Goal: Task Accomplishment & Management: Use online tool/utility

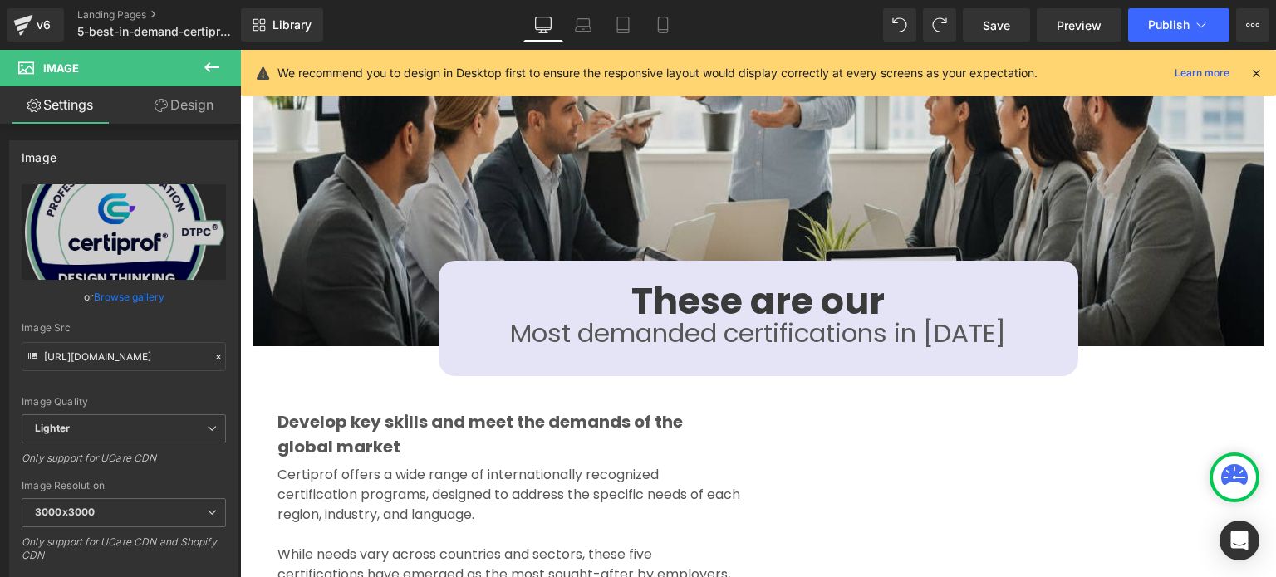
scroll to position [1721, 0]
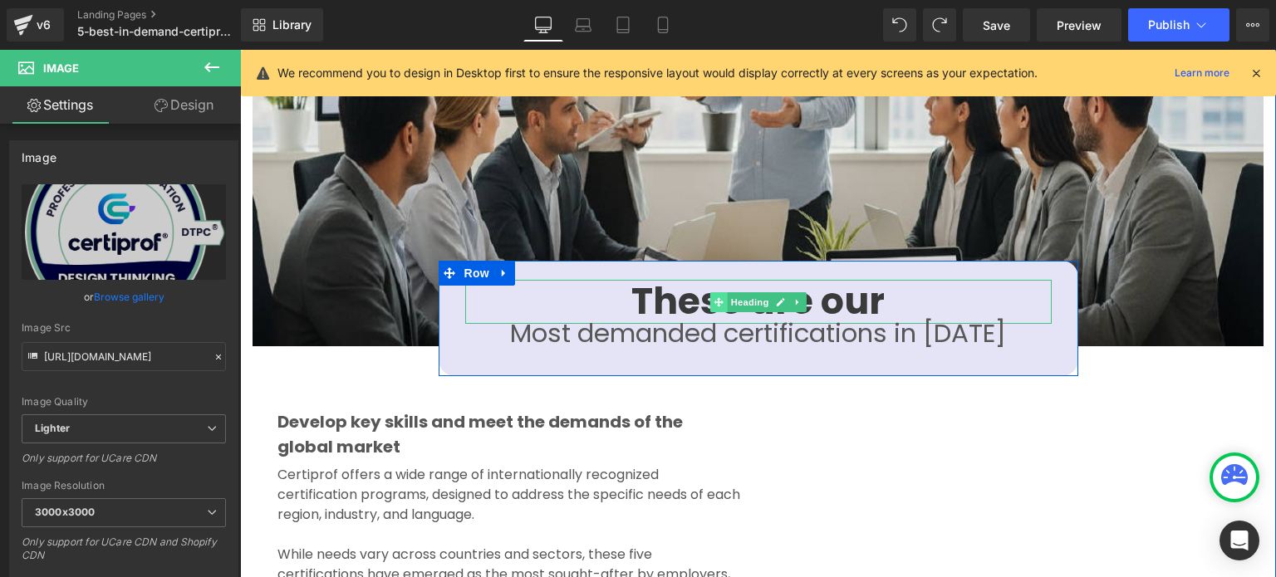
click at [713, 292] on span at bounding box center [717, 302] width 17 height 20
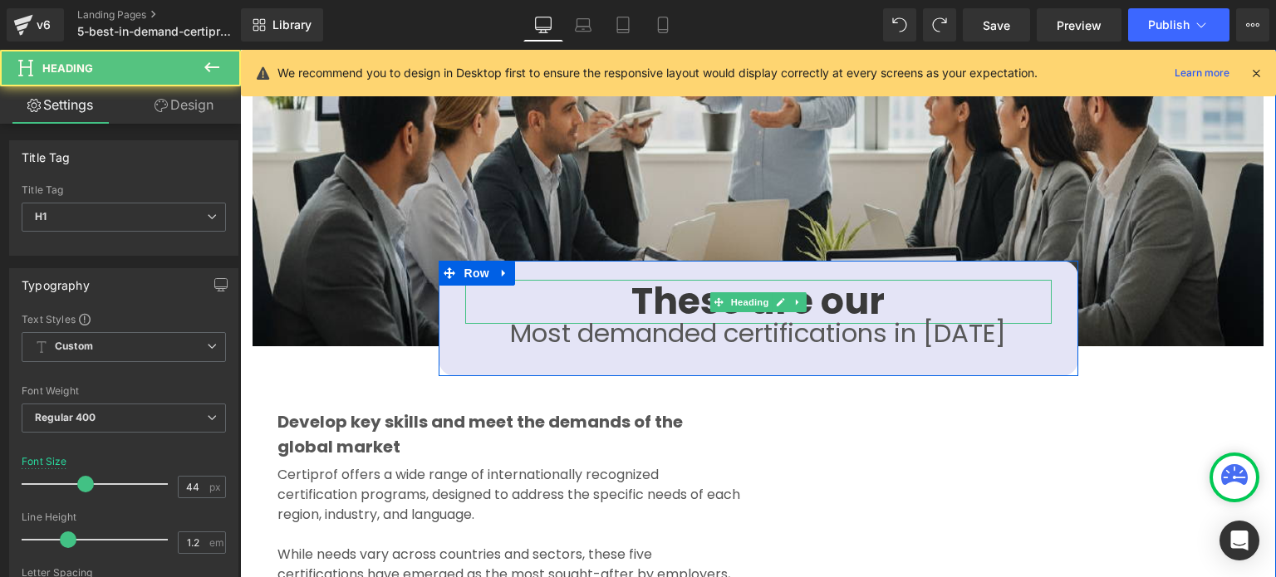
click at [675, 276] on strong "These are our" at bounding box center [757, 301] width 253 height 51
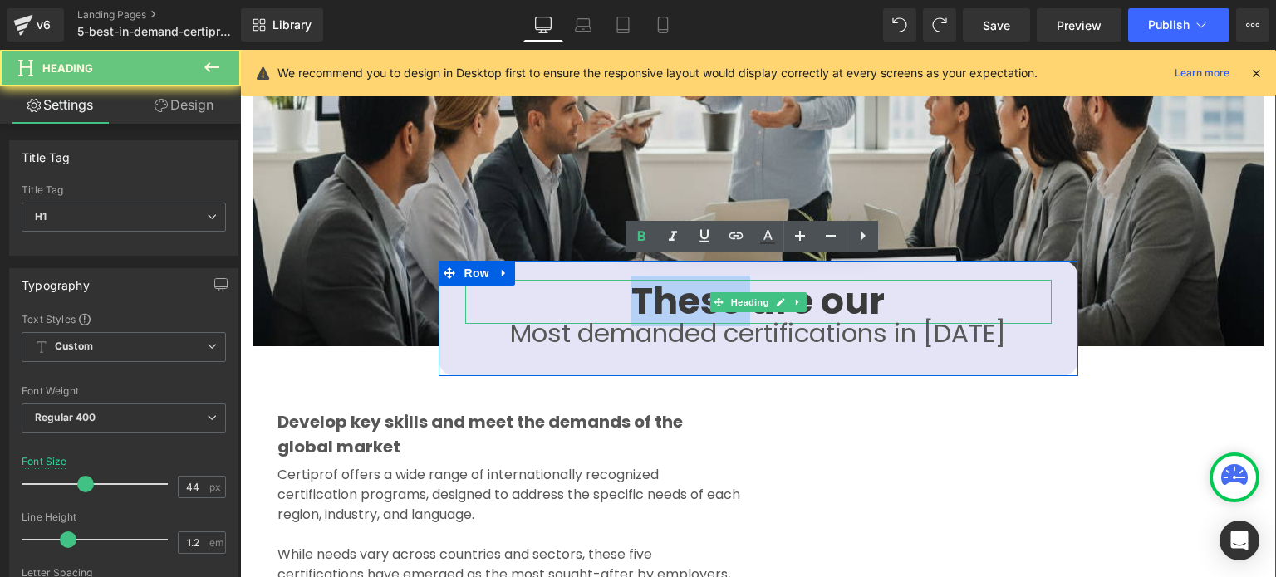
click at [675, 276] on strong "These are our" at bounding box center [757, 301] width 253 height 51
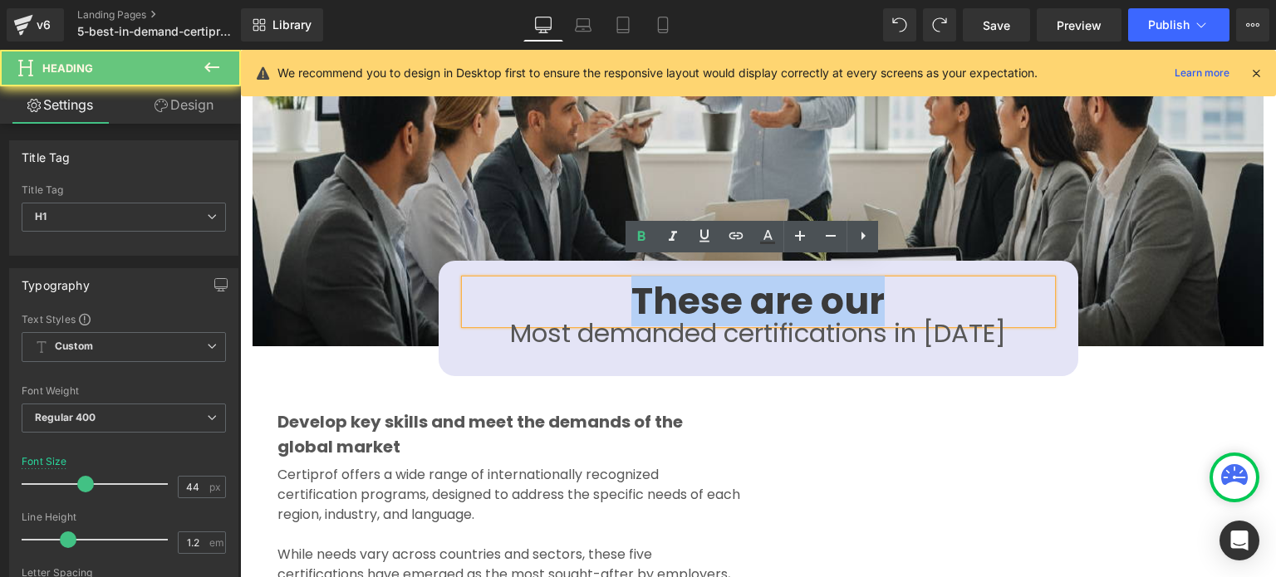
click at [675, 276] on strong "These are our" at bounding box center [757, 301] width 253 height 51
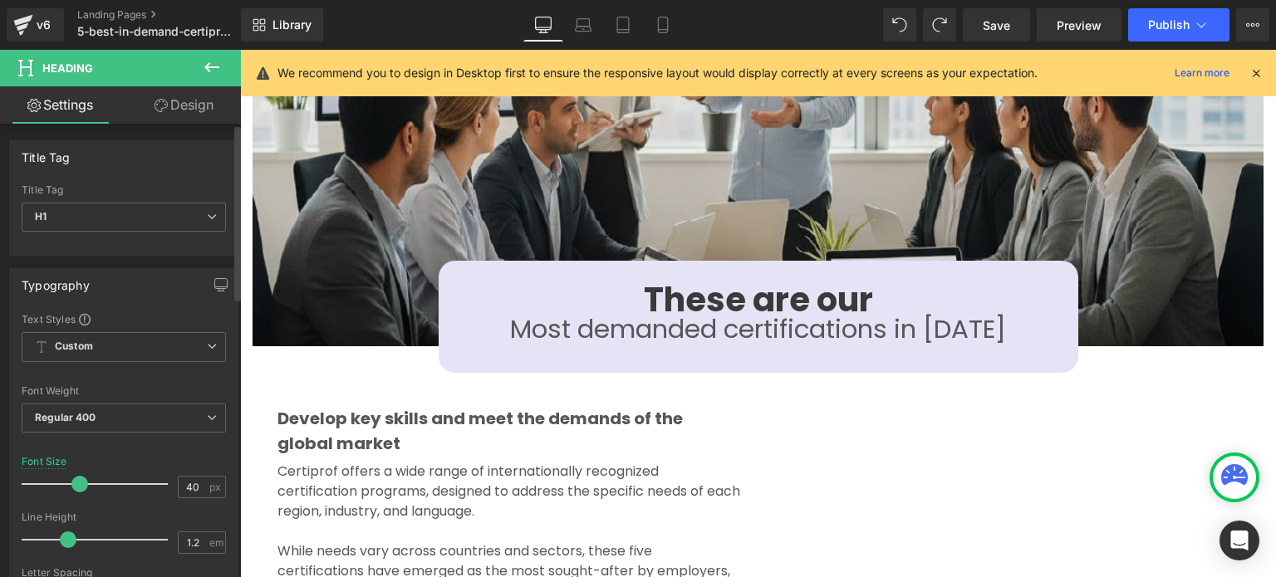
type input "37"
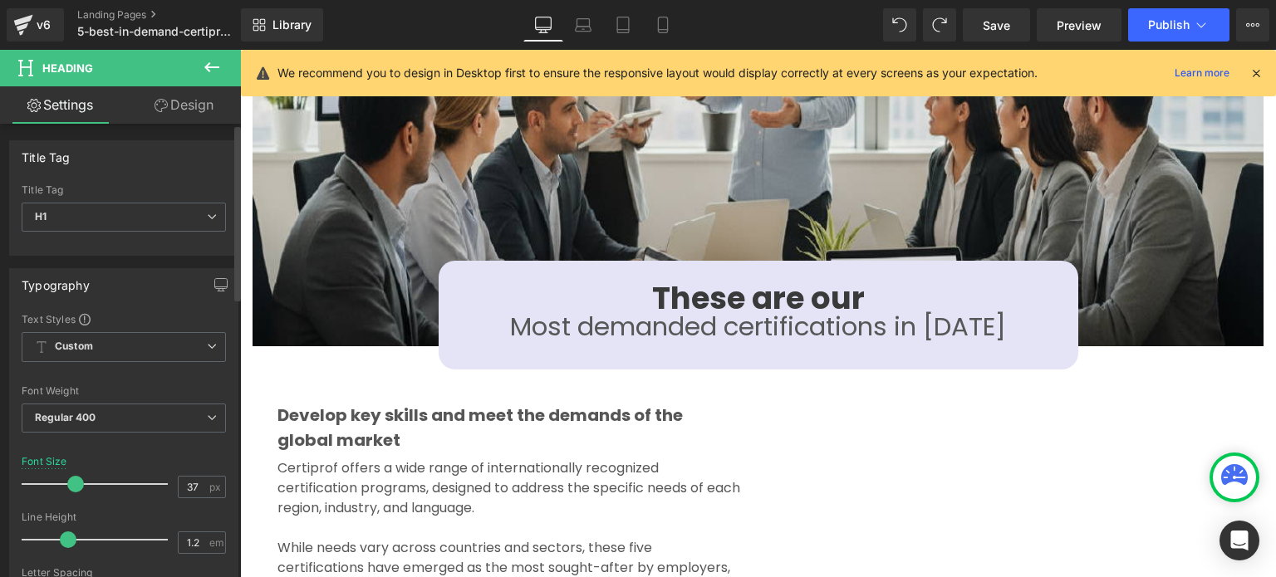
drag, startPoint x: 89, startPoint y: 486, endPoint x: 80, endPoint y: 488, distance: 9.3
click at [80, 488] on span at bounding box center [75, 484] width 17 height 17
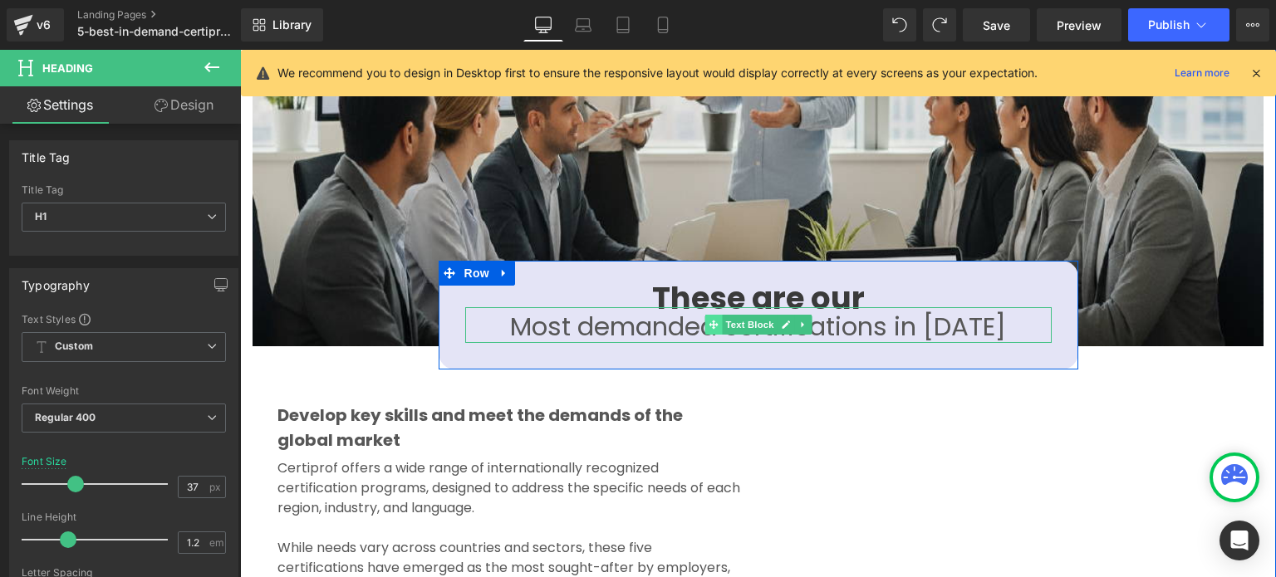
click at [711, 321] on icon at bounding box center [713, 325] width 9 height 9
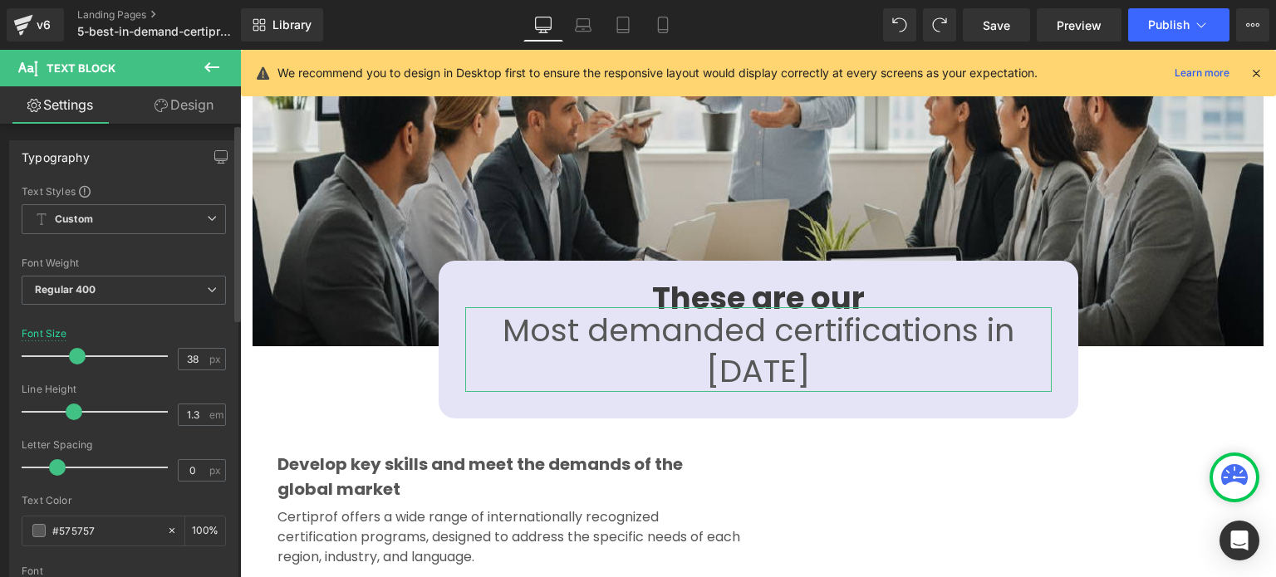
type input "37"
drag, startPoint x: 64, startPoint y: 352, endPoint x: 72, endPoint y: 356, distance: 8.9
click at [72, 356] on span at bounding box center [75, 356] width 17 height 17
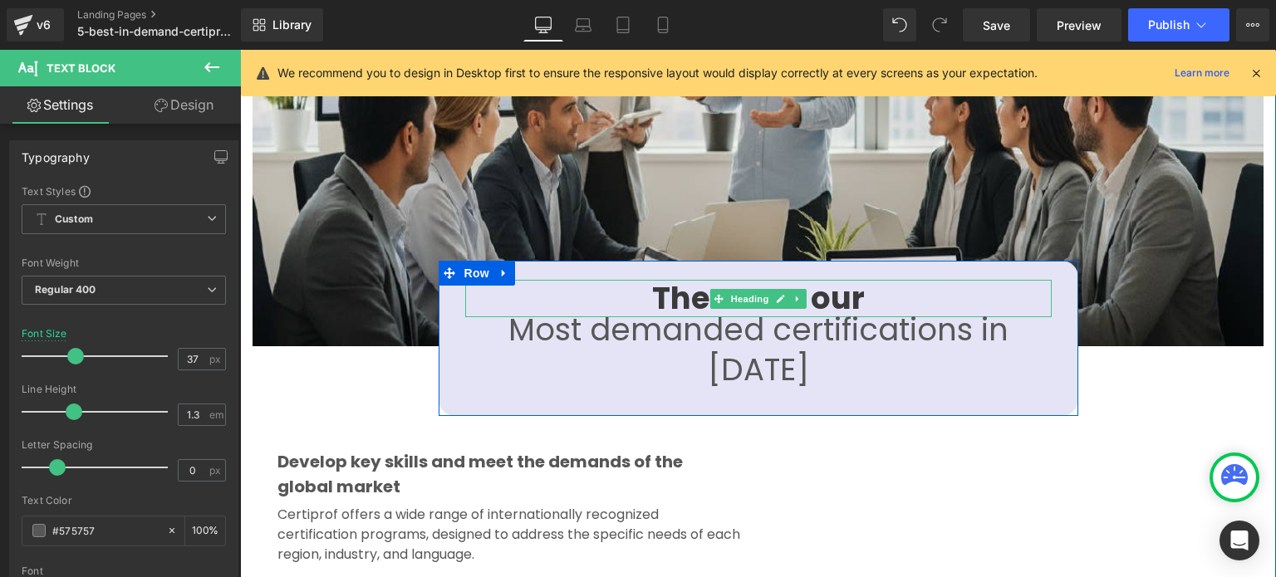
click at [673, 277] on strong "These are our" at bounding box center [758, 298] width 213 height 43
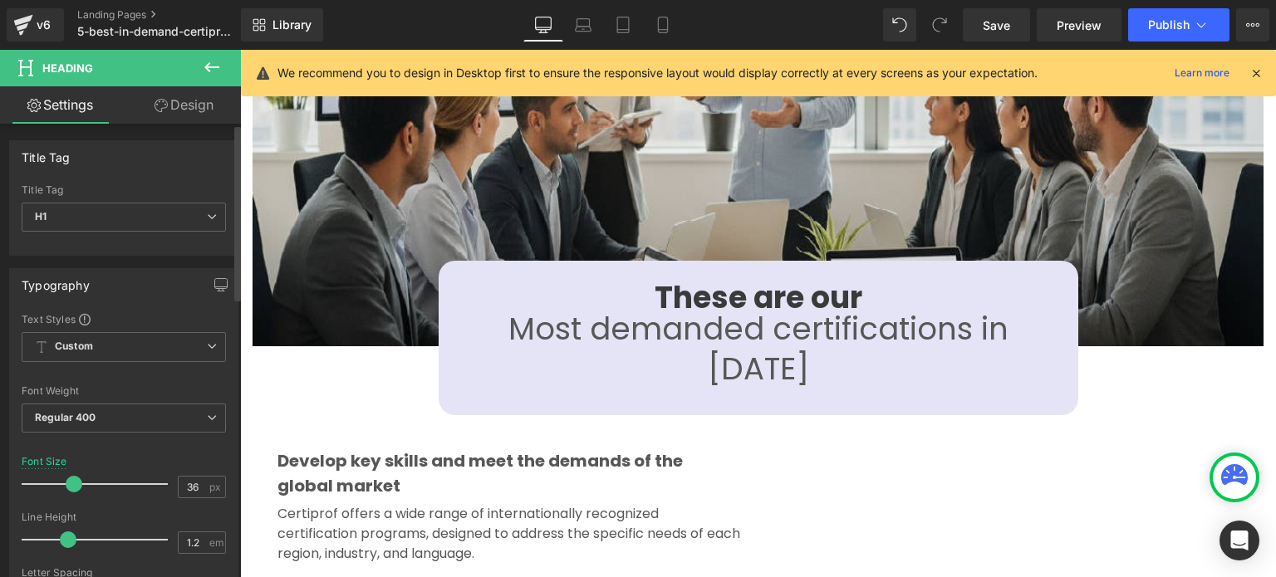
type input "35"
click at [72, 484] on span at bounding box center [72, 484] width 17 height 17
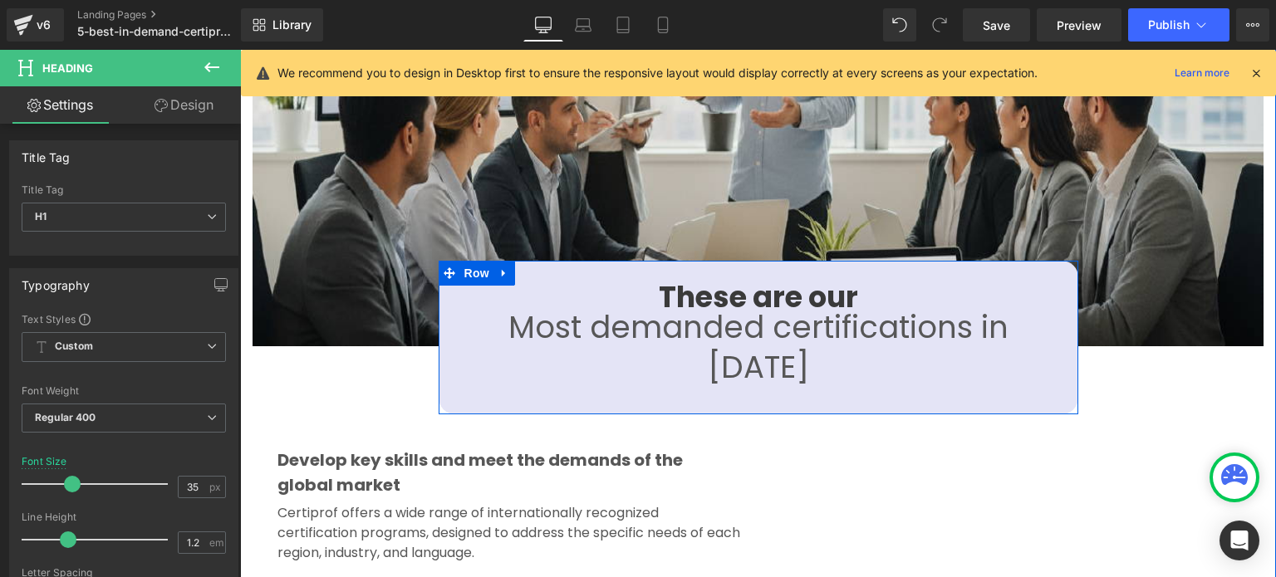
click at [778, 373] on div "These are our Heading Most demanded certifications in [DATE] Text Block Row" at bounding box center [759, 337] width 640 height 153
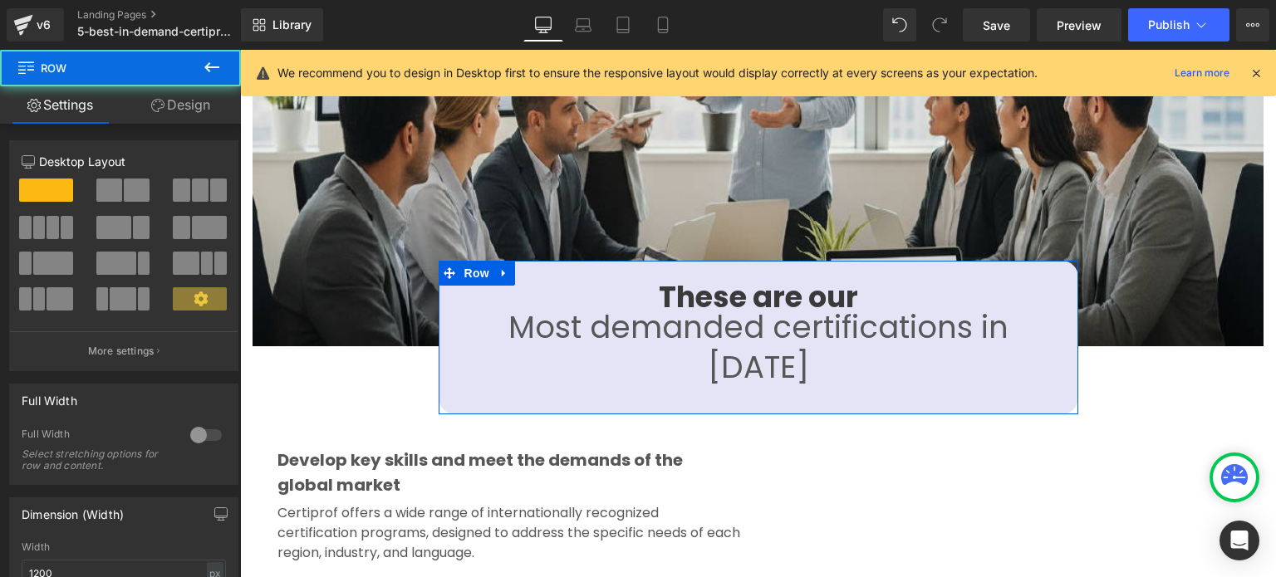
click at [181, 109] on link "Design" at bounding box center [180, 104] width 120 height 37
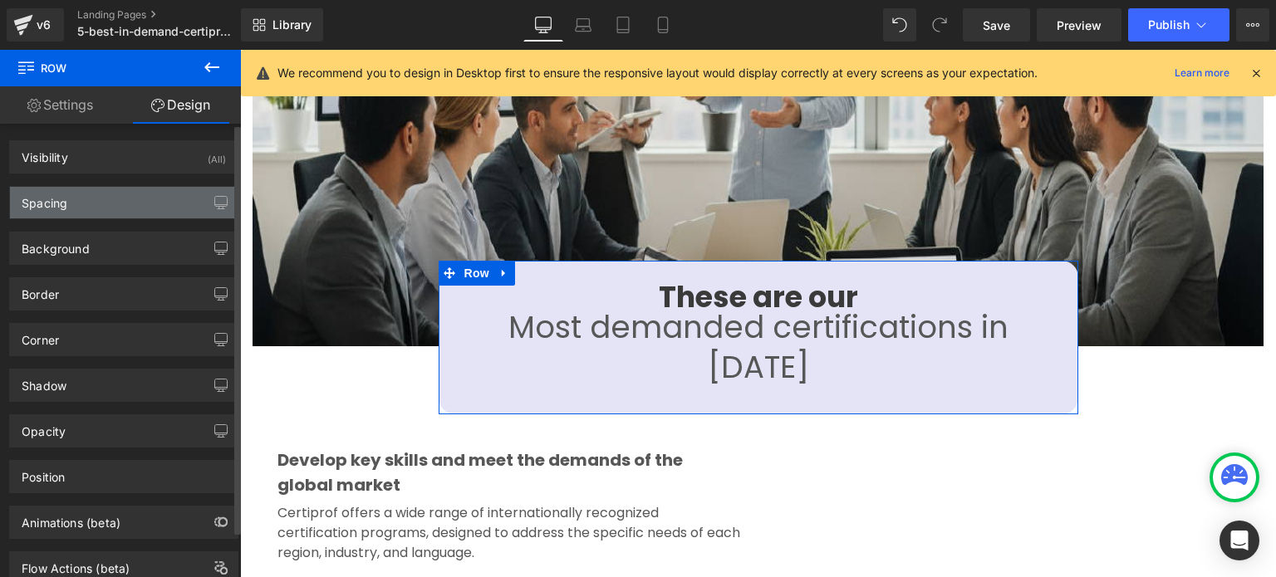
type input "0"
type input "23"
type input "17"
type input "32"
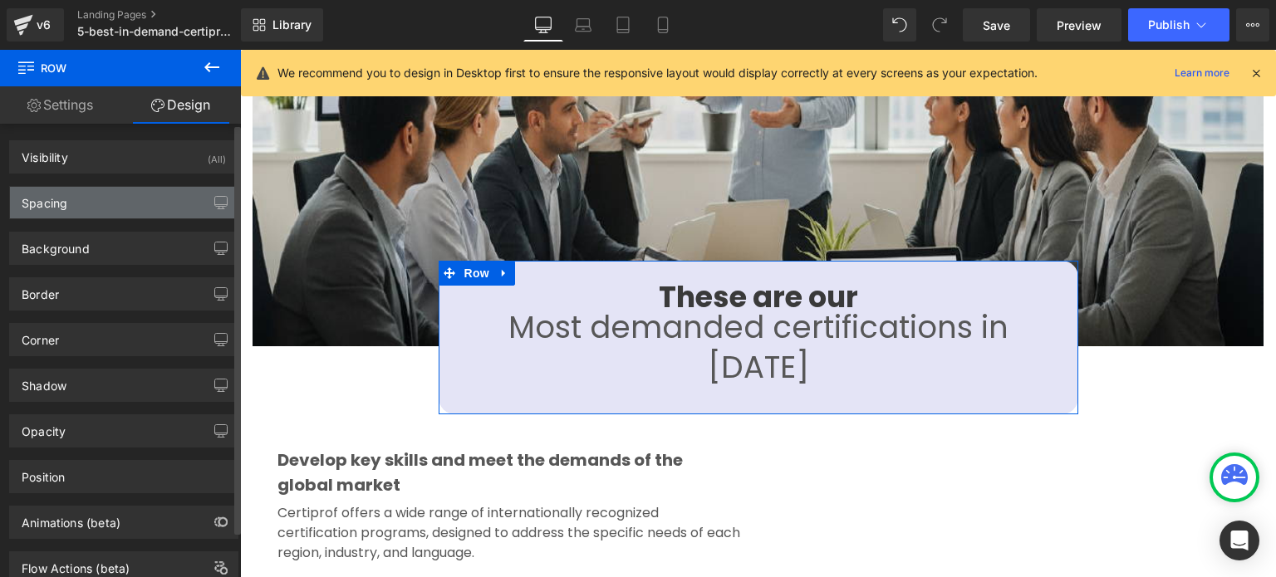
type input "17"
click at [94, 209] on div "Spacing" at bounding box center [124, 203] width 228 height 32
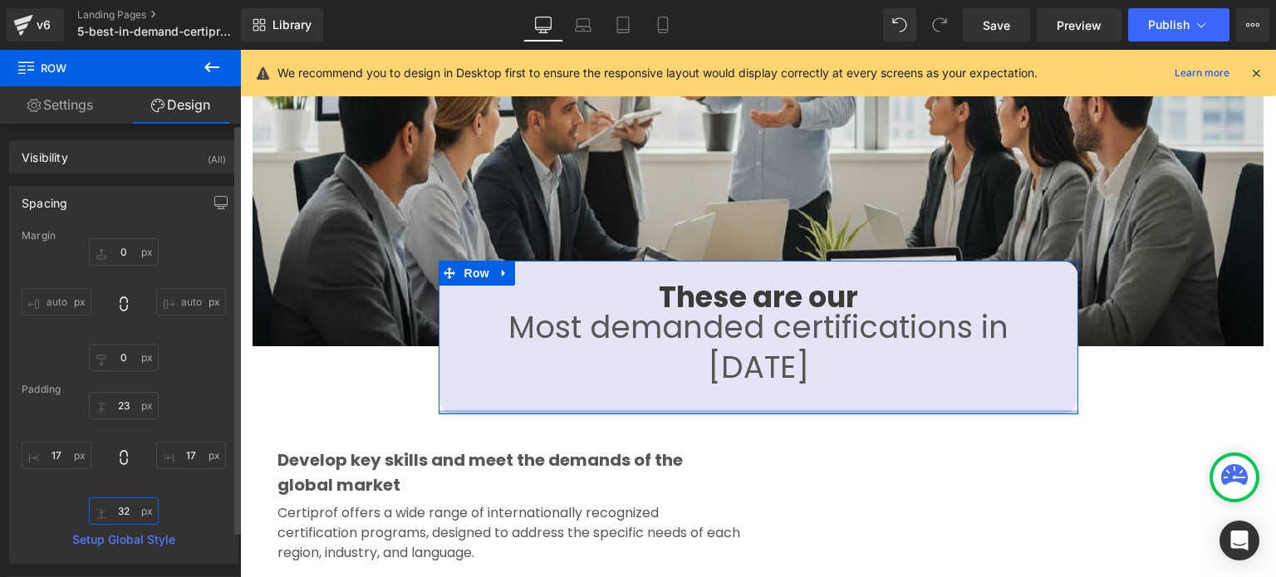
click at [123, 508] on input "32" at bounding box center [124, 511] width 70 height 27
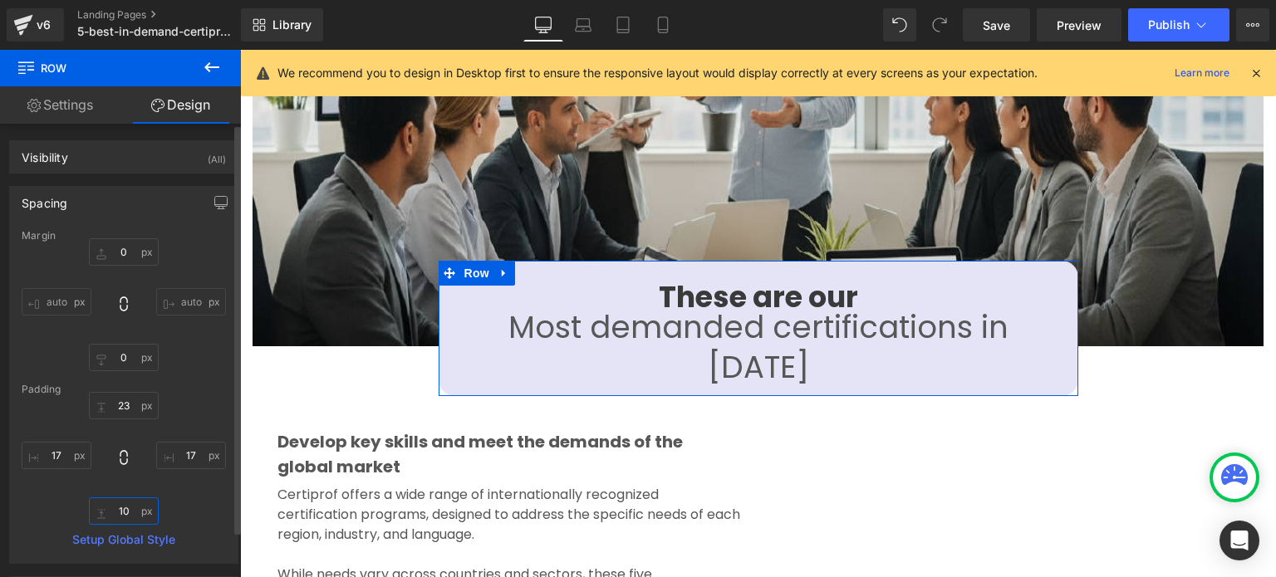
click at [123, 508] on input "10" at bounding box center [124, 511] width 70 height 27
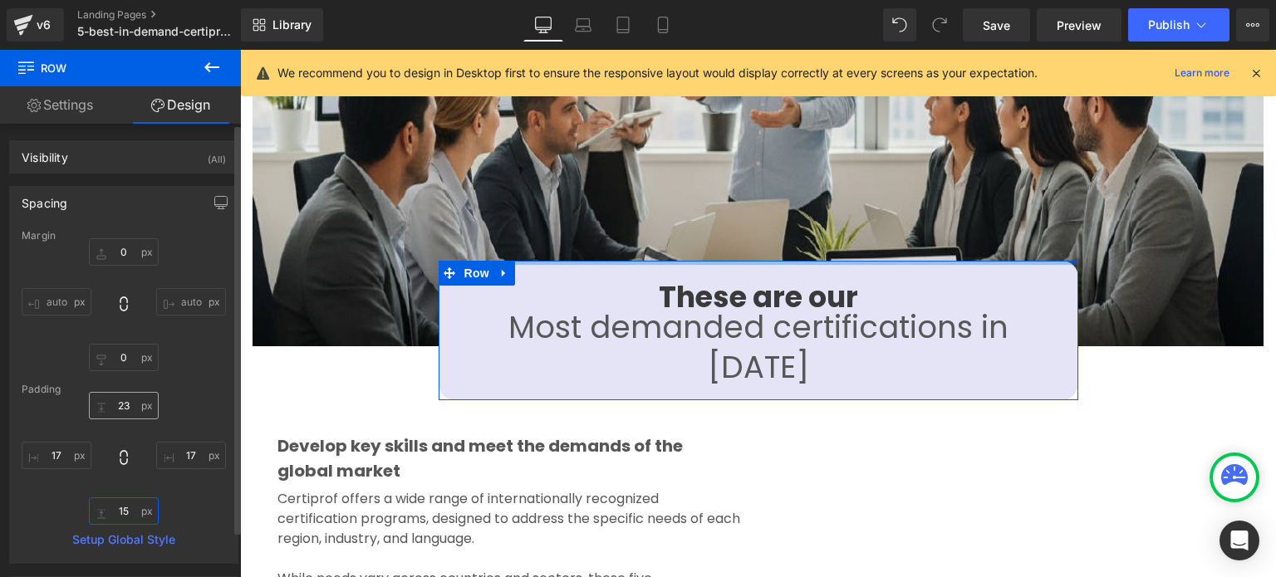
type input "15"
click at [126, 408] on input "23" at bounding box center [124, 405] width 70 height 27
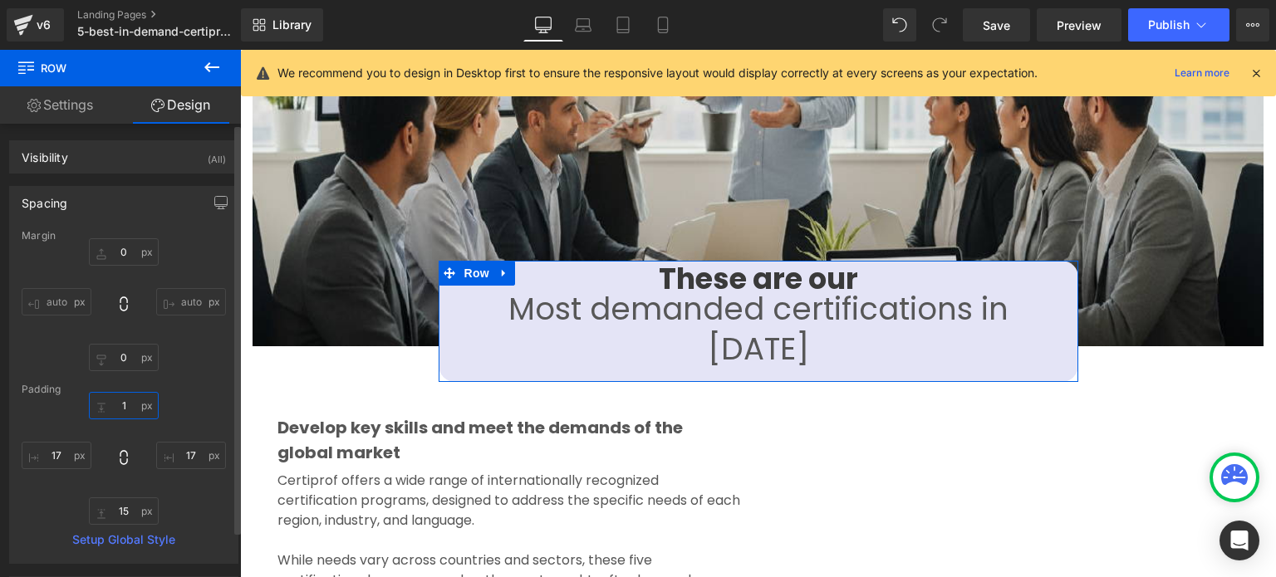
type input "15"
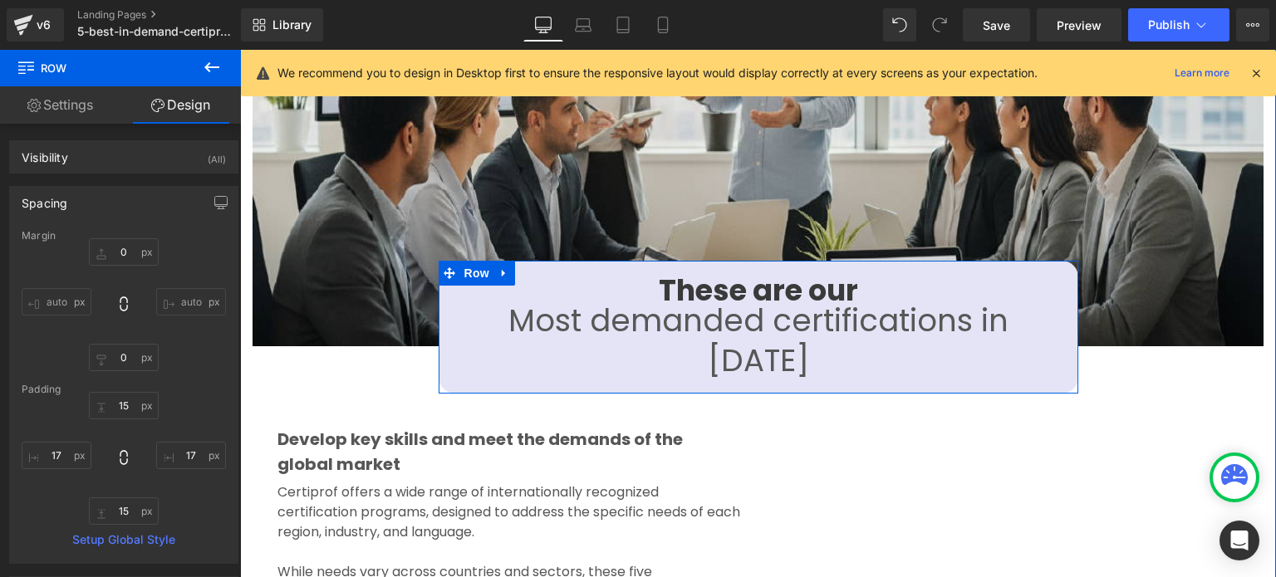
click at [442, 341] on div "These are our Heading Most demanded certifications in [DATE] Text Block Row" at bounding box center [759, 327] width 640 height 132
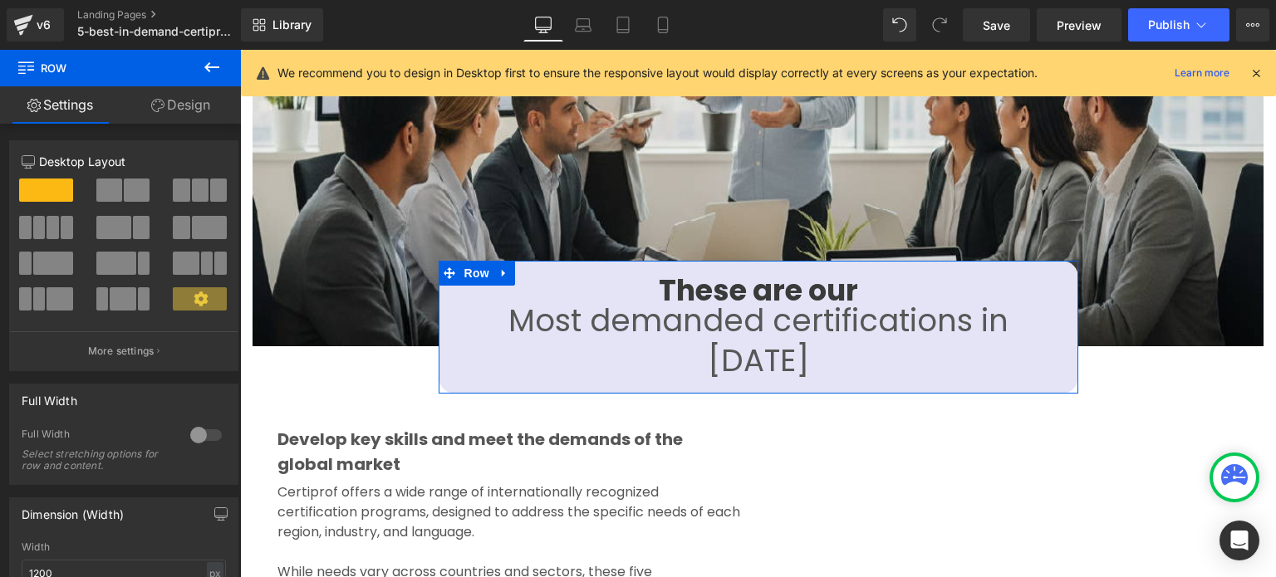
click at [188, 114] on link "Design" at bounding box center [180, 104] width 120 height 37
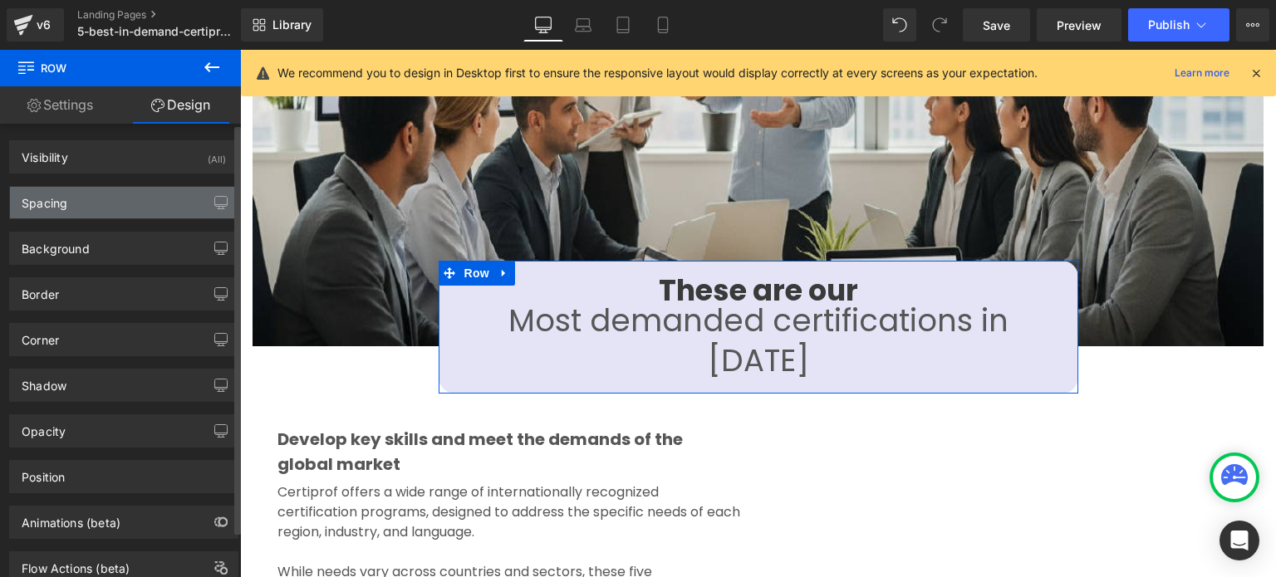
type input "0"
type input "15"
type input "17"
type input "15"
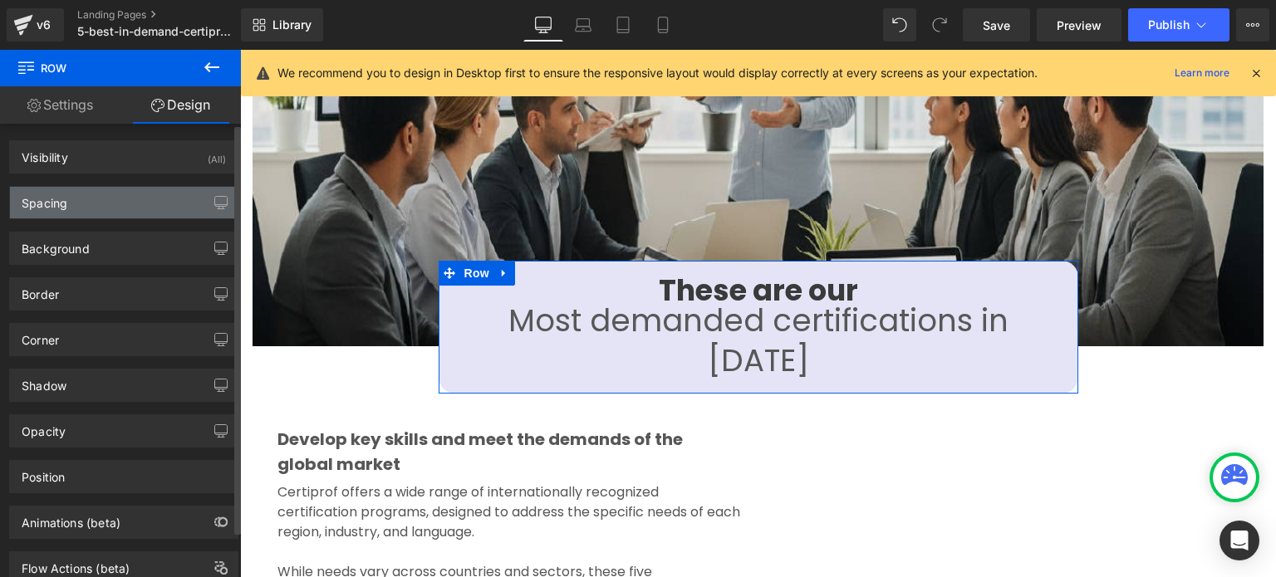
click at [112, 210] on div "Spacing" at bounding box center [124, 203] width 228 height 32
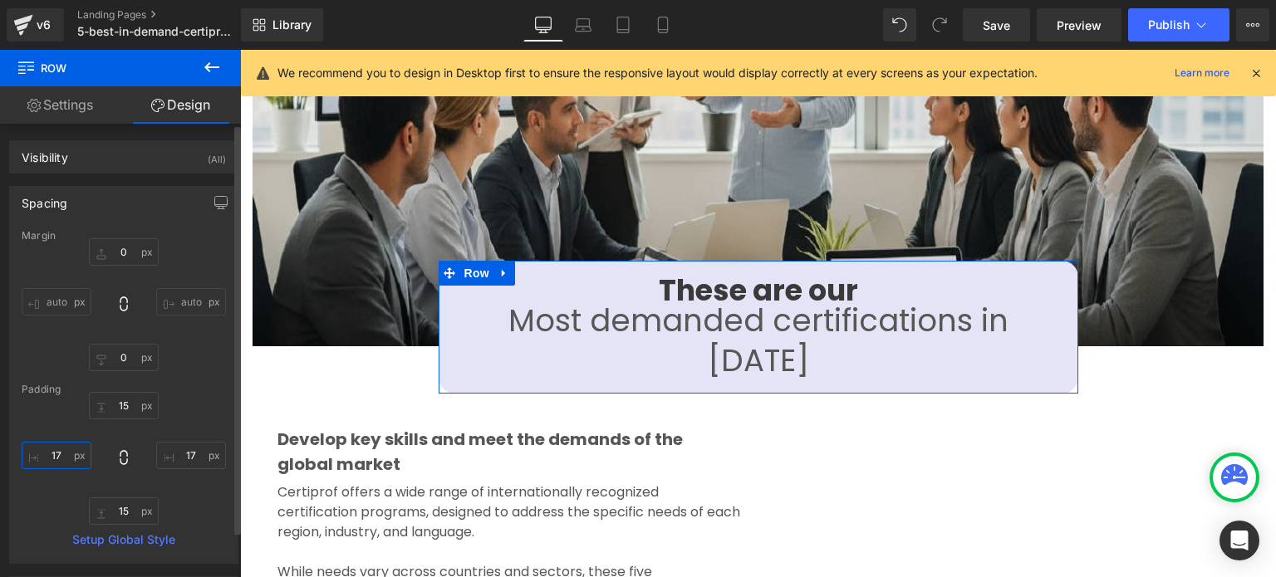
click at [61, 464] on input "17" at bounding box center [57, 455] width 70 height 27
click at [61, 464] on input "0" at bounding box center [57, 455] width 70 height 27
drag, startPoint x: 61, startPoint y: 464, endPoint x: 116, endPoint y: 469, distance: 55.9
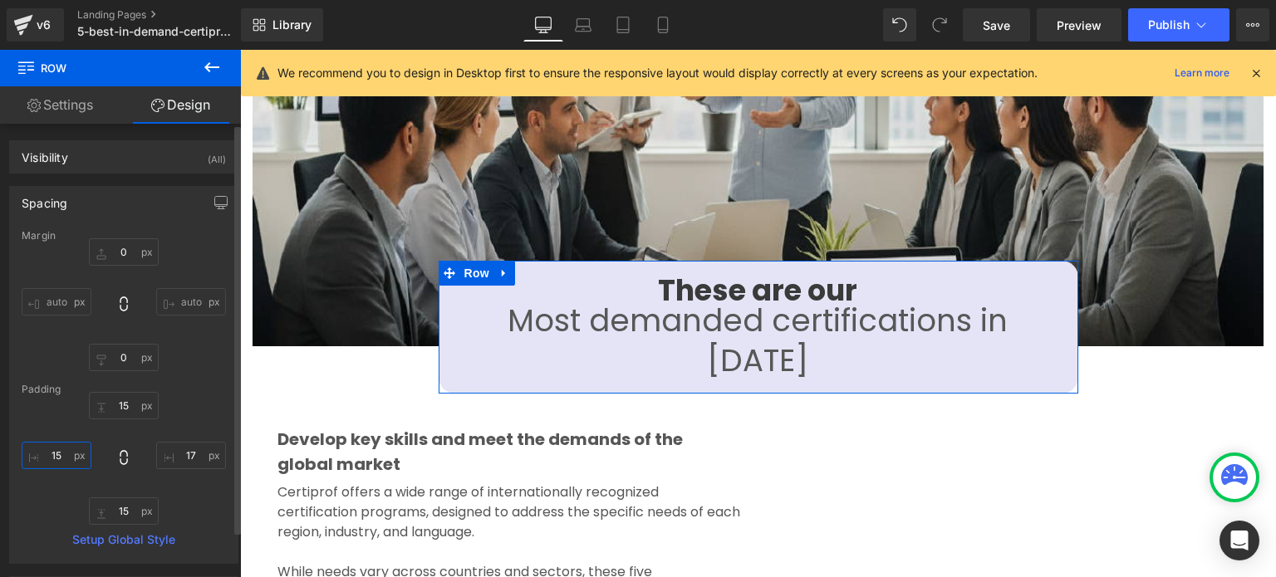
type input "15"
click at [116, 469] on div "15px 15 17px 17 15px 15 15 15" at bounding box center [124, 458] width 204 height 133
click at [198, 455] on input "17" at bounding box center [191, 455] width 70 height 27
type input "15"
click at [213, 395] on div "15px 15 15 15 15px 15 15 15" at bounding box center [124, 458] width 204 height 133
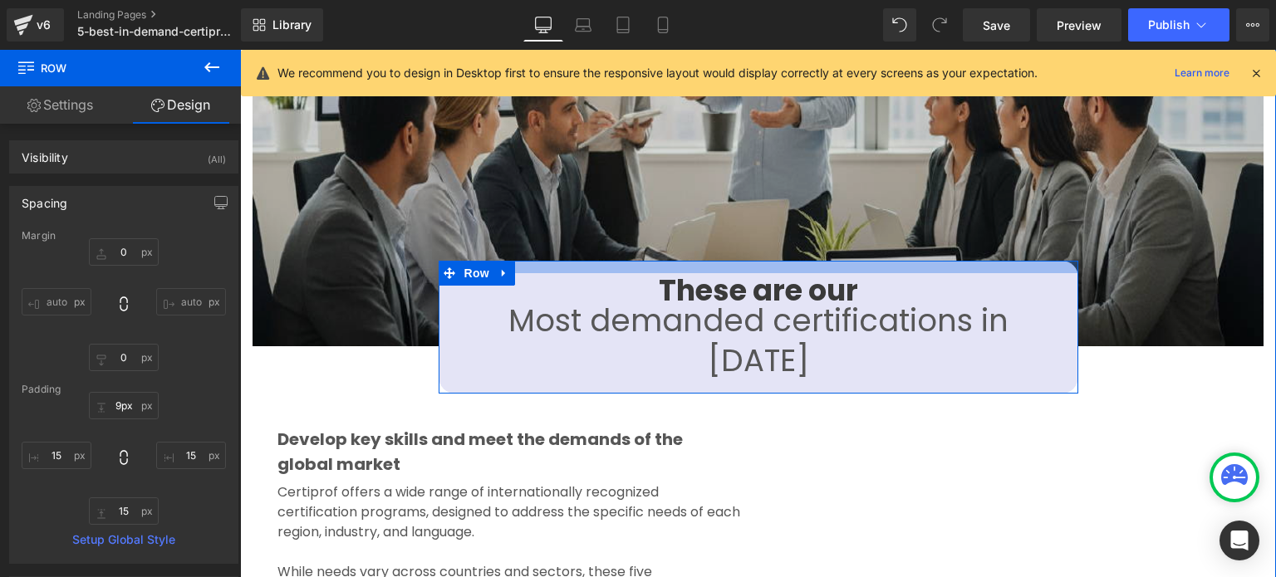
type input "0px"
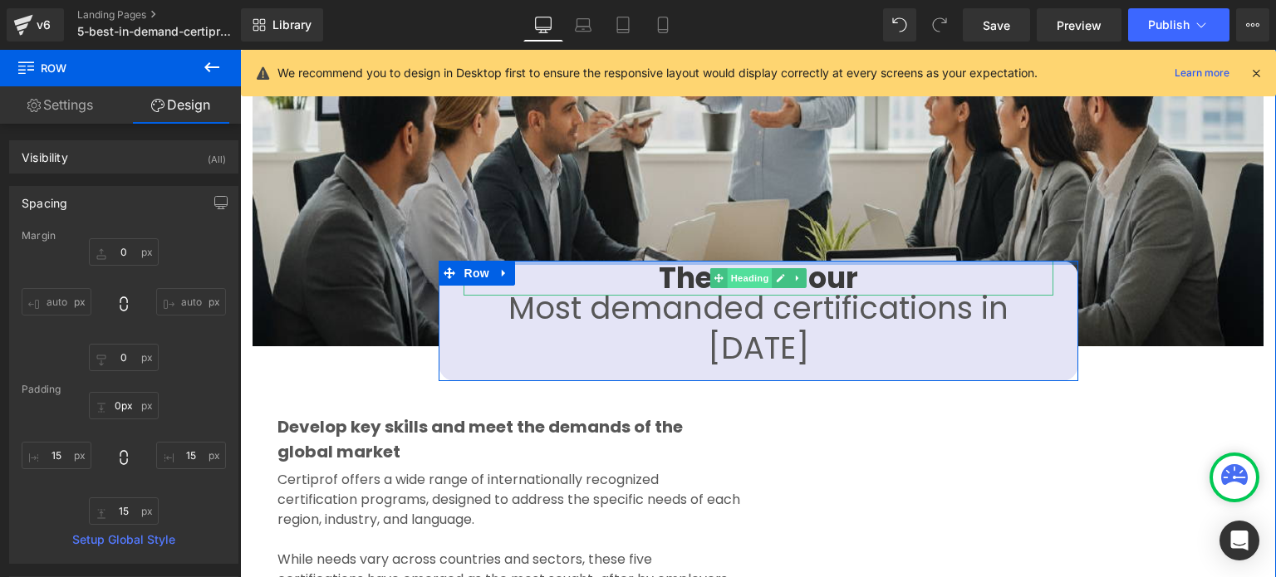
drag, startPoint x: 746, startPoint y: 248, endPoint x: 741, endPoint y: 259, distance: 11.9
click at [741, 261] on div "These are our Heading Most demanded certifications in [DATE] Text Block Row" at bounding box center [759, 321] width 640 height 120
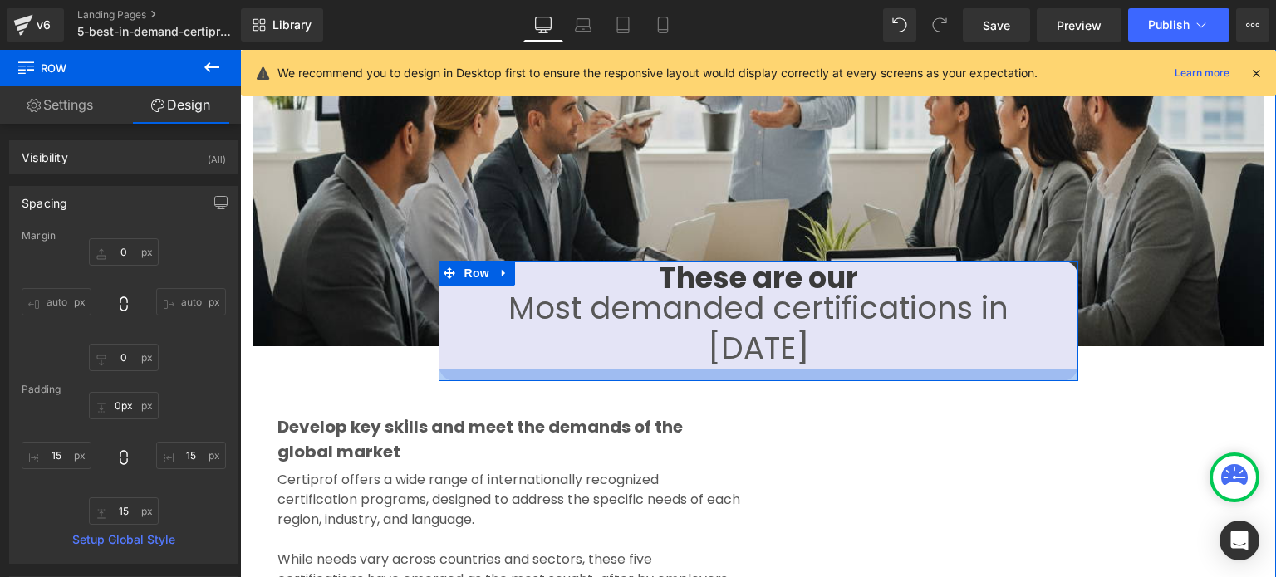
type input "0px"
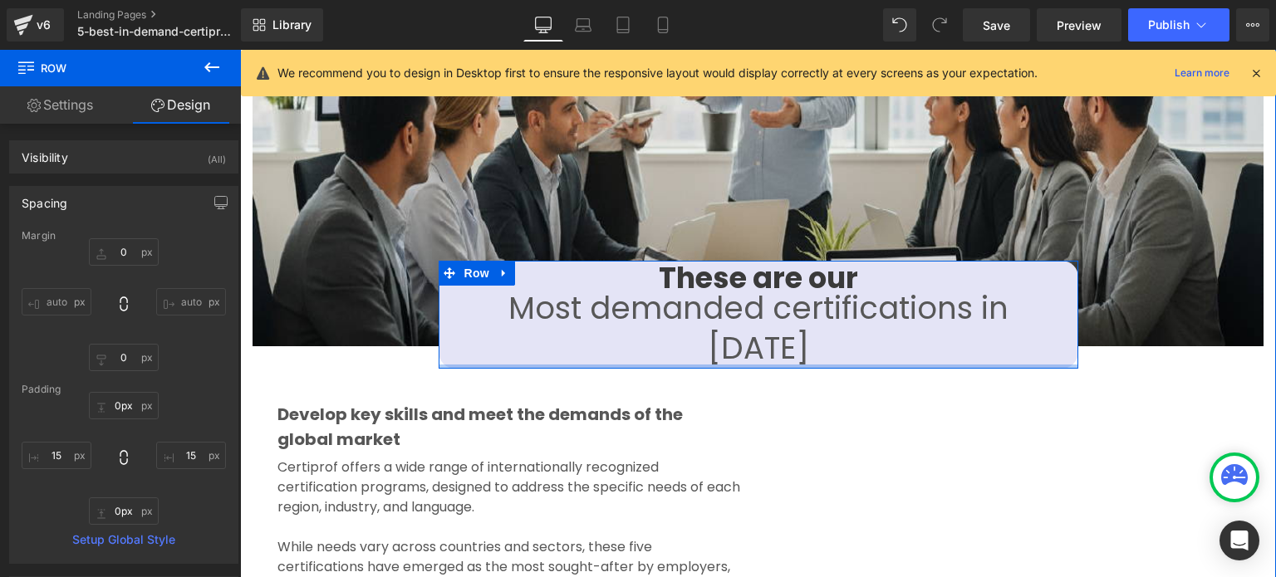
drag, startPoint x: 732, startPoint y: 354, endPoint x: 730, endPoint y: 330, distance: 24.2
click at [730, 330] on div "These are our Heading Most demanded certifications in [DATE] Text Block Row" at bounding box center [759, 314] width 640 height 107
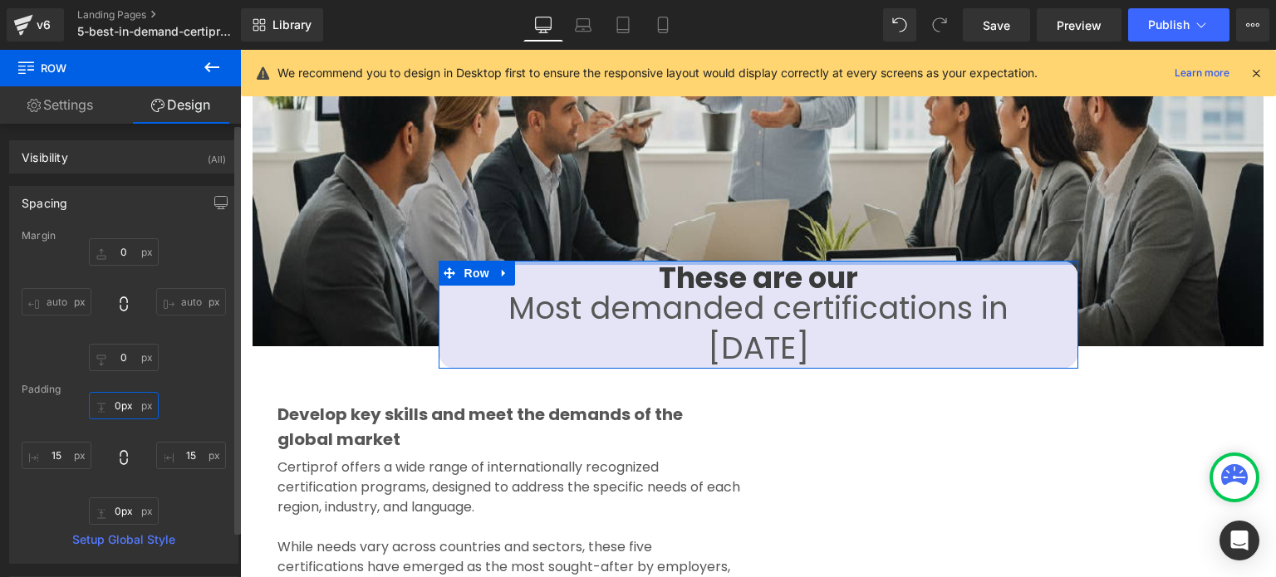
click at [124, 407] on input "0px" at bounding box center [124, 405] width 70 height 27
type input "5"
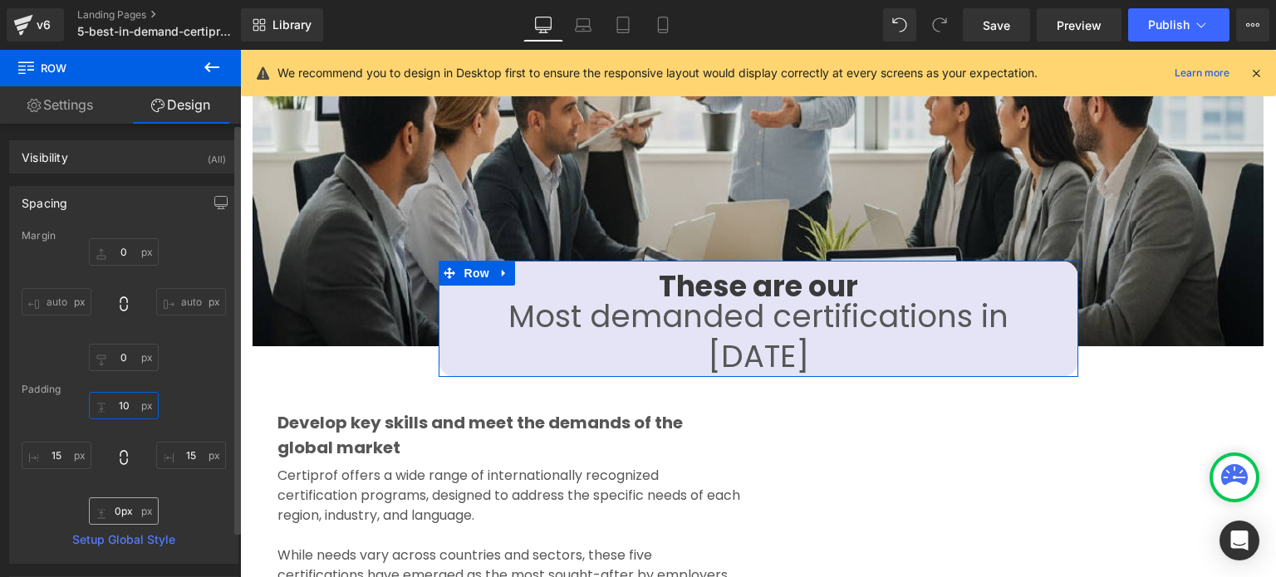
type input "10"
click at [120, 506] on input "0px" at bounding box center [124, 511] width 70 height 27
type input "10"
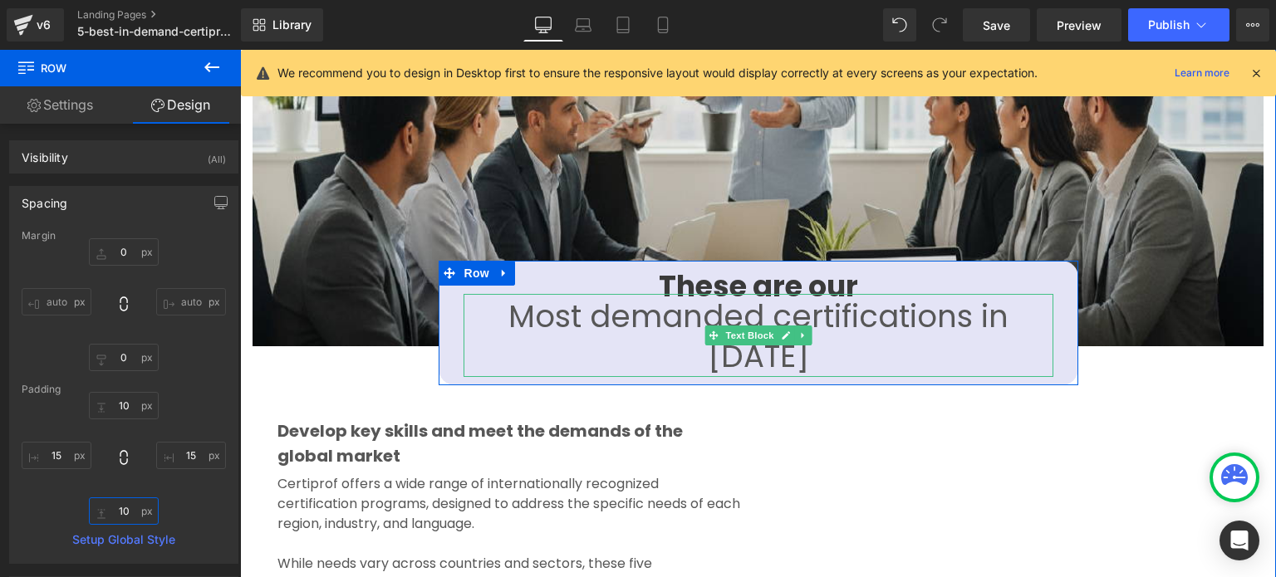
scroll to position [1621, 0]
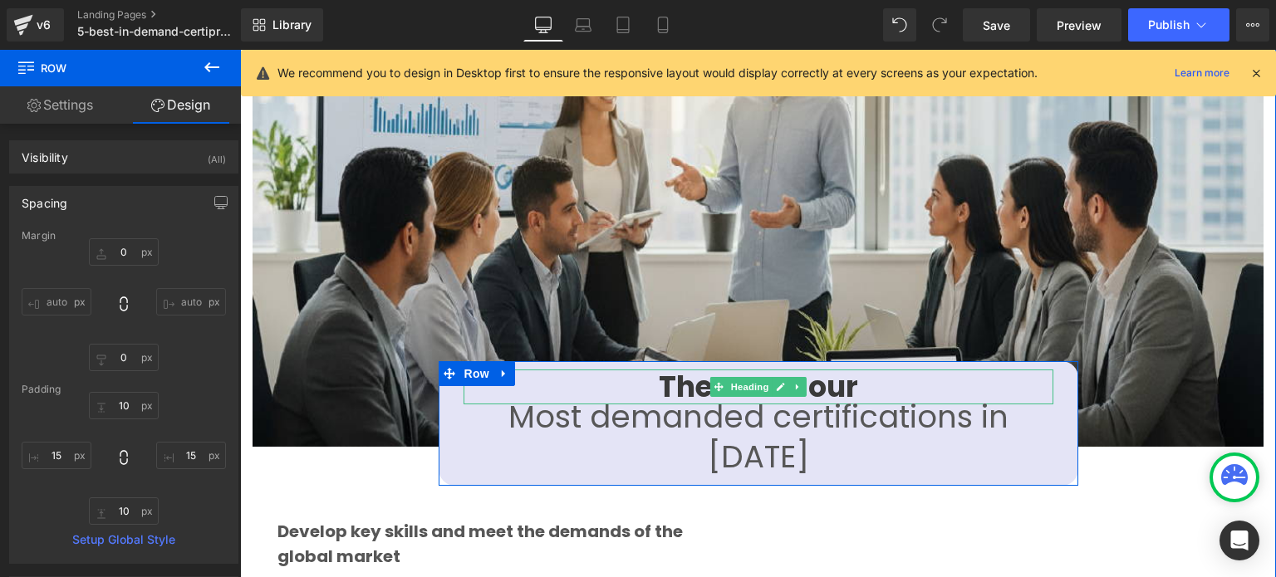
click at [857, 370] on h1 "These are our" at bounding box center [759, 387] width 590 height 35
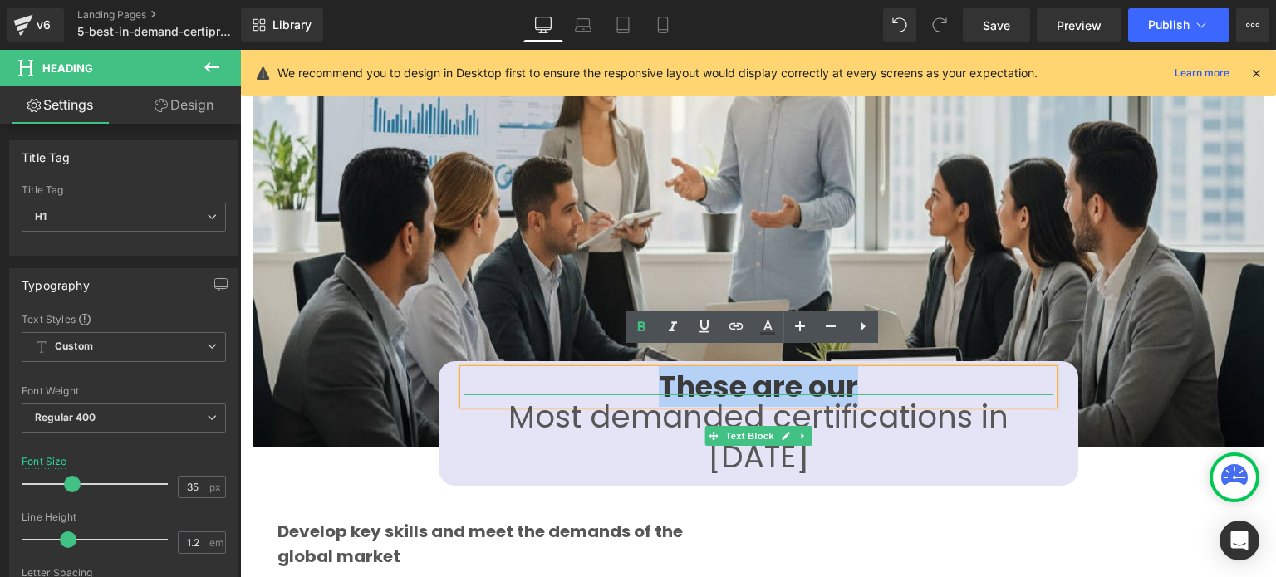
click at [590, 397] on p "Most demanded certifications in [DATE]" at bounding box center [759, 437] width 590 height 80
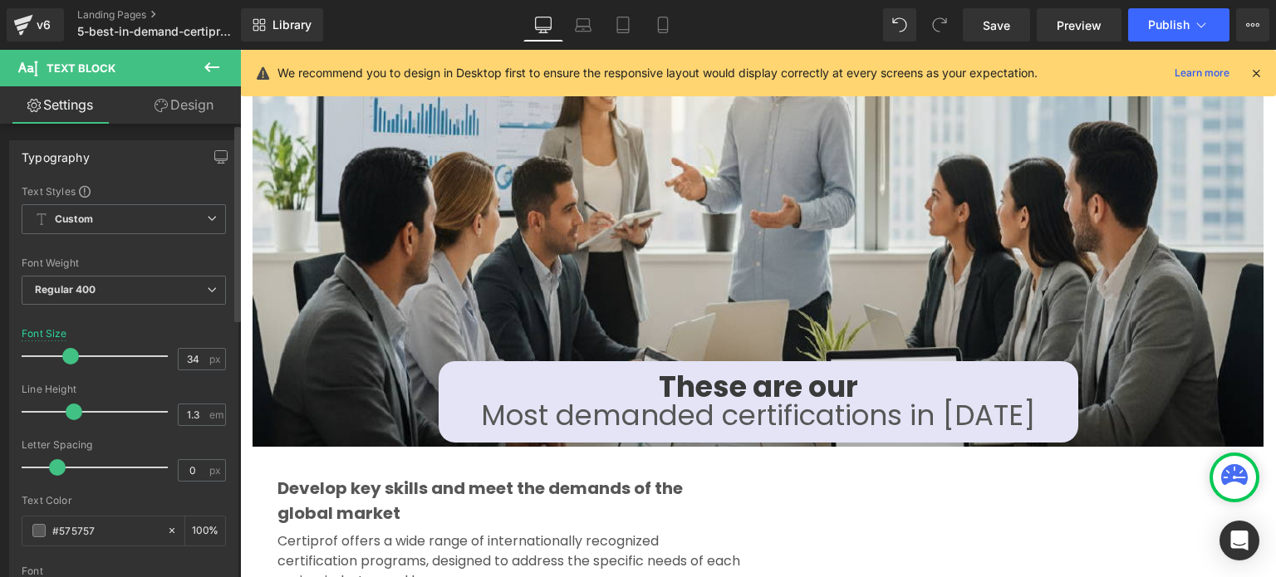
click at [66, 357] on span at bounding box center [70, 356] width 17 height 17
click at [71, 361] on span at bounding box center [70, 356] width 17 height 17
click at [201, 355] on div "34 px" at bounding box center [202, 359] width 48 height 22
click at [196, 355] on input "34" at bounding box center [193, 359] width 29 height 21
type input "35"
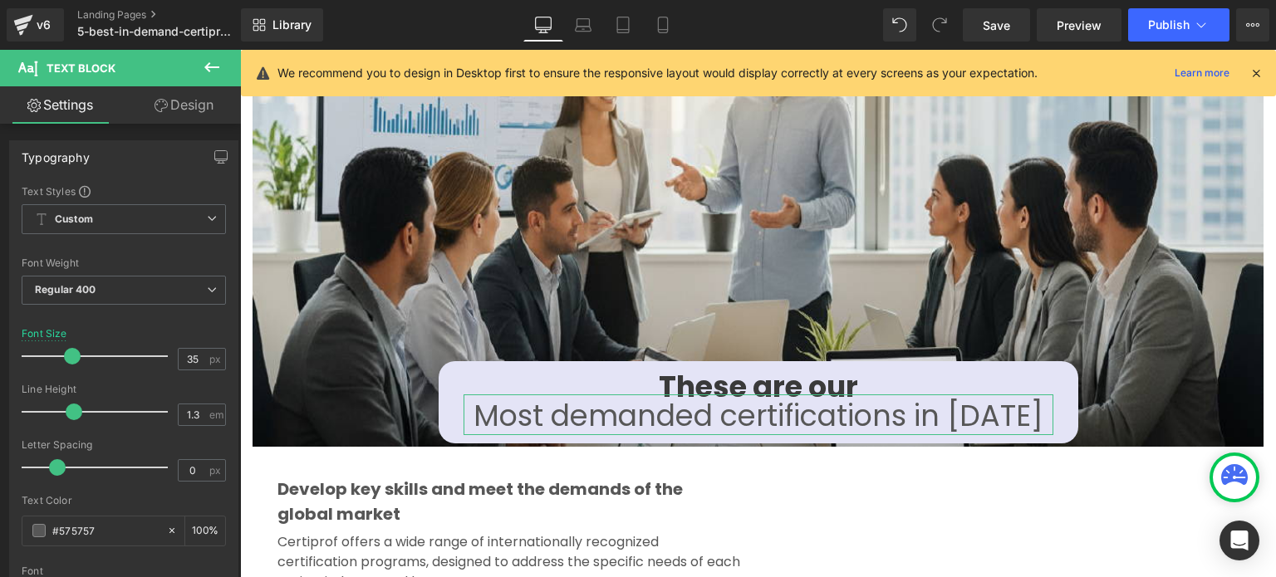
click at [203, 105] on link "Design" at bounding box center [184, 104] width 120 height 37
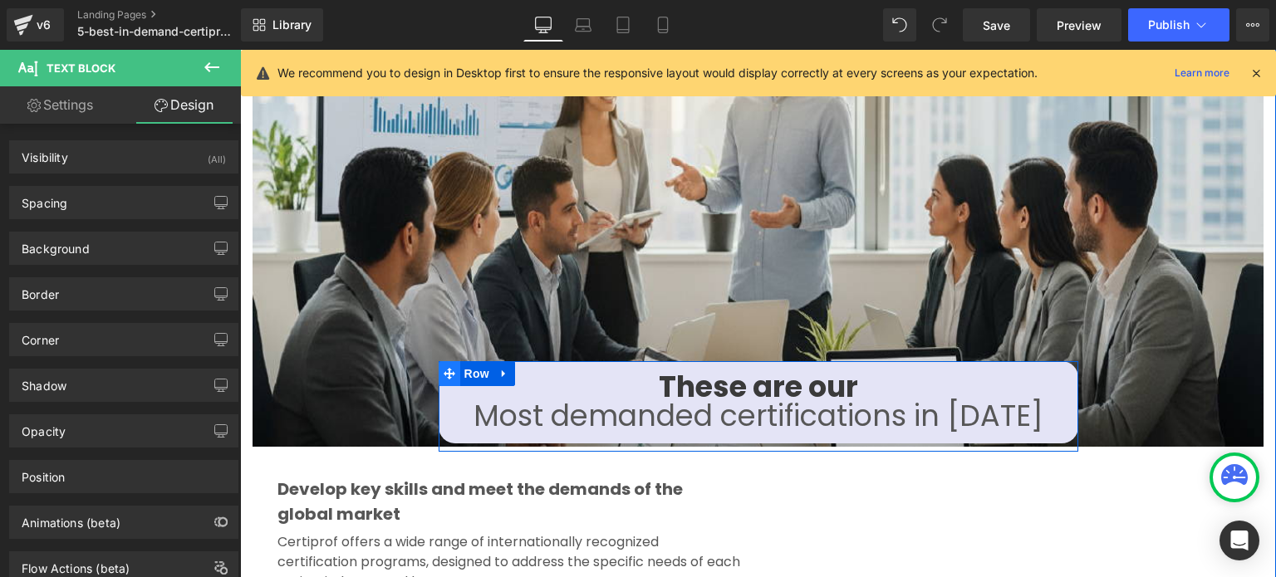
click at [442, 364] on span at bounding box center [450, 373] width 22 height 25
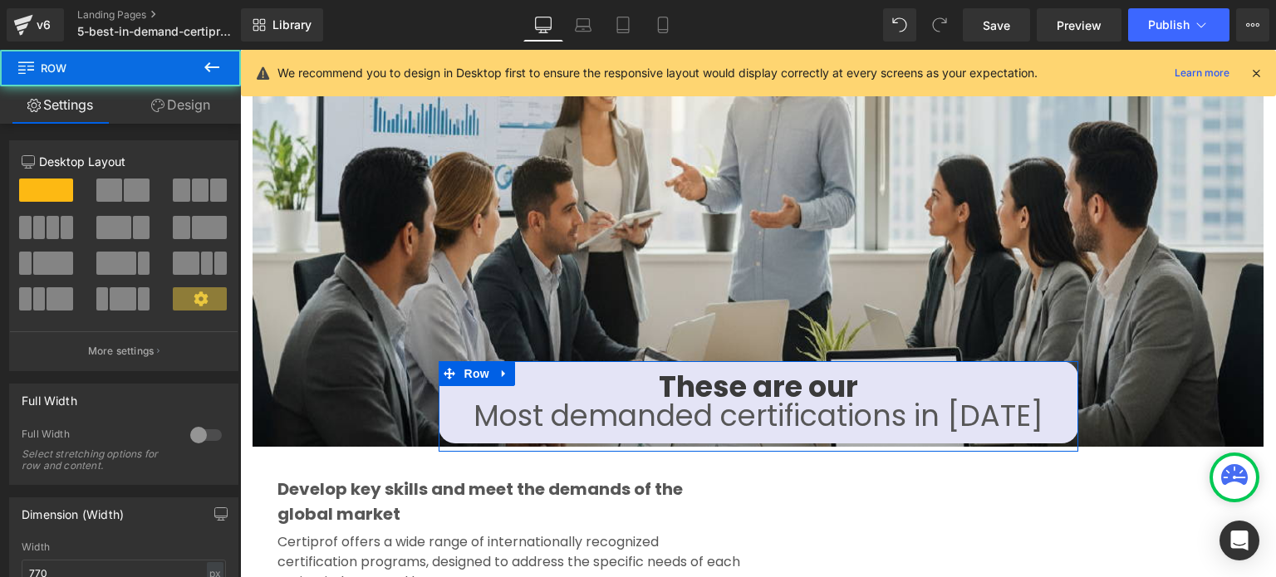
click at [194, 102] on link "Design" at bounding box center [180, 104] width 120 height 37
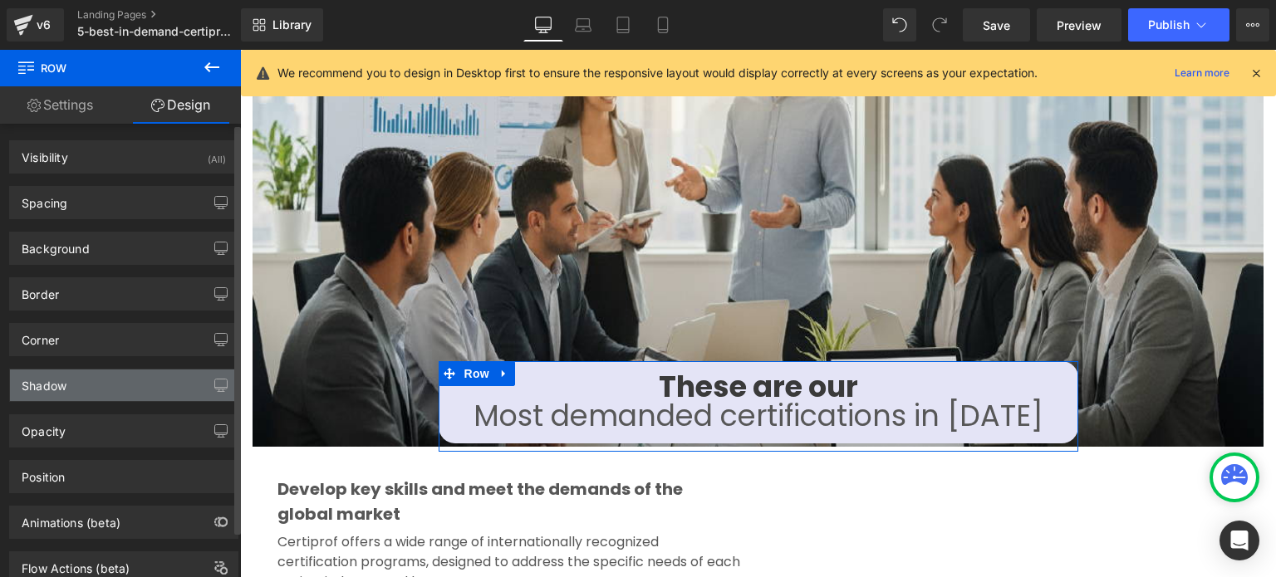
type input "-113"
type input "0"
type input "10"
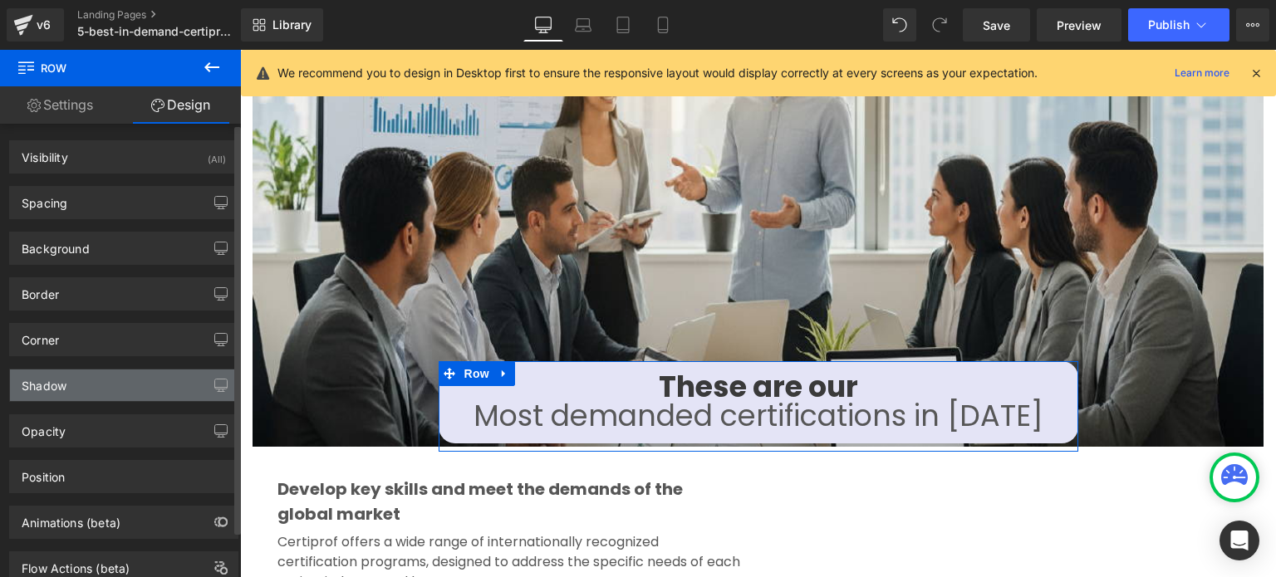
type input "0"
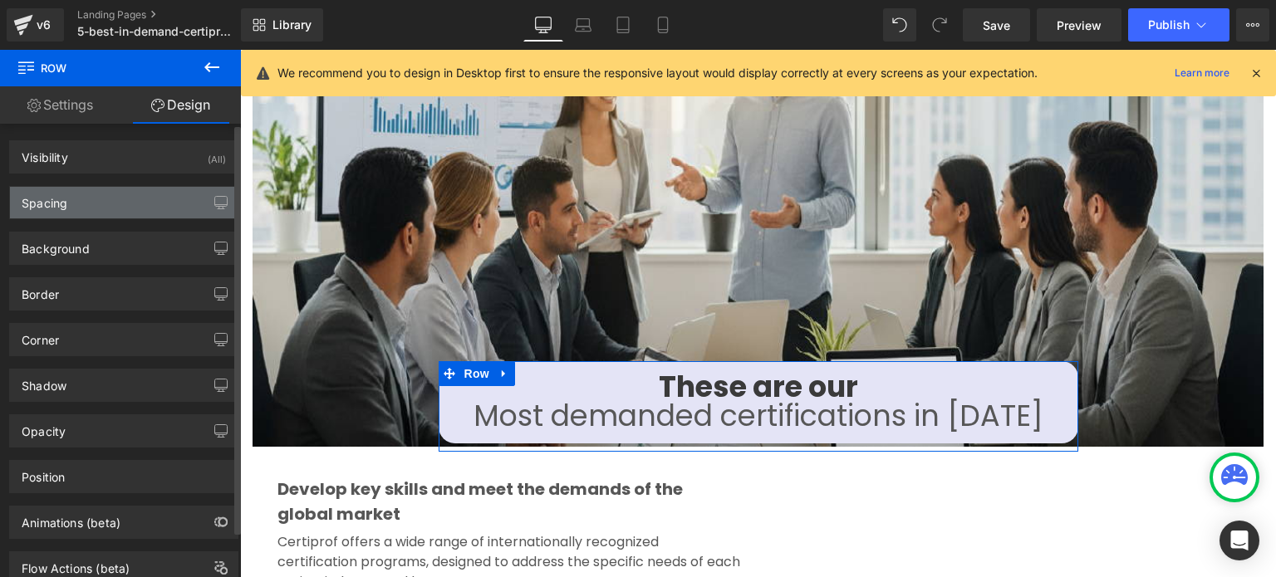
click at [125, 199] on div "Spacing" at bounding box center [124, 203] width 228 height 32
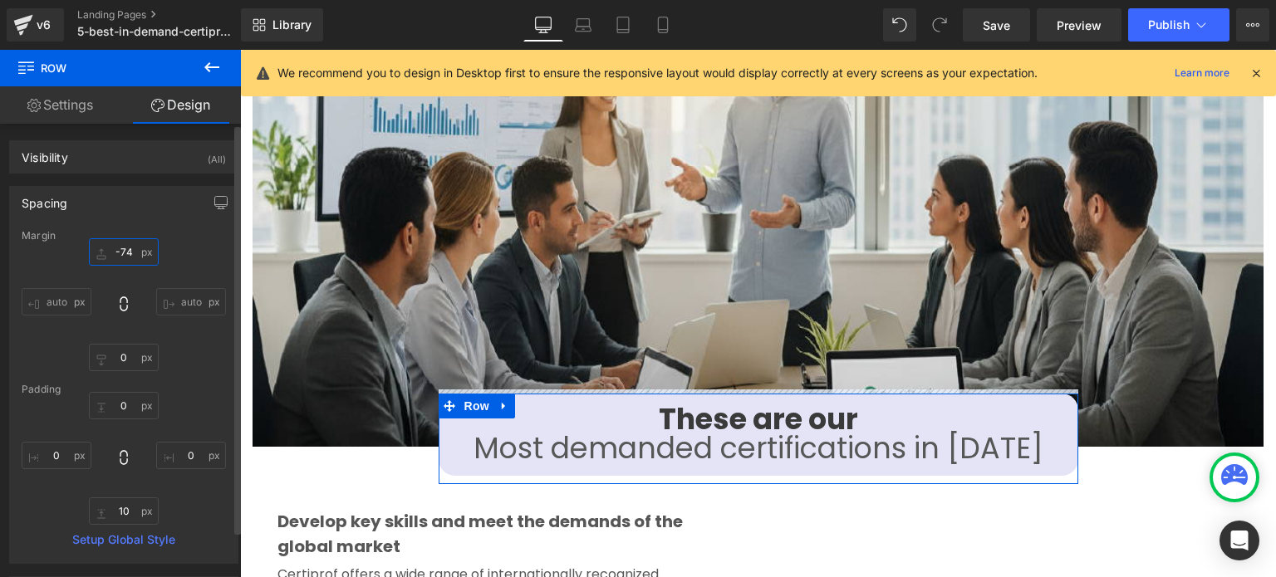
type input "-74"
click at [147, 222] on div "Spacing [GEOGRAPHIC_DATA] -74px -74 auto auto 0px 0 auto auto [GEOGRAPHIC_DATA]…" at bounding box center [123, 375] width 229 height 378
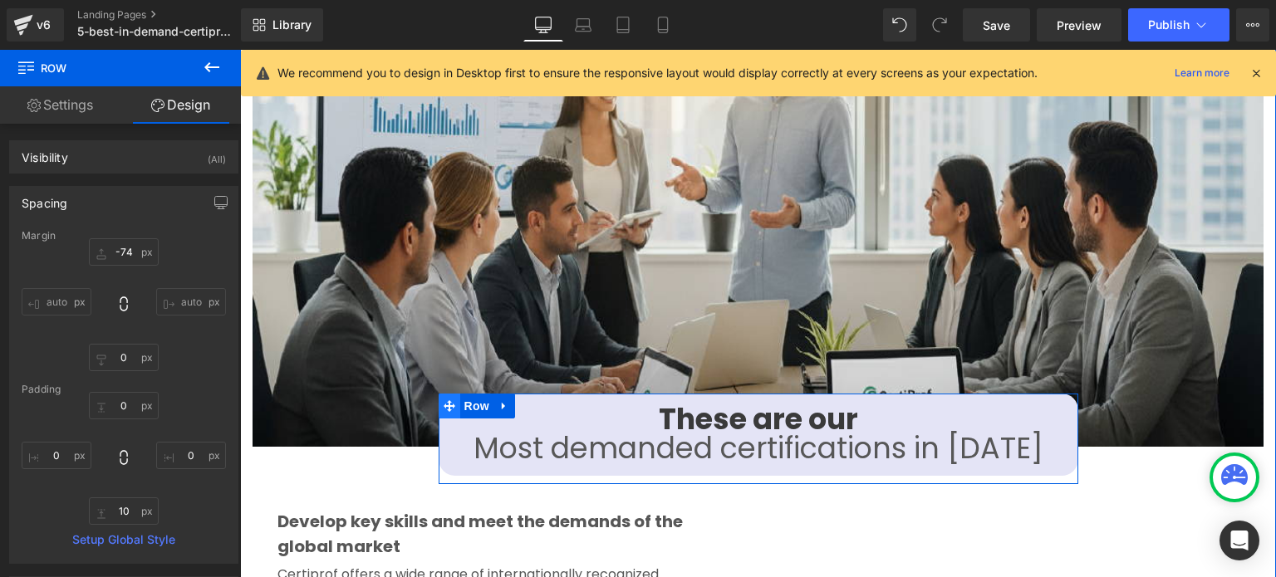
click at [444, 400] on icon at bounding box center [450, 406] width 12 height 12
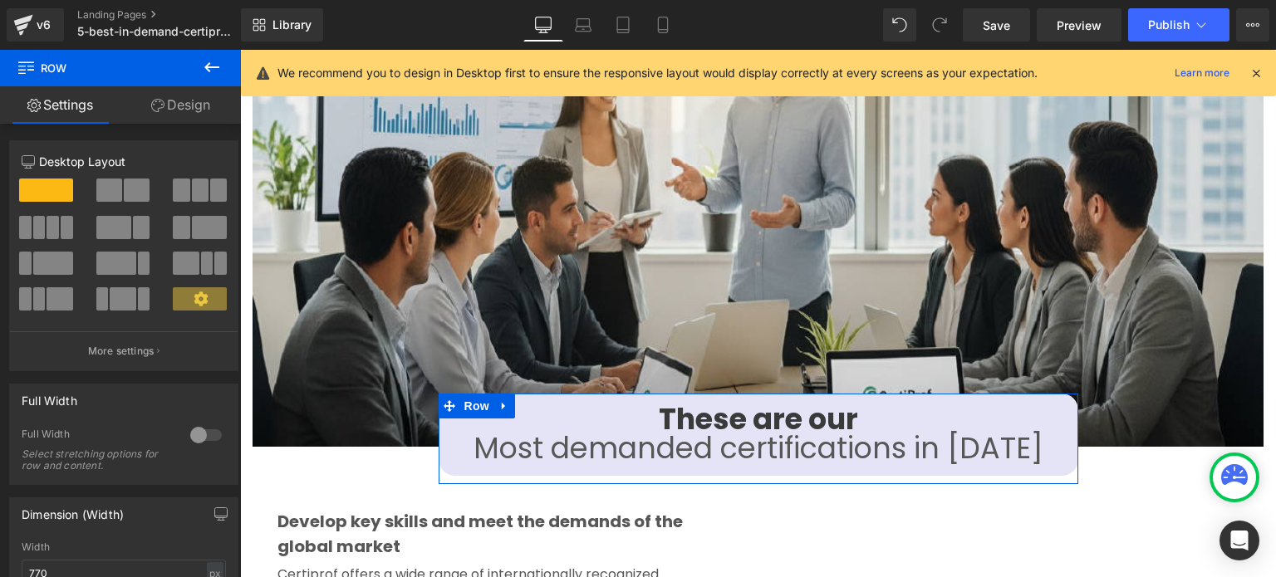
click at [199, 113] on link "Design" at bounding box center [180, 104] width 120 height 37
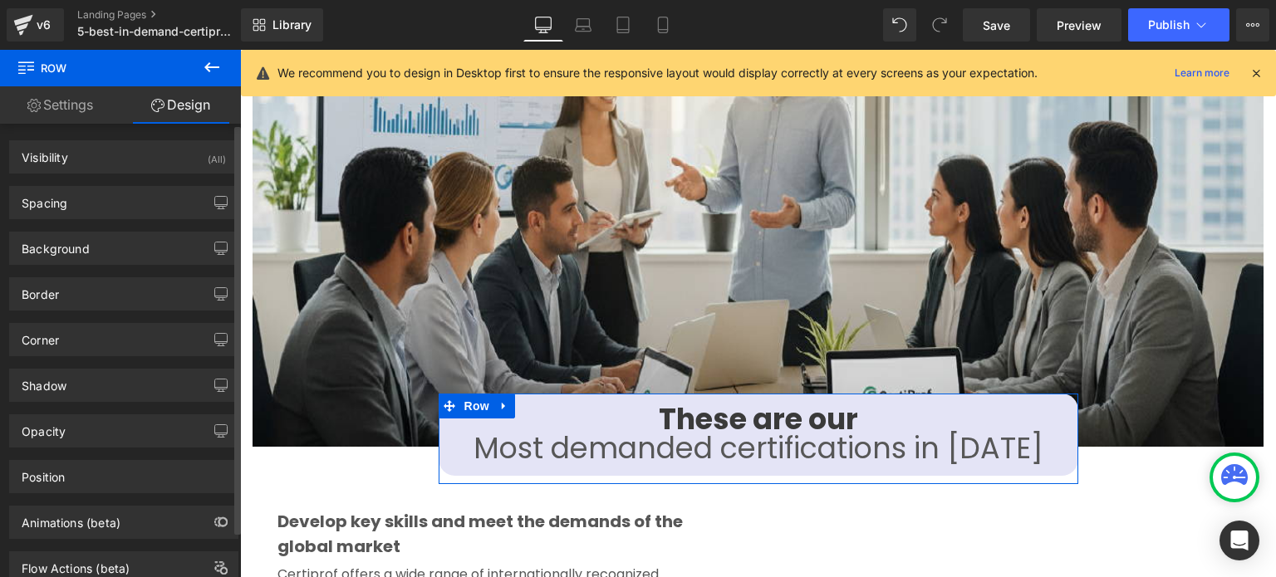
type input "-74"
type input "0"
type input "10"
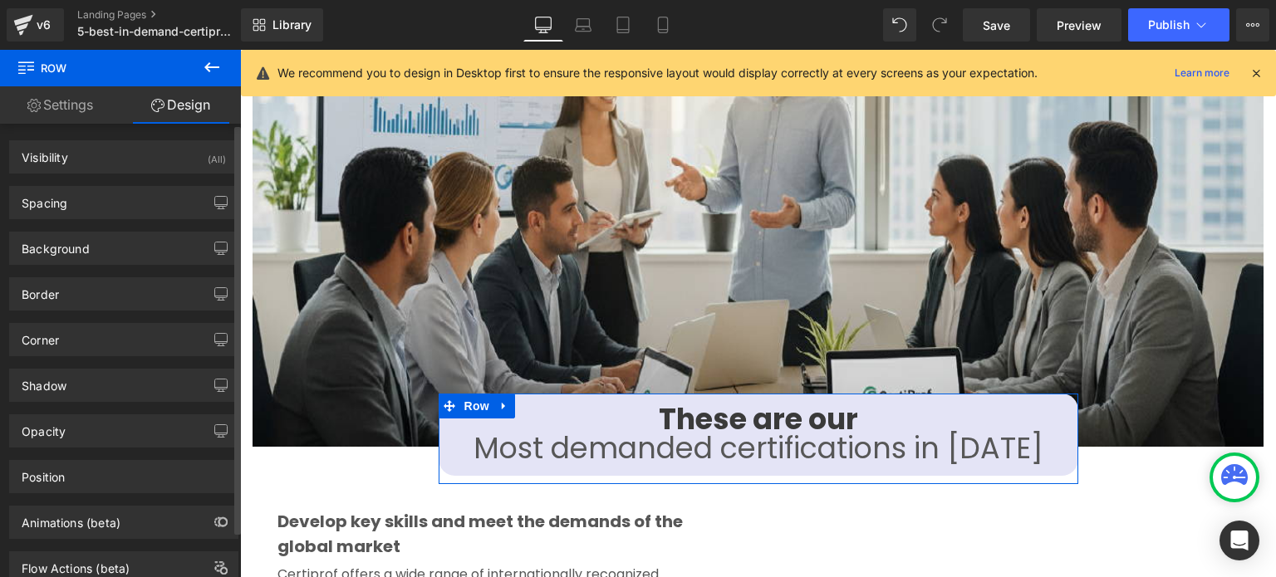
type input "0"
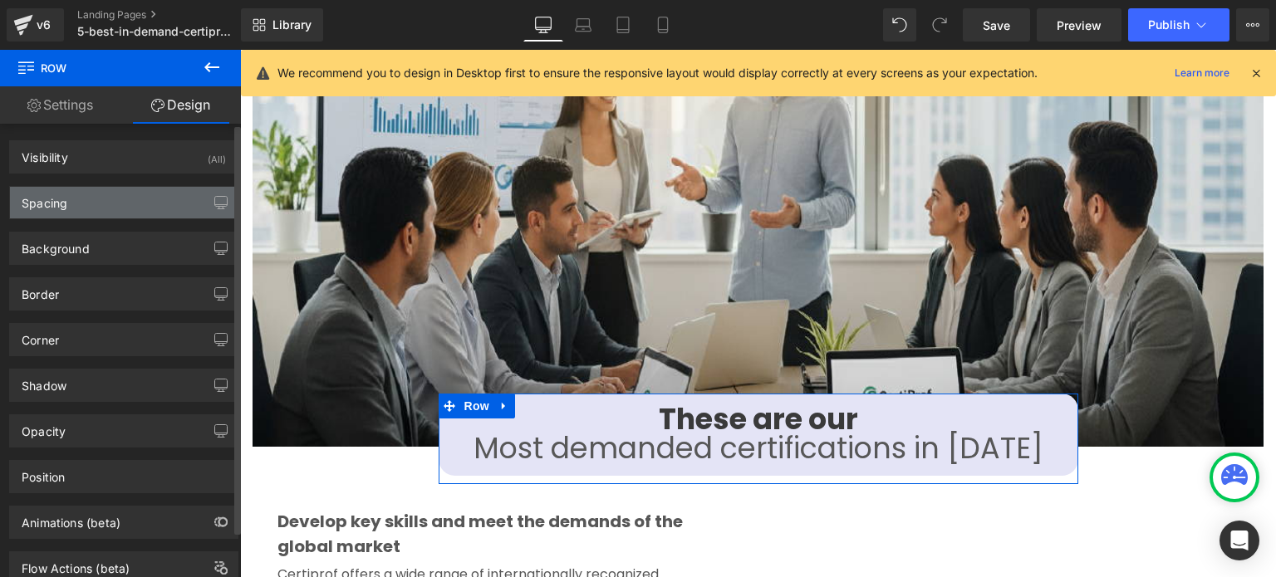
click at [115, 194] on div "Spacing" at bounding box center [124, 203] width 228 height 32
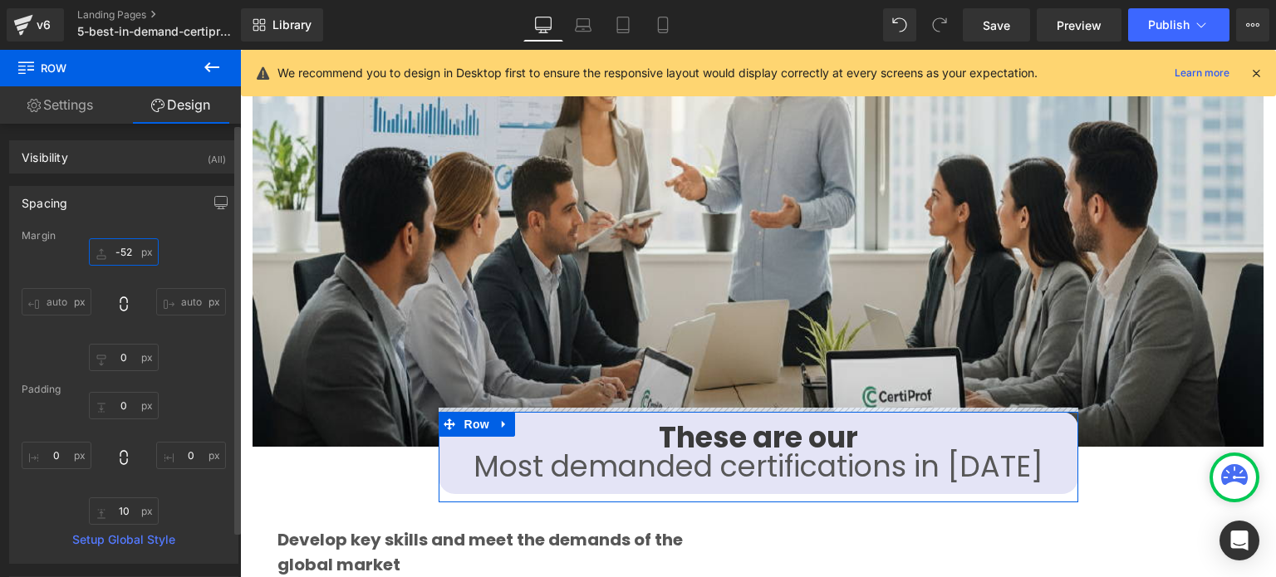
click at [153, 253] on input "-52" at bounding box center [124, 251] width 70 height 27
click at [116, 255] on input "-52" at bounding box center [124, 251] width 70 height 27
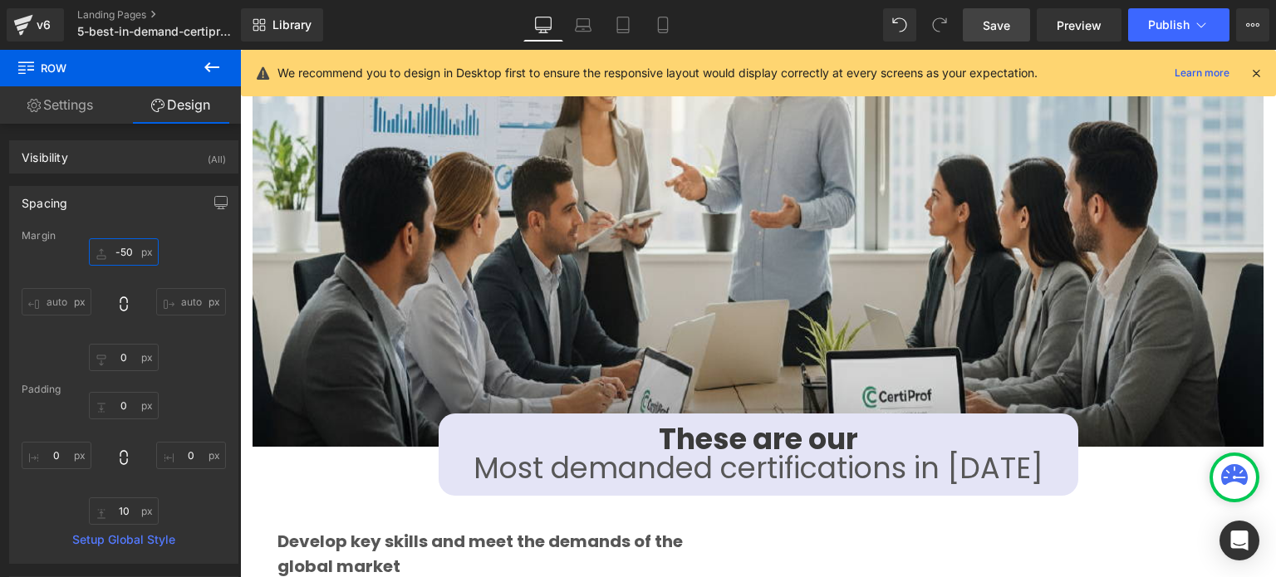
type input "-50"
click at [1004, 32] on span "Save" at bounding box center [996, 25] width 27 height 17
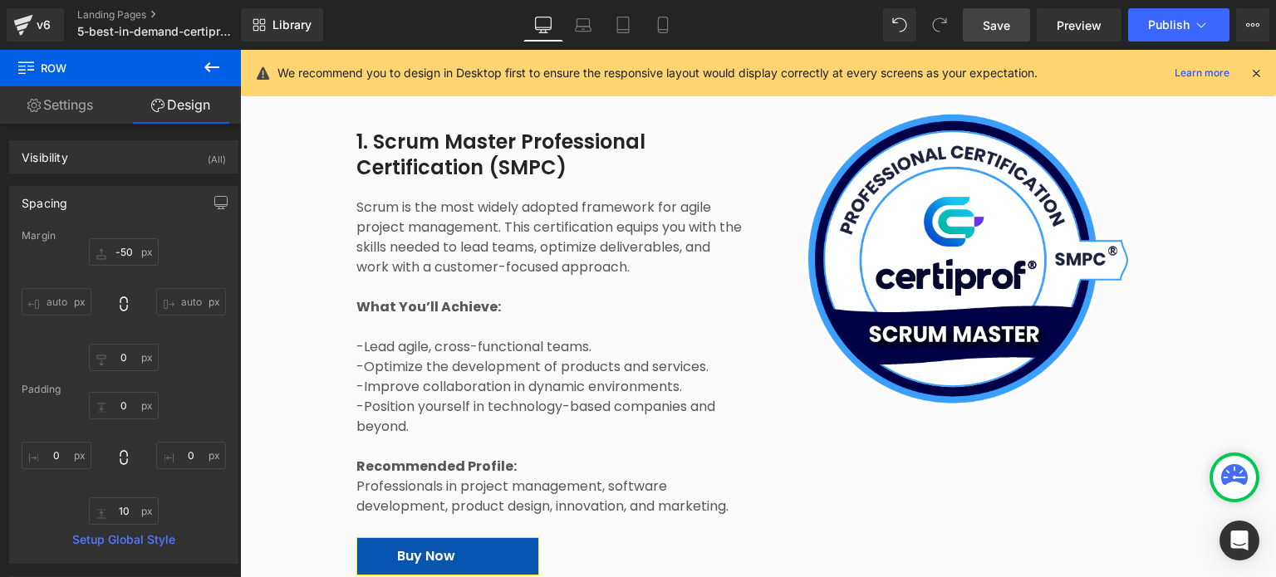
scroll to position [2781, 0]
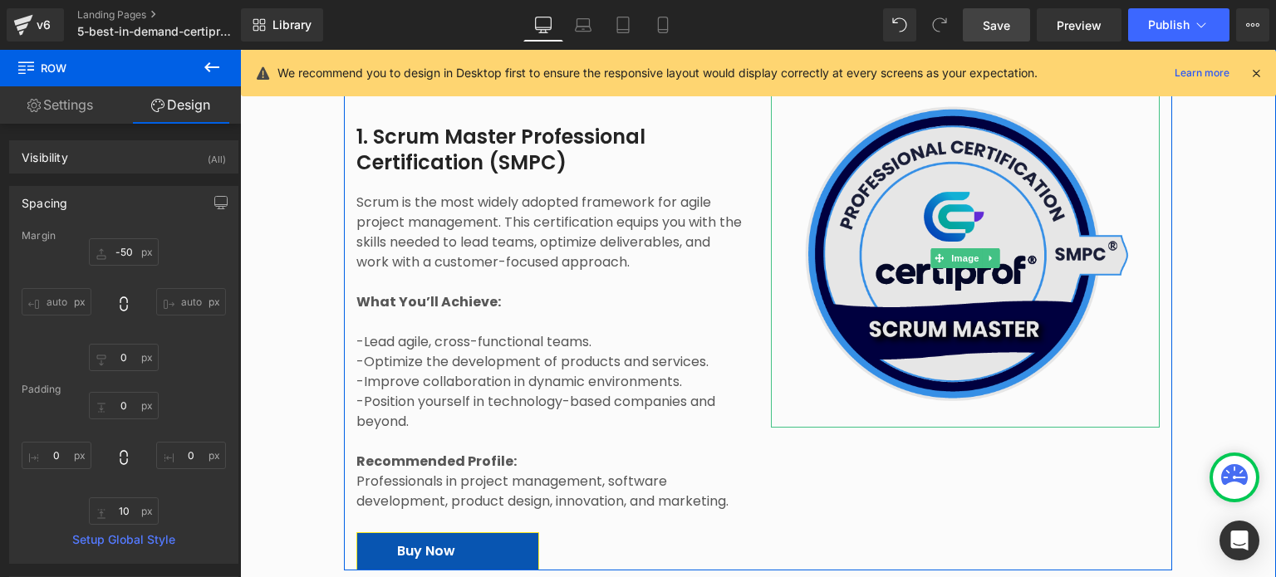
click at [913, 203] on img at bounding box center [966, 254] width 390 height 331
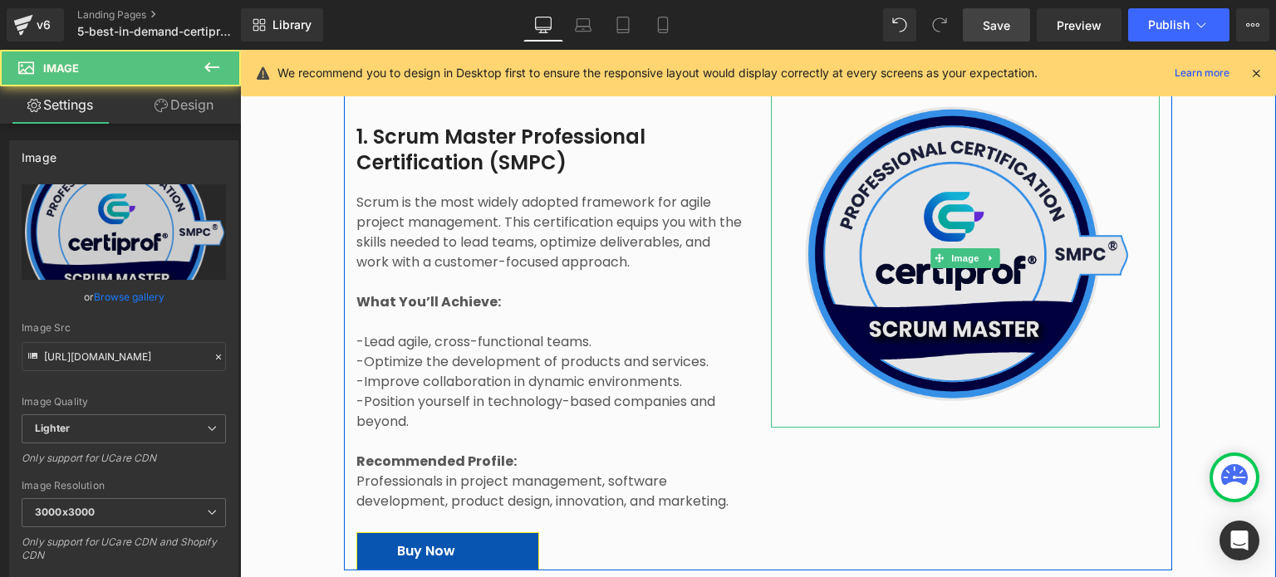
click at [939, 315] on img at bounding box center [966, 254] width 390 height 331
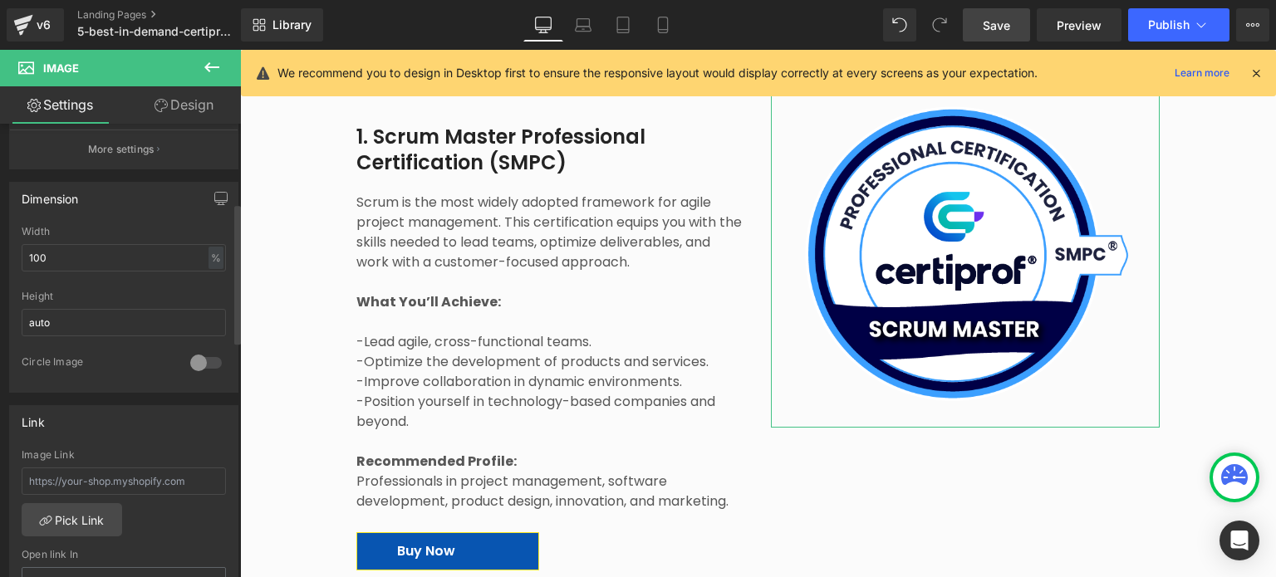
scroll to position [447, 0]
click at [153, 491] on input "text" at bounding box center [124, 482] width 204 height 27
paste input "[URL][DOMAIN_NAME]"
type input "[URL][DOMAIN_NAME]"
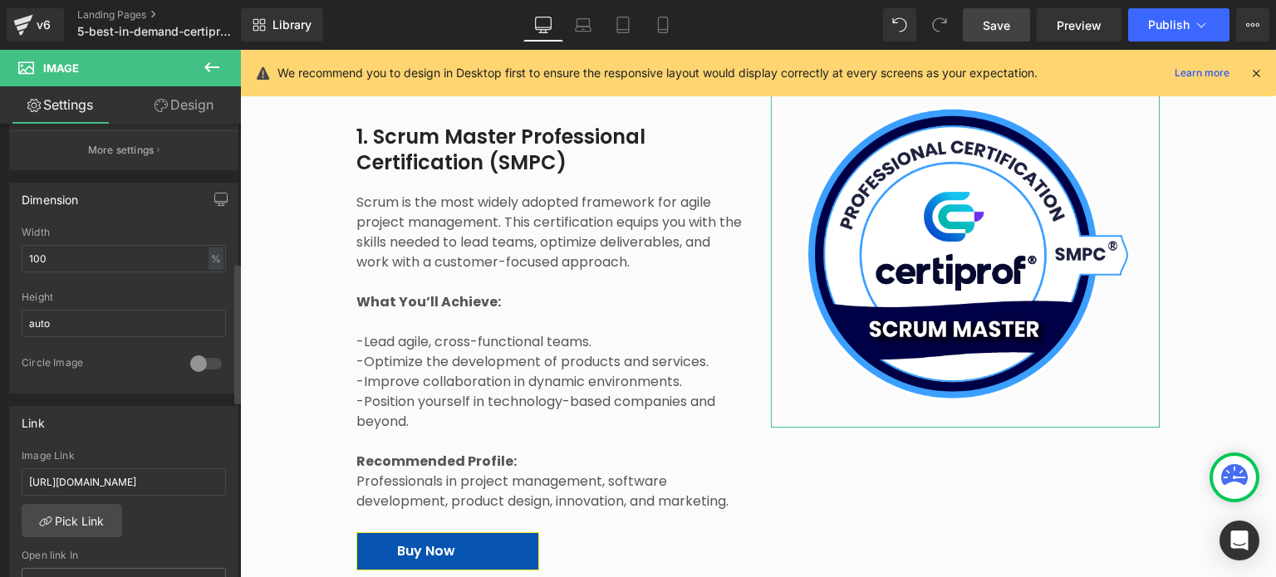
scroll to position [0, 0]
click at [175, 450] on div "Image Link" at bounding box center [124, 456] width 204 height 12
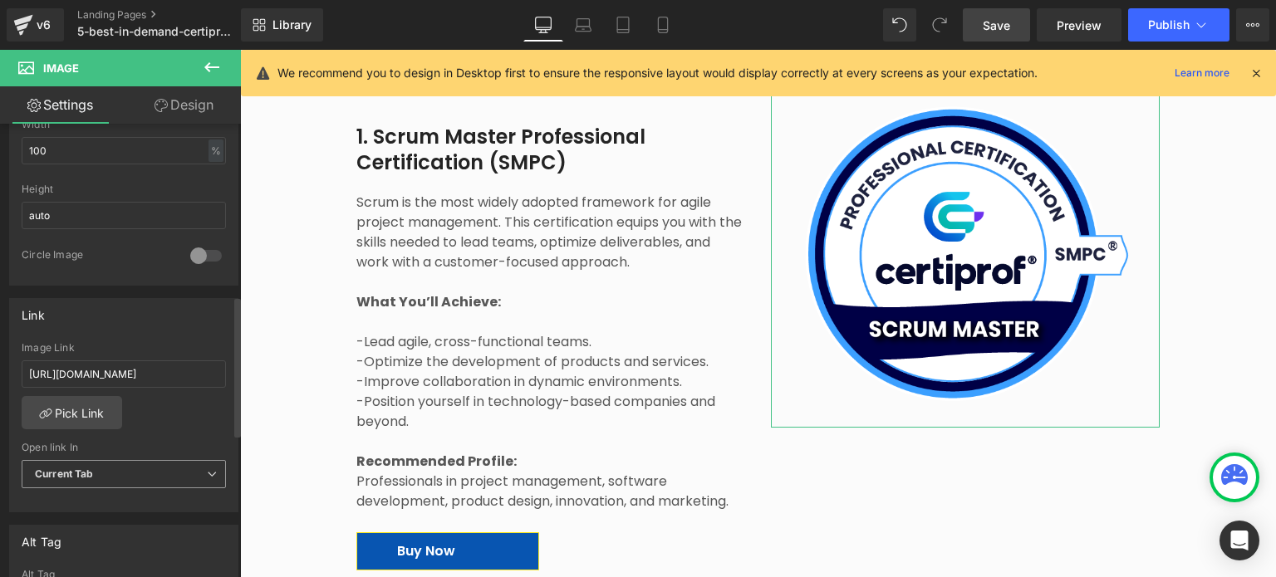
click at [155, 464] on span "Current Tab" at bounding box center [124, 474] width 204 height 29
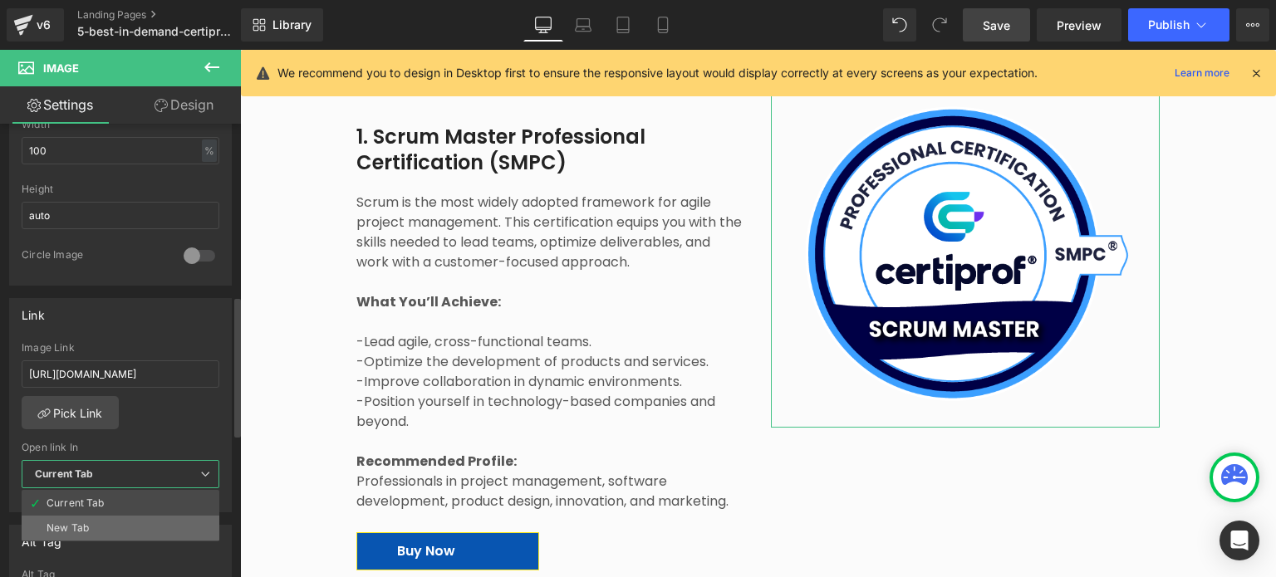
click at [117, 518] on li "New Tab" at bounding box center [121, 528] width 198 height 25
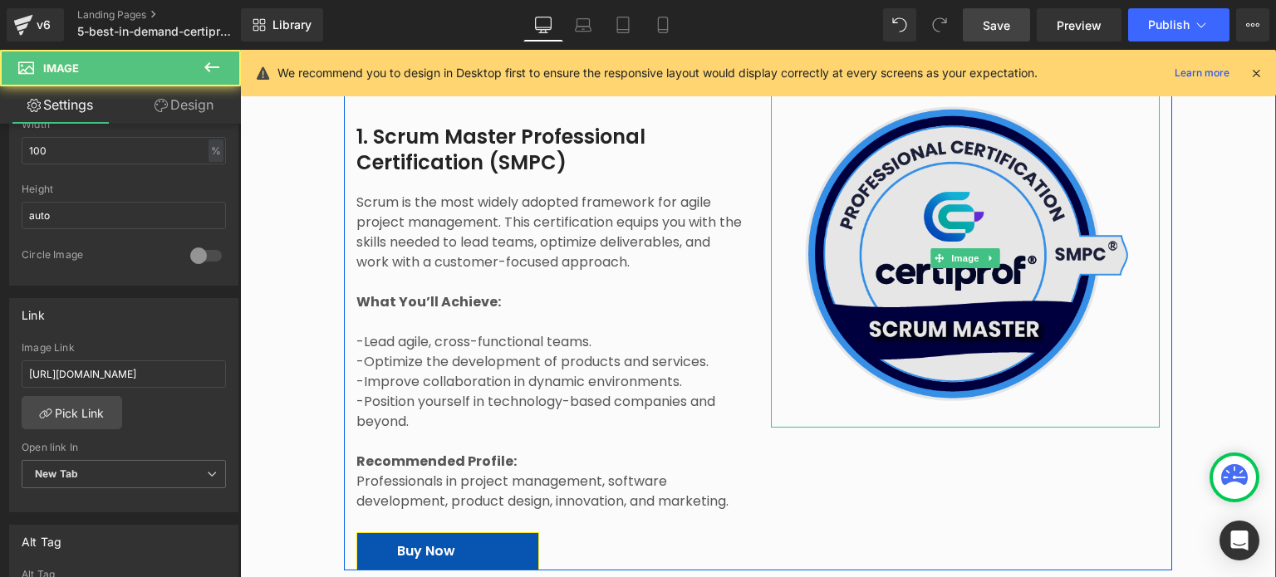
click at [1000, 248] on img at bounding box center [966, 254] width 390 height 331
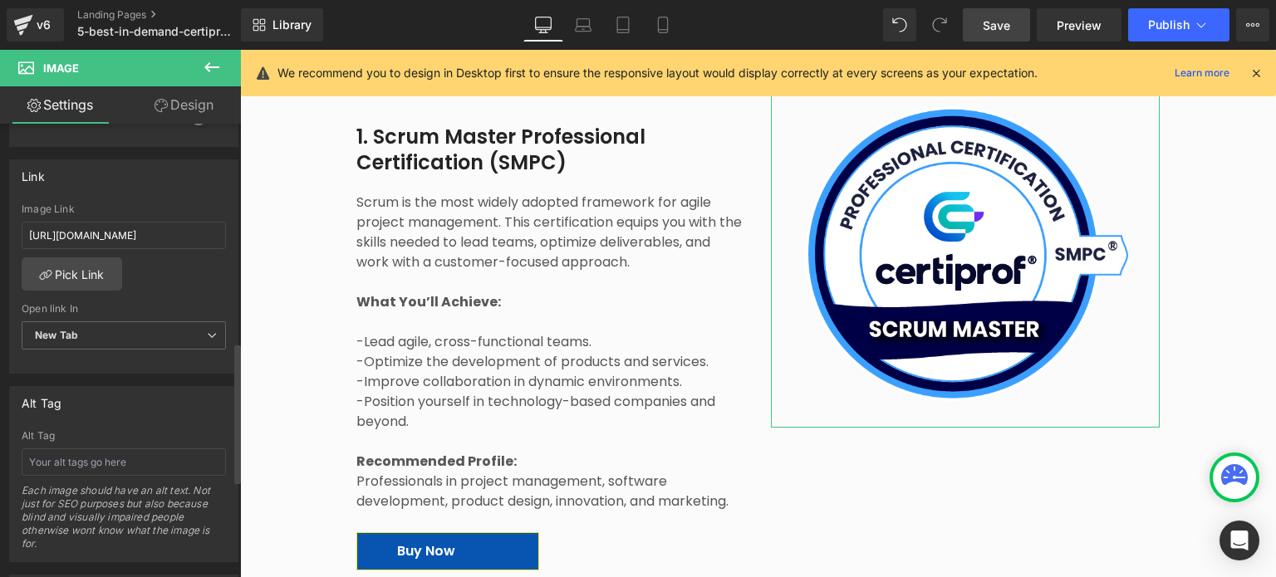
scroll to position [691, 0]
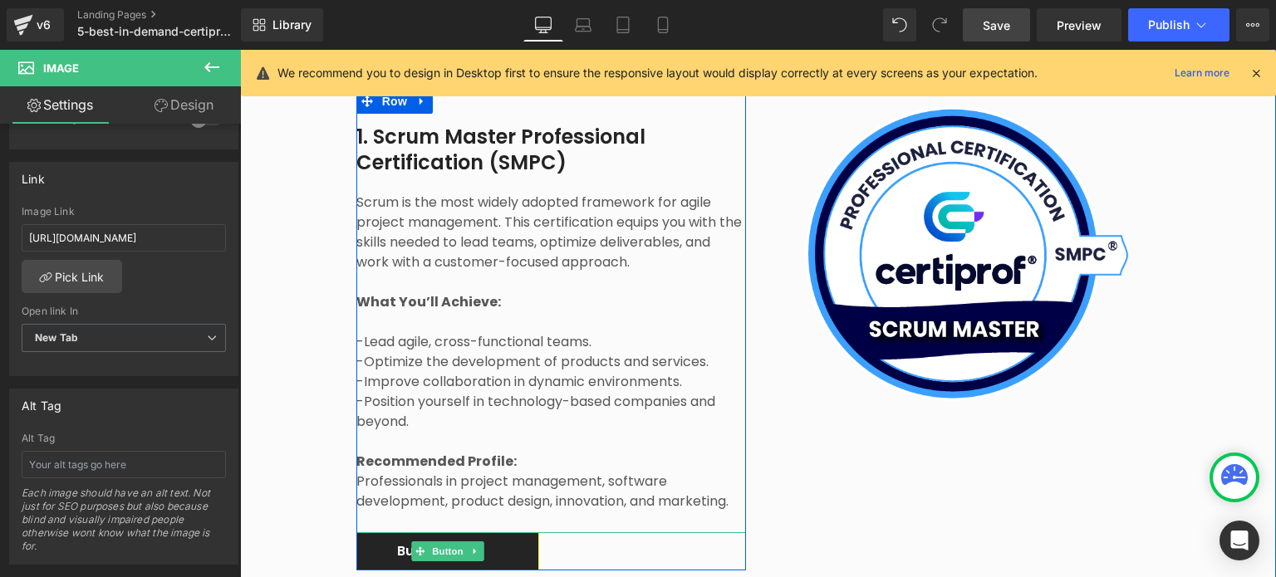
click at [523, 533] on link "Buy Now" at bounding box center [447, 551] width 183 height 37
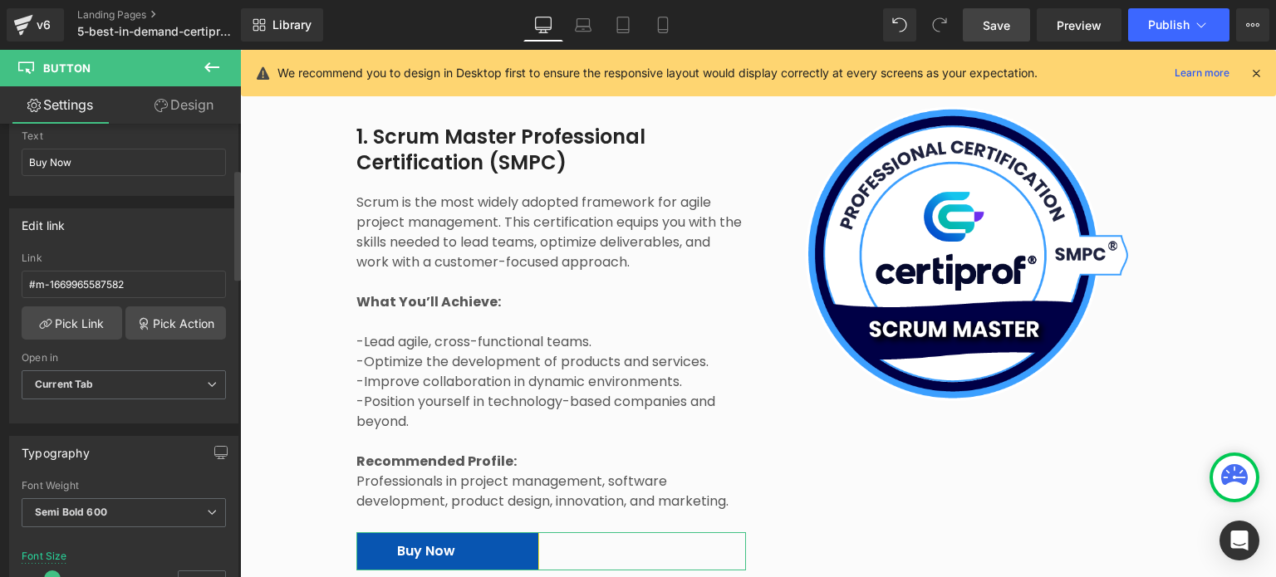
scroll to position [186, 0]
click at [133, 277] on input "#m-1669965587582" at bounding box center [124, 282] width 204 height 27
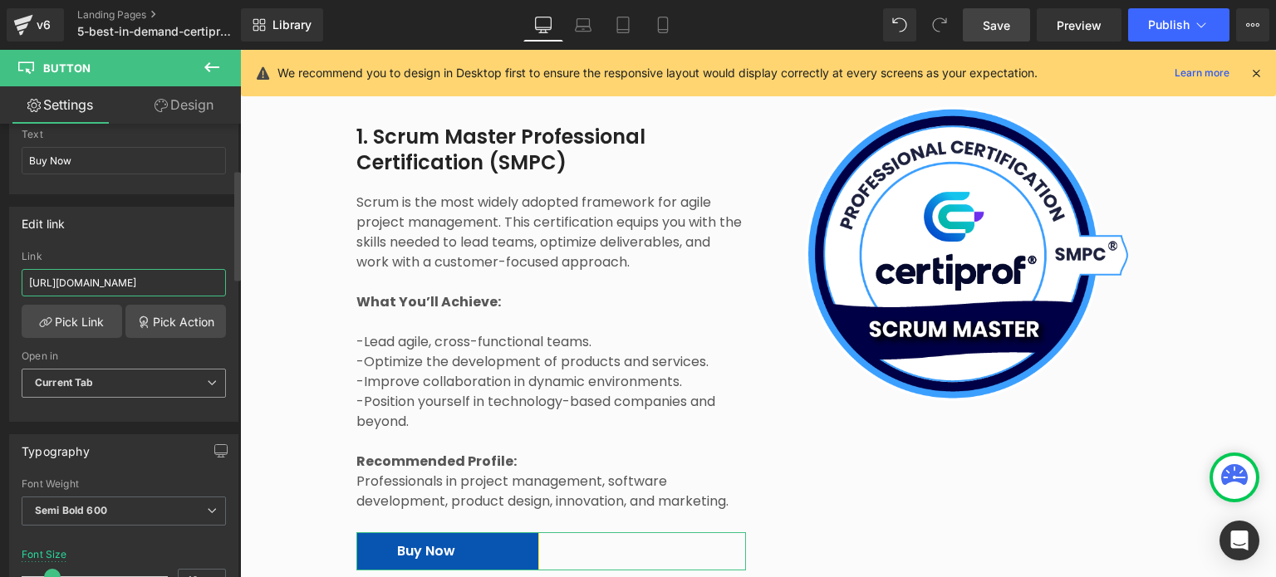
type input "[URL][DOMAIN_NAME]"
click at [113, 383] on span "Current Tab" at bounding box center [124, 383] width 204 height 29
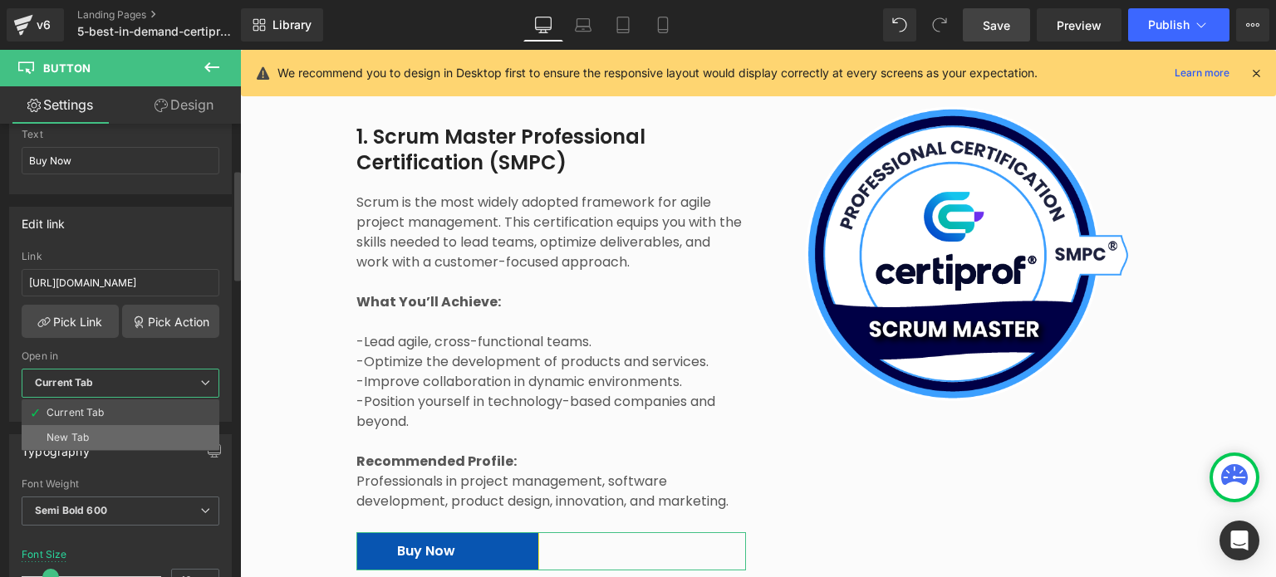
click at [99, 429] on li "New Tab" at bounding box center [121, 437] width 198 height 25
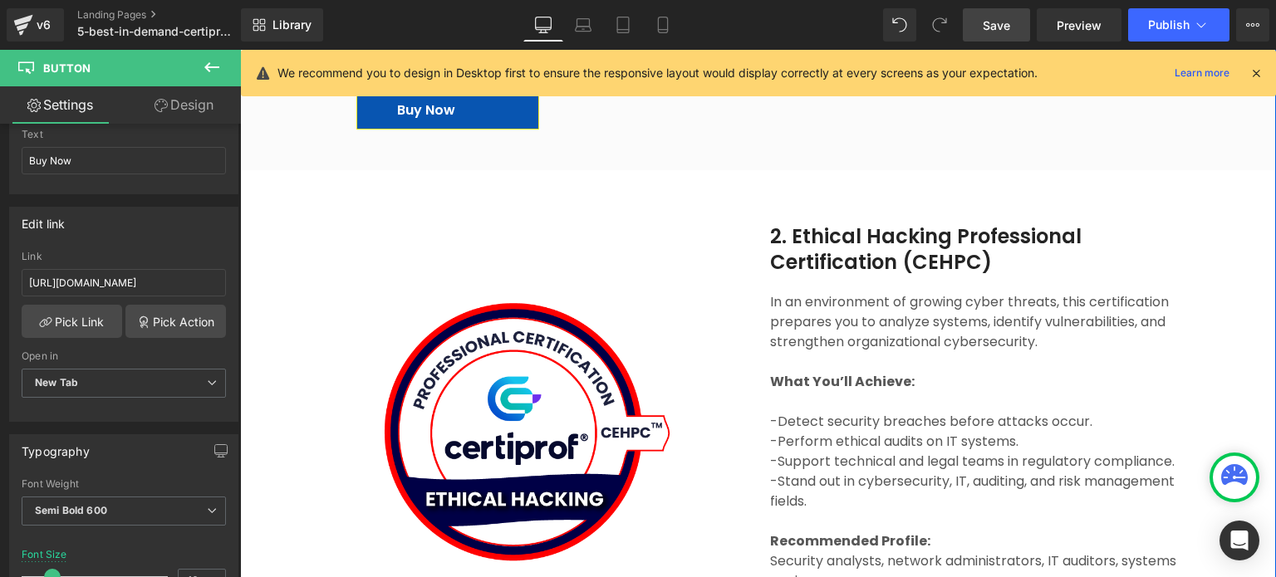
scroll to position [3223, 0]
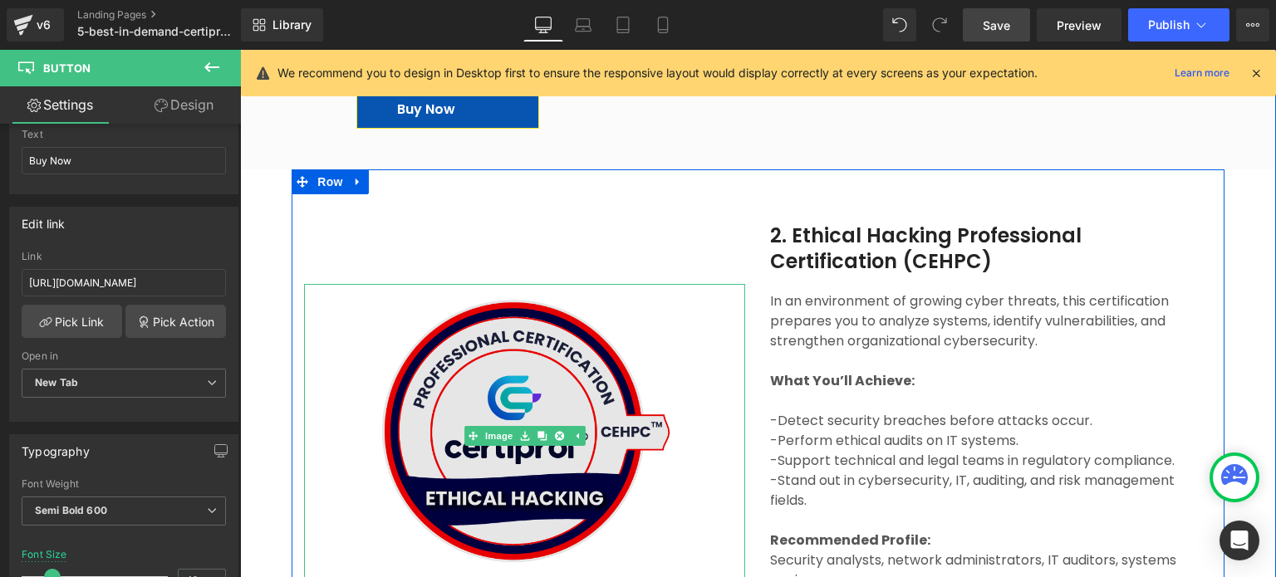
click at [562, 323] on img at bounding box center [524, 431] width 353 height 295
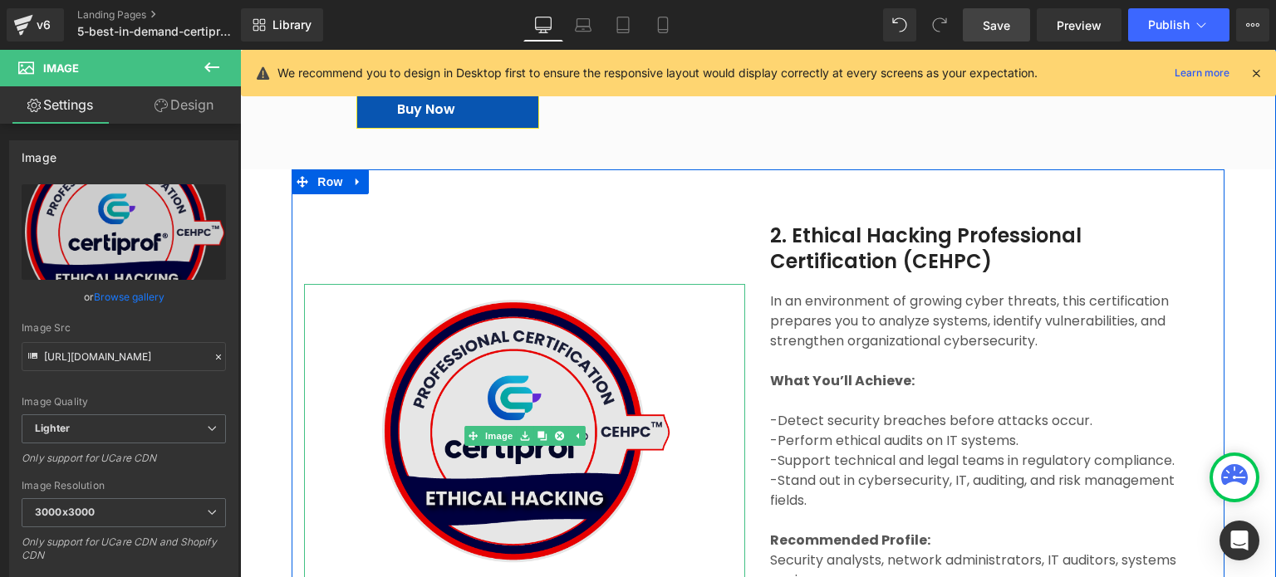
click at [554, 359] on img at bounding box center [524, 431] width 353 height 295
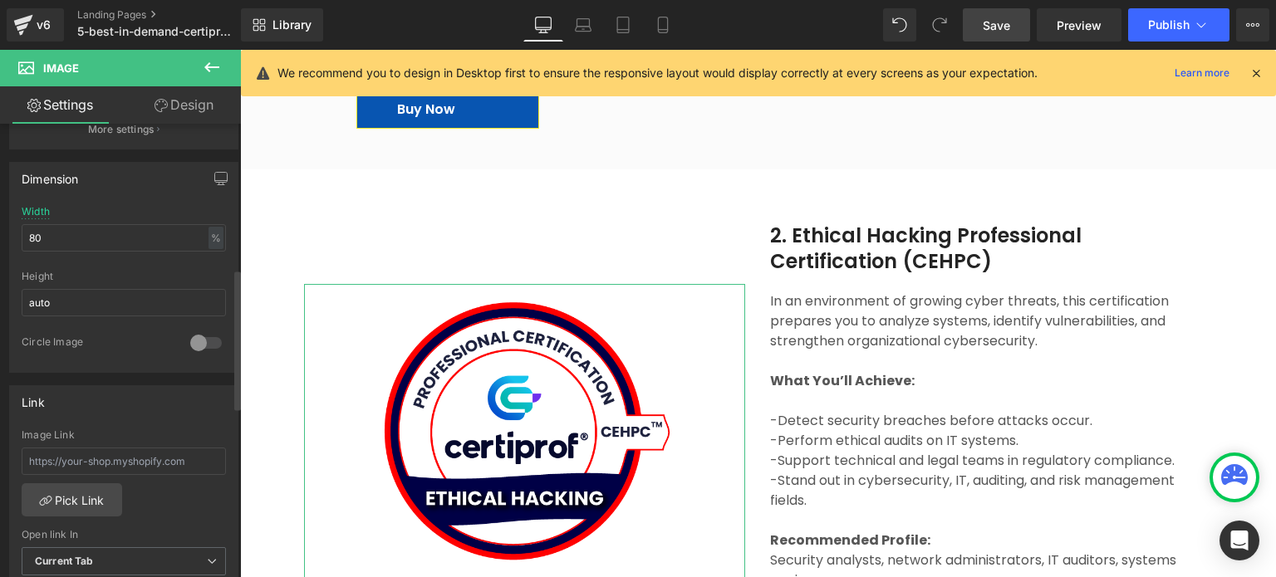
scroll to position [468, 0]
click at [126, 454] on input "text" at bounding box center [124, 461] width 204 height 27
paste input "[URL][DOMAIN_NAME]"
type input "[URL][DOMAIN_NAME]"
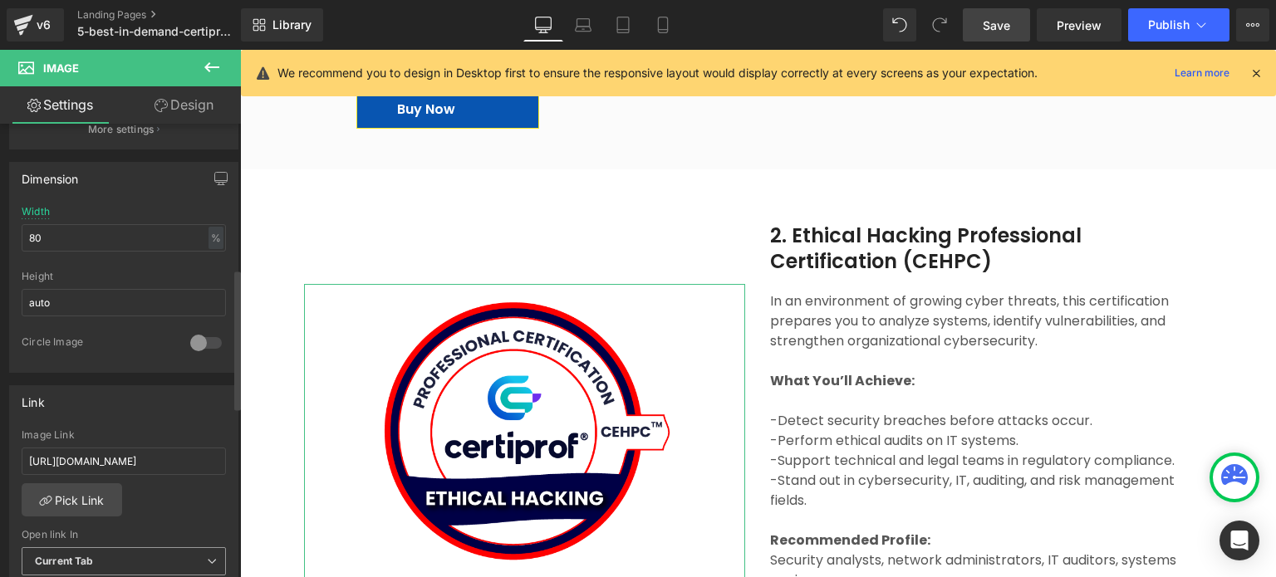
scroll to position [0, 0]
click at [164, 551] on span "Current Tab" at bounding box center [124, 561] width 204 height 29
click at [164, 551] on span "Current Tab" at bounding box center [121, 561] width 198 height 29
click at [169, 552] on span "Current Tab" at bounding box center [124, 561] width 204 height 29
click at [169, 548] on span "Current Tab" at bounding box center [121, 561] width 198 height 29
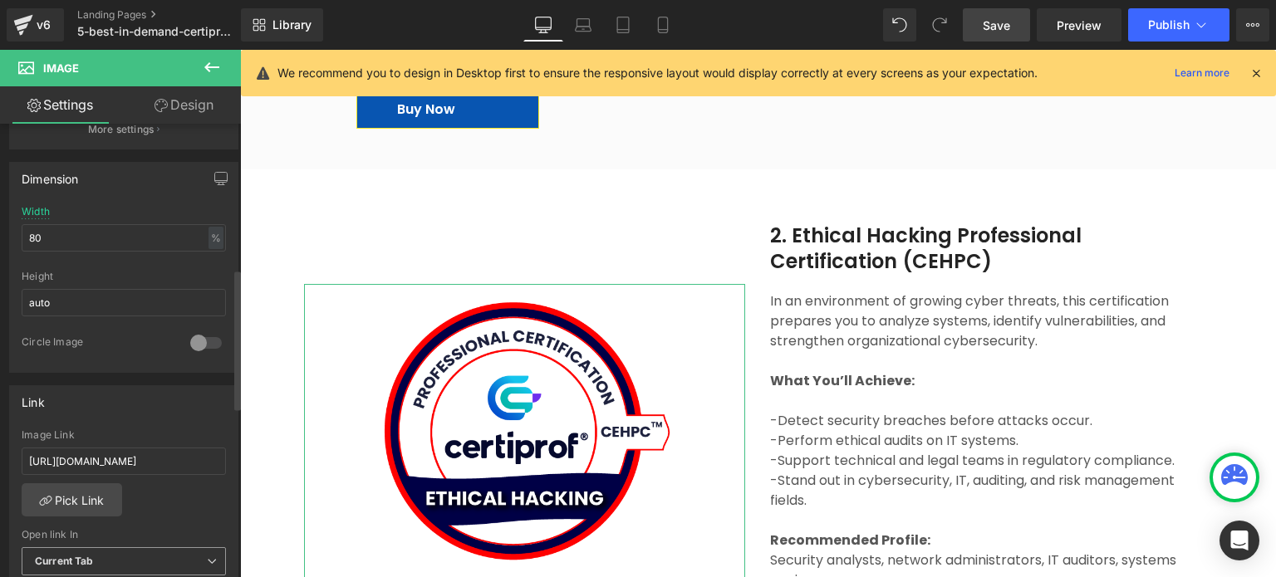
click at [209, 557] on icon at bounding box center [212, 562] width 10 height 10
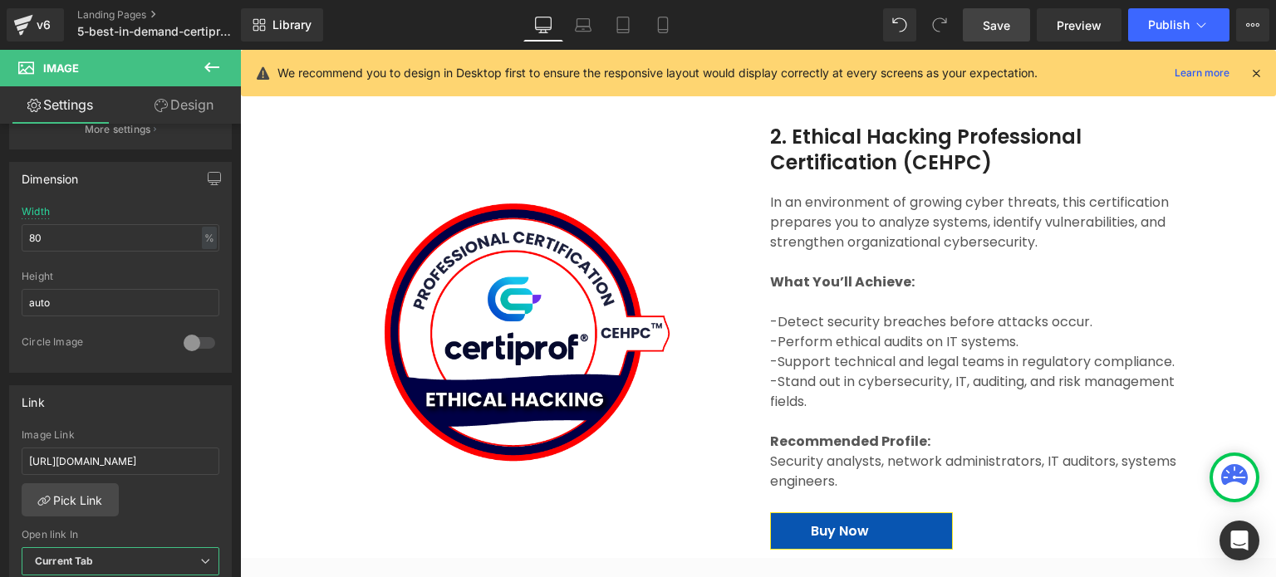
scroll to position [3323, 0]
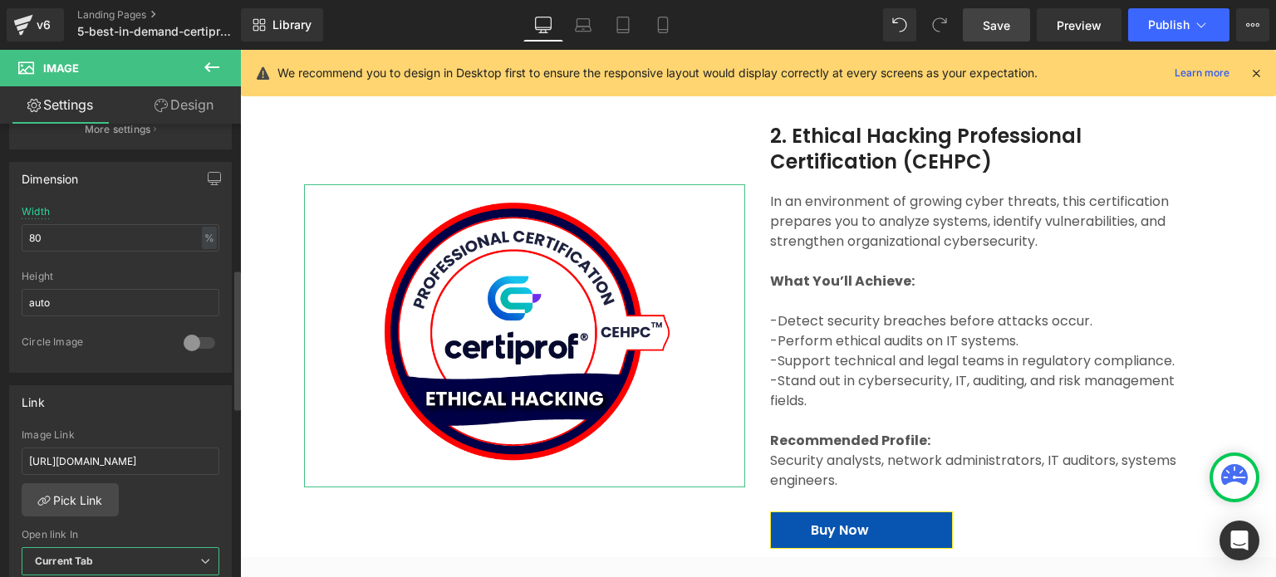
click at [168, 386] on div "Link" at bounding box center [120, 402] width 221 height 32
click at [195, 338] on div at bounding box center [206, 343] width 40 height 27
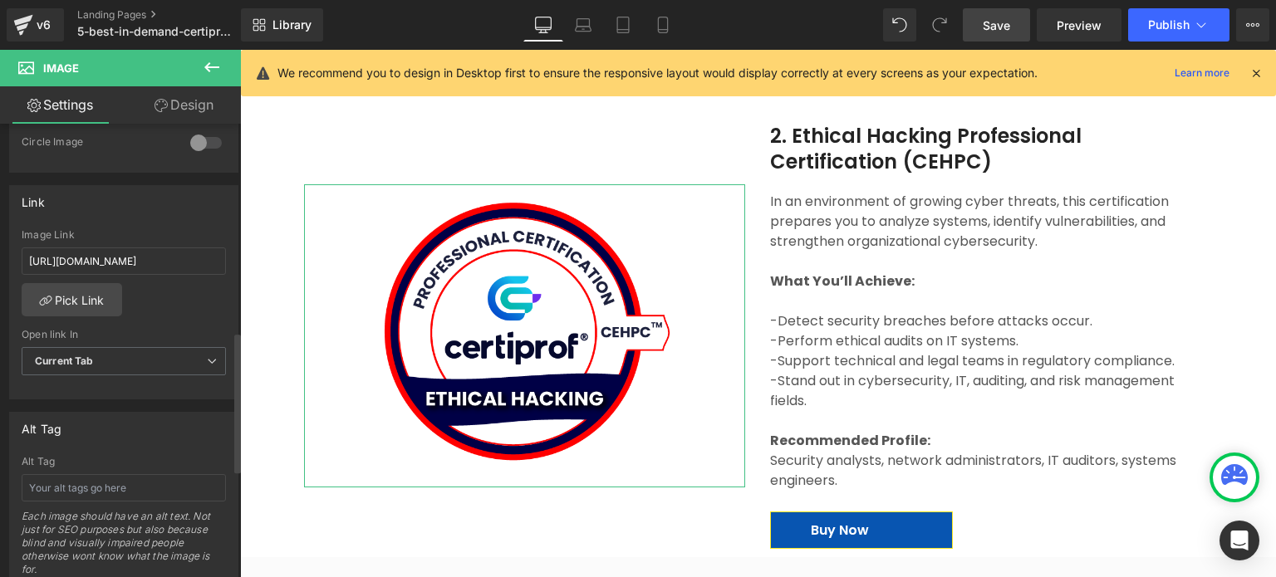
scroll to position [671, 0]
click at [163, 336] on div "Open link In Current Tab Current Tab New Tab" at bounding box center [124, 359] width 204 height 66
click at [160, 357] on span "Current Tab" at bounding box center [124, 358] width 204 height 29
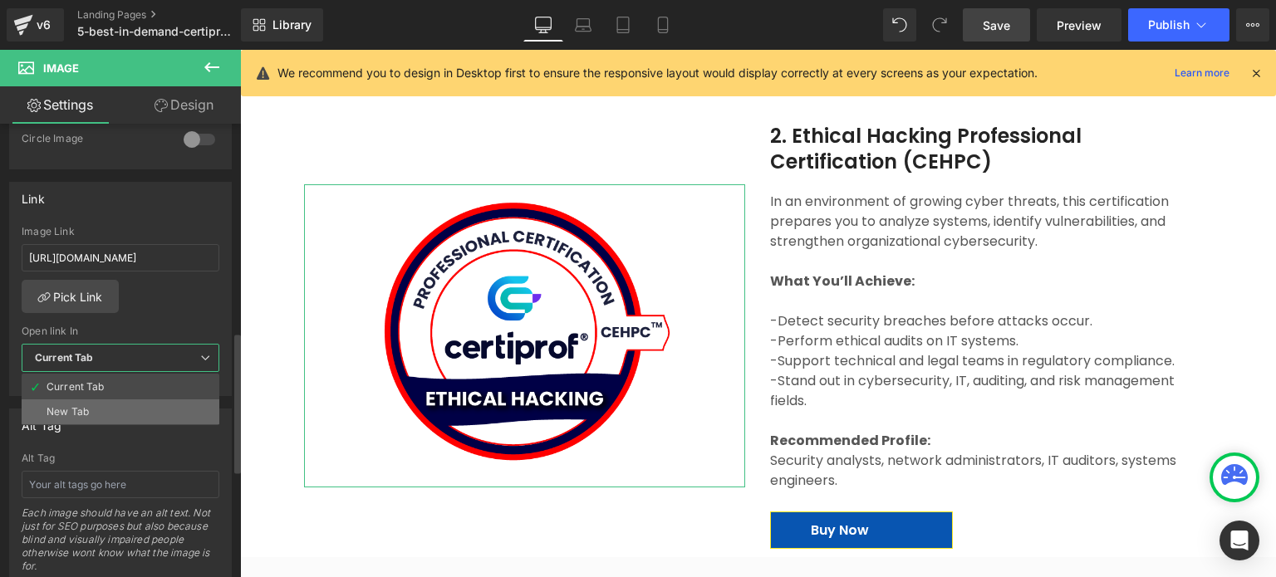
click at [130, 411] on li "New Tab" at bounding box center [121, 412] width 198 height 25
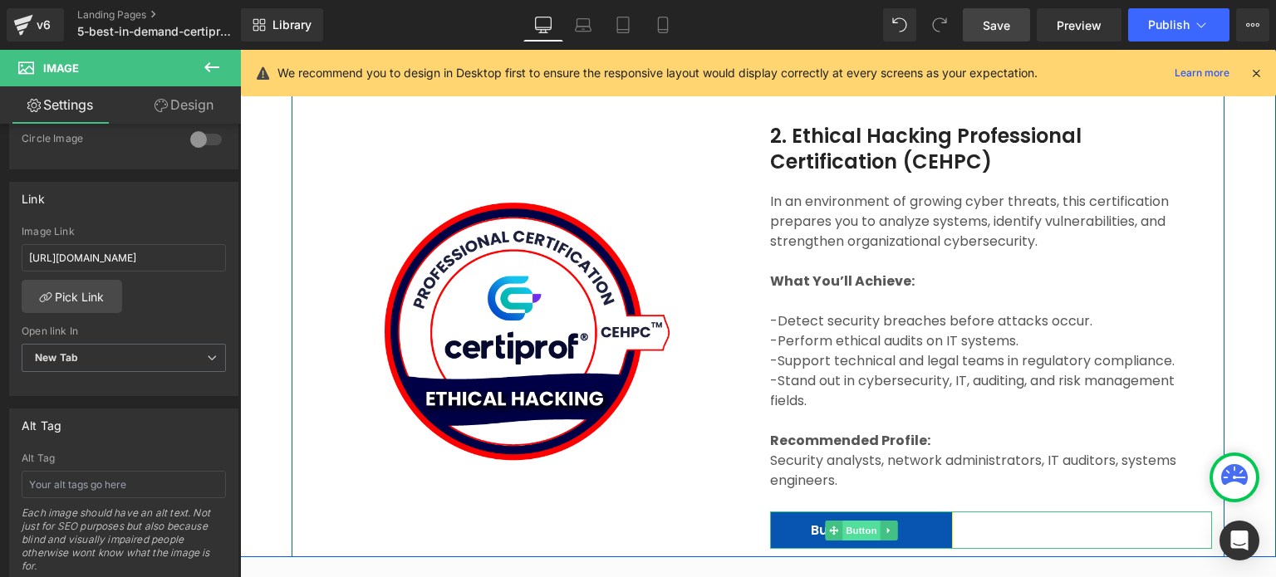
drag, startPoint x: 916, startPoint y: 508, endPoint x: 871, endPoint y: 513, distance: 45.1
click at [916, 512] on link "Buy Now" at bounding box center [861, 530] width 183 height 37
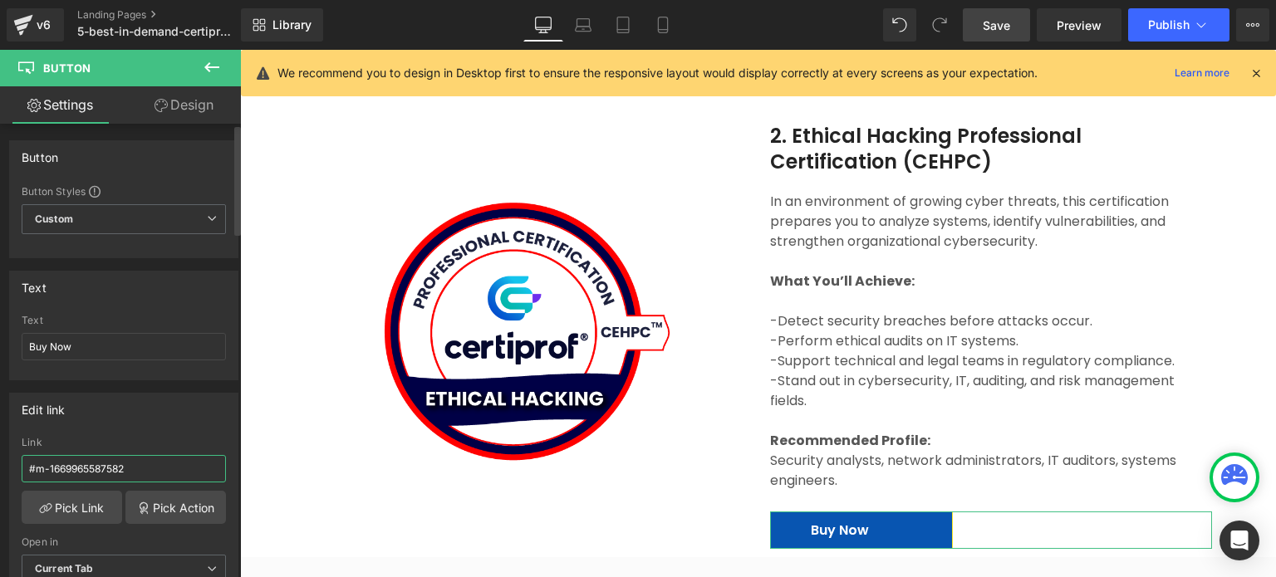
click at [118, 473] on input "#m-1669965587582" at bounding box center [124, 468] width 204 height 27
type input "[URL][DOMAIN_NAME]"
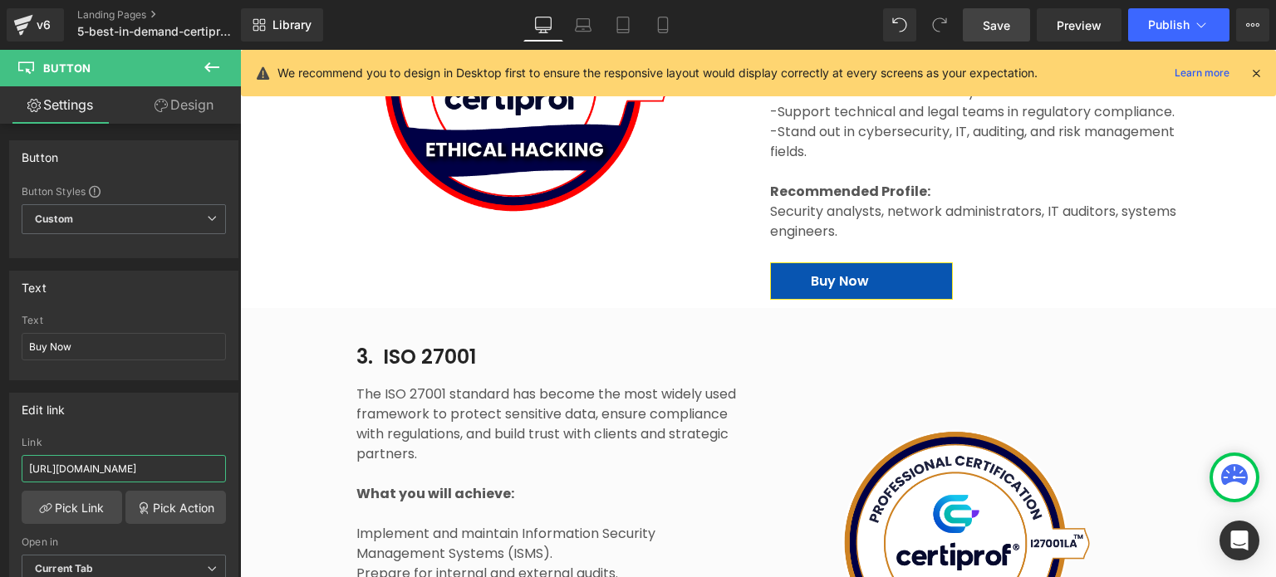
scroll to position [3704, 0]
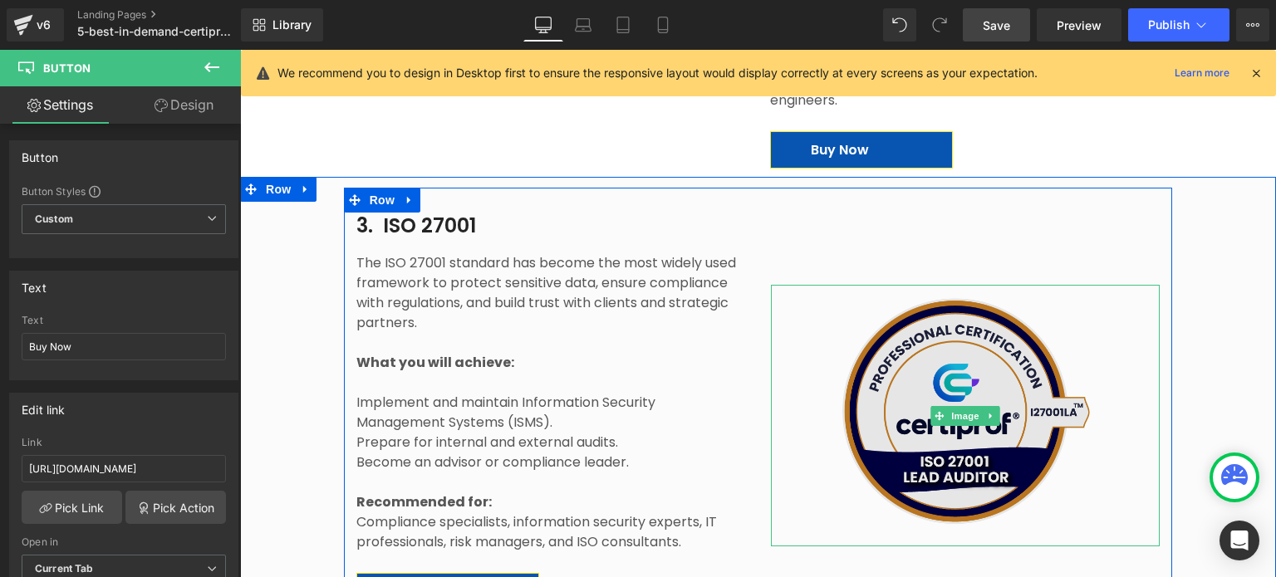
click at [877, 422] on img at bounding box center [965, 411] width 312 height 253
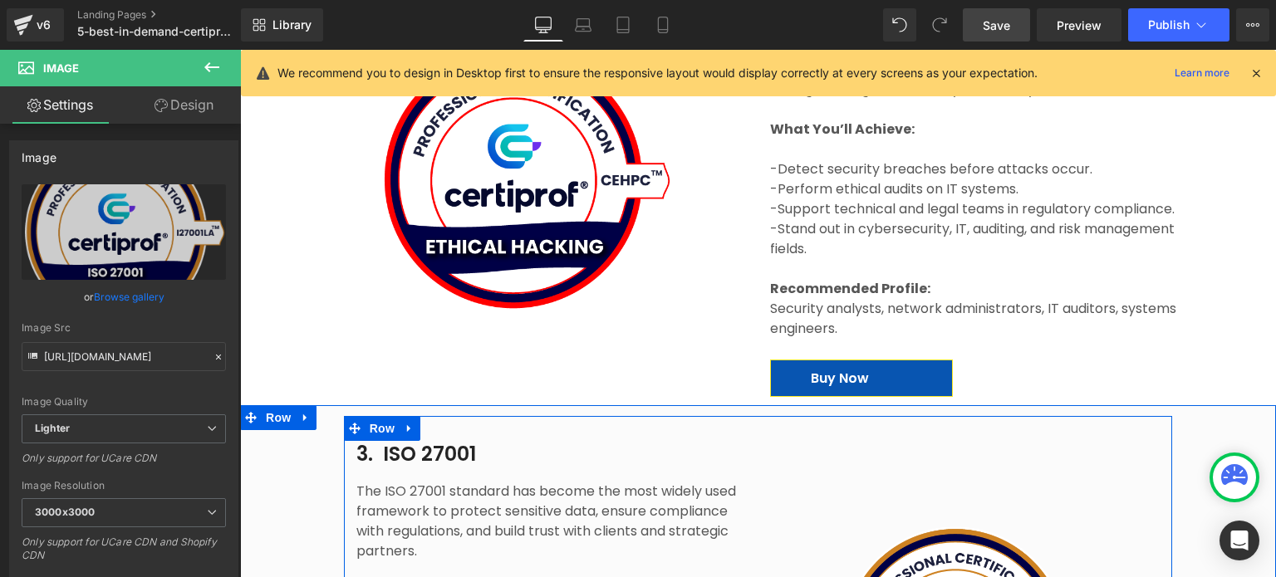
scroll to position [3456, 0]
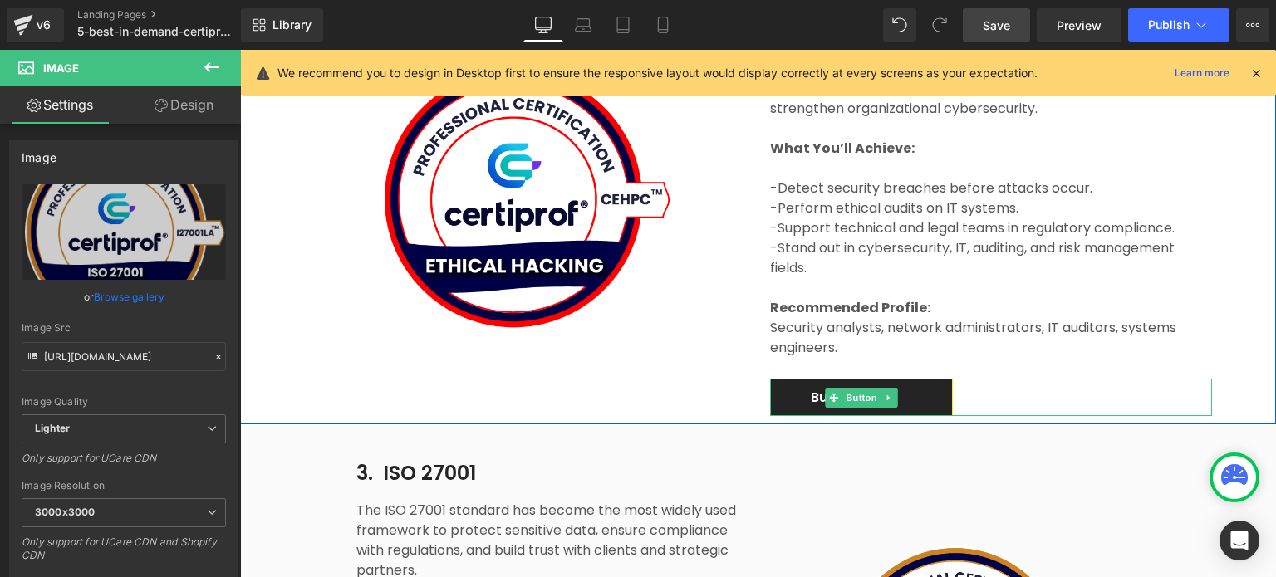
click at [908, 381] on link "Buy Now" at bounding box center [861, 397] width 183 height 37
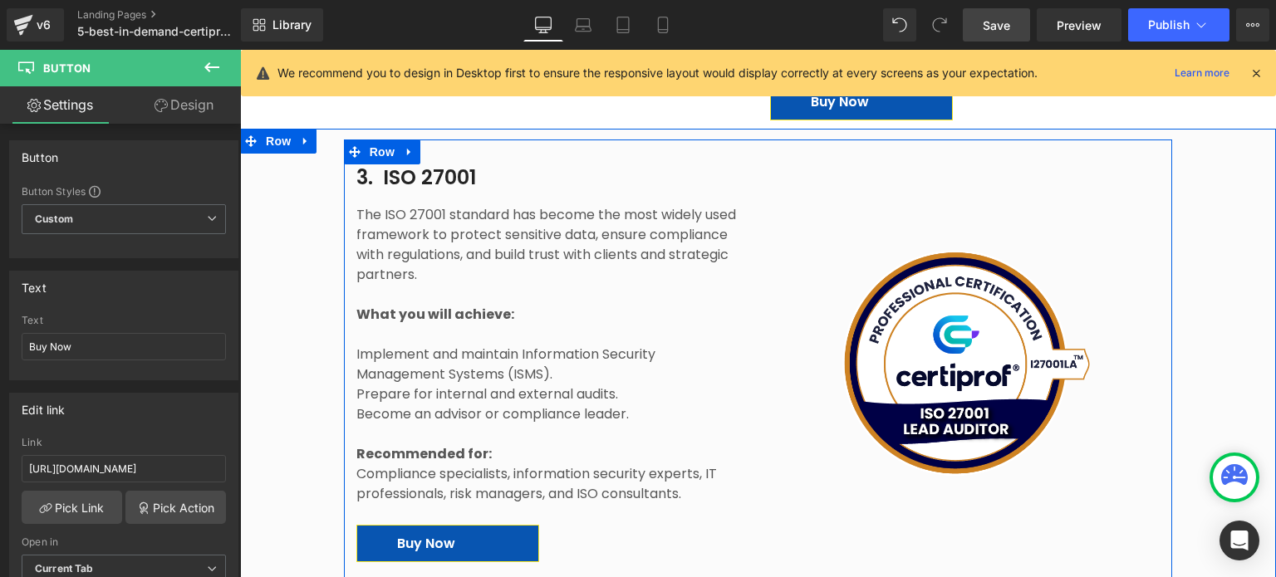
scroll to position [3752, 0]
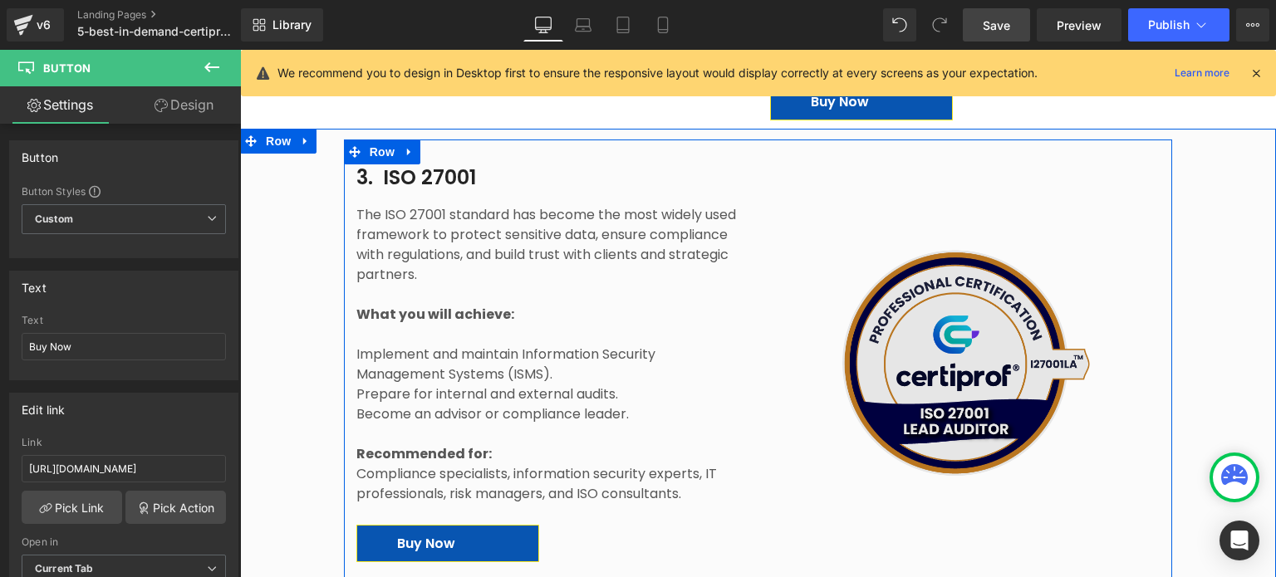
click at [937, 401] on img at bounding box center [965, 363] width 312 height 253
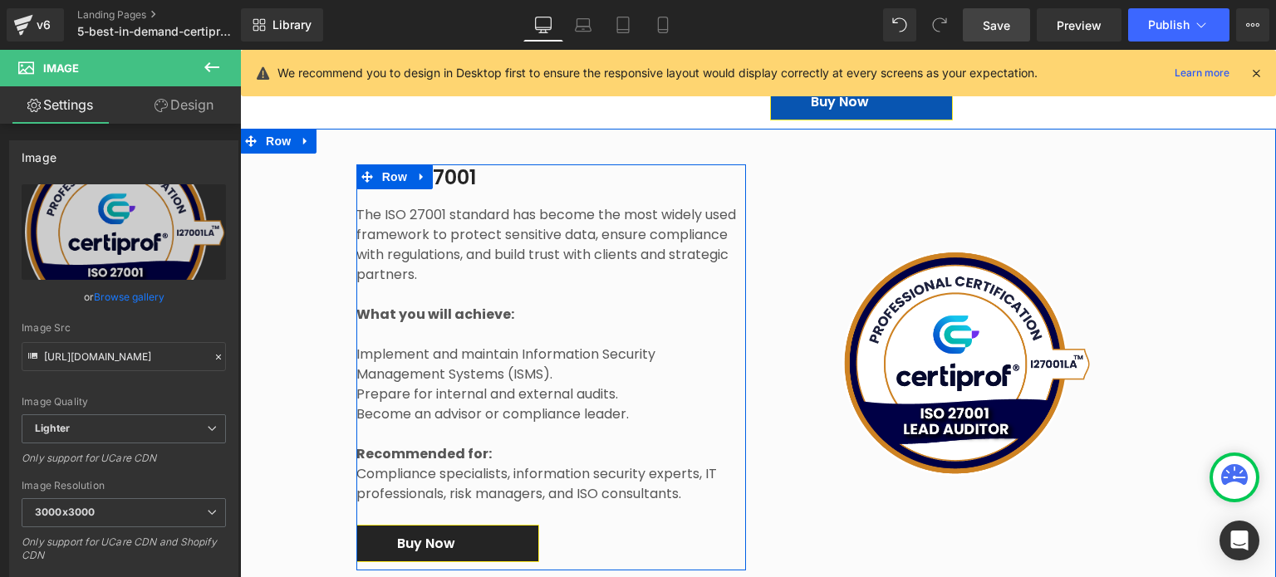
click at [504, 525] on link "Buy Now" at bounding box center [447, 543] width 183 height 37
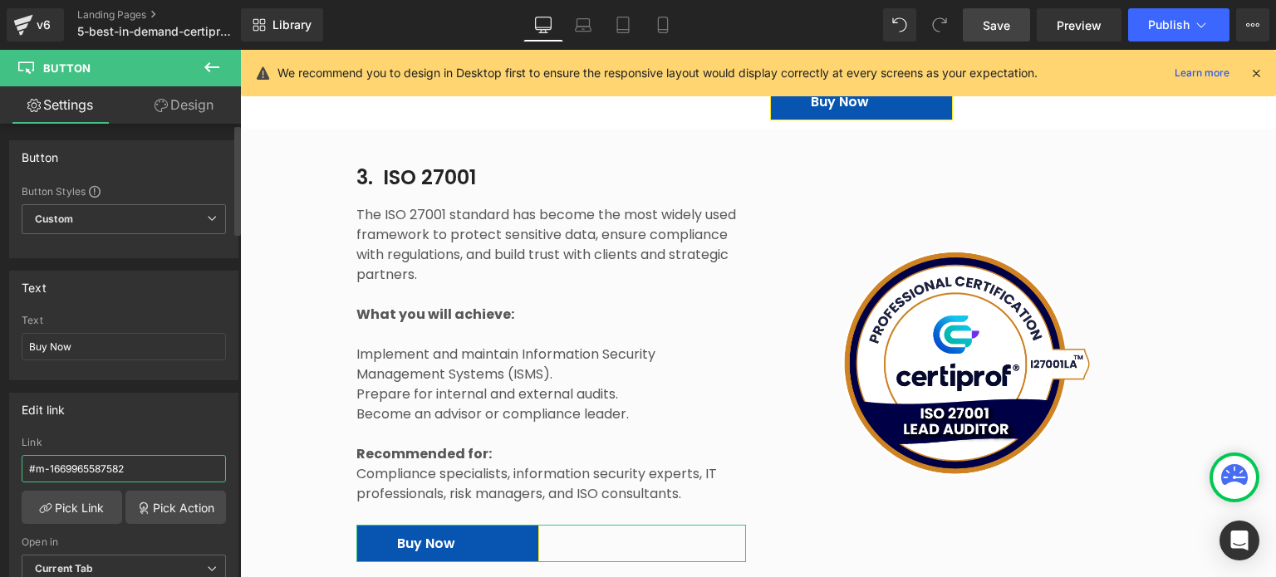
click at [126, 461] on input "#m-1669965587582" at bounding box center [124, 468] width 204 height 27
type input "[URL][DOMAIN_NAME]"
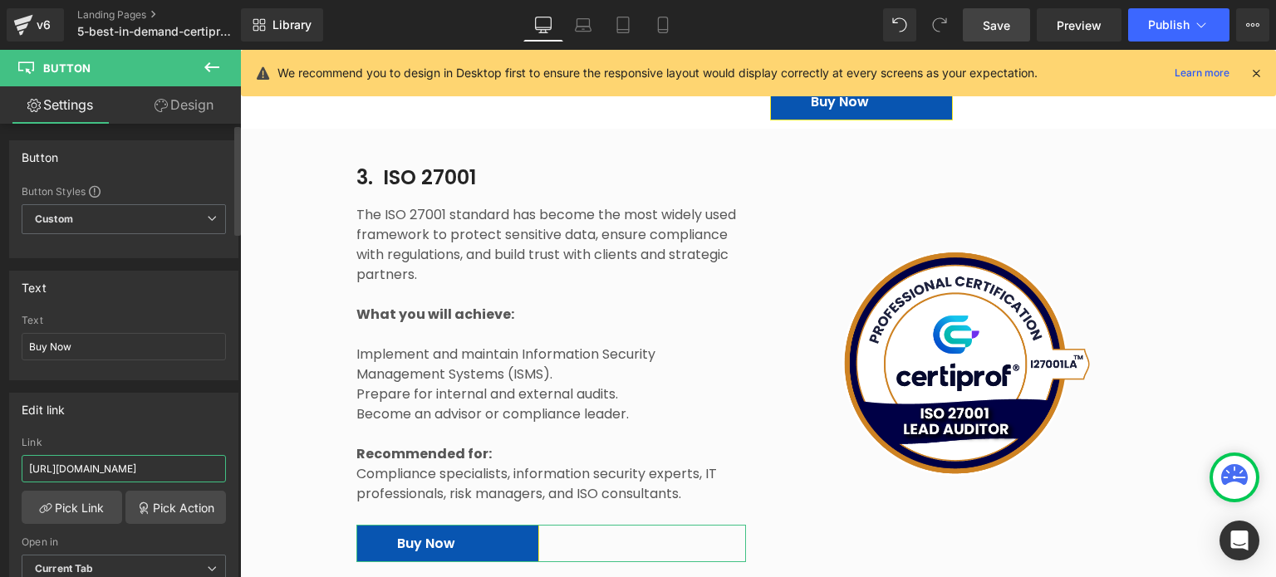
click at [126, 461] on input "[URL][DOMAIN_NAME]" at bounding box center [124, 468] width 204 height 27
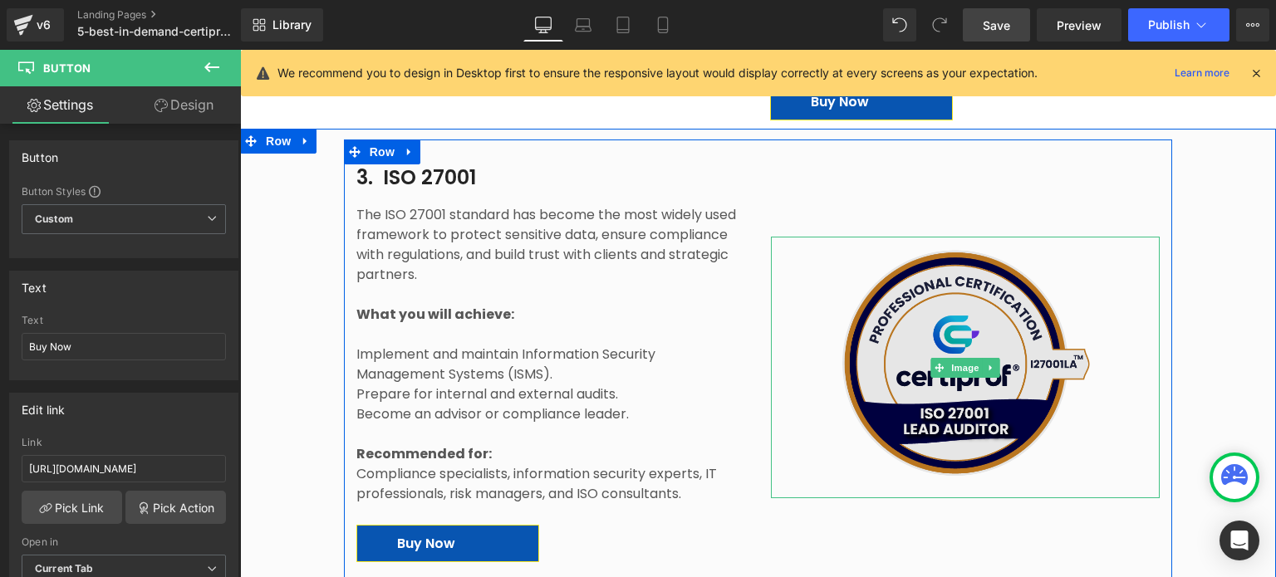
click at [1024, 385] on img at bounding box center [965, 363] width 312 height 253
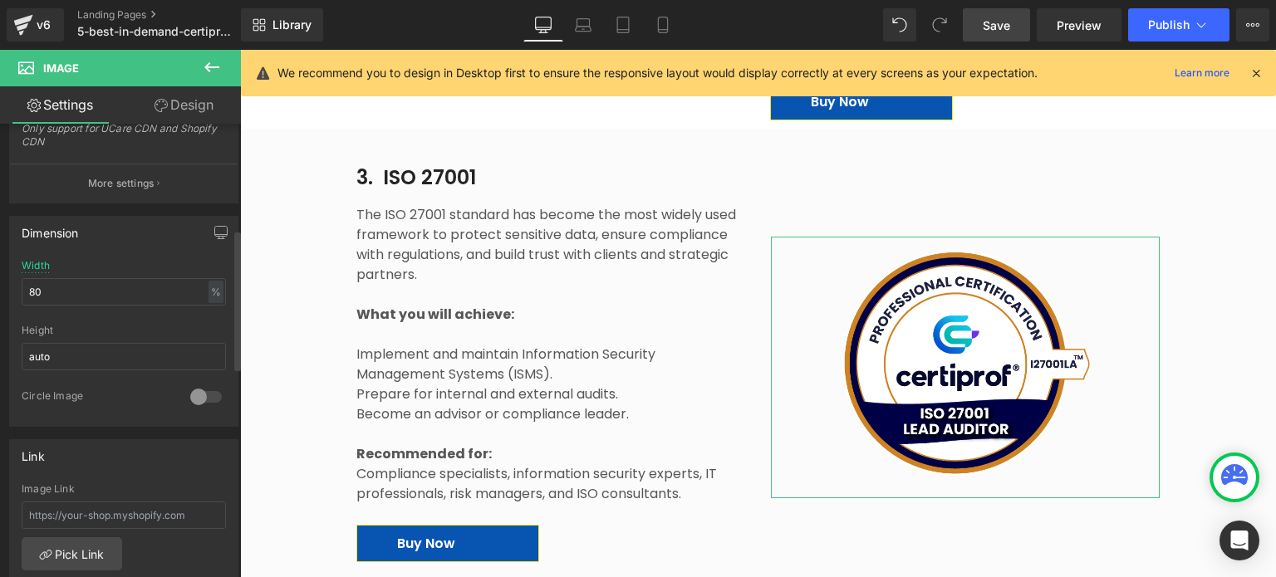
scroll to position [415, 0]
click at [103, 515] on input "text" at bounding box center [124, 513] width 204 height 27
paste input "[URL][DOMAIN_NAME]"
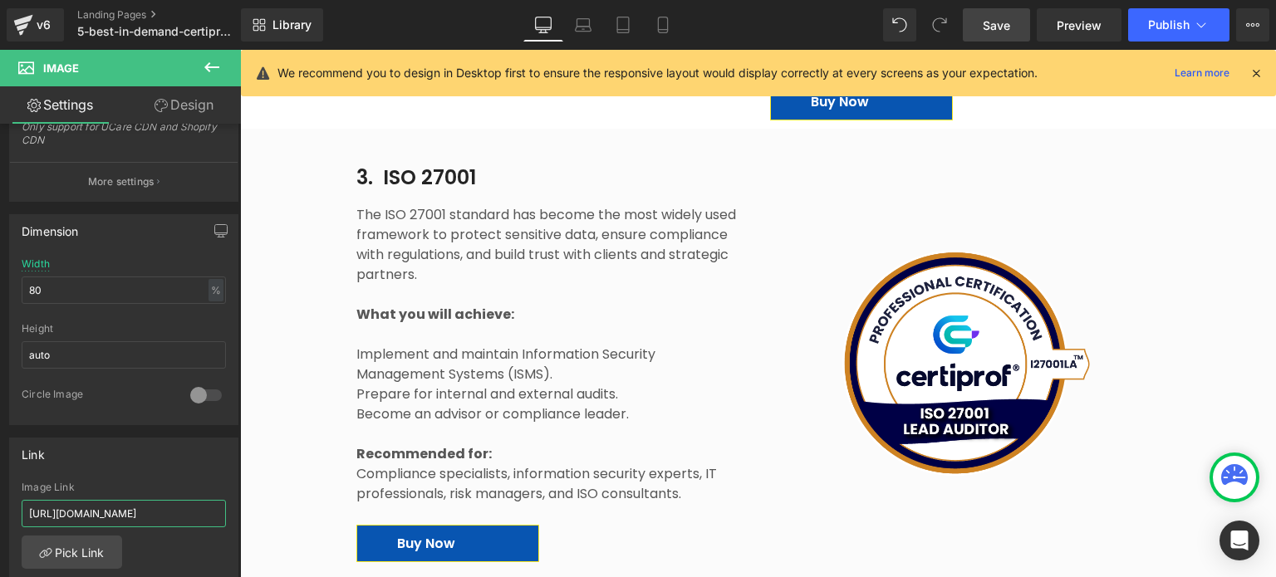
type input "[URL][DOMAIN_NAME]"
click at [992, 22] on span "Save" at bounding box center [996, 25] width 27 height 17
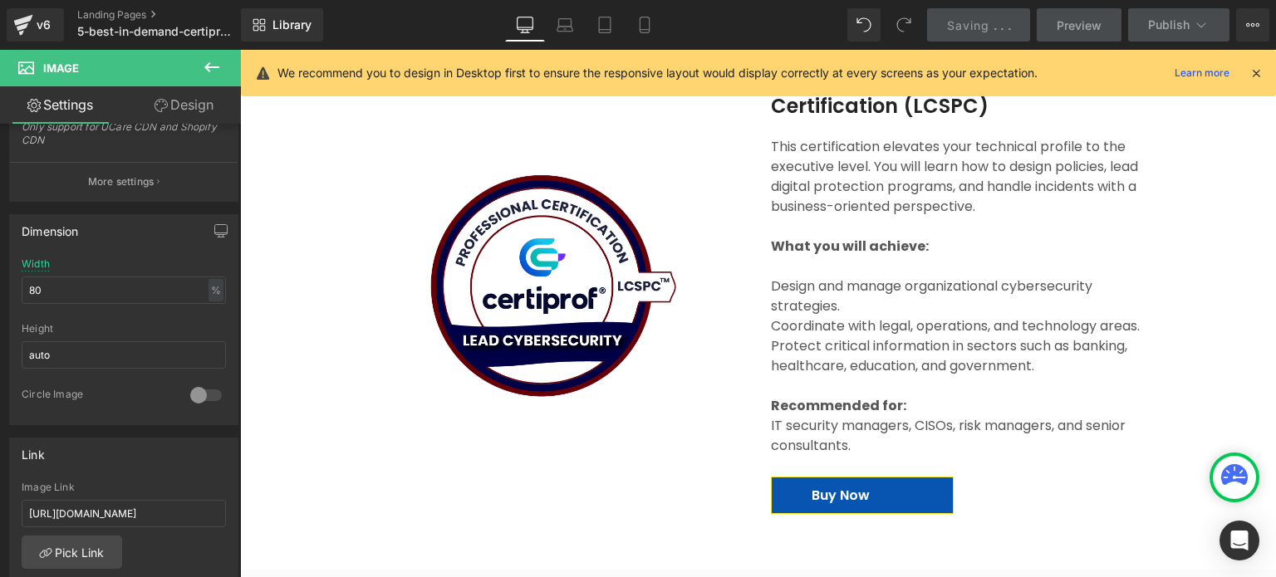
scroll to position [4333, 0]
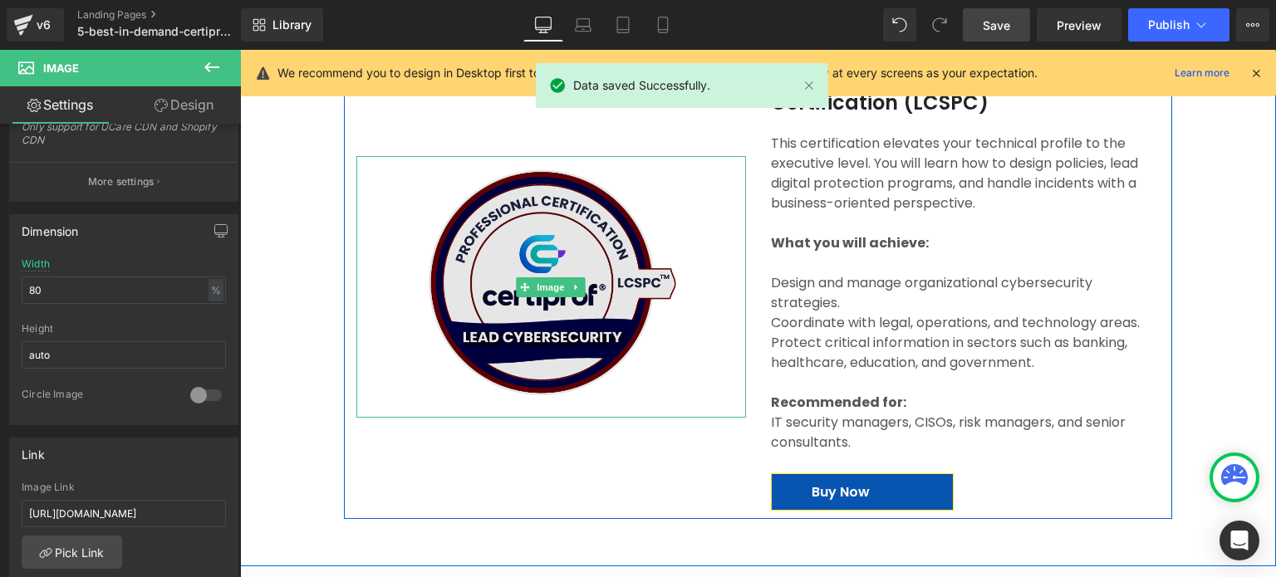
click at [577, 302] on img at bounding box center [551, 282] width 312 height 253
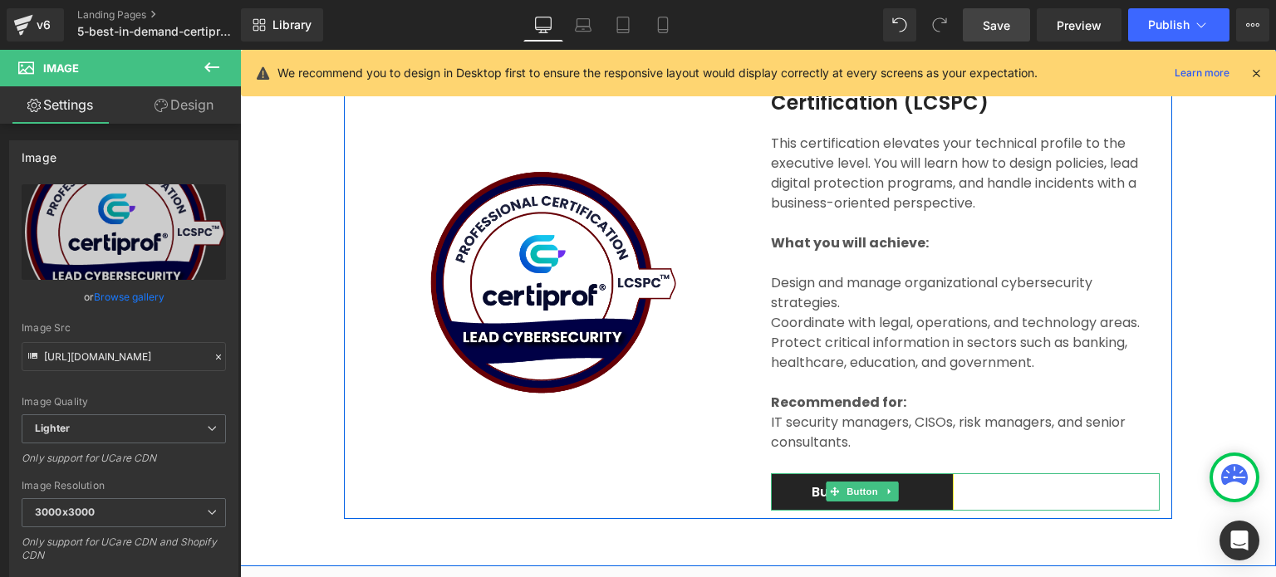
drag, startPoint x: 943, startPoint y: 460, endPoint x: 406, endPoint y: 464, distance: 536.7
click at [943, 474] on link "Buy Now" at bounding box center [862, 492] width 183 height 37
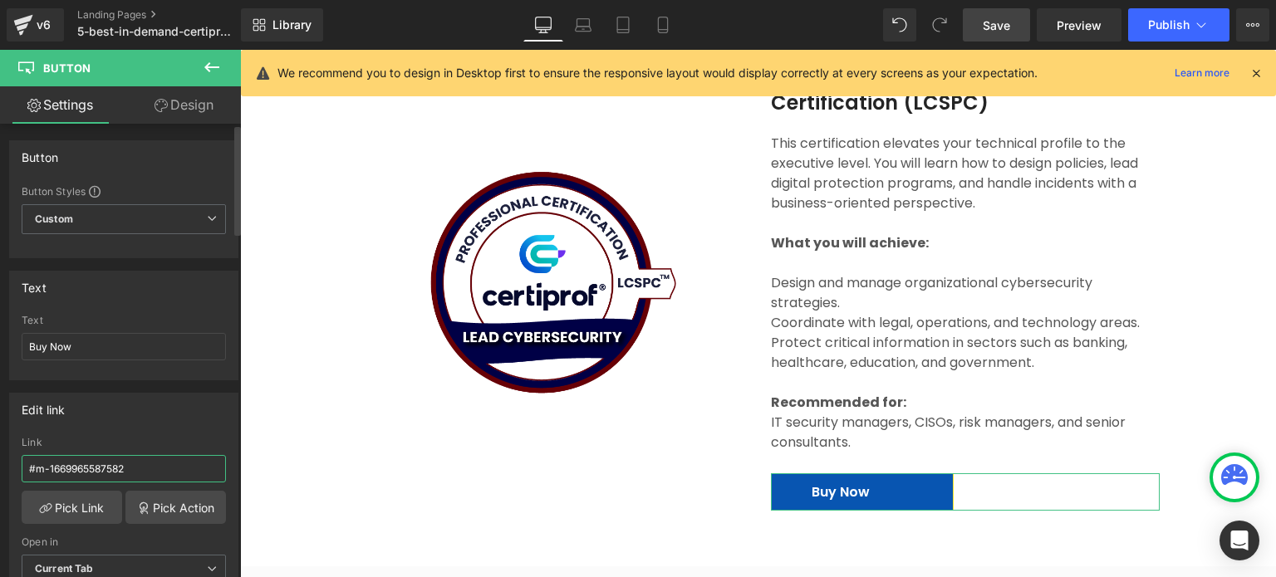
click at [135, 460] on input "#m-1669965587582" at bounding box center [124, 468] width 204 height 27
paste input "[URL][DOMAIN_NAME]"
type input "[URL][DOMAIN_NAME]"
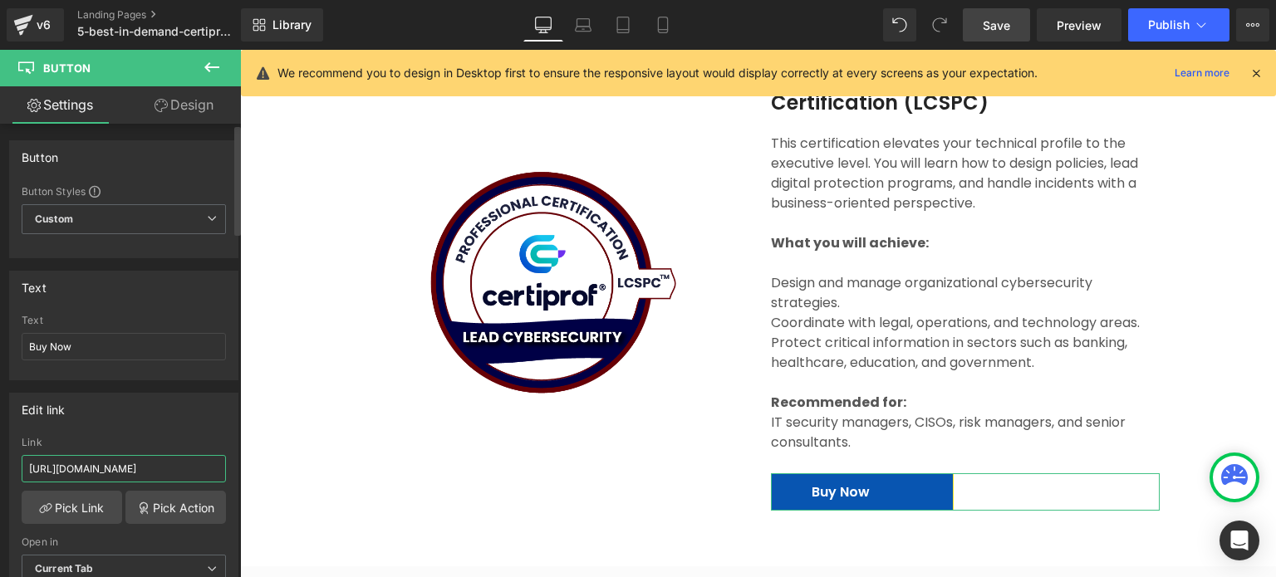
scroll to position [0, 310]
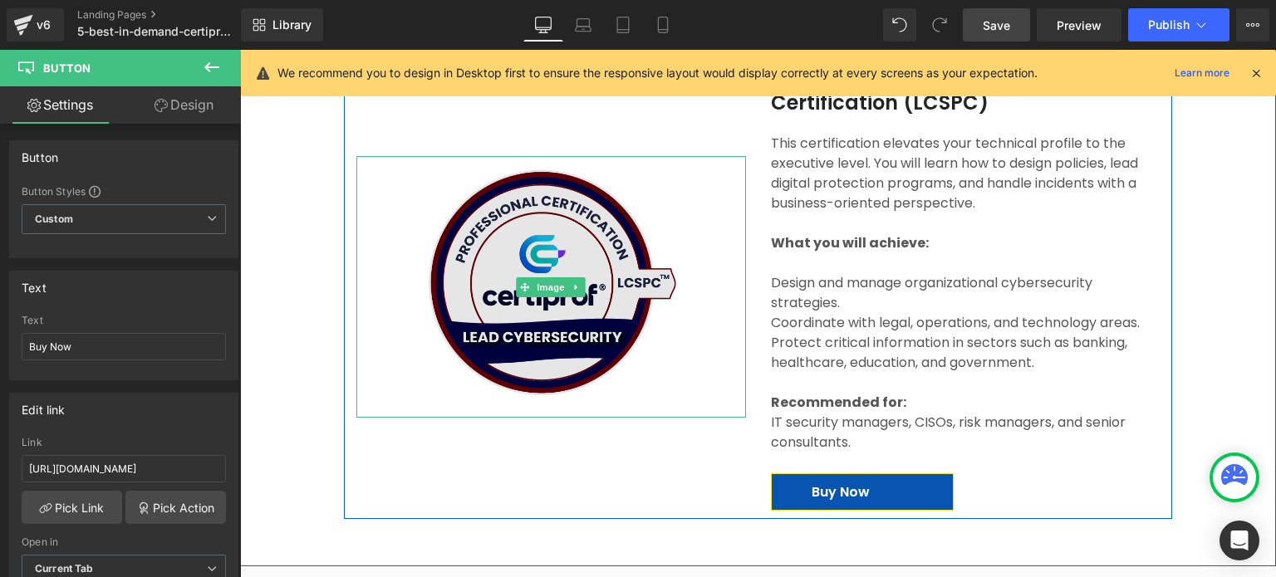
click at [483, 285] on img at bounding box center [551, 282] width 312 height 253
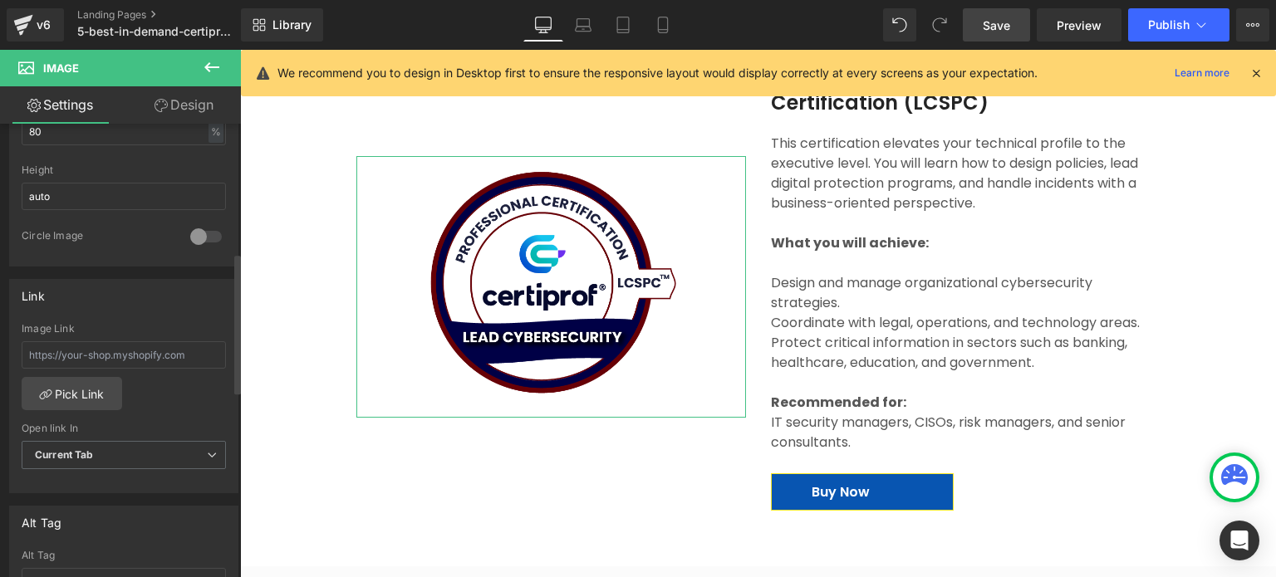
scroll to position [582, 0]
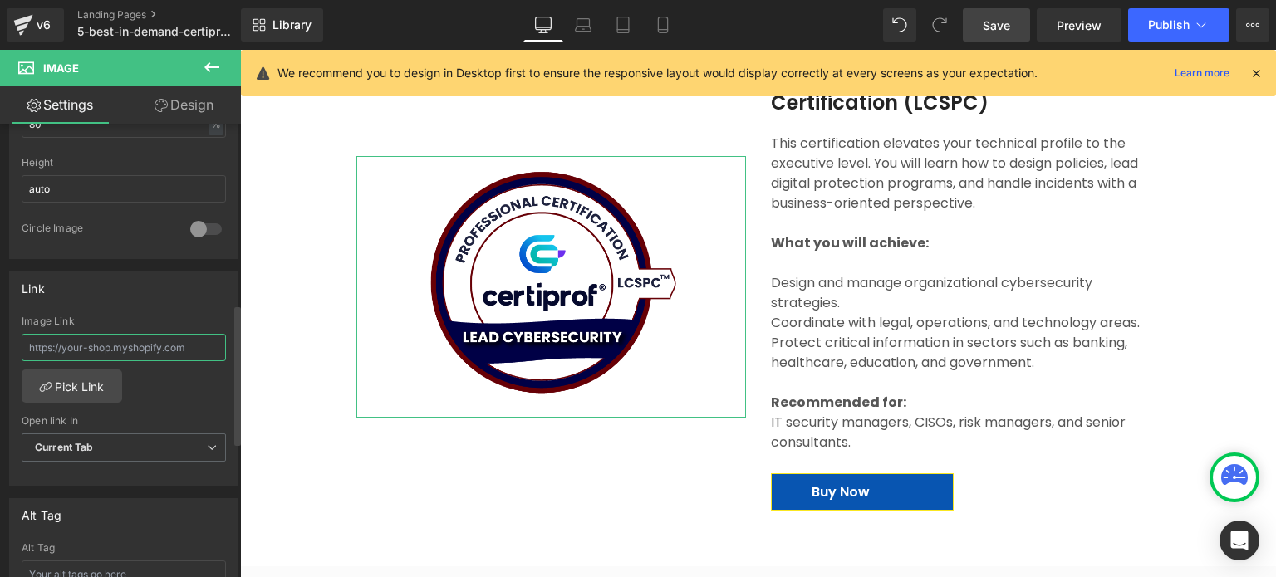
click at [137, 353] on input "text" at bounding box center [124, 347] width 204 height 27
paste input "[URL][DOMAIN_NAME]"
type input "[URL][DOMAIN_NAME]"
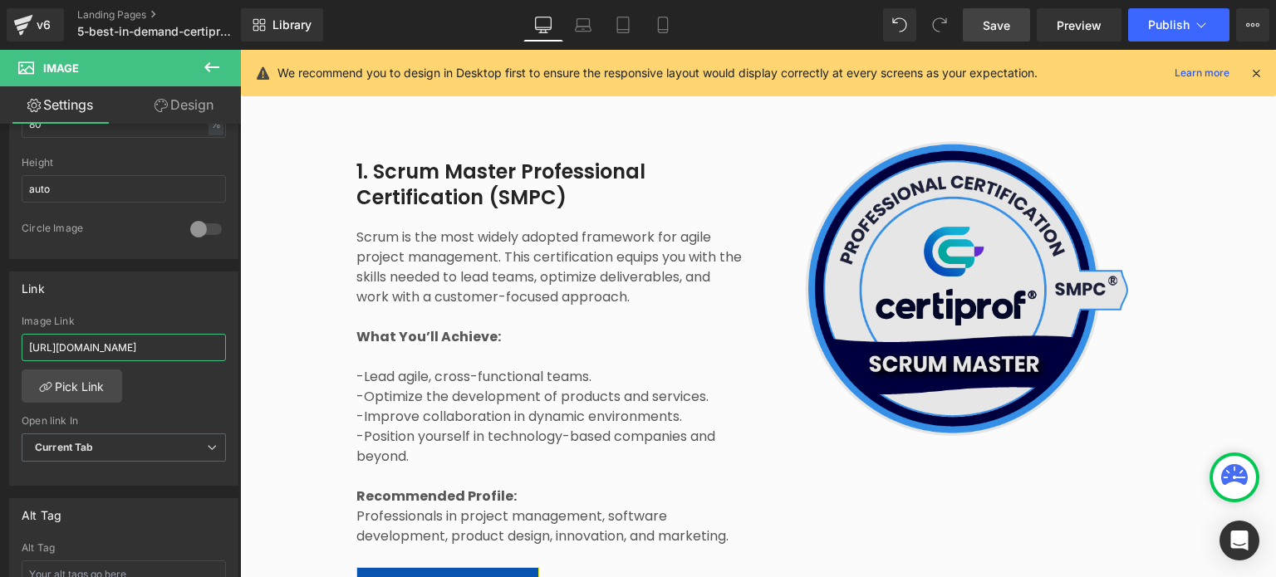
scroll to position [2755, 0]
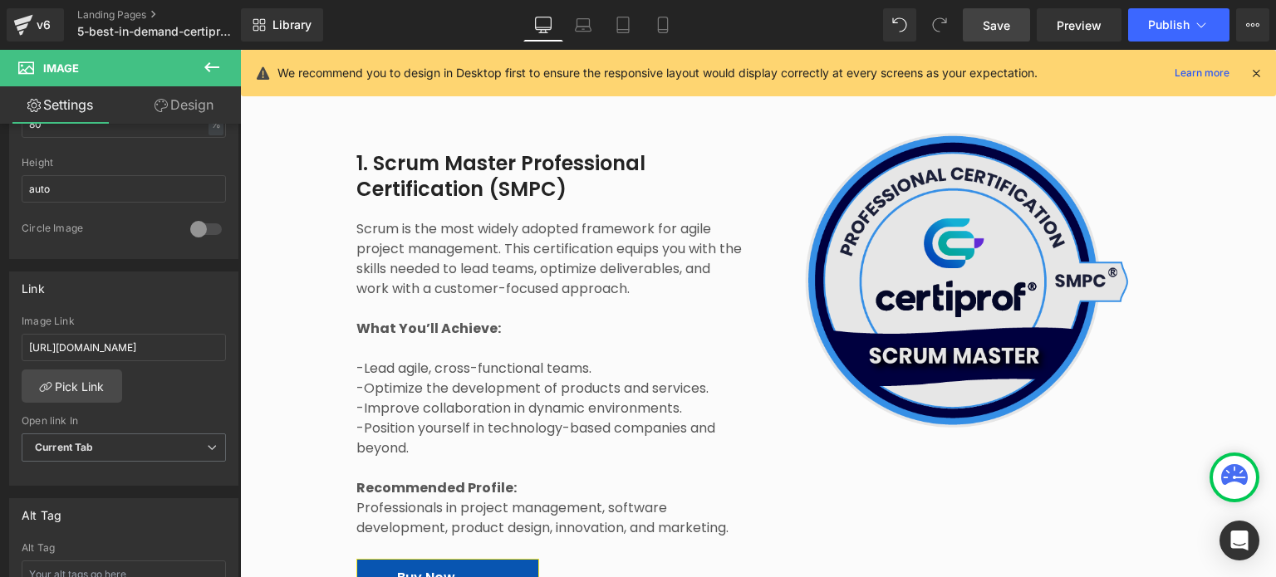
click at [1007, 360] on img at bounding box center [966, 280] width 390 height 331
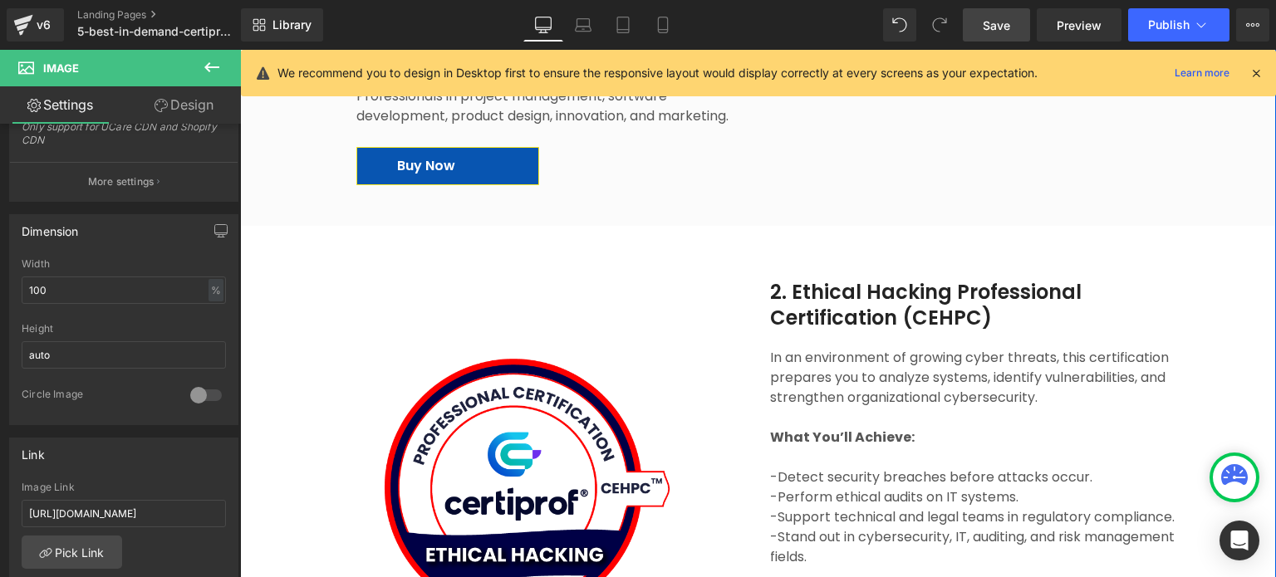
scroll to position [3170, 0]
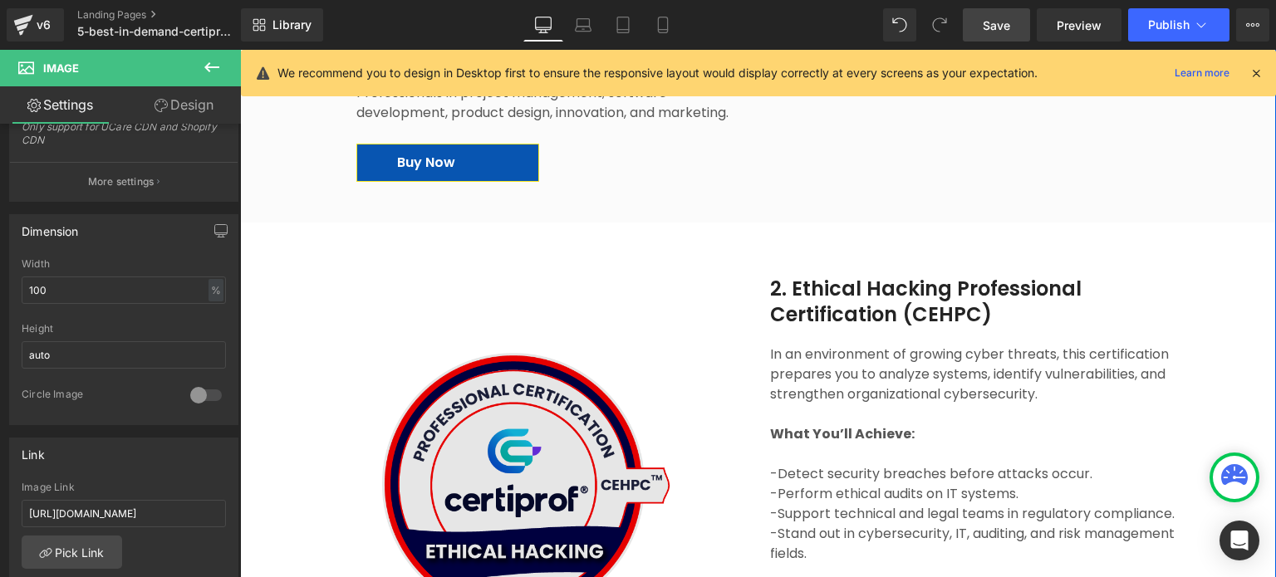
click at [439, 456] on img at bounding box center [524, 484] width 353 height 295
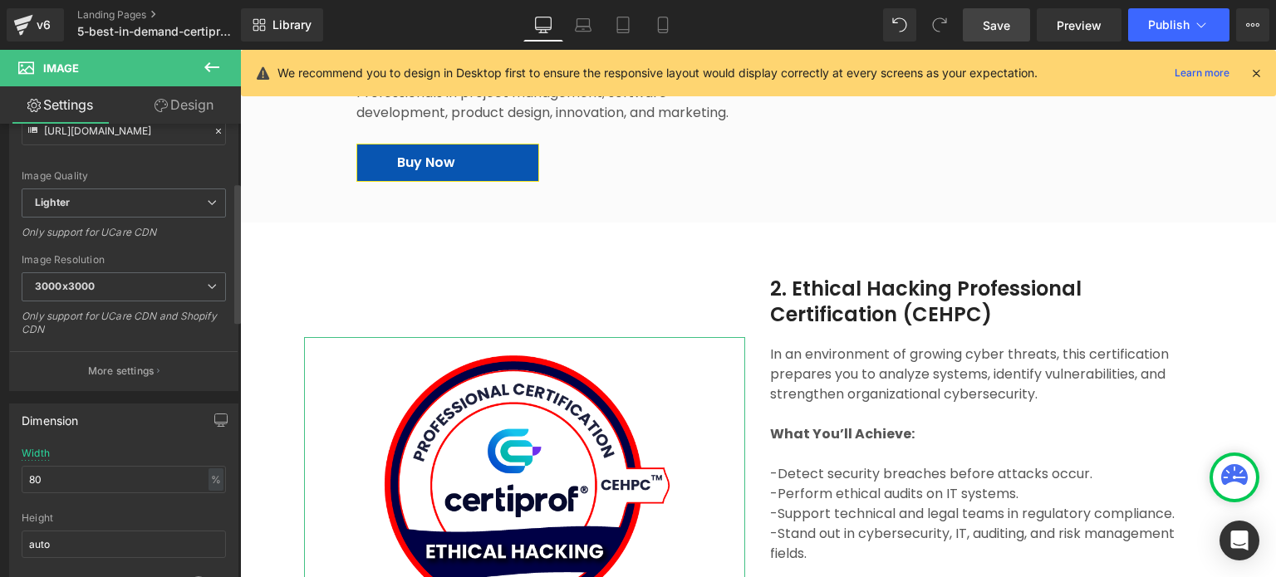
scroll to position [249, 0]
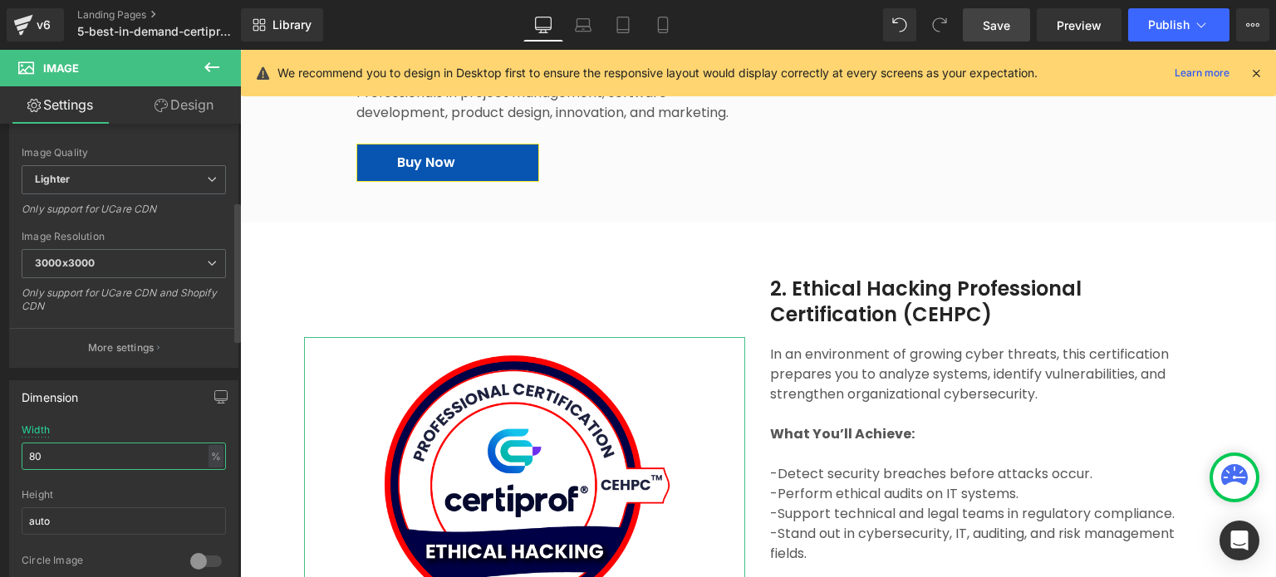
click at [71, 454] on input "80" at bounding box center [124, 456] width 204 height 27
type input "90"
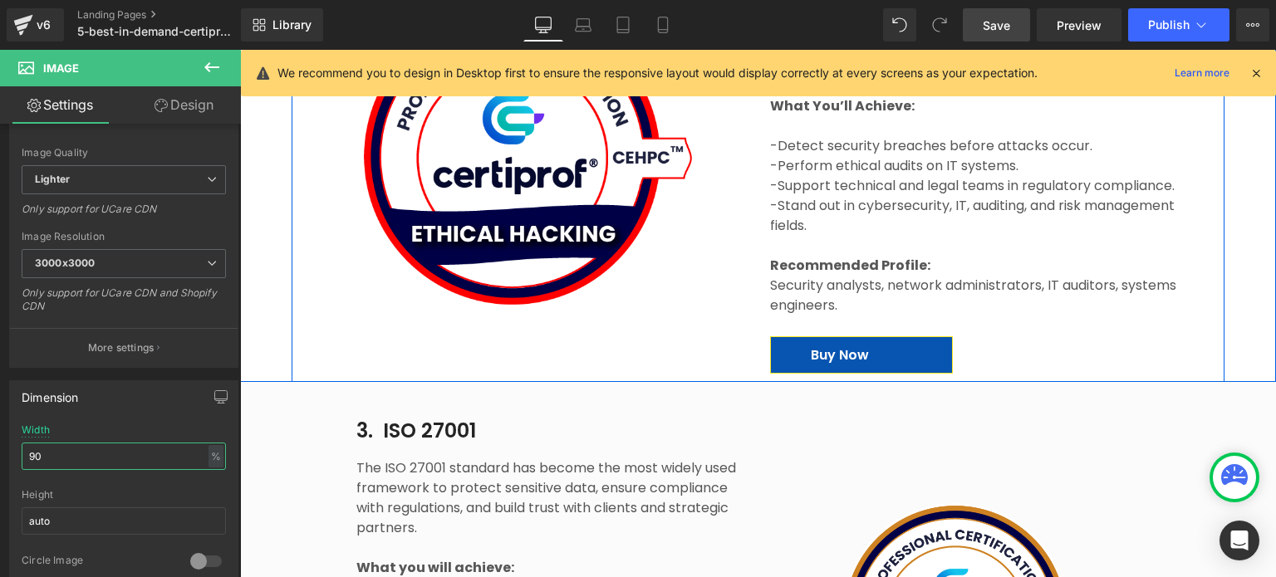
scroll to position [3503, 0]
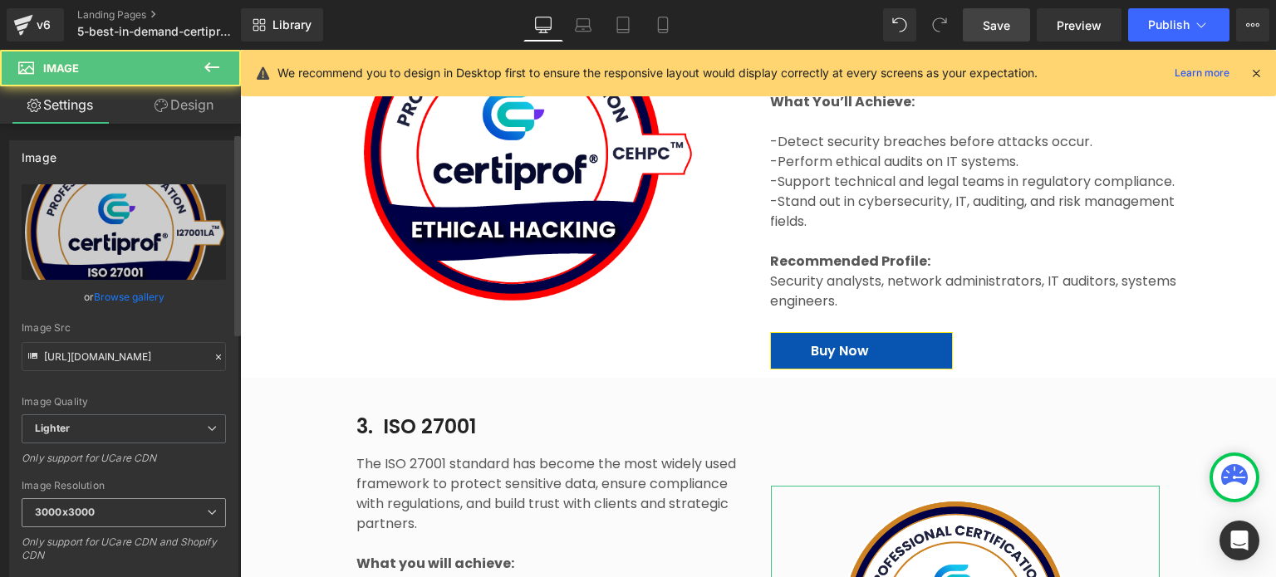
scroll to position [332, 0]
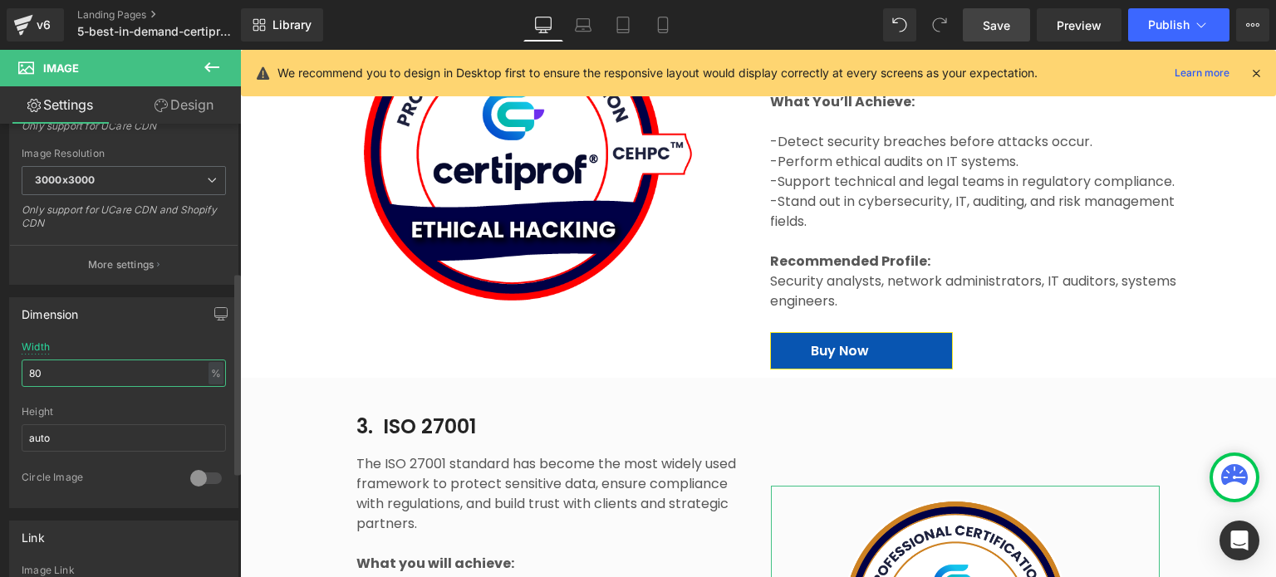
click at [61, 379] on input "80" at bounding box center [124, 373] width 204 height 27
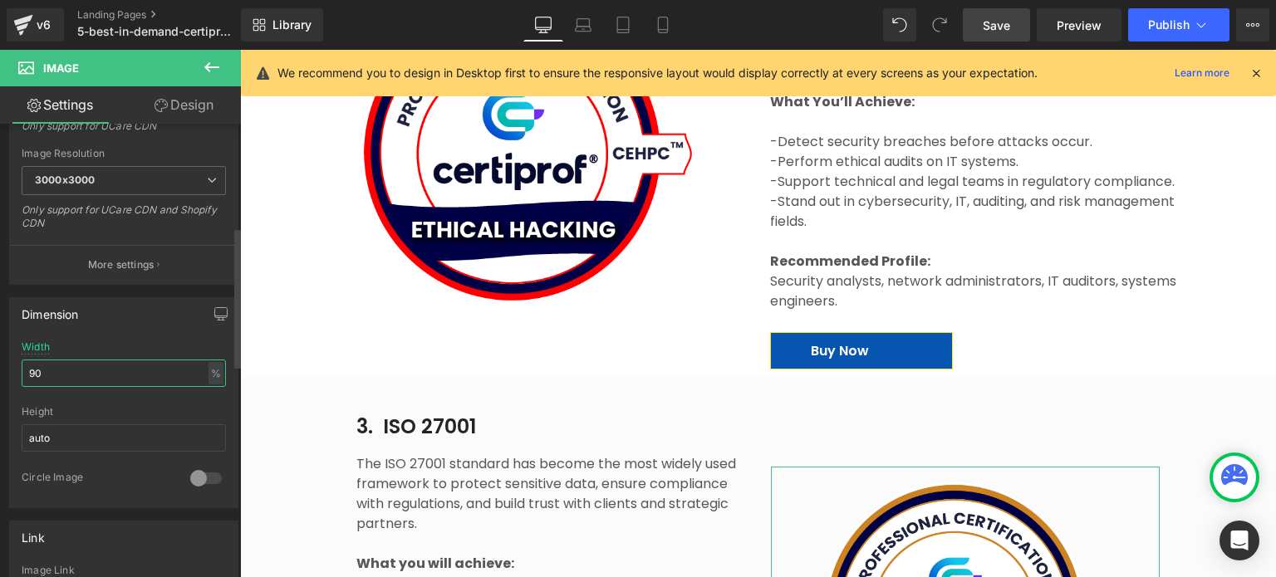
click at [61, 379] on input "90" at bounding box center [124, 373] width 204 height 27
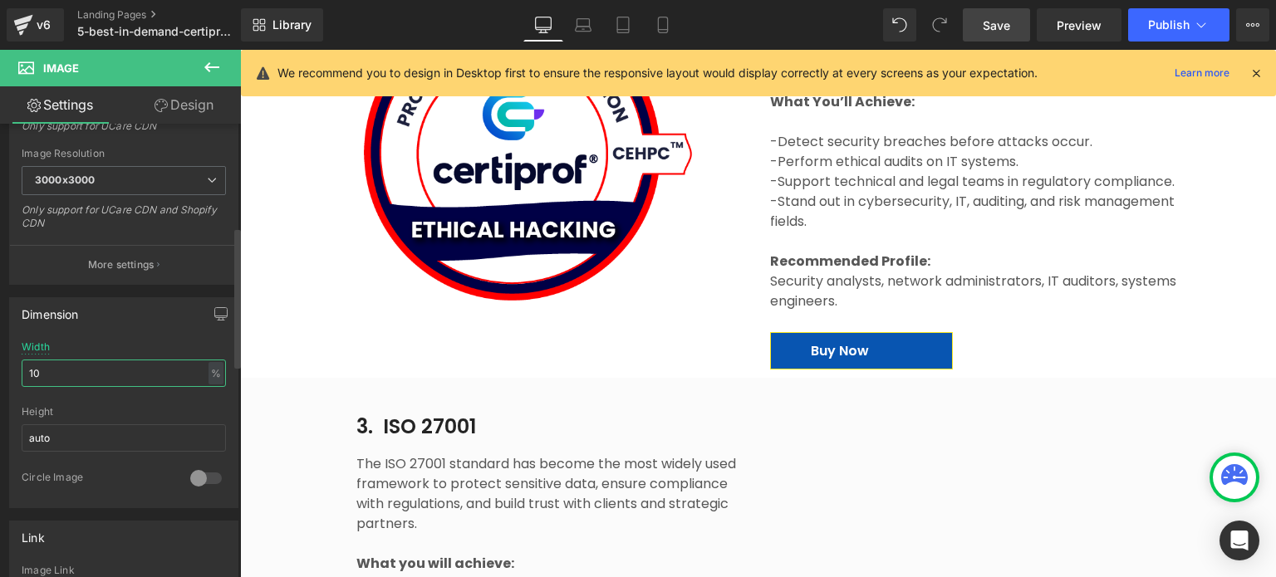
type input "100"
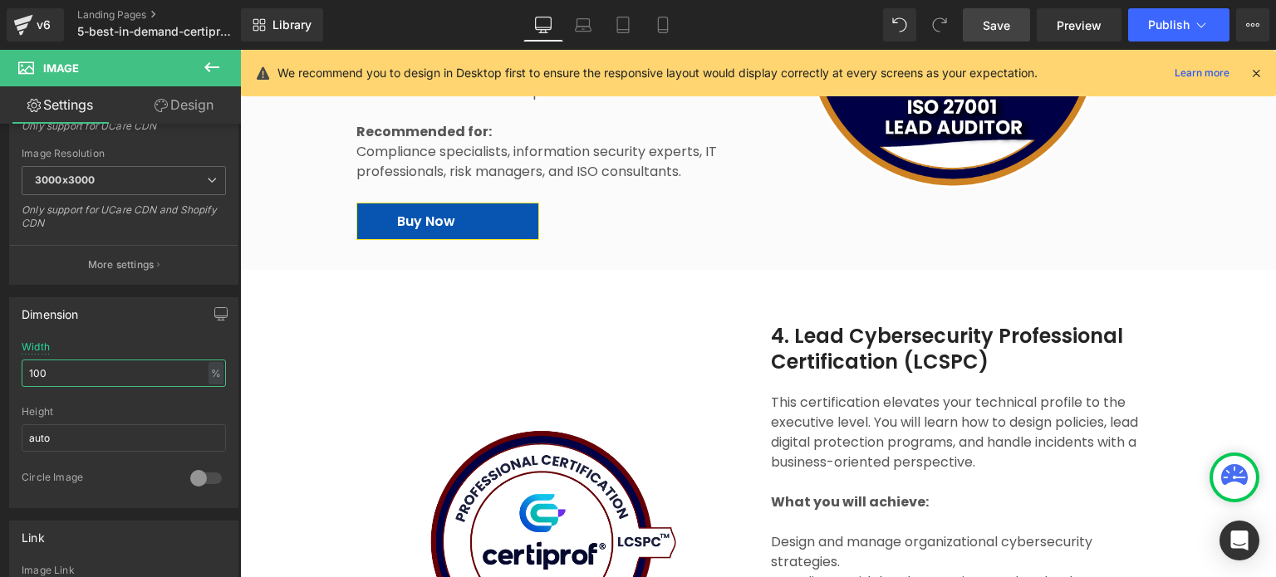
scroll to position [4167, 0]
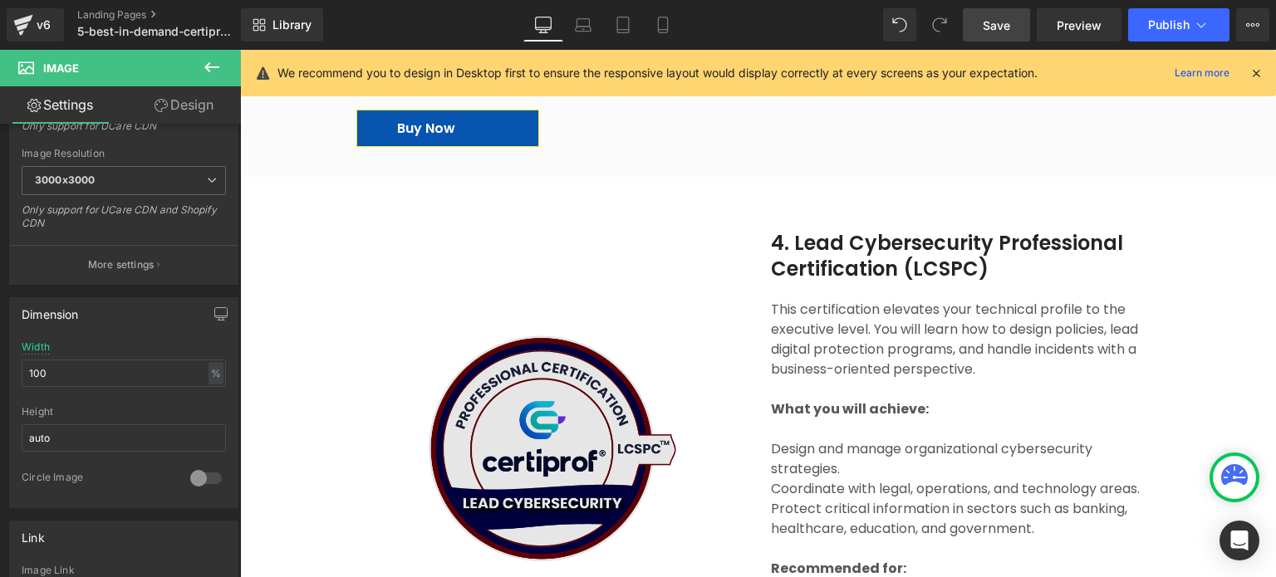
click at [576, 414] on img at bounding box center [551, 448] width 312 height 253
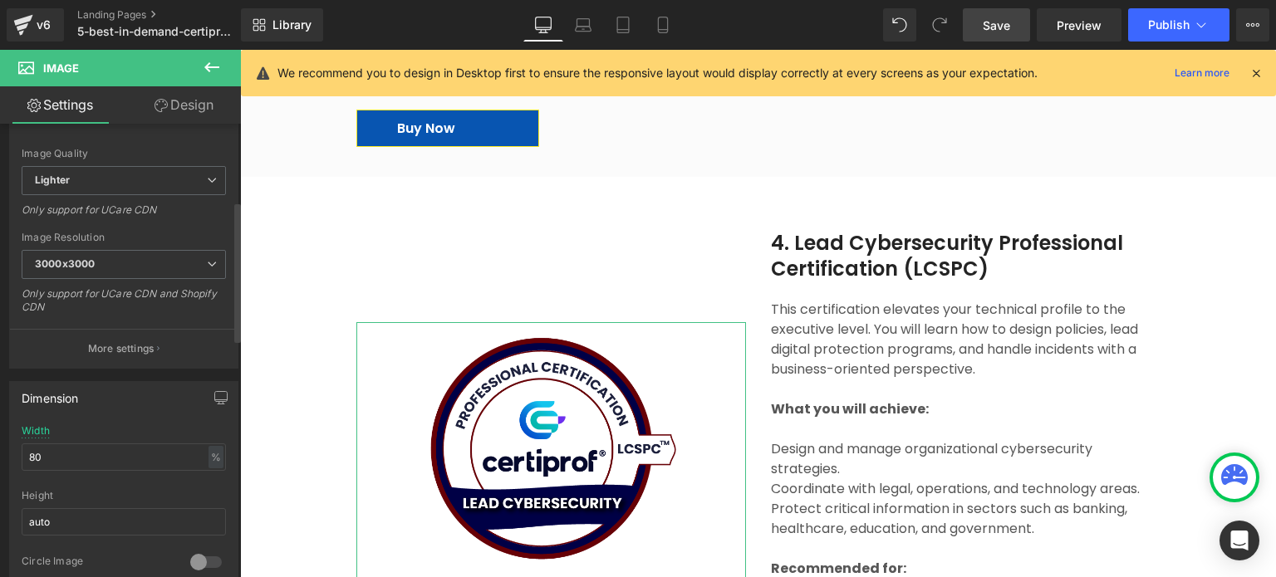
scroll to position [249, 0]
click at [74, 454] on input "80" at bounding box center [124, 456] width 204 height 27
type input "100"
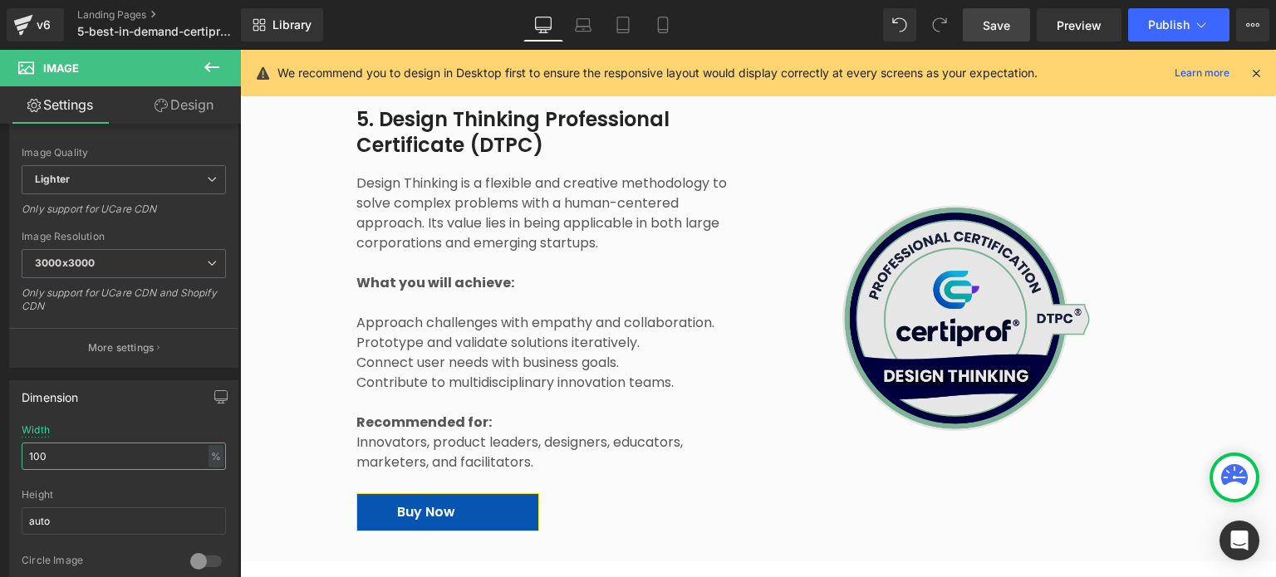
scroll to position [4832, 0]
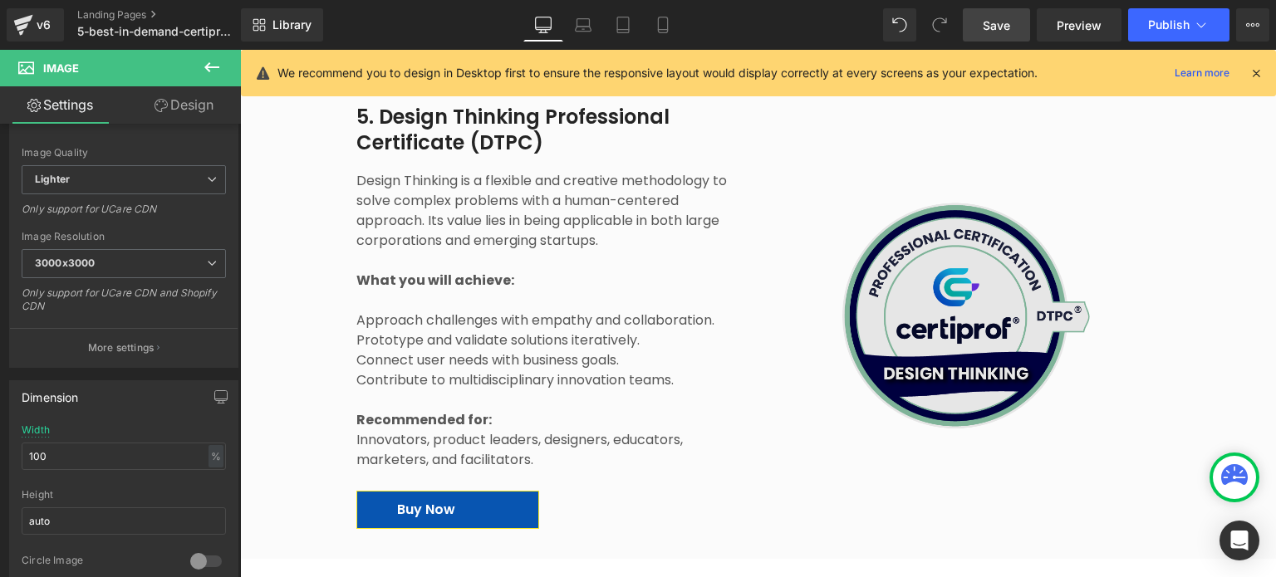
click at [959, 297] on div "Image" at bounding box center [966, 320] width 390 height 262
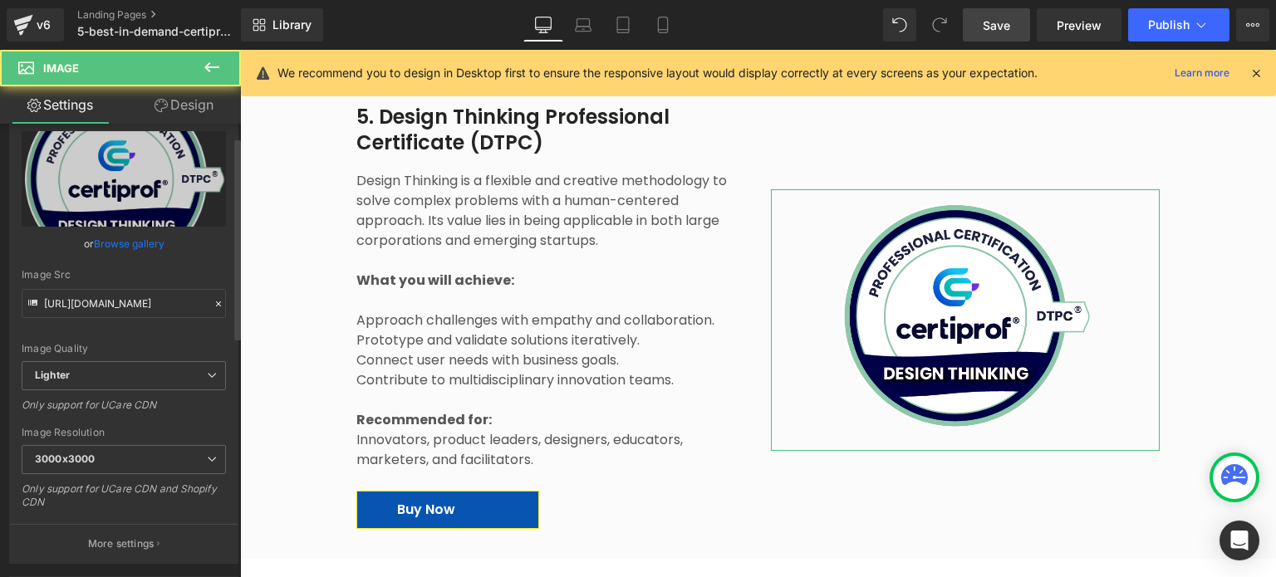
scroll to position [249, 0]
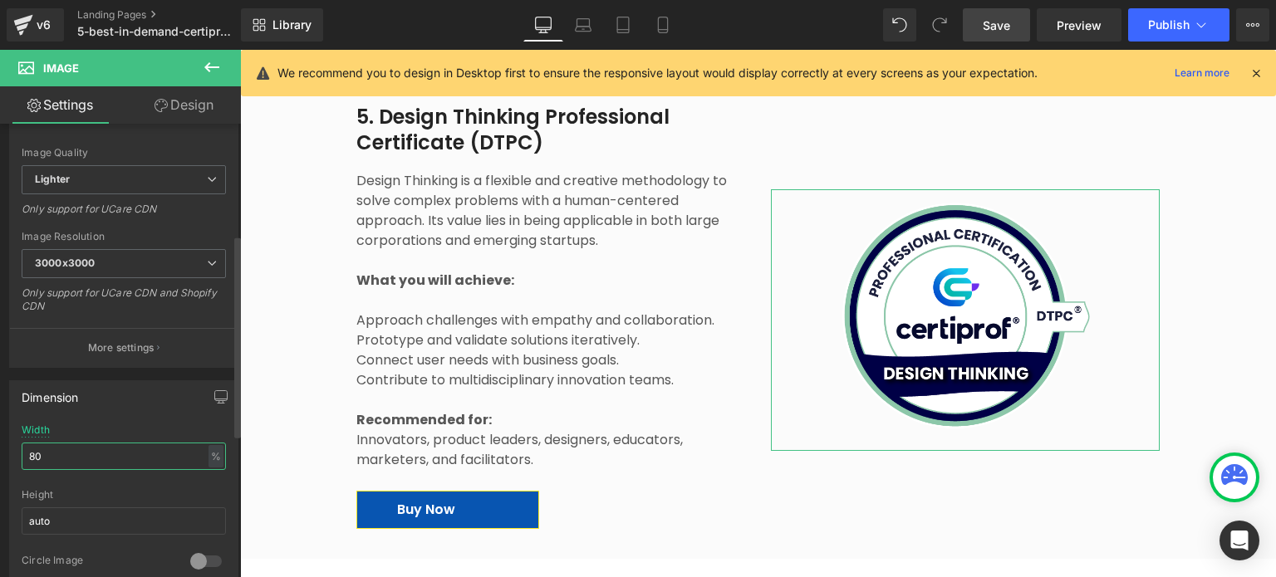
click at [94, 452] on input "80" at bounding box center [124, 456] width 204 height 27
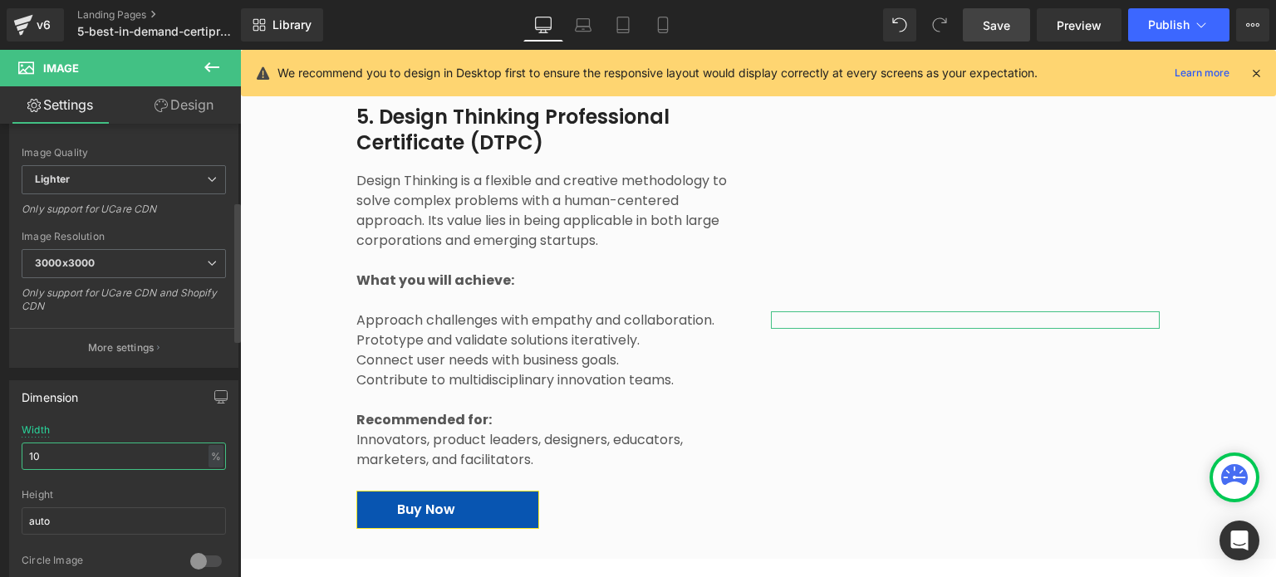
type input "100"
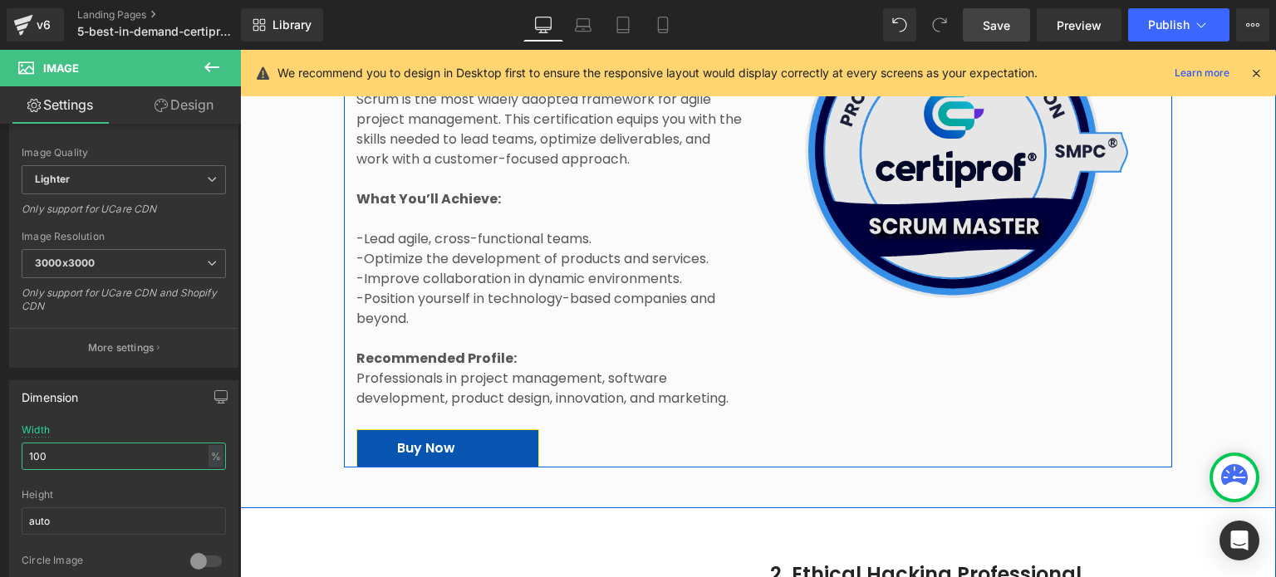
scroll to position [2921, 0]
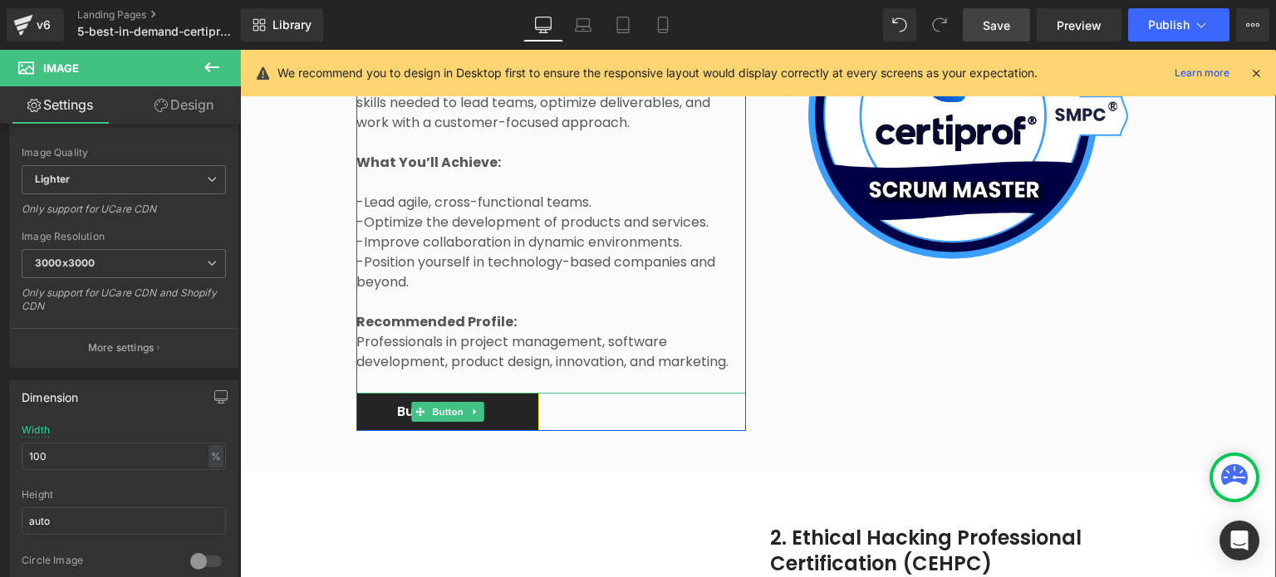
click at [497, 400] on link "Buy Now" at bounding box center [447, 411] width 183 height 37
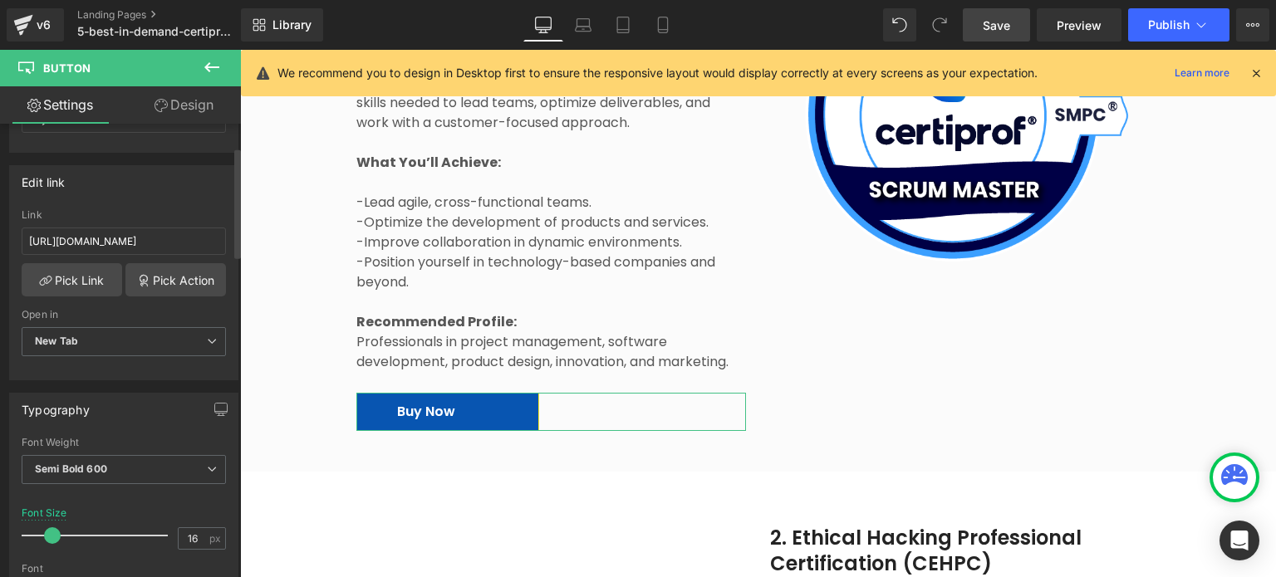
scroll to position [249, 0]
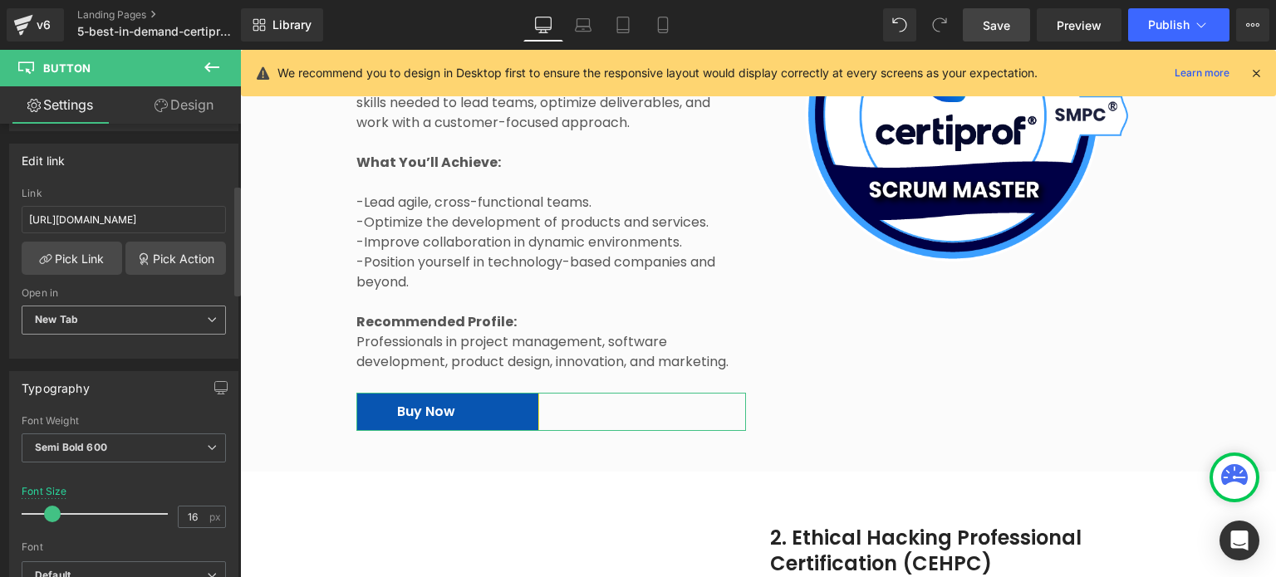
click at [143, 323] on span "New Tab" at bounding box center [124, 320] width 204 height 29
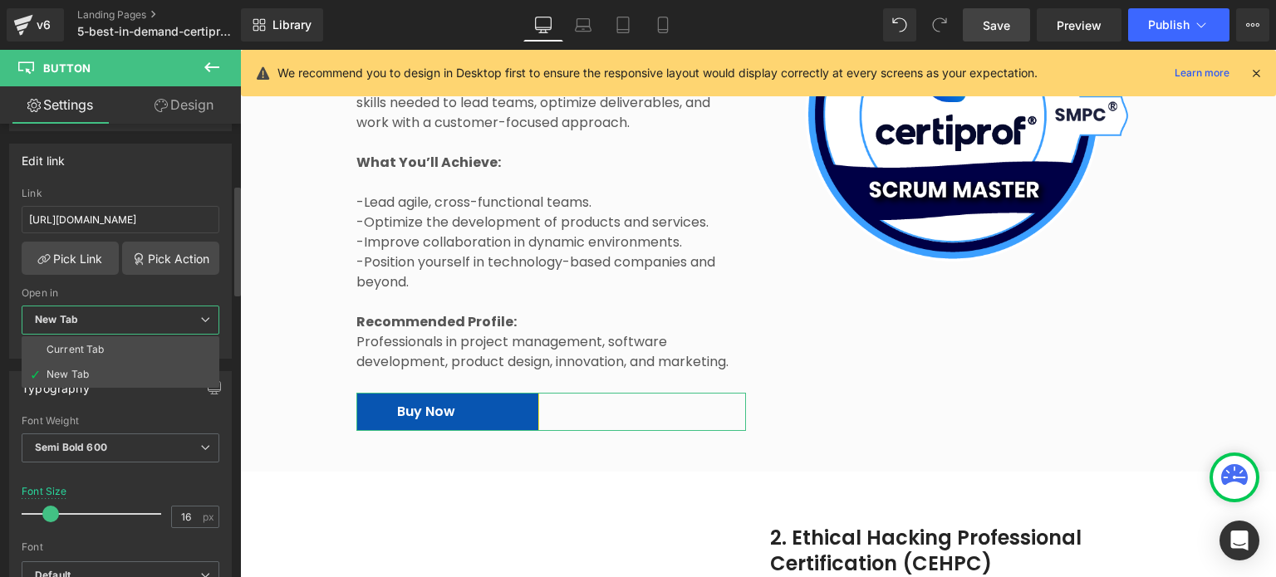
click at [143, 323] on span "New Tab" at bounding box center [121, 320] width 198 height 29
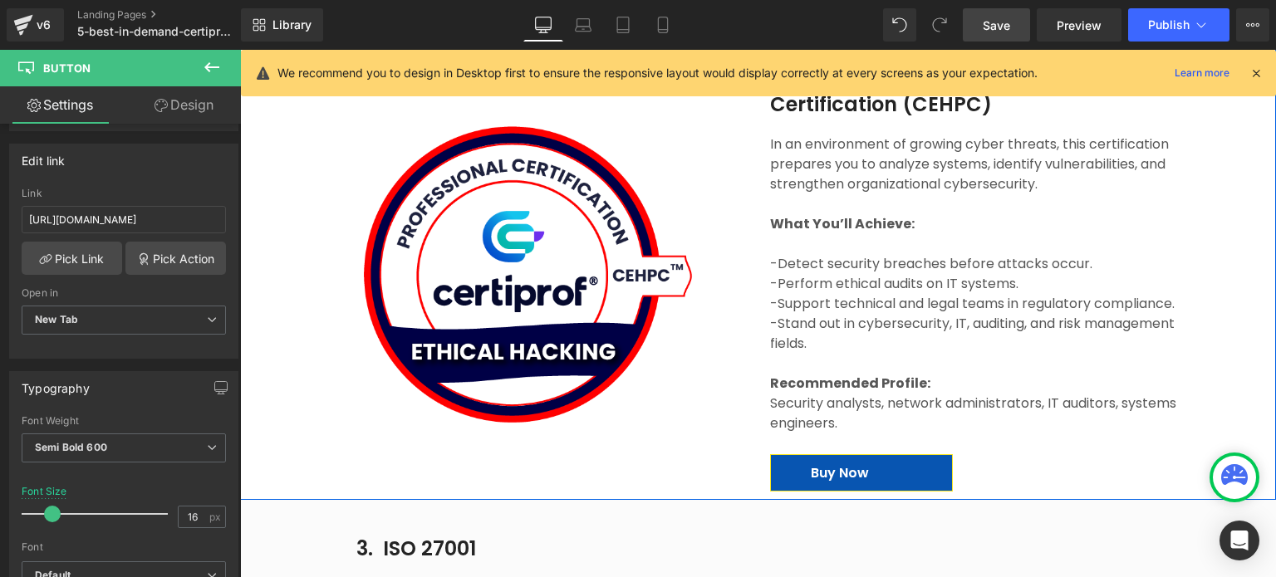
scroll to position [3420, 0]
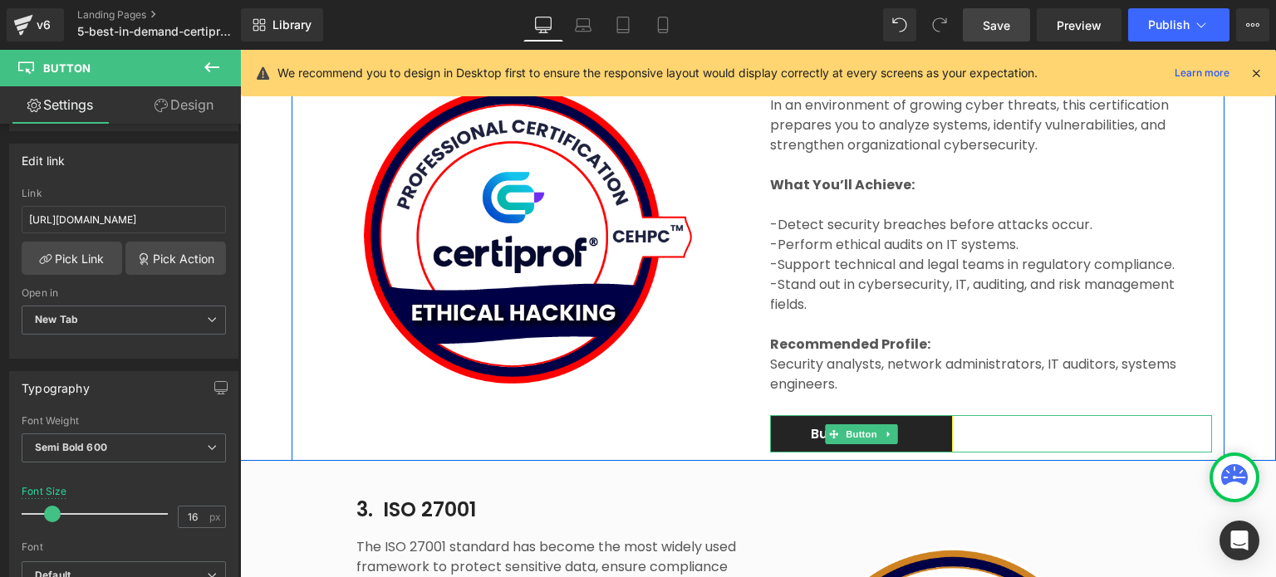
click at [927, 415] on link "Buy Now" at bounding box center [861, 433] width 183 height 37
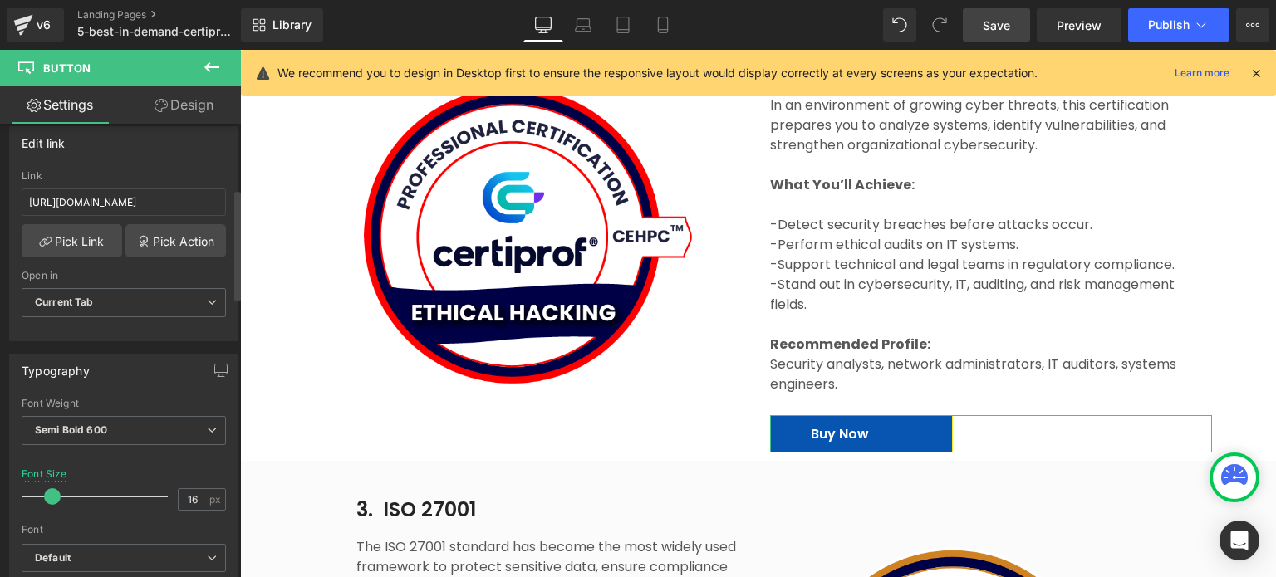
scroll to position [332, 0]
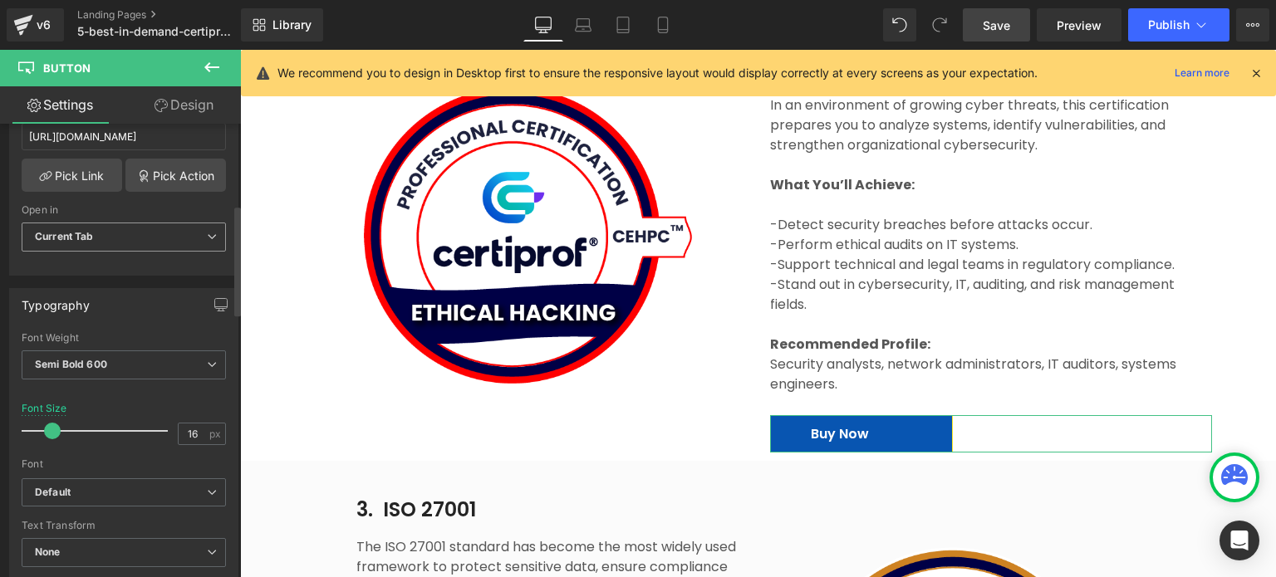
click at [110, 240] on span "Current Tab" at bounding box center [124, 237] width 204 height 29
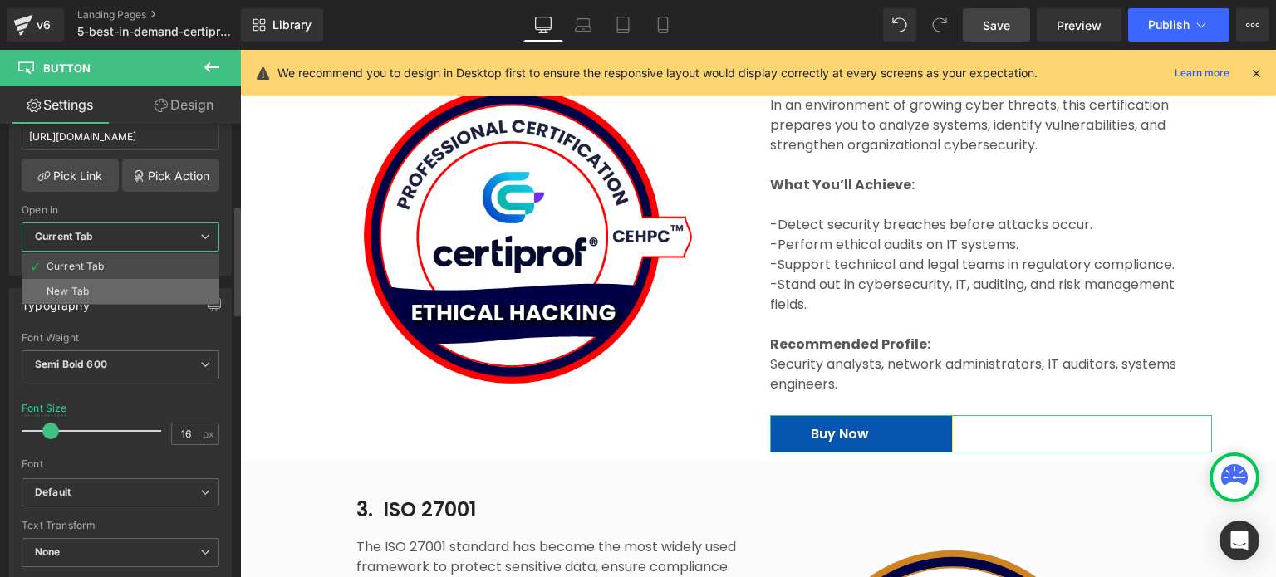
click at [83, 288] on div "New Tab" at bounding box center [68, 292] width 42 height 12
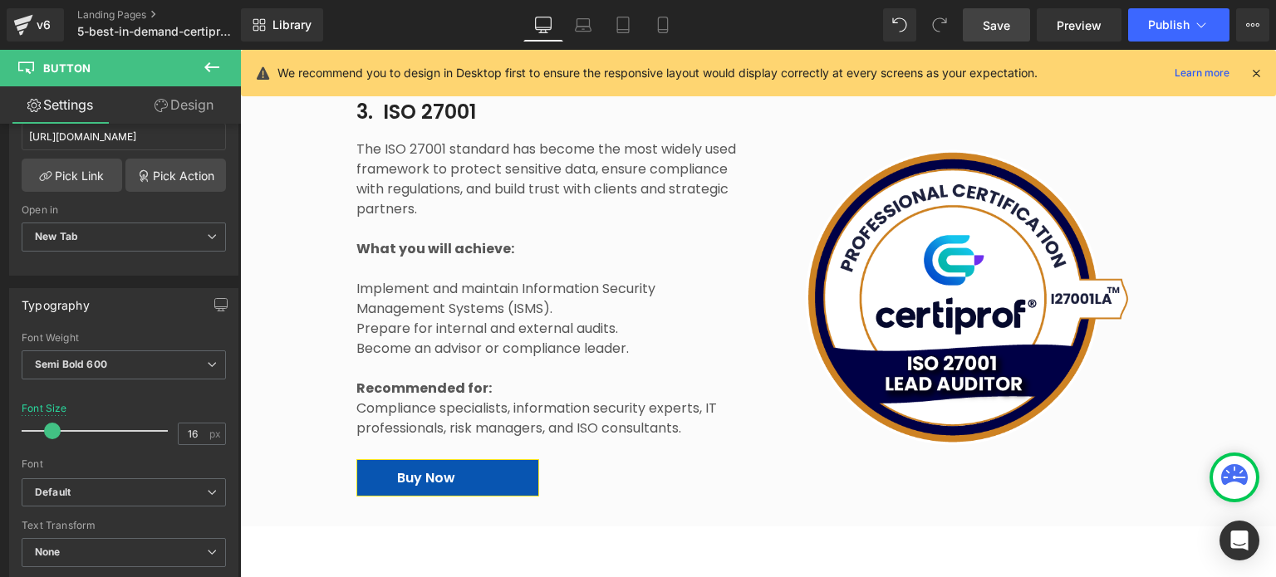
scroll to position [3835, 0]
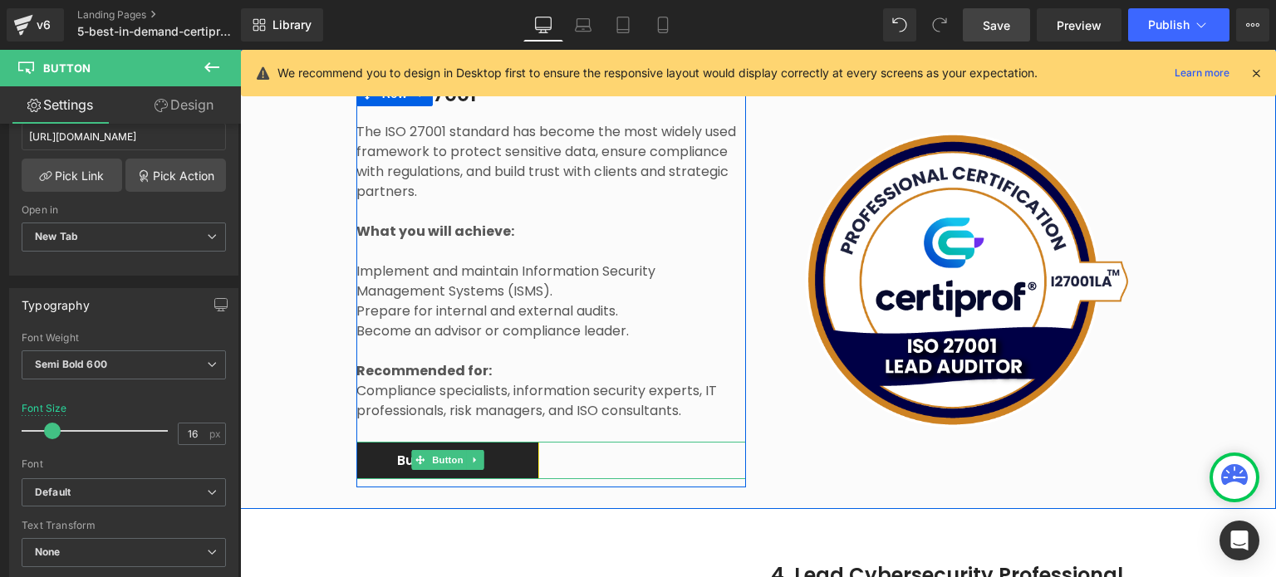
click at [478, 445] on link "Buy Now" at bounding box center [447, 460] width 183 height 37
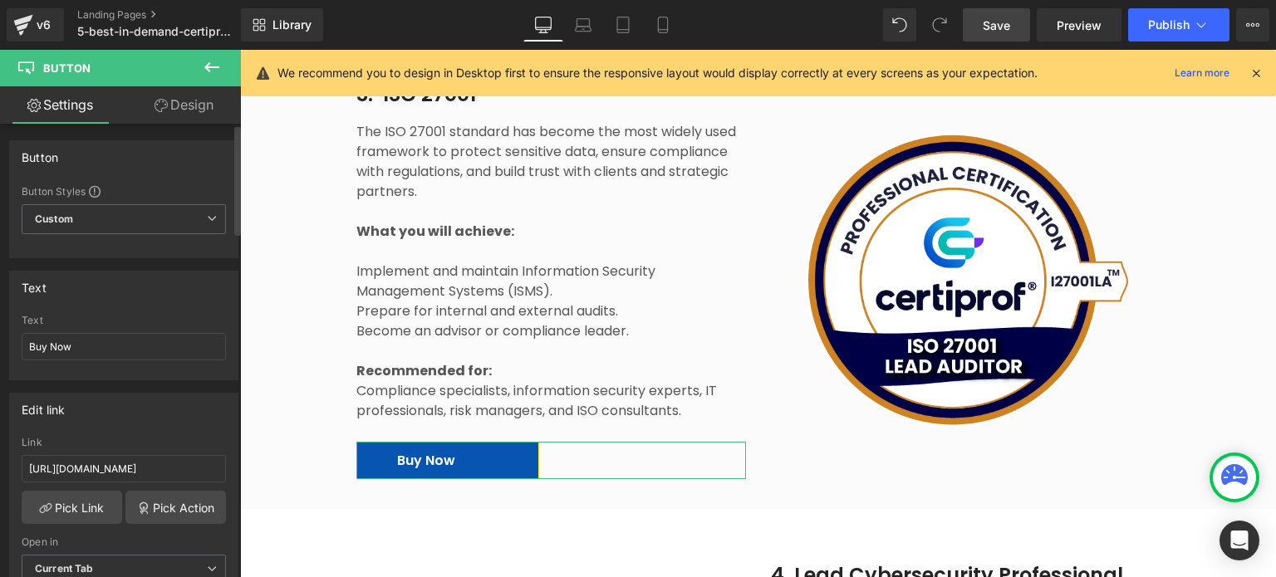
scroll to position [249, 0]
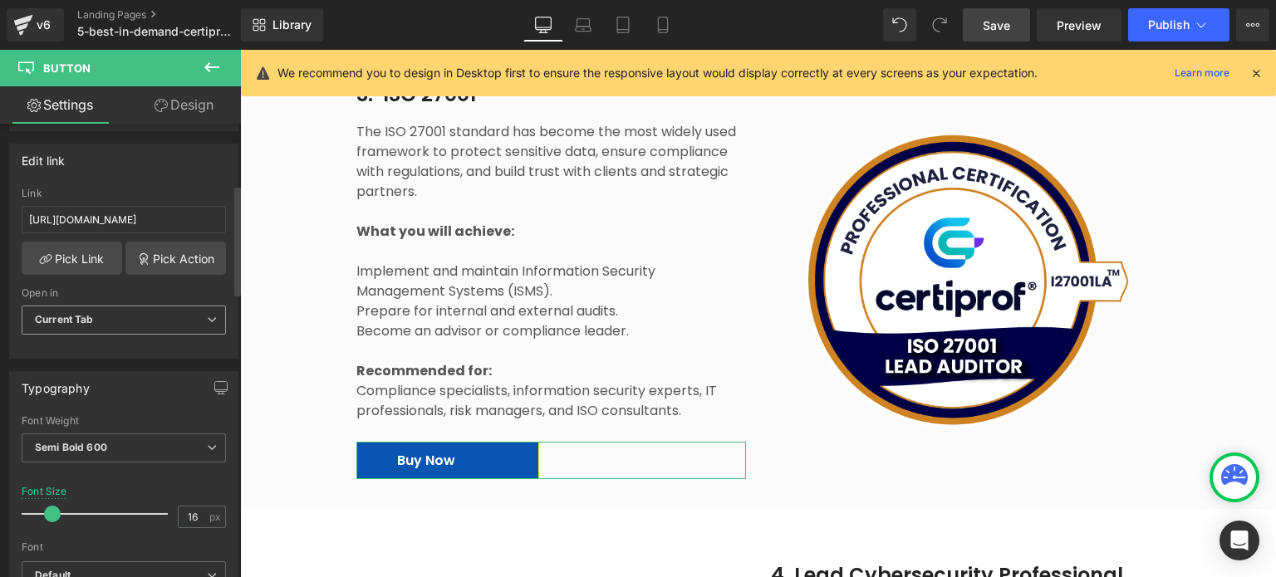
click at [114, 327] on span "Current Tab" at bounding box center [124, 320] width 204 height 29
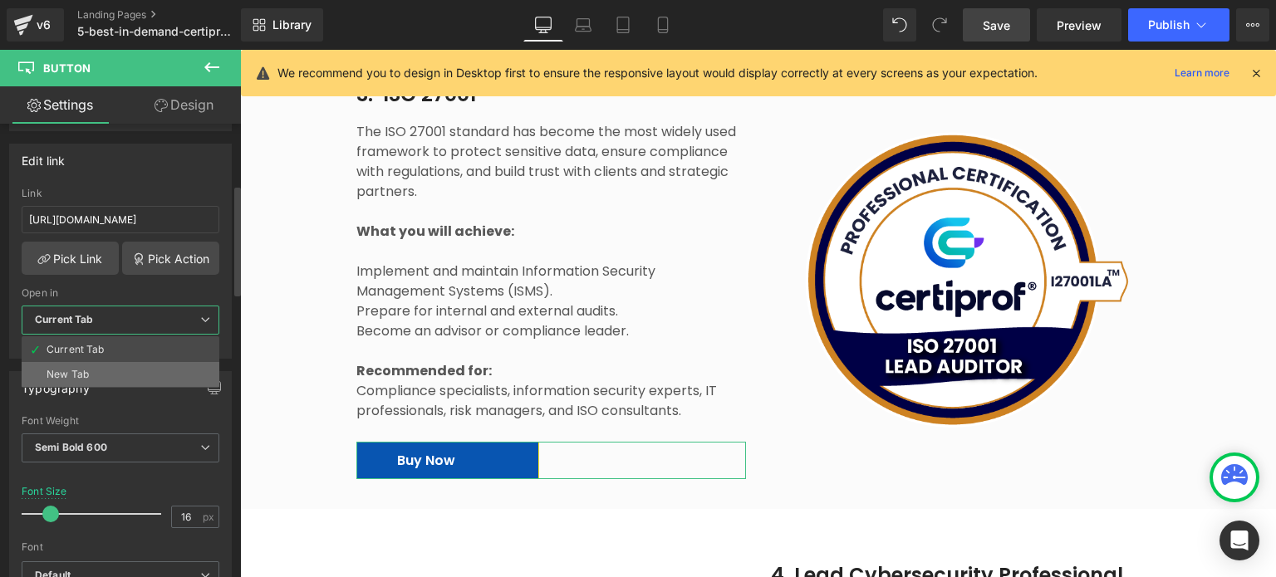
click at [94, 362] on li "New Tab" at bounding box center [121, 374] width 198 height 25
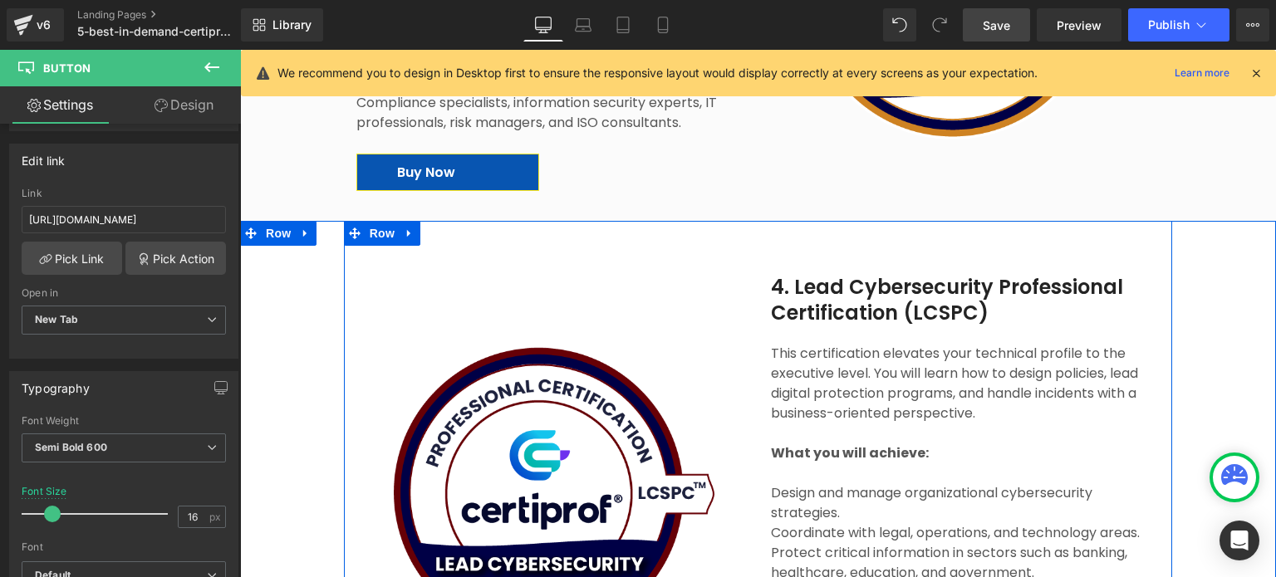
scroll to position [4250, 0]
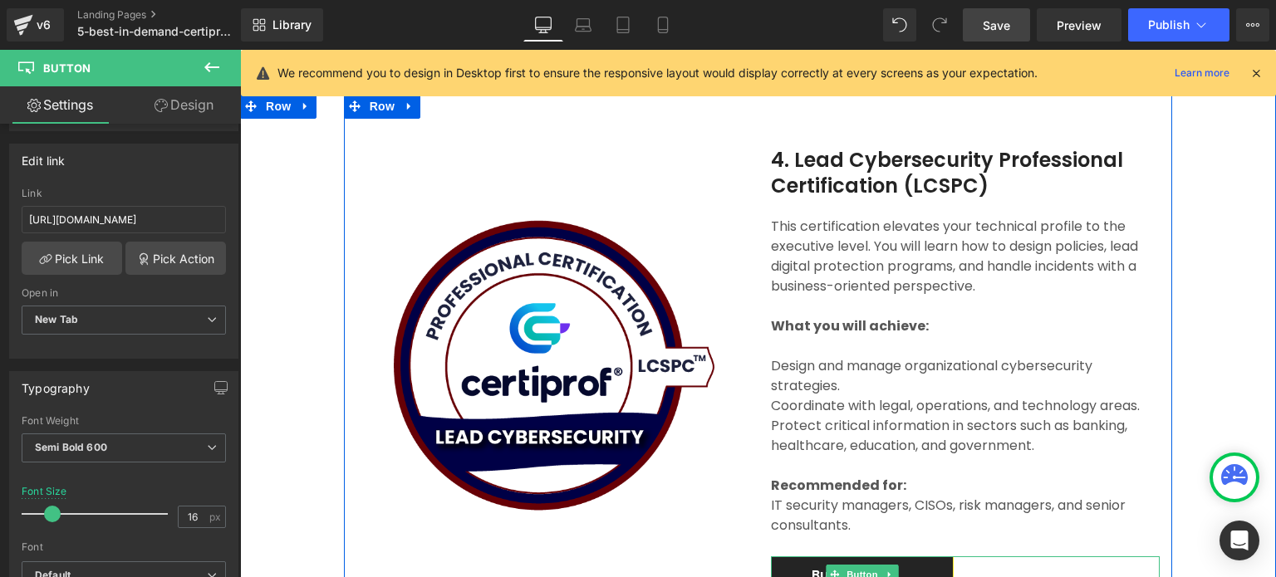
click at [894, 557] on link "Buy Now" at bounding box center [862, 575] width 183 height 37
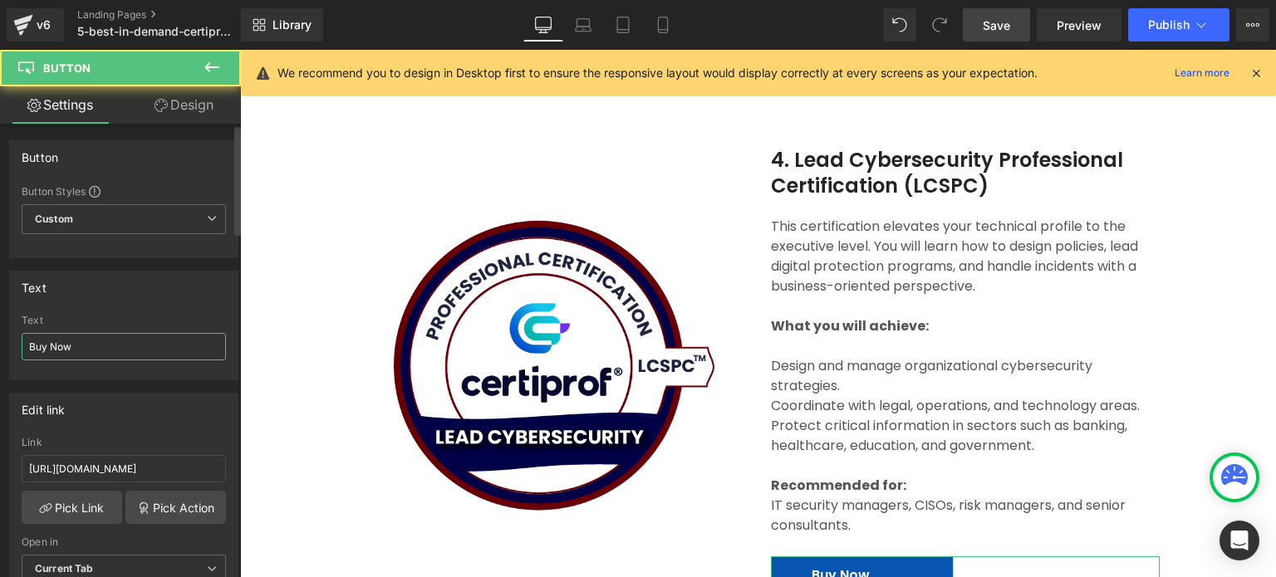
click at [136, 355] on input "Buy Now" at bounding box center [124, 346] width 204 height 27
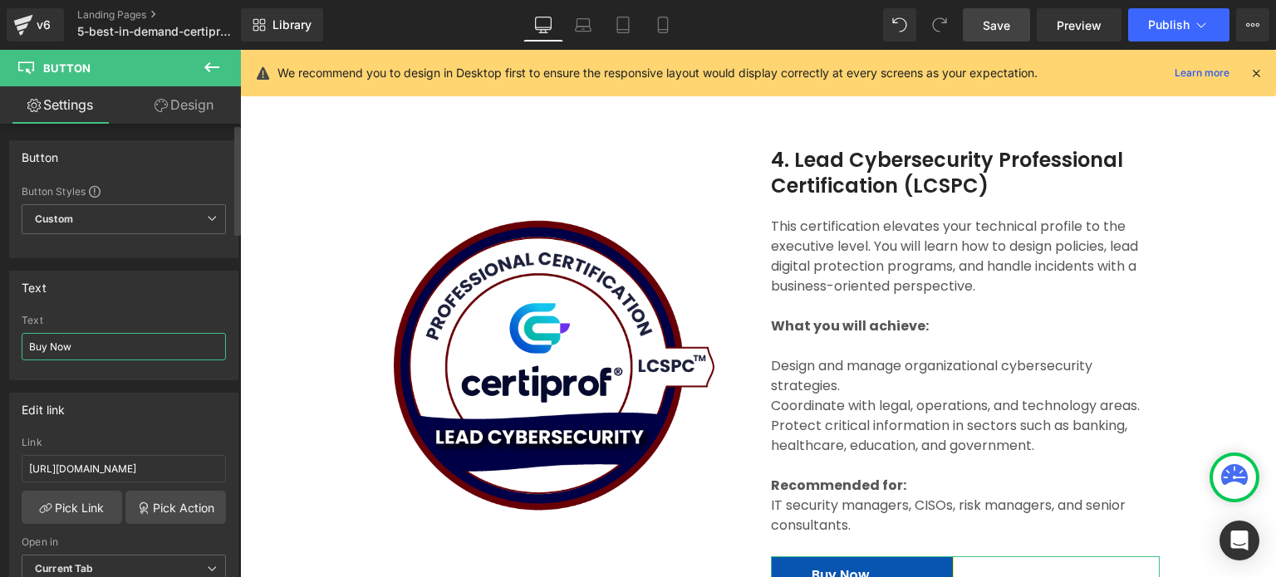
click at [195, 346] on input "Buy Now" at bounding box center [124, 346] width 204 height 27
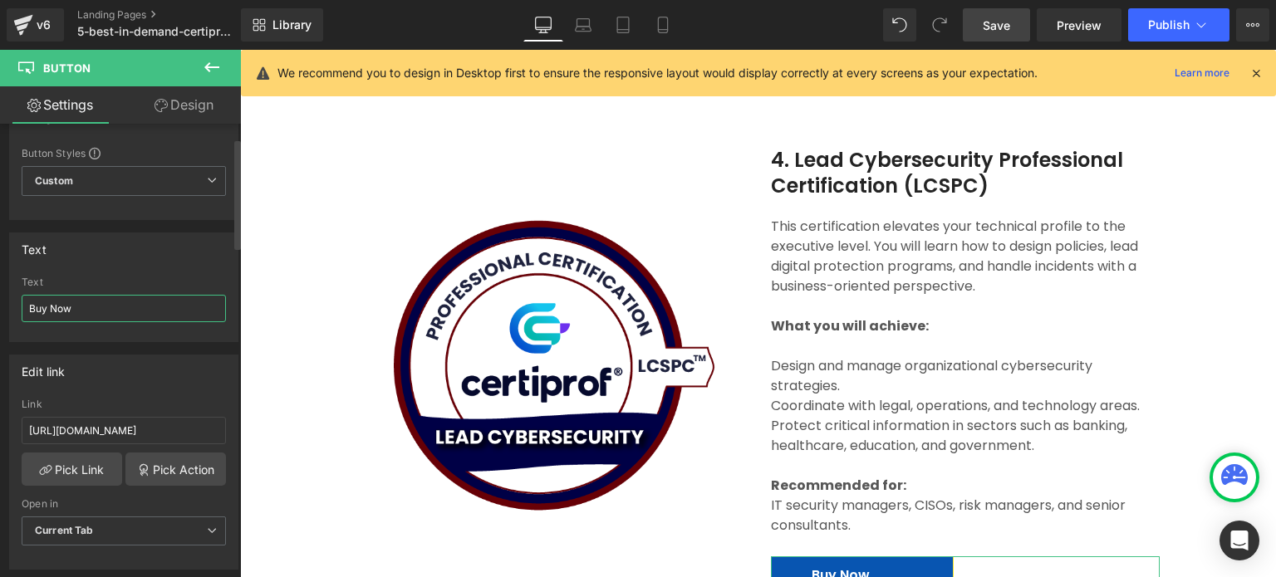
scroll to position [249, 0]
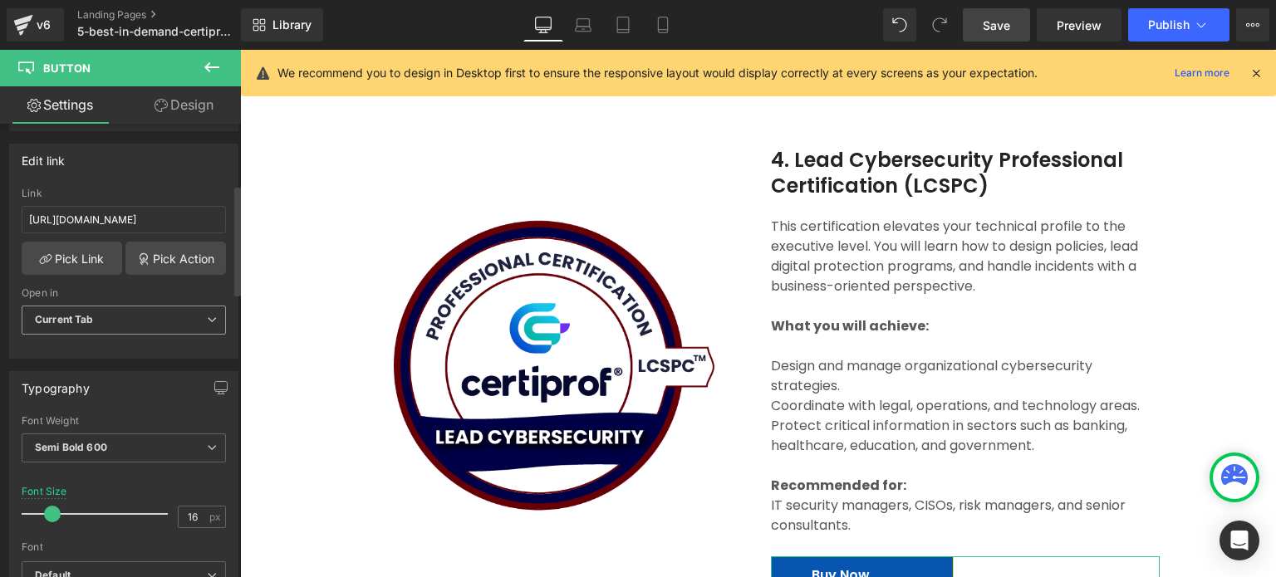
click at [126, 316] on span "Current Tab" at bounding box center [124, 320] width 204 height 29
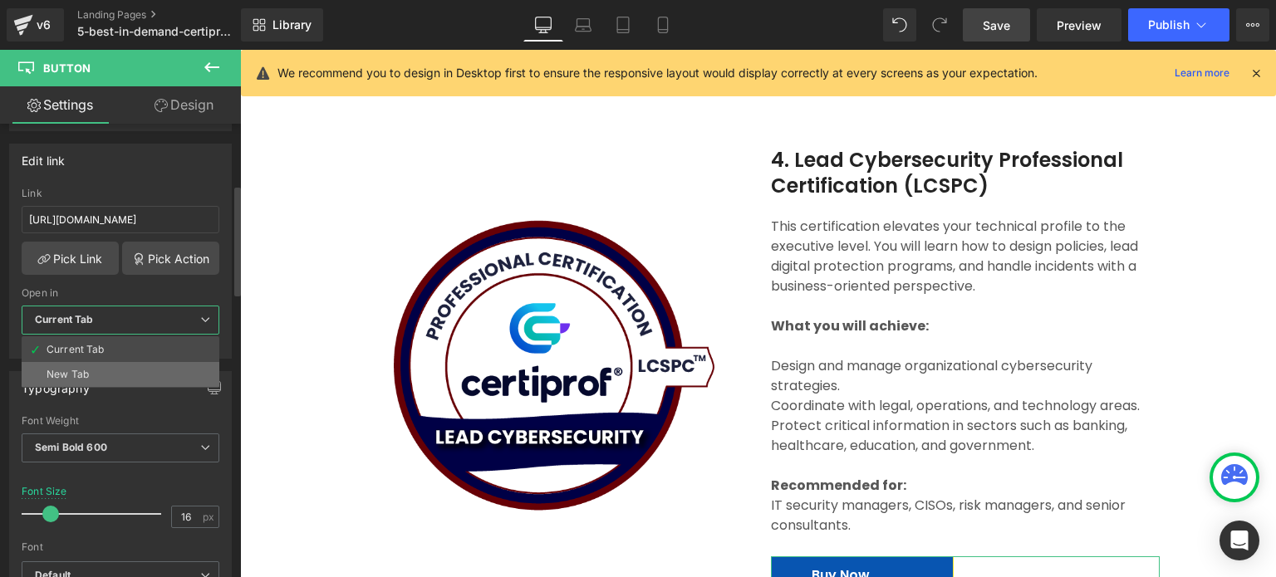
click at [93, 378] on li "New Tab" at bounding box center [121, 374] width 198 height 25
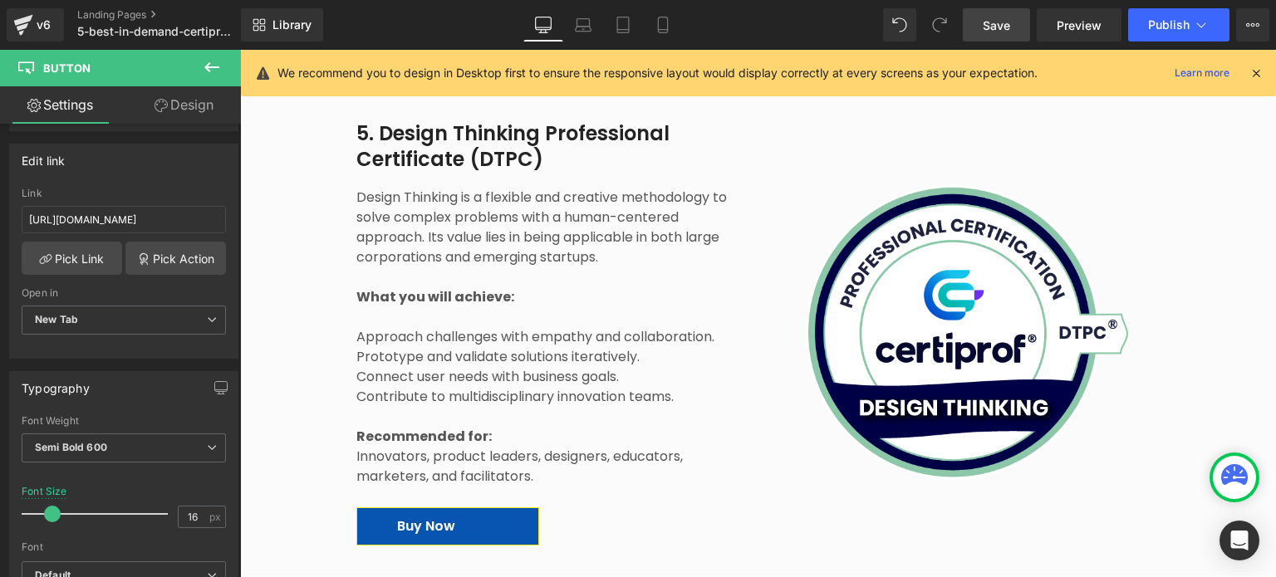
scroll to position [4832, 0]
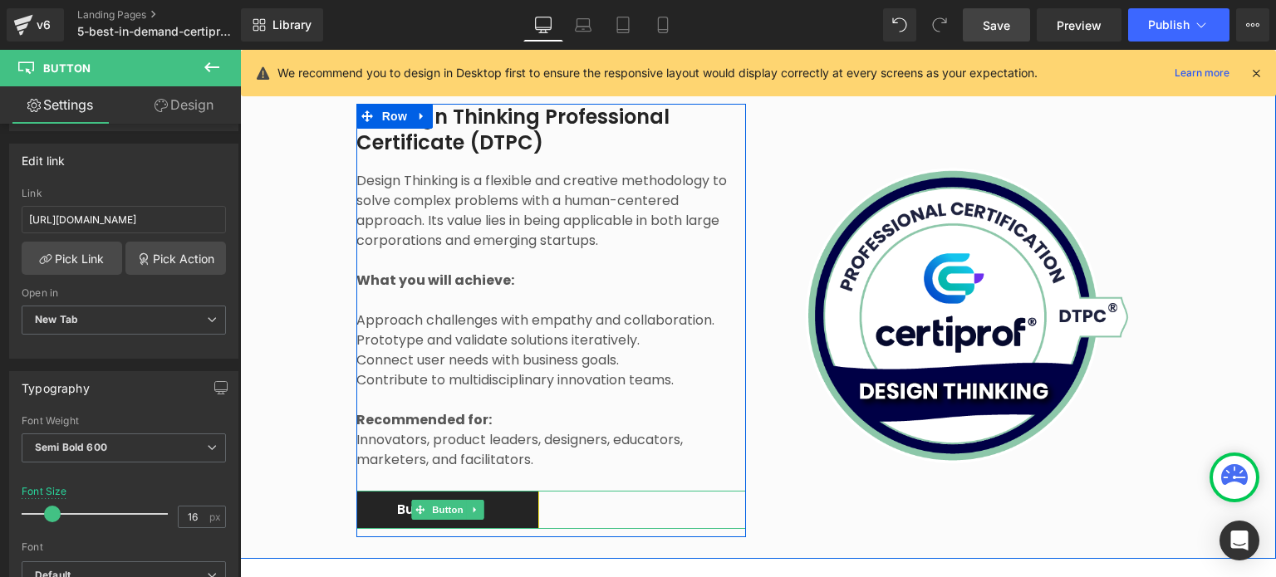
click at [492, 491] on link "Buy Now" at bounding box center [447, 509] width 183 height 37
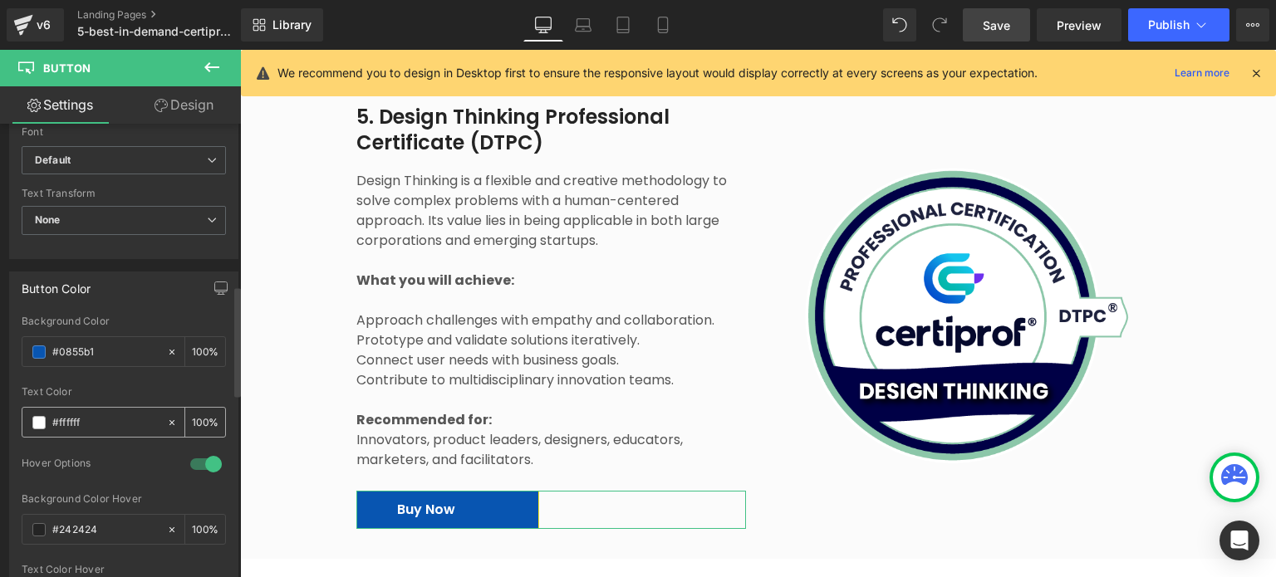
scroll to position [249, 0]
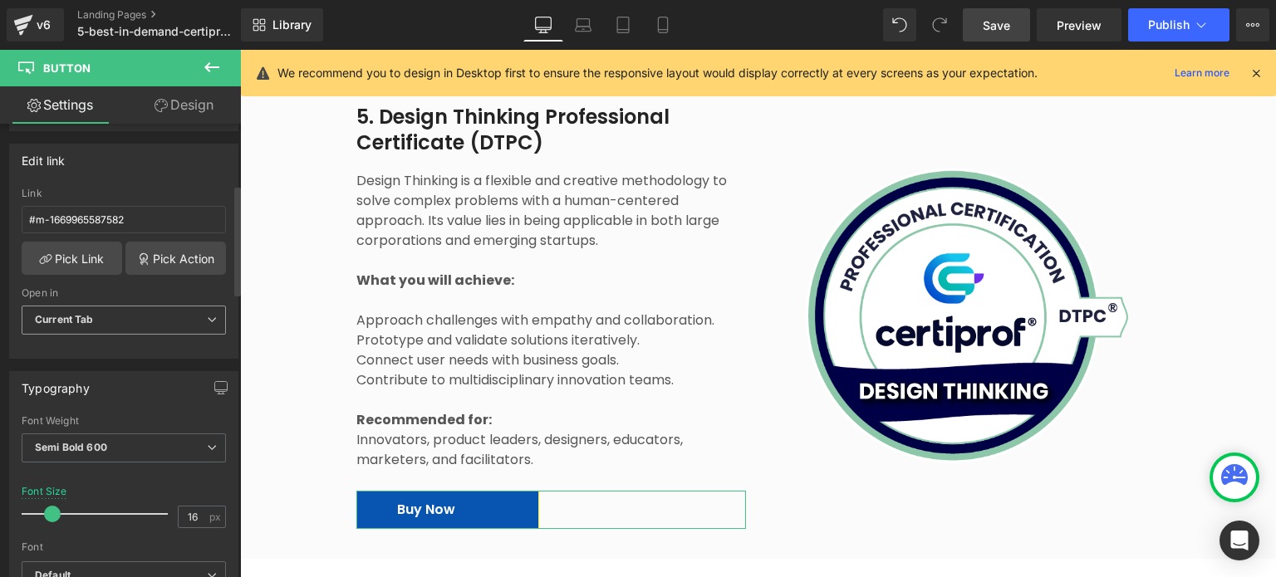
click at [140, 318] on span "Current Tab" at bounding box center [124, 320] width 204 height 29
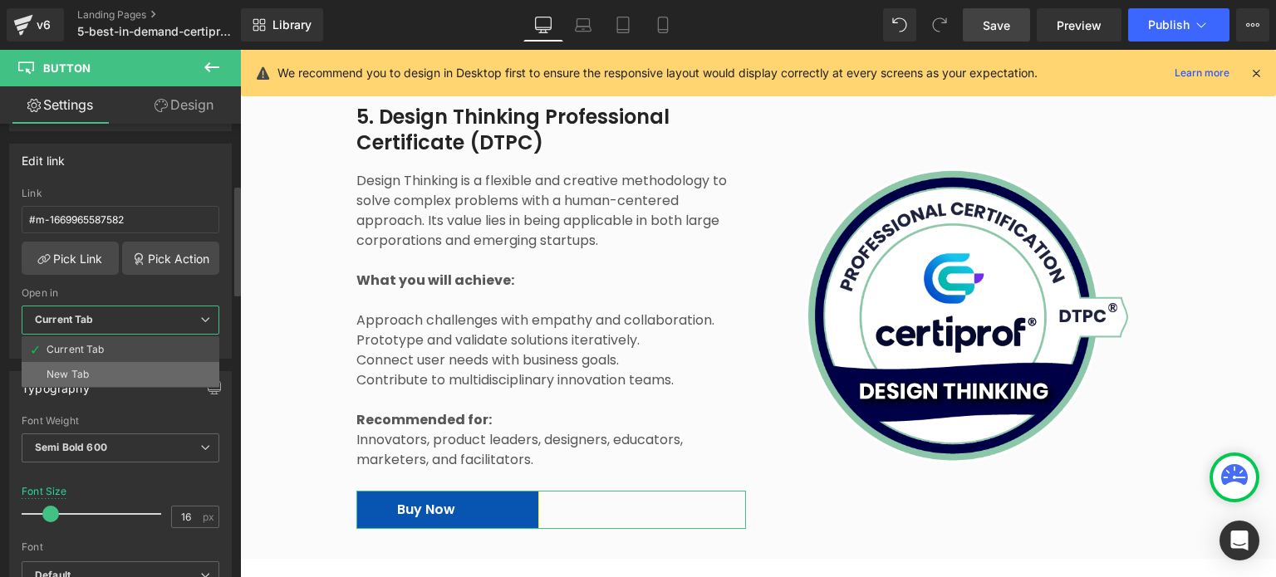
click at [107, 369] on li "New Tab" at bounding box center [121, 374] width 198 height 25
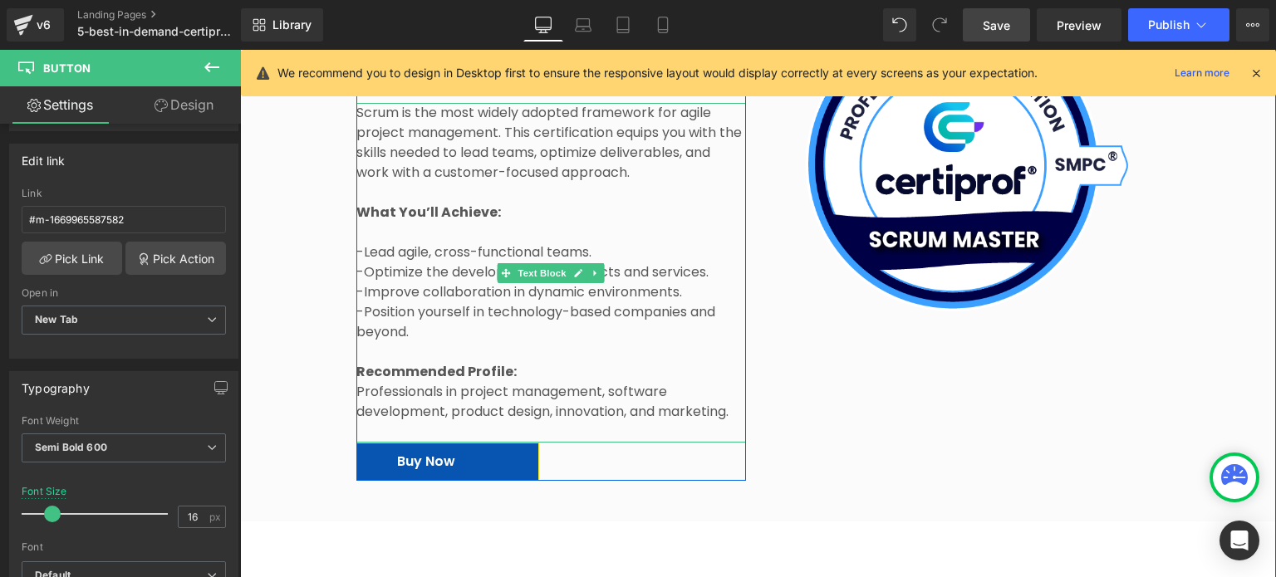
scroll to position [2921, 0]
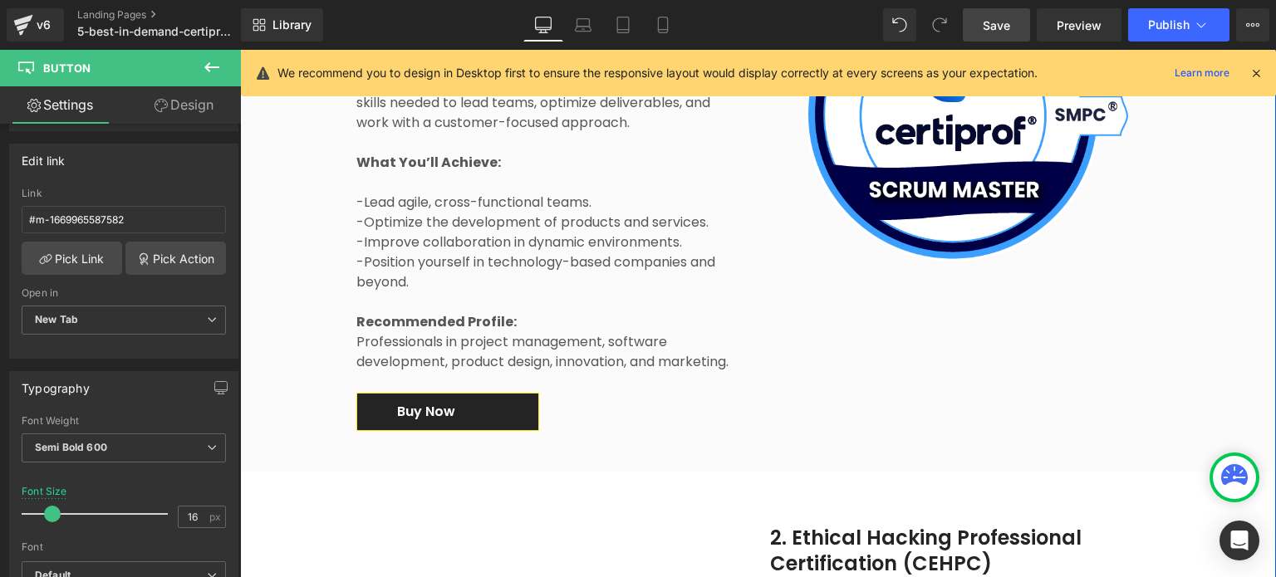
click at [512, 397] on link "Buy Now" at bounding box center [447, 411] width 183 height 37
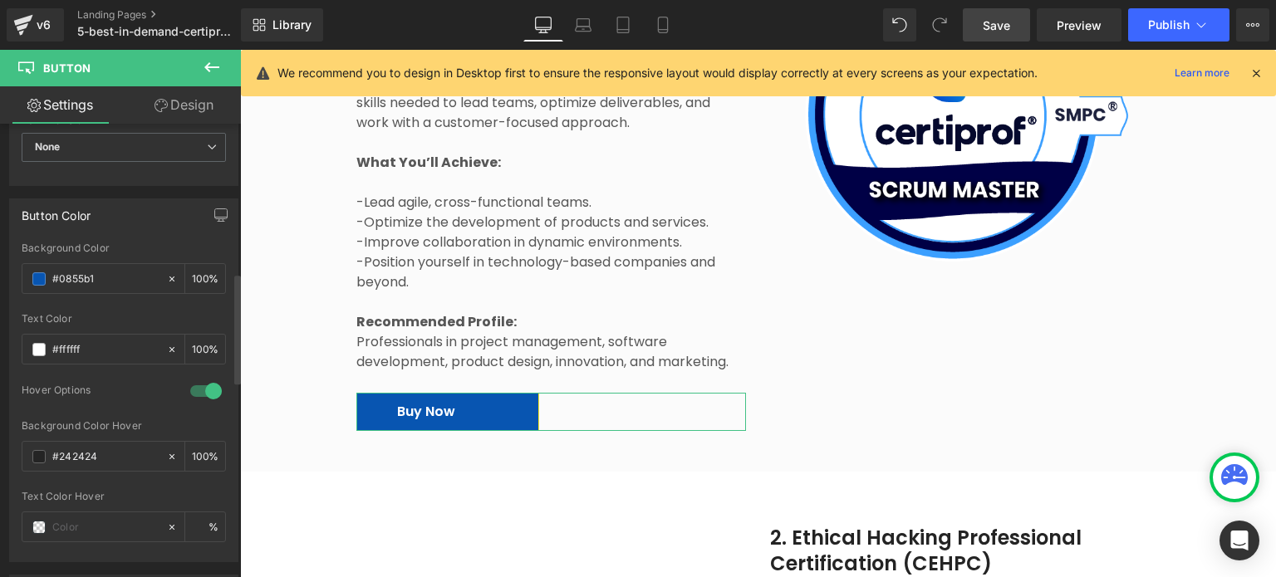
scroll to position [748, 0]
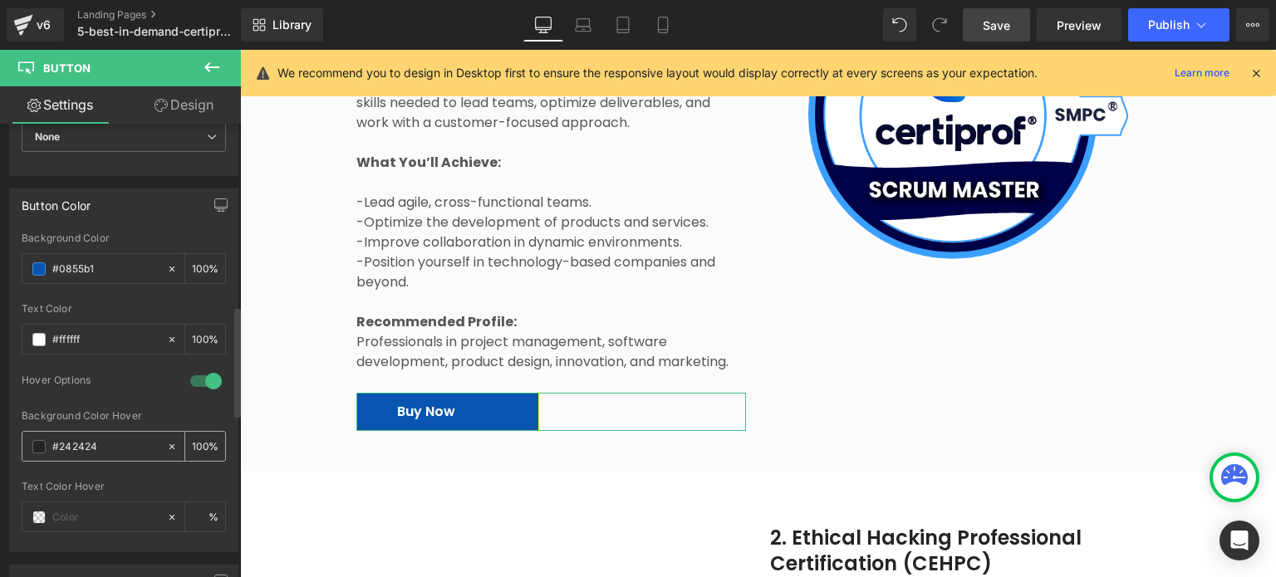
click at [44, 446] on span at bounding box center [38, 446] width 13 height 13
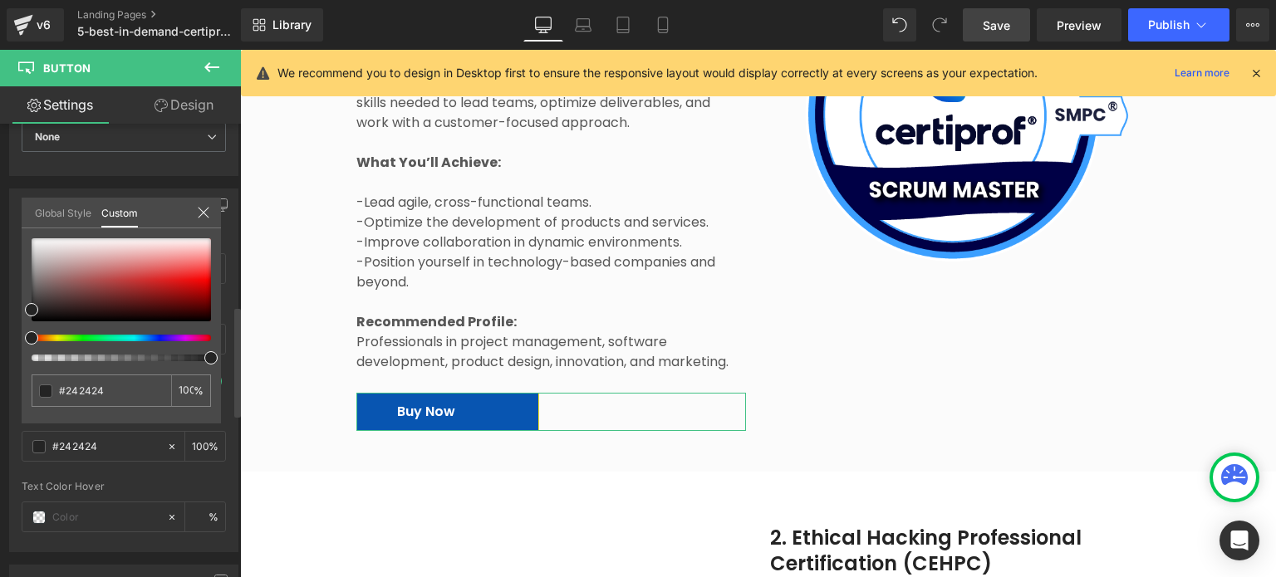
click at [161, 338] on div at bounding box center [114, 338] width 179 height 7
type input "#232323"
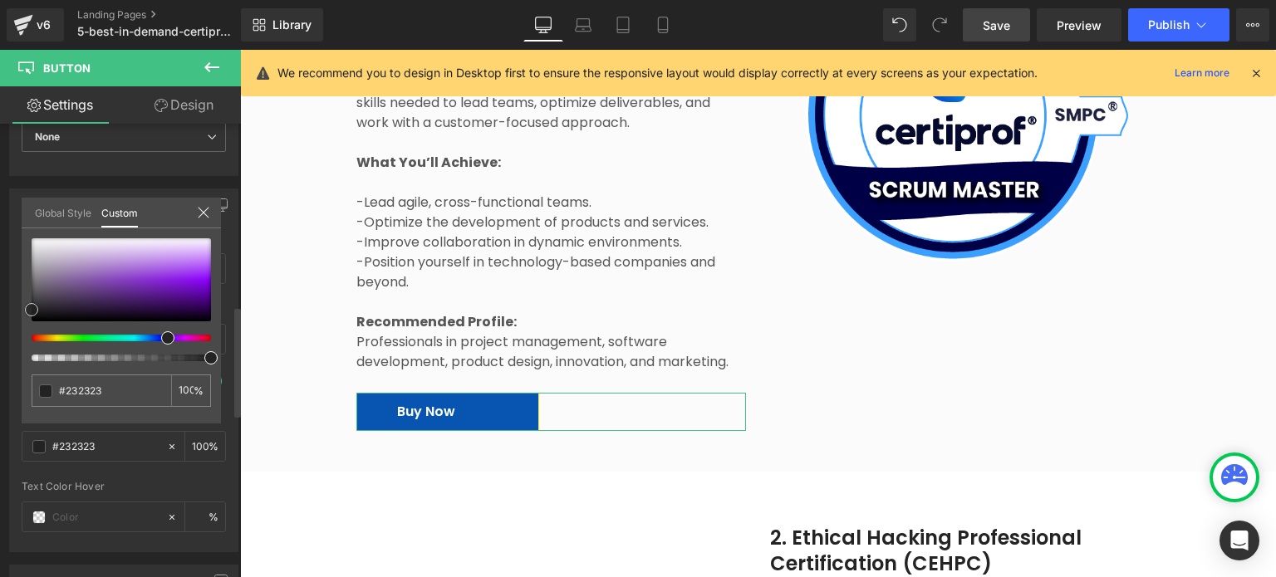
type input "#6909b8"
type input "#6a04bc"
type input "#6703b8"
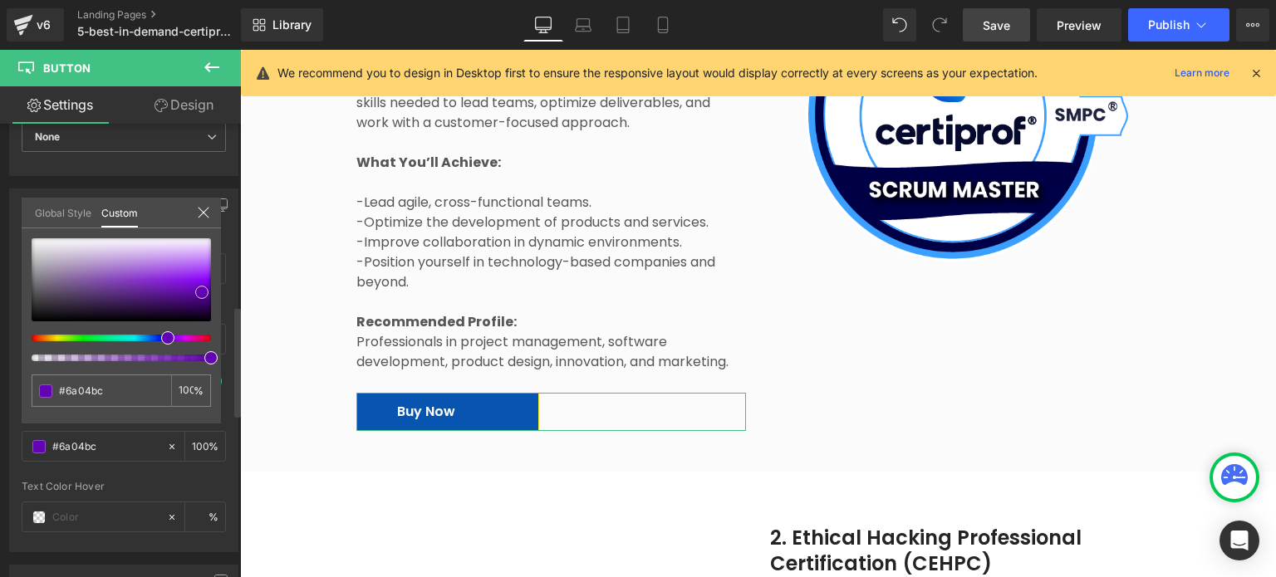
type input "#6703b8"
type input "#5900a3"
type input "#510093"
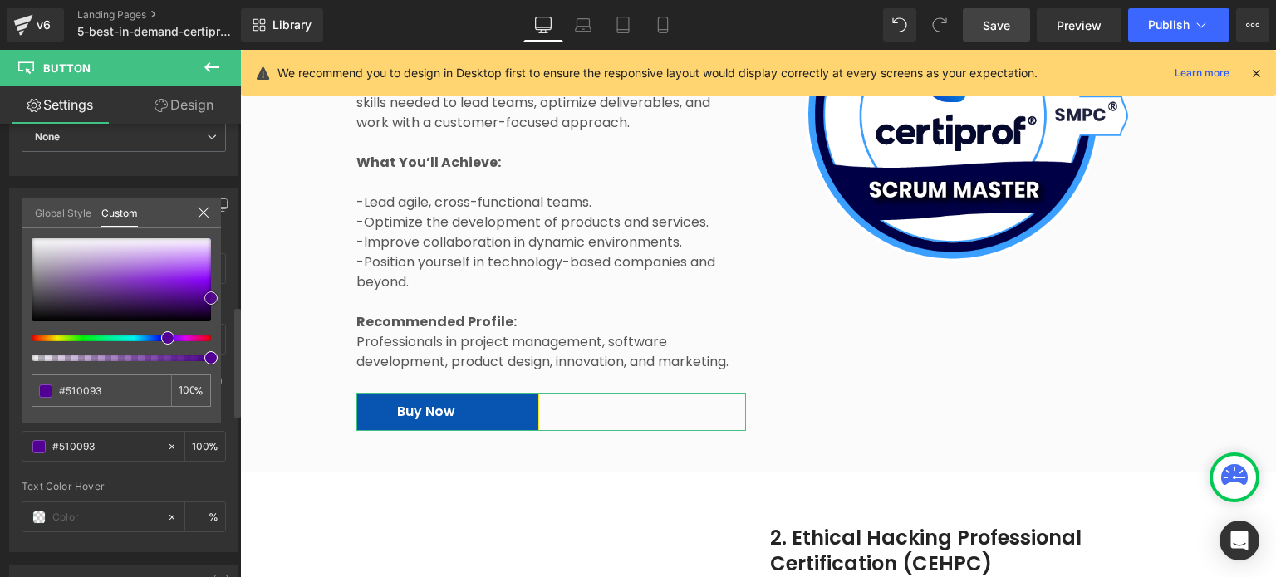
drag, startPoint x: 189, startPoint y: 290, endPoint x: 216, endPoint y: 297, distance: 27.6
click at [211, 297] on div at bounding box center [121, 279] width 179 height 83
type input "#690093"
type input "#4c0093"
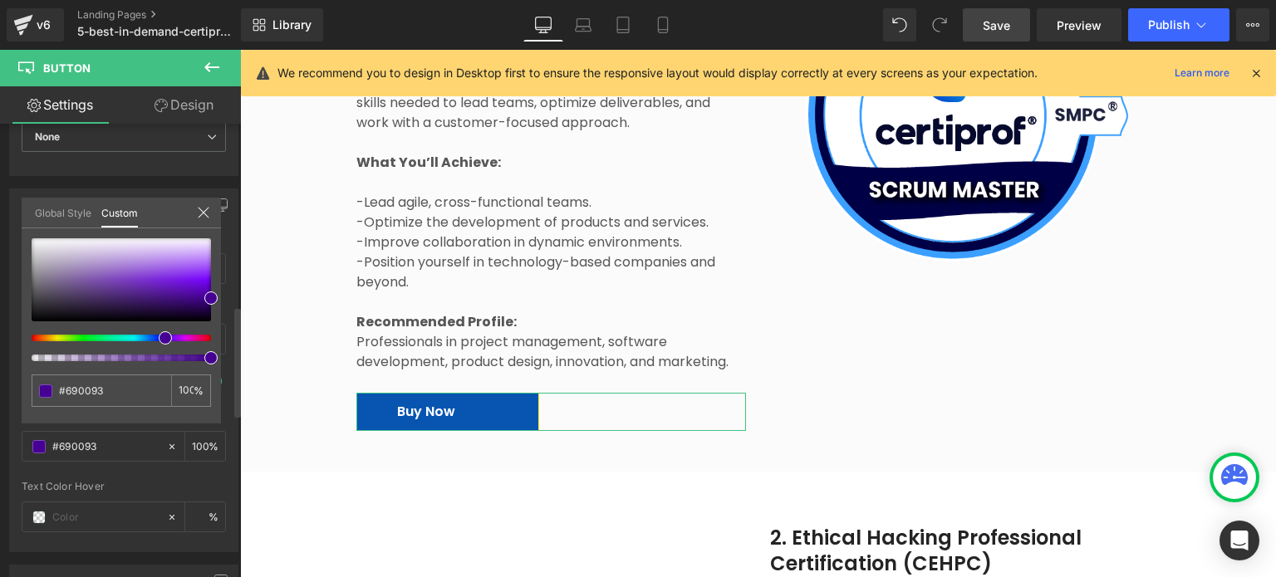
type input "#4c0093"
type input "#450093"
type input "#3d0093"
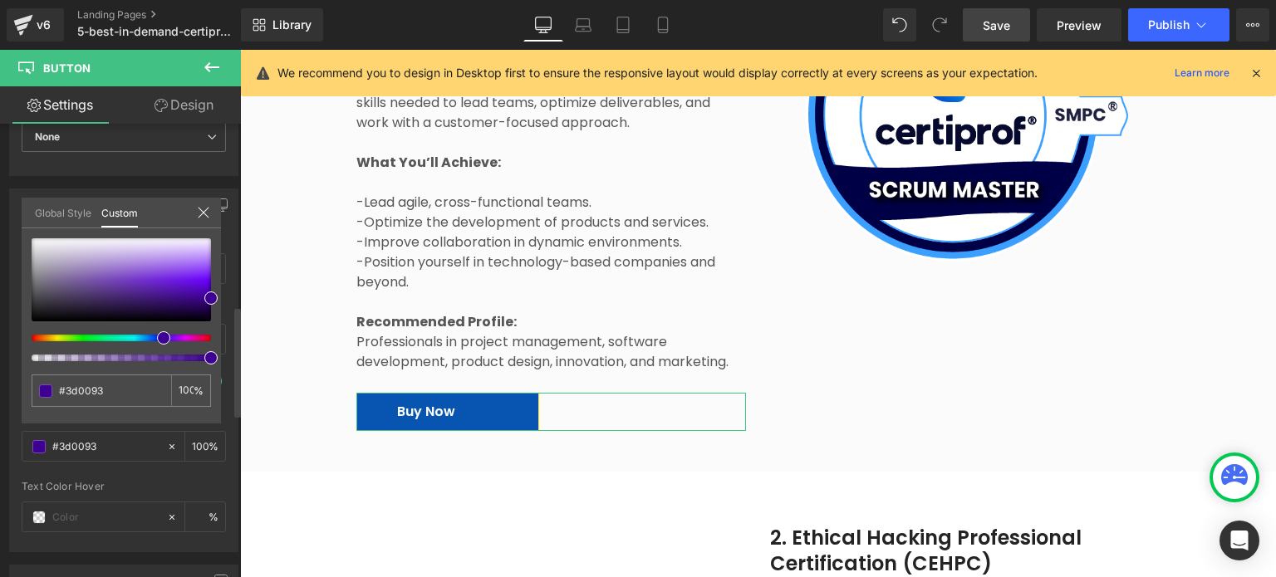
type input "#380093"
type input "#330093"
drag, startPoint x: 166, startPoint y: 335, endPoint x: 155, endPoint y: 334, distance: 11.7
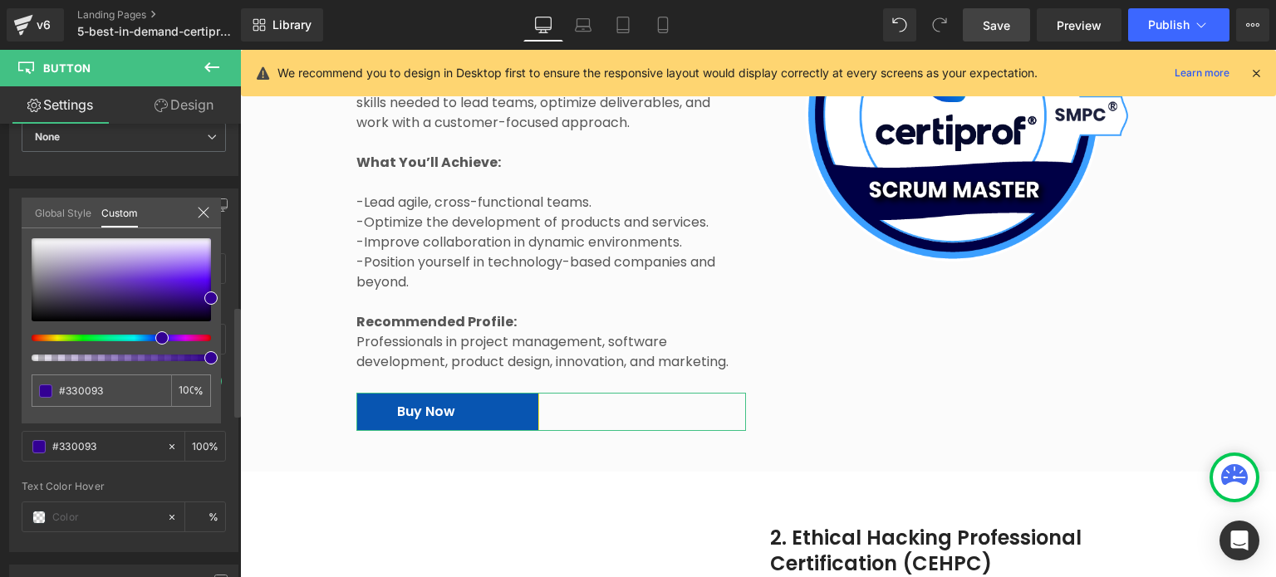
click at [155, 334] on span at bounding box center [161, 337] width 13 height 13
type input "#3900a3"
type input "#5000e5"
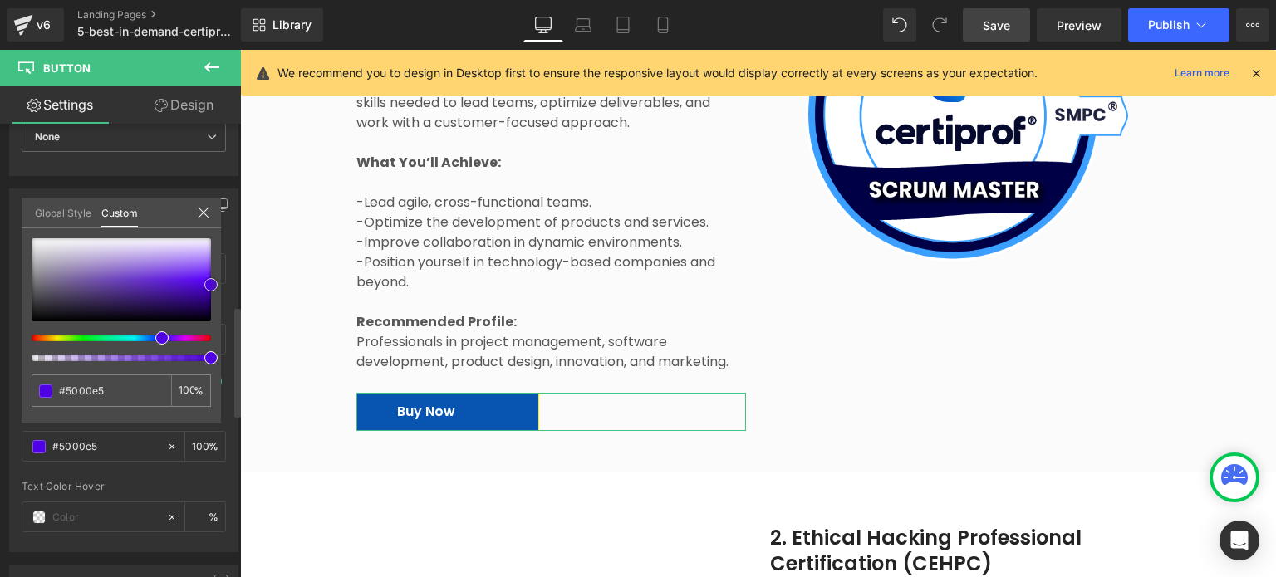
drag, startPoint x: 212, startPoint y: 298, endPoint x: 213, endPoint y: 285, distance: 13.3
click at [213, 285] on span at bounding box center [210, 284] width 13 height 13
click at [292, 402] on body "Skip to Main Content 🎉Discover all available certifications Certifications Part…" at bounding box center [758, 403] width 1036 height 6549
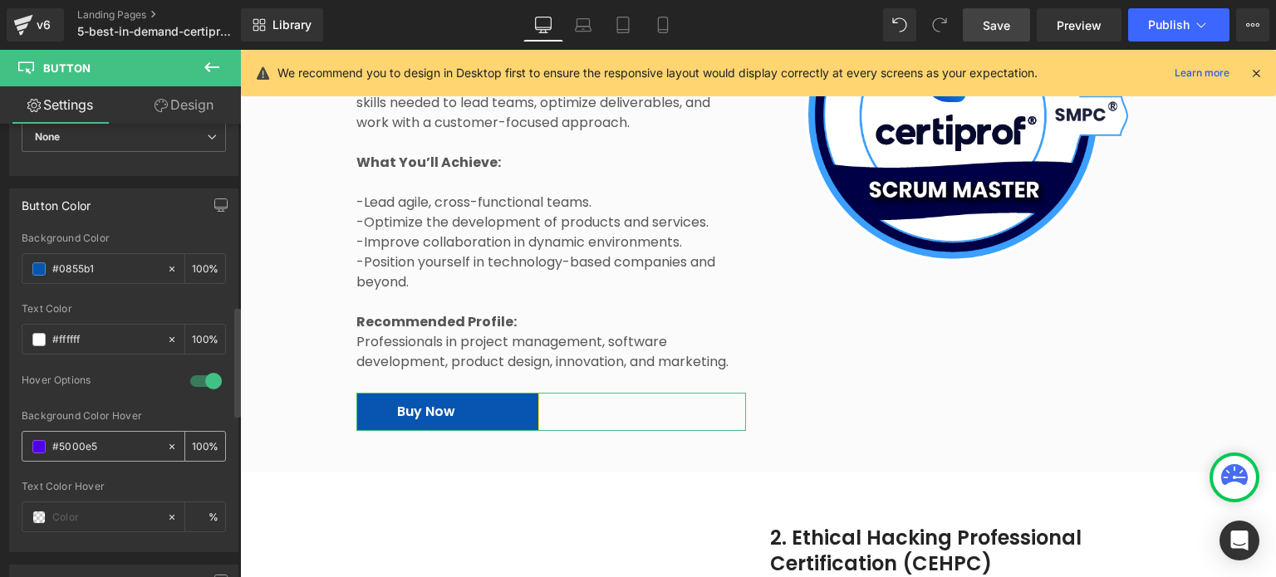
click at [38, 441] on span at bounding box center [38, 446] width 13 height 13
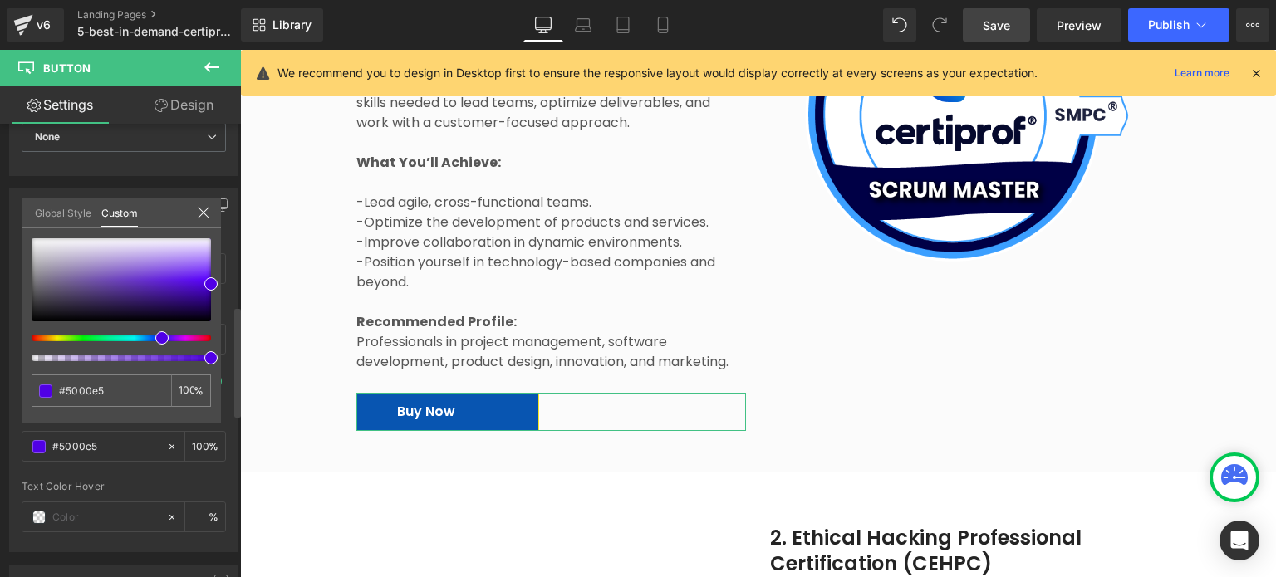
type input "#7600e5"
type input "#6300e5"
type input "#4800e5"
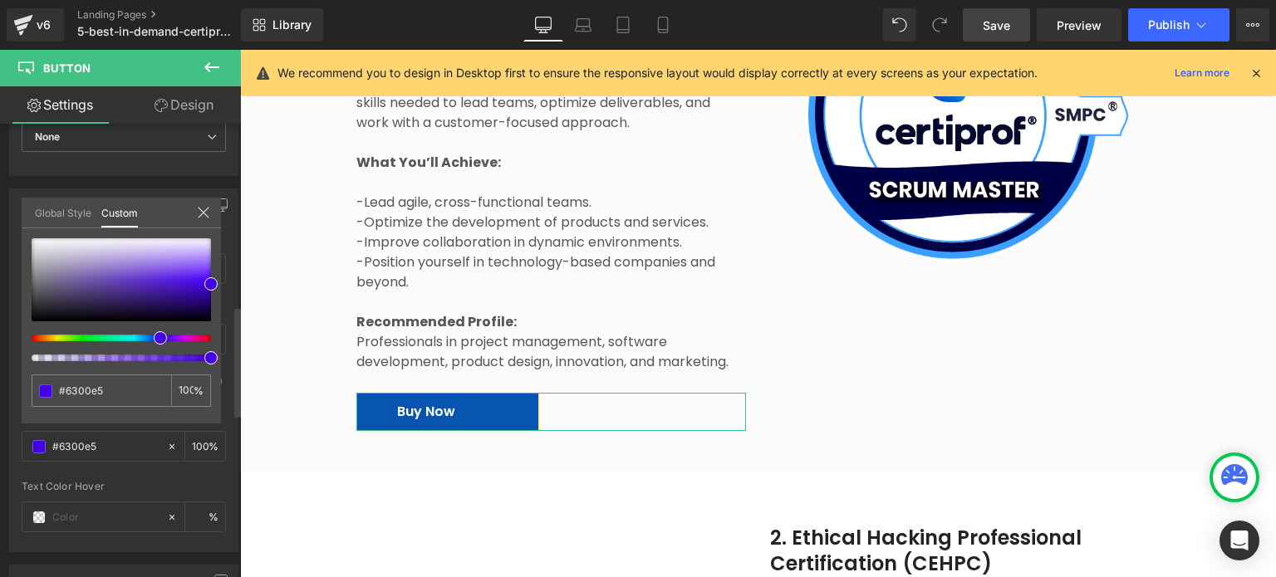
type input "#4800e5"
type input "#3d00e5"
type input "#3500e5"
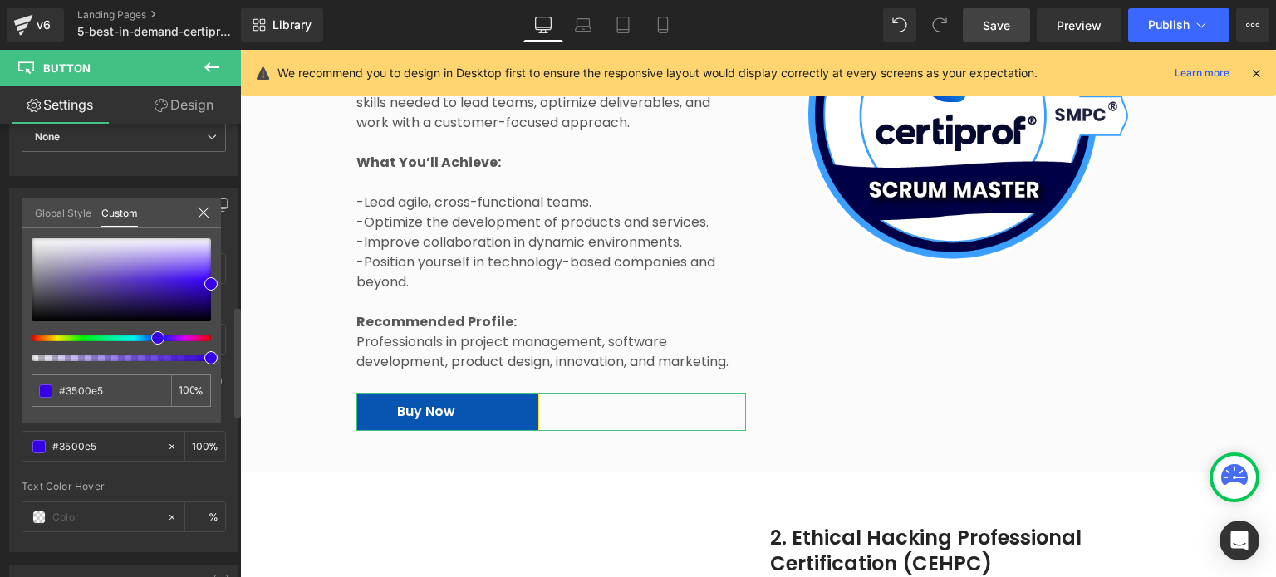
click at [152, 335] on span at bounding box center [157, 337] width 13 height 13
click at [319, 442] on body "Skip to Main Content 🎉Discover all available certifications Certifications Part…" at bounding box center [758, 403] width 1036 height 6549
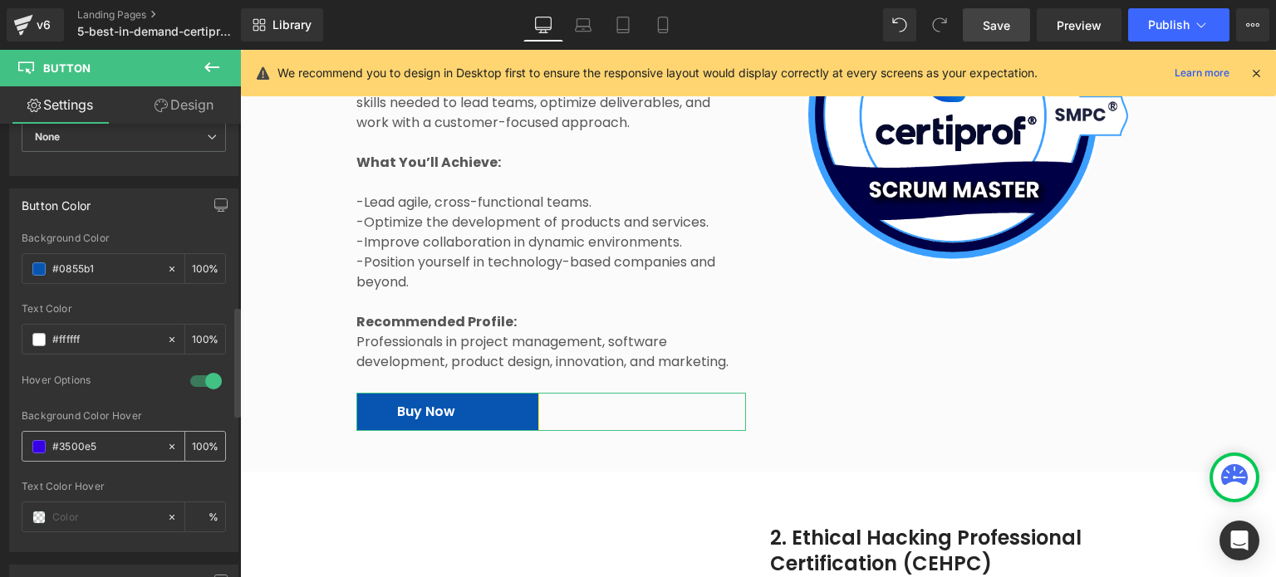
click at [66, 441] on input "#3500e5" at bounding box center [105, 447] width 106 height 18
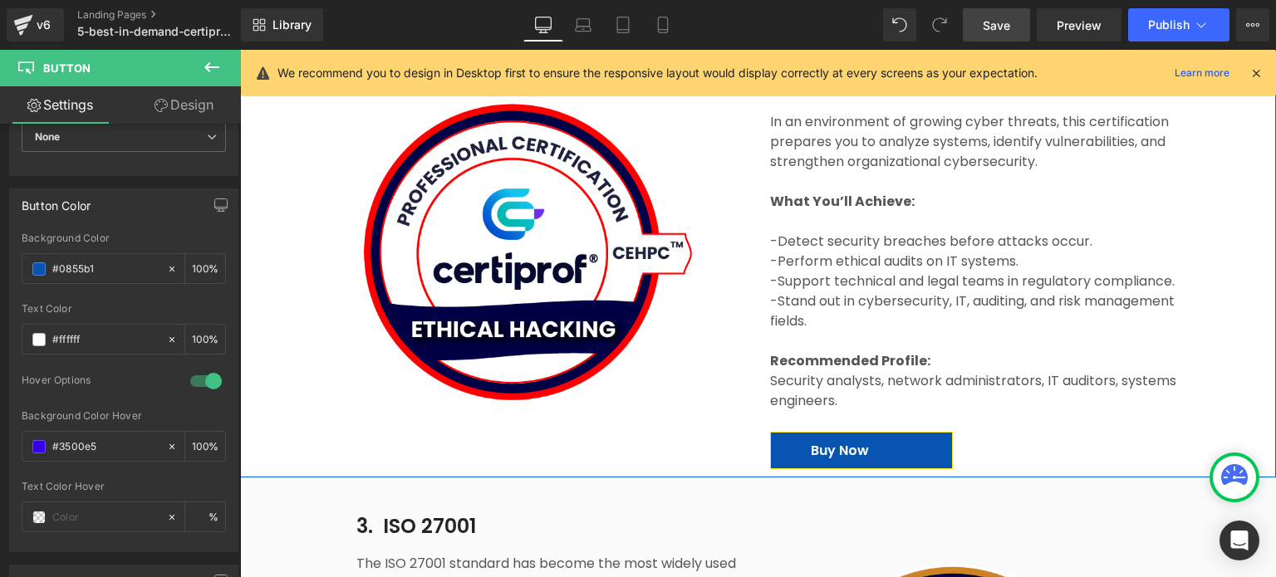
scroll to position [3420, 0]
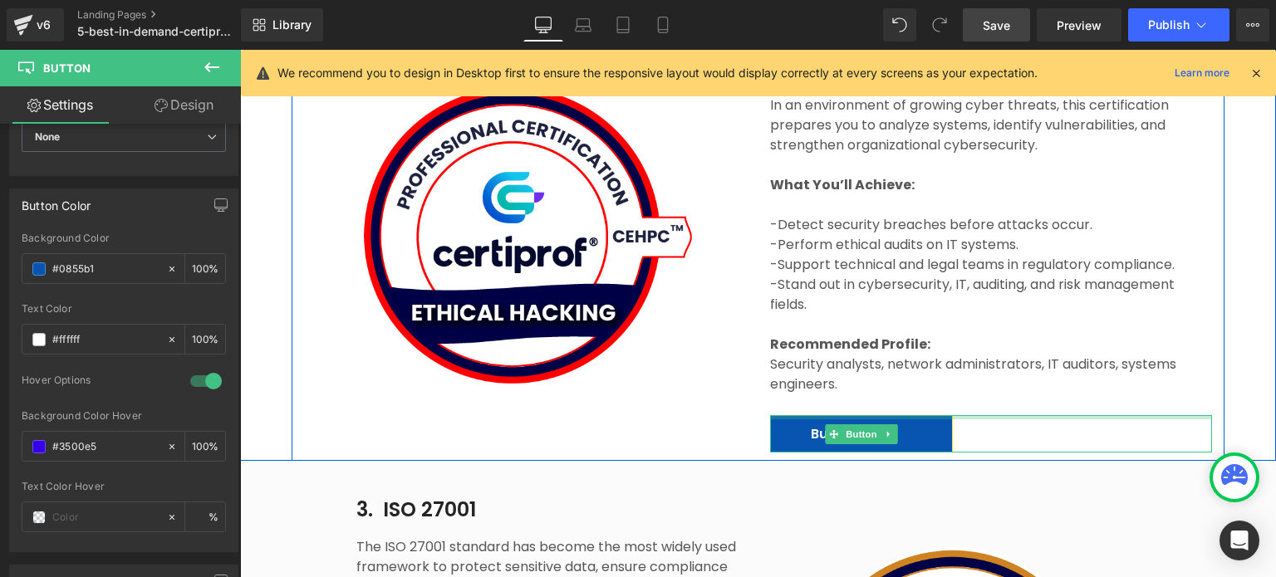
click at [907, 415] on div at bounding box center [990, 417] width 441 height 4
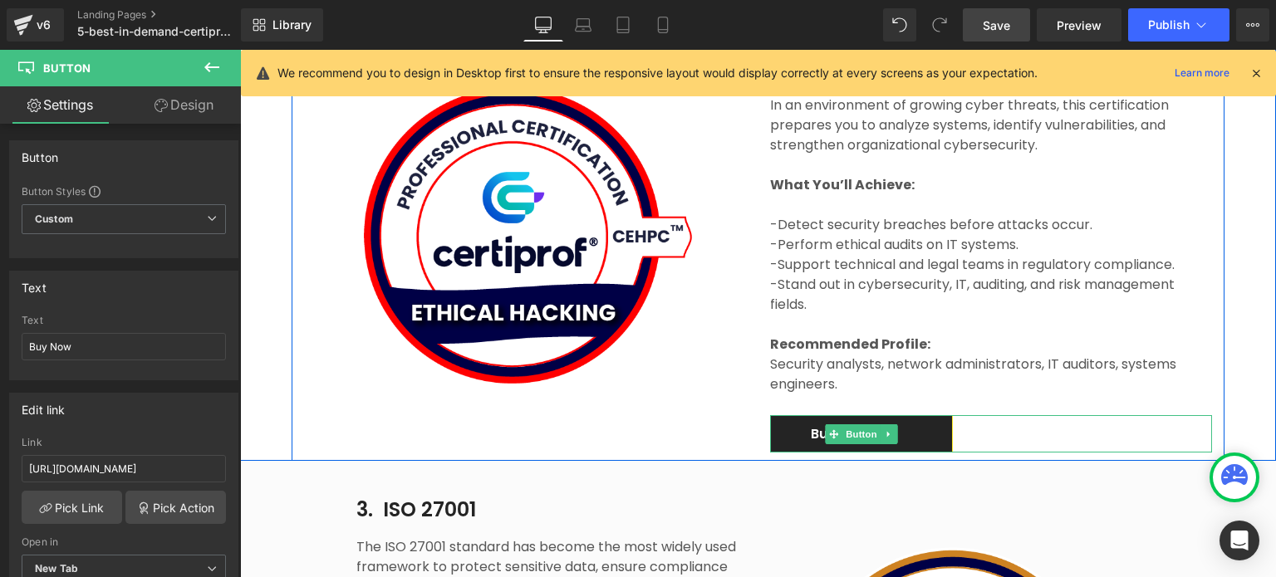
click at [898, 417] on link "Buy Now" at bounding box center [861, 433] width 183 height 37
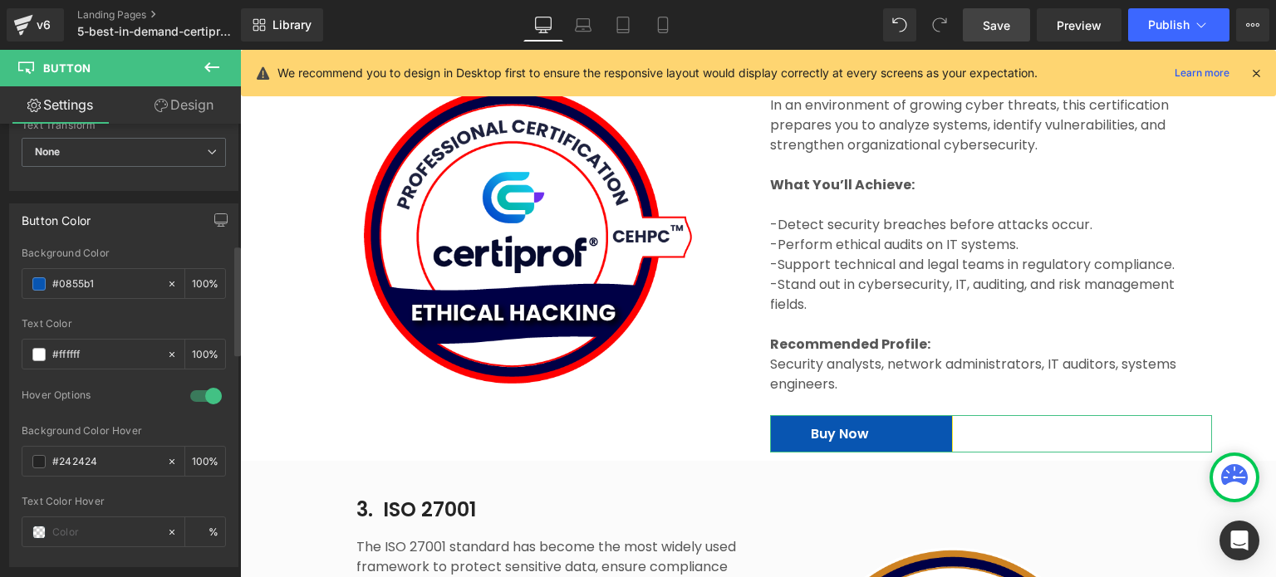
scroll to position [748, 0]
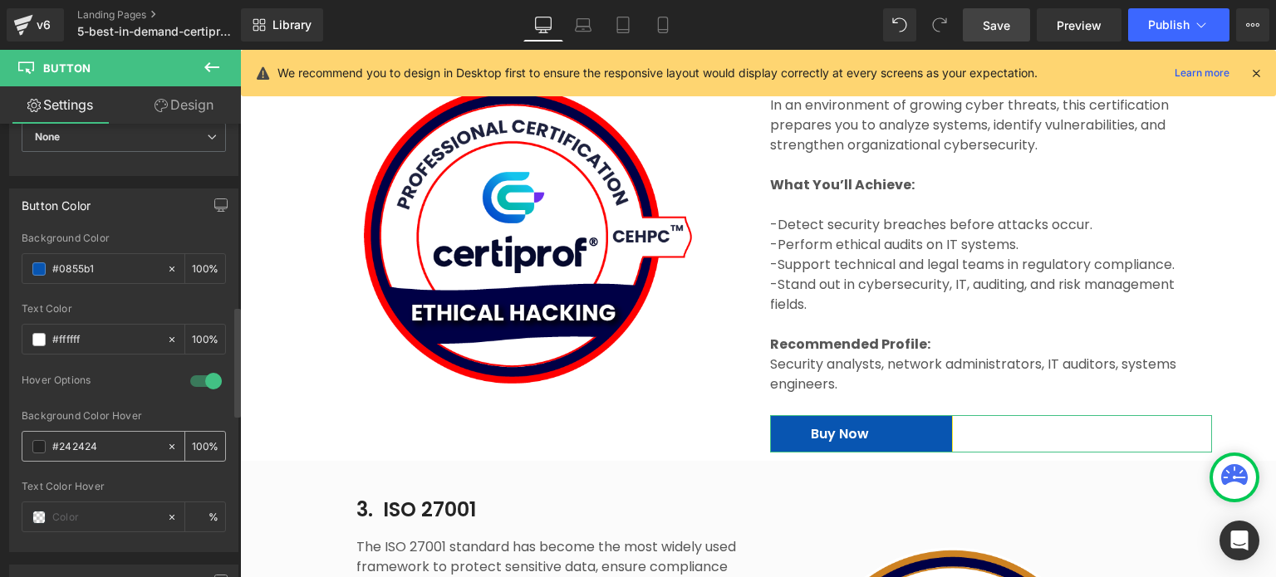
click at [91, 438] on input "#242424" at bounding box center [105, 447] width 106 height 18
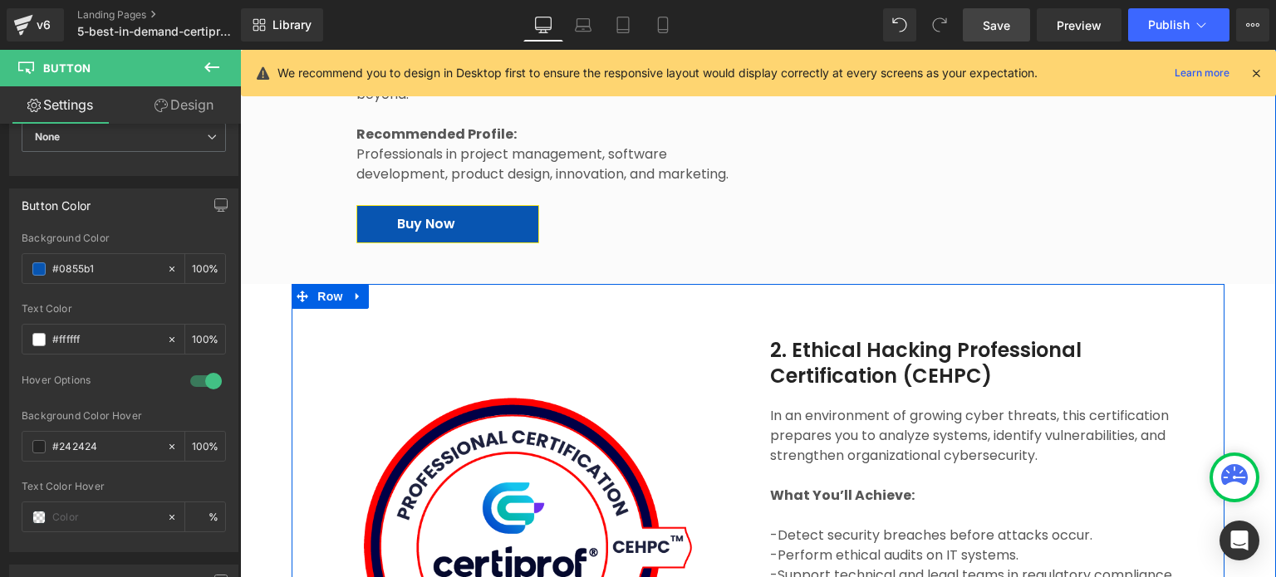
scroll to position [3087, 0]
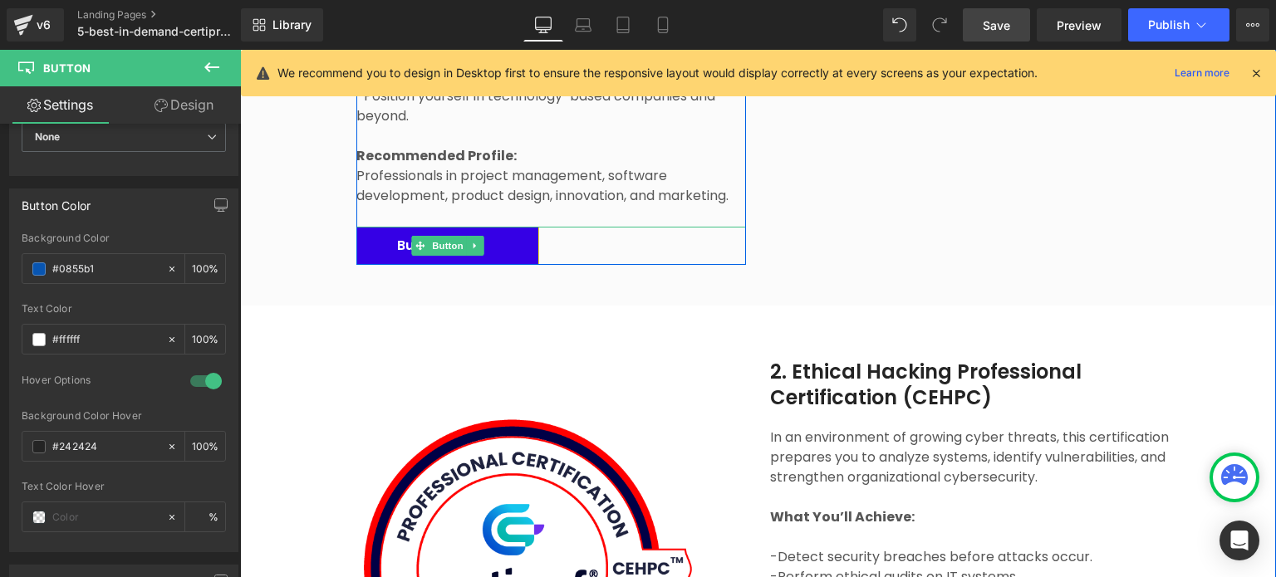
click at [515, 227] on link "Buy Now" at bounding box center [447, 245] width 183 height 37
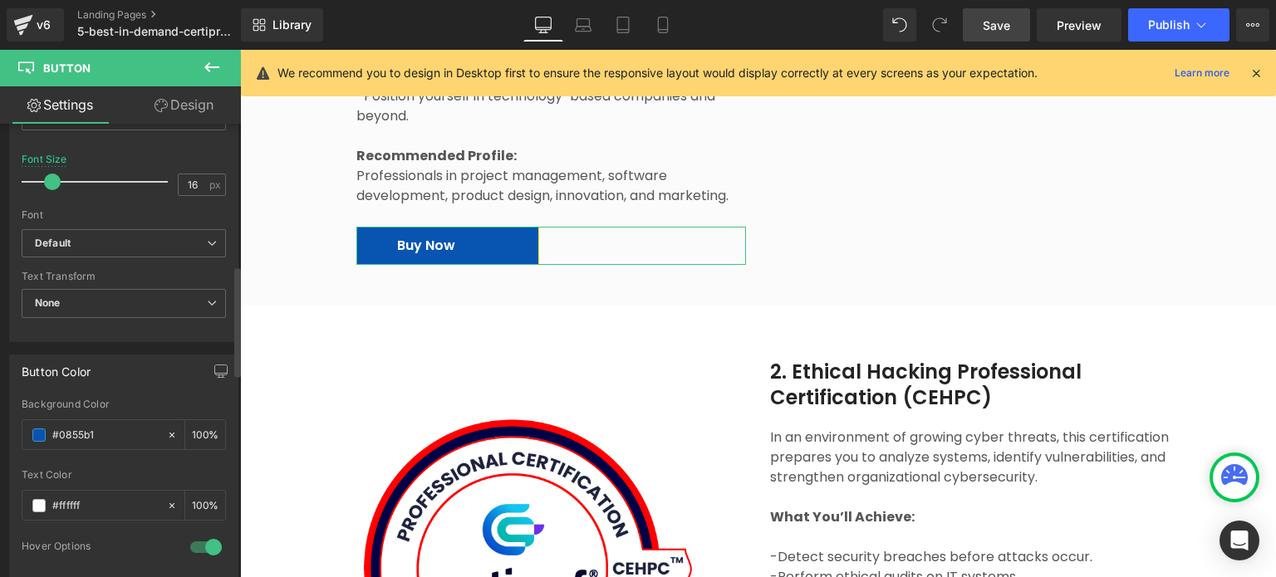
scroll to position [831, 0]
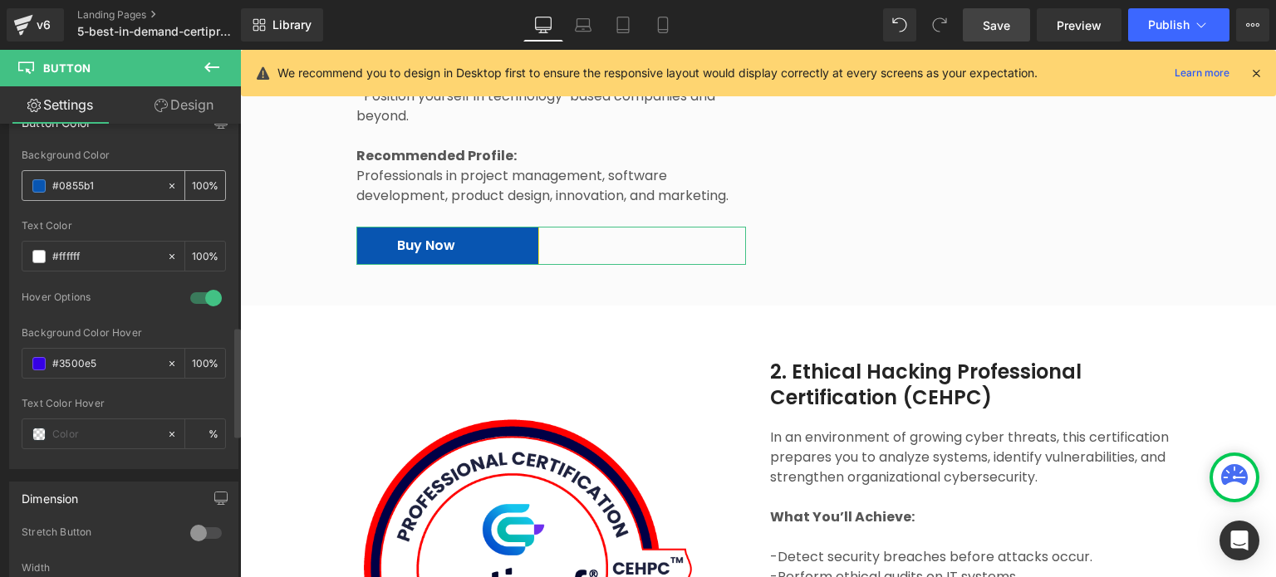
click at [99, 186] on input "#0855b1" at bounding box center [105, 186] width 106 height 18
click at [88, 358] on input "#3500e5" at bounding box center [105, 364] width 106 height 18
paste input "0855b1"
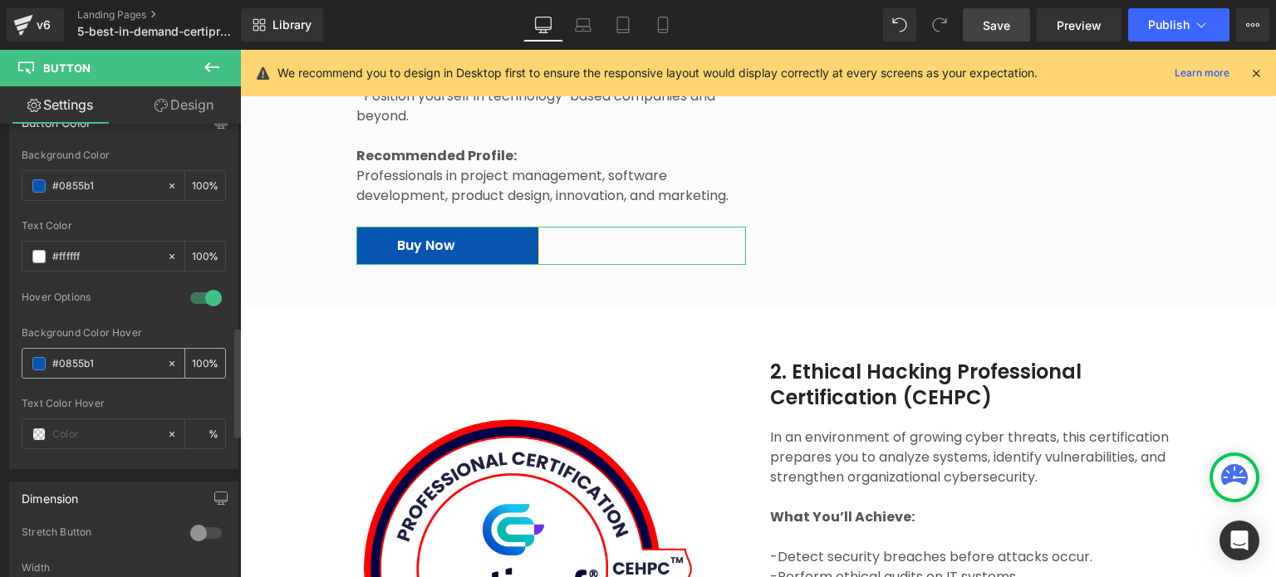
click at [27, 357] on div "#0855b1" at bounding box center [94, 363] width 144 height 29
click at [40, 361] on span at bounding box center [38, 363] width 13 height 13
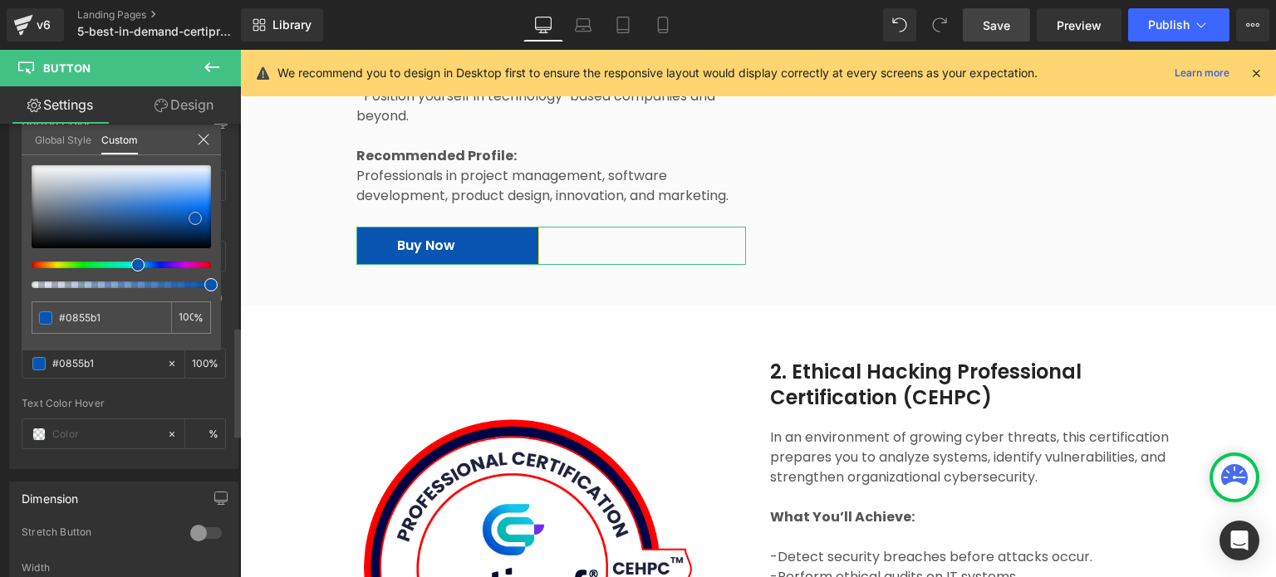
type input "#0753b0"
type input "#0653b1"
type input "#0352b3"
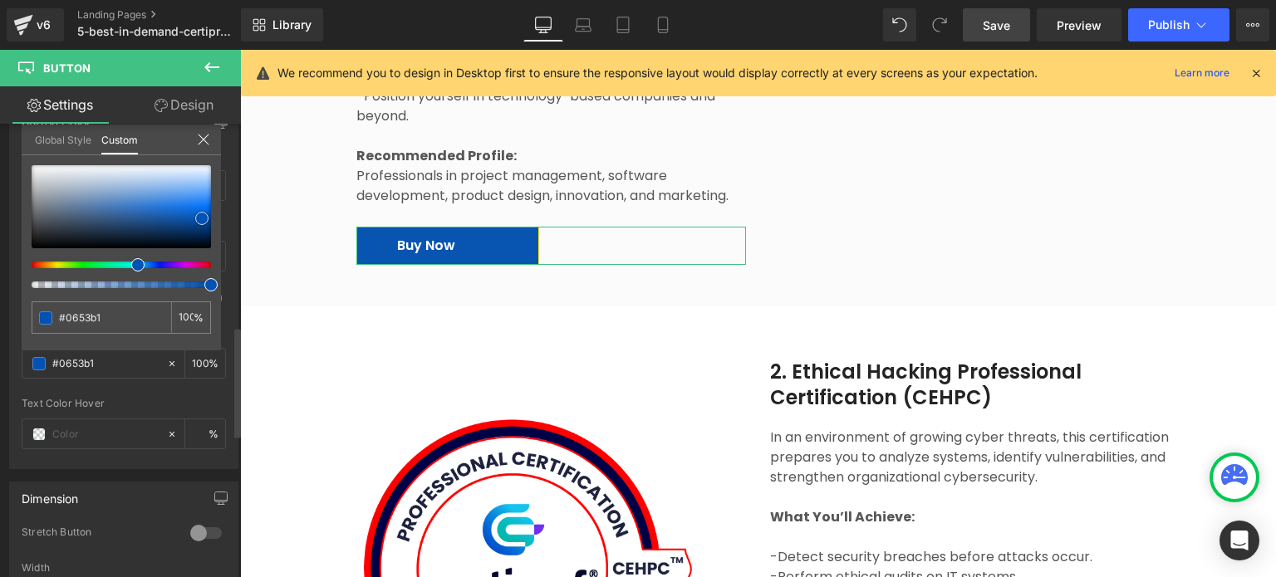
type input "#0352b3"
type input "#0152b5"
type input "#0050b1"
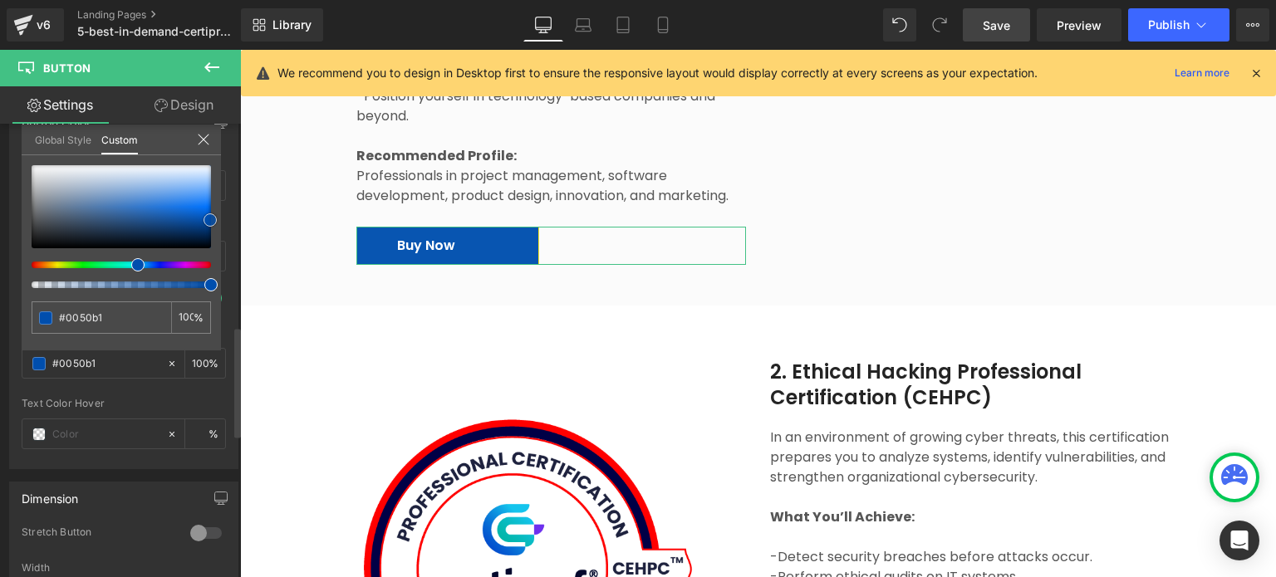
drag, startPoint x: 193, startPoint y: 218, endPoint x: 208, endPoint y: 220, distance: 15.0
click at [208, 220] on span at bounding box center [210, 220] width 13 height 13
type input "#004ead"
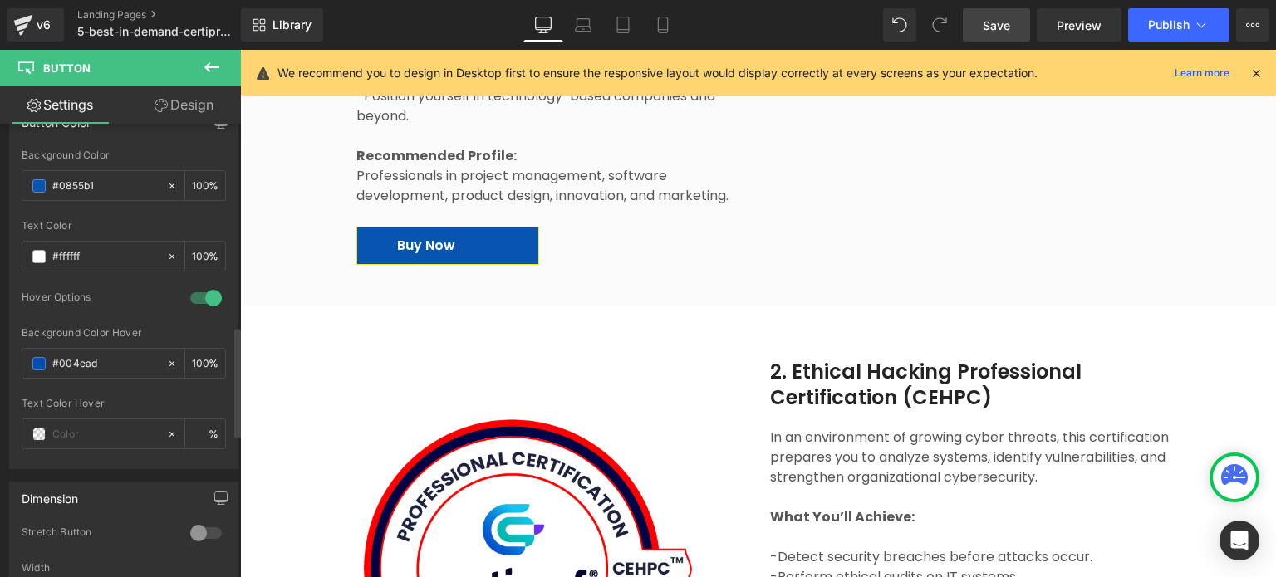
click at [344, 231] on body "Skip to Main Content 🎉Discover all available certifications Certifications Part…" at bounding box center [758, 237] width 1036 height 6549
click at [40, 358] on span at bounding box center [38, 363] width 13 height 13
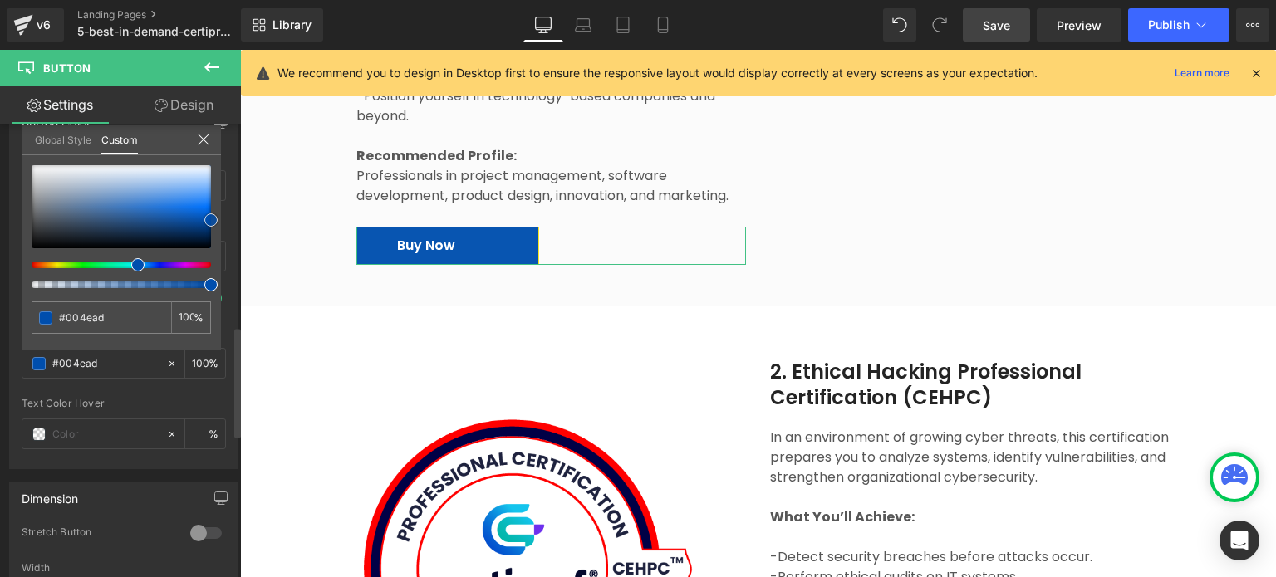
type input "#00479e"
type input "#00408e"
click at [213, 226] on span at bounding box center [210, 225] width 13 height 13
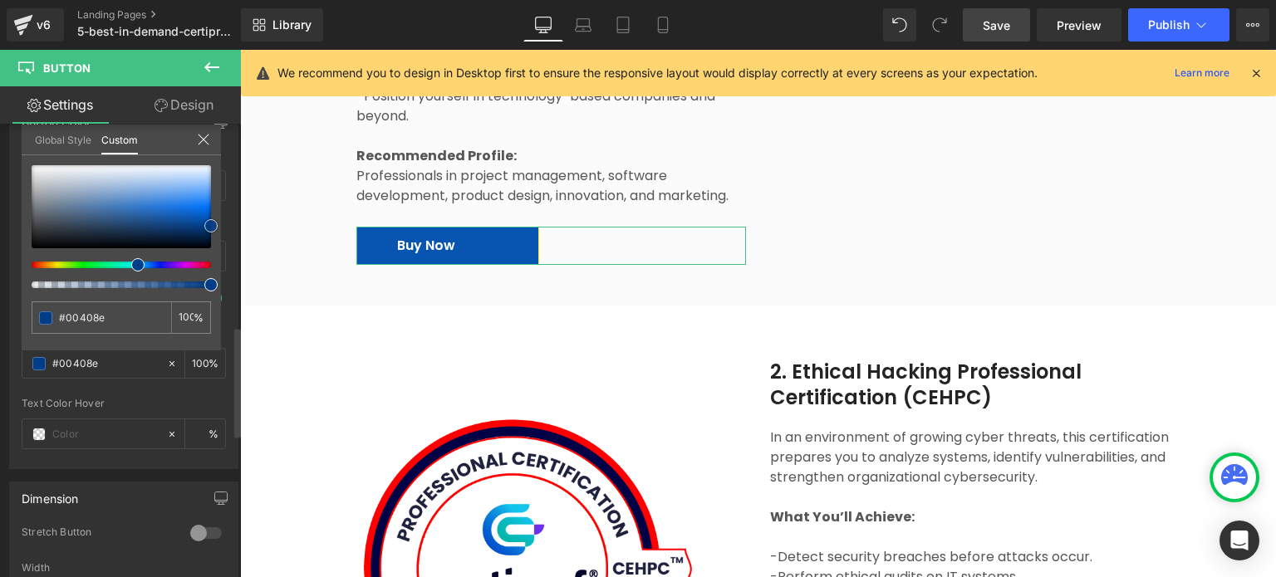
type input "#003d89"
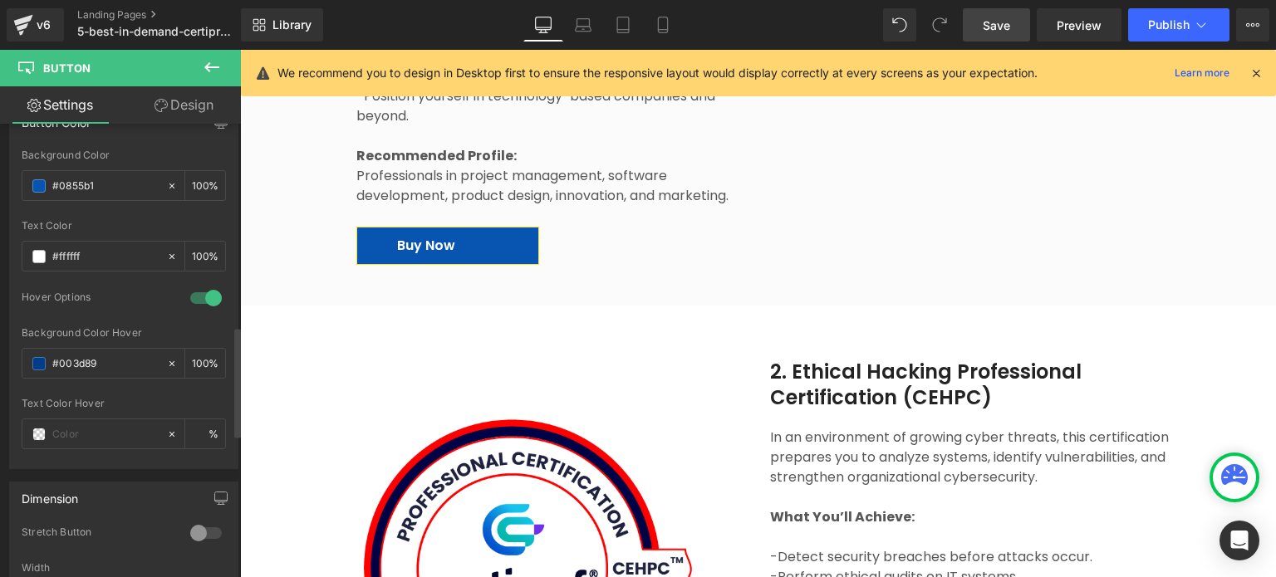
click at [308, 272] on body "Skip to Main Content 🎉Discover all available certifications Certifications Part…" at bounding box center [758, 237] width 1036 height 6549
click at [92, 355] on input "#003d89" at bounding box center [105, 364] width 106 height 18
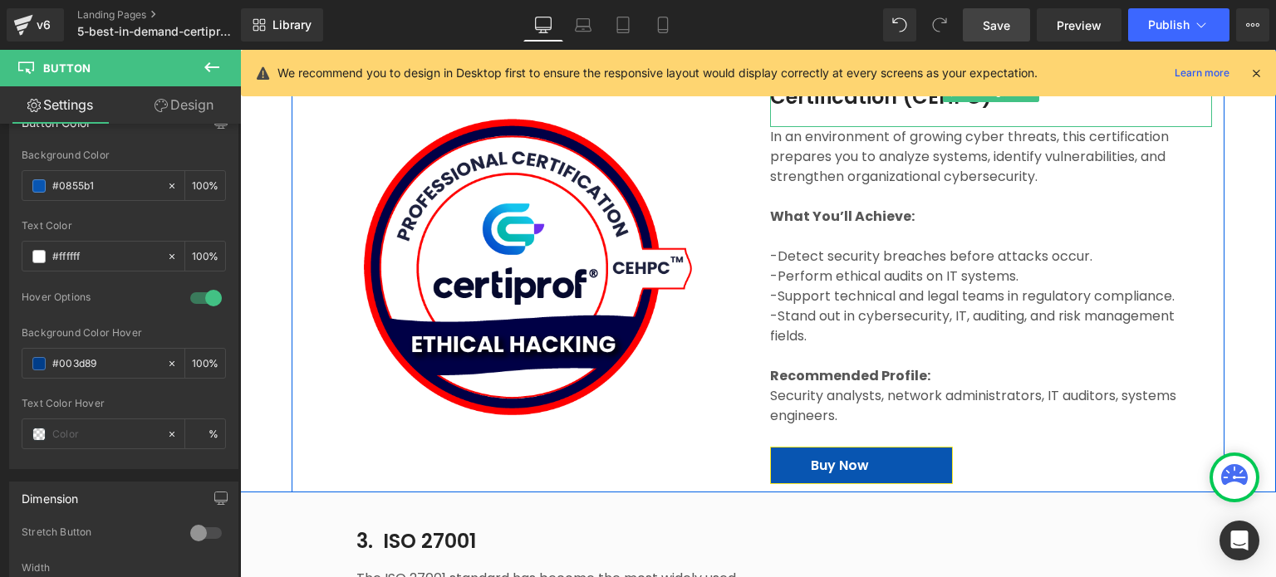
scroll to position [3503, 0]
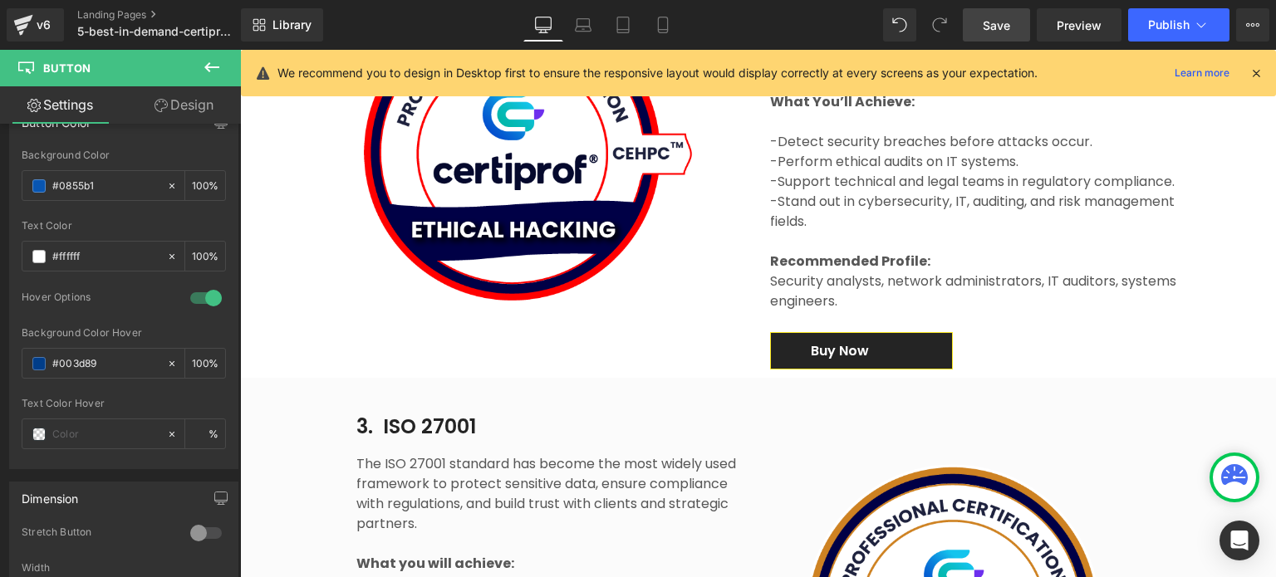
click at [919, 332] on link "Buy Now" at bounding box center [861, 350] width 183 height 37
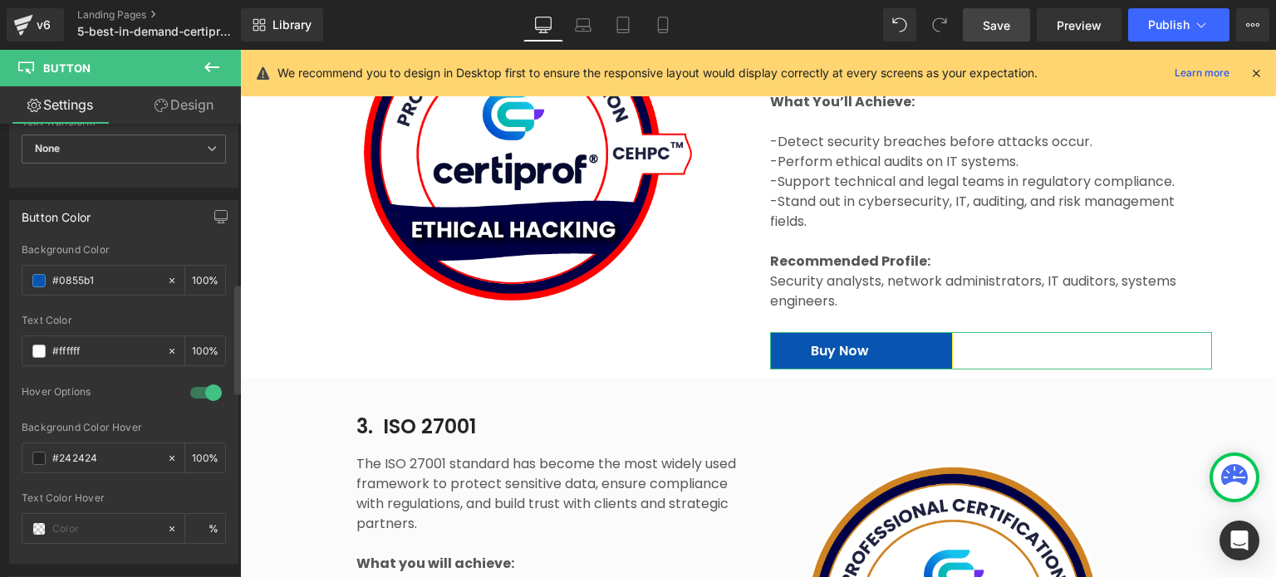
scroll to position [748, 0]
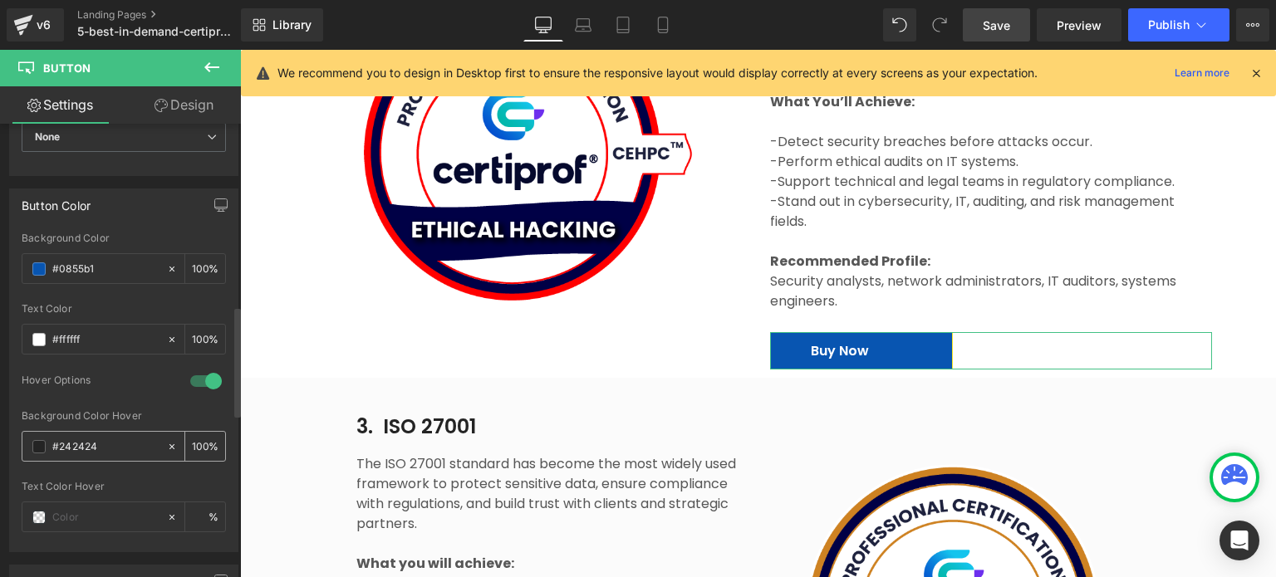
click at [83, 438] on input "#242424" at bounding box center [105, 447] width 106 height 18
type input "#003d89"
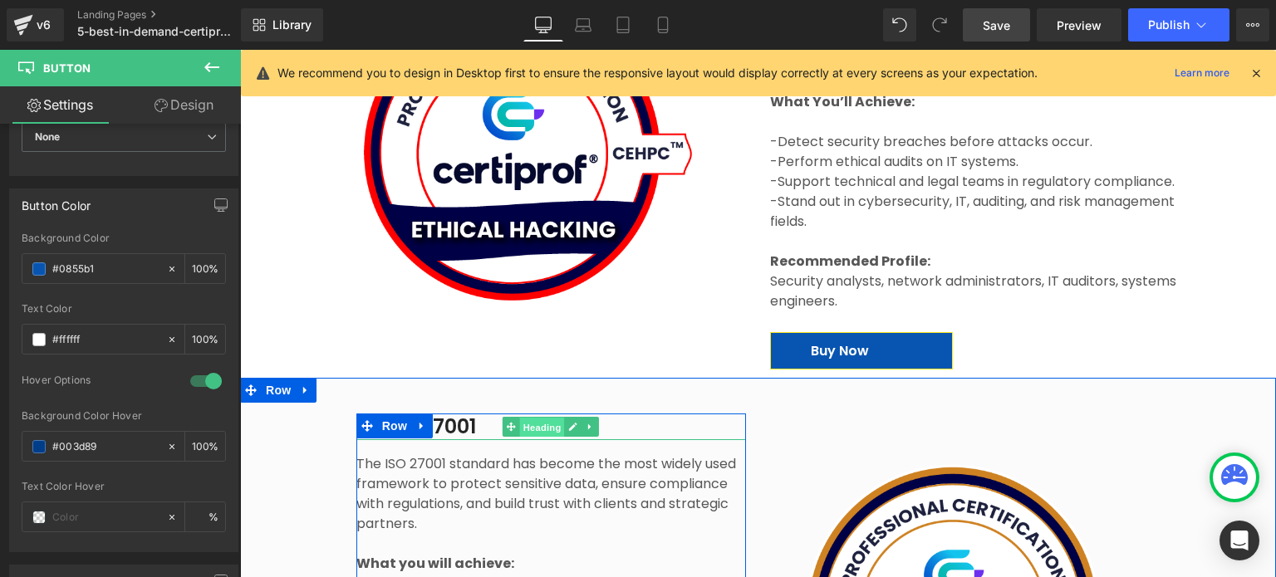
click at [555, 418] on span "Heading" at bounding box center [542, 428] width 45 height 20
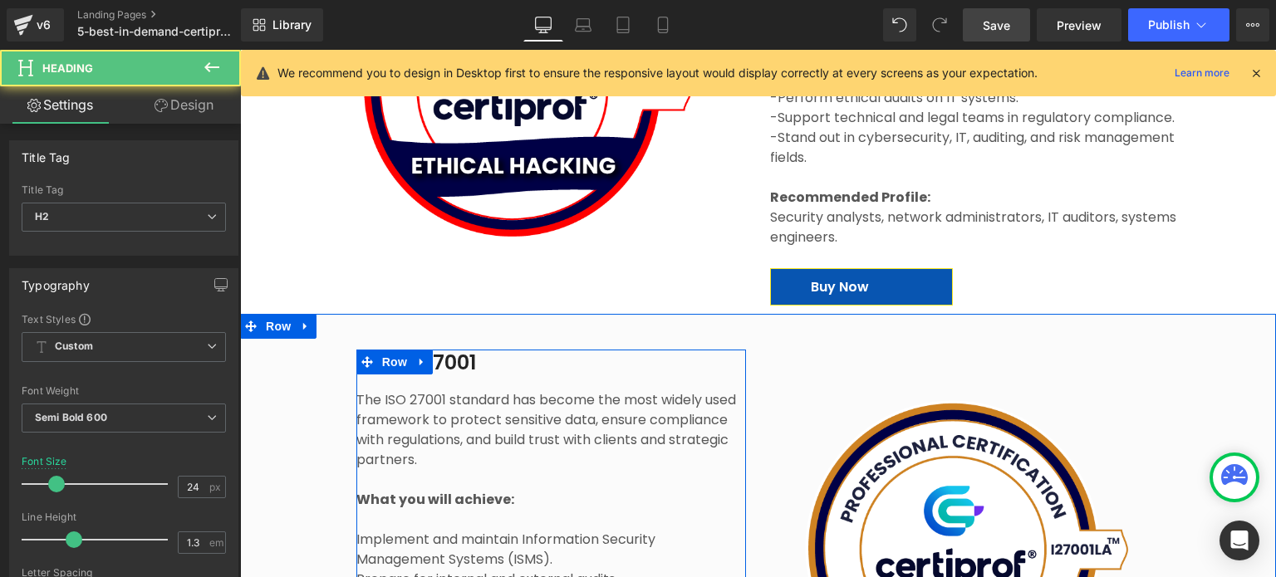
scroll to position [3918, 0]
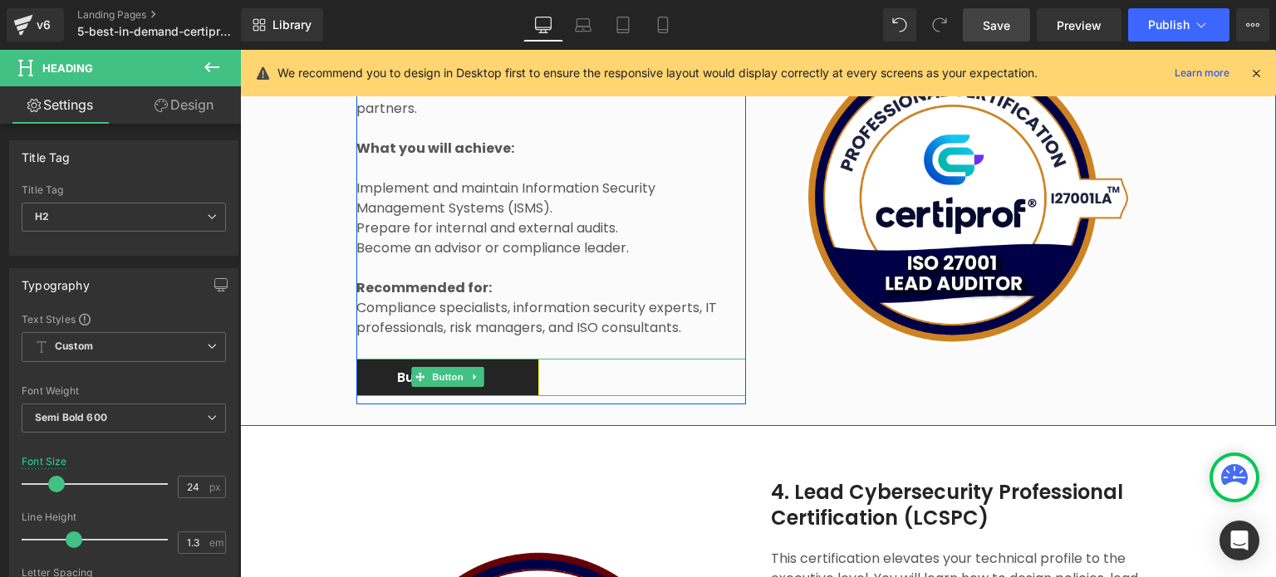
drag, startPoint x: 513, startPoint y: 353, endPoint x: 489, endPoint y: 359, distance: 25.6
click at [513, 359] on link "Buy Now" at bounding box center [447, 377] width 183 height 37
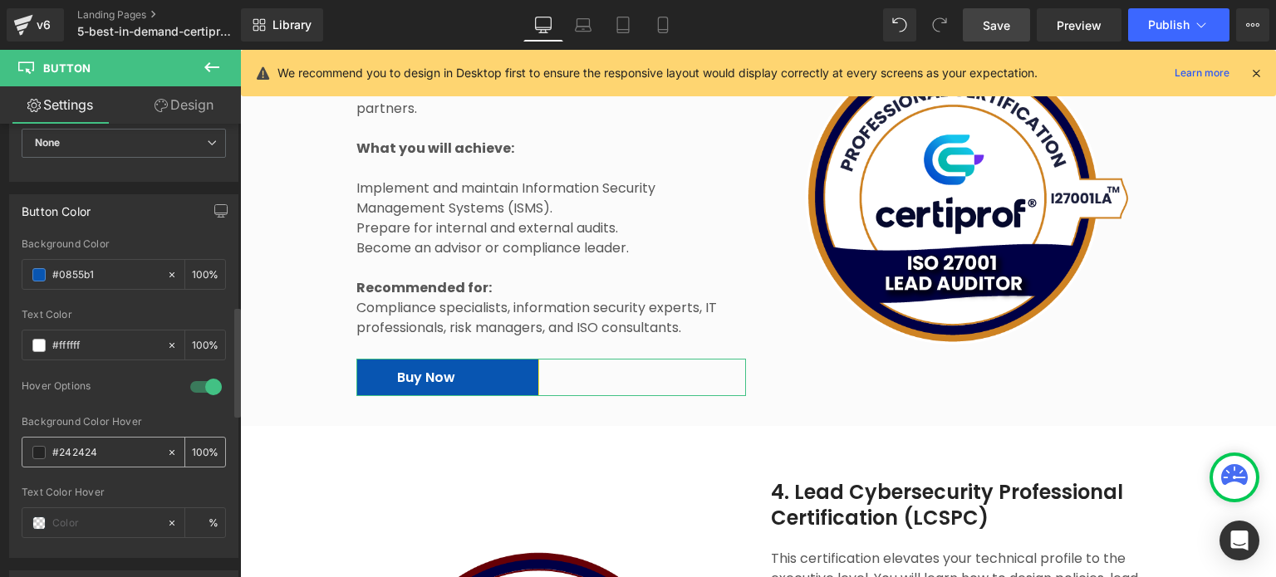
scroll to position [748, 0]
click at [92, 449] on input "#242424" at bounding box center [105, 447] width 106 height 18
type input "#003d89"
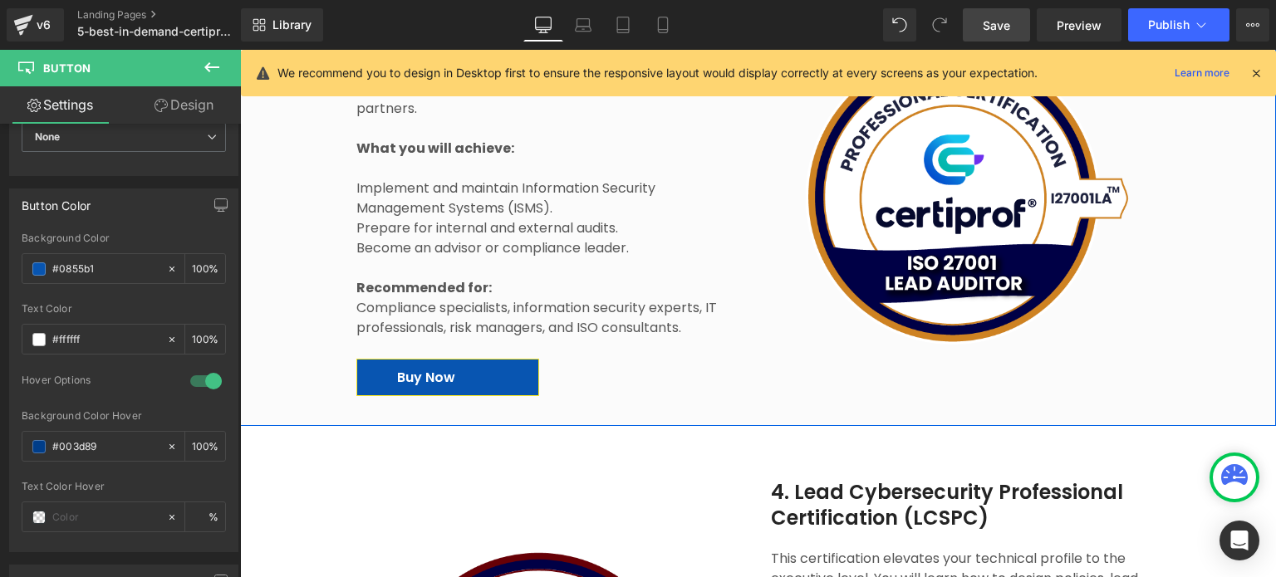
click at [324, 387] on div "Image 3. ISO 27001 Heading The ISO 27001 standard has become the most widely us…" at bounding box center [758, 199] width 1036 height 452
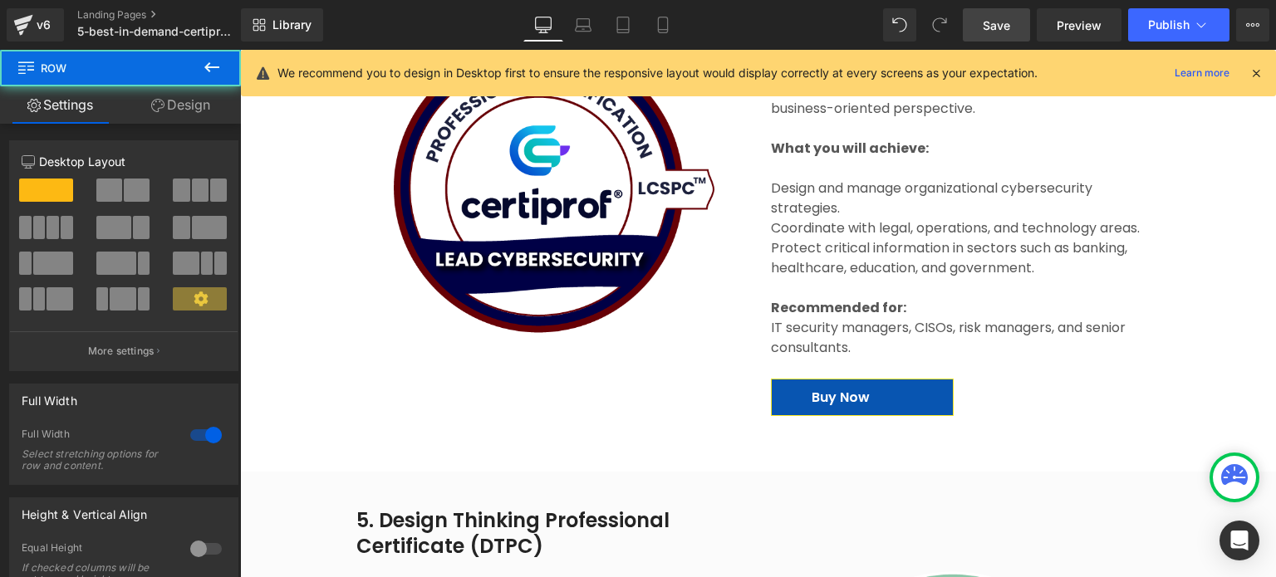
scroll to position [4500, 0]
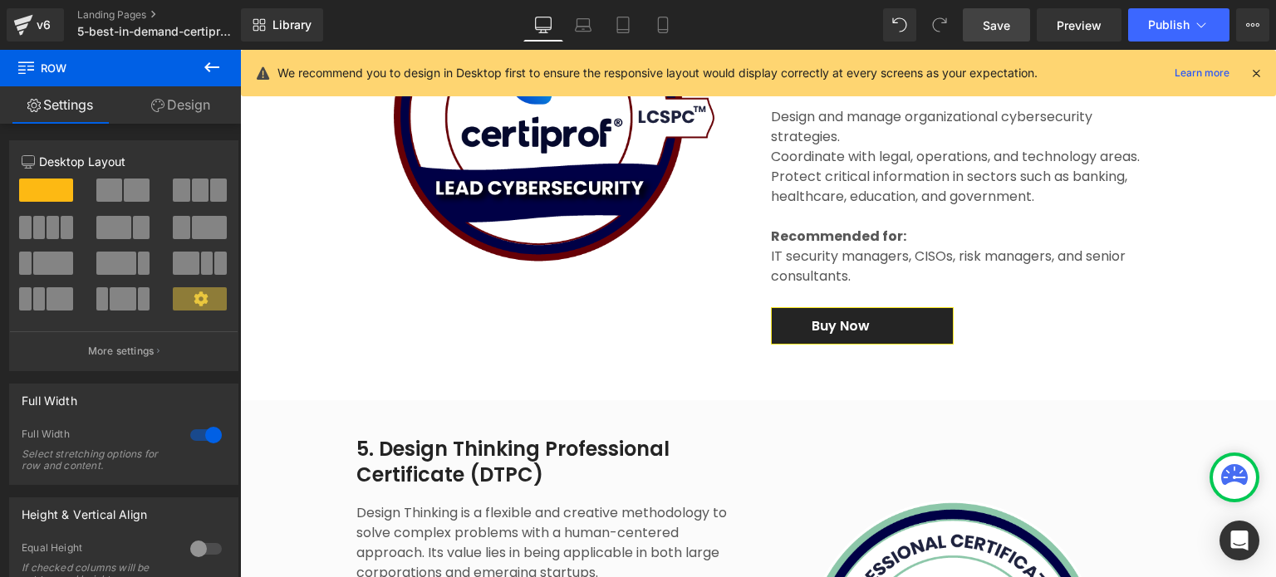
click at [930, 307] on link "Buy Now" at bounding box center [862, 325] width 183 height 37
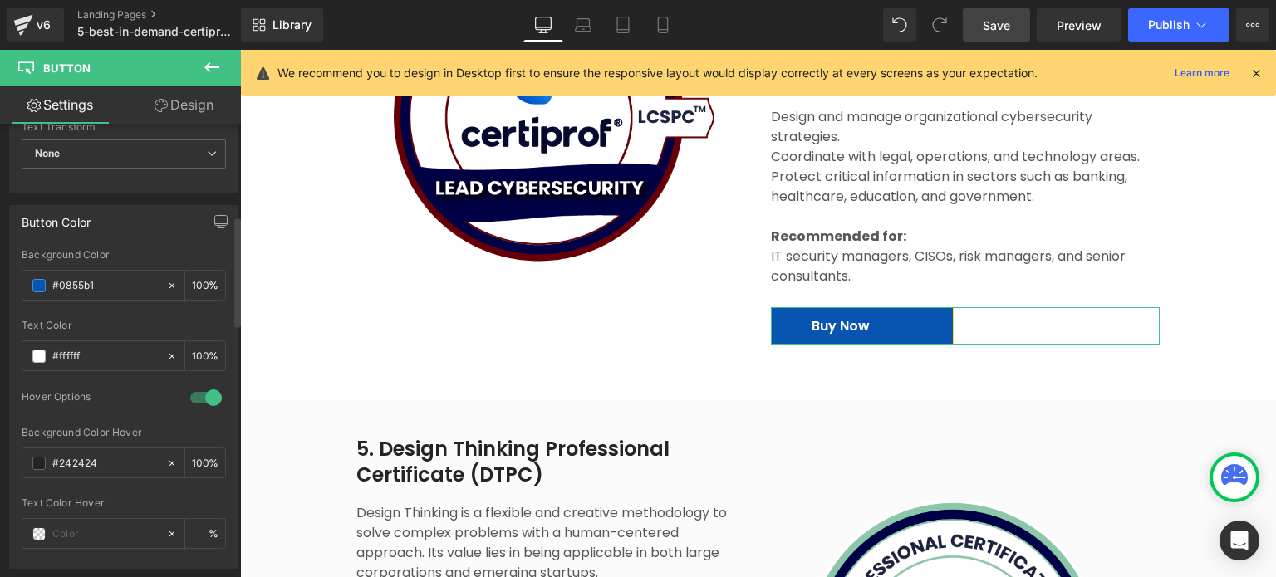
scroll to position [748, 0]
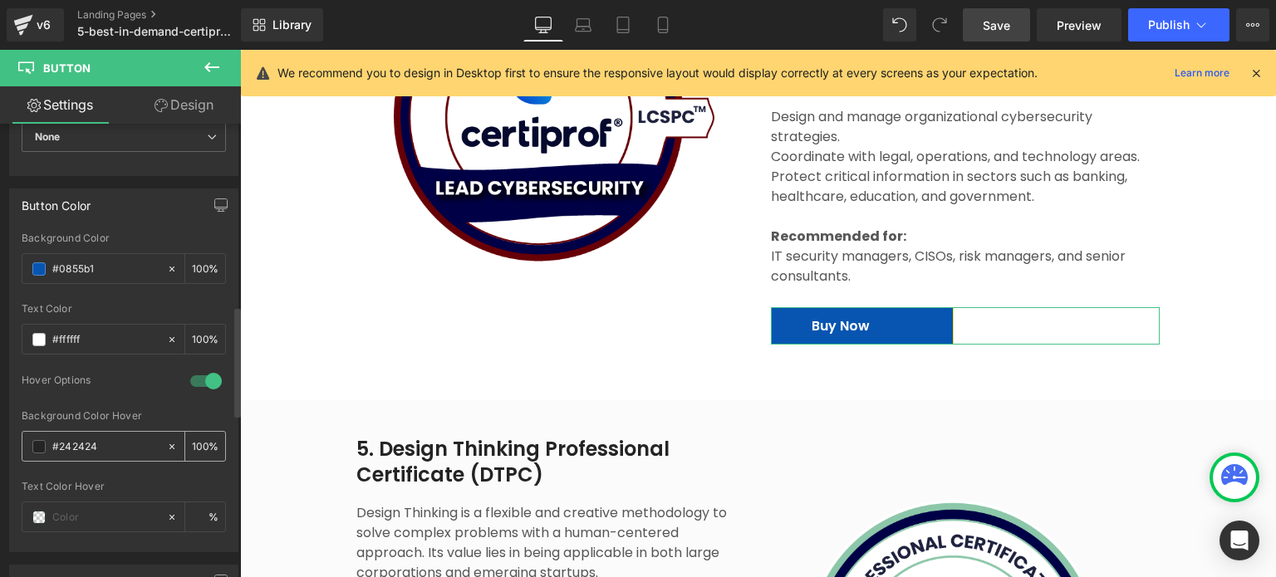
click at [80, 446] on input "#242424" at bounding box center [105, 447] width 106 height 18
paste input "003d89"
type input "#003d89"
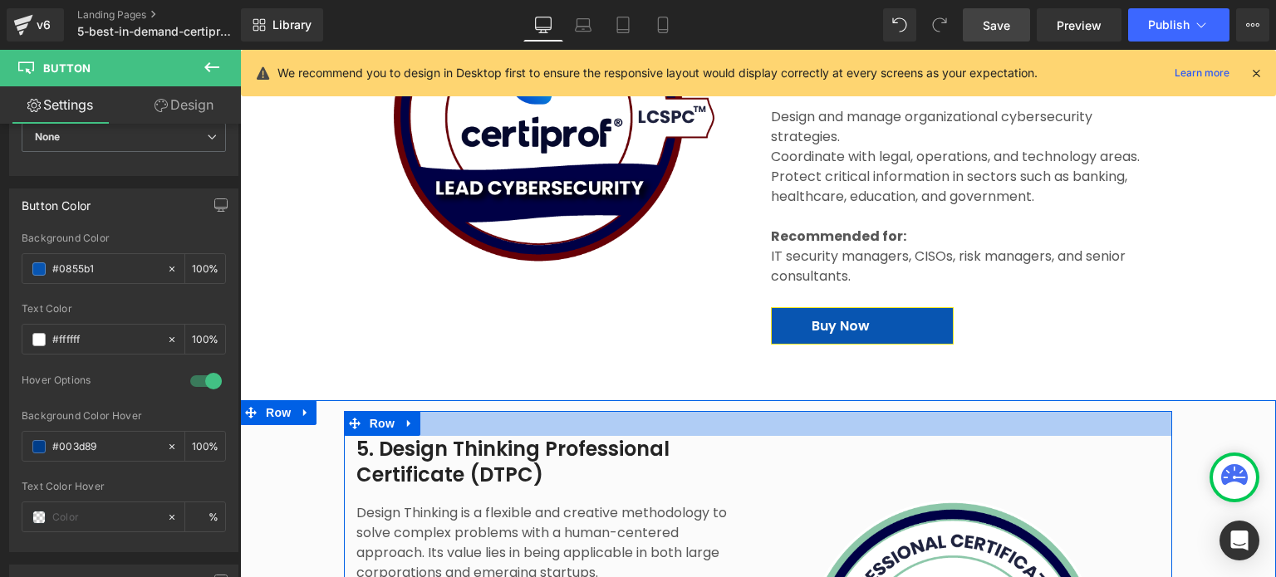
click at [563, 411] on div at bounding box center [758, 423] width 829 height 25
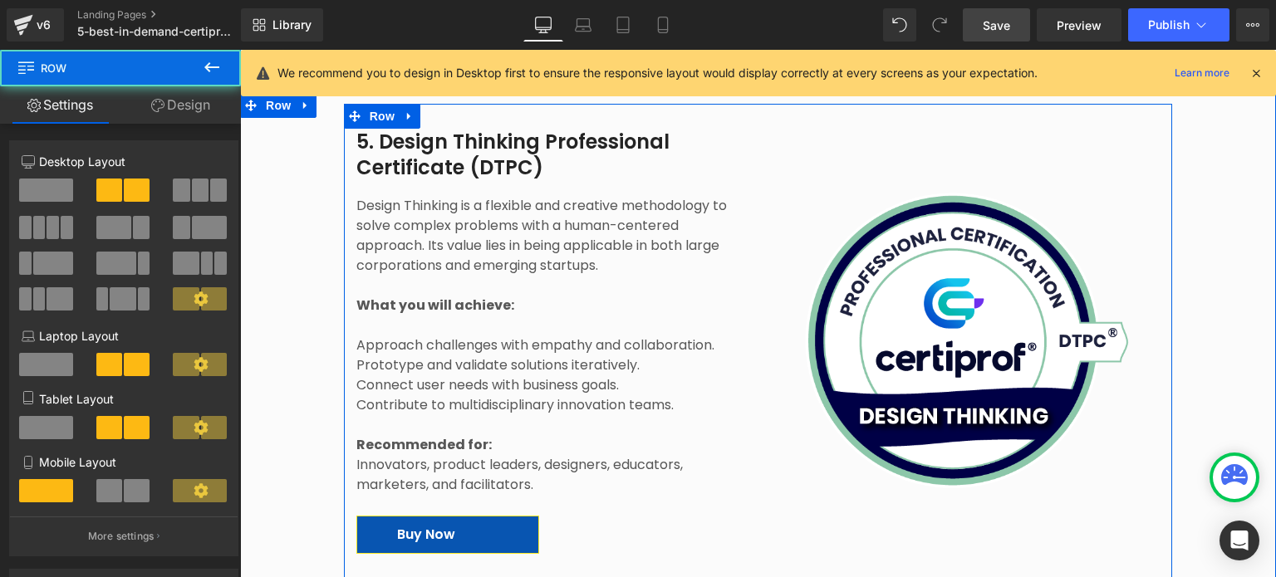
scroll to position [4832, 0]
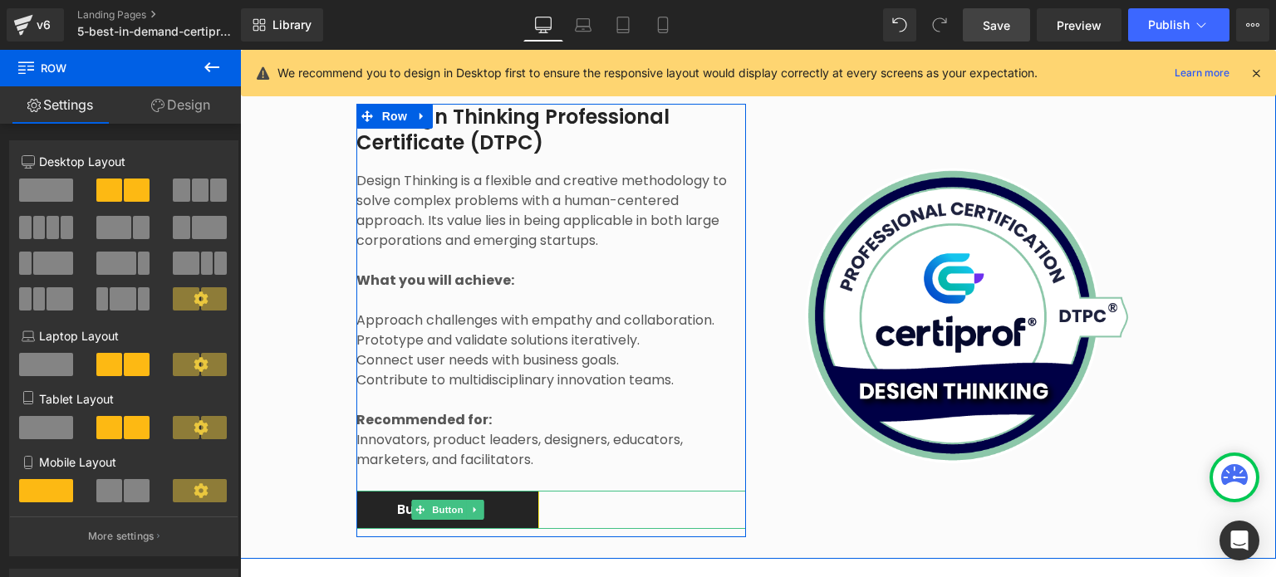
click at [482, 493] on link "Buy Now" at bounding box center [447, 509] width 183 height 37
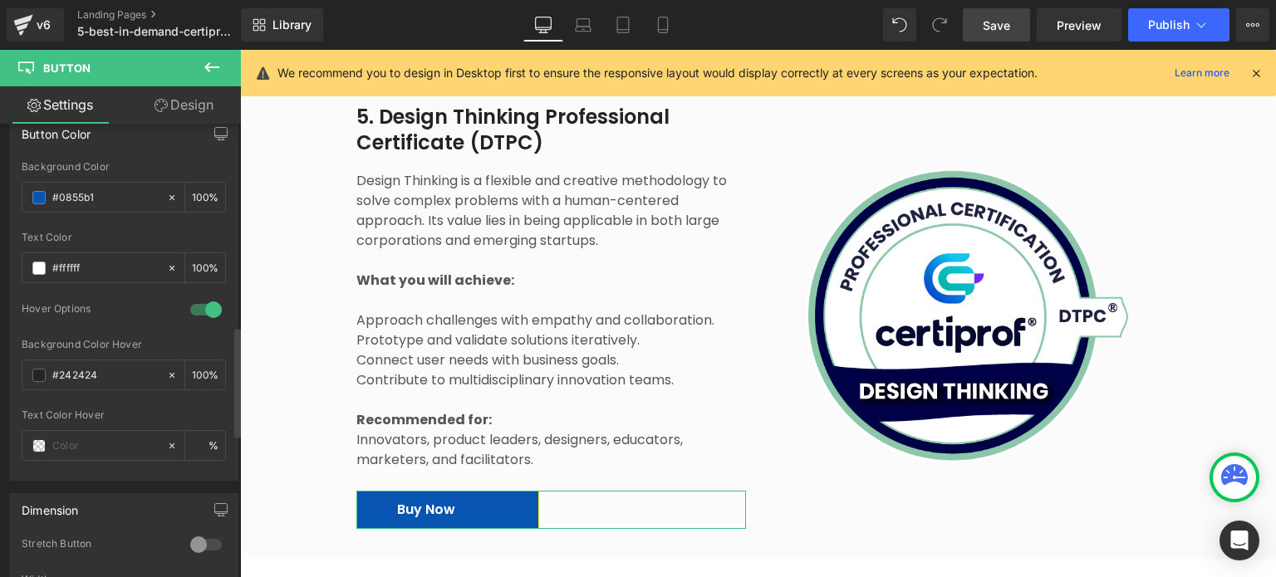
scroll to position [831, 0]
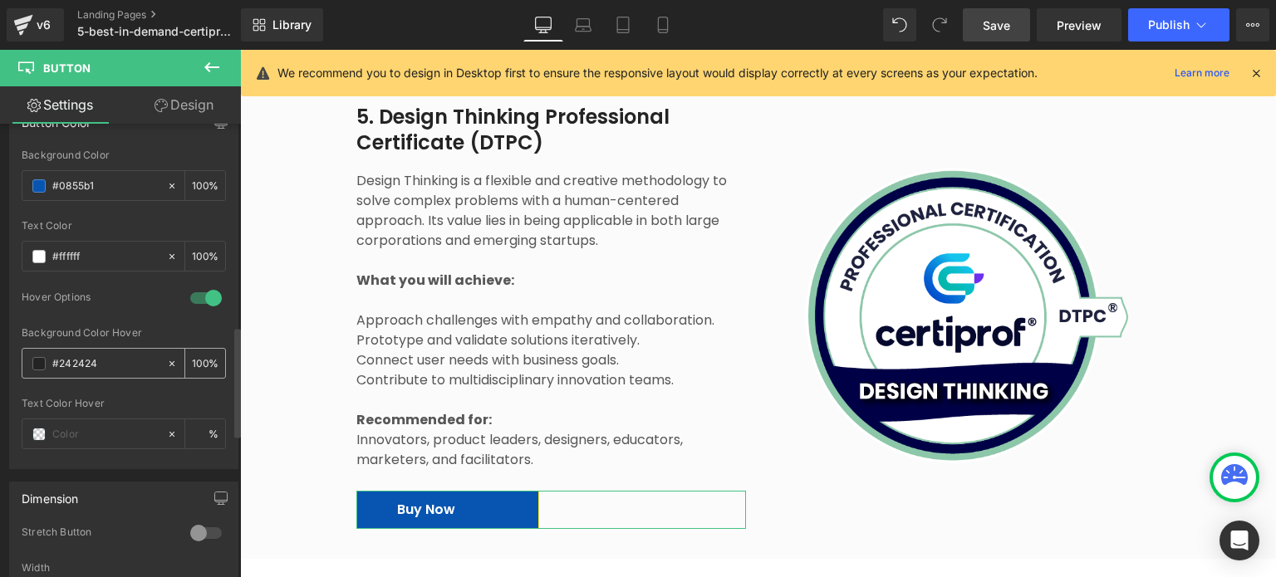
click at [87, 355] on input "#242424" at bounding box center [105, 364] width 106 height 18
type input "##003d89"
type input "0"
click at [59, 360] on input "##003d89" at bounding box center [105, 364] width 106 height 18
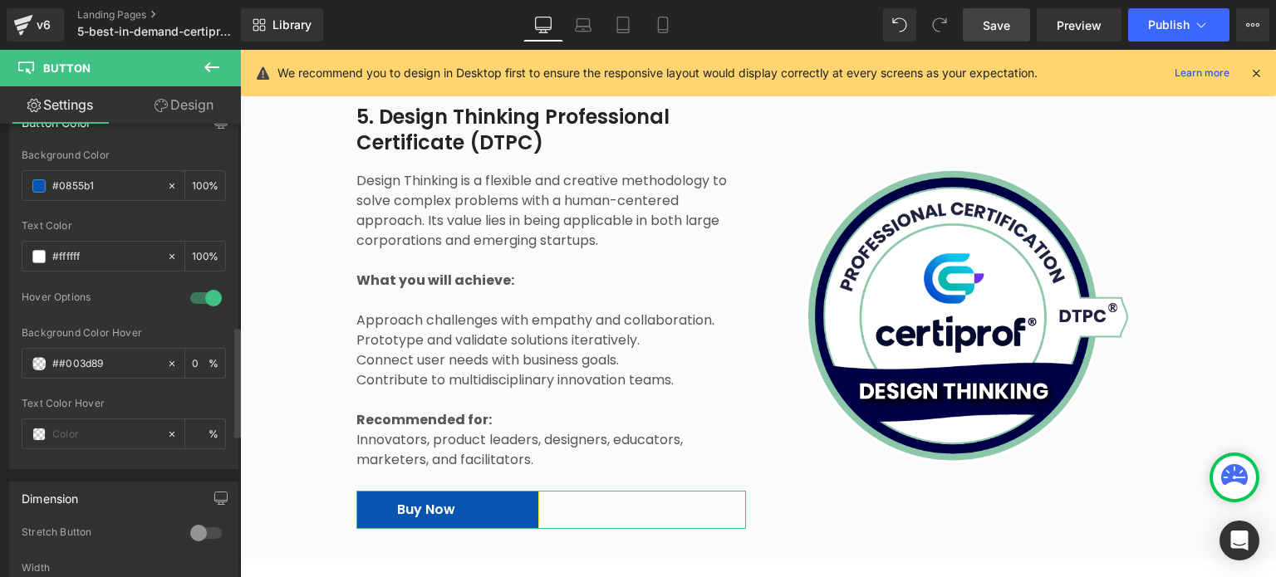
type input "#003d89"
type input "100"
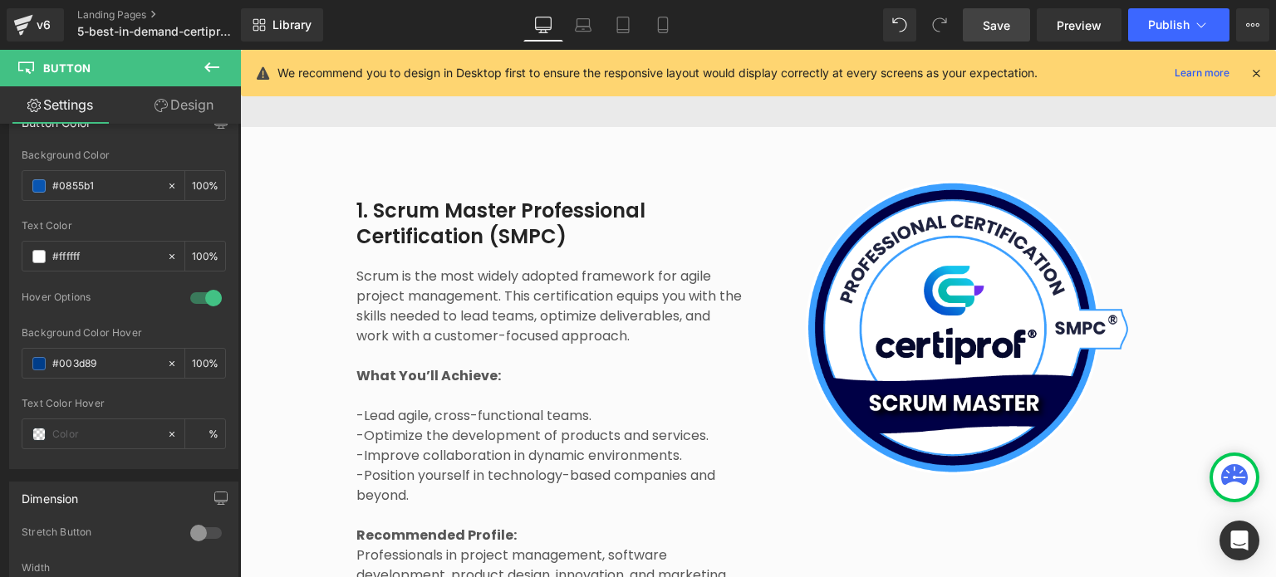
scroll to position [2506, 0]
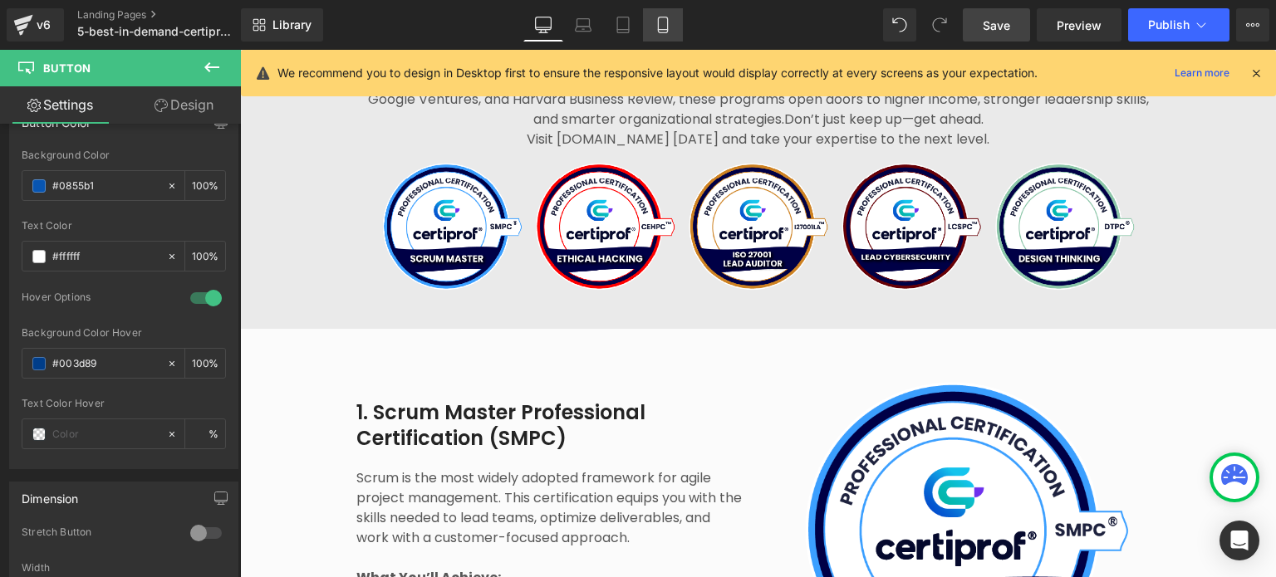
type input "#003d89"
click at [656, 22] on icon at bounding box center [663, 25] width 17 height 17
type input "14"
type input "100"
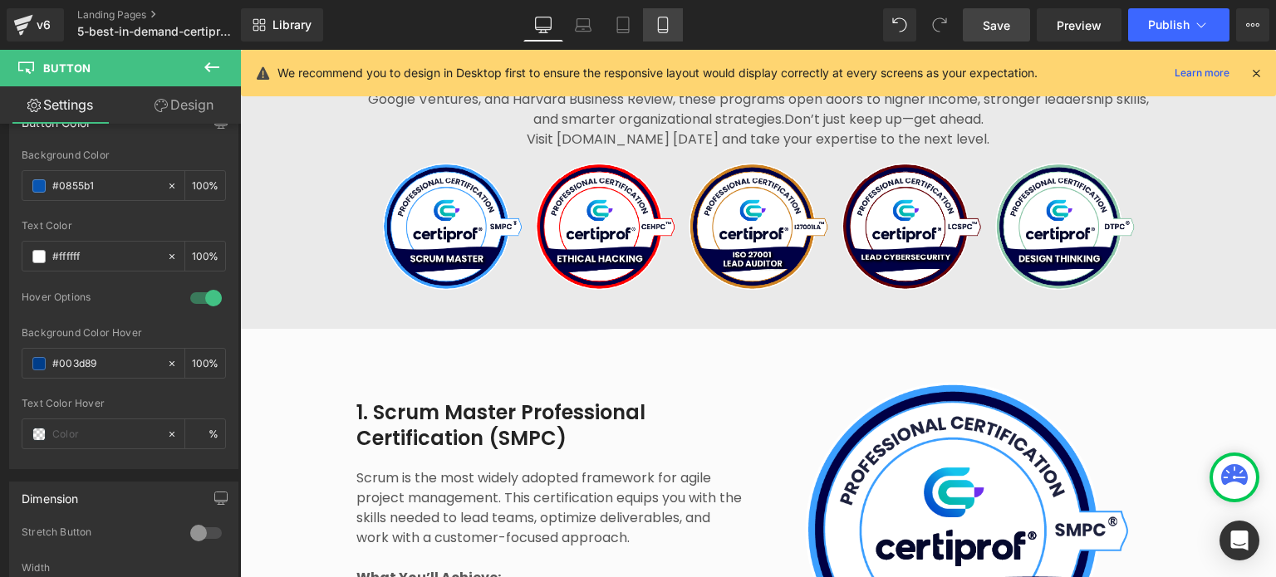
type input "100"
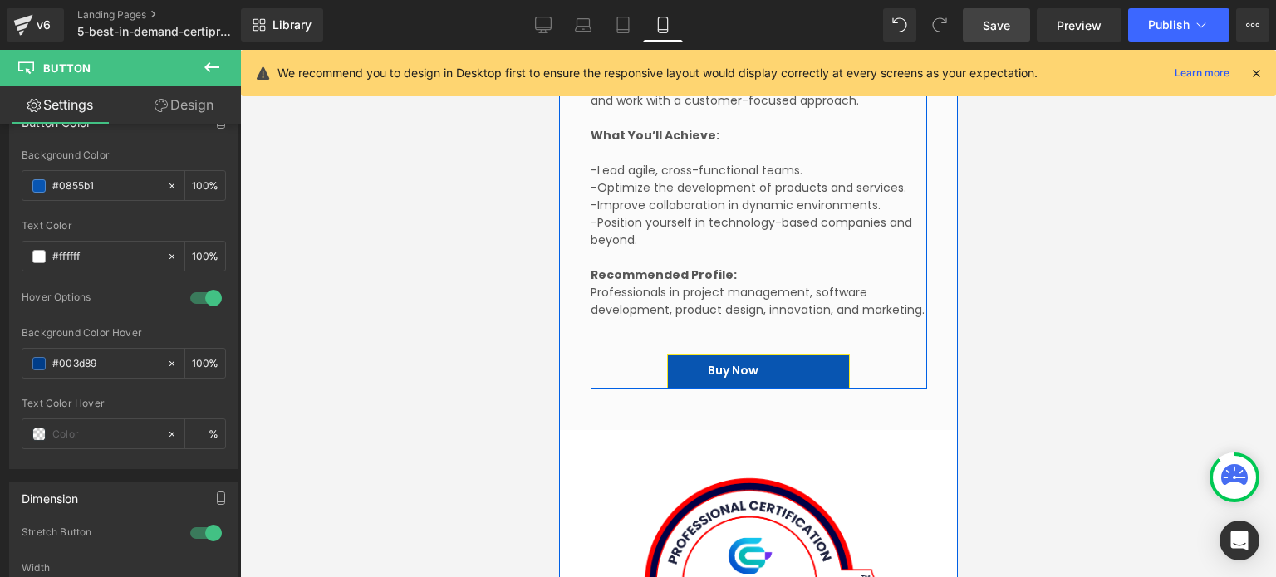
scroll to position [4154, 0]
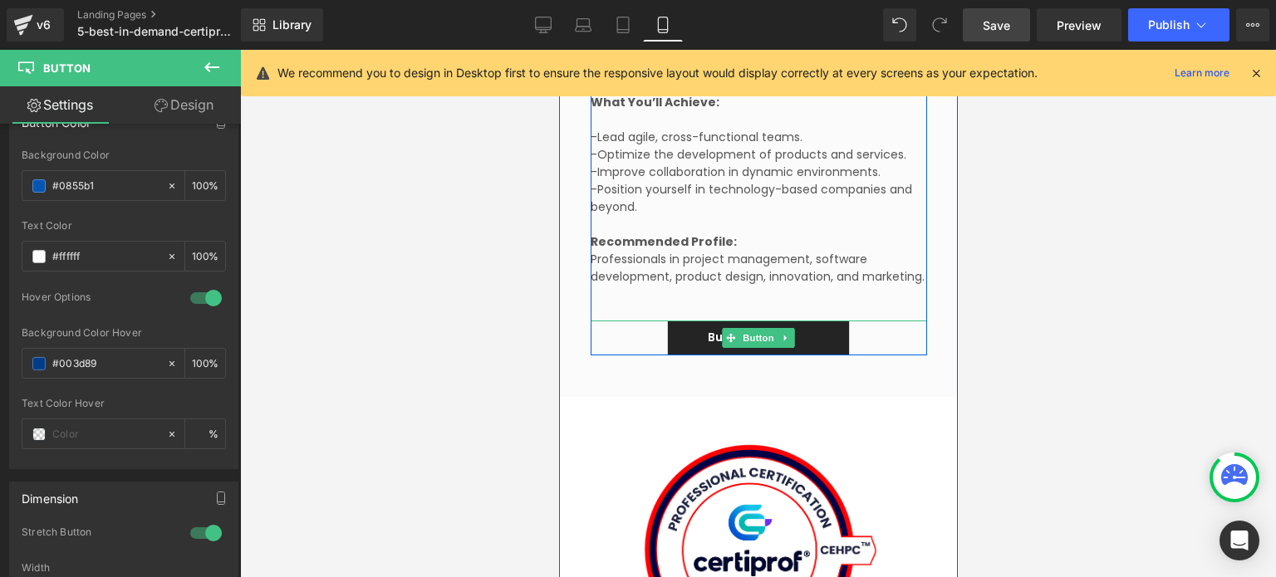
click at [812, 328] on link "Buy Now" at bounding box center [757, 338] width 183 height 34
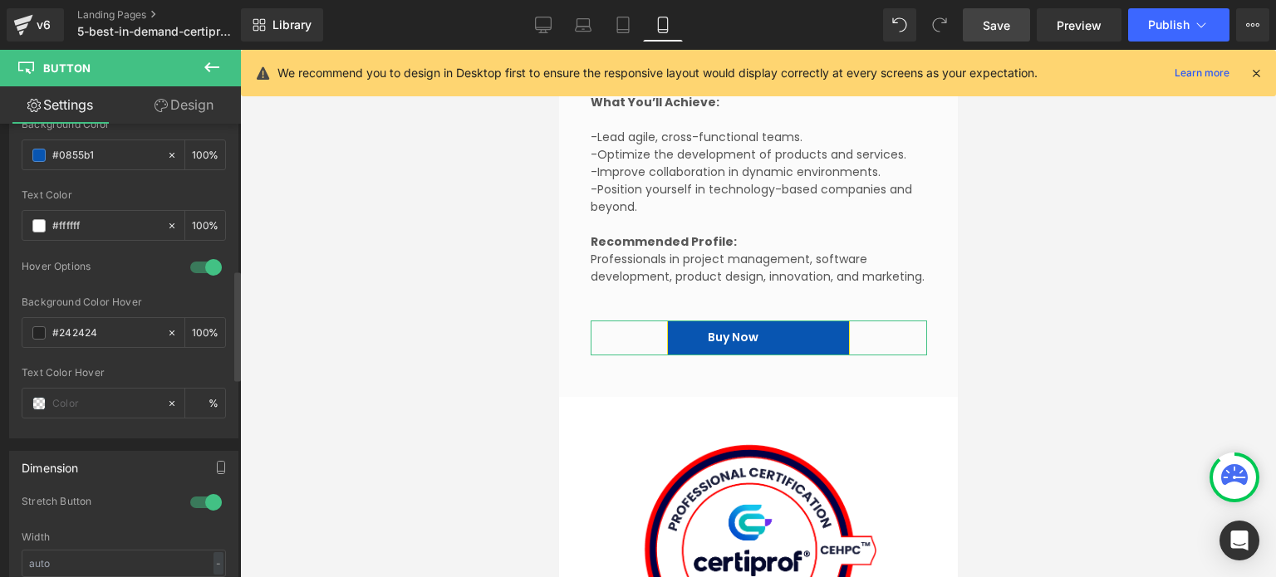
scroll to position [914, 0]
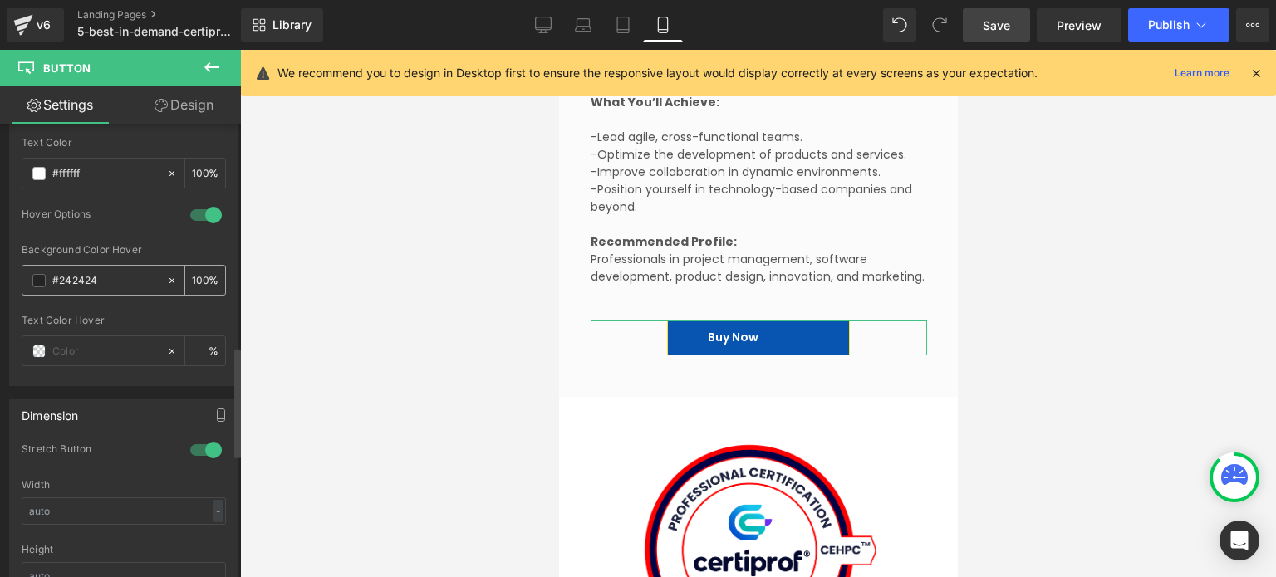
click at [85, 275] on input "#242424" at bounding box center [105, 281] width 106 height 18
type input "#003d89"
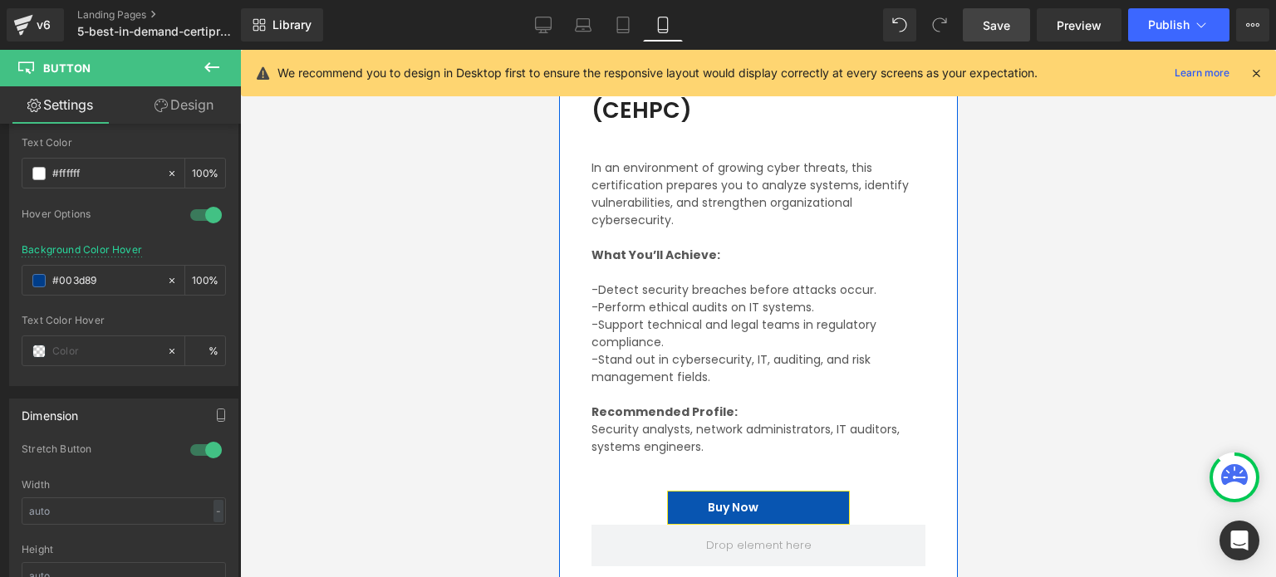
scroll to position [4819, 0]
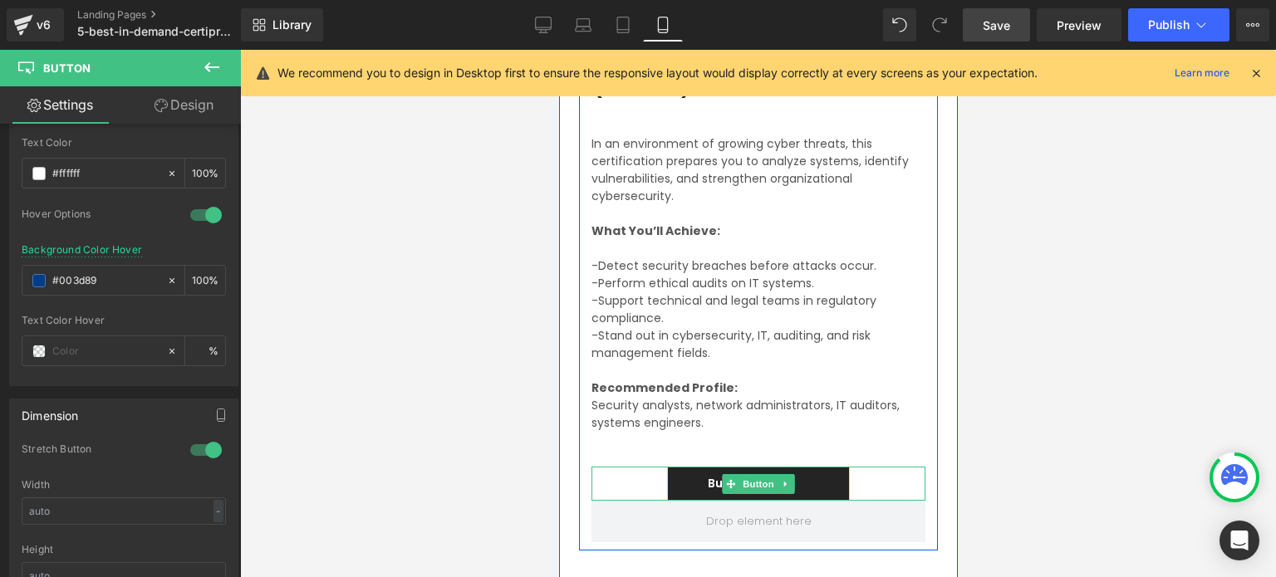
click at [822, 469] on link "Buy Now" at bounding box center [757, 484] width 183 height 34
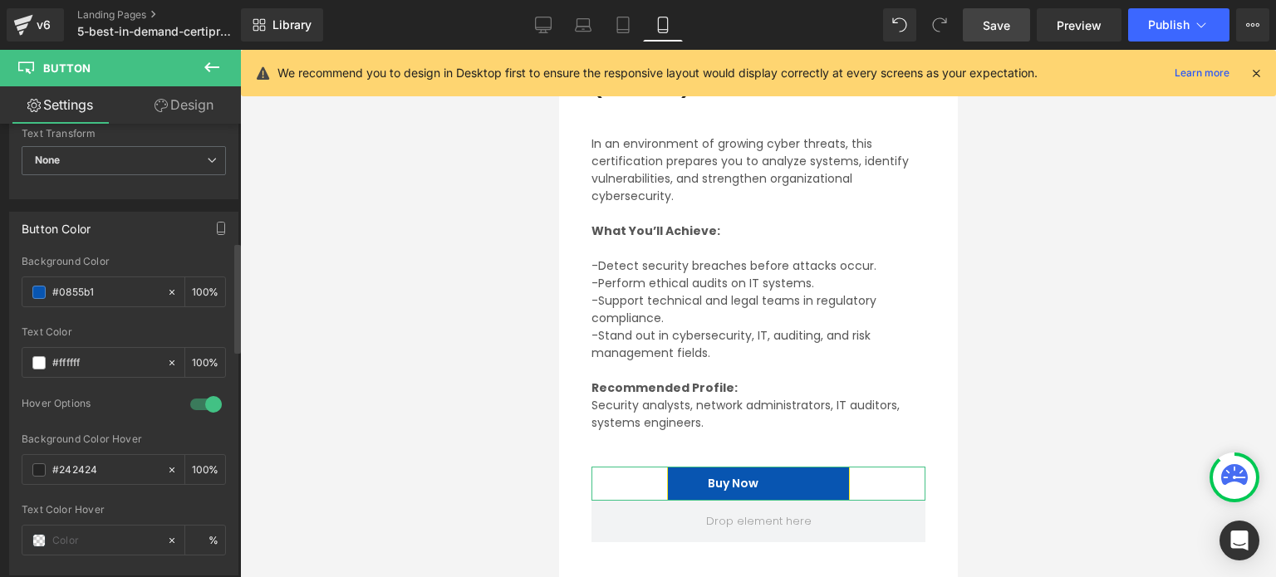
scroll to position [748, 0]
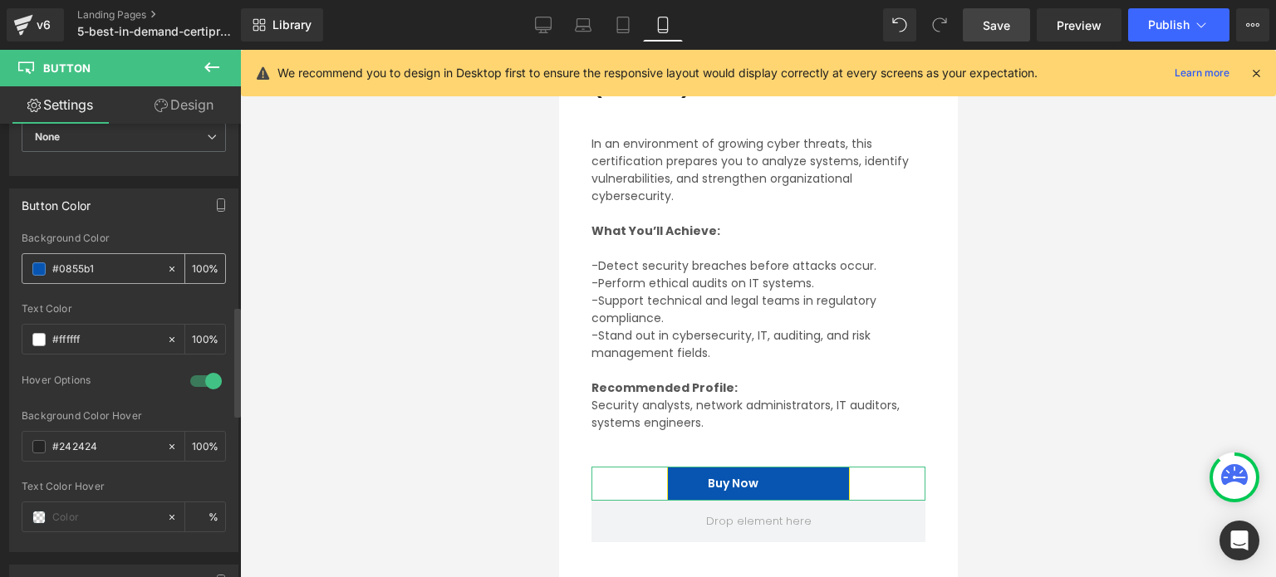
click at [100, 265] on input "#0855b1" at bounding box center [105, 269] width 106 height 18
click at [86, 438] on input "#242424" at bounding box center [105, 447] width 106 height 18
paste input "003d89"
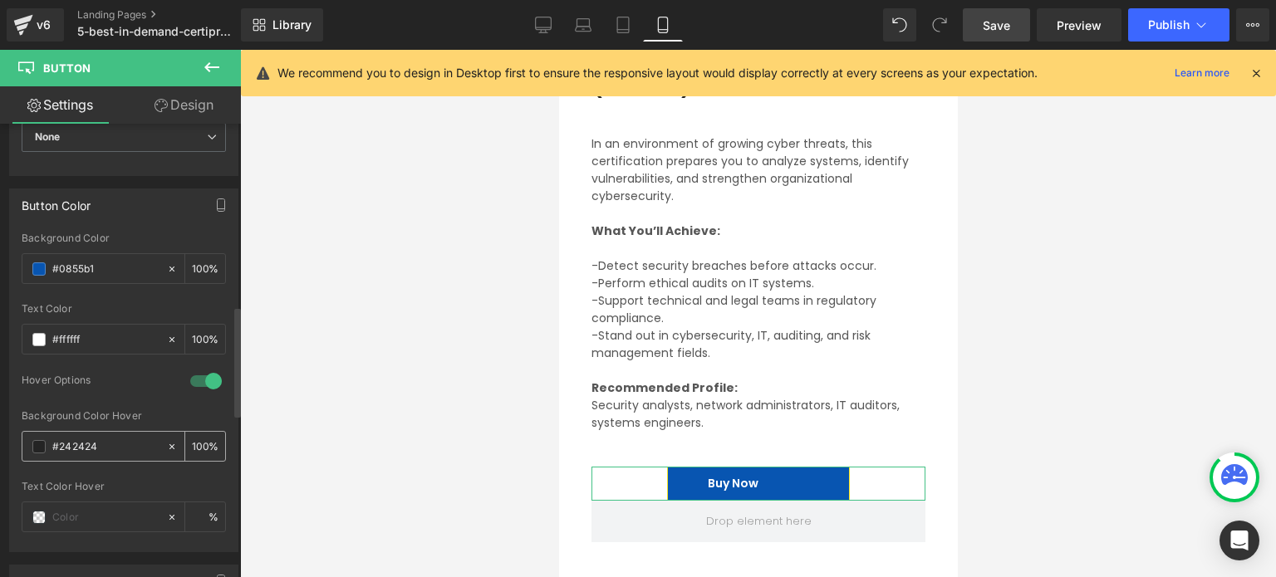
type input "#003d89"
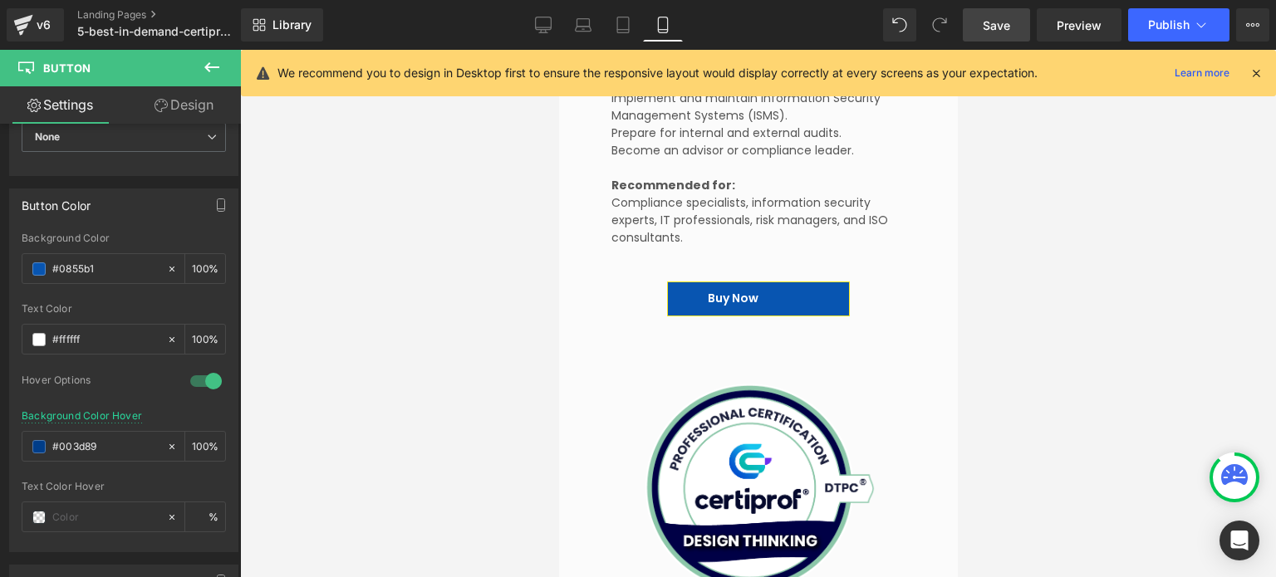
scroll to position [5732, 0]
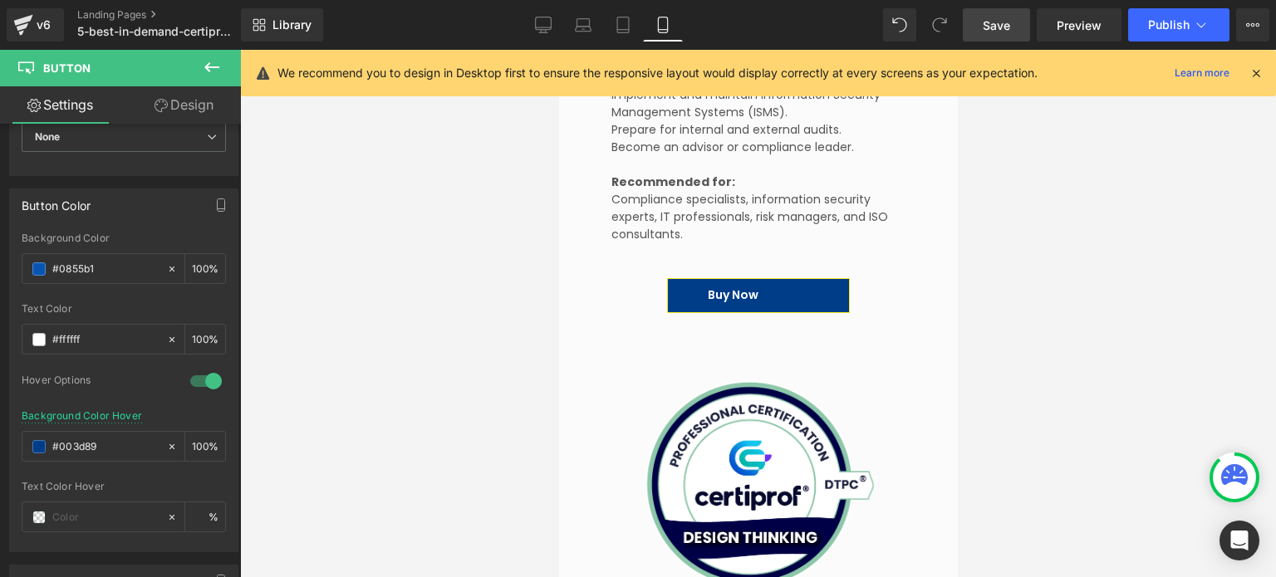
click at [822, 288] on link "Buy Now" at bounding box center [757, 295] width 183 height 34
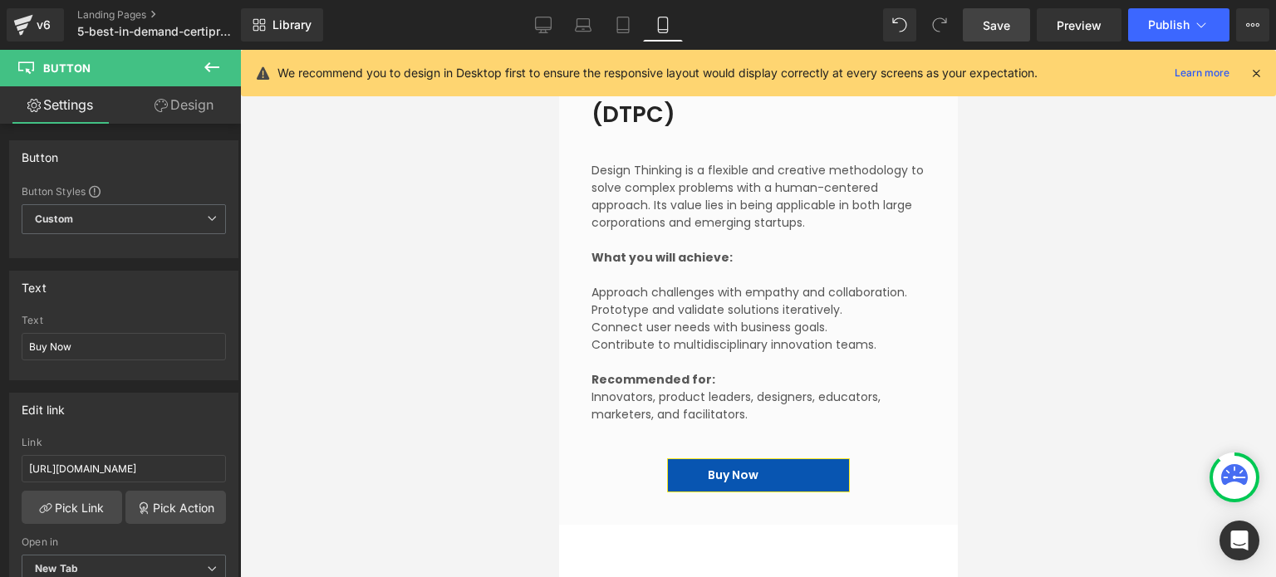
scroll to position [6397, 0]
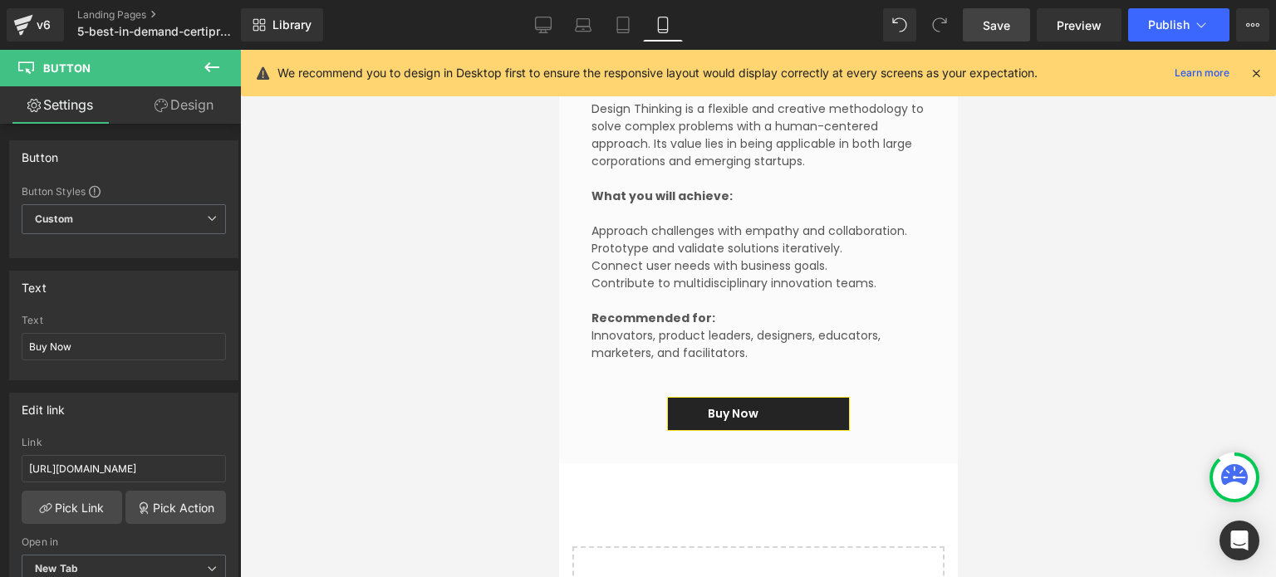
click at [793, 416] on link "Buy Now" at bounding box center [757, 414] width 183 height 34
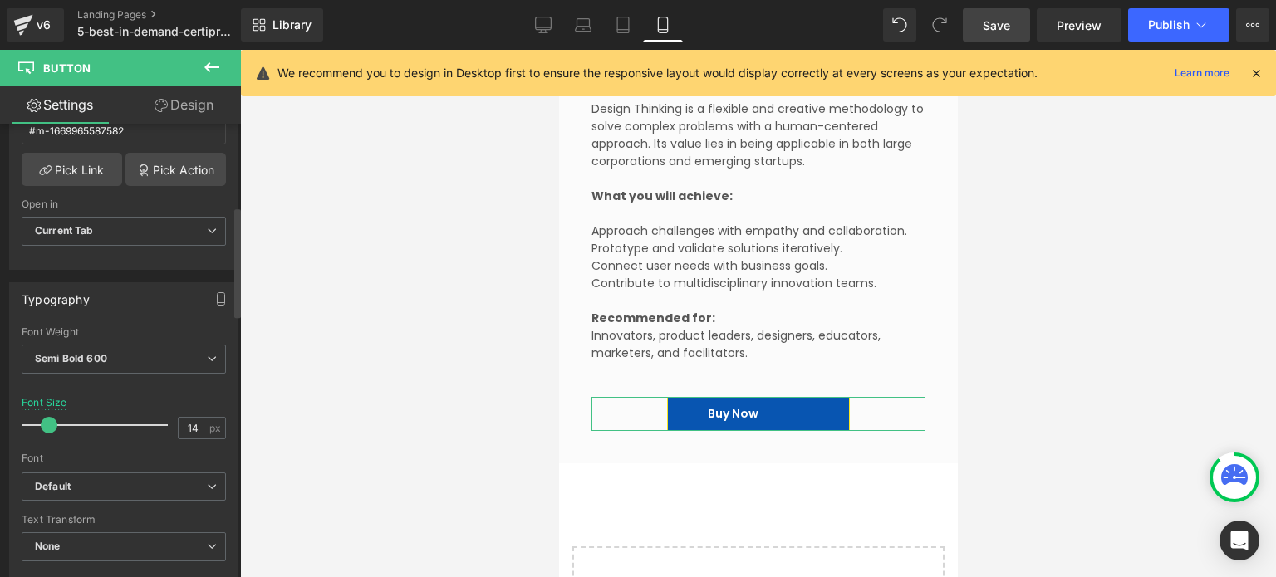
scroll to position [6, 0]
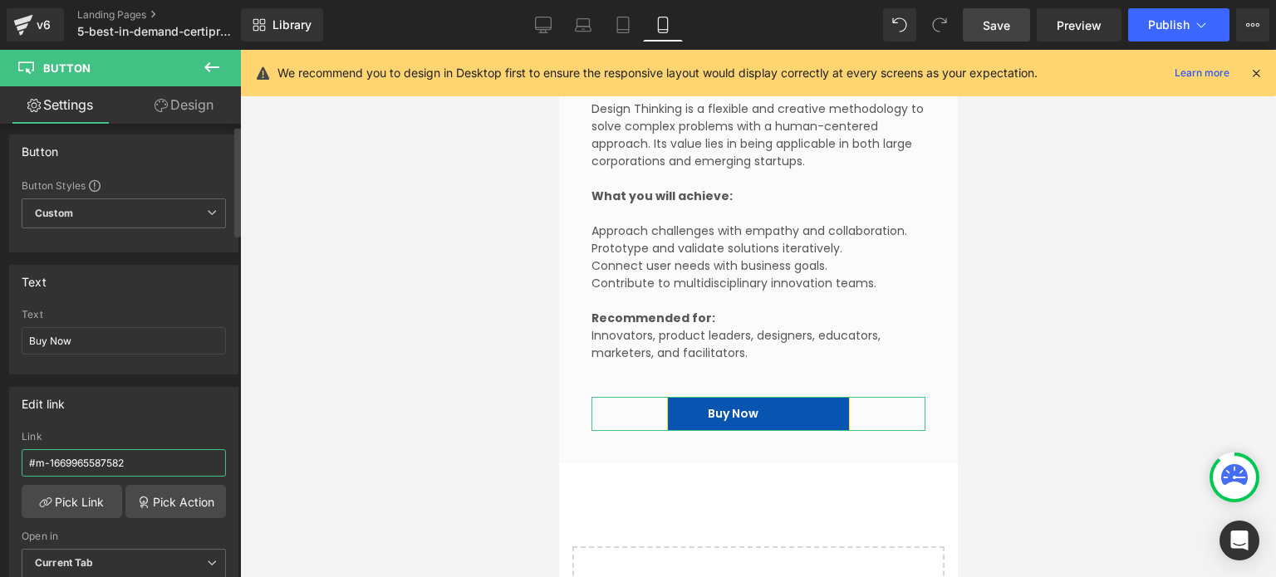
click at [134, 455] on input "#m-1669965587582" at bounding box center [124, 462] width 204 height 27
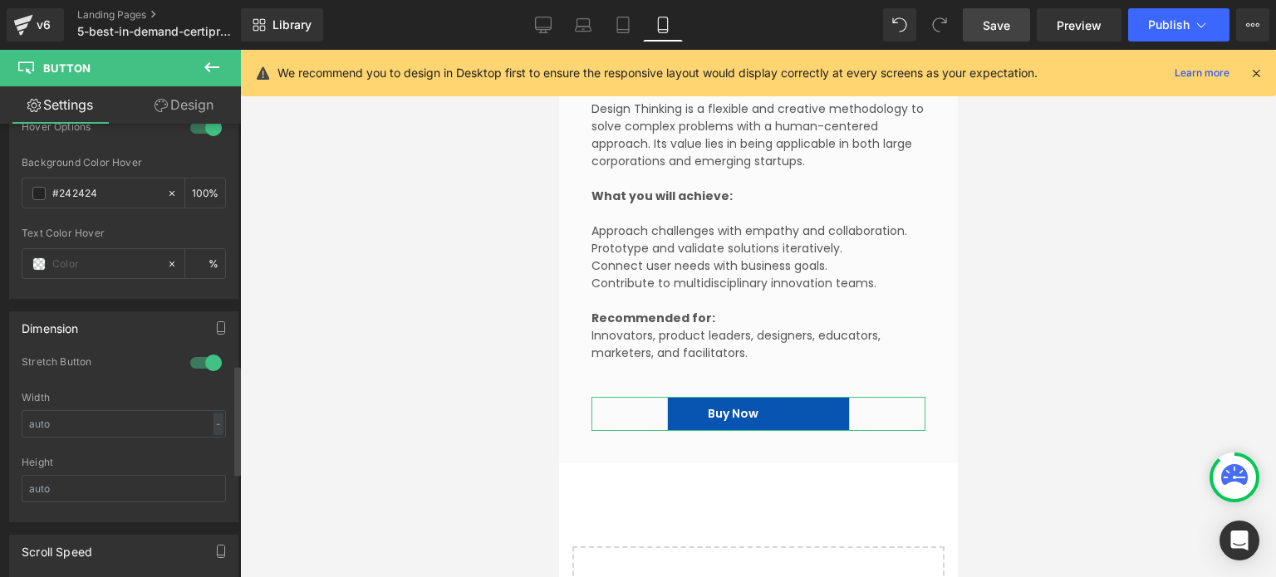
scroll to position [1003, 0]
click at [90, 187] on input "#242424" at bounding box center [105, 192] width 106 height 18
paste input "003d89"
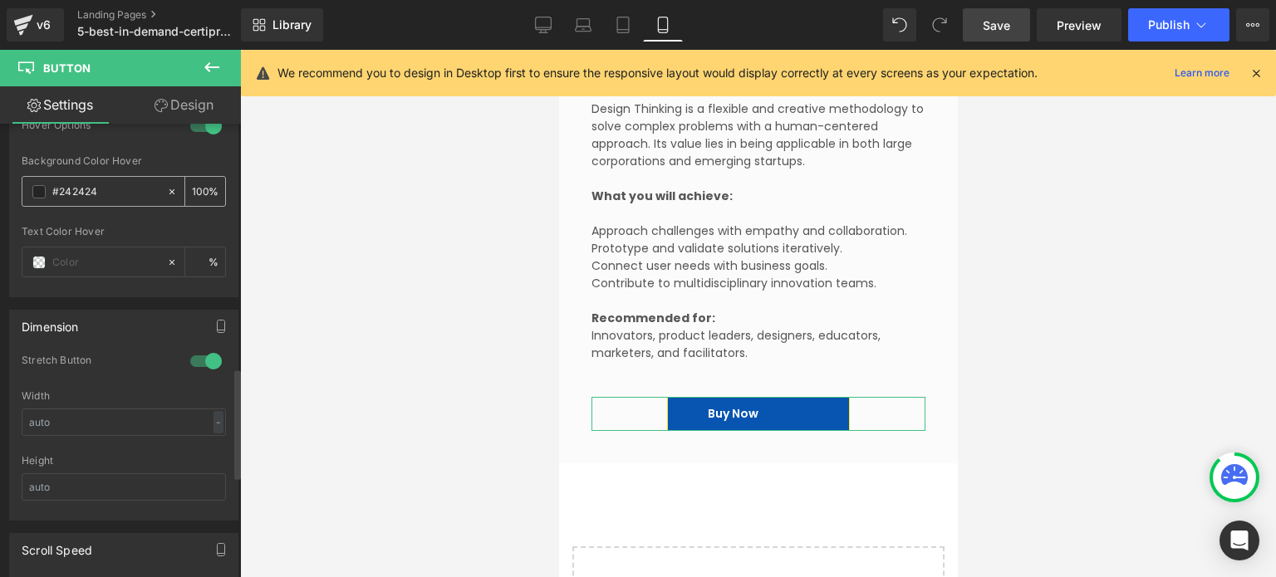
type input "#003d89"
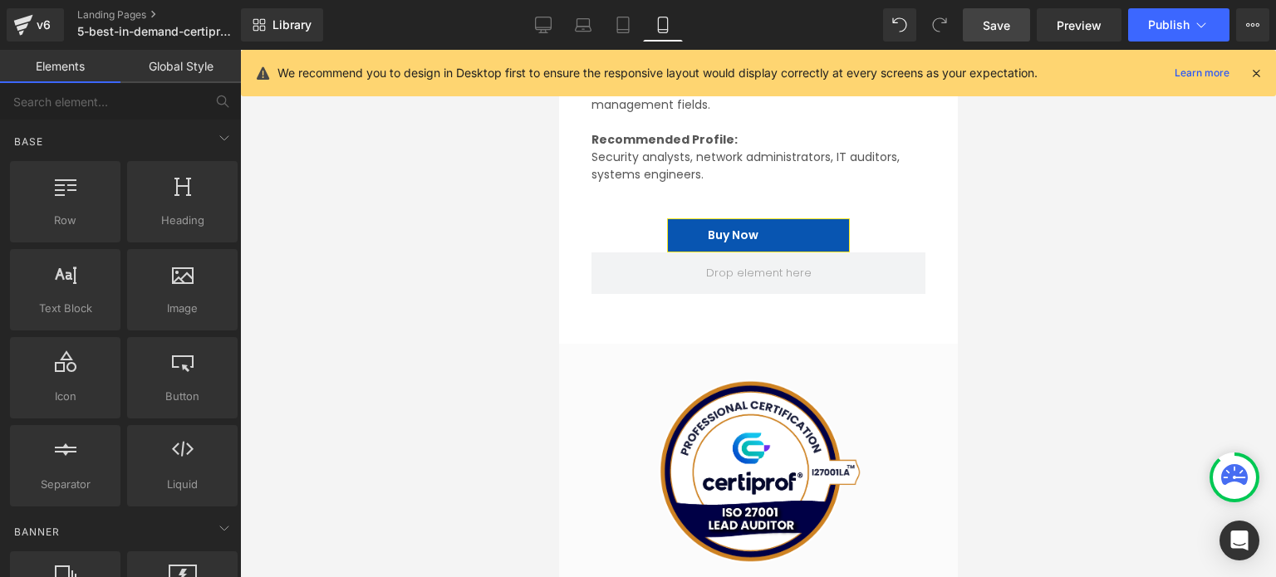
scroll to position [5068, 0]
click at [788, 425] on img at bounding box center [758, 471] width 206 height 206
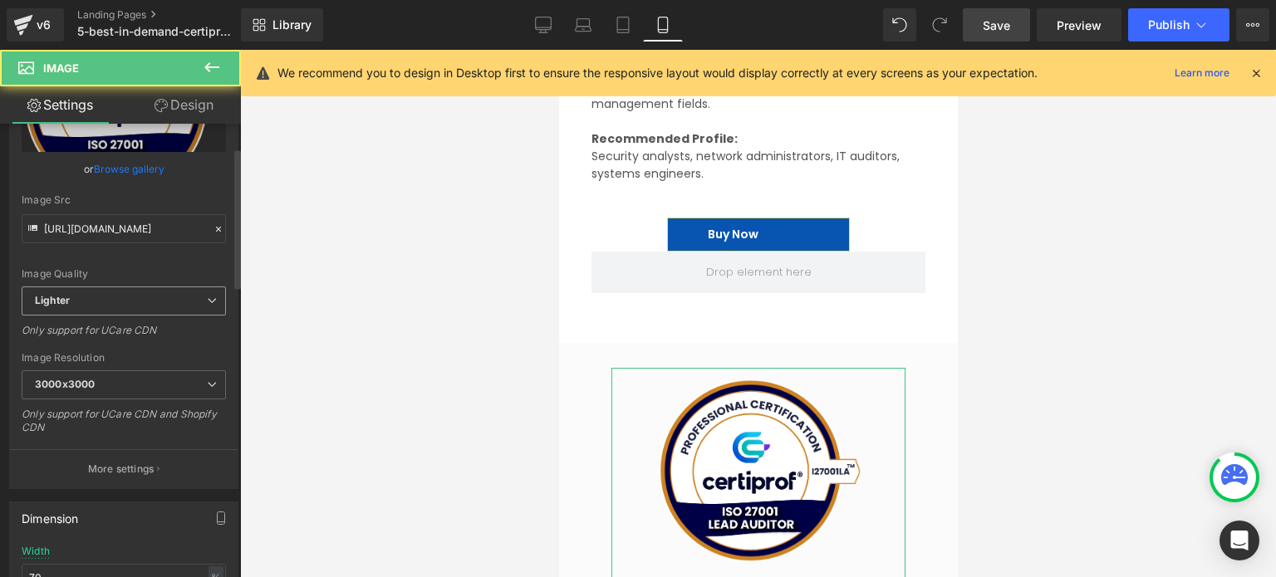
scroll to position [332, 0]
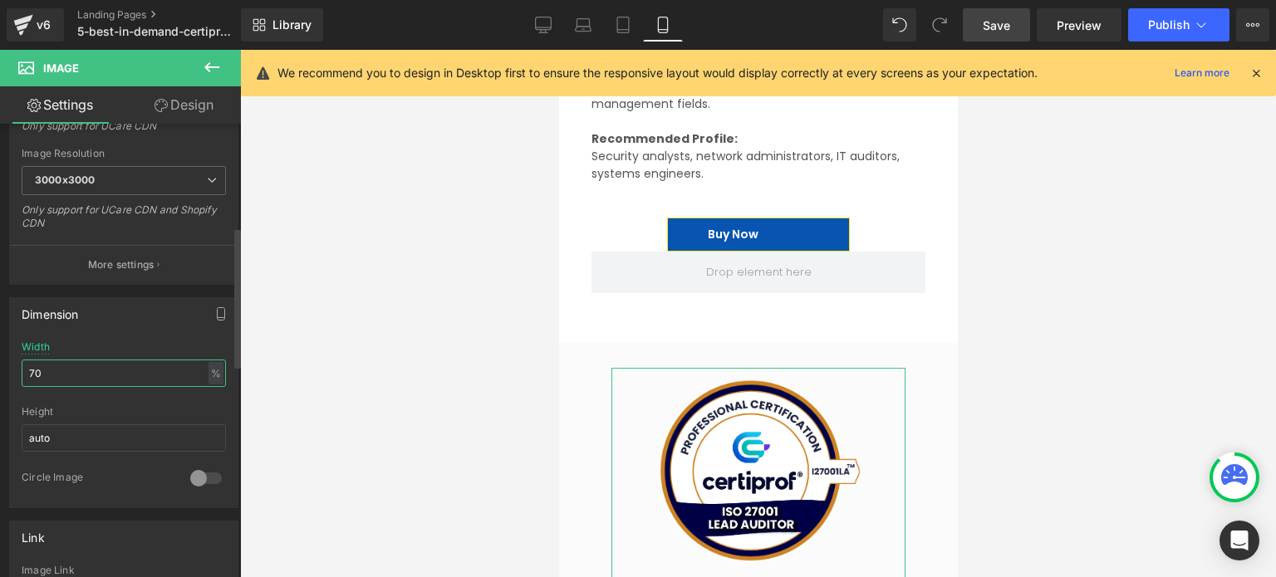
click at [62, 381] on input "70" at bounding box center [124, 373] width 204 height 27
type input "80"
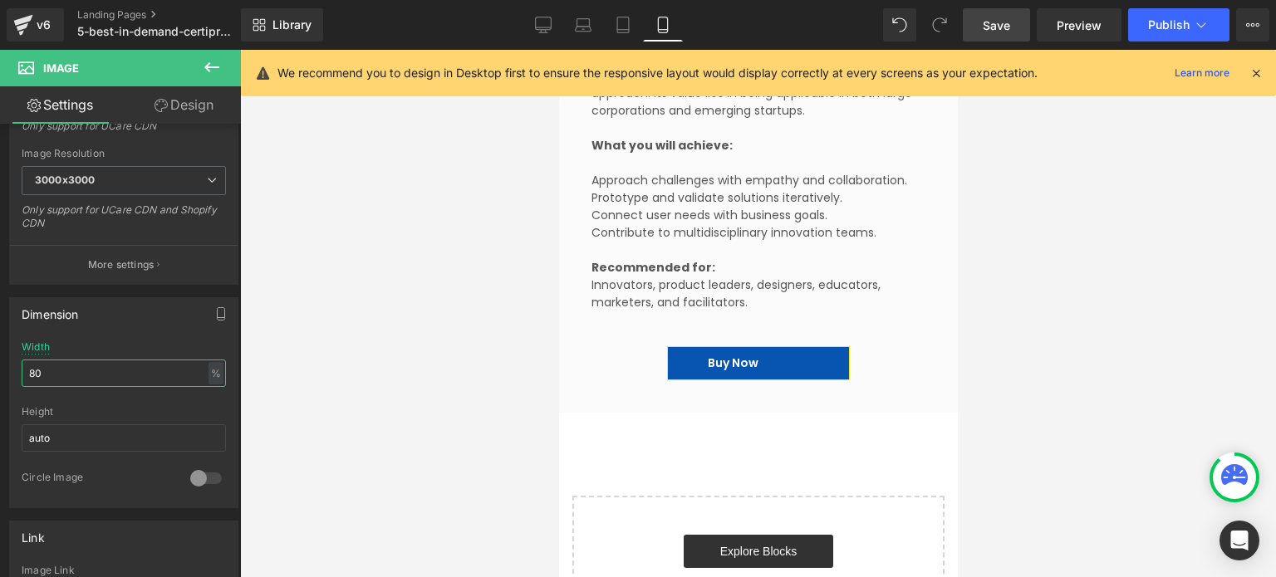
scroll to position [6480, 0]
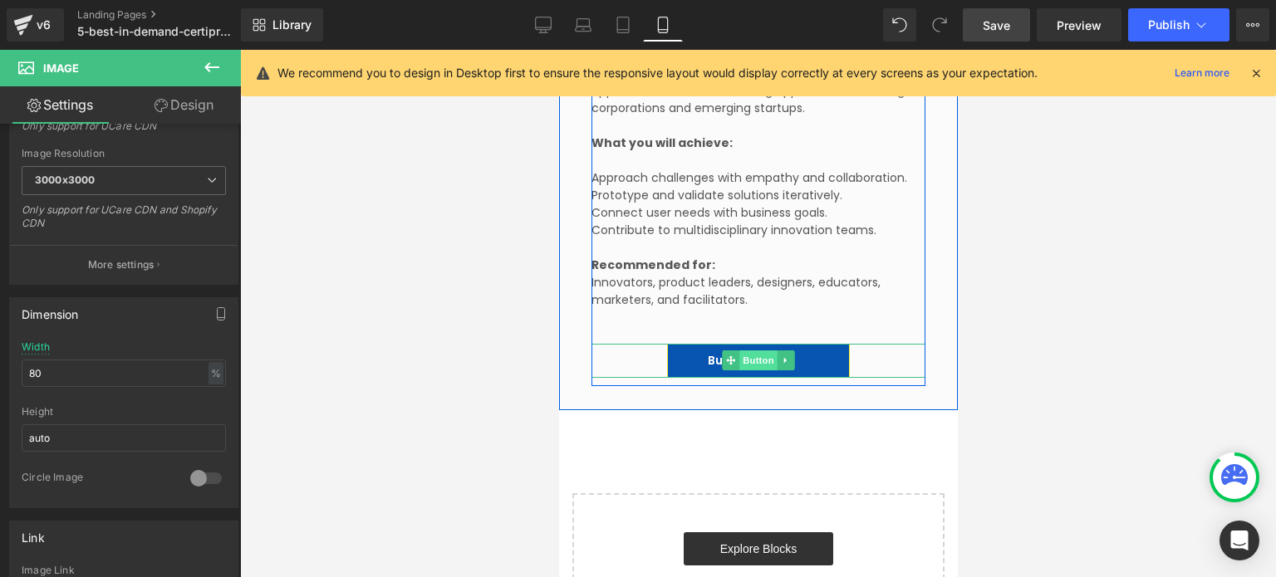
click at [745, 355] on span "Button" at bounding box center [758, 361] width 38 height 20
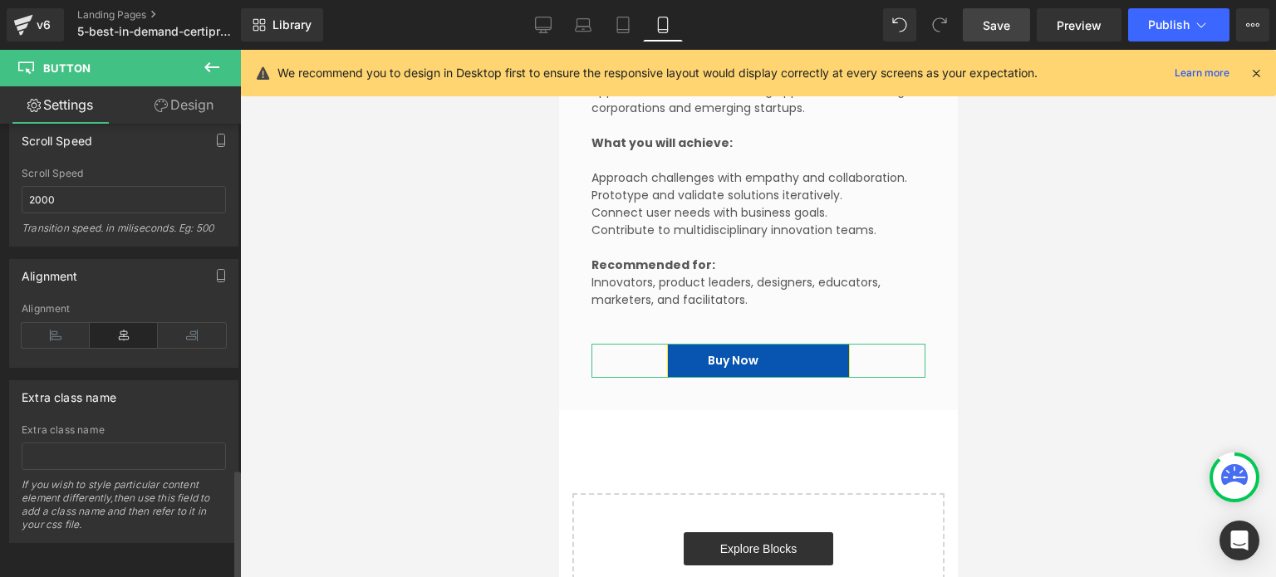
scroll to position [1418, 0]
click at [199, 324] on icon at bounding box center [192, 335] width 68 height 25
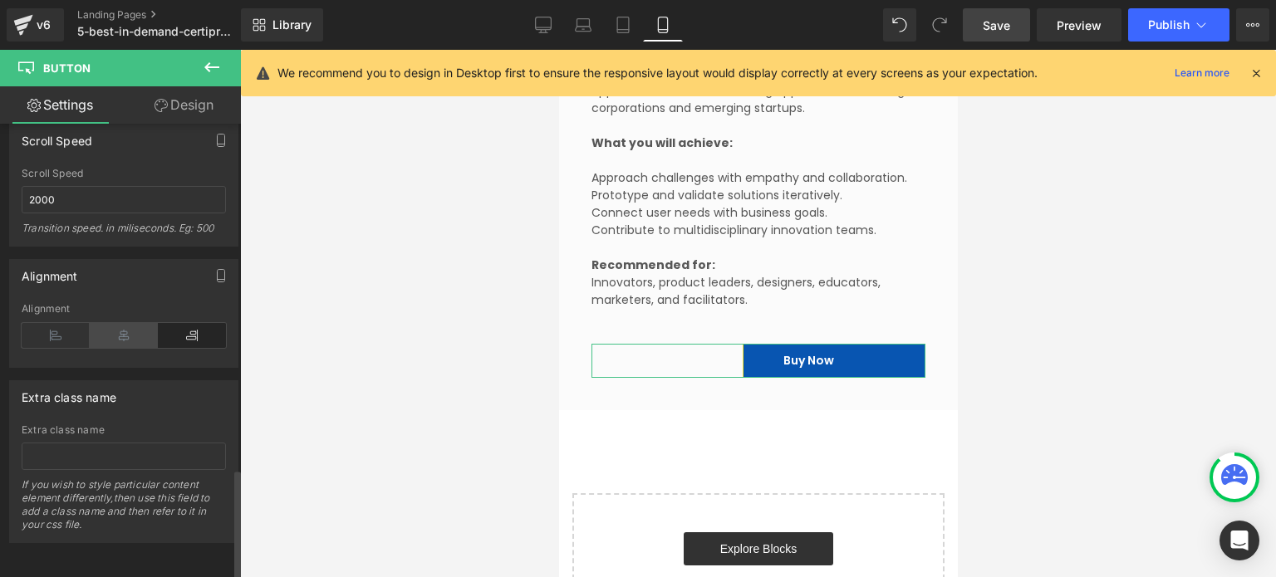
click at [114, 333] on icon at bounding box center [124, 335] width 68 height 25
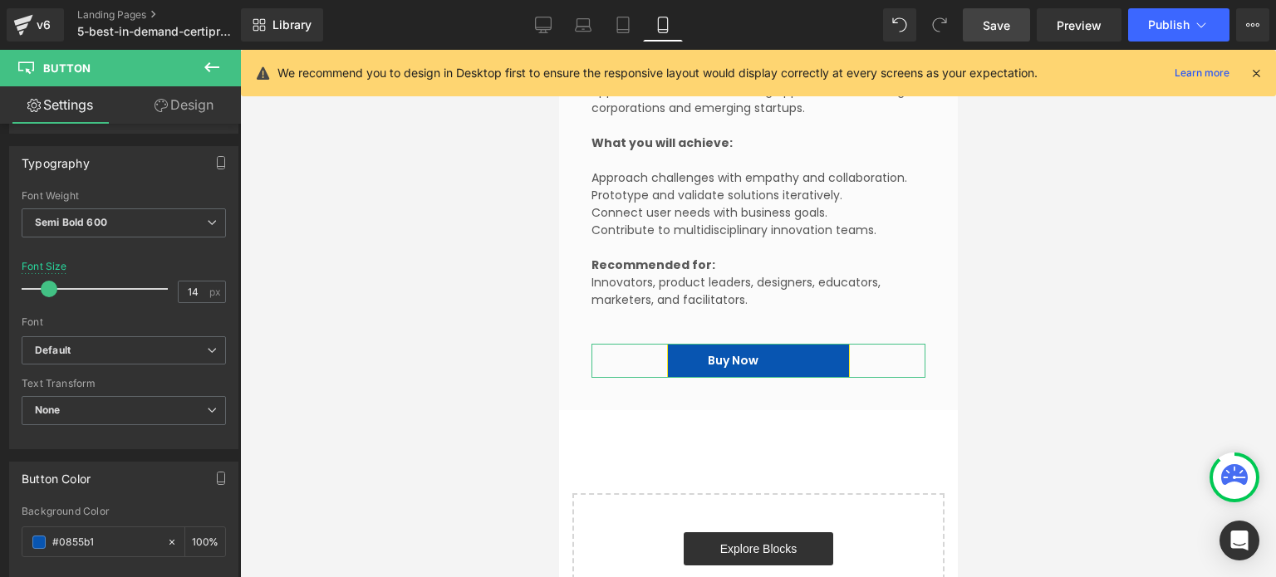
scroll to position [255, 0]
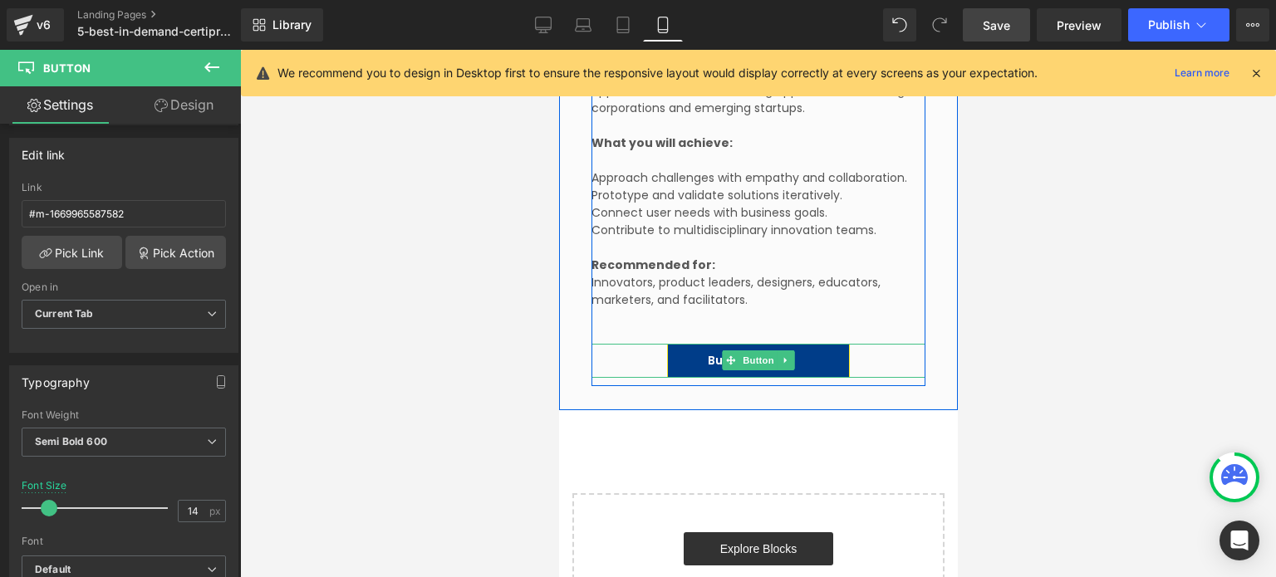
click at [707, 352] on span "Buy Now" at bounding box center [732, 360] width 51 height 17
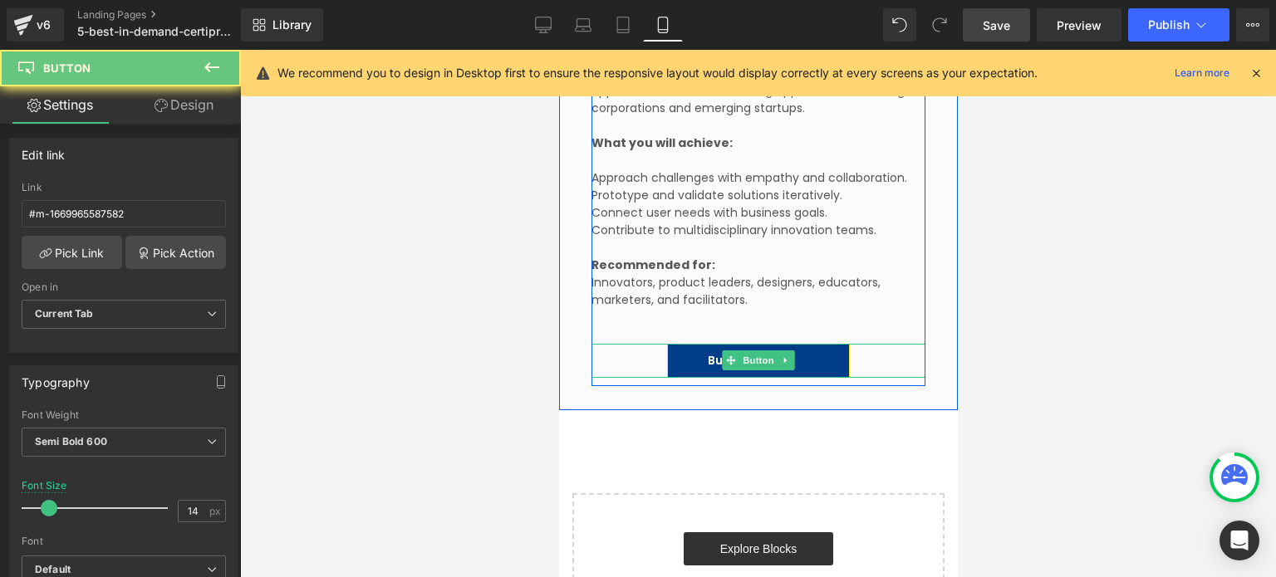
click at [707, 352] on span "Buy Now" at bounding box center [732, 360] width 51 height 17
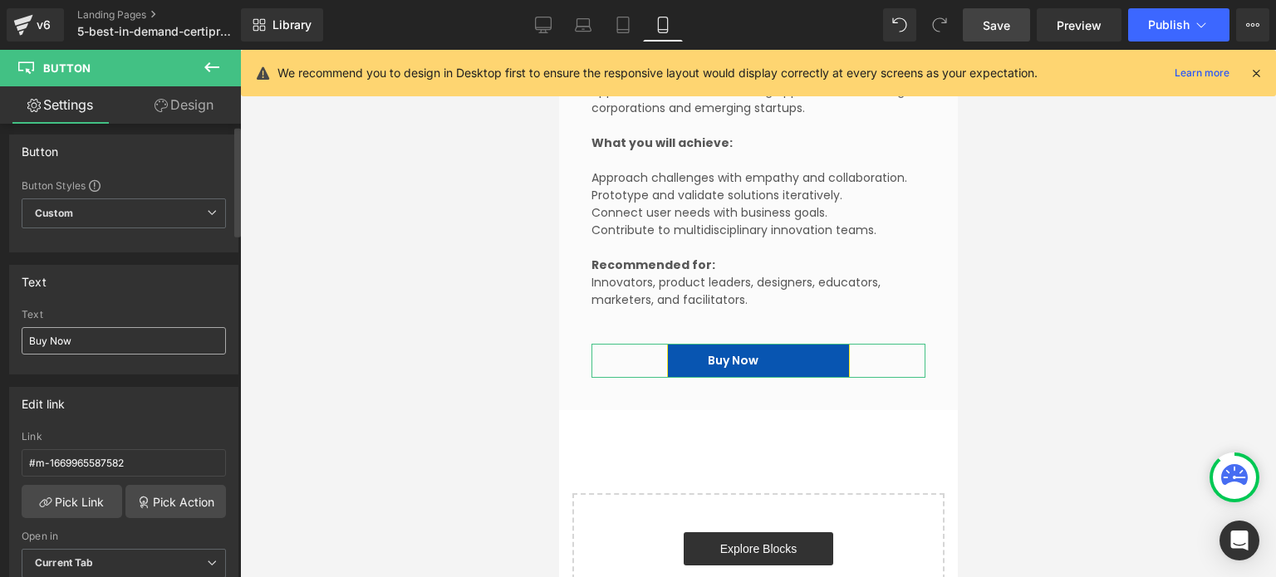
scroll to position [0, 0]
click at [123, 215] on span "Custom Setup Global Style" at bounding box center [124, 219] width 204 height 30
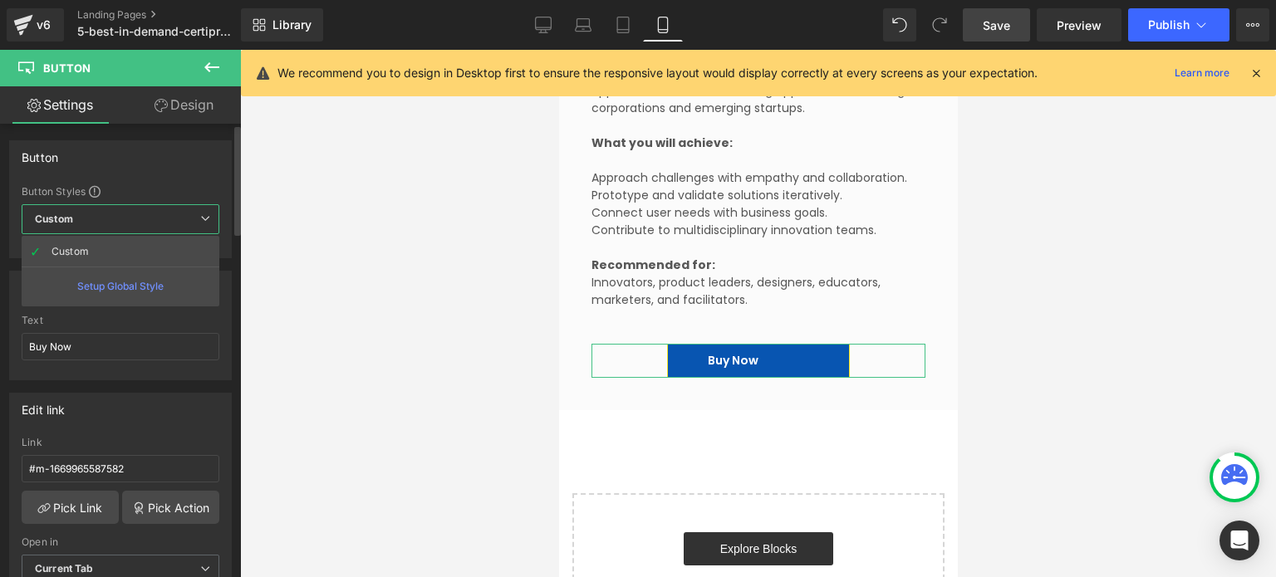
click at [123, 215] on span "Custom Setup Global Style" at bounding box center [121, 219] width 198 height 30
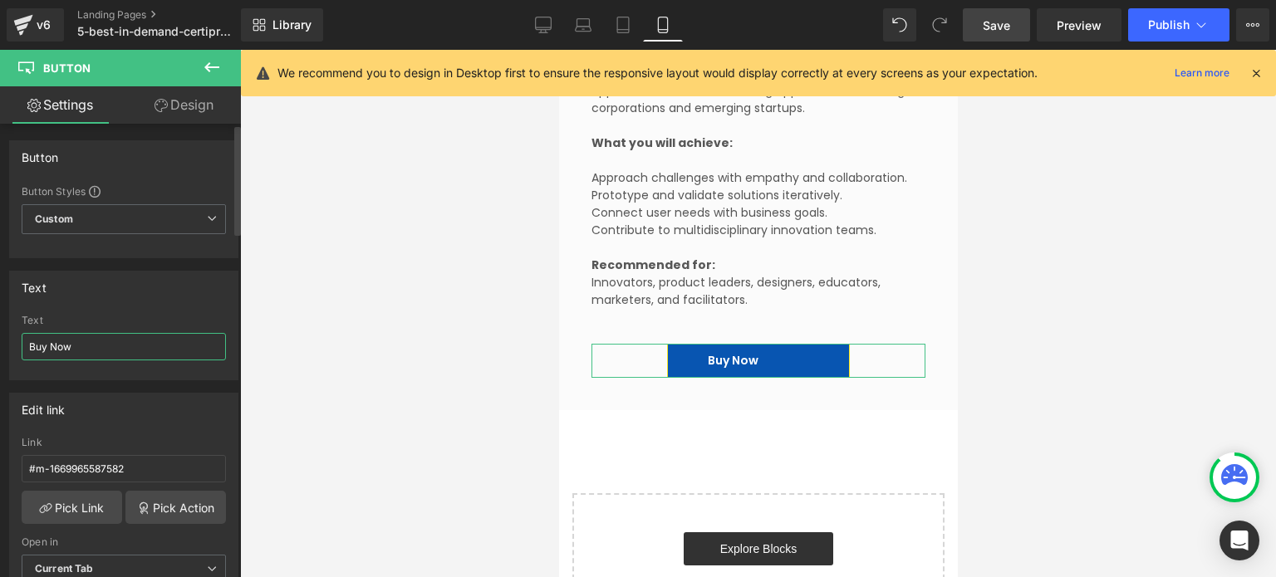
click at [91, 345] on input "Buy Now" at bounding box center [124, 346] width 204 height 27
click at [185, 110] on link "Design" at bounding box center [184, 104] width 120 height 37
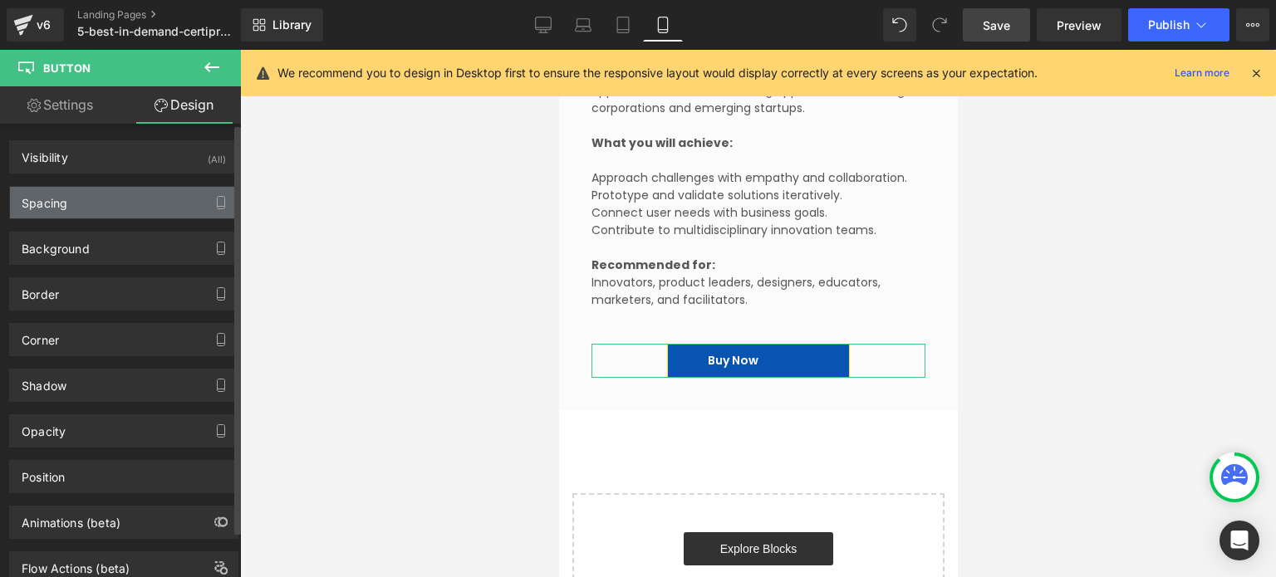
type input "0"
type input "9"
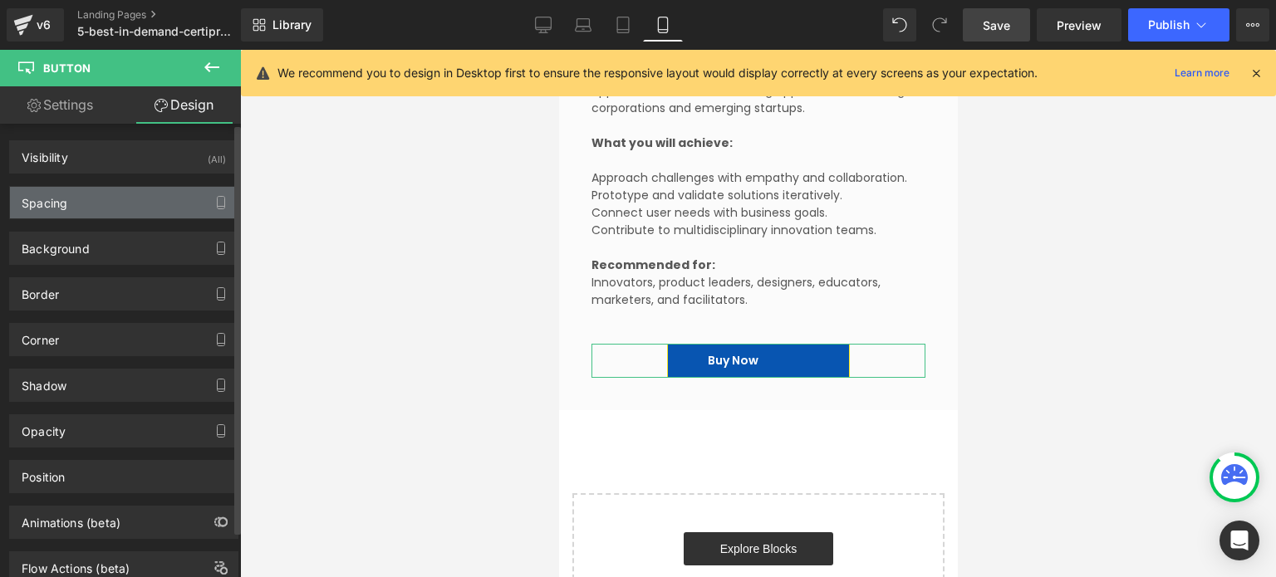
type input "48"
type input "9"
type input "48"
click at [107, 199] on div "Spacing" at bounding box center [124, 203] width 228 height 32
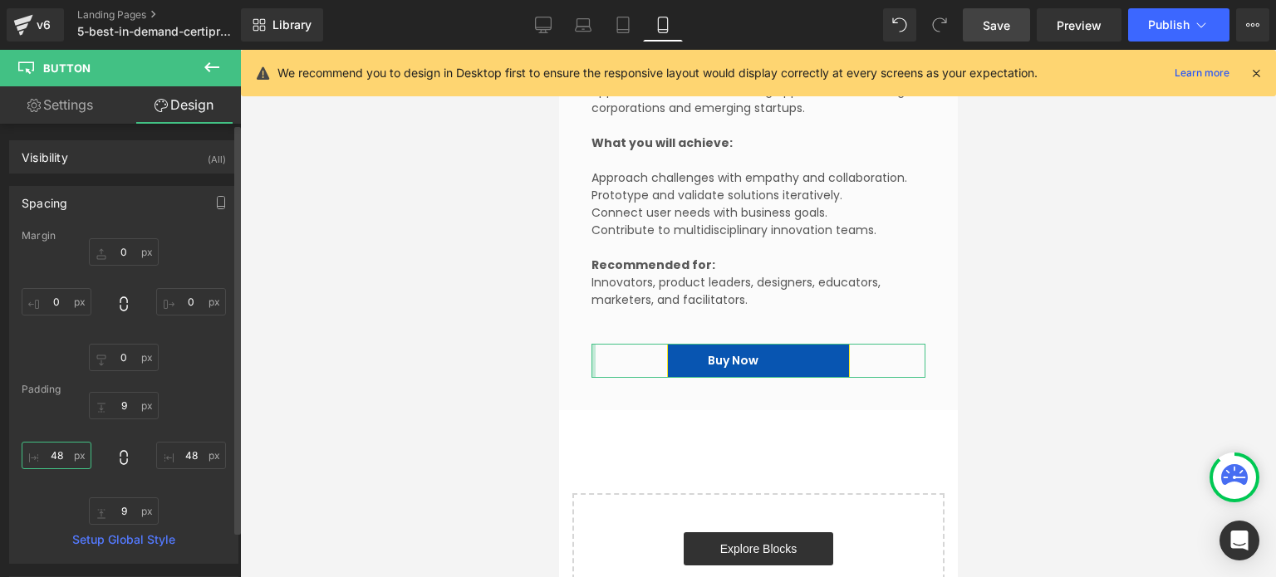
click at [66, 445] on input "48" at bounding box center [57, 455] width 70 height 27
click at [182, 444] on input "48" at bounding box center [191, 455] width 70 height 27
click at [199, 449] on input "5" at bounding box center [191, 455] width 70 height 27
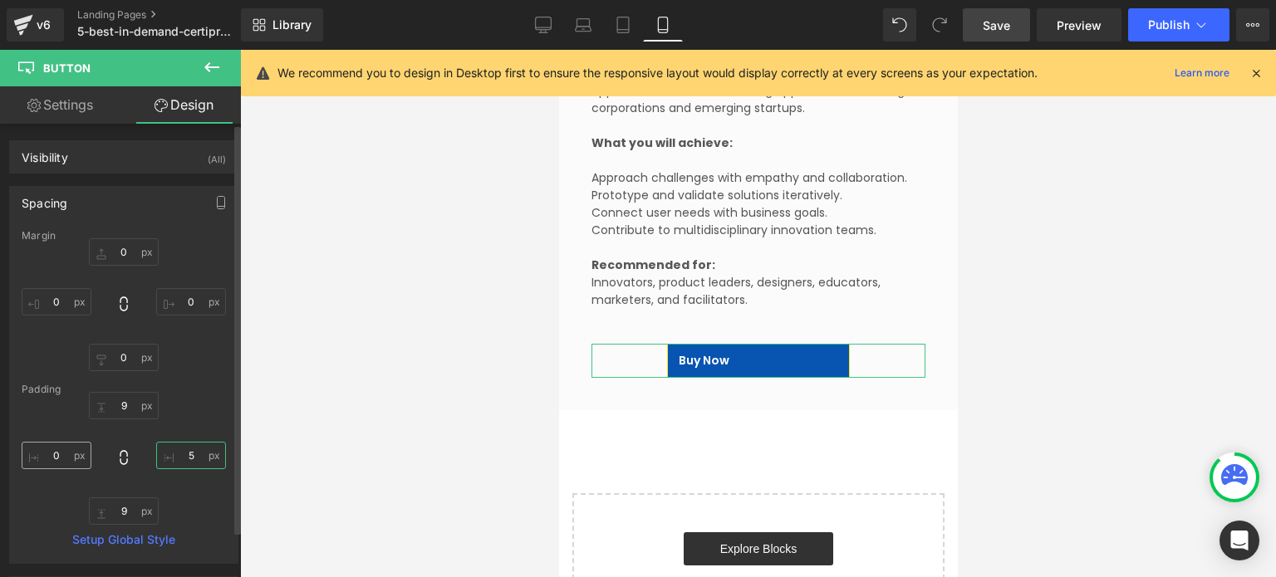
drag, startPoint x: 194, startPoint y: 447, endPoint x: 76, endPoint y: 444, distance: 118.0
type input "5"
click at [76, 444] on div "9px 9 5 5 9px 9" at bounding box center [124, 458] width 204 height 133
click at [63, 455] on input "text" at bounding box center [57, 455] width 70 height 27
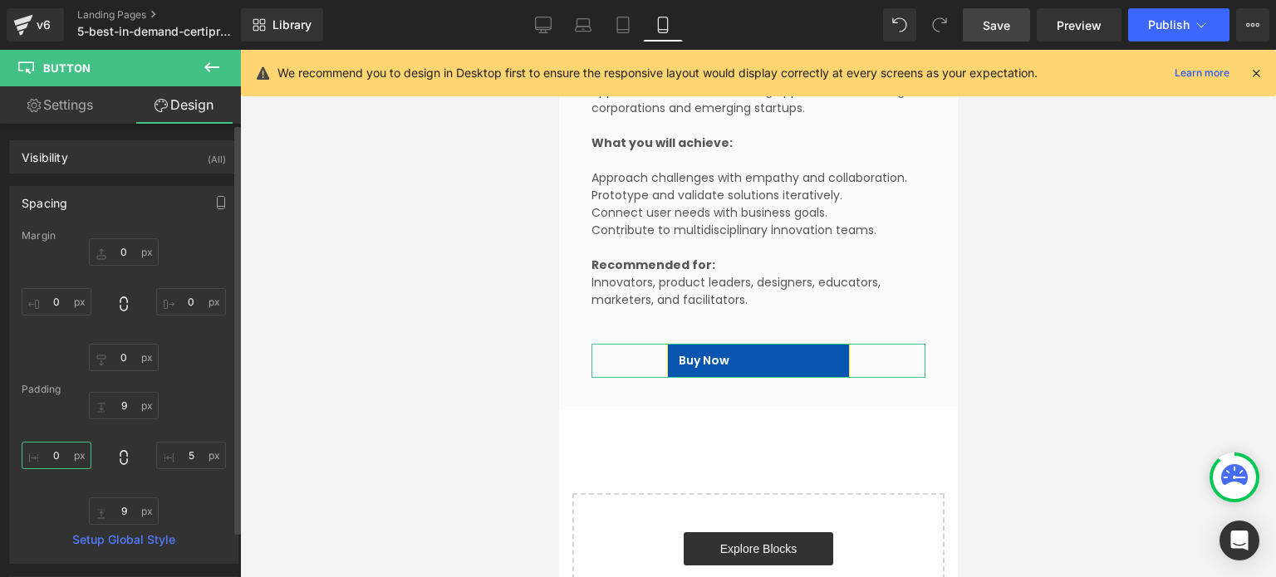
drag, startPoint x: 63, startPoint y: 455, endPoint x: 40, endPoint y: 454, distance: 23.3
click at [40, 454] on input "text" at bounding box center [57, 455] width 70 height 27
drag, startPoint x: 40, startPoint y: 454, endPoint x: 99, endPoint y: 456, distance: 59.0
click at [99, 456] on div "9px 9 5 5 9px 9" at bounding box center [124, 458] width 204 height 133
click at [53, 453] on input "text" at bounding box center [57, 455] width 70 height 27
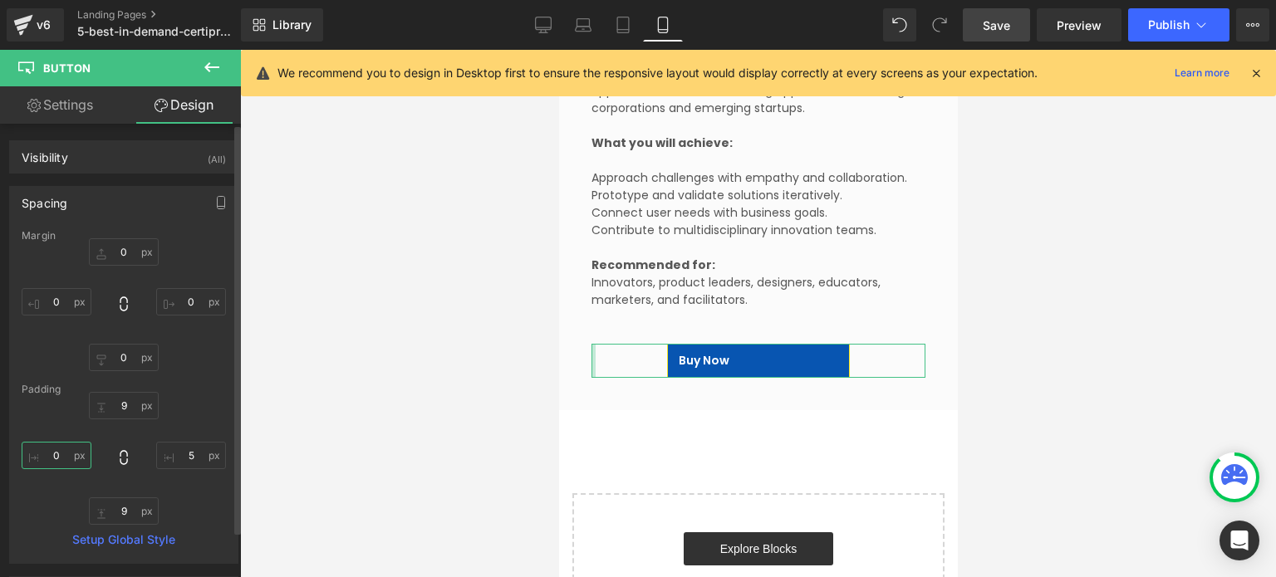
click at [53, 453] on input "text" at bounding box center [57, 455] width 70 height 27
type input "5"
click at [53, 453] on input "70" at bounding box center [57, 455] width 70 height 27
type input "8"
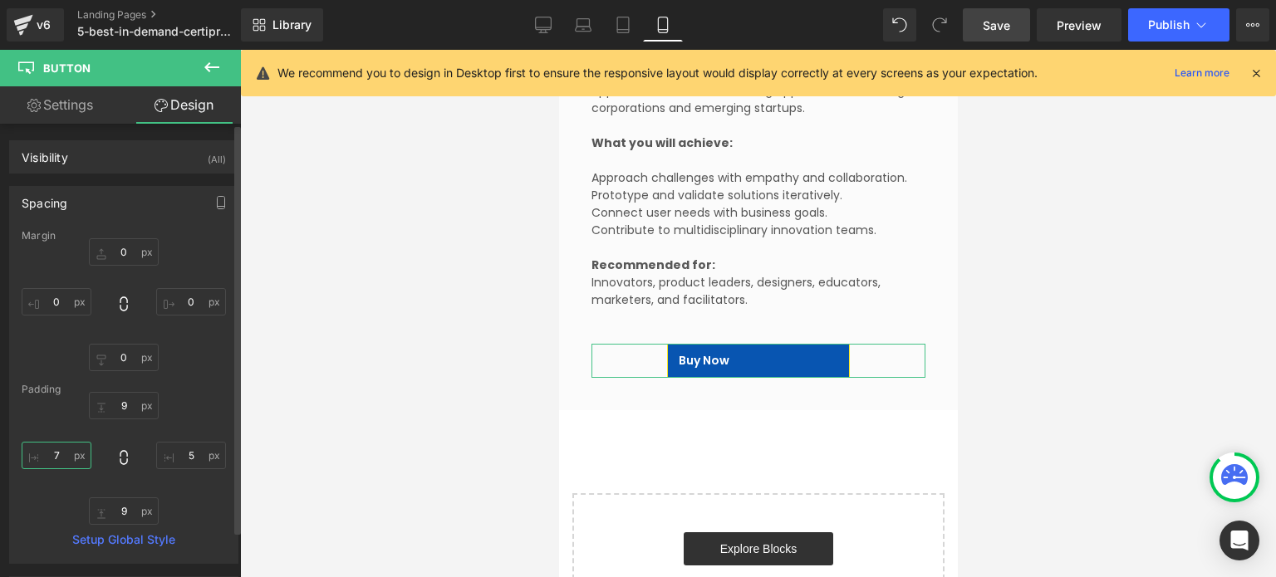
type input "75"
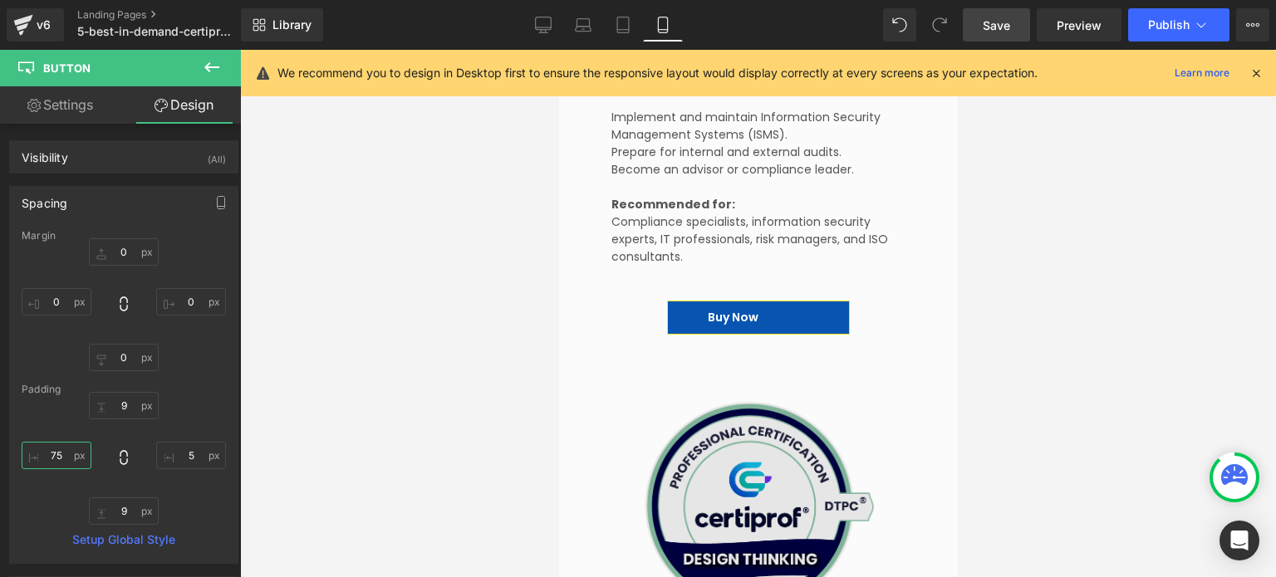
scroll to position [5732, 0]
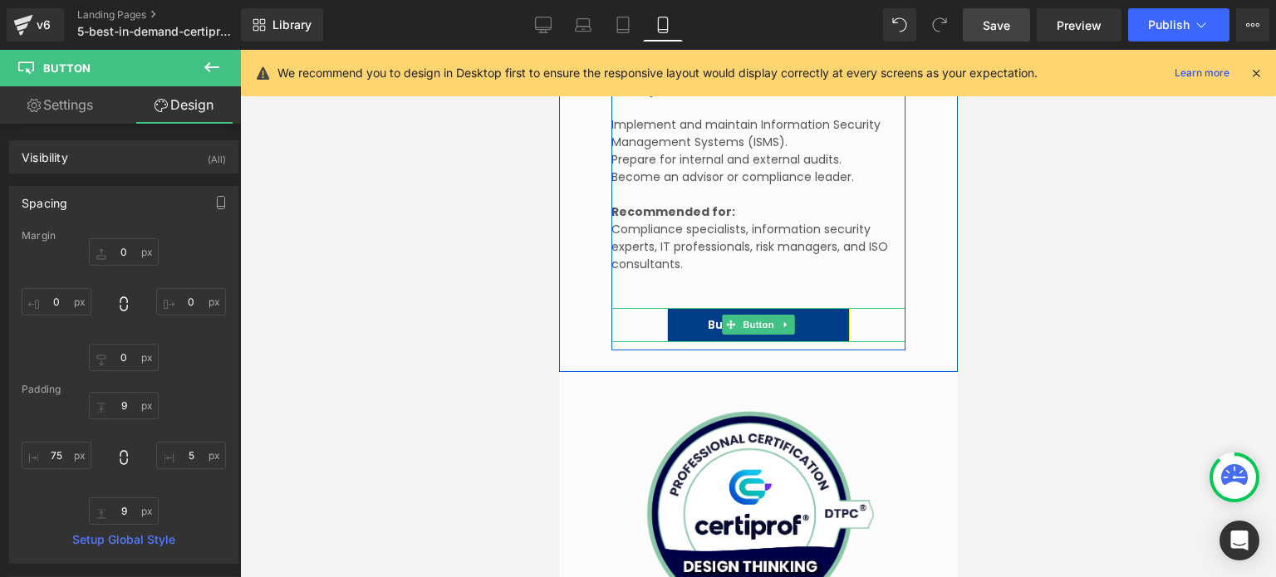
drag, startPoint x: 794, startPoint y: 313, endPoint x: 611, endPoint y: 349, distance: 186.2
click at [794, 313] on link "Buy Now" at bounding box center [757, 325] width 183 height 34
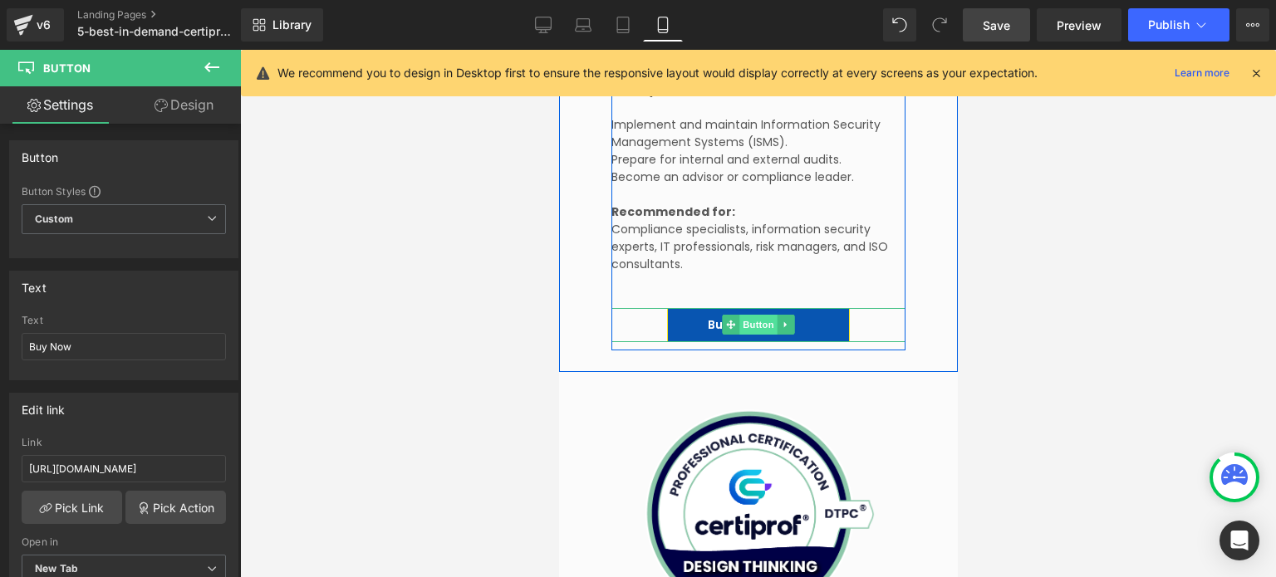
click at [739, 315] on span "Button" at bounding box center [758, 325] width 38 height 20
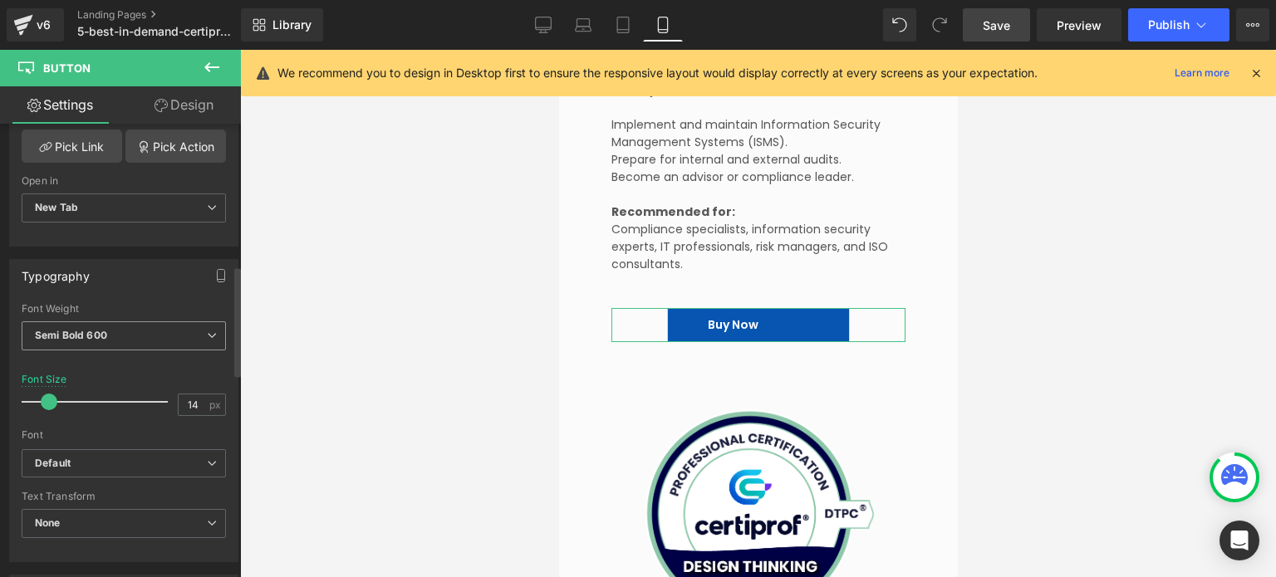
scroll to position [0, 0]
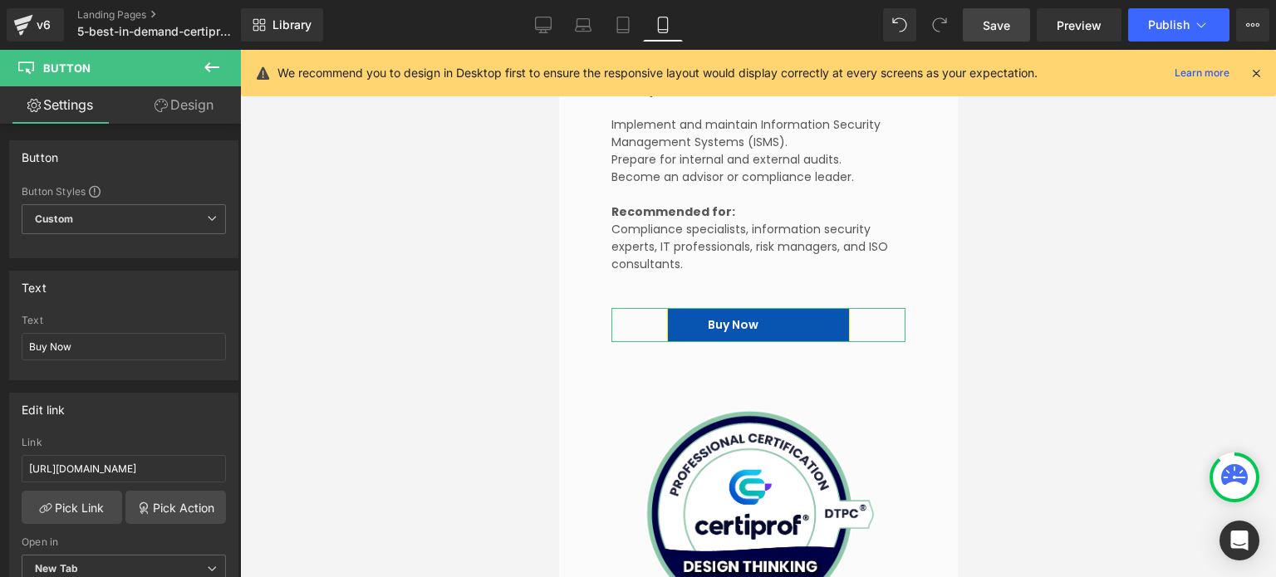
click at [206, 108] on link "Design" at bounding box center [184, 104] width 120 height 37
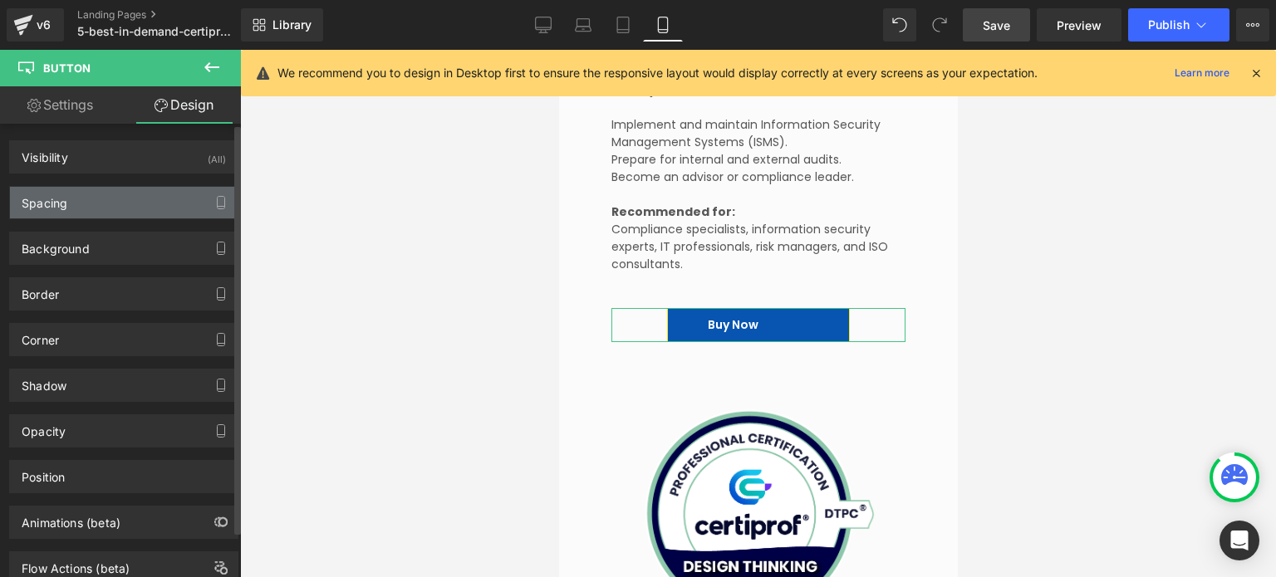
type input "0"
type input "9"
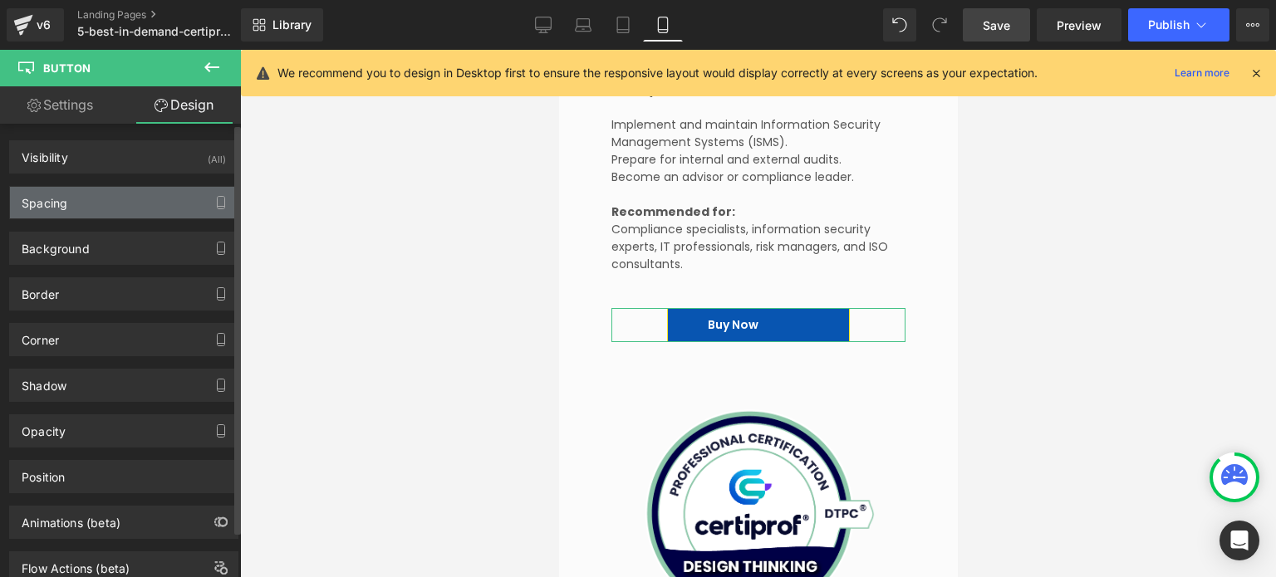
type input "48"
type input "9"
type input "48"
click at [93, 194] on div "Spacing" at bounding box center [124, 203] width 228 height 32
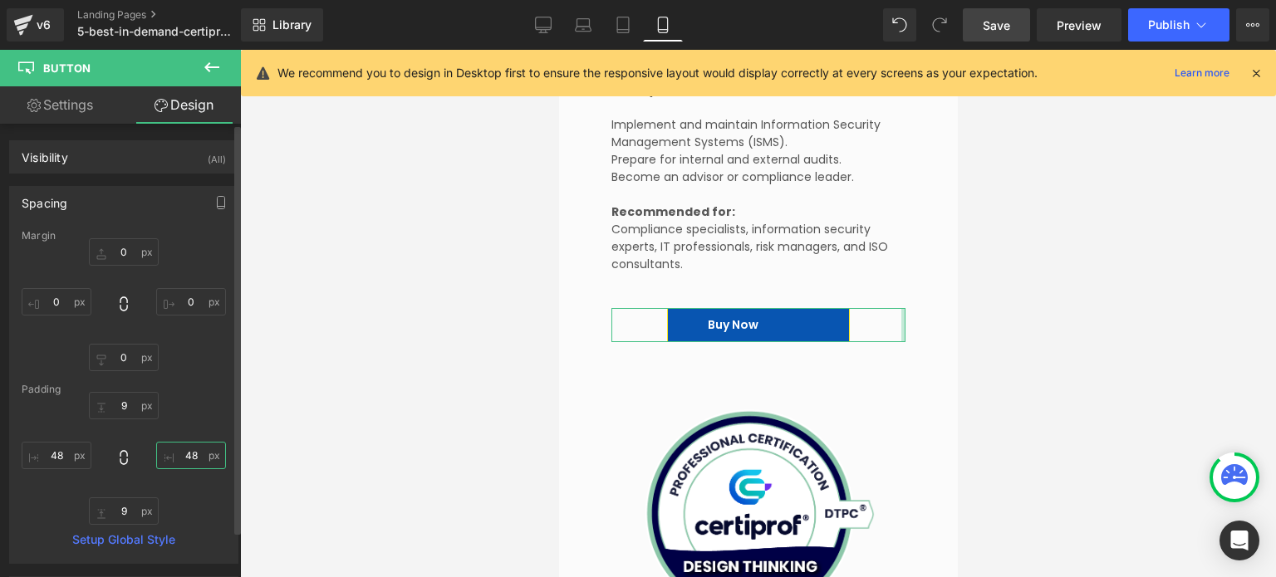
click at [179, 442] on input "48" at bounding box center [191, 455] width 70 height 27
type input "0"
click at [53, 459] on input "48" at bounding box center [57, 455] width 70 height 27
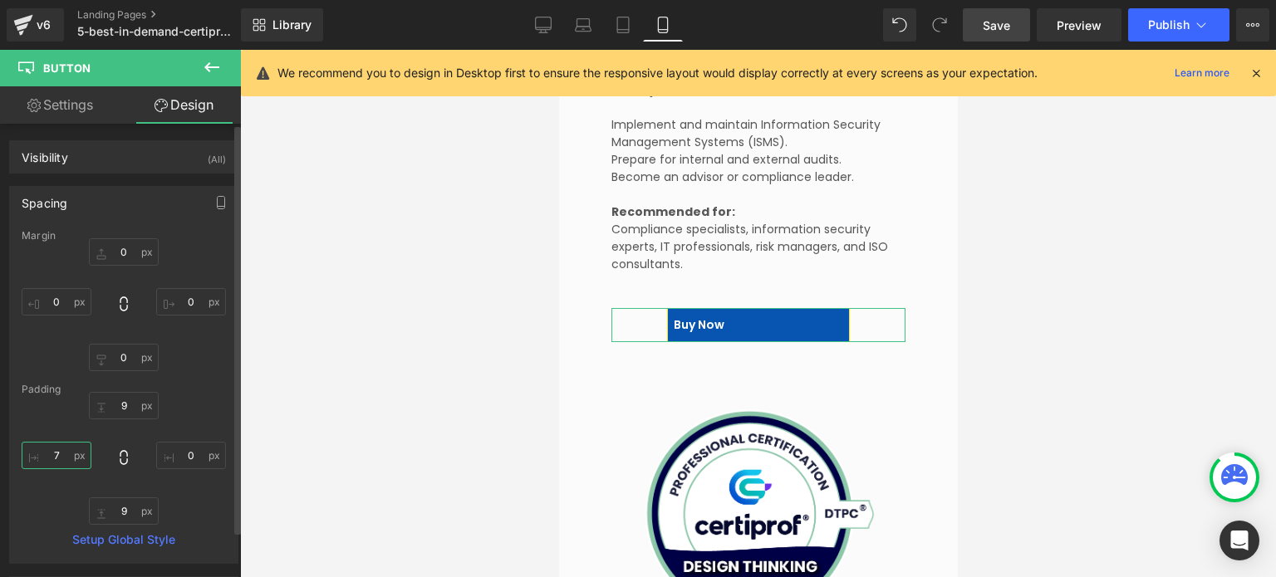
type input "75"
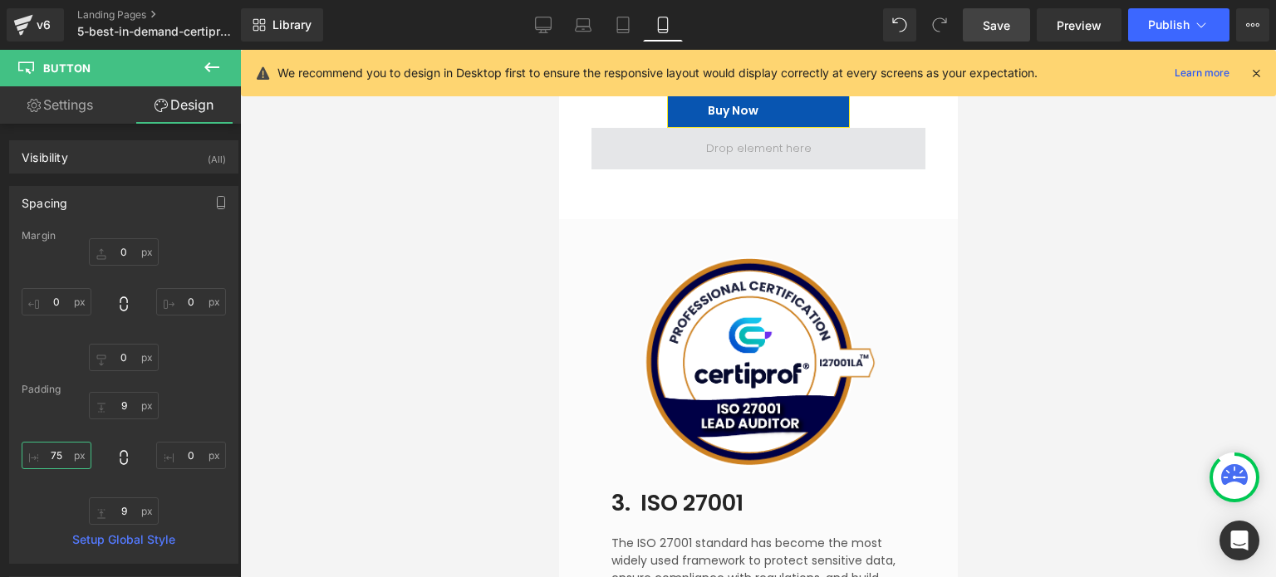
scroll to position [4985, 0]
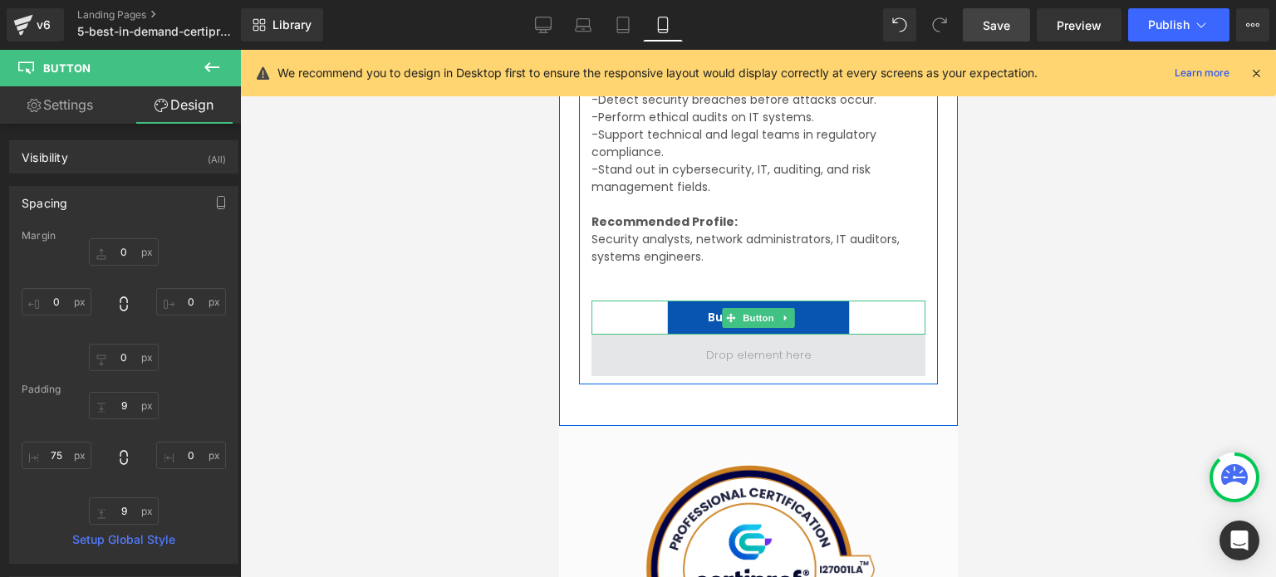
click at [798, 321] on link "Buy Now" at bounding box center [757, 318] width 183 height 34
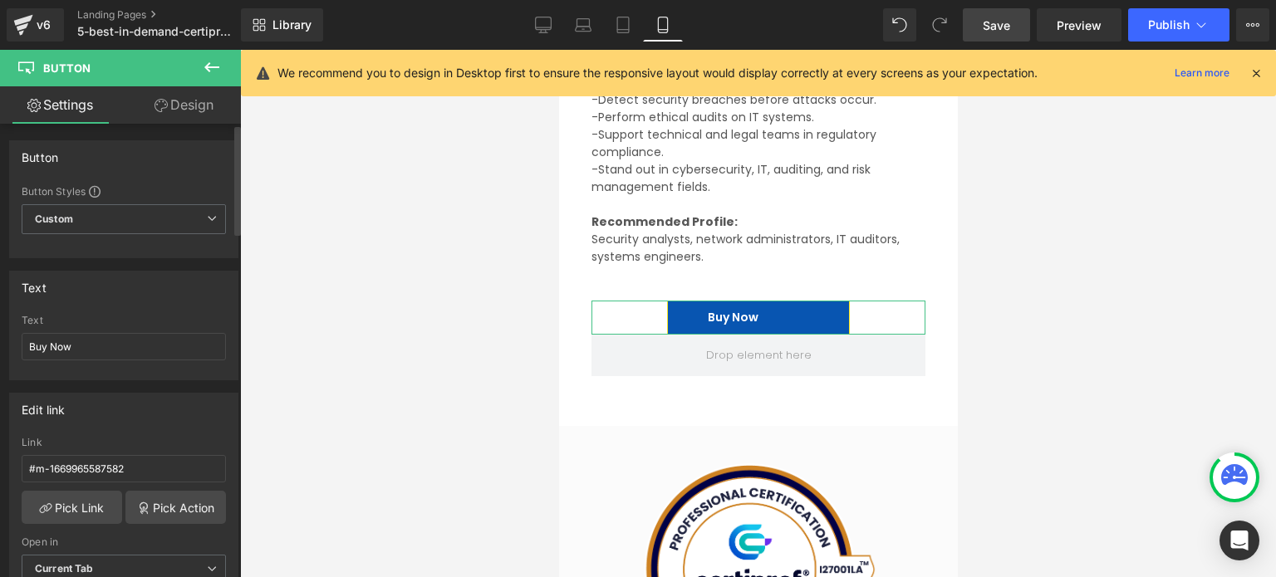
scroll to position [415, 0]
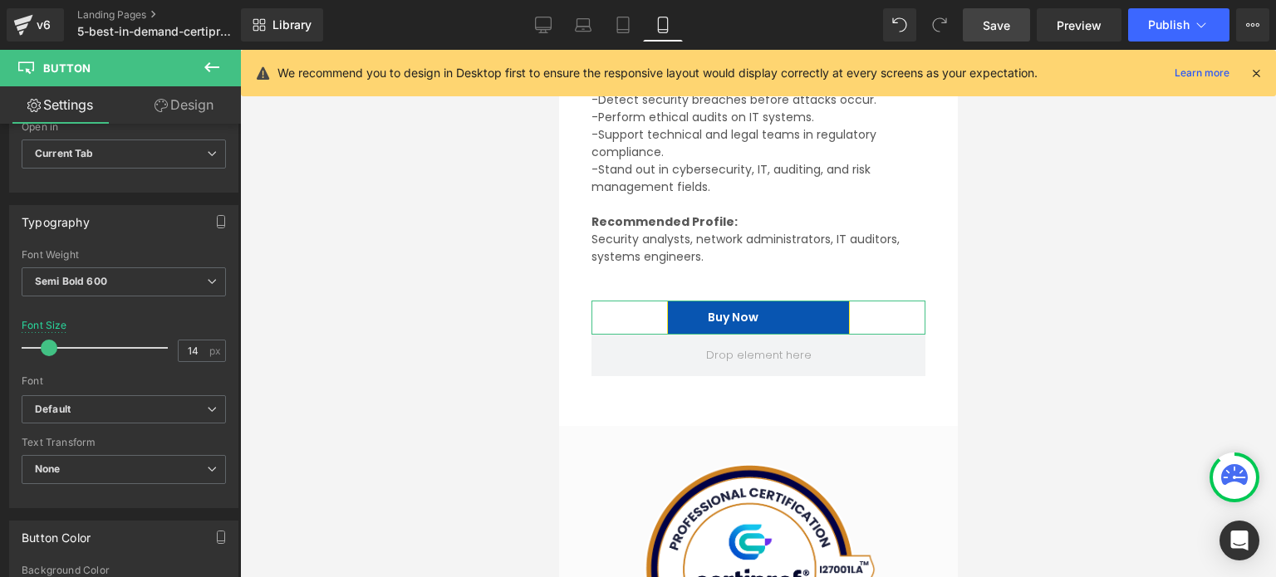
click at [197, 109] on link "Design" at bounding box center [184, 104] width 120 height 37
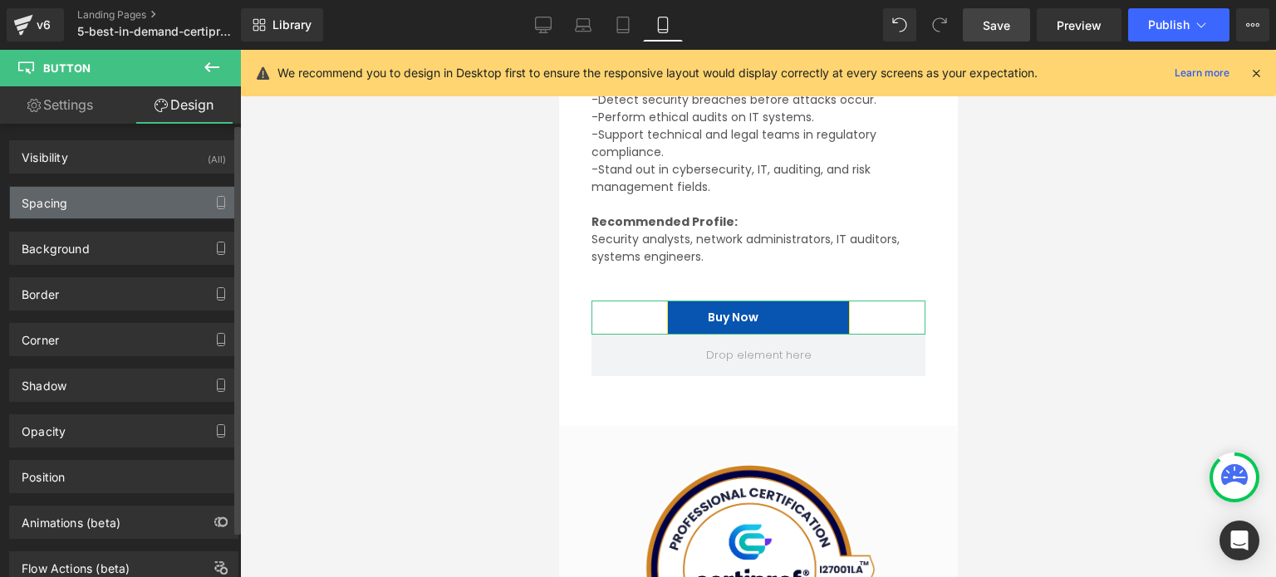
type input "0"
type input "9"
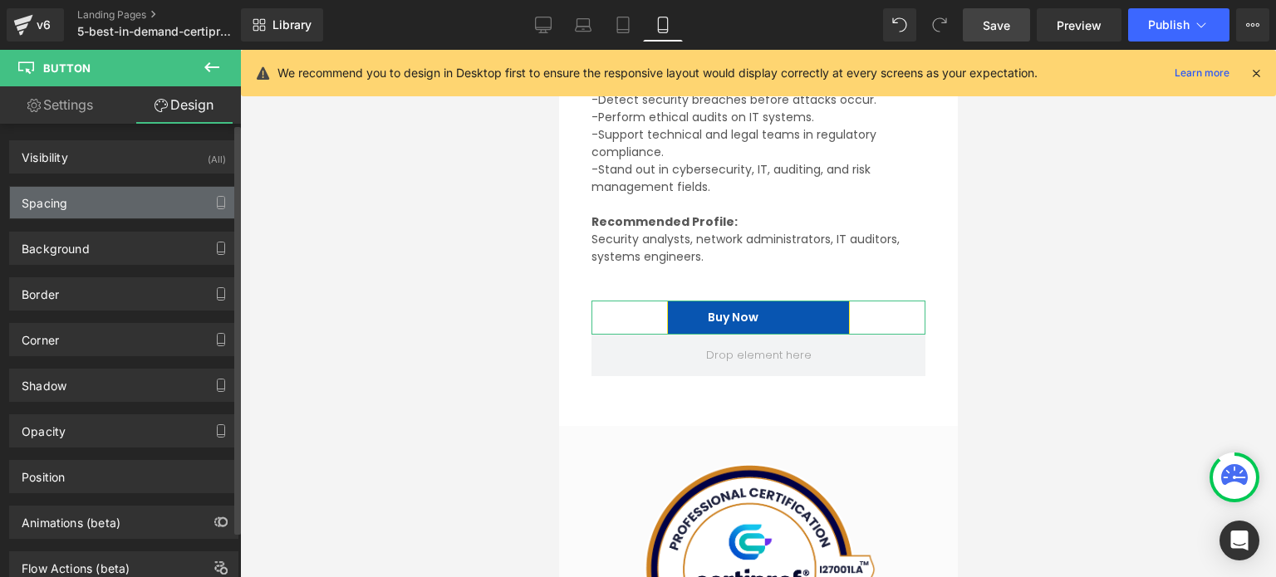
type input "48"
type input "9"
type input "48"
click at [86, 209] on div "Spacing" at bounding box center [124, 203] width 228 height 32
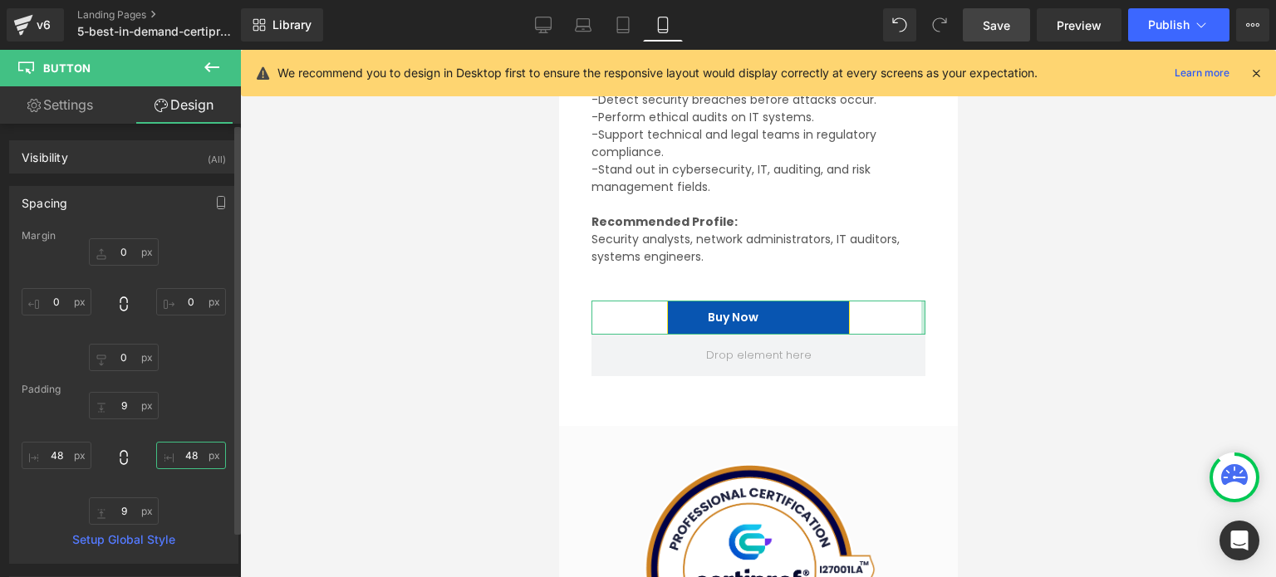
click at [173, 456] on input "48" at bounding box center [191, 455] width 70 height 27
type input "0"
click at [53, 451] on input "48" at bounding box center [57, 455] width 70 height 27
type input "75"
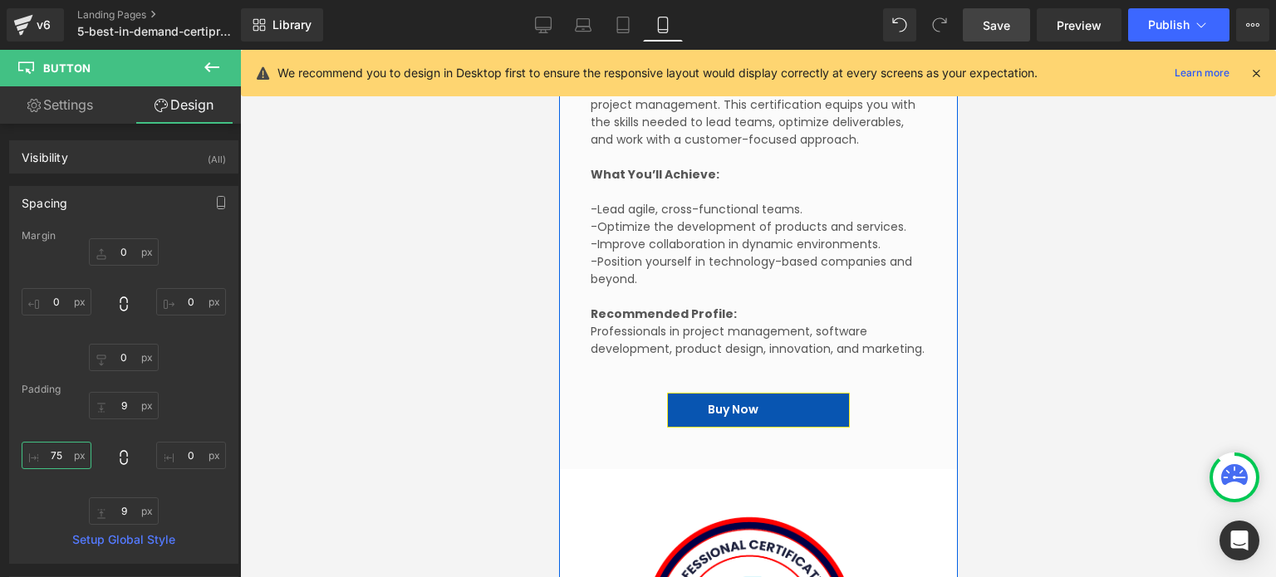
scroll to position [4071, 0]
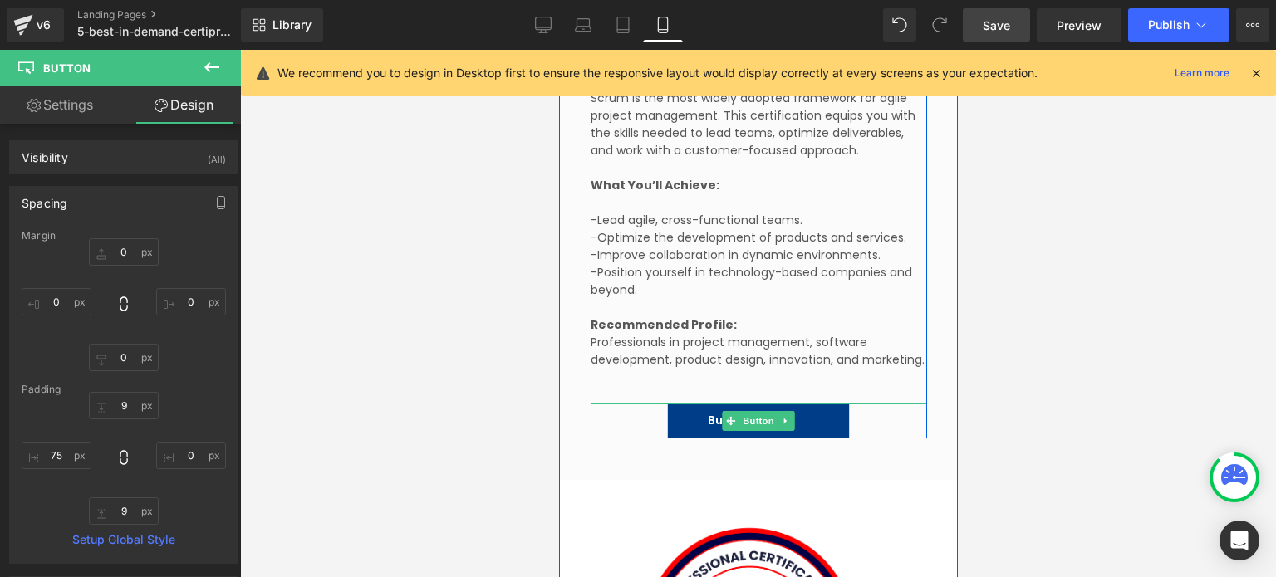
click at [739, 415] on span "Button" at bounding box center [758, 421] width 38 height 20
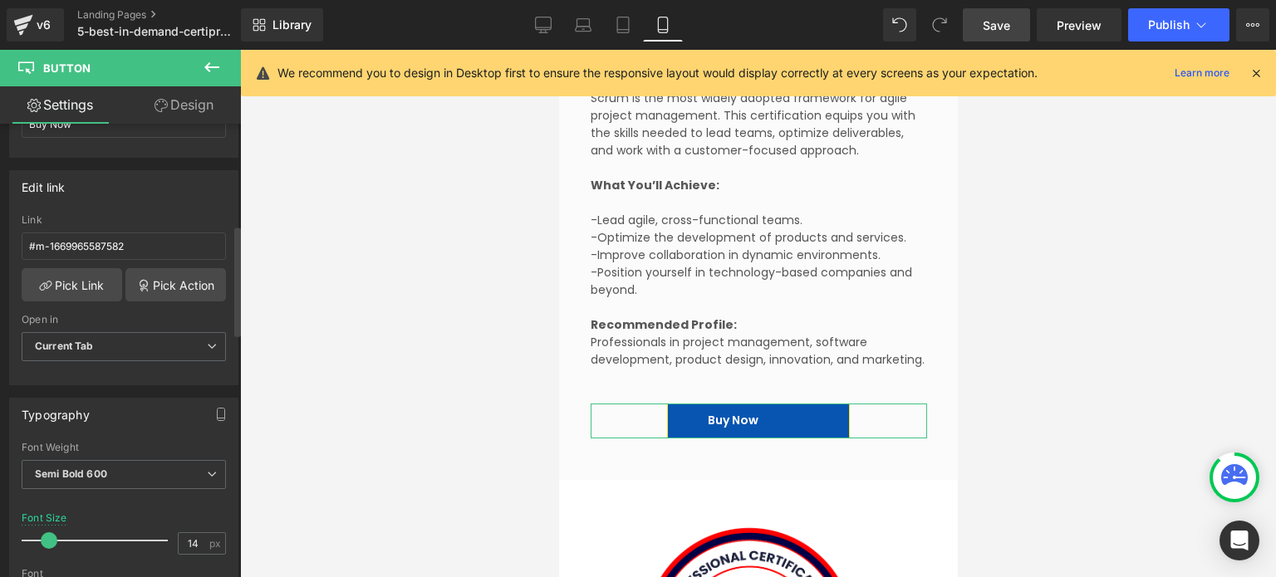
scroll to position [415, 0]
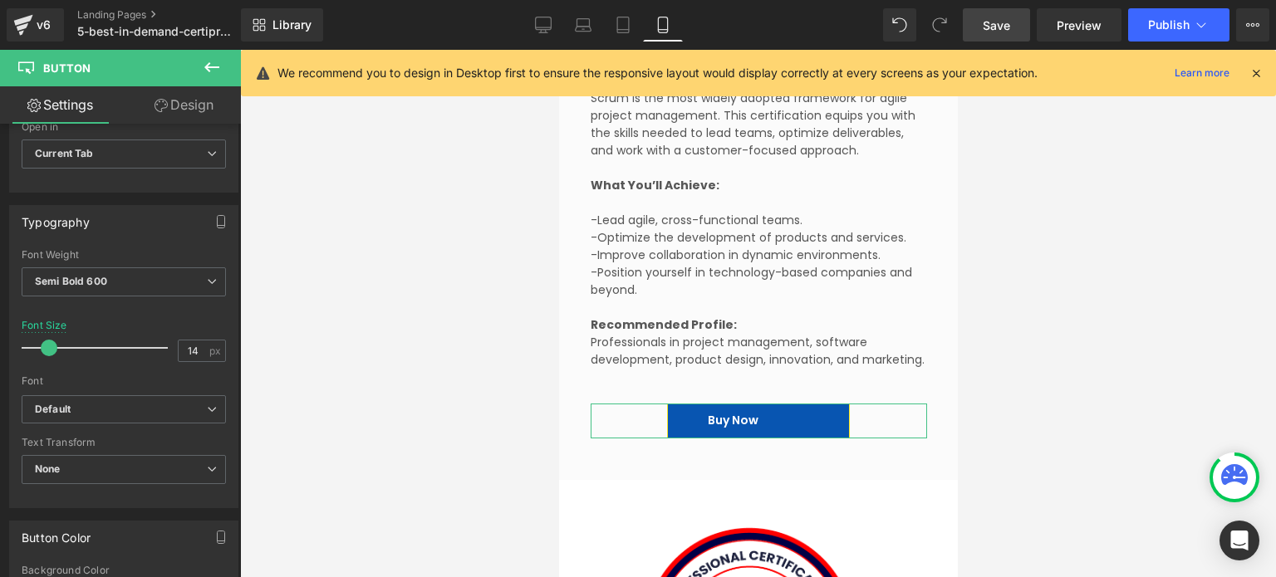
click at [212, 96] on link "Design" at bounding box center [184, 104] width 120 height 37
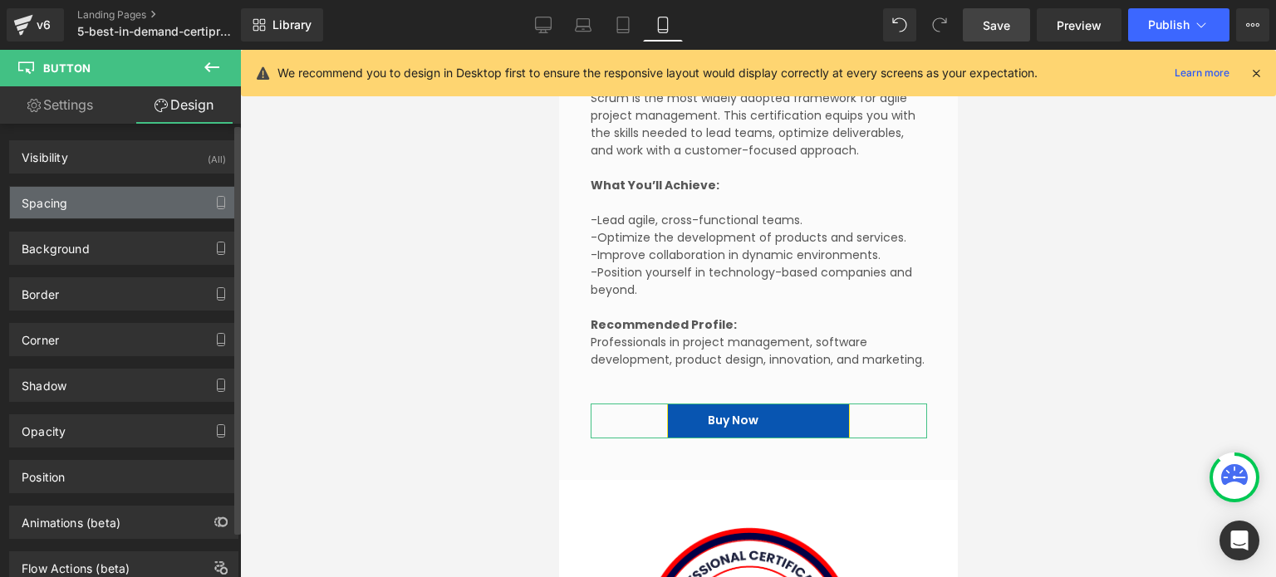
click at [94, 209] on div "Spacing" at bounding box center [124, 203] width 228 height 32
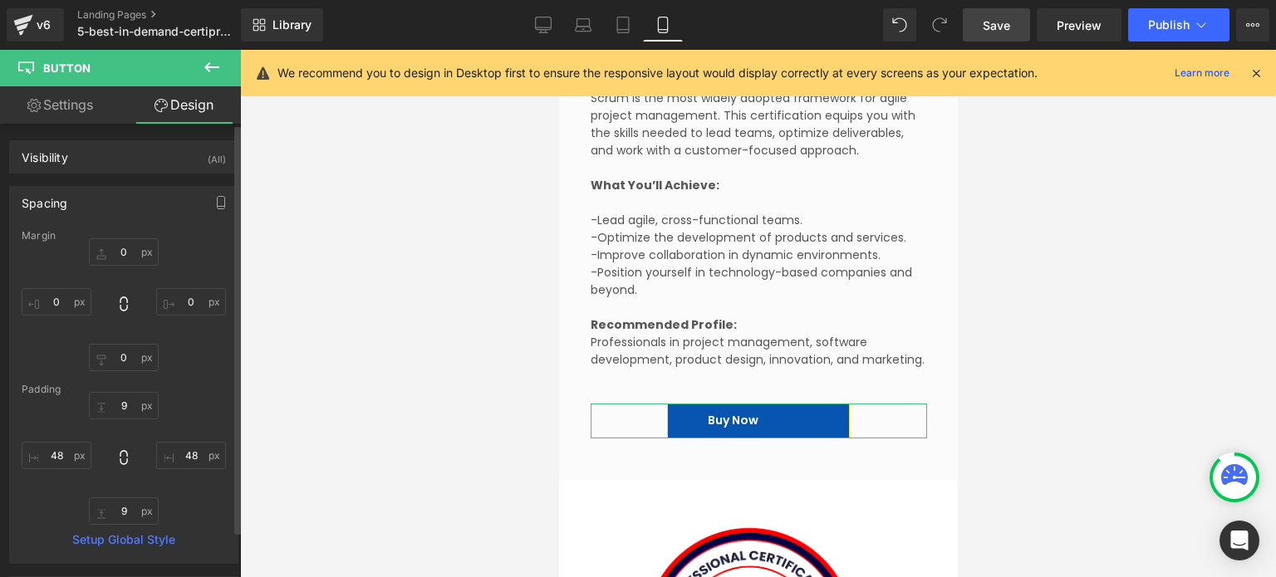
type input "0"
type input "9"
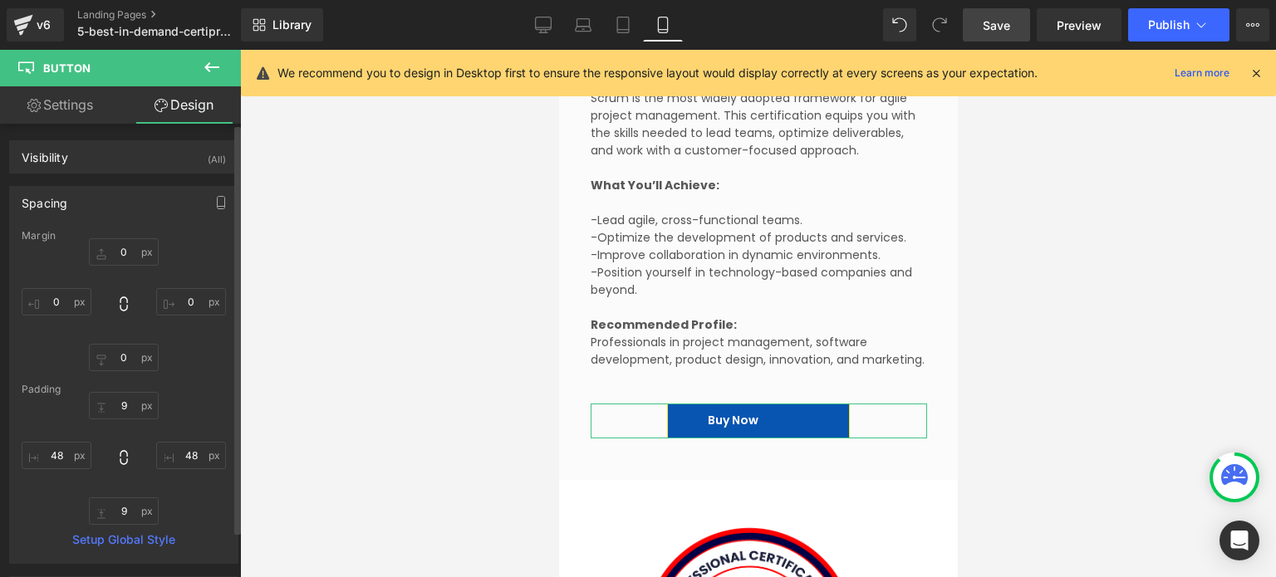
type input "48"
type input "9"
type input "48"
click at [214, 458] on input "48" at bounding box center [191, 455] width 70 height 27
type input "0"
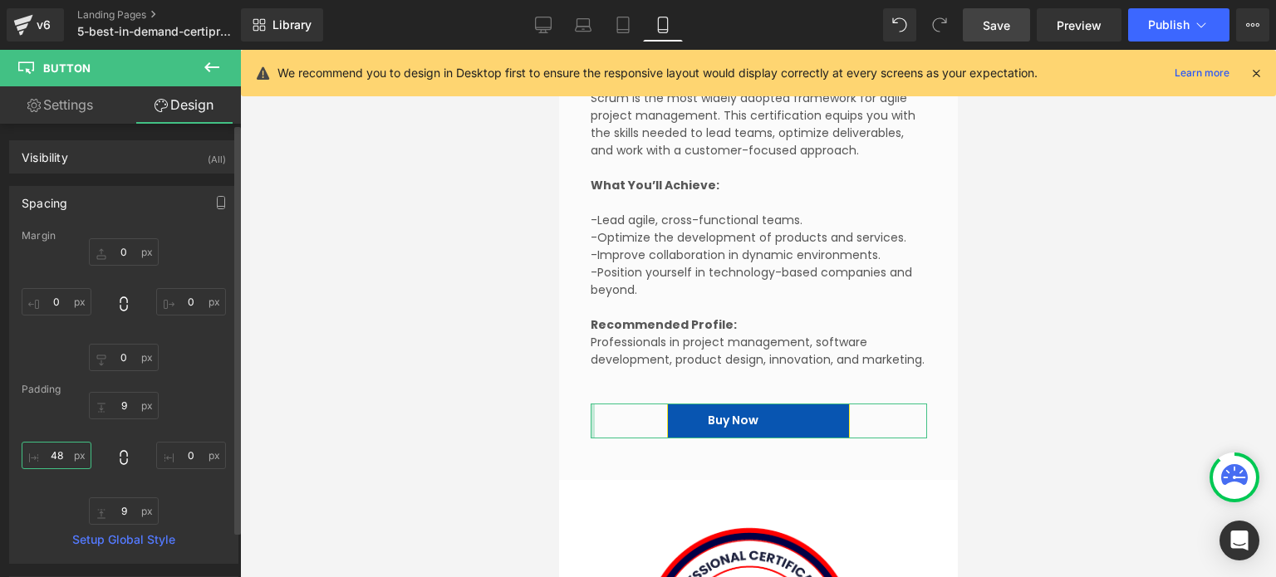
click at [53, 454] on input "48" at bounding box center [57, 455] width 70 height 27
type input "75"
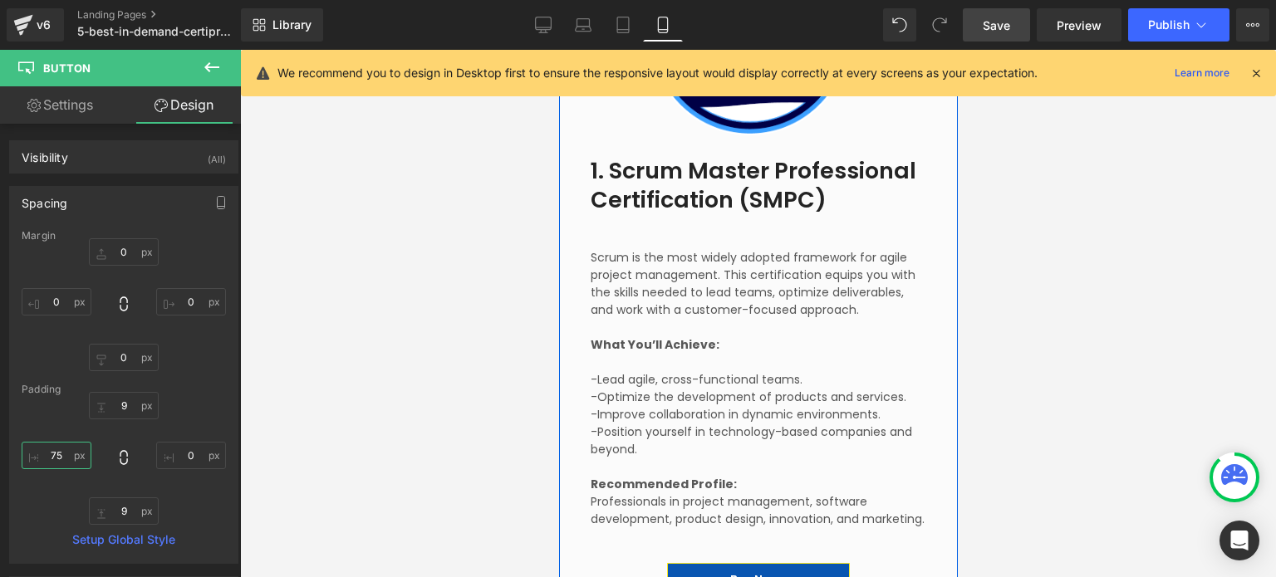
scroll to position [3739, 0]
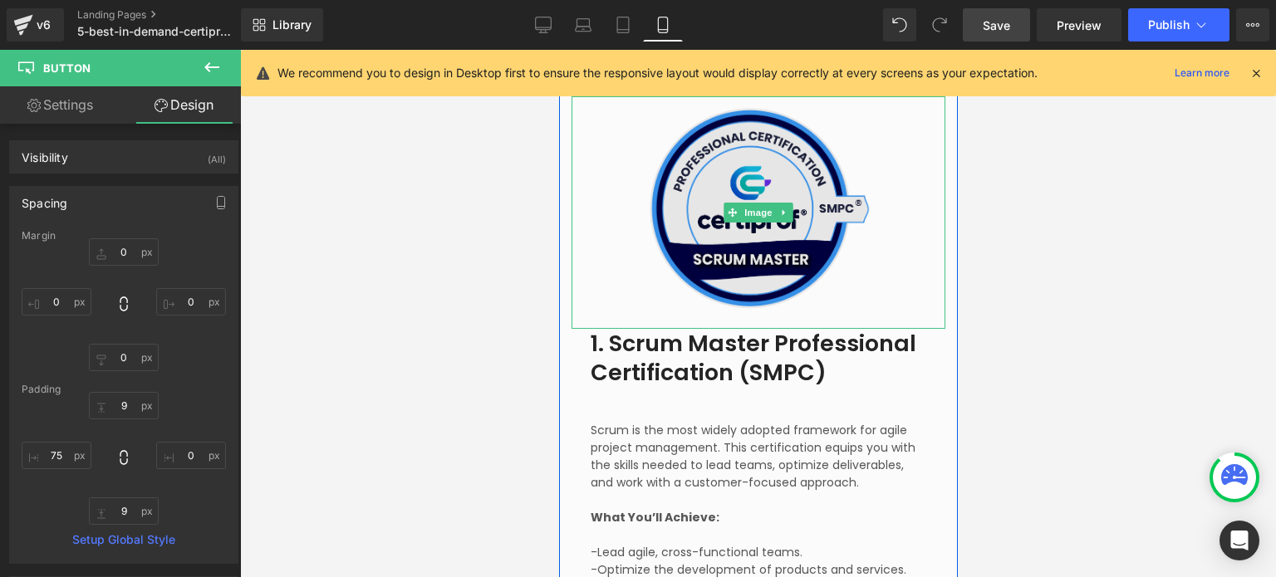
click at [702, 238] on img at bounding box center [758, 208] width 224 height 224
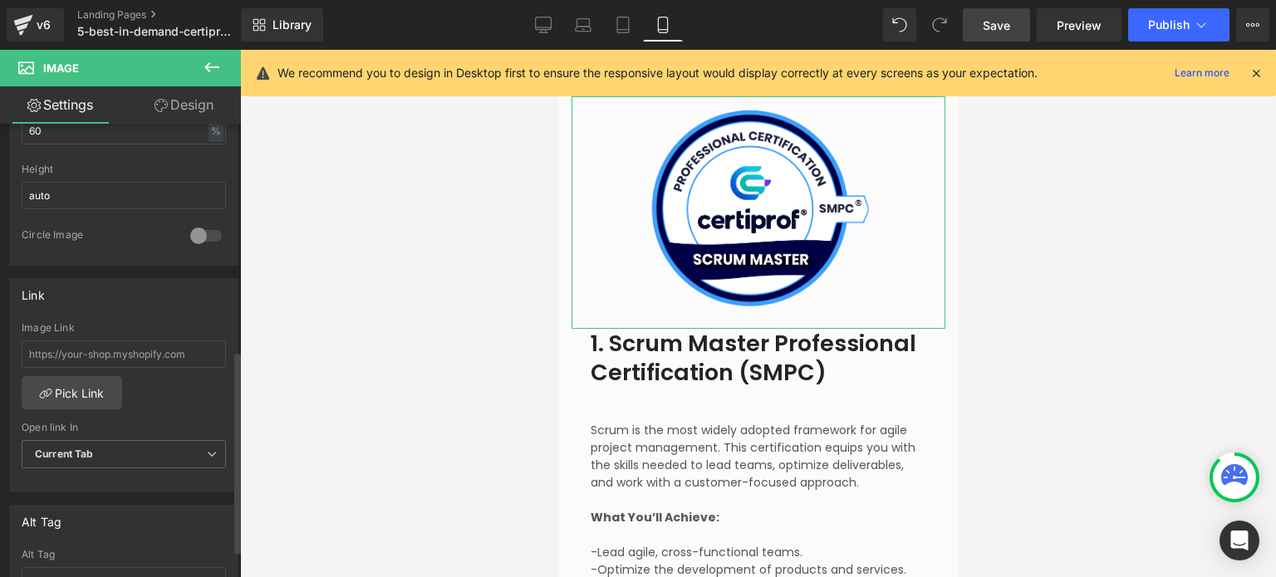
scroll to position [582, 0]
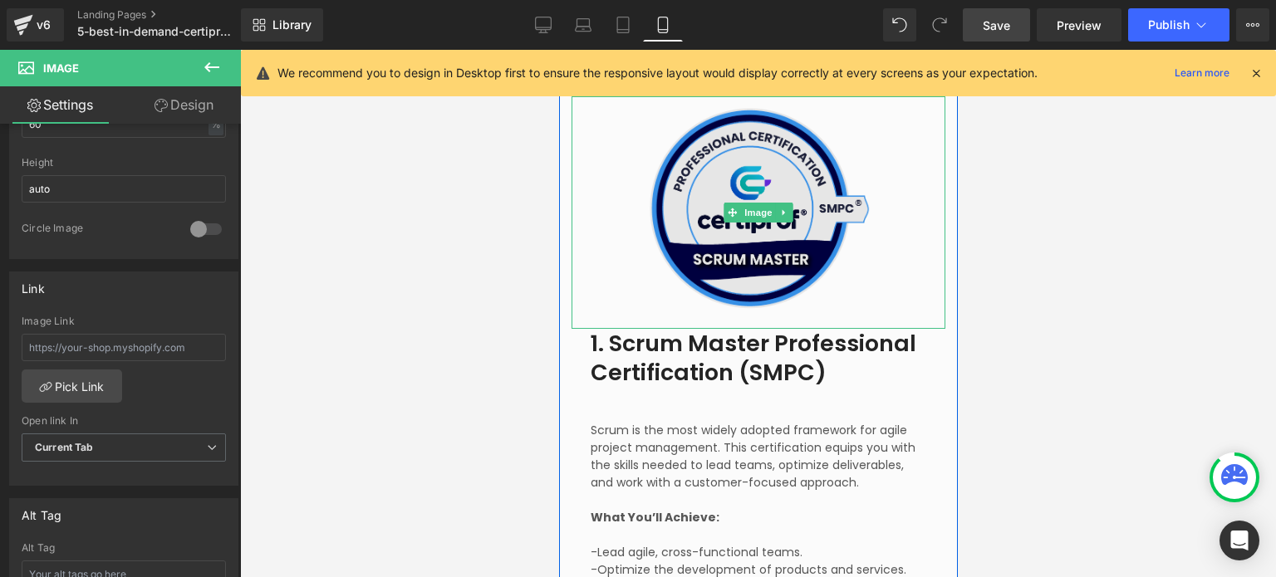
click at [757, 248] on img at bounding box center [758, 208] width 224 height 224
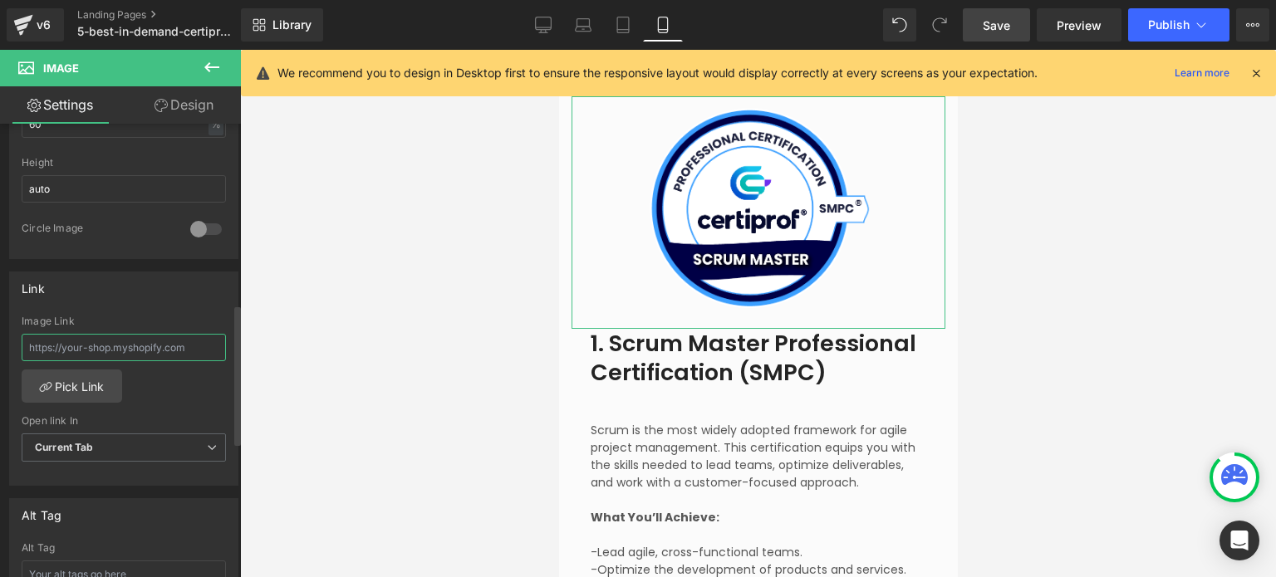
click at [112, 337] on input "text" at bounding box center [124, 347] width 204 height 27
paste input "[URL][DOMAIN_NAME]"
type input "[URL][DOMAIN_NAME]"
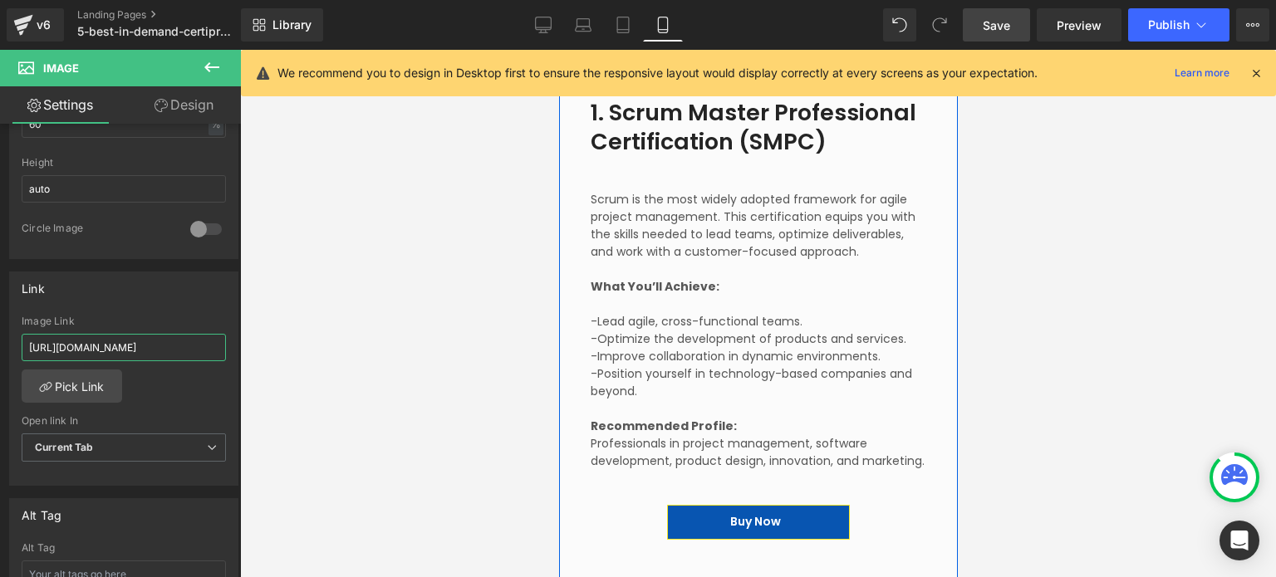
scroll to position [4154, 0]
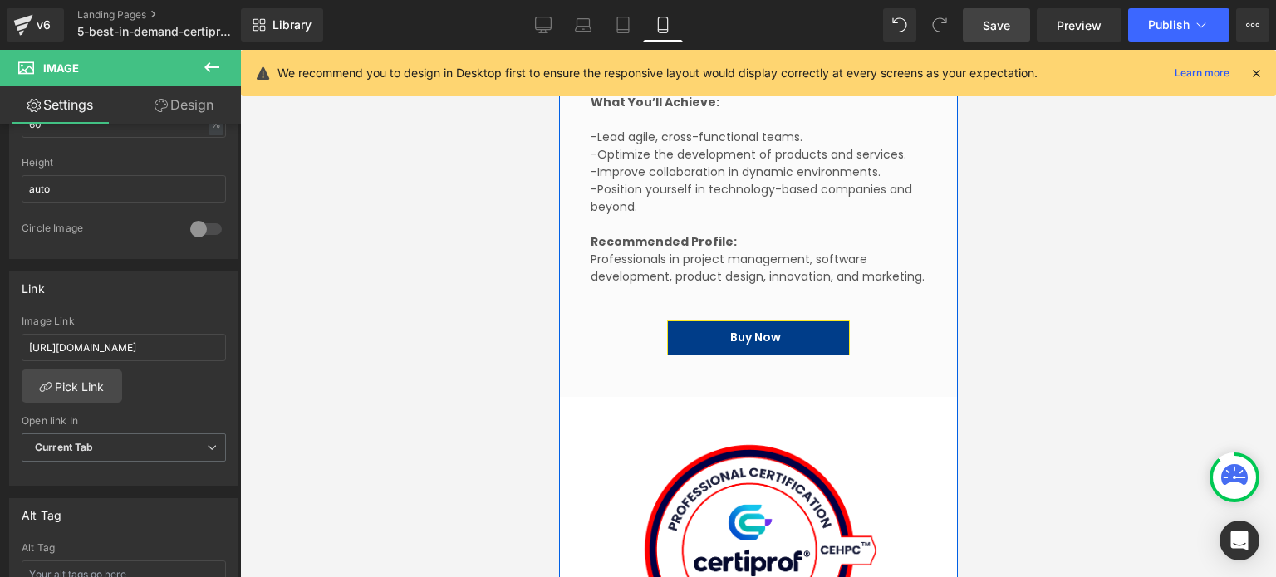
click at [830, 336] on link "Buy Now" at bounding box center [757, 338] width 183 height 34
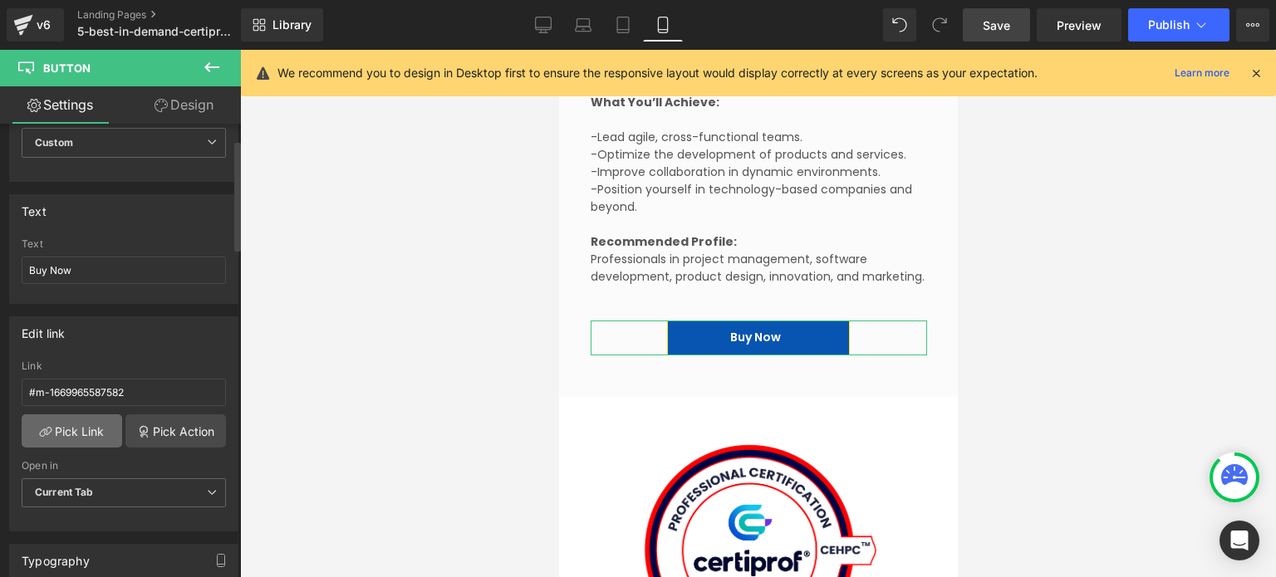
scroll to position [83, 0]
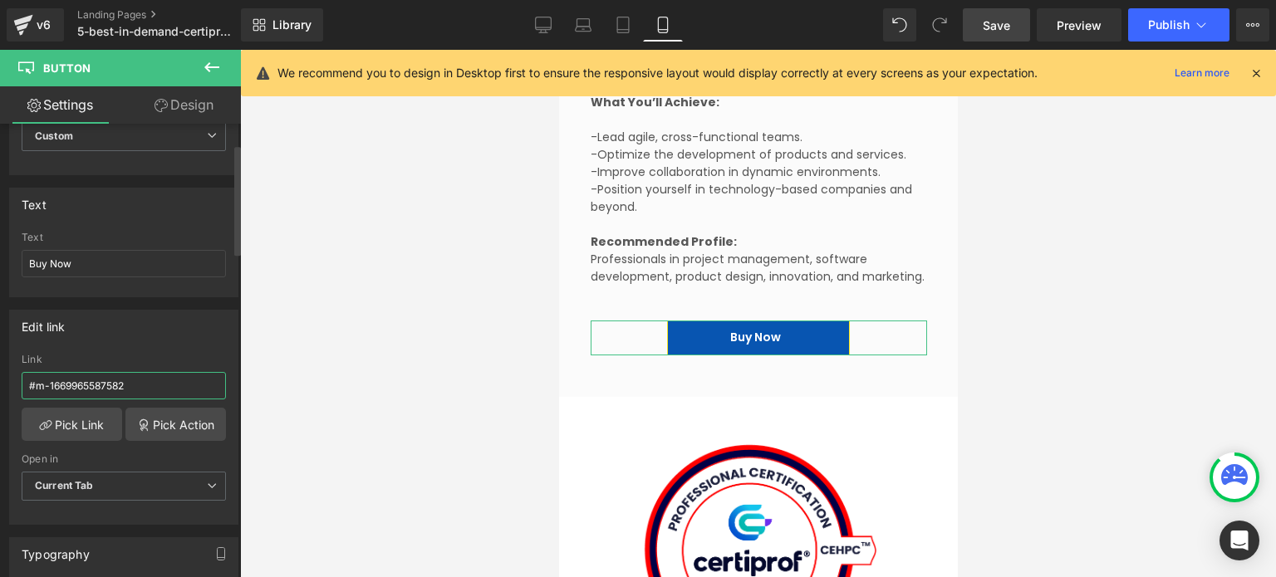
click at [131, 385] on input "#m-1669965587582" at bounding box center [124, 385] width 204 height 27
paste input "[URL][DOMAIN_NAME]"
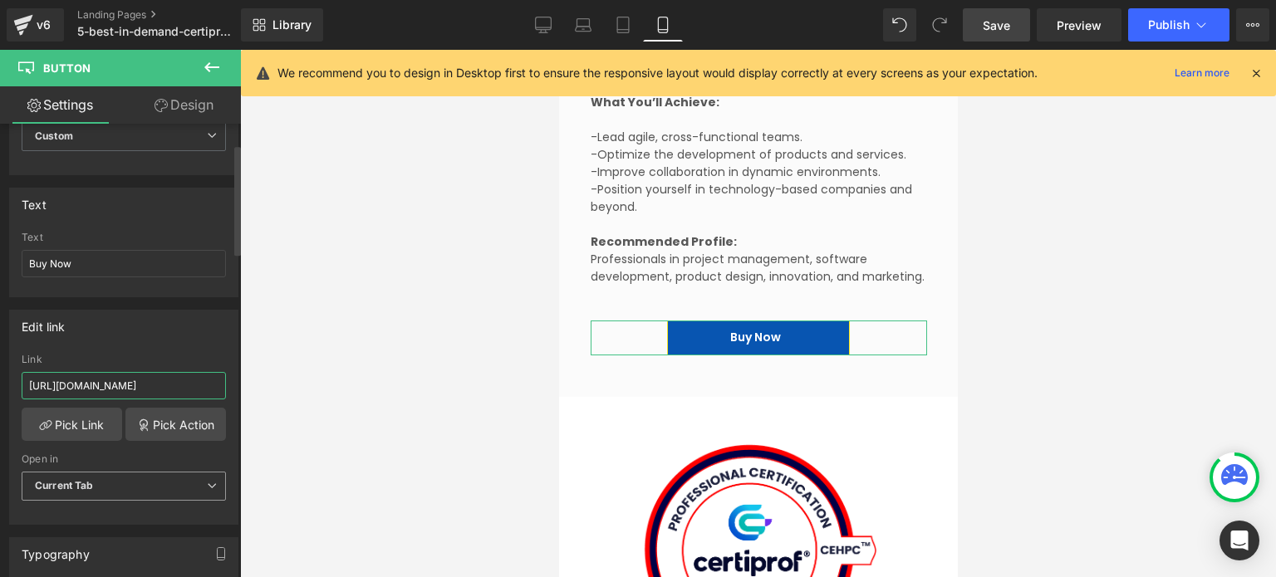
type input "[URL][DOMAIN_NAME]"
click at [144, 486] on span "Current Tab" at bounding box center [124, 486] width 204 height 29
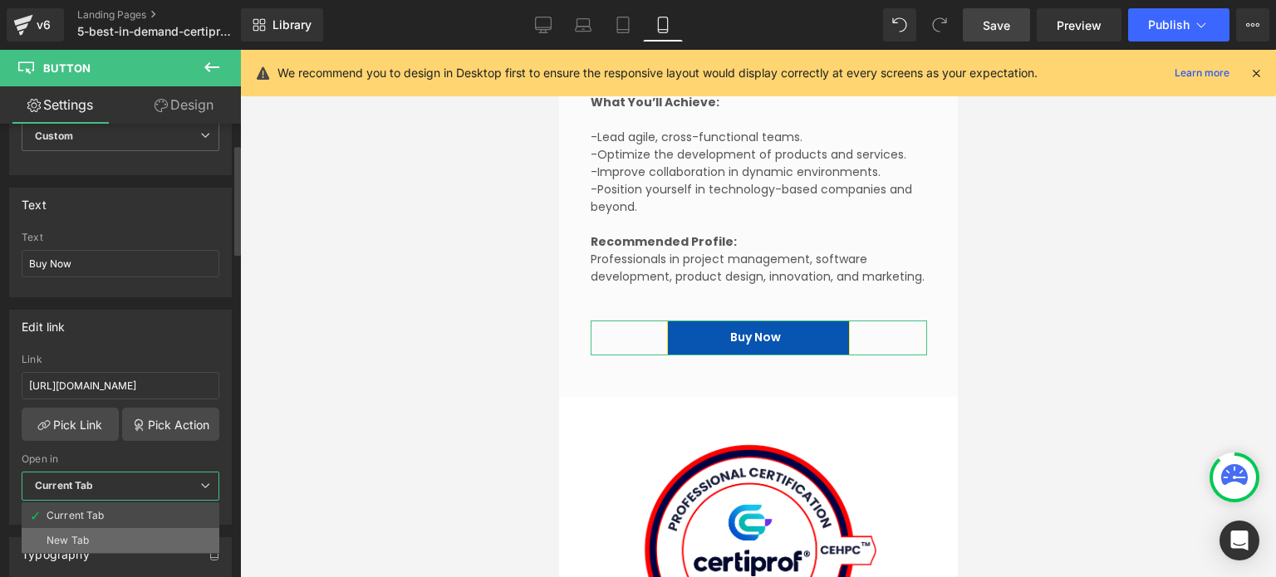
click at [110, 534] on li "New Tab" at bounding box center [121, 540] width 198 height 25
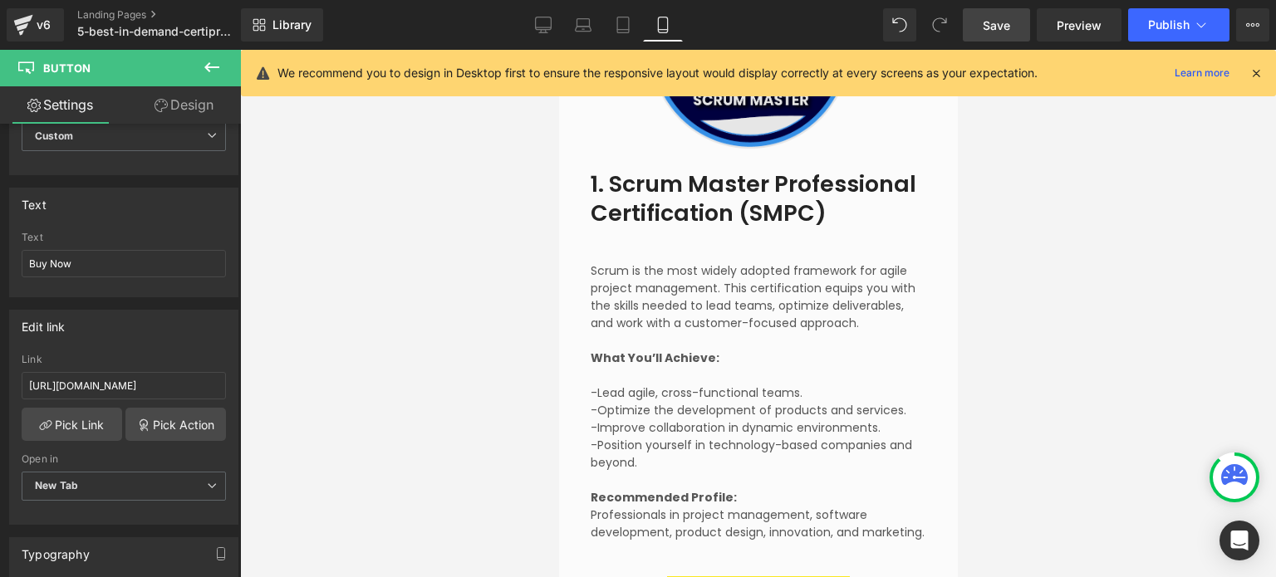
scroll to position [3655, 0]
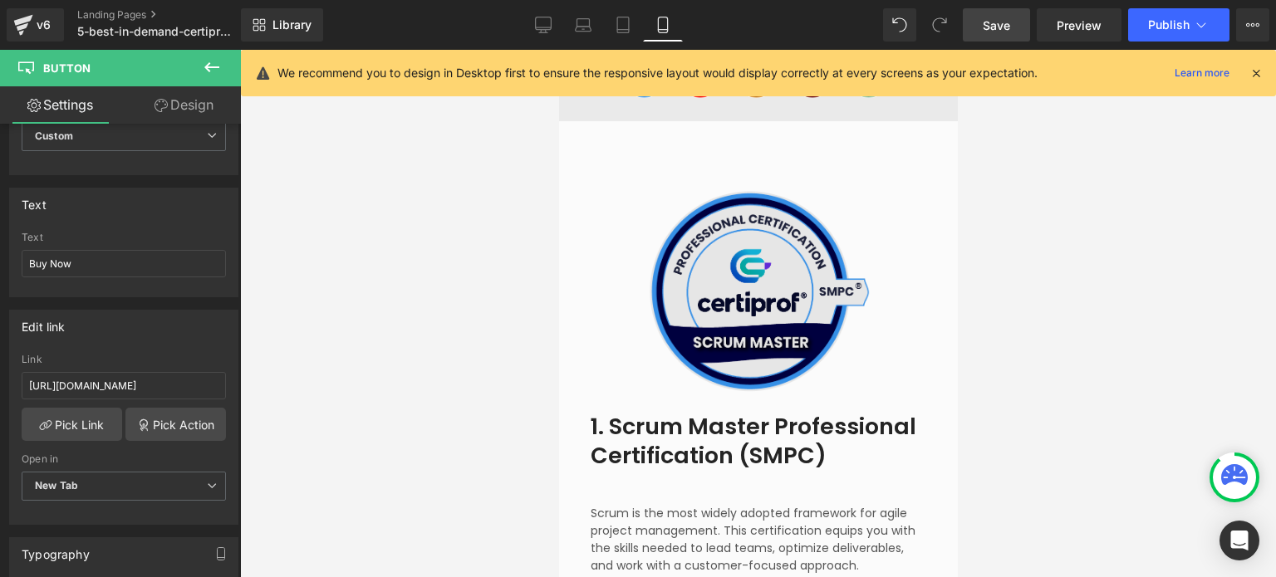
click at [732, 265] on img at bounding box center [758, 291] width 224 height 224
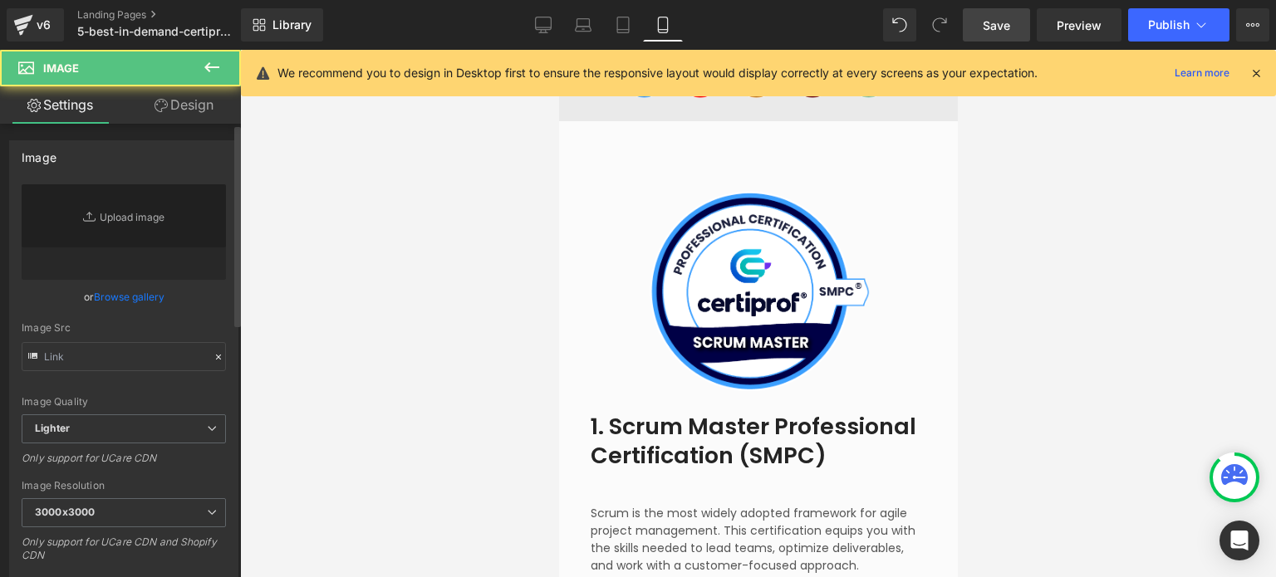
type input "[URL][DOMAIN_NAME]"
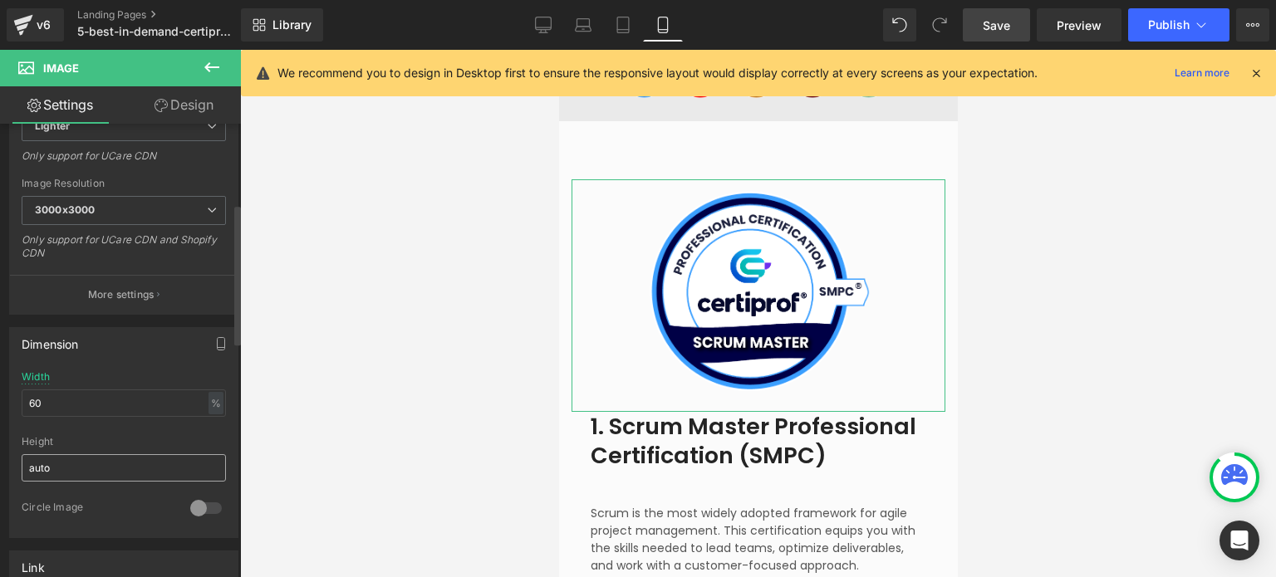
scroll to position [498, 0]
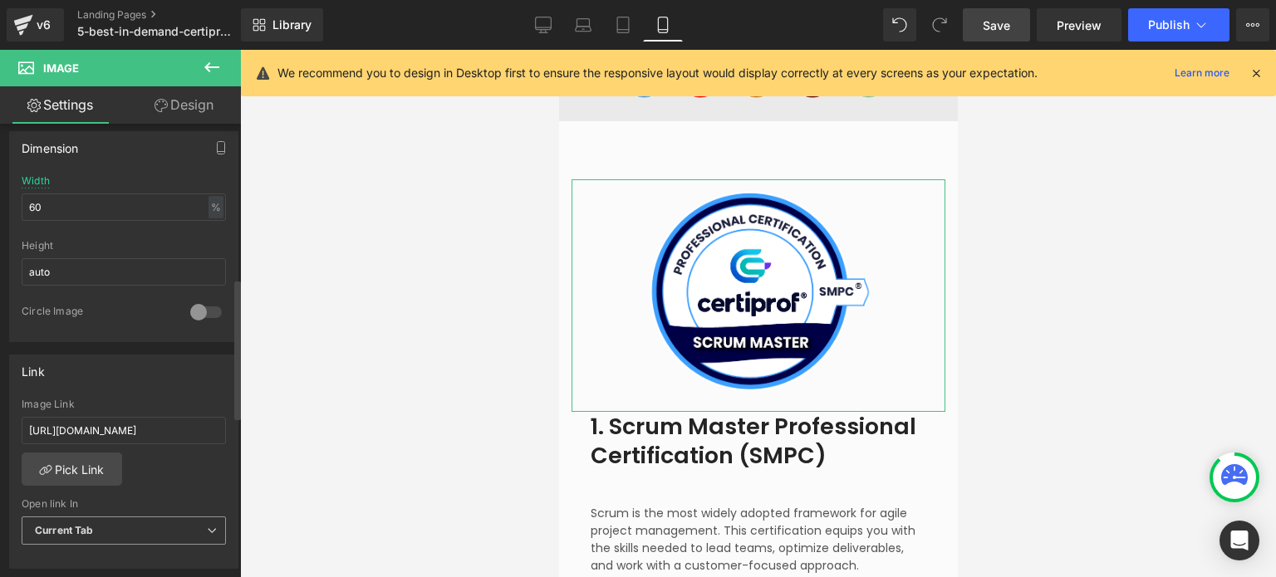
click at [120, 528] on span "Current Tab" at bounding box center [124, 531] width 204 height 29
click at [206, 461] on div "[URL][DOMAIN_NAME] Image Link [URL][DOMAIN_NAME] Pick Link Current Tab New Tab …" at bounding box center [124, 484] width 228 height 170
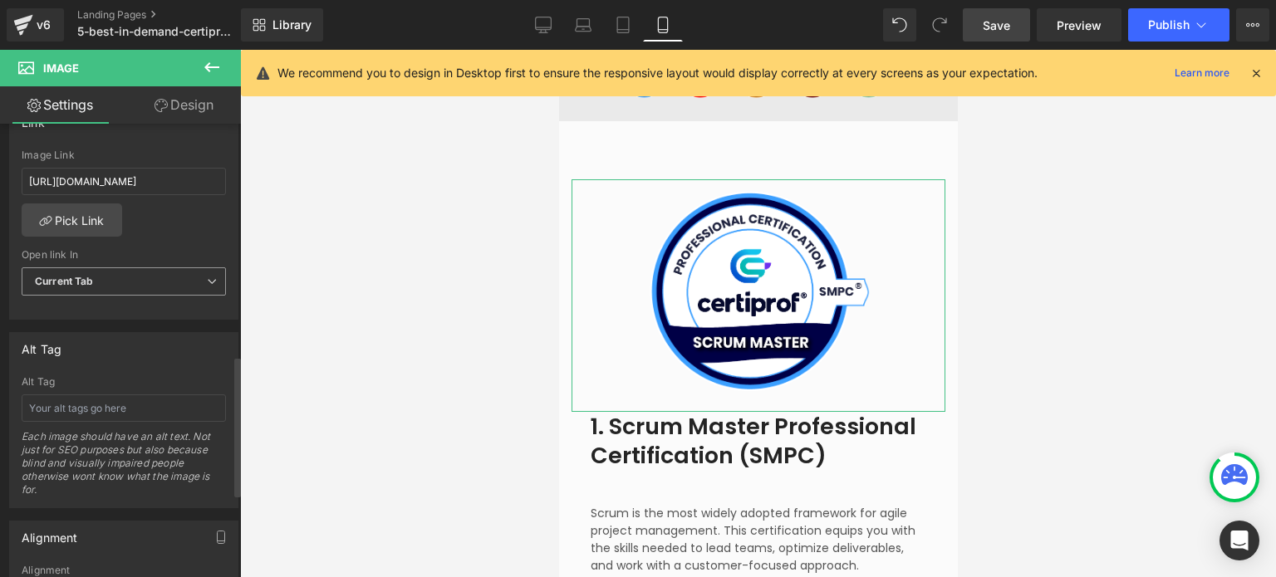
click at [125, 287] on span "Current Tab" at bounding box center [124, 282] width 204 height 29
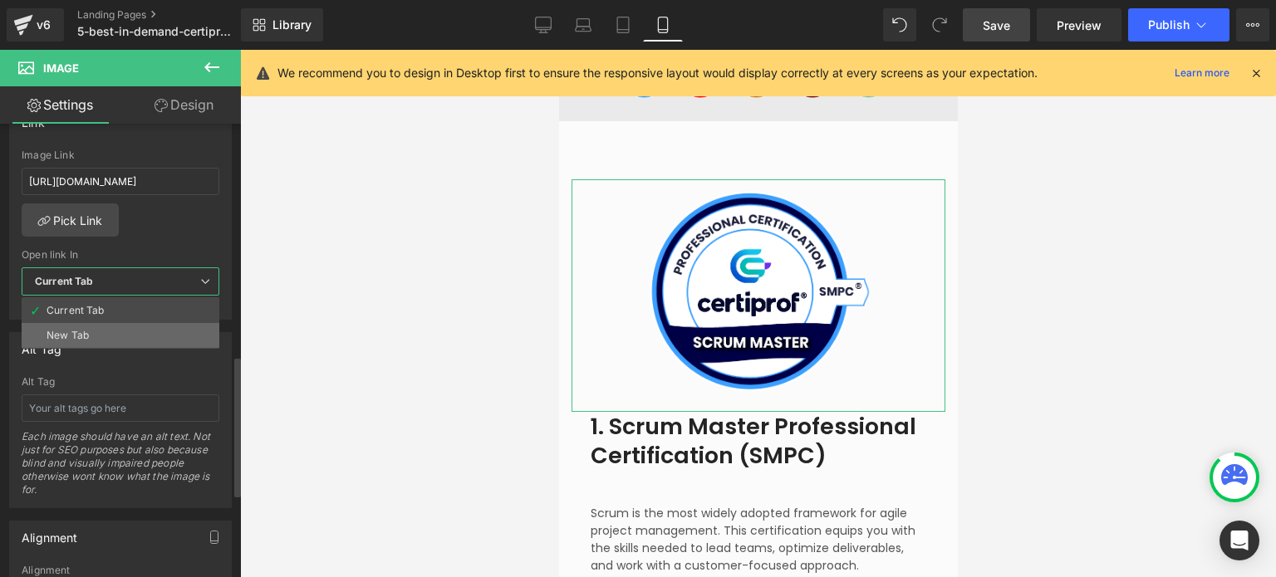
click at [96, 340] on li "New Tab" at bounding box center [121, 335] width 198 height 25
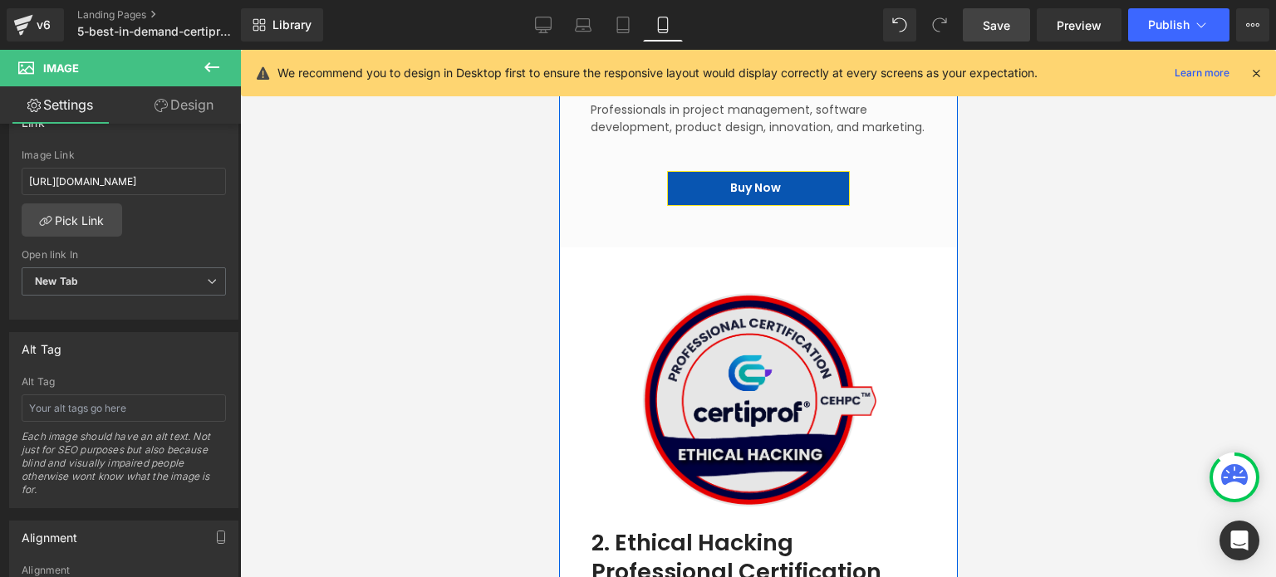
scroll to position [4320, 0]
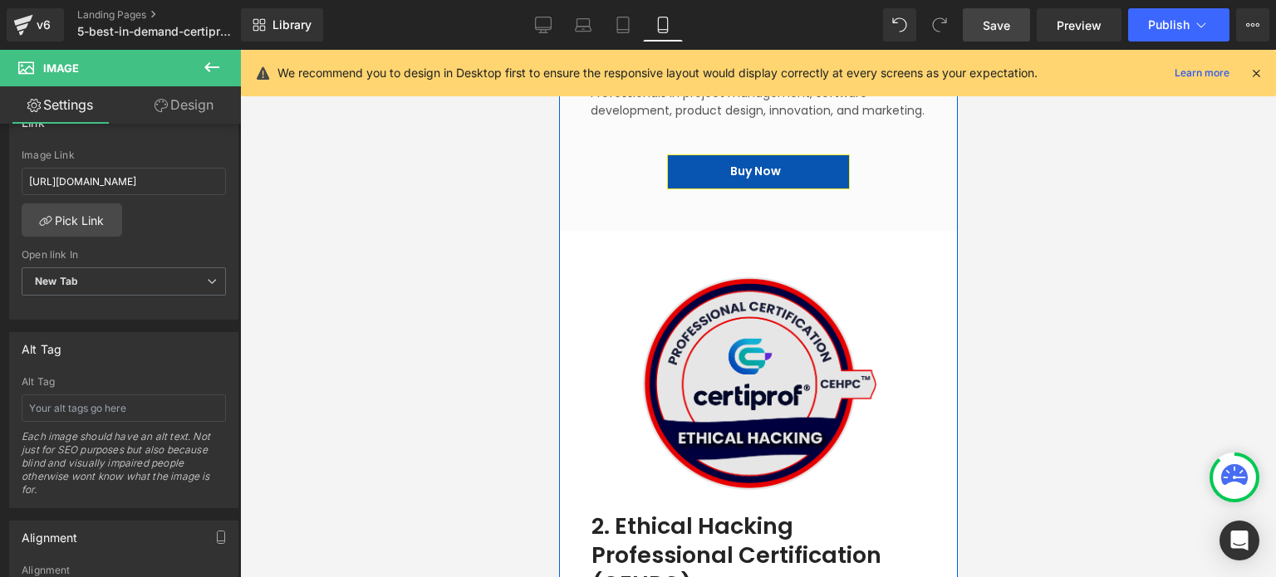
click at [742, 336] on img at bounding box center [757, 383] width 239 height 239
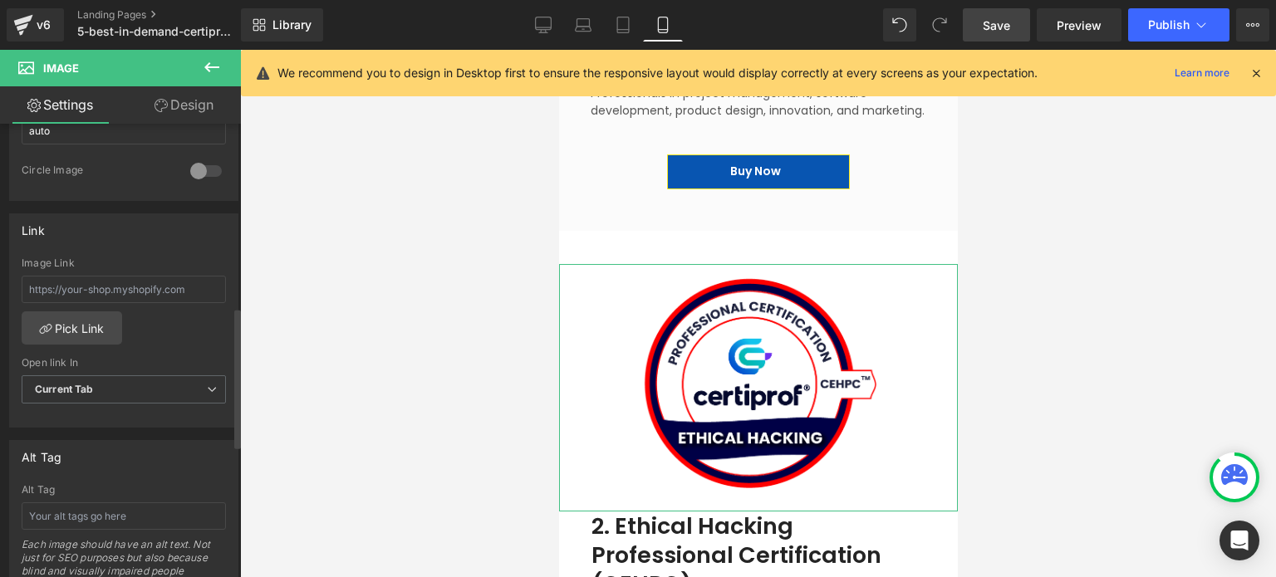
scroll to position [665, 0]
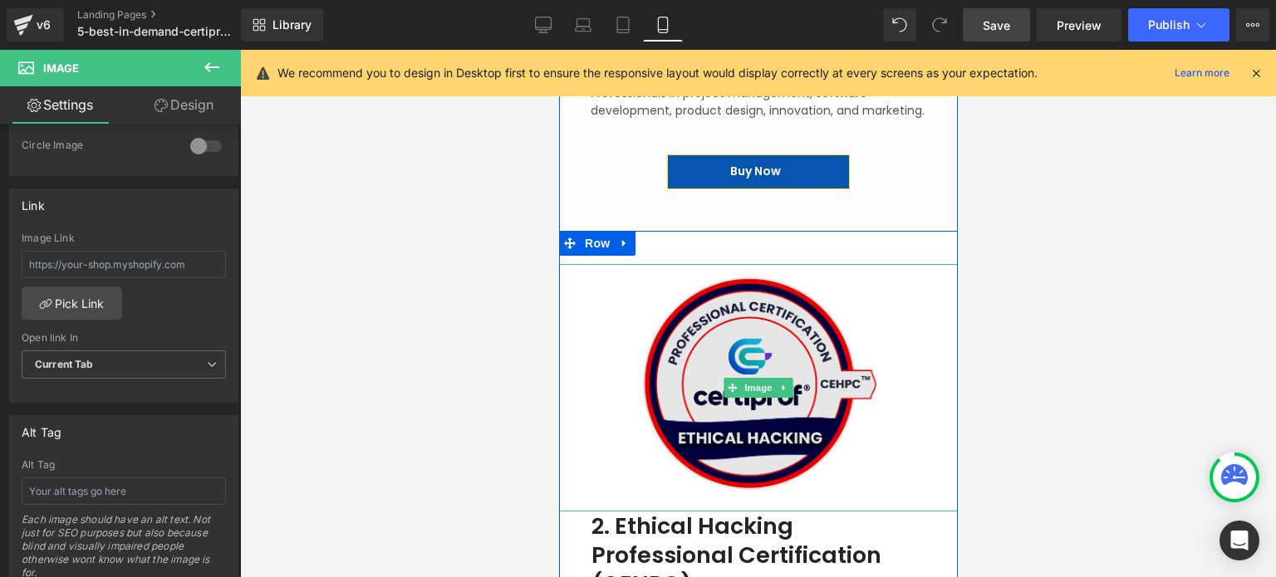
click at [749, 396] on img at bounding box center [757, 383] width 239 height 239
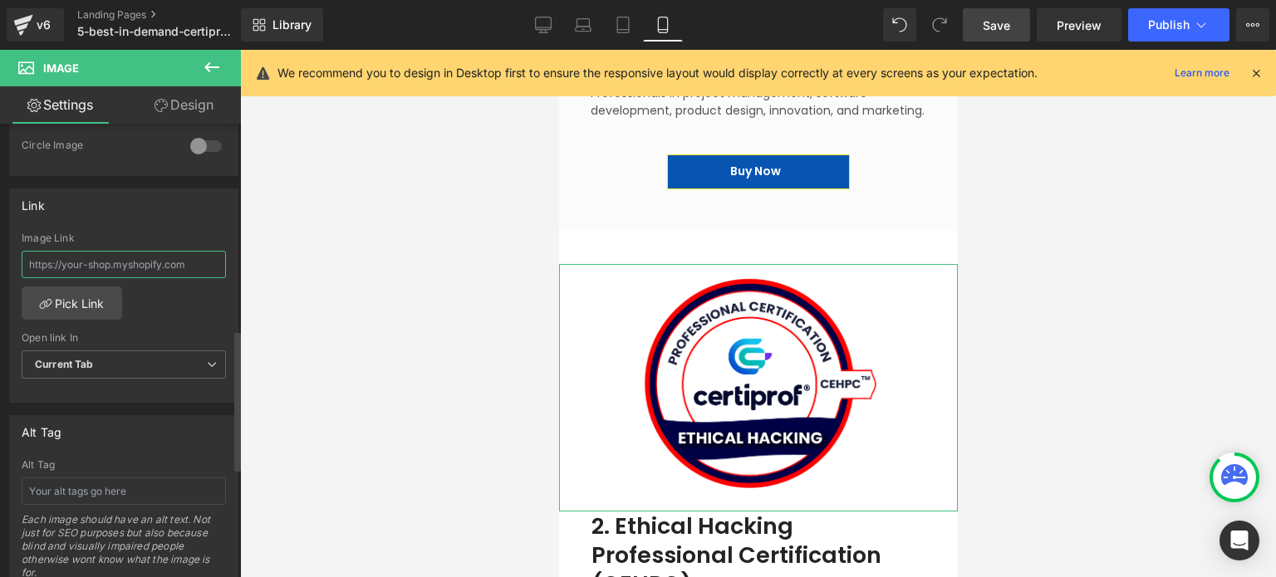
click at [133, 256] on input "text" at bounding box center [124, 264] width 204 height 27
paste input "[URL][DOMAIN_NAME]"
type input "[URL][DOMAIN_NAME]"
click at [143, 370] on span "Current Tab" at bounding box center [124, 365] width 204 height 29
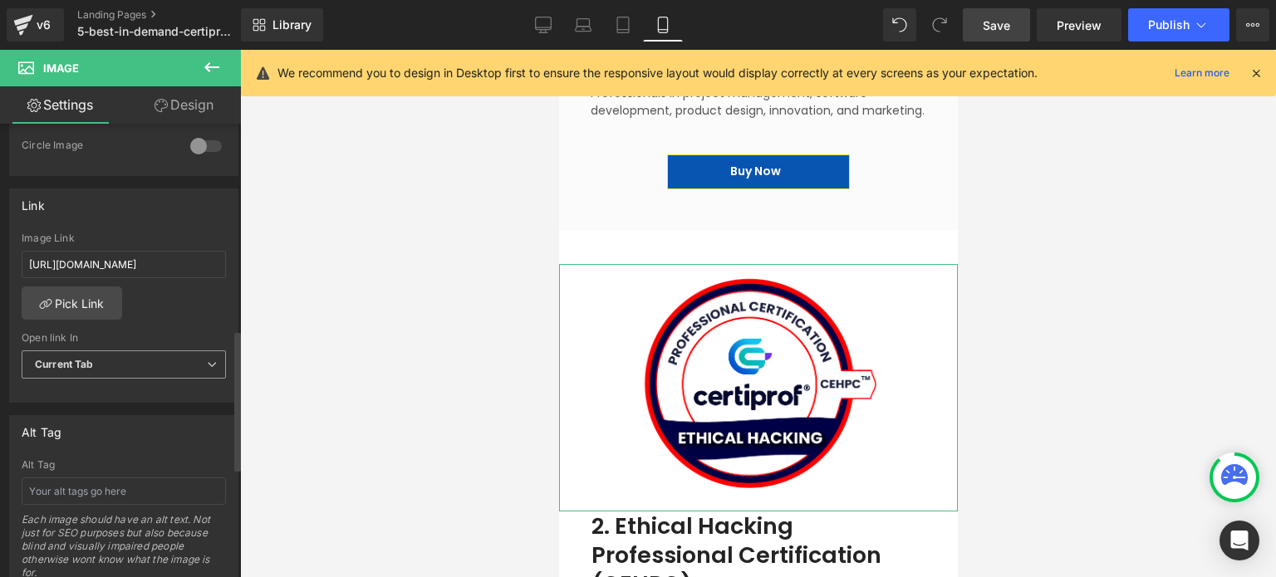
scroll to position [0, 0]
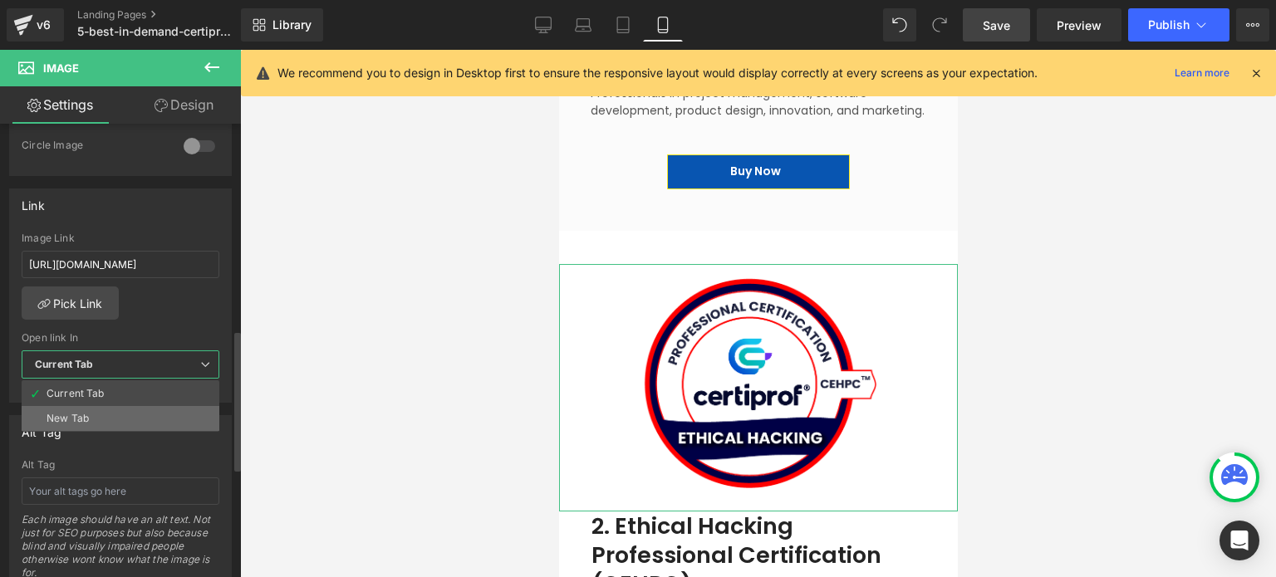
click at [122, 422] on li "New Tab" at bounding box center [121, 418] width 198 height 25
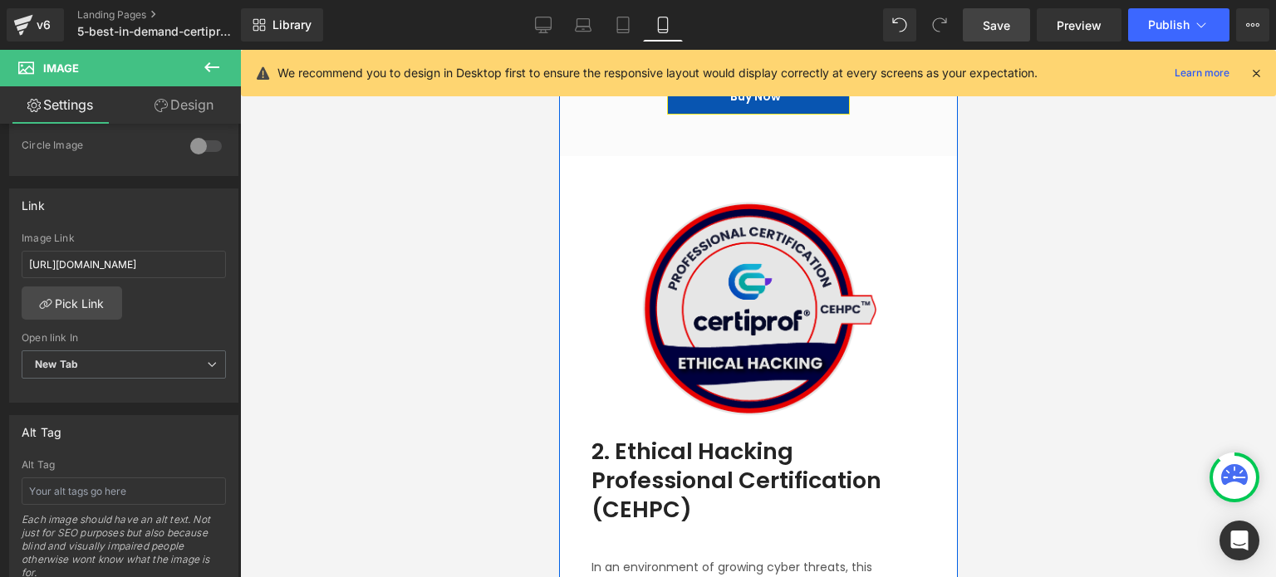
scroll to position [4736, 0]
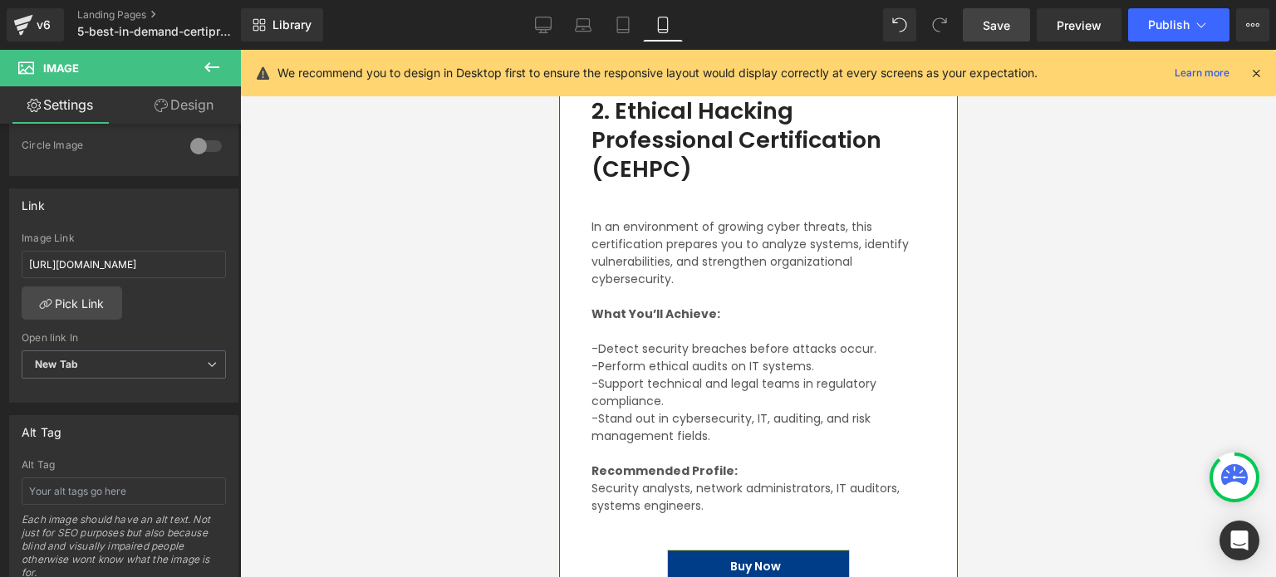
drag, startPoint x: 730, startPoint y: 416, endPoint x: 813, endPoint y: 557, distance: 162.7
click at [813, 557] on link "Buy Now" at bounding box center [757, 567] width 183 height 34
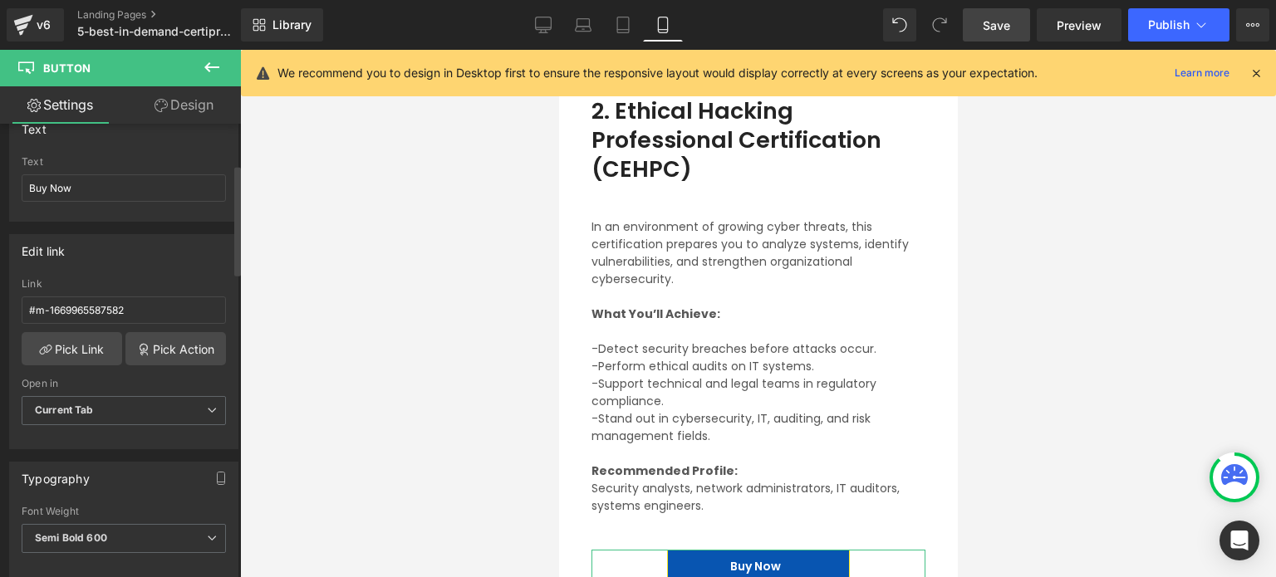
scroll to position [166, 0]
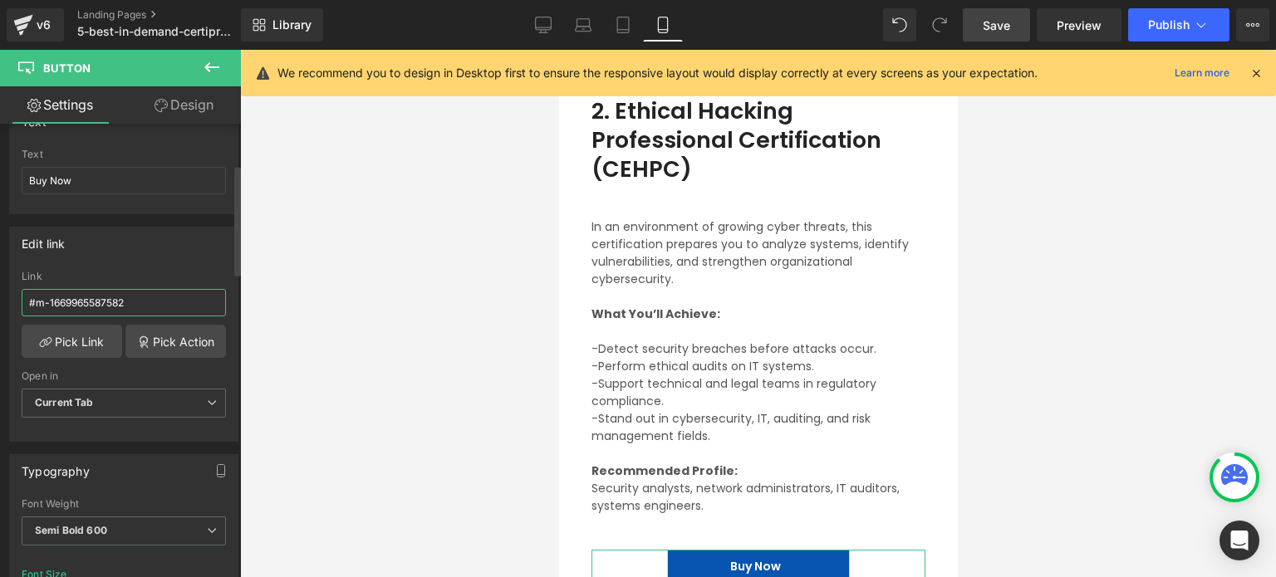
click at [140, 301] on input "#m-1669965587582" at bounding box center [124, 302] width 204 height 27
type input "[URL][DOMAIN_NAME]"
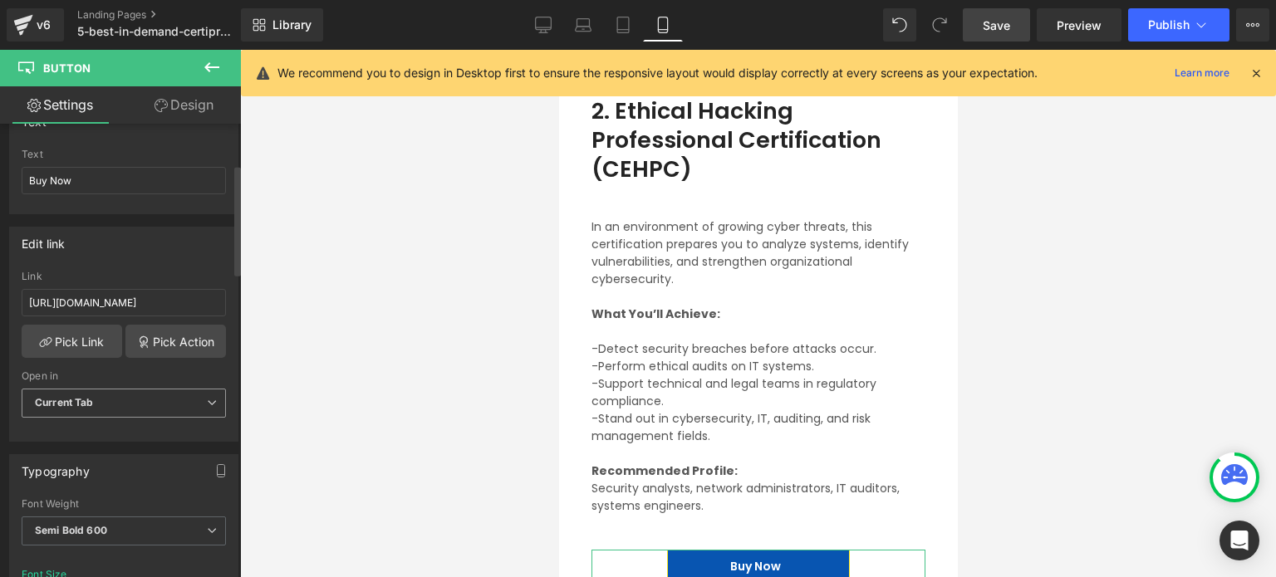
scroll to position [0, 0]
click at [145, 401] on span "Current Tab" at bounding box center [124, 403] width 204 height 29
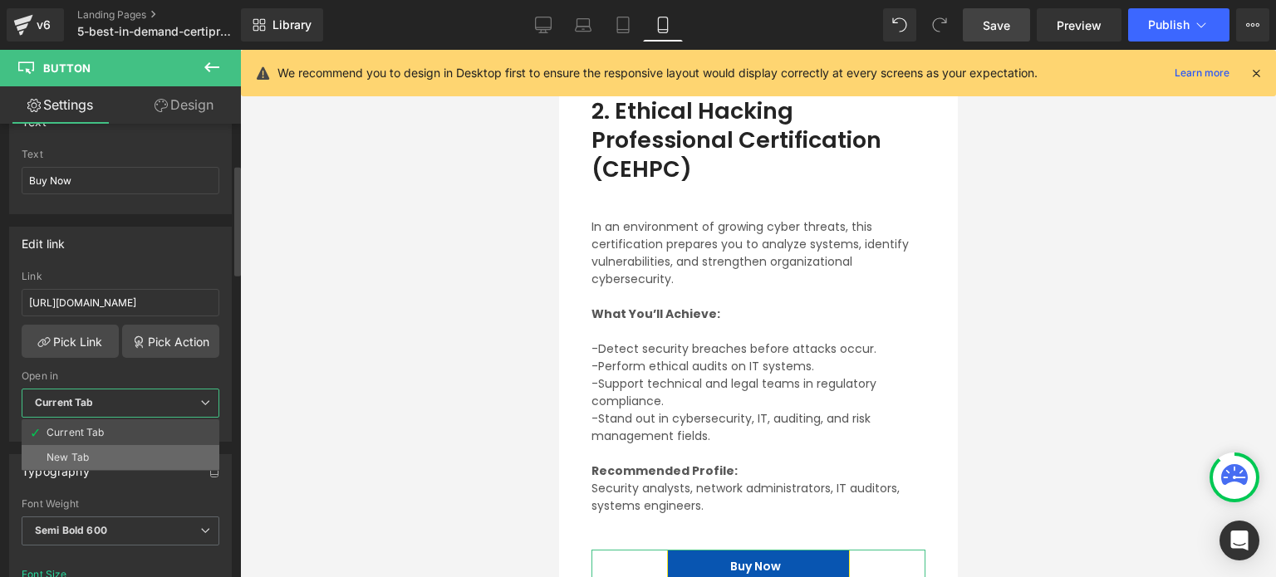
click at [110, 458] on li "New Tab" at bounding box center [121, 457] width 198 height 25
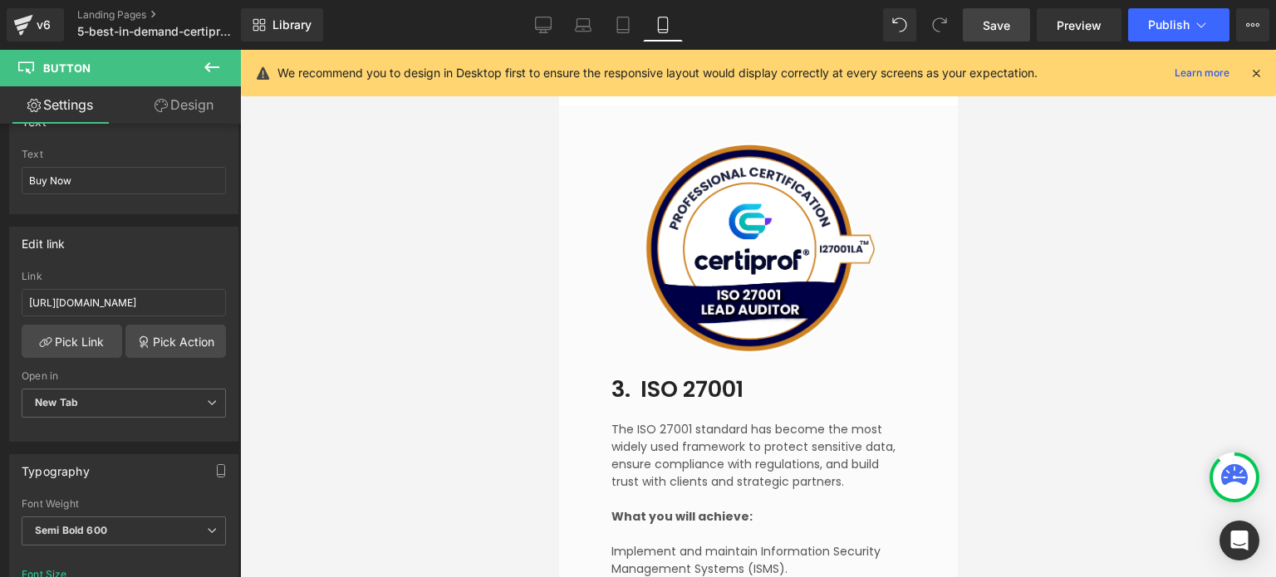
scroll to position [5317, 0]
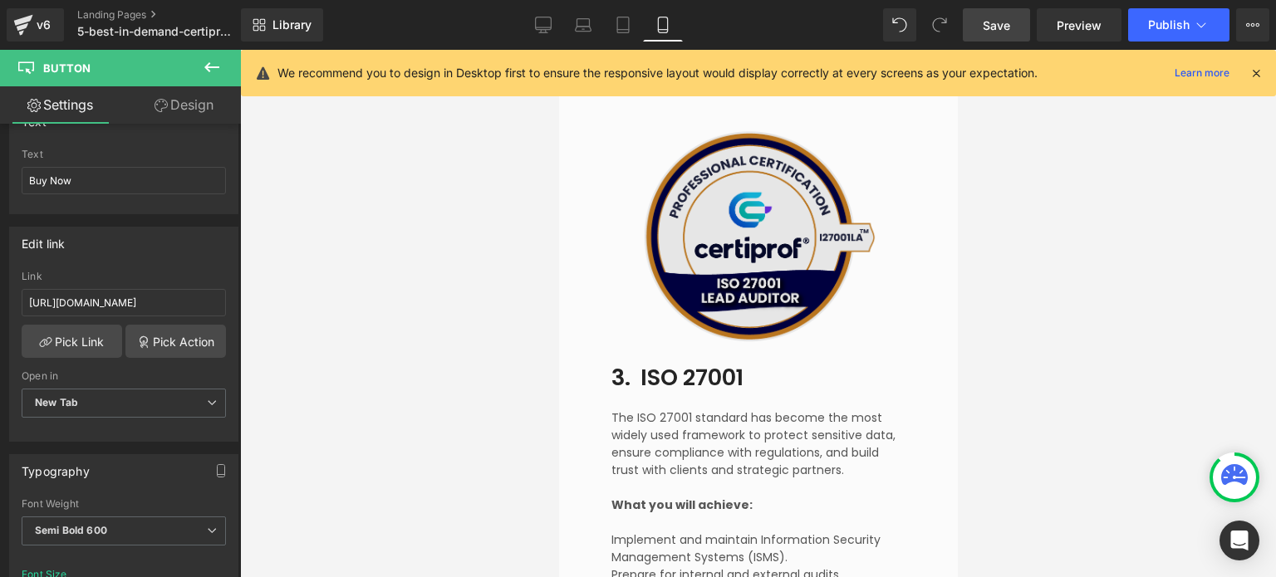
click at [786, 273] on img at bounding box center [757, 236] width 235 height 235
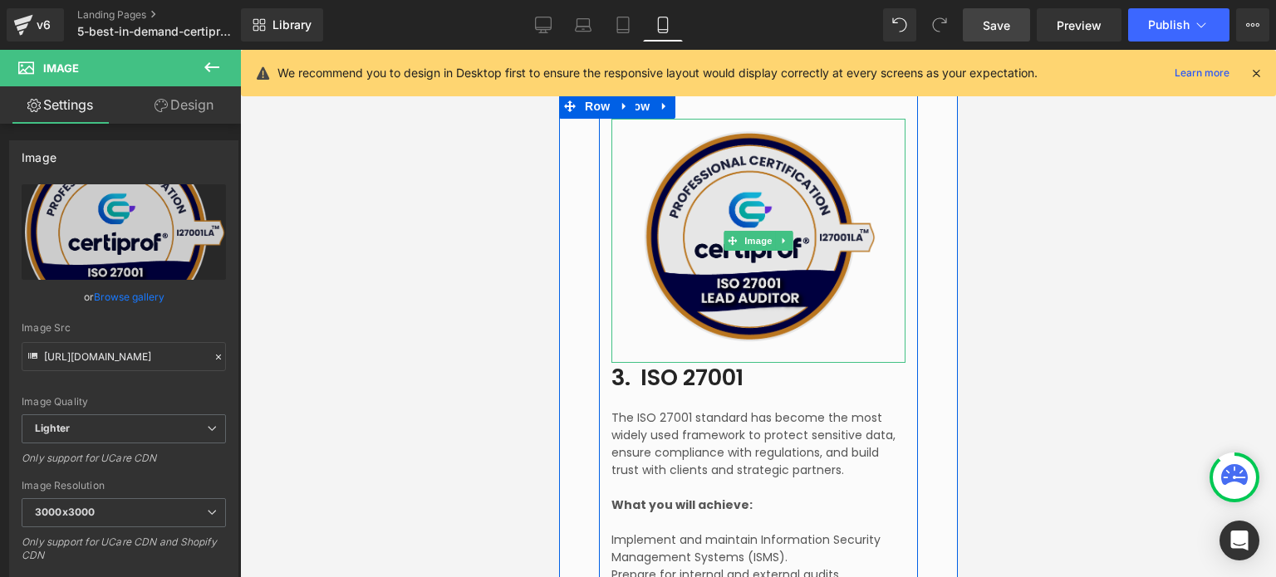
click at [768, 287] on img at bounding box center [757, 236] width 235 height 235
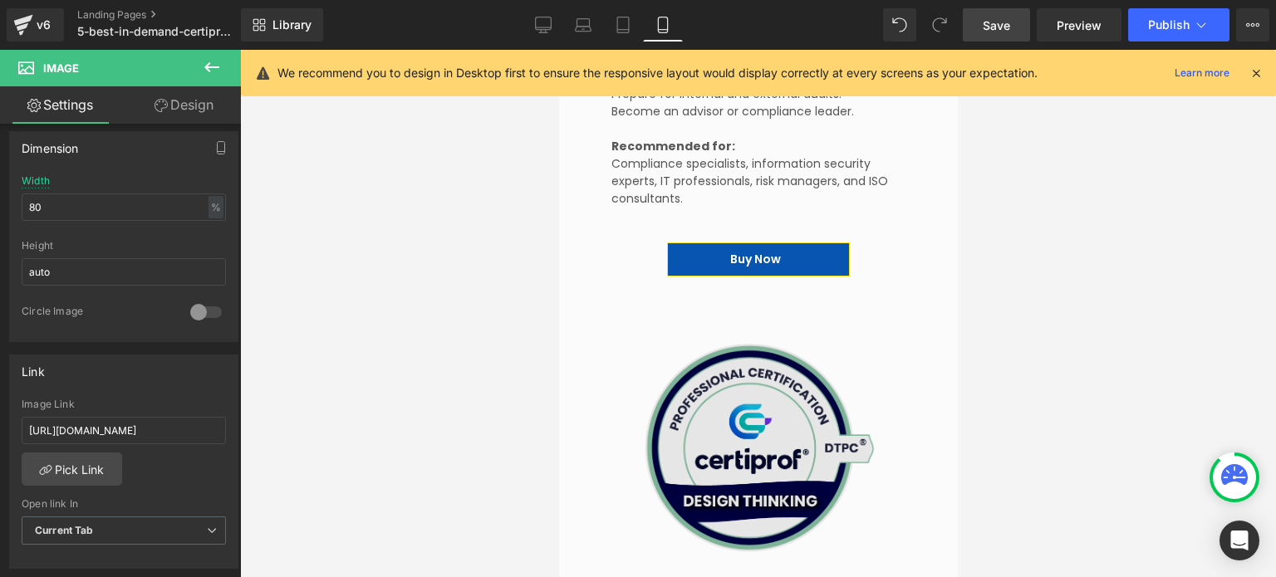
scroll to position [5816, 0]
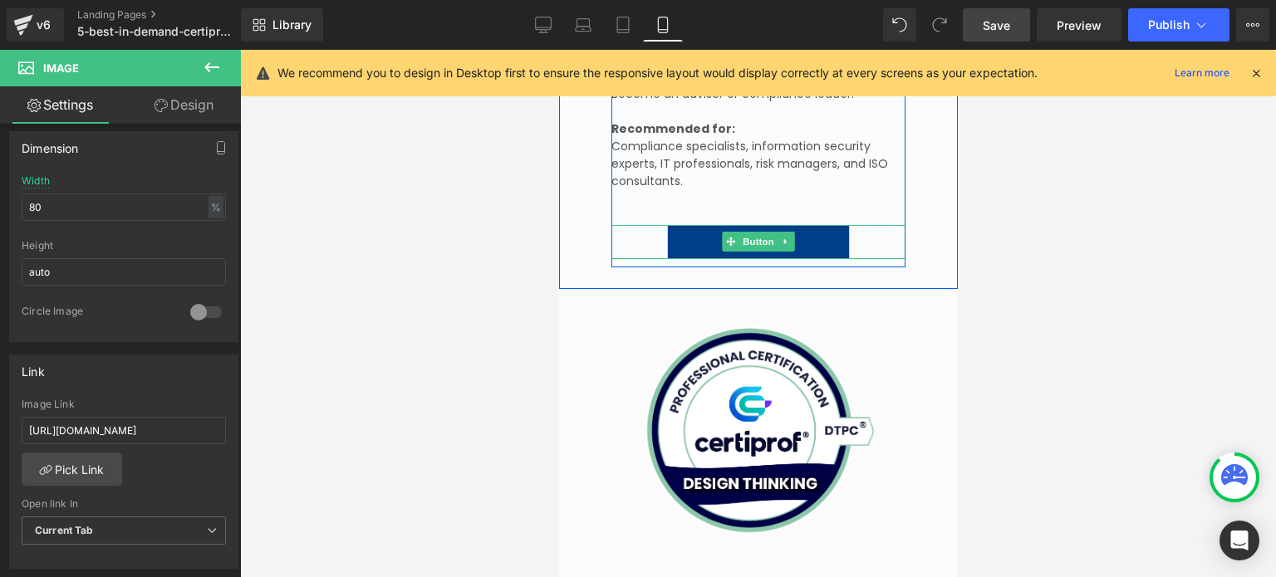
click at [833, 233] on link "Buy Now" at bounding box center [757, 242] width 183 height 34
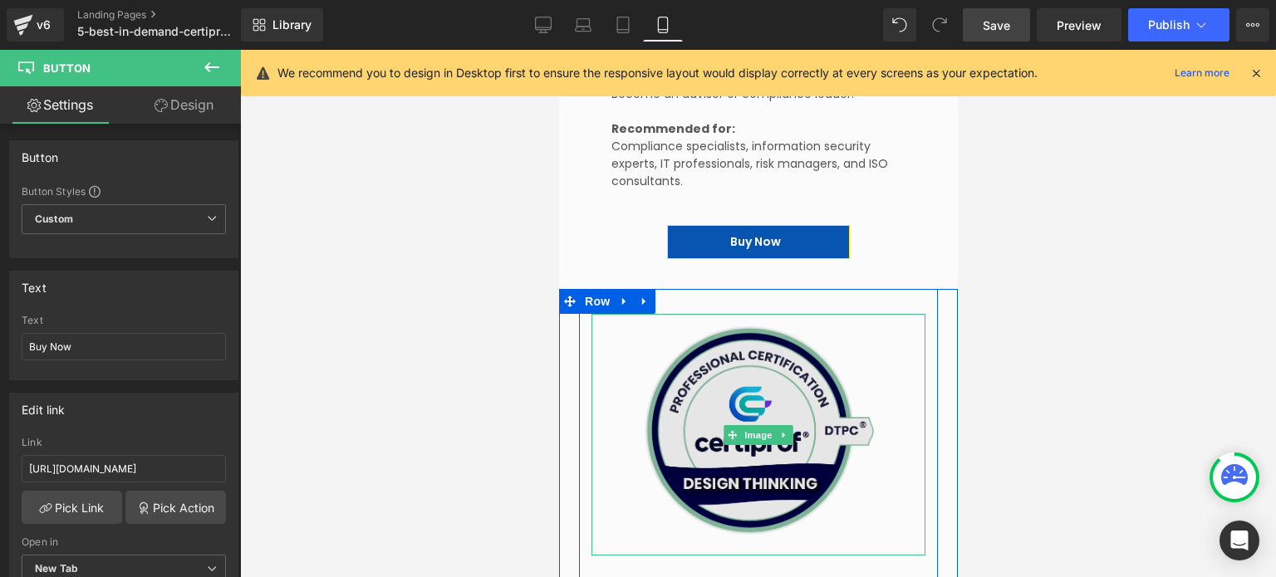
click at [785, 470] on img at bounding box center [757, 430] width 233 height 233
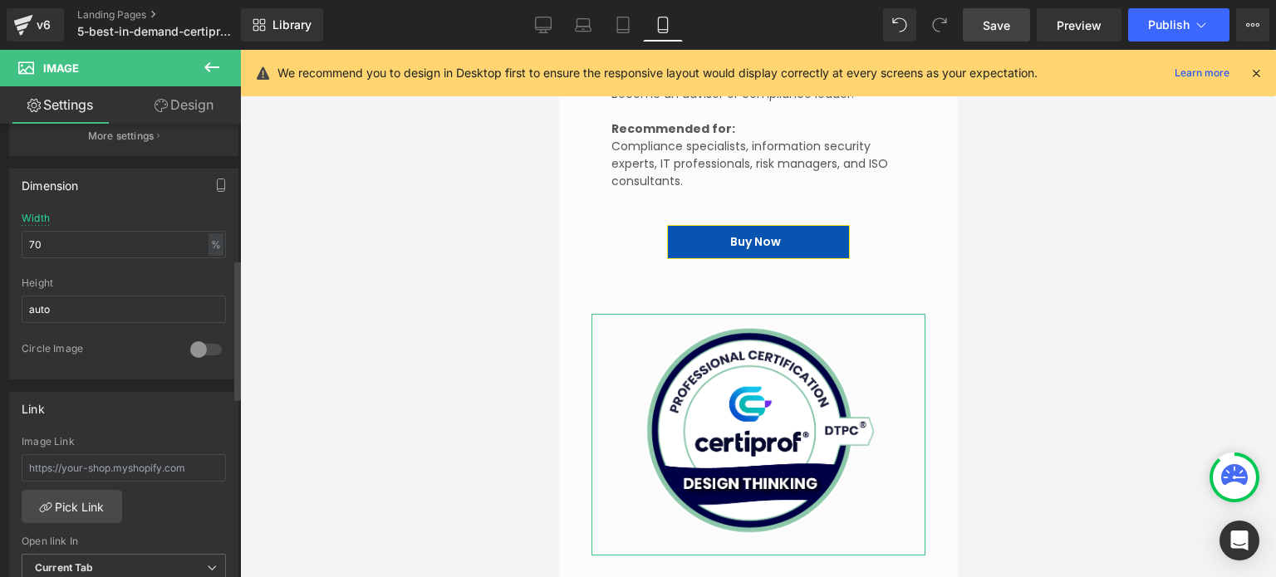
scroll to position [498, 0]
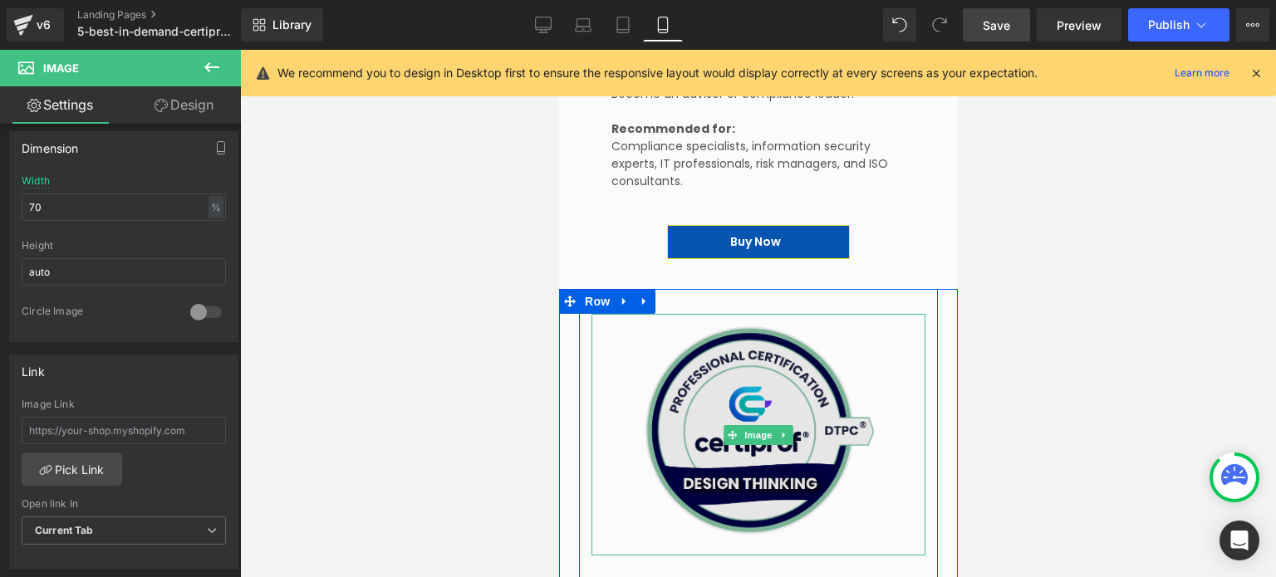
click at [768, 405] on img at bounding box center [757, 430] width 233 height 233
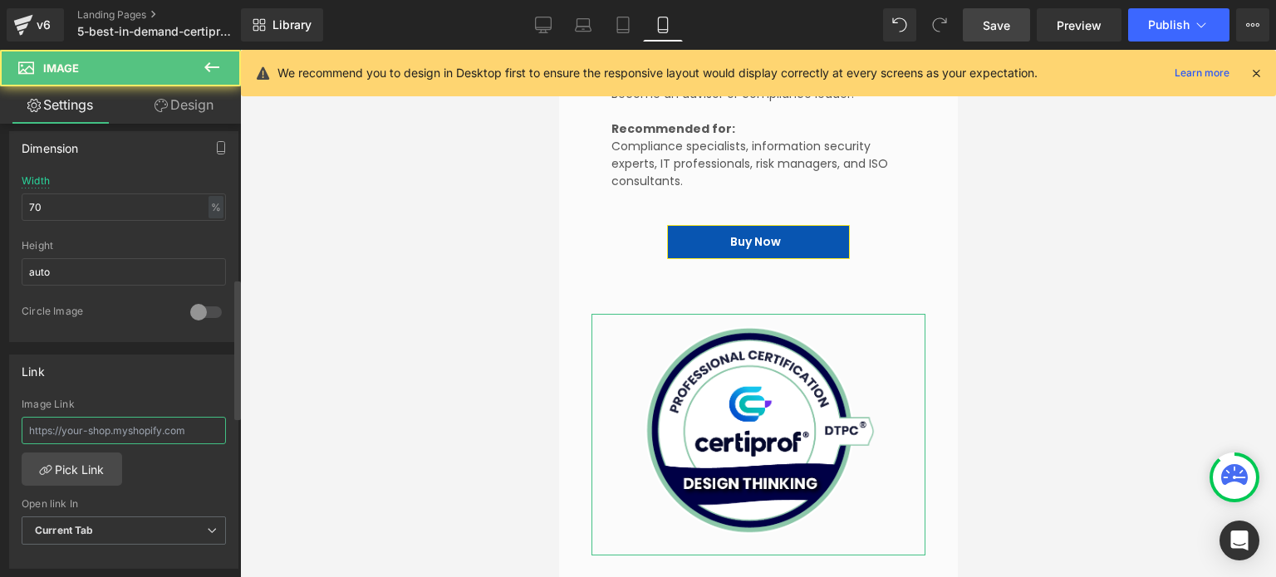
click at [137, 425] on input "text" at bounding box center [124, 430] width 204 height 27
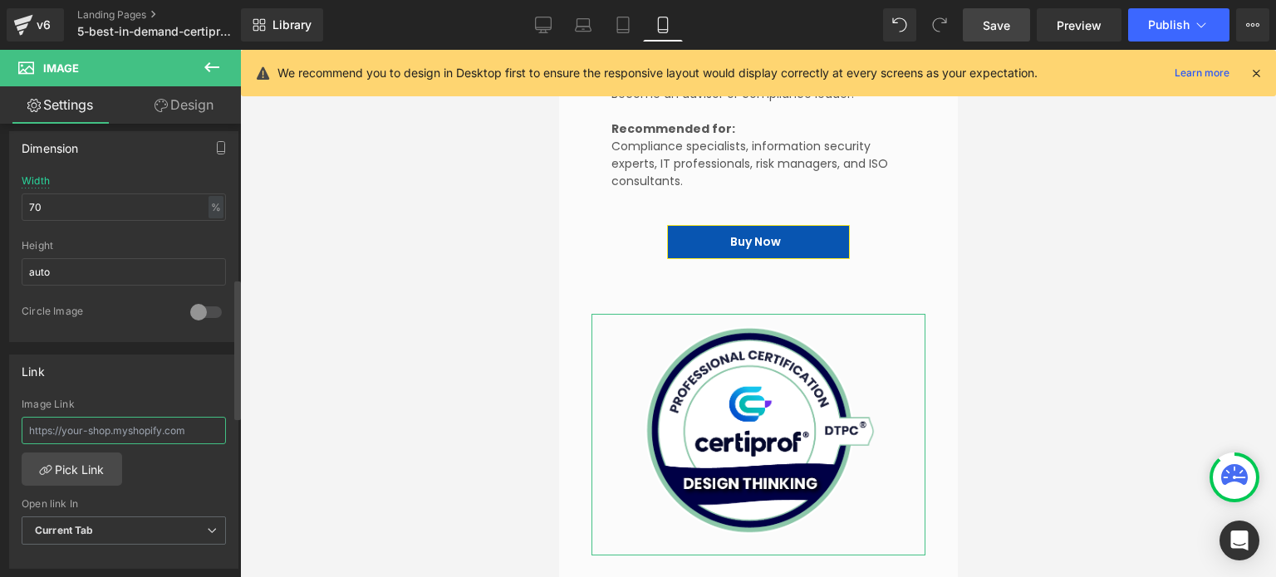
paste input "[URL][DOMAIN_NAME]"
type input "[URL][DOMAIN_NAME]"
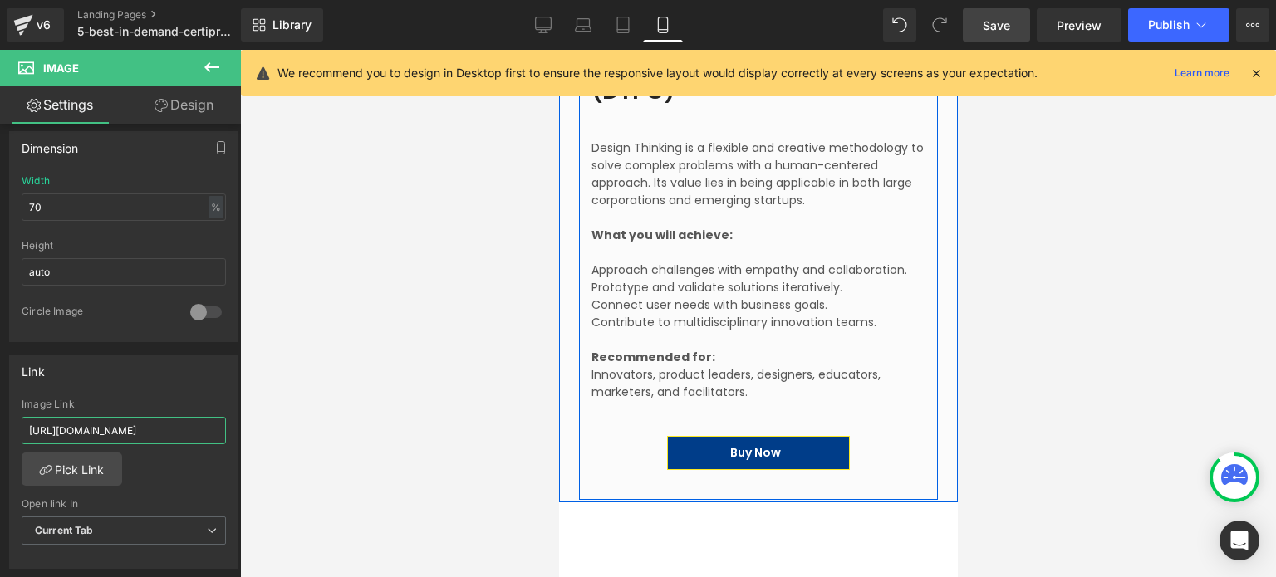
scroll to position [6397, 0]
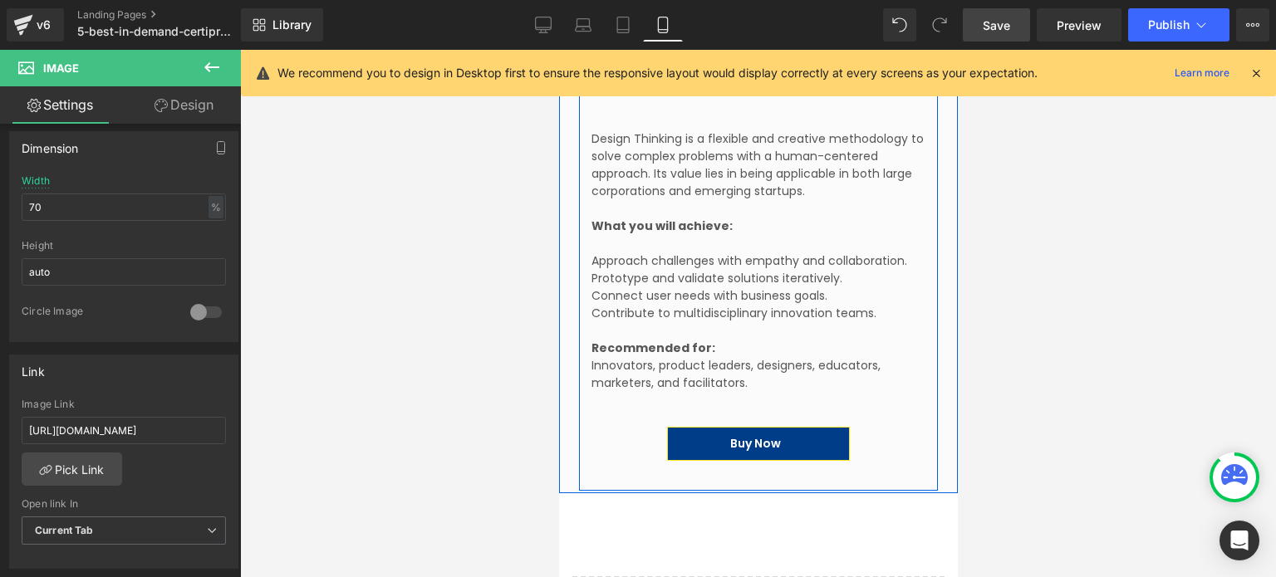
click at [818, 427] on link "Buy Now" at bounding box center [757, 444] width 183 height 34
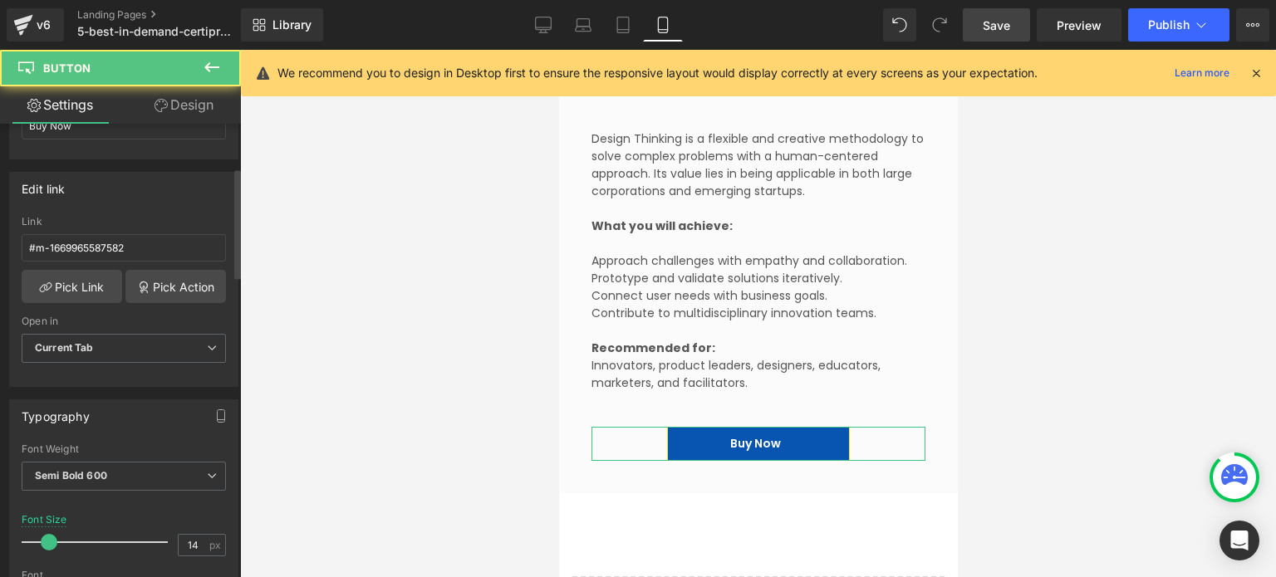
scroll to position [249, 0]
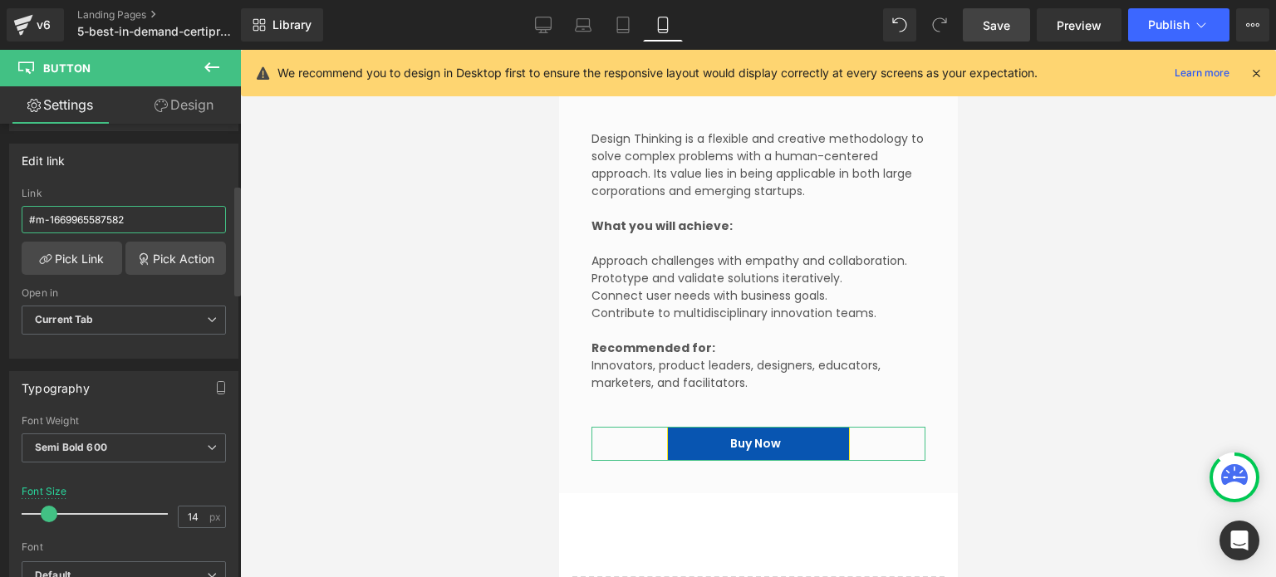
click at [137, 223] on input "#m-1669965587582" at bounding box center [124, 219] width 204 height 27
click at [137, 223] on input "text" at bounding box center [124, 219] width 204 height 27
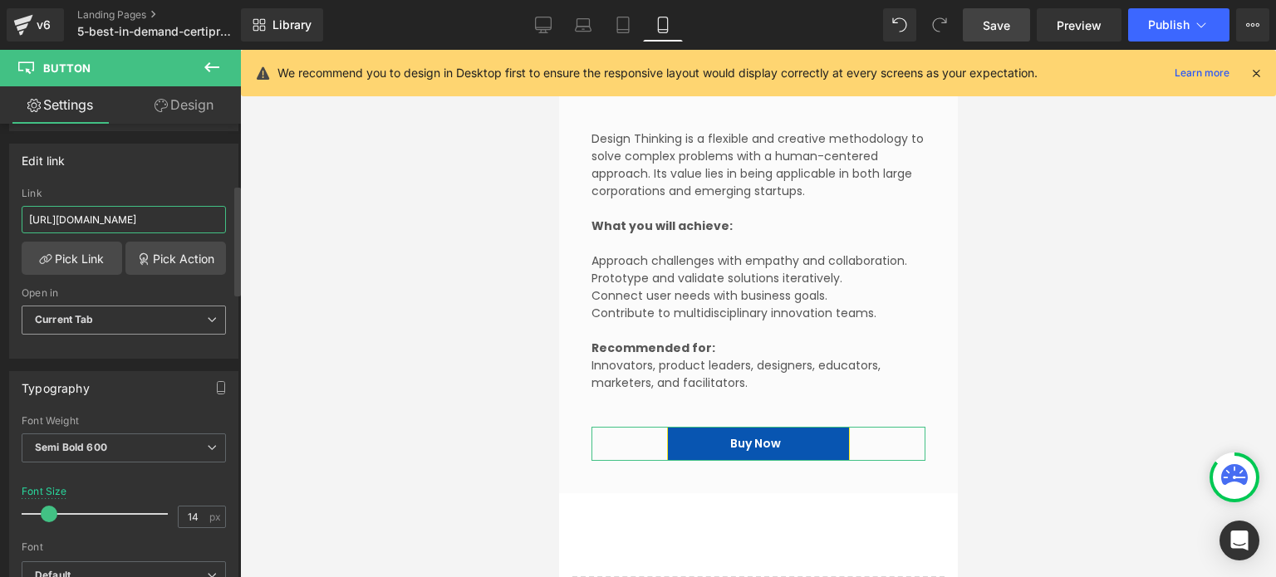
type input "[URL][DOMAIN_NAME]"
click at [130, 328] on span "Current Tab" at bounding box center [124, 320] width 204 height 29
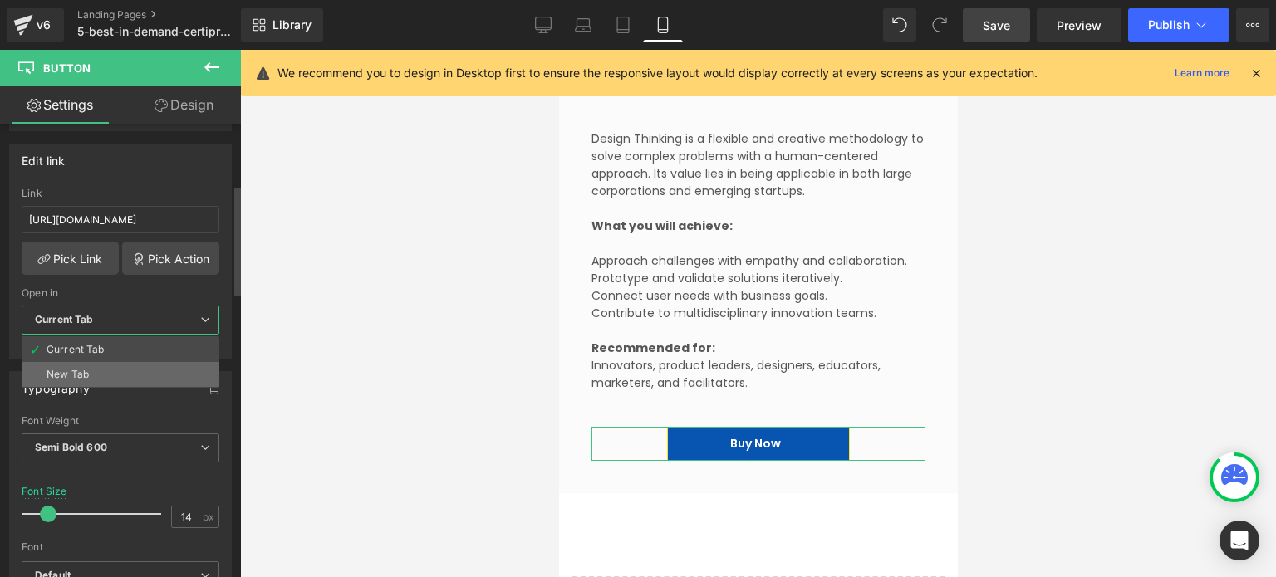
click at [116, 375] on li "New Tab" at bounding box center [121, 374] width 198 height 25
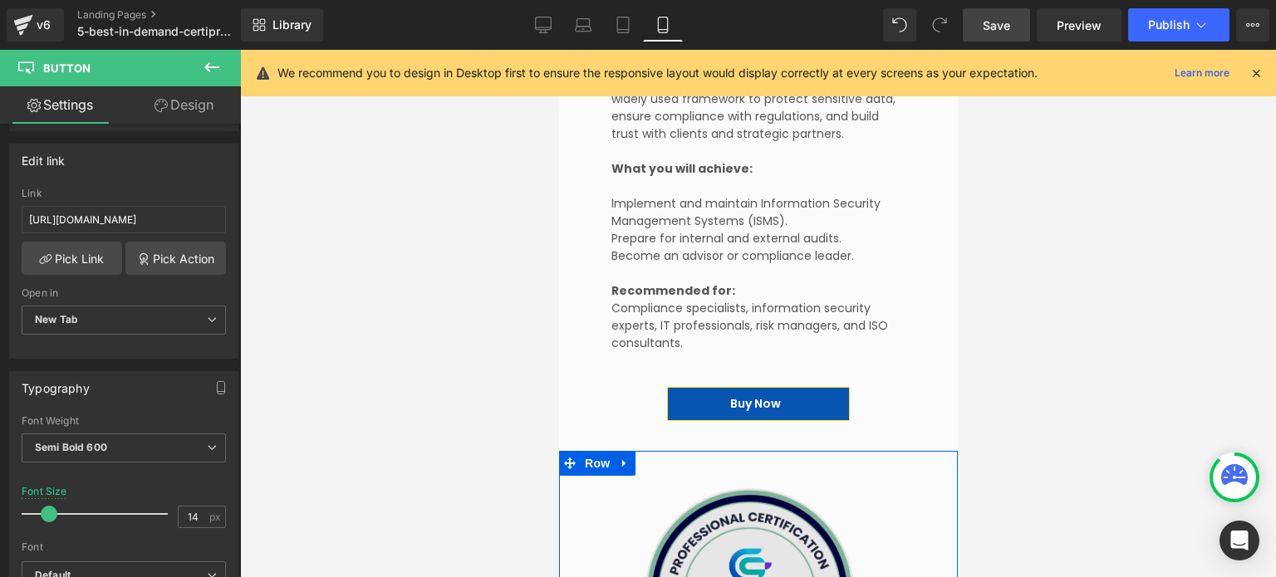
scroll to position [5649, 0]
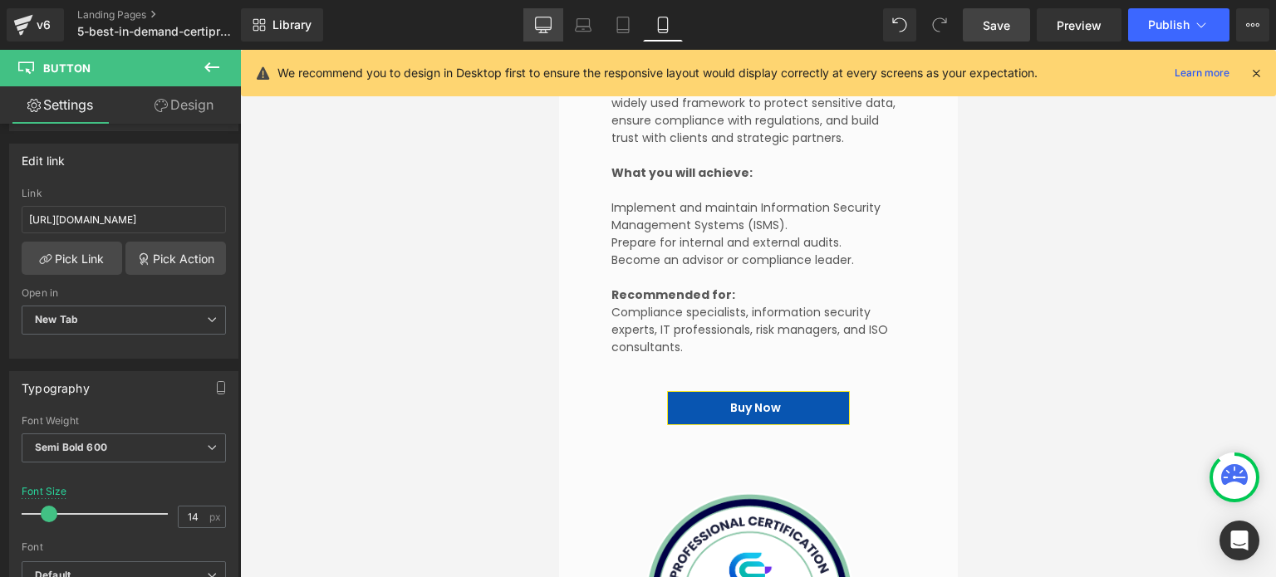
click at [543, 30] on icon at bounding box center [543, 25] width 17 height 17
type input "16"
type input "100"
type input "#242424"
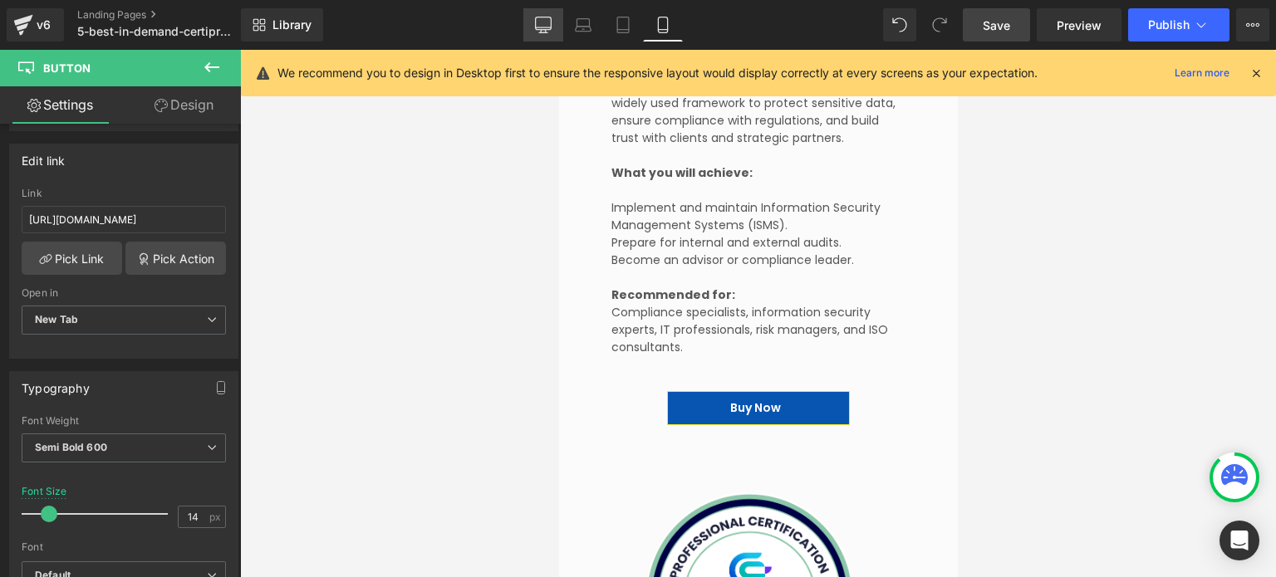
type input "100"
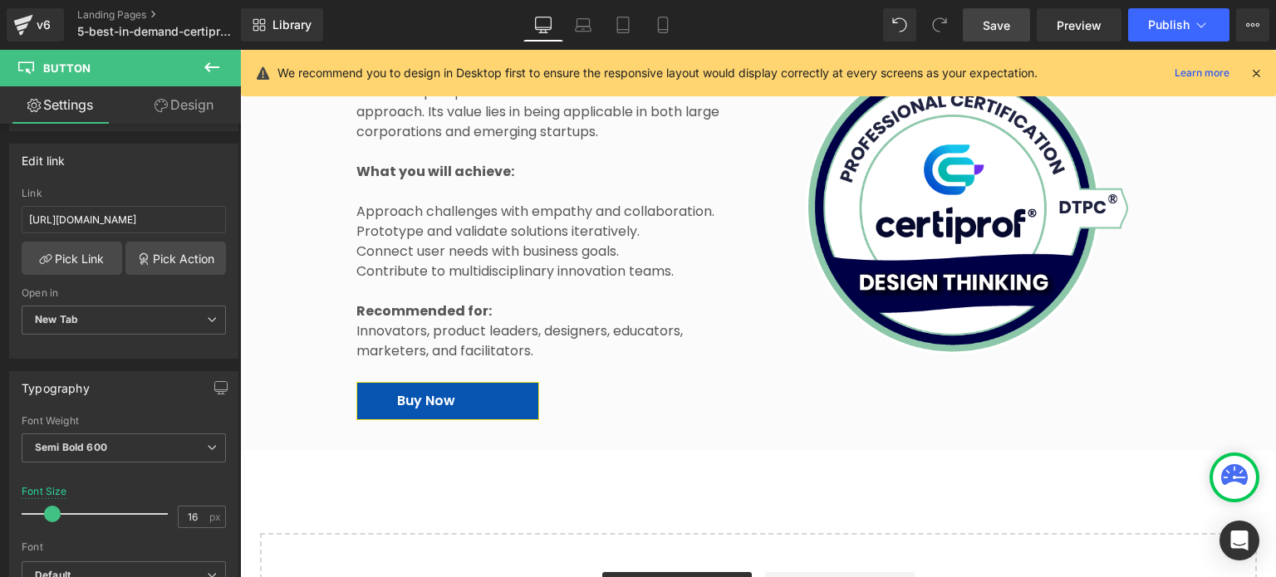
scroll to position [4997, 0]
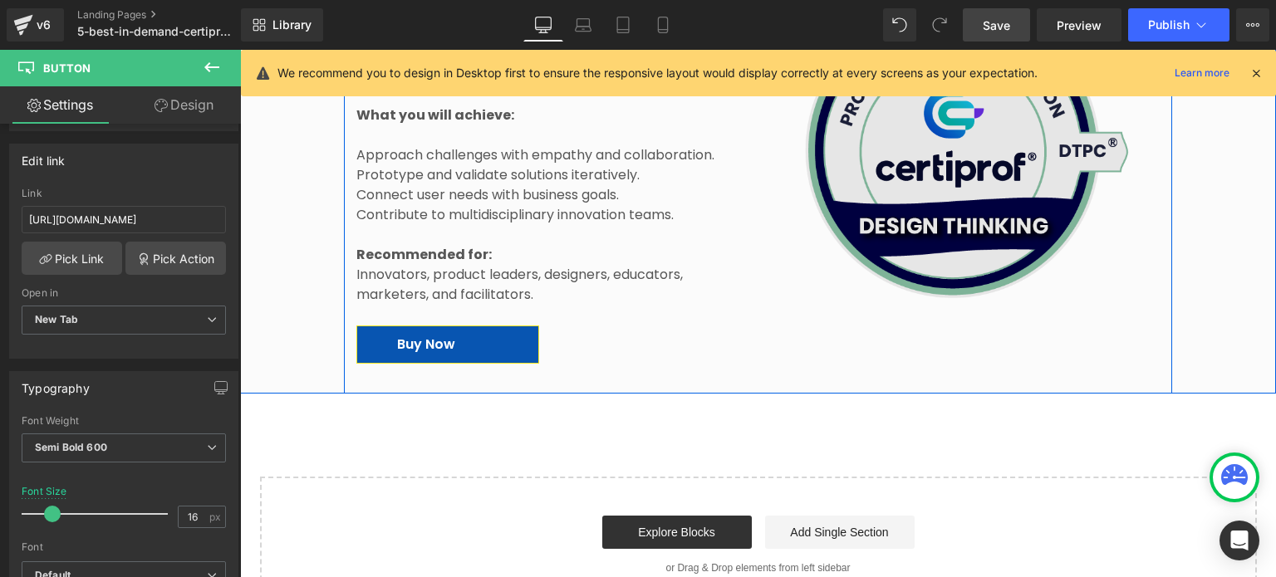
click at [932, 189] on img at bounding box center [966, 150] width 390 height 331
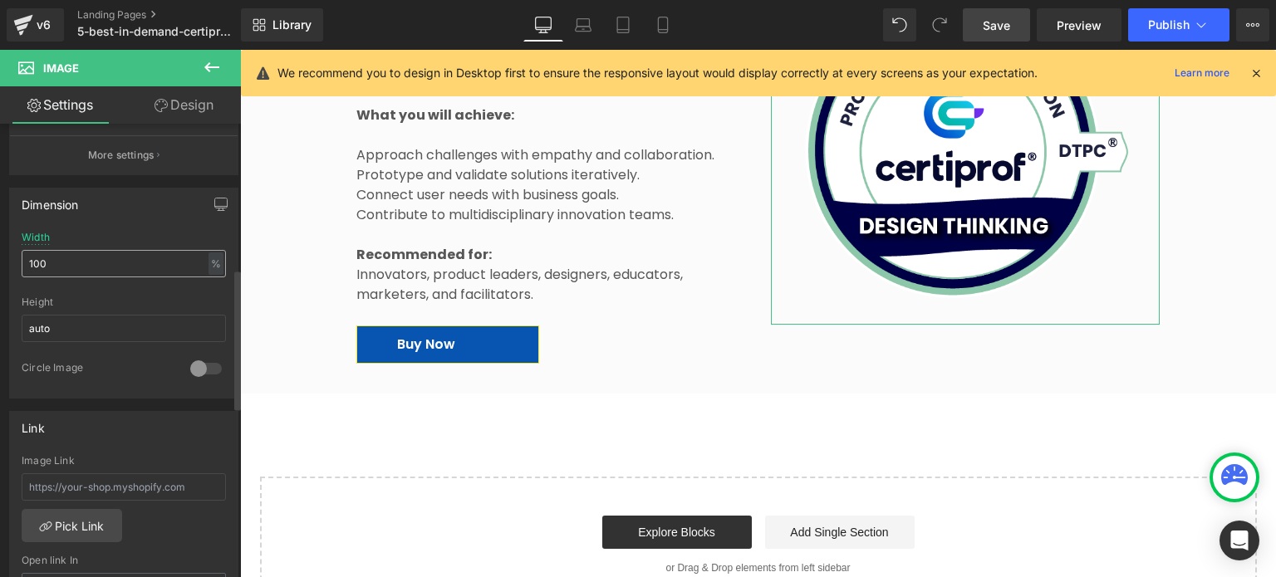
scroll to position [498, 0]
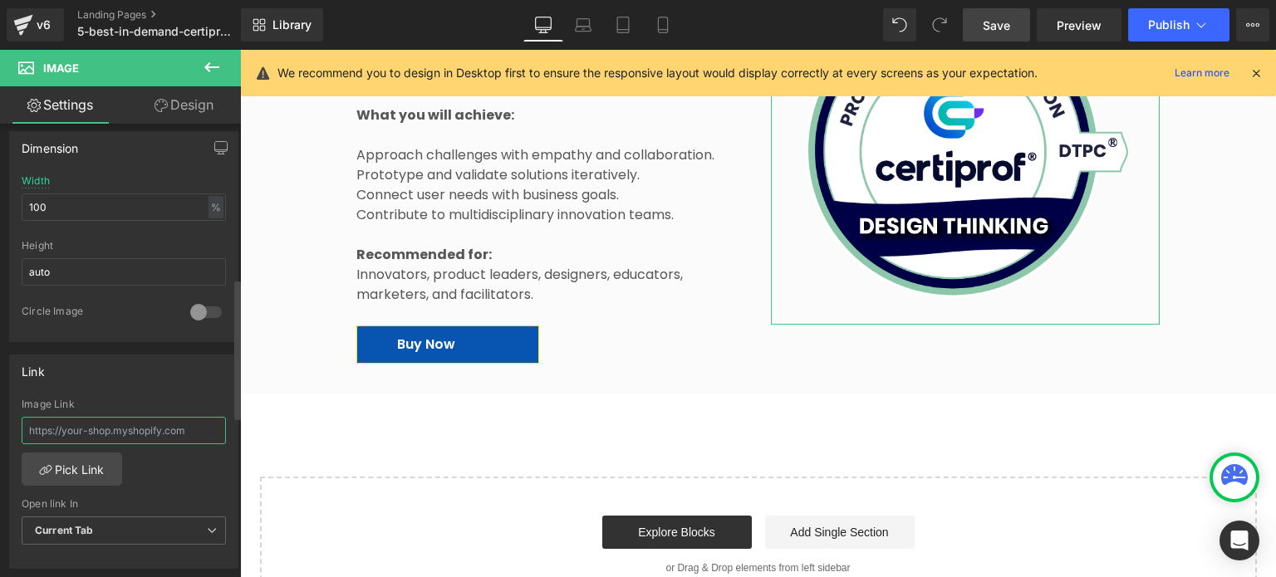
click at [95, 425] on input "text" at bounding box center [124, 430] width 204 height 27
paste input "[URL][DOMAIN_NAME]"
type input "[URL][DOMAIN_NAME]"
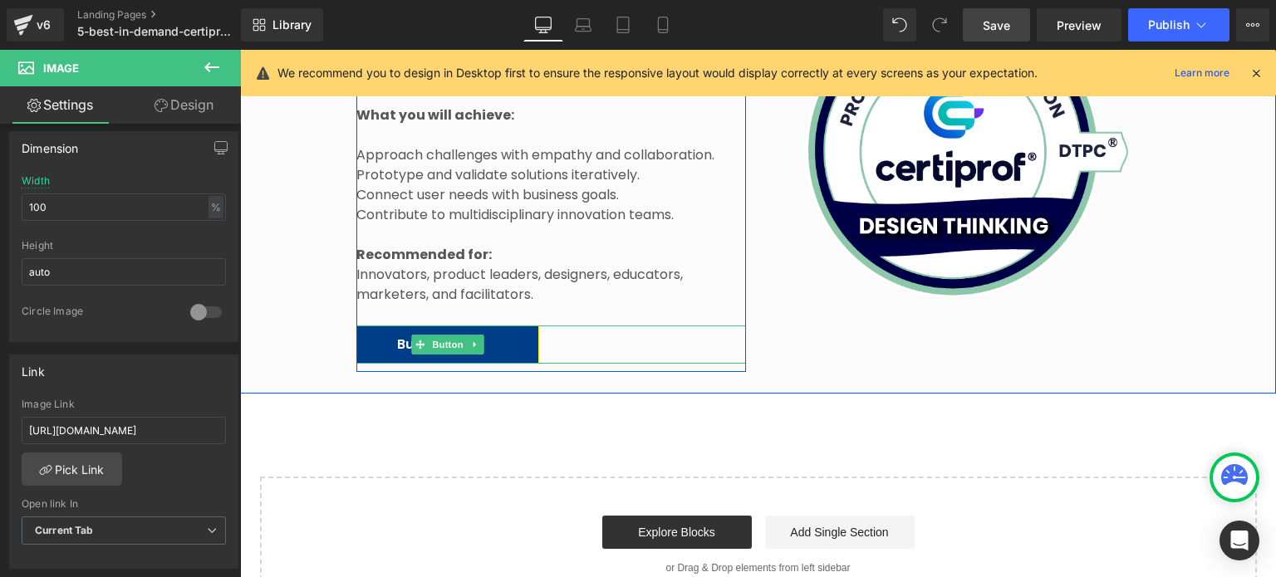
click at [495, 326] on link "Buy Now" at bounding box center [447, 344] width 183 height 37
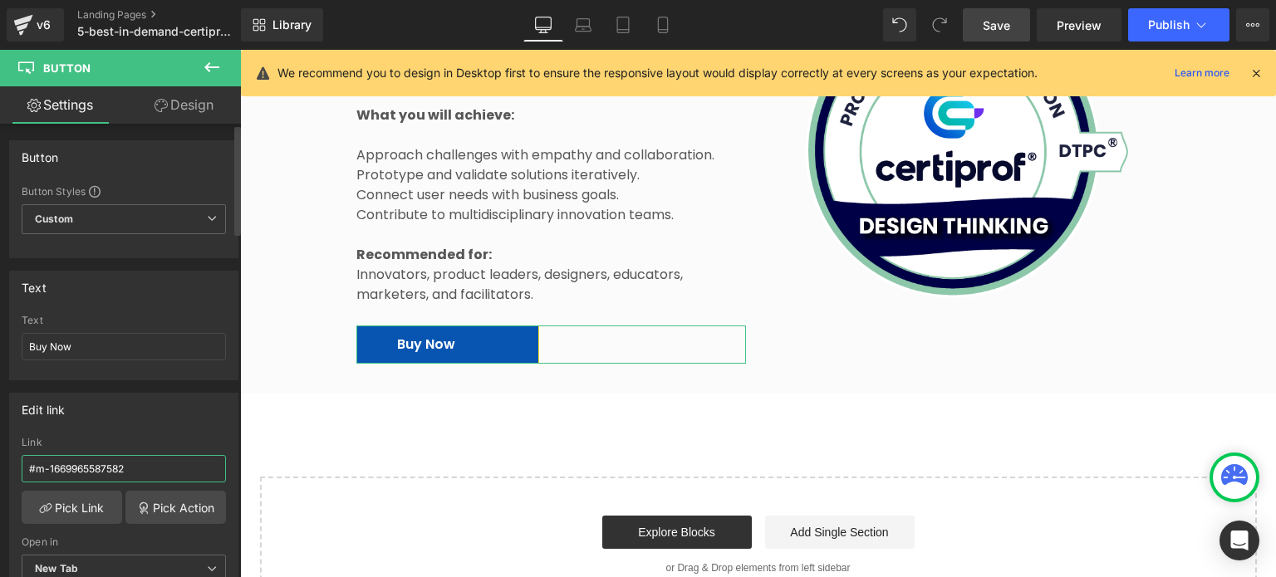
click at [129, 461] on input "#m-1669965587582" at bounding box center [124, 468] width 204 height 27
type input "[URL][DOMAIN_NAME]"
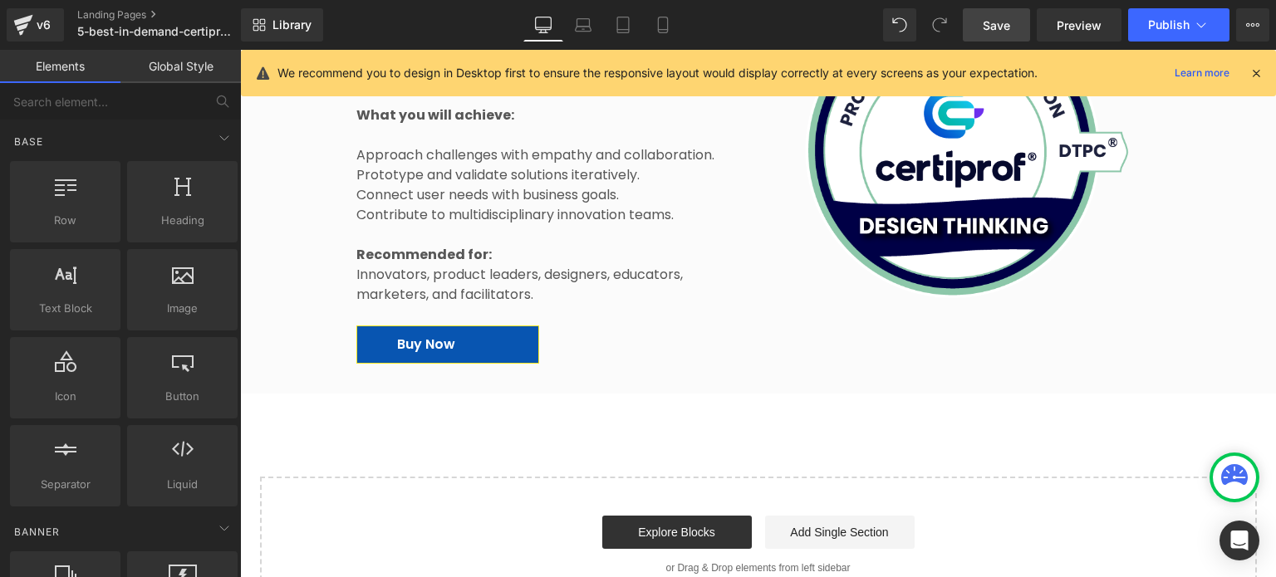
scroll to position [0, 0]
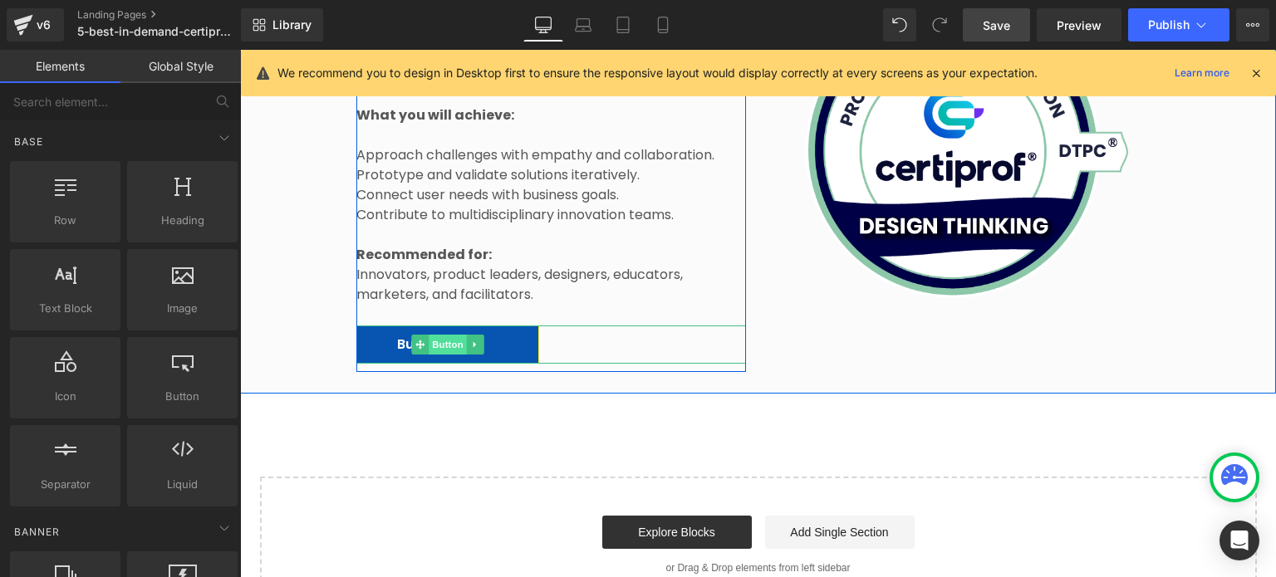
click at [429, 335] on span "Button" at bounding box center [448, 345] width 38 height 20
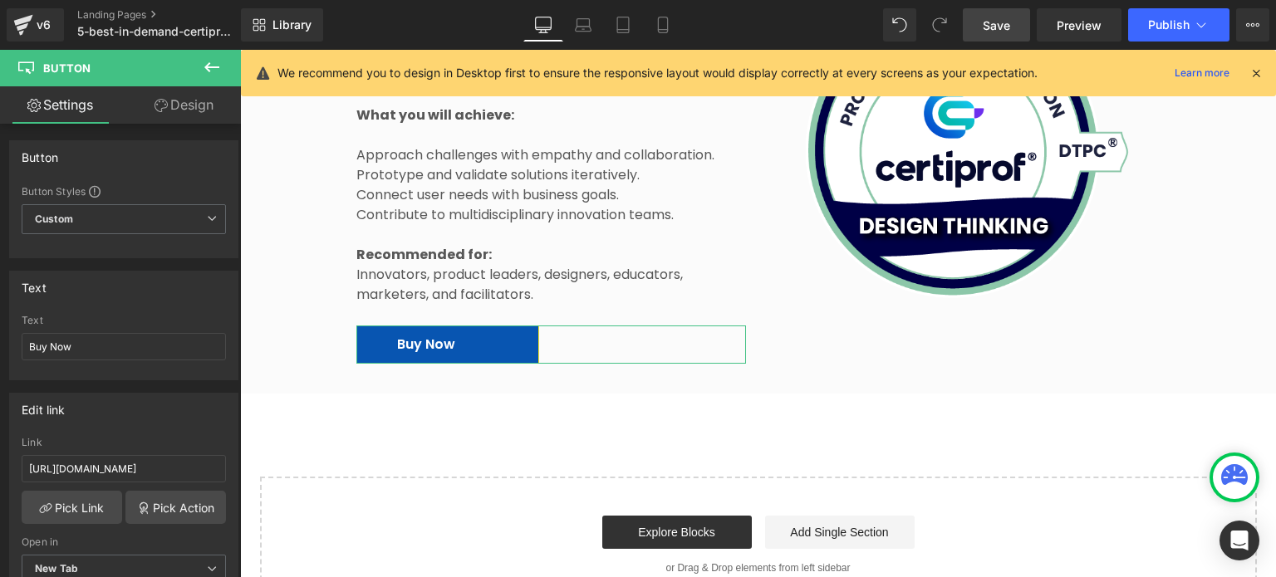
click at [191, 108] on link "Design" at bounding box center [184, 104] width 120 height 37
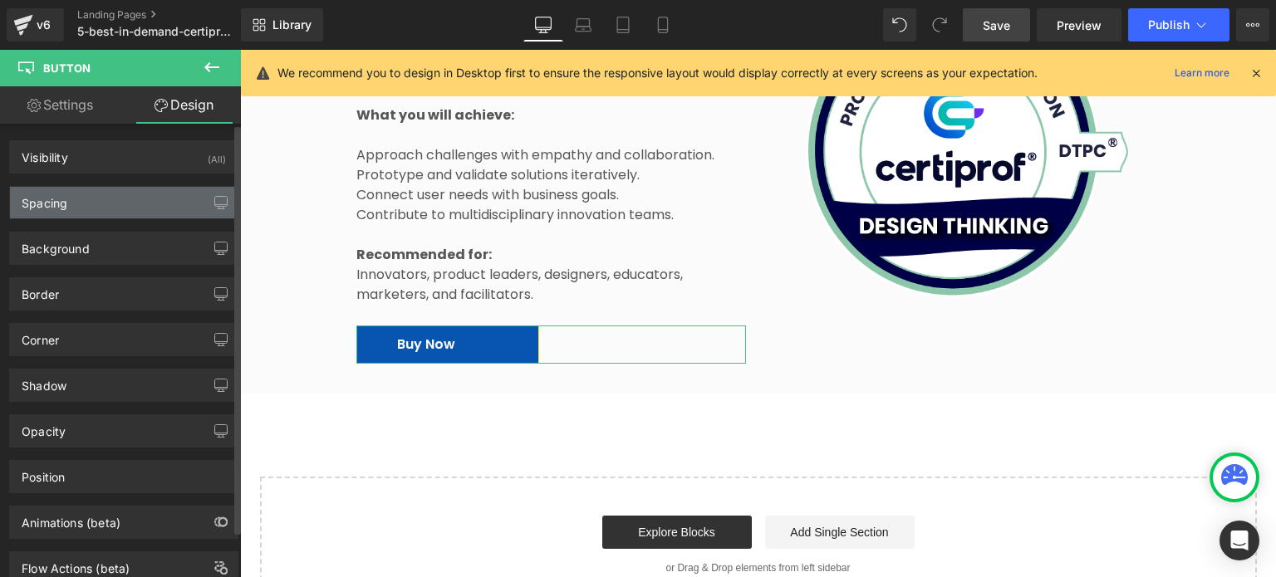
click at [106, 204] on div "Spacing" at bounding box center [124, 203] width 228 height 32
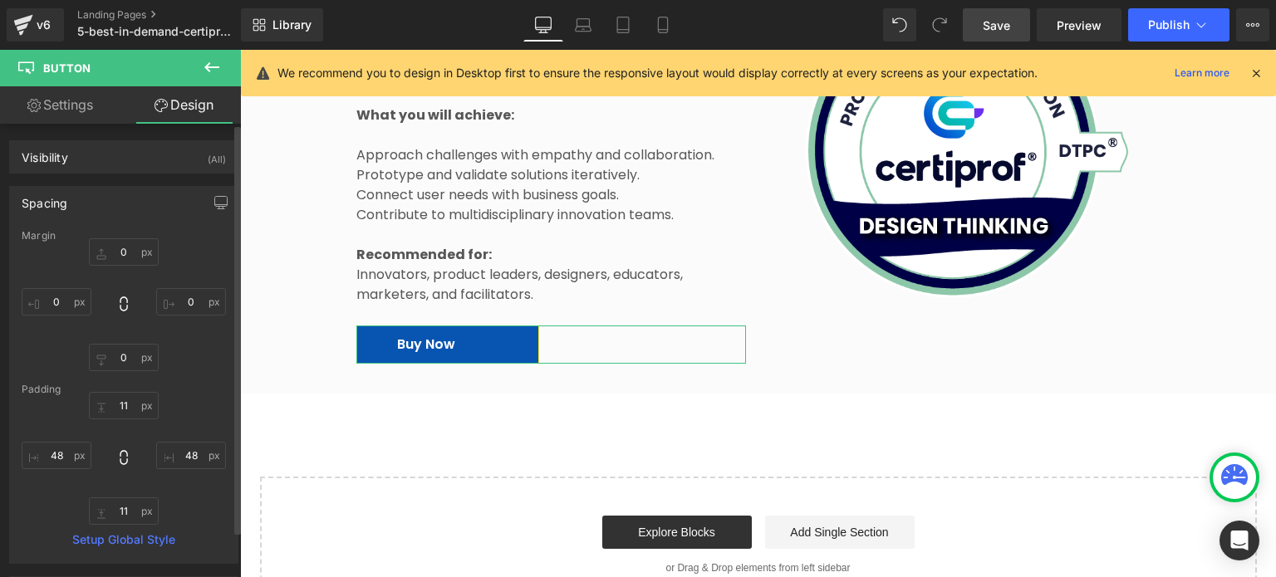
type input "0"
type input "11"
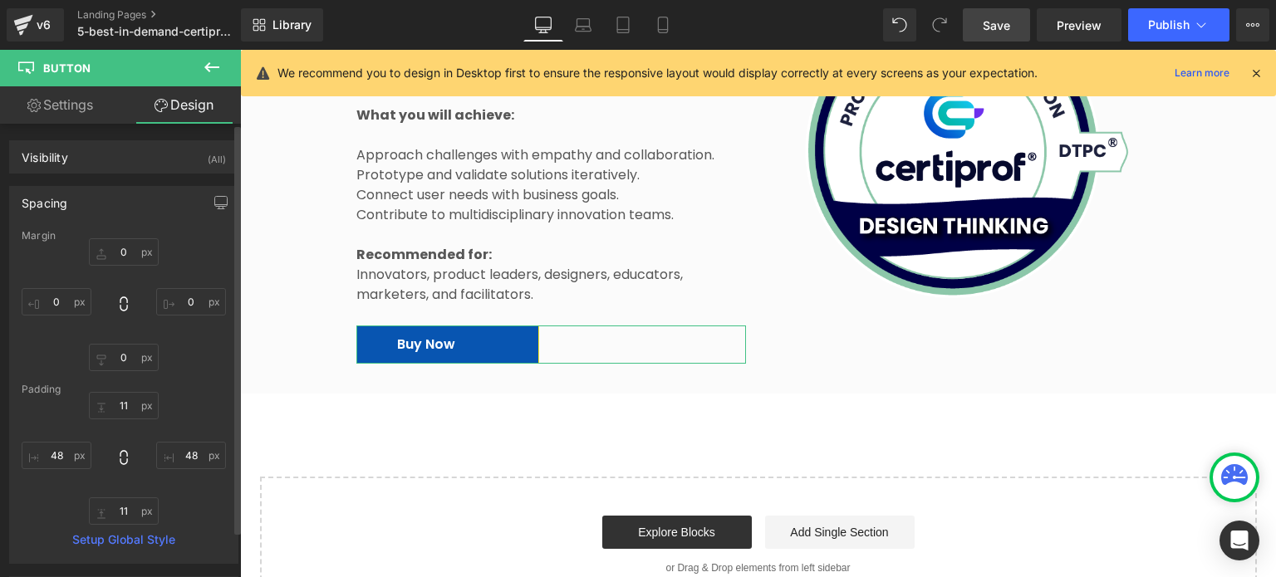
type input "48"
type input "11"
type input "48"
click at [199, 454] on input "48" at bounding box center [191, 455] width 70 height 27
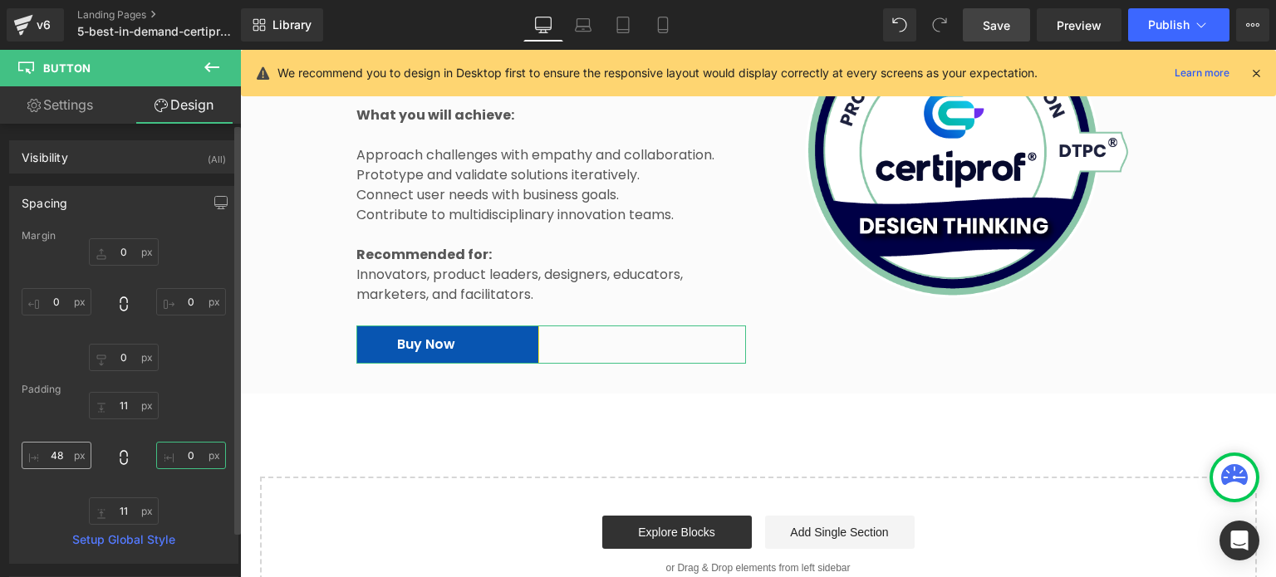
type input "0"
click at [40, 464] on input "48" at bounding box center [57, 455] width 70 height 27
type input "70"
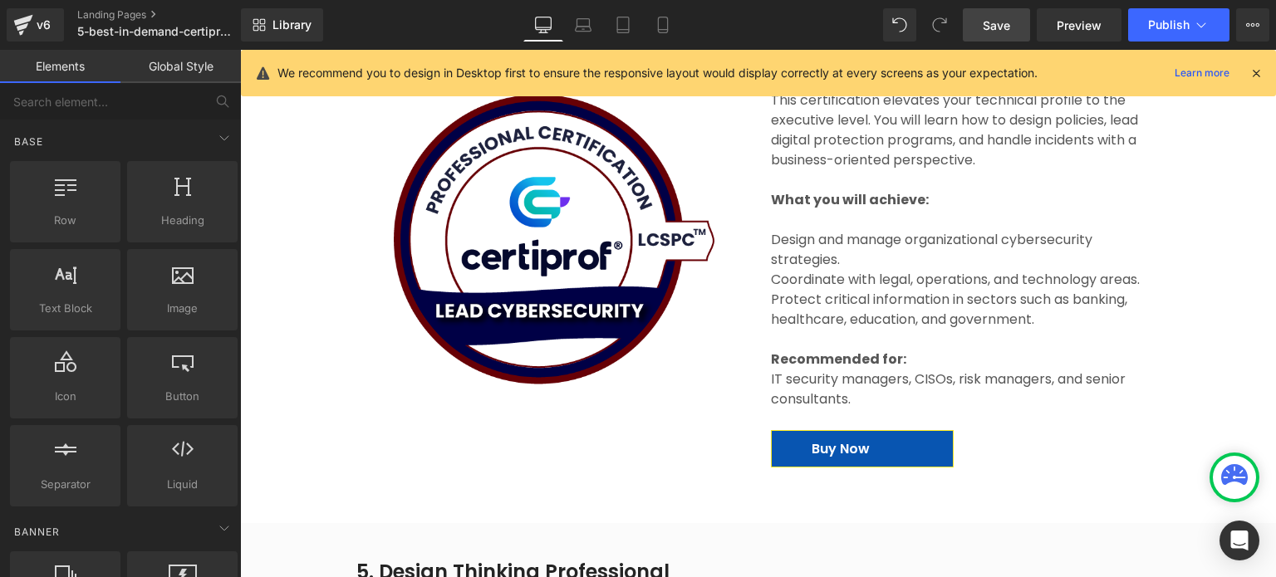
scroll to position [4333, 0]
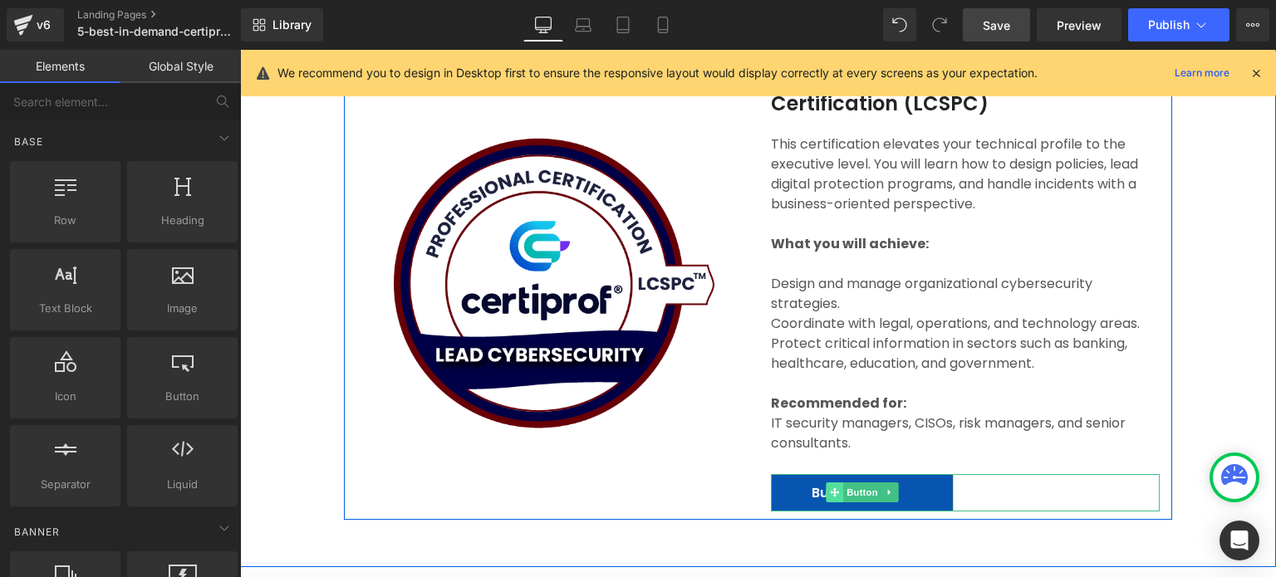
click at [830, 489] on icon at bounding box center [834, 493] width 9 height 9
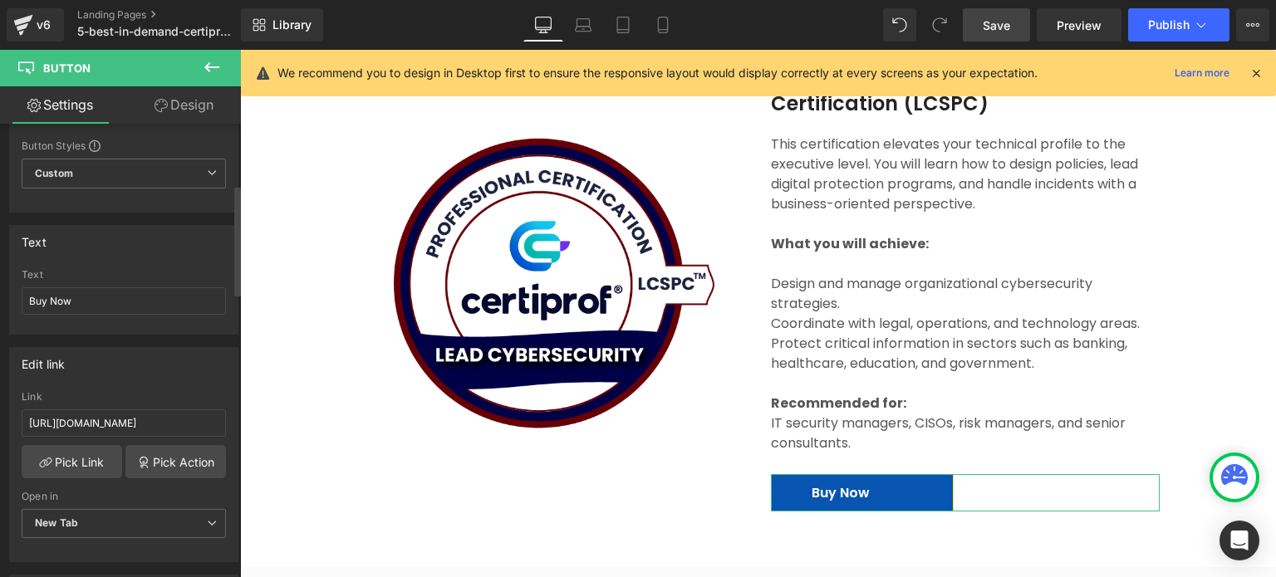
scroll to position [0, 0]
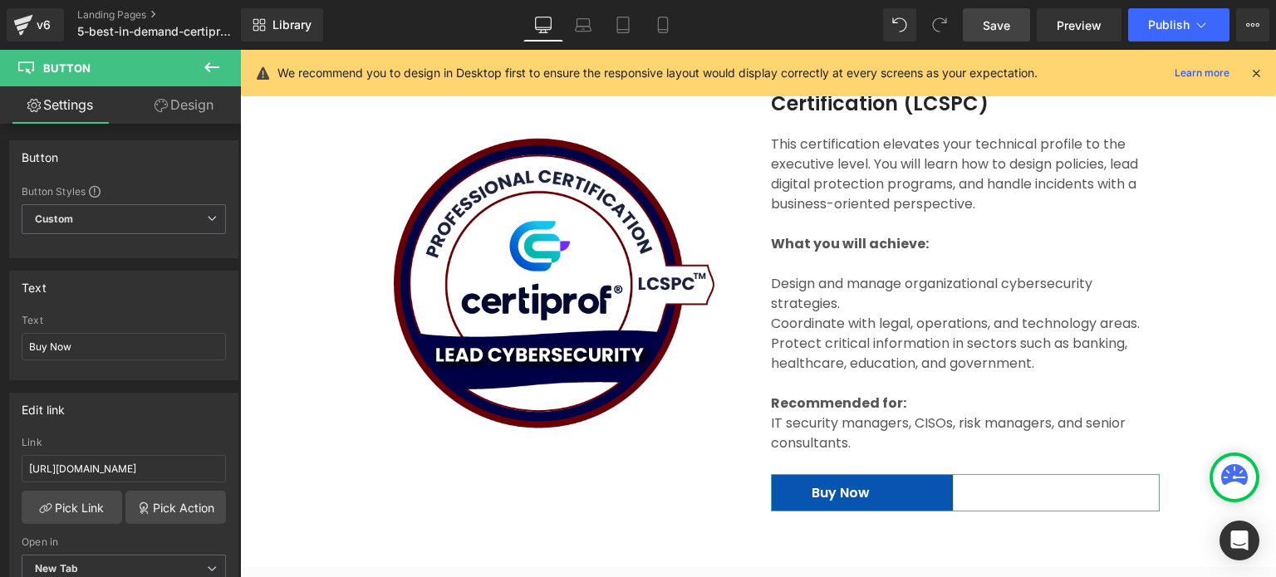
click at [180, 110] on link "Design" at bounding box center [184, 104] width 120 height 37
click at [0, 0] on div "Spacing" at bounding box center [0, 0] width 0 height 0
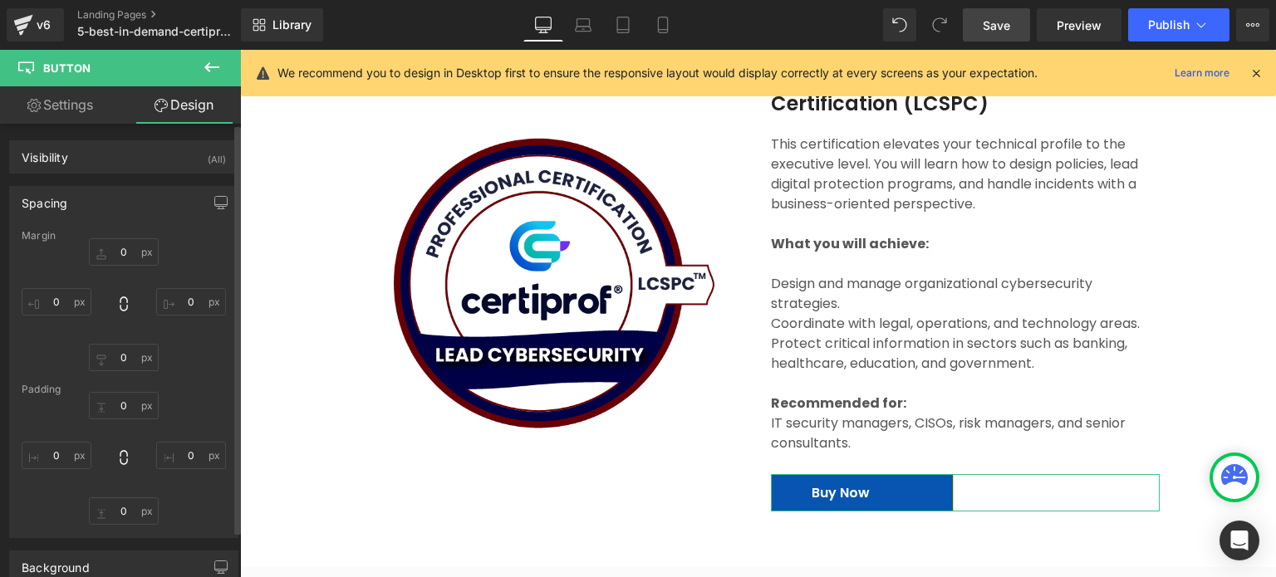
type input "0"
type input "11"
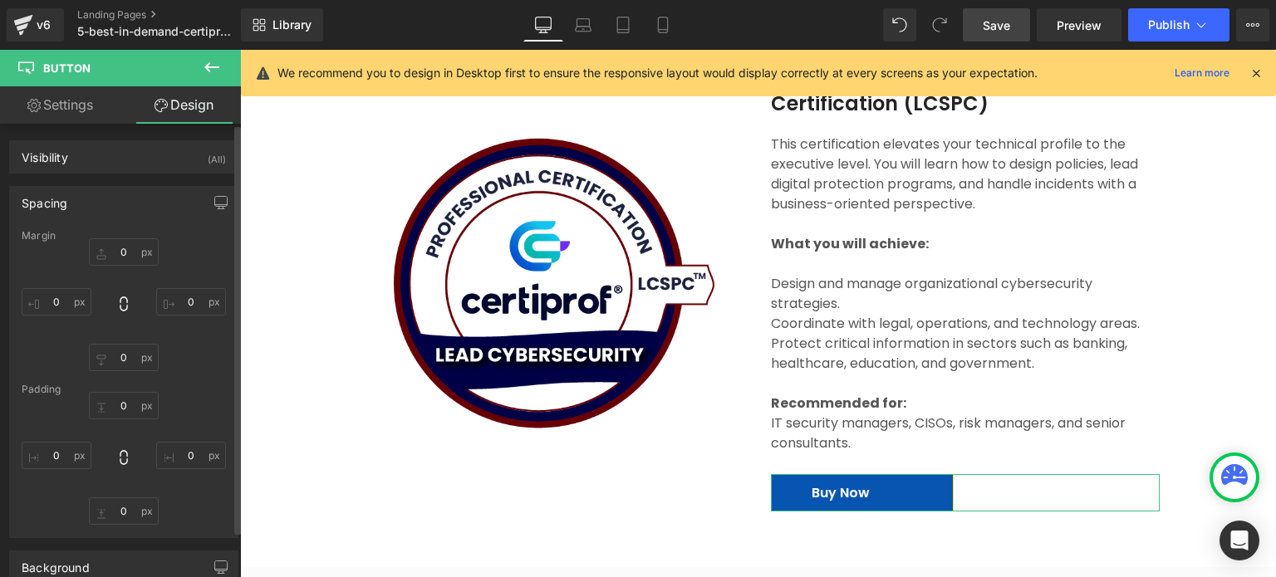
type input "48"
type input "11"
type input "48"
click at [59, 464] on input "48" at bounding box center [57, 455] width 70 height 27
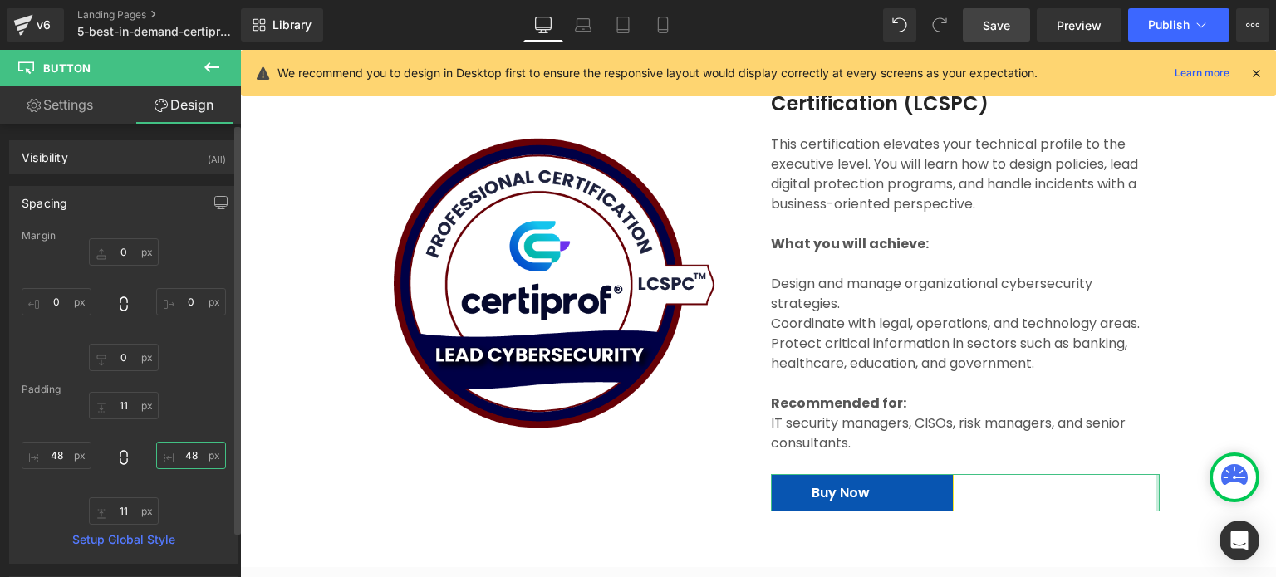
click at [194, 454] on input "48" at bounding box center [191, 455] width 70 height 27
type input "0"
click at [59, 454] on input "48" at bounding box center [57, 455] width 70 height 27
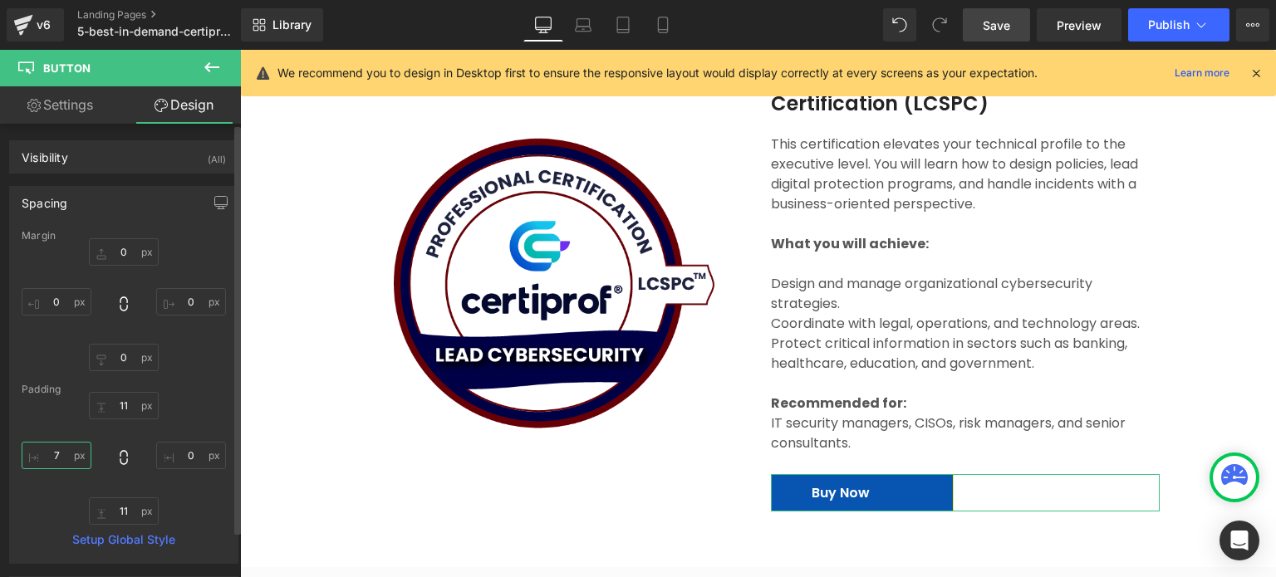
type input "70"
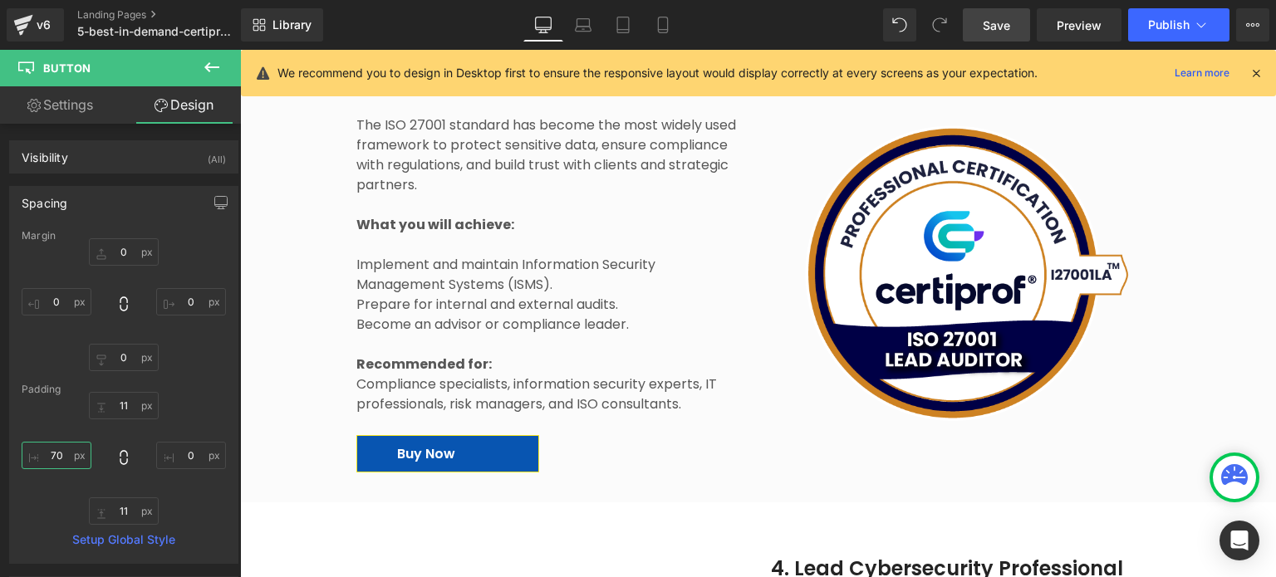
scroll to position [3834, 0]
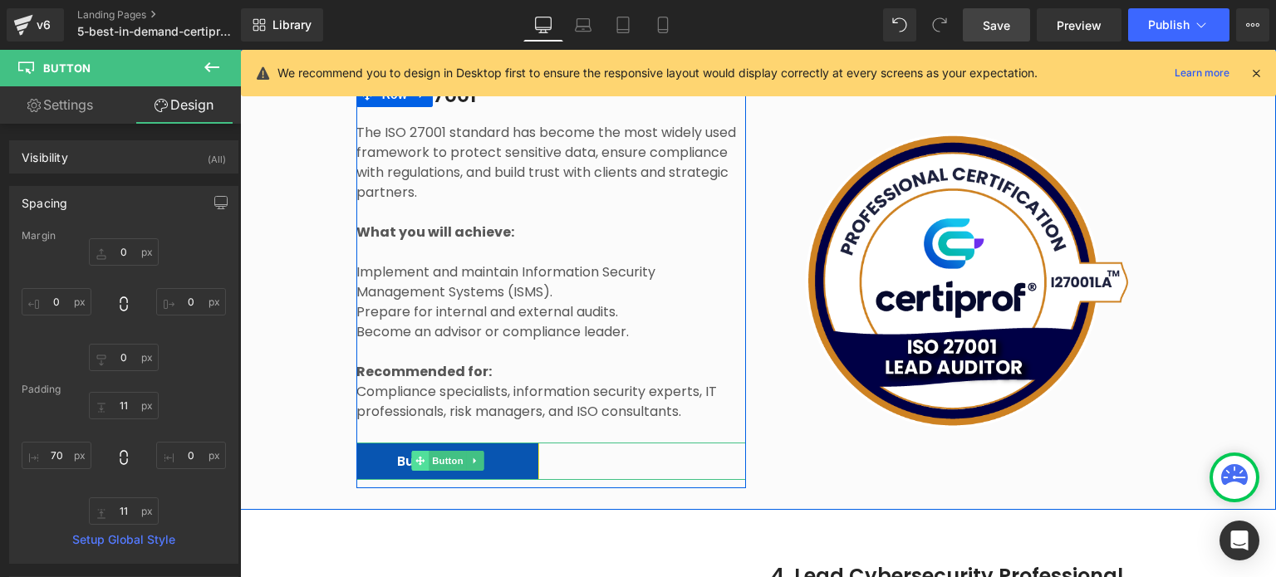
click at [415, 457] on icon at bounding box center [419, 461] width 9 height 9
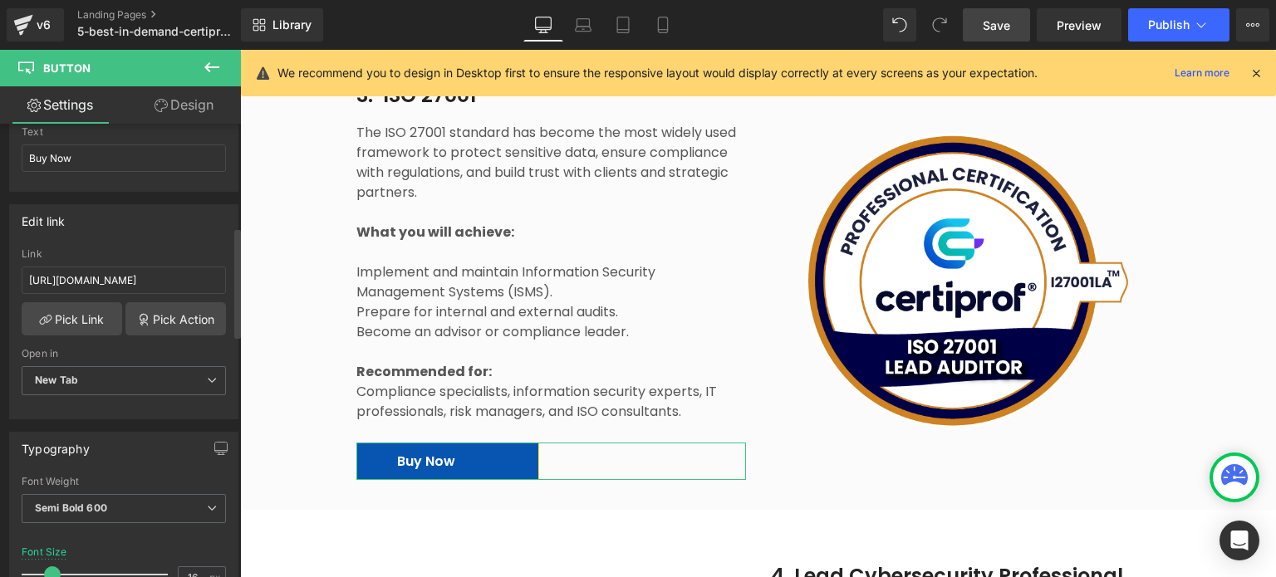
scroll to position [498, 0]
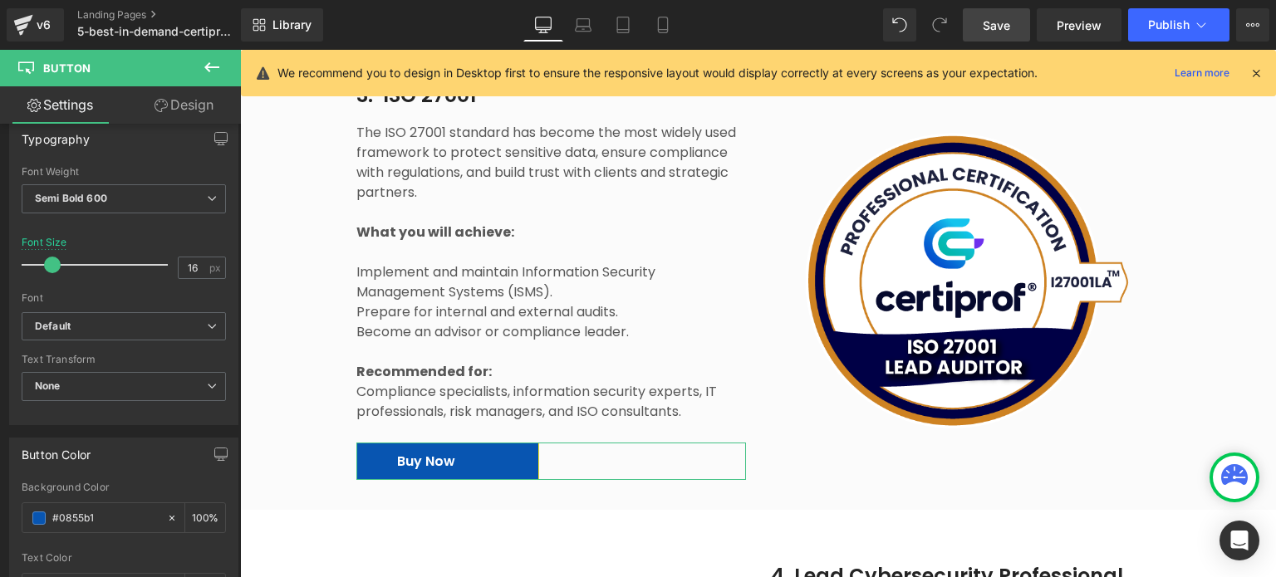
click at [174, 102] on link "Design" at bounding box center [184, 104] width 120 height 37
click at [0, 0] on div "Spacing" at bounding box center [0, 0] width 0 height 0
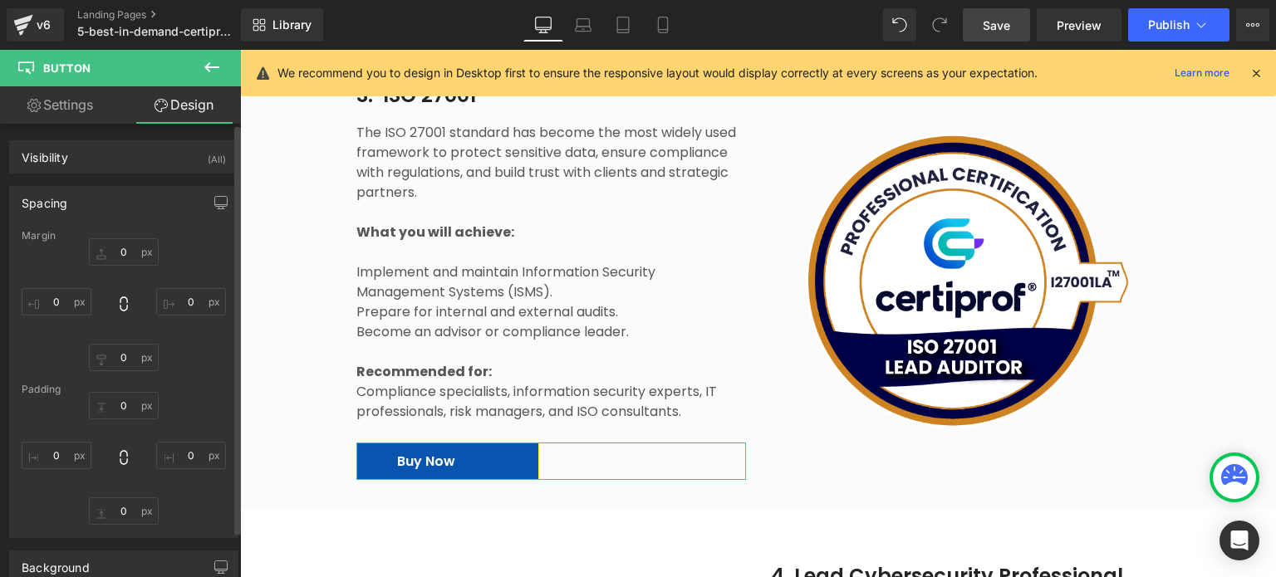
type input "0"
click at [180, 456] on input "48" at bounding box center [191, 455] width 70 height 27
click at [181, 455] on input "48" at bounding box center [191, 455] width 70 height 27
click at [60, 455] on input "48" at bounding box center [57, 455] width 70 height 27
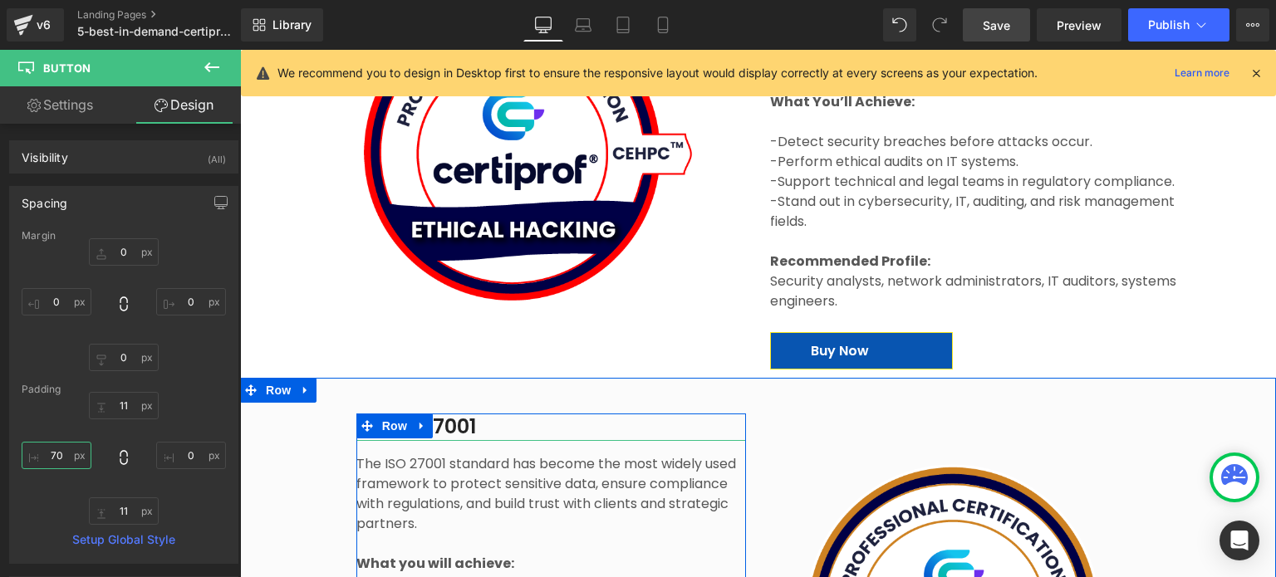
scroll to position [3502, 0]
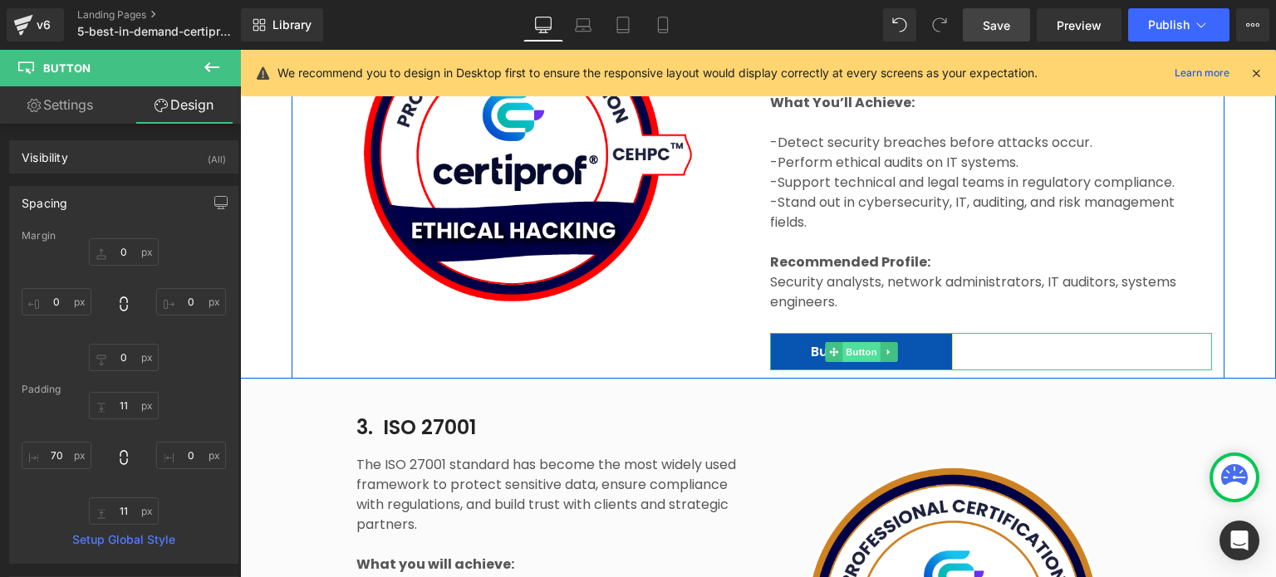
click at [854, 342] on span "Button" at bounding box center [862, 352] width 38 height 20
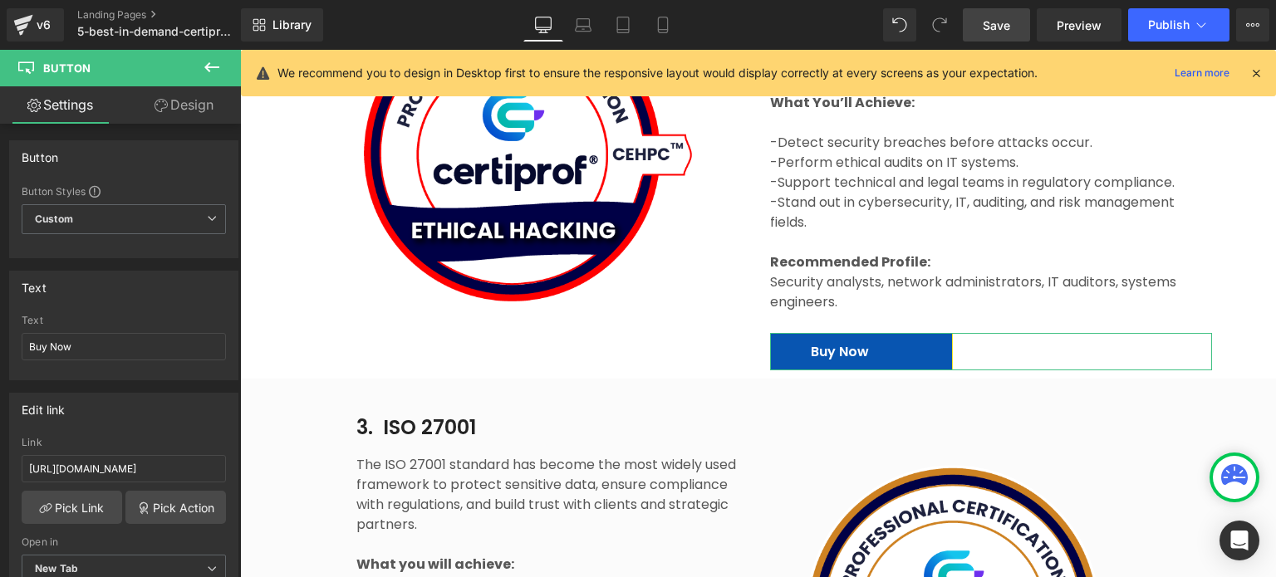
click at [174, 113] on link "Design" at bounding box center [184, 104] width 120 height 37
click at [0, 0] on div "Background" at bounding box center [0, 0] width 0 height 0
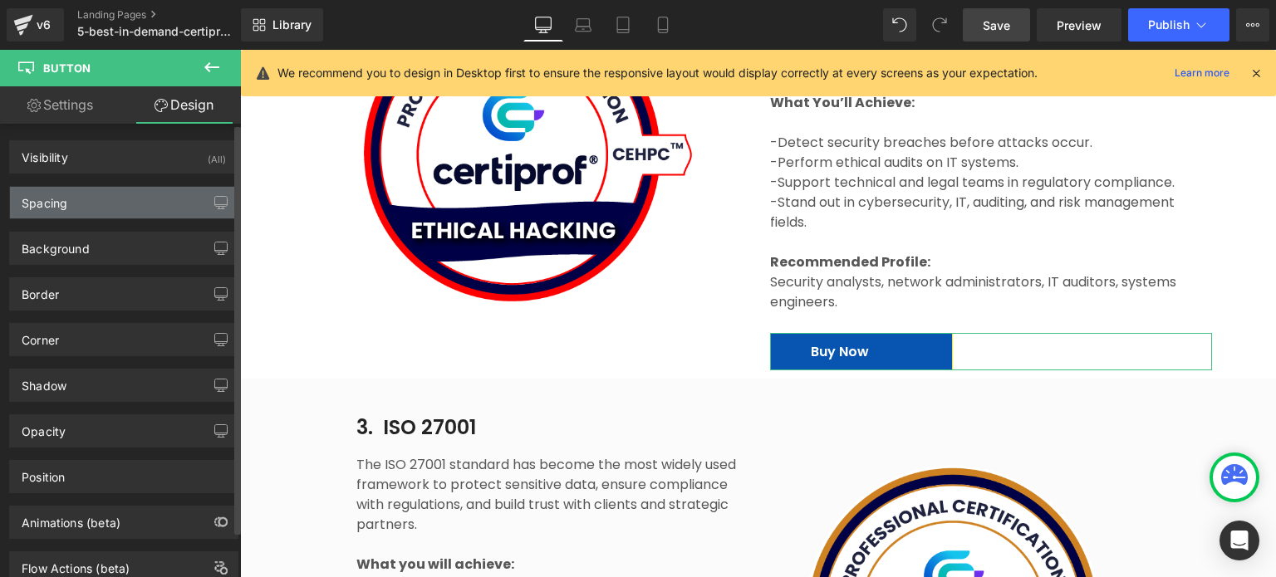
click at [91, 209] on div "Spacing" at bounding box center [124, 203] width 228 height 32
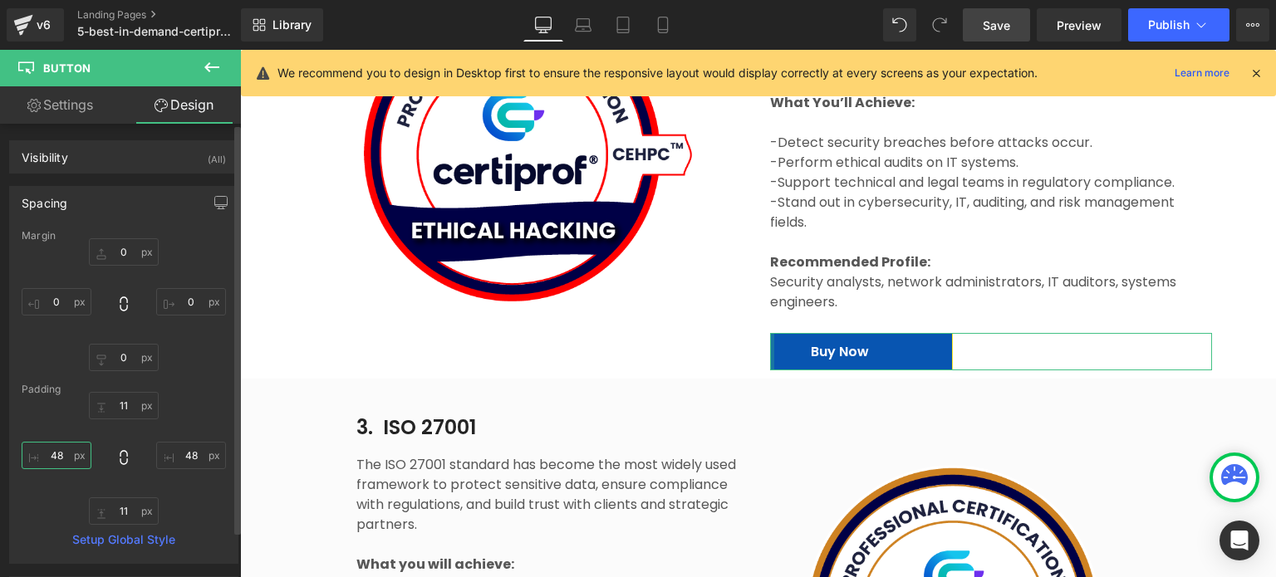
click at [50, 454] on input "48" at bounding box center [57, 455] width 70 height 27
click at [192, 456] on input "48" at bounding box center [191, 455] width 70 height 27
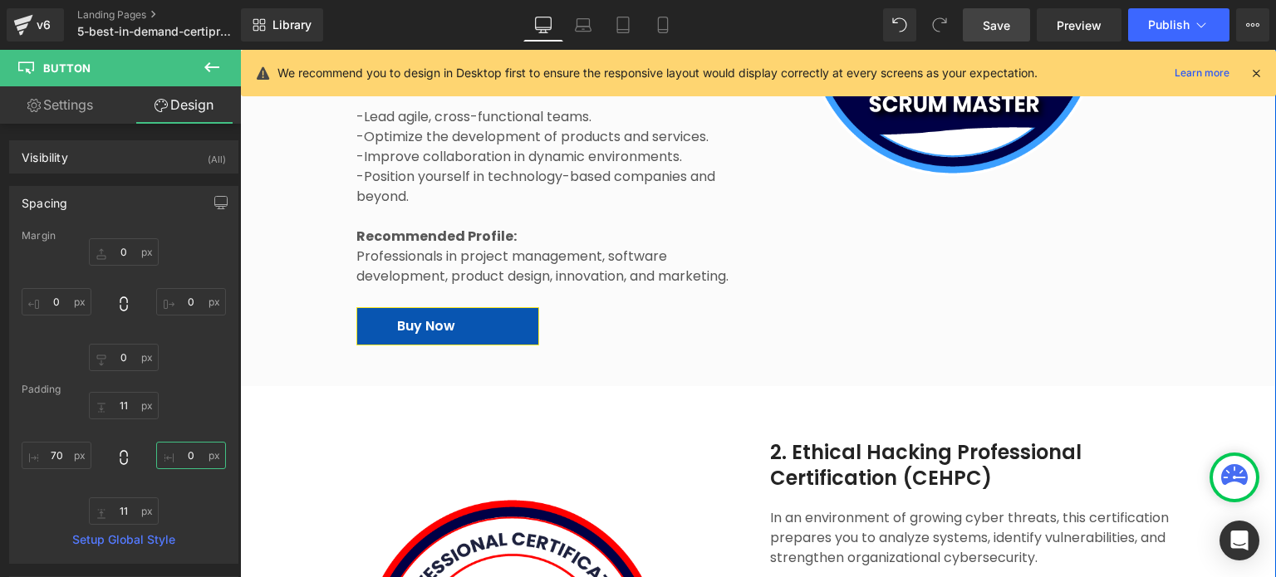
scroll to position [3003, 0]
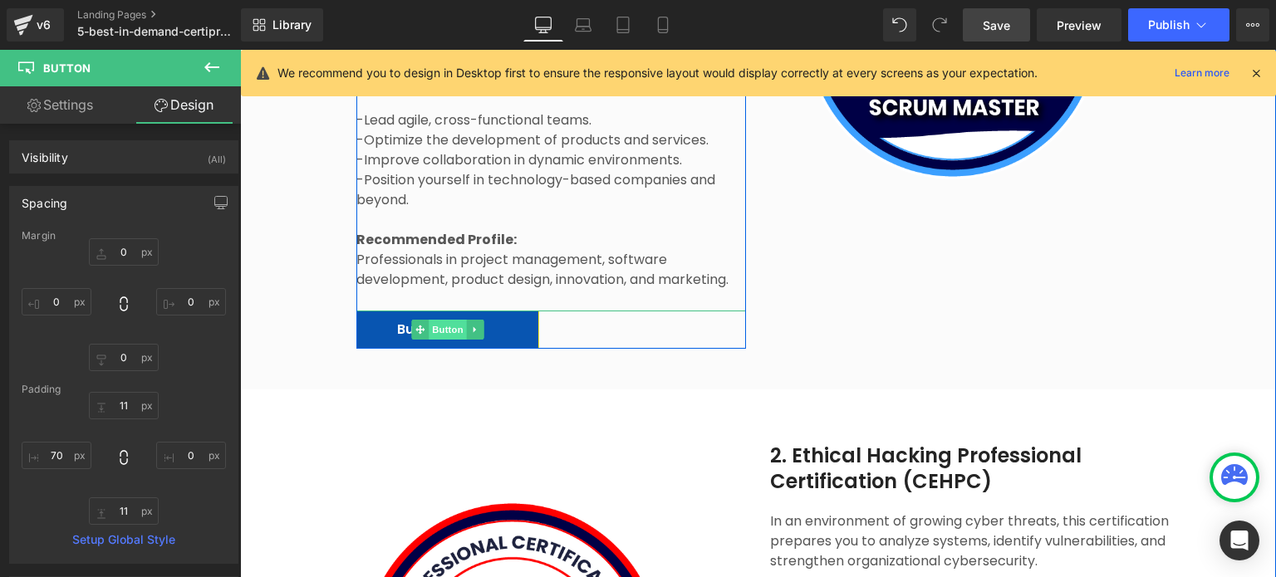
click at [432, 320] on span "Button" at bounding box center [448, 330] width 38 height 20
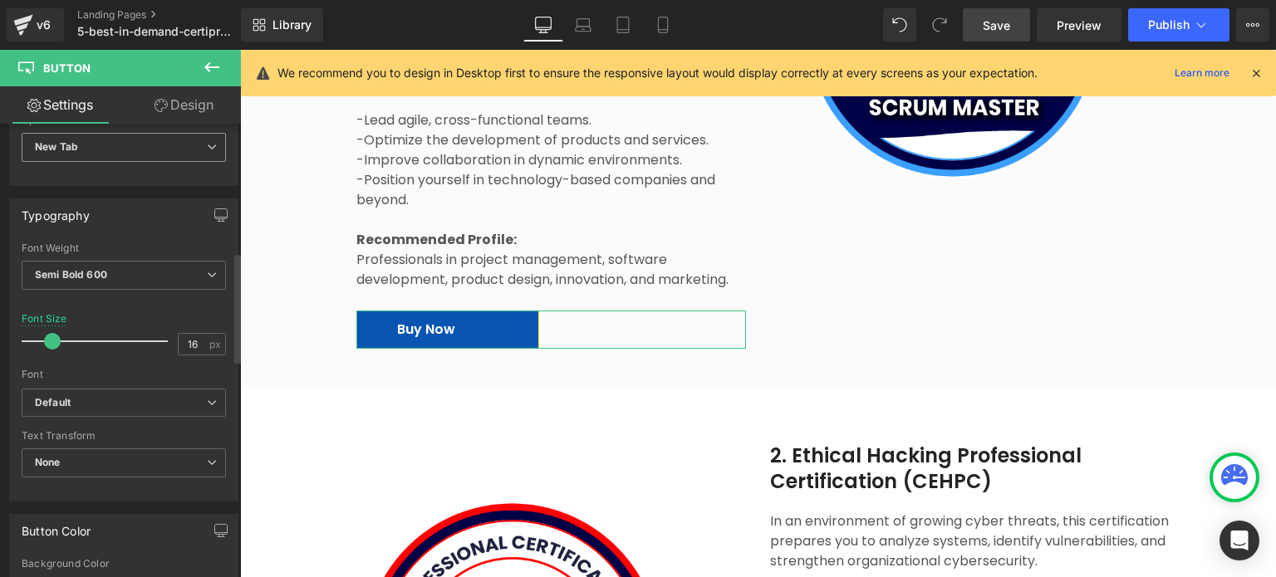
scroll to position [421, 0]
click at [196, 101] on link "Design" at bounding box center [184, 104] width 120 height 37
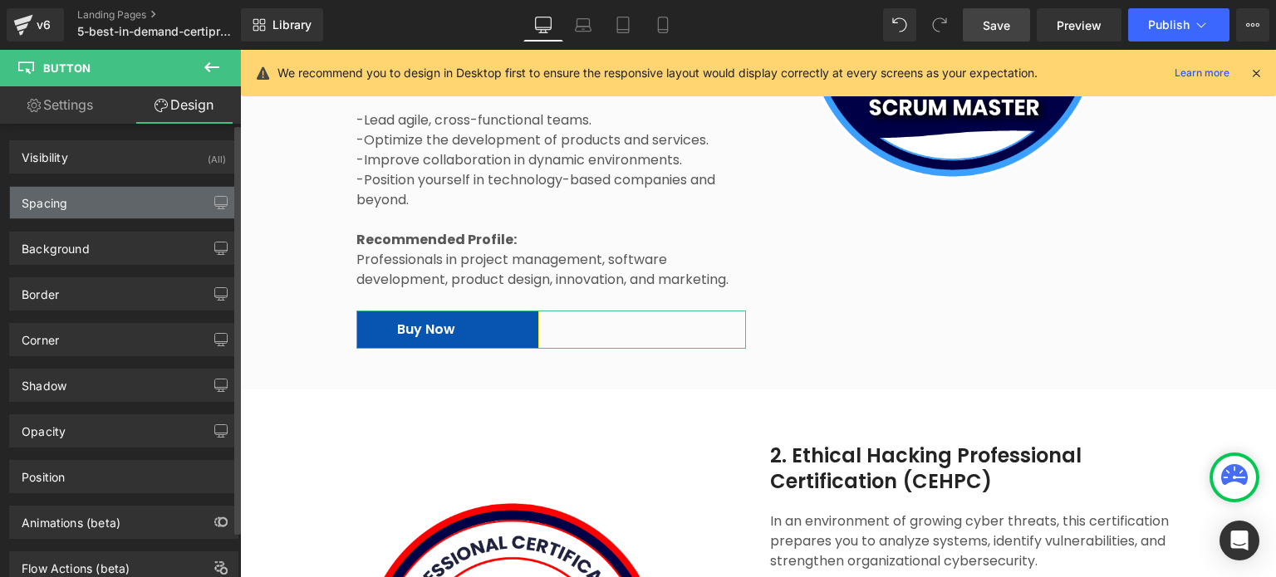
click at [110, 198] on div "Spacing" at bounding box center [124, 203] width 228 height 32
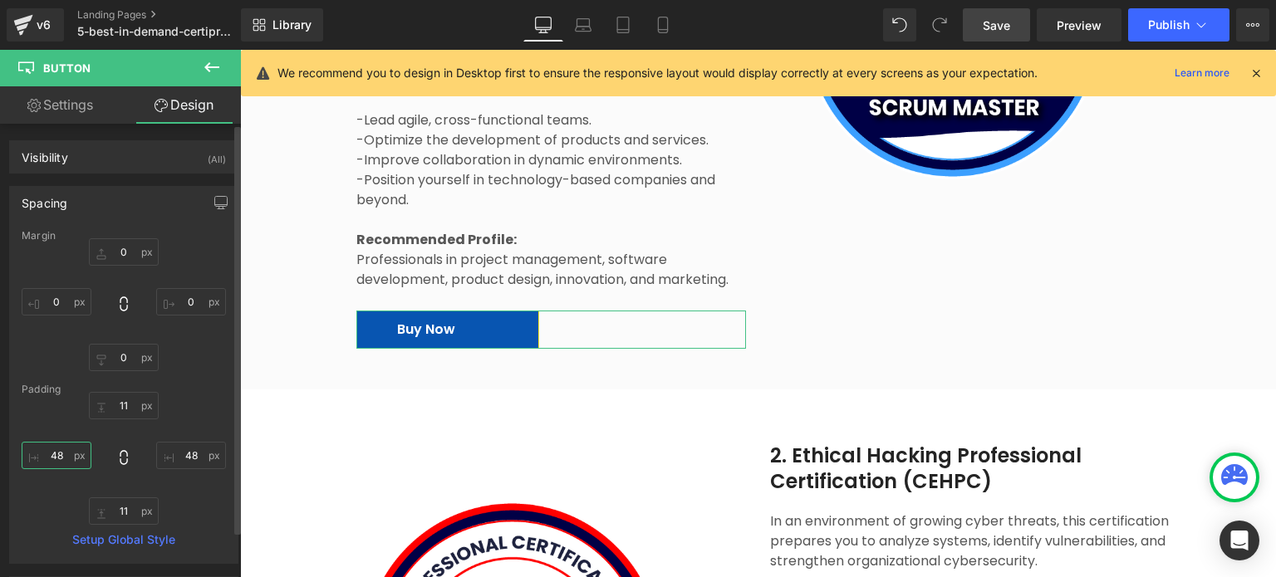
click at [66, 457] on input "48" at bounding box center [57, 455] width 70 height 27
click at [181, 454] on input "48" at bounding box center [191, 455] width 70 height 27
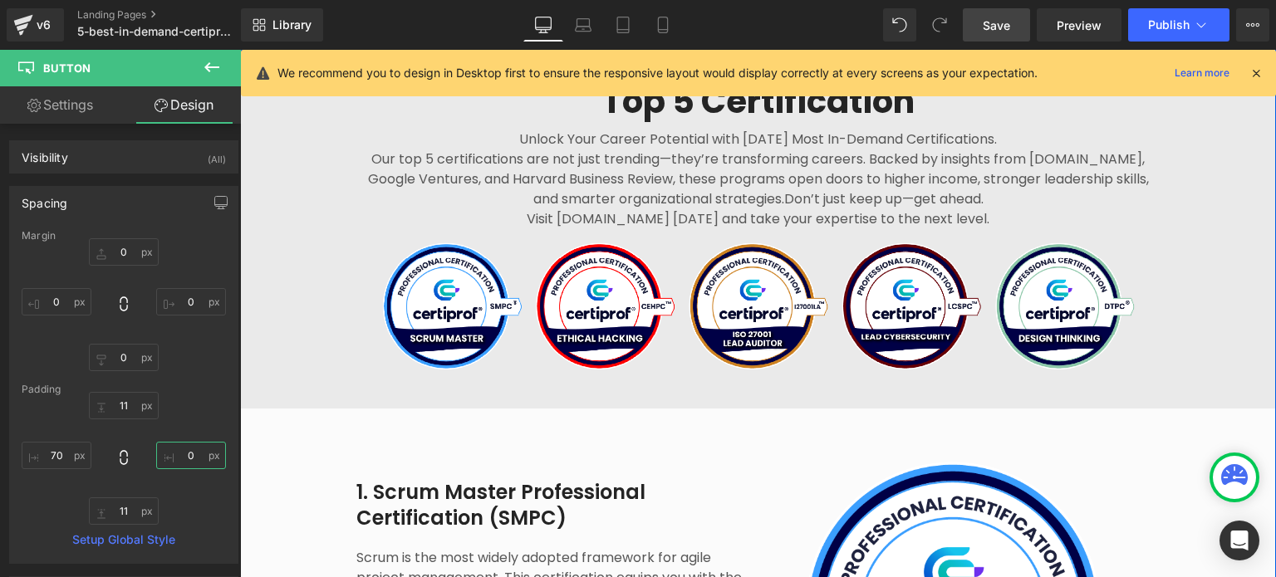
scroll to position [2422, 0]
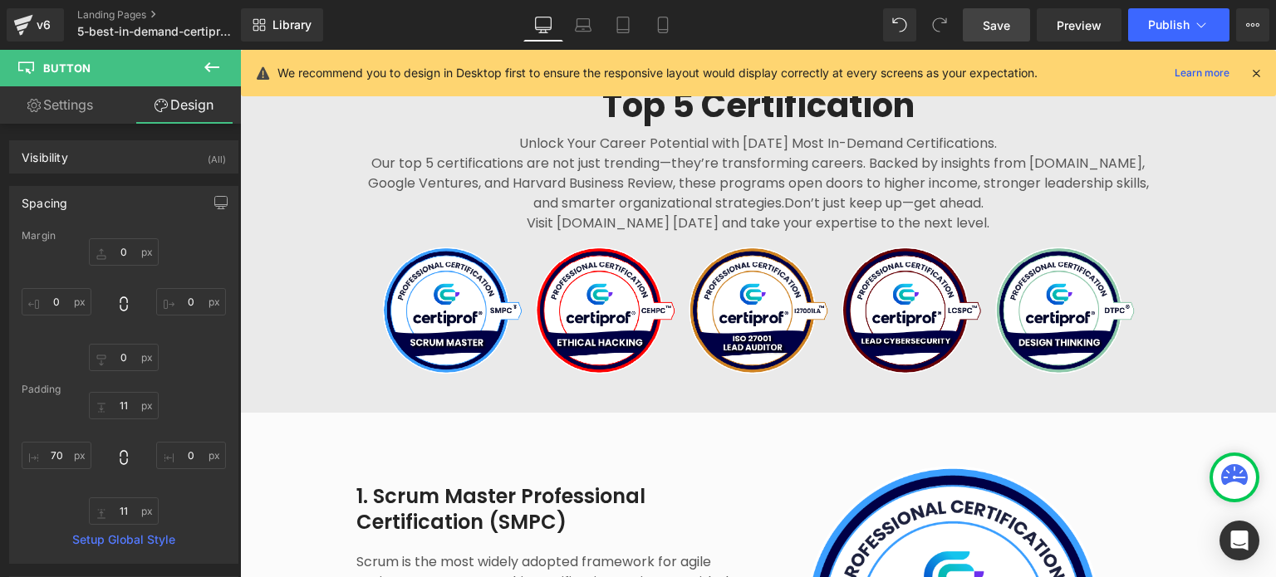
click at [1019, 24] on link "Save" at bounding box center [996, 24] width 67 height 33
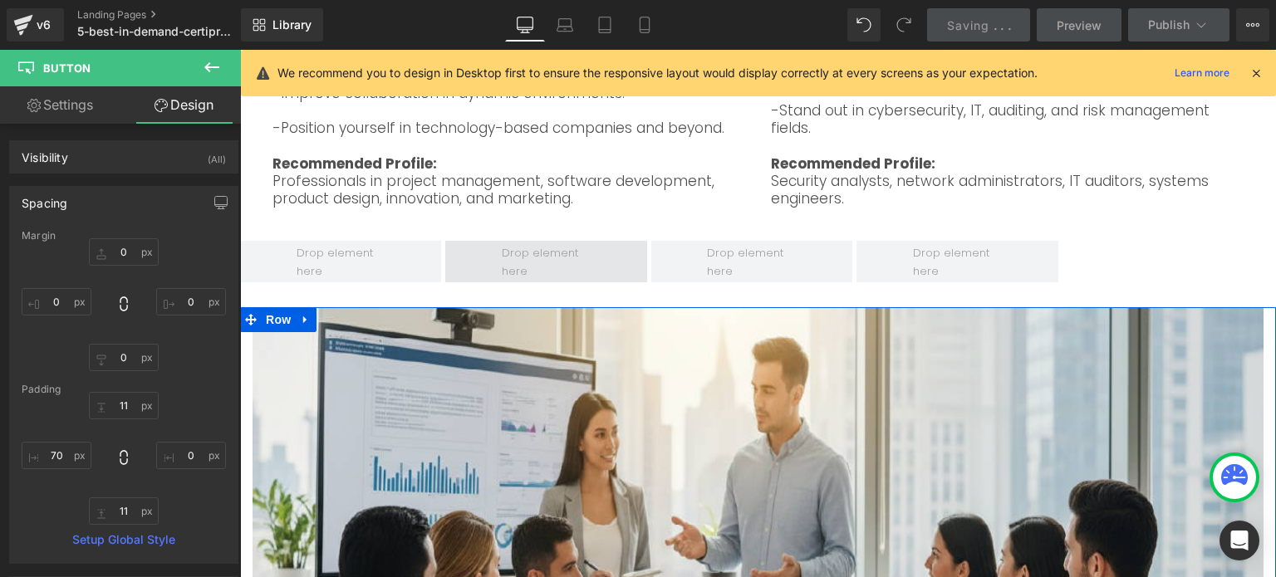
scroll to position [1259, 0]
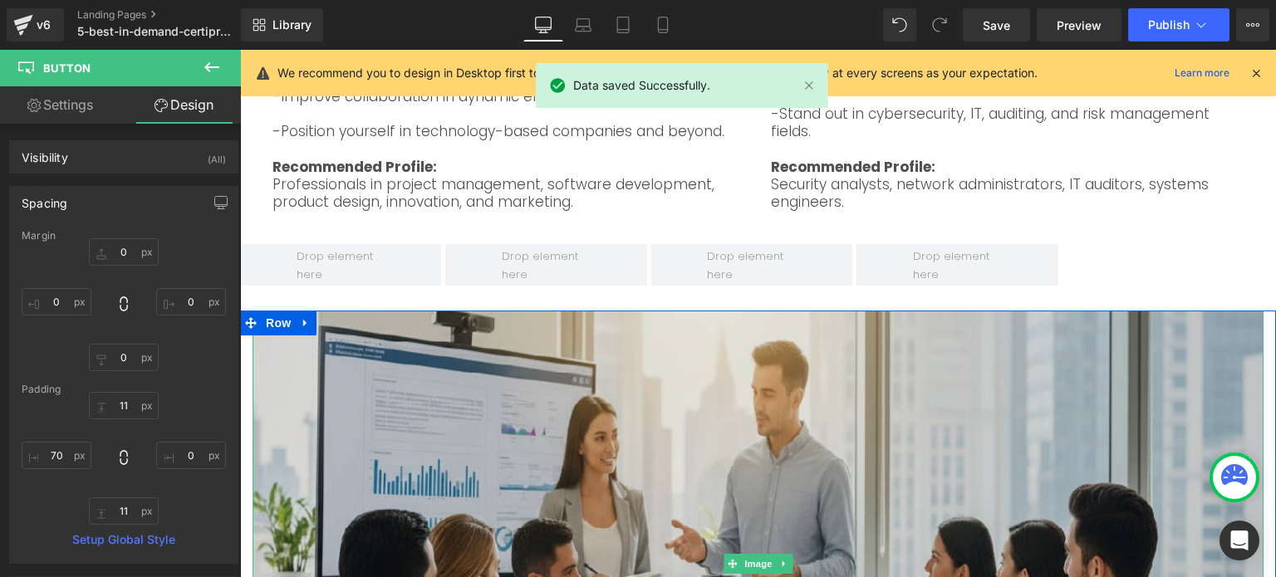
click at [703, 400] on img at bounding box center [758, 560] width 1011 height 498
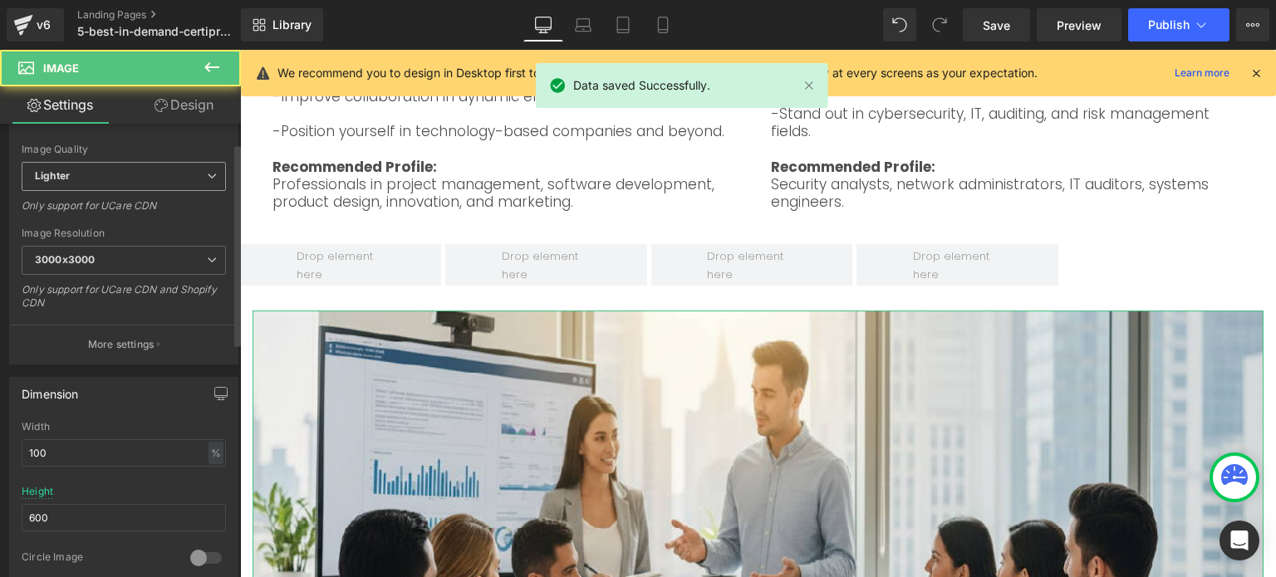
scroll to position [332, 0]
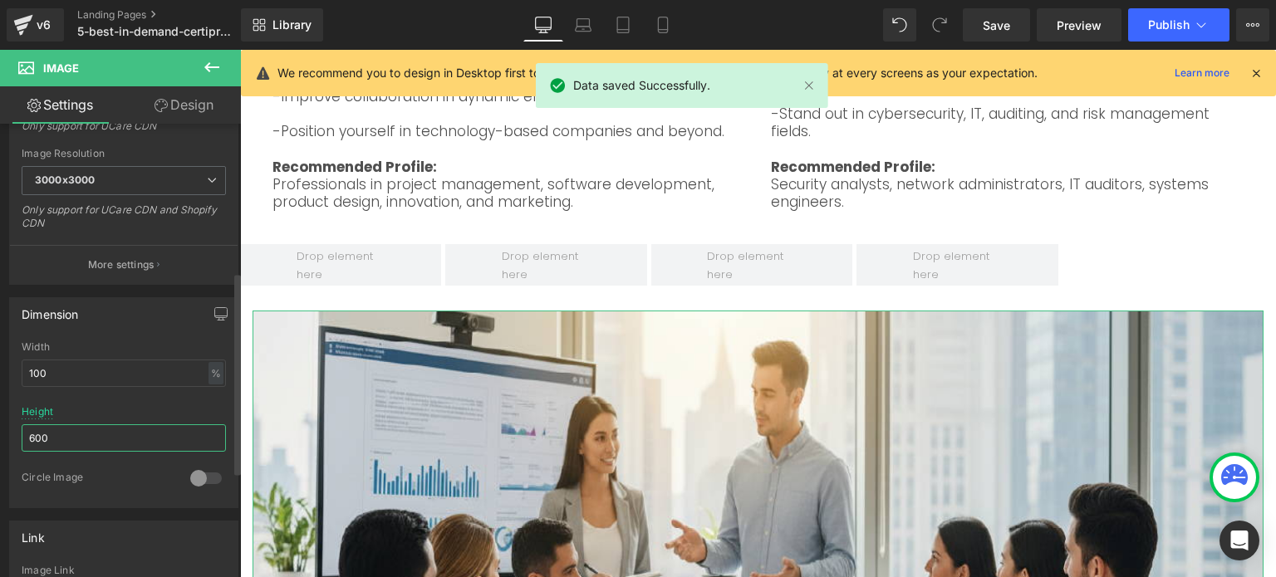
click at [89, 437] on input "600" at bounding box center [124, 438] width 204 height 27
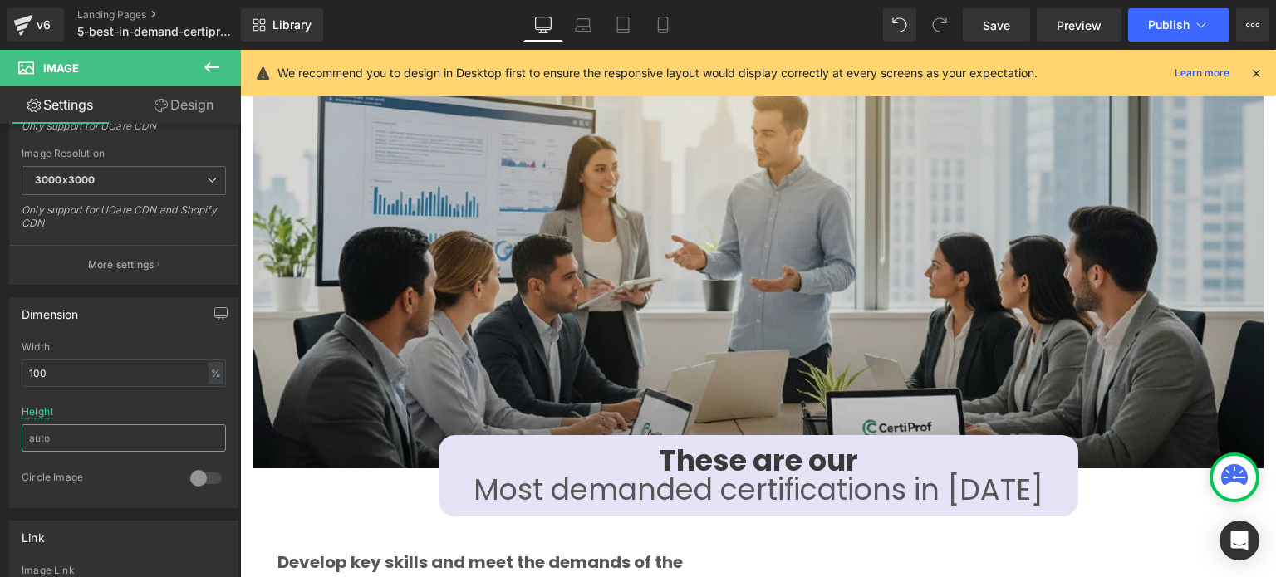
scroll to position [1508, 0]
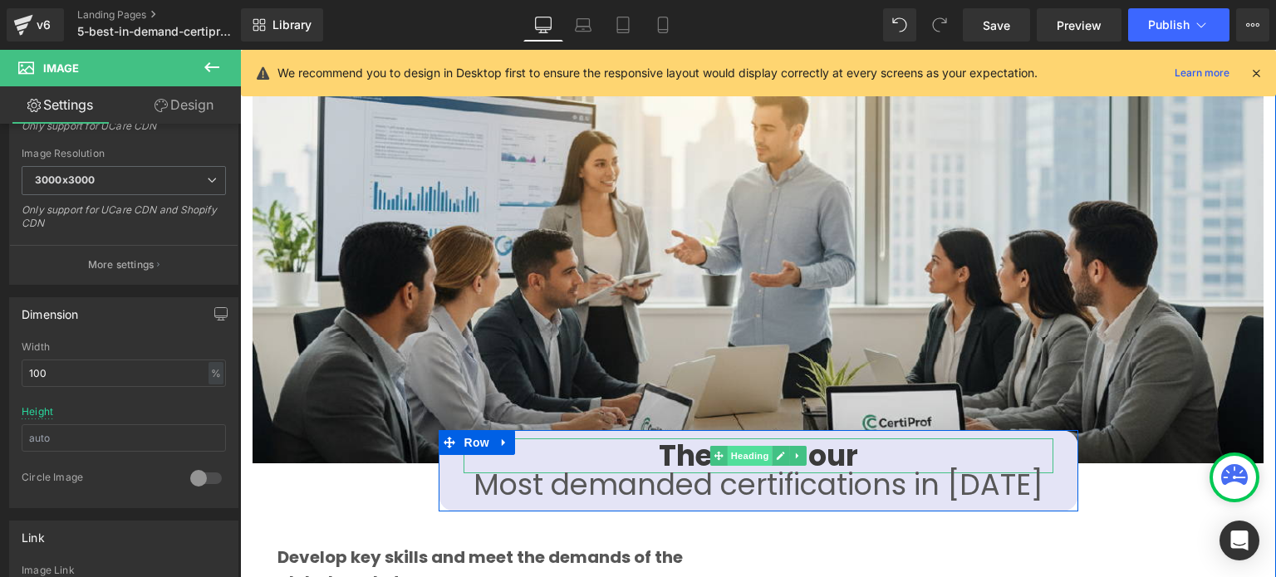
click at [734, 446] on span "Heading" at bounding box center [749, 456] width 45 height 20
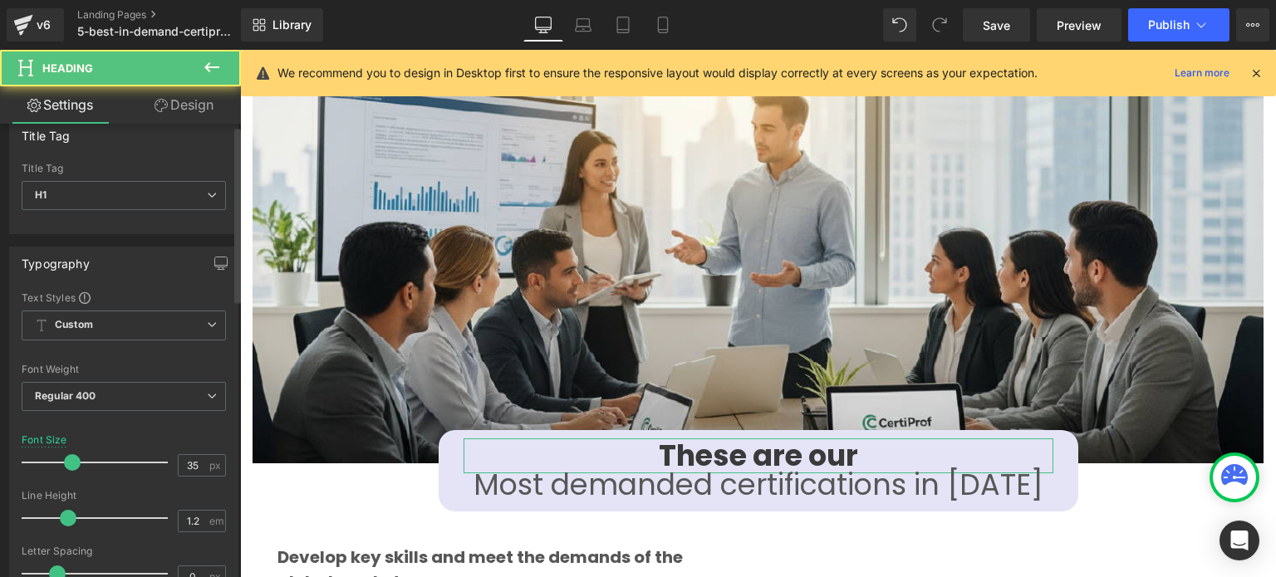
scroll to position [83, 0]
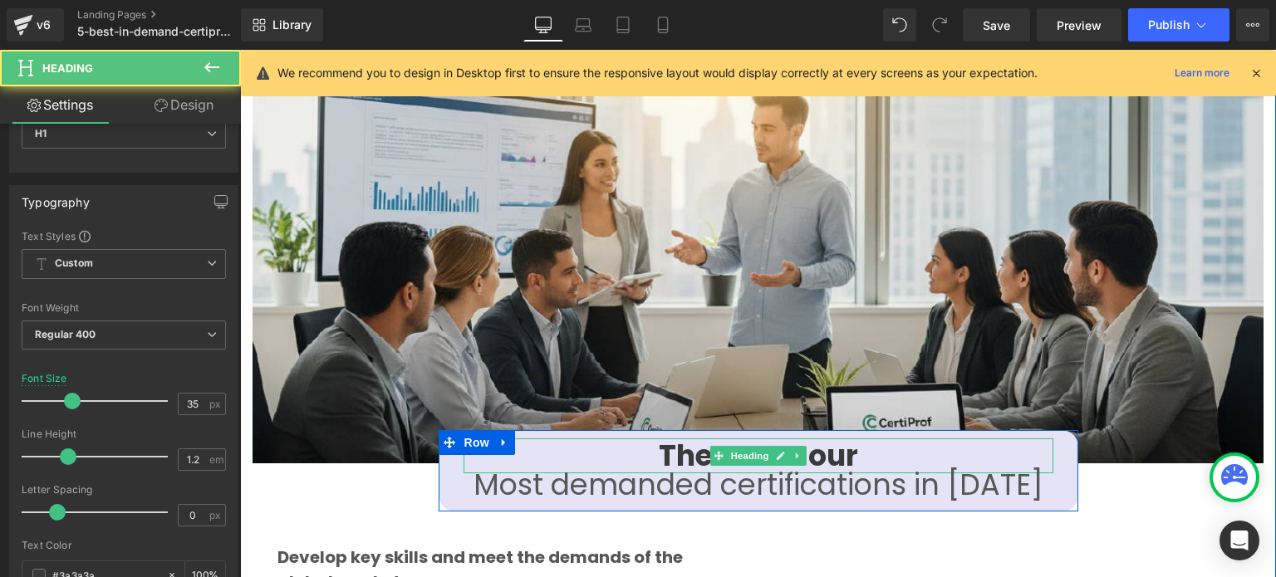
click at [691, 438] on strong "These are our" at bounding box center [758, 455] width 199 height 41
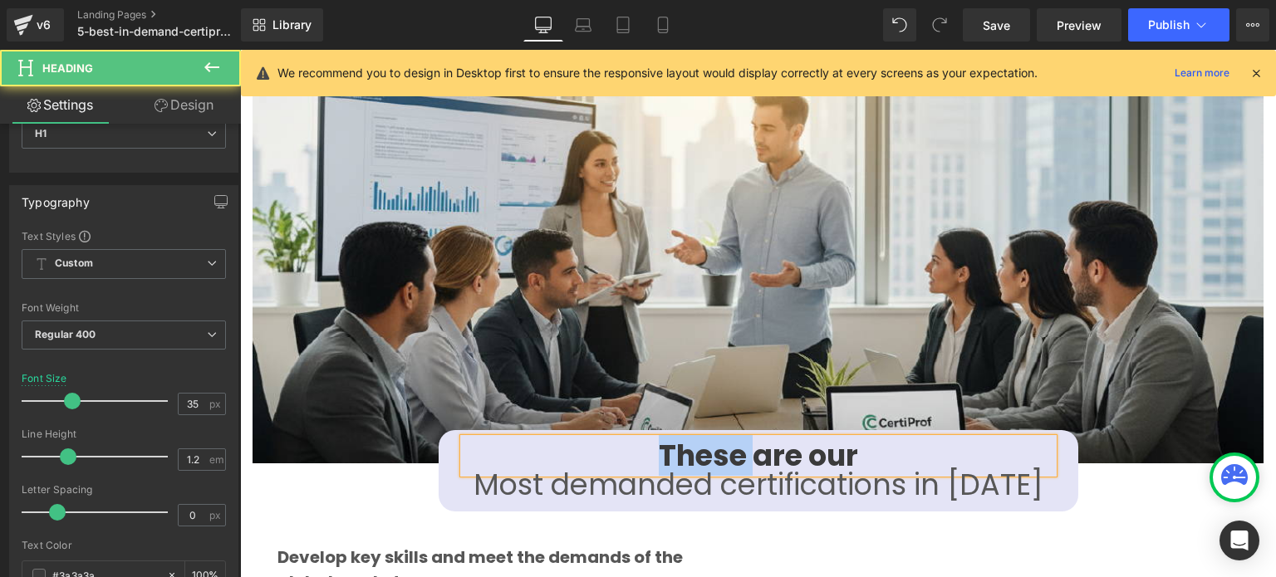
click at [691, 438] on strong "These are our" at bounding box center [758, 455] width 199 height 41
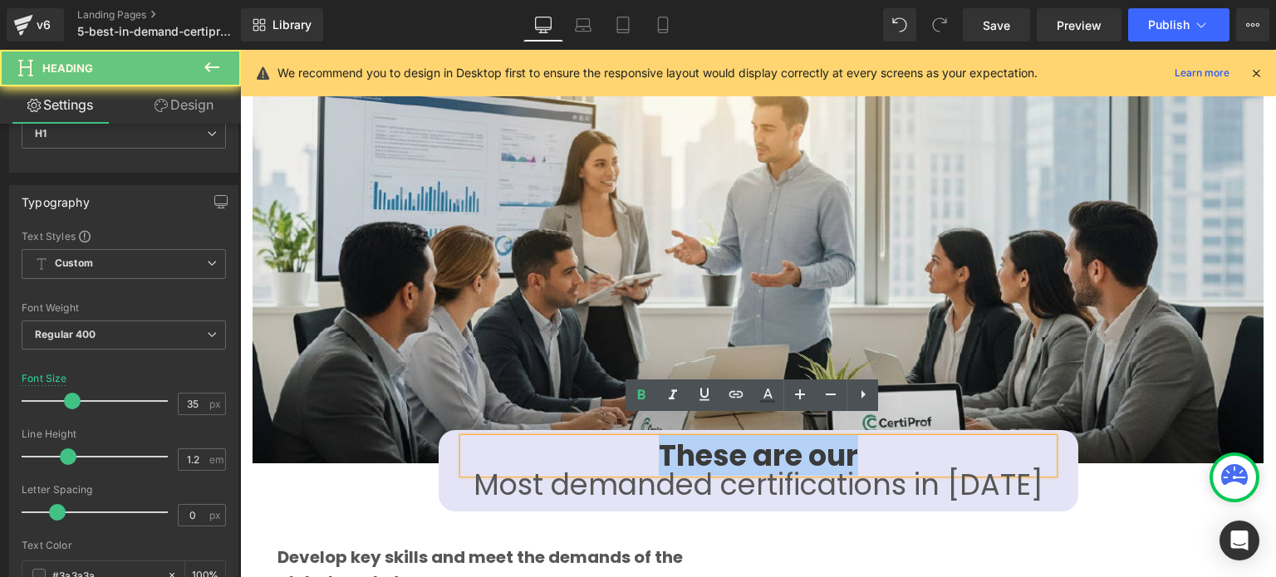
click at [691, 438] on strong "These are our" at bounding box center [758, 455] width 199 height 41
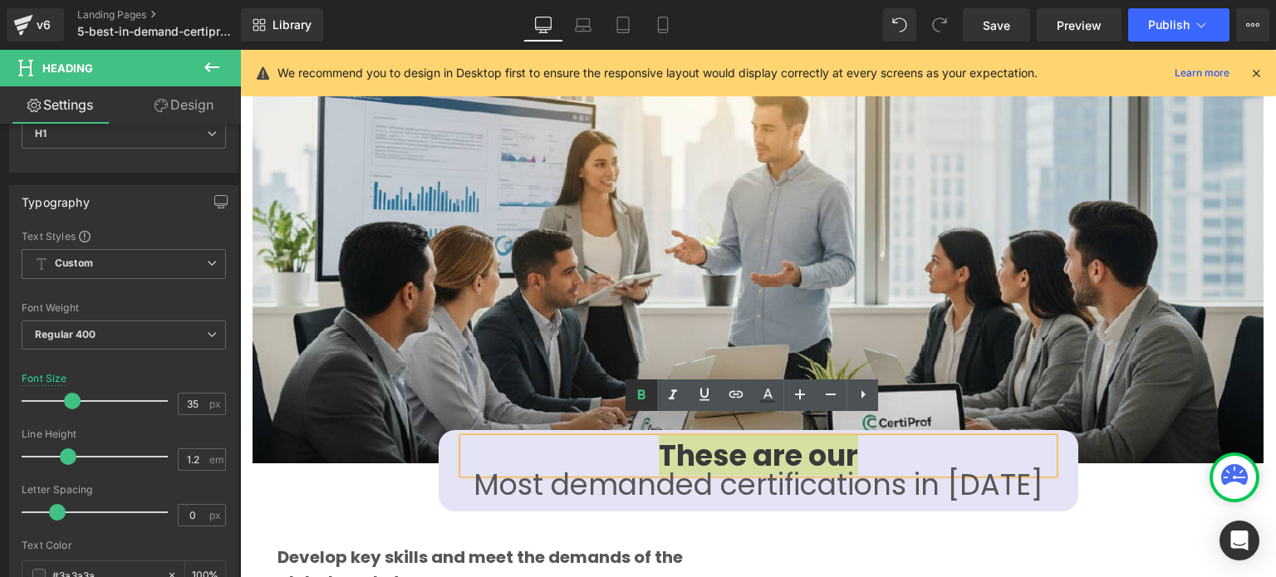
click at [641, 396] on icon at bounding box center [641, 395] width 20 height 20
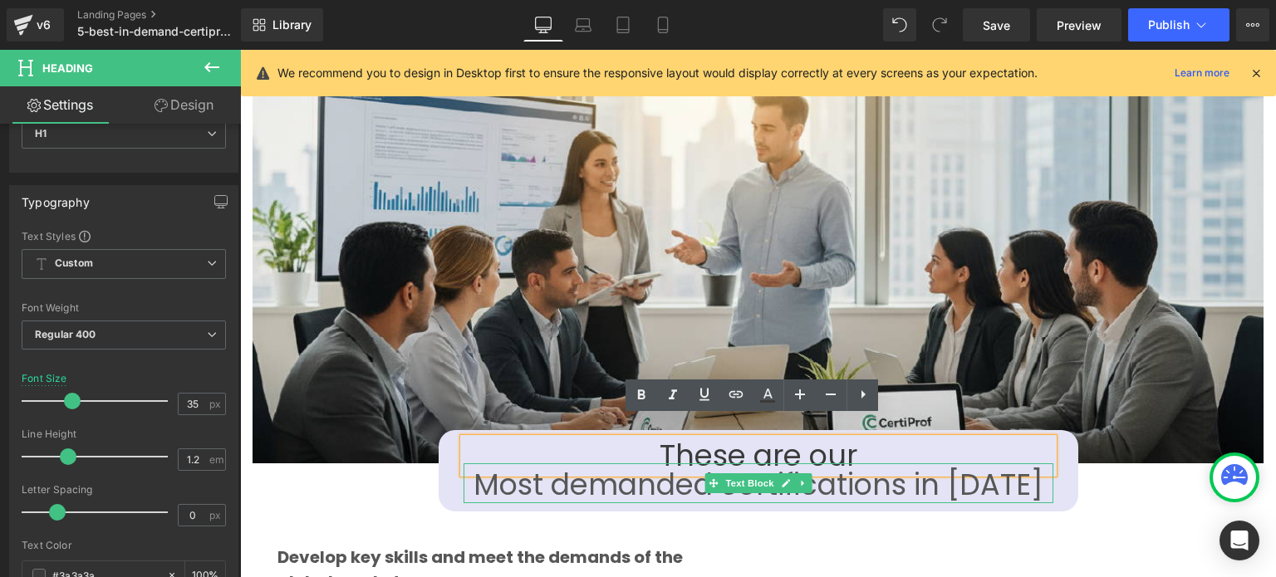
drag, startPoint x: 626, startPoint y: 461, endPoint x: 626, endPoint y: 480, distance: 19.1
click at [626, 466] on p "Most demanded certifications in [DATE]" at bounding box center [759, 485] width 590 height 38
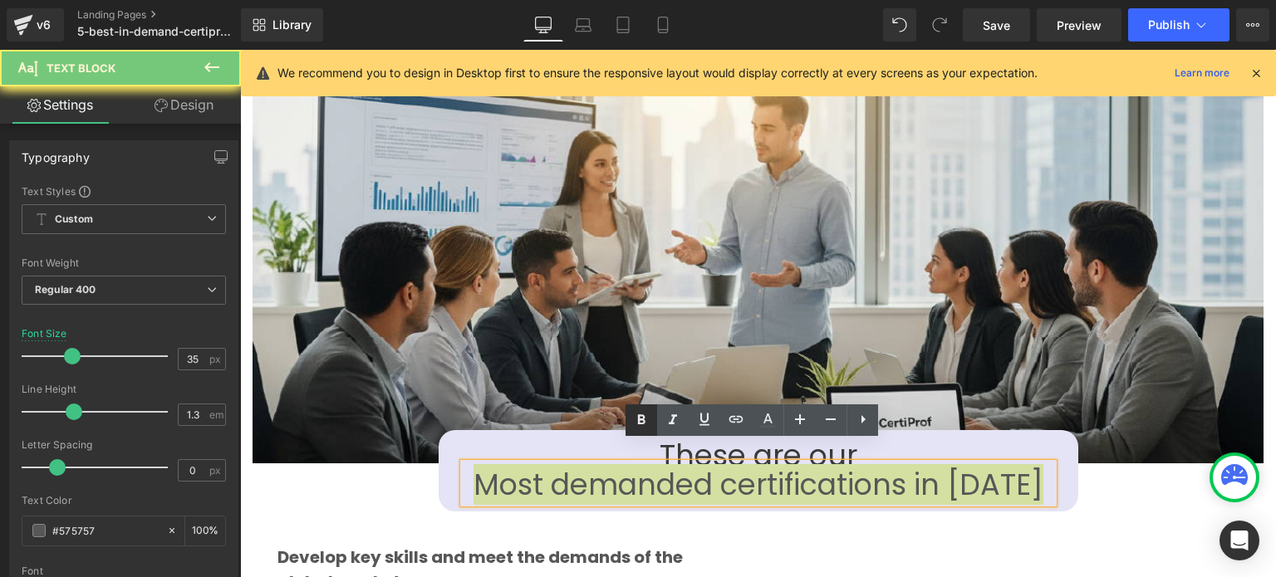
click at [645, 418] on icon at bounding box center [641, 420] width 7 height 10
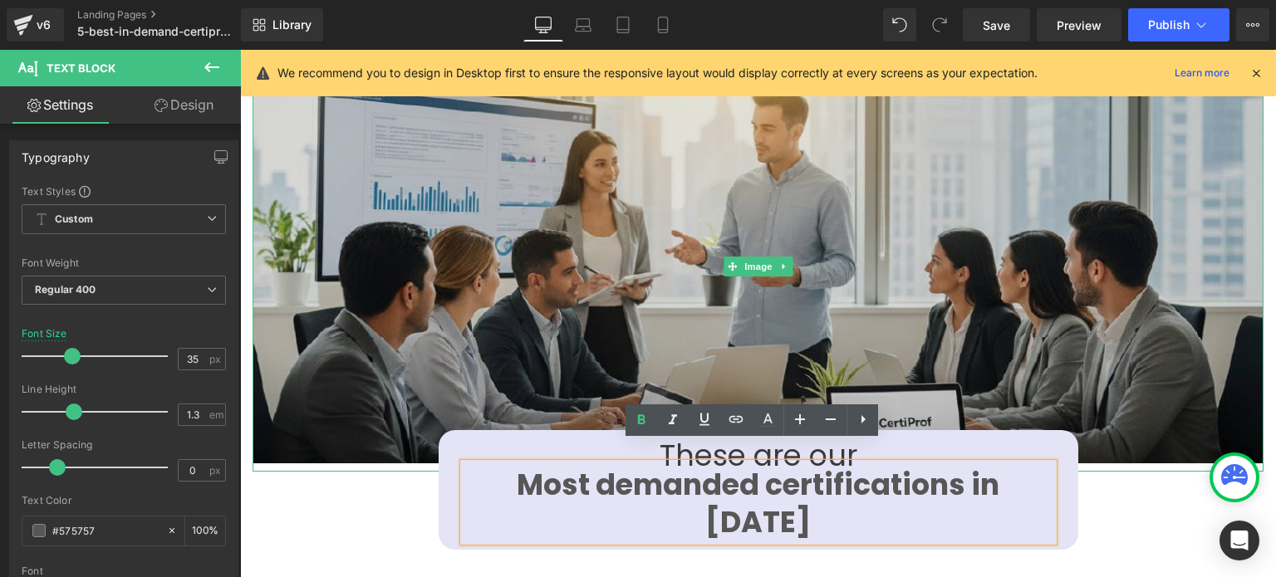
click at [1175, 333] on img at bounding box center [758, 261] width 1011 height 401
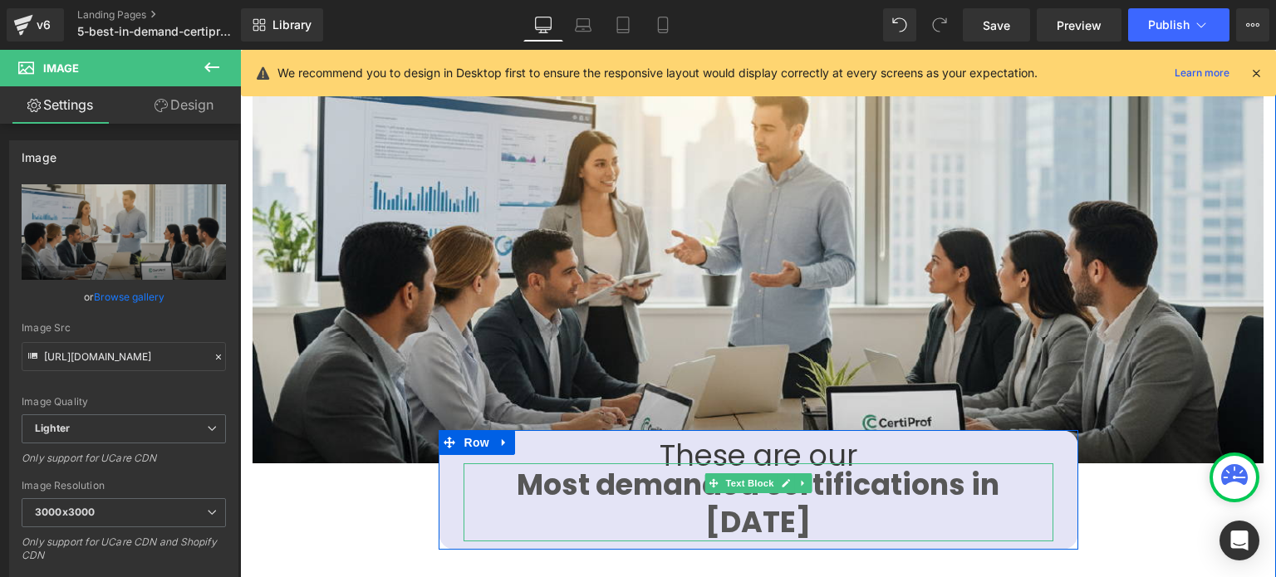
click at [661, 464] on strong "Most demanded certifications in [DATE]" at bounding box center [758, 503] width 483 height 79
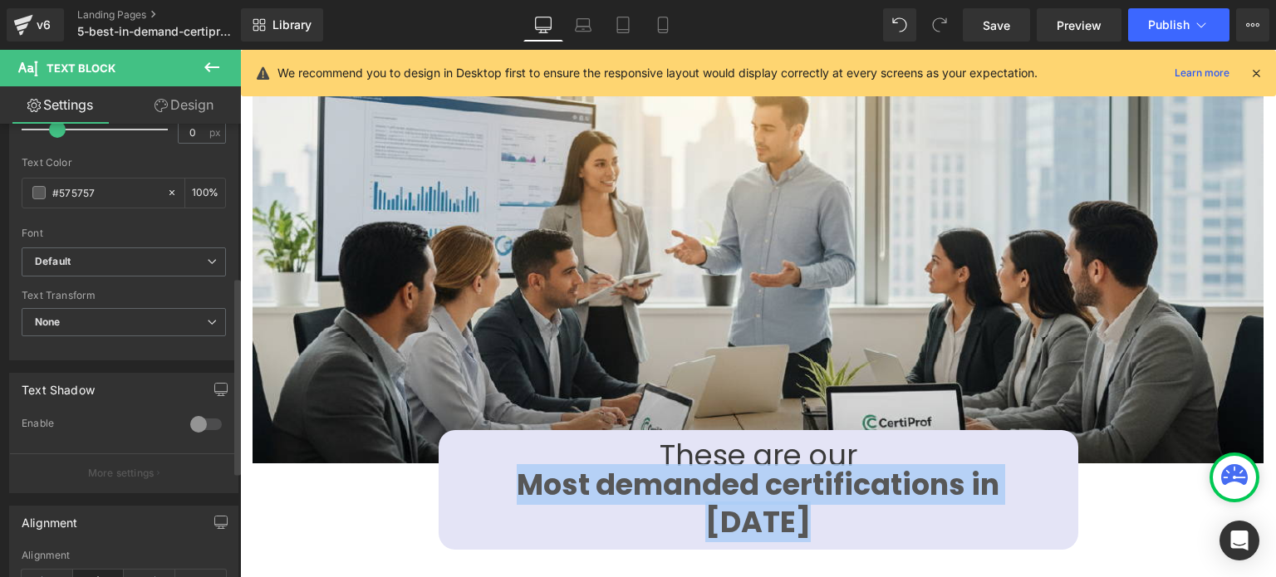
scroll to position [332, 0]
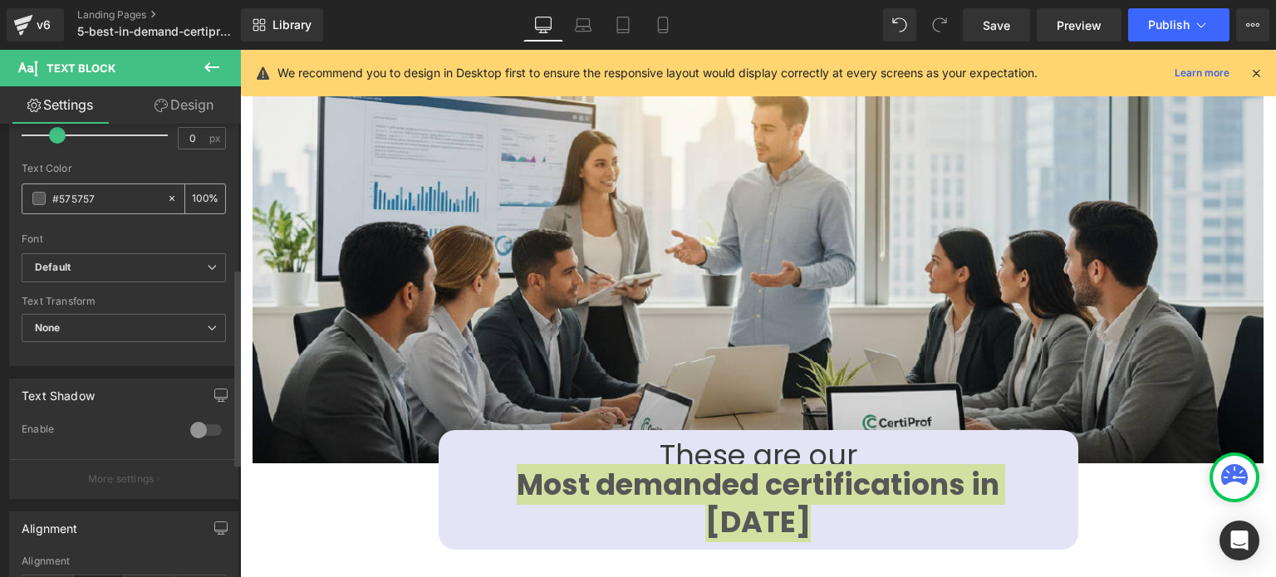
click at [43, 203] on span at bounding box center [38, 198] width 13 height 13
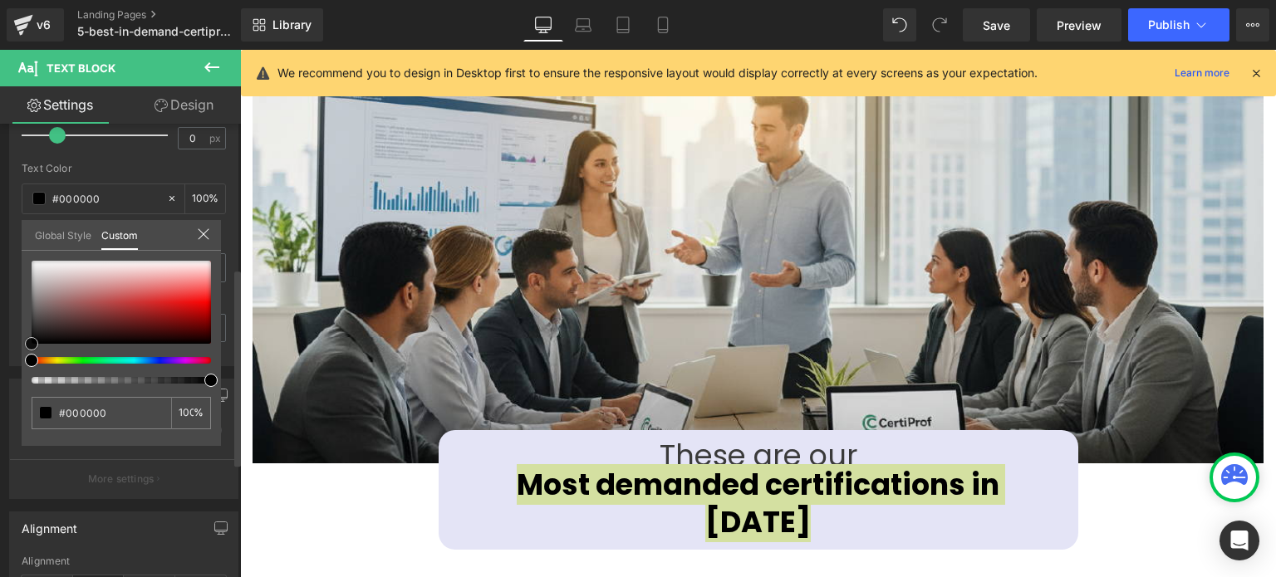
drag, startPoint x: 27, startPoint y: 337, endPoint x: 7, endPoint y: 363, distance: 33.1
click at [7, 363] on div "Typography Text Styles Custom Custom Setup Global Style Custom Setup Global Sty…" at bounding box center [124, 81] width 248 height 571
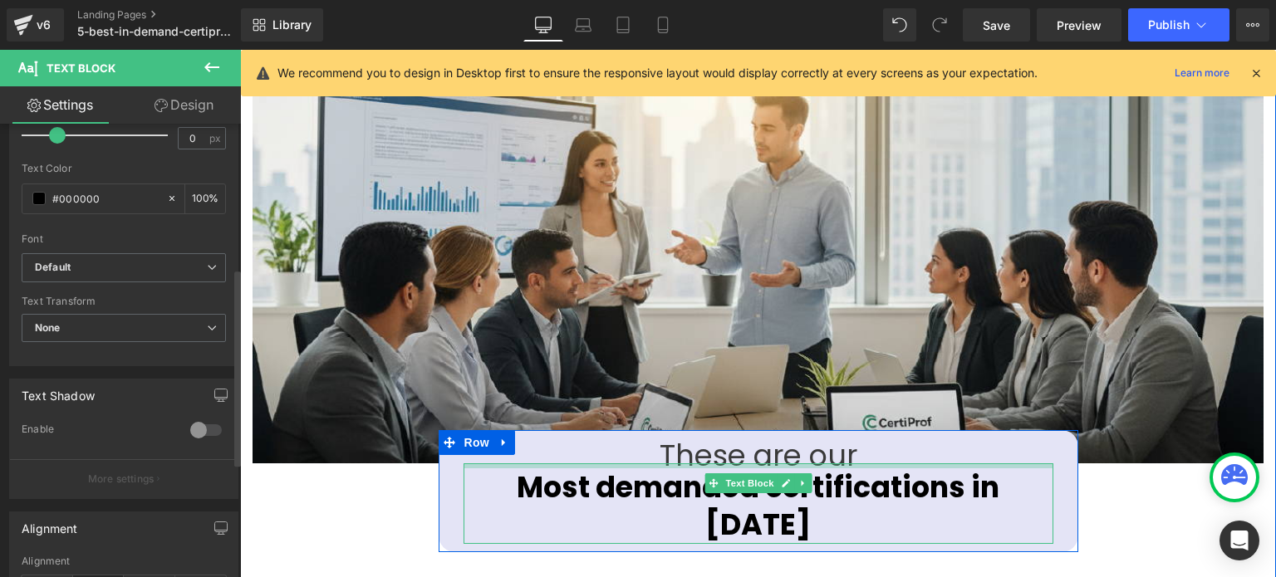
click at [847, 464] on div at bounding box center [759, 466] width 590 height 5
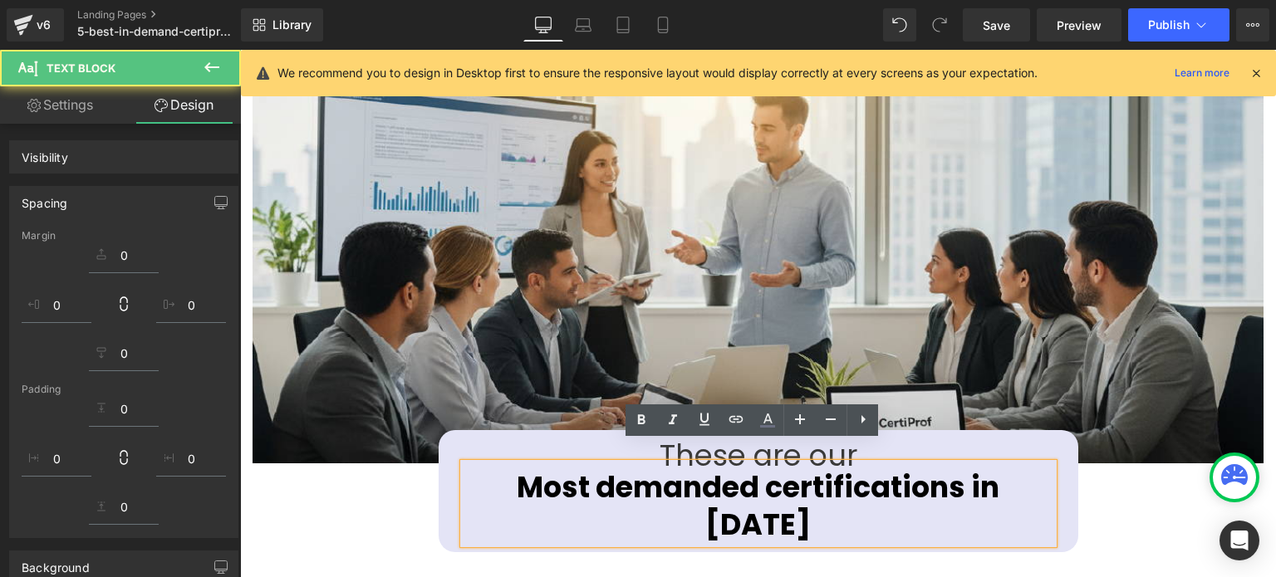
click at [1092, 469] on div "Image These are our Heading Most demanded certifications in [DATE] Text Block R…" at bounding box center [758, 468] width 1036 height 815
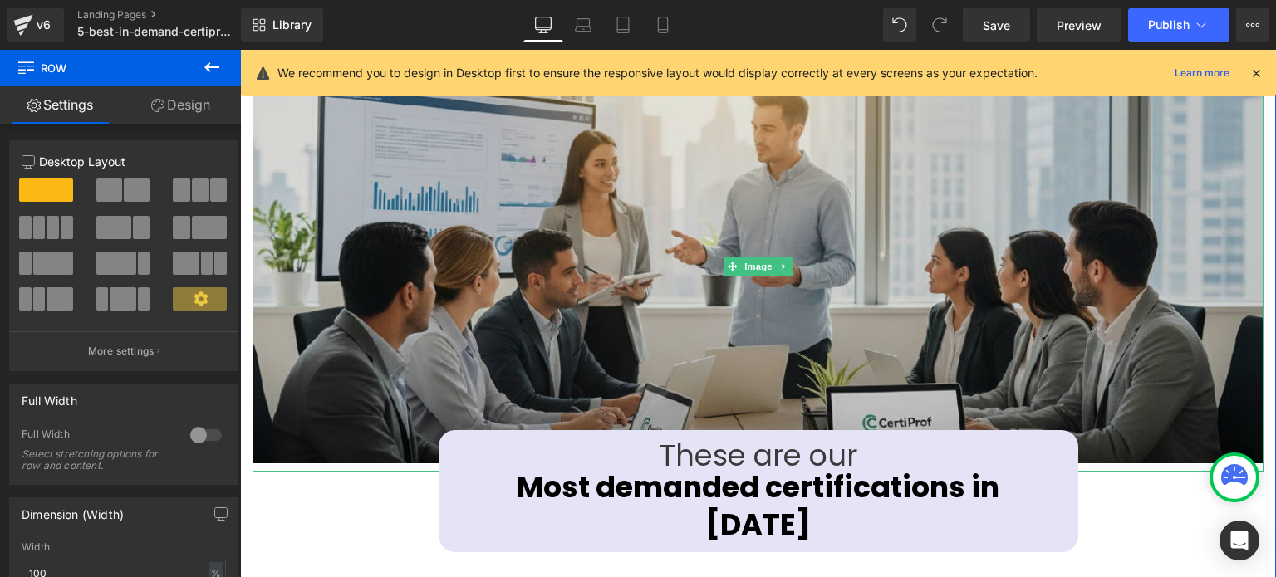
click at [329, 425] on img at bounding box center [758, 261] width 1011 height 401
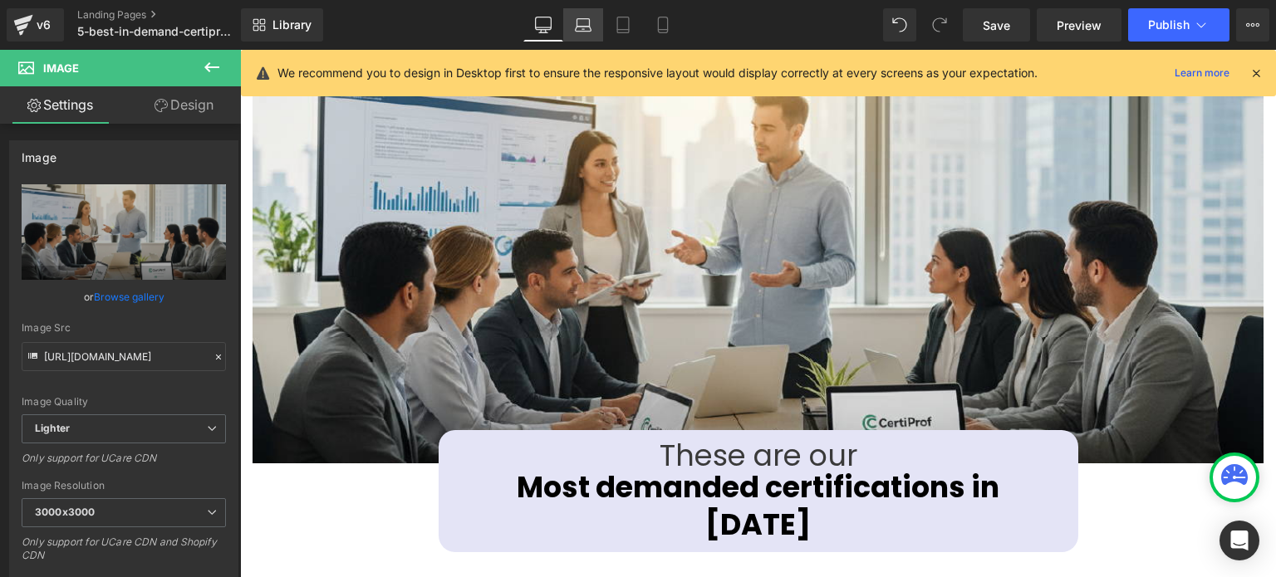
click at [576, 27] on icon at bounding box center [583, 25] width 17 height 17
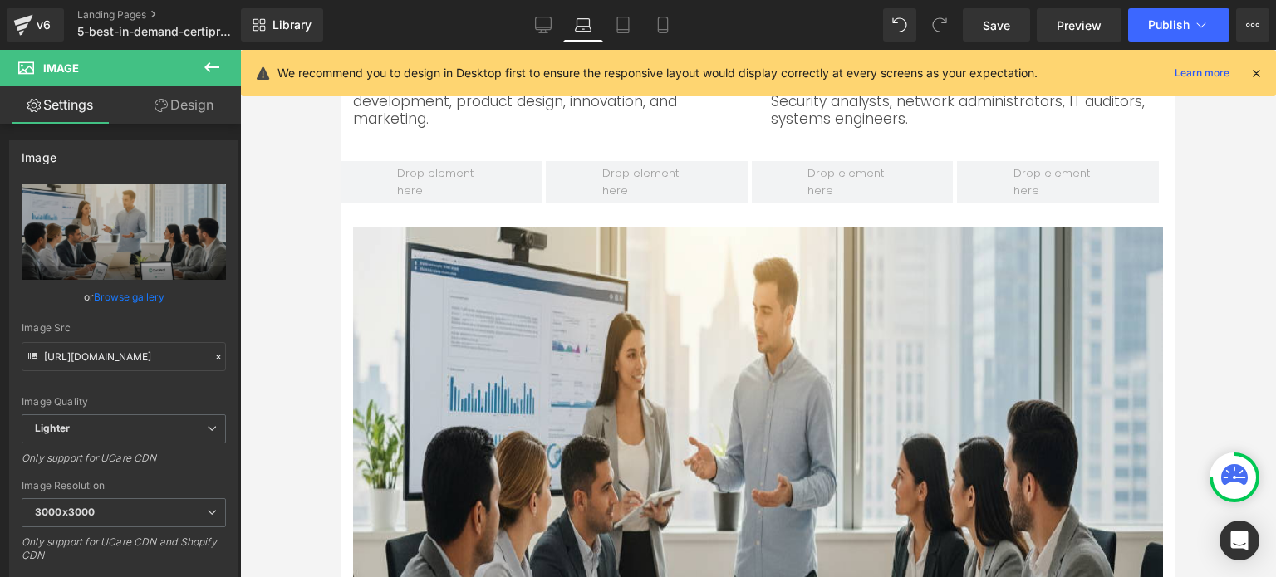
scroll to position [1452, 0]
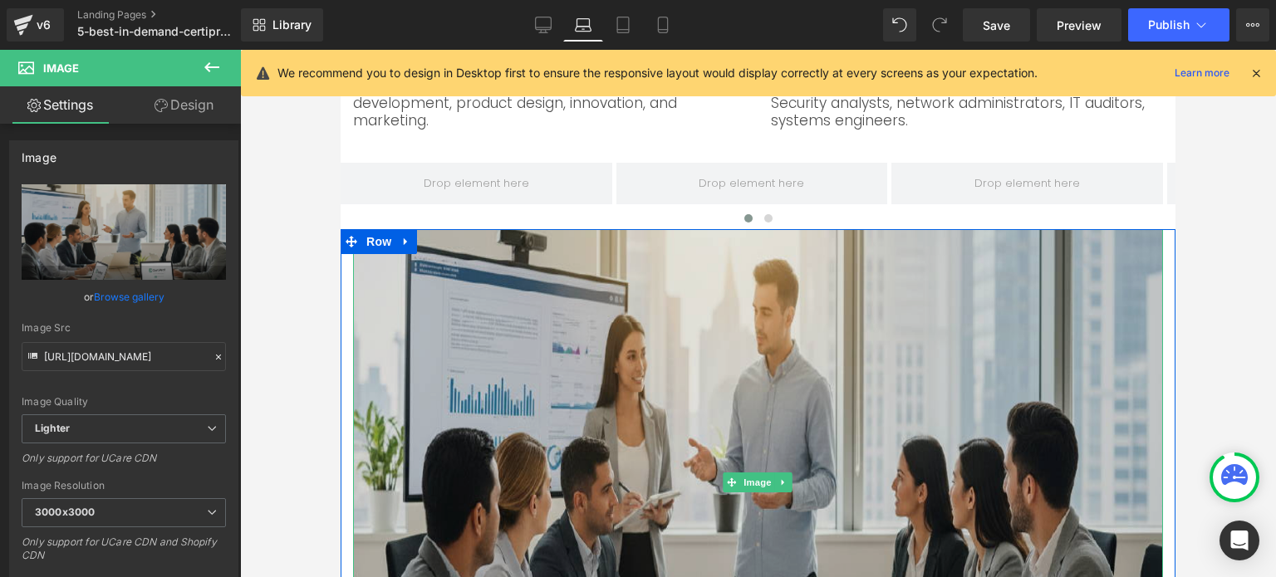
click at [868, 302] on img at bounding box center [758, 478] width 810 height 498
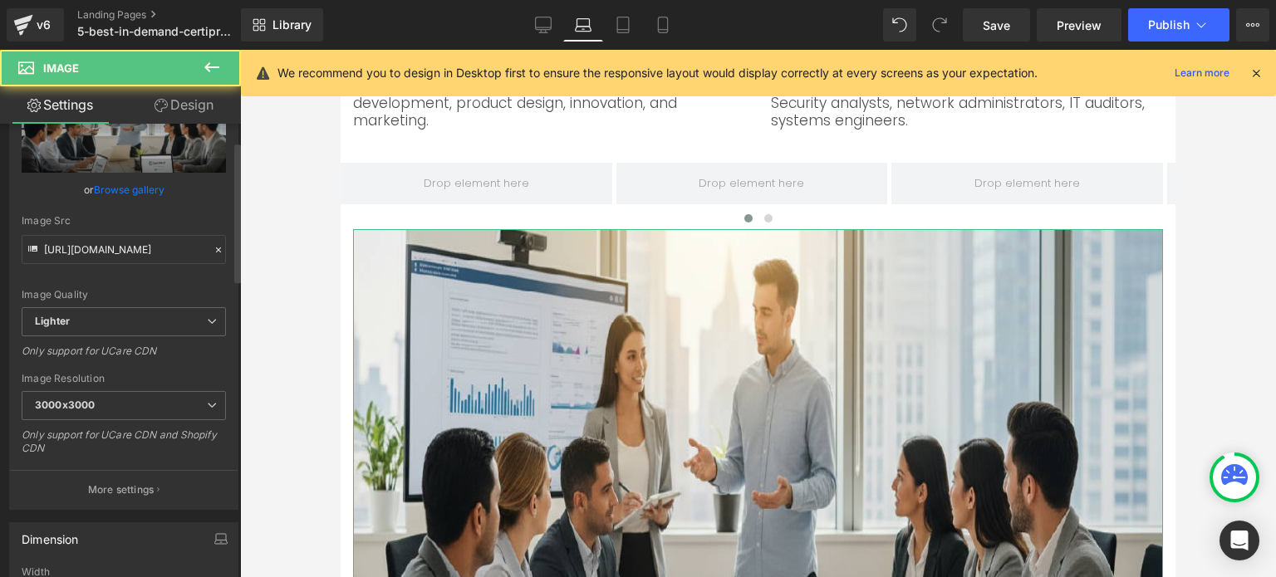
scroll to position [332, 0]
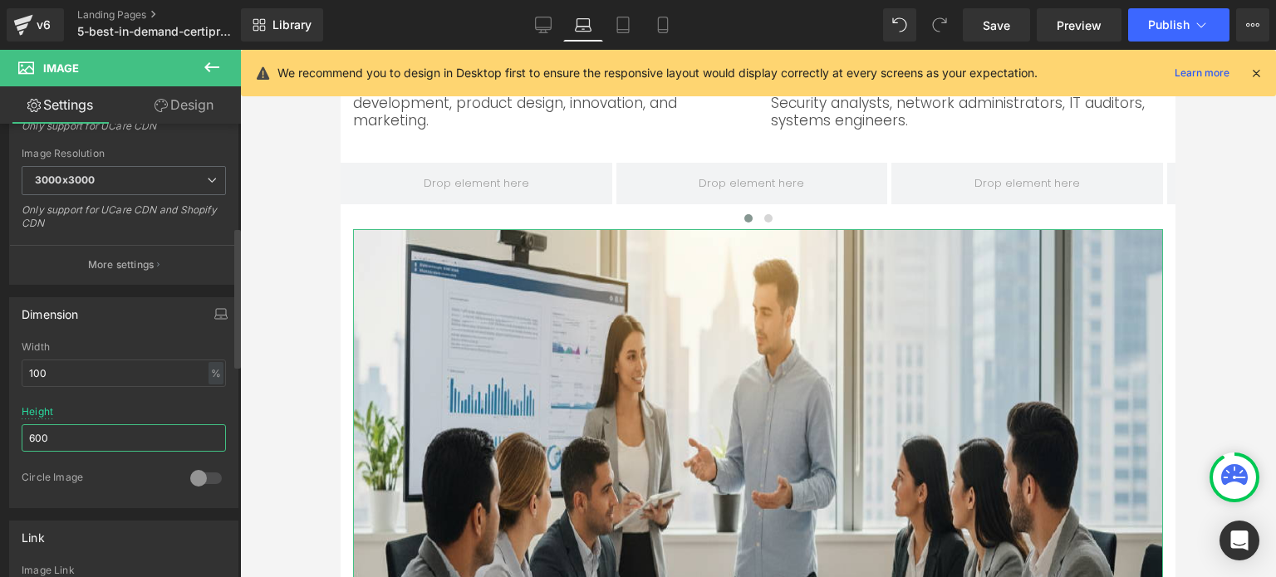
click at [90, 428] on input "600" at bounding box center [124, 438] width 204 height 27
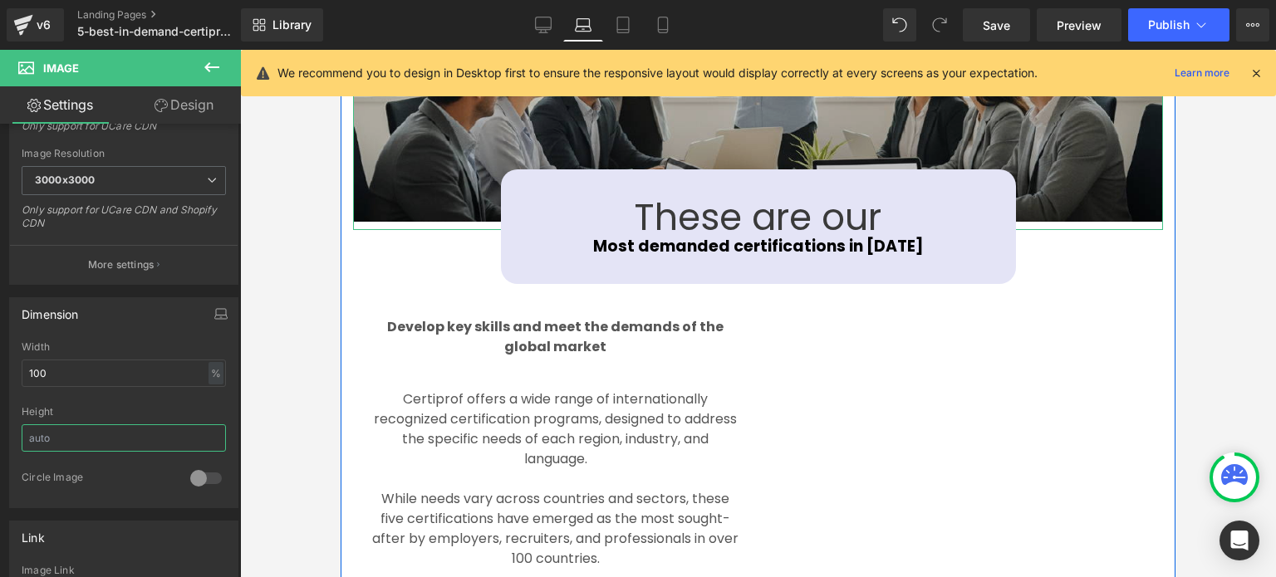
scroll to position [1785, 0]
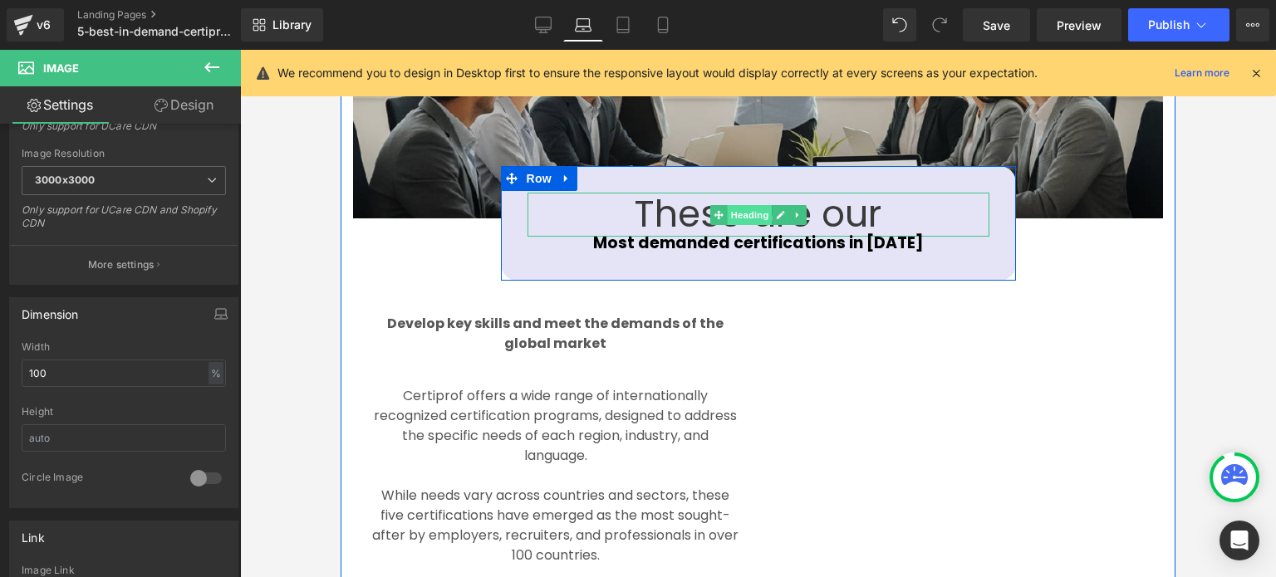
click at [750, 209] on span "Heading" at bounding box center [749, 215] width 45 height 20
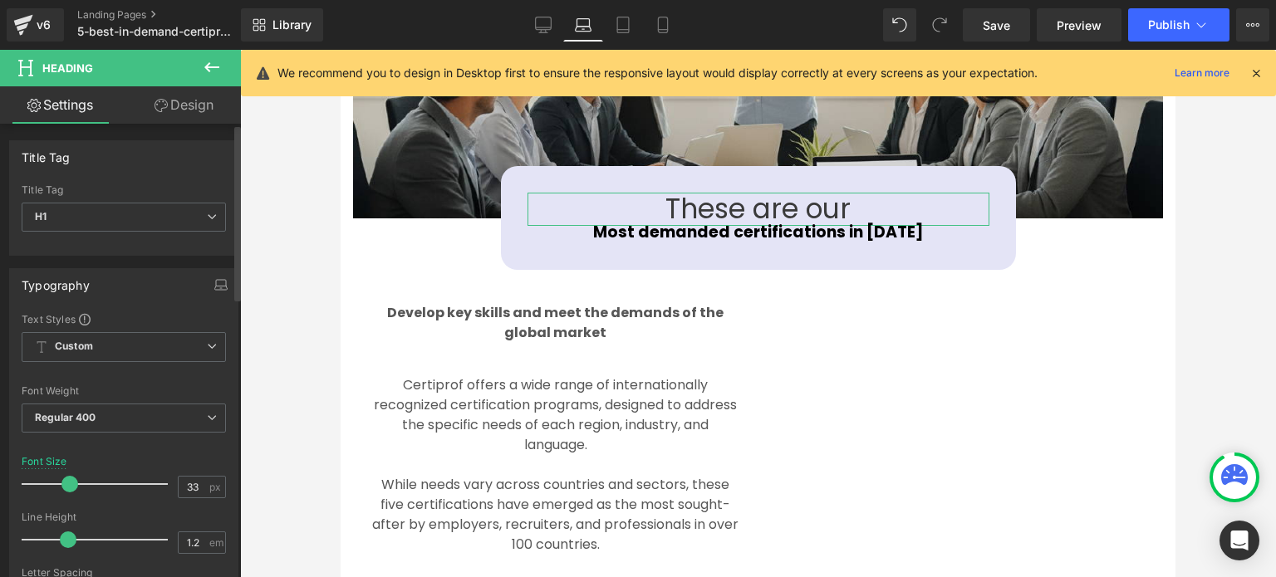
drag, startPoint x: 79, startPoint y: 482, endPoint x: 63, endPoint y: 483, distance: 15.8
click at [63, 483] on span at bounding box center [69, 484] width 17 height 17
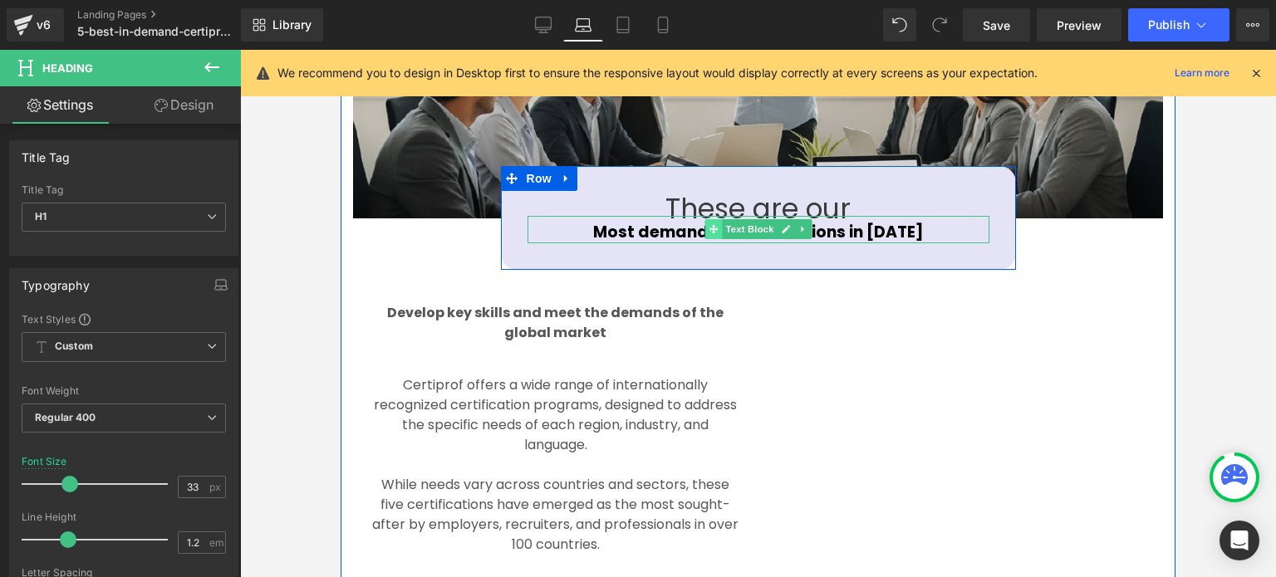
click at [714, 226] on span at bounding box center [713, 229] width 17 height 20
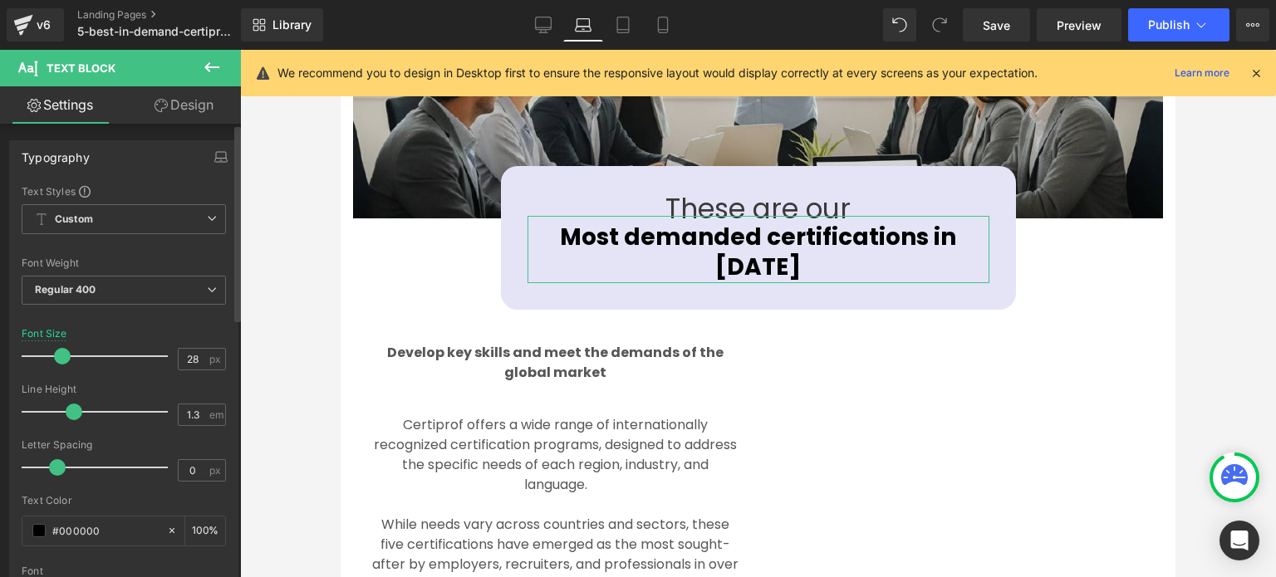
drag, startPoint x: 54, startPoint y: 349, endPoint x: 66, endPoint y: 359, distance: 16.0
click at [66, 359] on span at bounding box center [62, 356] width 17 height 17
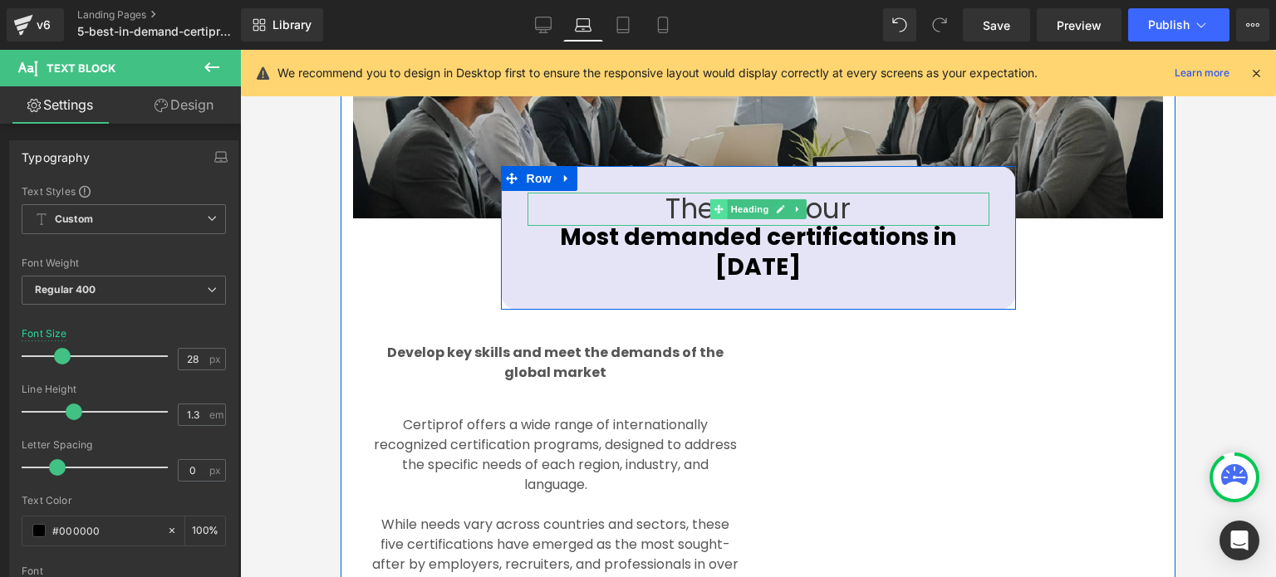
drag, startPoint x: 714, startPoint y: 202, endPoint x: 640, endPoint y: 319, distance: 139.0
click at [714, 202] on span at bounding box center [717, 209] width 17 height 20
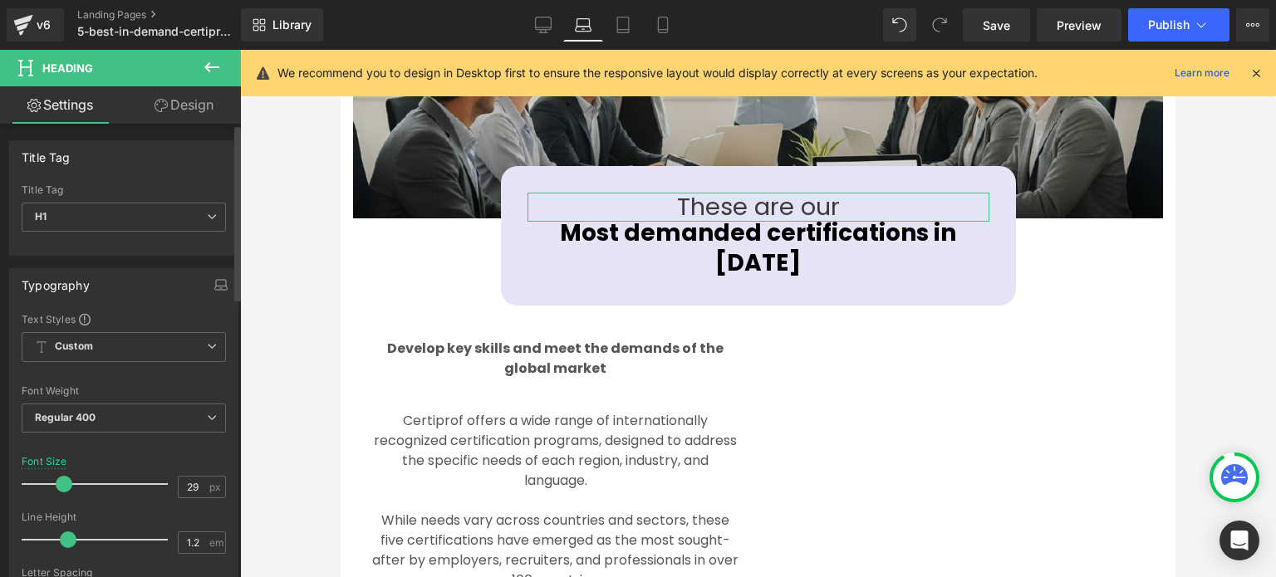
click at [63, 482] on span at bounding box center [64, 484] width 17 height 17
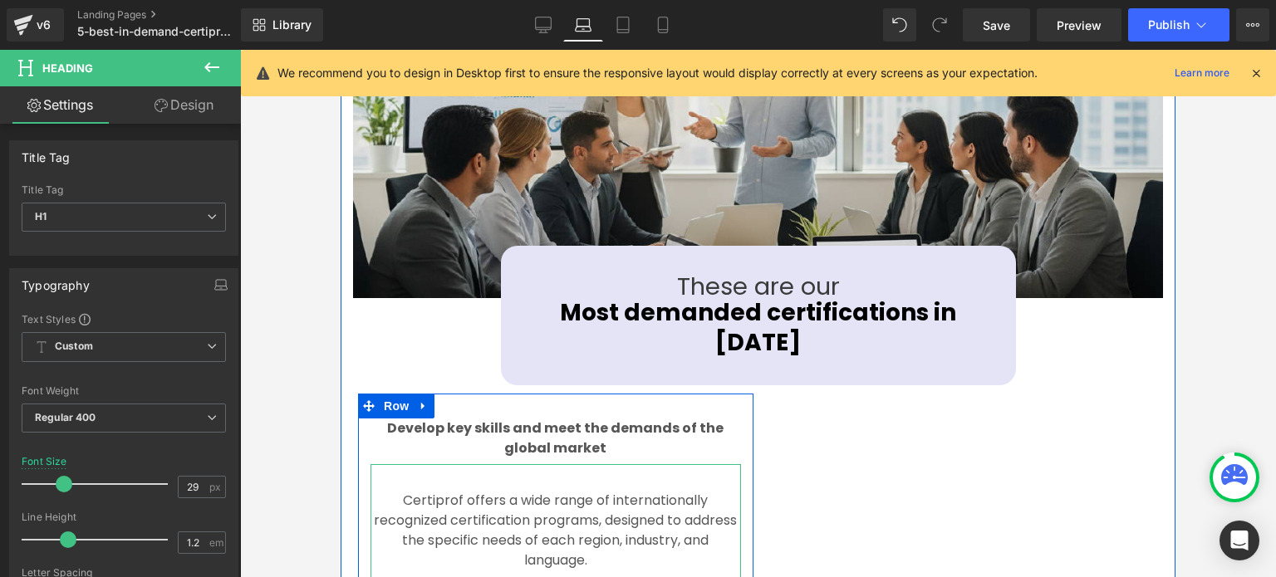
scroll to position [1701, 0]
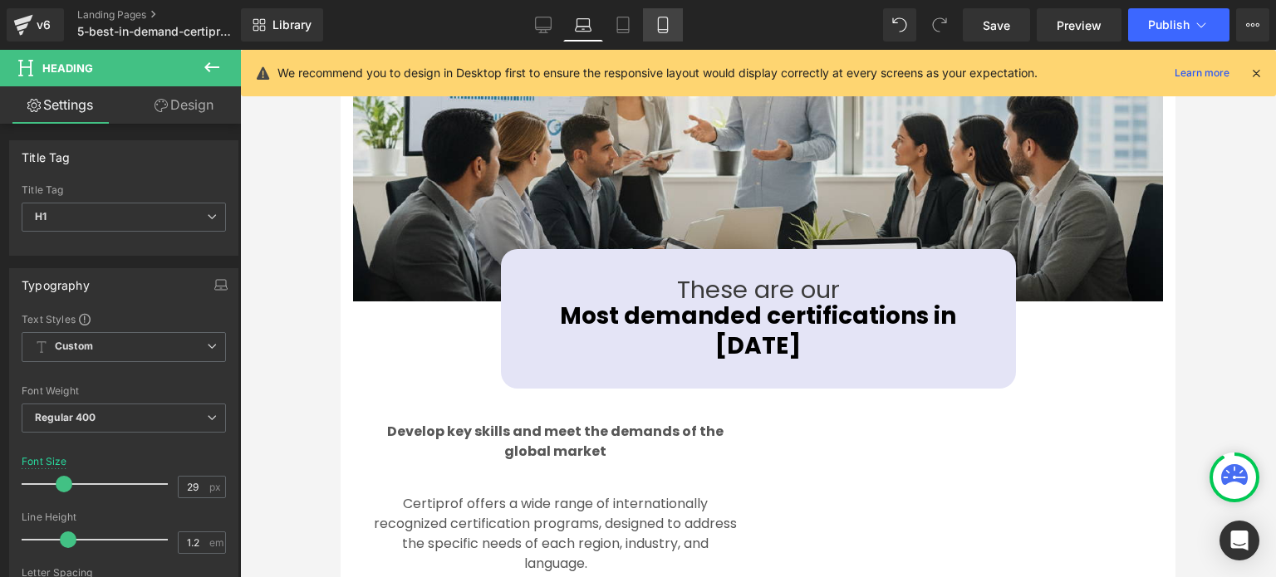
click at [665, 30] on icon at bounding box center [662, 30] width 9 height 0
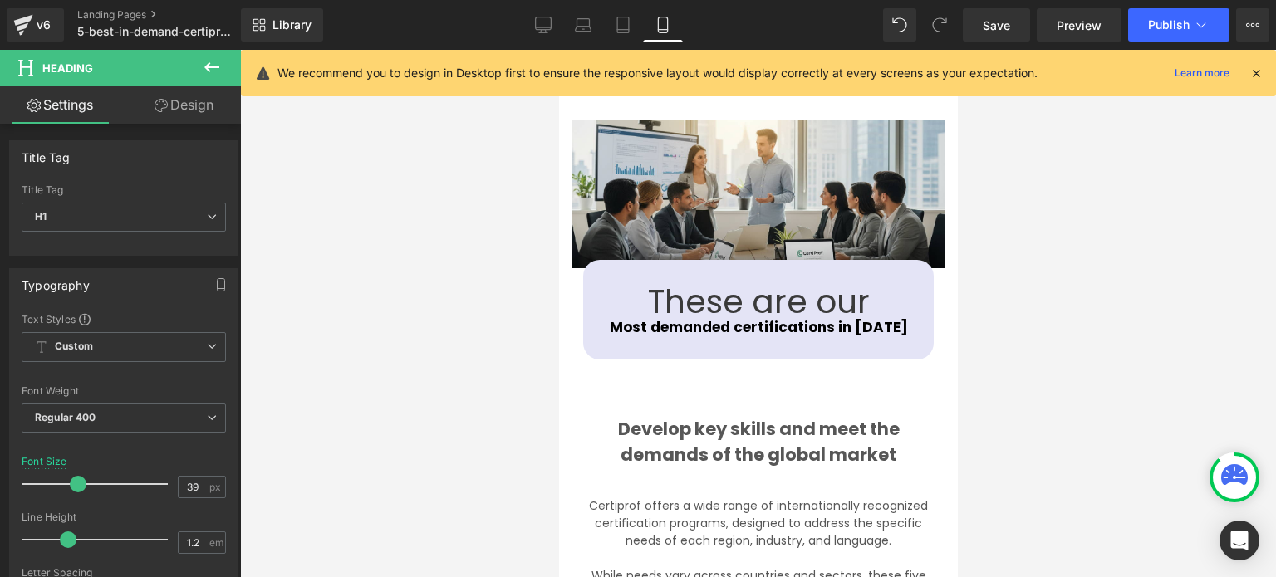
scroll to position [2405, 0]
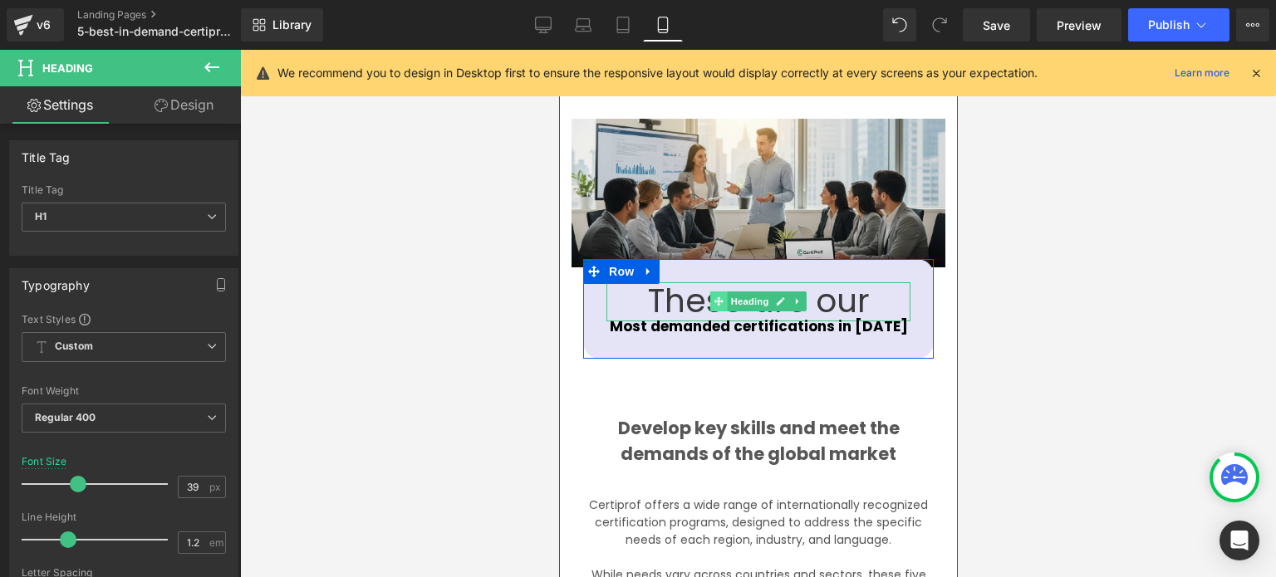
click at [714, 292] on span at bounding box center [717, 302] width 17 height 20
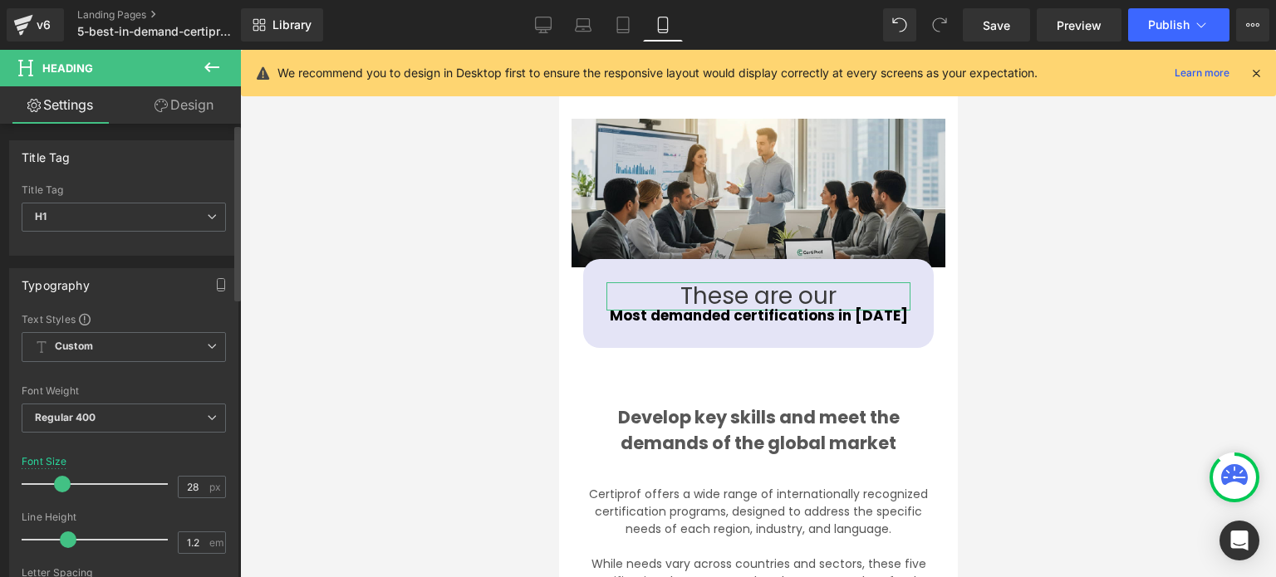
drag, startPoint x: 76, startPoint y: 480, endPoint x: 63, endPoint y: 484, distance: 13.9
click at [63, 484] on span at bounding box center [62, 484] width 17 height 17
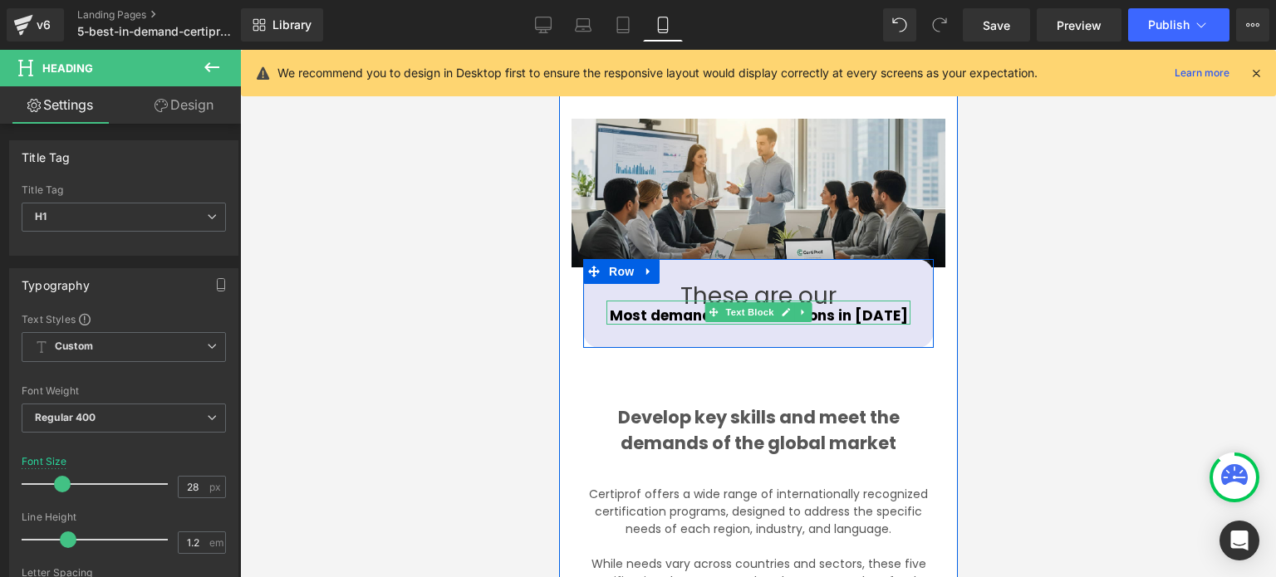
click at [653, 306] on strong "Most demanded certifications in [DATE]" at bounding box center [758, 316] width 298 height 20
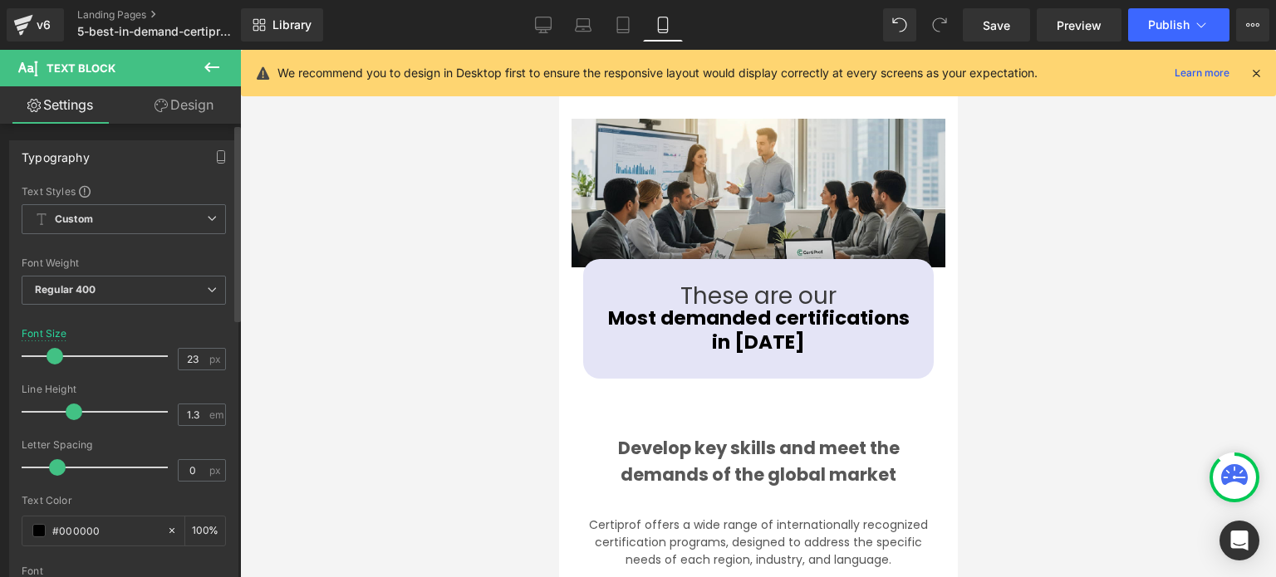
drag, startPoint x: 47, startPoint y: 357, endPoint x: 55, endPoint y: 358, distance: 8.3
click at [55, 358] on span at bounding box center [55, 356] width 17 height 17
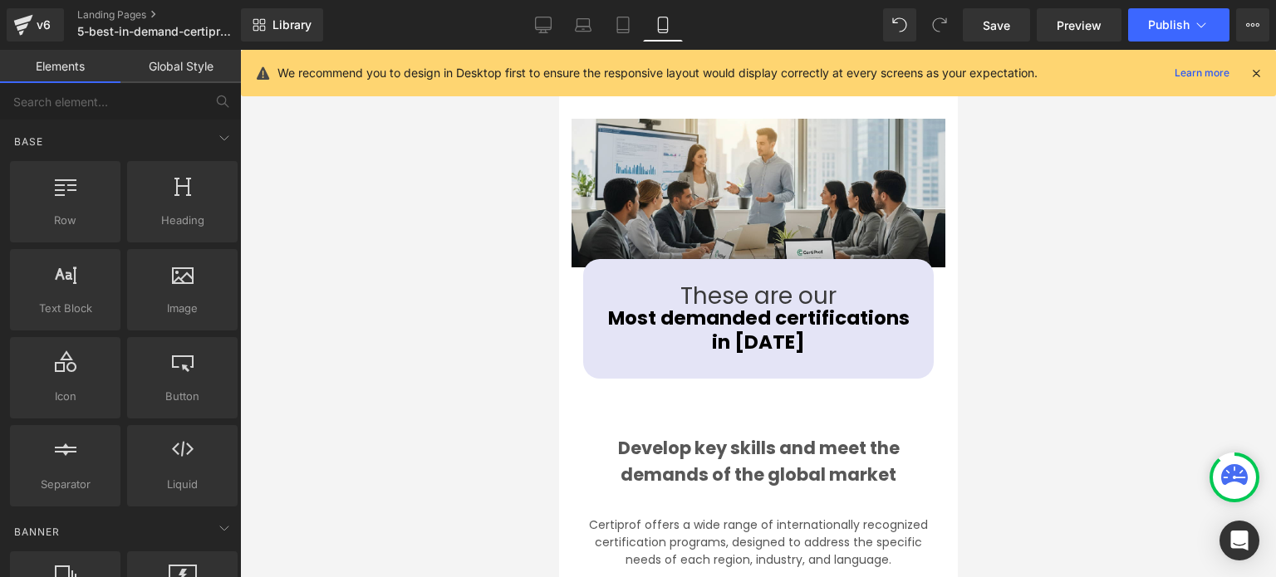
click at [1023, 324] on div at bounding box center [758, 314] width 1036 height 528
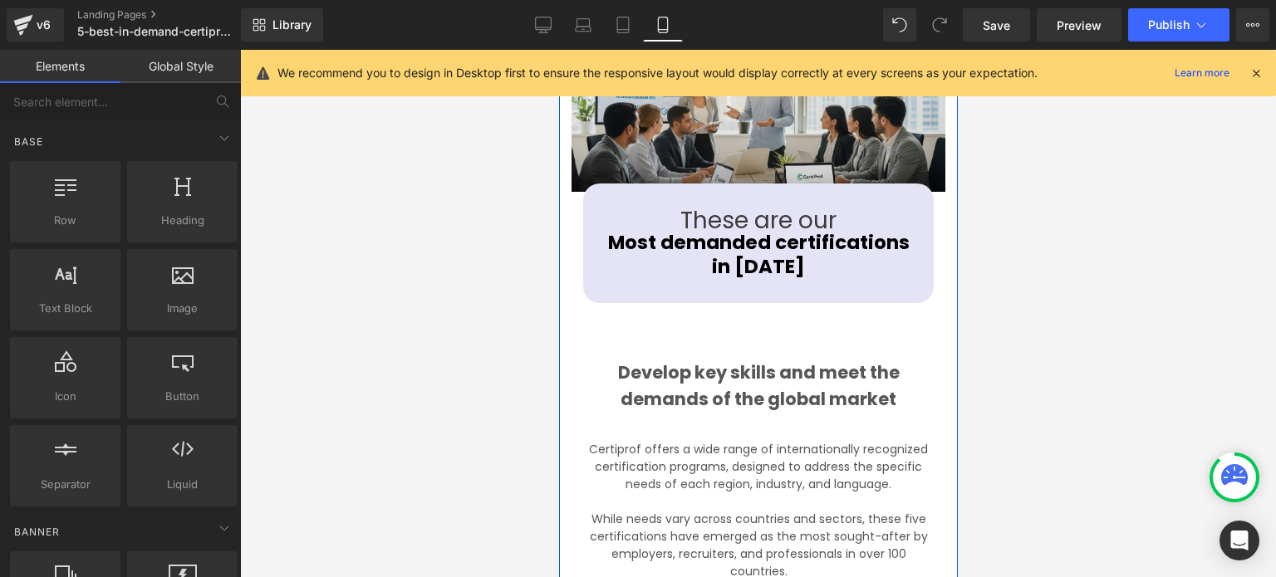
scroll to position [2488, 0]
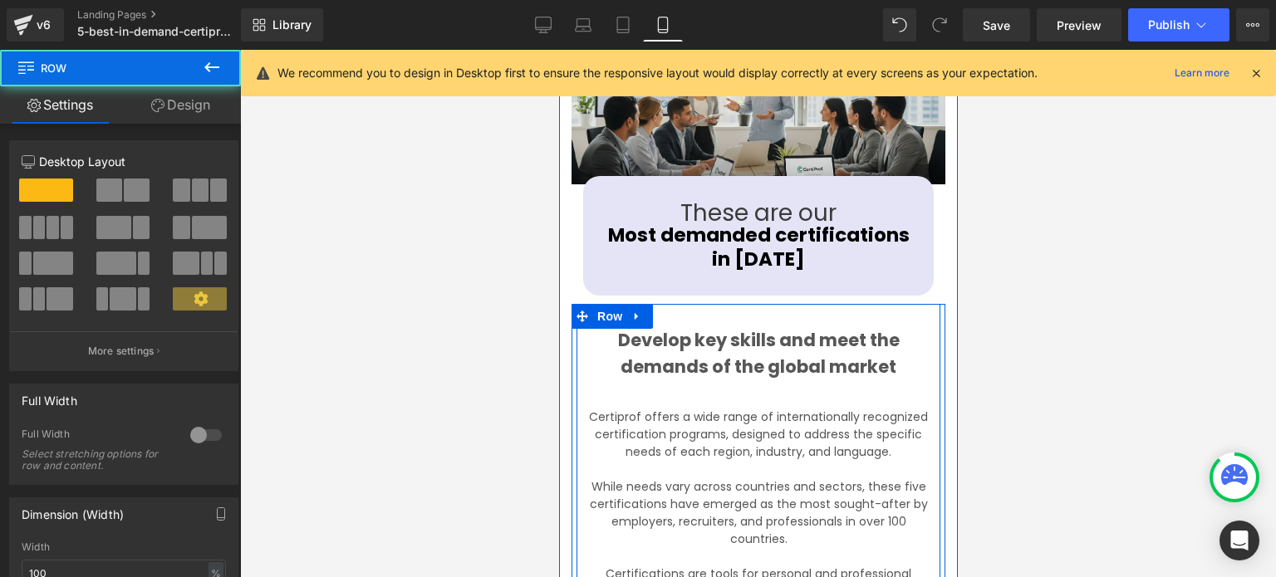
drag, startPoint x: 798, startPoint y: 320, endPoint x: 800, endPoint y: 295, distance: 25.0
click at [800, 295] on div "Image These are our Heading Most demanded certifications in [DATE] Text Block R…" at bounding box center [757, 456] width 399 height 841
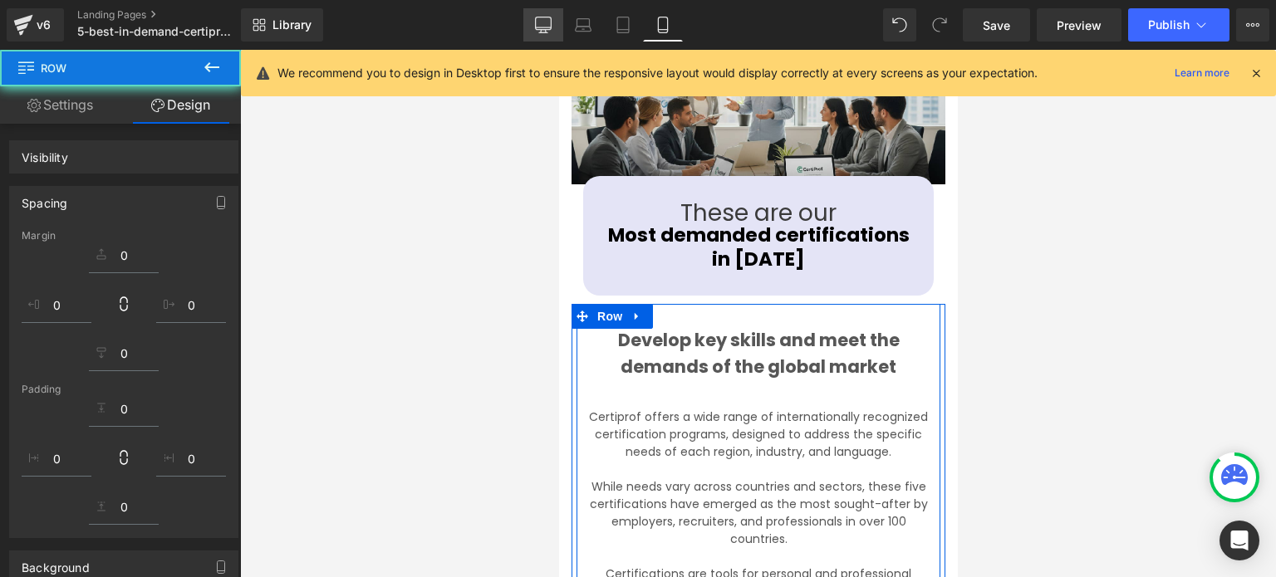
click at [538, 26] on icon at bounding box center [543, 25] width 17 height 17
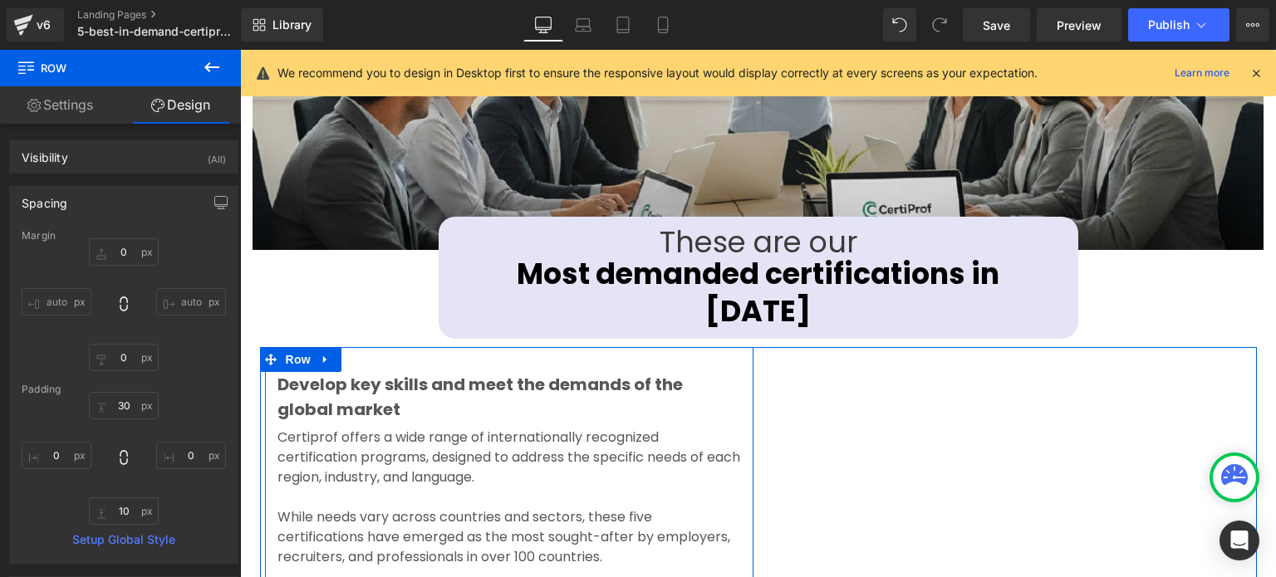
scroll to position [1714, 0]
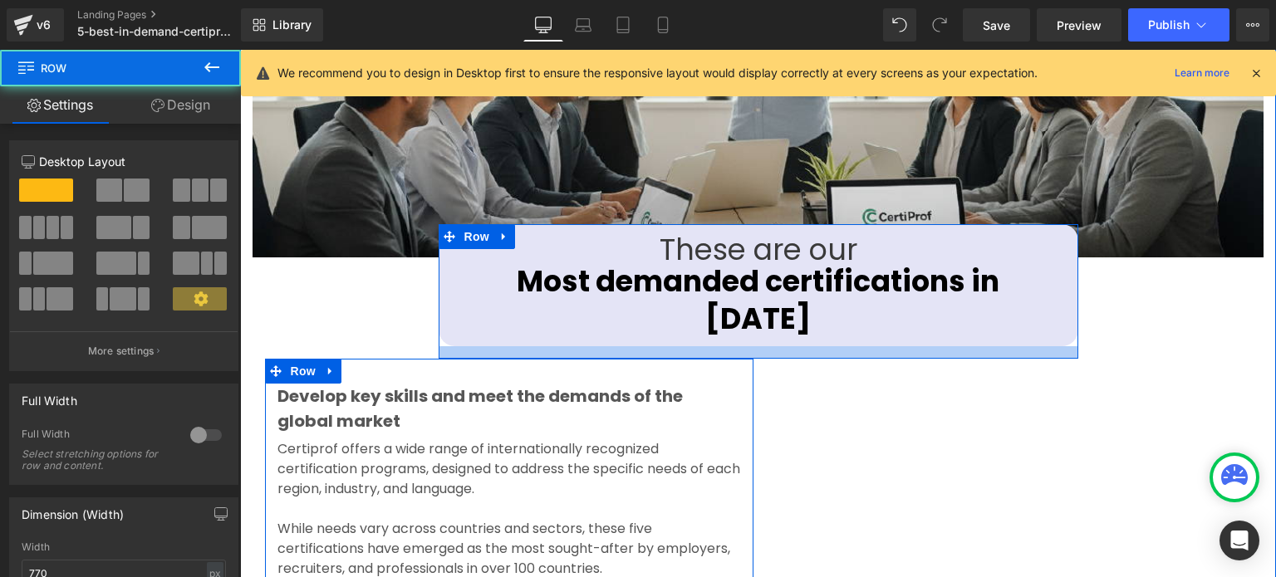
drag, startPoint x: 901, startPoint y: 294, endPoint x: 465, endPoint y: 305, distance: 436.3
click at [906, 346] on div at bounding box center [759, 352] width 640 height 12
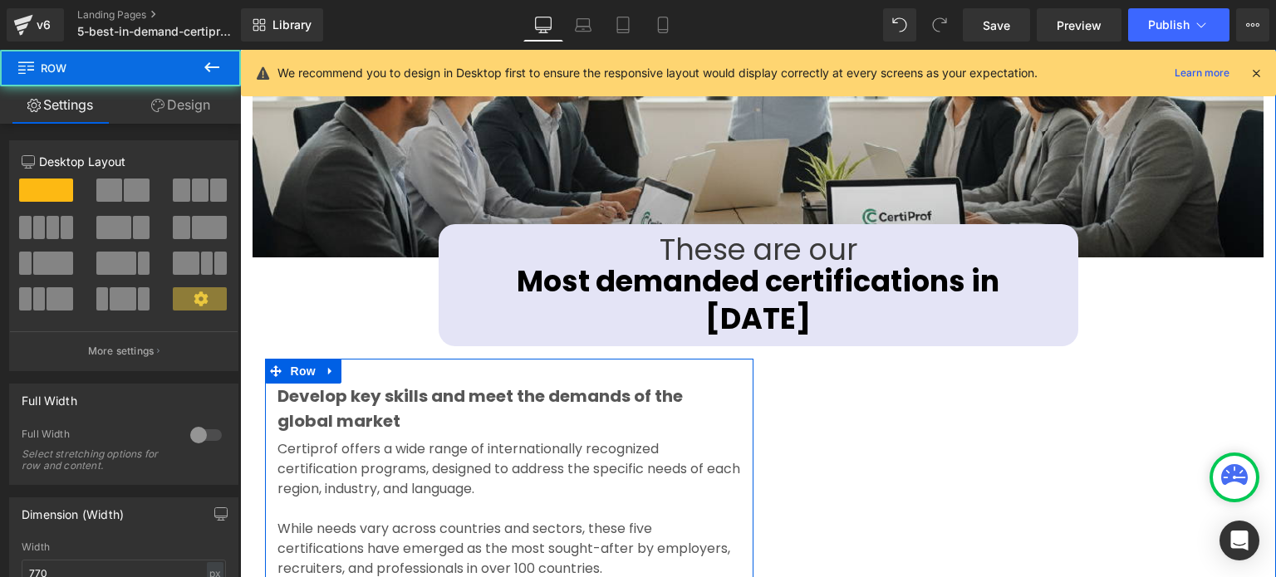
click at [346, 276] on div "Image These are our Heading Most demanded certifications in [DATE] Text Block R…" at bounding box center [758, 264] width 1036 height 819
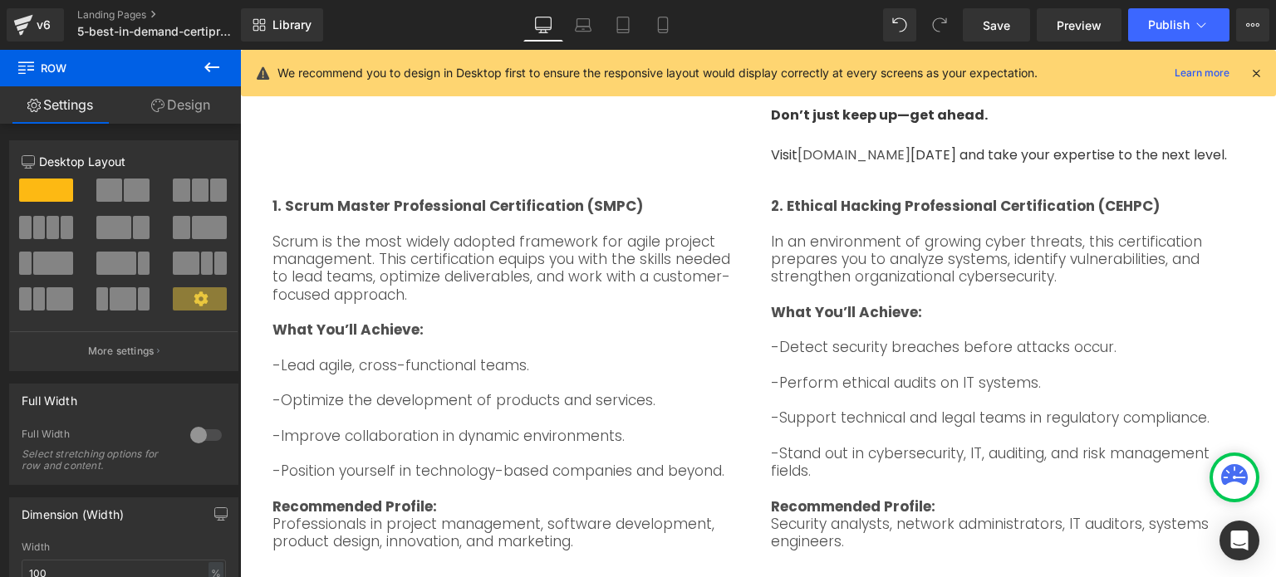
scroll to position [800, 0]
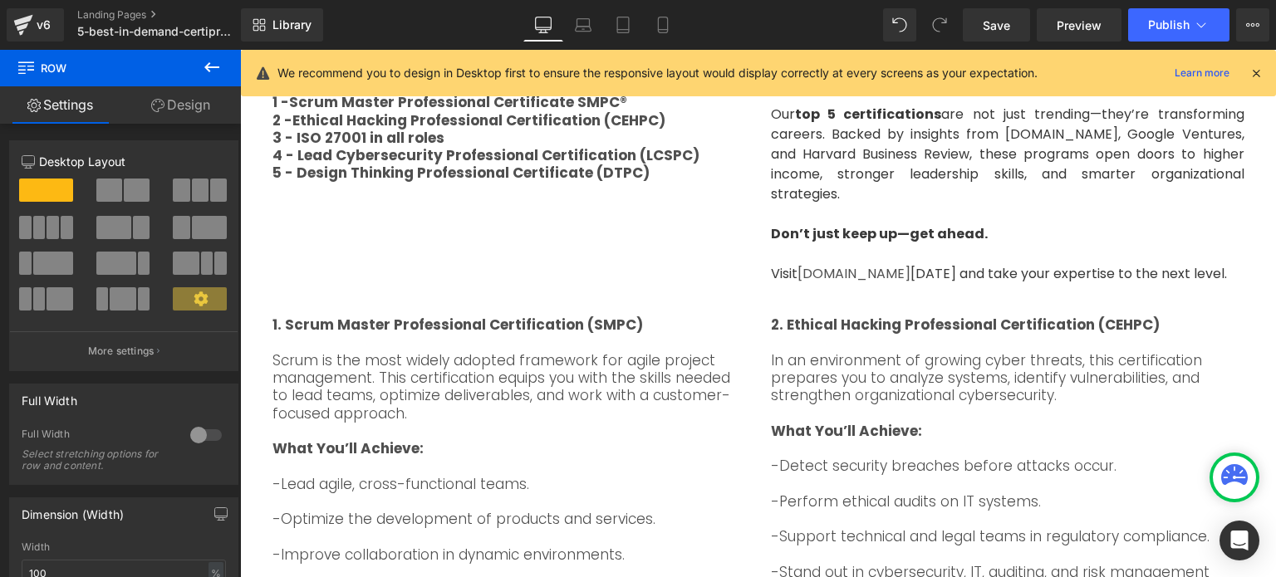
click at [695, 268] on div "Top 5 Certification 1 - Scrum Master Professional Certificate SMPC® 2 -Ethical …" at bounding box center [758, 149] width 997 height 285
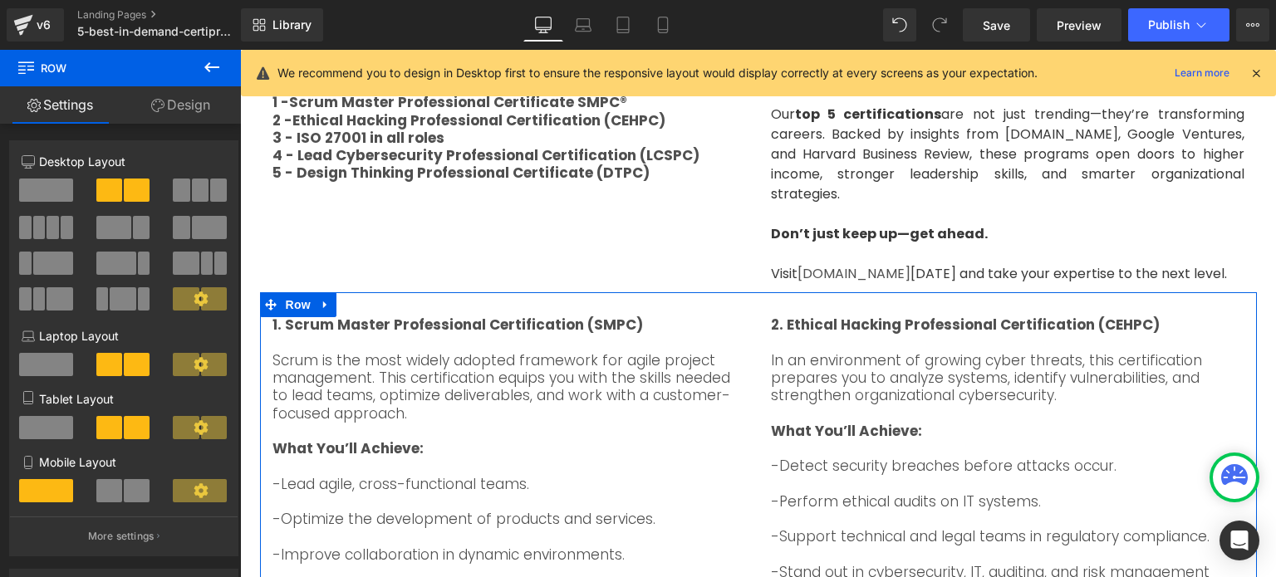
click at [721, 292] on div "1. Scrum Master Professional Certification (SMPC) Scrum is the most widely adop…" at bounding box center [758, 484] width 997 height 385
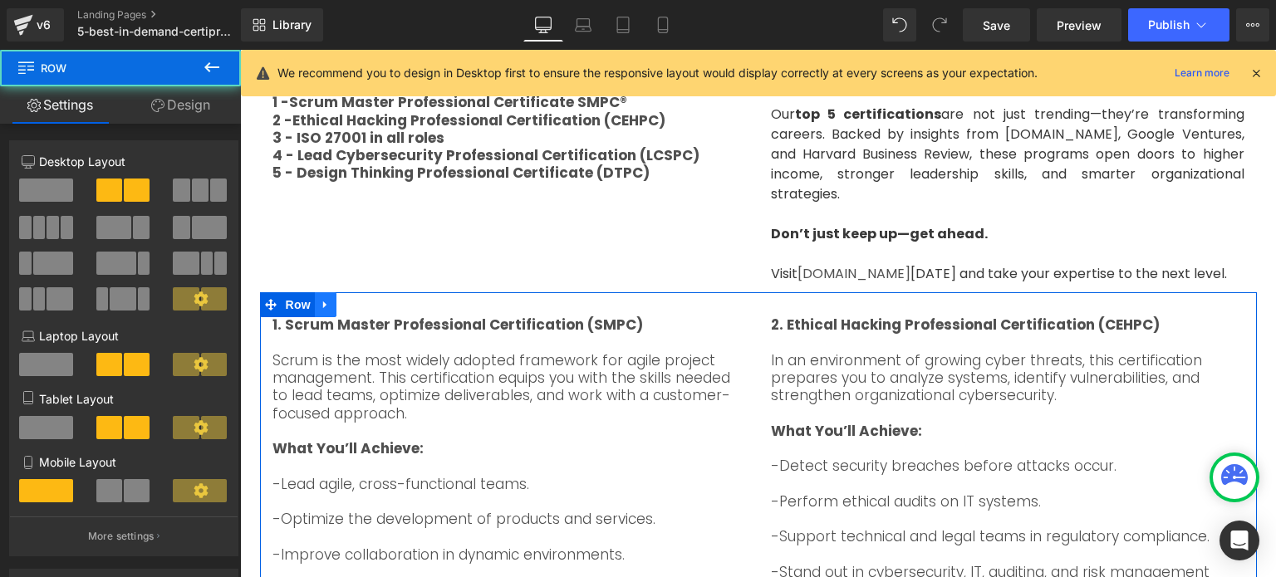
click at [315, 292] on link at bounding box center [326, 304] width 22 height 25
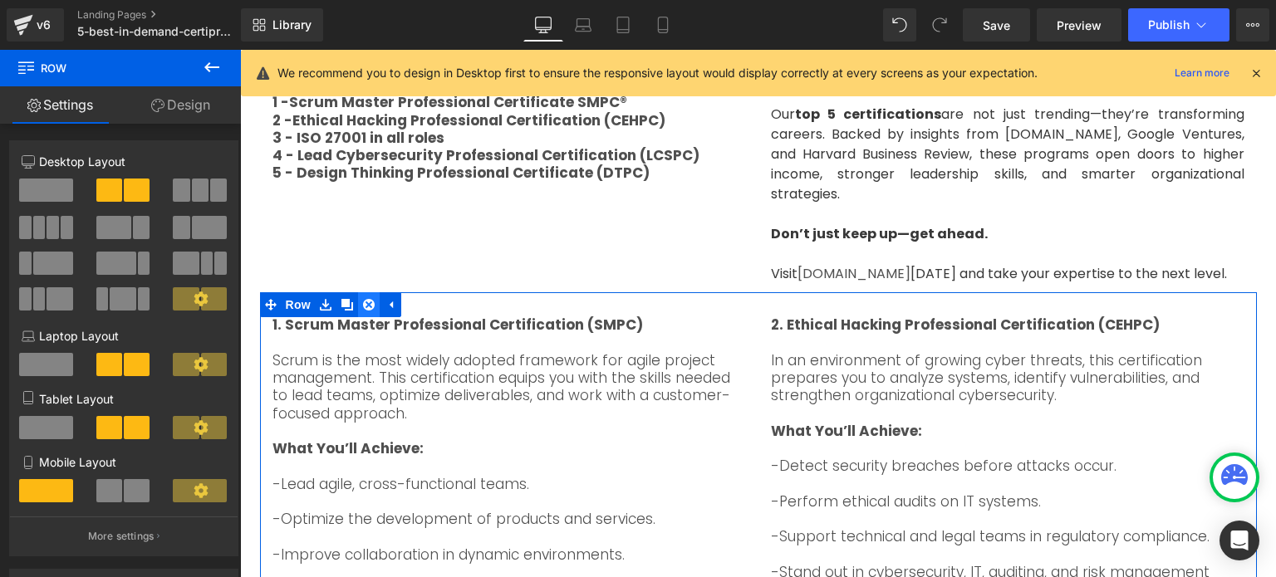
click at [363, 299] on icon at bounding box center [369, 305] width 12 height 12
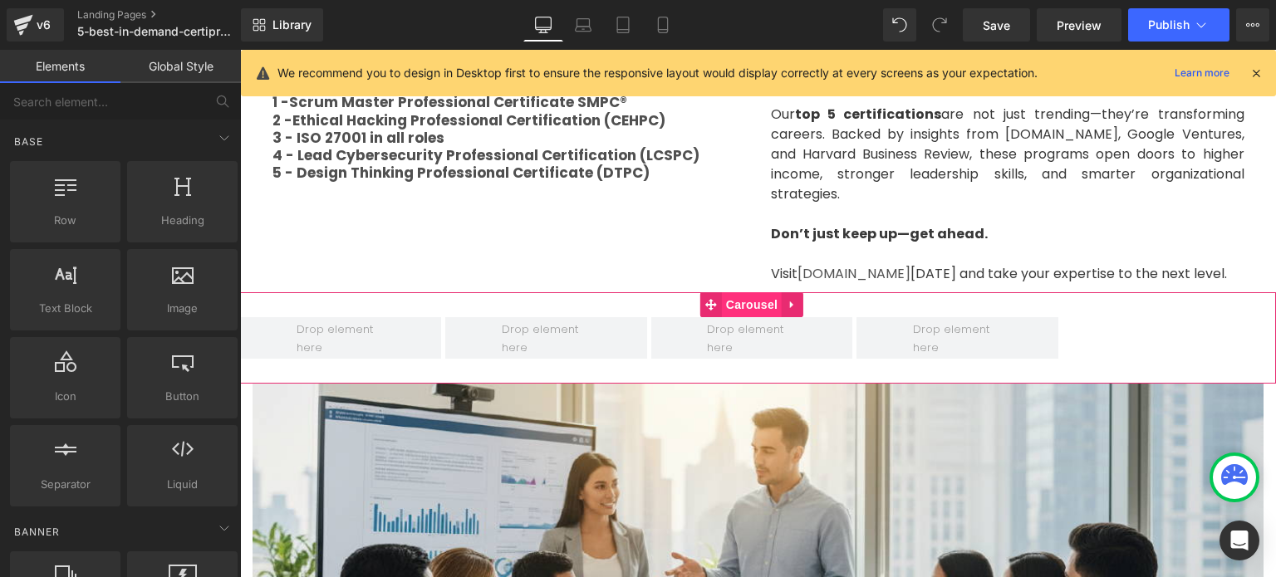
click at [733, 292] on span "Carousel" at bounding box center [752, 304] width 60 height 25
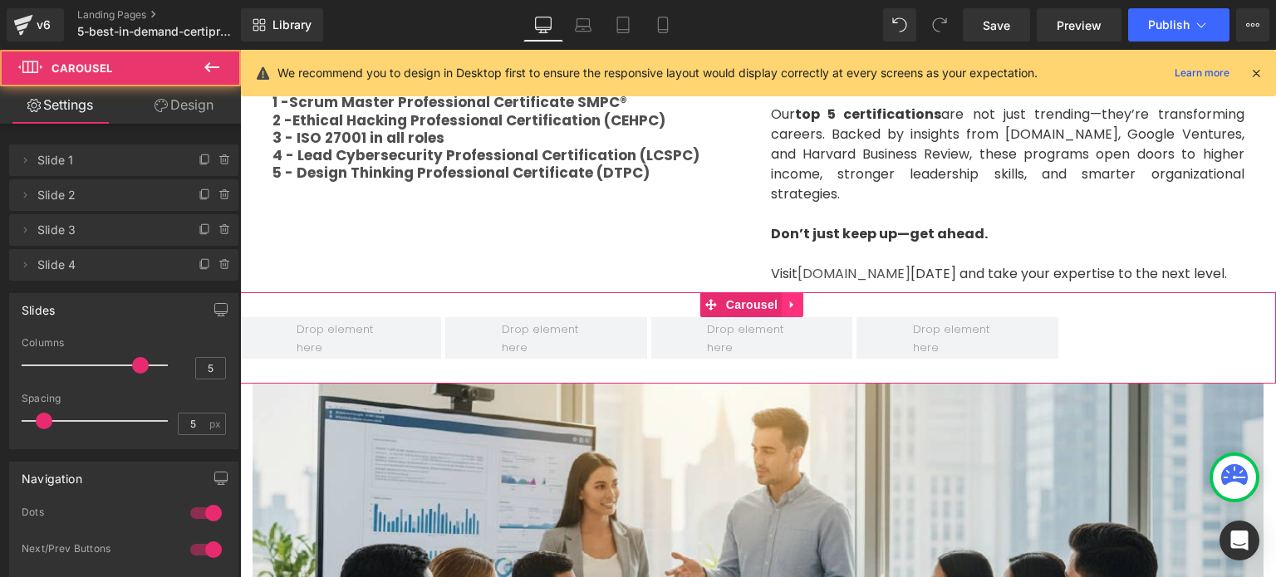
click at [787, 299] on icon at bounding box center [793, 305] width 12 height 12
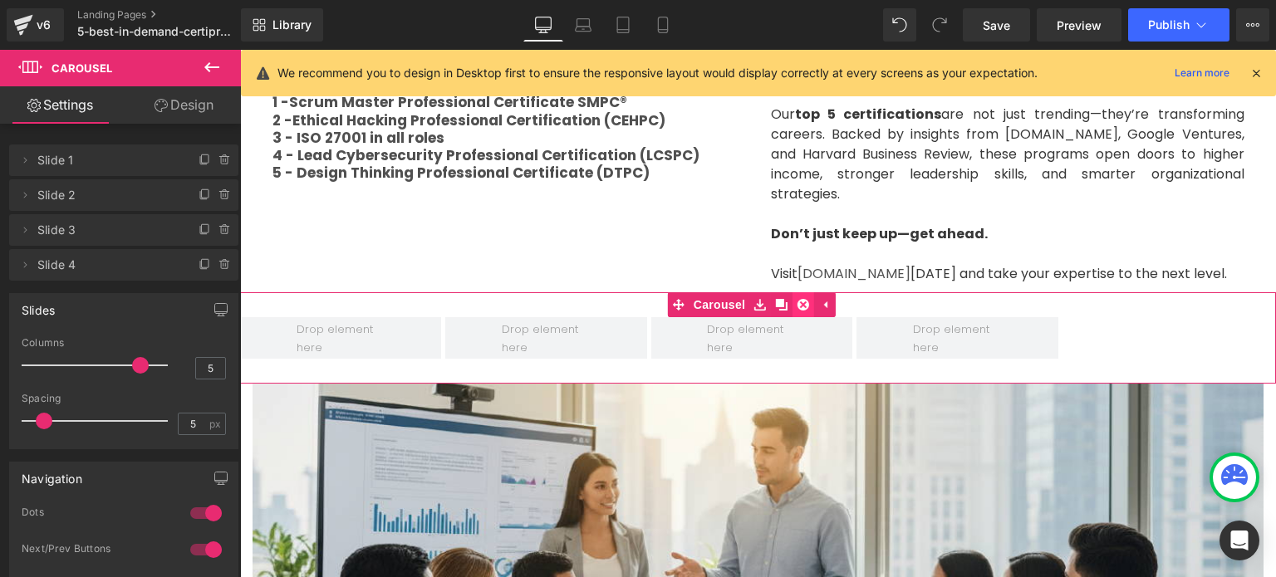
click at [802, 299] on icon at bounding box center [804, 305] width 12 height 12
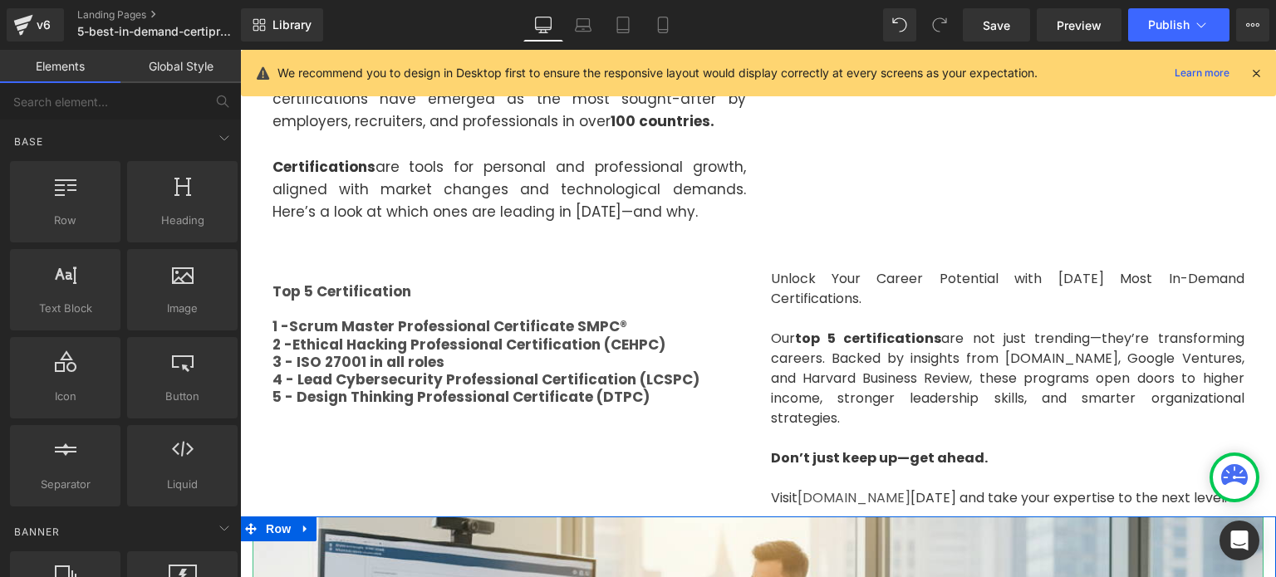
scroll to position [551, 0]
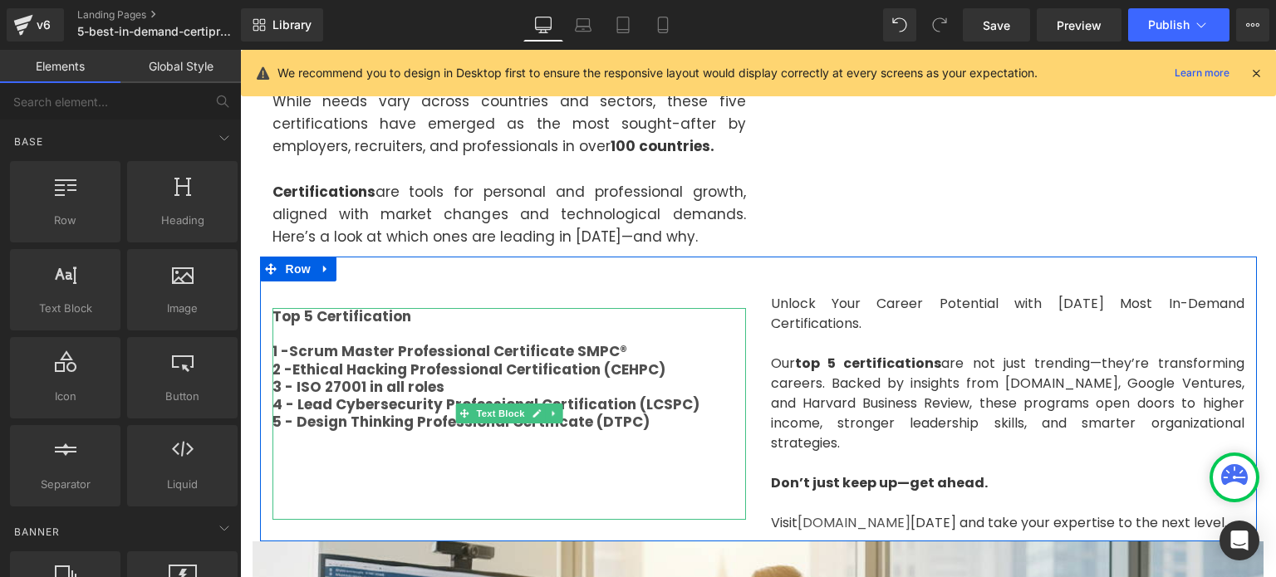
click at [348, 467] on div at bounding box center [510, 475] width 474 height 17
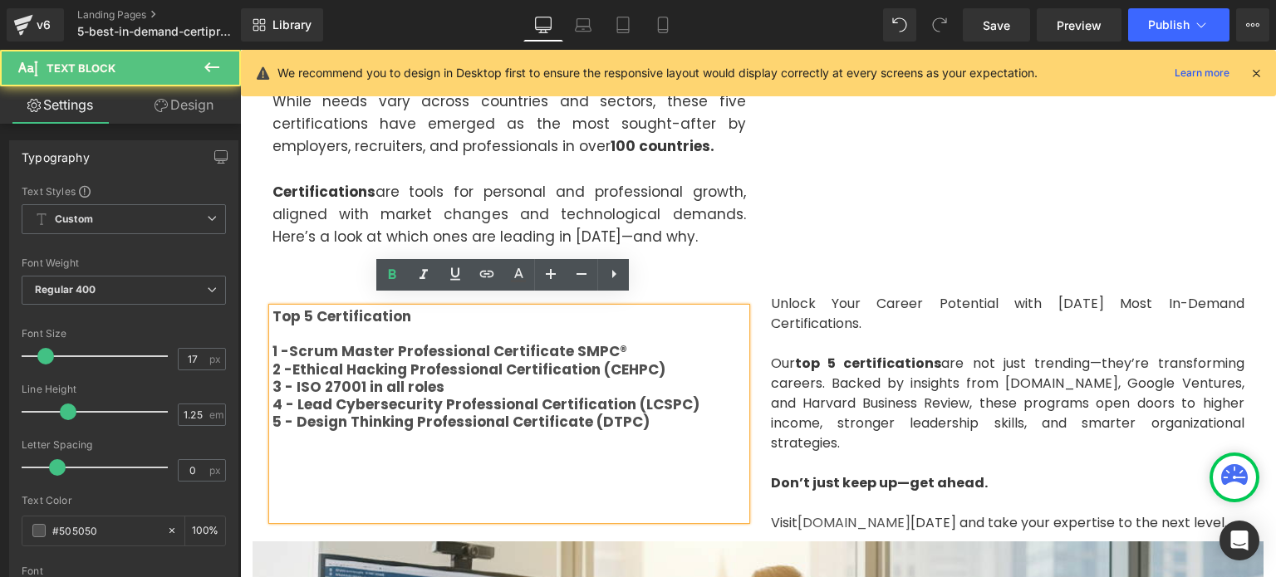
click at [322, 281] on div "Top 5 Certification 1 - Scrum Master Professional Certificate SMPC® 2 -Ethical …" at bounding box center [758, 399] width 997 height 285
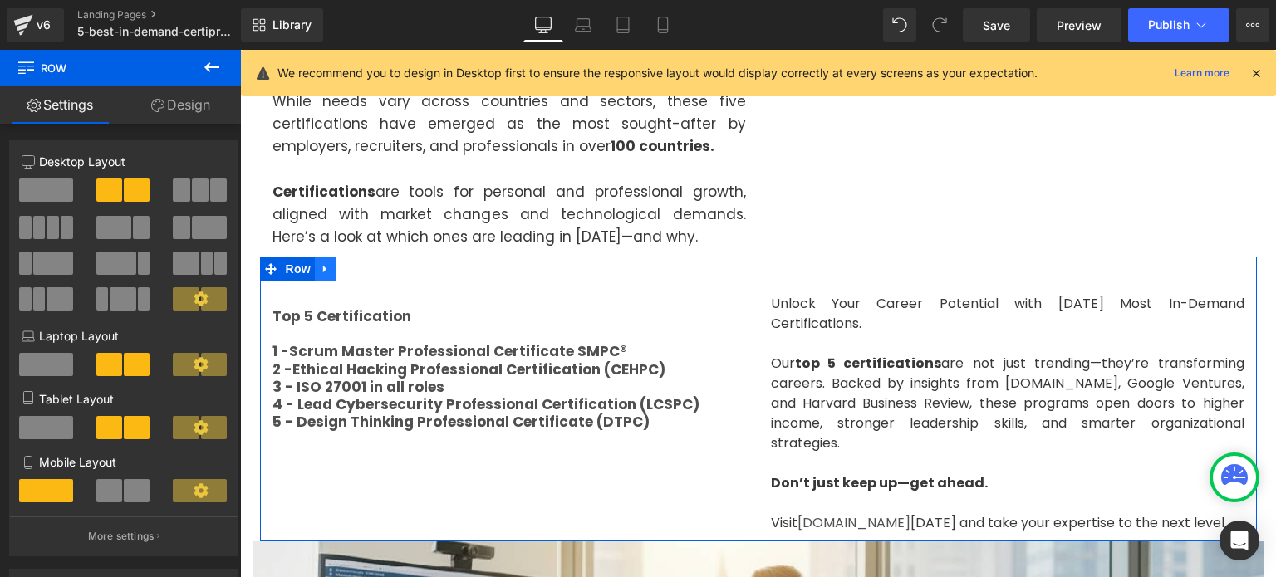
click at [323, 272] on icon at bounding box center [324, 269] width 3 height 7
click at [363, 265] on icon at bounding box center [369, 269] width 12 height 12
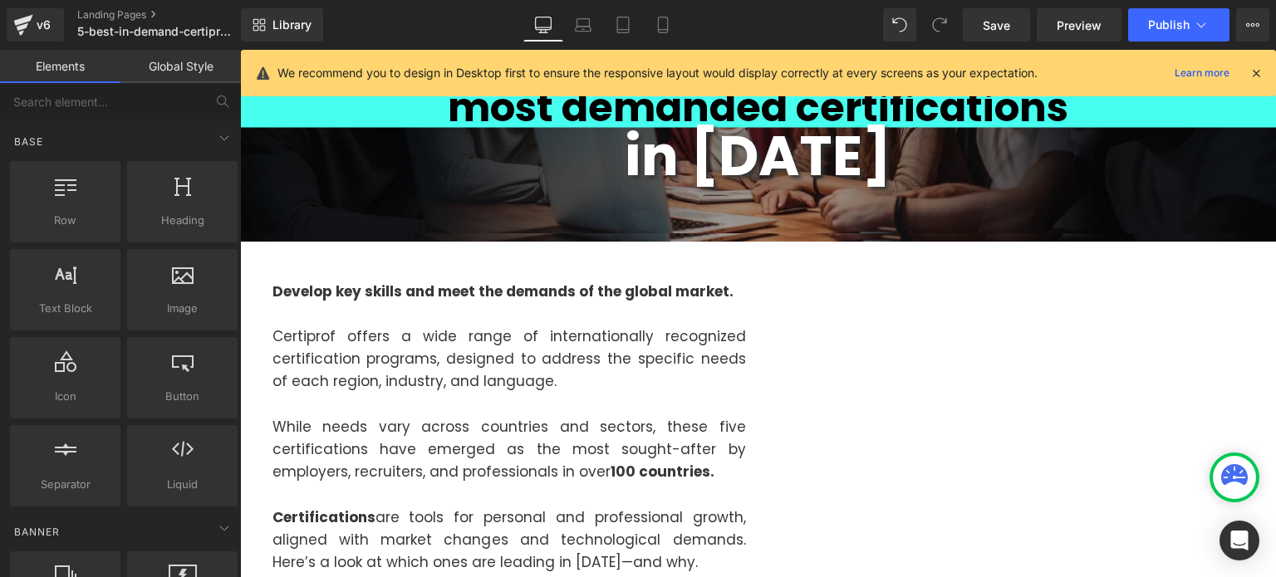
scroll to position [218, 0]
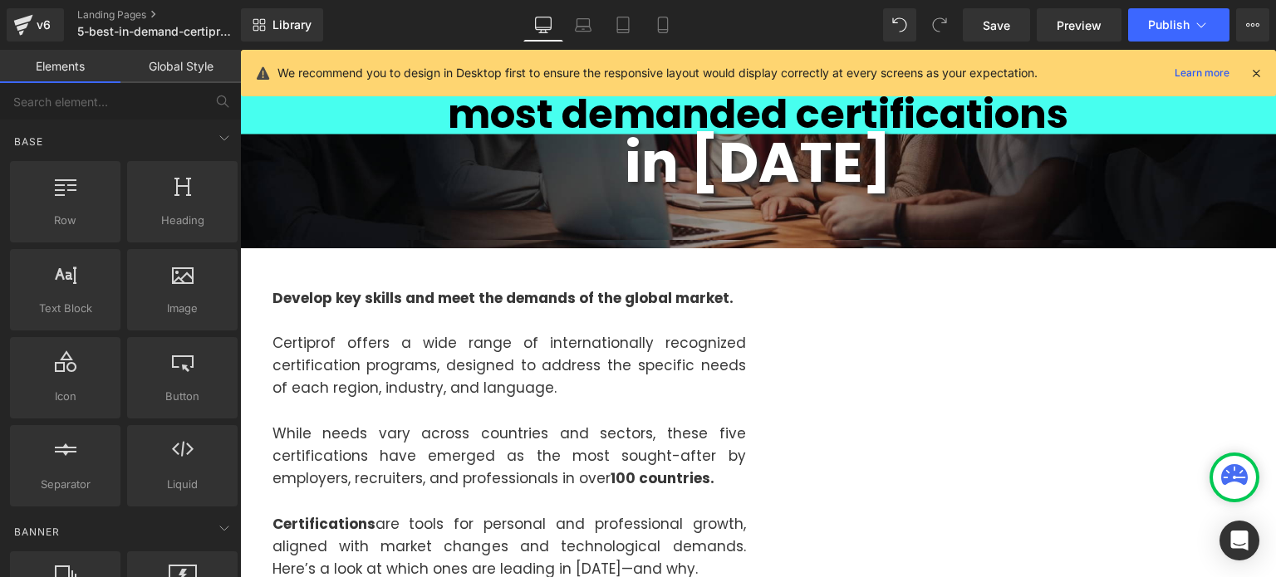
click at [502, 273] on div "Develop key skills and meet the demands of the global market. Certiprof offers …" at bounding box center [758, 418] width 997 height 341
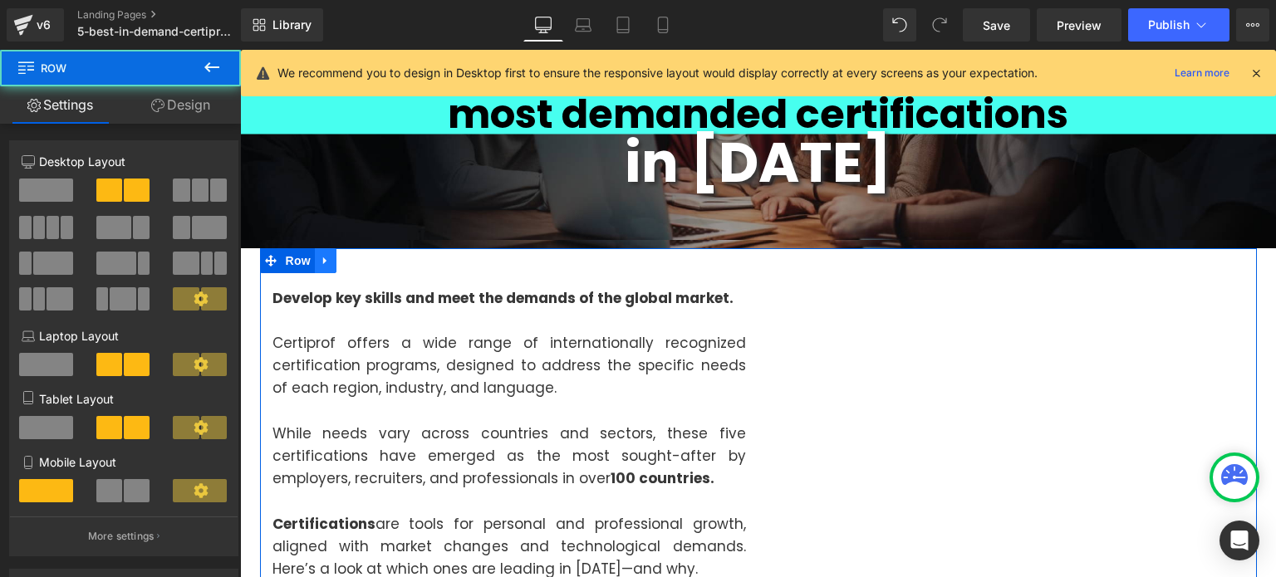
click at [322, 264] on icon at bounding box center [326, 260] width 12 height 12
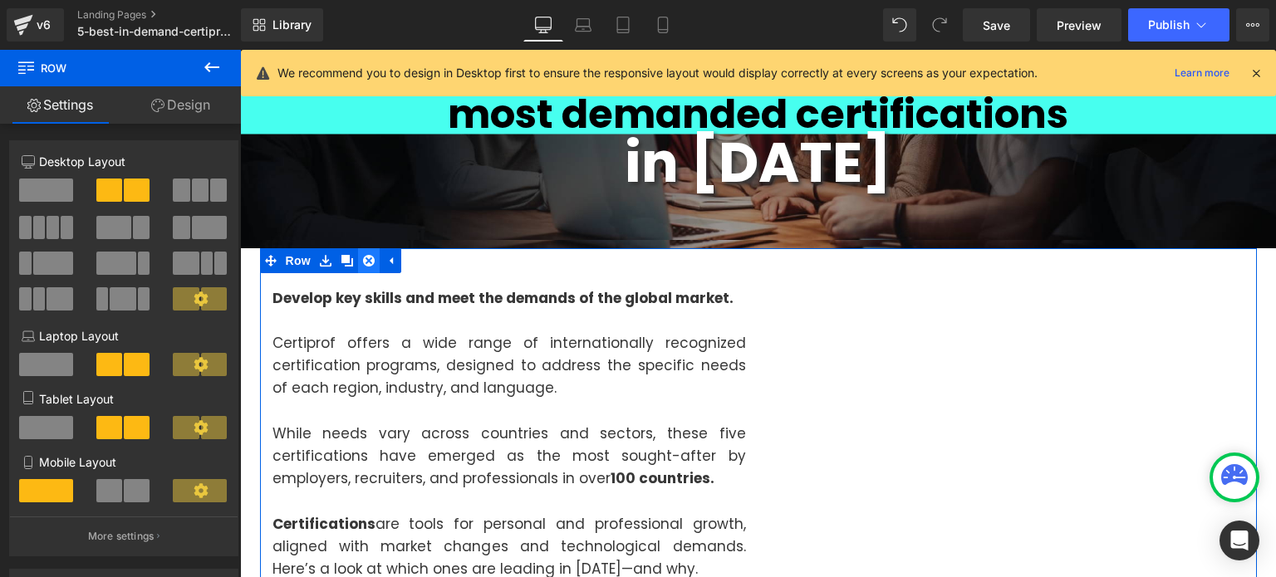
click at [363, 263] on icon at bounding box center [369, 261] width 12 height 12
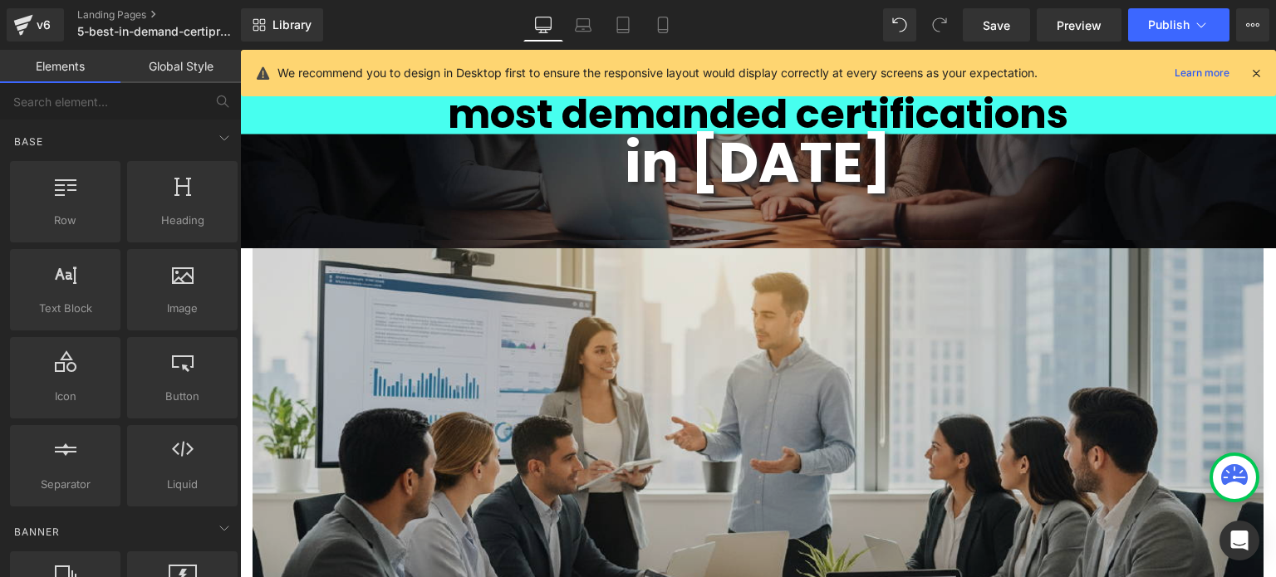
scroll to position [0, 0]
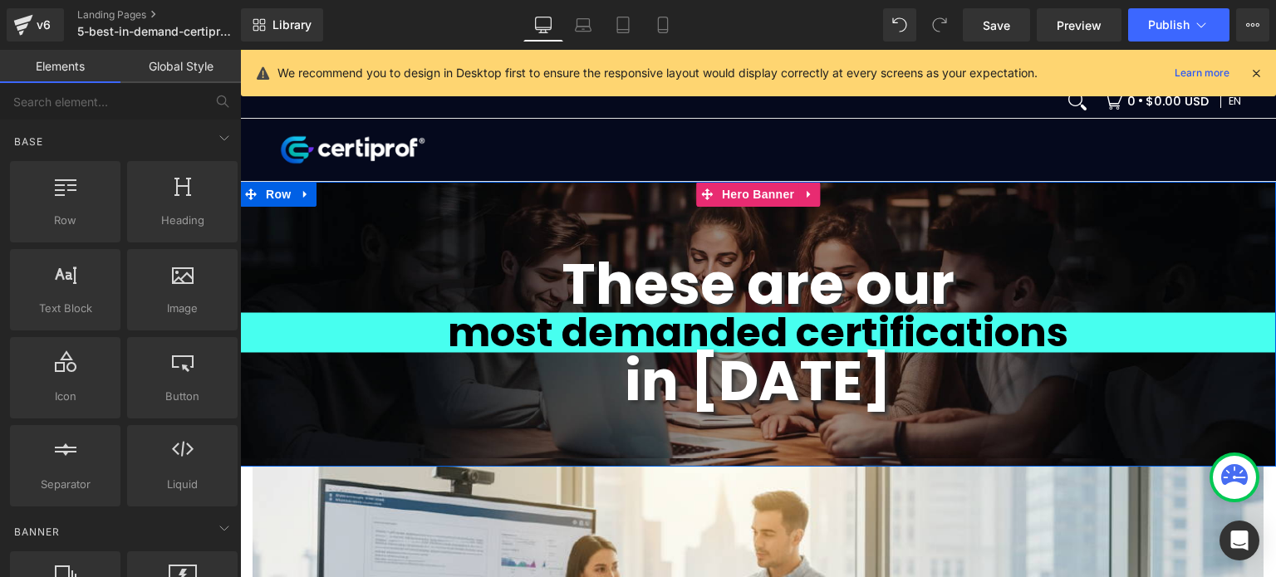
click at [359, 218] on div "These are our Heading most demanded certifications Heading in [DATE] Heading Row" at bounding box center [758, 324] width 1036 height 285
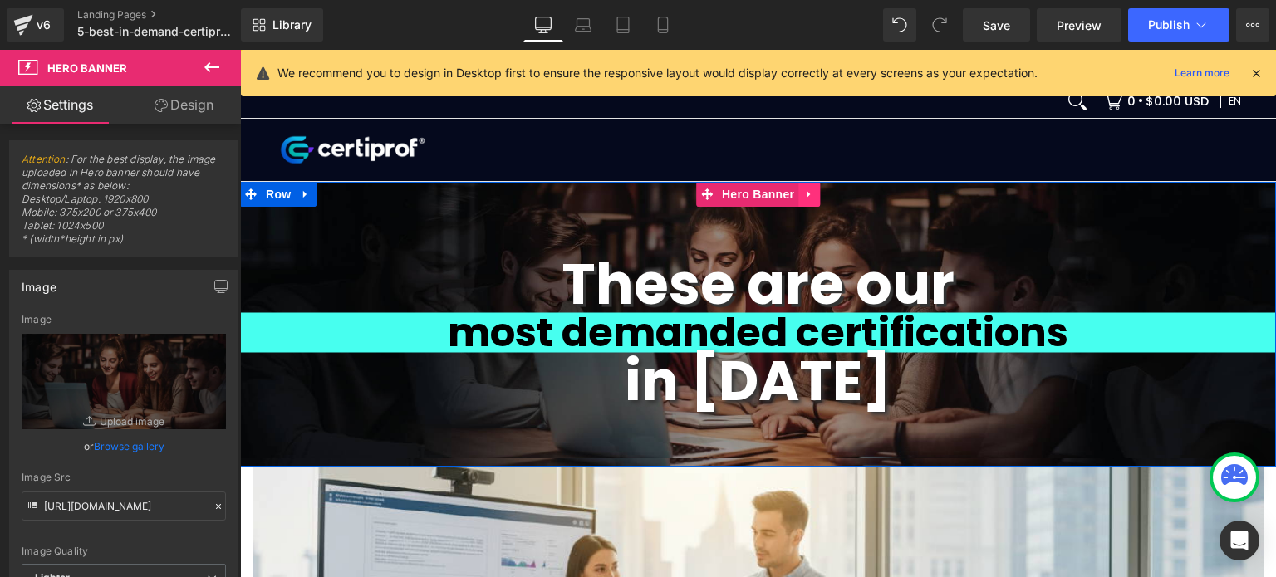
click at [803, 193] on icon at bounding box center [809, 195] width 12 height 12
click at [814, 194] on icon at bounding box center [820, 195] width 12 height 12
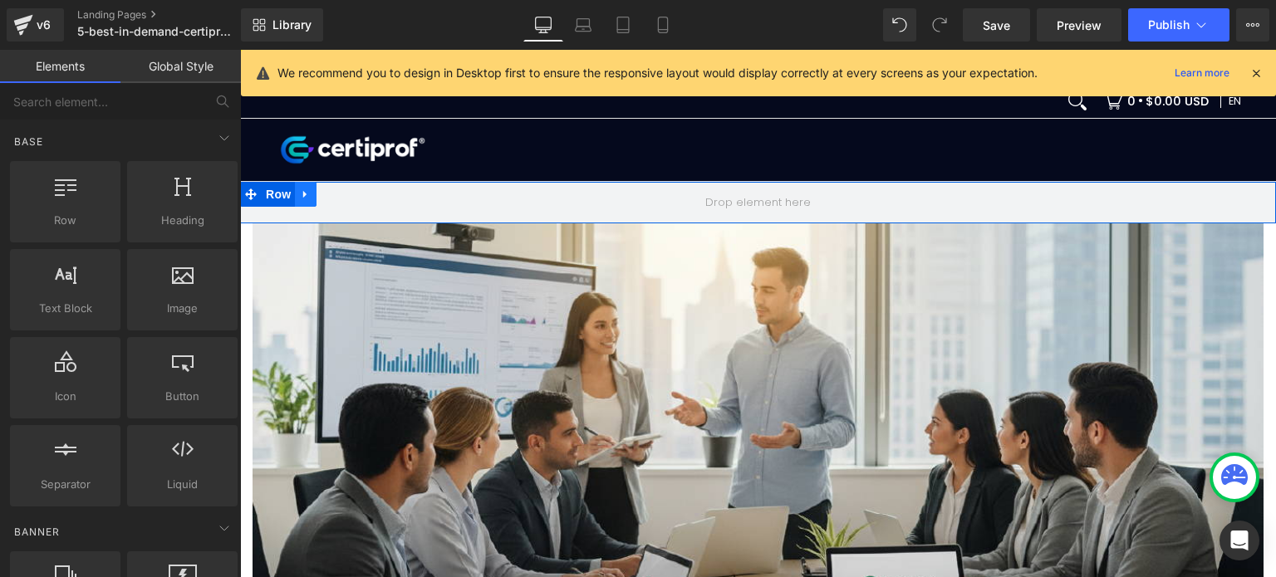
click at [300, 199] on icon at bounding box center [306, 195] width 12 height 12
click at [343, 196] on icon at bounding box center [349, 195] width 12 height 12
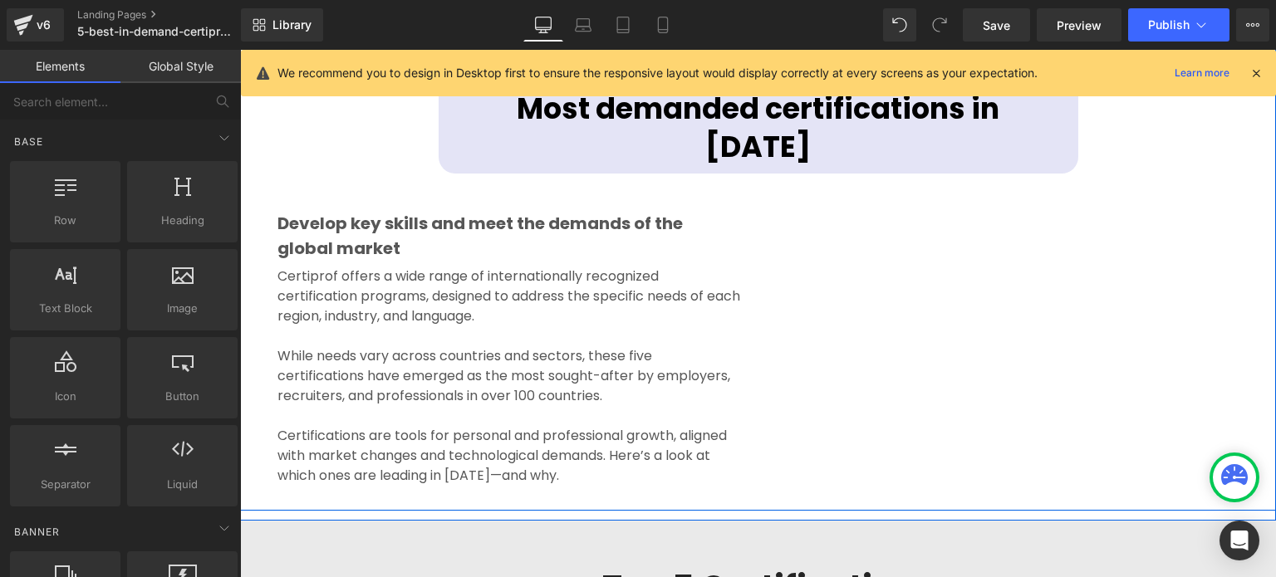
scroll to position [831, 0]
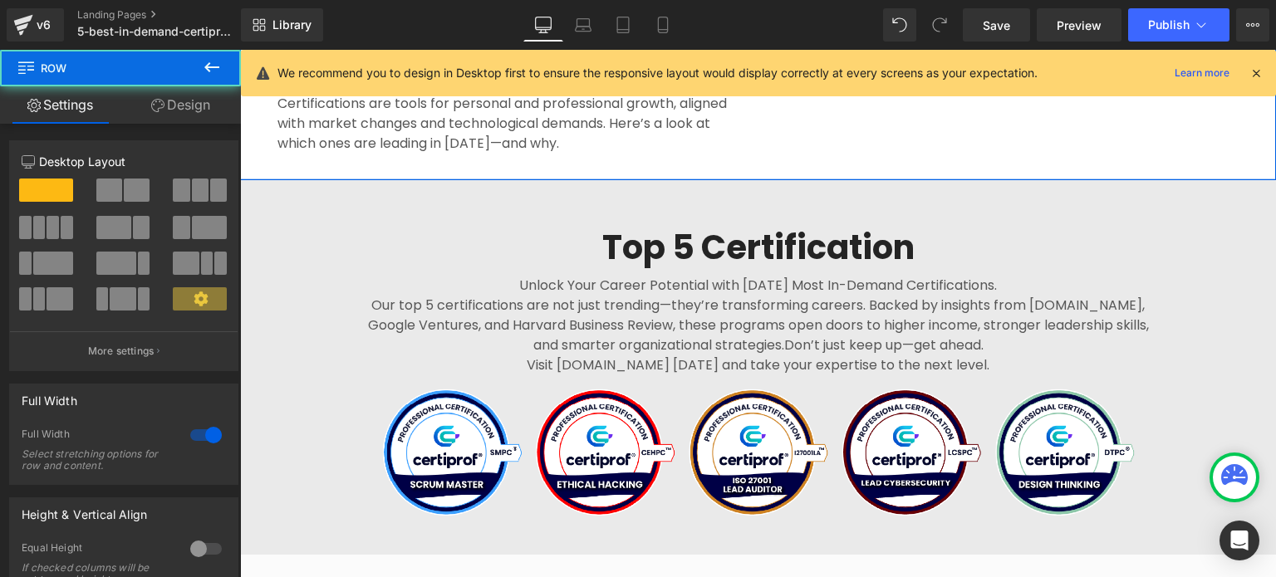
drag, startPoint x: 552, startPoint y: 145, endPoint x: 551, endPoint y: 137, distance: 8.3
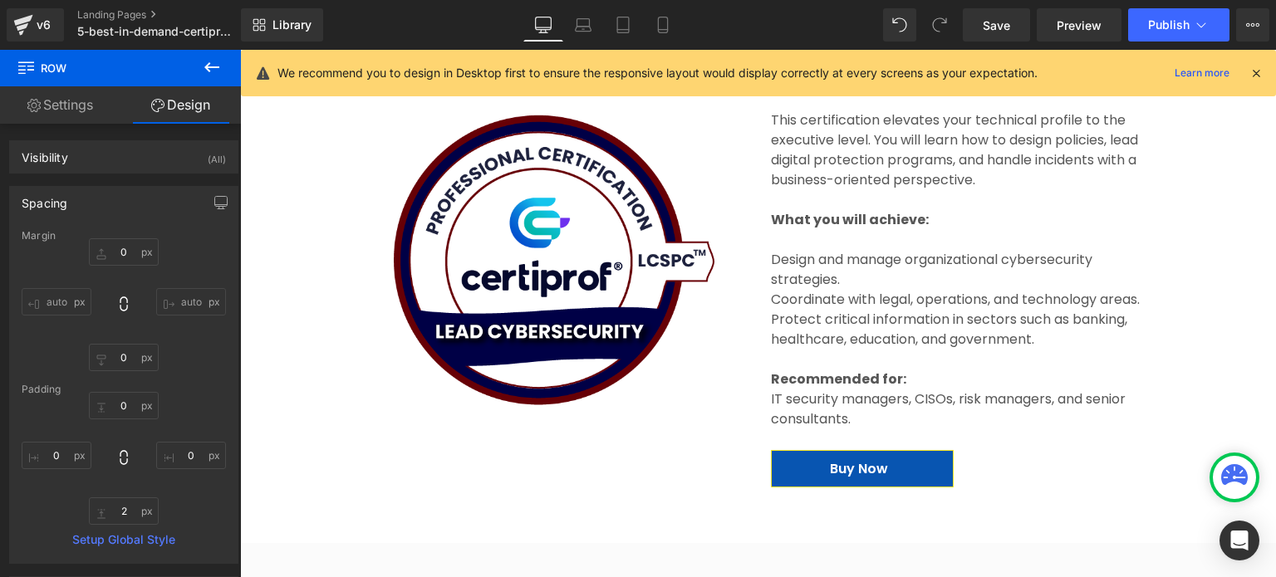
scroll to position [2575, 0]
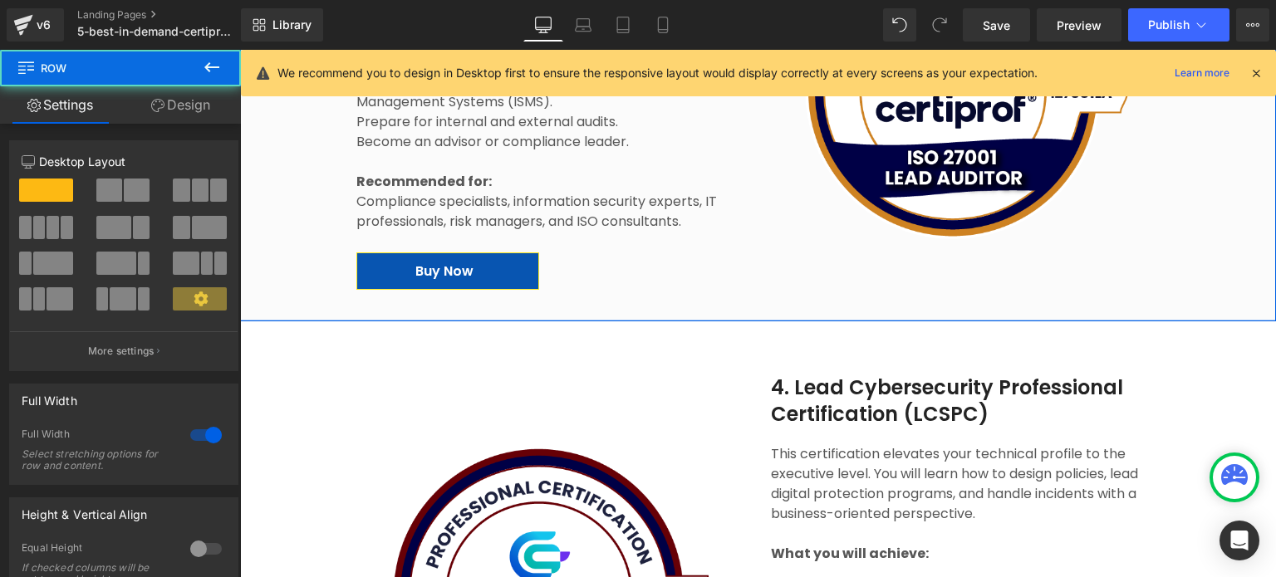
click at [735, 278] on div "Image 3. ISO 27001 Heading The ISO 27001 standard has become the most widely us…" at bounding box center [758, 89] width 1036 height 464
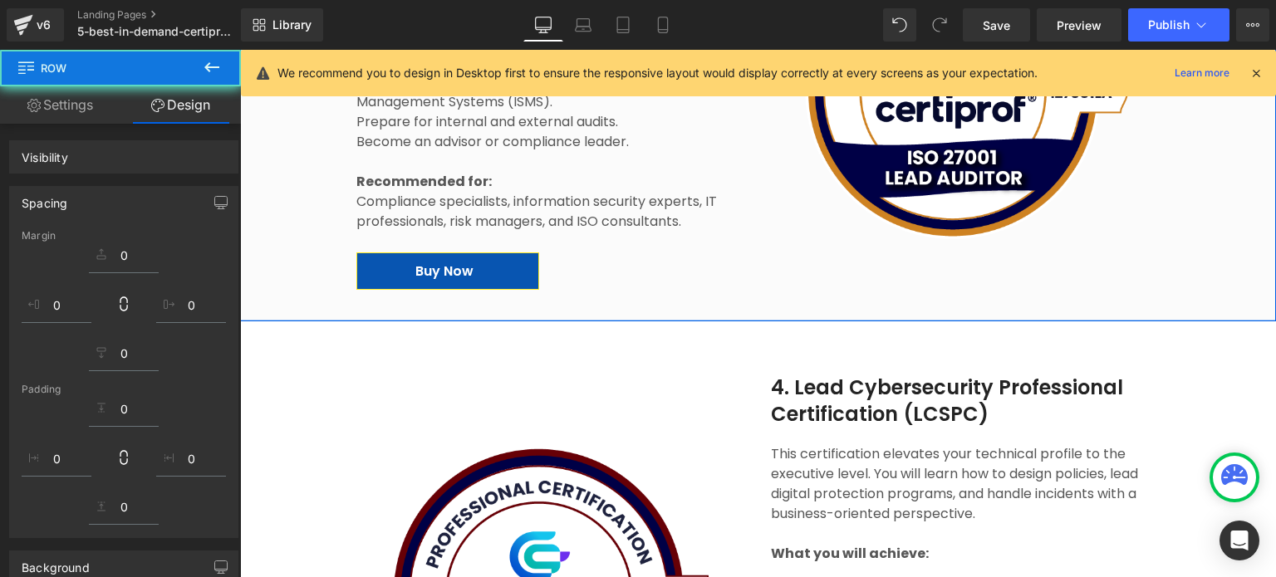
click at [719, 329] on div "4. Lead Cybersecurity Professional Certification (LCSPC) Heading This certifica…" at bounding box center [758, 576] width 829 height 508
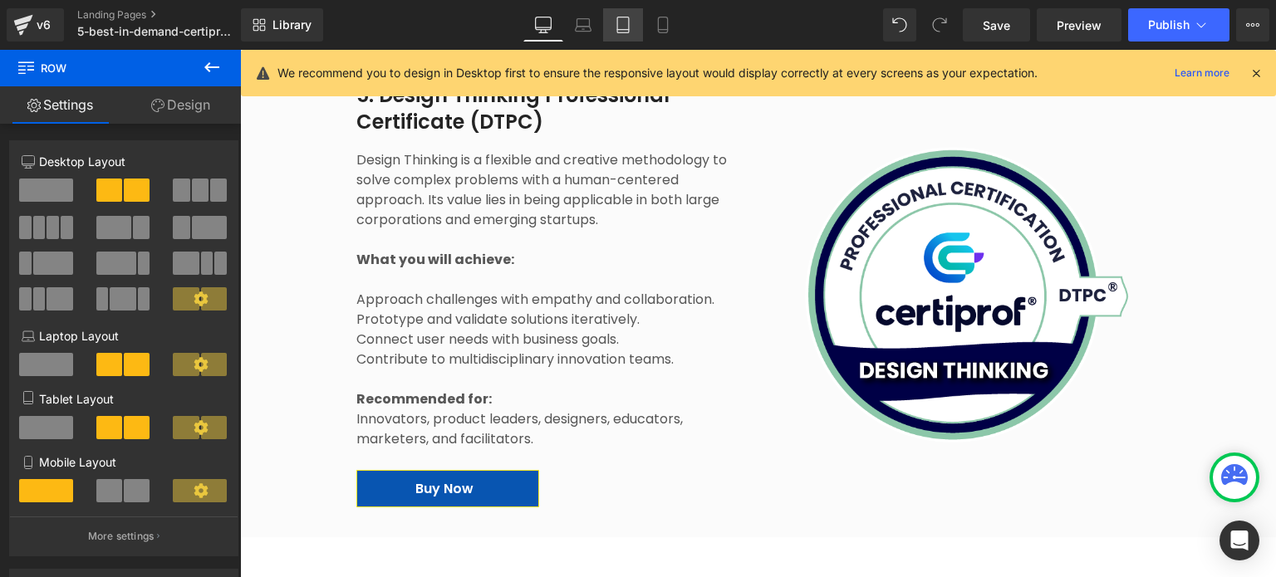
click at [631, 33] on link "Tablet" at bounding box center [623, 24] width 40 height 33
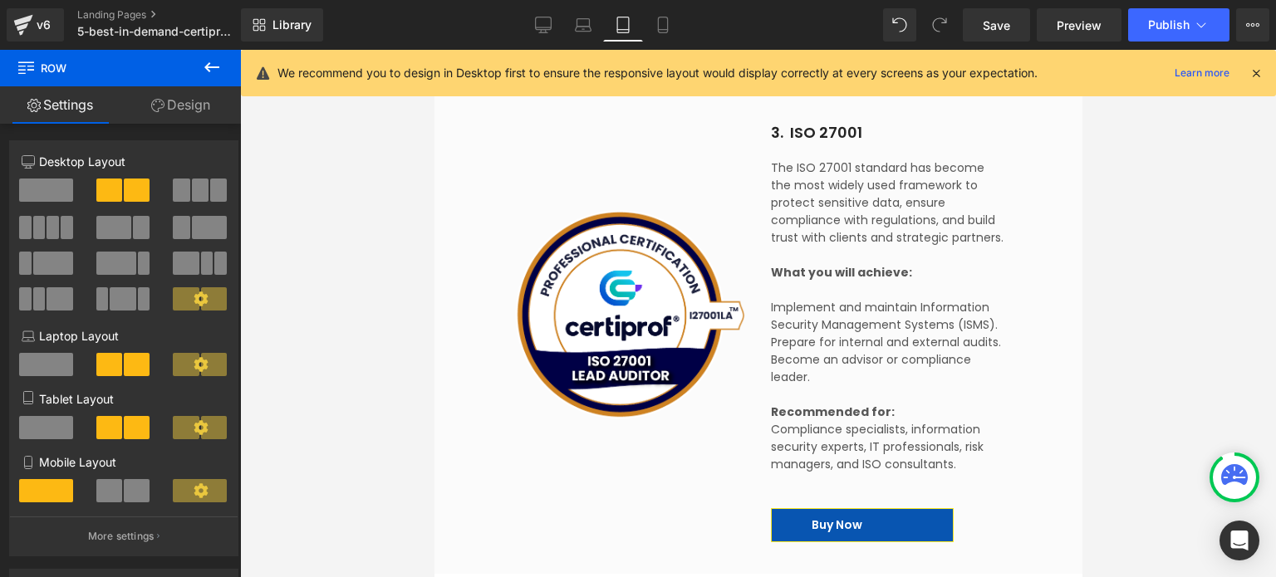
scroll to position [2622, 0]
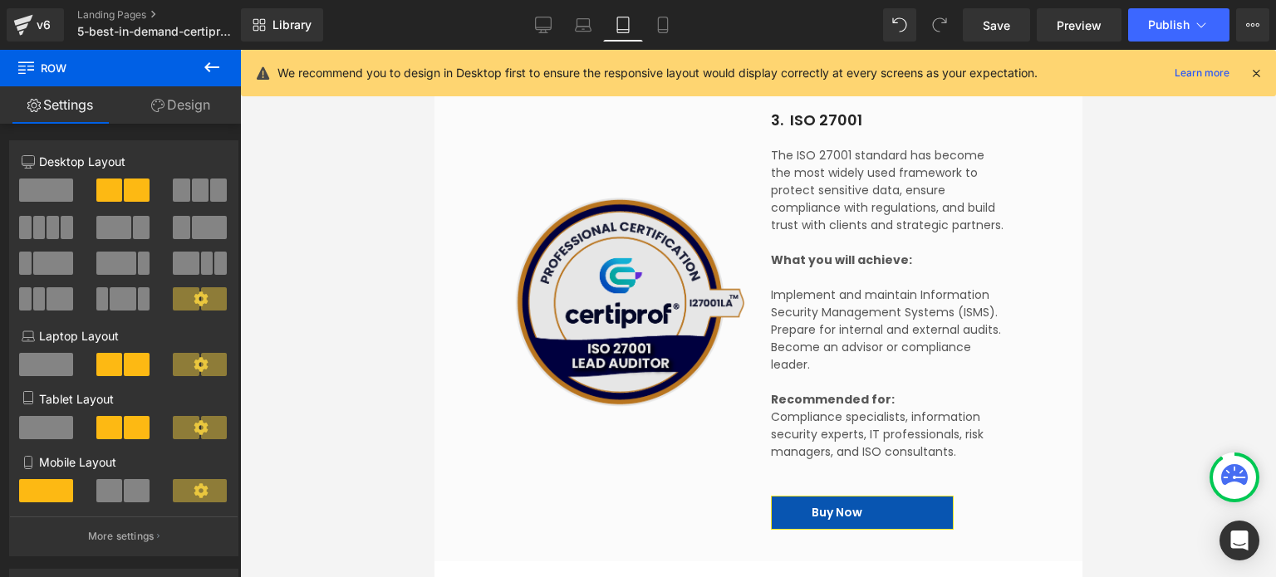
click at [661, 351] on img at bounding box center [628, 302] width 234 height 234
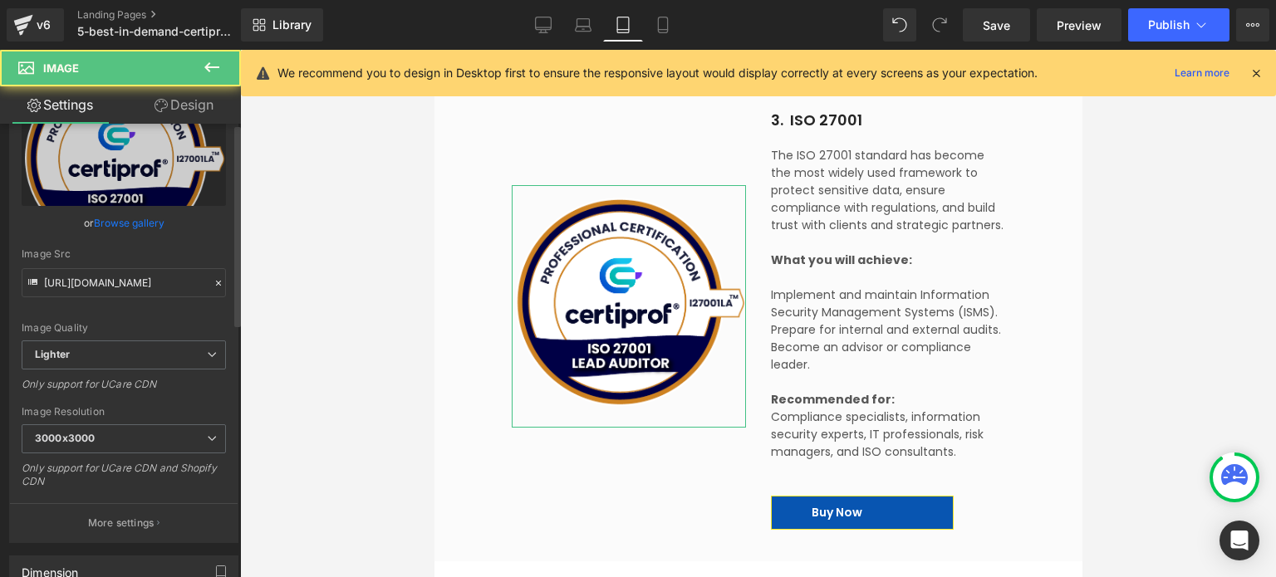
scroll to position [332, 0]
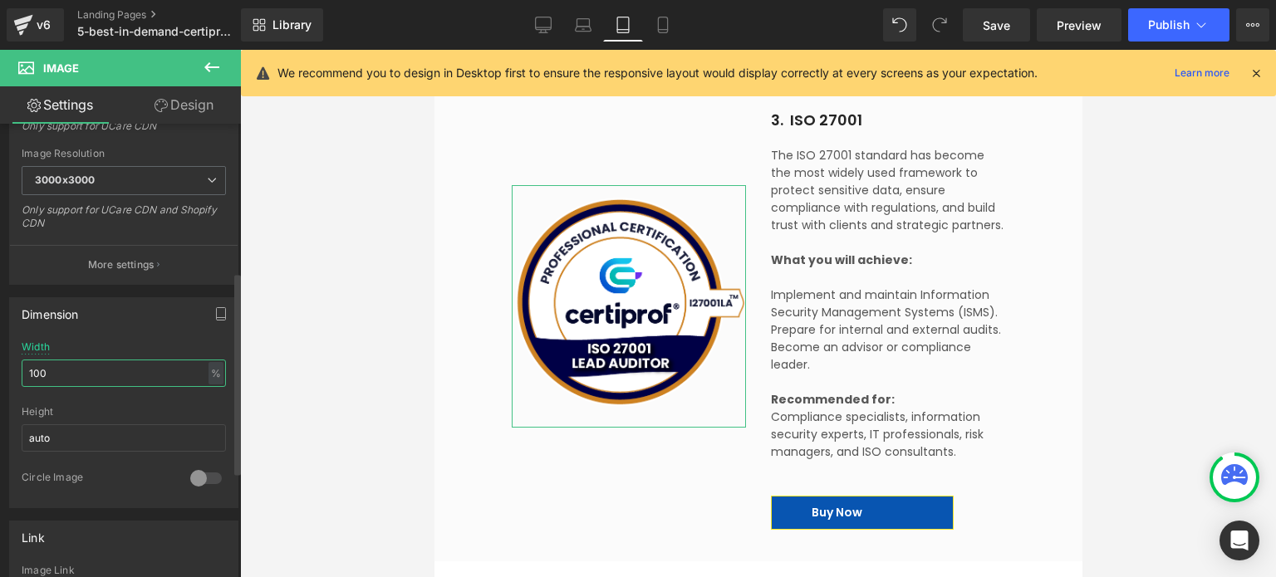
click at [106, 375] on input "100" at bounding box center [124, 373] width 204 height 27
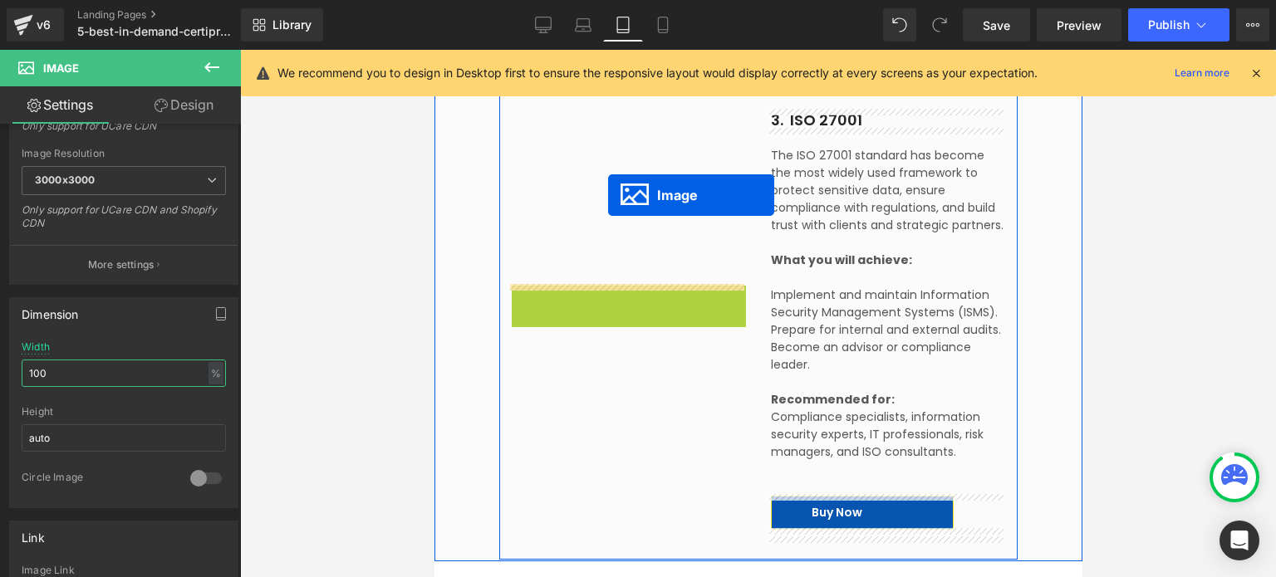
drag, startPoint x: 602, startPoint y: 308, endPoint x: 607, endPoint y: 195, distance: 113.1
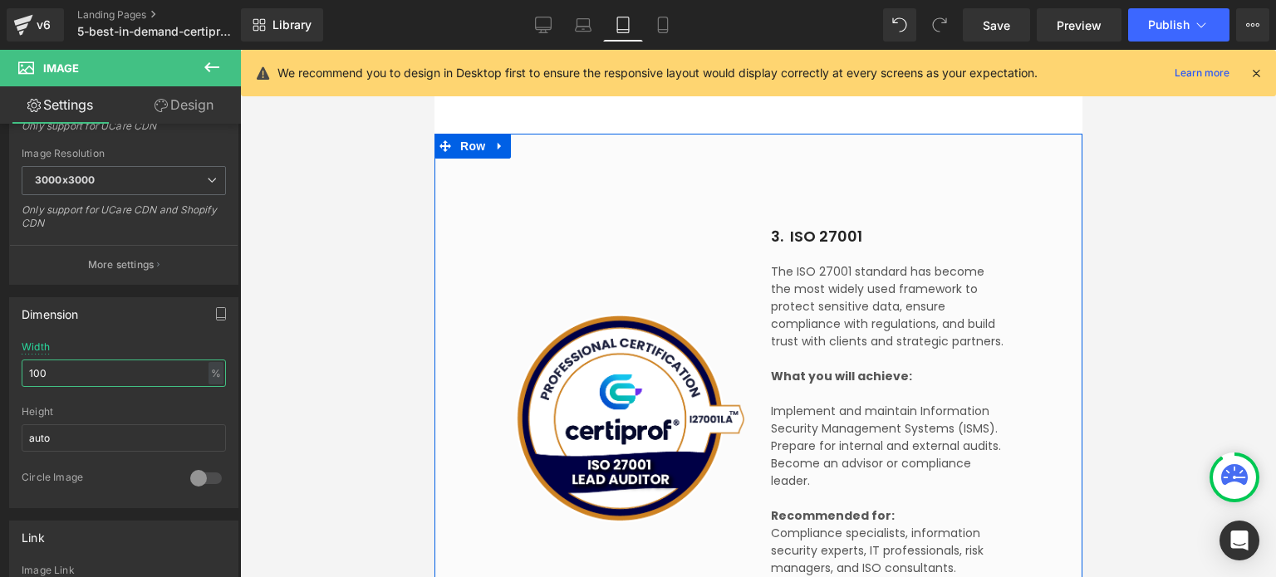
scroll to position [2290, 0]
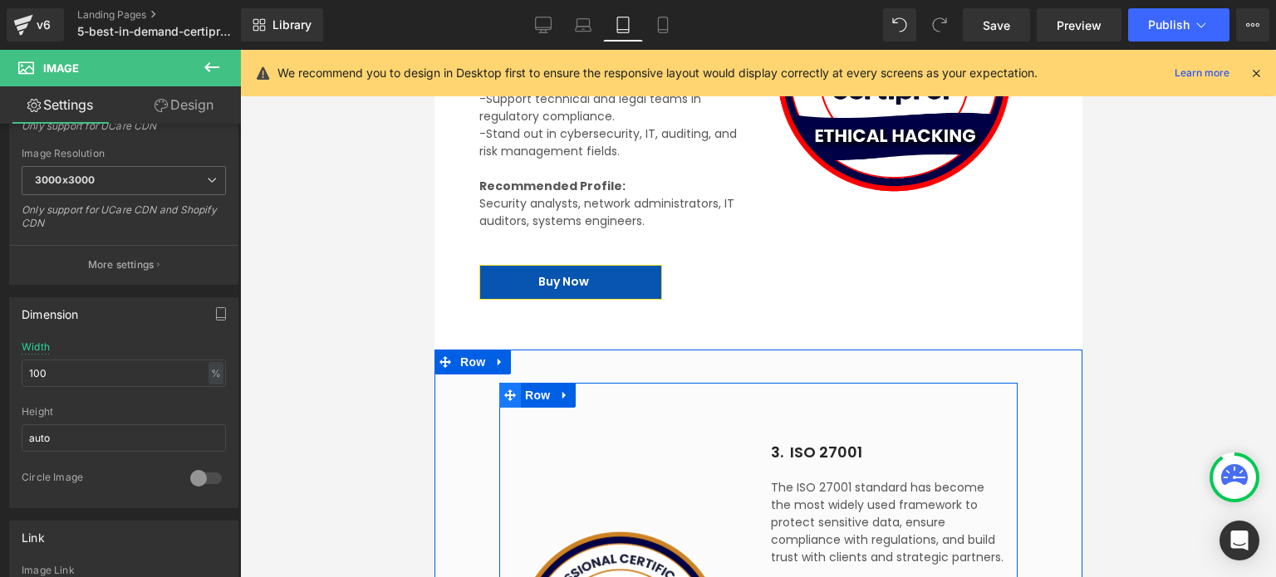
click at [503, 397] on icon at bounding box center [509, 395] width 12 height 12
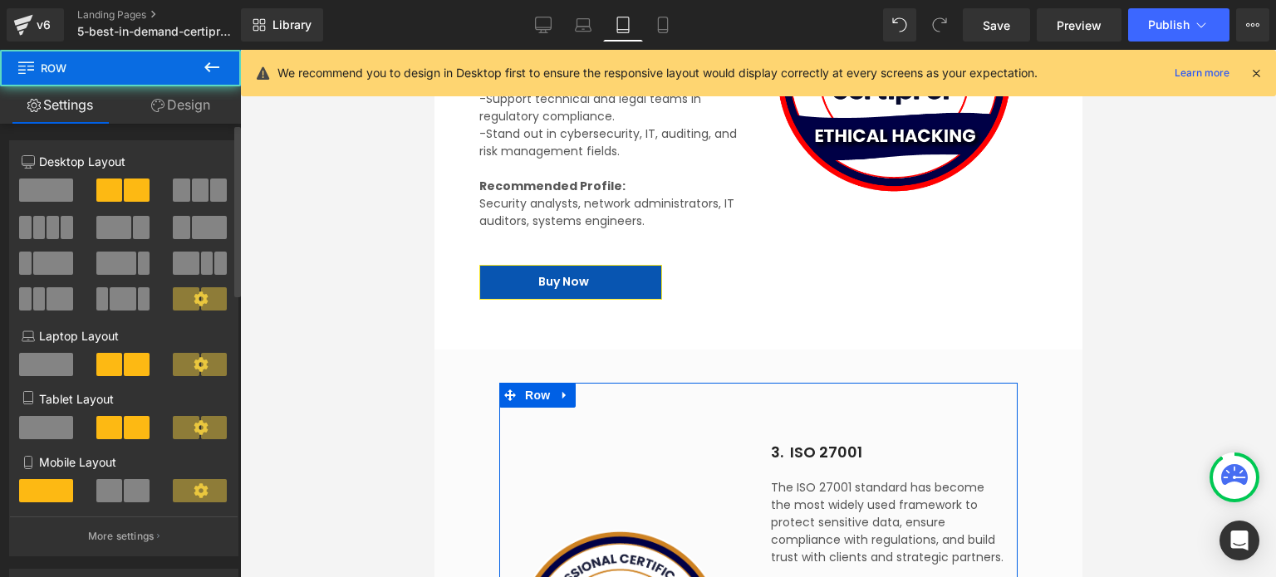
scroll to position [415, 0]
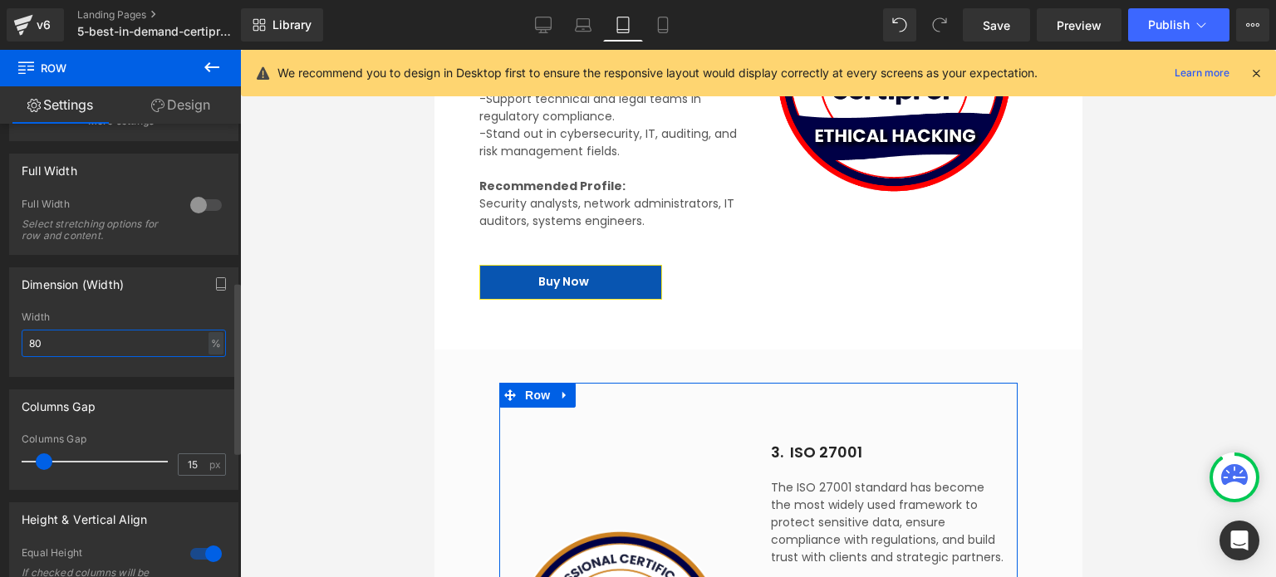
click at [82, 345] on input "80" at bounding box center [124, 343] width 204 height 27
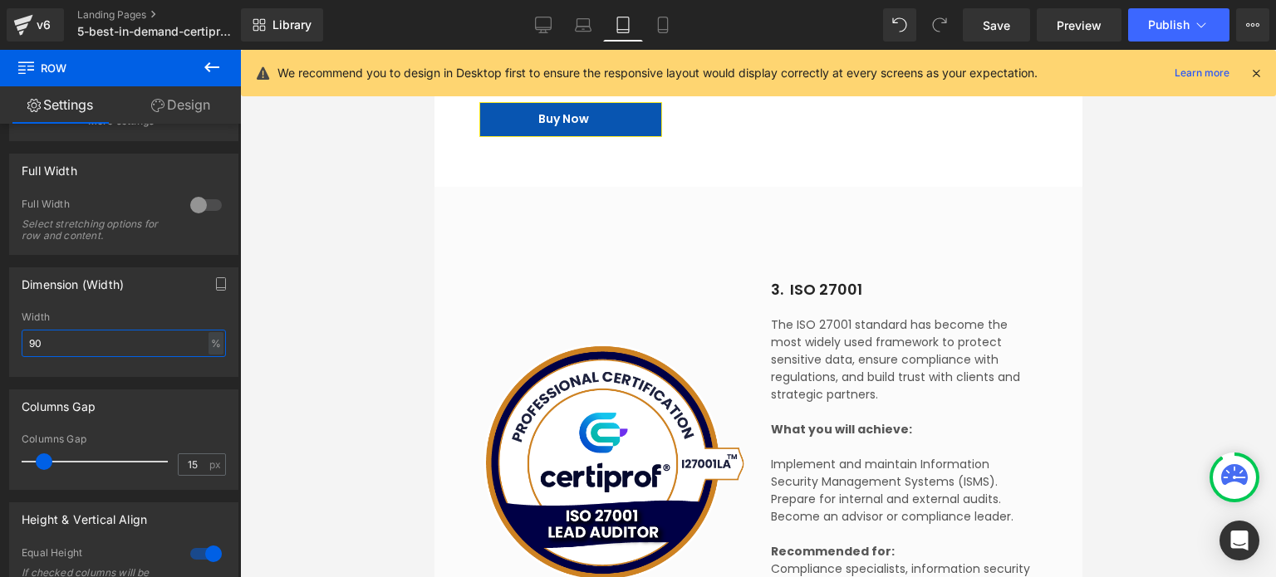
scroll to position [2871, 0]
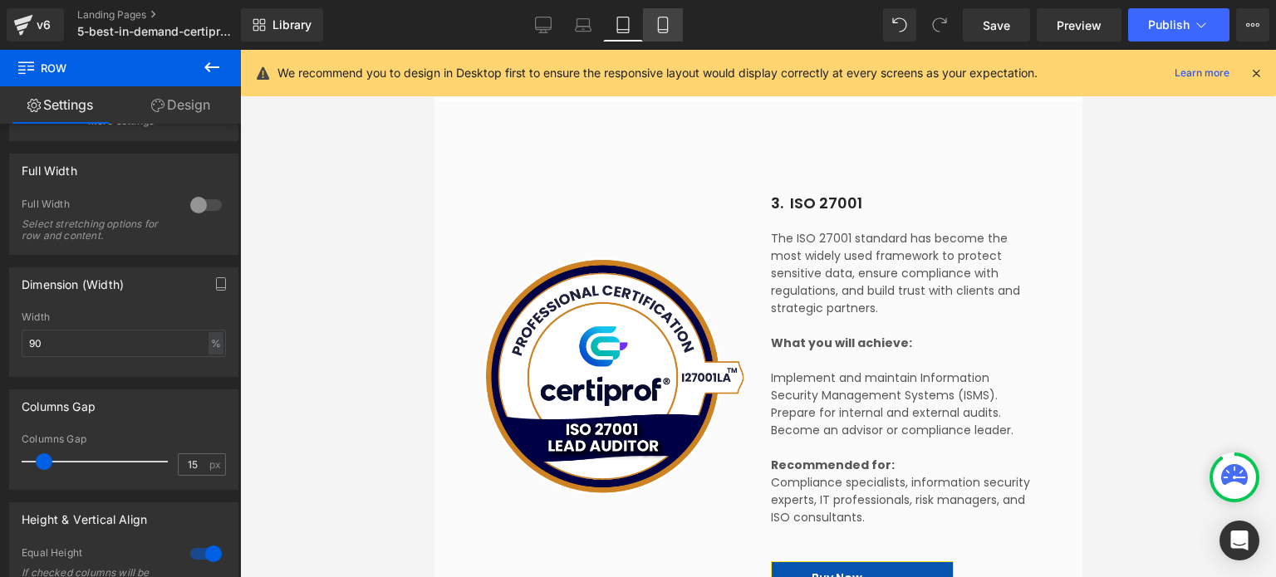
click at [658, 22] on icon at bounding box center [662, 25] width 9 height 16
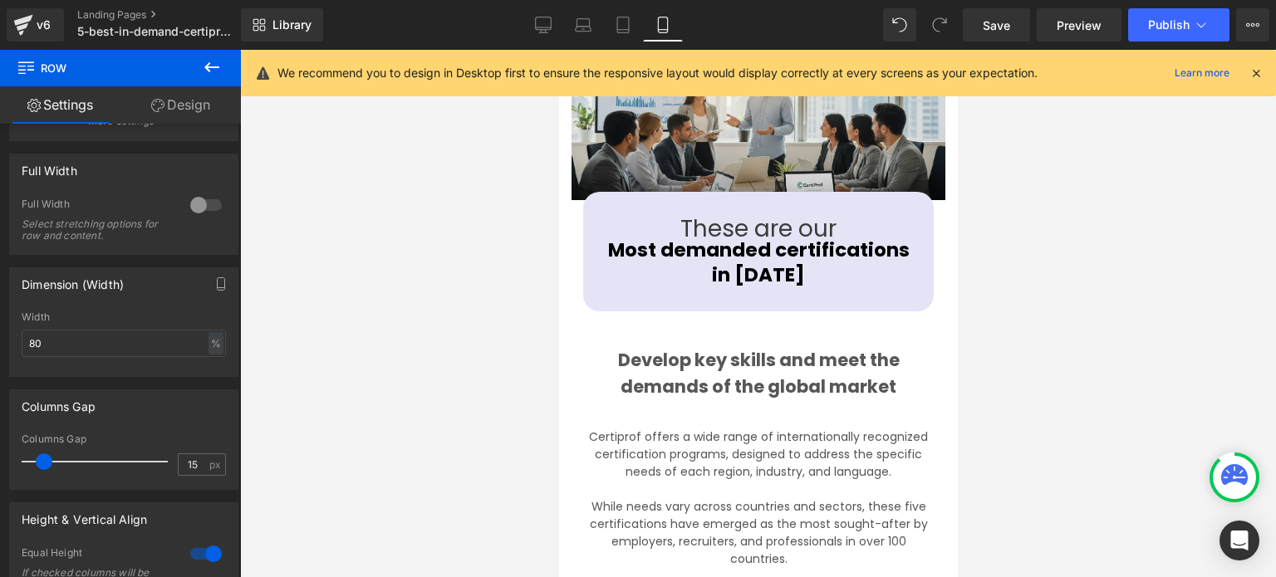
scroll to position [0, 0]
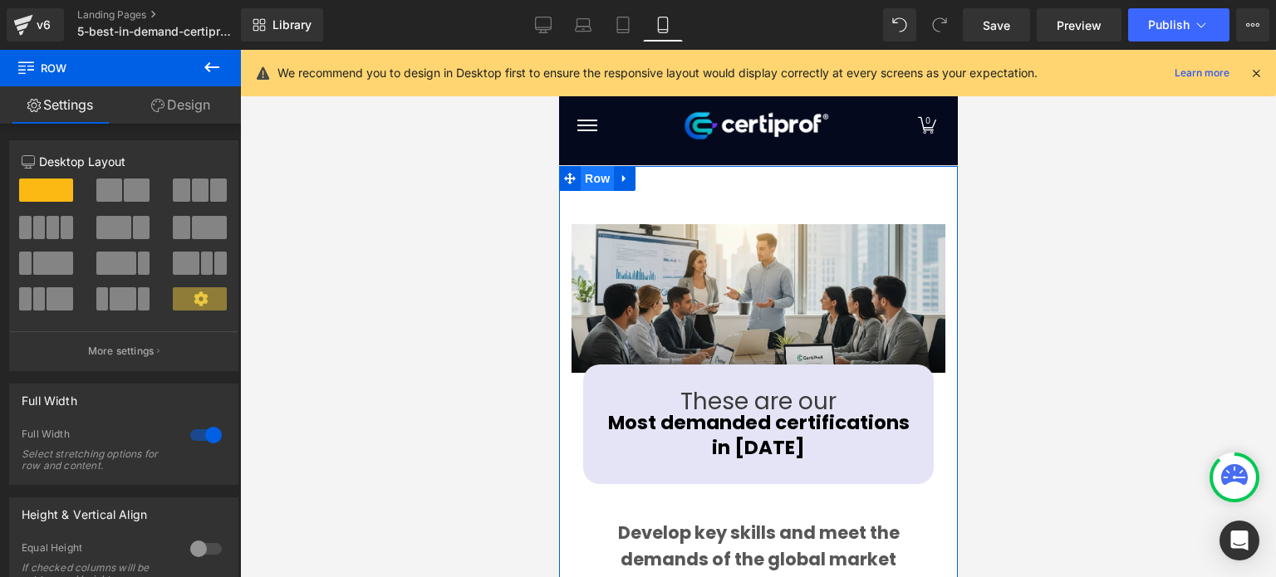
click at [592, 184] on span "Row" at bounding box center [596, 178] width 33 height 25
click at [175, 112] on link "Design" at bounding box center [180, 104] width 120 height 37
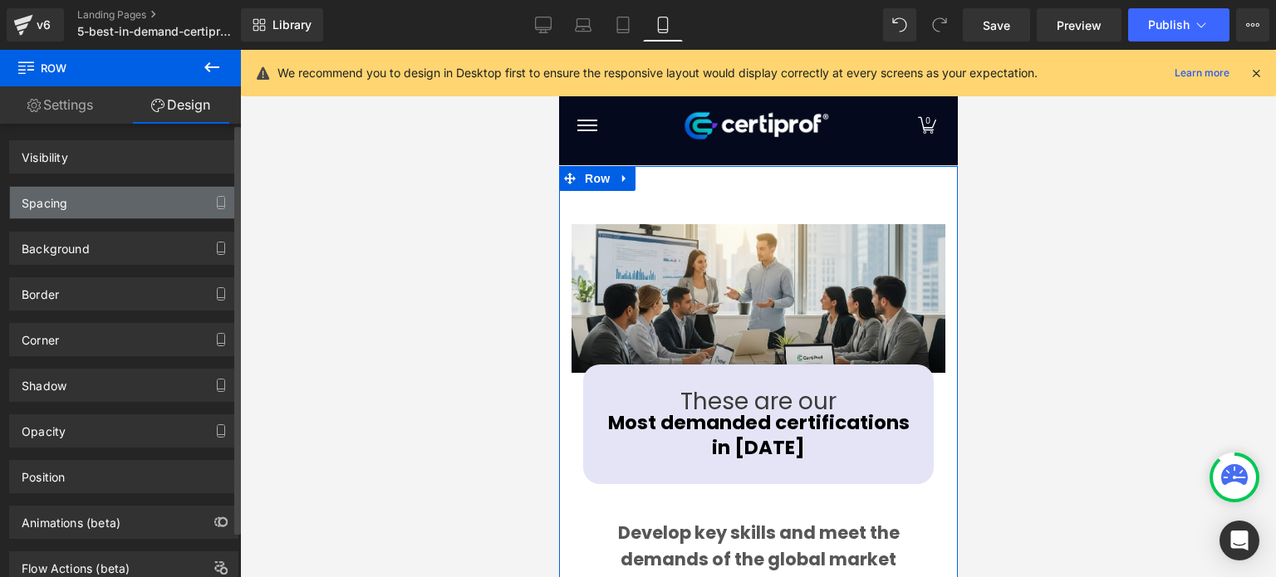
click at [103, 203] on div "Spacing" at bounding box center [124, 203] width 228 height 32
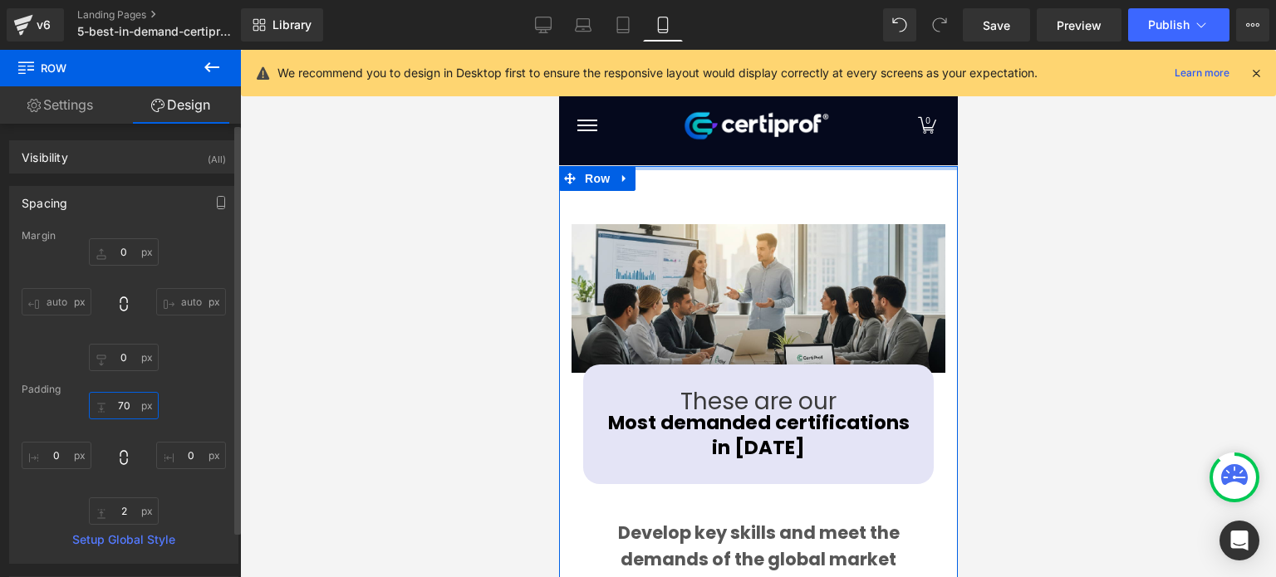
click at [118, 400] on input "70" at bounding box center [124, 405] width 70 height 27
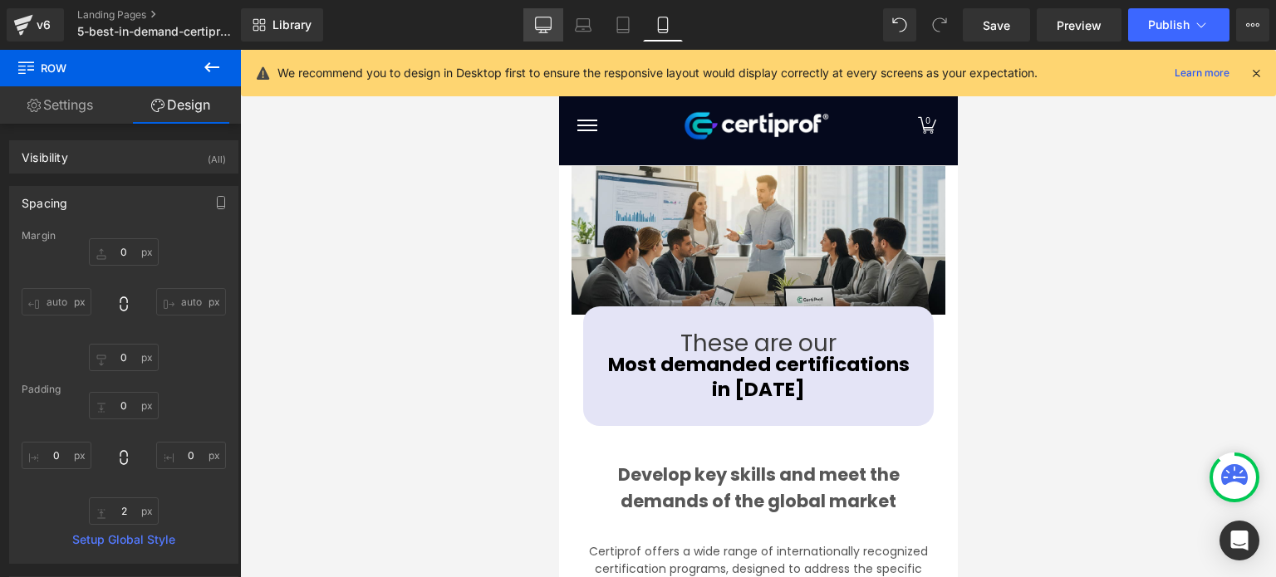
click at [550, 23] on icon at bounding box center [543, 25] width 17 height 17
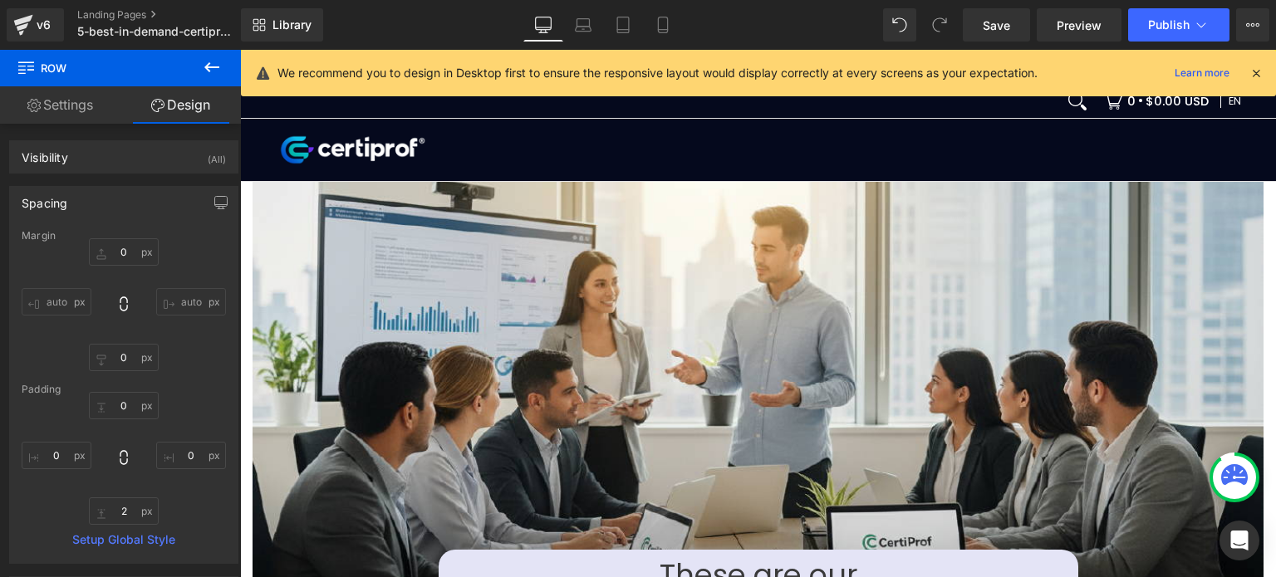
scroll to position [16, 0]
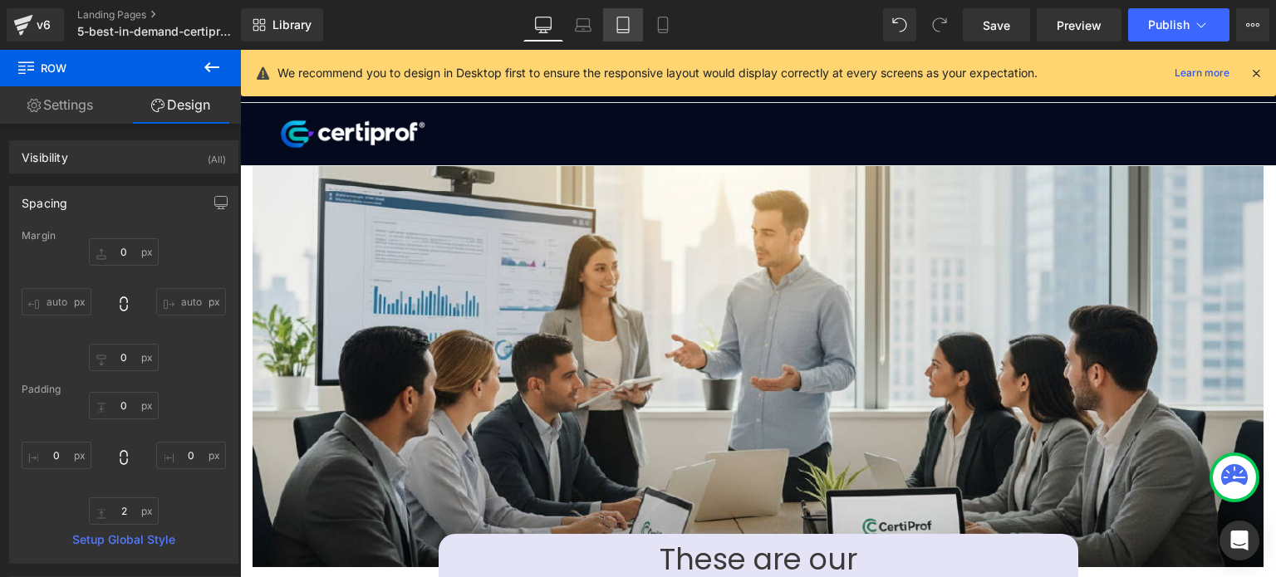
click at [618, 32] on icon at bounding box center [623, 25] width 12 height 16
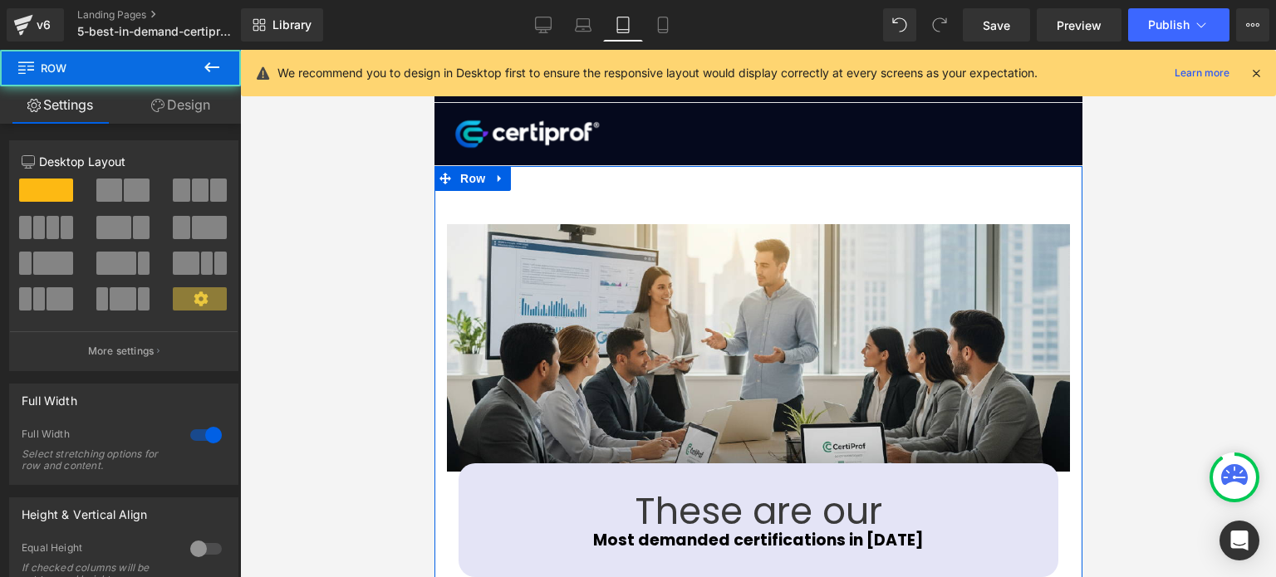
click at [173, 91] on link "Design" at bounding box center [180, 104] width 120 height 37
click at [0, 0] on div "Spacing" at bounding box center [0, 0] width 0 height 0
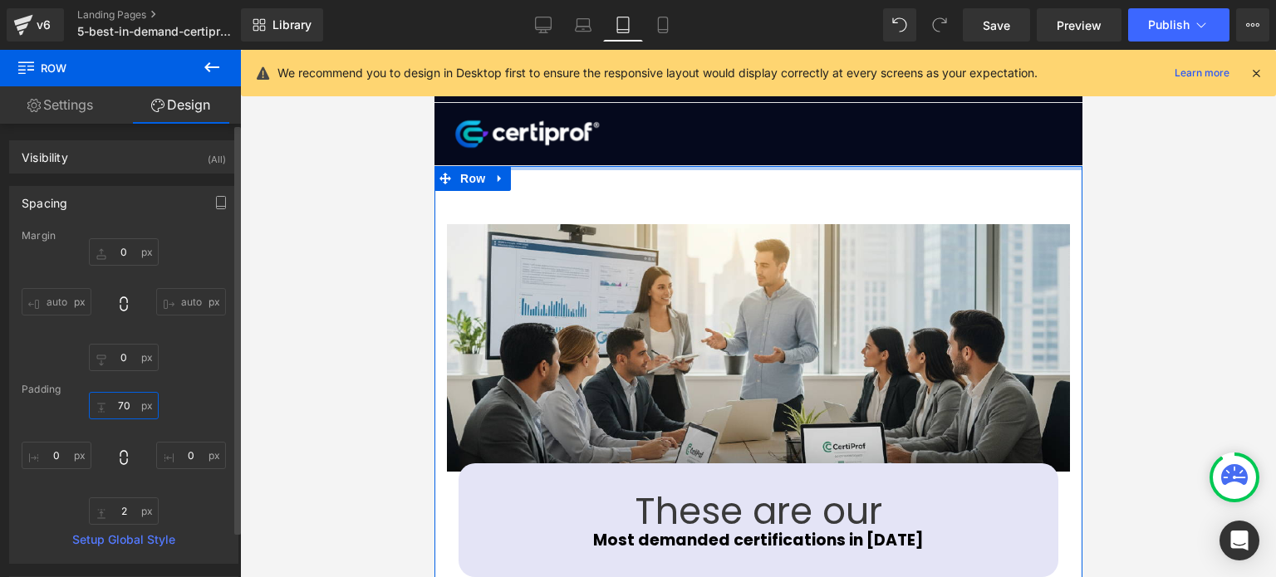
click at [124, 413] on input "70" at bounding box center [124, 405] width 70 height 27
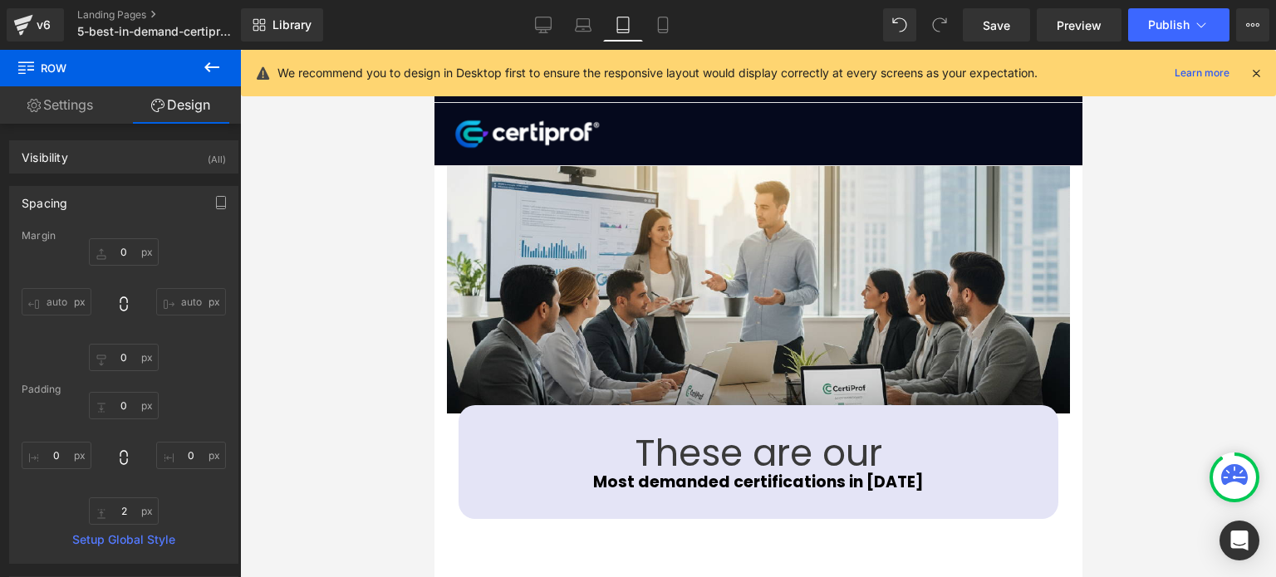
click at [334, 361] on div at bounding box center [758, 314] width 1036 height 528
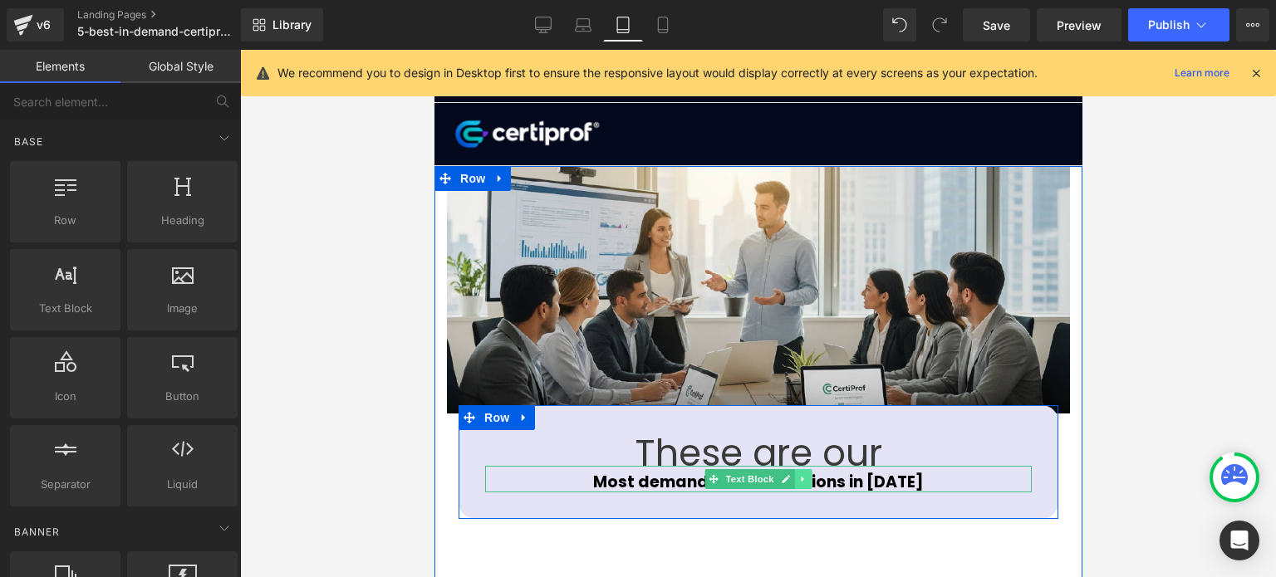
click at [794, 486] on link at bounding box center [802, 479] width 17 height 20
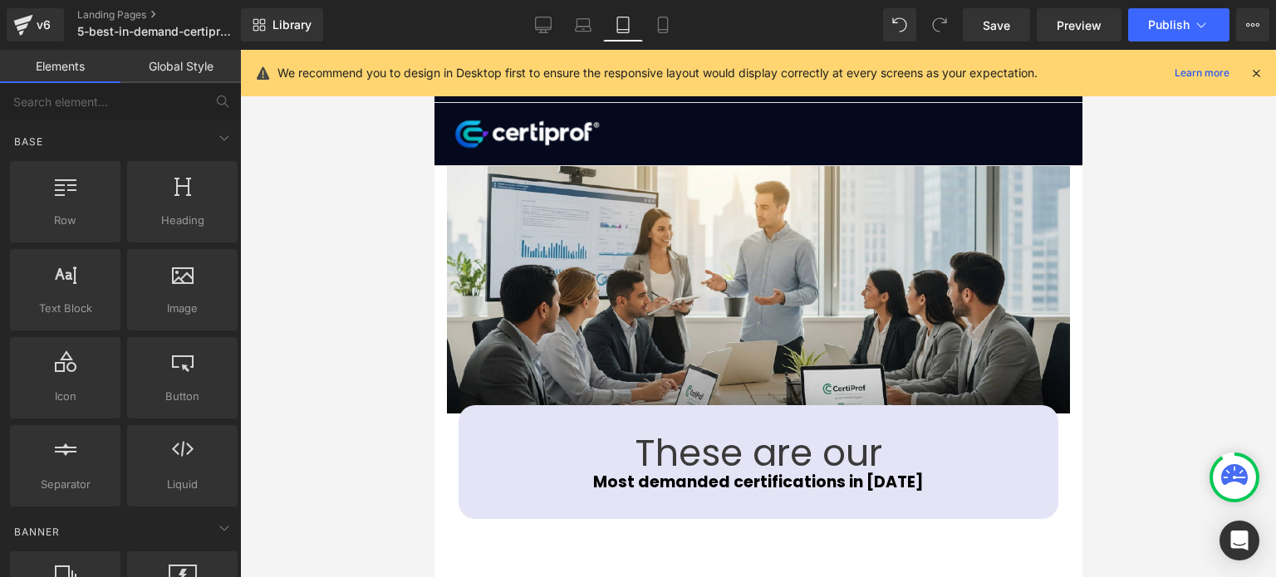
click at [644, 483] on strong "Most demanded certifications in [DATE]" at bounding box center [757, 482] width 331 height 22
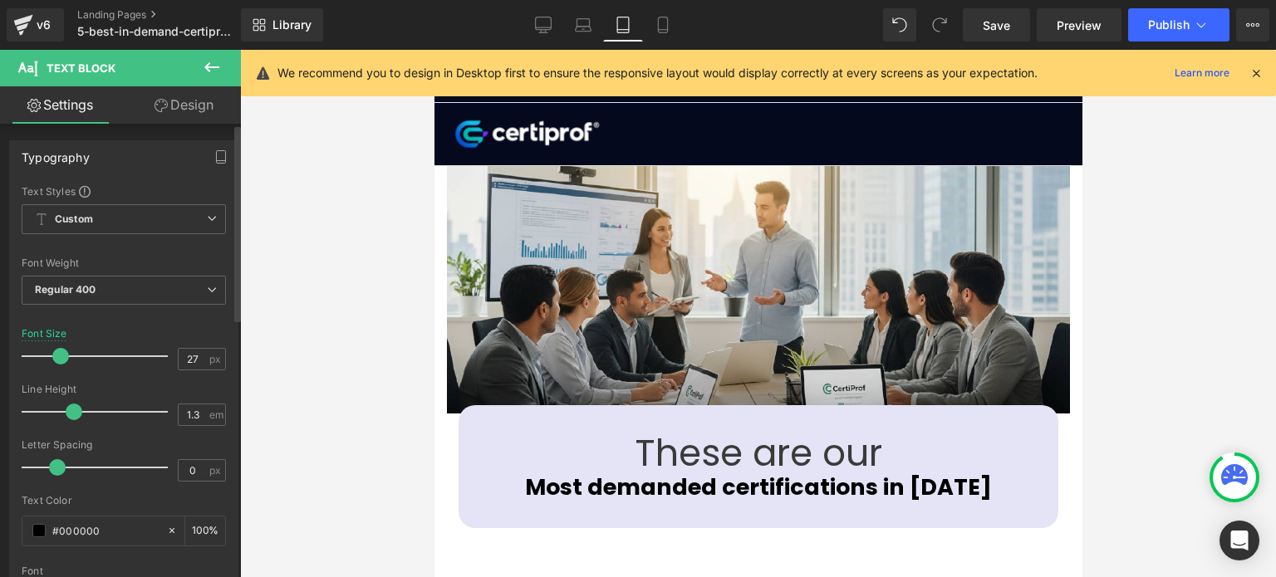
drag, startPoint x: 47, startPoint y: 351, endPoint x: 56, endPoint y: 351, distance: 10.0
click at [56, 351] on span at bounding box center [60, 356] width 17 height 17
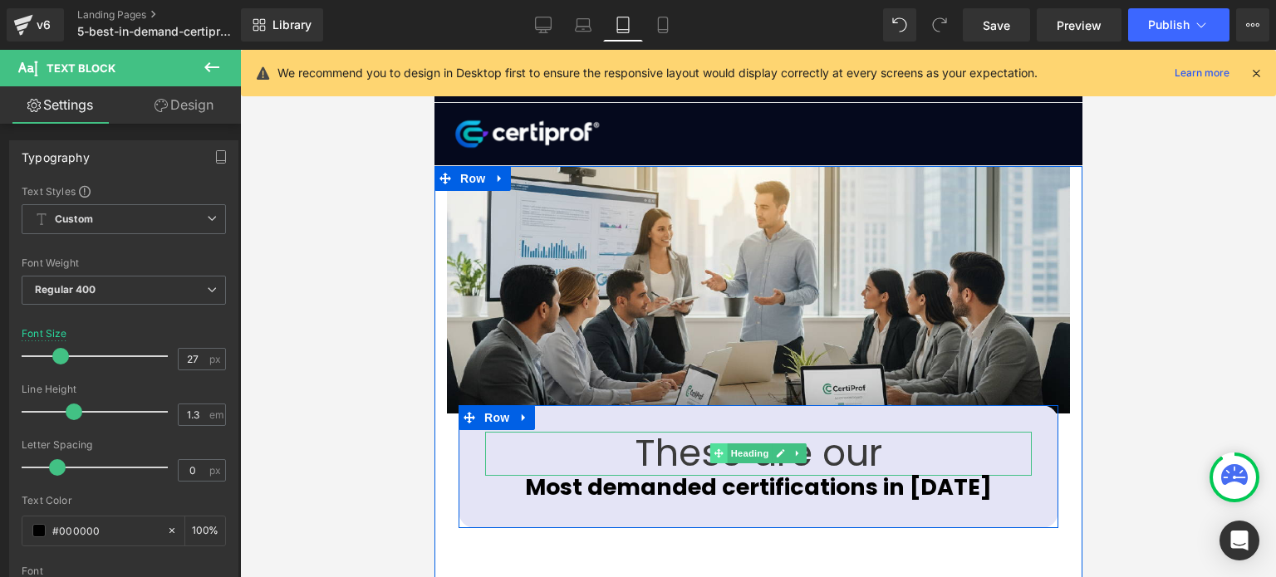
click at [715, 447] on span at bounding box center [717, 454] width 17 height 20
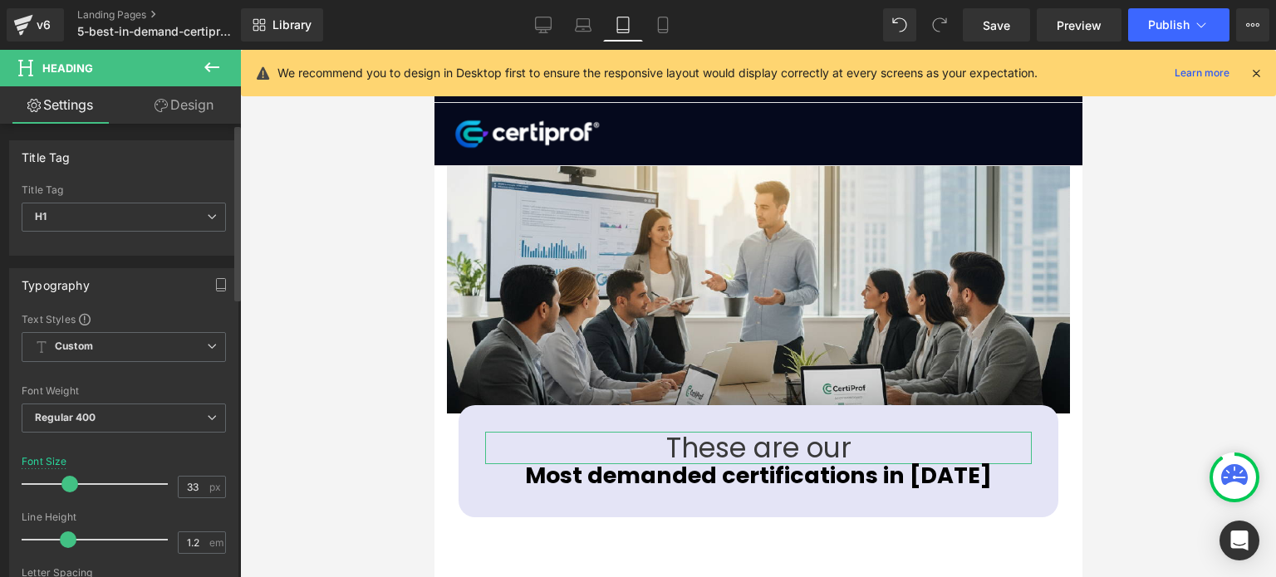
drag, startPoint x: 87, startPoint y: 480, endPoint x: 74, endPoint y: 482, distance: 13.4
click at [74, 482] on span at bounding box center [69, 484] width 17 height 17
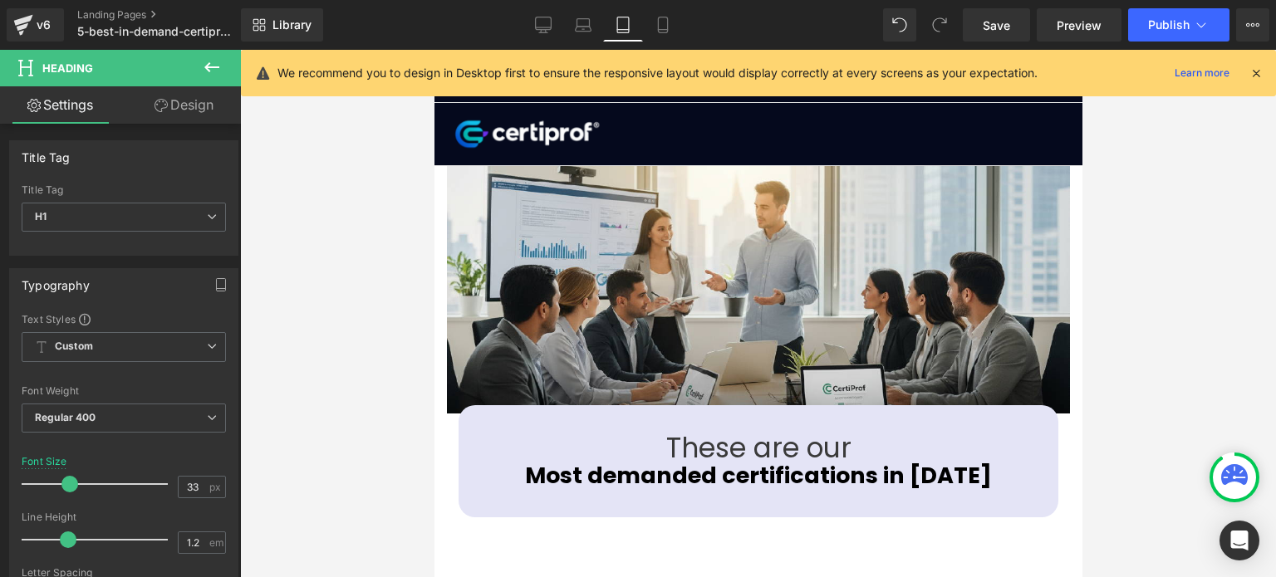
click at [1148, 415] on div at bounding box center [758, 314] width 1036 height 528
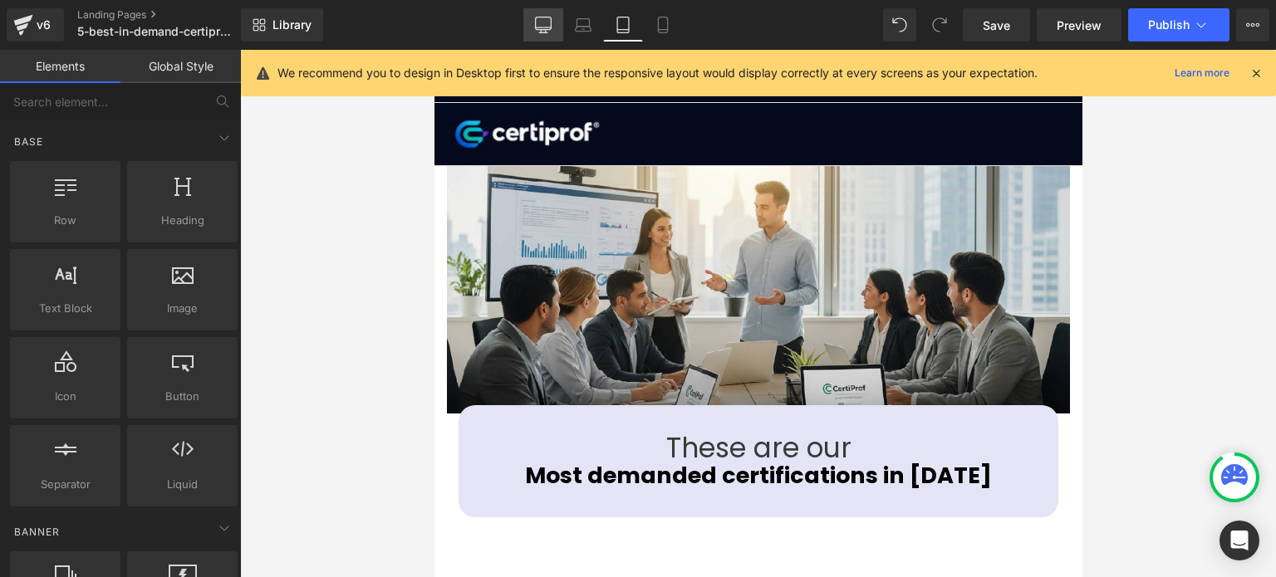
click at [552, 29] on icon at bounding box center [544, 23] width 16 height 12
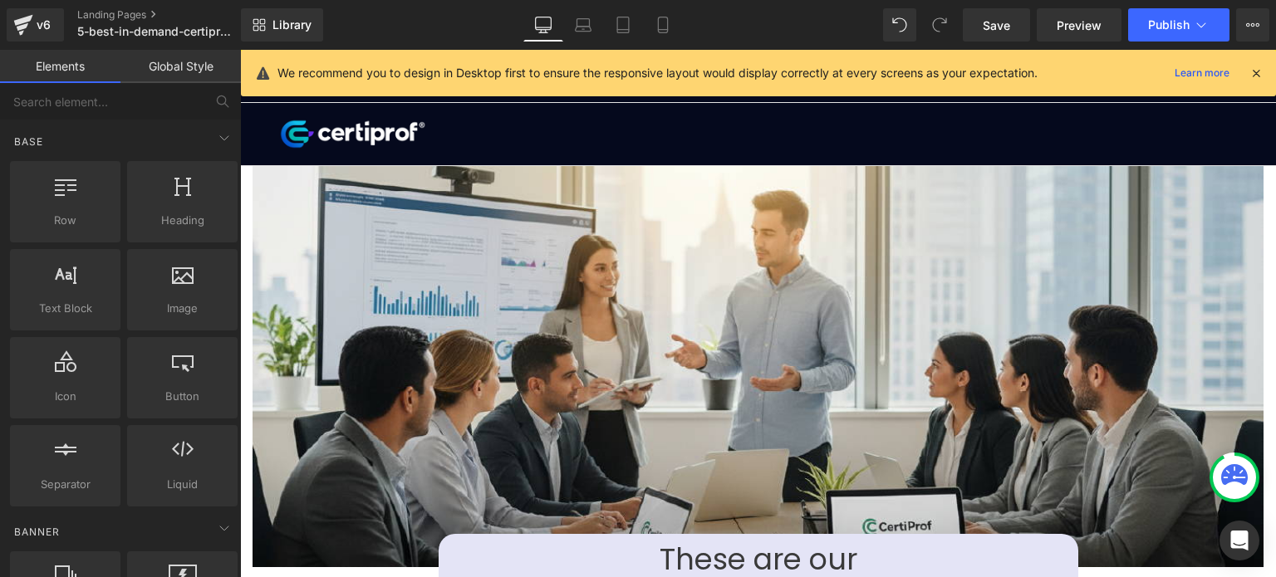
scroll to position [132, 0]
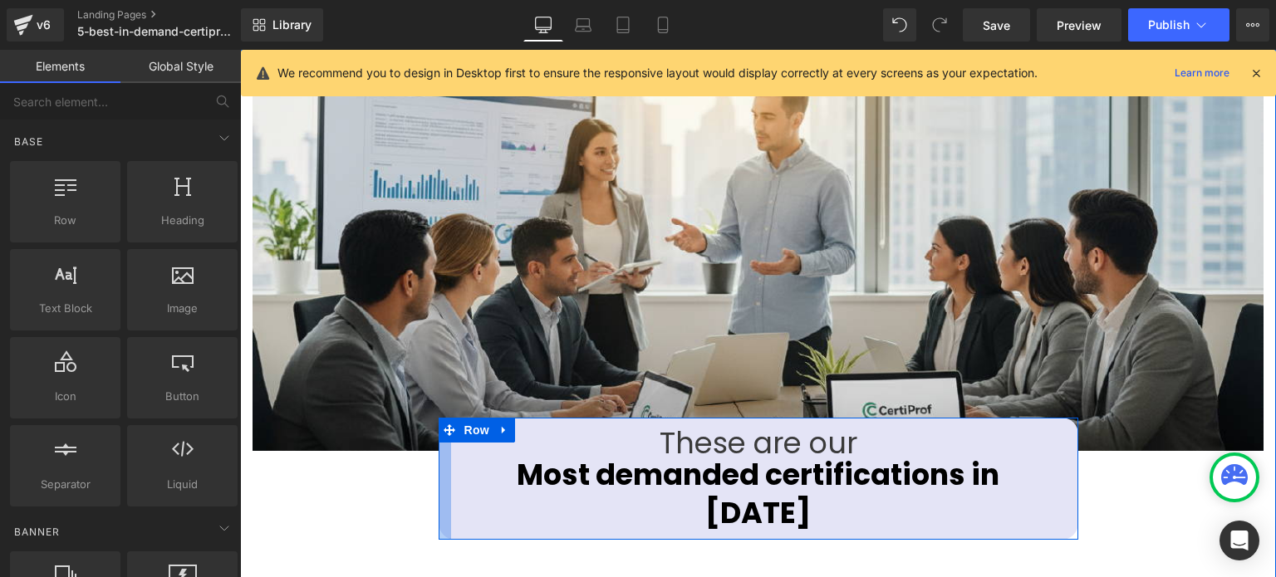
click at [439, 458] on div at bounding box center [445, 479] width 12 height 122
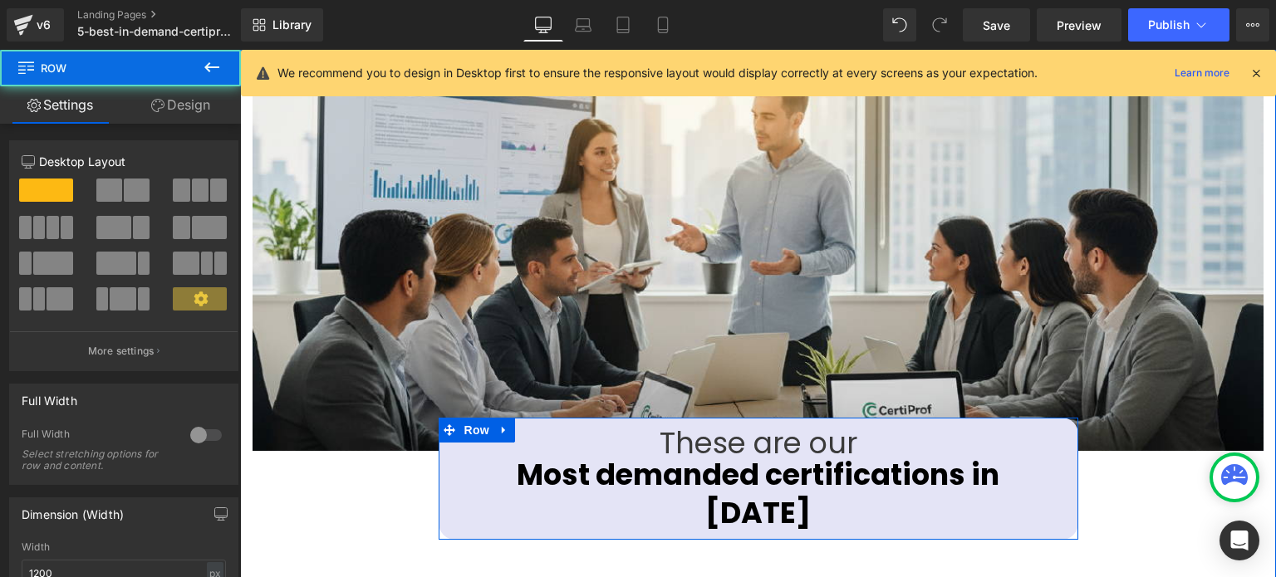
click at [451, 459] on div "These are our Heading Most demanded certifications in [DATE] Text Block" at bounding box center [758, 479] width 615 height 106
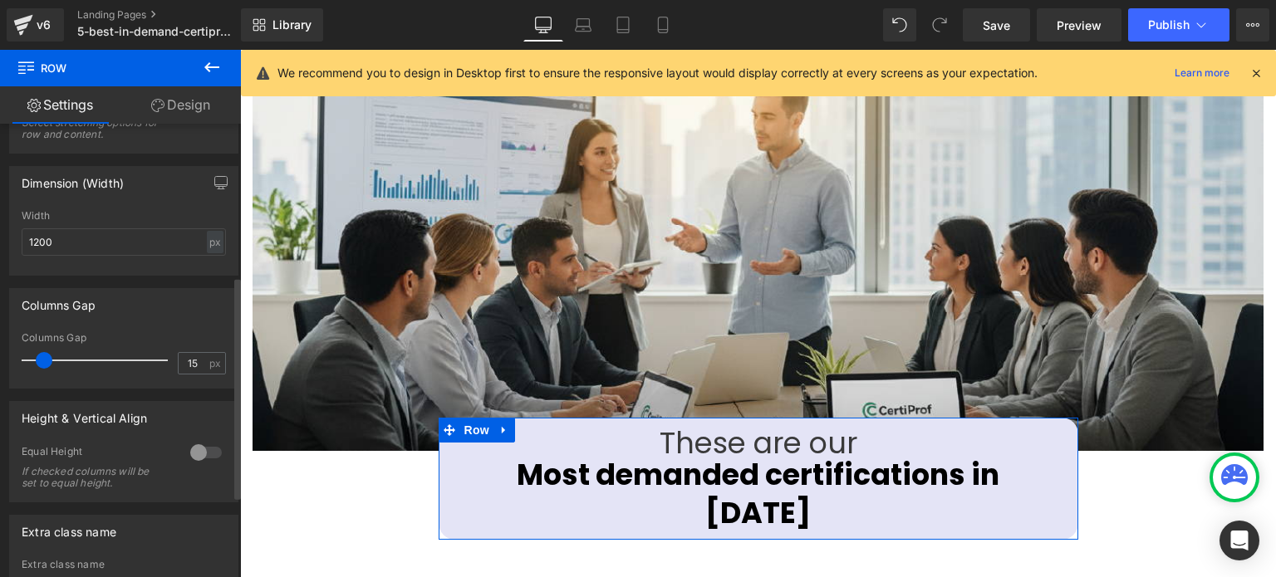
scroll to position [311, 0]
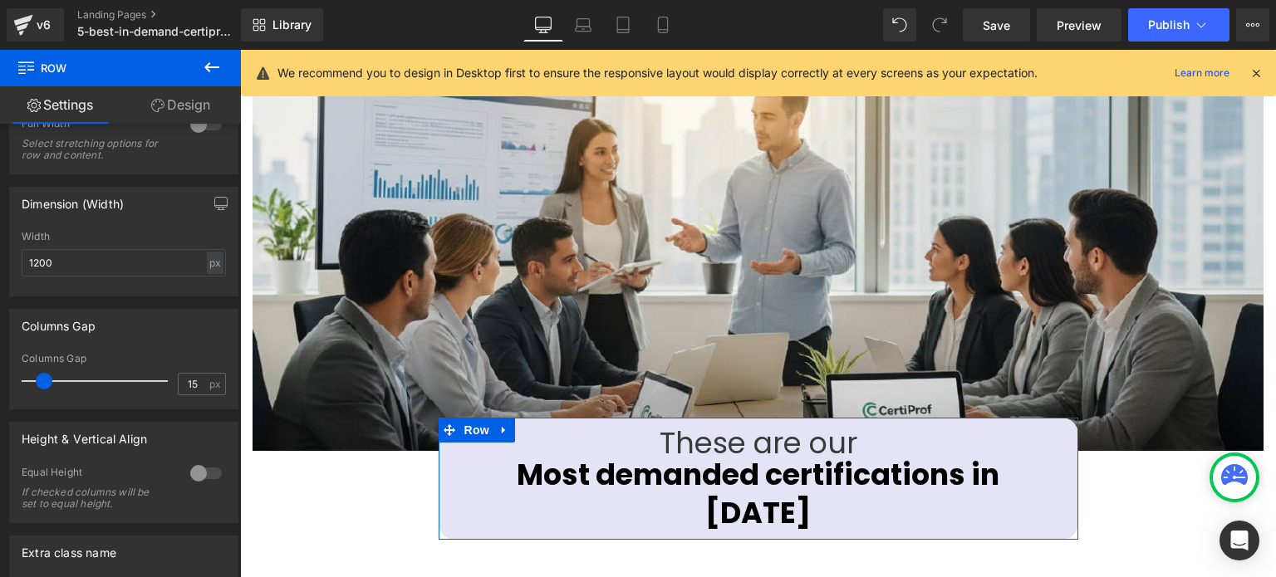
click at [195, 97] on link "Design" at bounding box center [180, 104] width 120 height 37
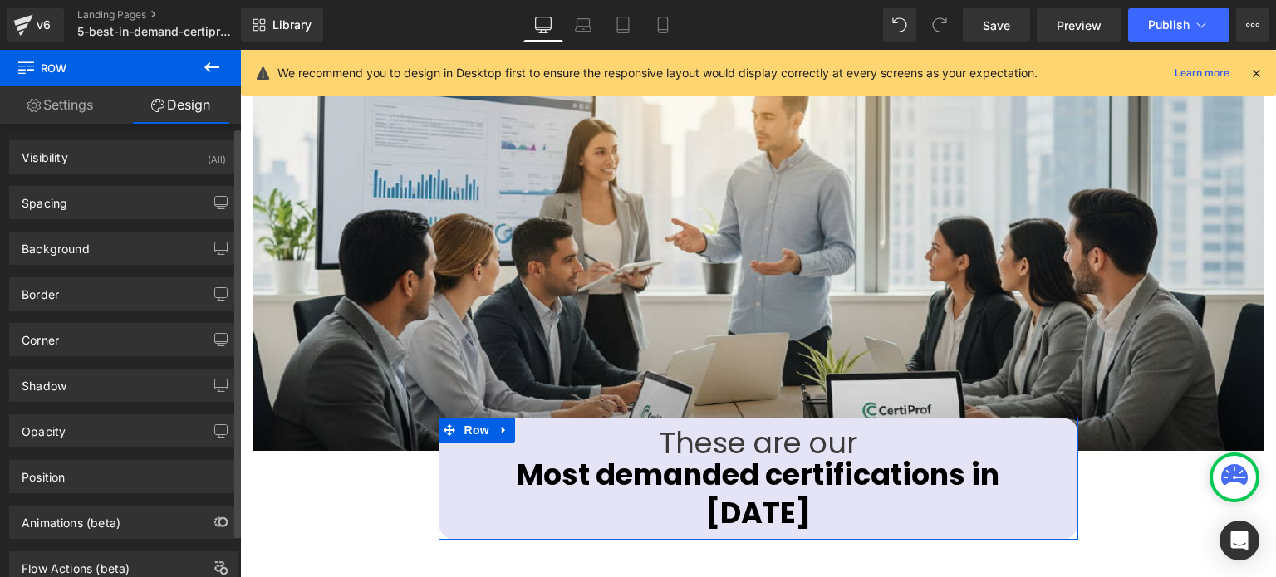
scroll to position [50, 0]
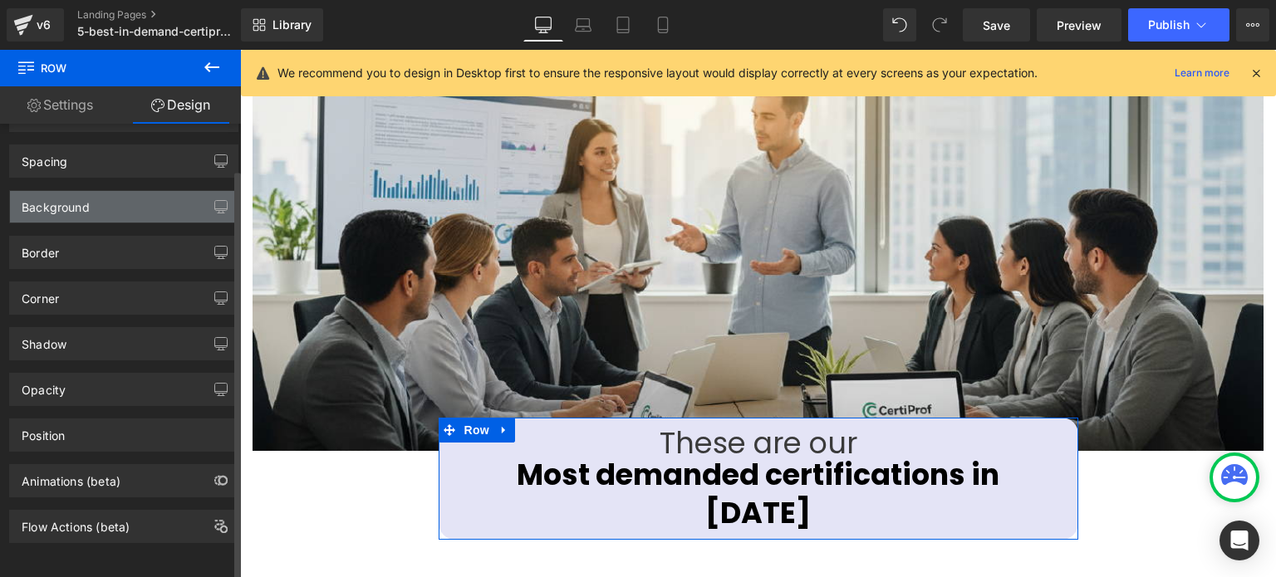
click at [111, 191] on div "Background" at bounding box center [124, 207] width 228 height 32
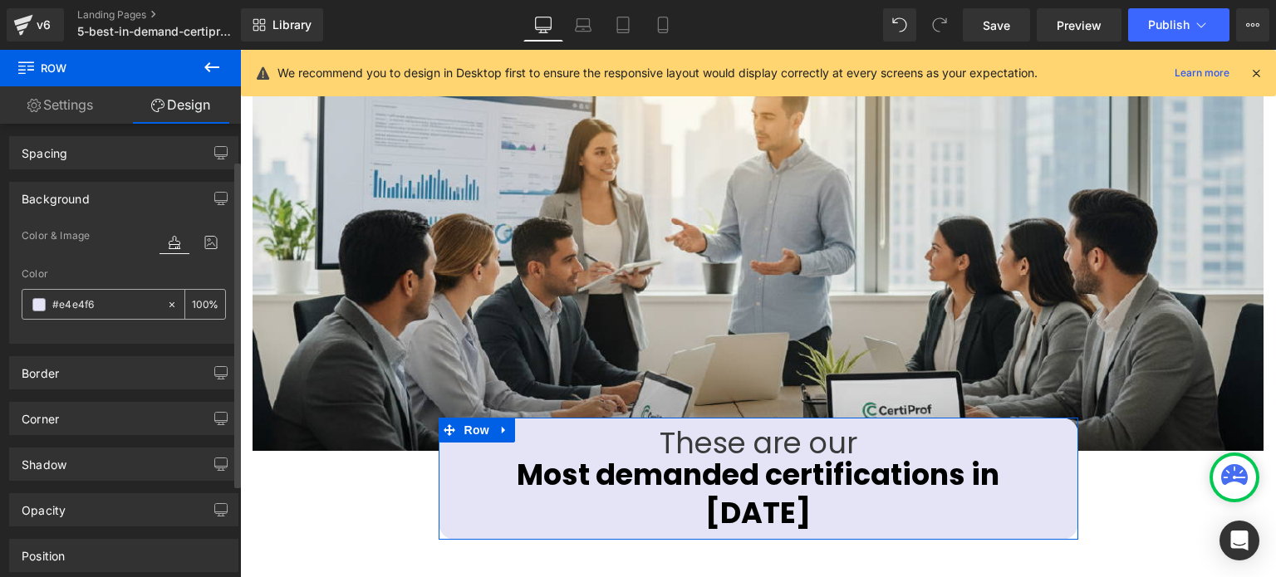
click at [43, 307] on span at bounding box center [38, 304] width 13 height 13
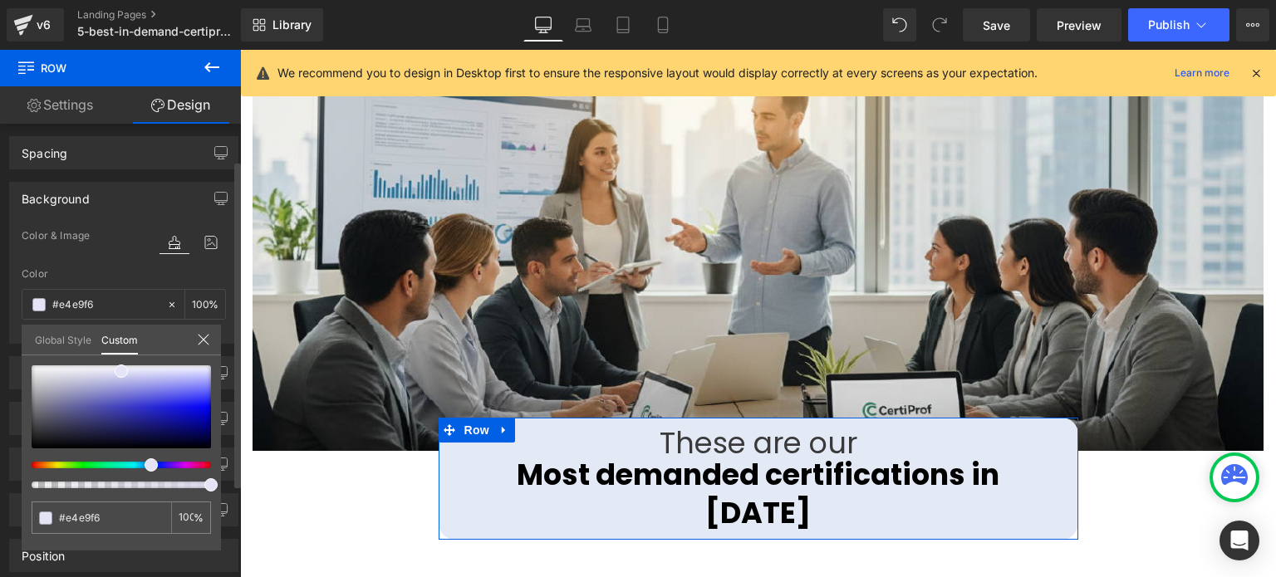
click at [135, 467] on div at bounding box center [114, 465] width 179 height 7
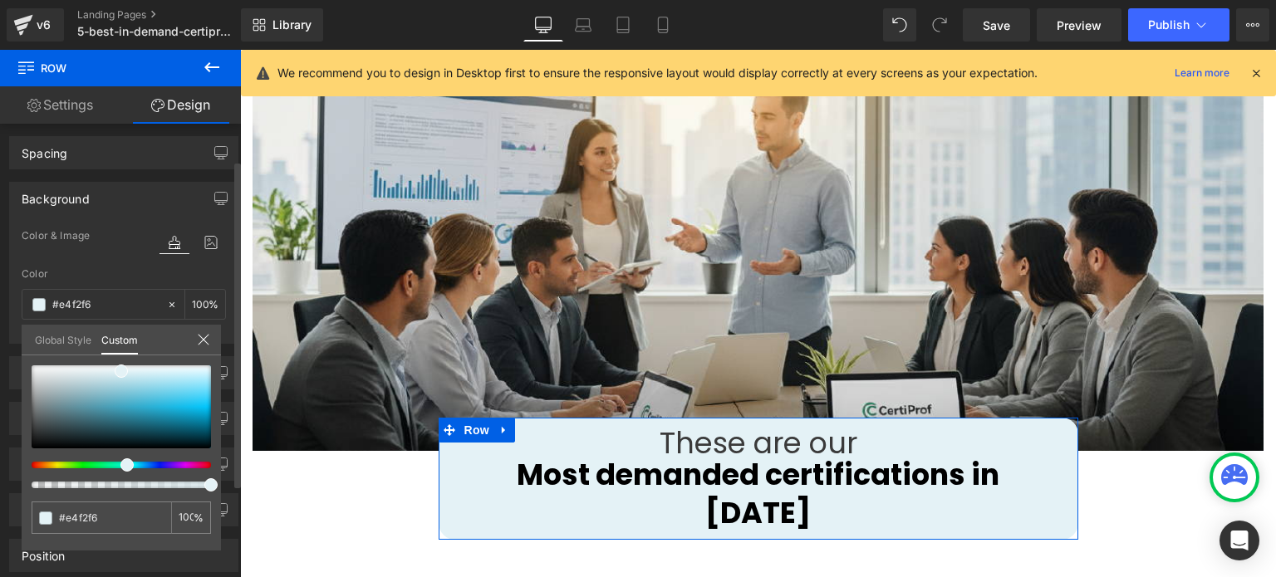
drag, startPoint x: 130, startPoint y: 464, endPoint x: 120, endPoint y: 468, distance: 9.7
click at [120, 468] on div at bounding box center [114, 465] width 179 height 7
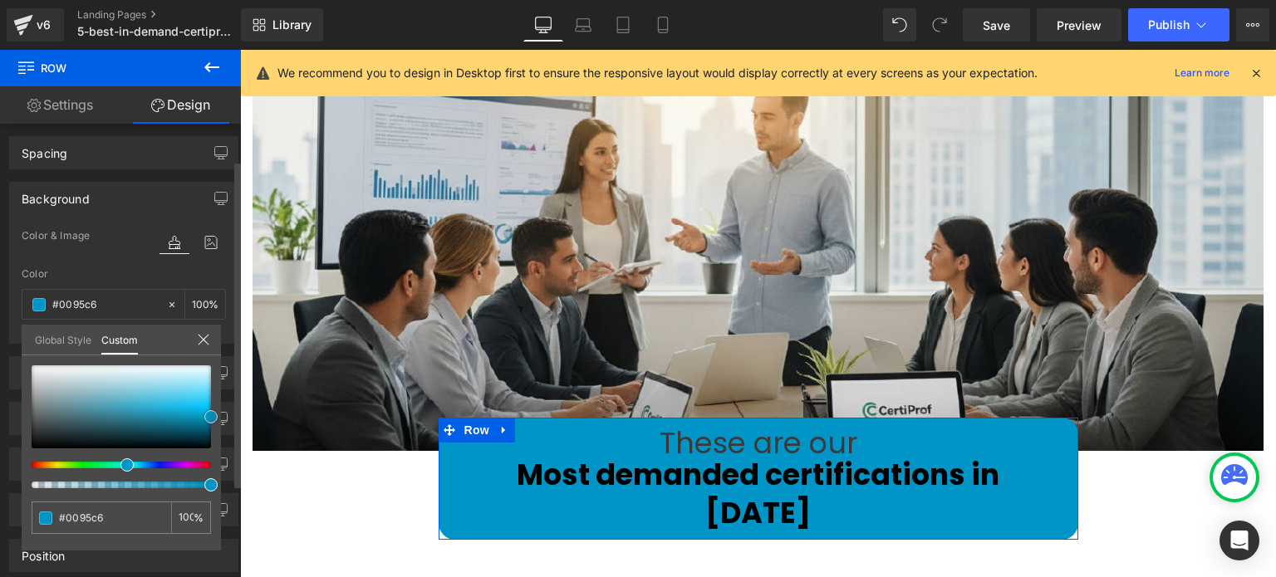
drag, startPoint x: 133, startPoint y: 374, endPoint x: 216, endPoint y: 416, distance: 93.3
click at [211, 416] on div at bounding box center [121, 407] width 179 height 83
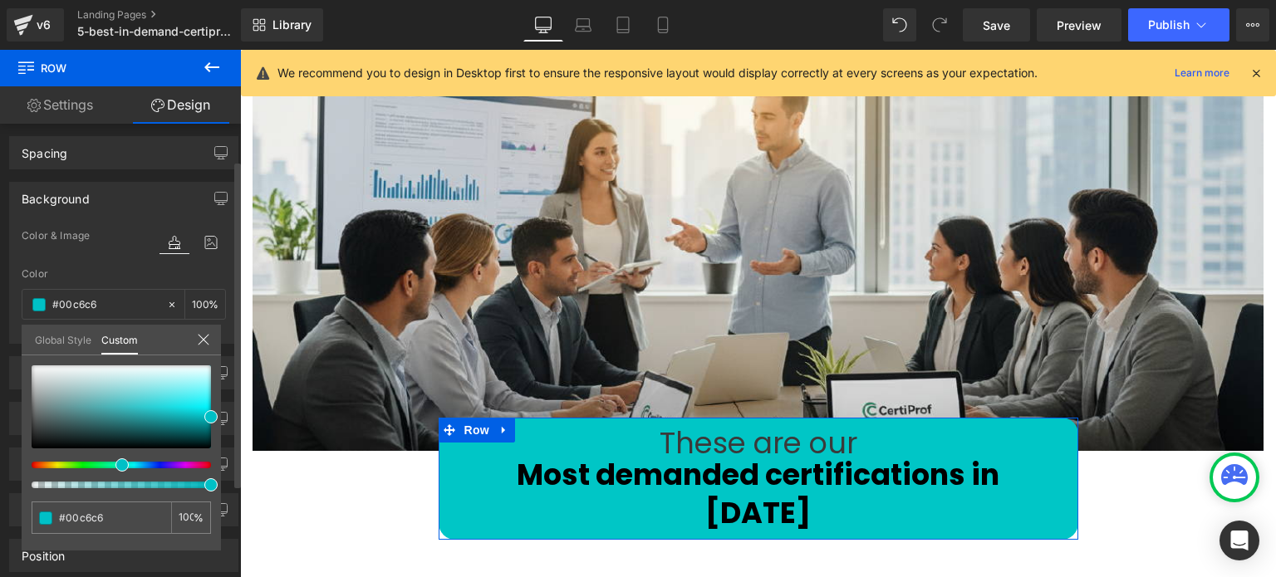
drag, startPoint x: 130, startPoint y: 462, endPoint x: 120, endPoint y: 469, distance: 12.7
click at [120, 469] on span at bounding box center [121, 465] width 13 height 13
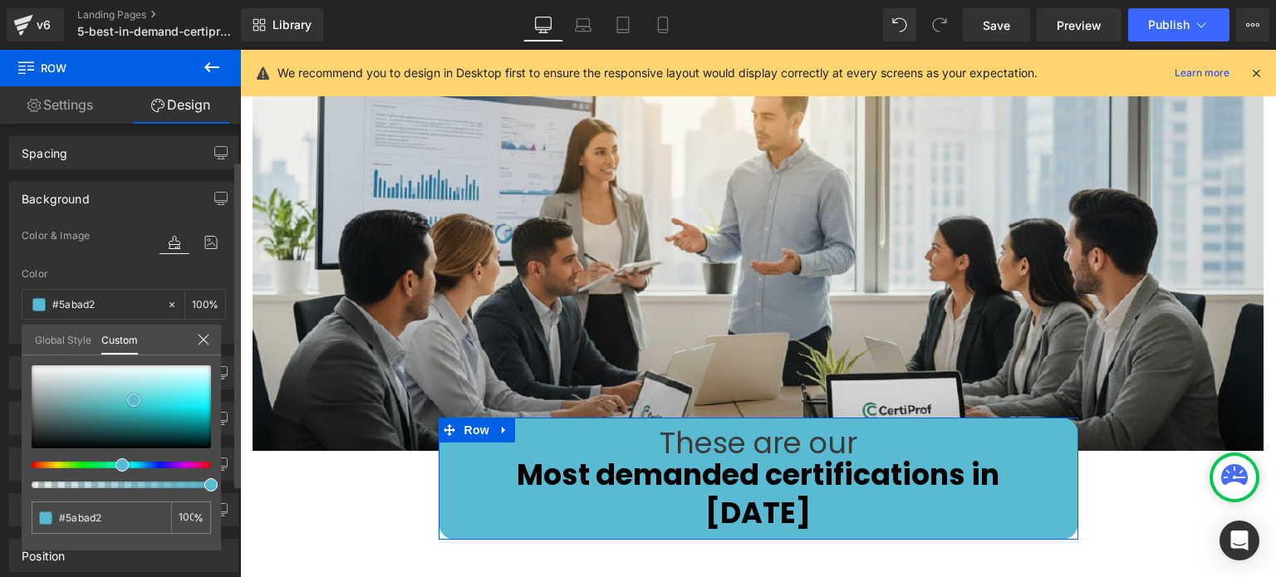
drag, startPoint x: 209, startPoint y: 413, endPoint x: 132, endPoint y: 396, distance: 79.0
click at [132, 396] on span at bounding box center [133, 400] width 13 height 13
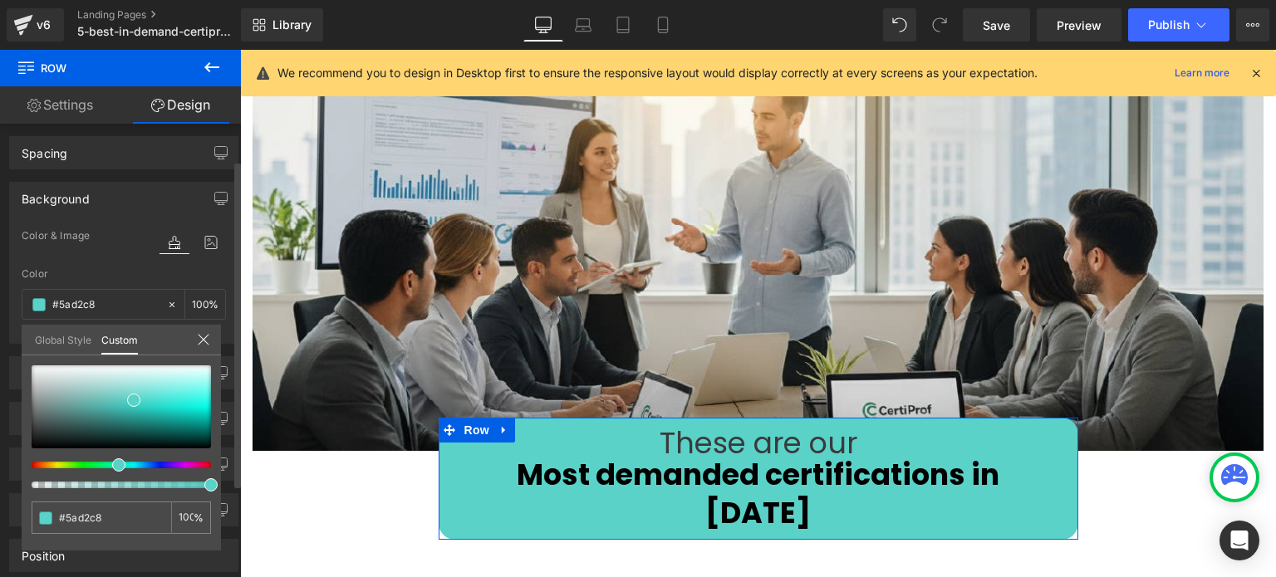
drag, startPoint x: 122, startPoint y: 464, endPoint x: 113, endPoint y: 458, distance: 11.3
click at [113, 458] on div at bounding box center [121, 427] width 179 height 123
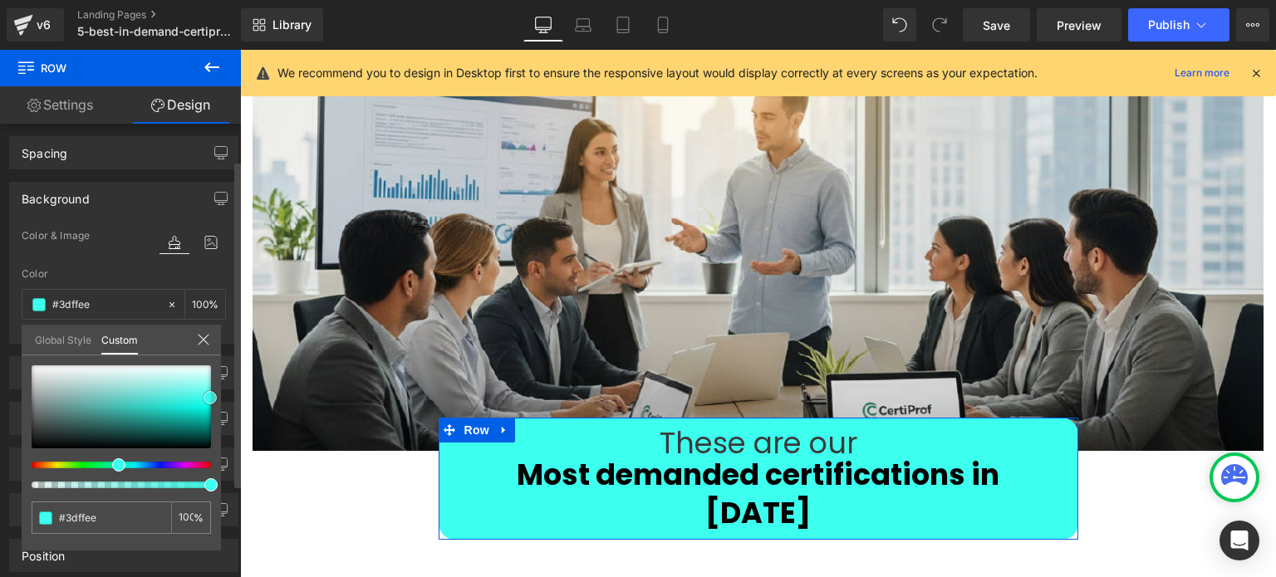
drag, startPoint x: 146, startPoint y: 401, endPoint x: 208, endPoint y: 398, distance: 61.6
click at [208, 398] on span at bounding box center [210, 397] width 13 height 13
click at [114, 460] on span at bounding box center [118, 465] width 13 height 13
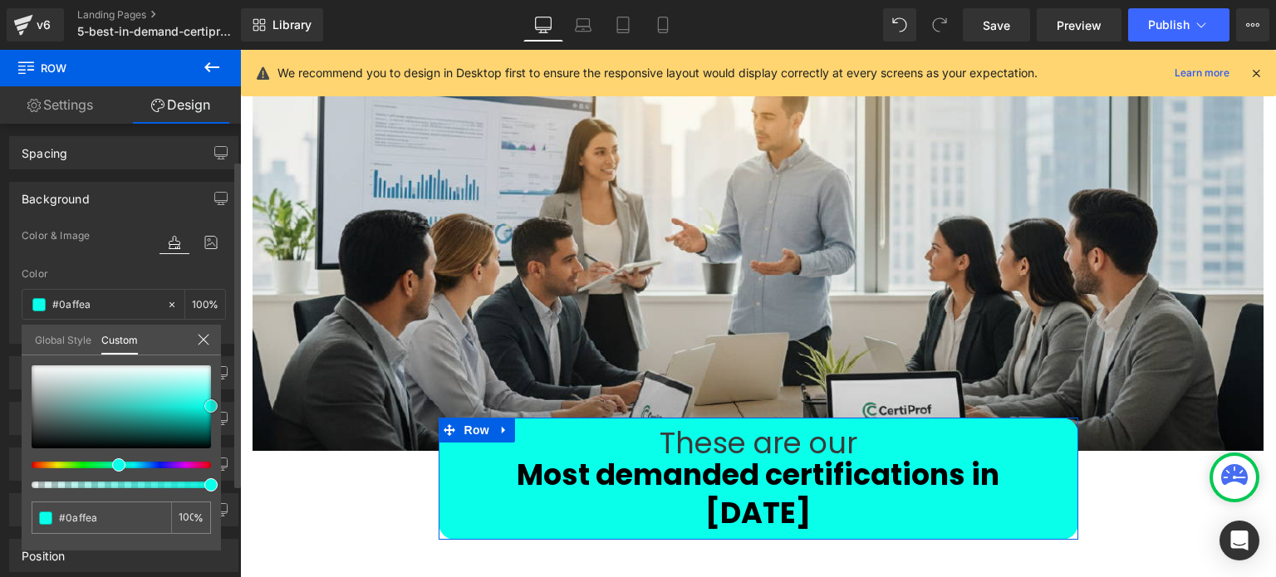
drag, startPoint x: 210, startPoint y: 395, endPoint x: 214, endPoint y: 404, distance: 9.3
click at [214, 404] on span at bounding box center [210, 406] width 13 height 13
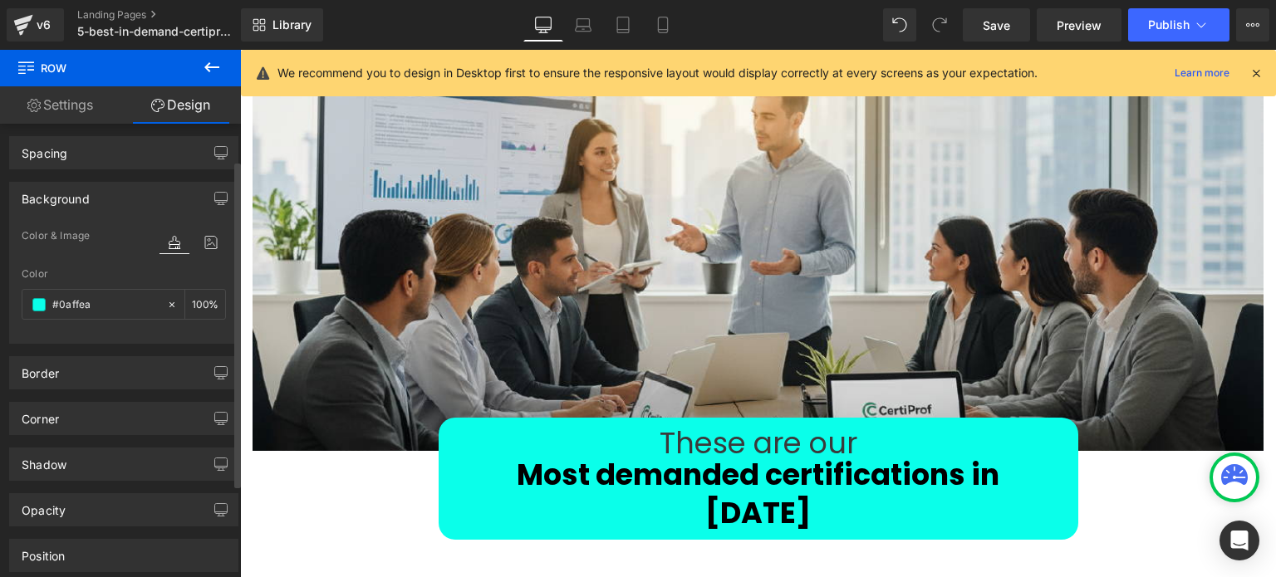
click at [1007, 24] on span "Save" at bounding box center [996, 25] width 27 height 17
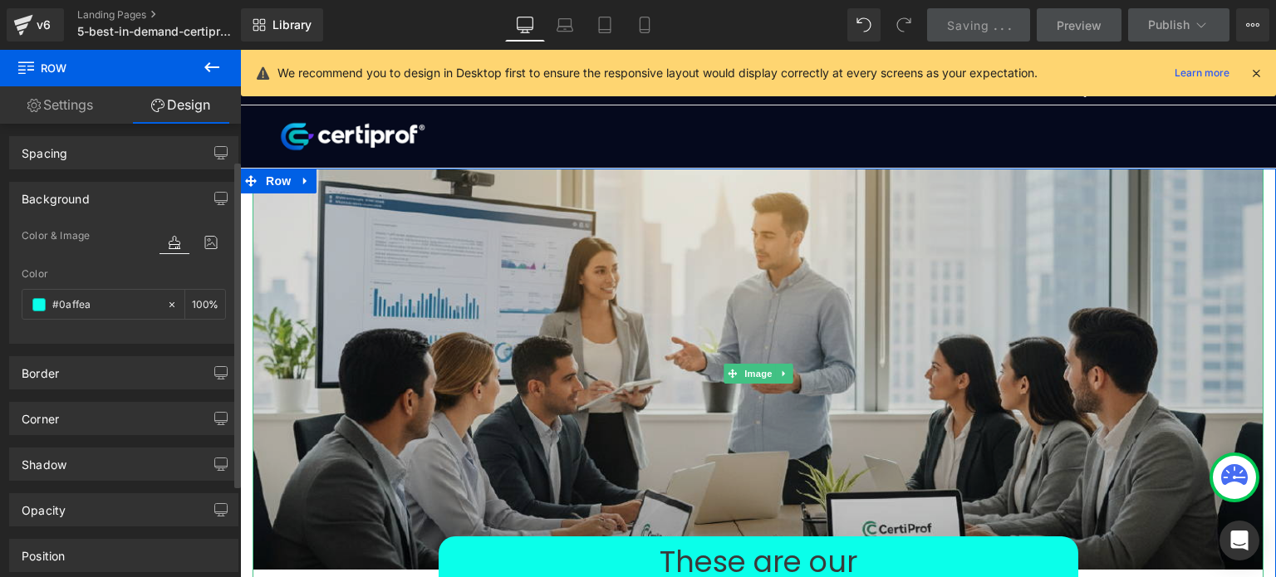
scroll to position [0, 0]
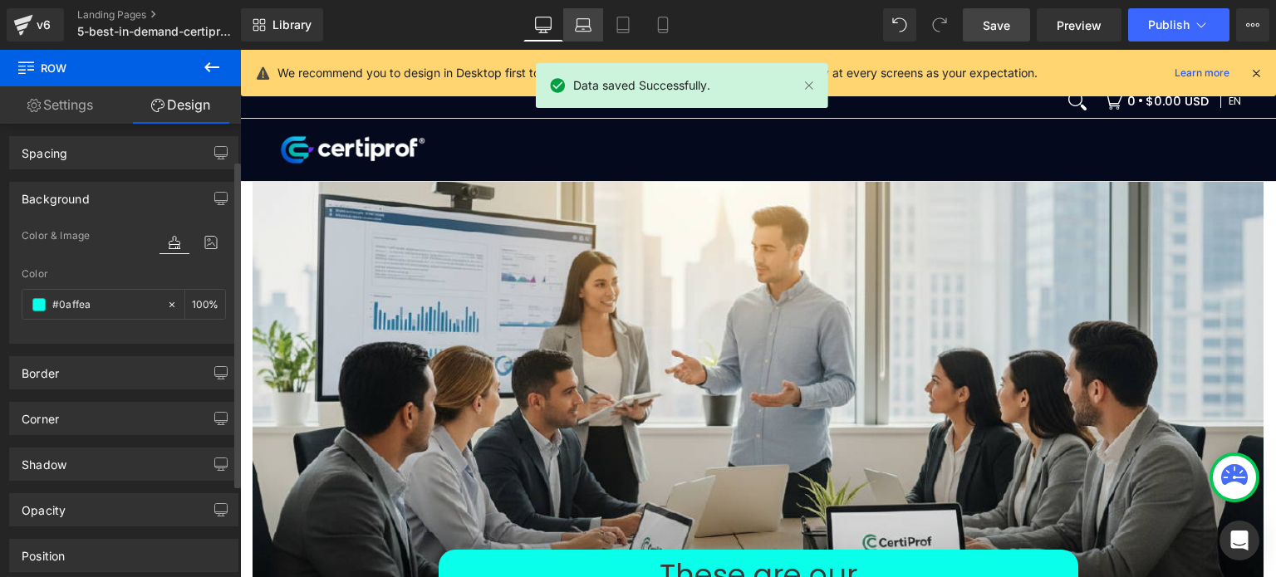
click at [595, 24] on link "Laptop" at bounding box center [583, 24] width 40 height 33
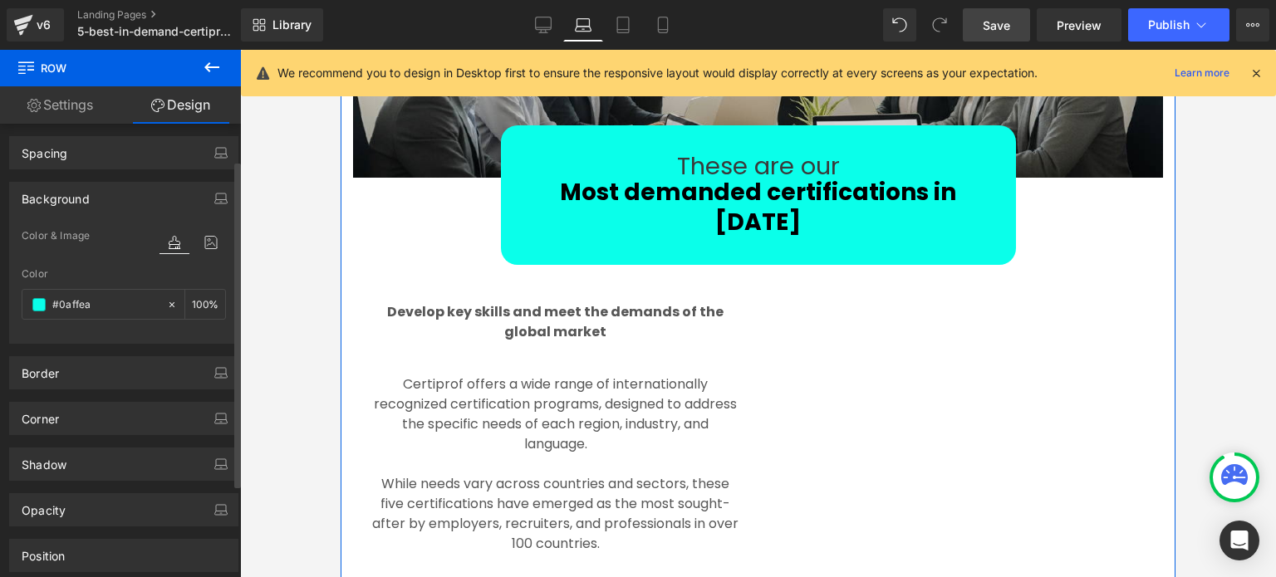
scroll to position [332, 0]
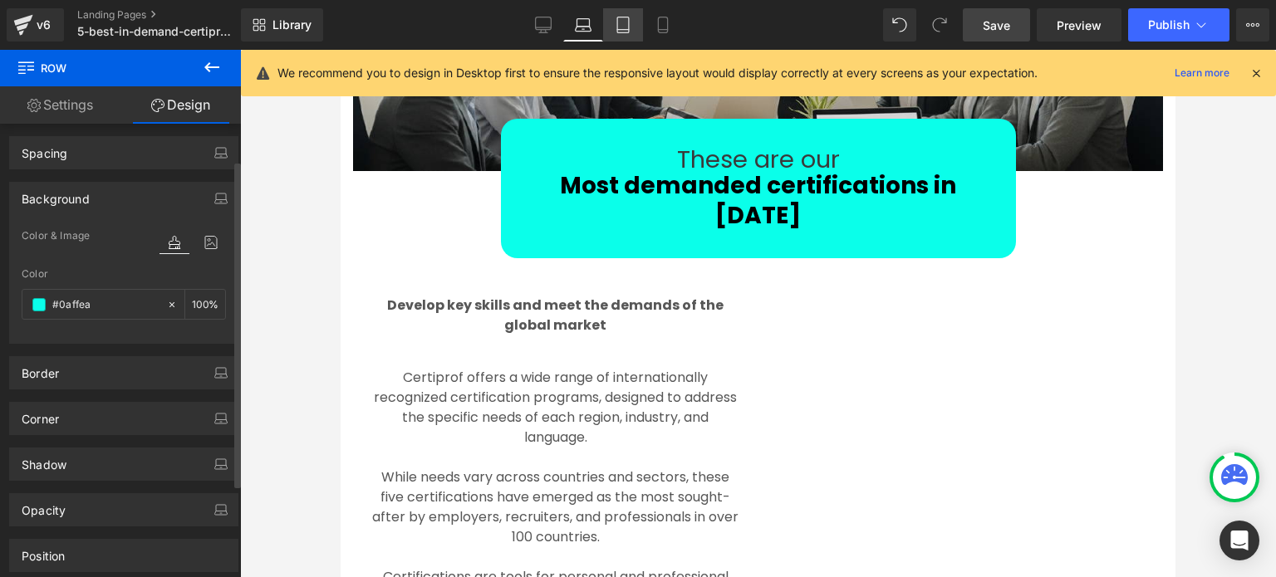
click at [625, 27] on icon at bounding box center [623, 25] width 17 height 17
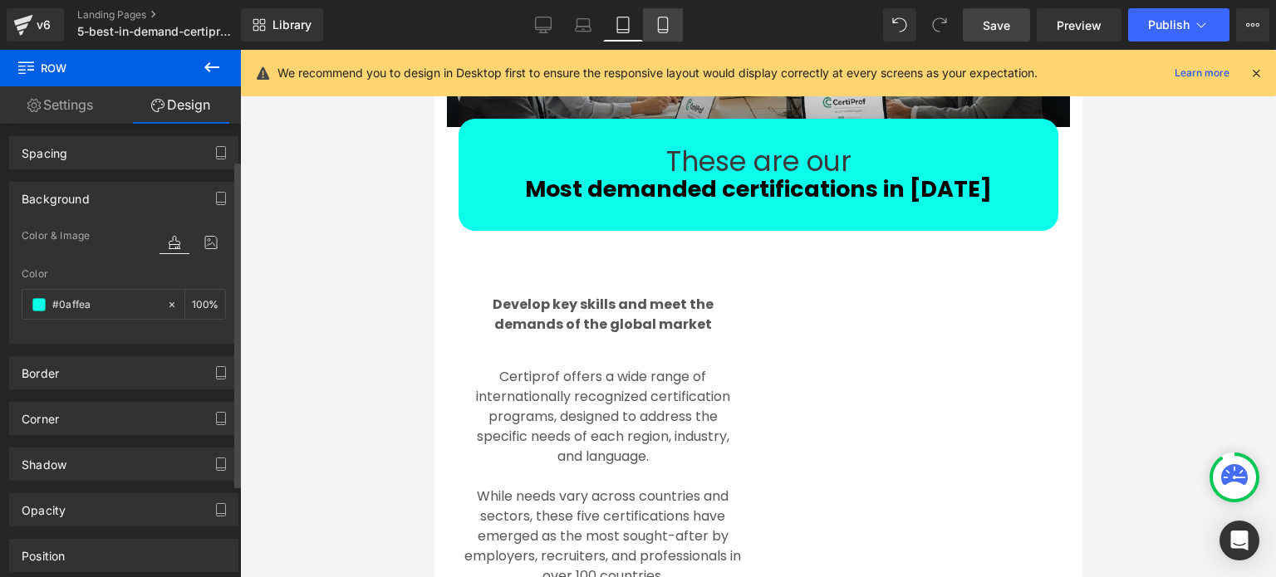
click at [665, 30] on icon at bounding box center [663, 25] width 17 height 17
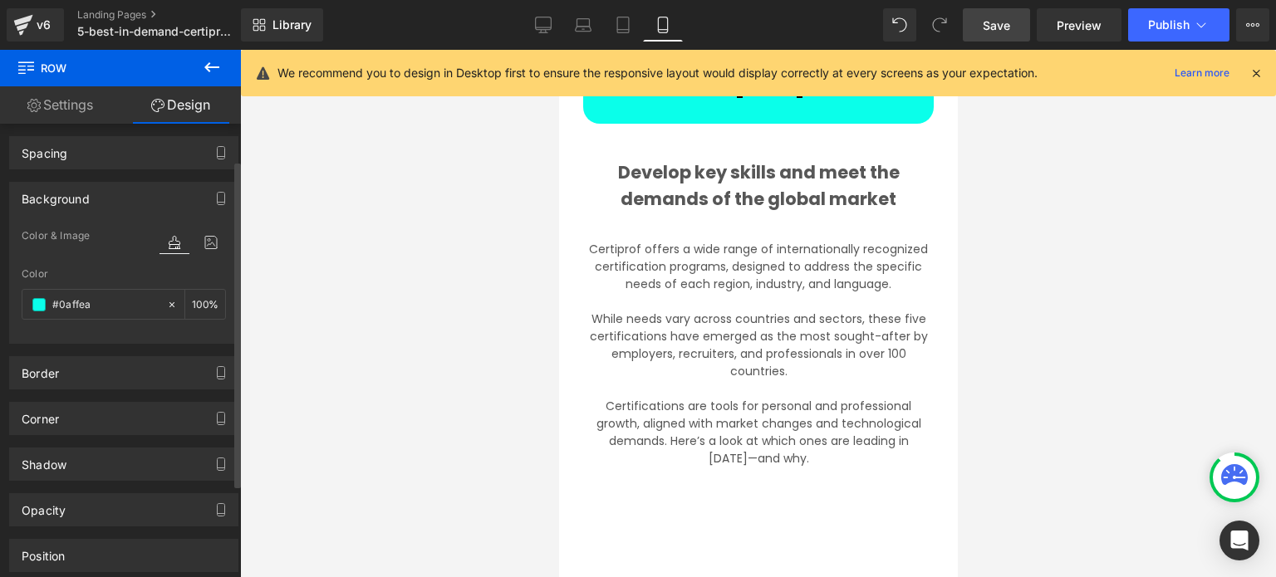
scroll to position [187, 0]
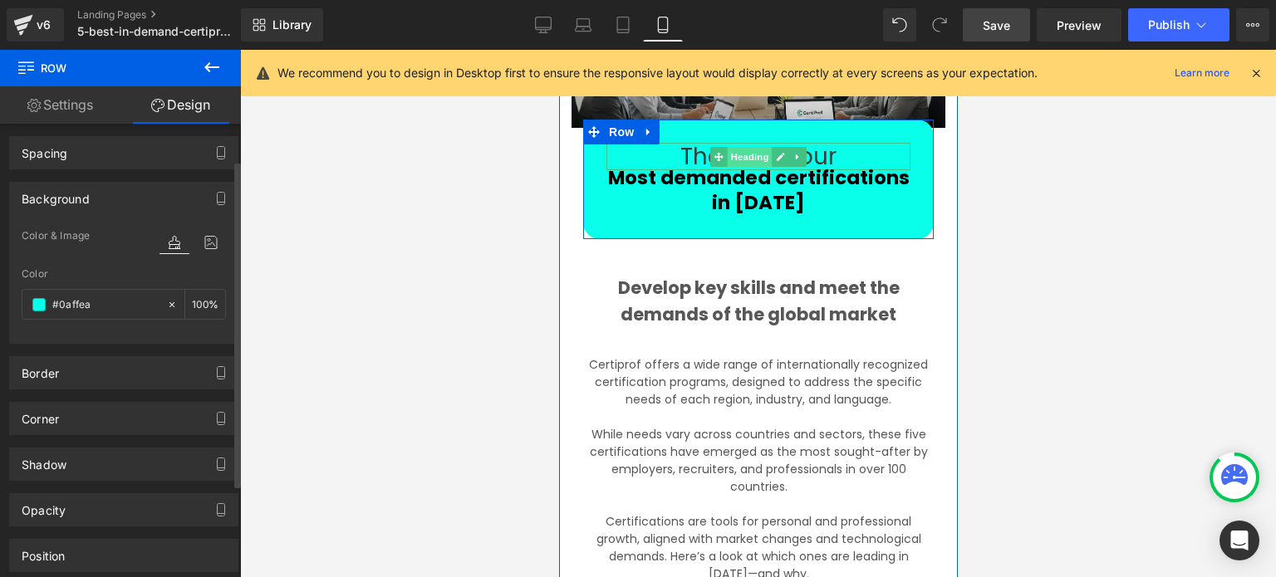
drag, startPoint x: 752, startPoint y: 150, endPoint x: 804, endPoint y: 435, distance: 290.5
click at [752, 150] on span "Heading" at bounding box center [749, 157] width 45 height 20
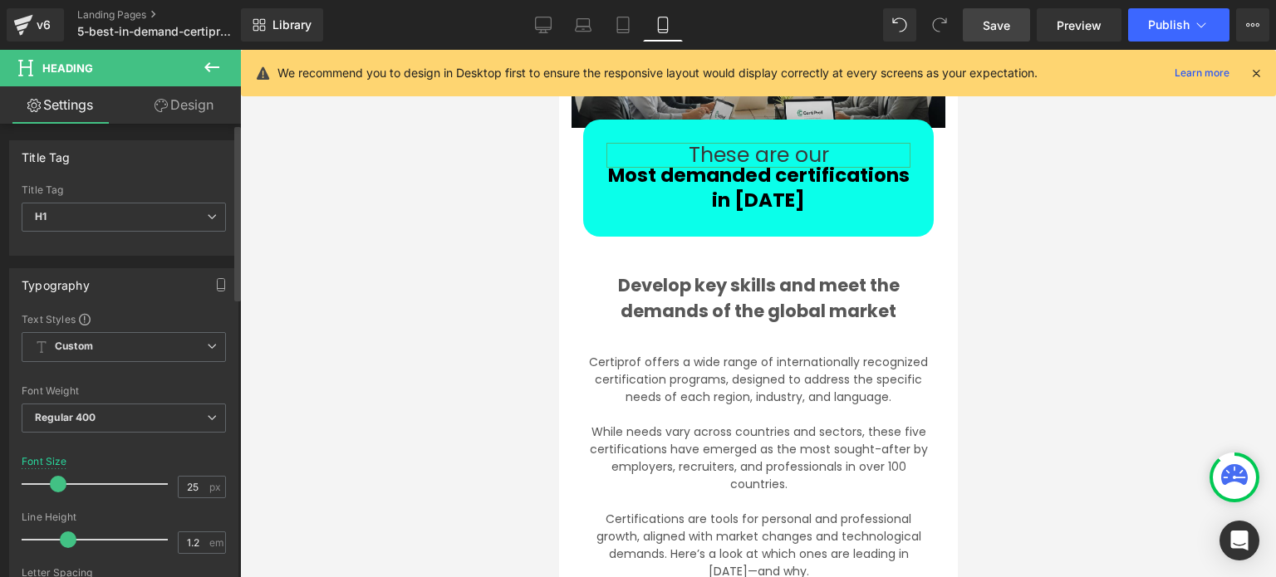
click at [61, 487] on span at bounding box center [58, 484] width 17 height 17
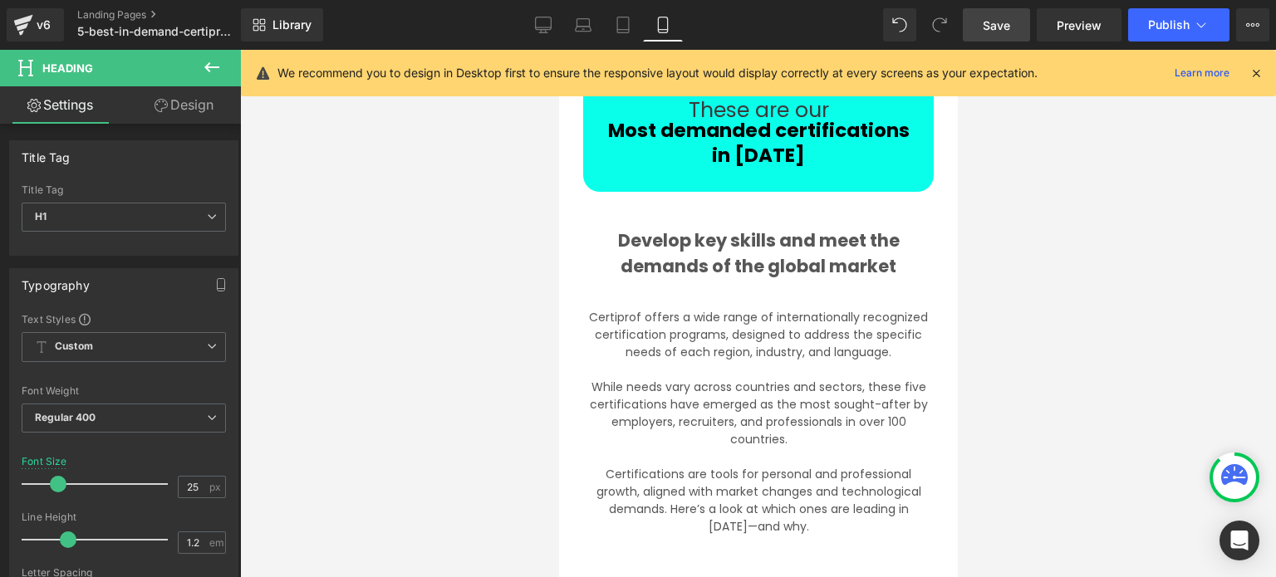
scroll to position [249, 0]
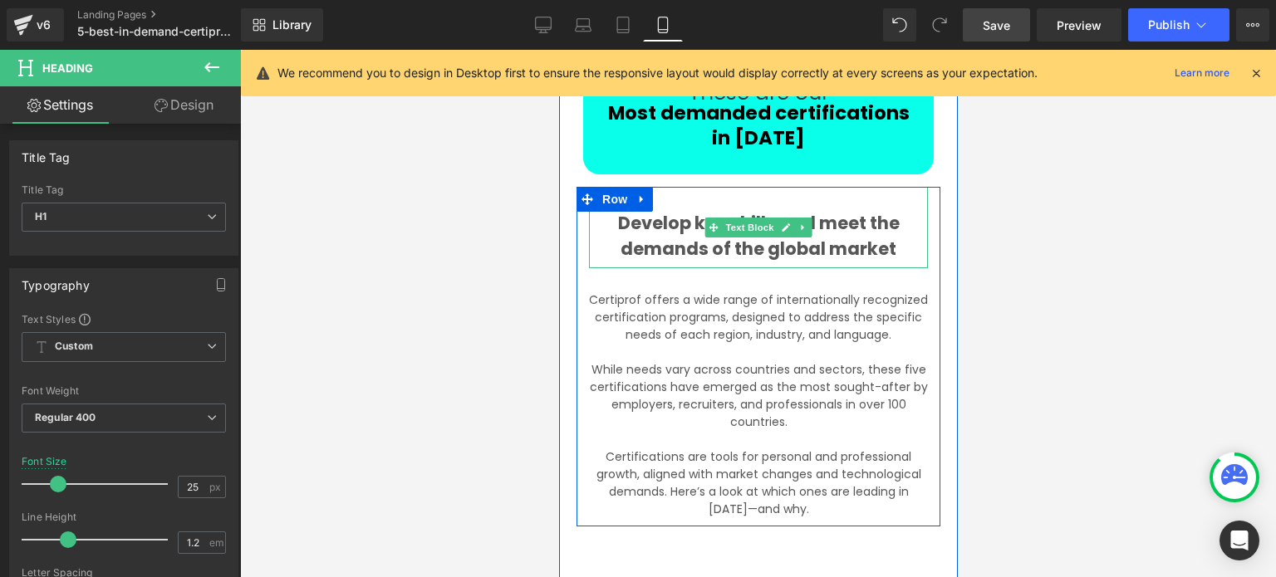
click at [822, 209] on div "Develop key skills and meet the demands of the global market" at bounding box center [757, 227] width 339 height 81
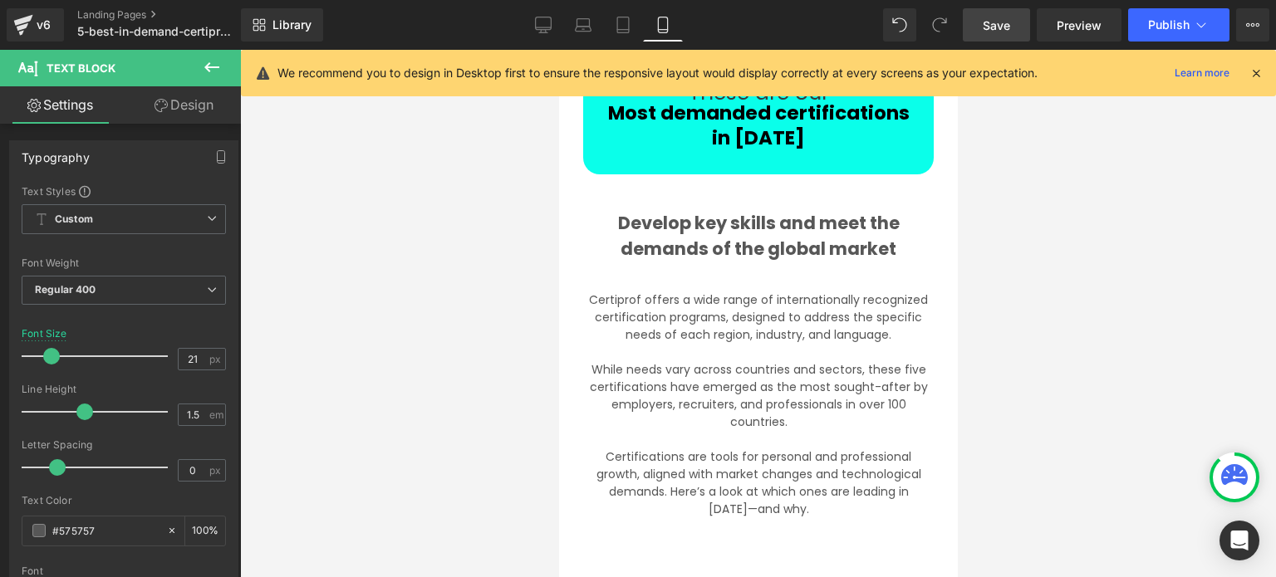
drag, startPoint x: 177, startPoint y: 106, endPoint x: 118, endPoint y: 202, distance: 113.0
click at [177, 106] on link "Design" at bounding box center [184, 104] width 120 height 37
click at [0, 0] on div "Spacing" at bounding box center [0, 0] width 0 height 0
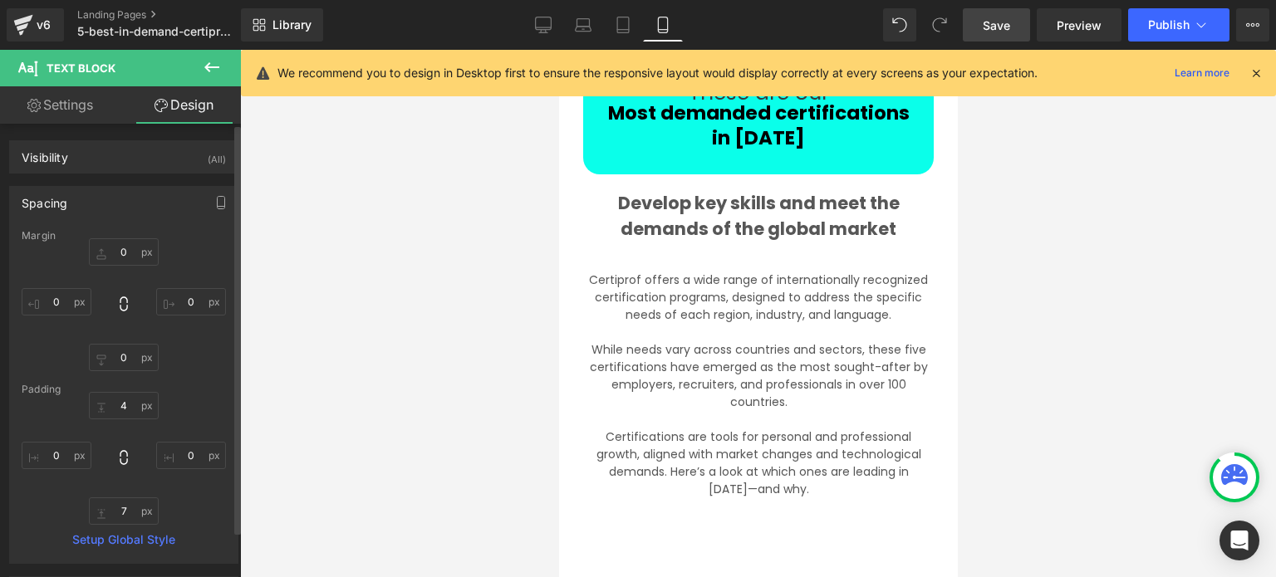
click at [146, 425] on div "4px 4 0px 0 7px 7 0px 0" at bounding box center [124, 458] width 204 height 133
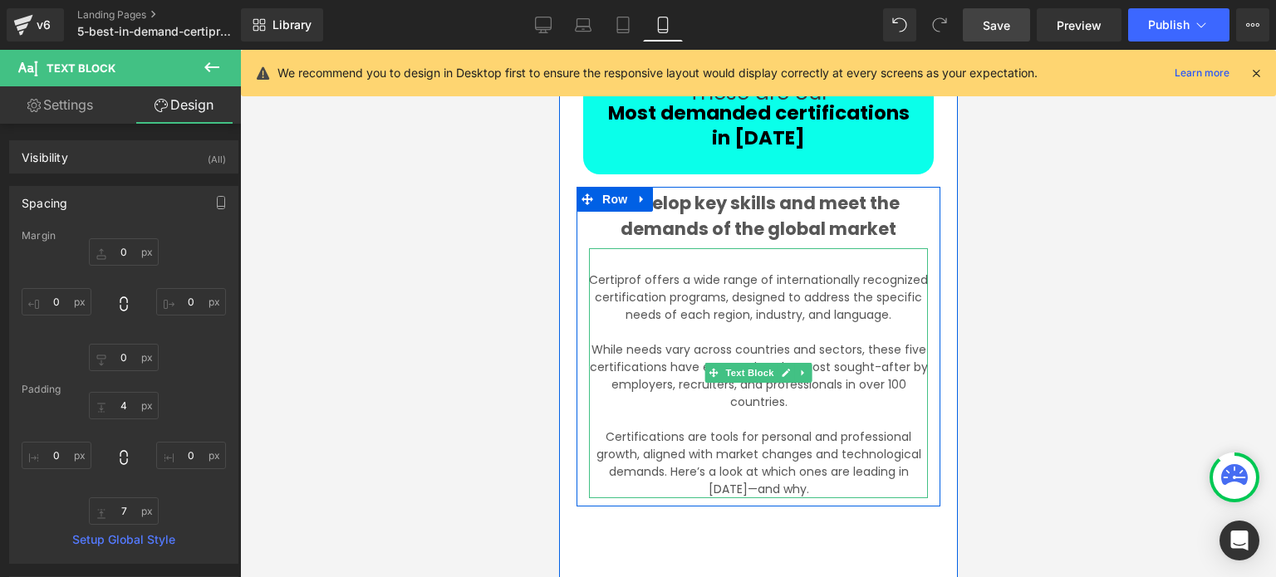
click at [645, 391] on p "While needs vary across countries and sectors, these five certifications have e…" at bounding box center [757, 376] width 339 height 70
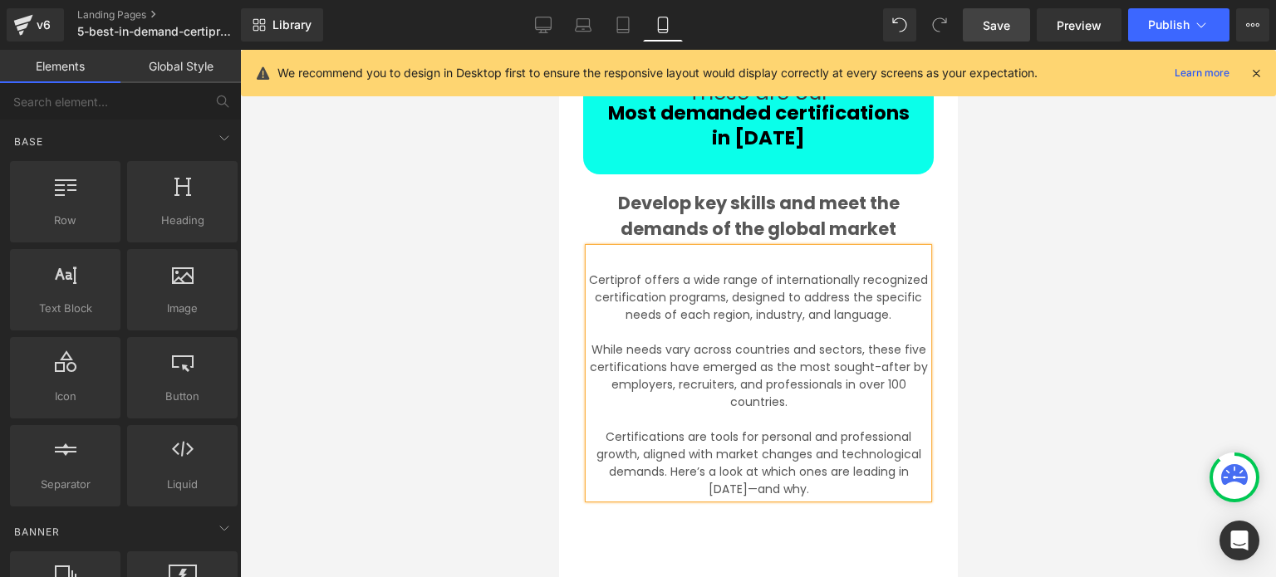
click at [1004, 309] on div at bounding box center [758, 314] width 1036 height 528
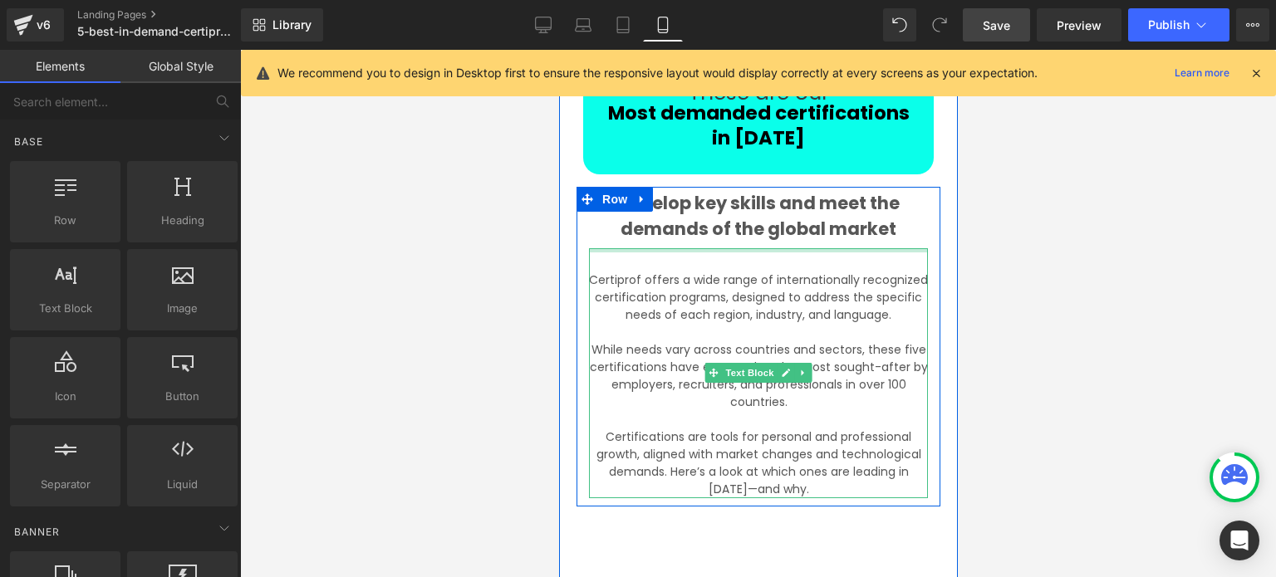
drag, startPoint x: 768, startPoint y: 249, endPoint x: 758, endPoint y: 262, distance: 16.5
click at [765, 245] on div "Develop key skills and meet the demands of the global market Text Block Certipr…" at bounding box center [758, 343] width 364 height 312
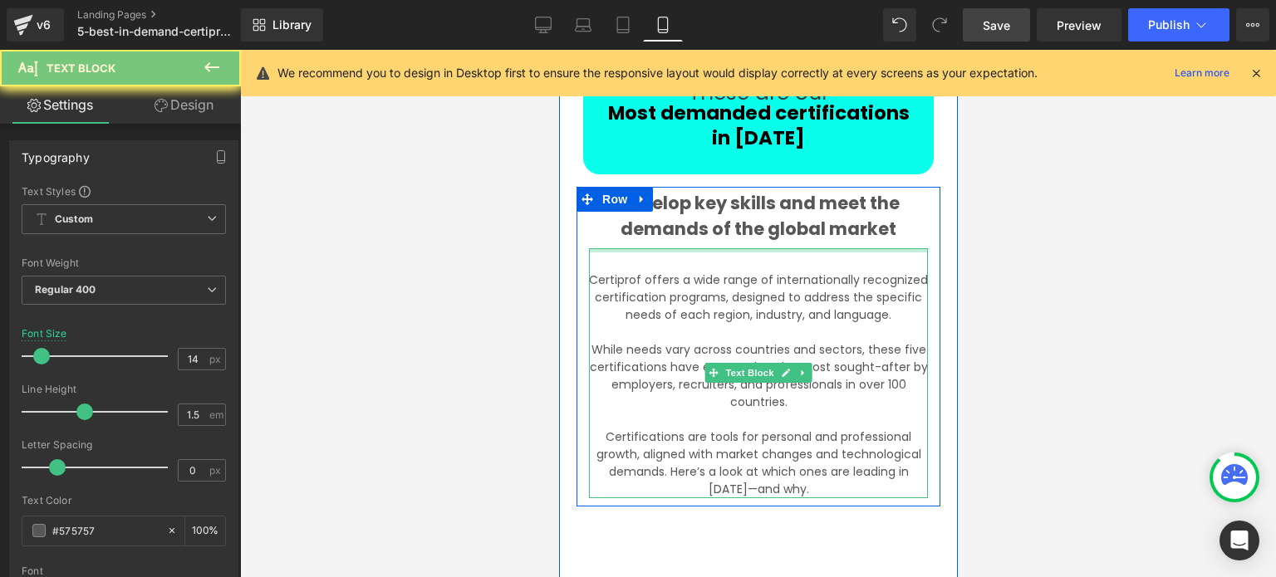
click at [766, 276] on p "Certiprof offers a wide range of internationally recognized certification progr…" at bounding box center [757, 298] width 339 height 52
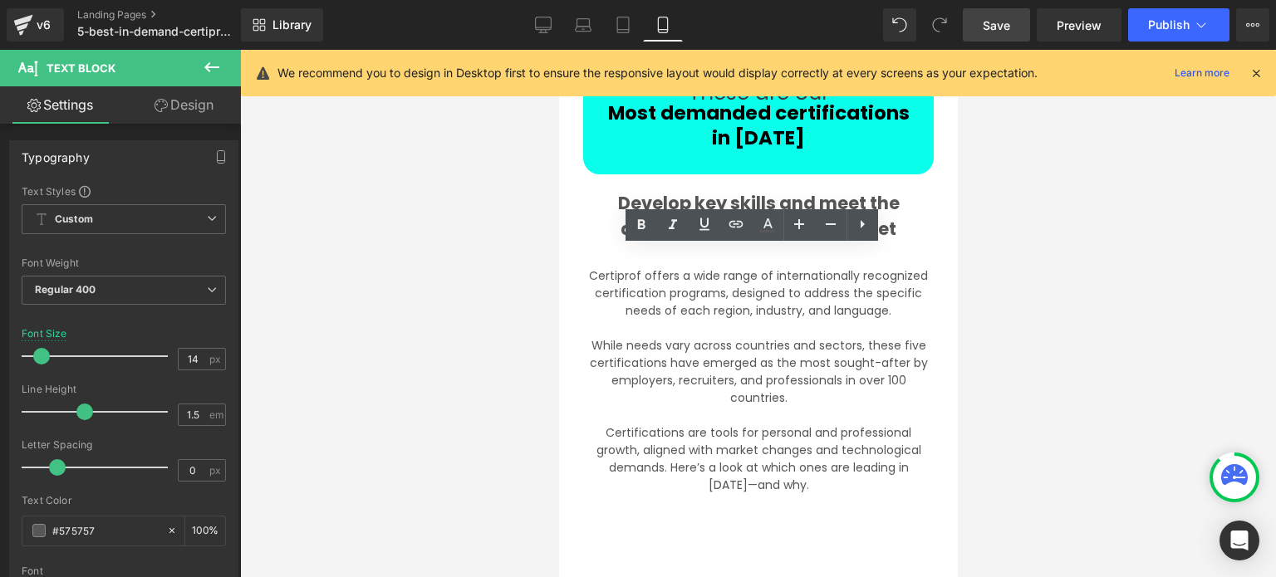
click at [989, 298] on div at bounding box center [758, 314] width 1036 height 528
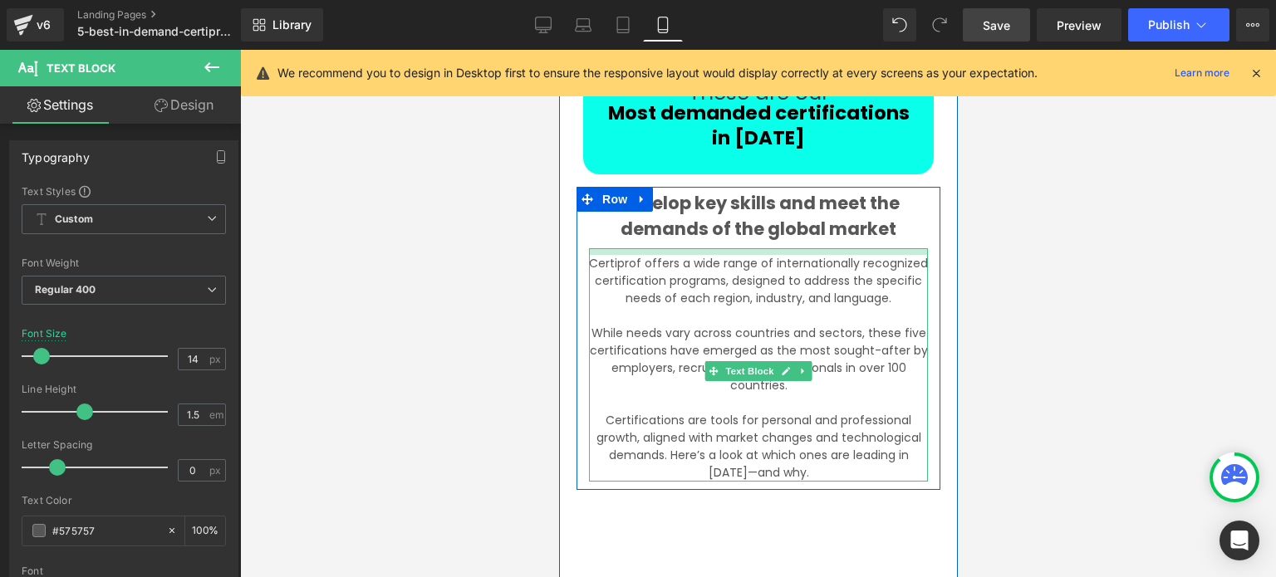
click at [833, 243] on div "Develop key skills and meet the demands of the global market Text Block Certipr…" at bounding box center [758, 334] width 364 height 295
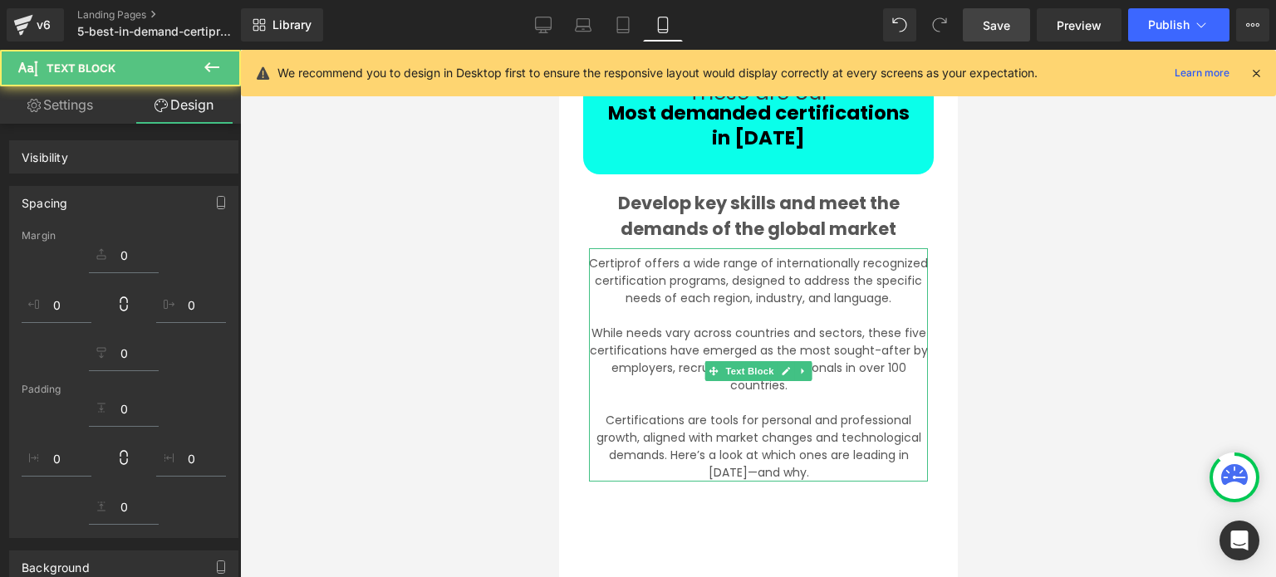
click at [1042, 345] on div at bounding box center [758, 314] width 1036 height 528
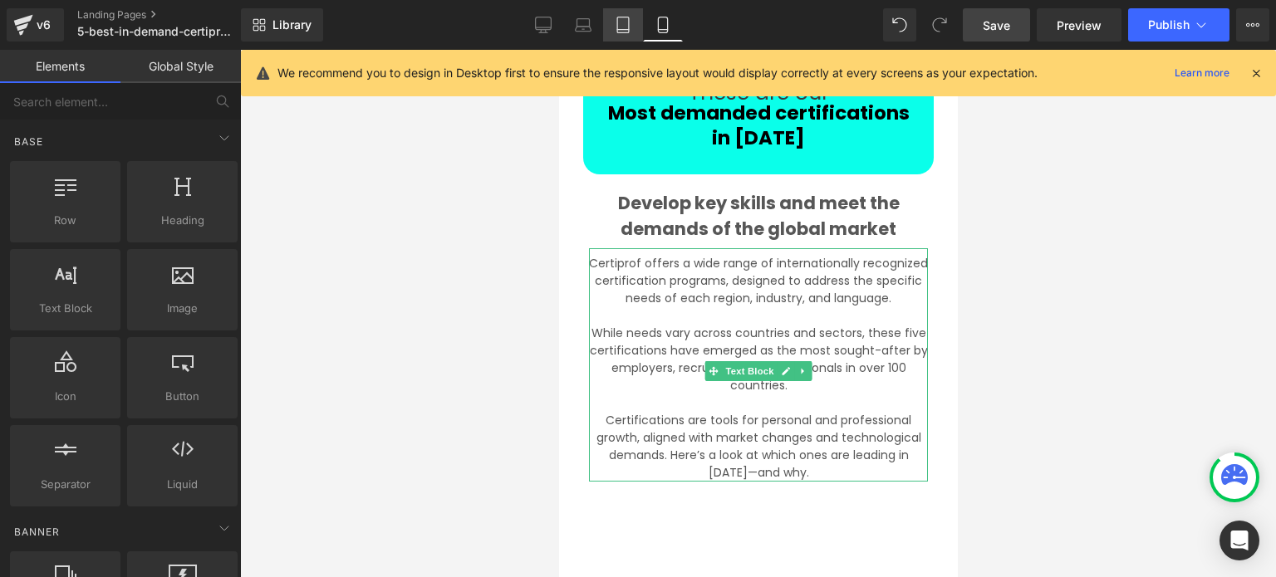
click at [627, 30] on icon at bounding box center [623, 25] width 17 height 17
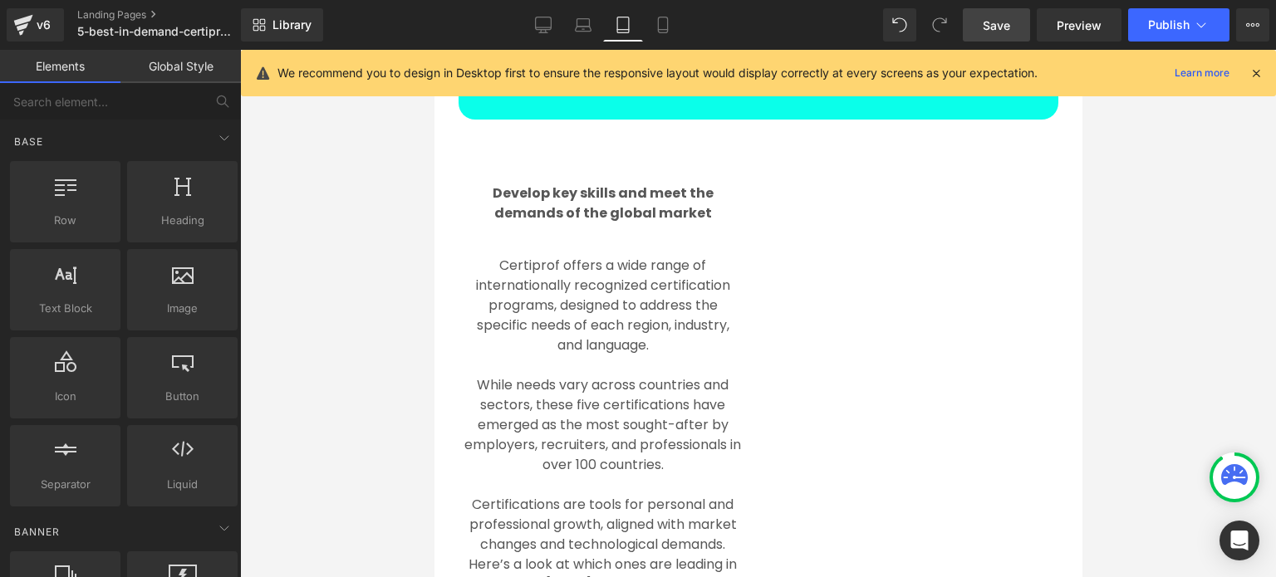
scroll to position [403, 0]
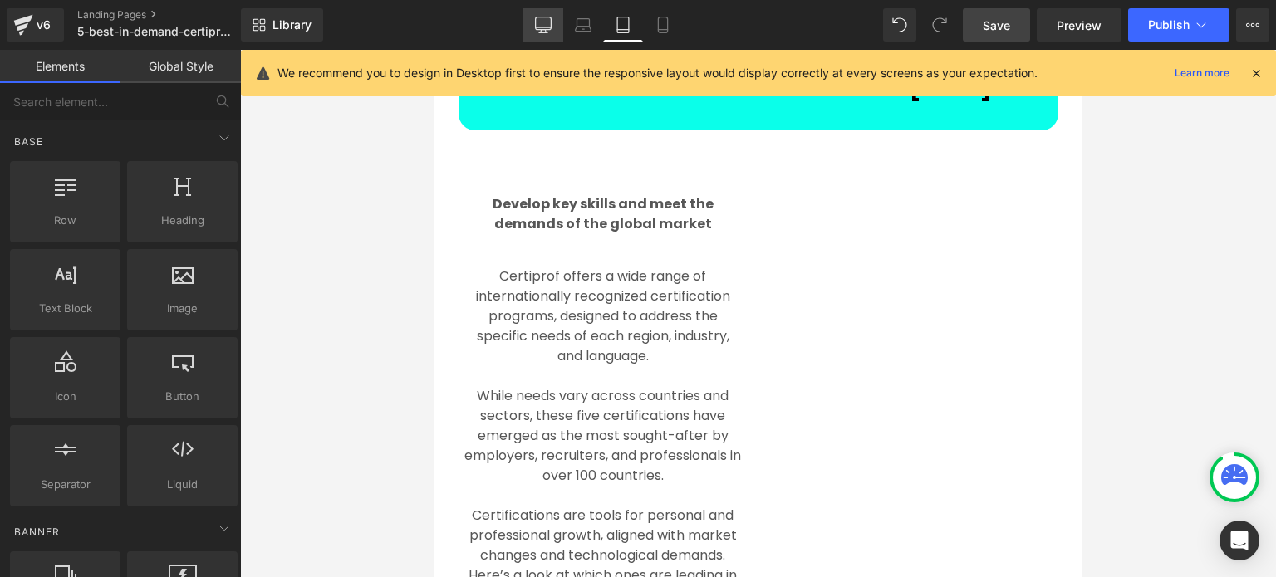
click at [551, 33] on link "Desktop" at bounding box center [543, 24] width 40 height 33
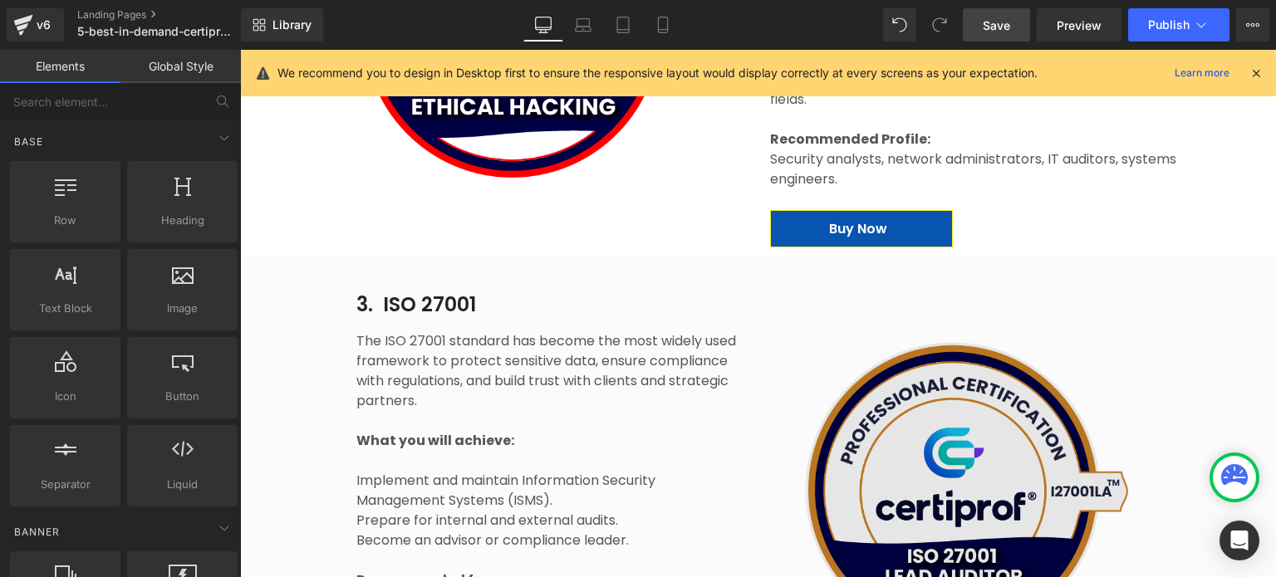
scroll to position [2502, 0]
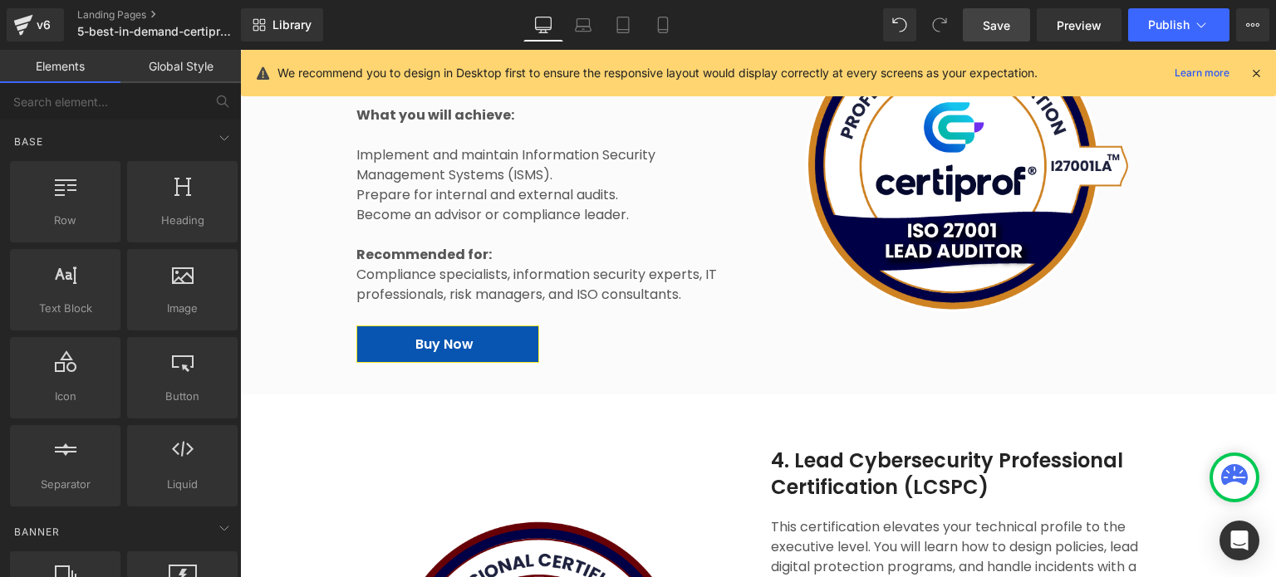
click at [1010, 26] on span "Save" at bounding box center [996, 25] width 27 height 17
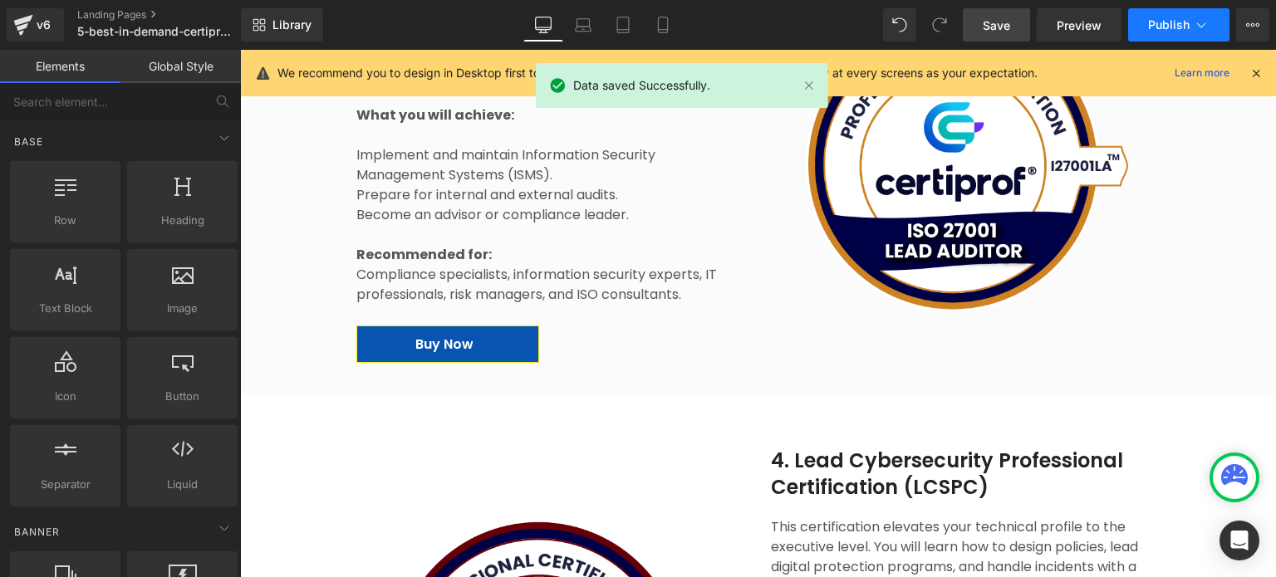
click at [1152, 27] on span "Publish" at bounding box center [1169, 24] width 42 height 13
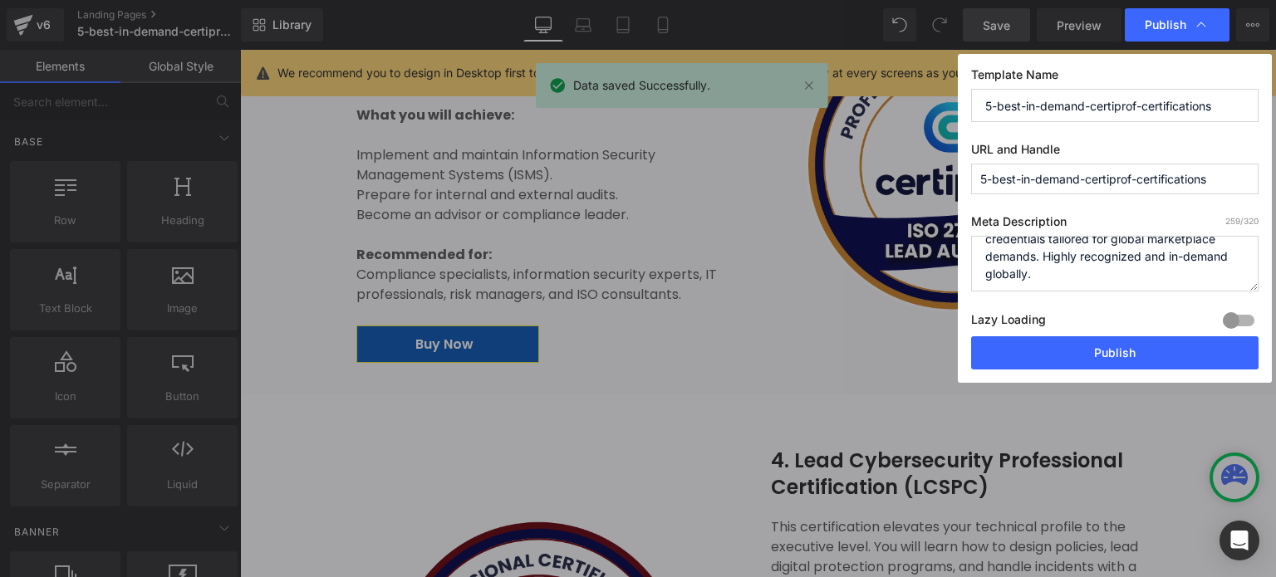
scroll to position [87, 0]
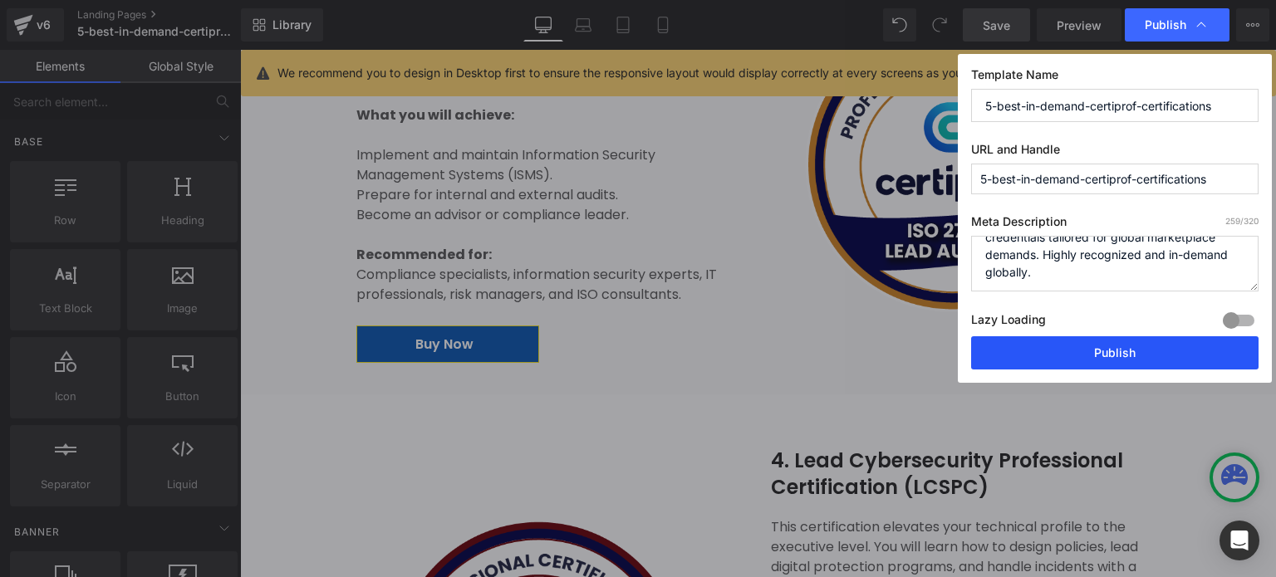
click at [1043, 349] on button "Publish" at bounding box center [1114, 352] width 287 height 33
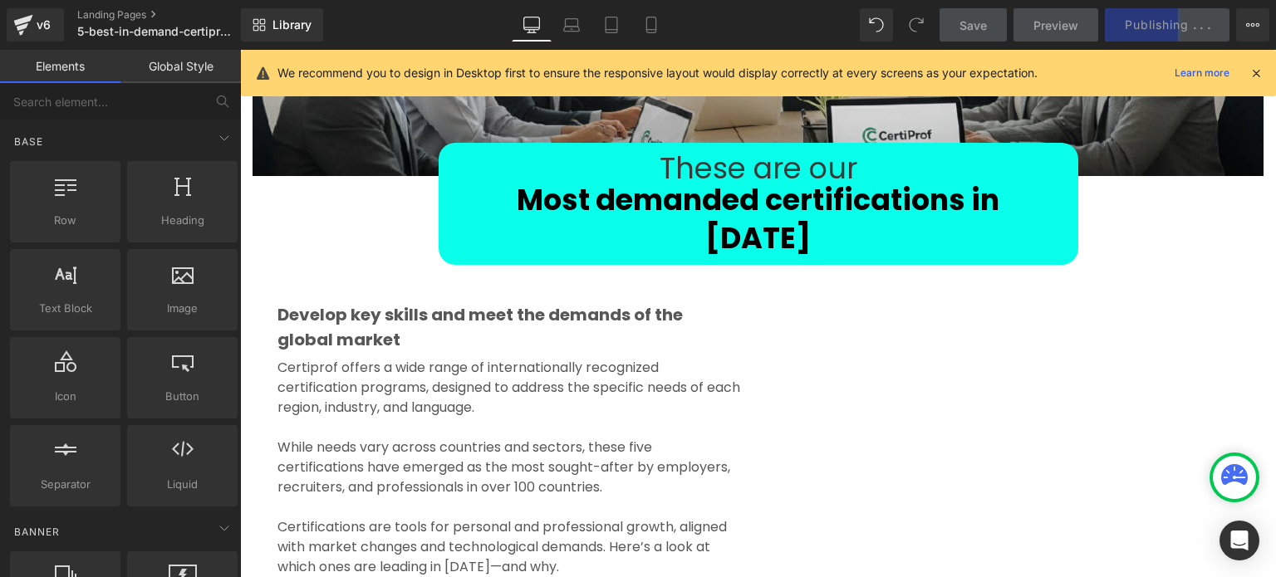
scroll to position [342, 0]
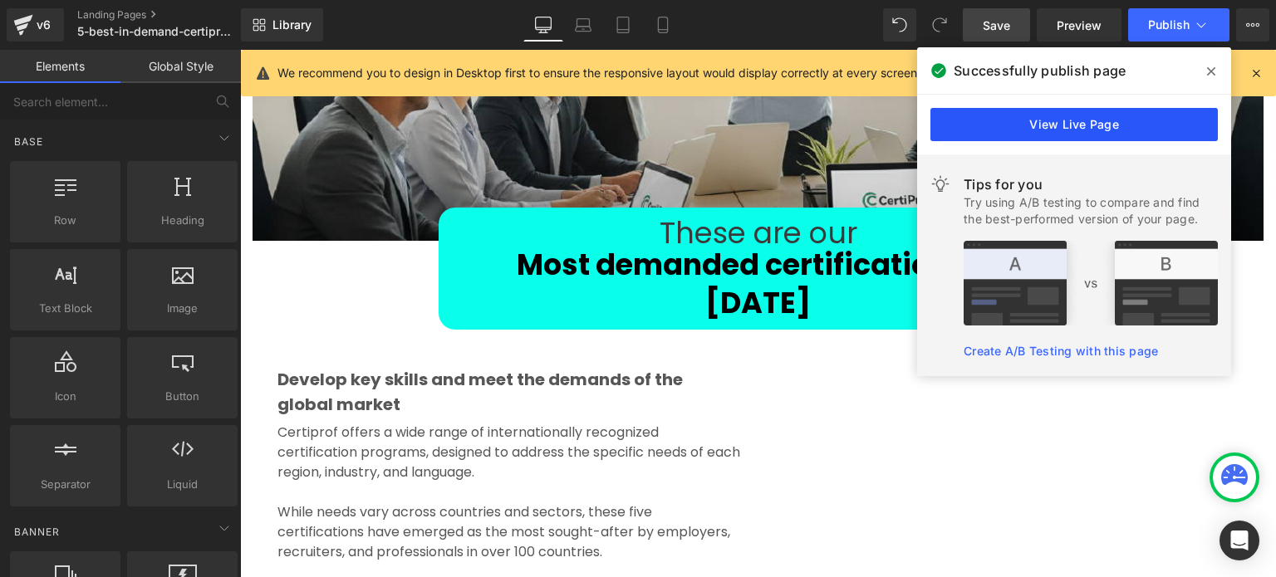
click at [1086, 130] on link "View Live Page" at bounding box center [1073, 124] width 287 height 33
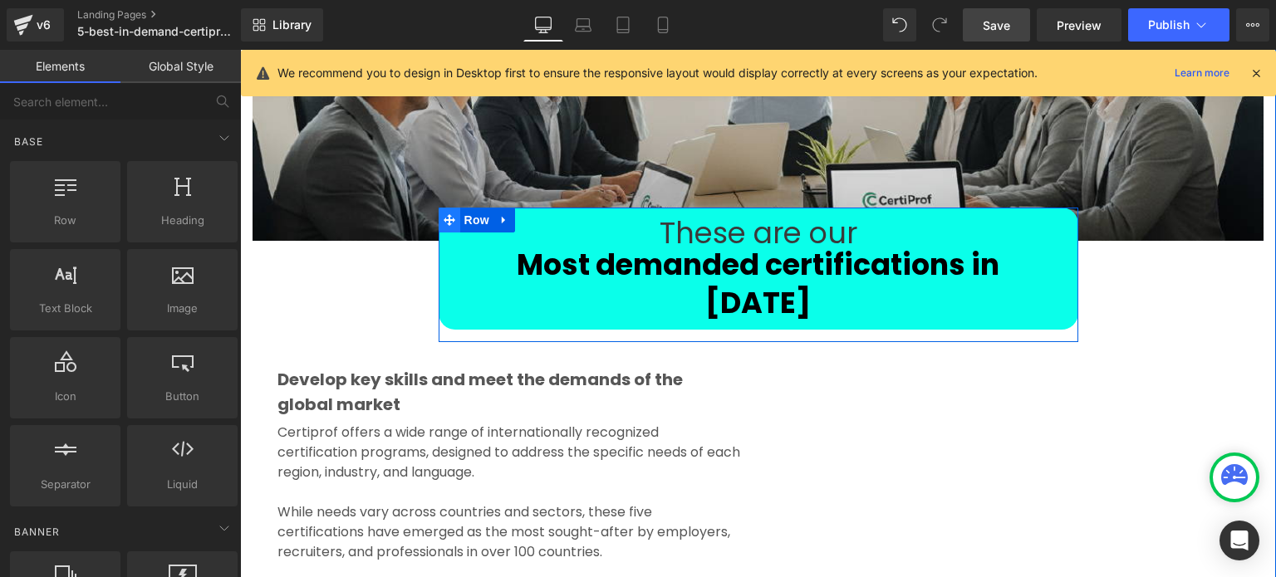
click at [445, 225] on icon at bounding box center [450, 220] width 12 height 12
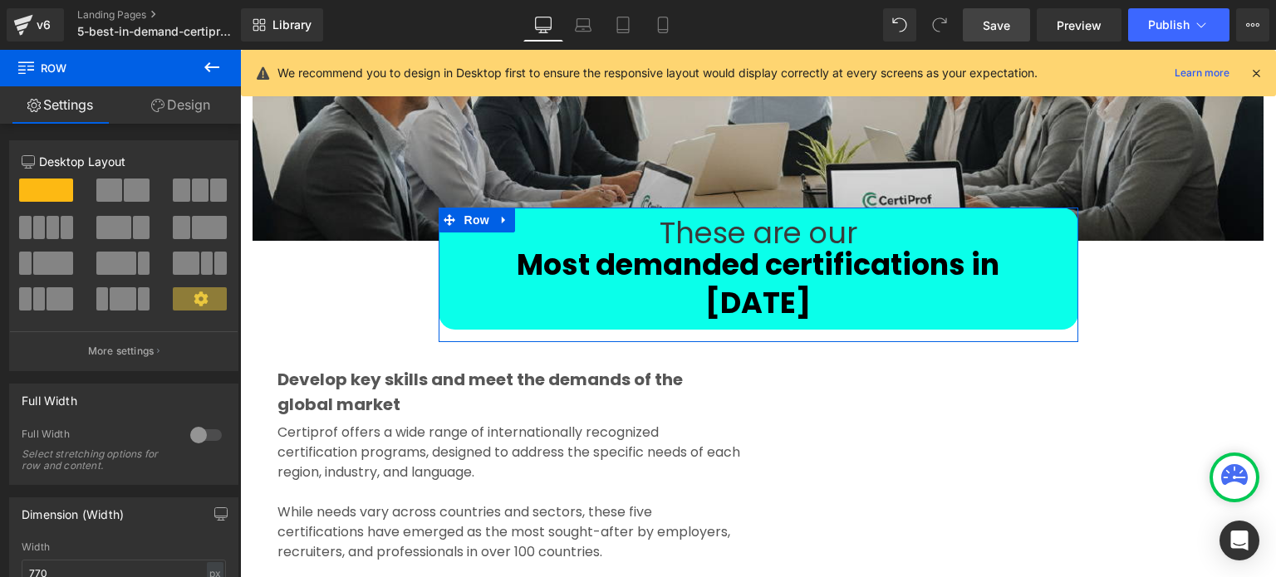
click at [179, 108] on link "Design" at bounding box center [180, 104] width 120 height 37
click at [0, 0] on div "Spacing" at bounding box center [0, 0] width 0 height 0
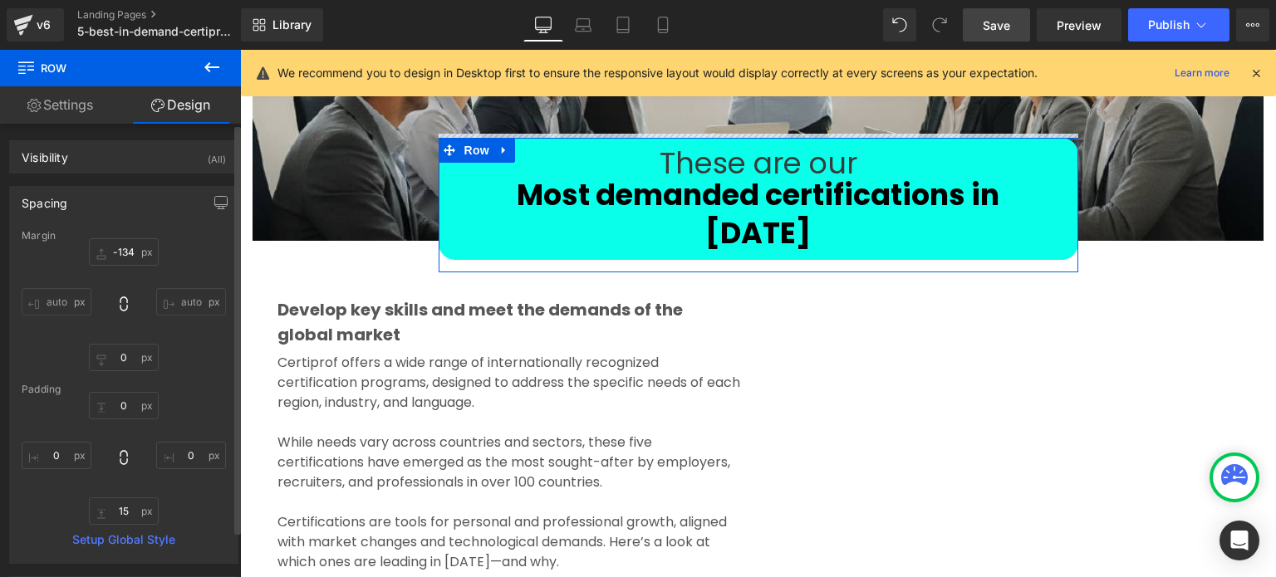
click at [145, 315] on div "-134px -134 auto auto 0px 0 auto auto" at bounding box center [124, 304] width 204 height 133
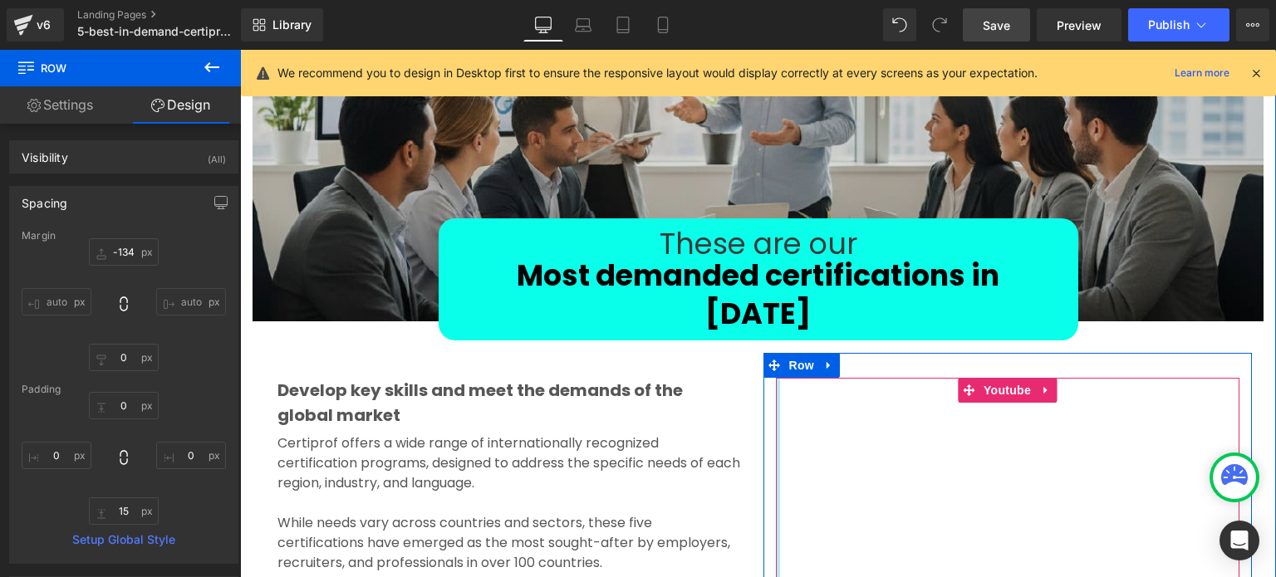
scroll to position [259, 0]
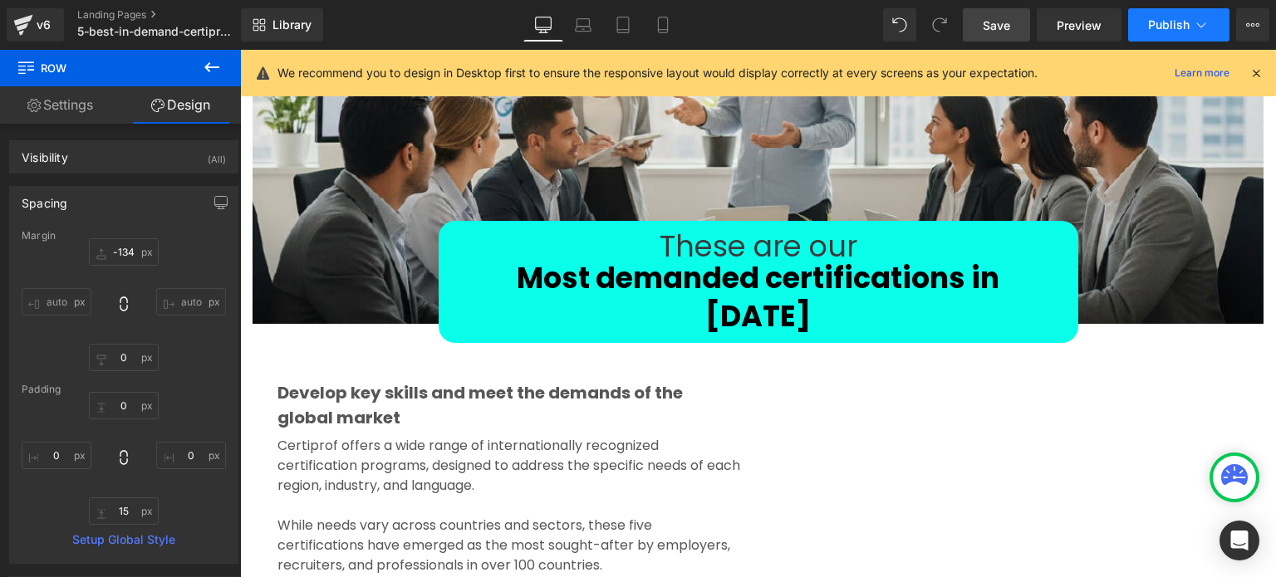
click at [1140, 26] on button "Publish" at bounding box center [1178, 24] width 101 height 33
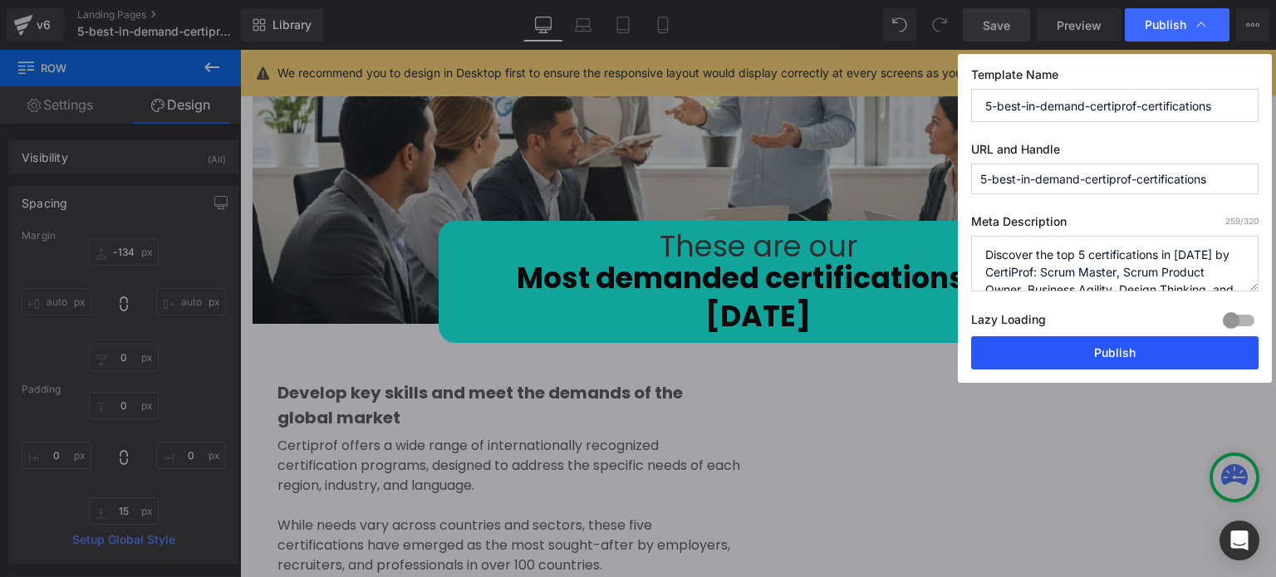
click at [1069, 341] on button "Publish" at bounding box center [1114, 352] width 287 height 33
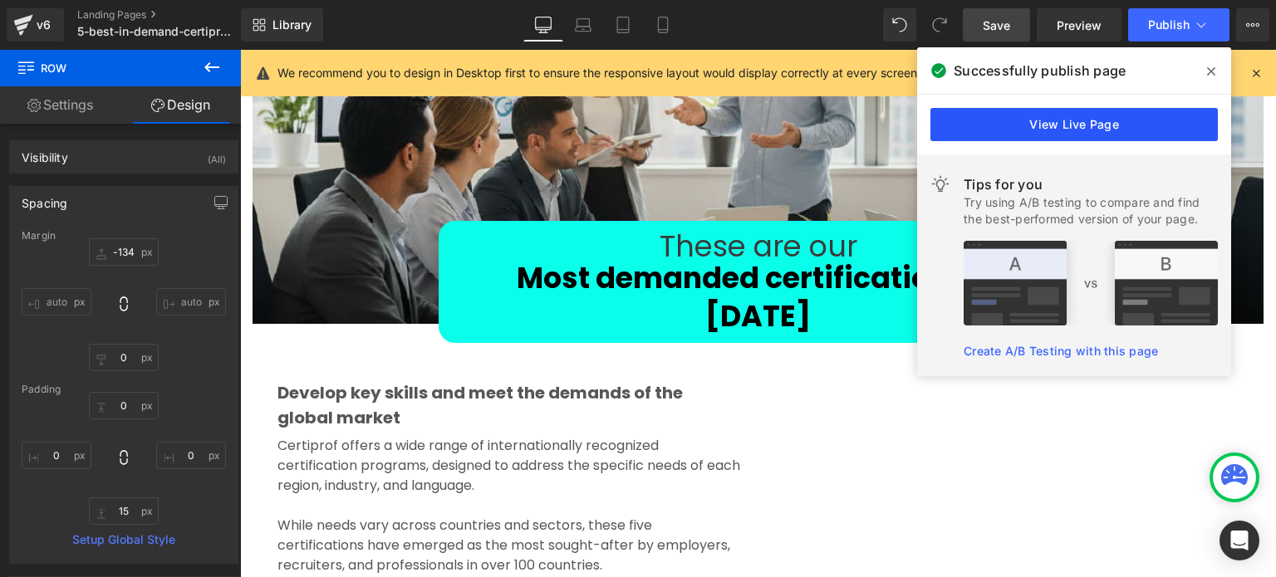
click at [1040, 129] on link "View Live Page" at bounding box center [1073, 124] width 287 height 33
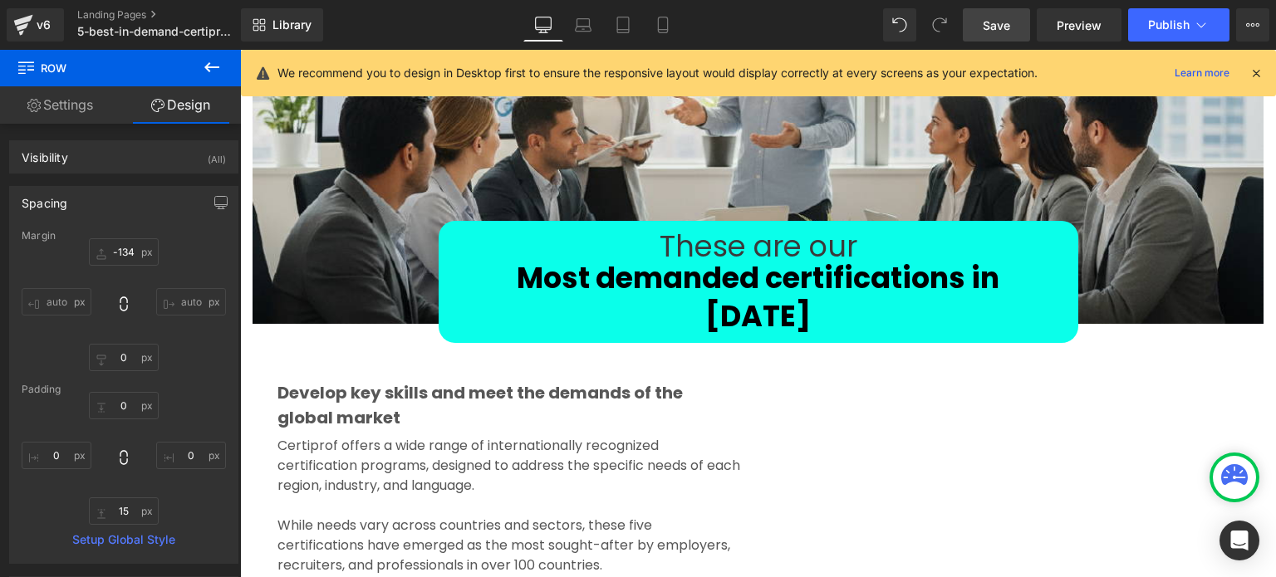
click at [214, 68] on icon at bounding box center [212, 67] width 20 height 20
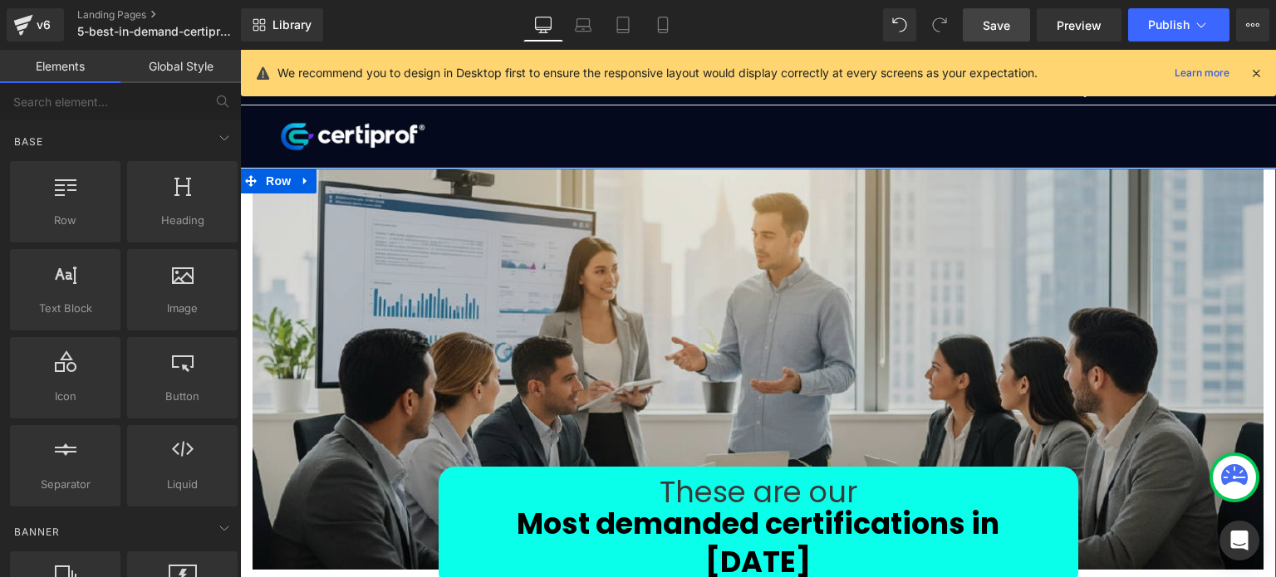
scroll to position [10, 0]
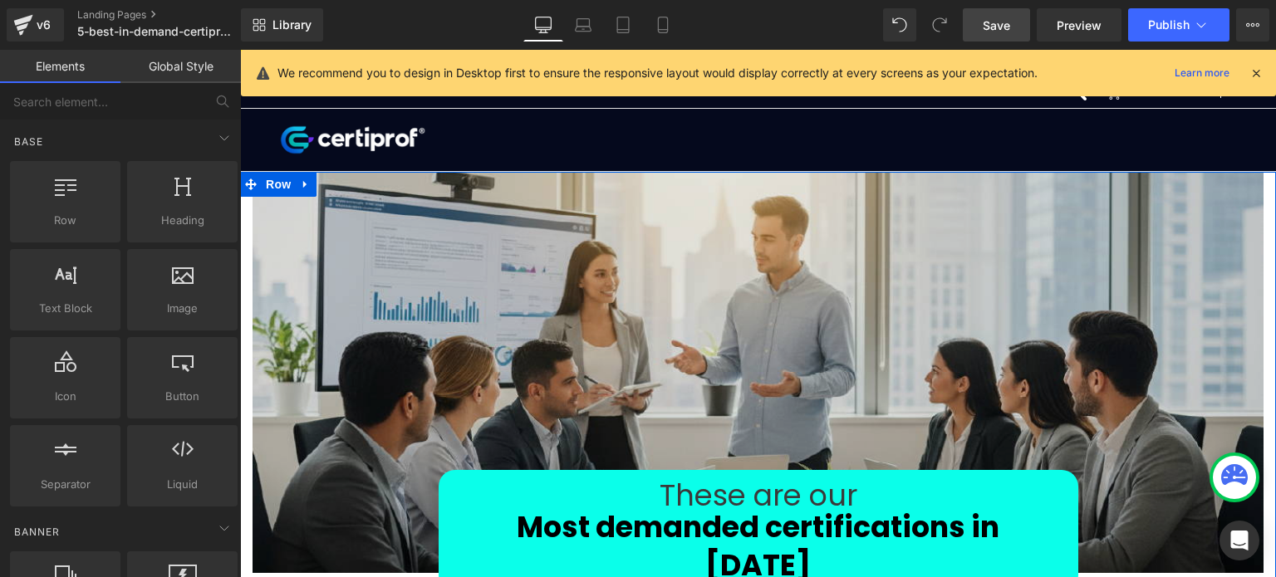
click at [979, 354] on img at bounding box center [758, 372] width 1011 height 401
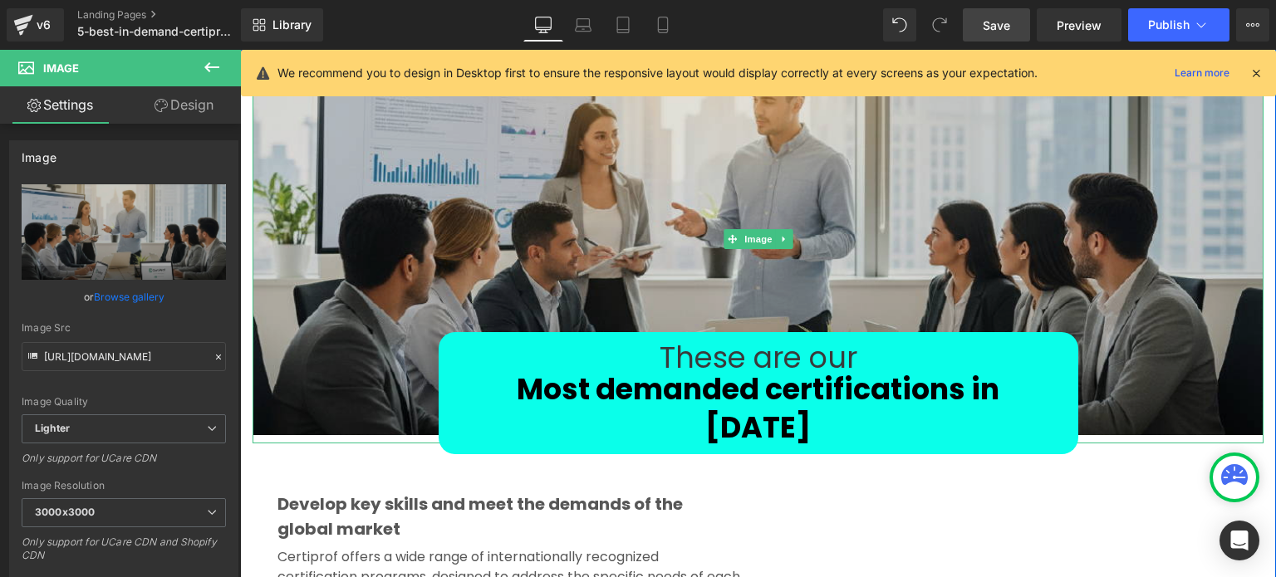
scroll to position [176, 0]
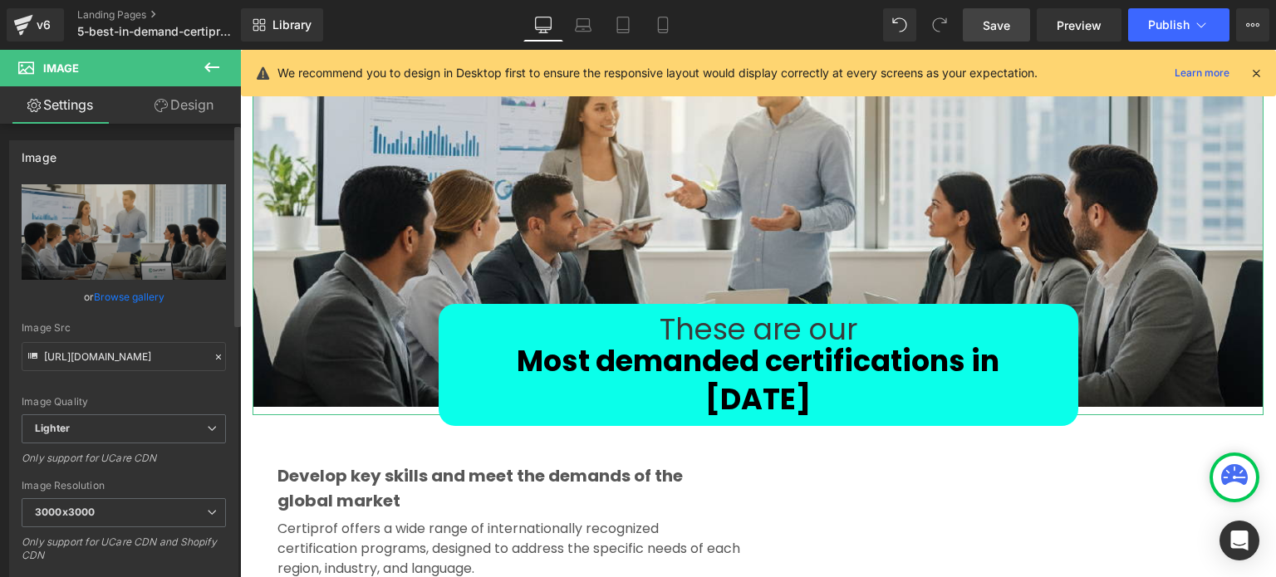
click at [131, 295] on link "Browse gallery" at bounding box center [129, 296] width 71 height 29
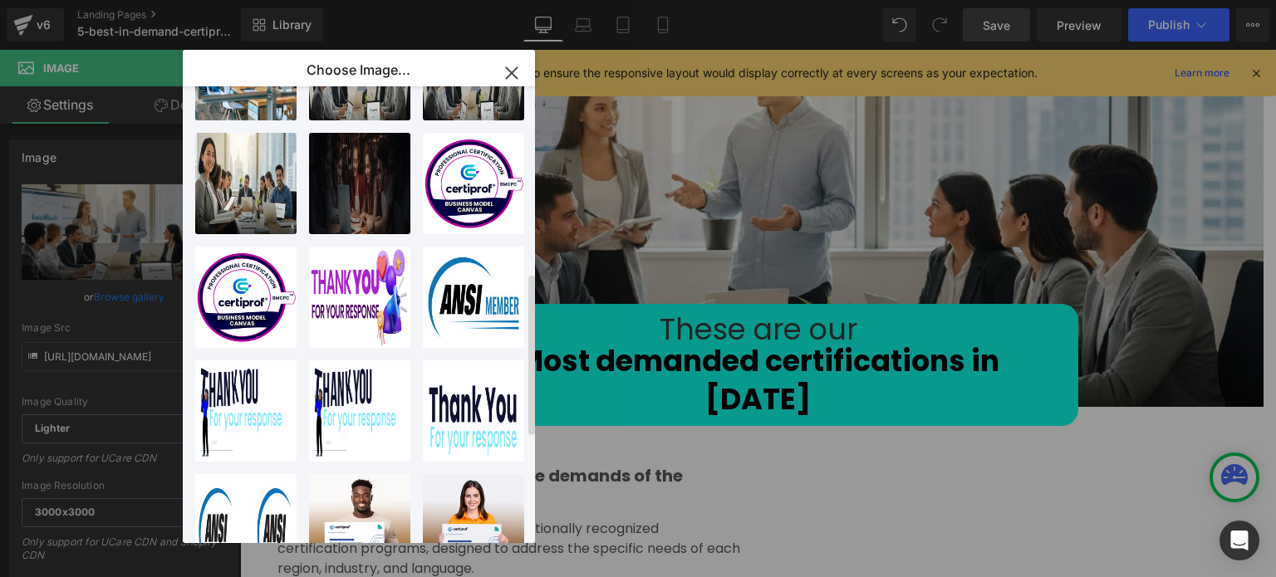
scroll to position [415, 0]
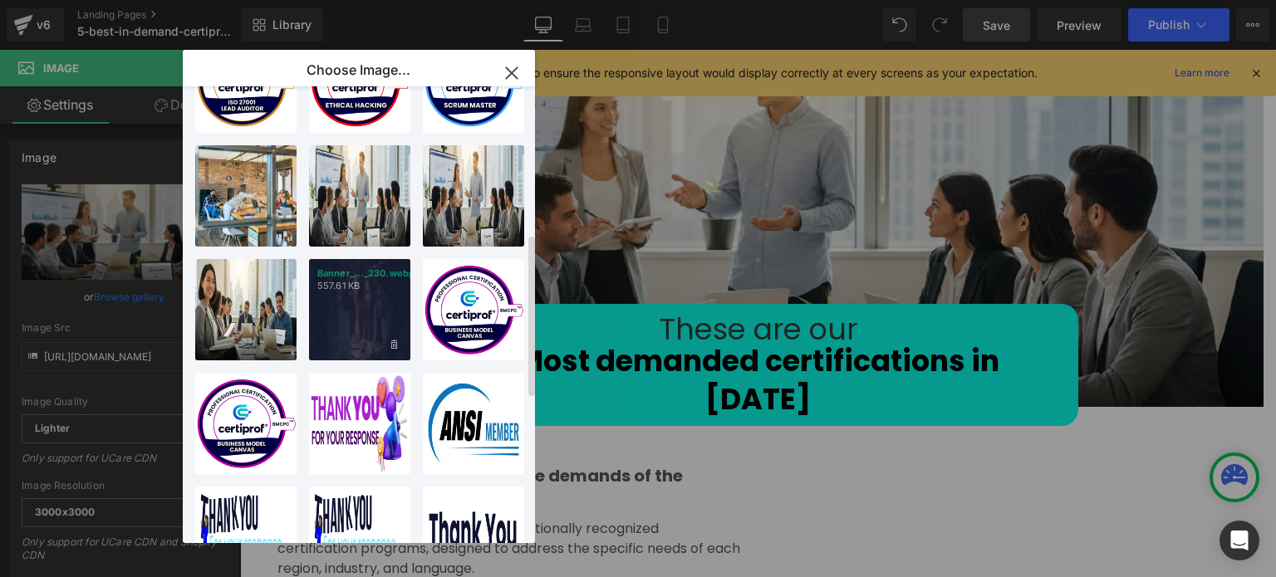
click at [367, 307] on div "Banner_..._230.webp 557.61 KB" at bounding box center [359, 309] width 101 height 101
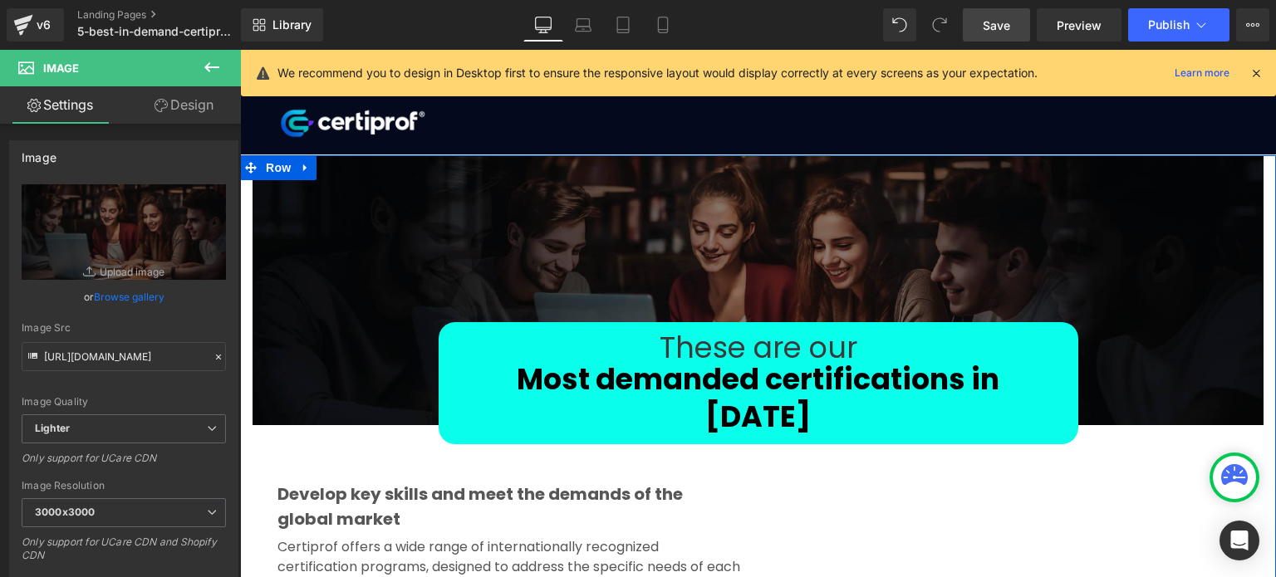
scroll to position [0, 0]
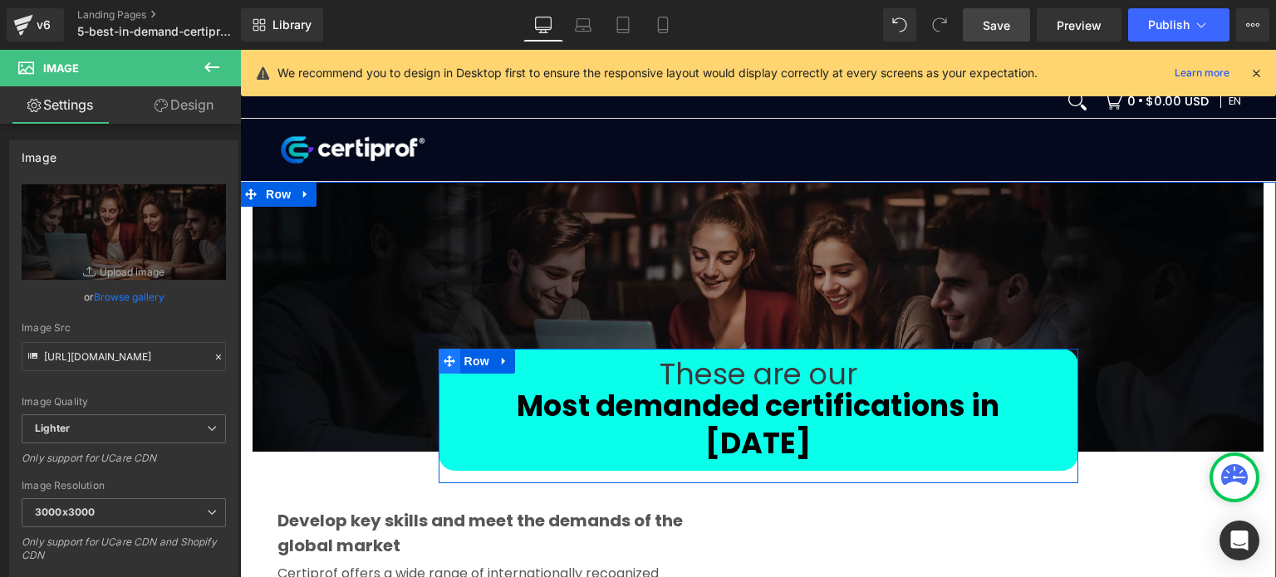
click at [444, 357] on icon at bounding box center [450, 362] width 12 height 12
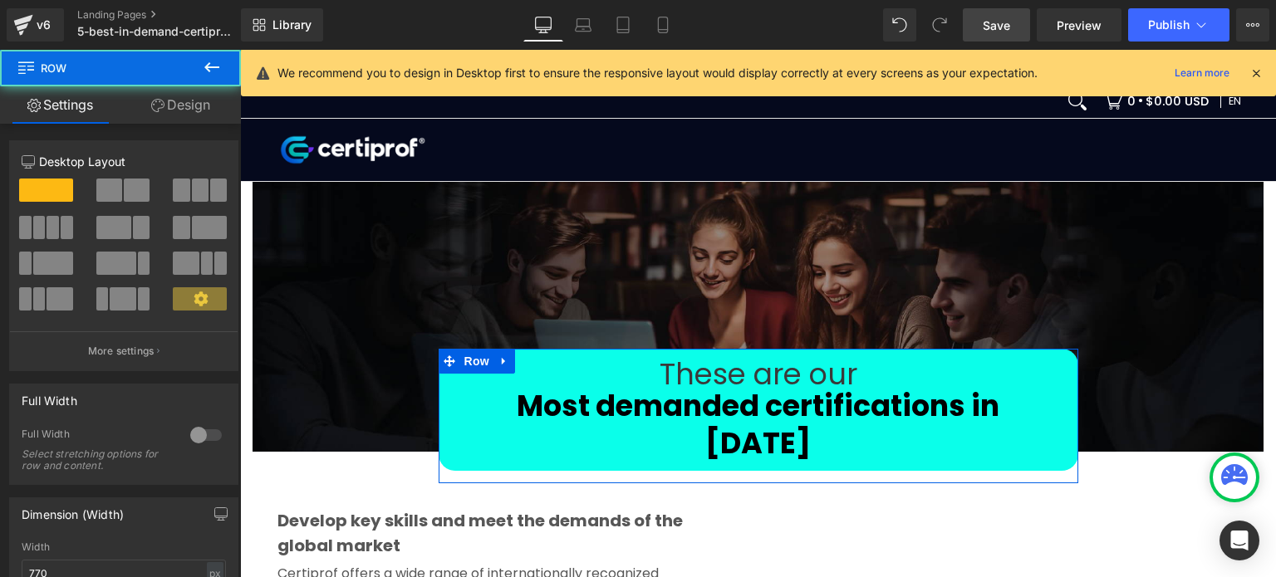
click at [171, 103] on link "Design" at bounding box center [180, 104] width 120 height 37
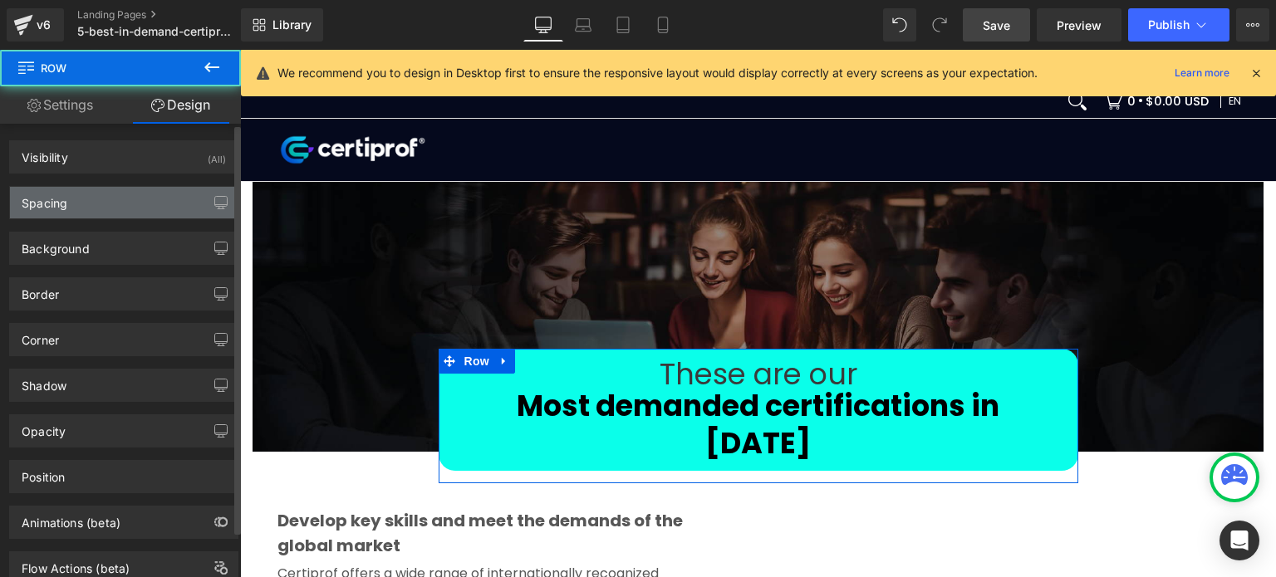
click at [116, 211] on div "Spacing" at bounding box center [124, 203] width 228 height 32
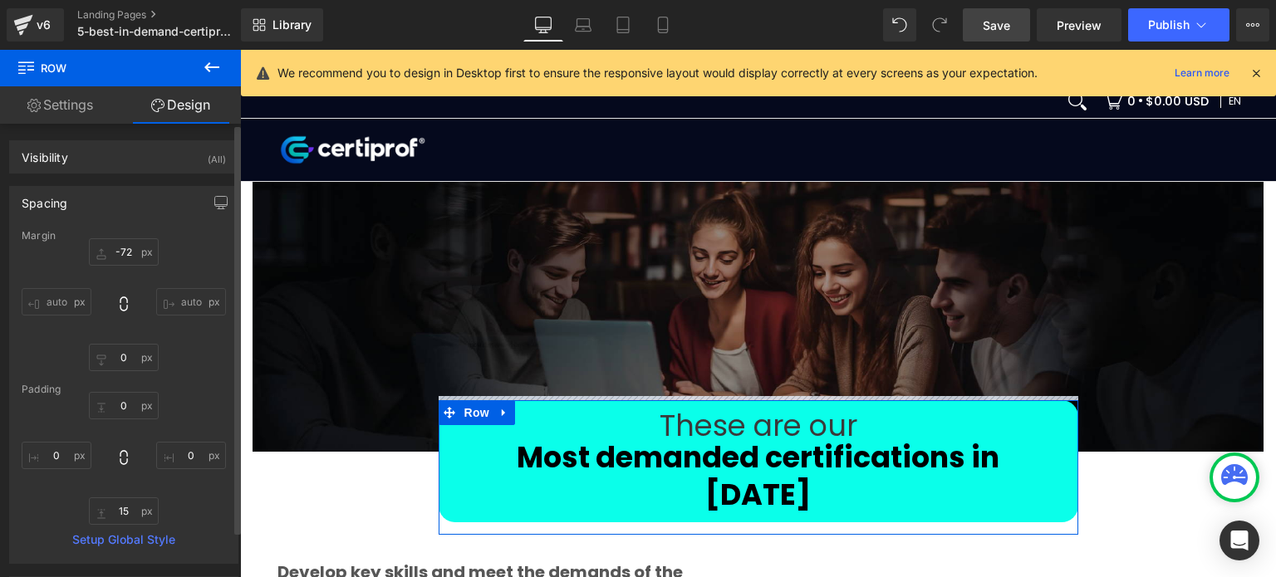
click at [155, 203] on div "Spacing" at bounding box center [124, 203] width 228 height 32
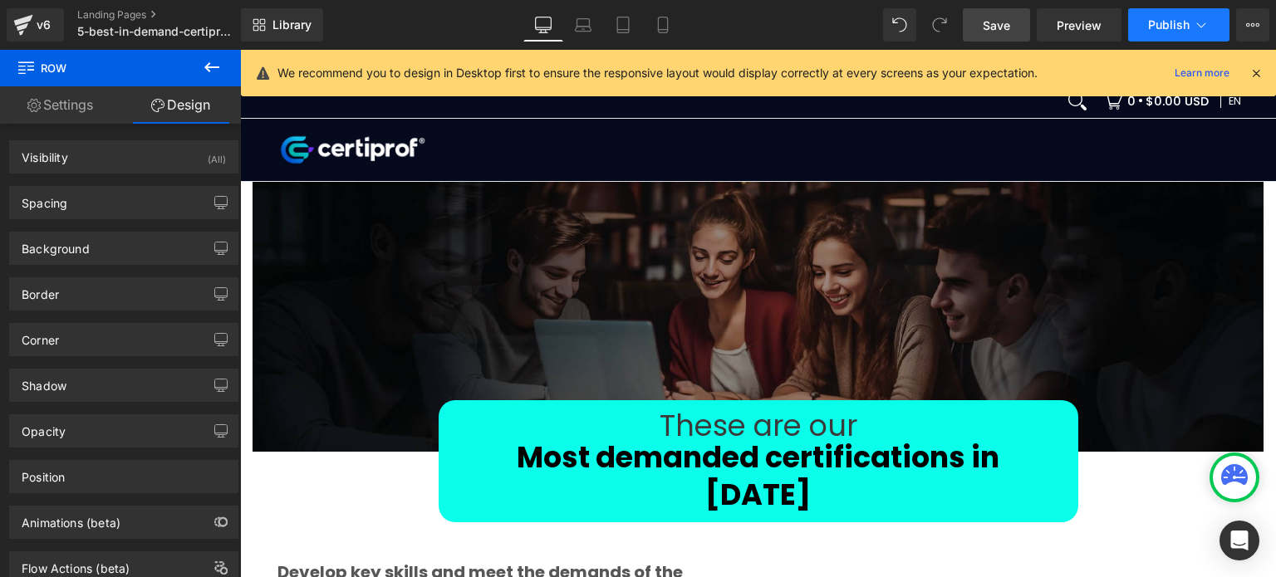
click at [1170, 32] on button "Publish" at bounding box center [1178, 24] width 101 height 33
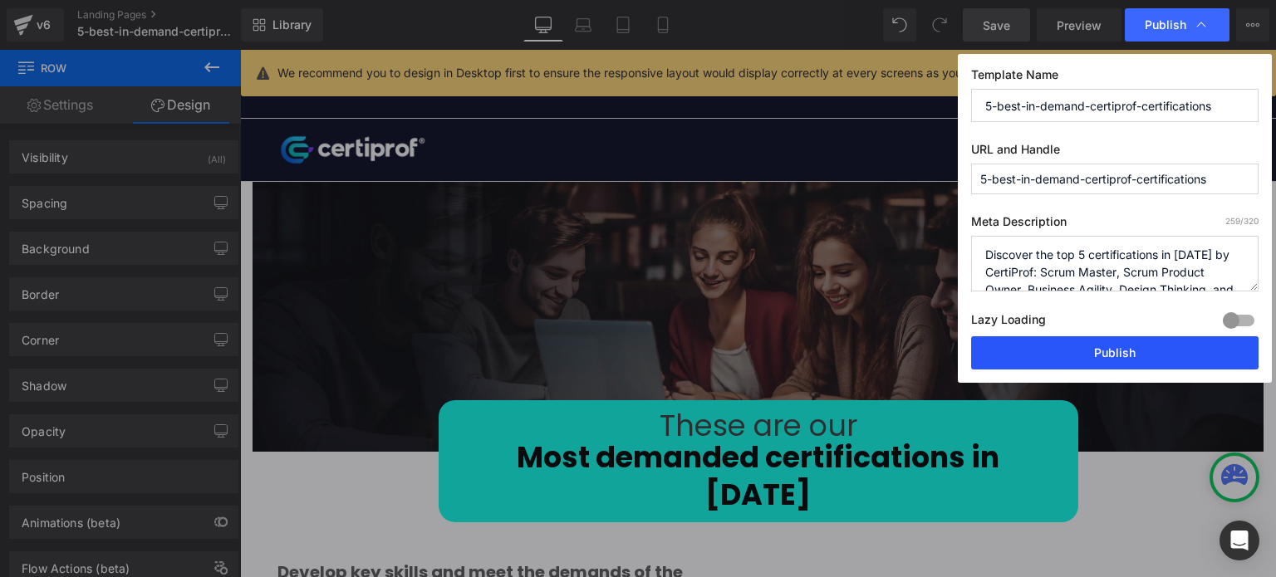
click at [1101, 357] on button "Publish" at bounding box center [1114, 352] width 287 height 33
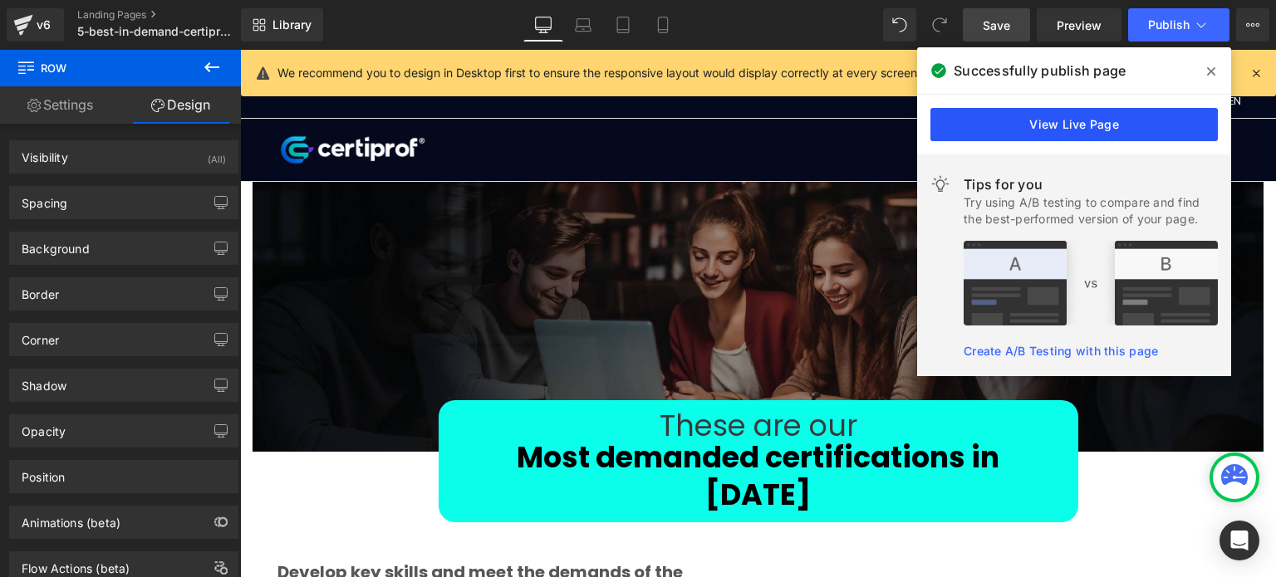
click at [1035, 119] on link "View Live Page" at bounding box center [1073, 124] width 287 height 33
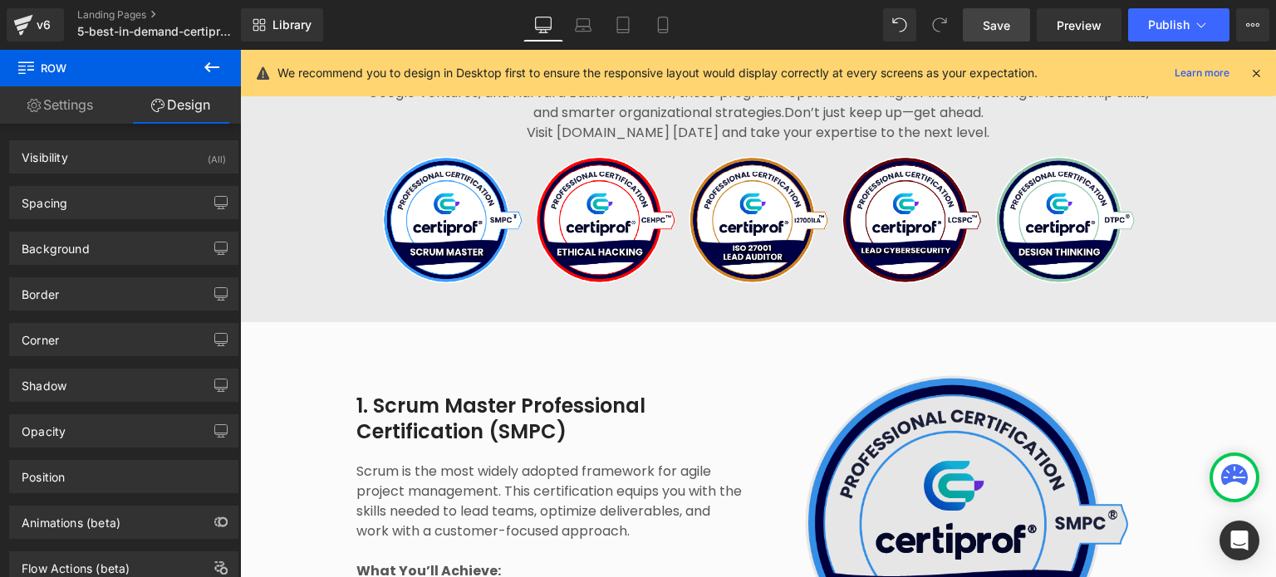
scroll to position [1412, 0]
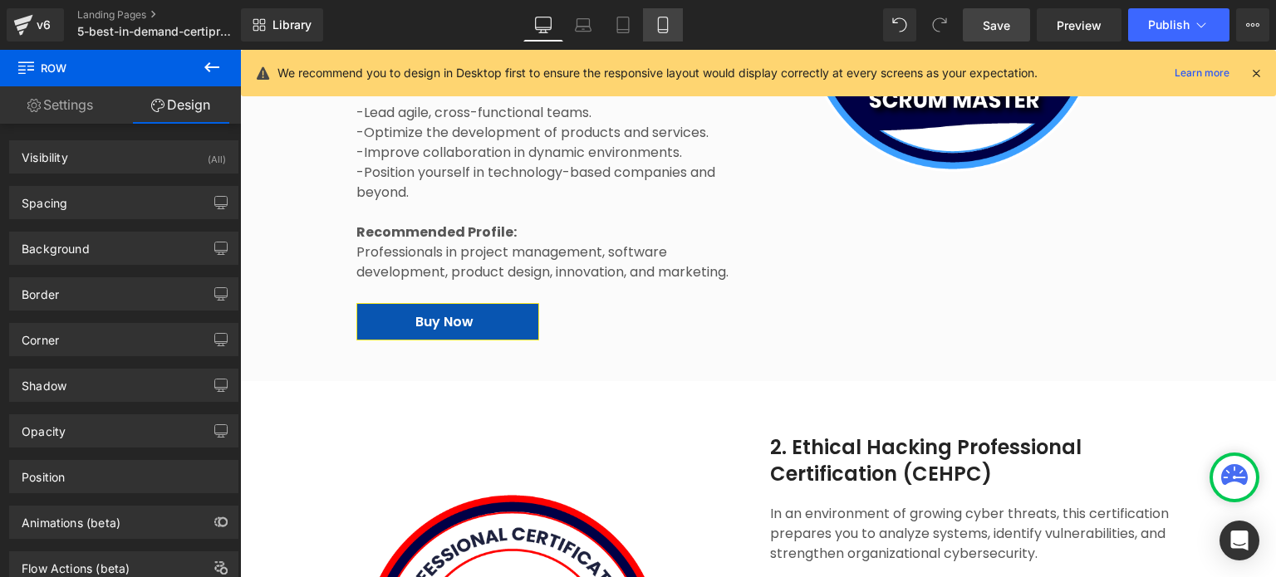
click at [645, 18] on link "Mobile" at bounding box center [663, 24] width 40 height 33
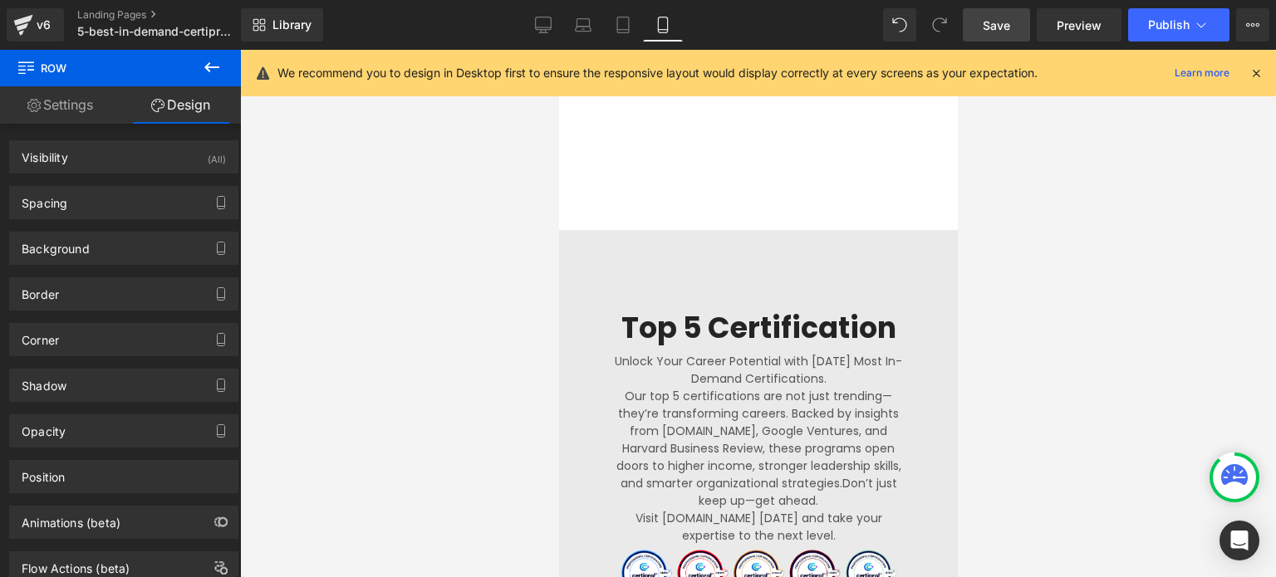
scroll to position [693, 0]
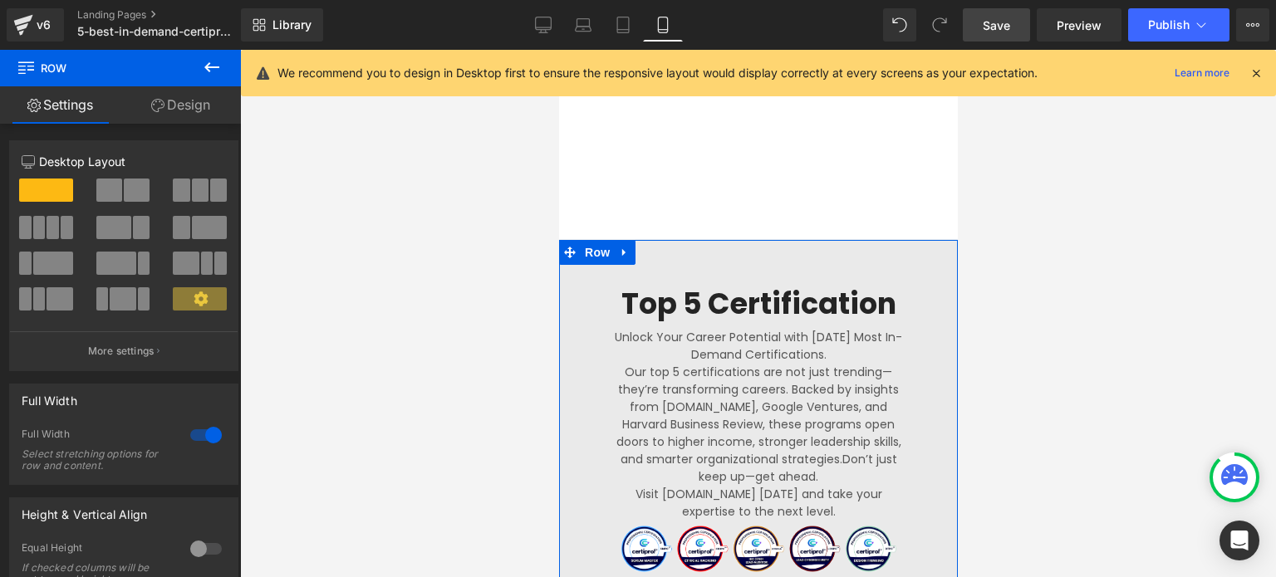
drag, startPoint x: 739, startPoint y: 275, endPoint x: 1284, endPoint y: 310, distance: 546.1
click at [730, 292] on h2 "Top 5 Certification" at bounding box center [758, 304] width 294 height 38
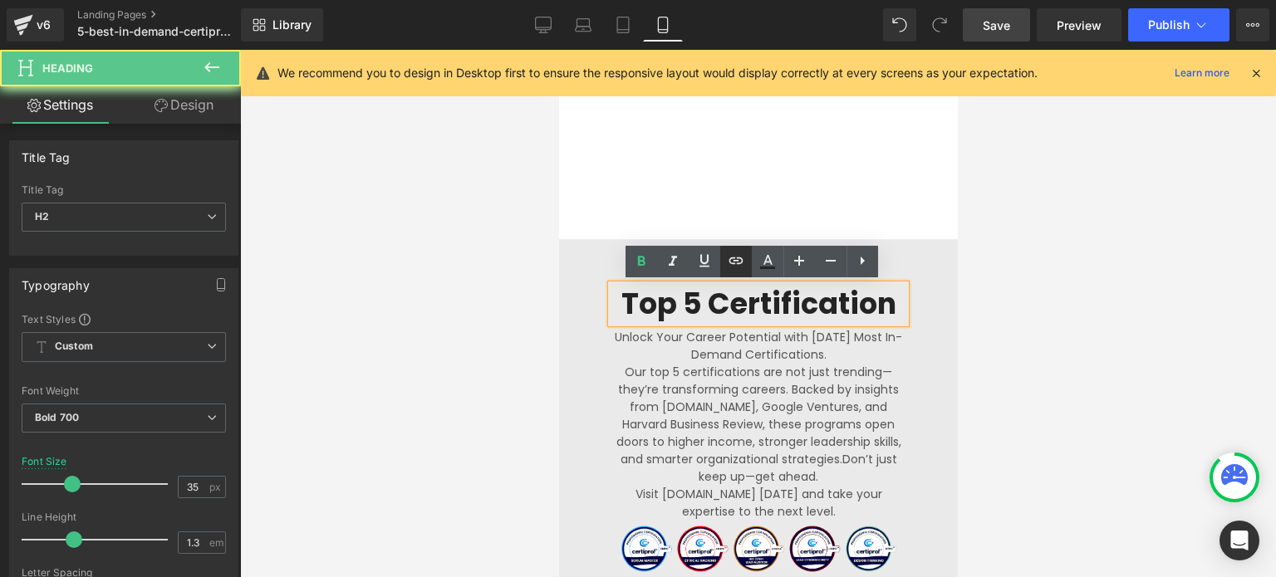
drag, startPoint x: 173, startPoint y: 242, endPoint x: 725, endPoint y: 260, distance: 552.8
click at [725, 260] on link at bounding box center [736, 262] width 32 height 32
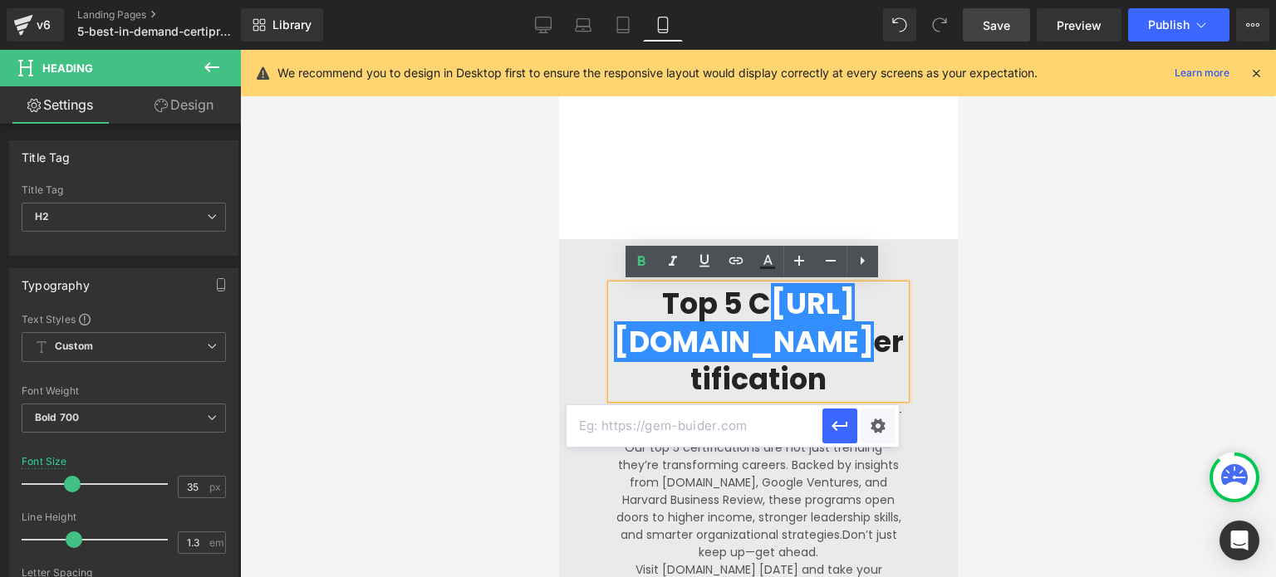
click at [598, 294] on div "Top 5 C [URL][DOMAIN_NAME] ertification Heading Unlock Your Career Potential wi…" at bounding box center [757, 473] width 319 height 376
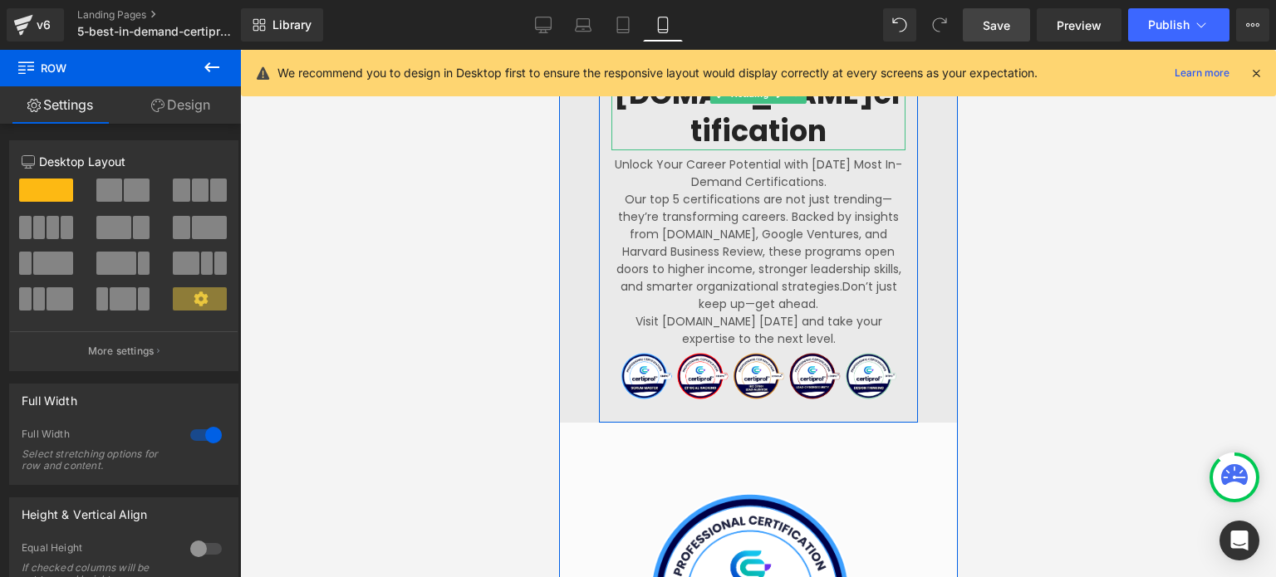
scroll to position [942, 0]
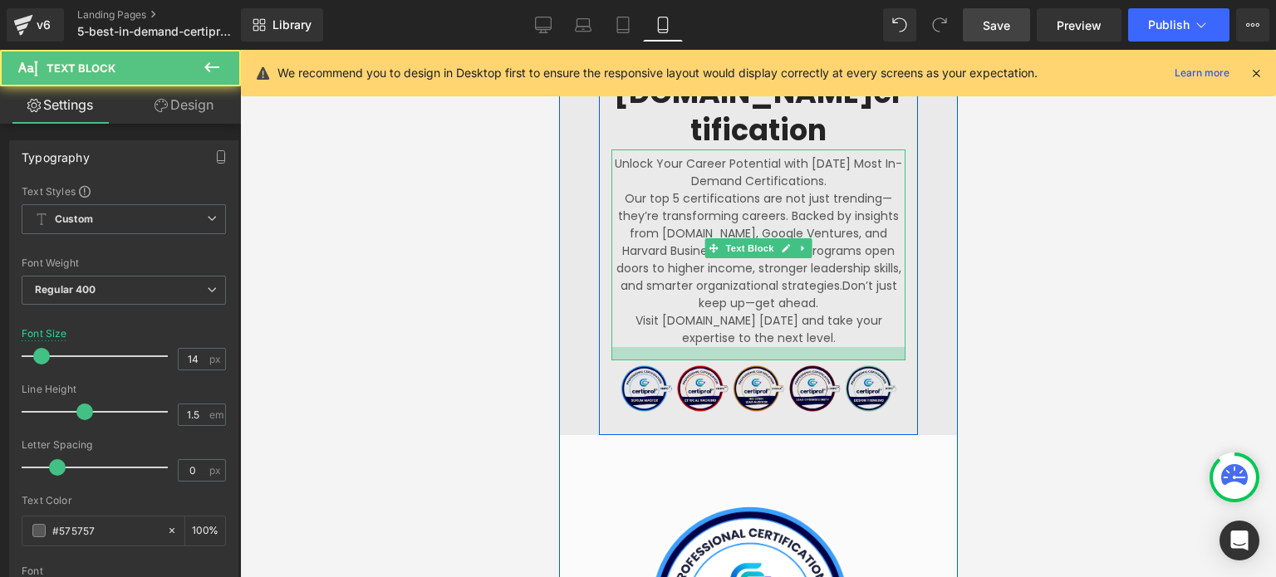
drag, startPoint x: 820, startPoint y: 382, endPoint x: 822, endPoint y: 396, distance: 14.2
click at [822, 361] on div at bounding box center [758, 353] width 294 height 13
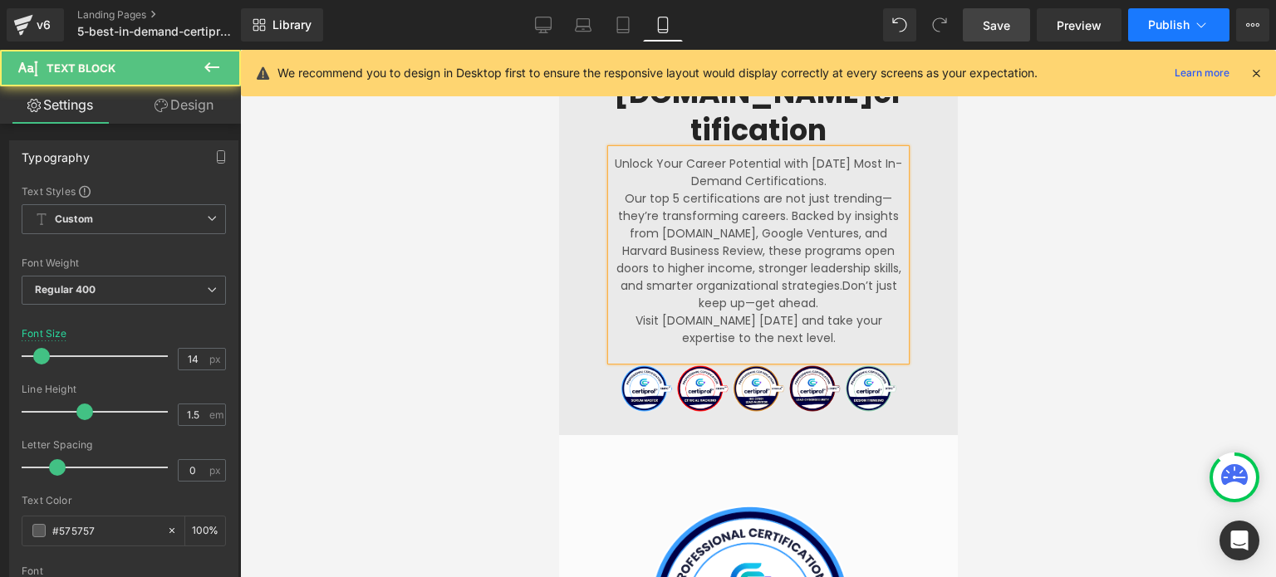
click at [1151, 25] on span "Publish" at bounding box center [1169, 24] width 42 height 13
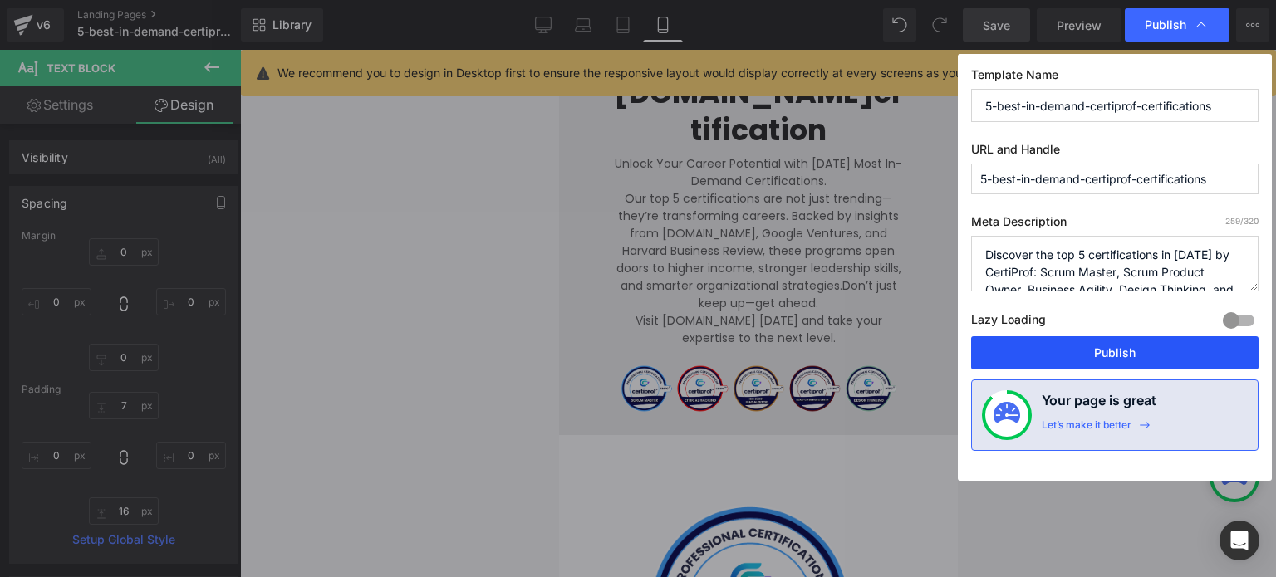
click at [1123, 338] on button "Publish" at bounding box center [1114, 352] width 287 height 33
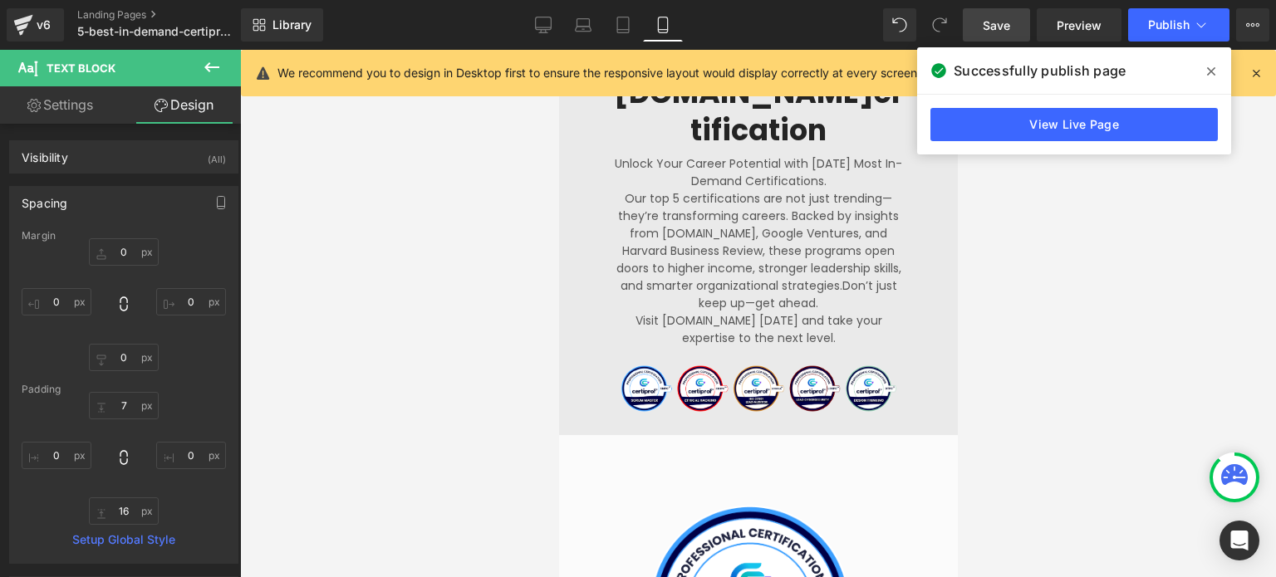
click at [214, 66] on icon at bounding box center [212, 67] width 20 height 20
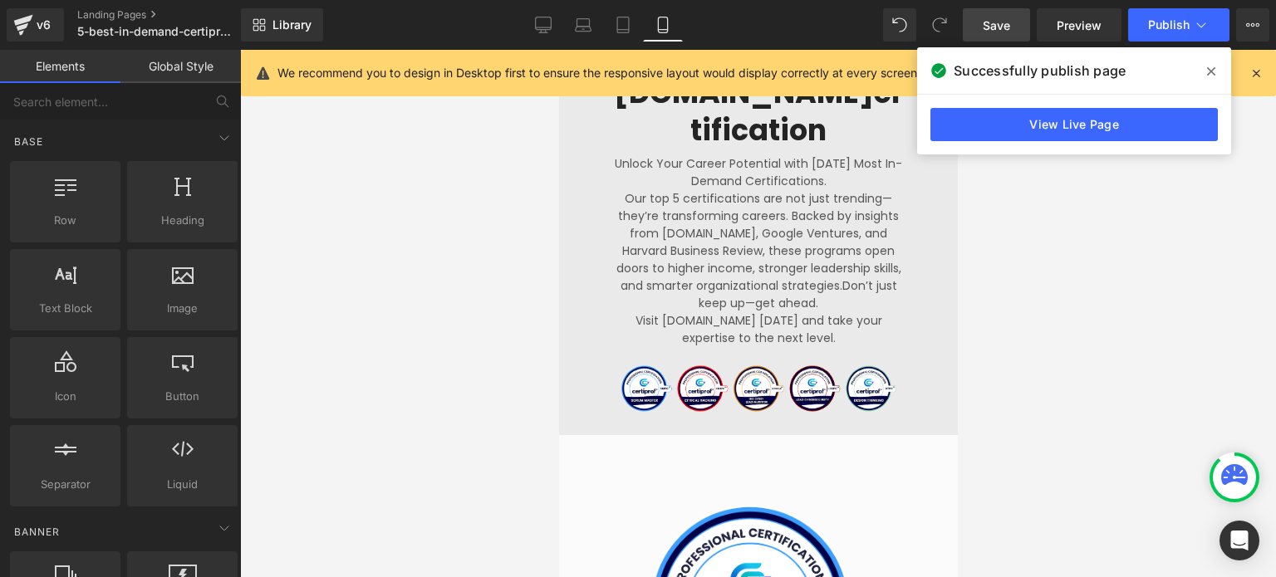
click at [1205, 72] on span at bounding box center [1211, 71] width 27 height 27
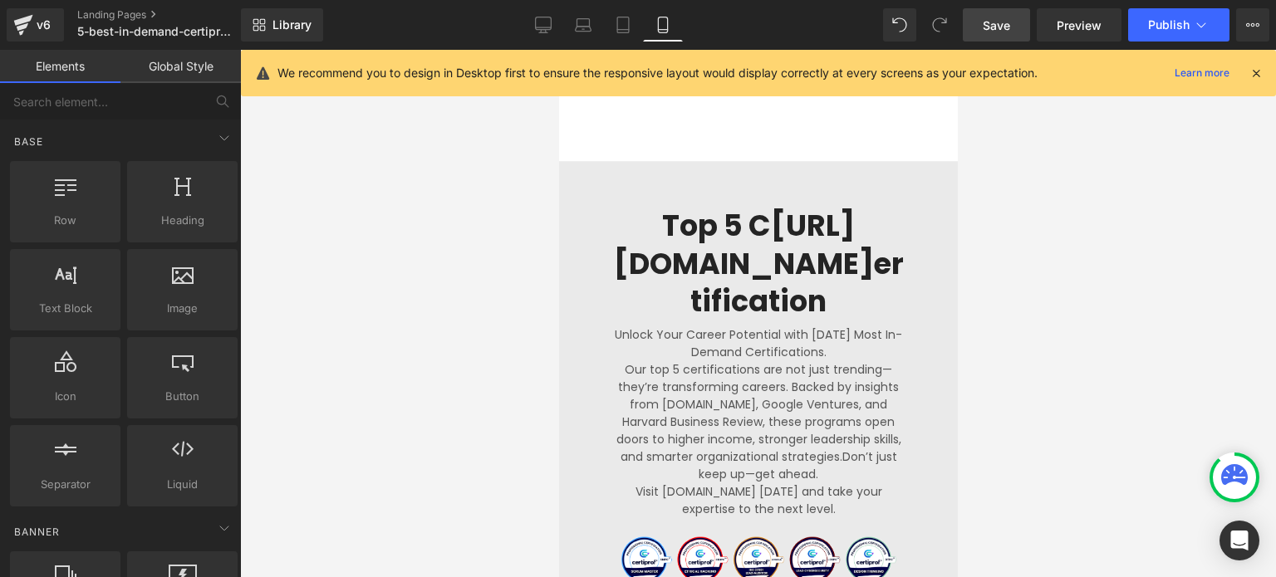
scroll to position [361, 0]
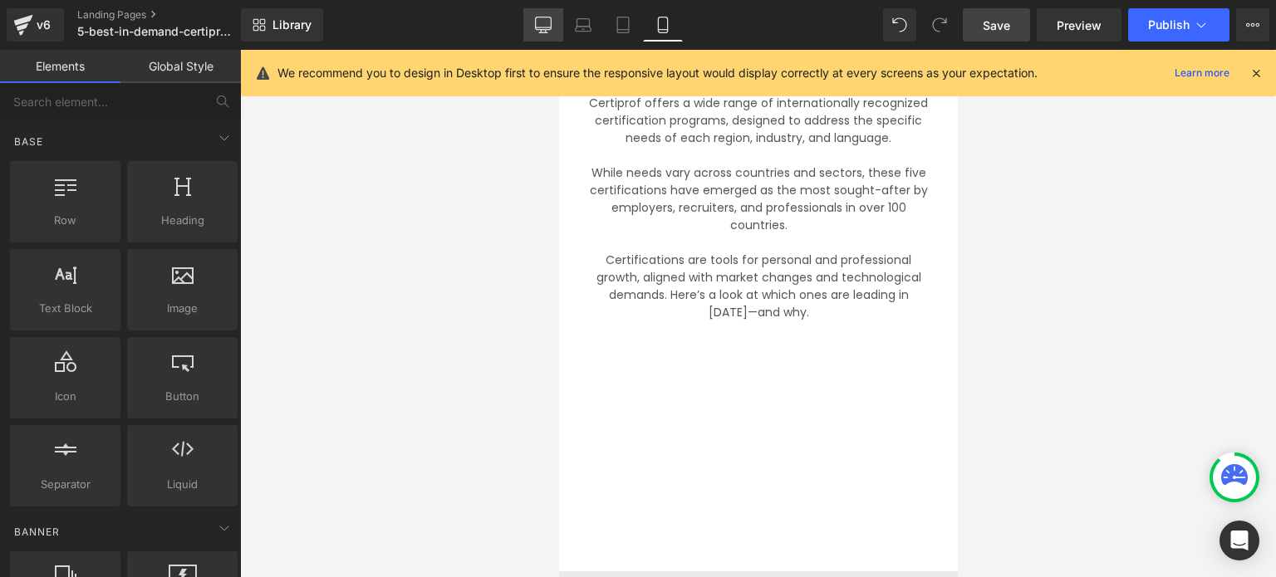
click at [557, 19] on link "Desktop" at bounding box center [543, 24] width 40 height 33
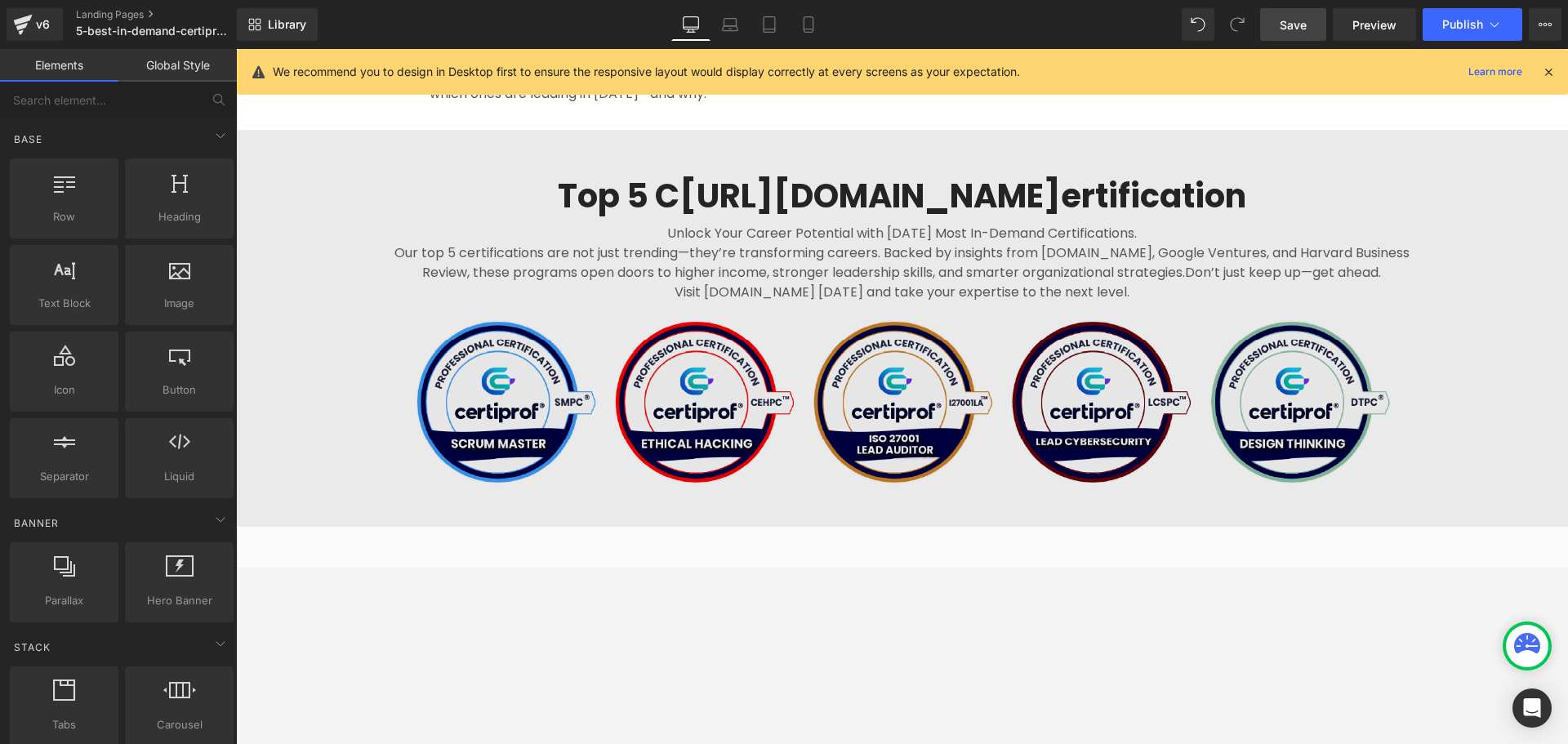
scroll to position [735, 0]
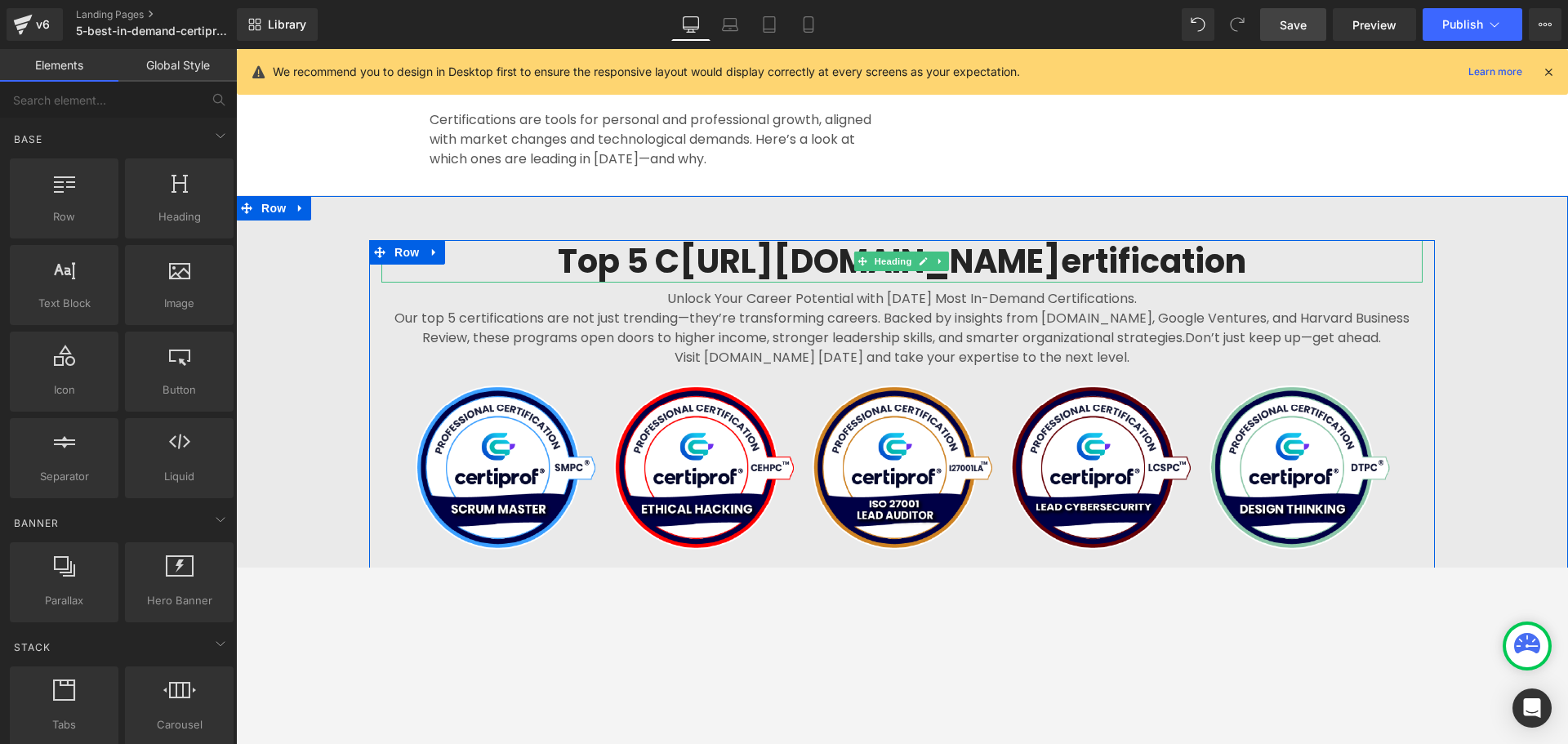
drag, startPoint x: 759, startPoint y: 227, endPoint x: 1124, endPoint y: 224, distance: 365.0
click at [759, 240] on h2 "Top 5 C [URL][DOMAIN_NAME] ertification" at bounding box center [901, 260] width 1041 height 42
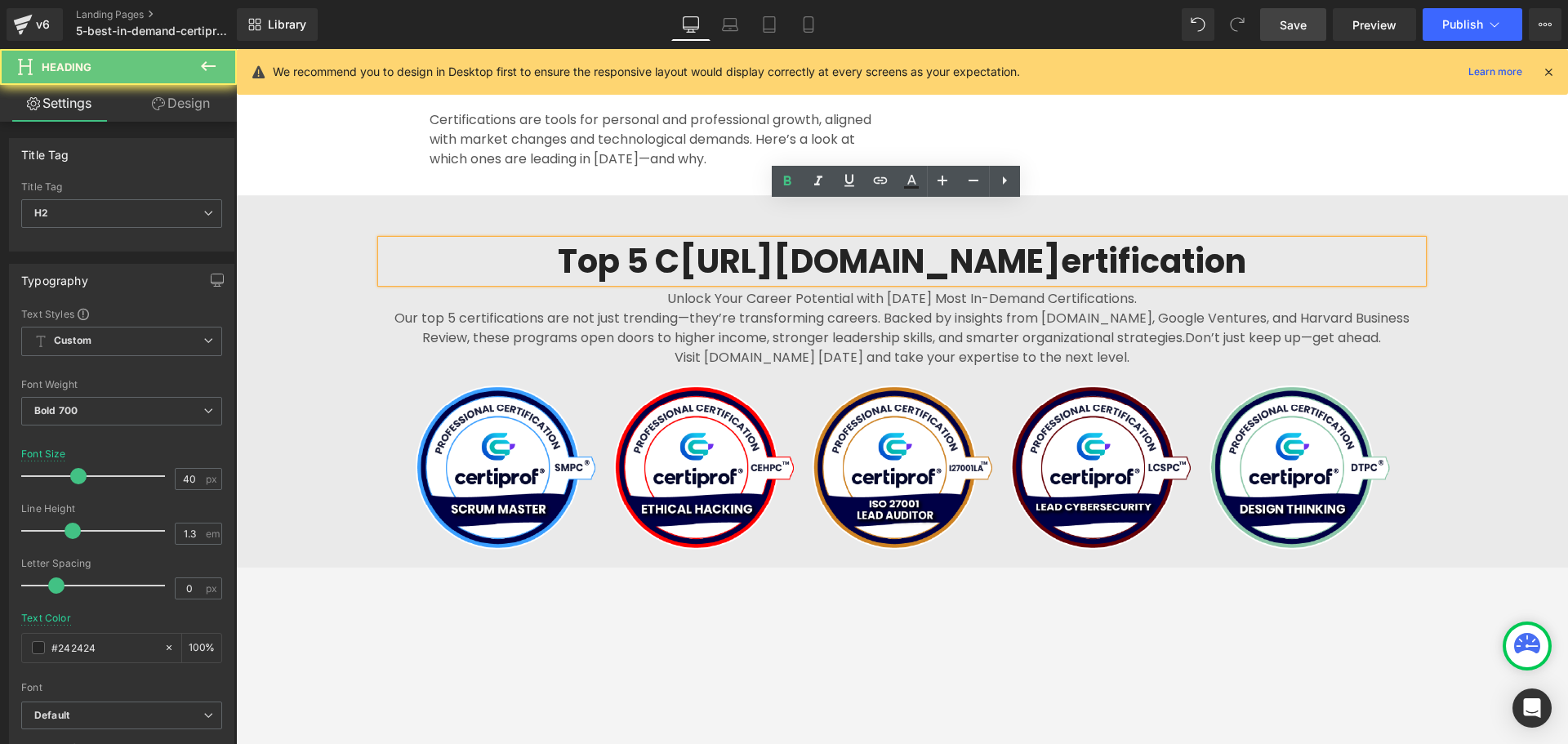
click at [1124, 240] on h2 "Top 5 C [URL][DOMAIN_NAME] ertification" at bounding box center [901, 260] width 1041 height 42
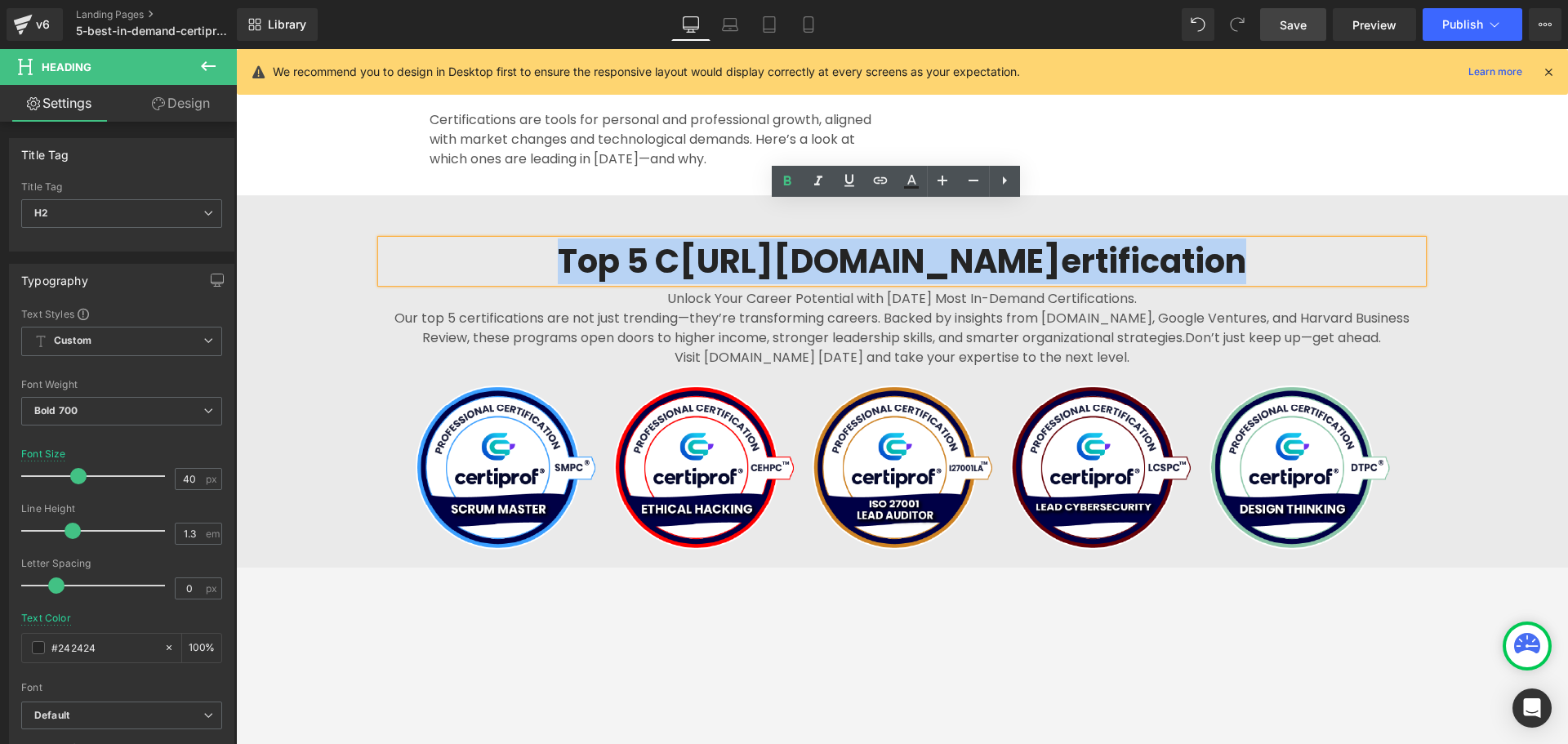
click at [1124, 240] on h2 "Top 5 C [URL][DOMAIN_NAME] ertification" at bounding box center [901, 260] width 1041 height 42
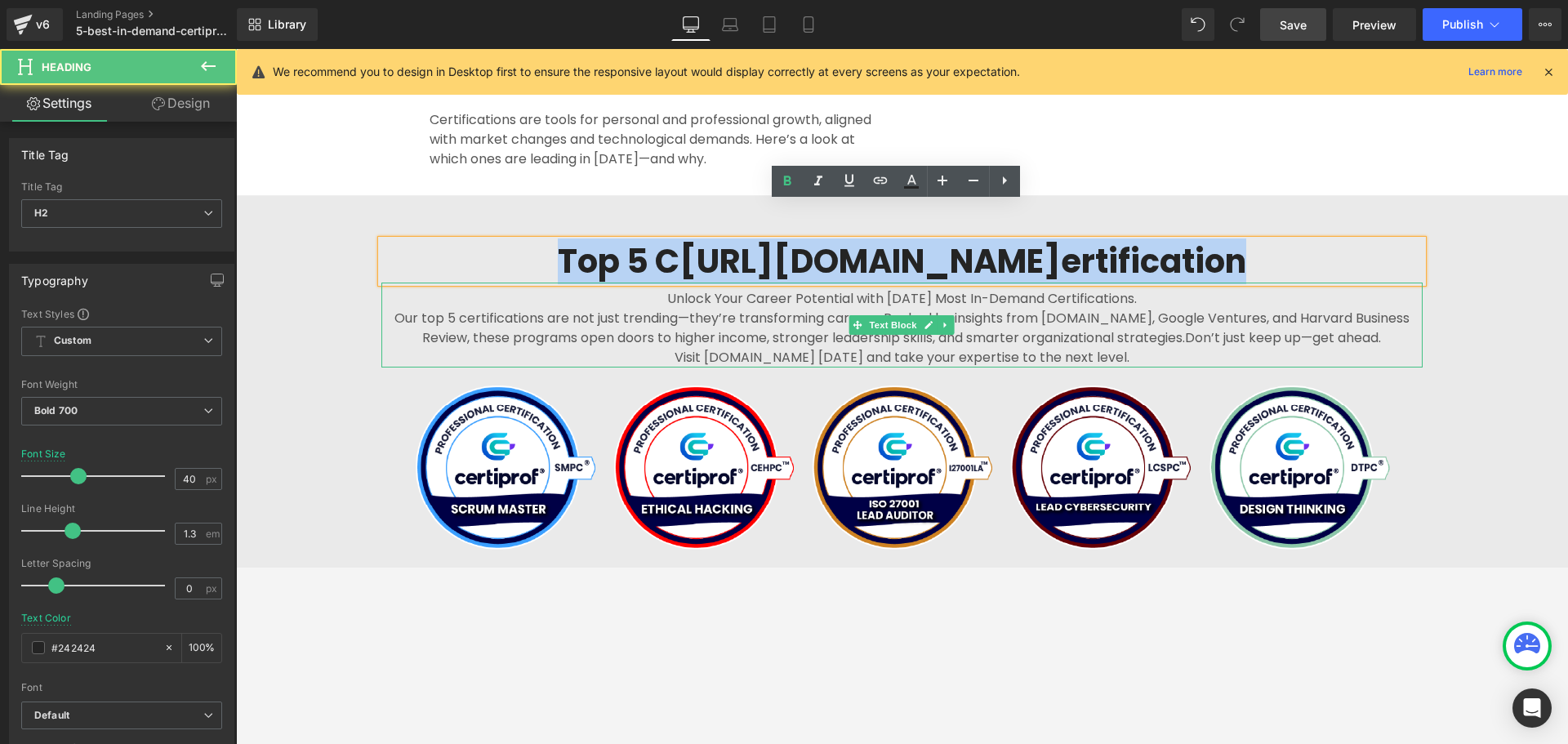
click at [726, 289] on p "Unlock Your Career Potential with [DATE] Most In-Demand Certifications." at bounding box center [901, 299] width 1041 height 20
click at [686, 240] on h2 "Top 5 C [URL][DOMAIN_NAME] ertification" at bounding box center [901, 260] width 1041 height 42
click at [630, 240] on h2 "Top 5 C [URL][DOMAIN_NAME] ertification" at bounding box center [901, 260] width 1041 height 42
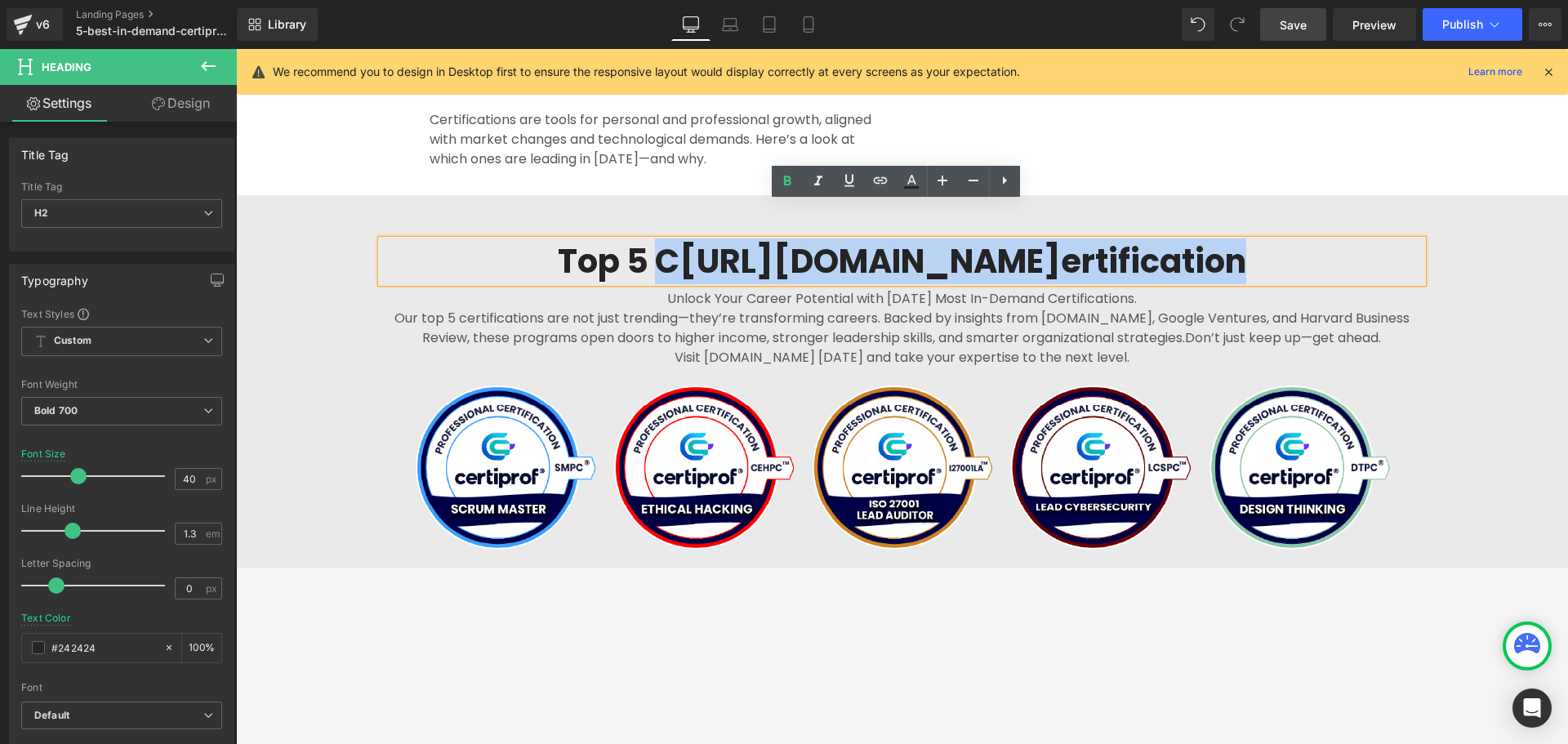
drag, startPoint x: 630, startPoint y: 225, endPoint x: 1262, endPoint y: 234, distance: 632.1
click at [1253, 240] on h2 "Top 5 C [URL][DOMAIN_NAME] ertification" at bounding box center [901, 260] width 1041 height 42
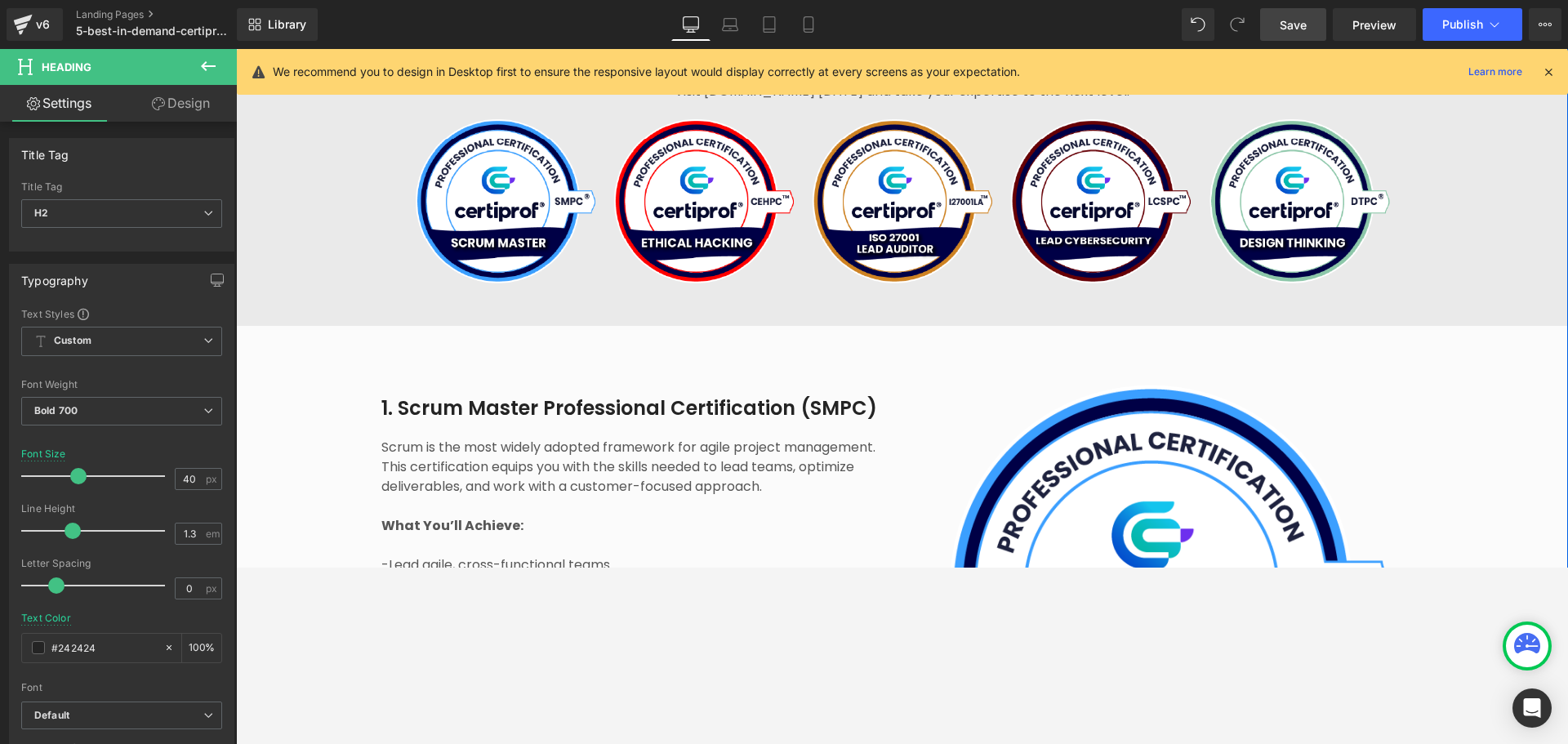
scroll to position [980, 0]
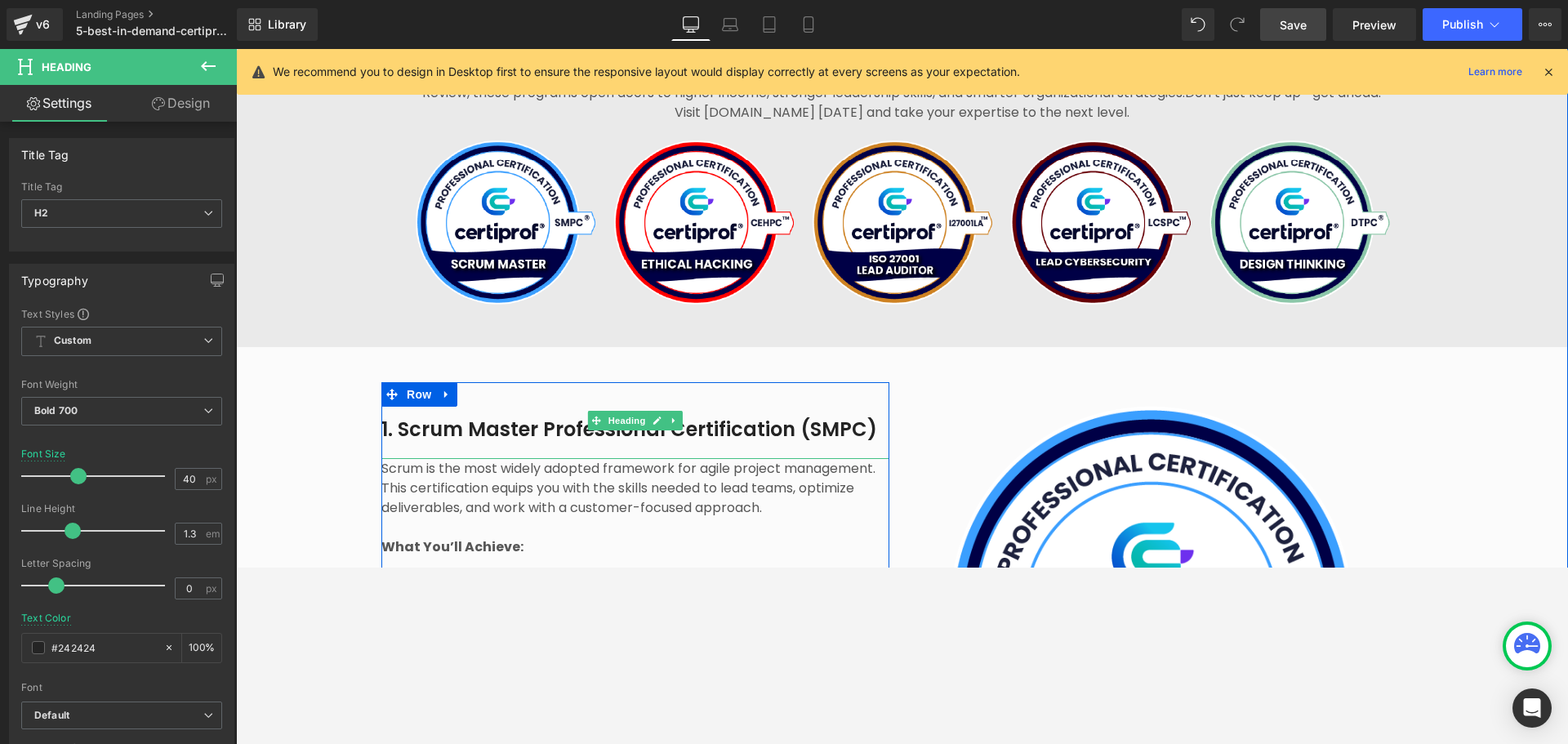
drag, startPoint x: 722, startPoint y: 393, endPoint x: 780, endPoint y: 389, distance: 58.1
click at [722, 417] on h2 "1. Scrum Master Professional Certification (SMPC)" at bounding box center [635, 429] width 508 height 26
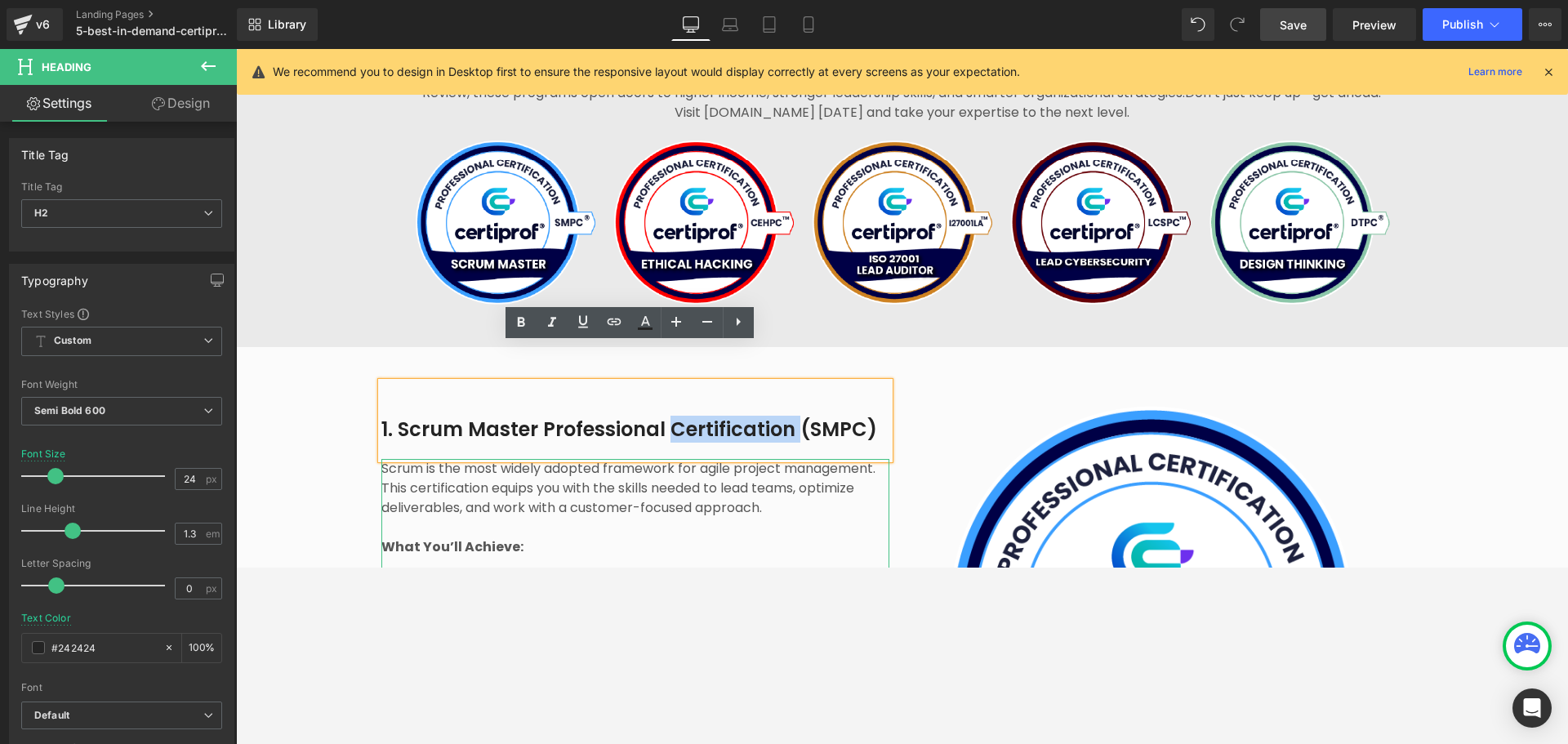
copy h2 "Certification"
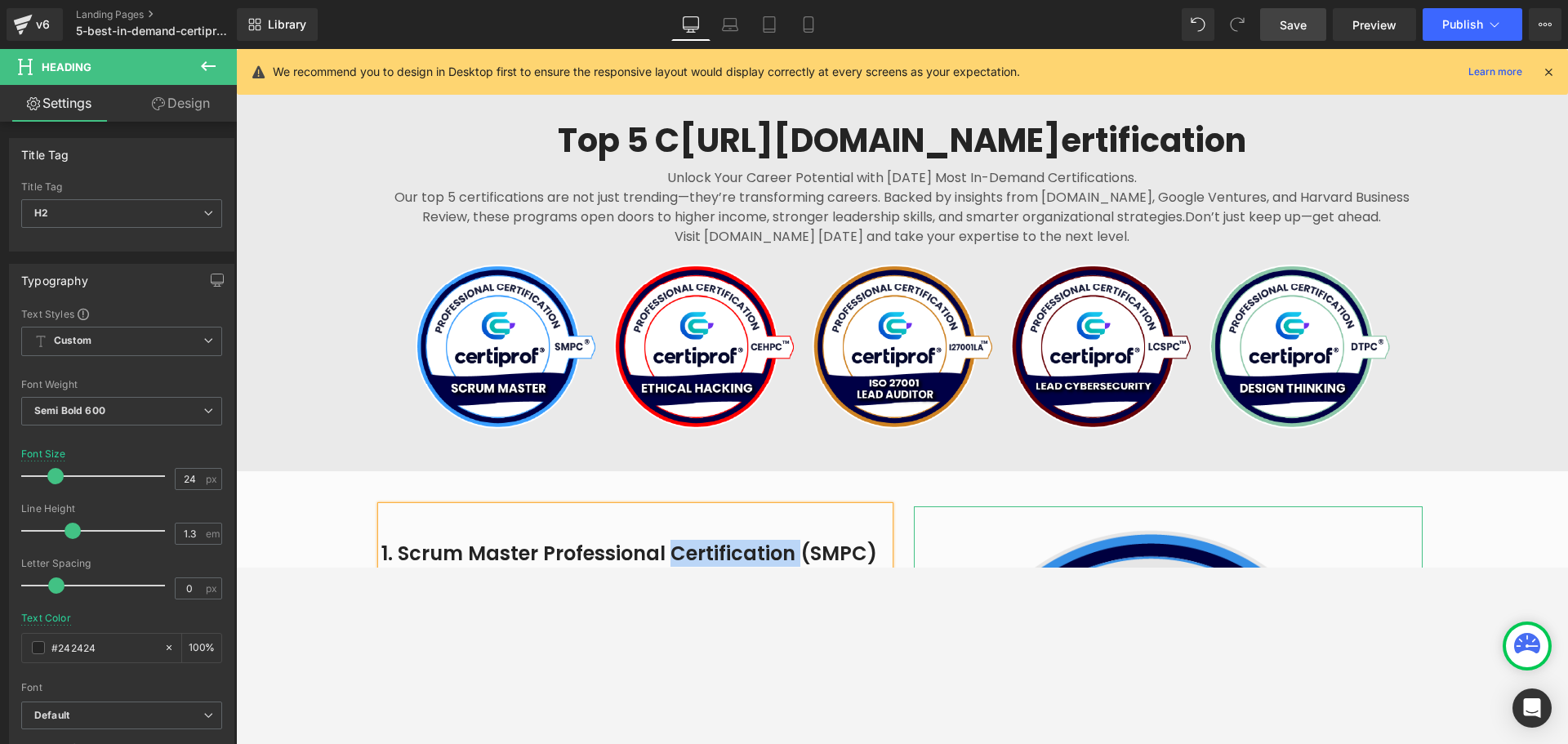
scroll to position [572, 0]
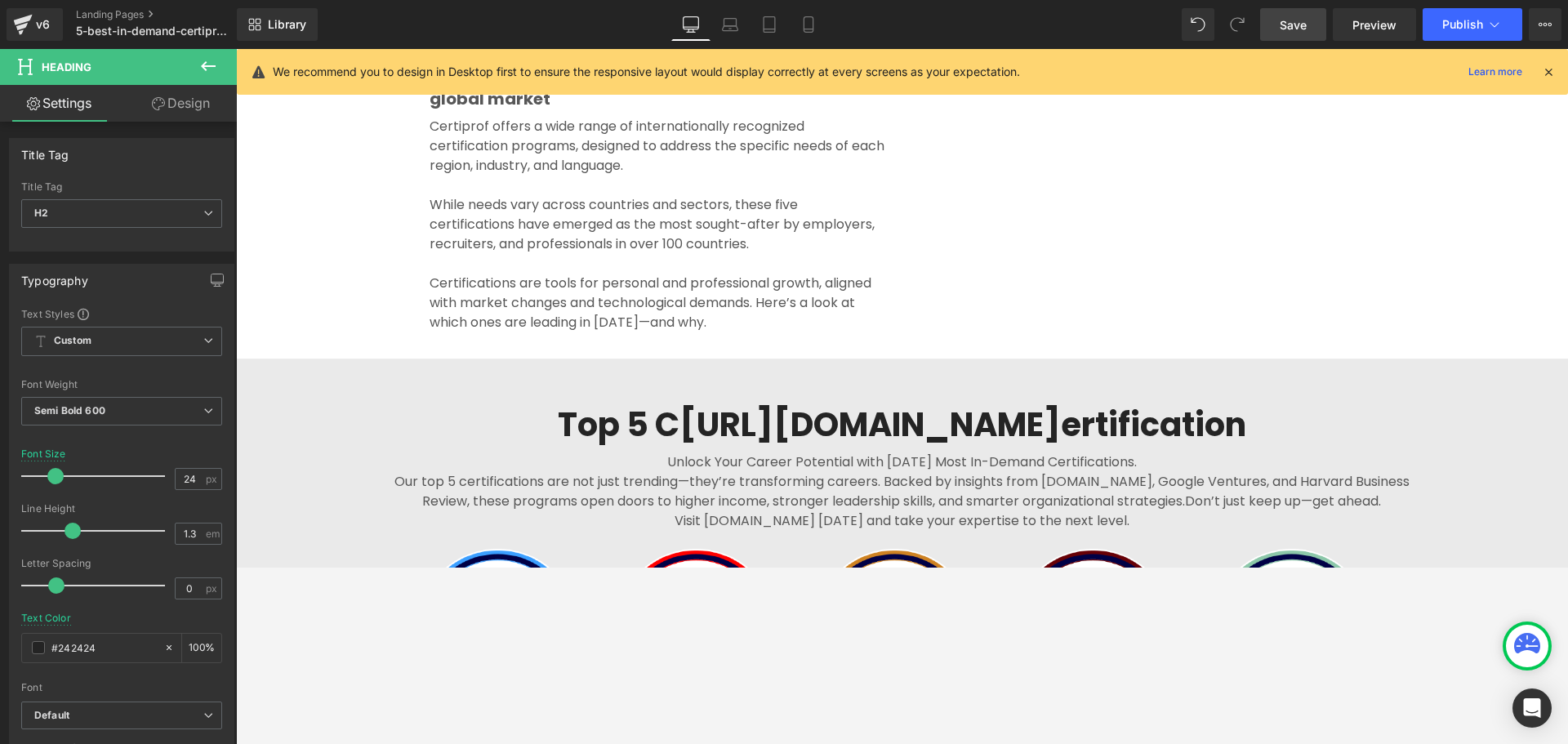
click at [757, 403] on h2 "Top 5 C [URL][DOMAIN_NAME] ertification" at bounding box center [901, 424] width 1041 height 42
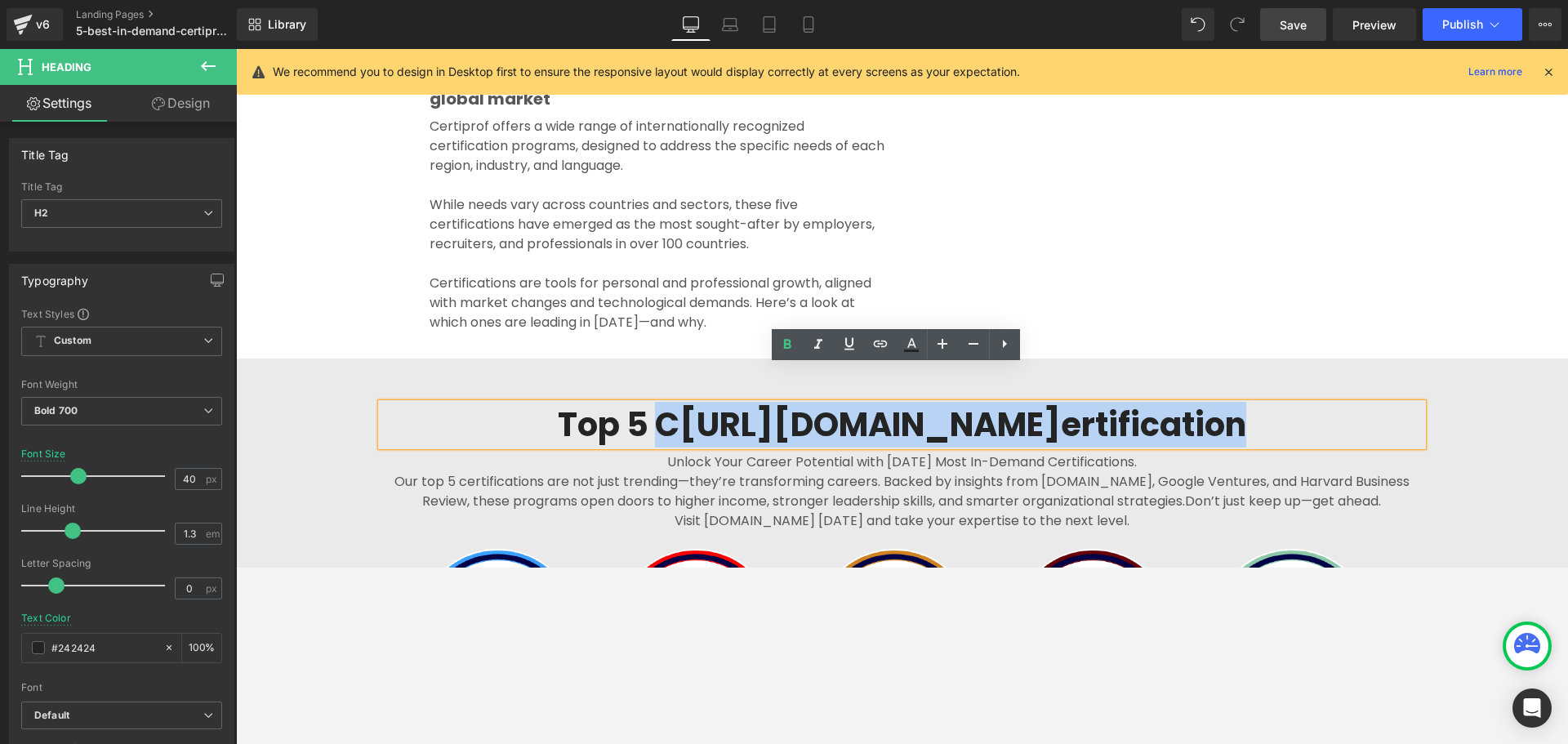
drag, startPoint x: 630, startPoint y: 383, endPoint x: 1315, endPoint y: 393, distance: 685.1
click at [1253, 403] on h2 "Top 5 C [URL][DOMAIN_NAME] ertification" at bounding box center [901, 424] width 1041 height 42
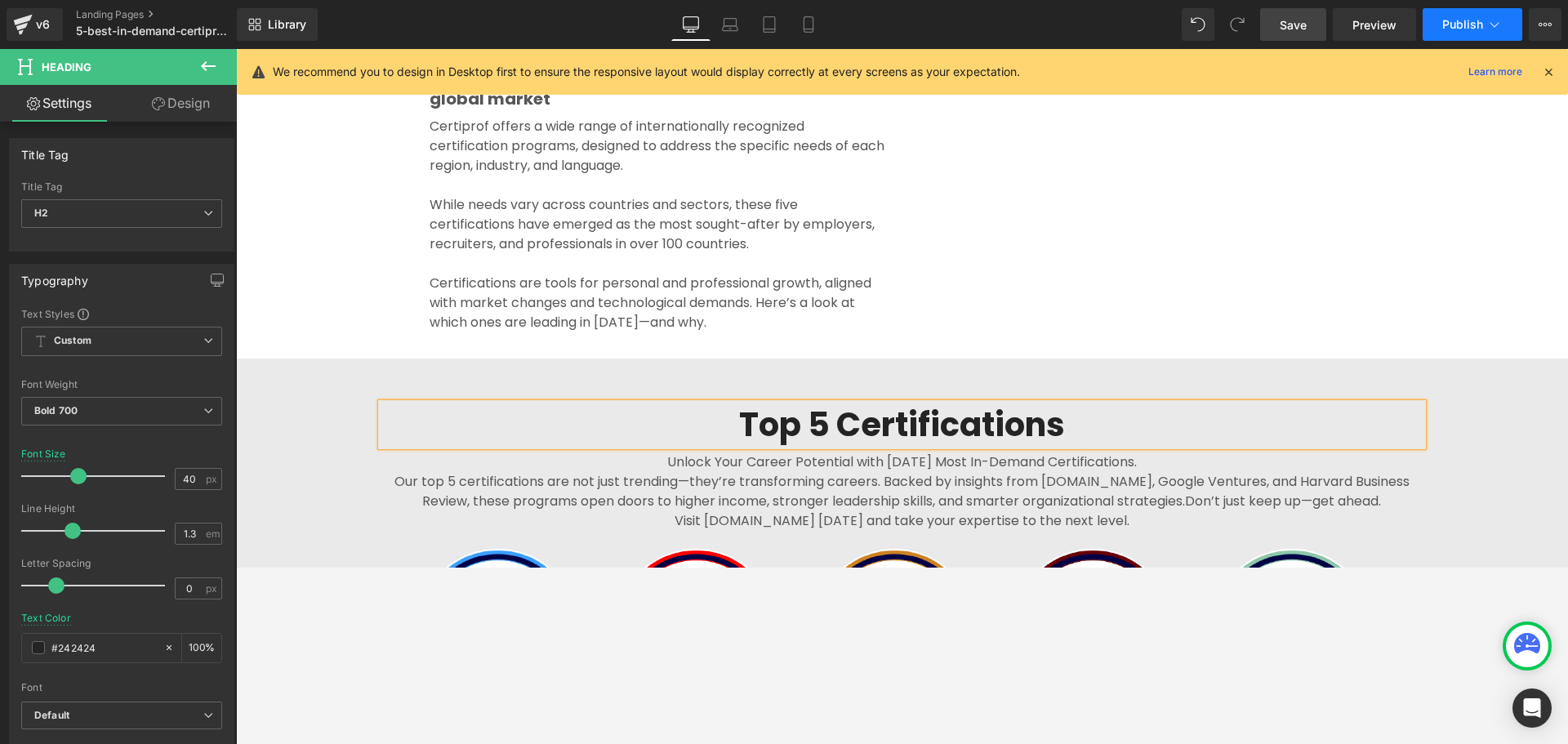
click at [1253, 31] on button "Publish" at bounding box center [1472, 24] width 99 height 32
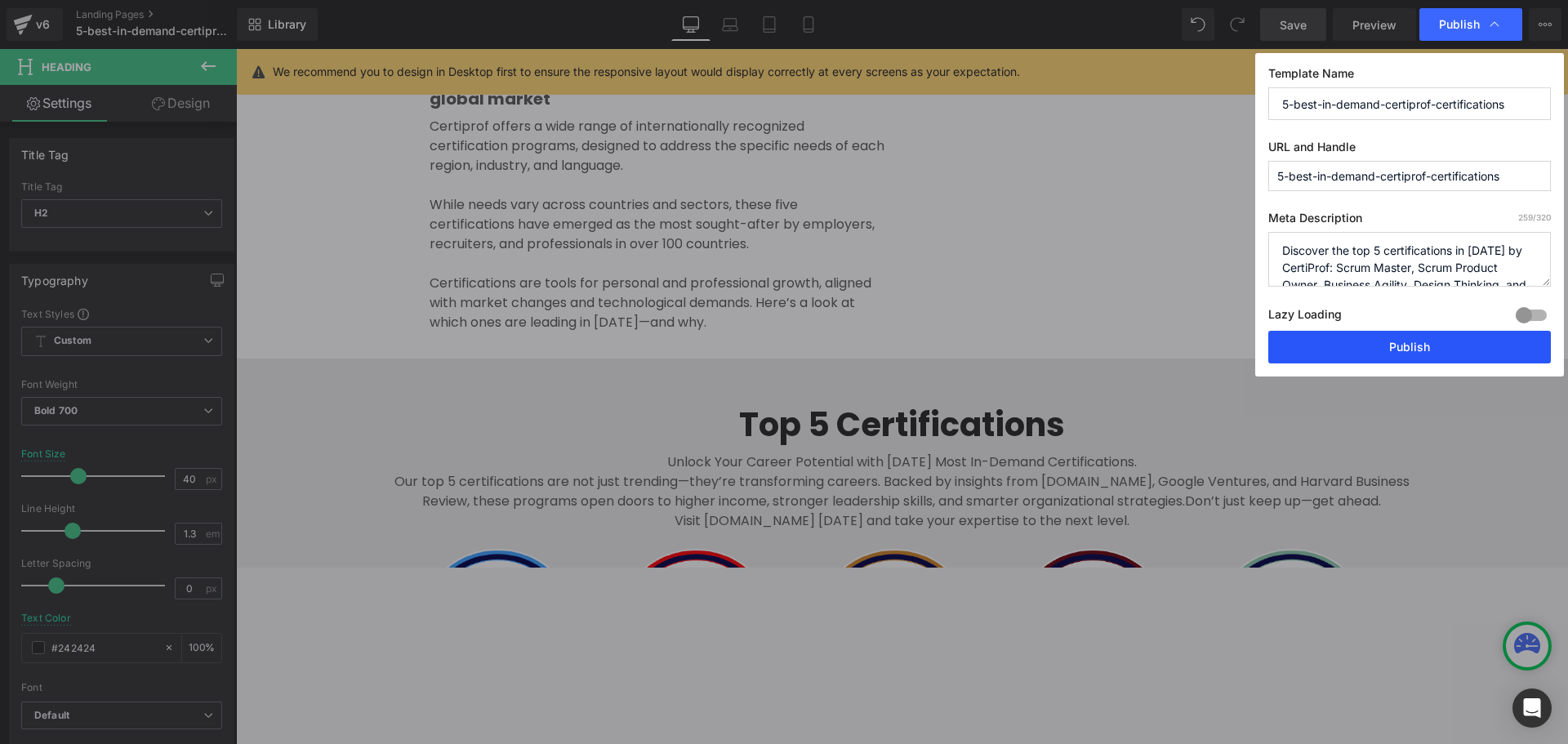
click at [1253, 337] on button "Publish" at bounding box center [1409, 346] width 282 height 32
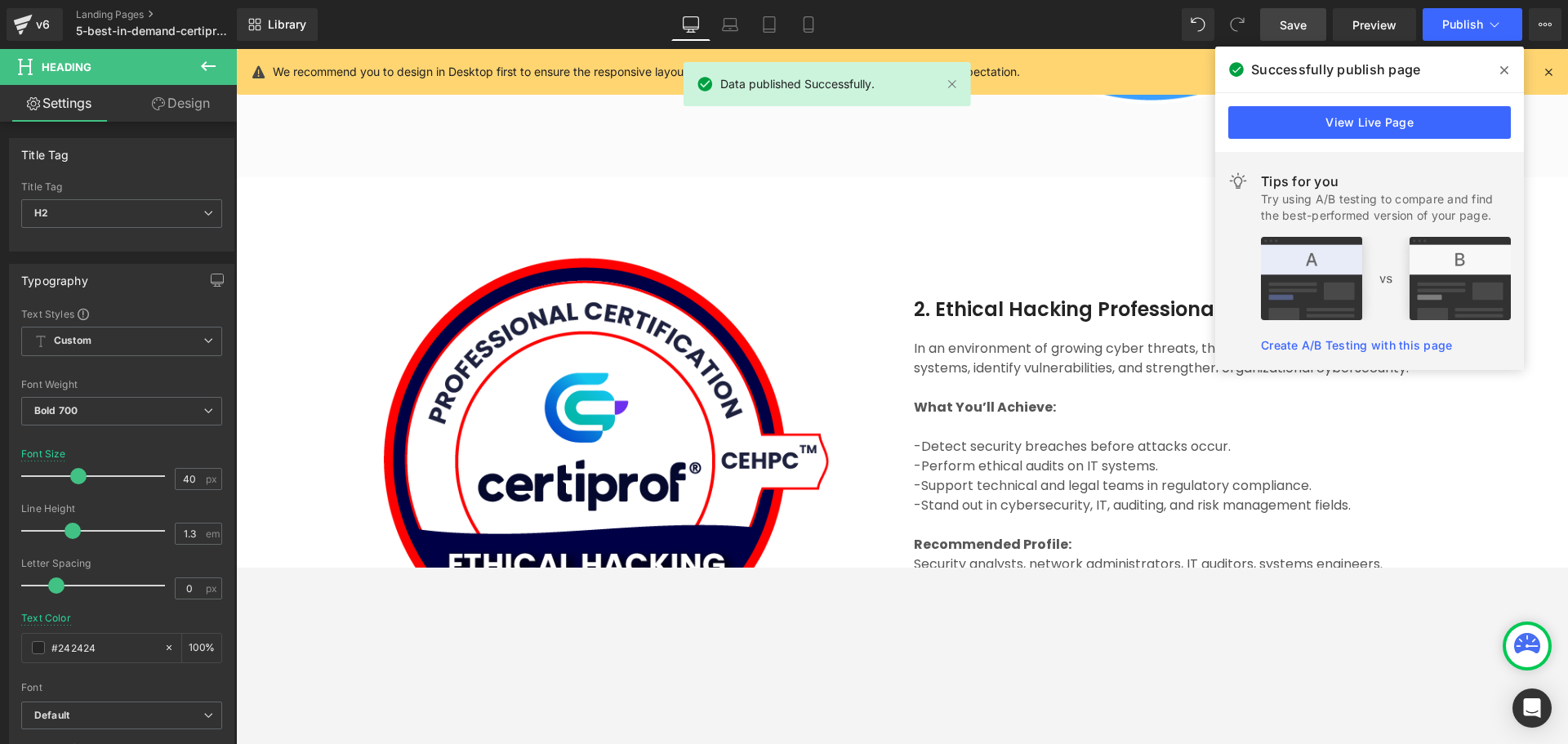
scroll to position [1715, 0]
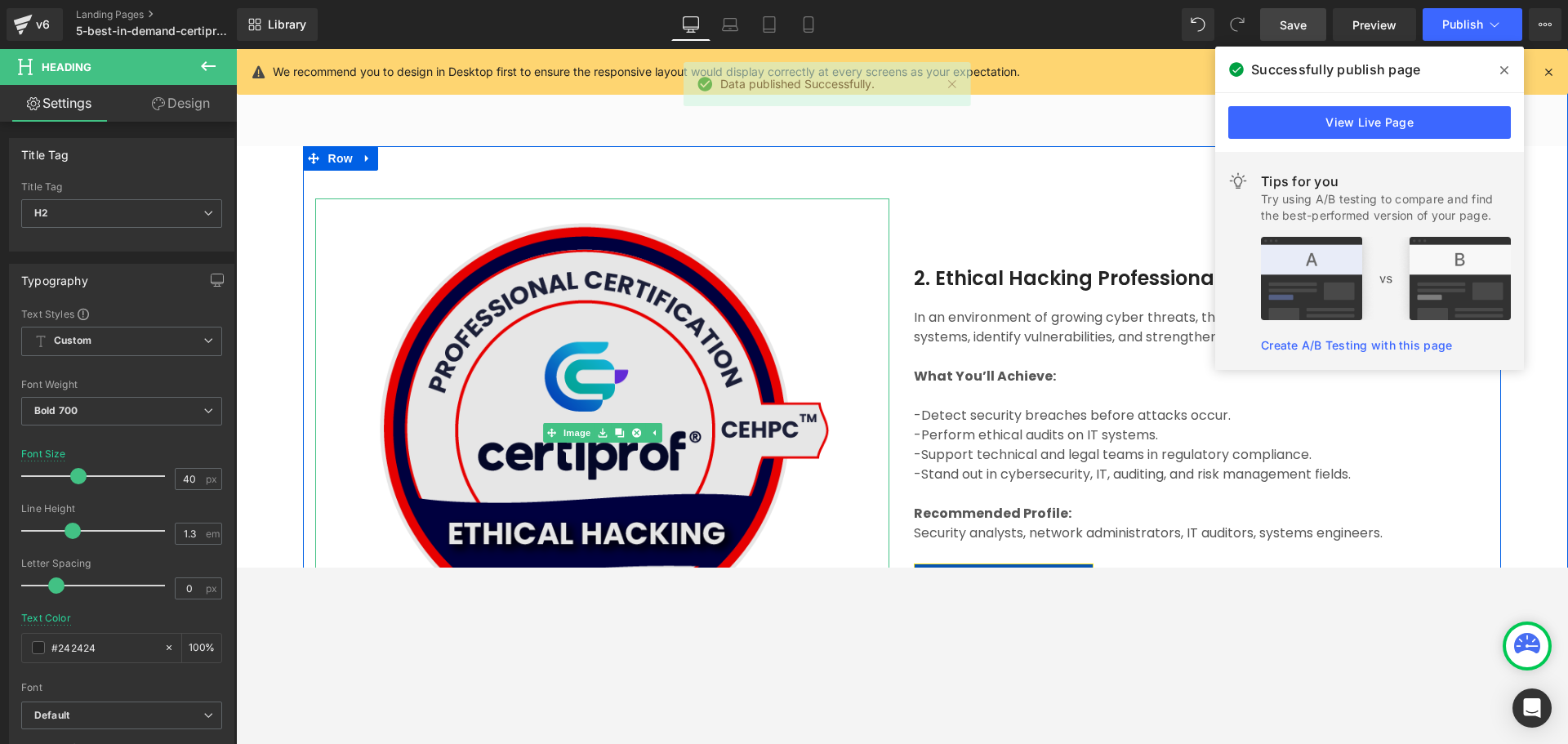
click at [745, 400] on img at bounding box center [603, 429] width 518 height 461
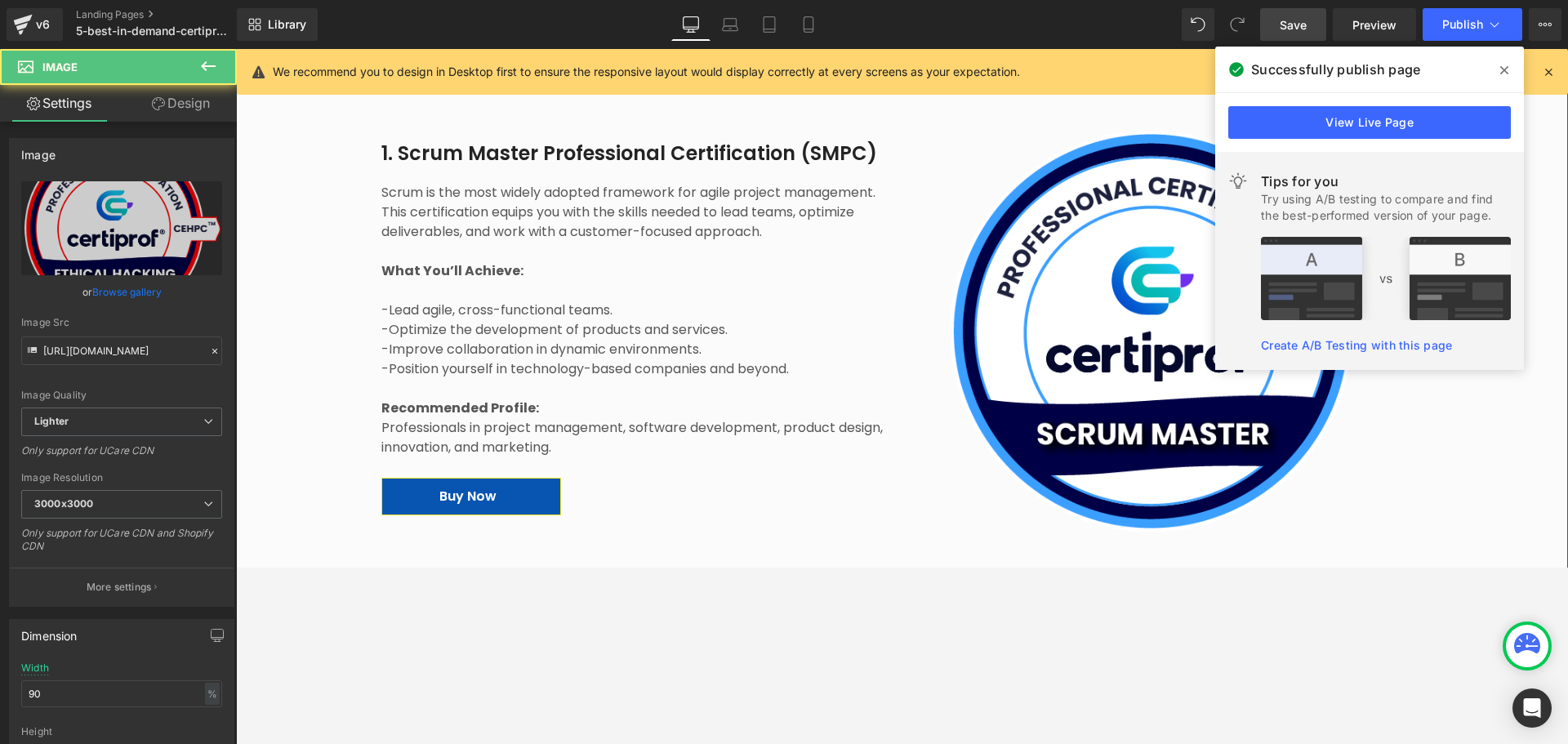
scroll to position [1225, 0]
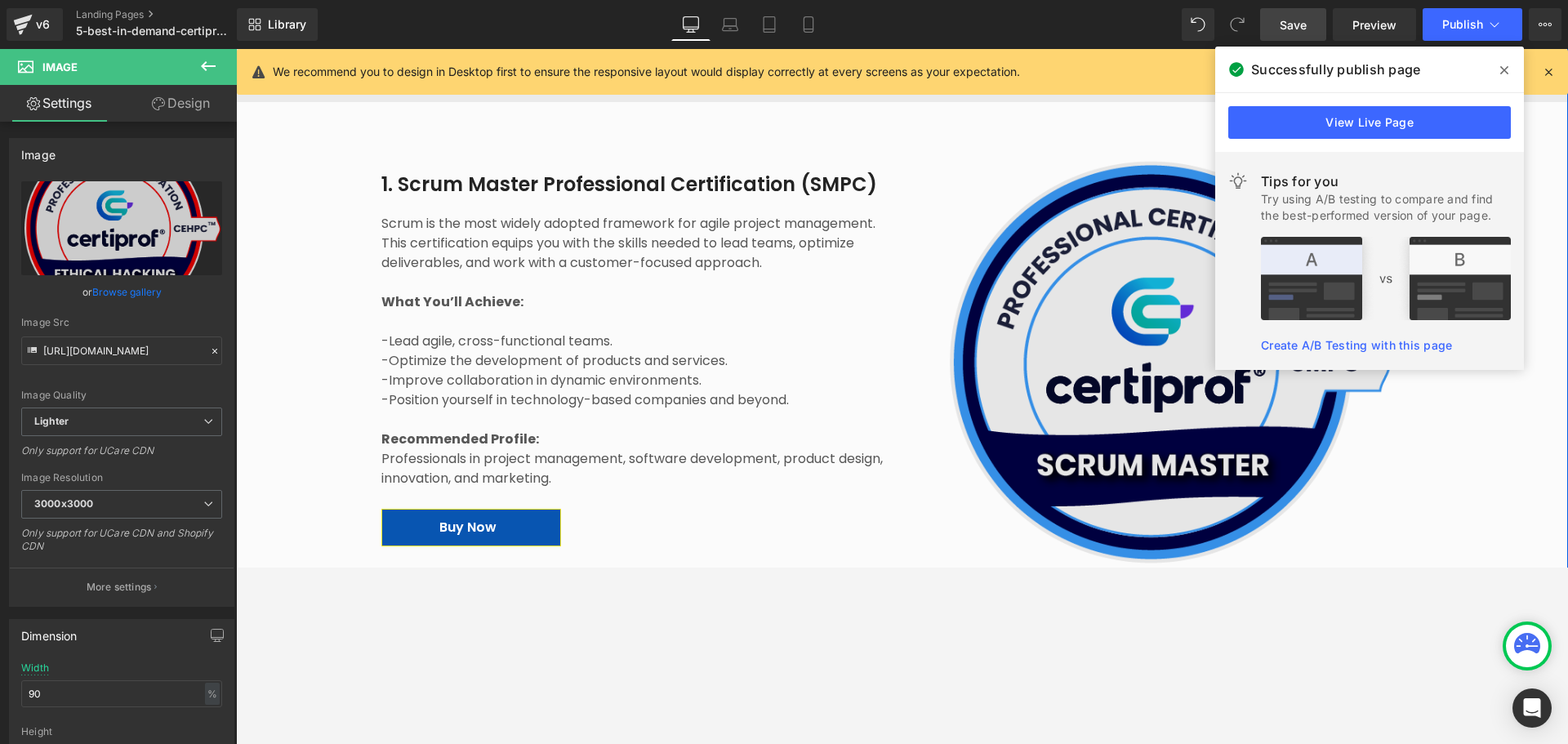
click at [1031, 350] on img at bounding box center [1168, 363] width 508 height 451
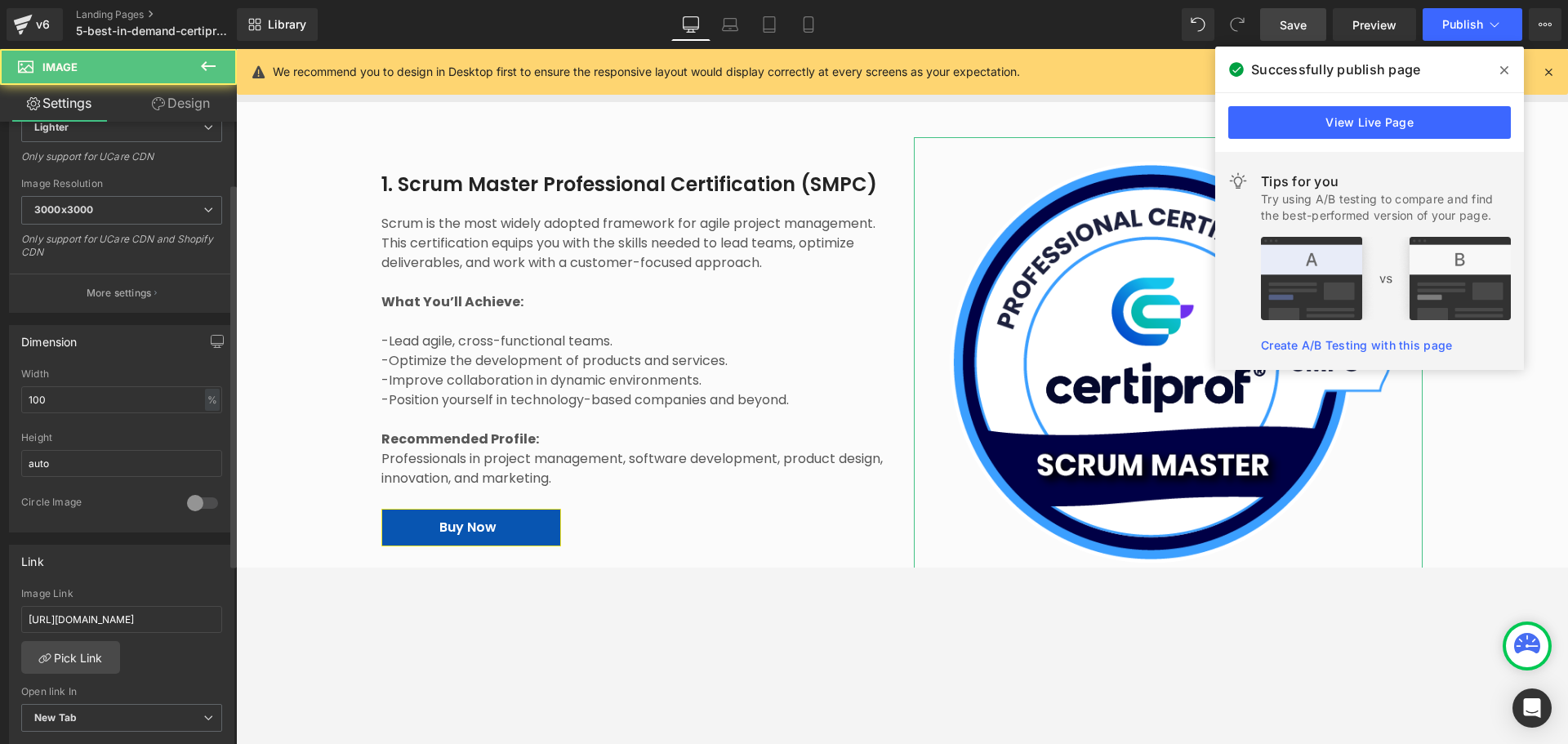
scroll to position [326, 0]
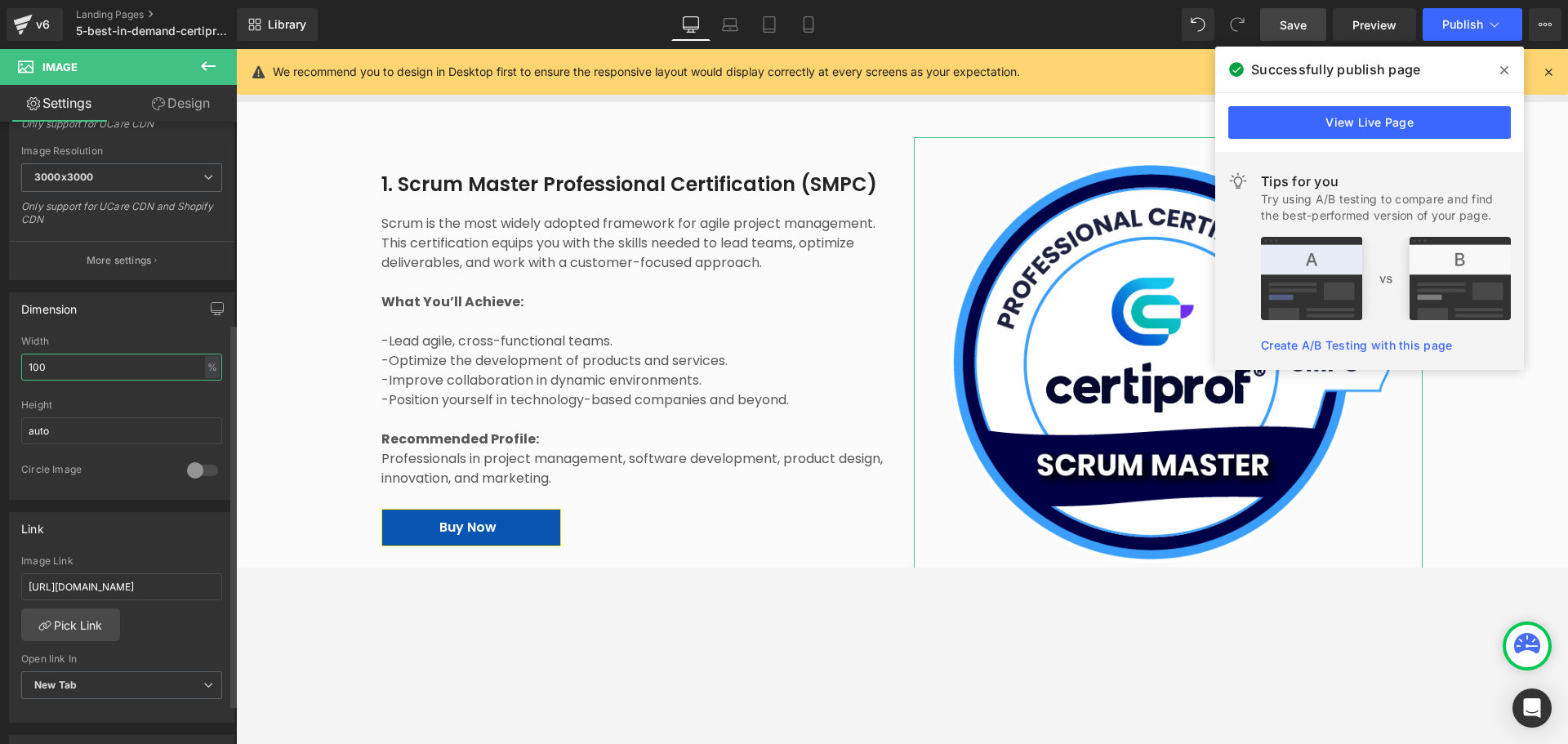
click at [39, 358] on input "100" at bounding box center [122, 367] width 201 height 27
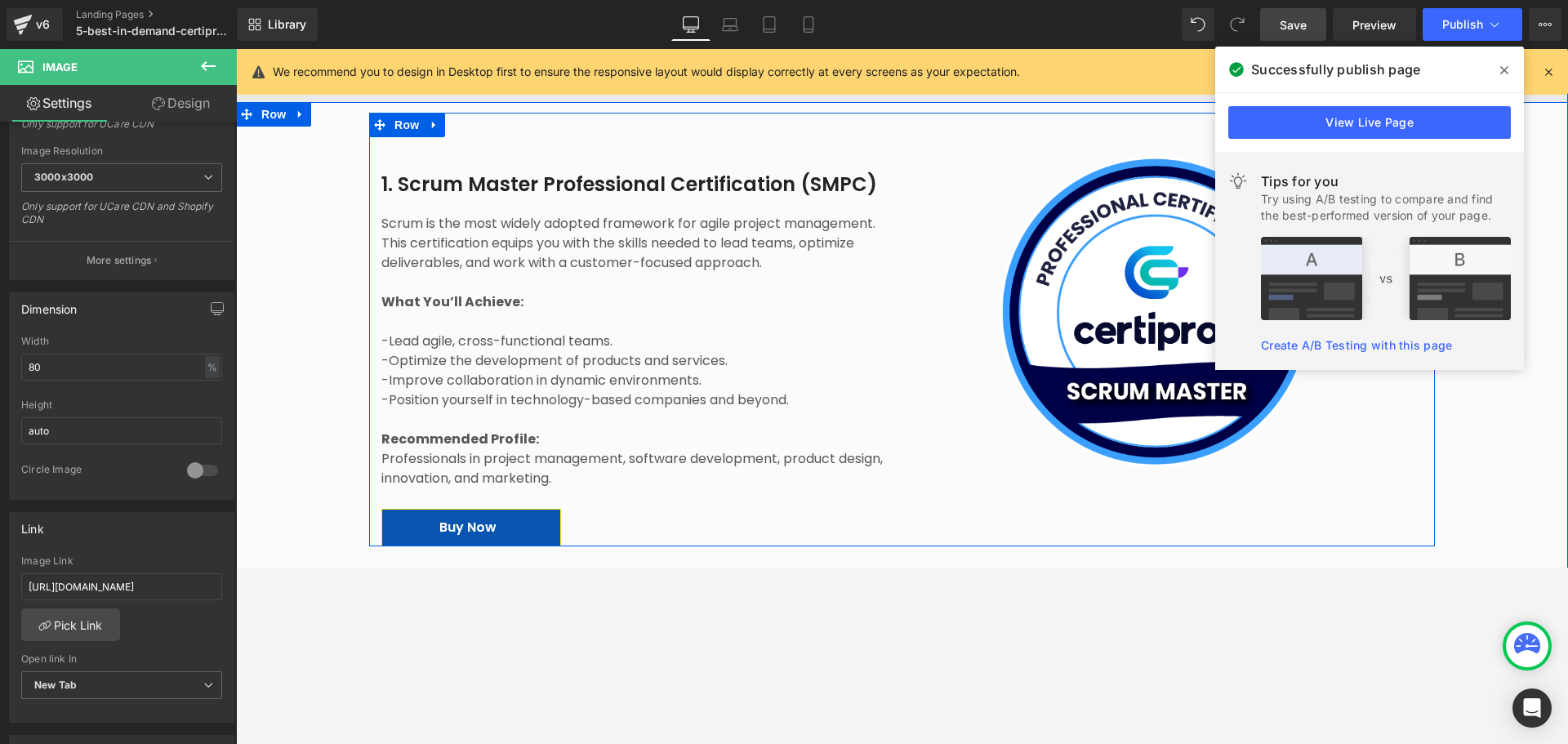
click at [975, 485] on div "Image" at bounding box center [1168, 342] width 533 height 409
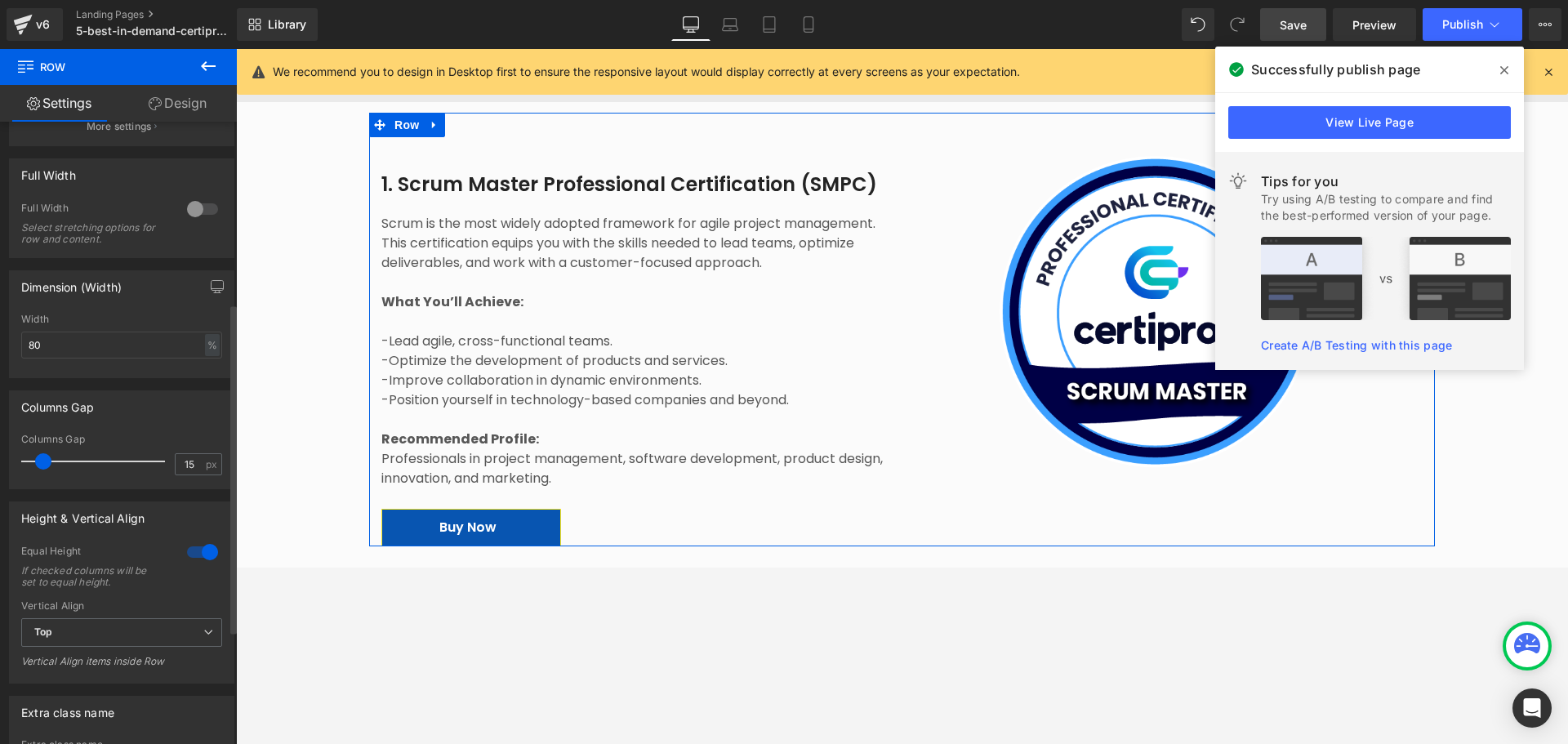
scroll to position [408, 0]
click at [190, 567] on span "Top" at bounding box center [122, 624] width 201 height 29
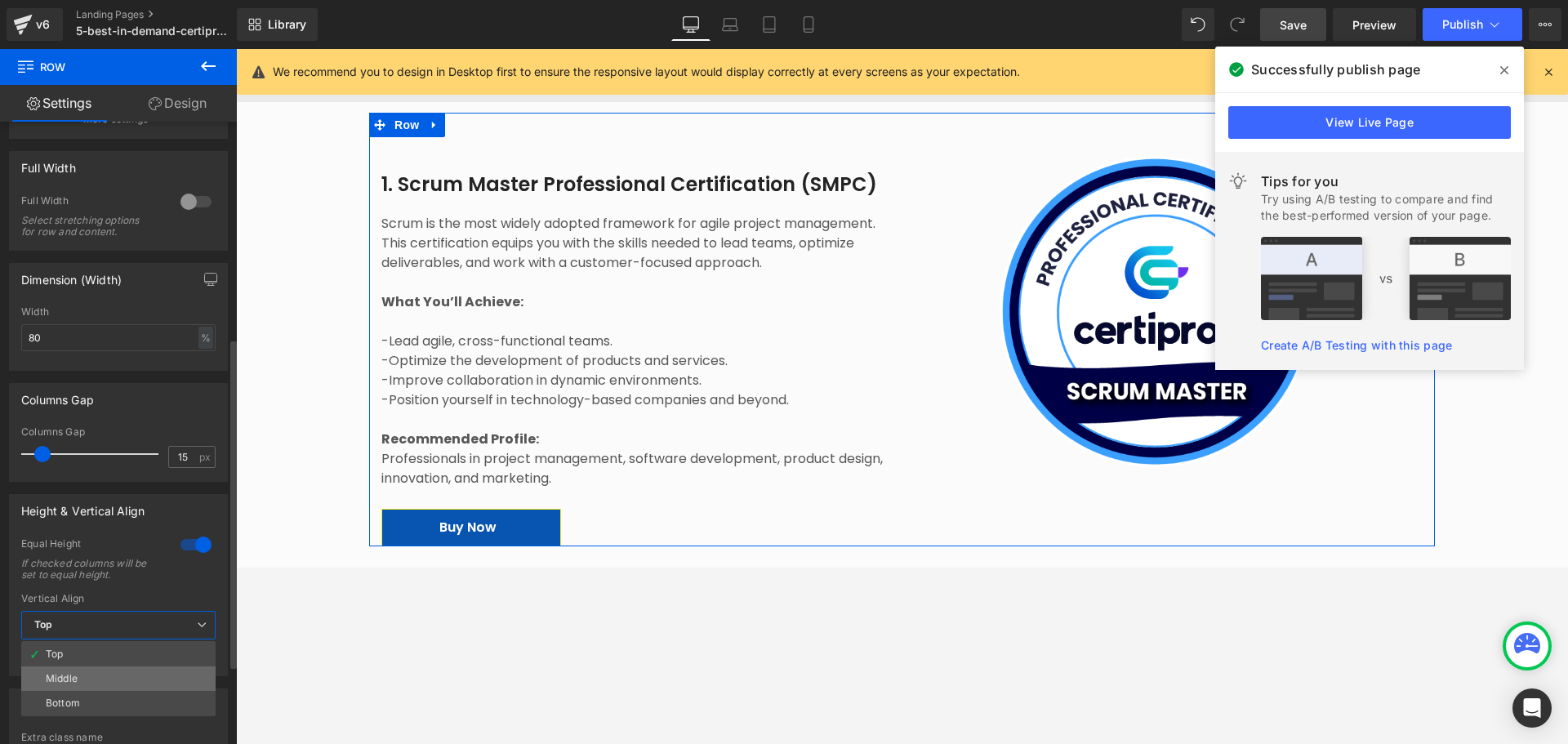
click at [119, 567] on li "Middle" at bounding box center [119, 678] width 195 height 25
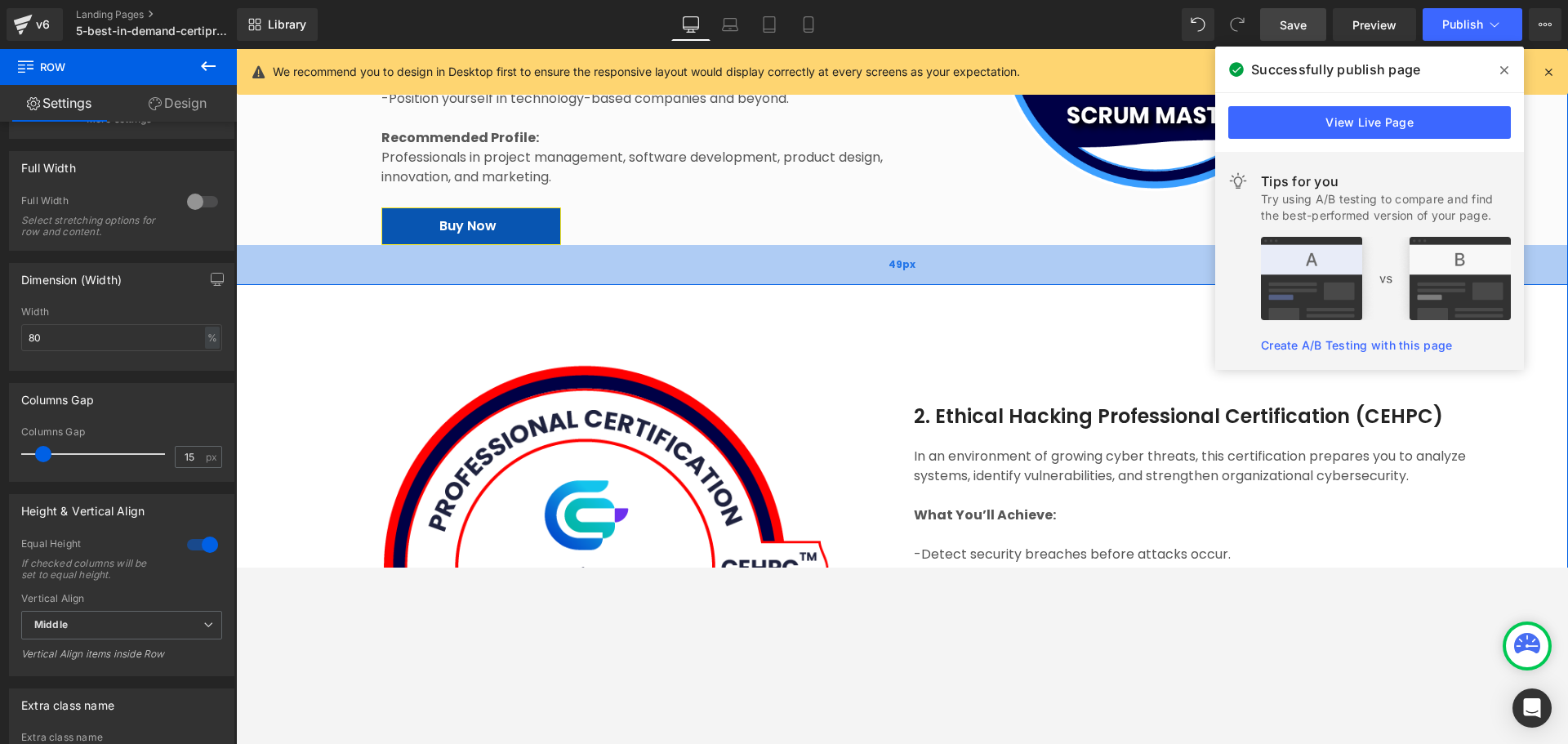
scroll to position [1552, 0]
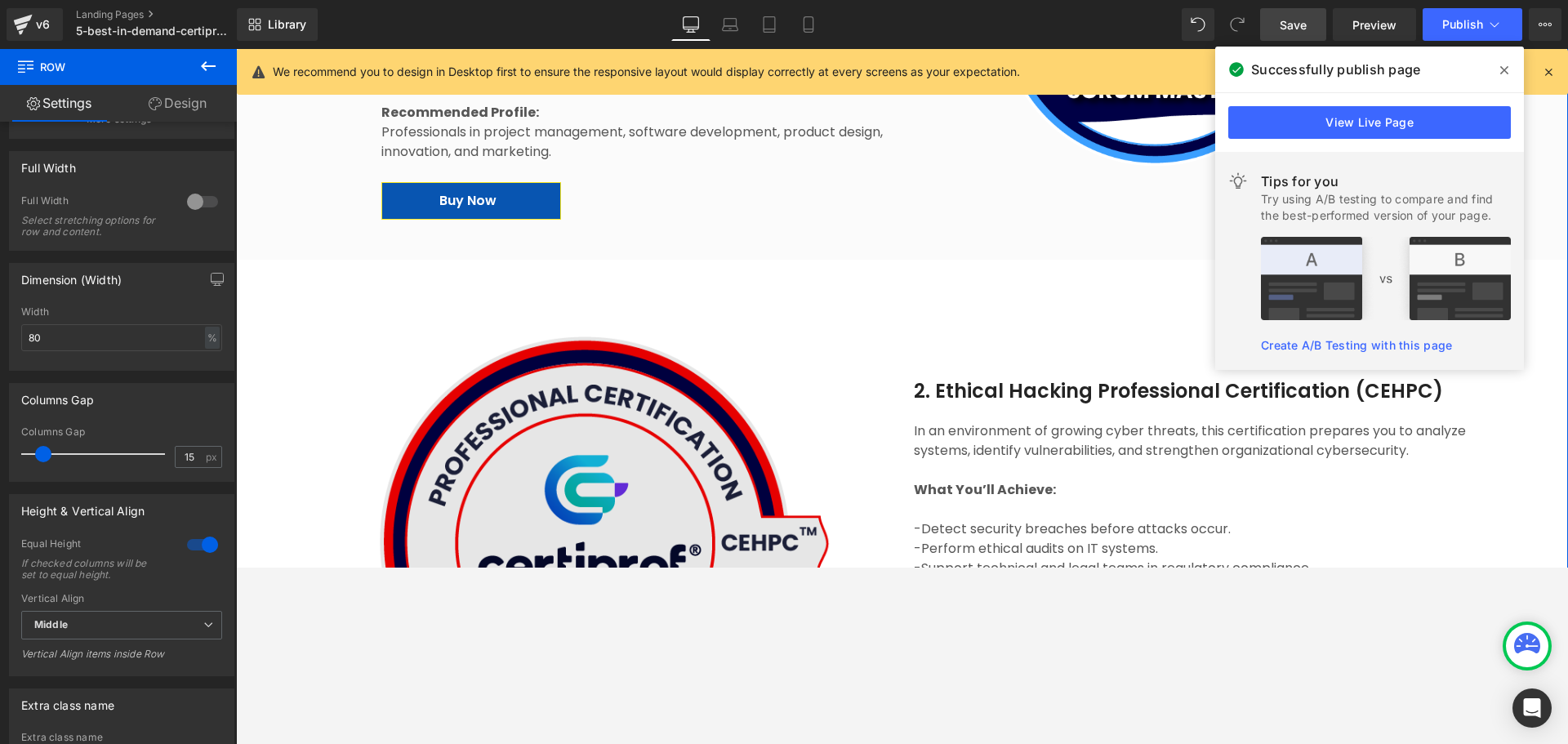
click at [572, 407] on img at bounding box center [603, 542] width 518 height 461
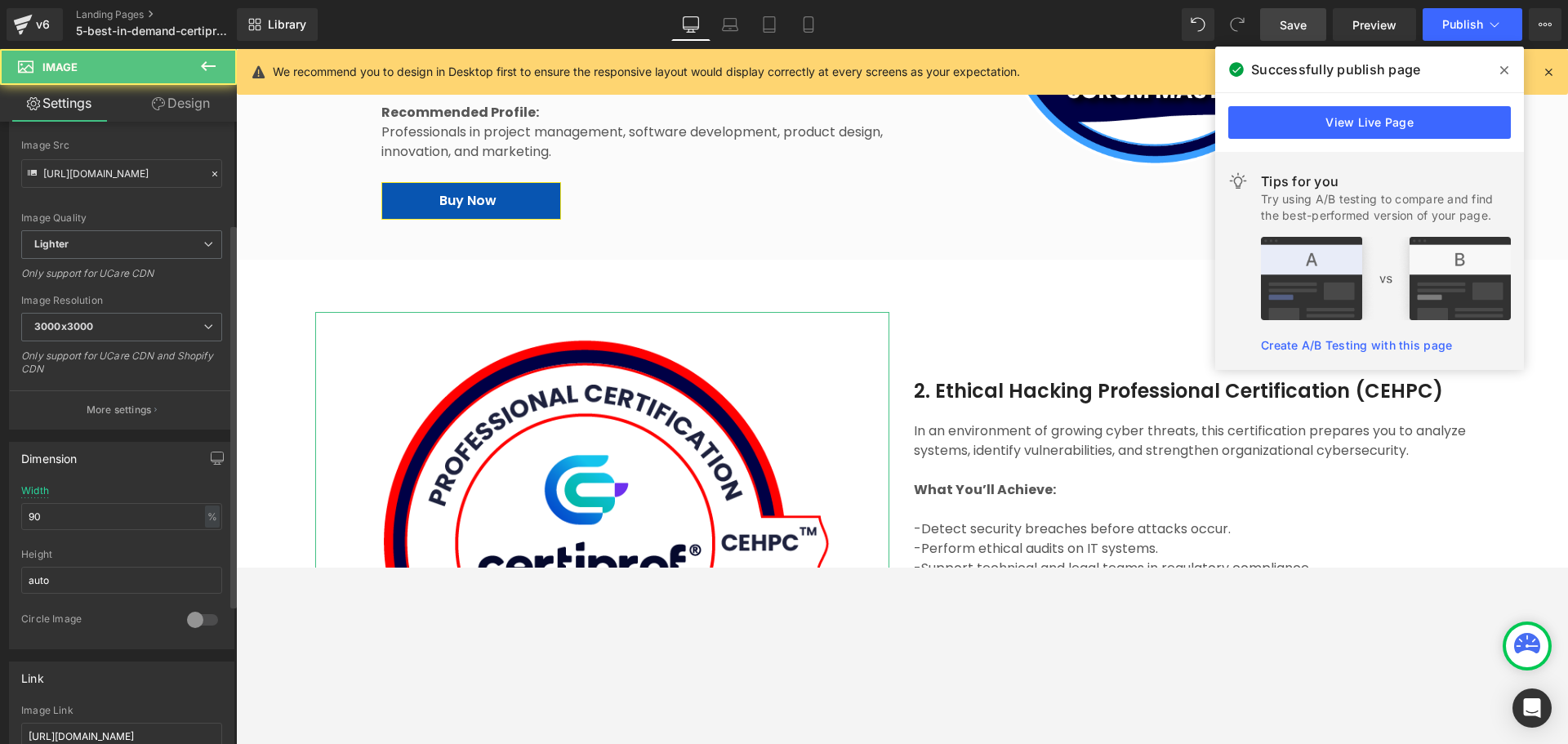
scroll to position [245, 0]
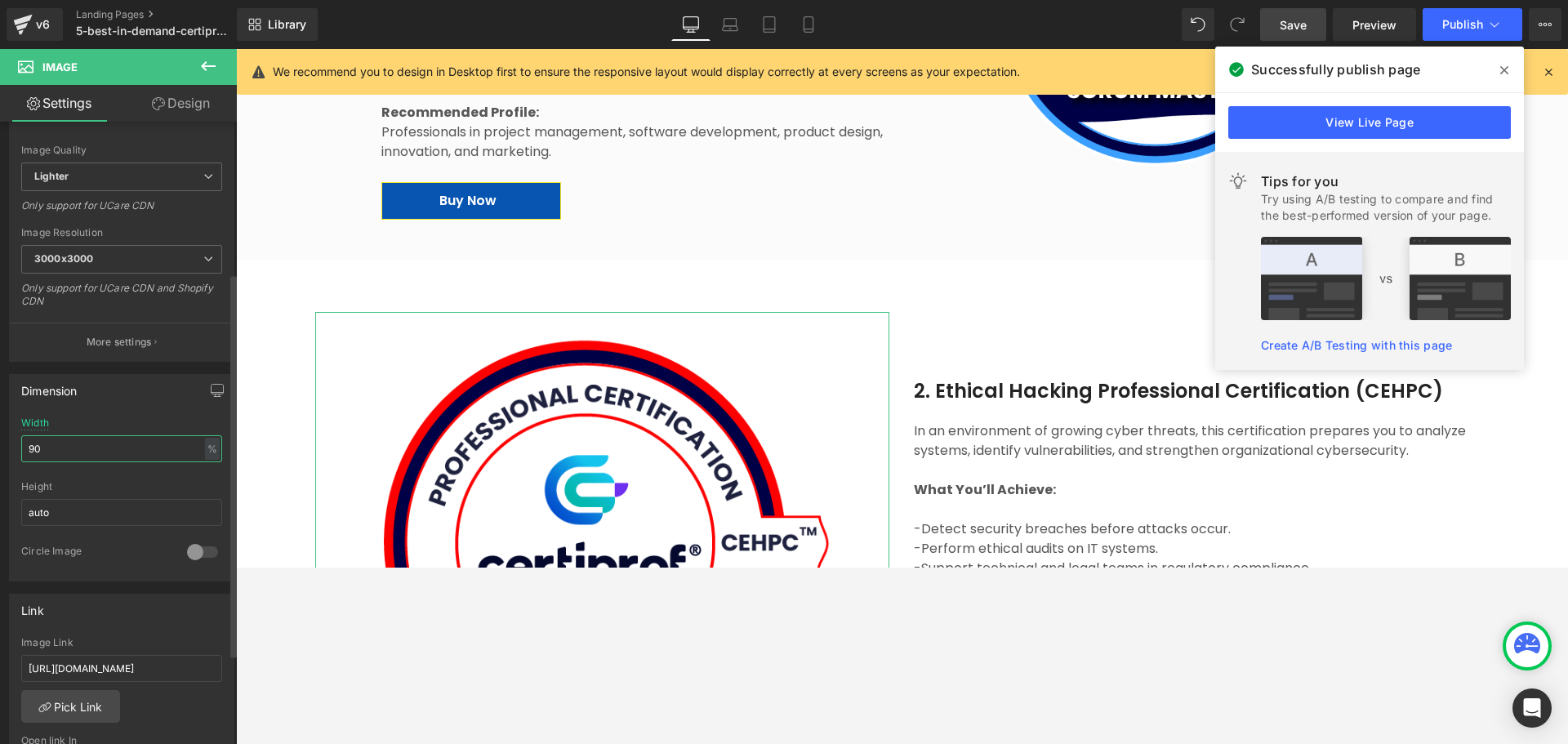
click at [59, 457] on input "90" at bounding box center [122, 448] width 201 height 27
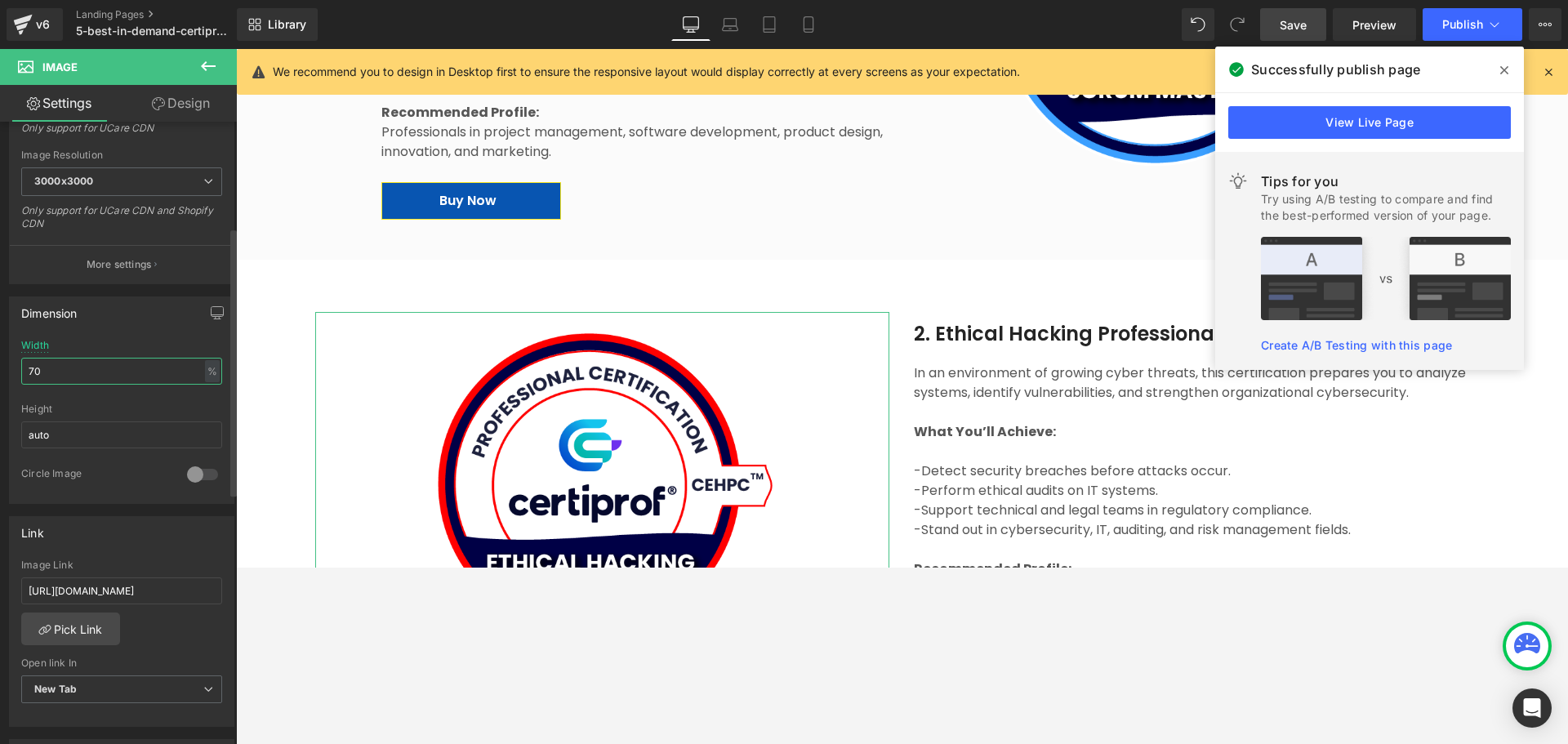
scroll to position [326, 0]
click at [184, 477] on div at bounding box center [203, 470] width 39 height 27
click at [186, 470] on div at bounding box center [203, 470] width 39 height 27
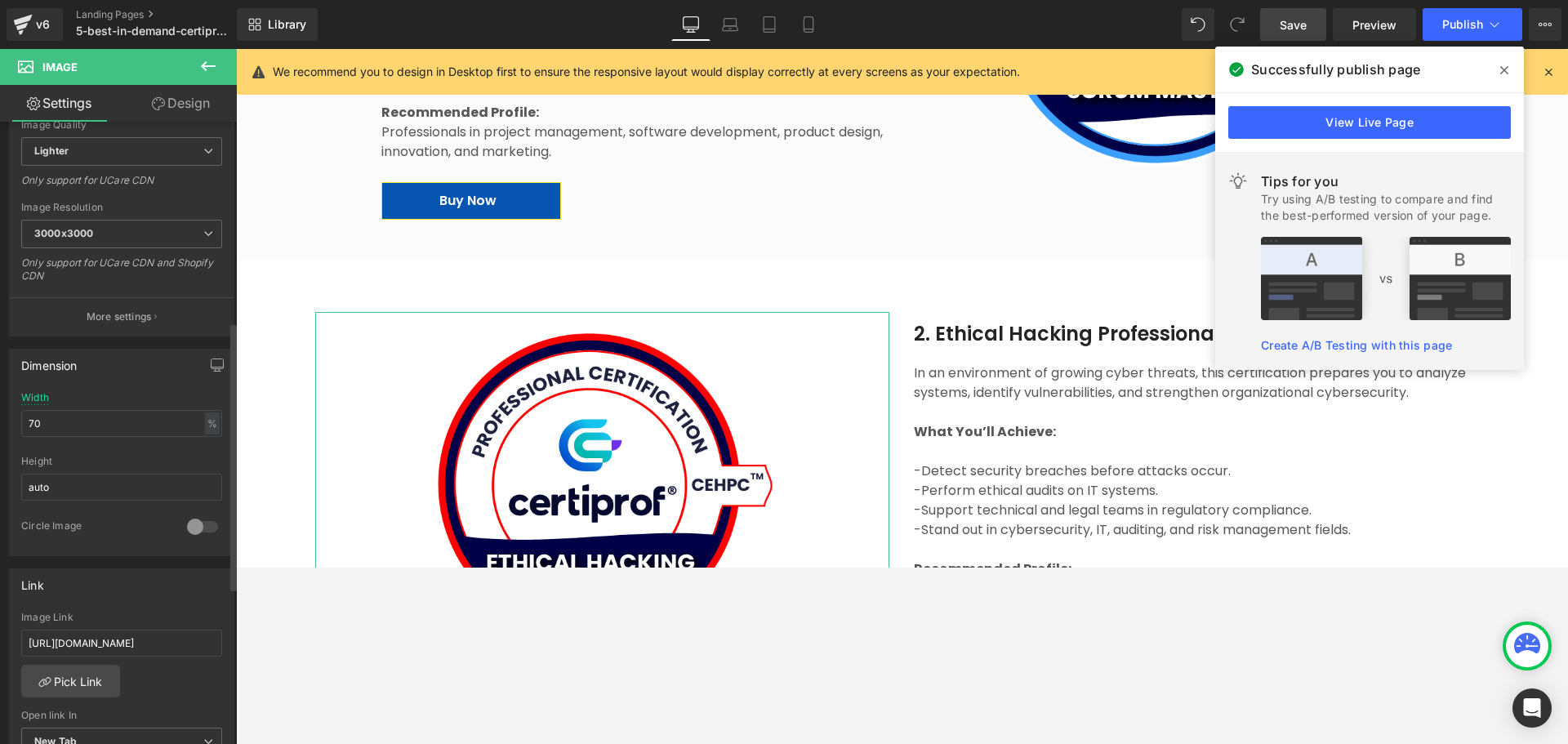
scroll to position [257, 0]
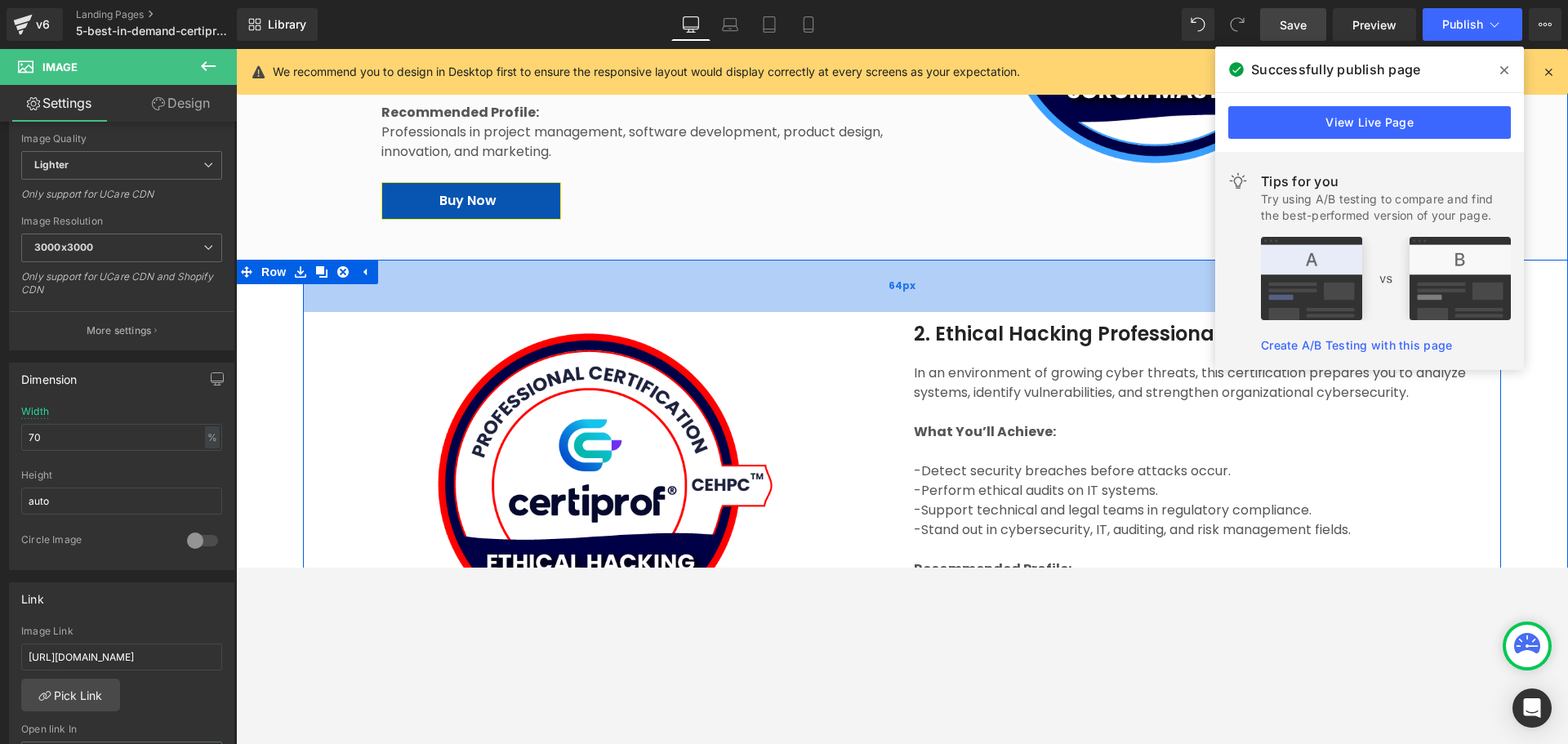
click at [889, 277] on span "64px" at bounding box center [901, 285] width 27 height 17
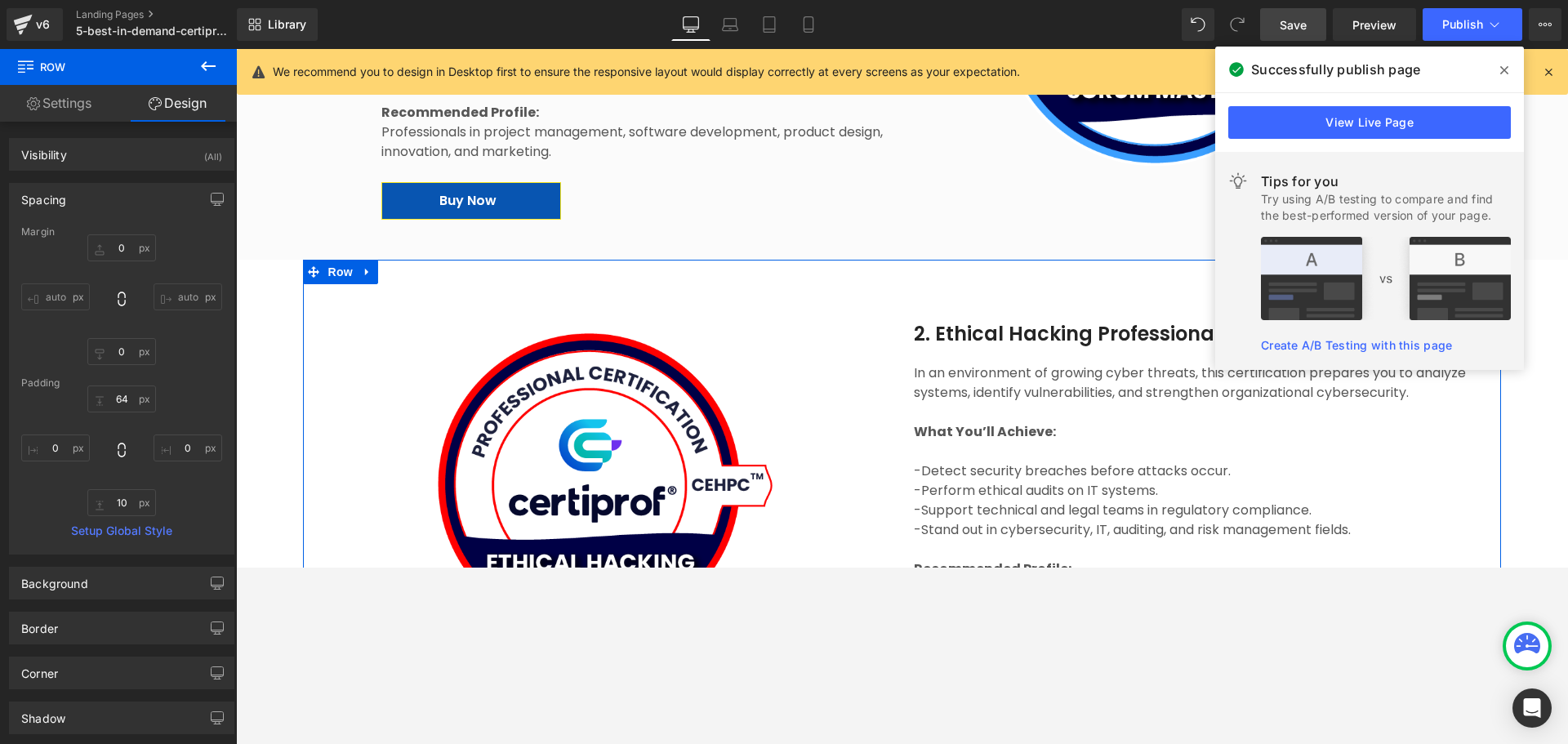
click at [82, 100] on link "Settings" at bounding box center [59, 102] width 118 height 36
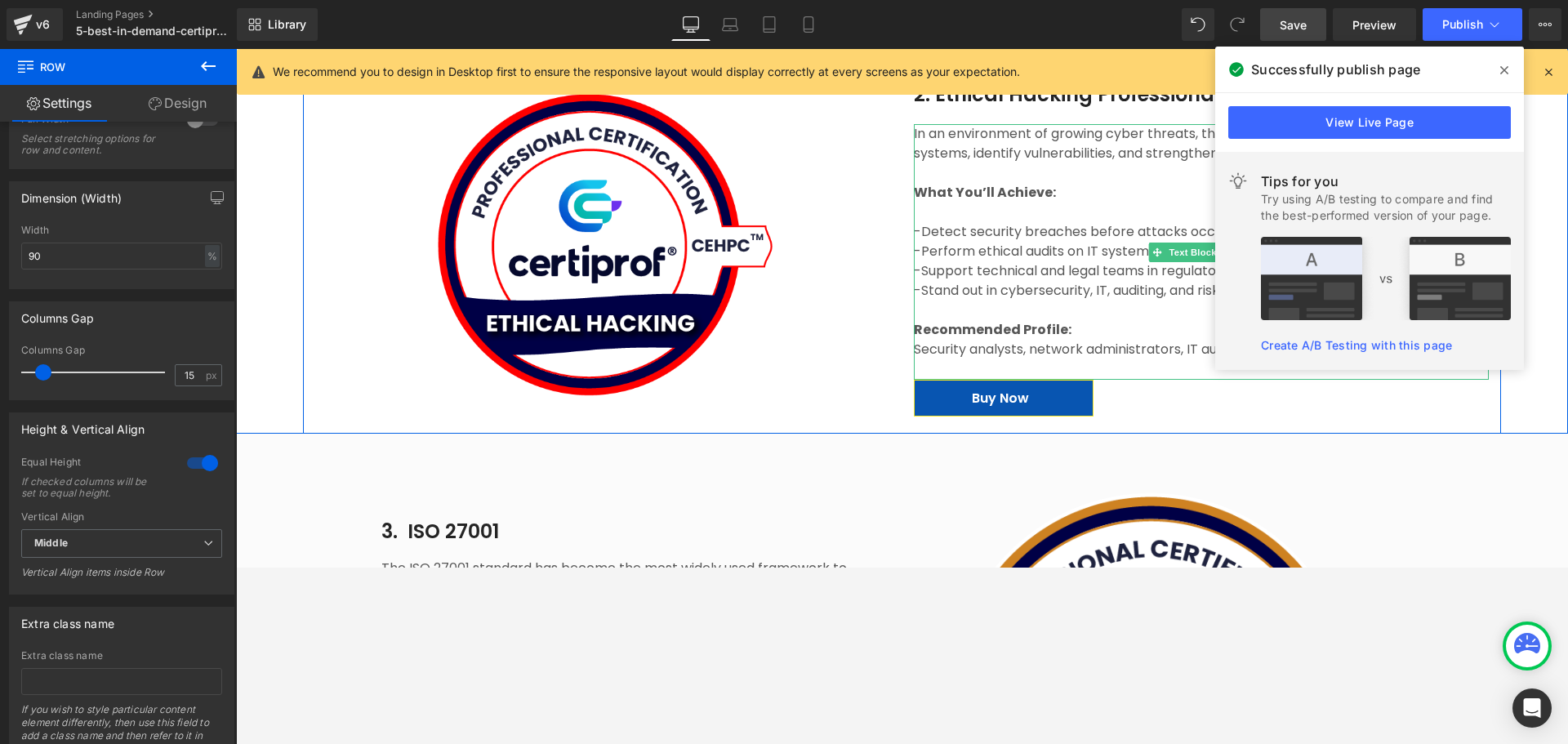
scroll to position [2041, 0]
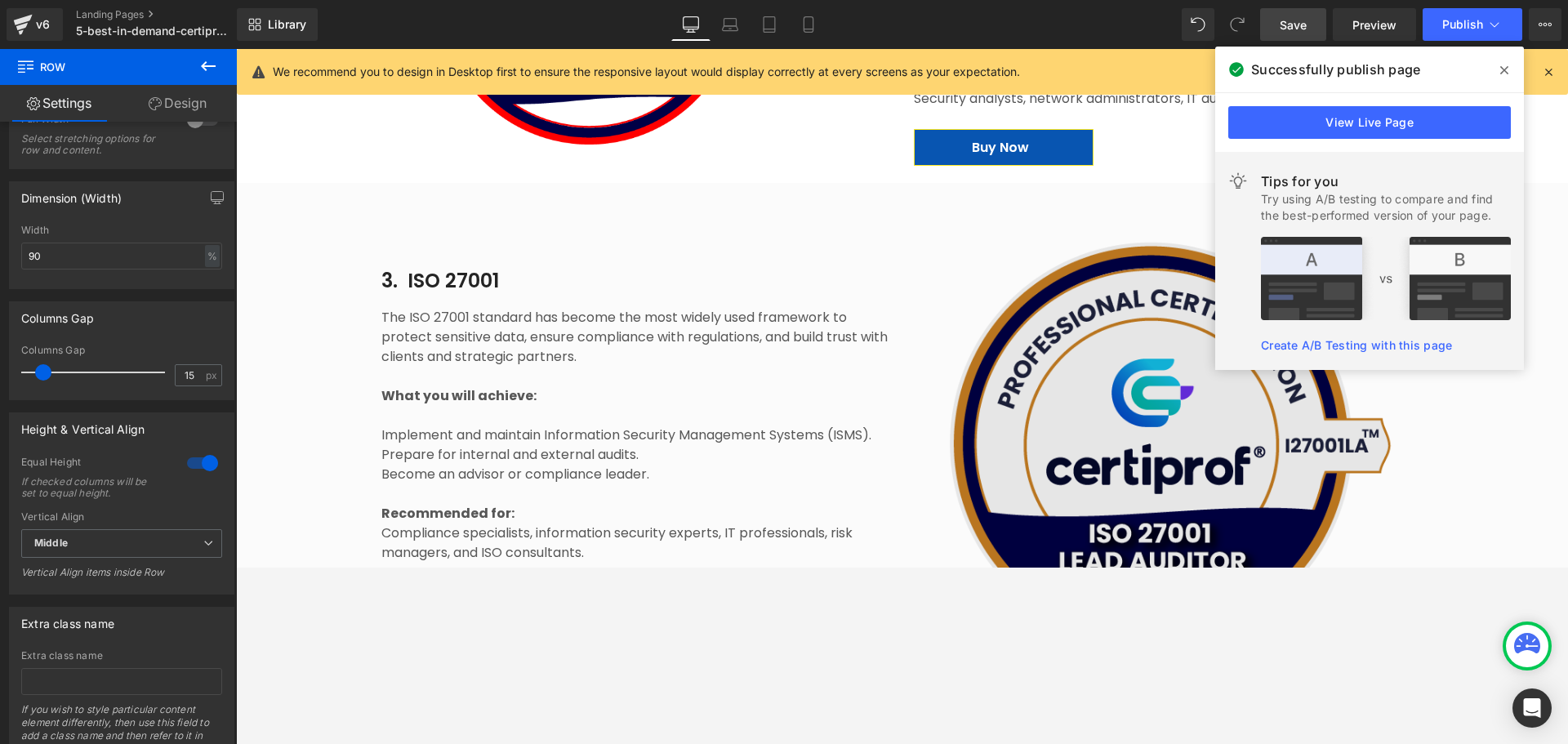
click at [1049, 355] on img at bounding box center [1168, 443] width 508 height 451
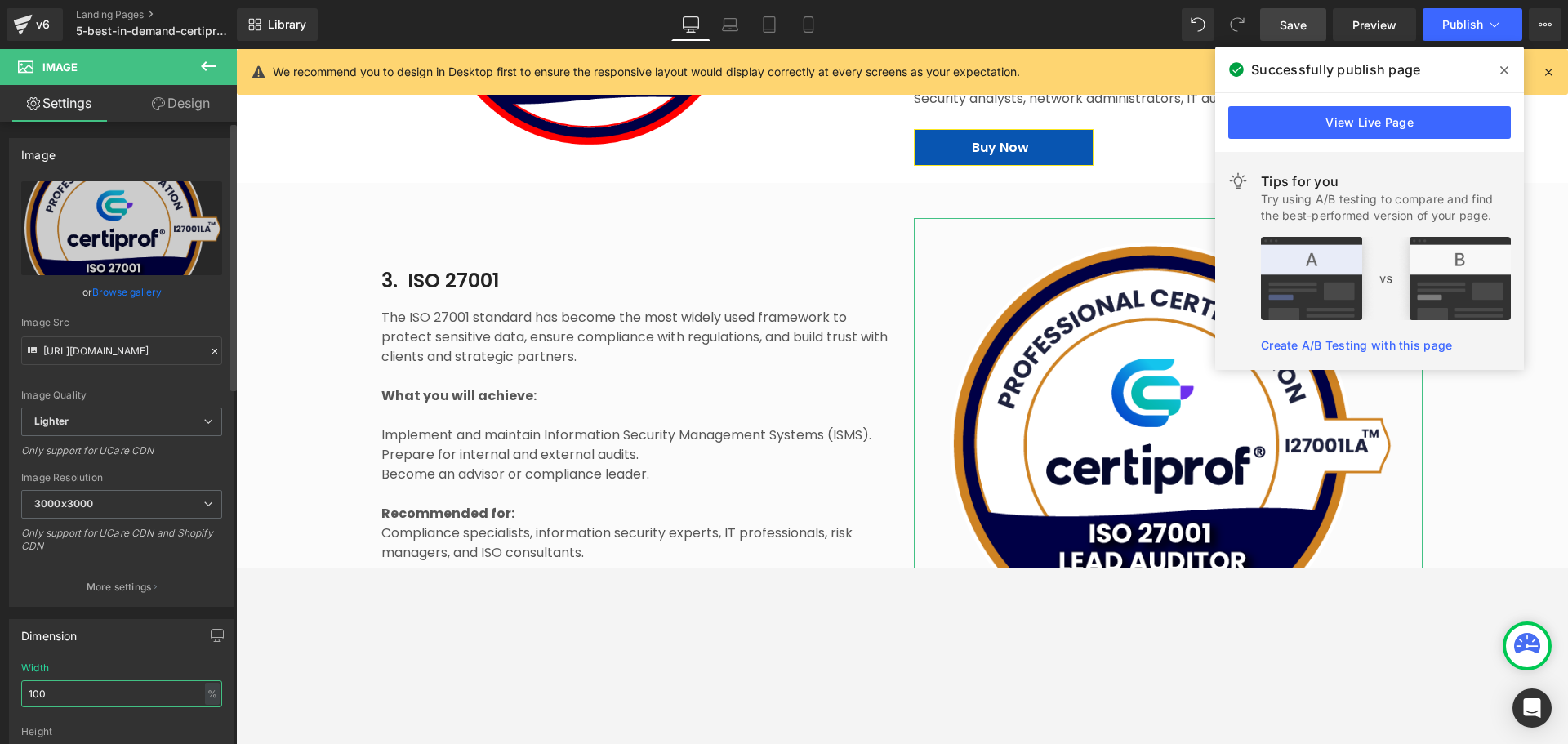
click at [102, 567] on input "100" at bounding box center [122, 693] width 201 height 27
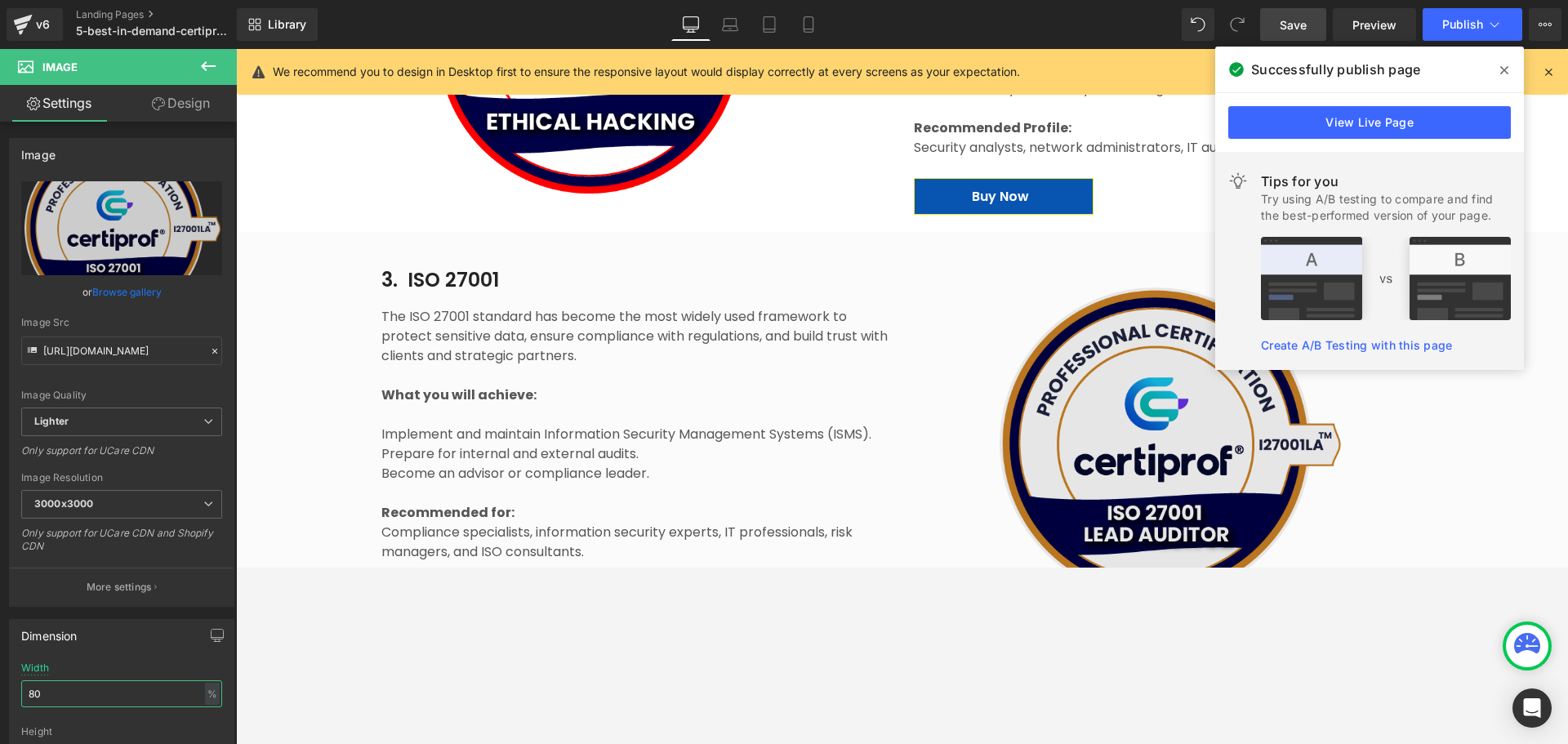
scroll to position [1960, 0]
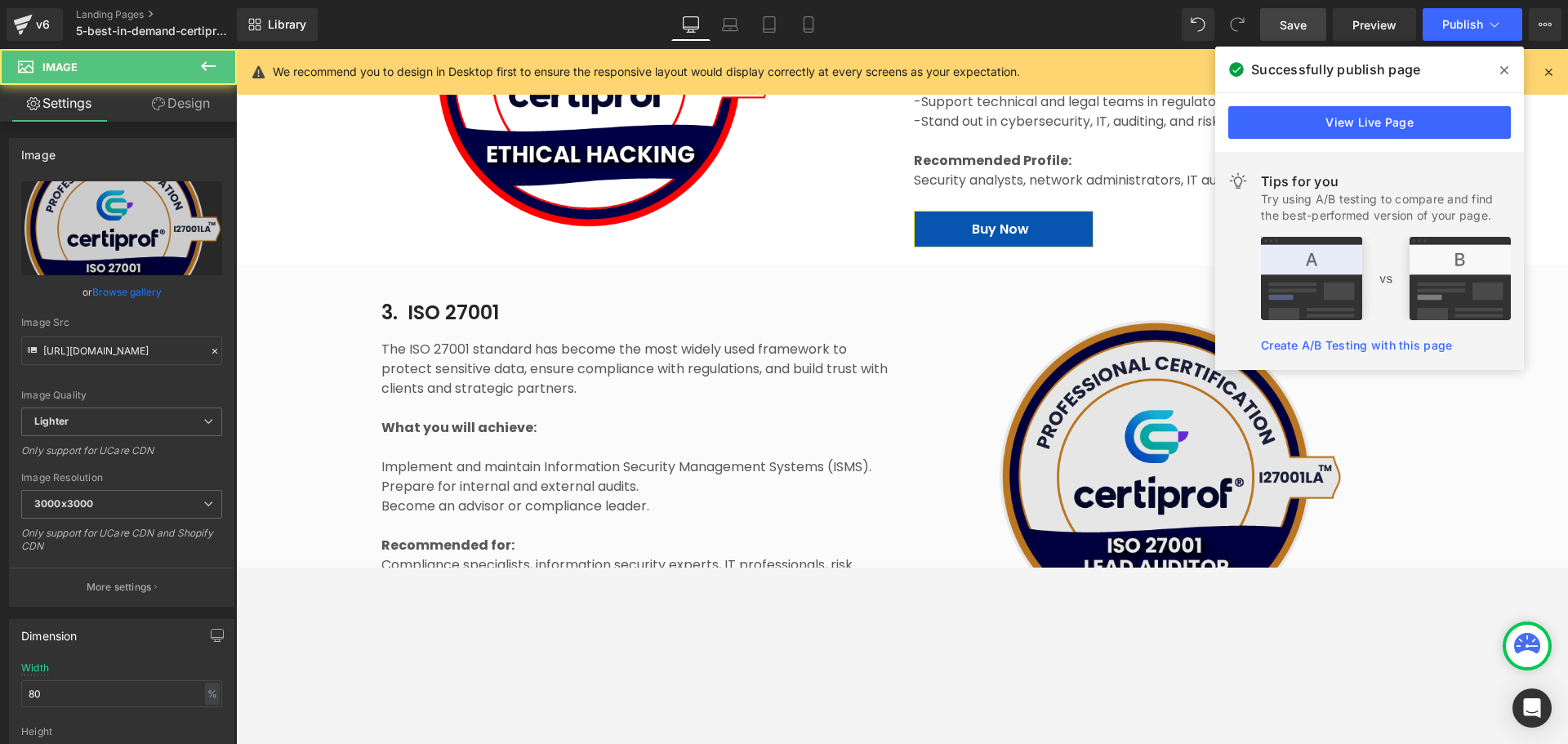
click at [1056, 441] on img at bounding box center [1169, 477] width 407 height 350
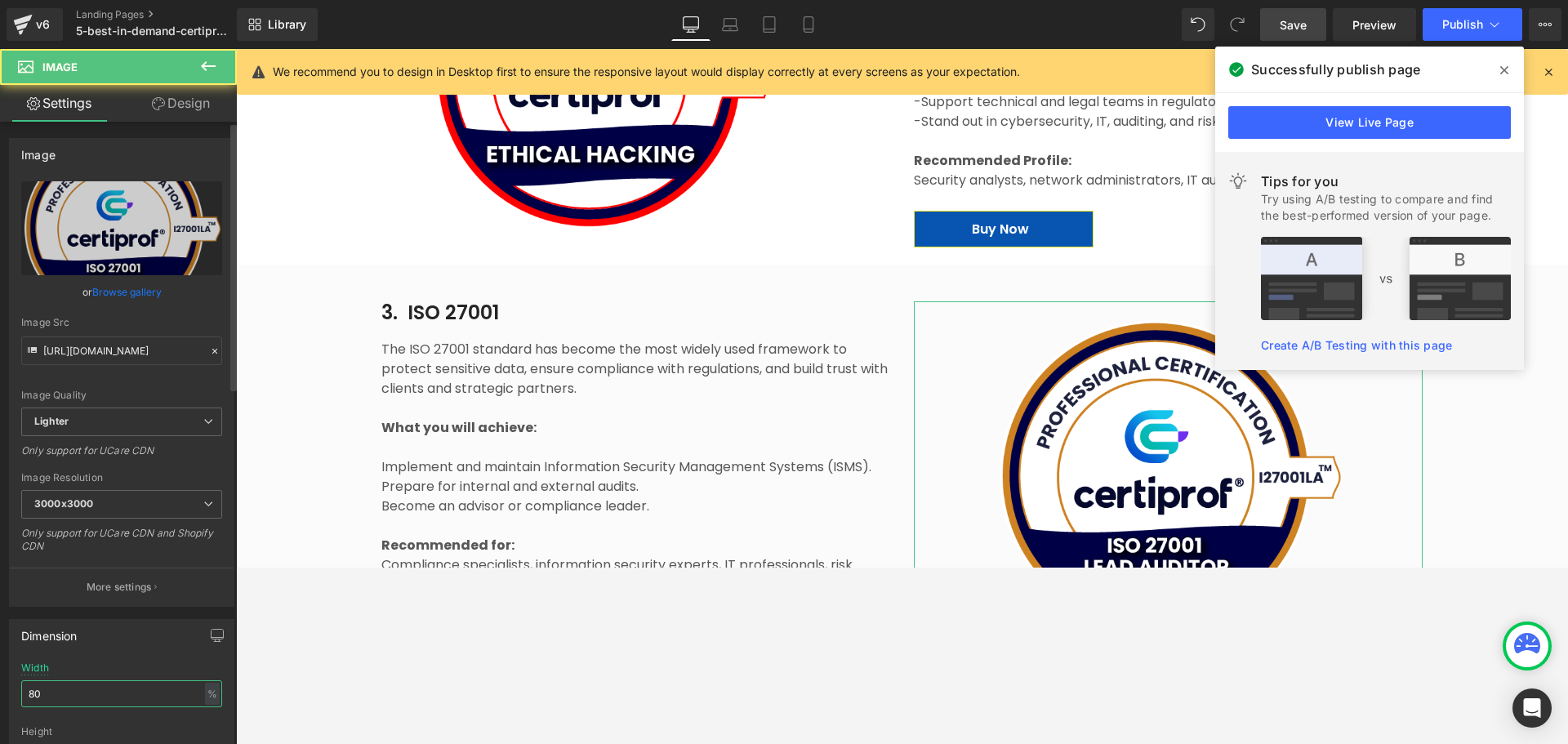
click at [60, 567] on input "80" at bounding box center [122, 693] width 201 height 27
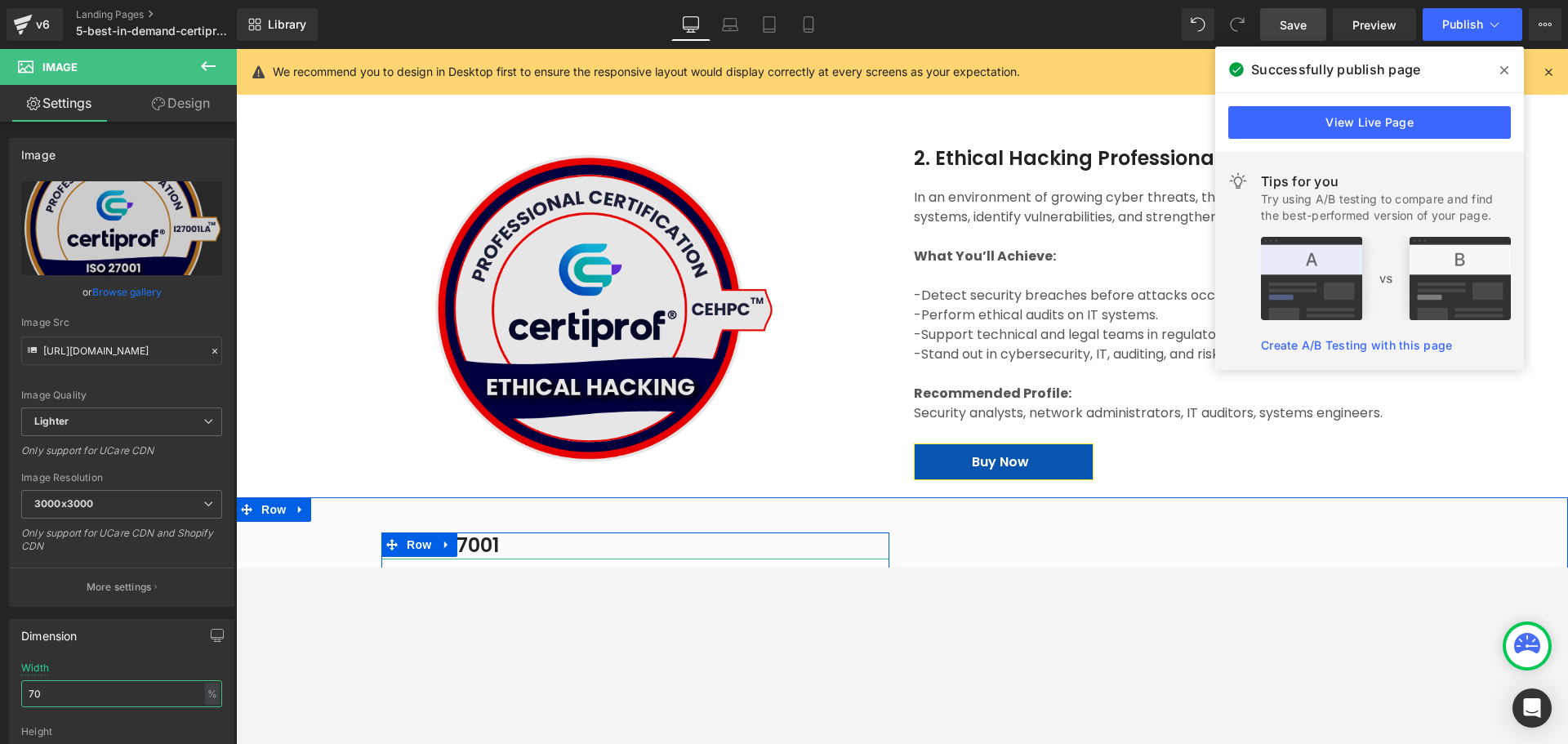
scroll to position [1715, 0]
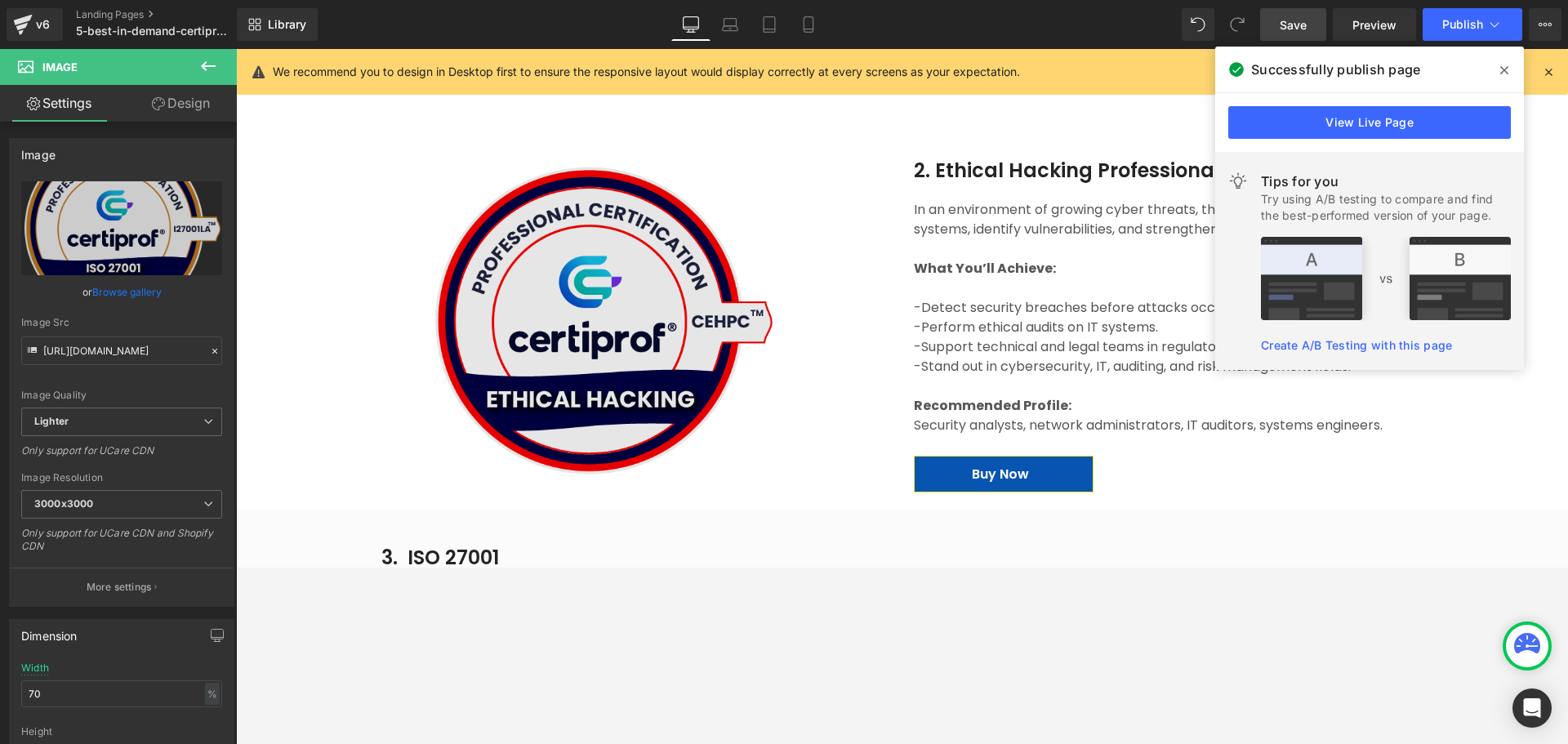
click at [537, 239] on img at bounding box center [603, 320] width 403 height 345
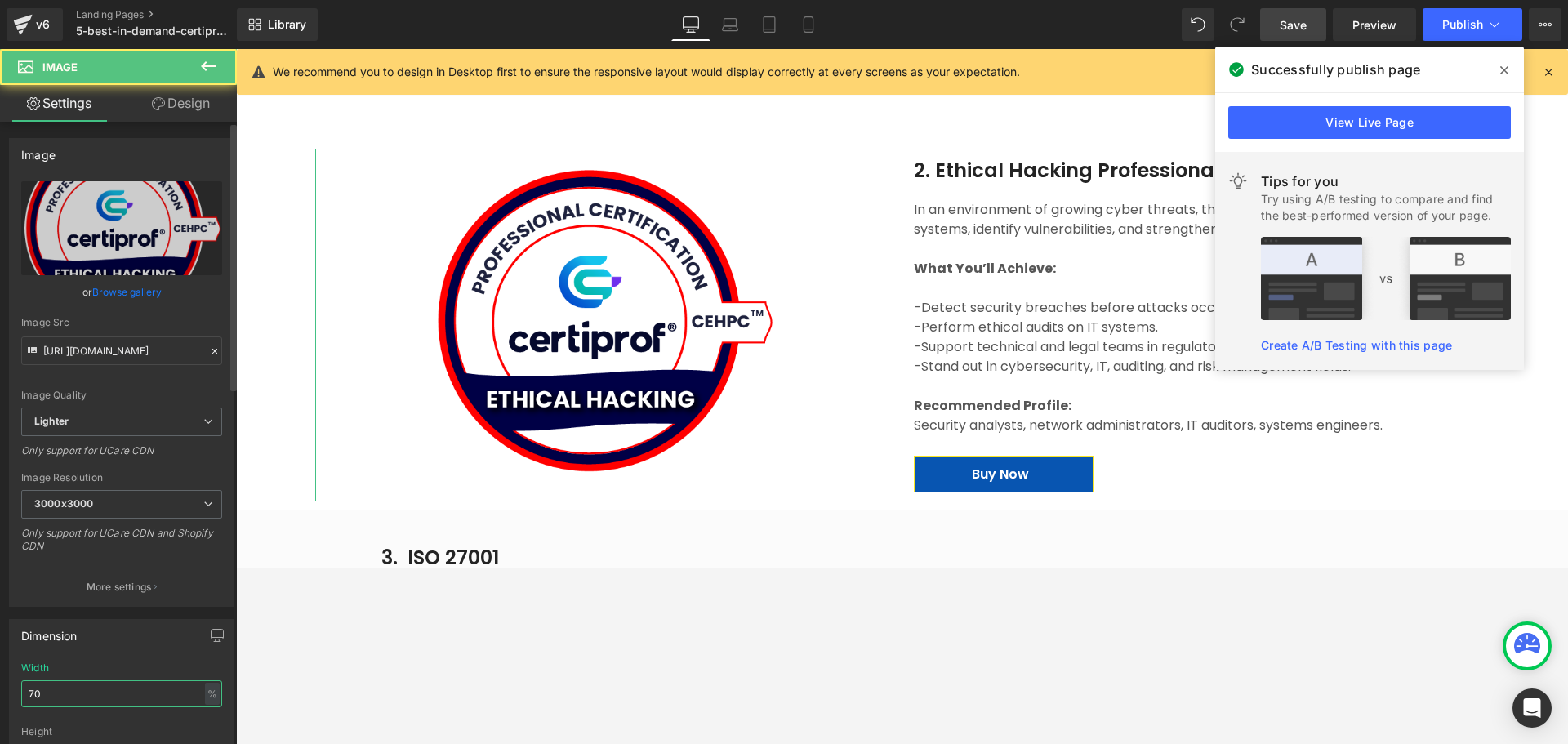
click at [90, 567] on input "70" at bounding box center [122, 693] width 201 height 27
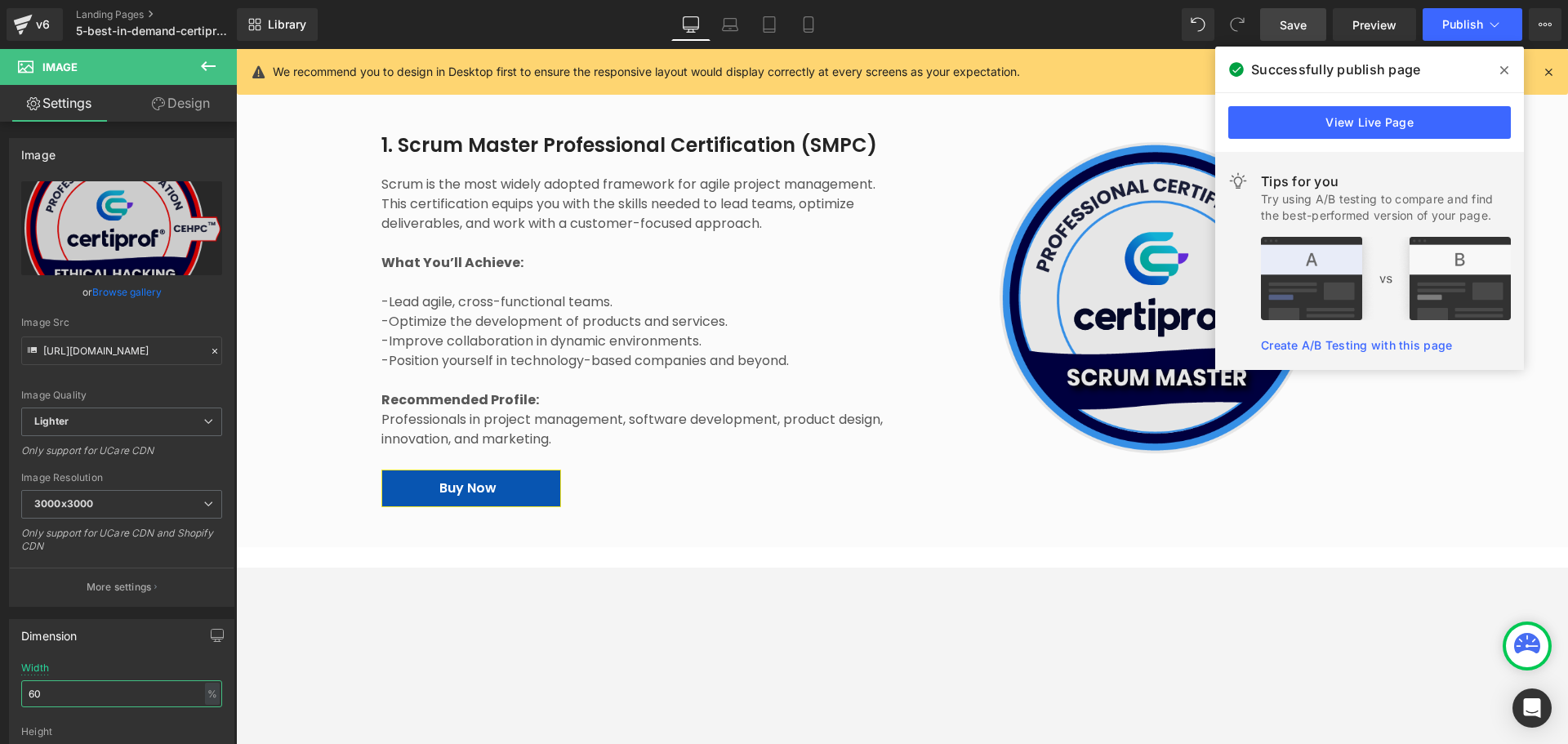
scroll to position [1225, 0]
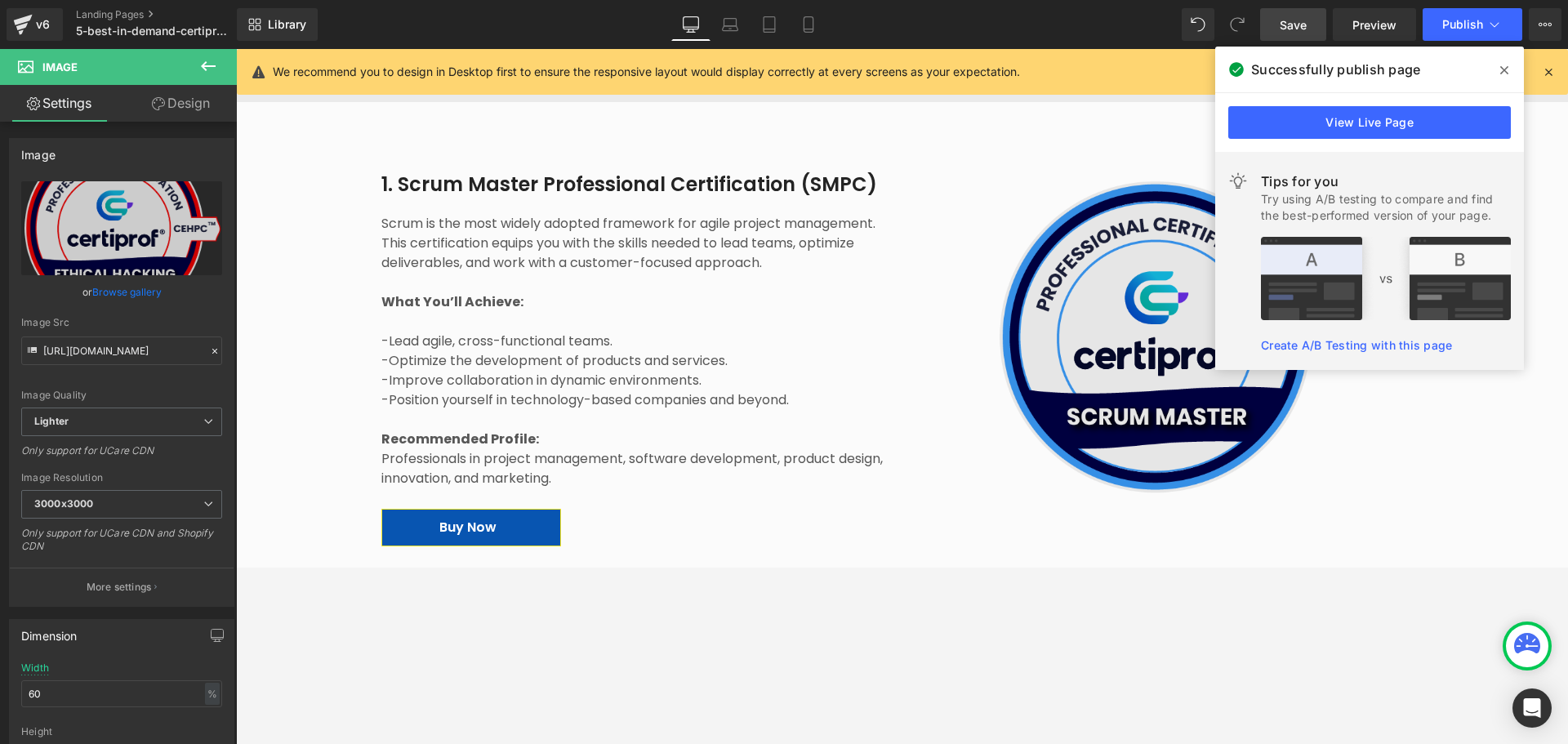
click at [1080, 246] on img at bounding box center [1169, 337] width 407 height 350
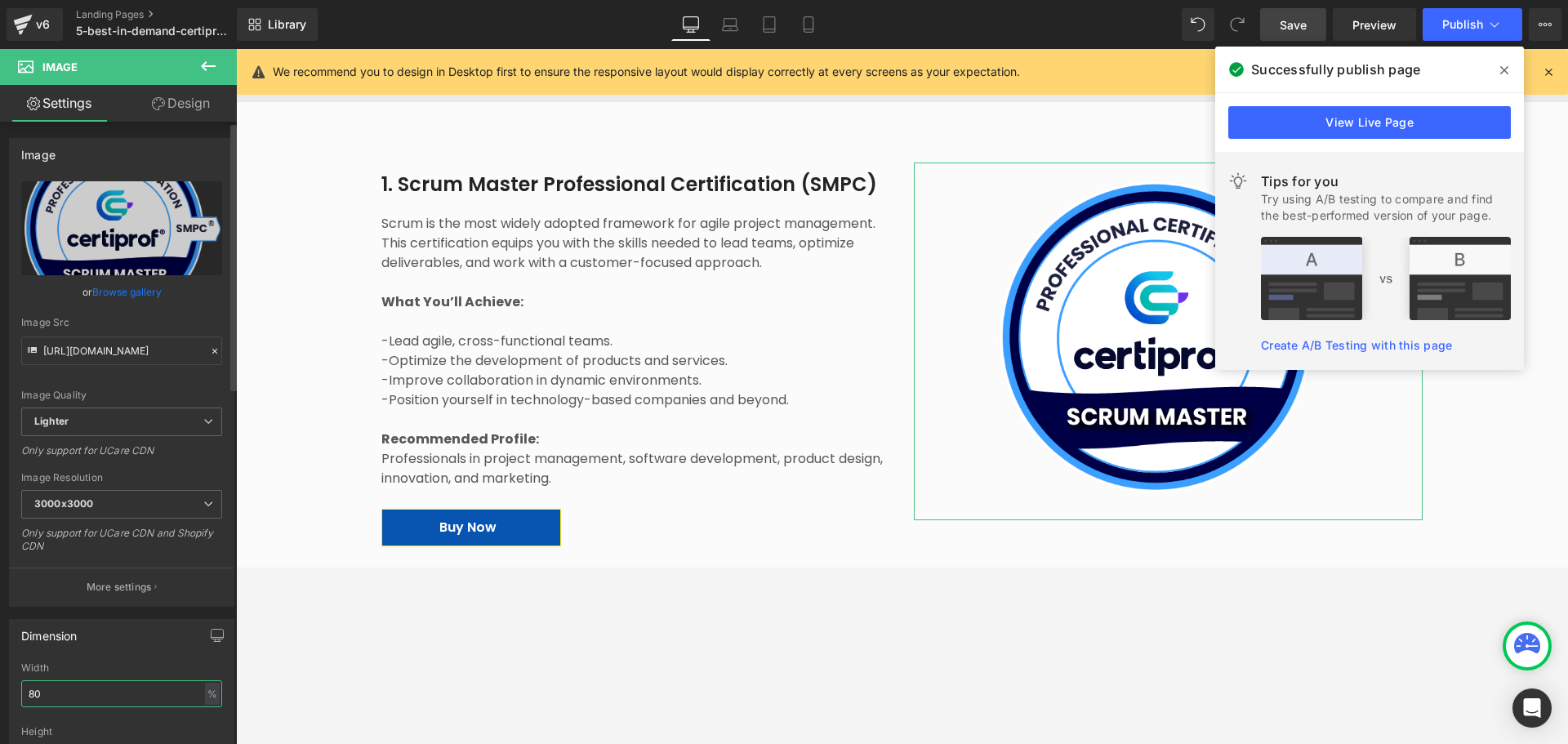
click at [75, 567] on input "80" at bounding box center [122, 693] width 201 height 27
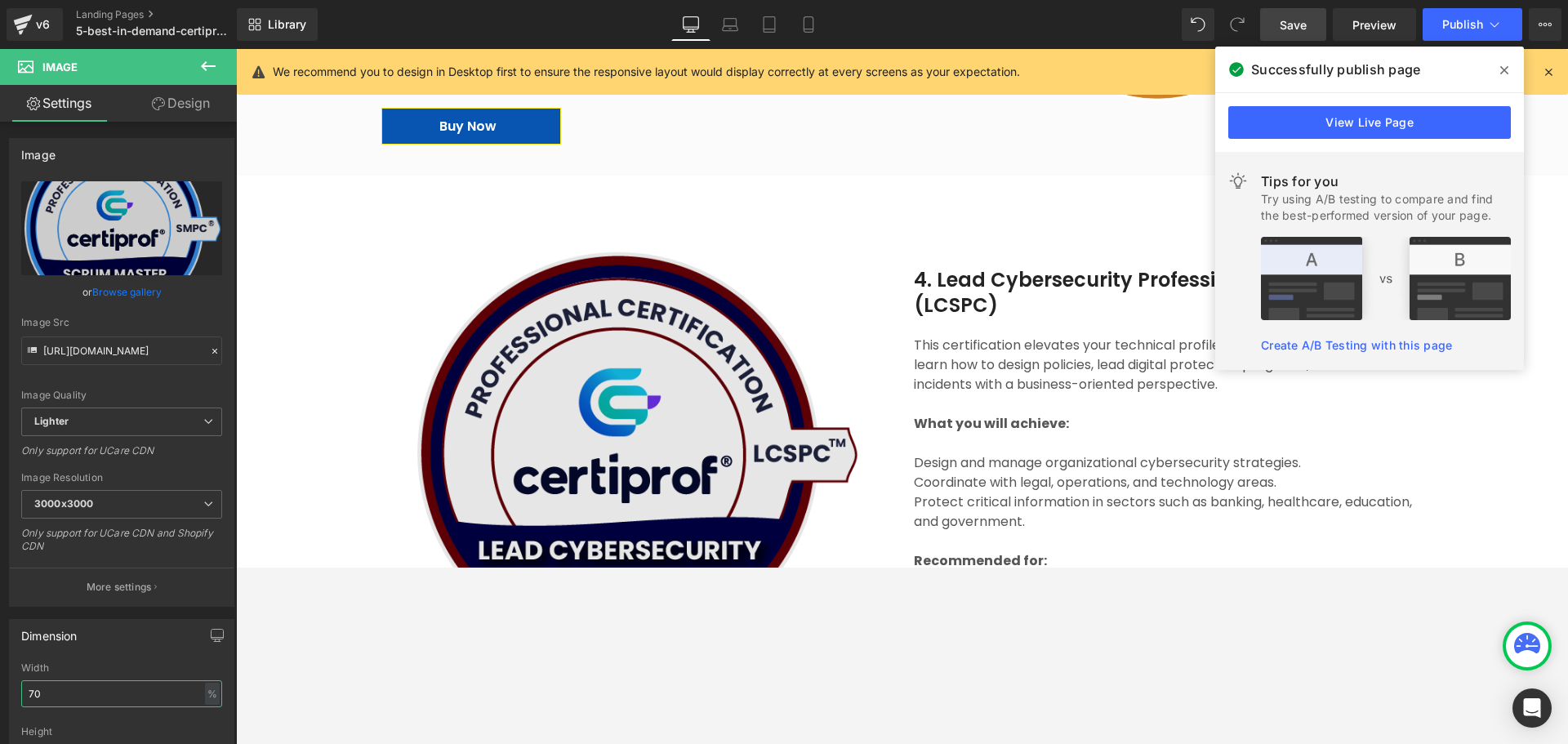
scroll to position [2449, 0]
click at [524, 446] on img at bounding box center [635, 452] width 508 height 451
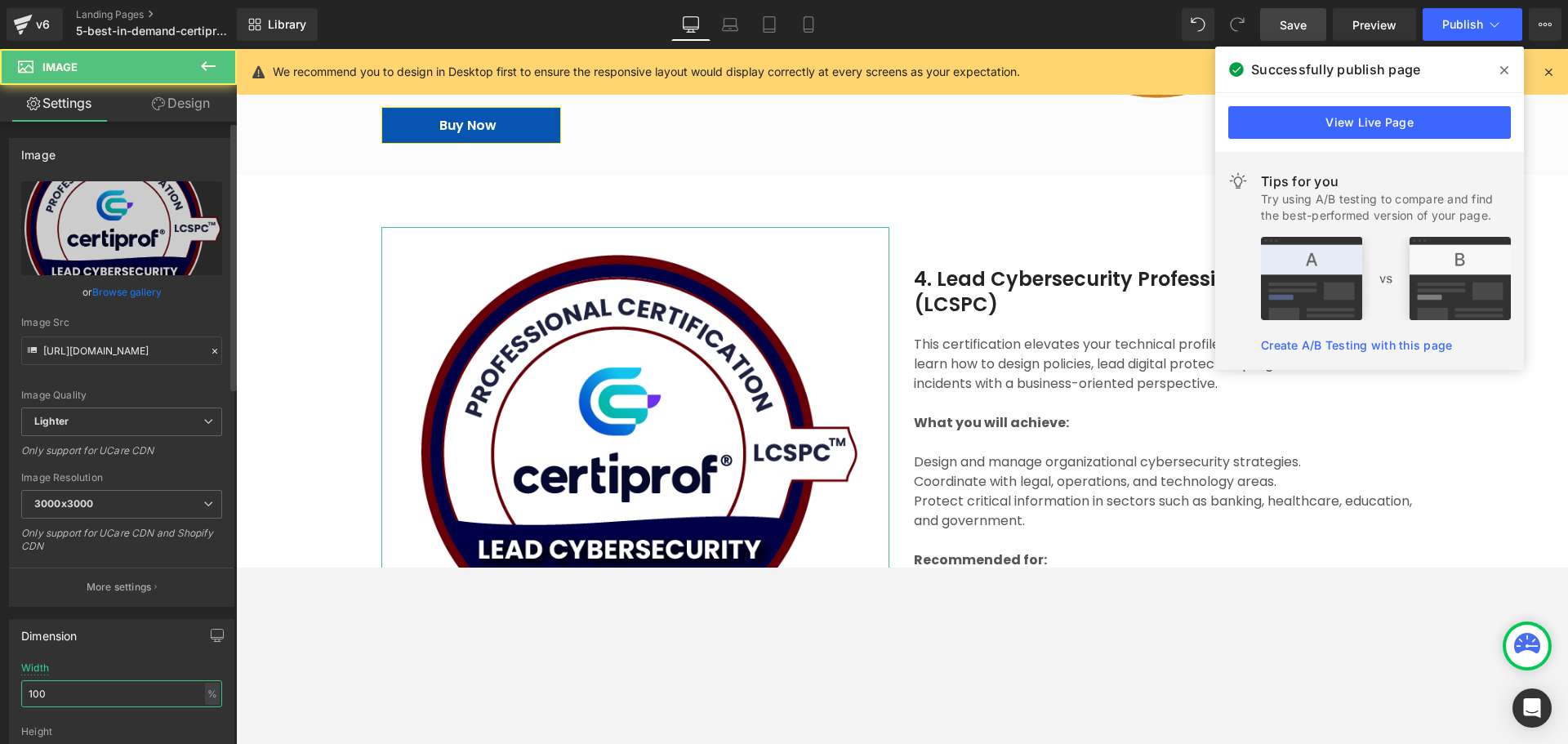
click at [66, 567] on input "100" at bounding box center [122, 693] width 201 height 27
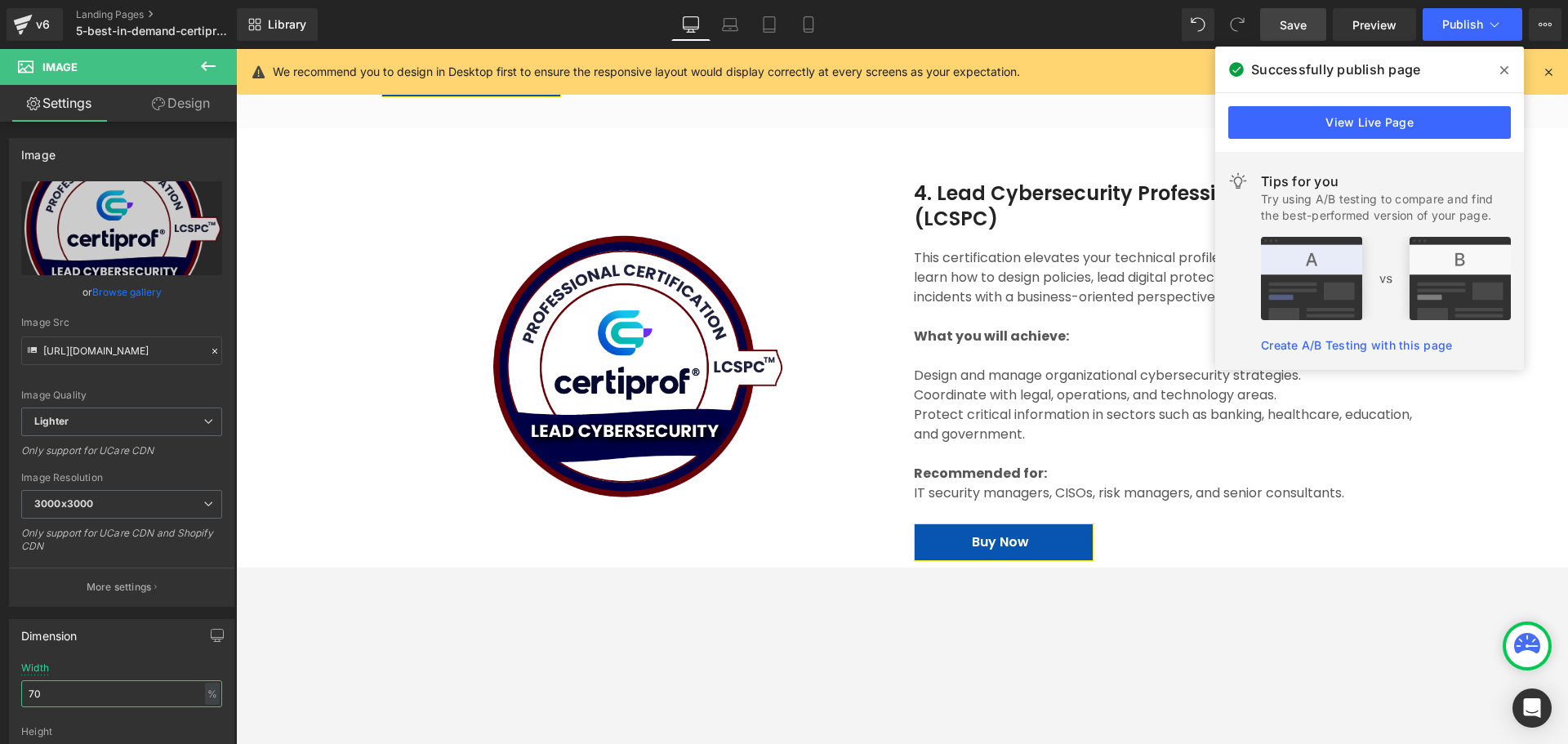
scroll to position [2531, 0]
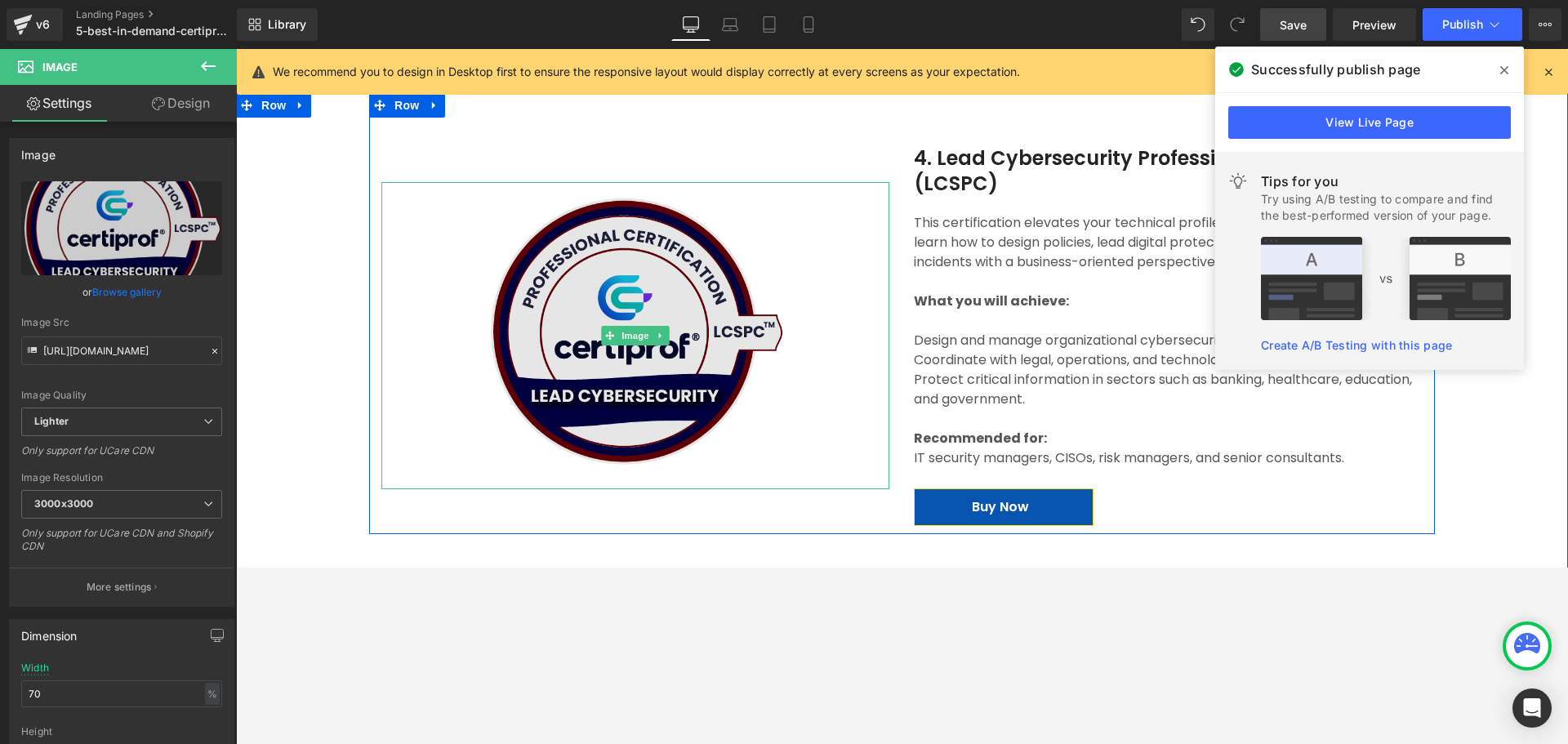
click at [536, 374] on img at bounding box center [635, 331] width 356 height 299
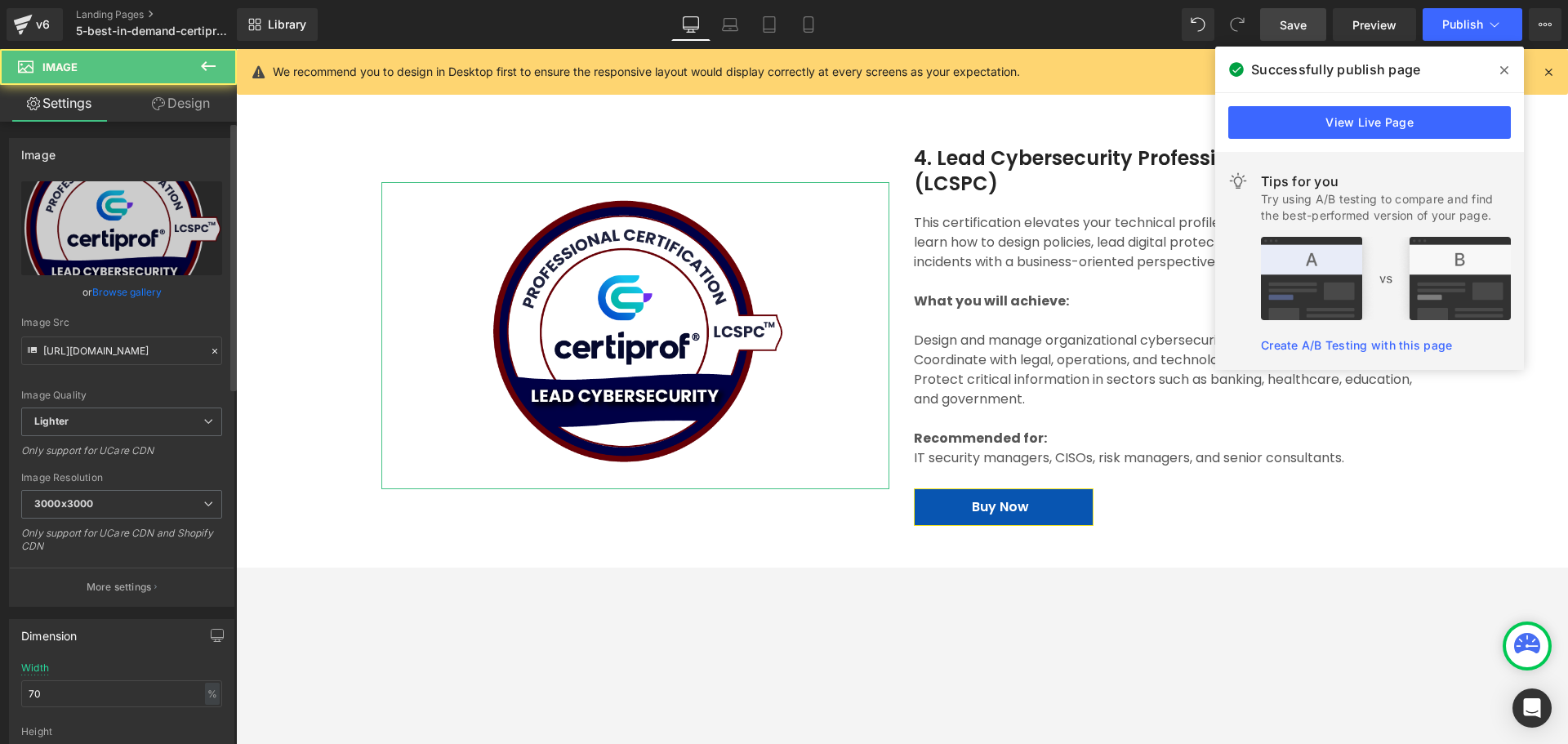
click at [31, 567] on div "Width 70 % % px" at bounding box center [122, 694] width 201 height 64
click at [39, 567] on input "70" at bounding box center [122, 693] width 201 height 27
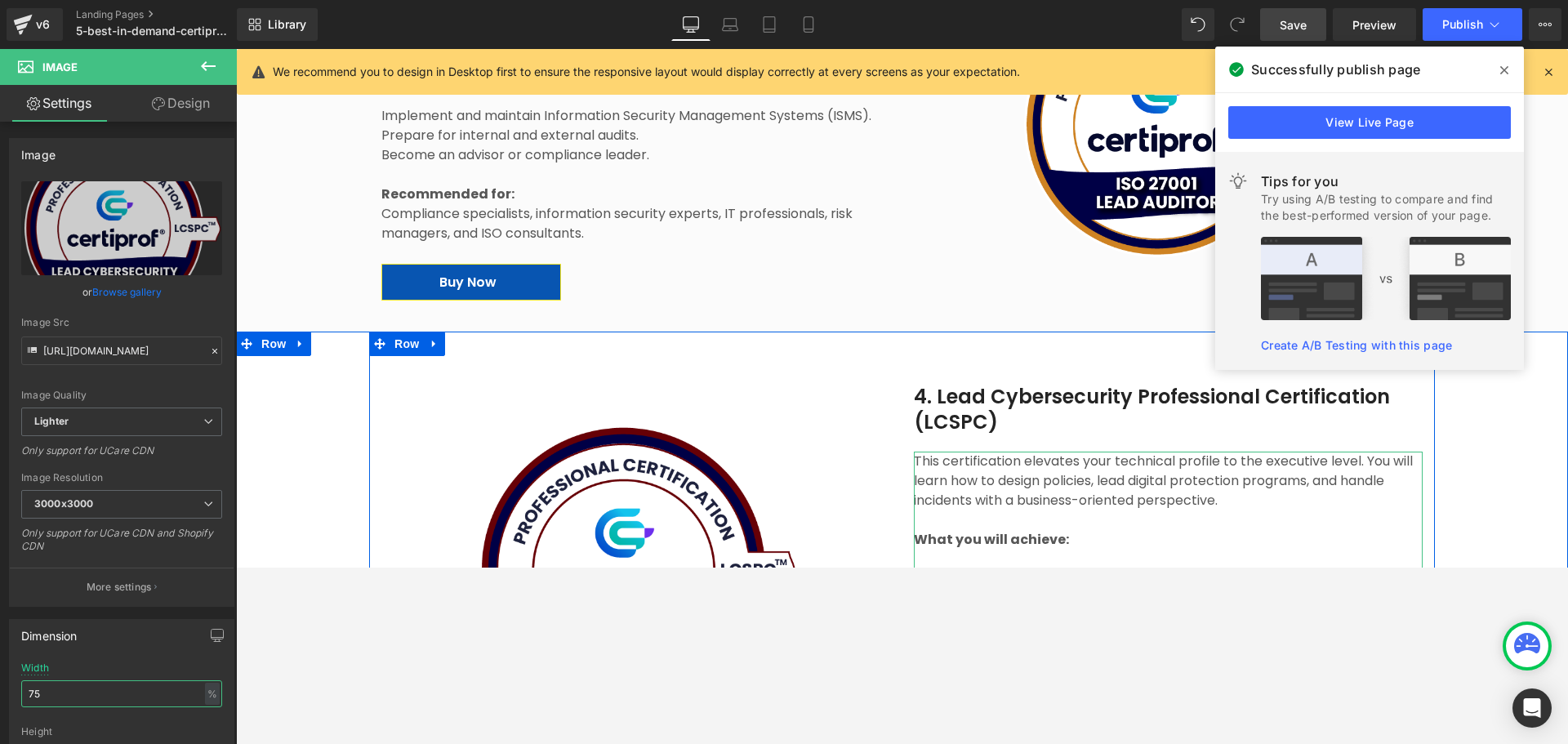
scroll to position [2368, 0]
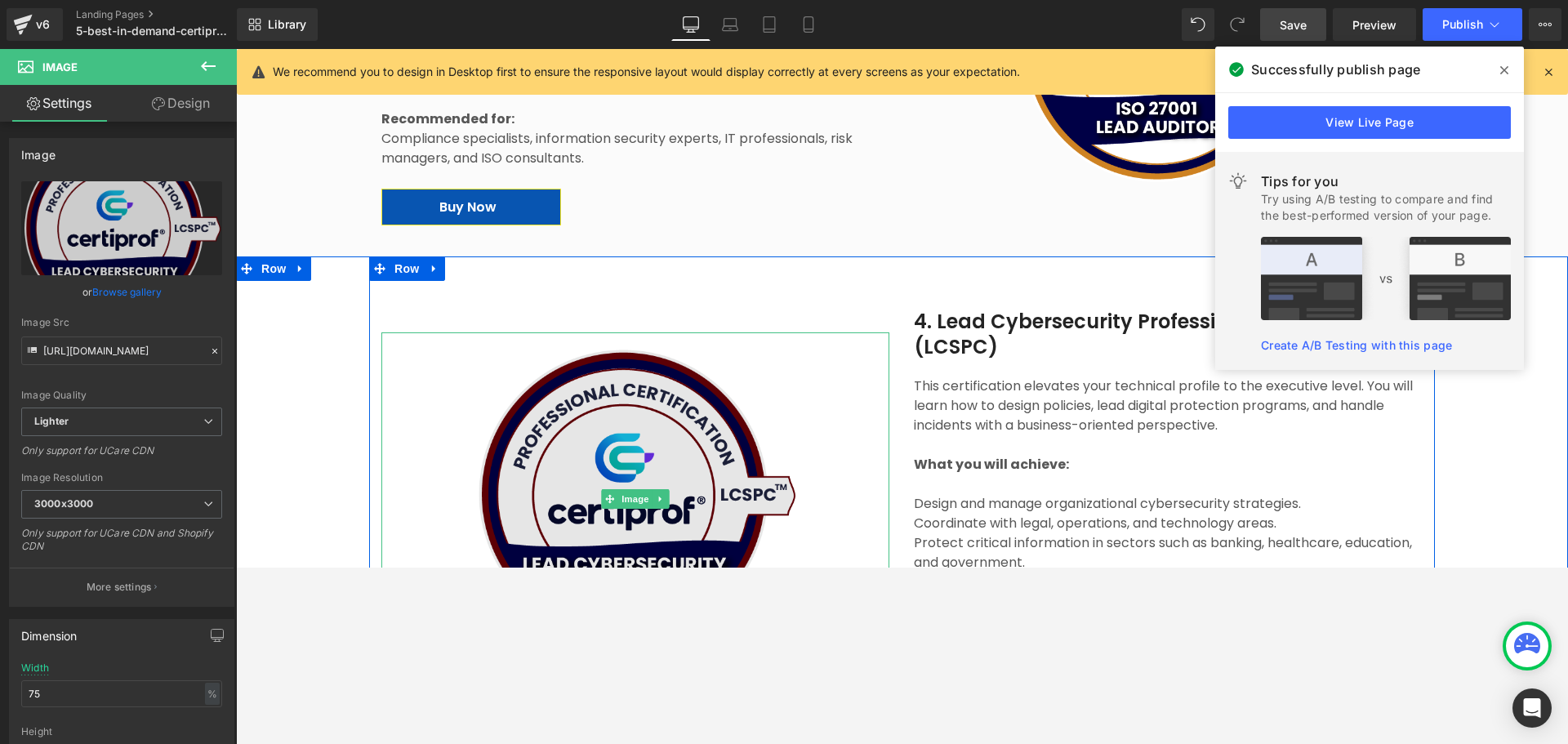
click at [569, 479] on img at bounding box center [636, 494] width 381 height 324
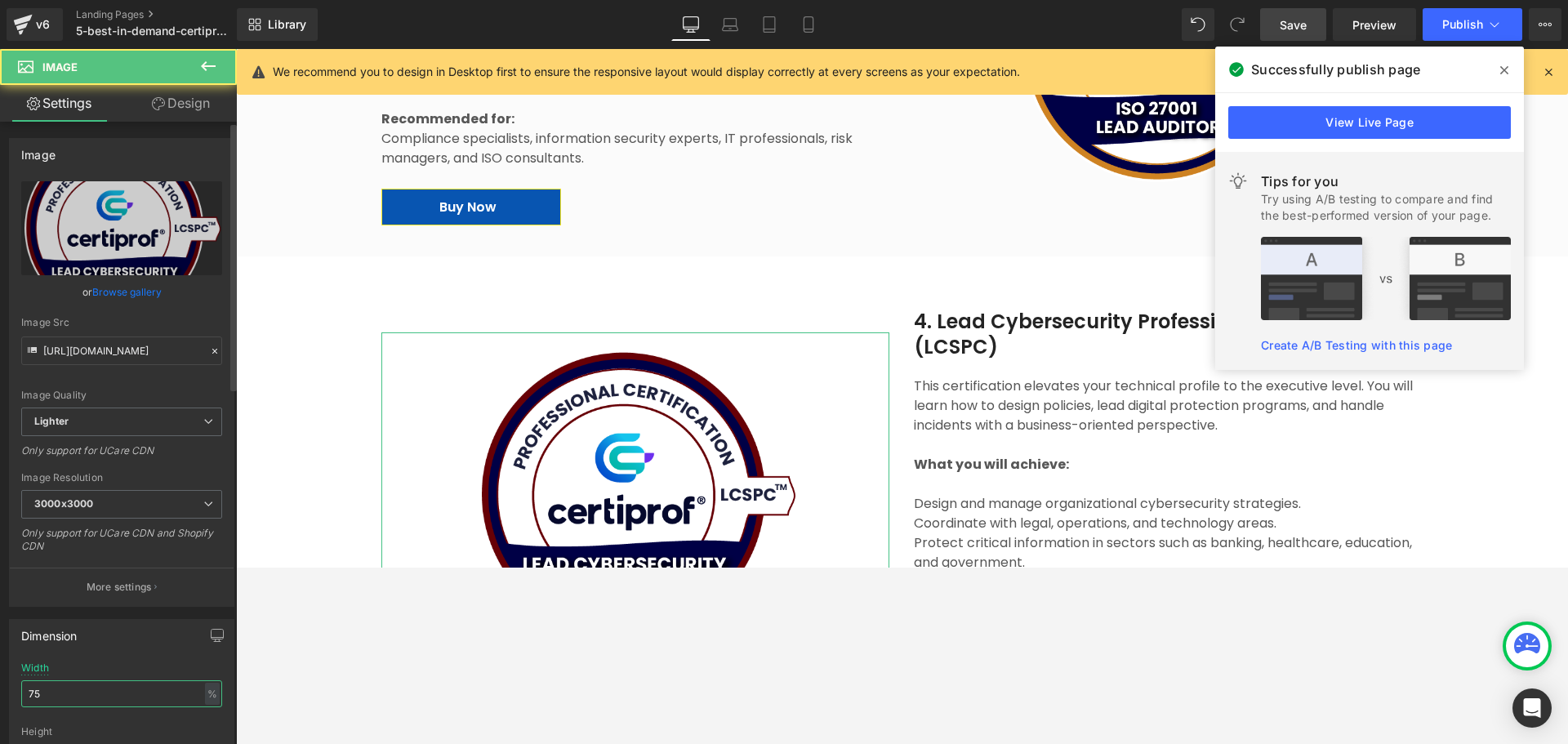
click at [115, 567] on input "75" at bounding box center [122, 693] width 201 height 27
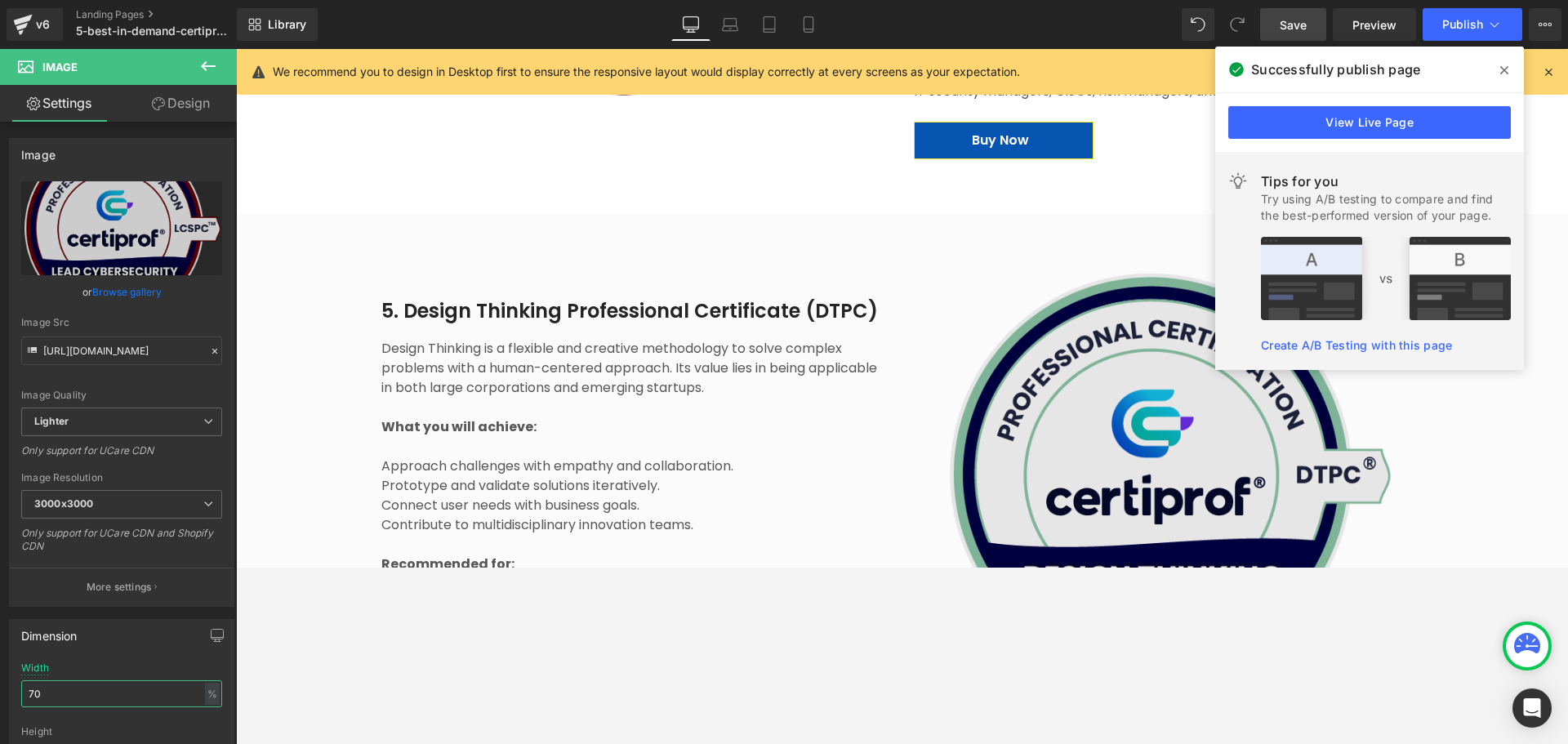
scroll to position [2940, 0]
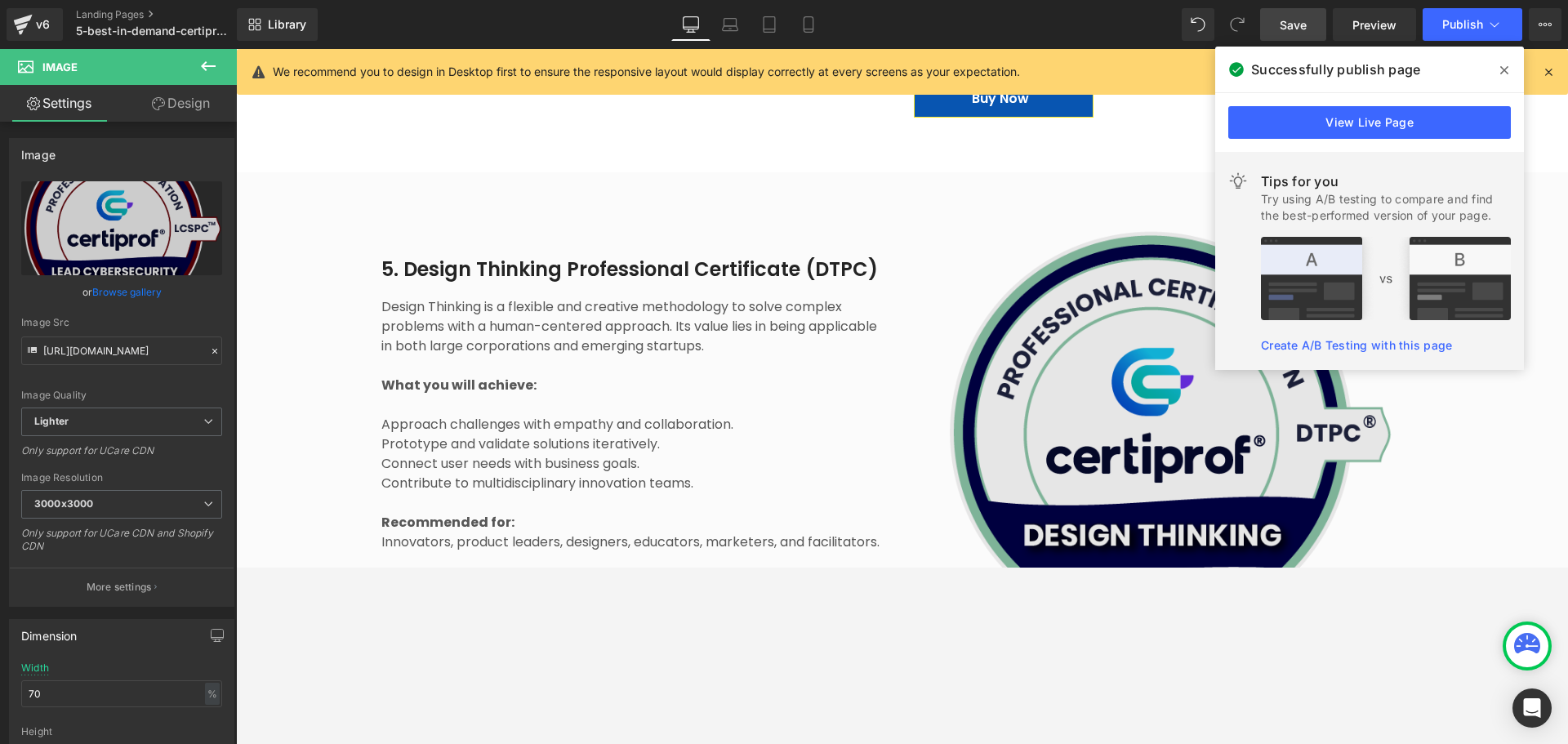
click at [1054, 398] on img at bounding box center [1168, 432] width 508 height 451
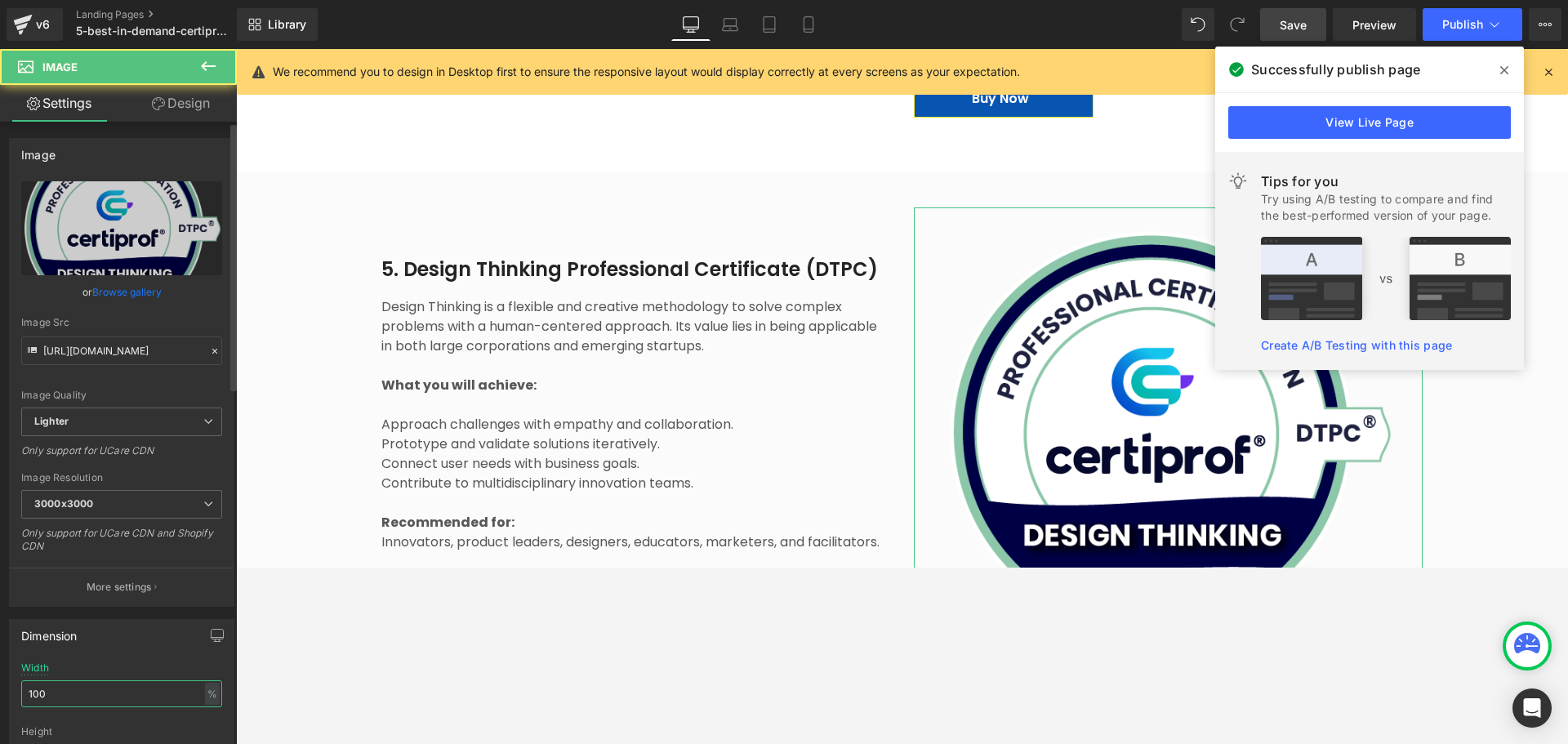
click at [55, 567] on input "100" at bounding box center [122, 693] width 201 height 27
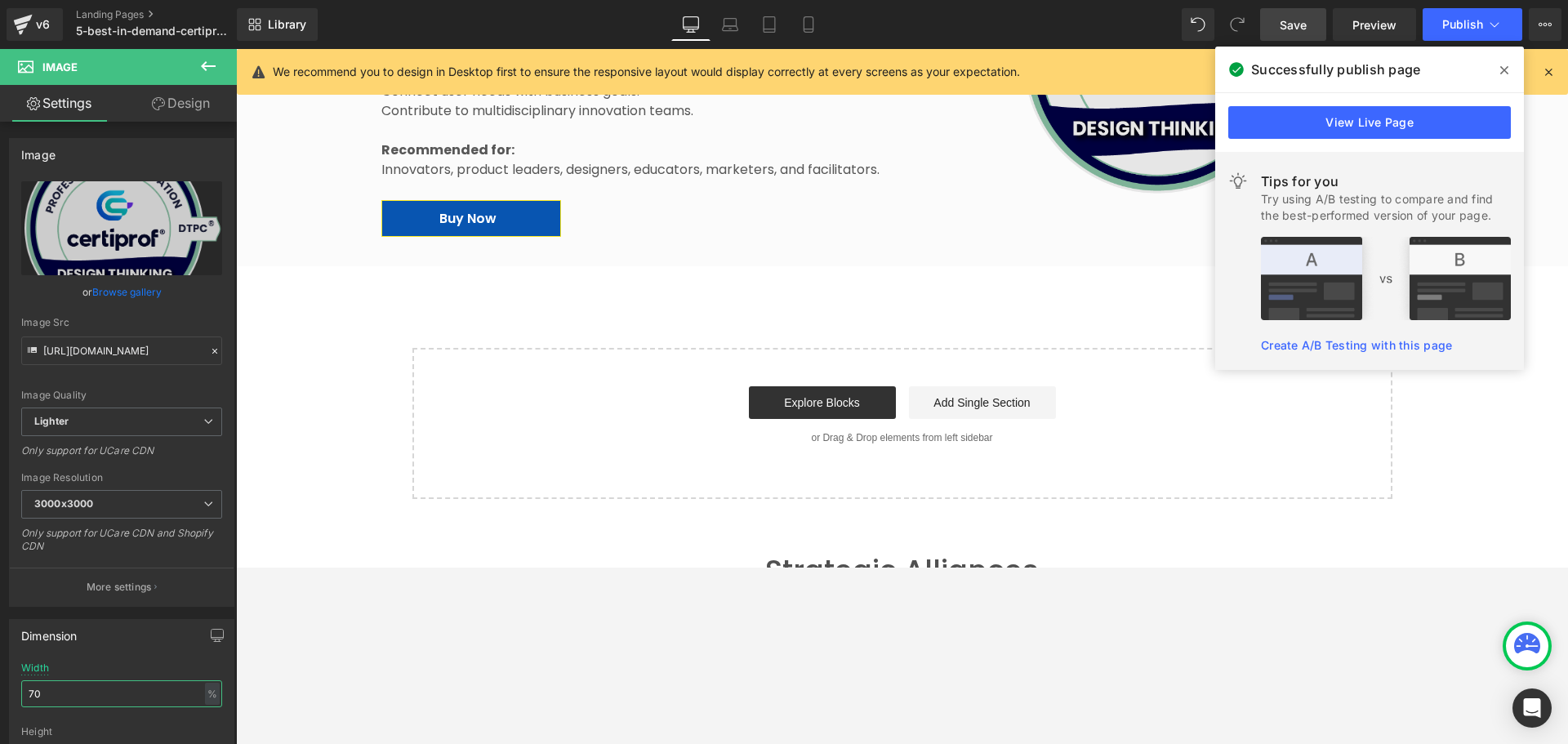
scroll to position [3266, 0]
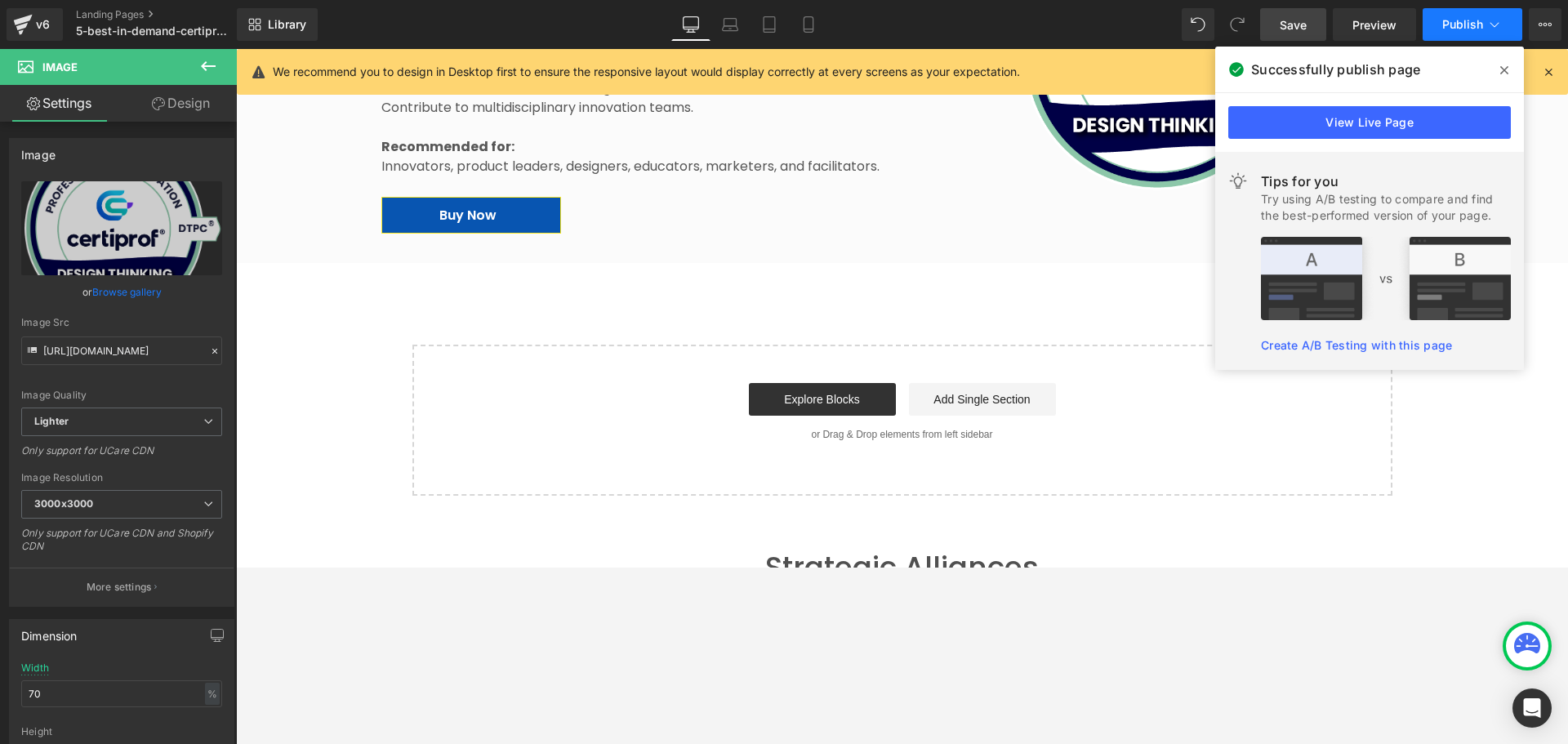
click at [1253, 23] on span "Publish" at bounding box center [1463, 24] width 41 height 13
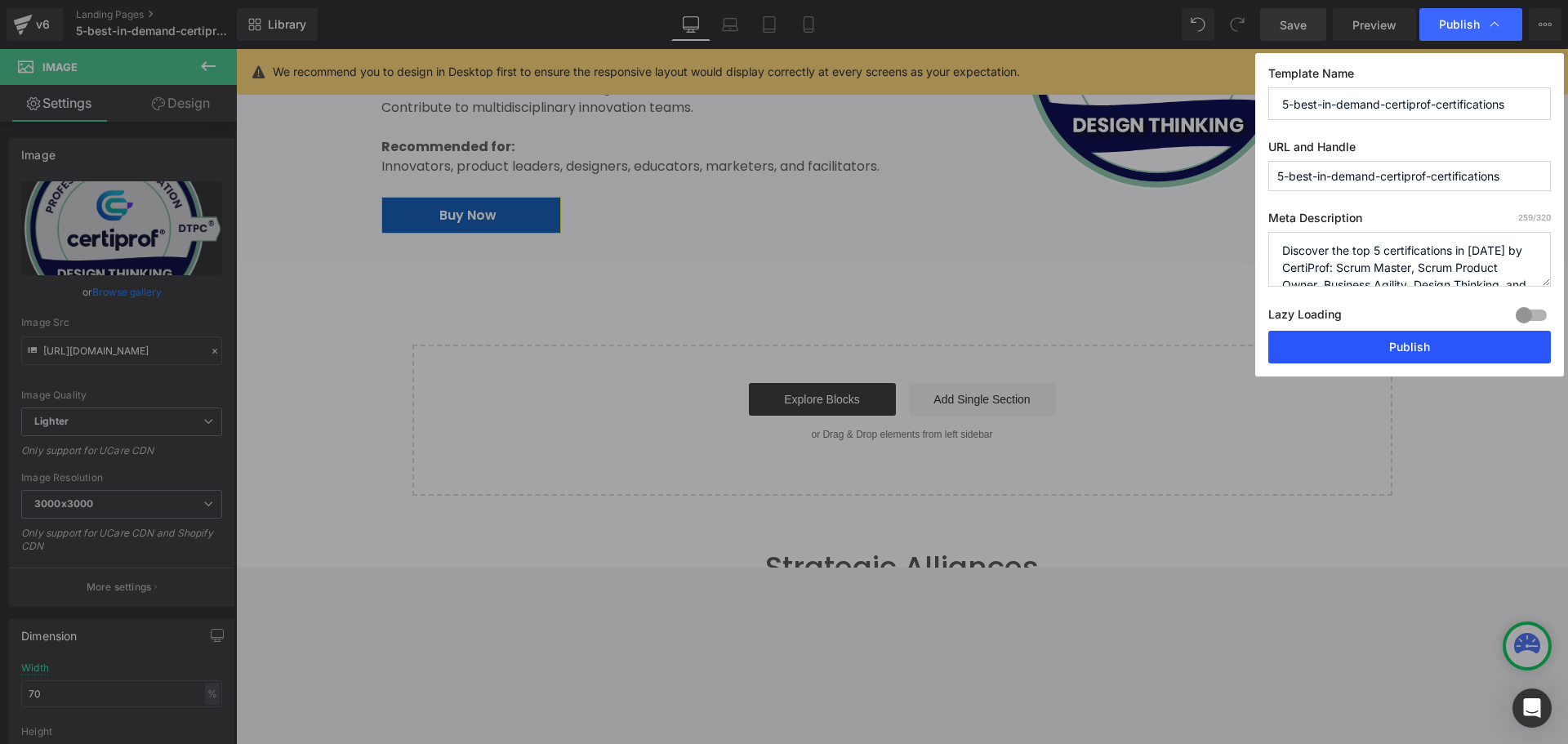
click at [1253, 336] on button "Publish" at bounding box center [1409, 346] width 282 height 32
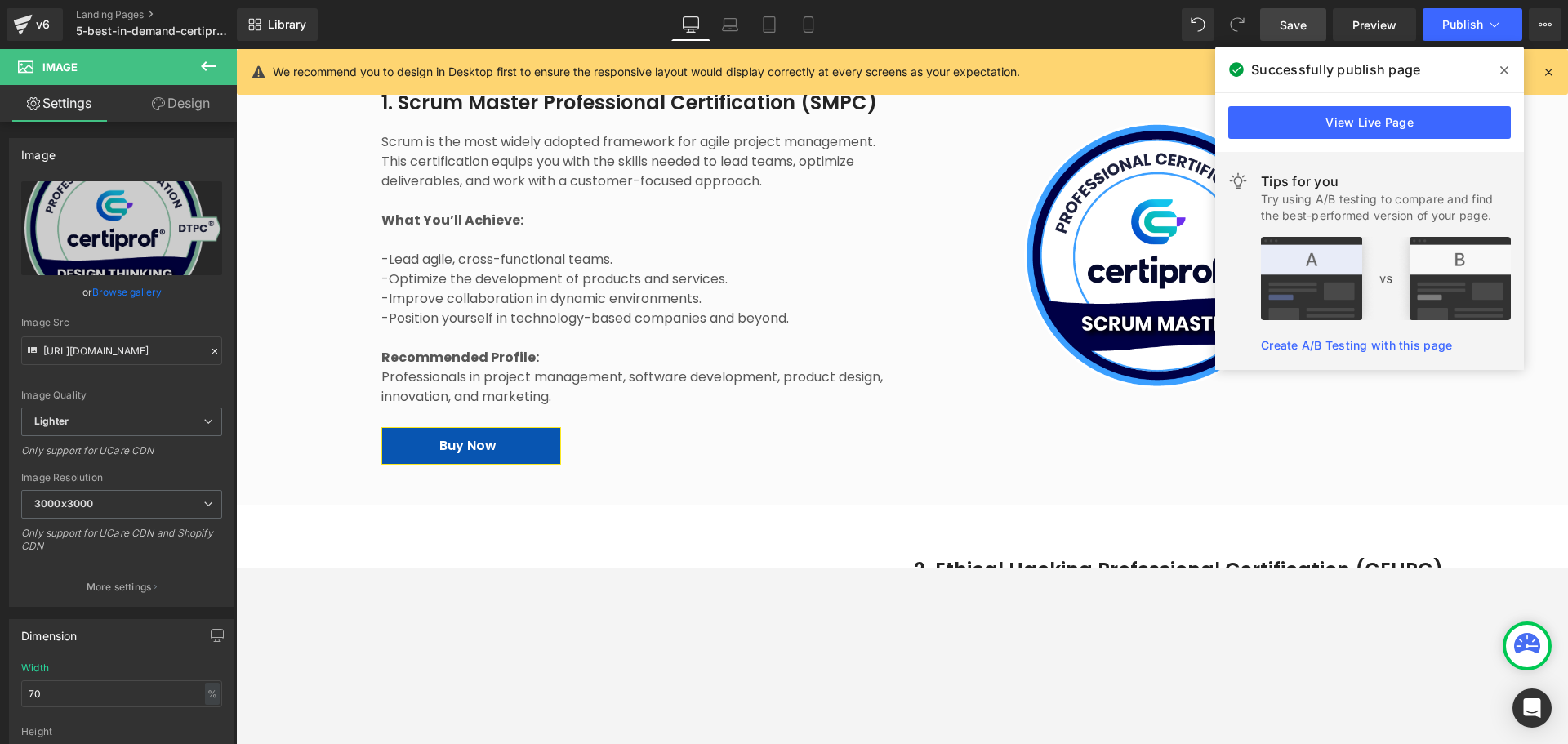
scroll to position [817, 0]
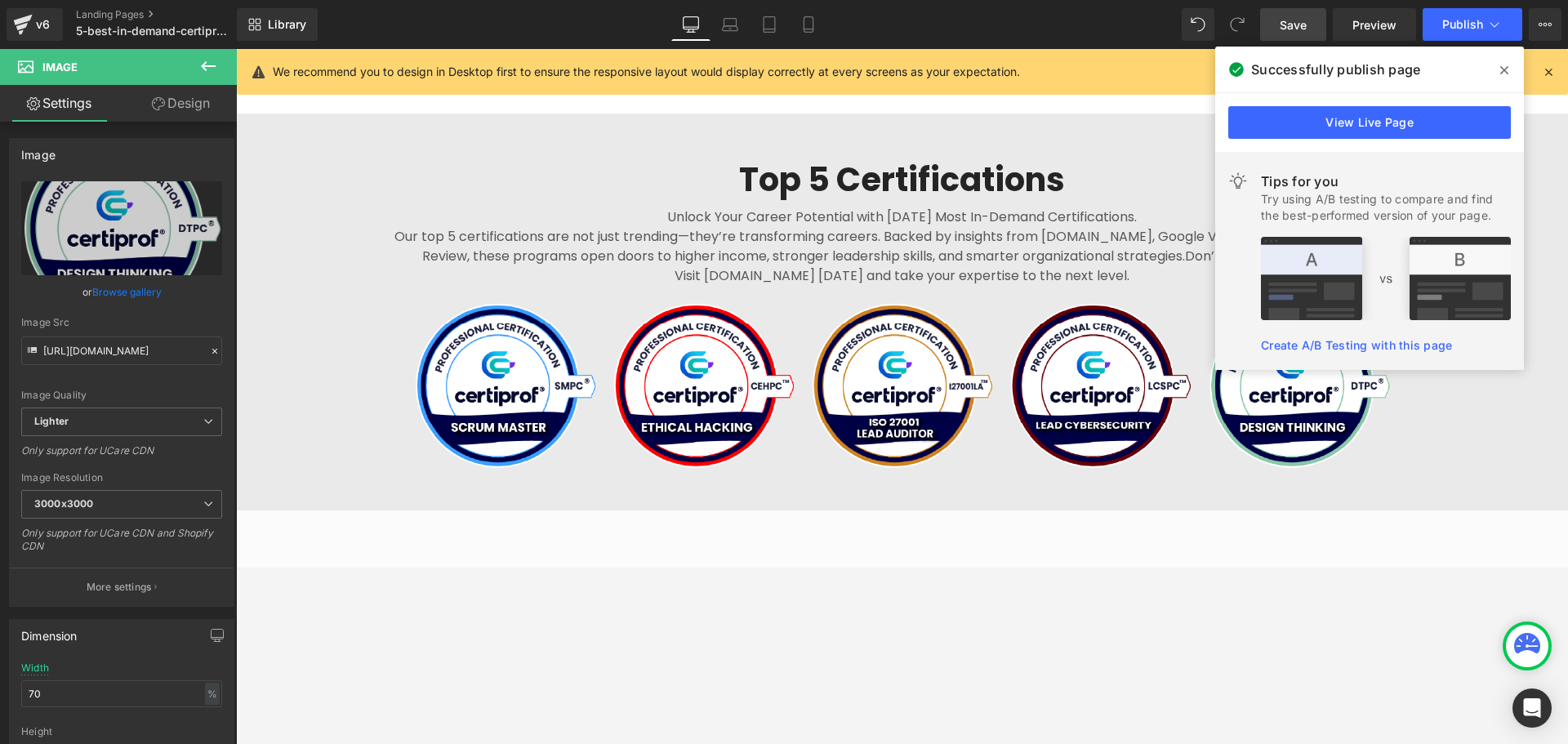
click at [1253, 70] on icon at bounding box center [1504, 70] width 8 height 13
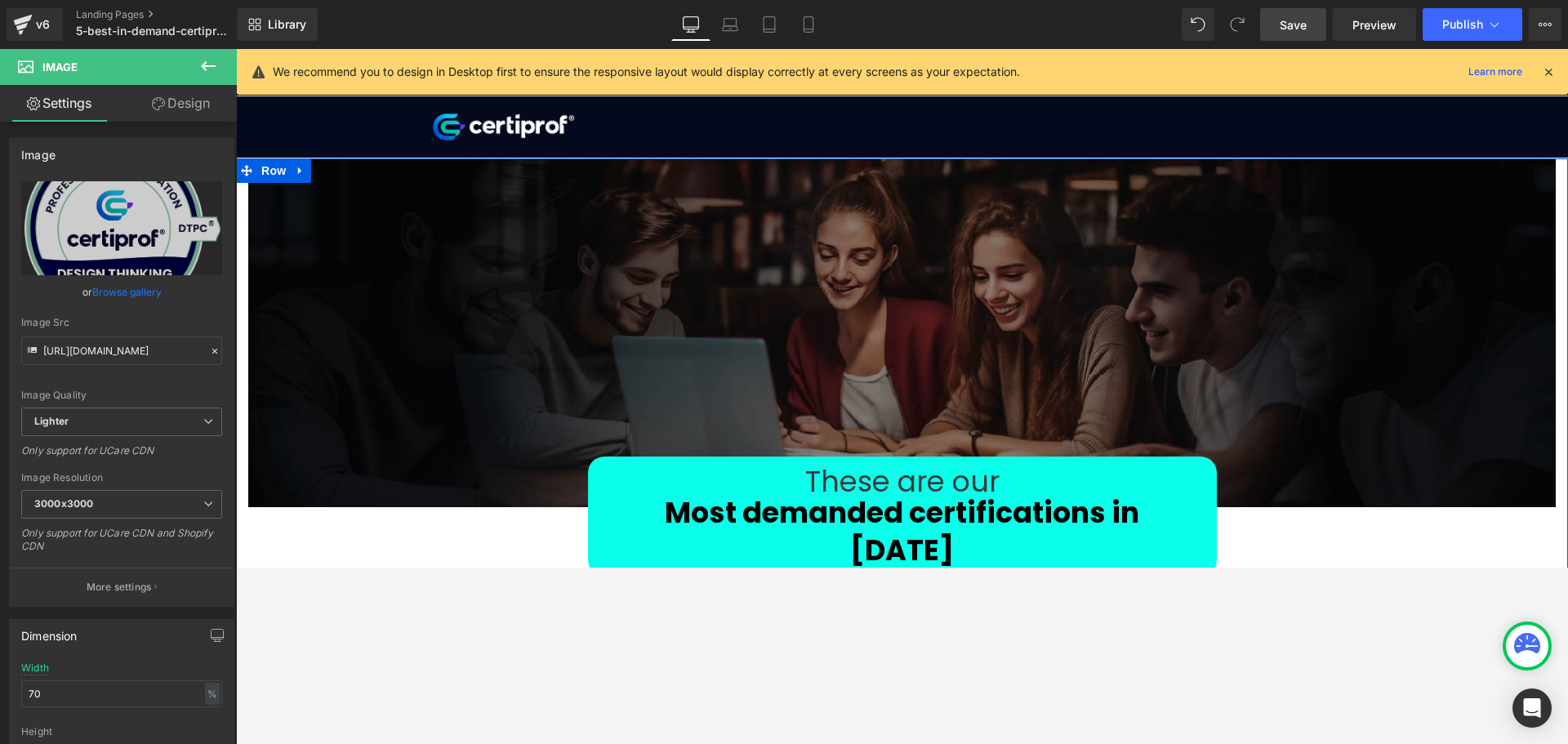
scroll to position [0, 0]
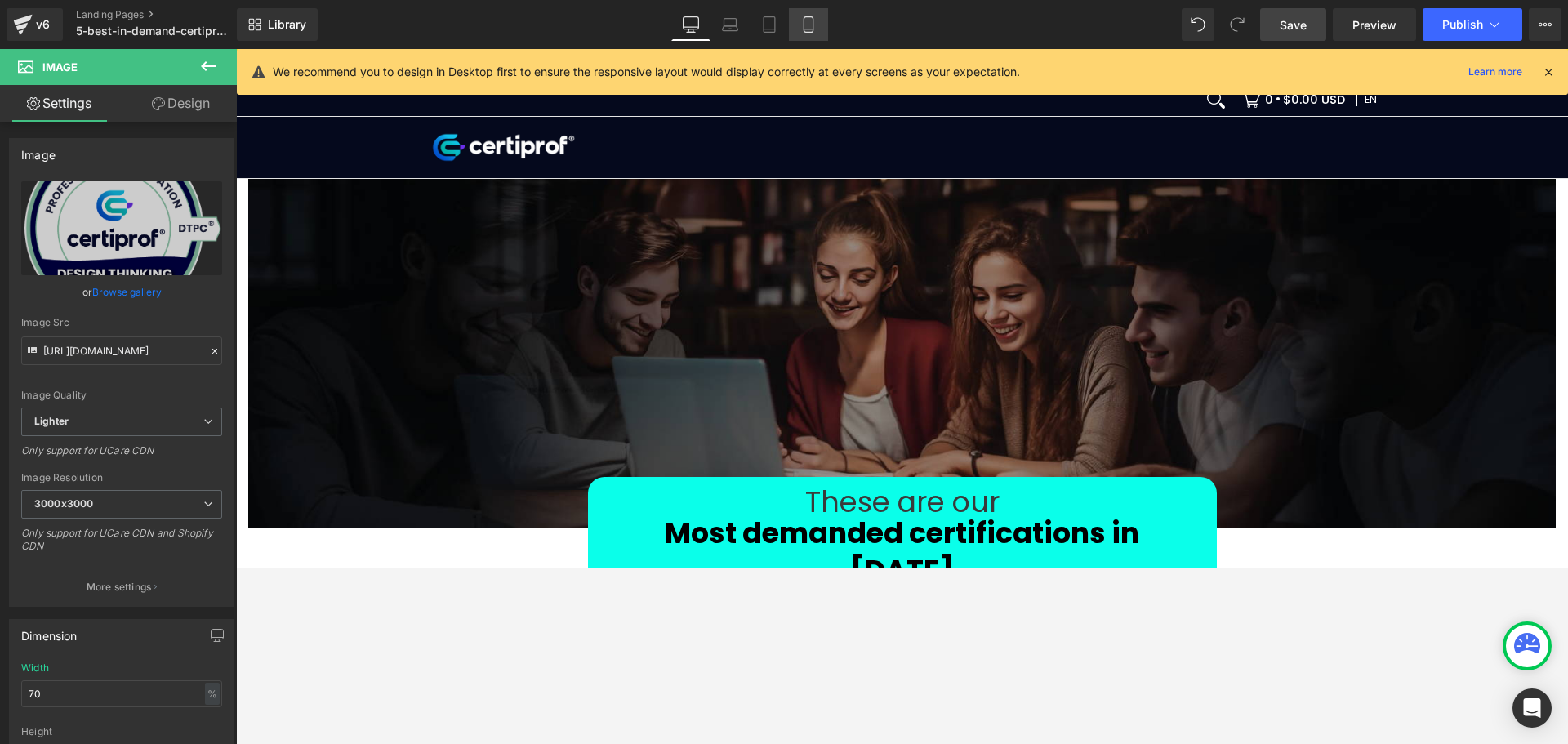
click at [794, 27] on link "Mobile" at bounding box center [809, 24] width 39 height 32
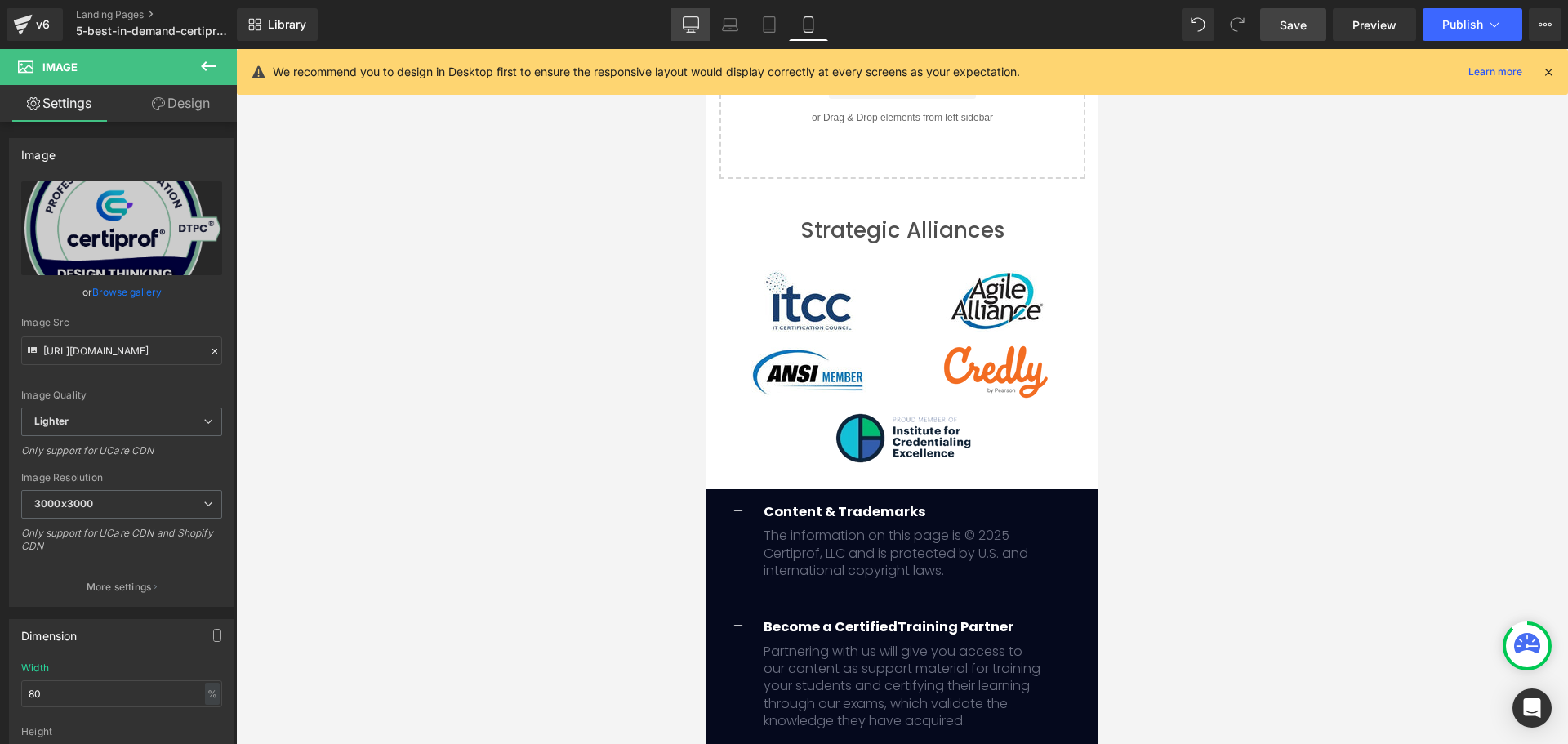
click at [683, 18] on icon at bounding box center [691, 25] width 17 height 17
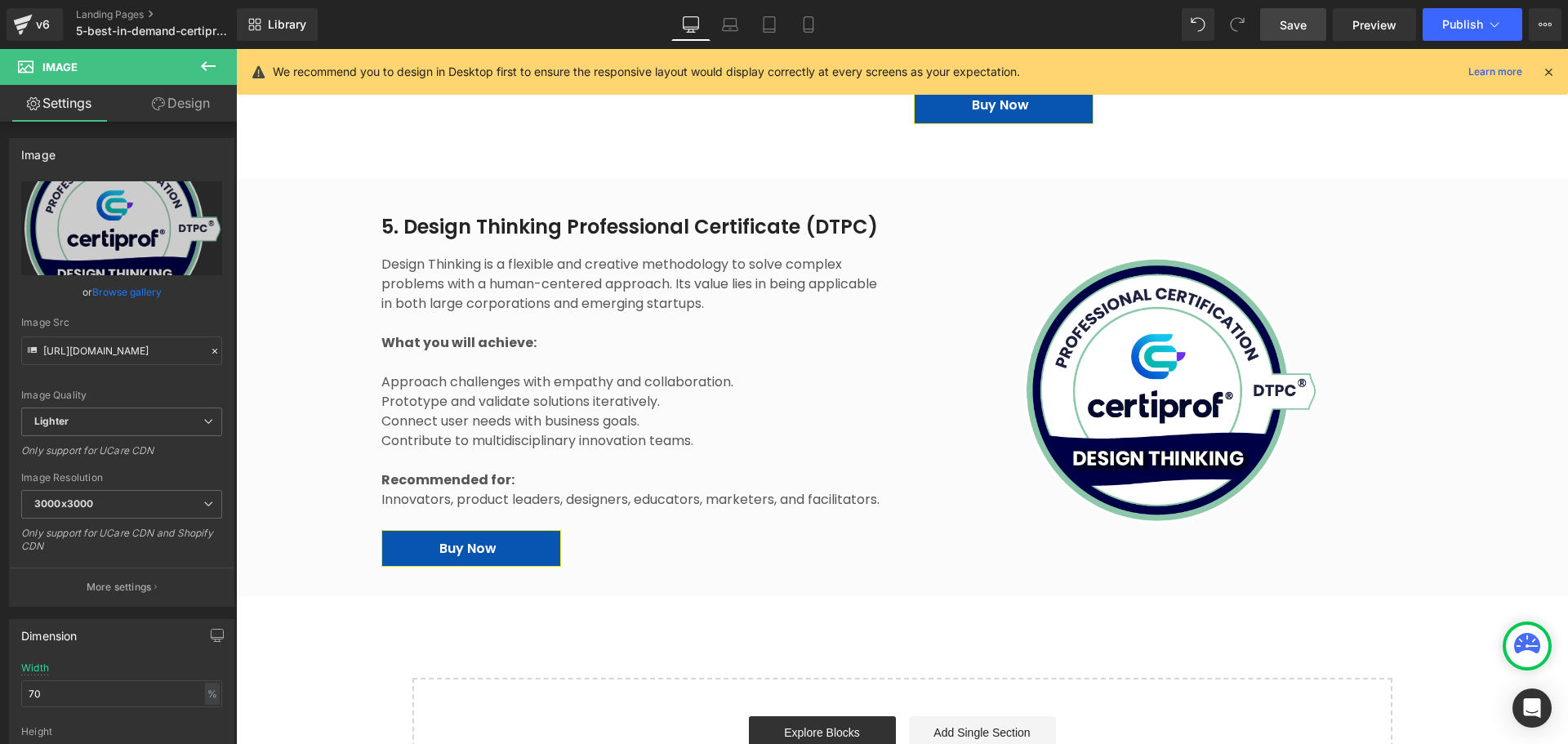
scroll to position [2908, 0]
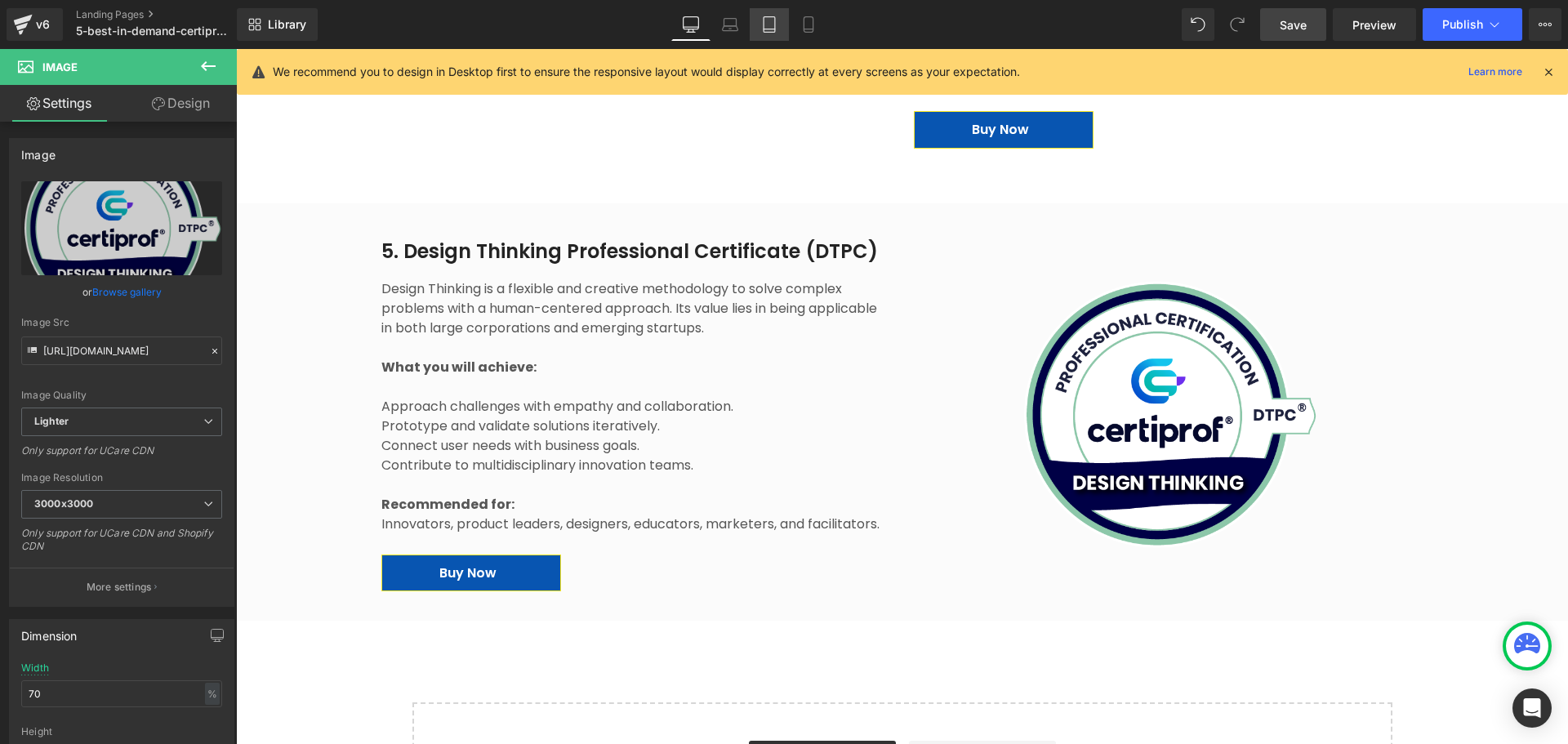
click at [755, 29] on link "Tablet" at bounding box center [770, 24] width 39 height 32
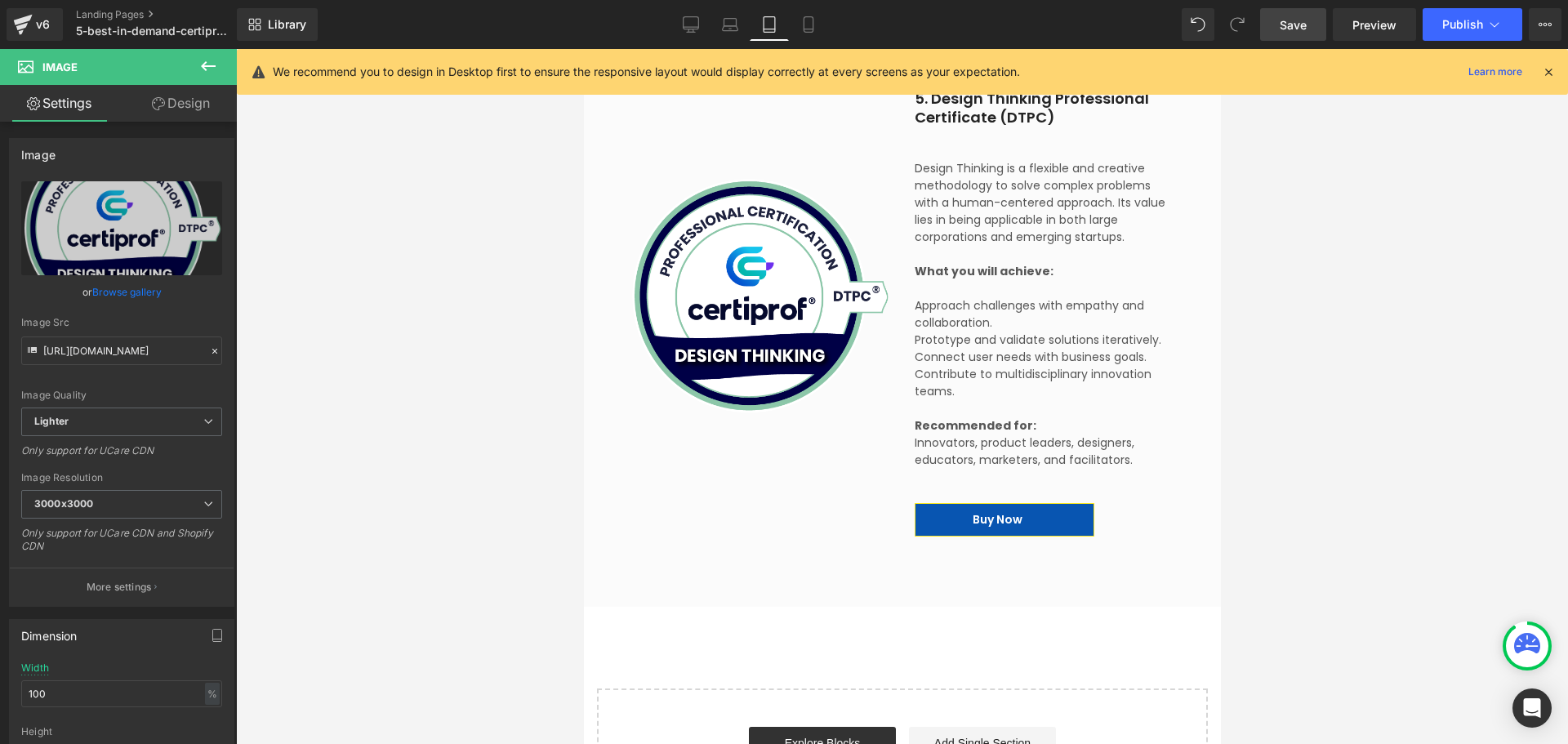
scroll to position [3530, 0]
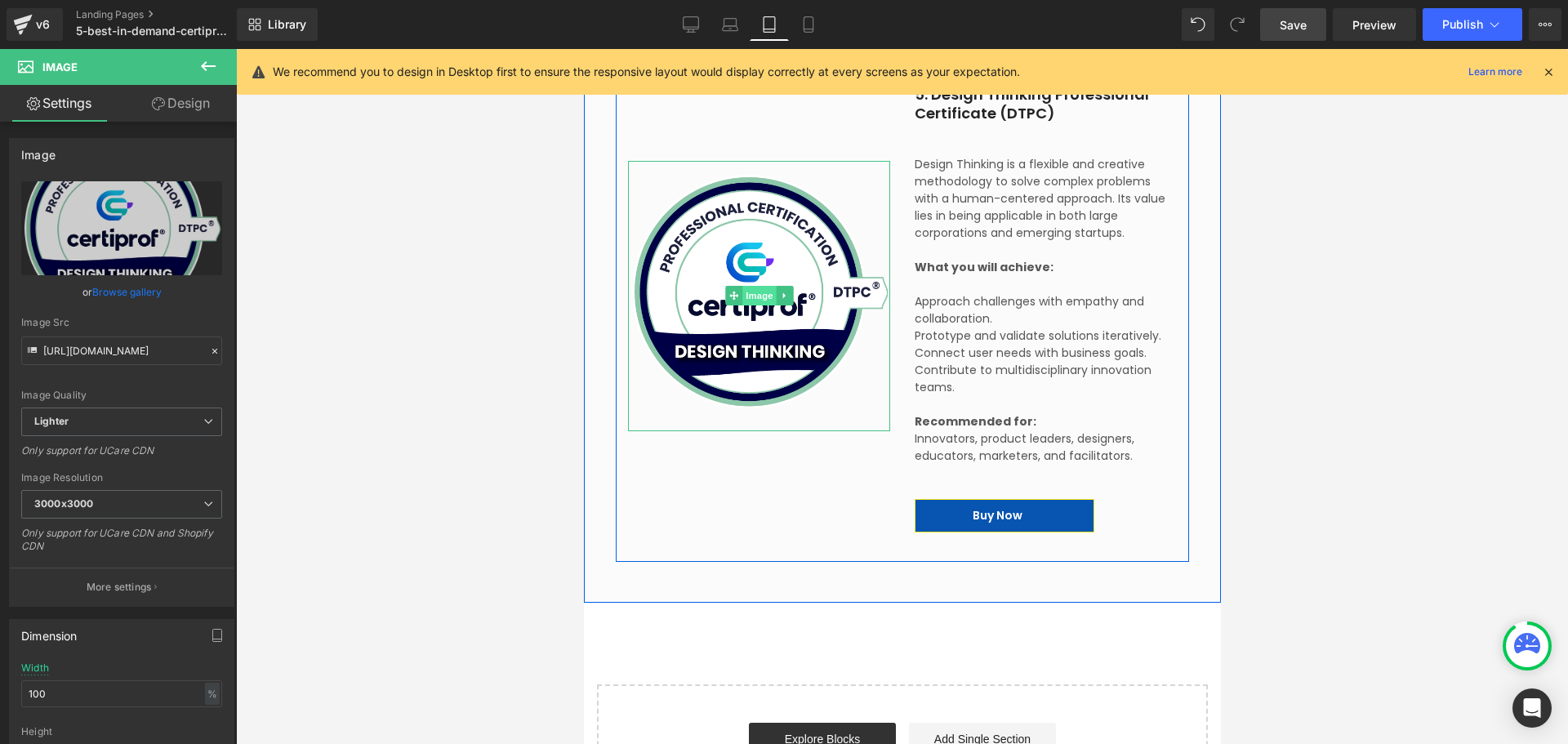
click at [752, 292] on span "Image" at bounding box center [758, 296] width 34 height 20
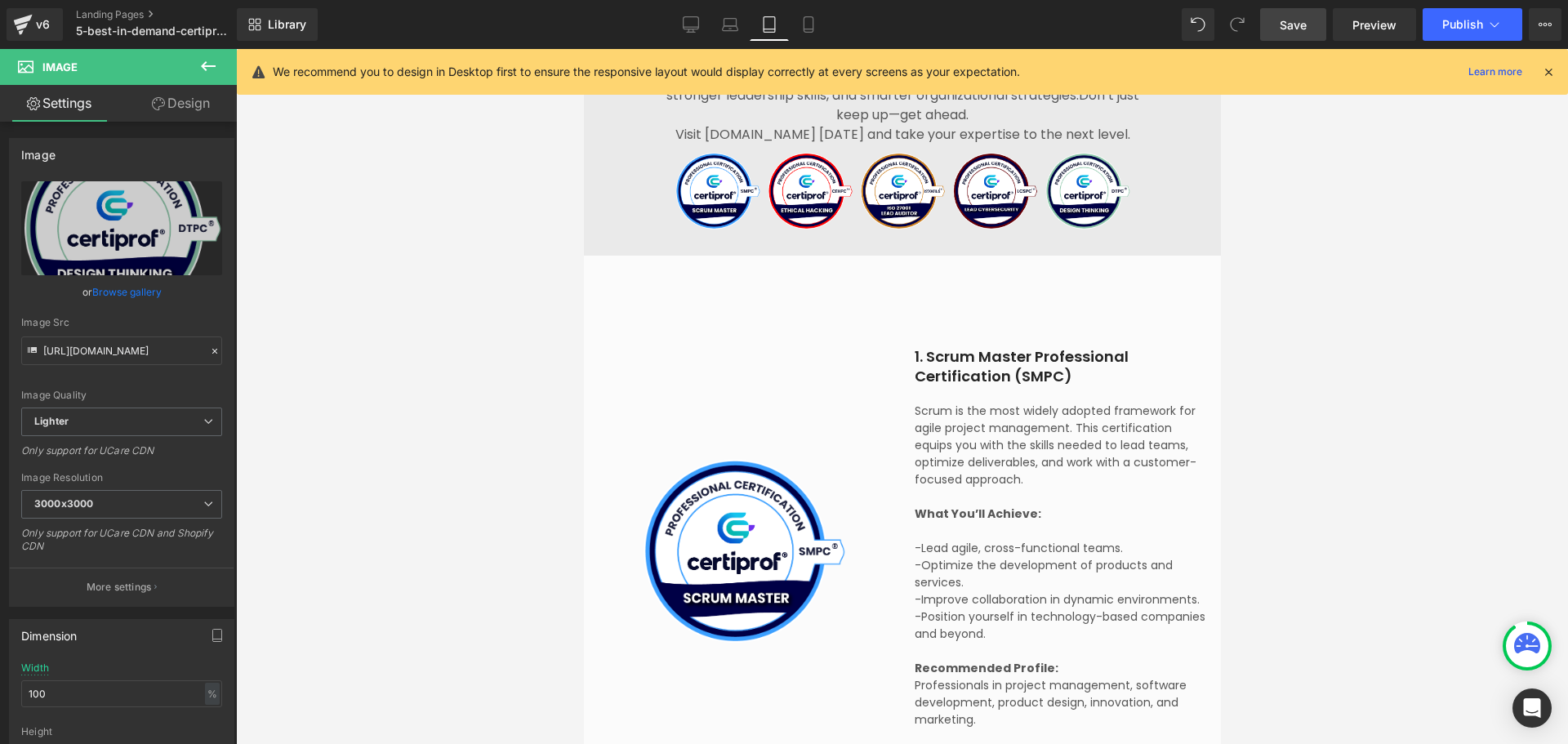
scroll to position [1325, 0]
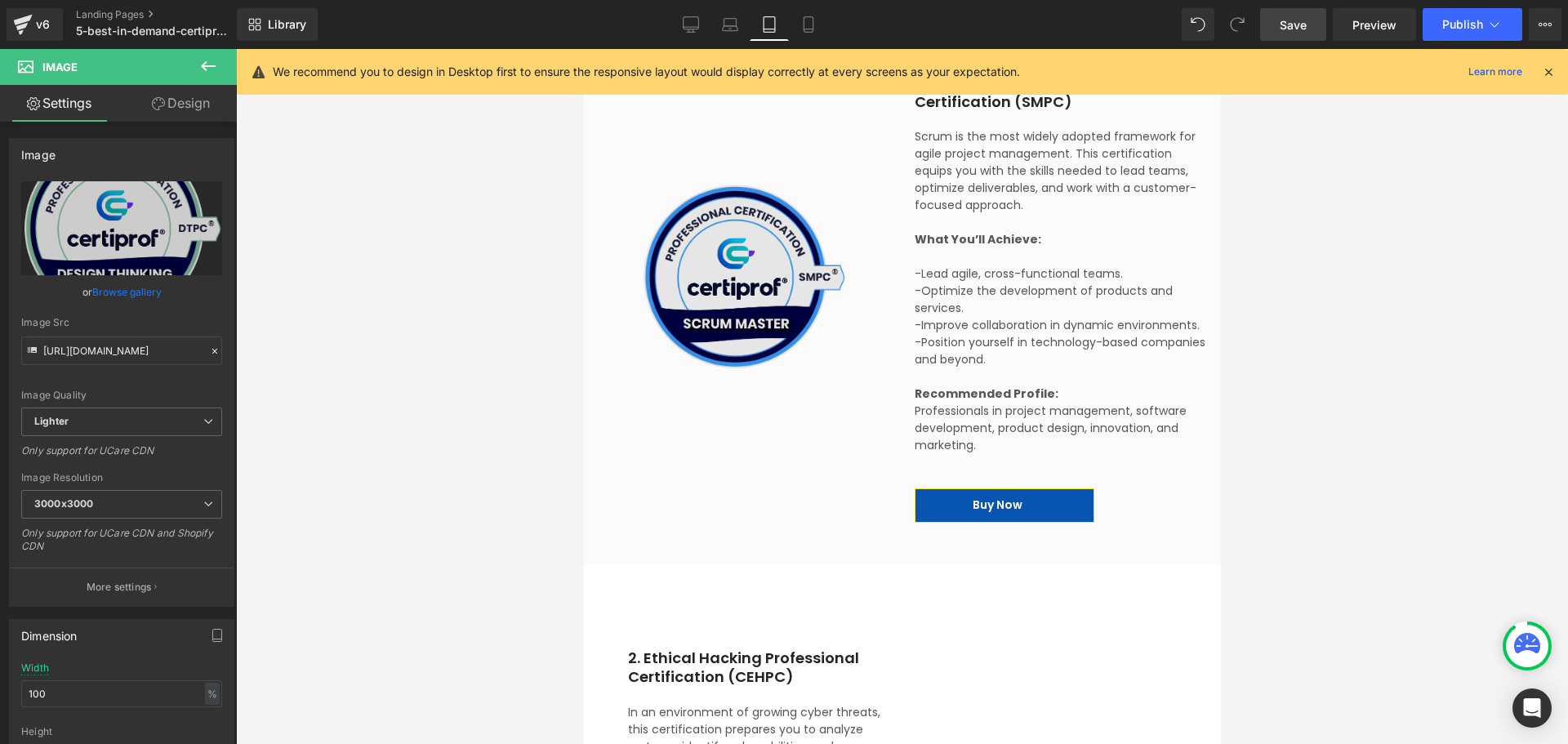
click at [741, 316] on img at bounding box center [742, 276] width 205 height 205
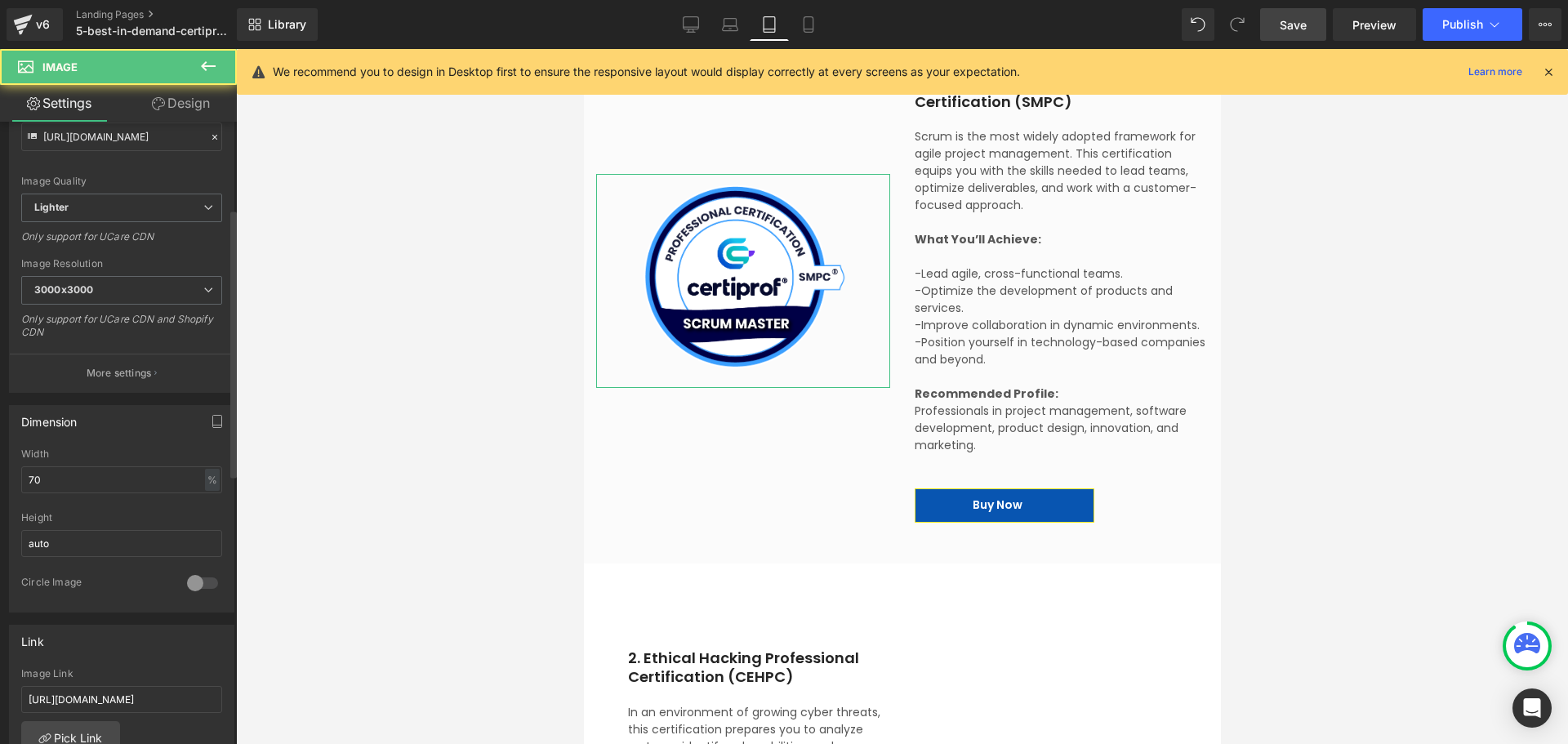
scroll to position [245, 0]
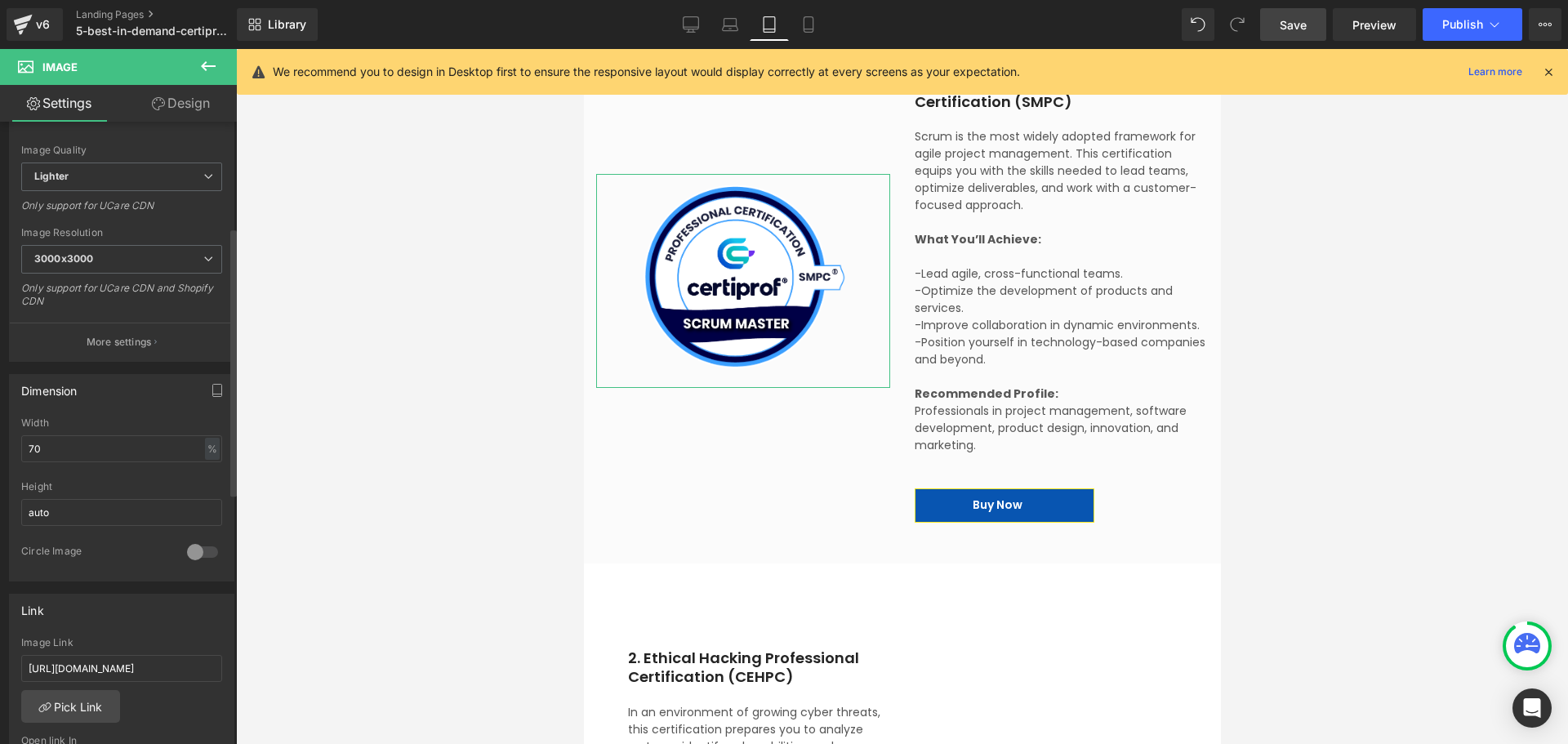
click at [77, 466] on div "Width 70 % % px" at bounding box center [122, 449] width 201 height 64
click at [78, 436] on input "70" at bounding box center [122, 448] width 201 height 27
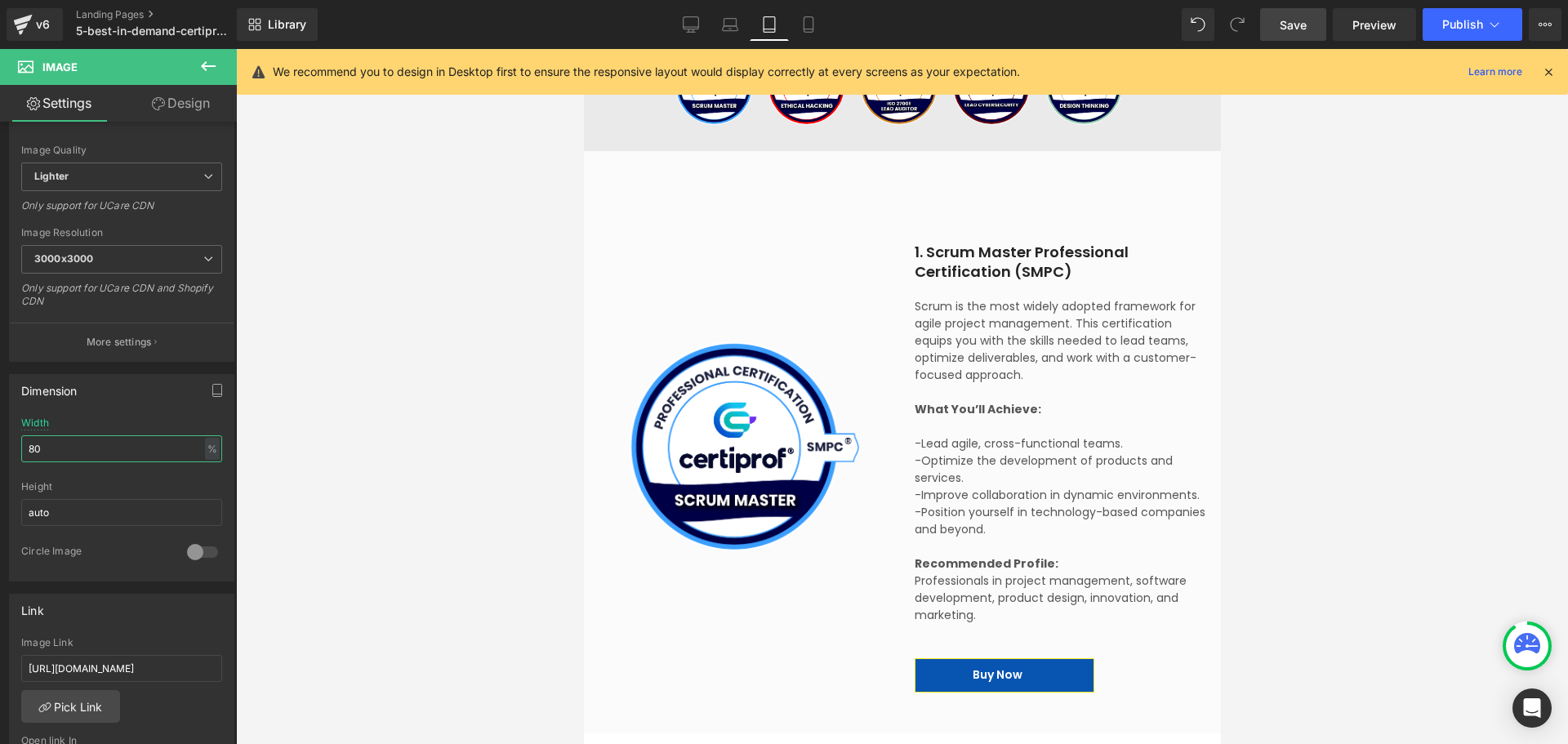
scroll to position [1147, 0]
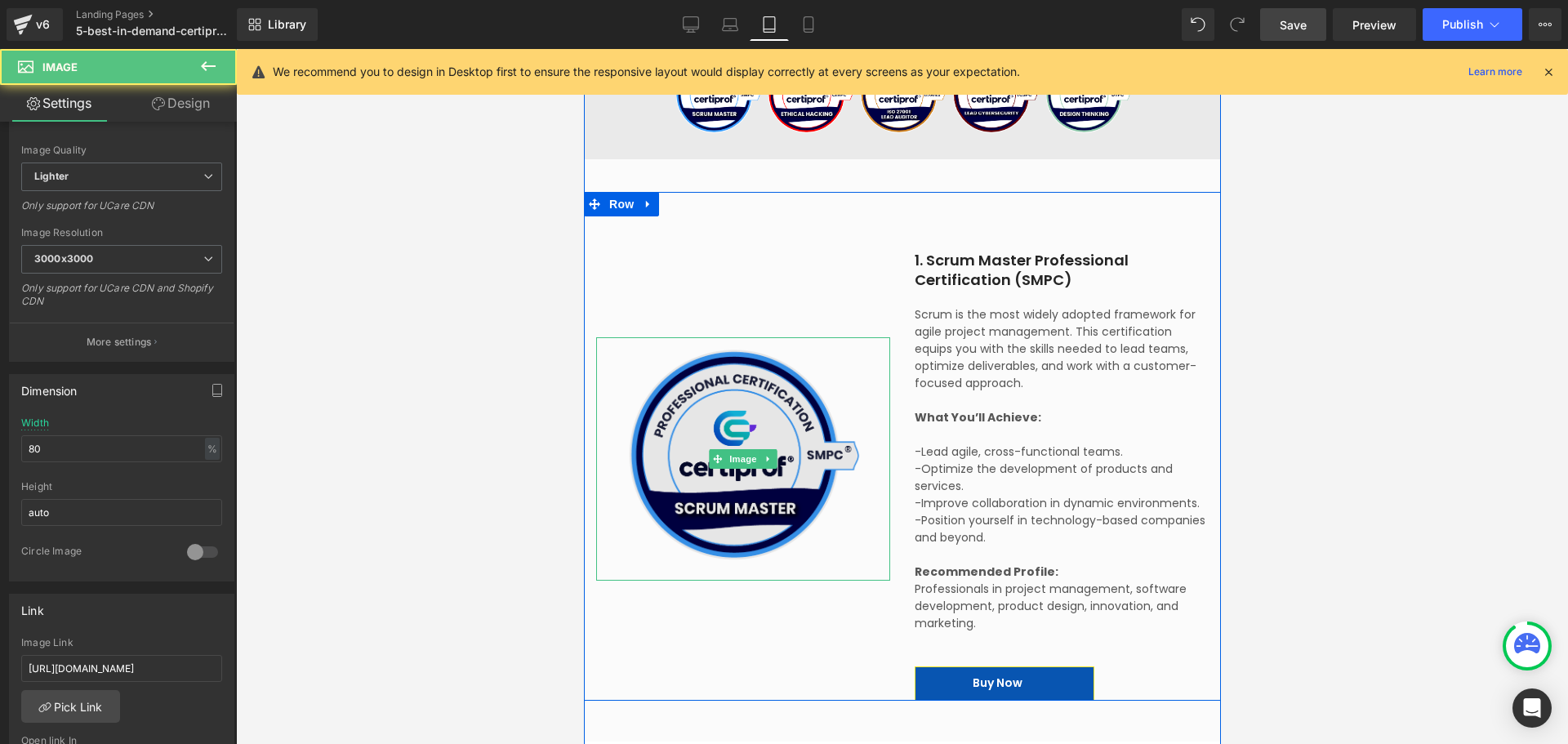
click at [713, 486] on img at bounding box center [742, 454] width 235 height 235
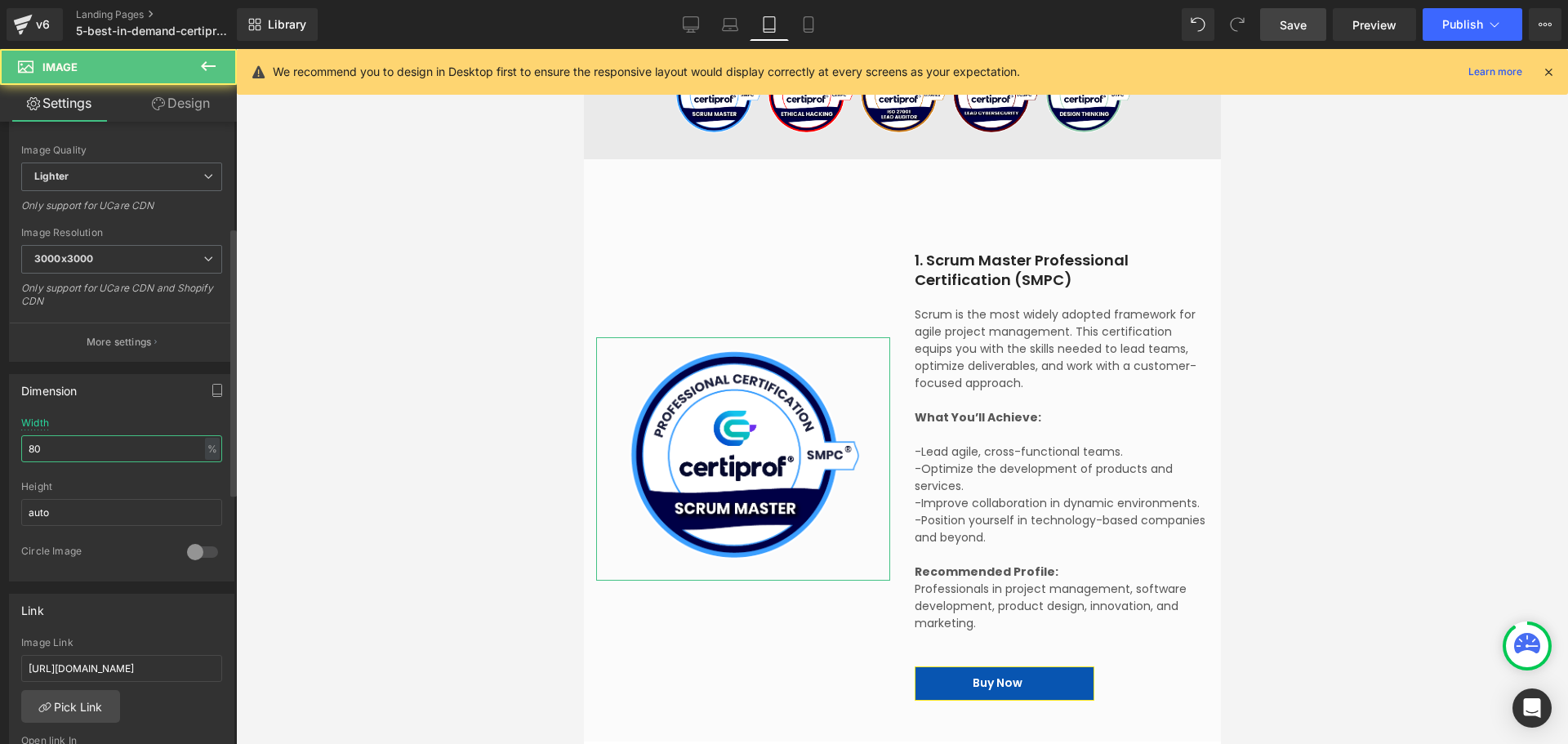
click at [76, 451] on input "80" at bounding box center [122, 448] width 201 height 27
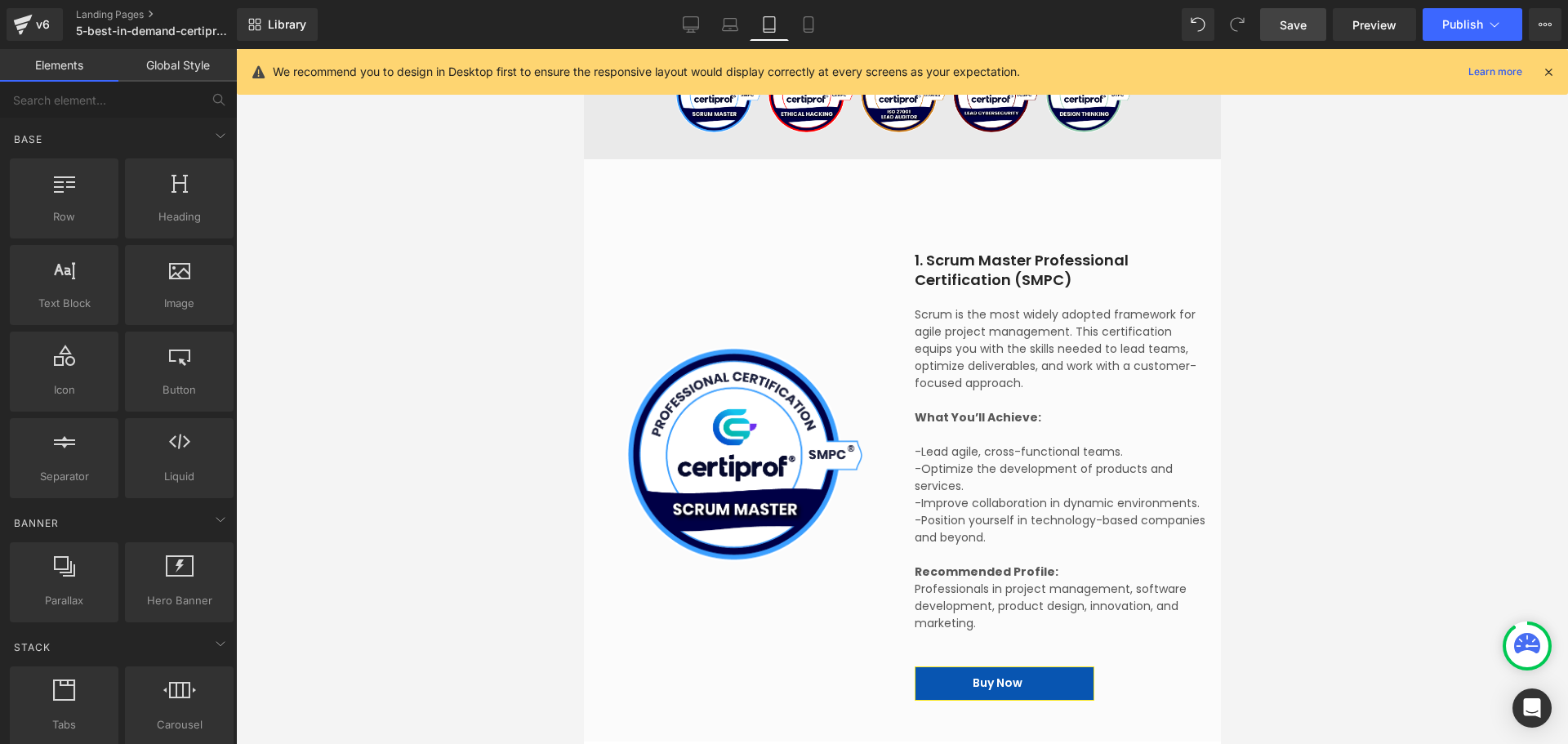
click at [1253, 416] on div at bounding box center [901, 396] width 1332 height 695
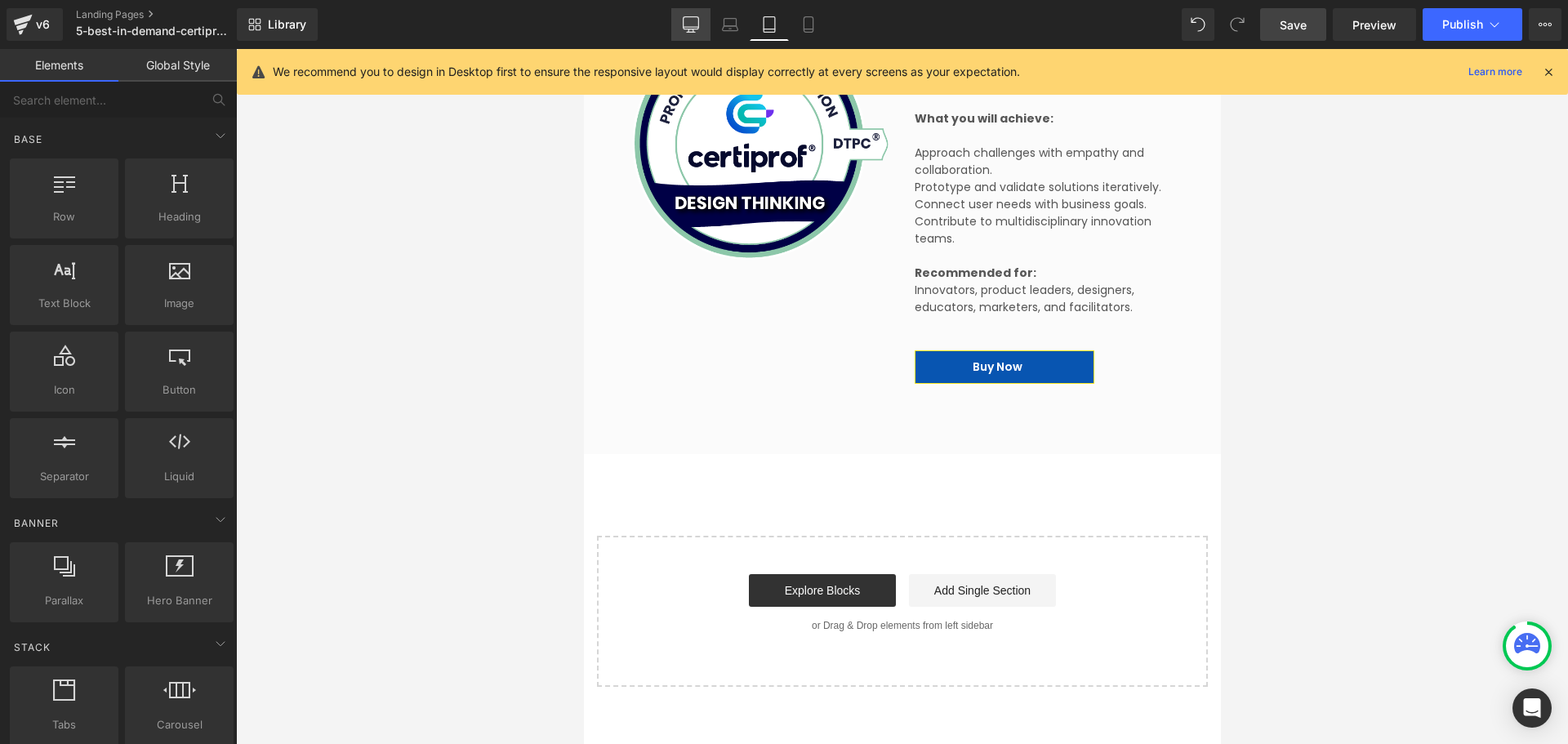
click at [692, 27] on icon at bounding box center [691, 27] width 16 height 0
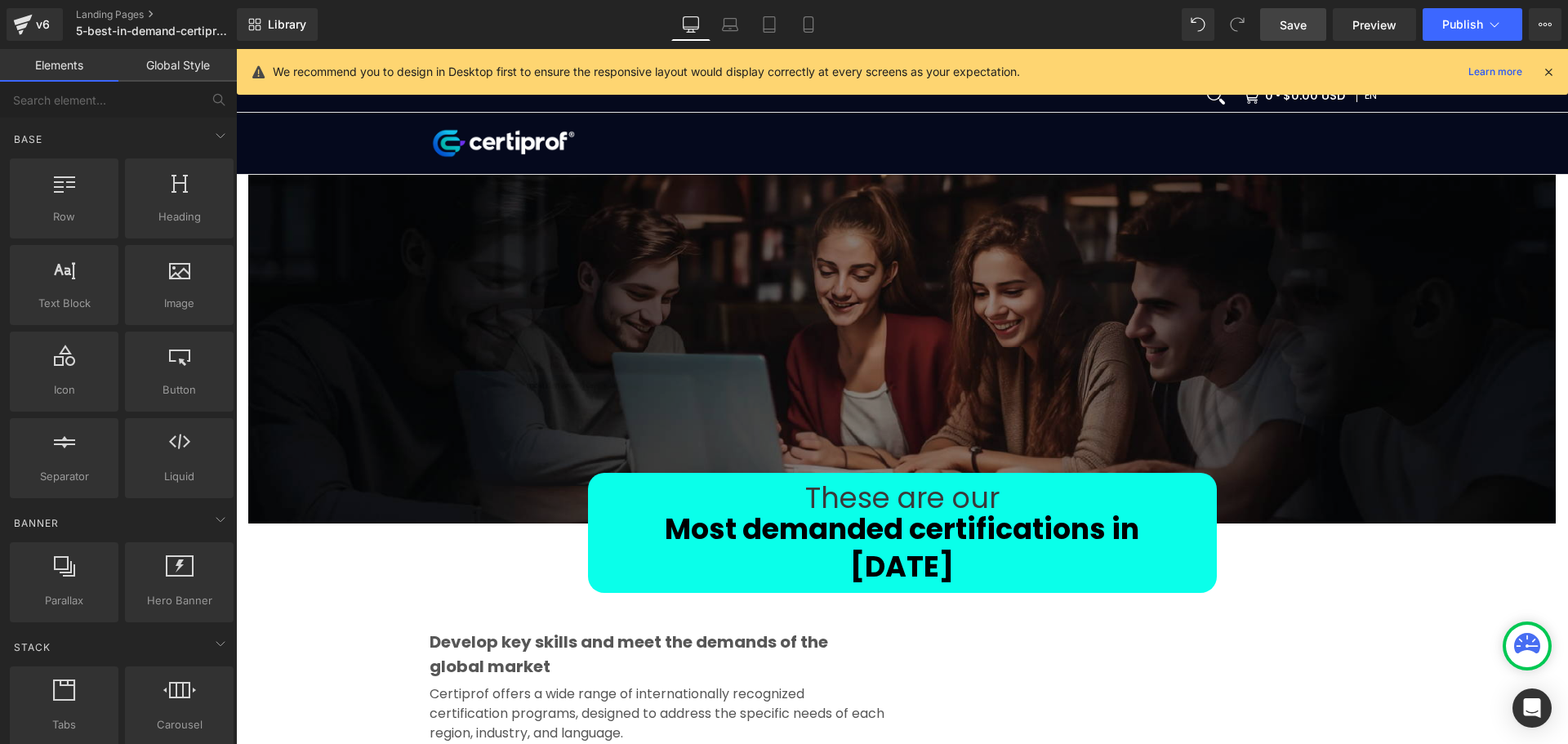
scroll to position [0, 0]
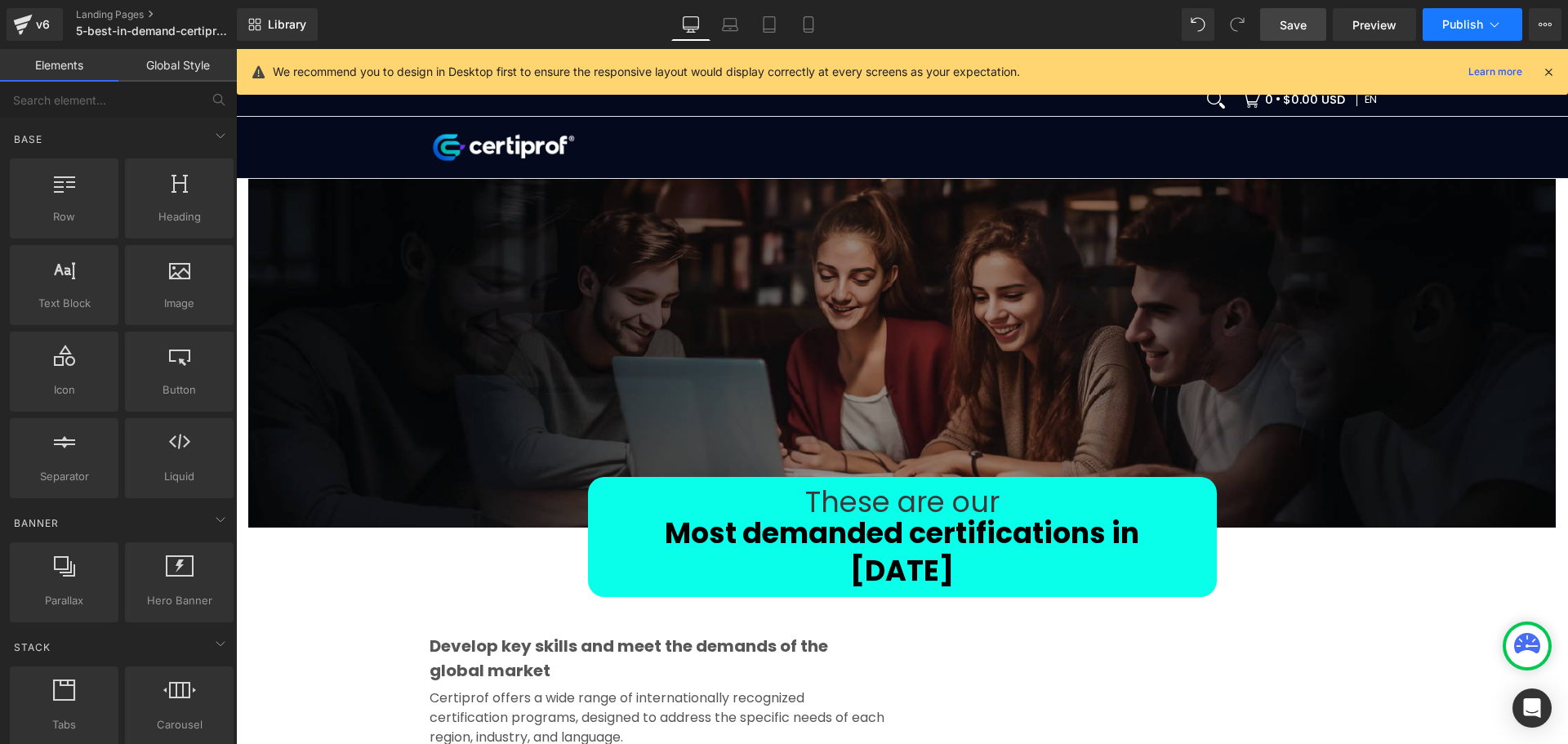
click at [1253, 27] on span "Publish" at bounding box center [1463, 24] width 41 height 13
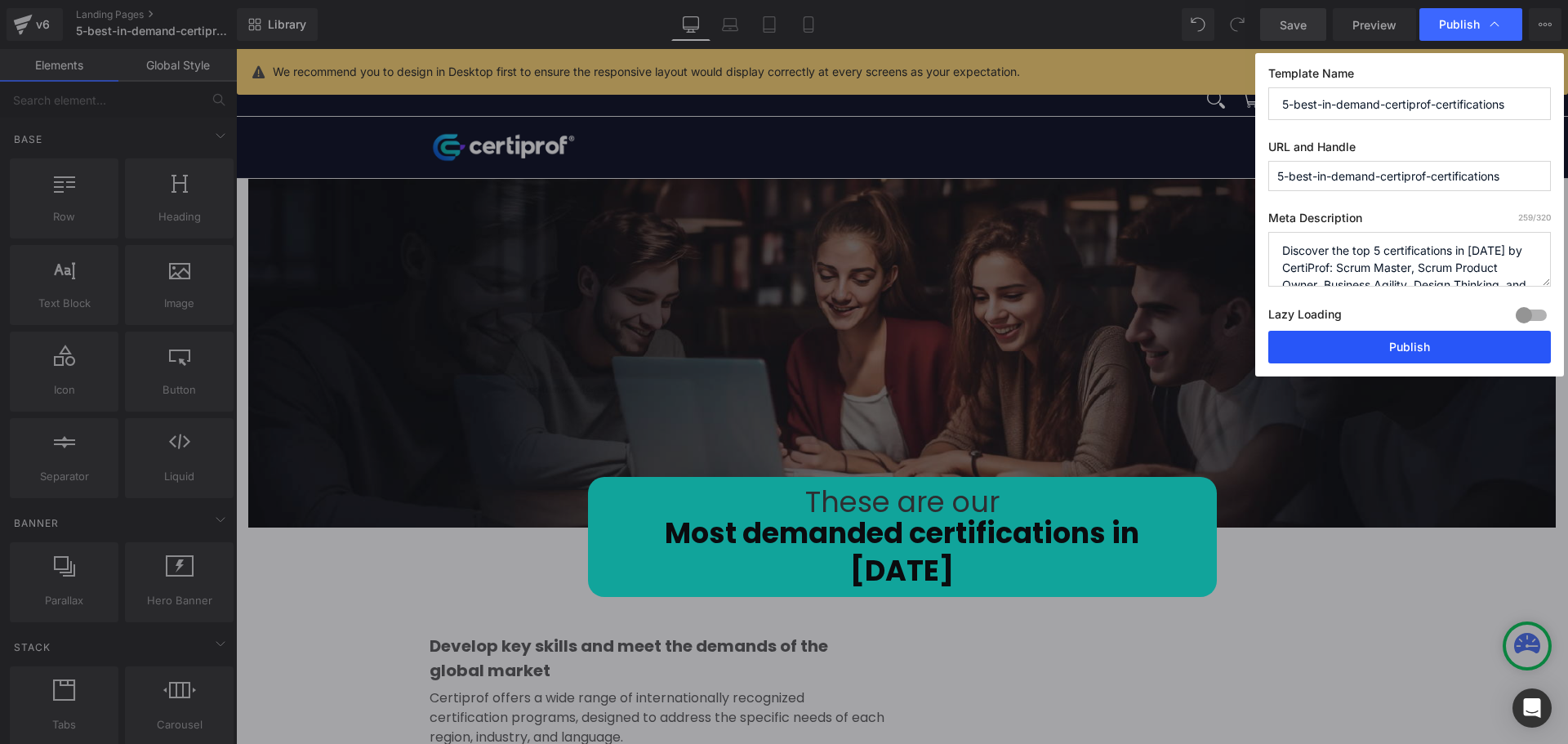
click at [1253, 347] on button "Publish" at bounding box center [1409, 346] width 282 height 32
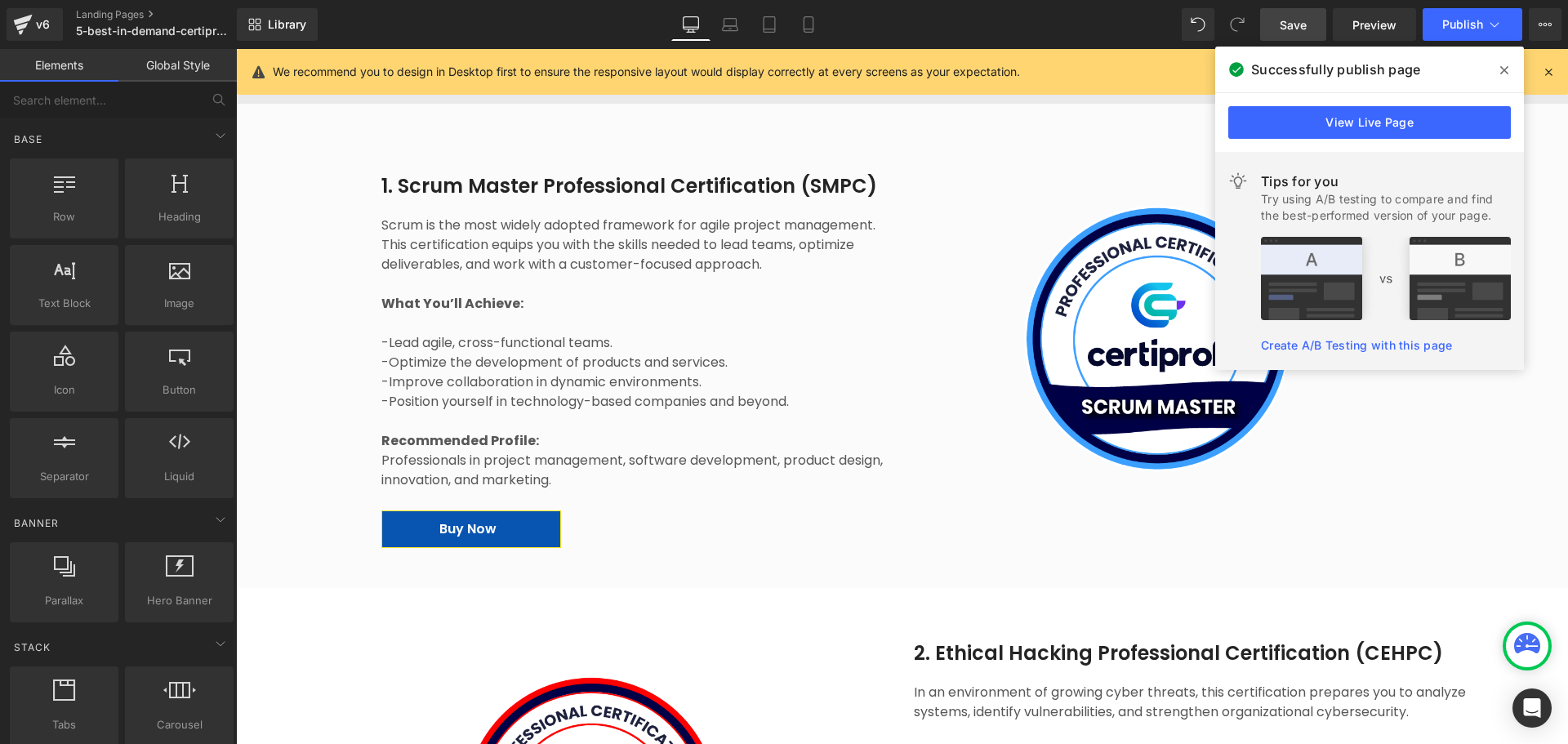
scroll to position [1225, 0]
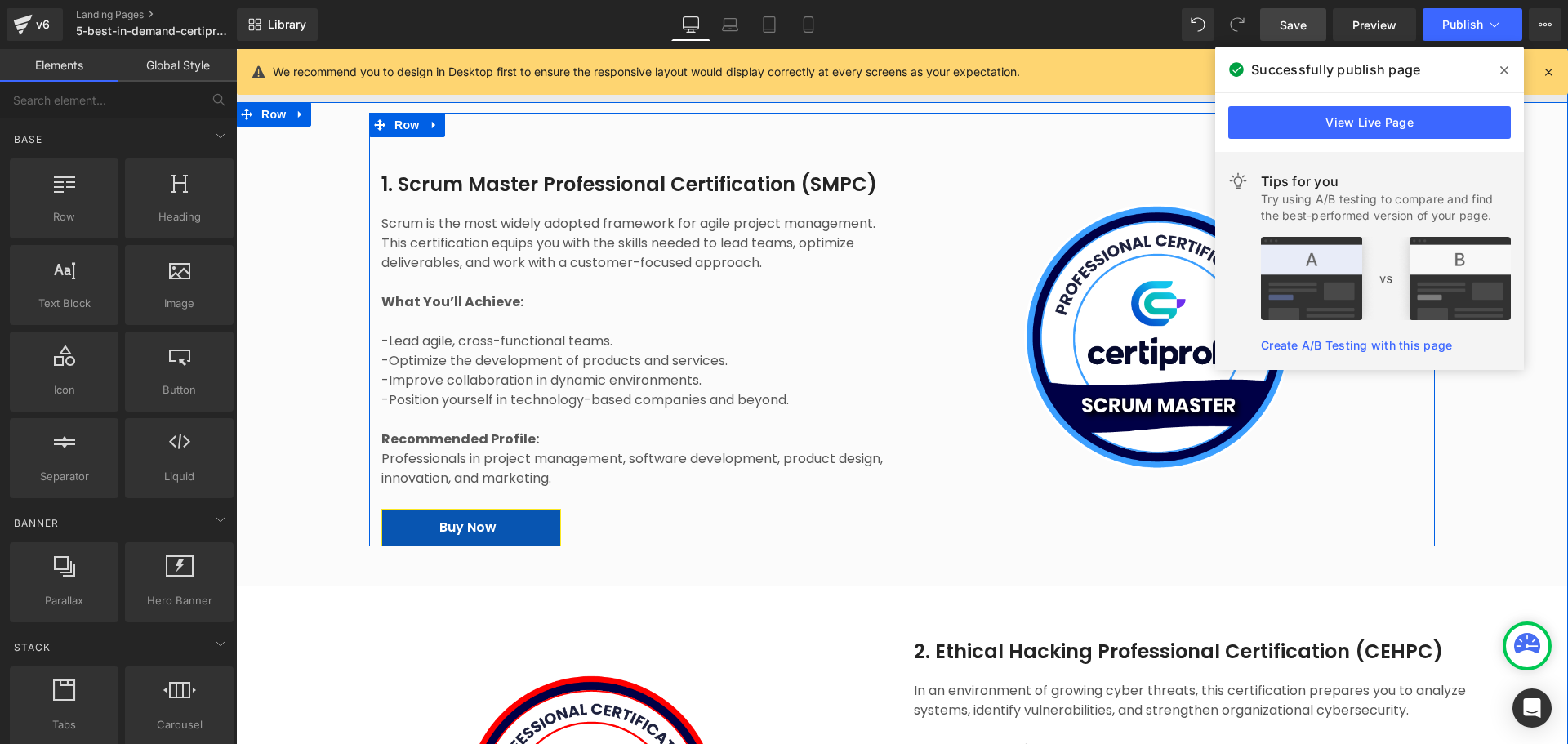
click at [950, 483] on div "Image" at bounding box center [1168, 342] width 533 height 409
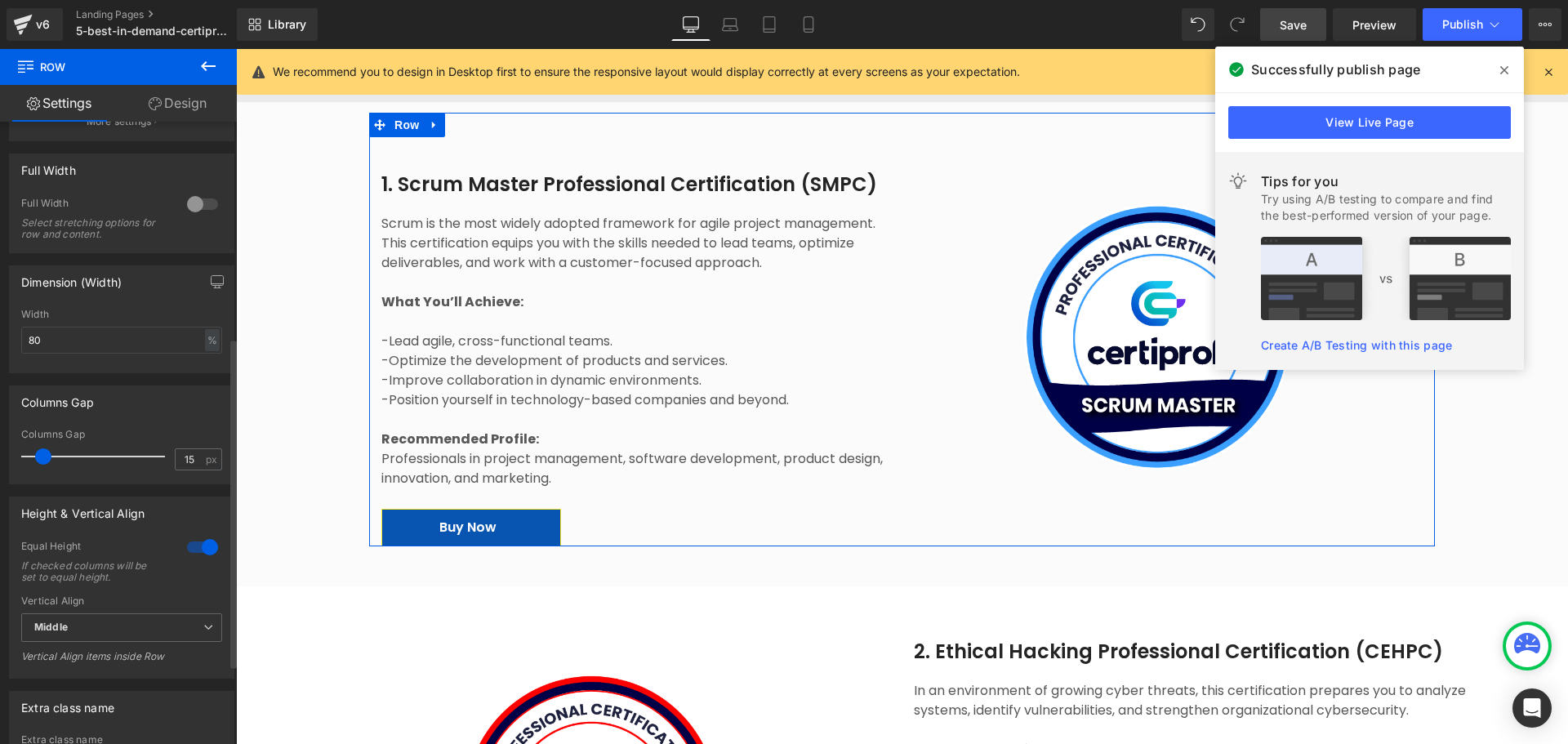
scroll to position [408, 0]
click at [101, 341] on input "80" at bounding box center [122, 337] width 201 height 27
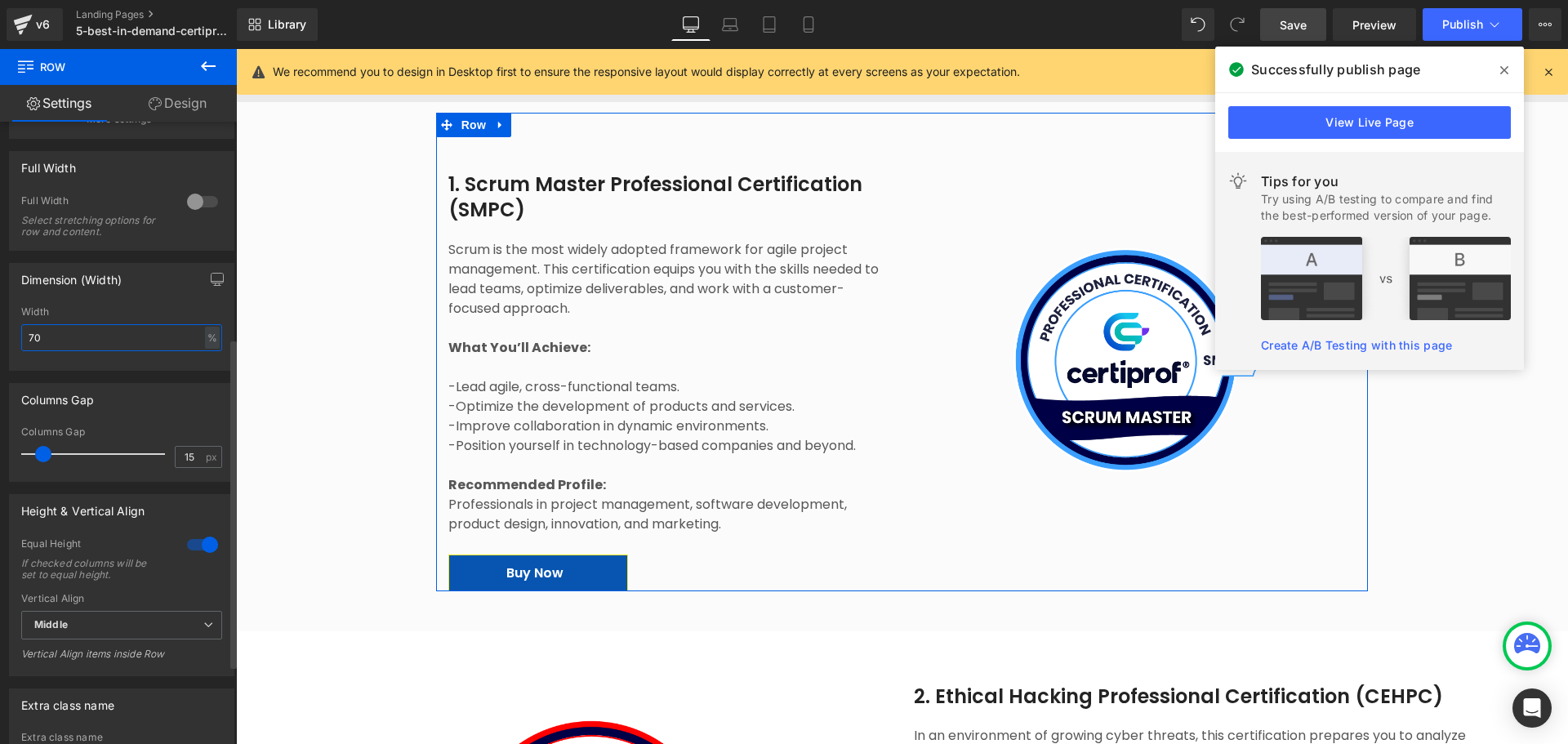
click at [89, 328] on input "70" at bounding box center [122, 337] width 201 height 27
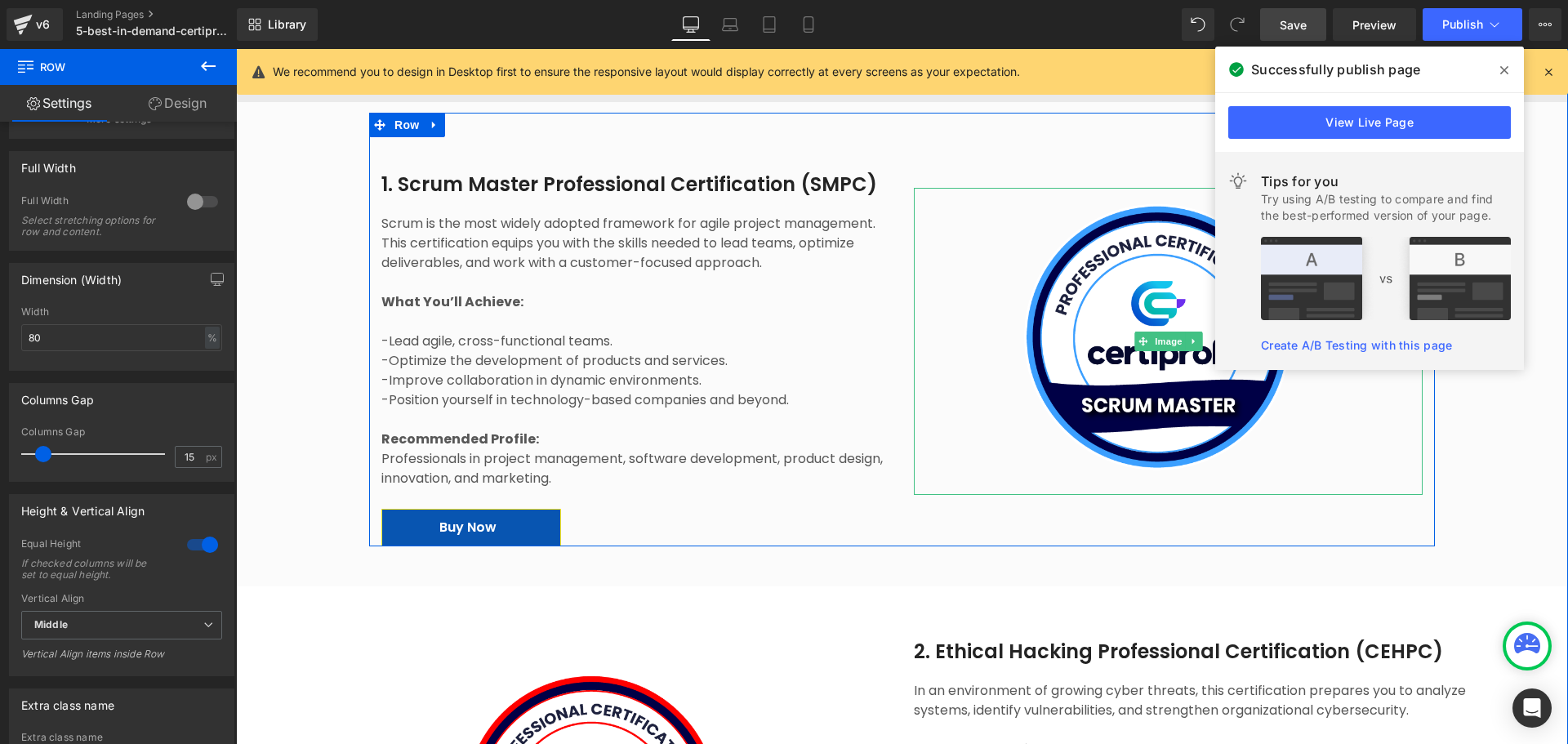
click at [914, 433] on link at bounding box center [1168, 341] width 508 height 307
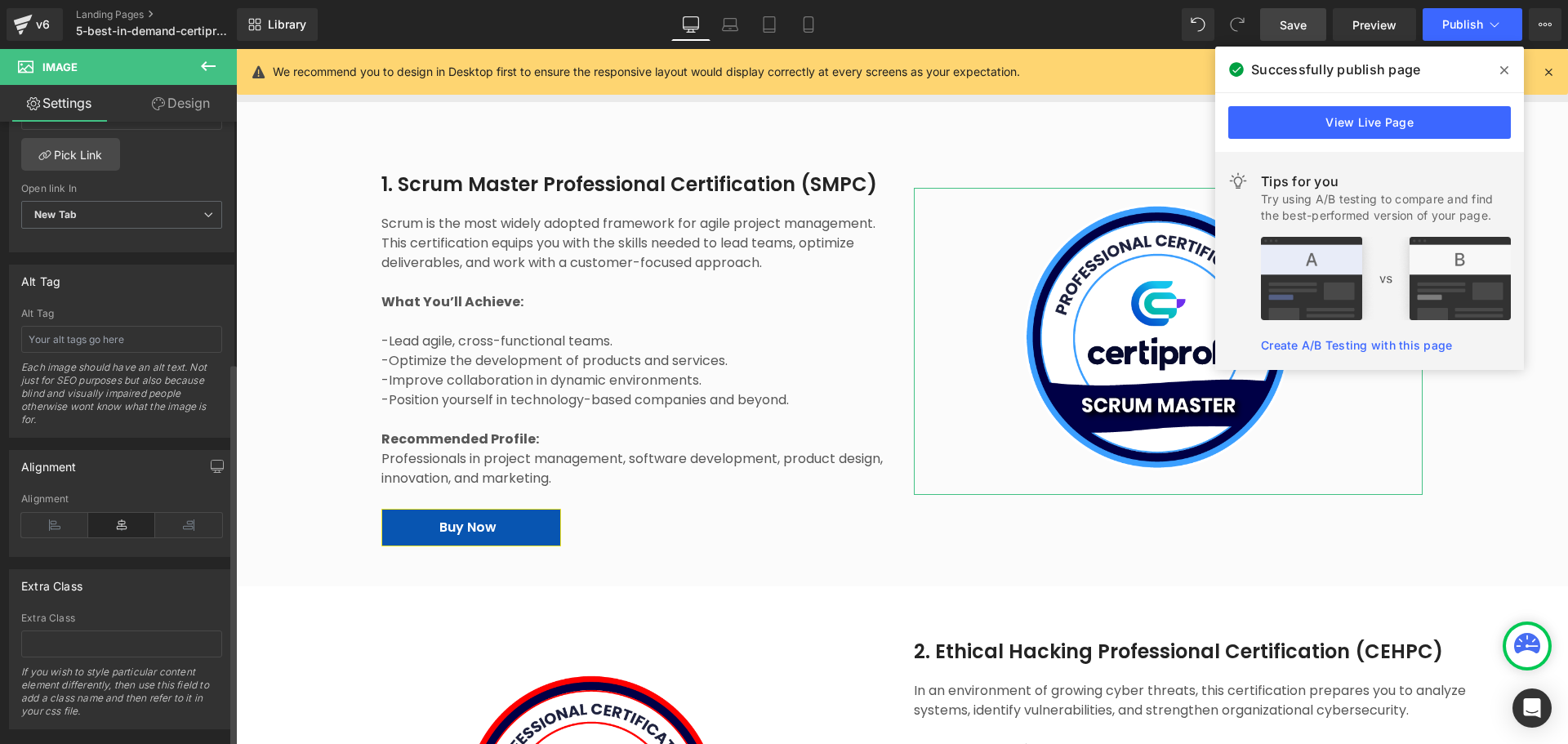
scroll to position [817, 0]
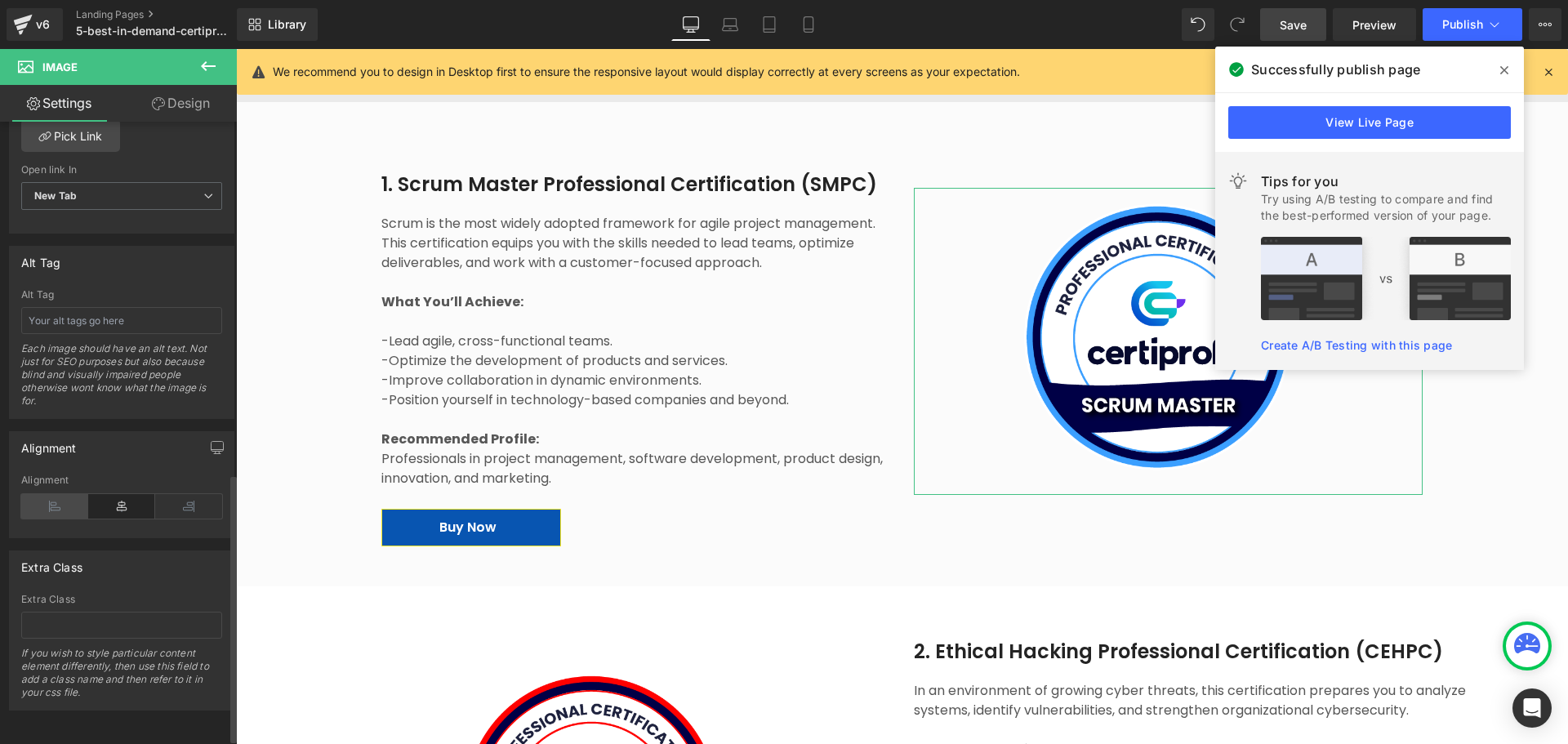
click at [55, 507] on icon at bounding box center [55, 506] width 67 height 25
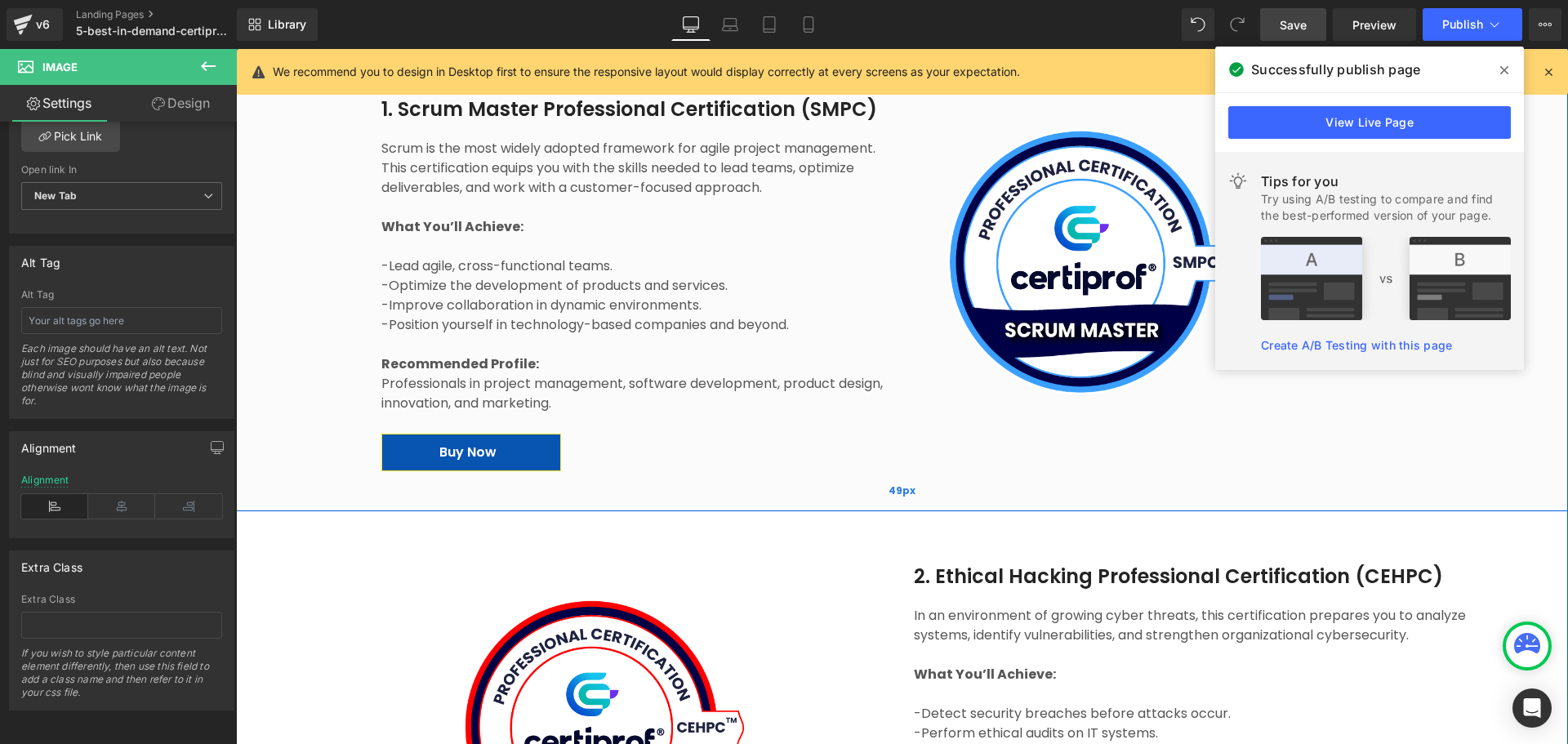
scroll to position [1469, 0]
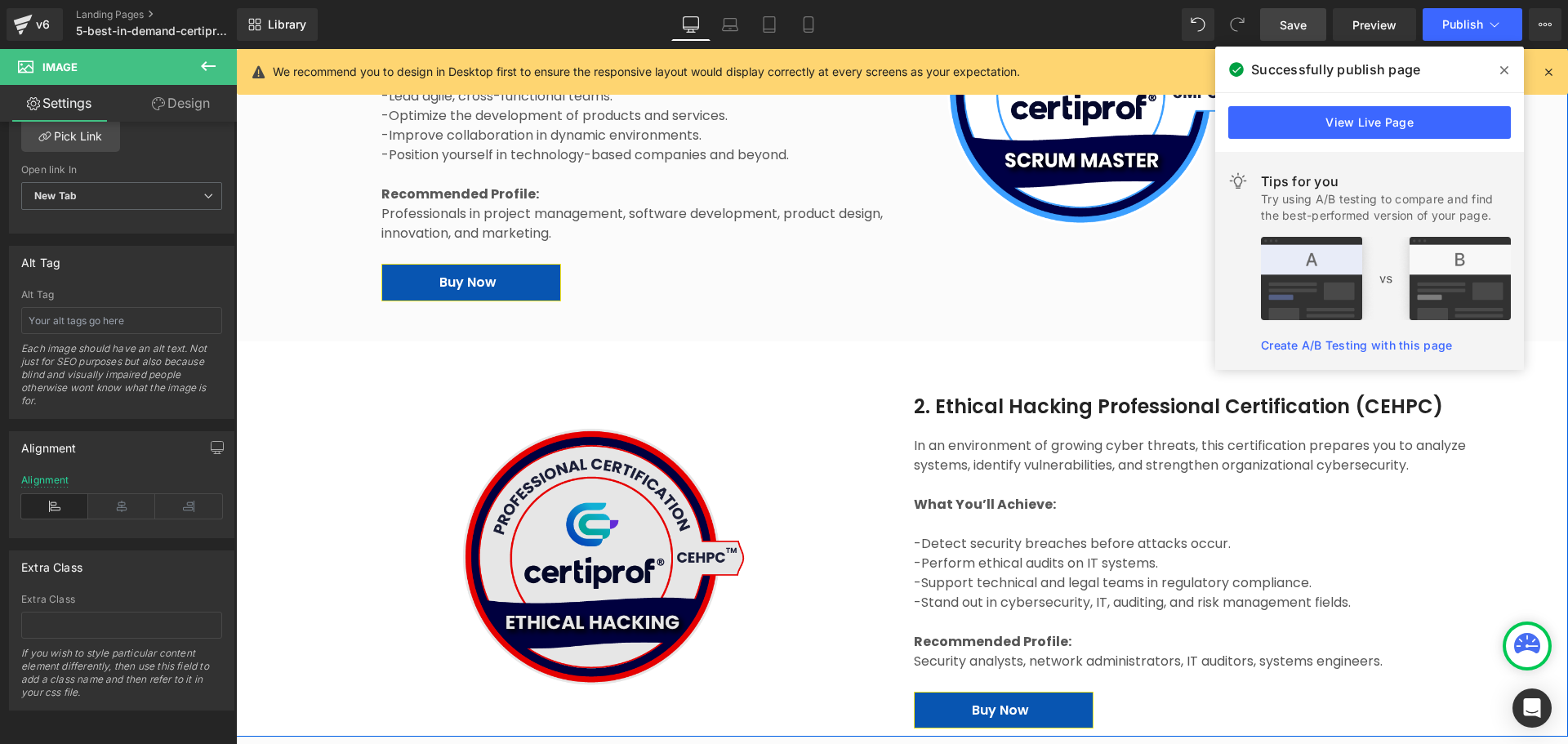
click at [765, 536] on img at bounding box center [602, 556] width 345 height 287
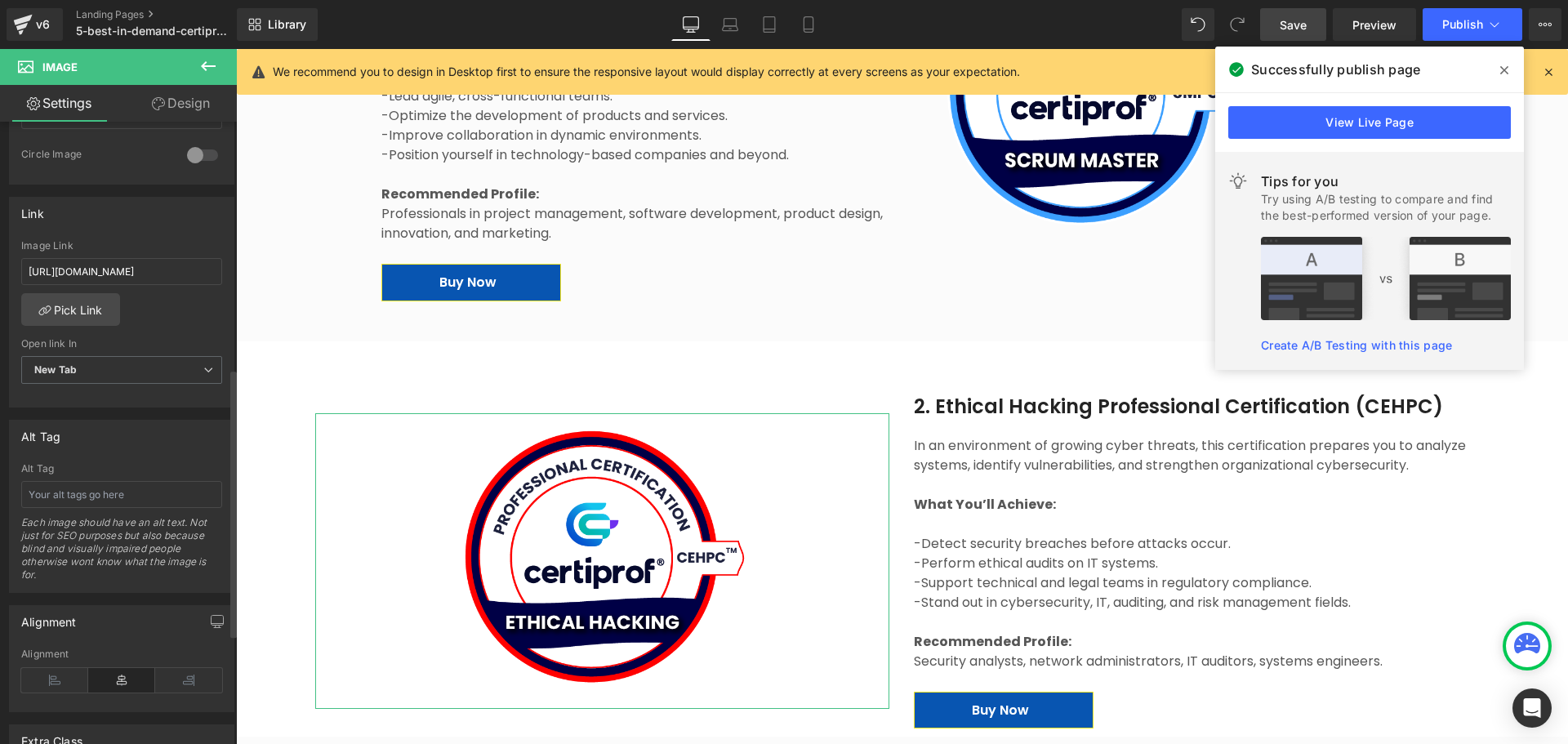
scroll to position [828, 0]
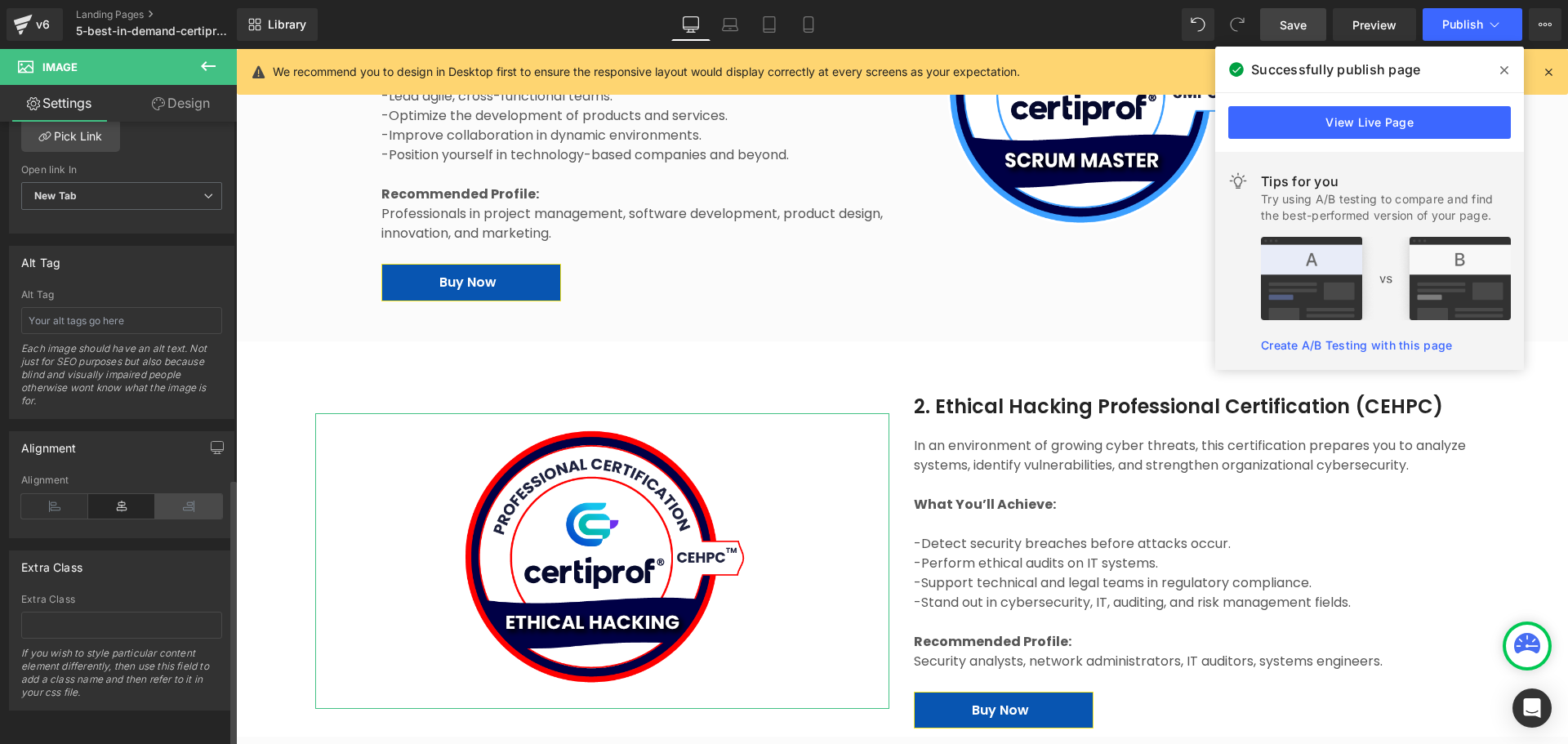
click at [196, 494] on icon at bounding box center [189, 506] width 67 height 25
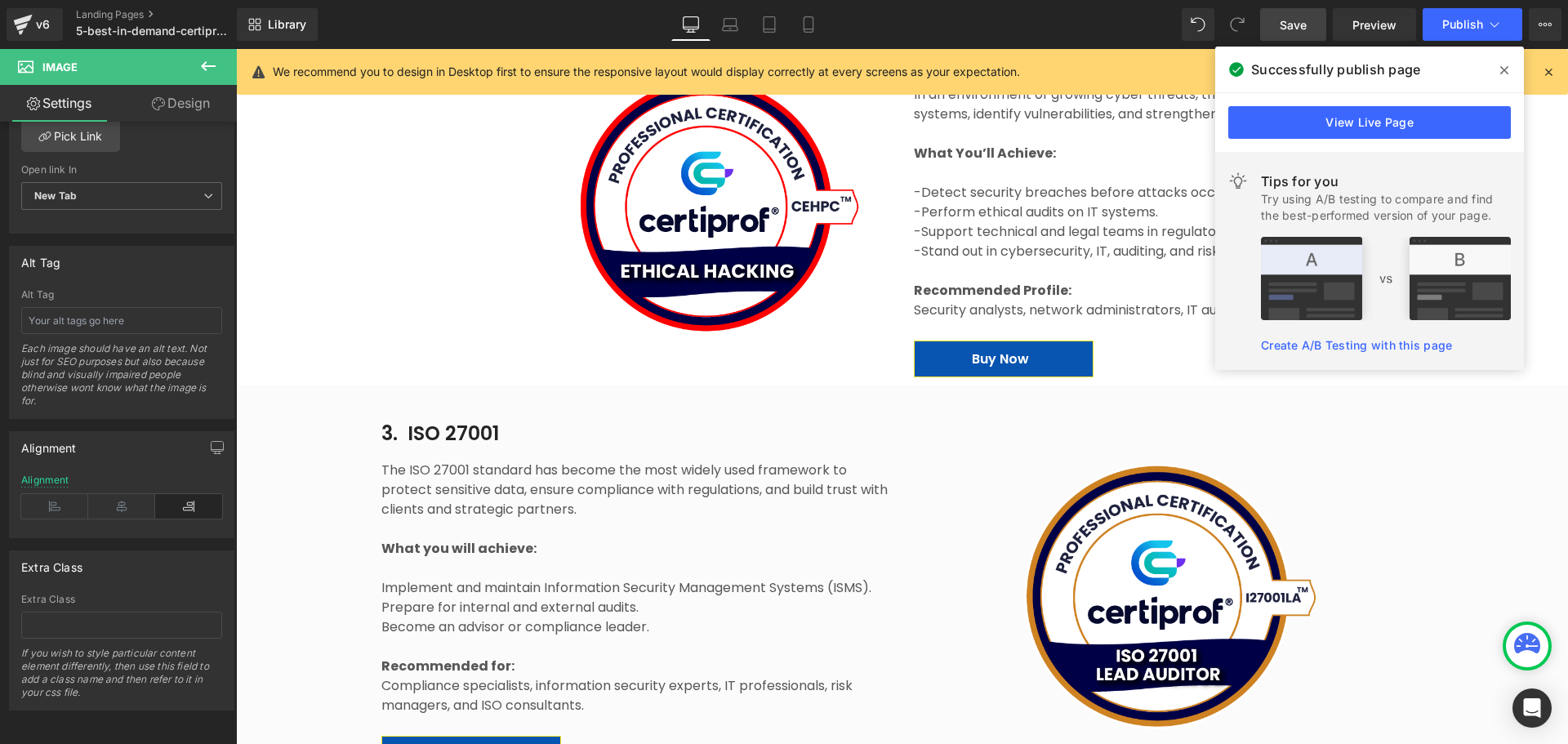
scroll to position [1878, 0]
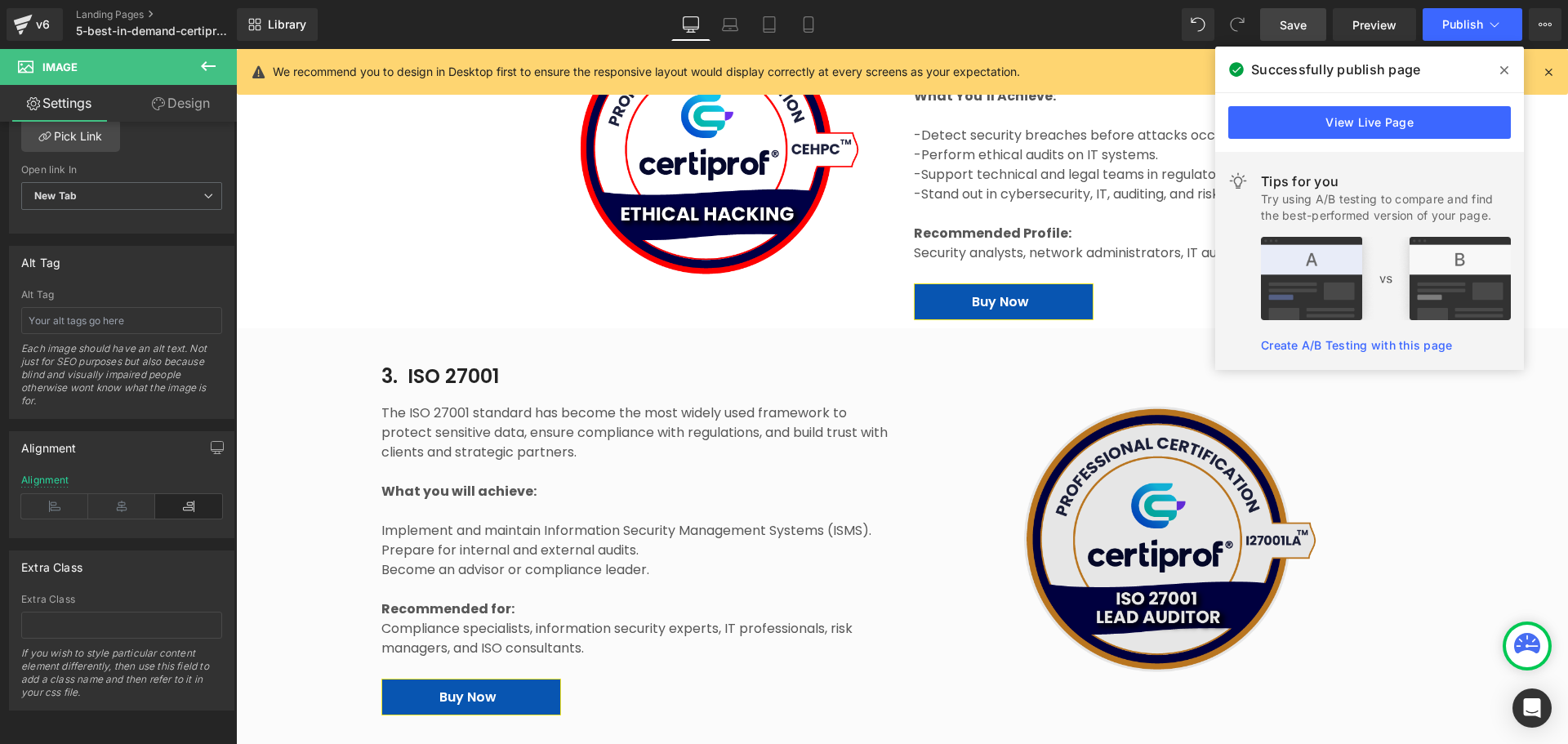
click at [1214, 501] on img at bounding box center [1169, 540] width 356 height 299
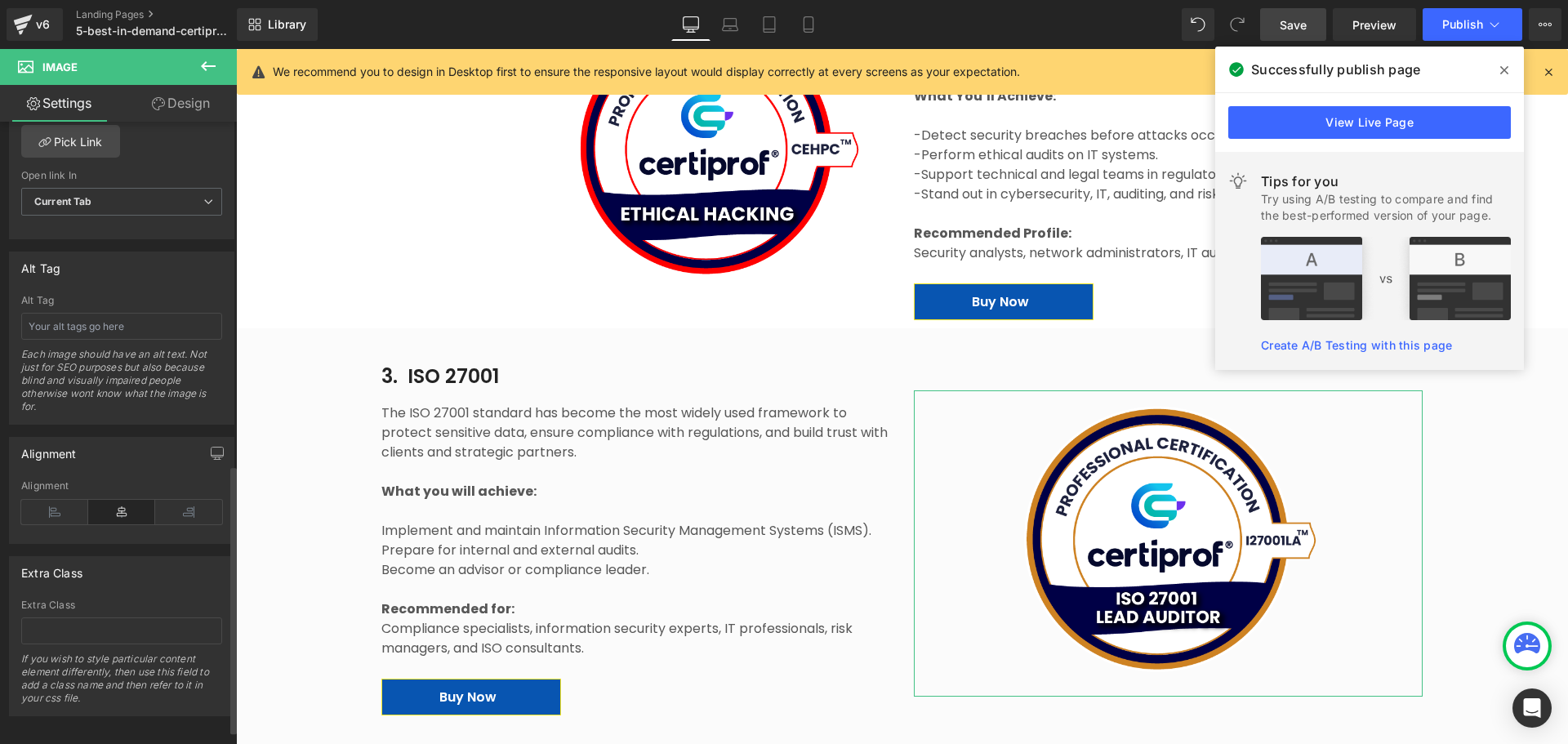
scroll to position [817, 0]
click at [45, 475] on div "Alignment" at bounding box center [122, 481] width 201 height 12
click at [61, 504] on icon at bounding box center [55, 506] width 67 height 25
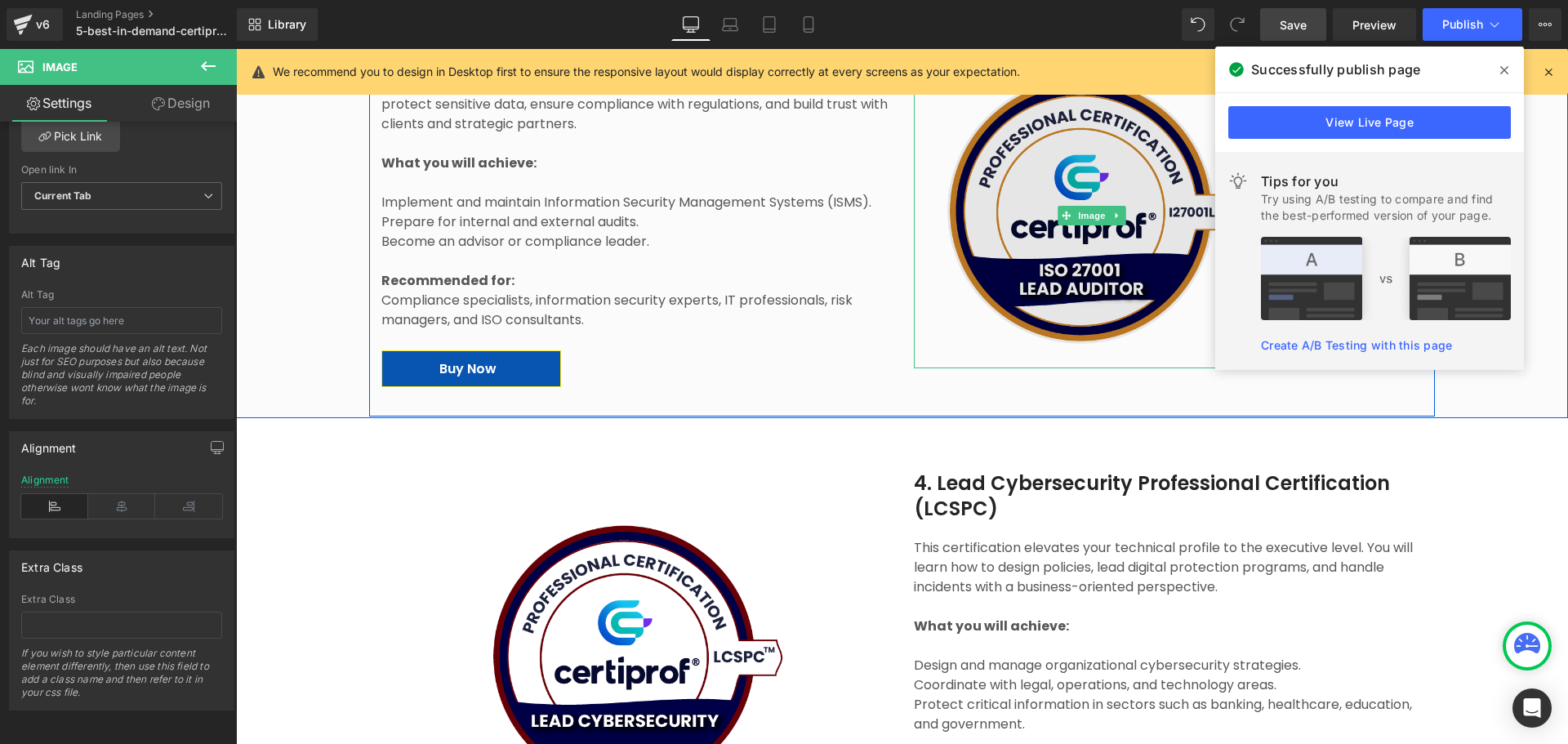
scroll to position [2286, 0]
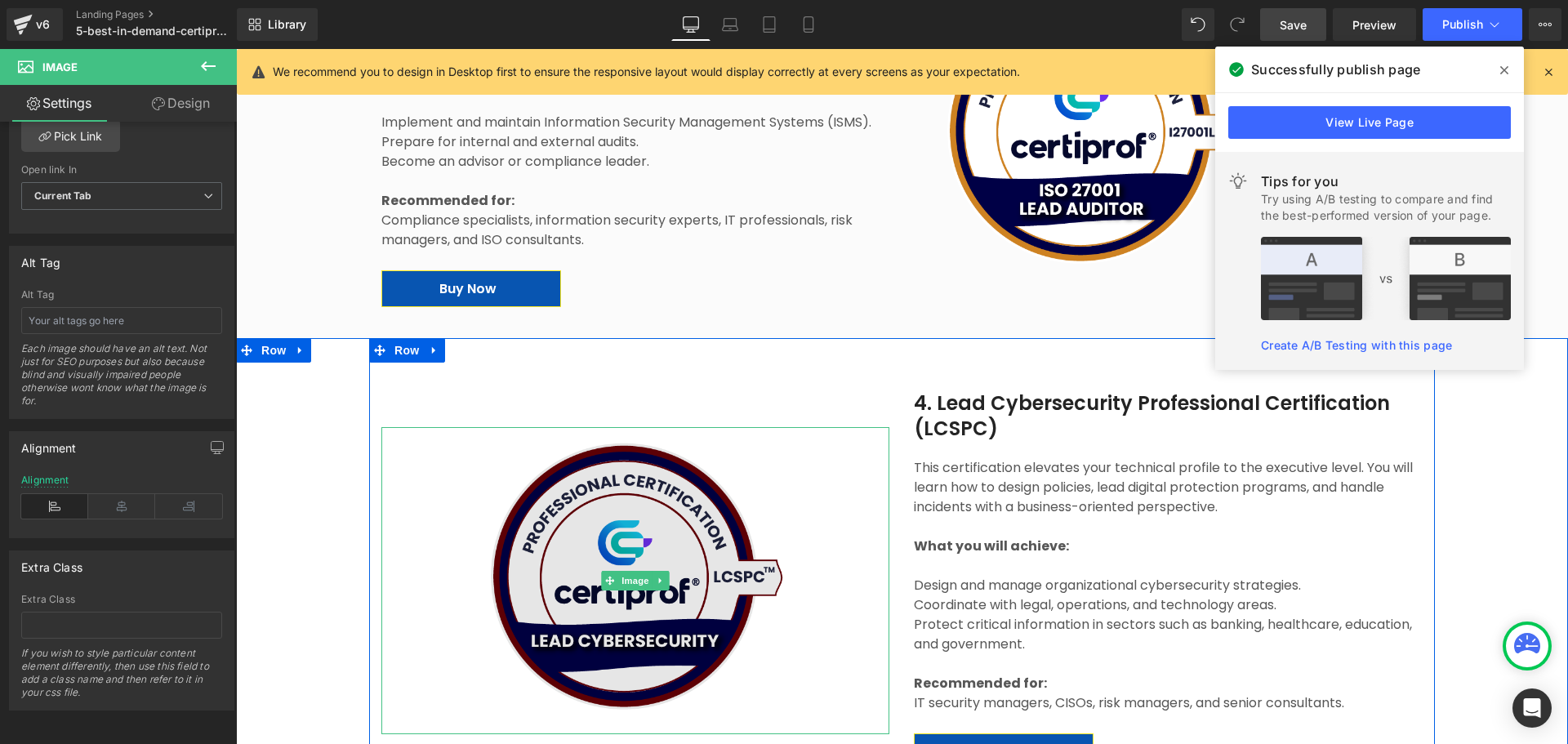
click at [712, 567] on img at bounding box center [635, 577] width 356 height 299
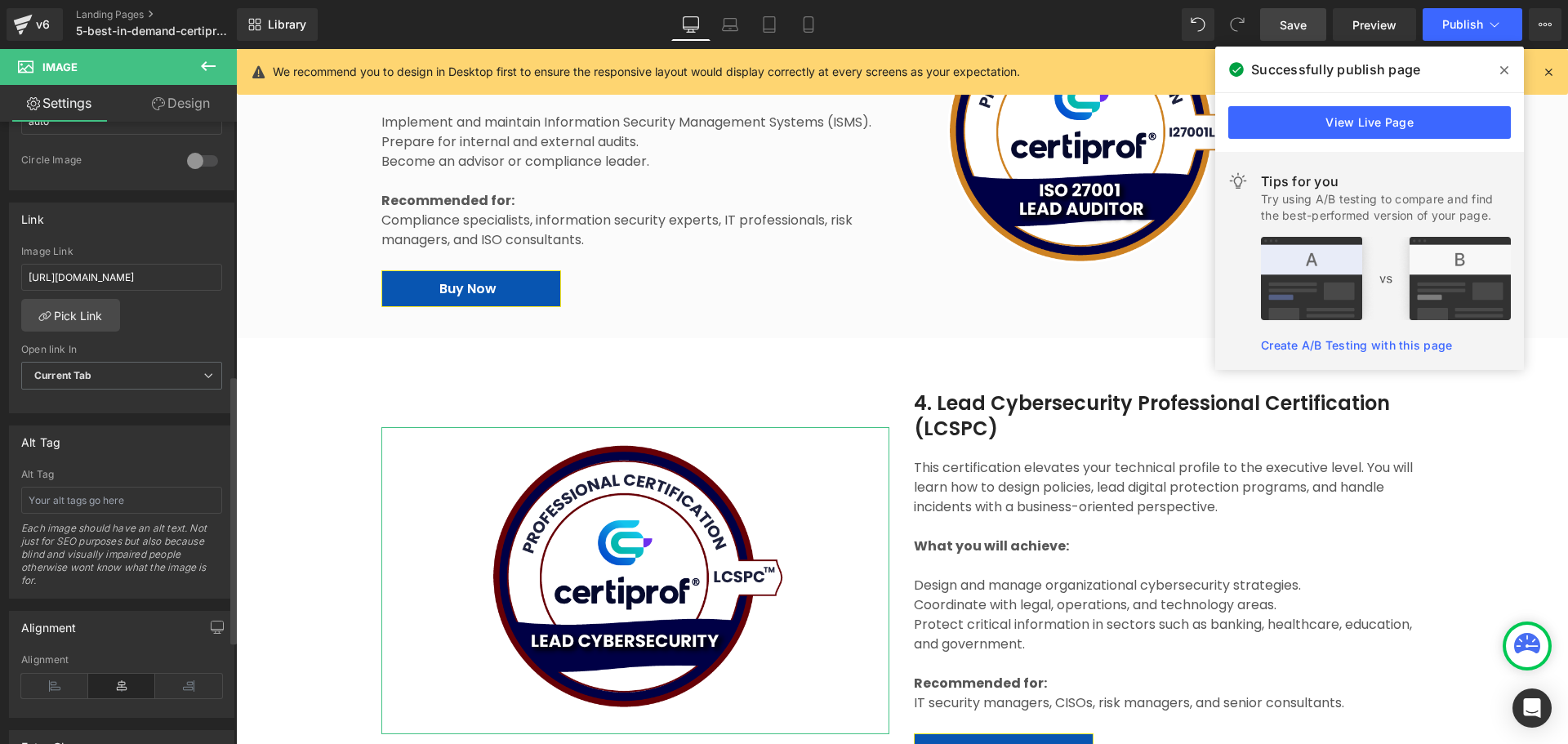
scroll to position [654, 0]
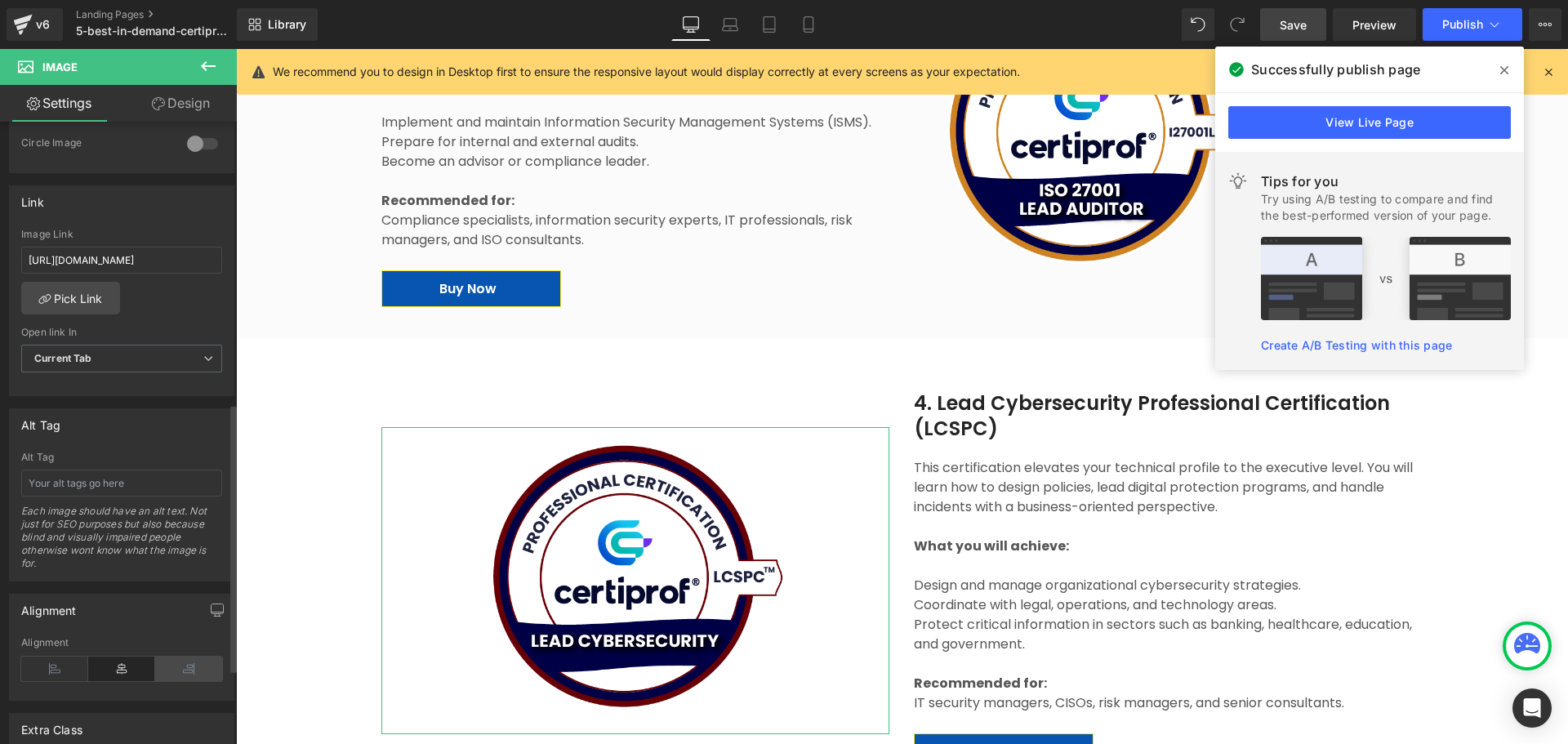
drag, startPoint x: 196, startPoint y: 671, endPoint x: 12, endPoint y: 615, distance: 192.3
click at [196, 567] on icon at bounding box center [189, 668] width 67 height 25
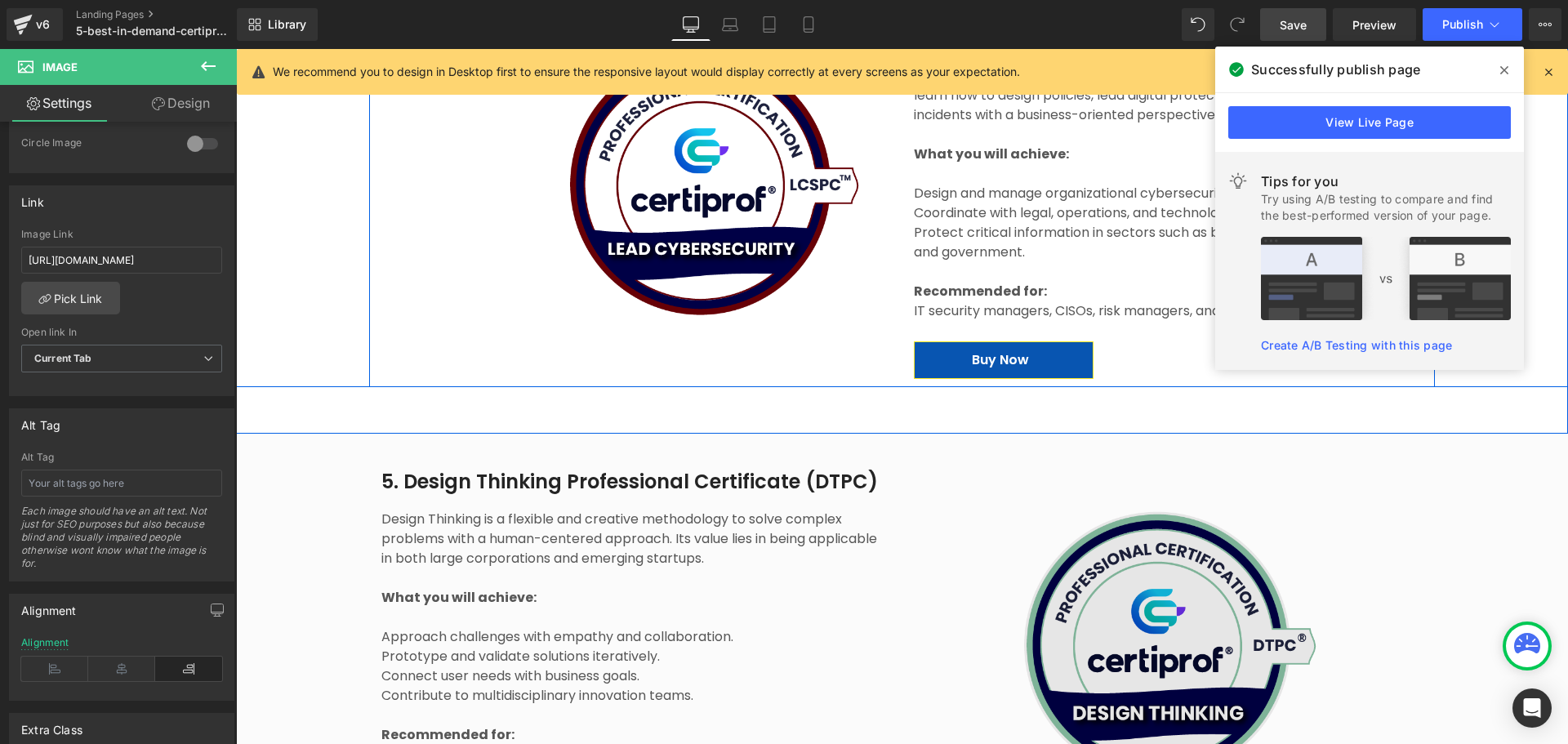
scroll to position [2858, 0]
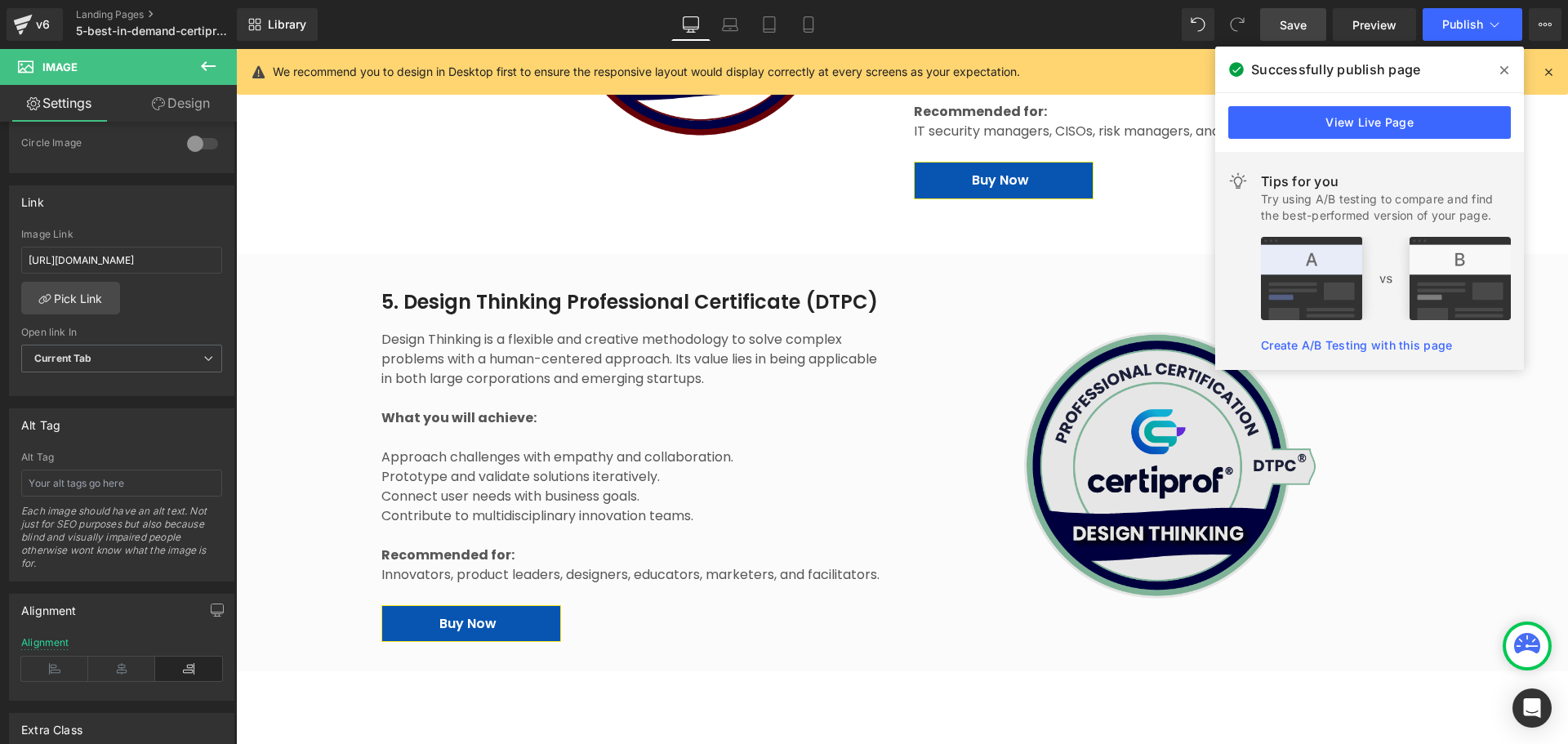
click at [1150, 476] on img at bounding box center [1169, 466] width 356 height 299
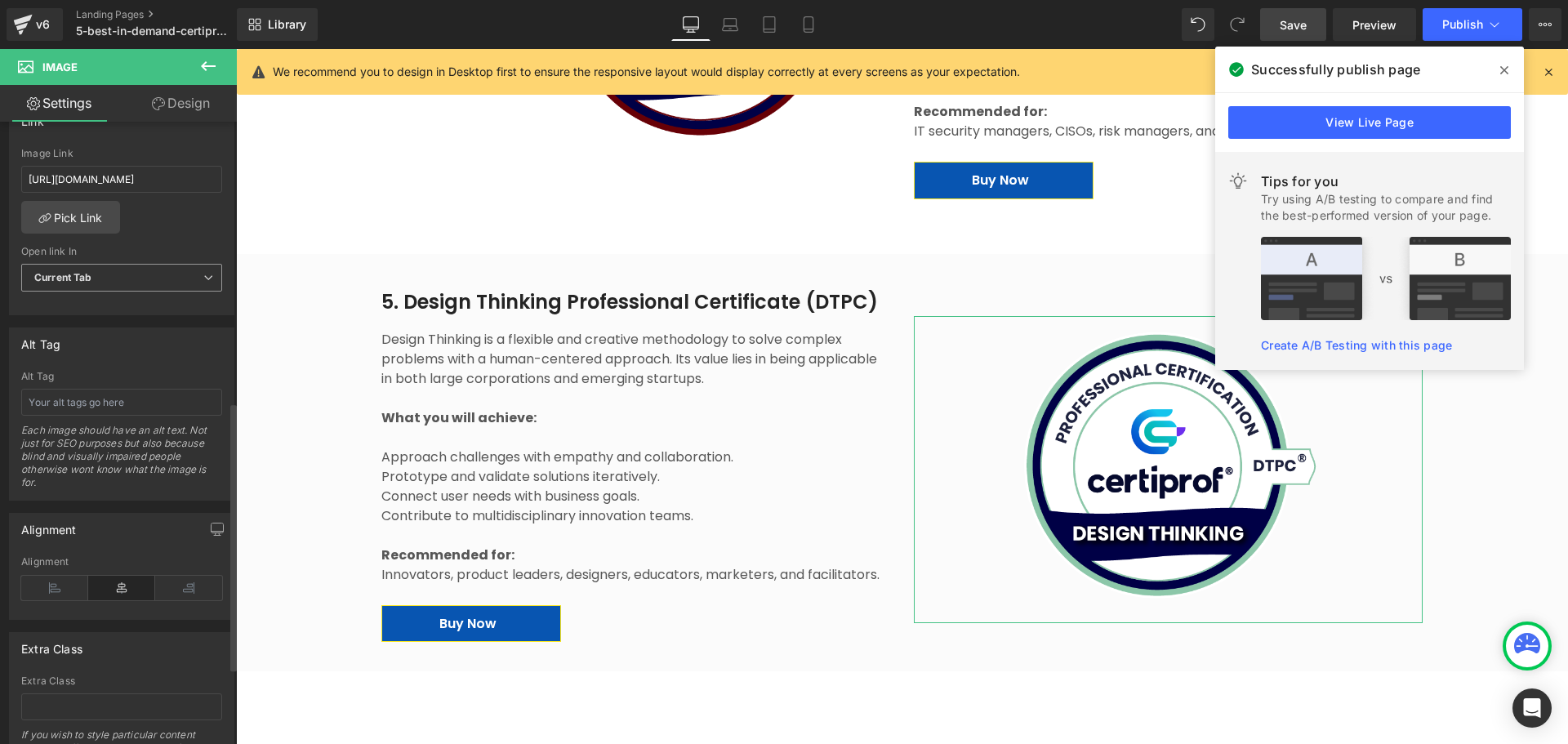
scroll to position [735, 0]
click at [62, 567] on icon at bounding box center [55, 587] width 67 height 25
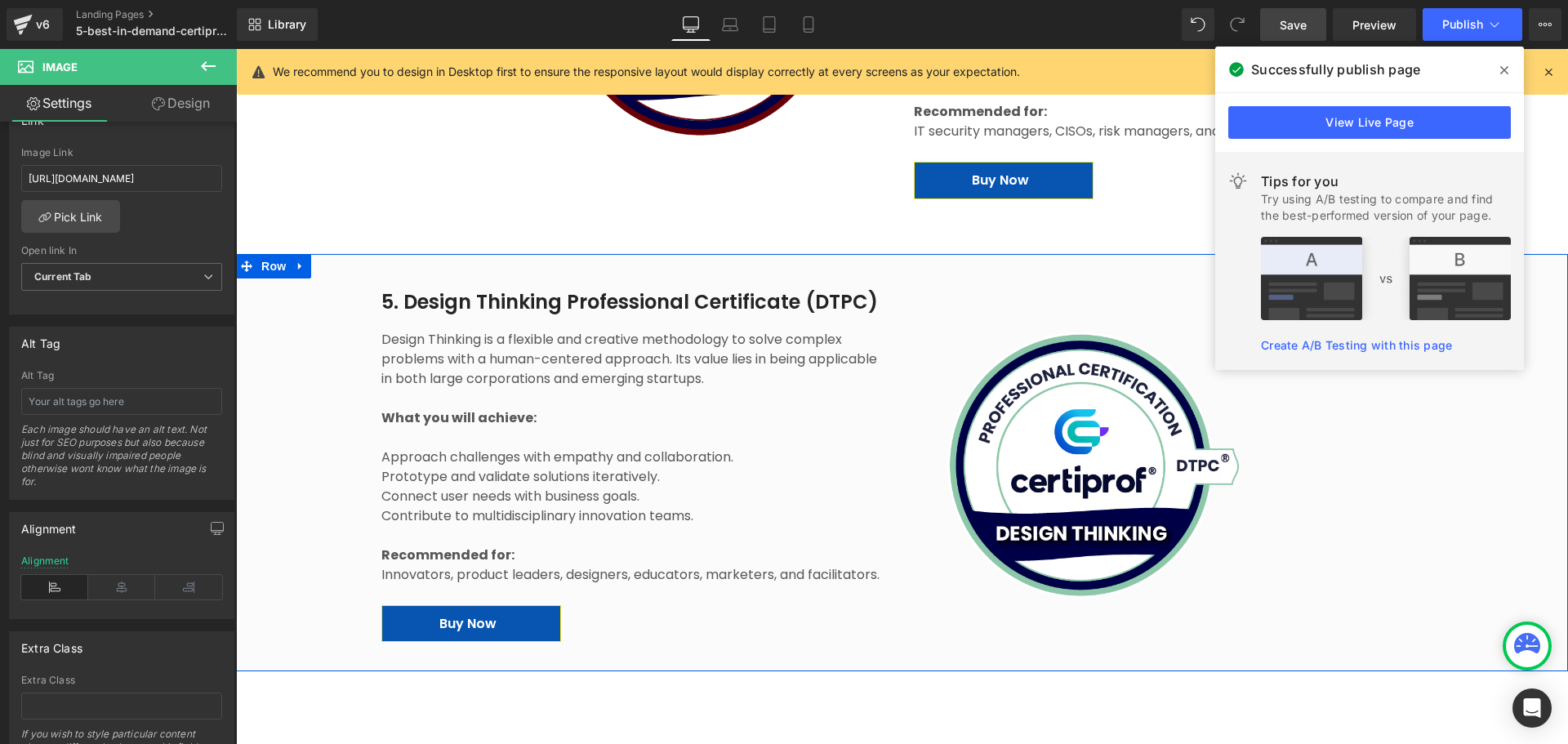
click at [1253, 567] on div "Image 5. Design Thinking Professional Certificate (DTPC) Heading Design Thinkin…" at bounding box center [901, 468] width 1332 height 407
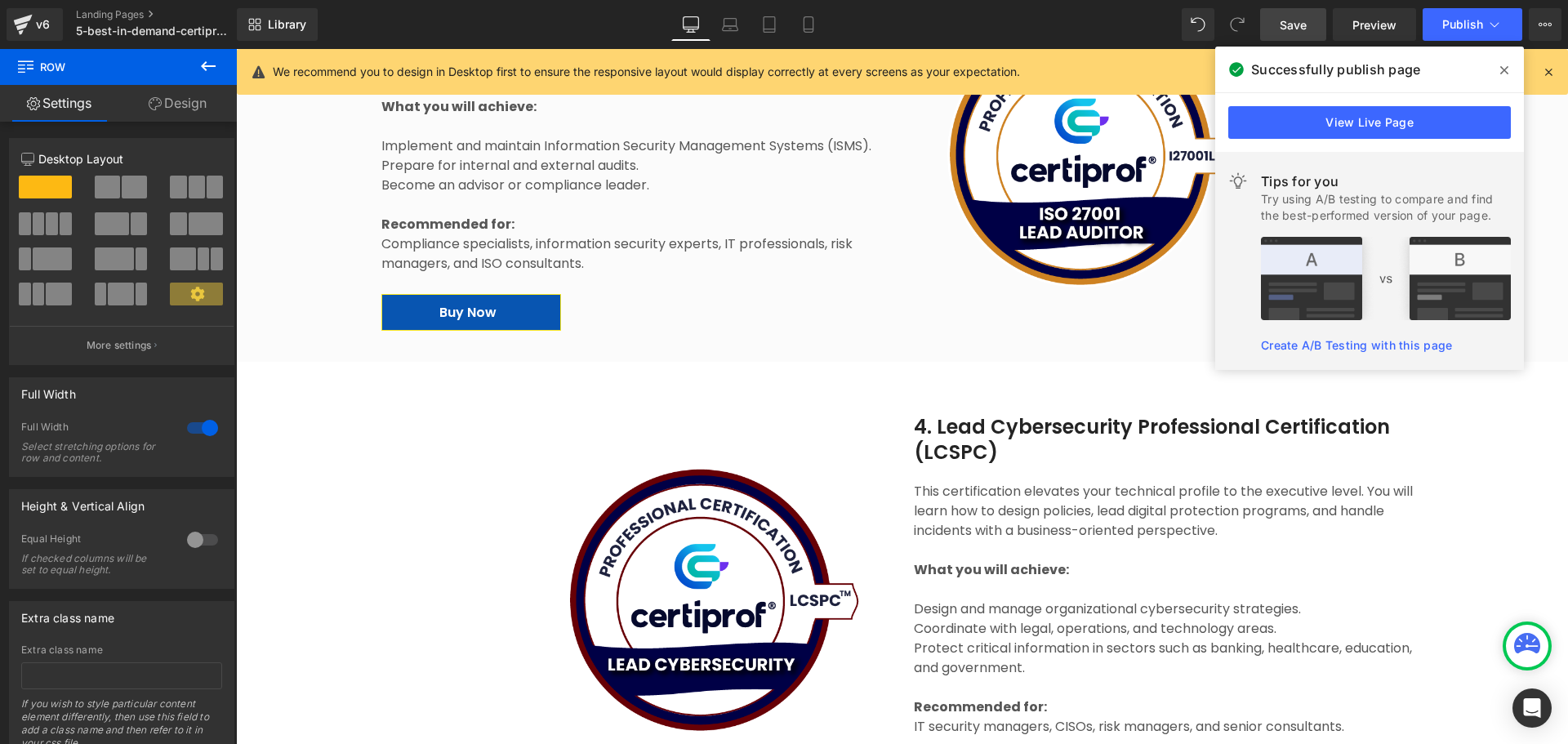
scroll to position [2204, 0]
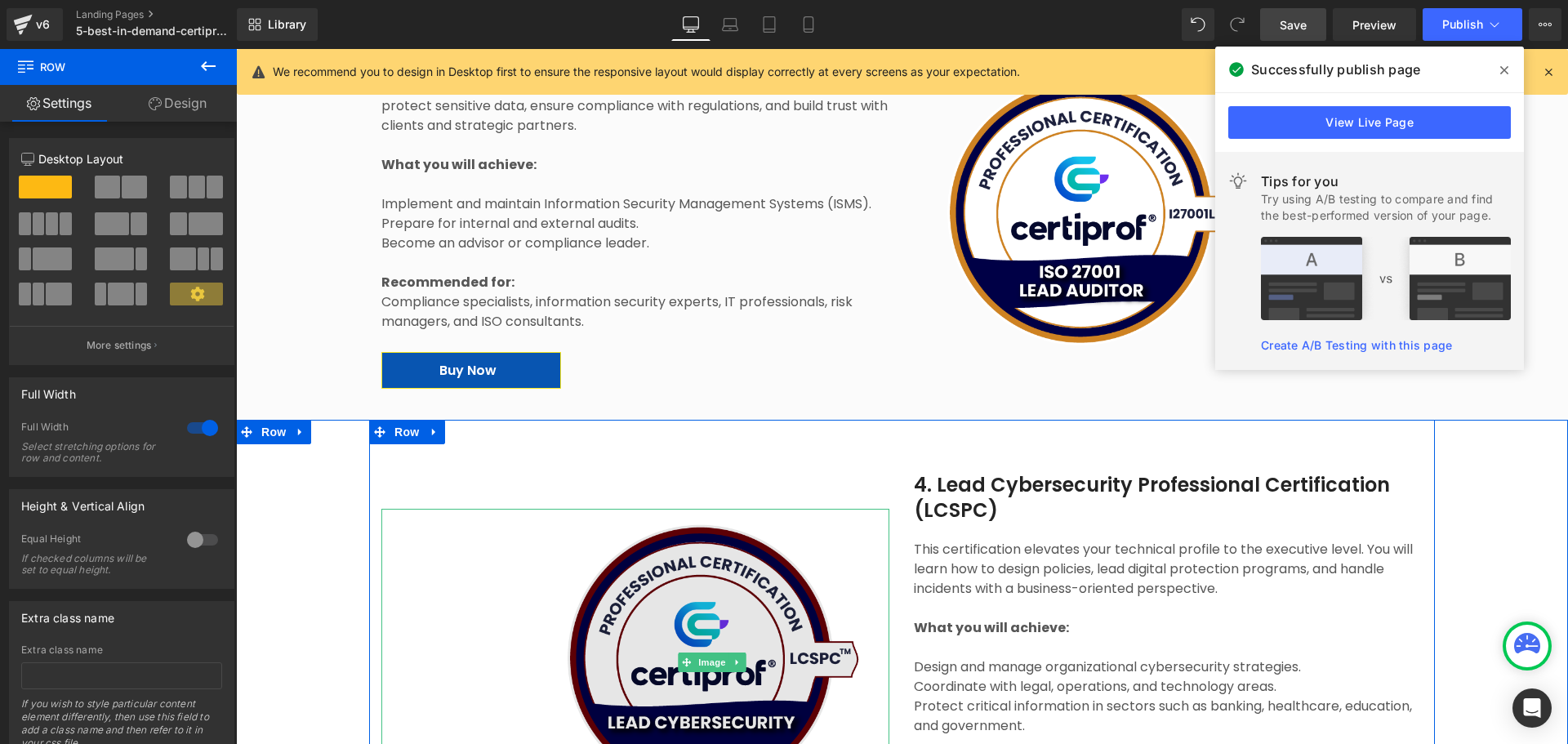
click at [746, 567] on img at bounding box center [712, 658] width 356 height 299
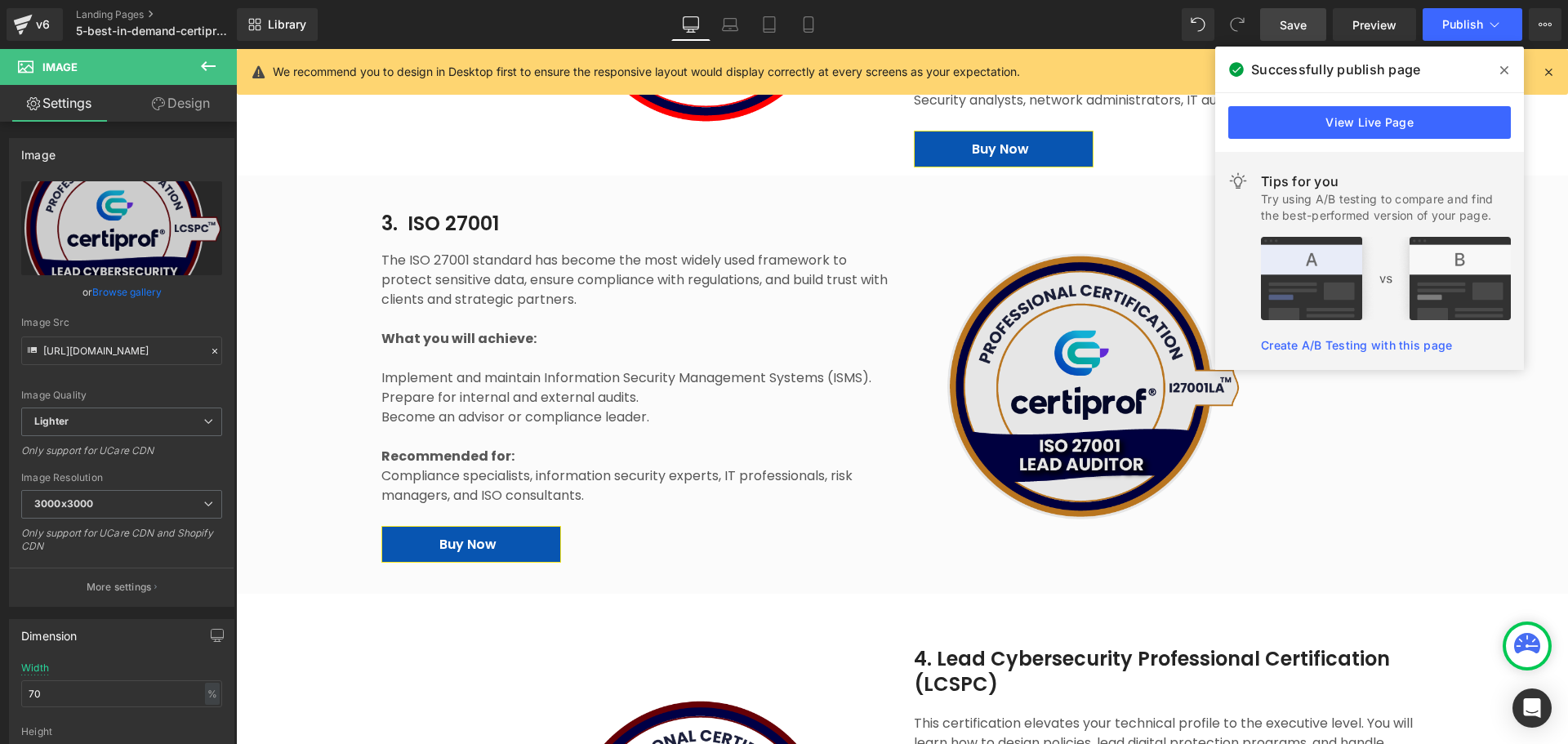
scroll to position [1960, 0]
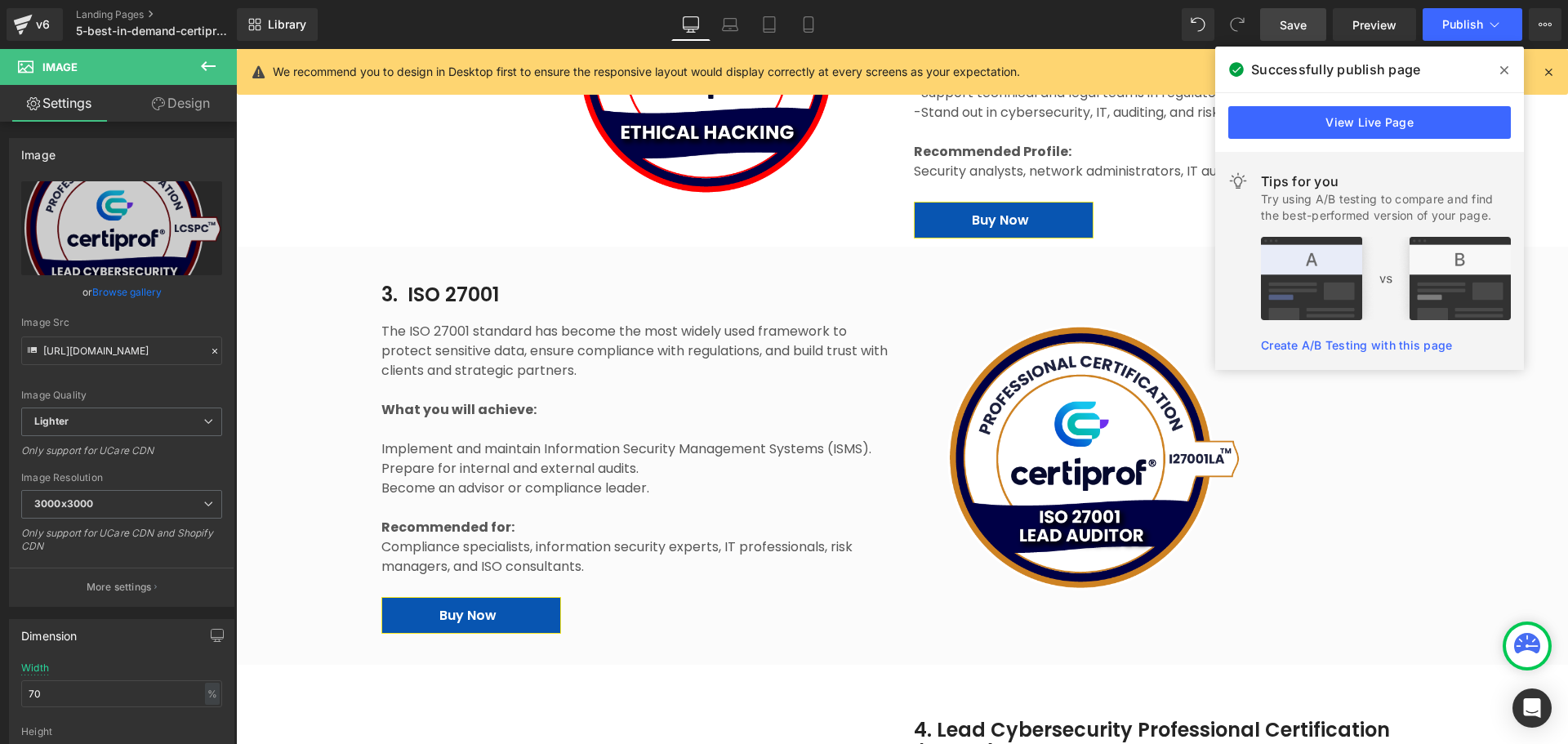
click at [1056, 418] on div "Image" at bounding box center [1168, 462] width 508 height 307
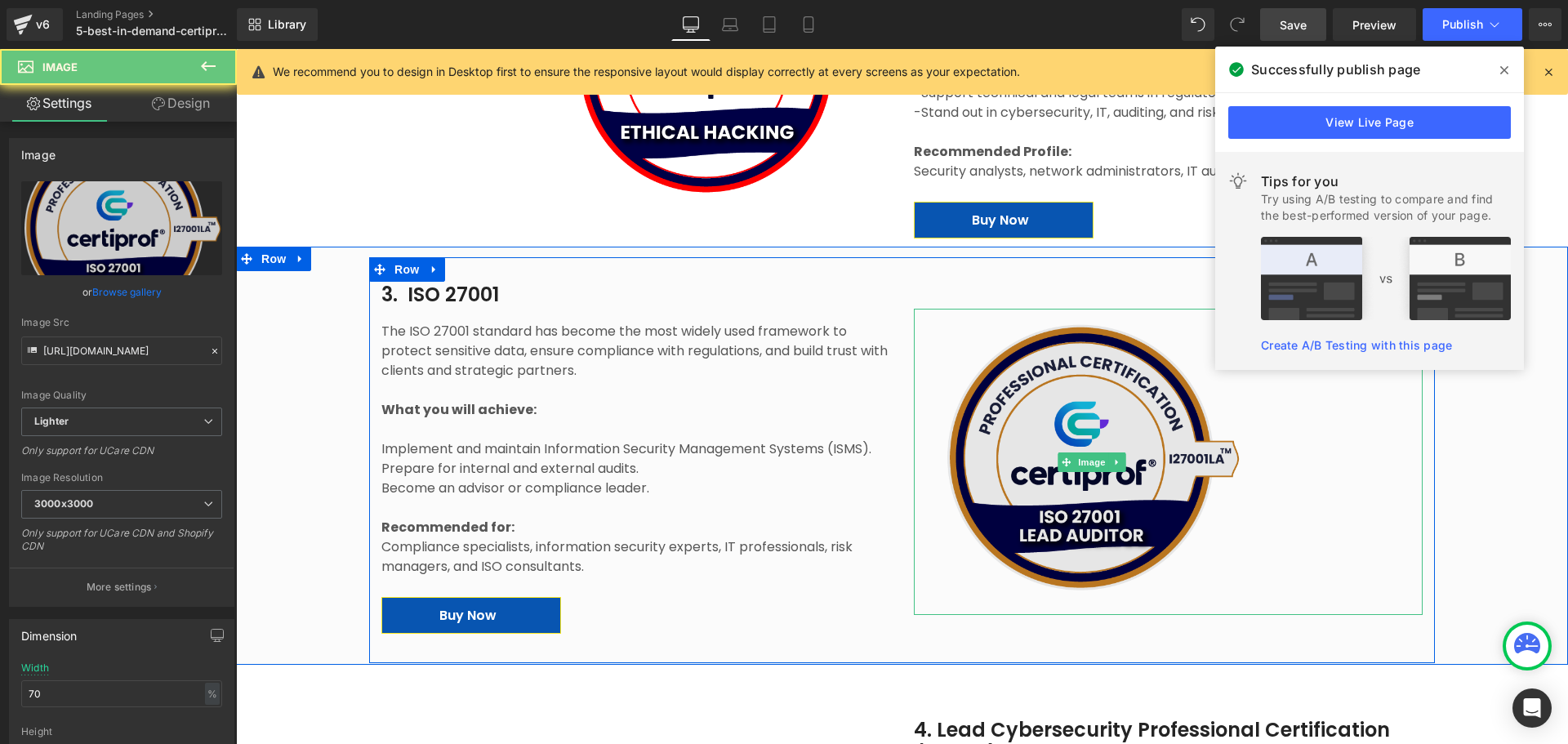
click at [1028, 440] on img at bounding box center [1092, 458] width 356 height 299
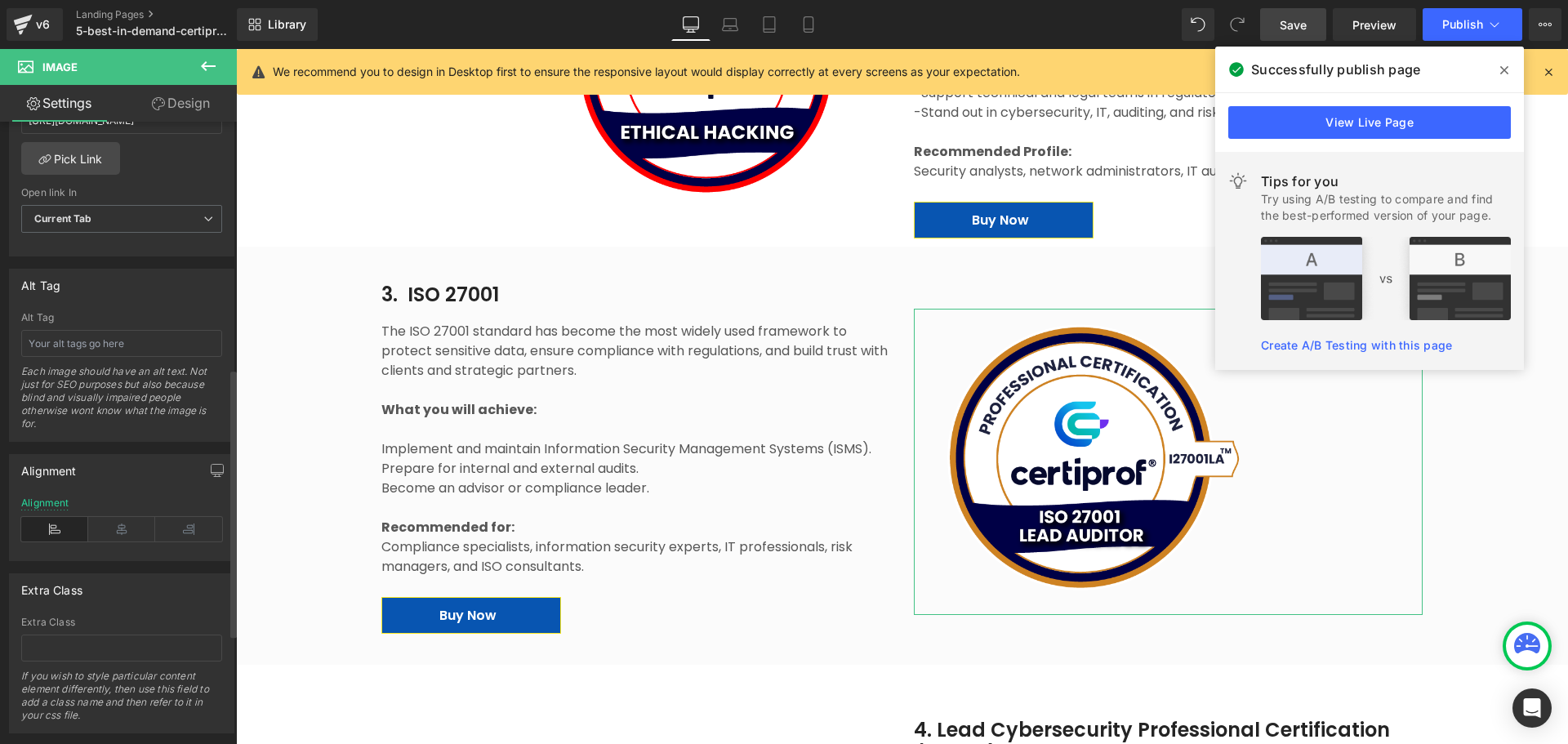
scroll to position [828, 0]
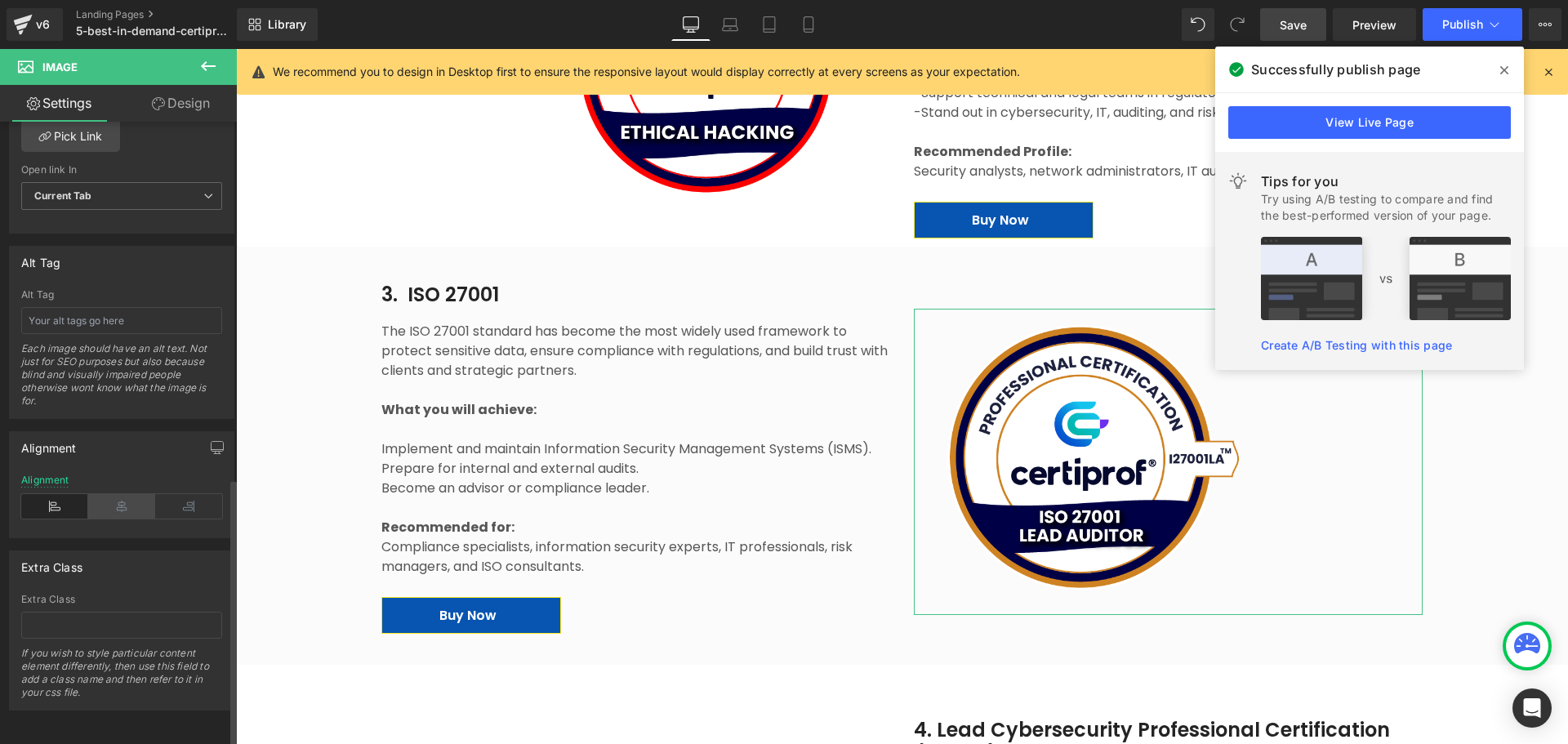
click at [115, 497] on icon at bounding box center [122, 506] width 67 height 25
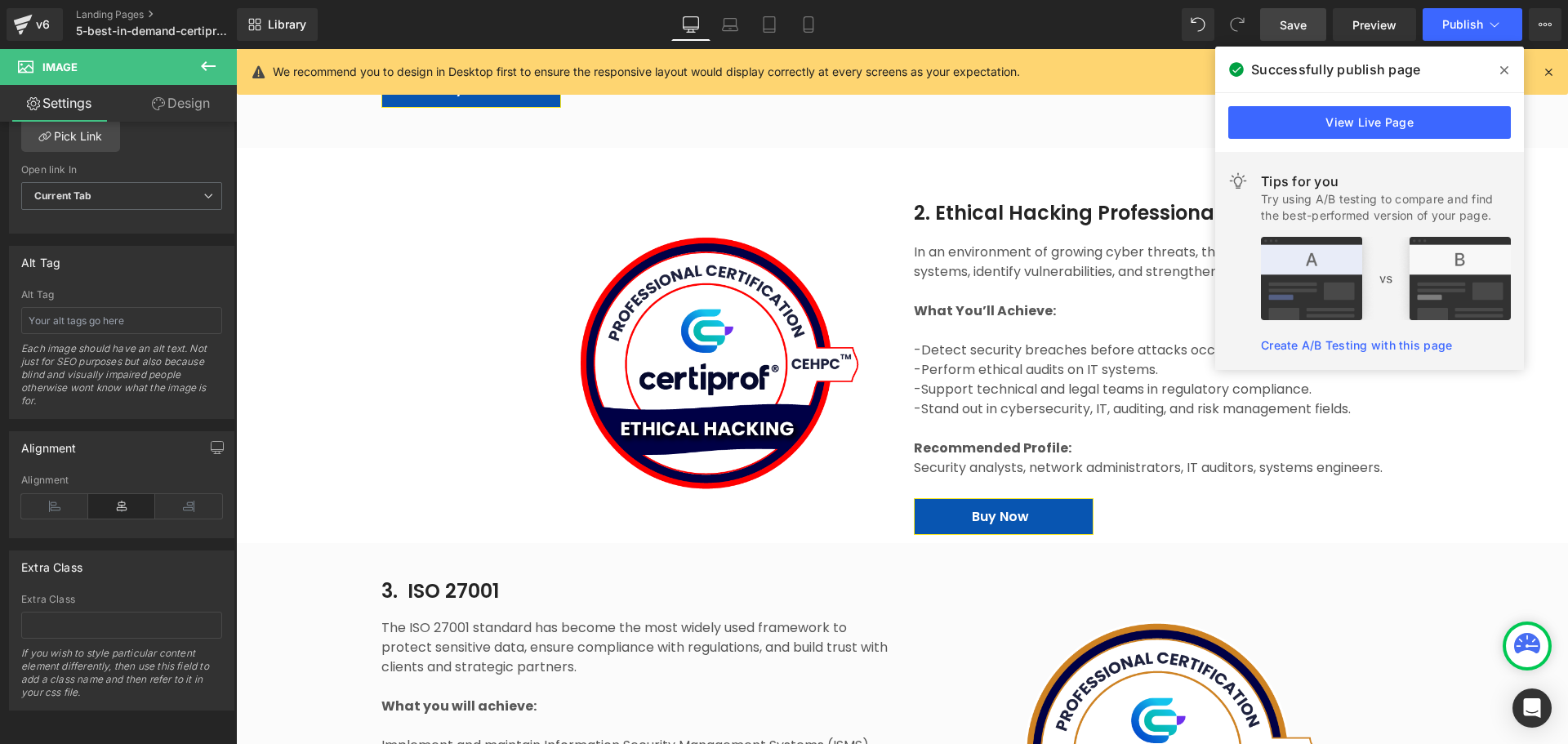
scroll to position [1633, 0]
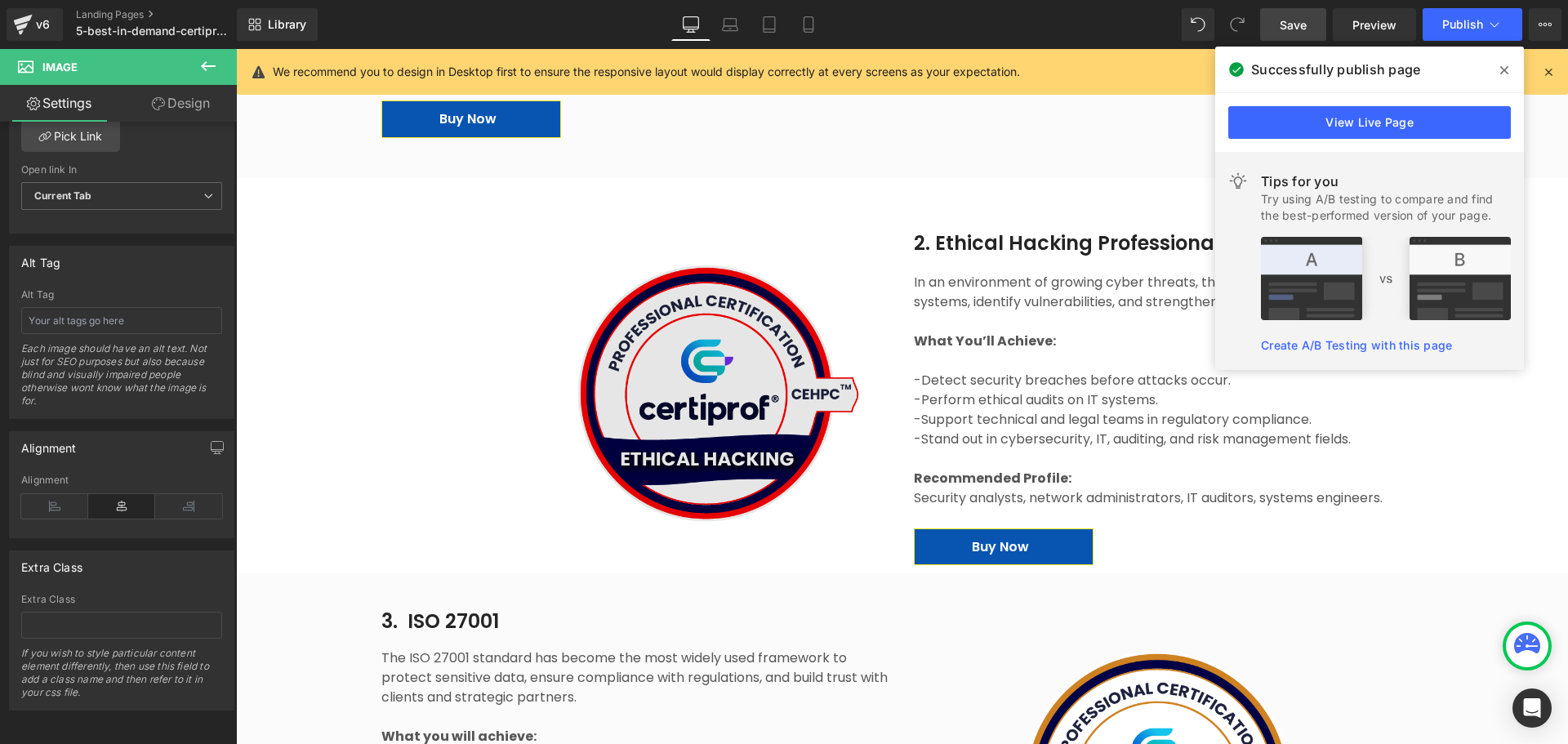
click at [726, 388] on img at bounding box center [717, 393] width 345 height 287
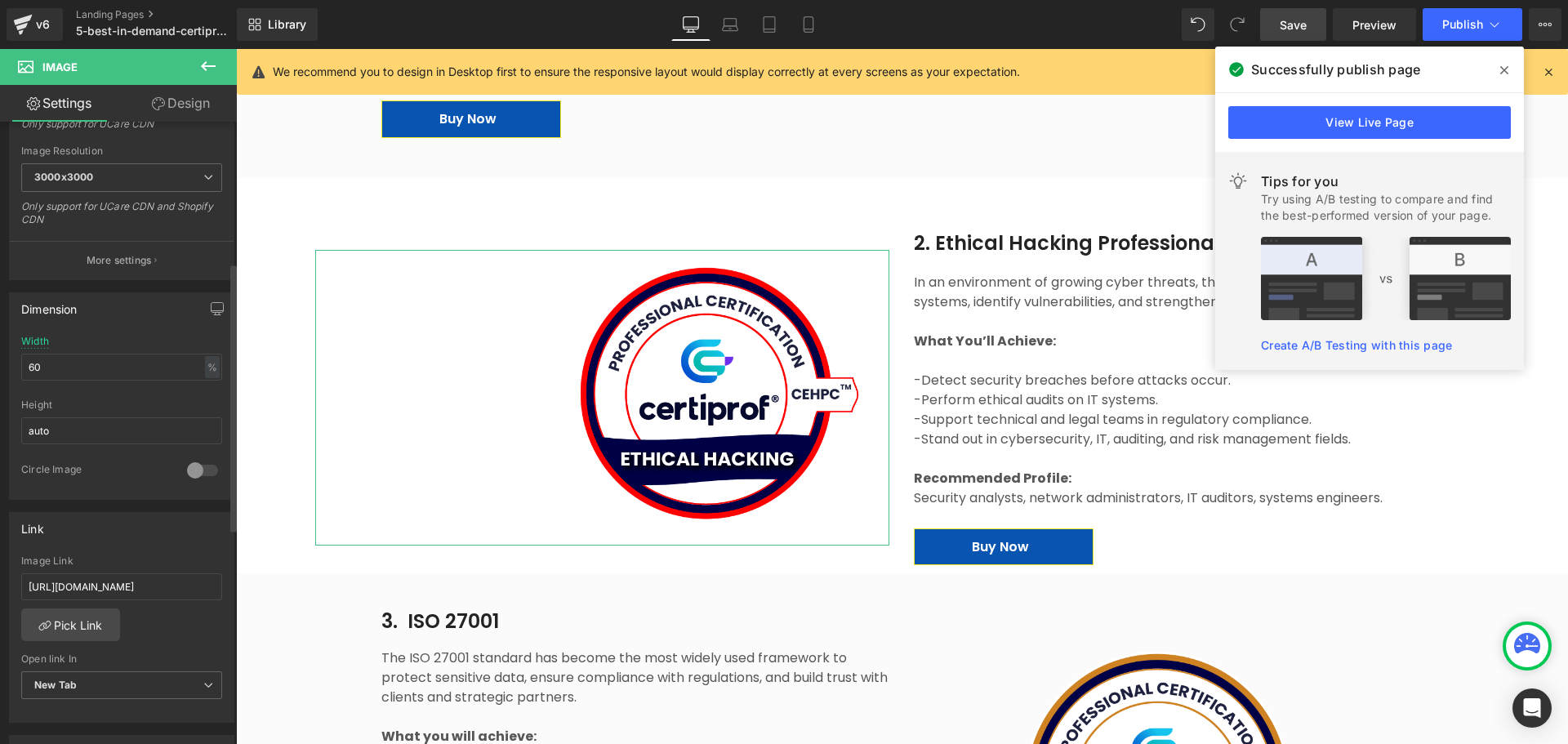
scroll to position [735, 0]
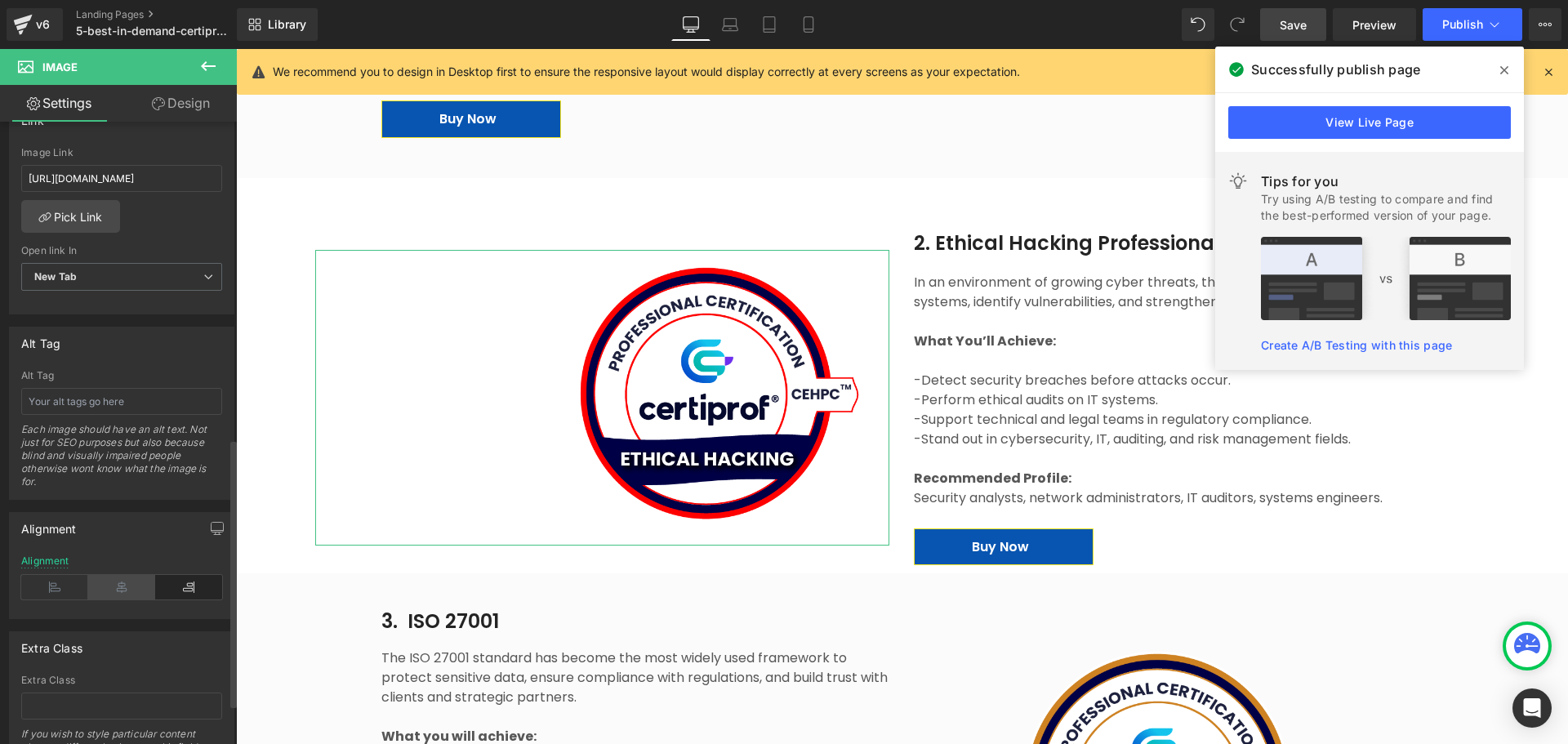
click at [127, 567] on icon at bounding box center [122, 587] width 67 height 25
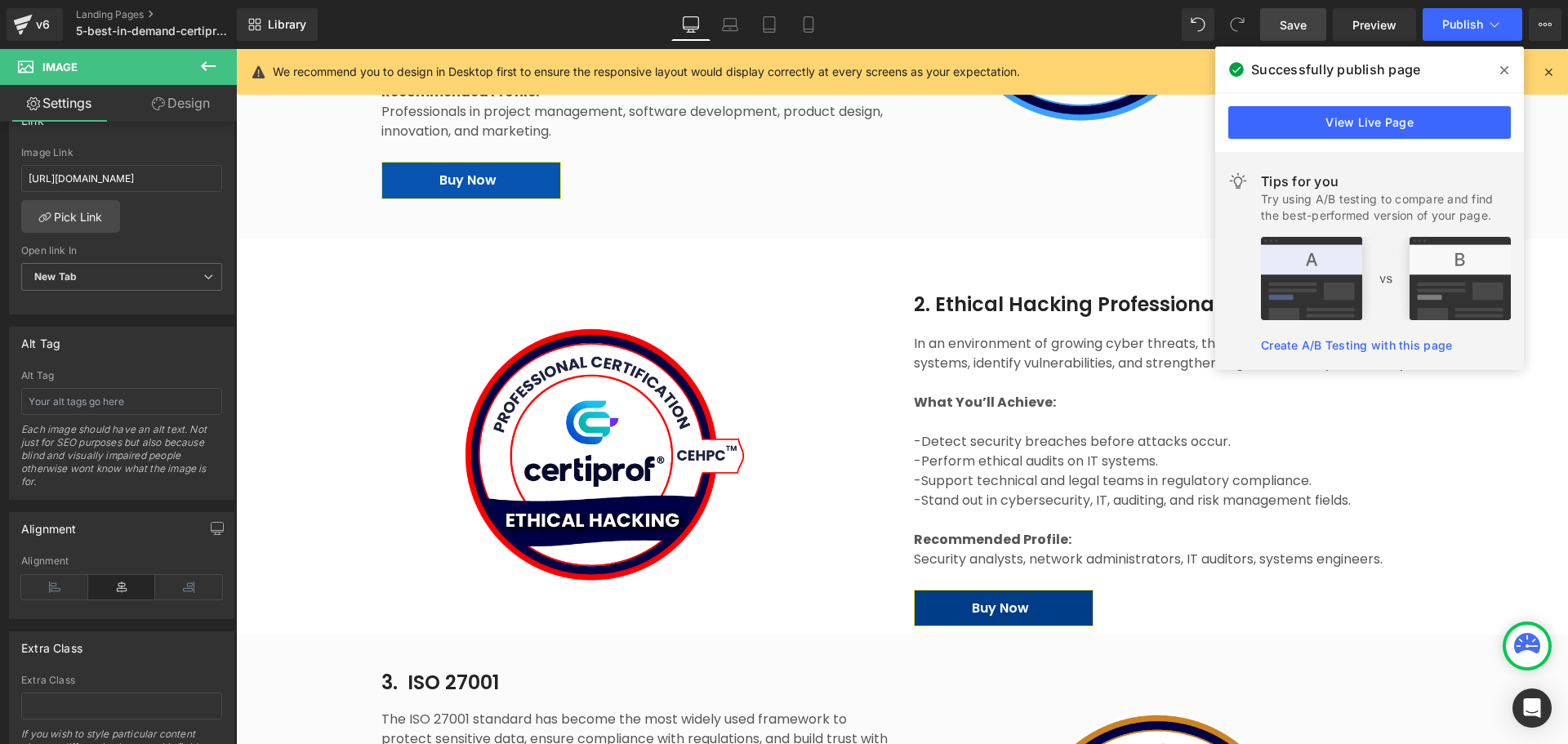
scroll to position [1306, 0]
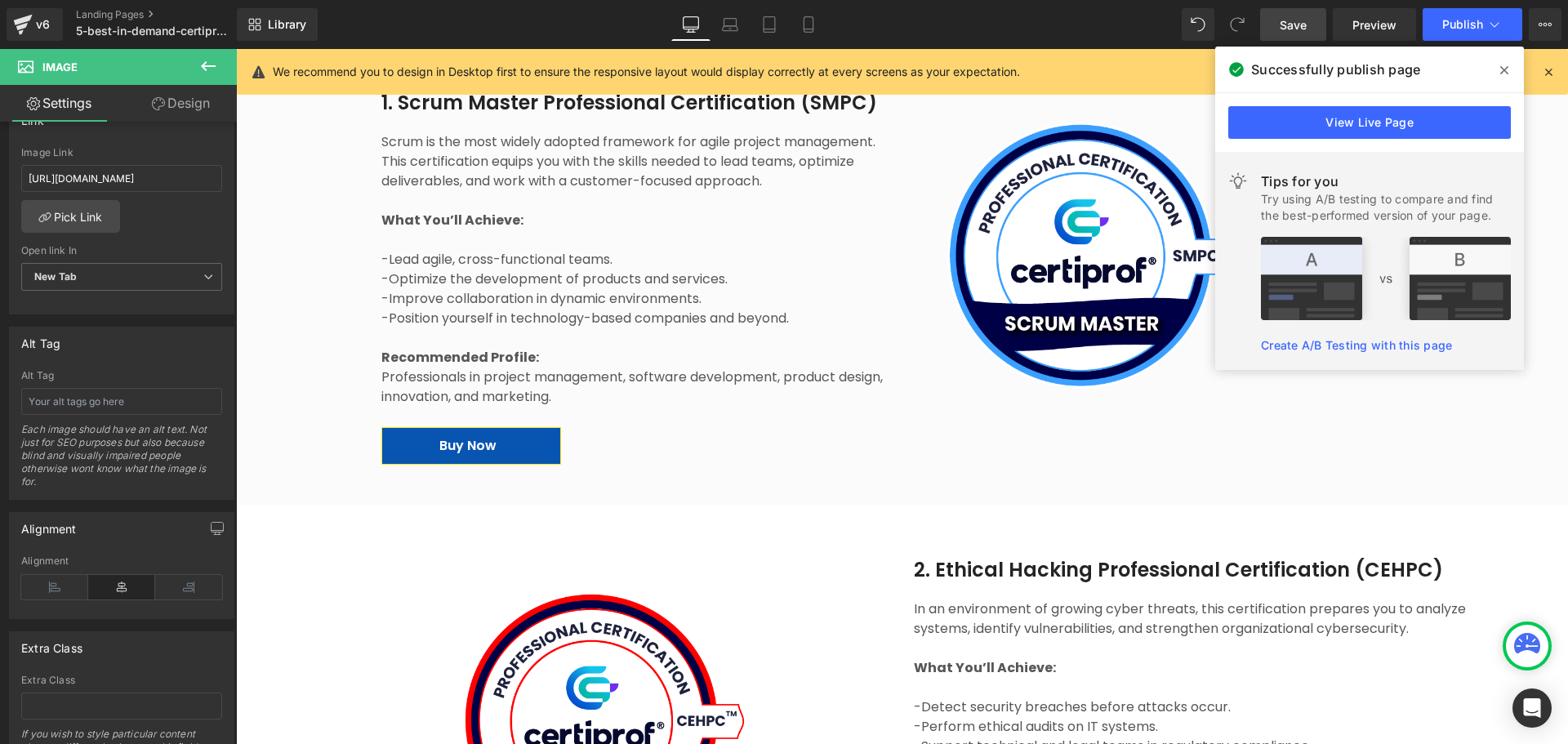
click at [1103, 315] on img at bounding box center [1092, 256] width 356 height 299
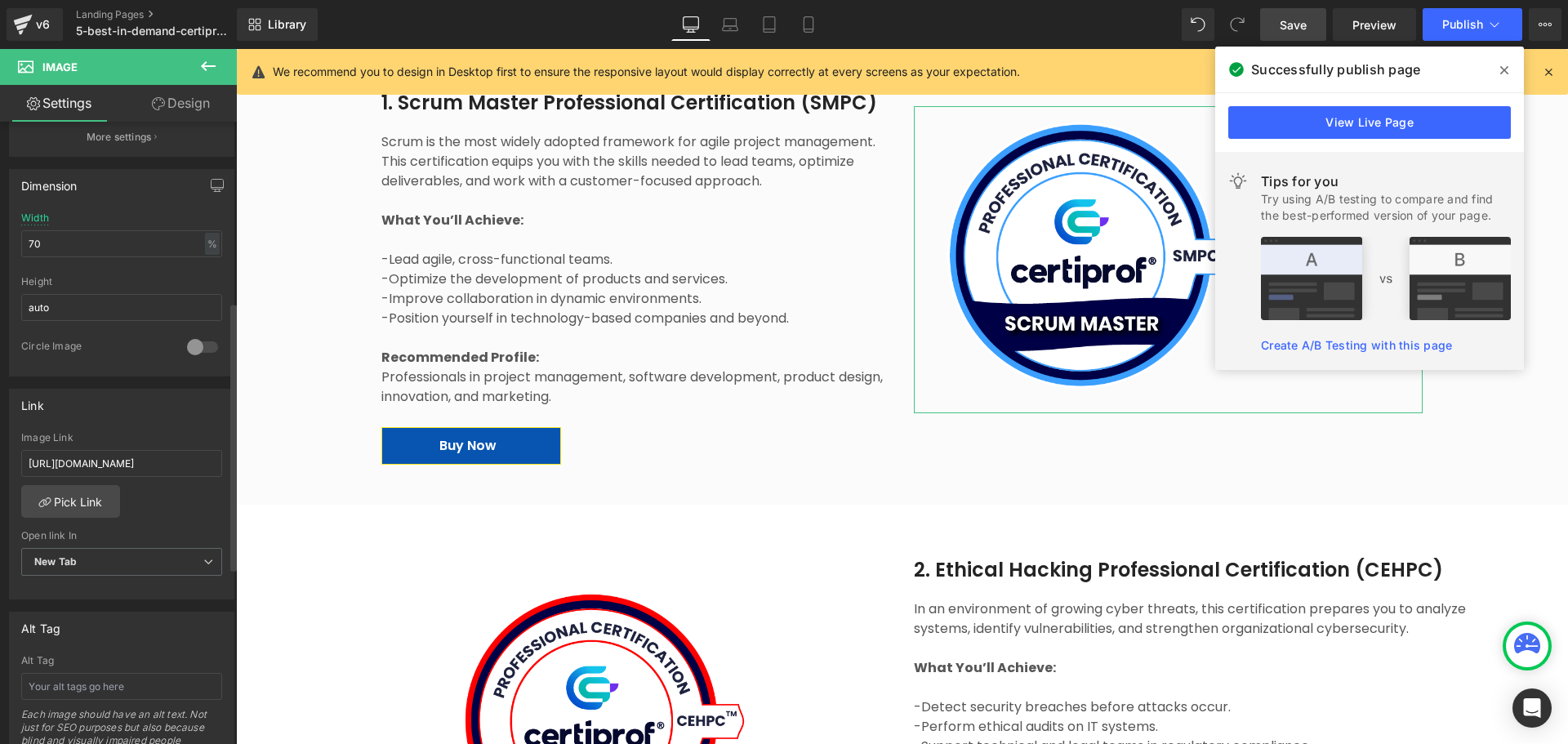
scroll to position [654, 0]
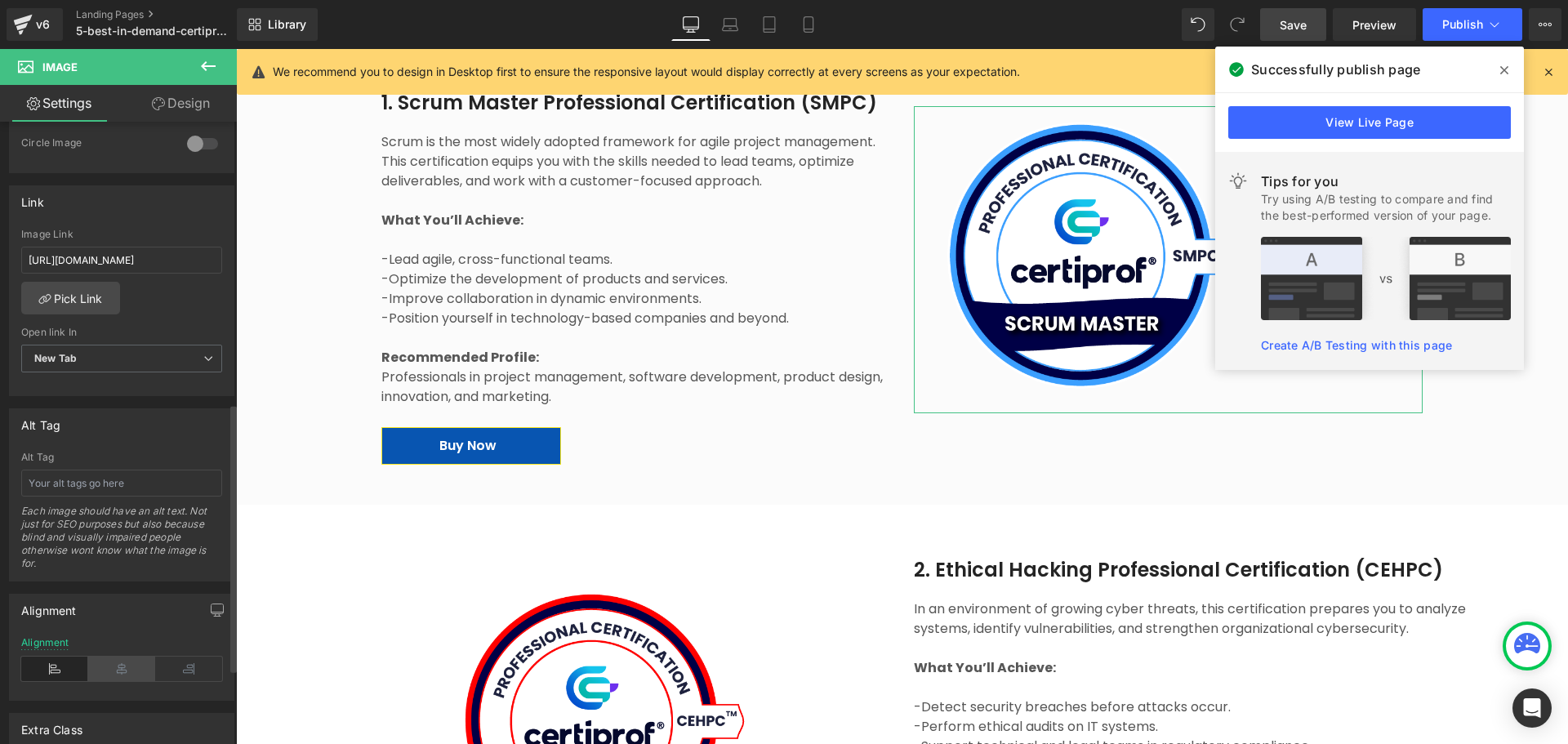
click at [131, 567] on icon at bounding box center [122, 668] width 67 height 25
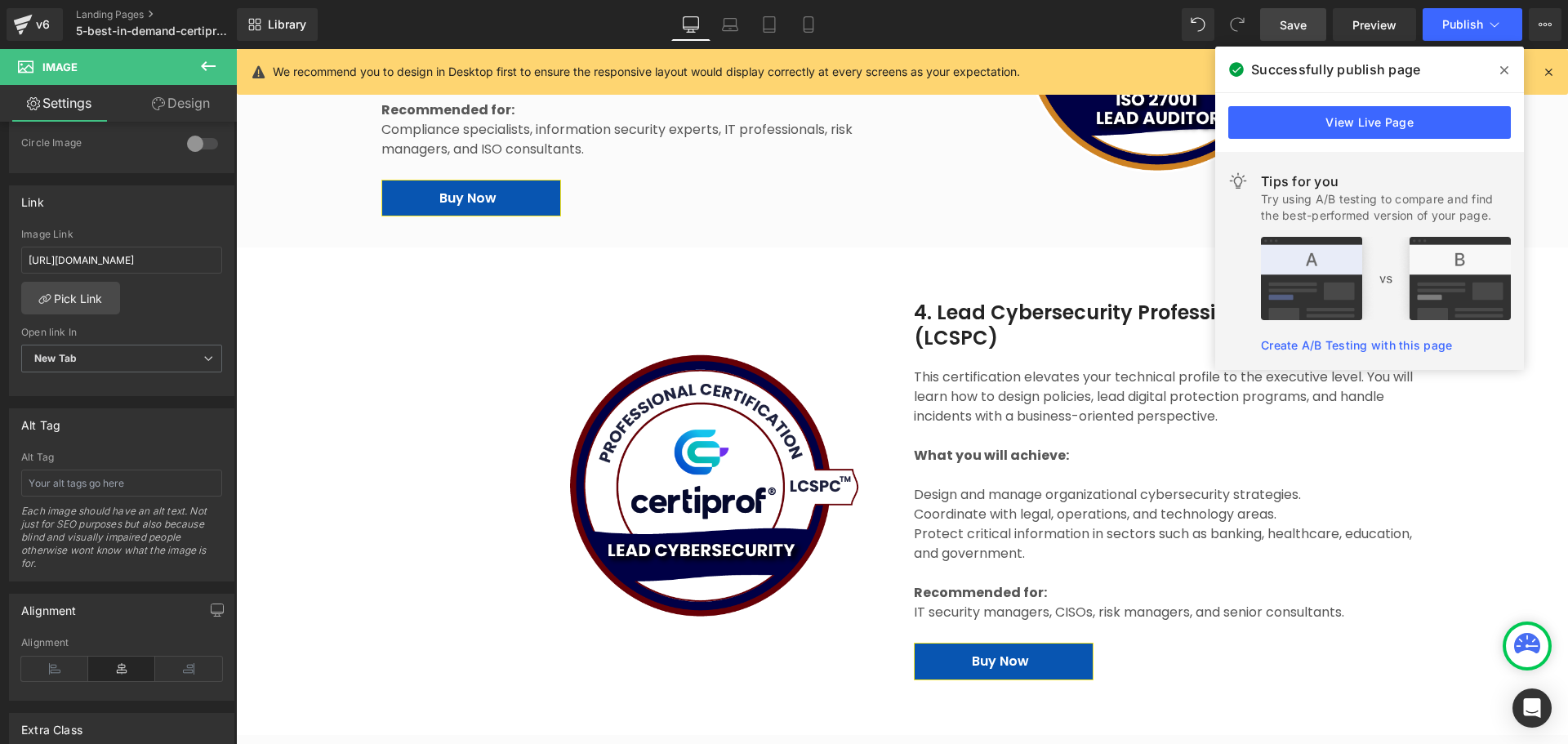
scroll to position [2449, 0]
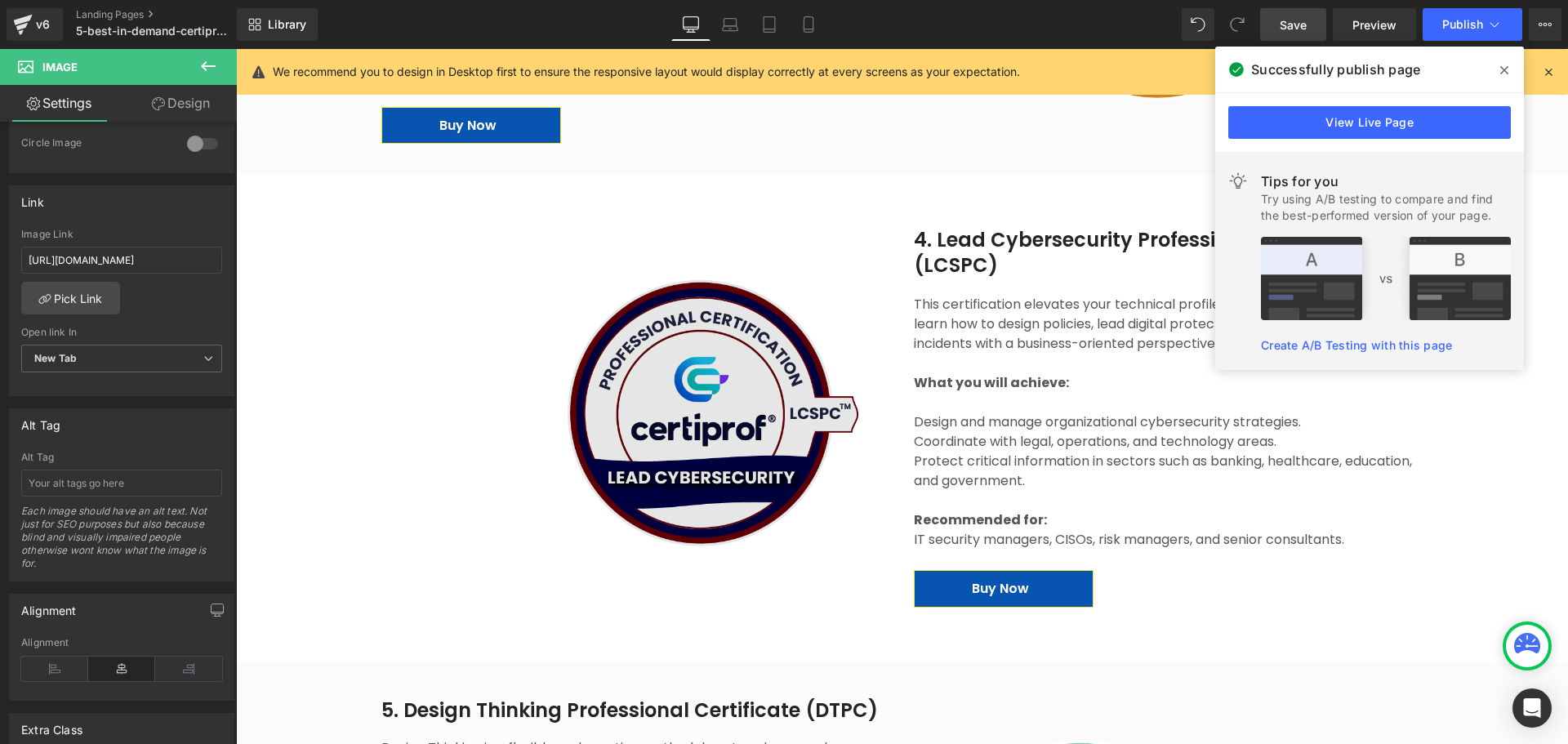
click at [735, 459] on img at bounding box center [712, 413] width 356 height 299
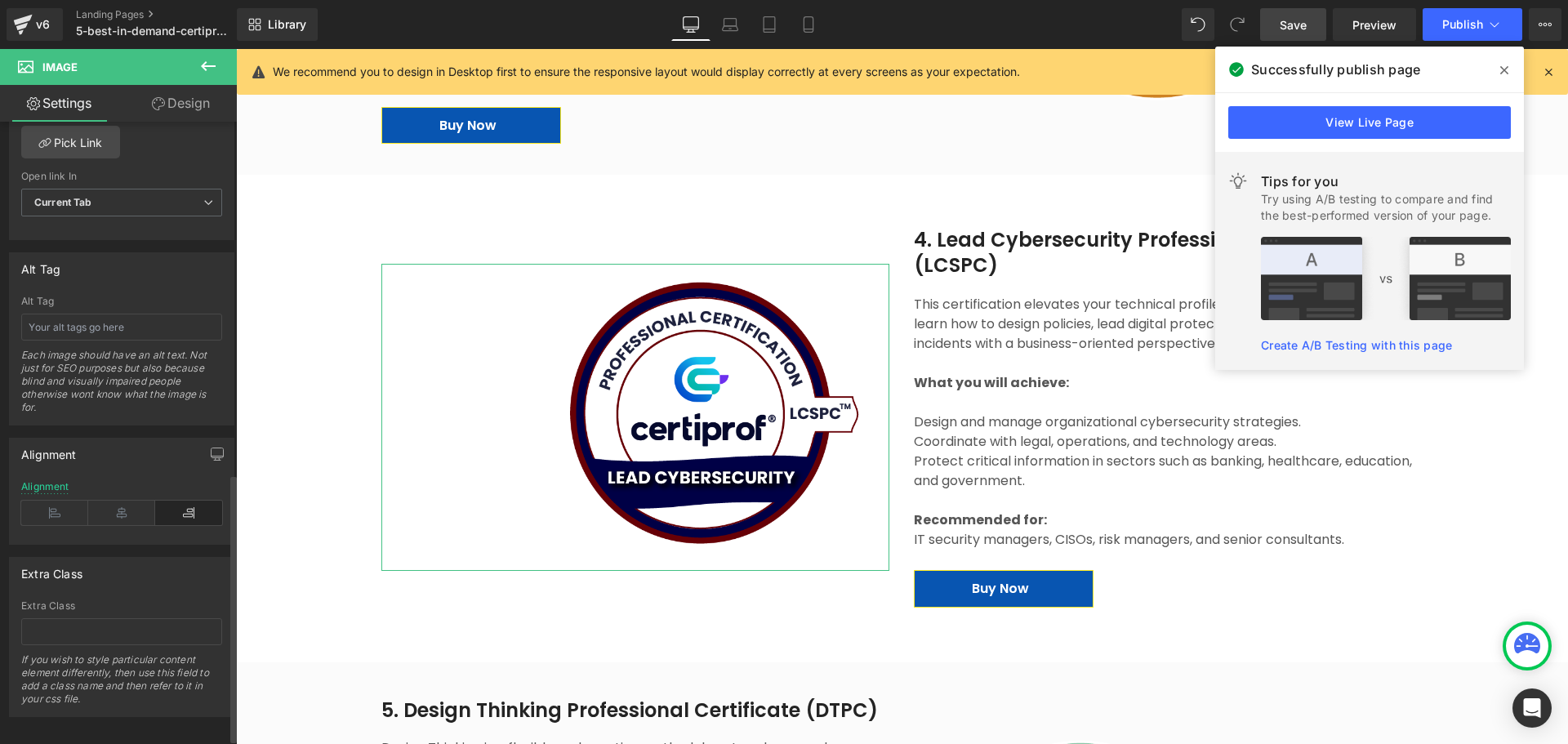
scroll to position [817, 0]
click at [113, 495] on icon at bounding box center [122, 506] width 67 height 25
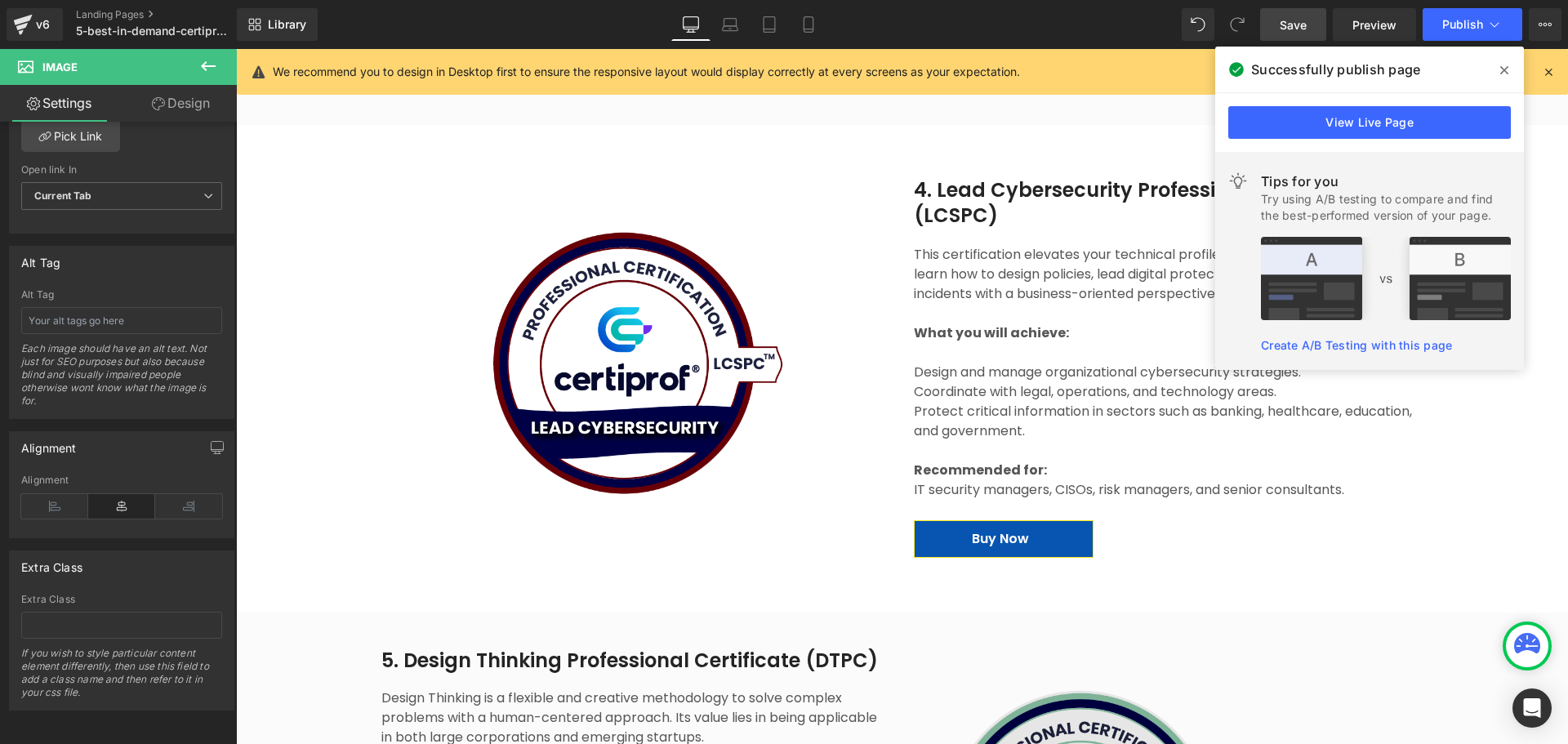
scroll to position [2695, 0]
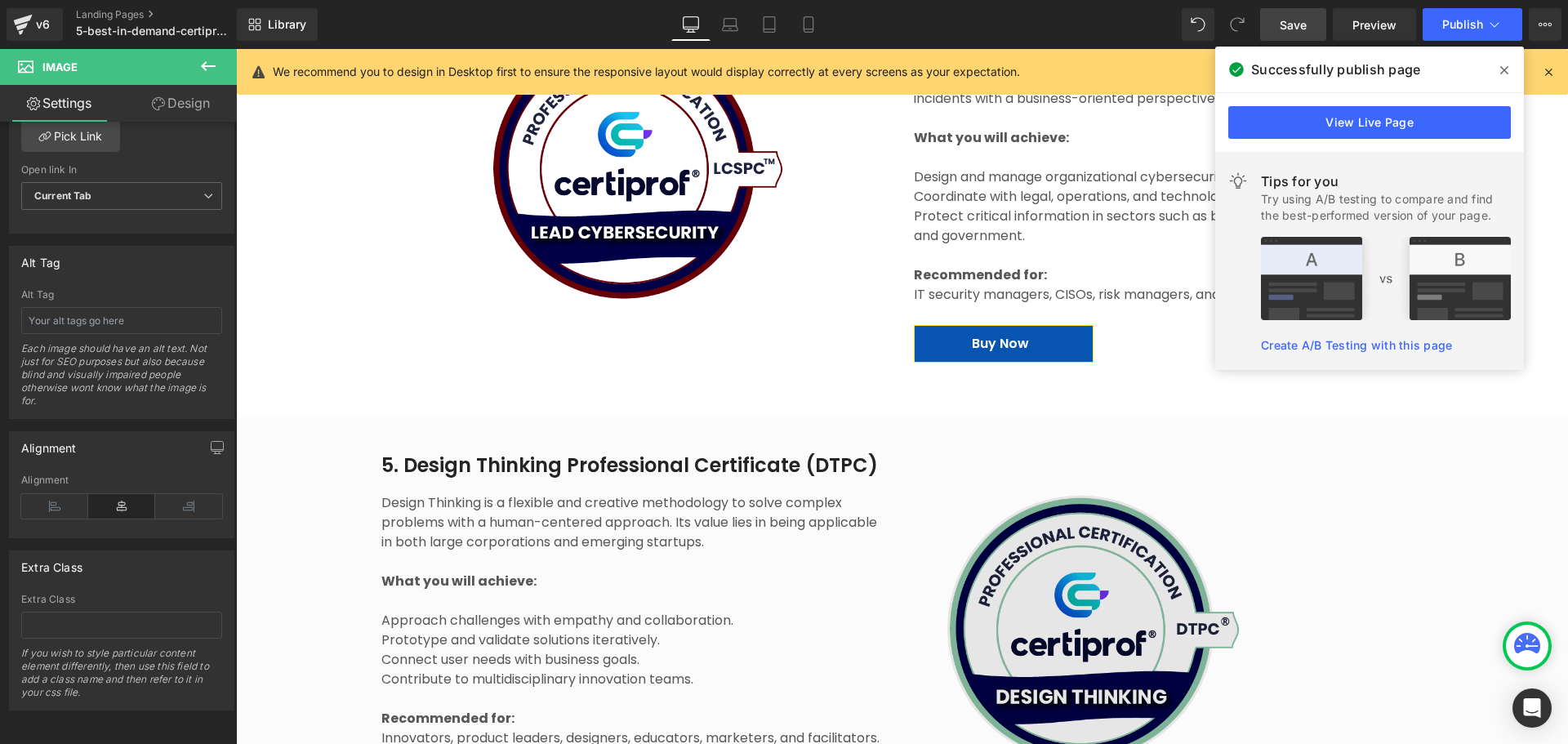
click at [1087, 567] on div "Image" at bounding box center [1168, 633] width 508 height 307
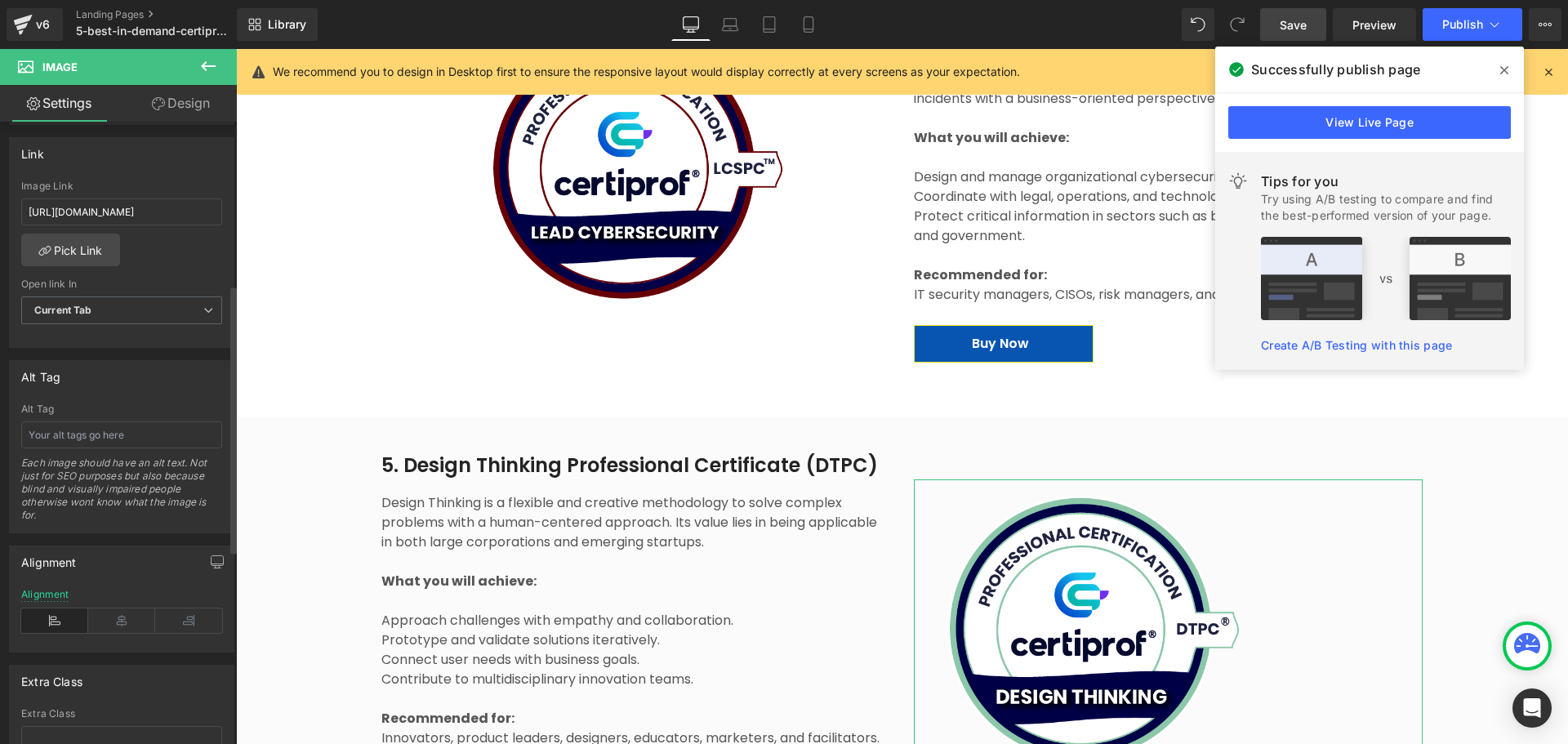
scroll to position [735, 0]
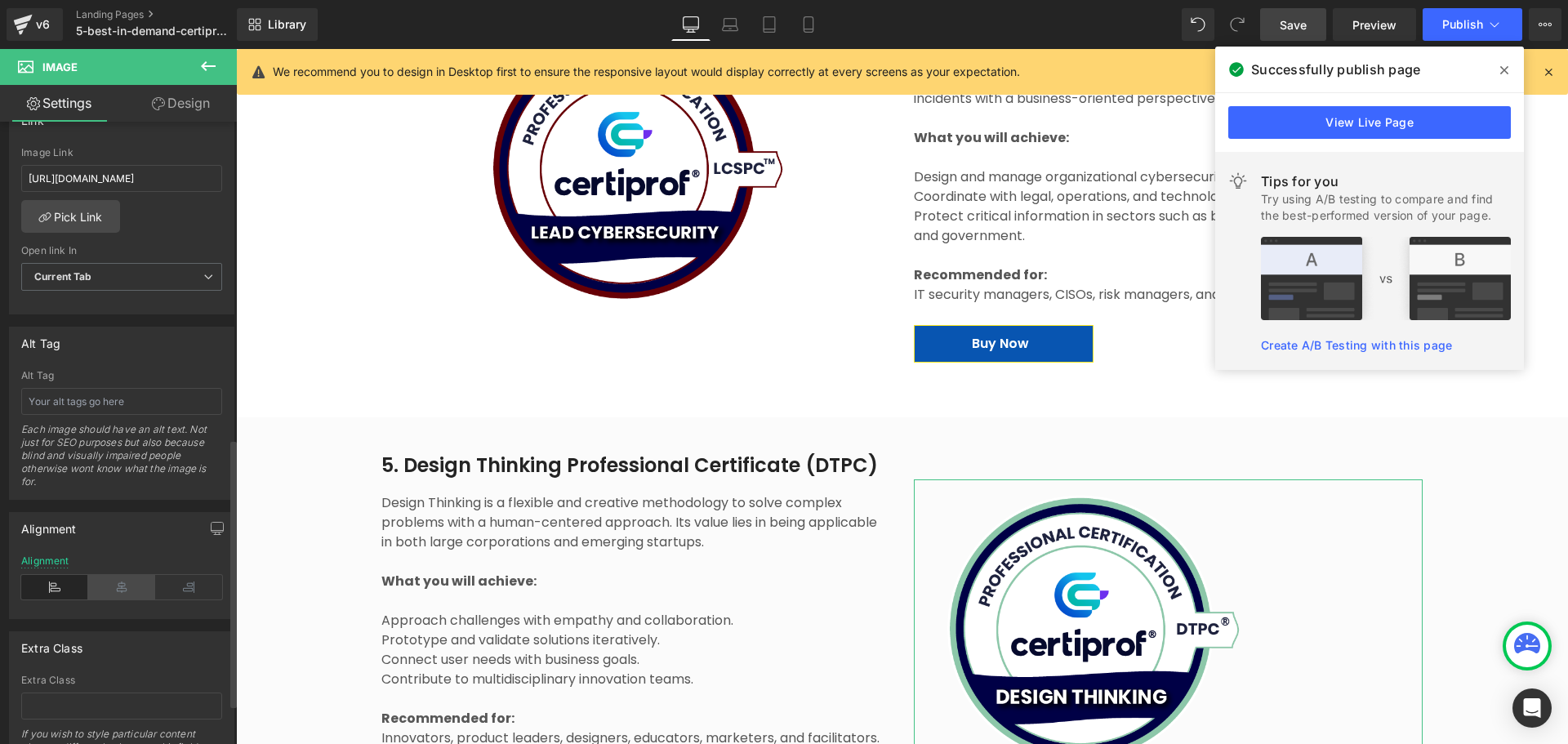
click at [127, 567] on icon at bounding box center [122, 587] width 67 height 25
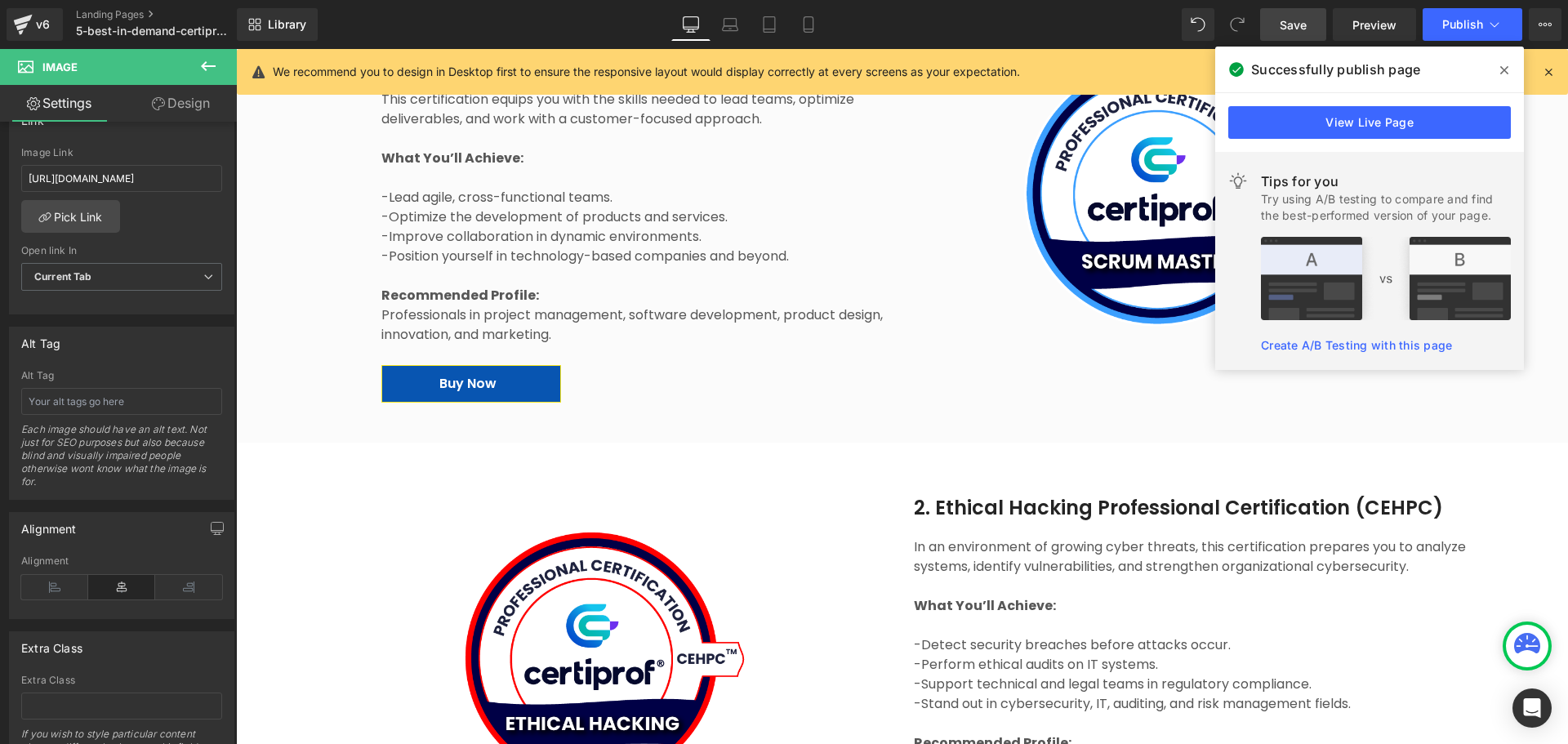
scroll to position [1306, 0]
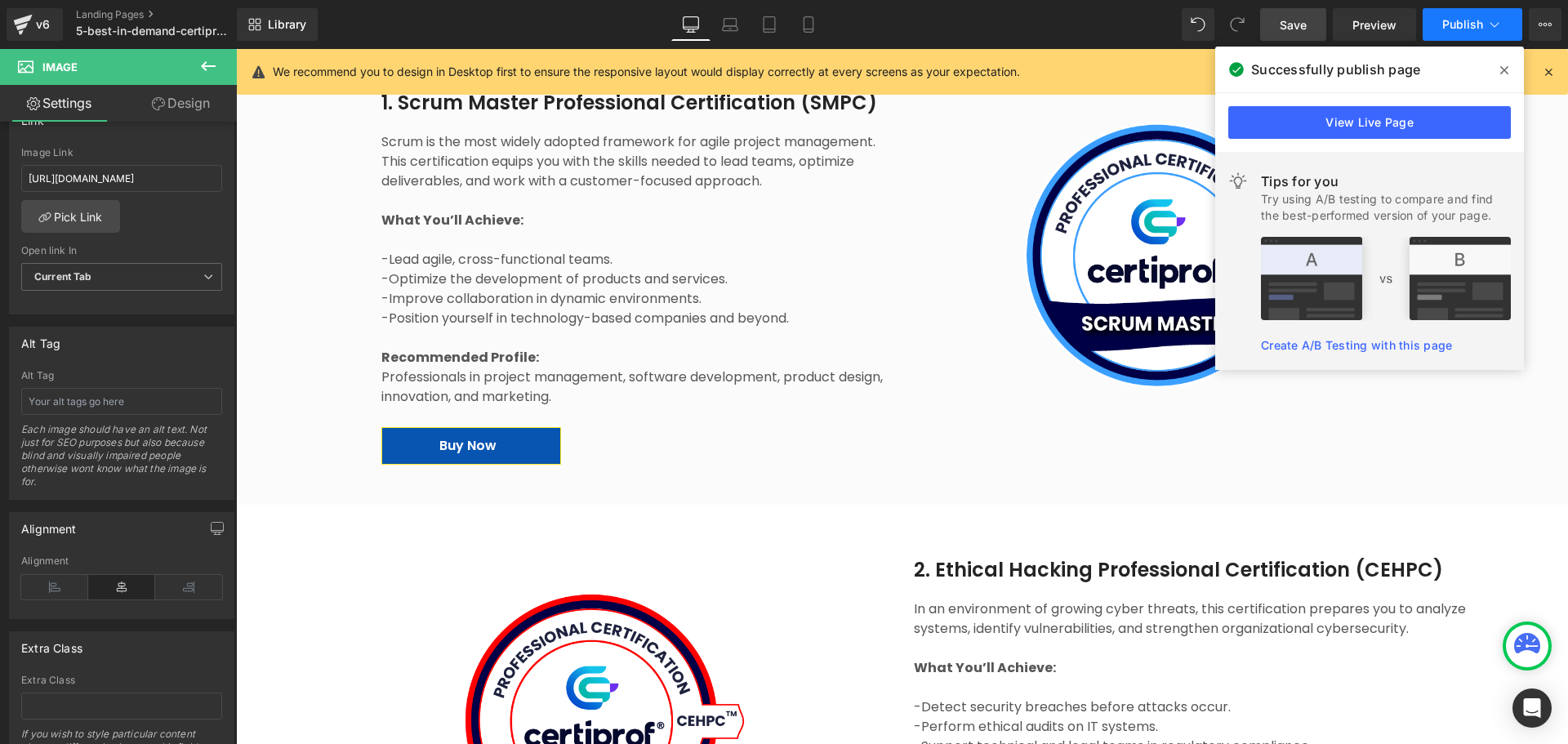
click at [1253, 29] on span "Publish" at bounding box center [1463, 24] width 41 height 13
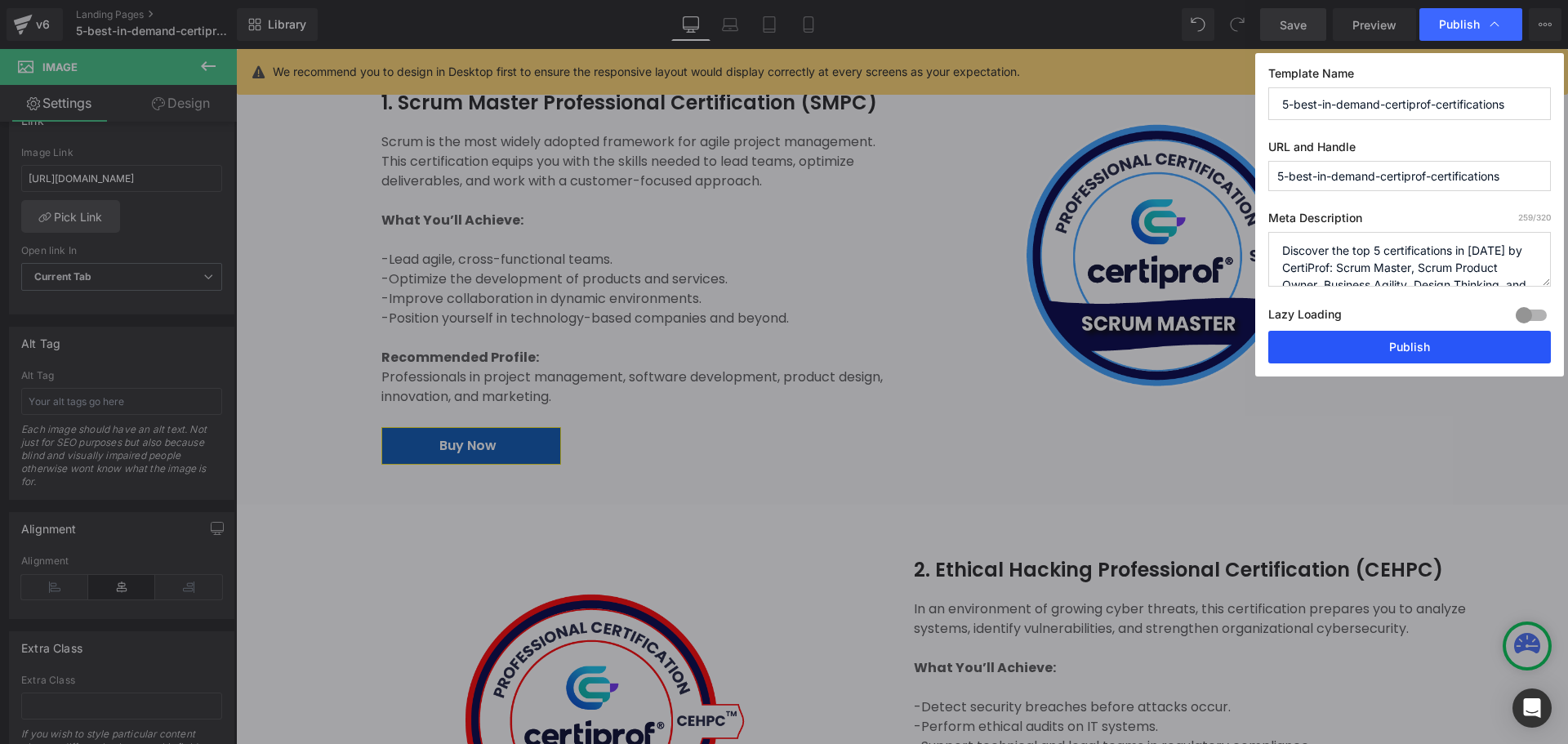
drag, startPoint x: 1397, startPoint y: 345, endPoint x: 707, endPoint y: 476, distance: 702.3
click at [1253, 345] on button "Publish" at bounding box center [1409, 346] width 282 height 32
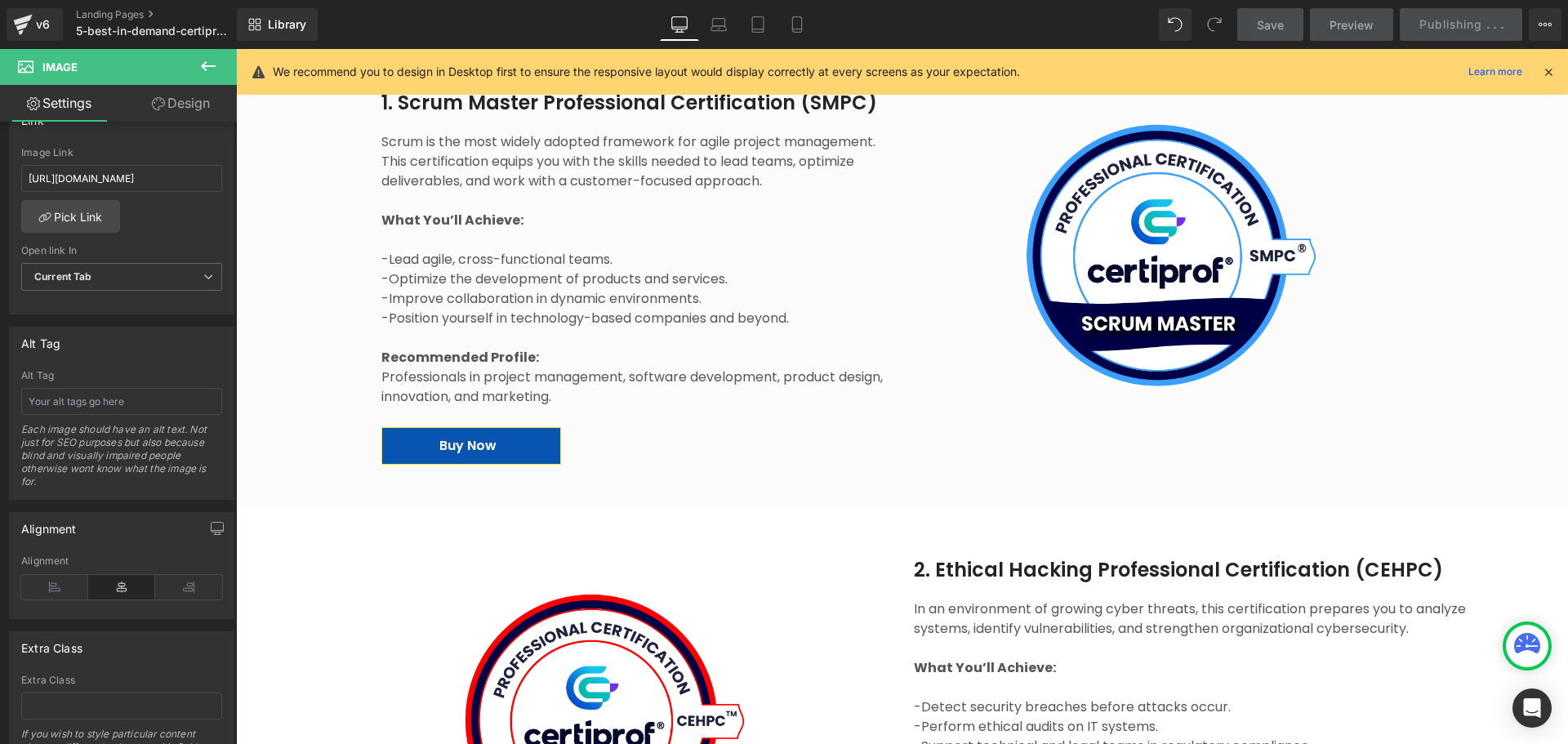
scroll to position [1061, 0]
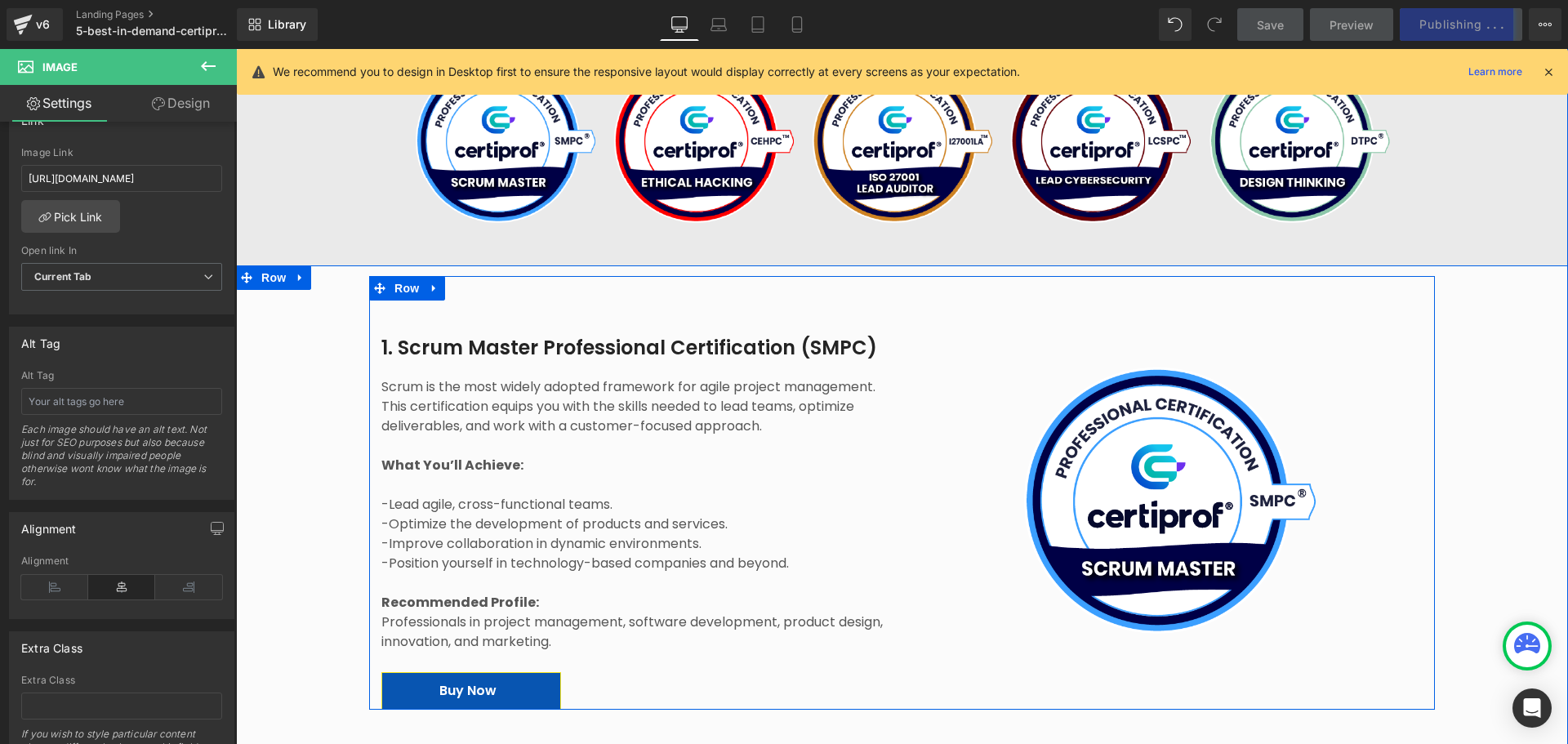
click at [901, 475] on div "Image" at bounding box center [1168, 505] width 533 height 409
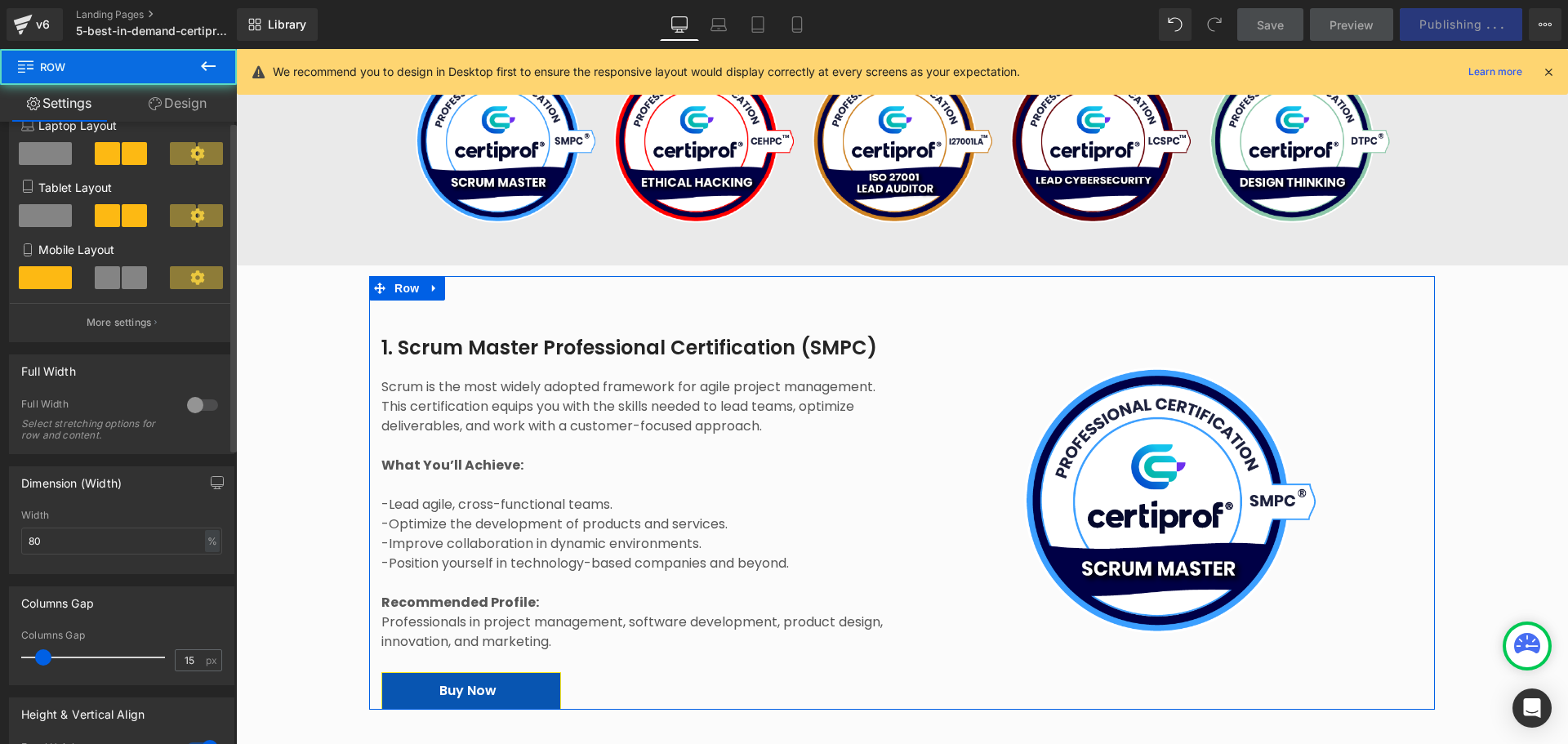
scroll to position [245, 0]
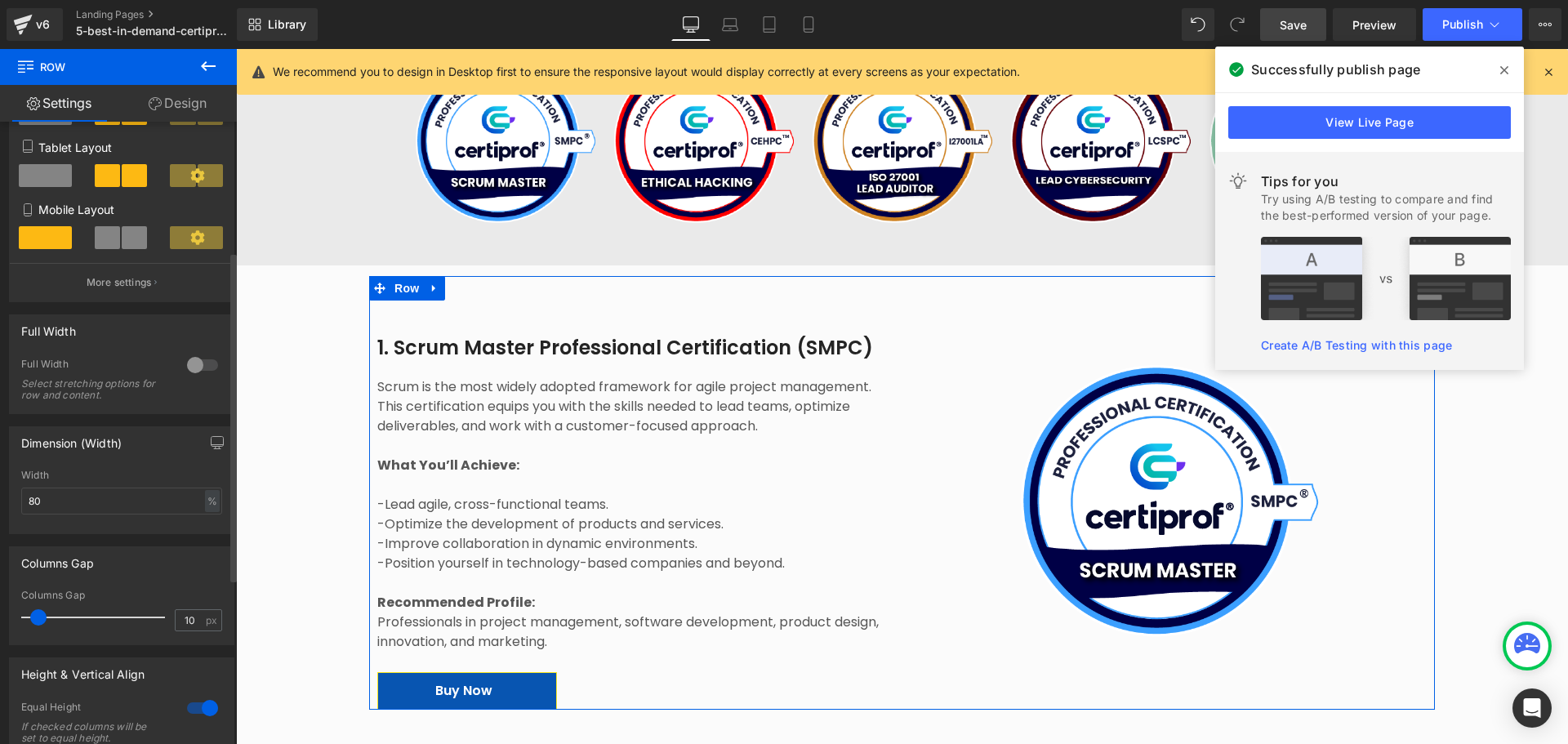
click at [41, 567] on span at bounding box center [38, 617] width 17 height 17
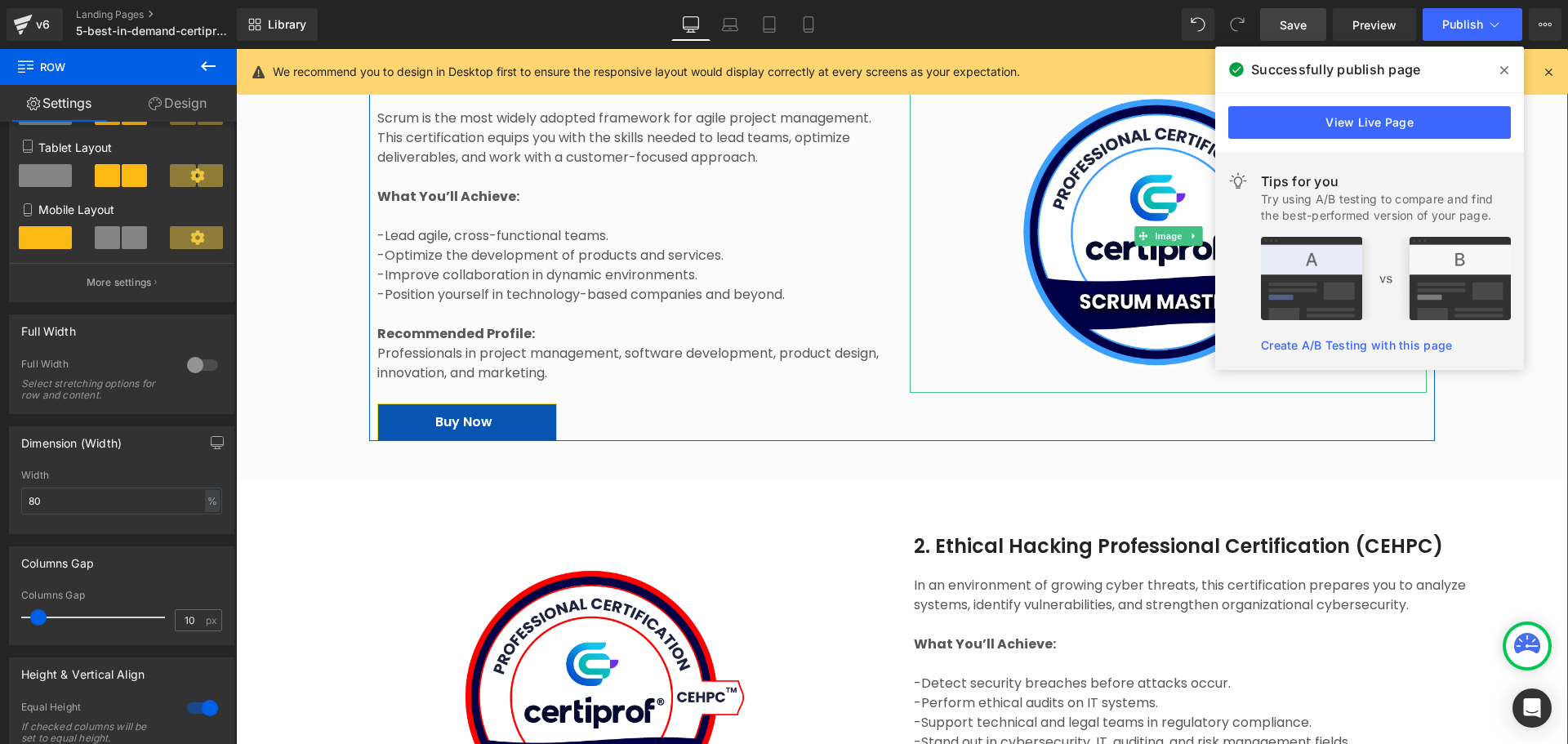
scroll to position [1388, 0]
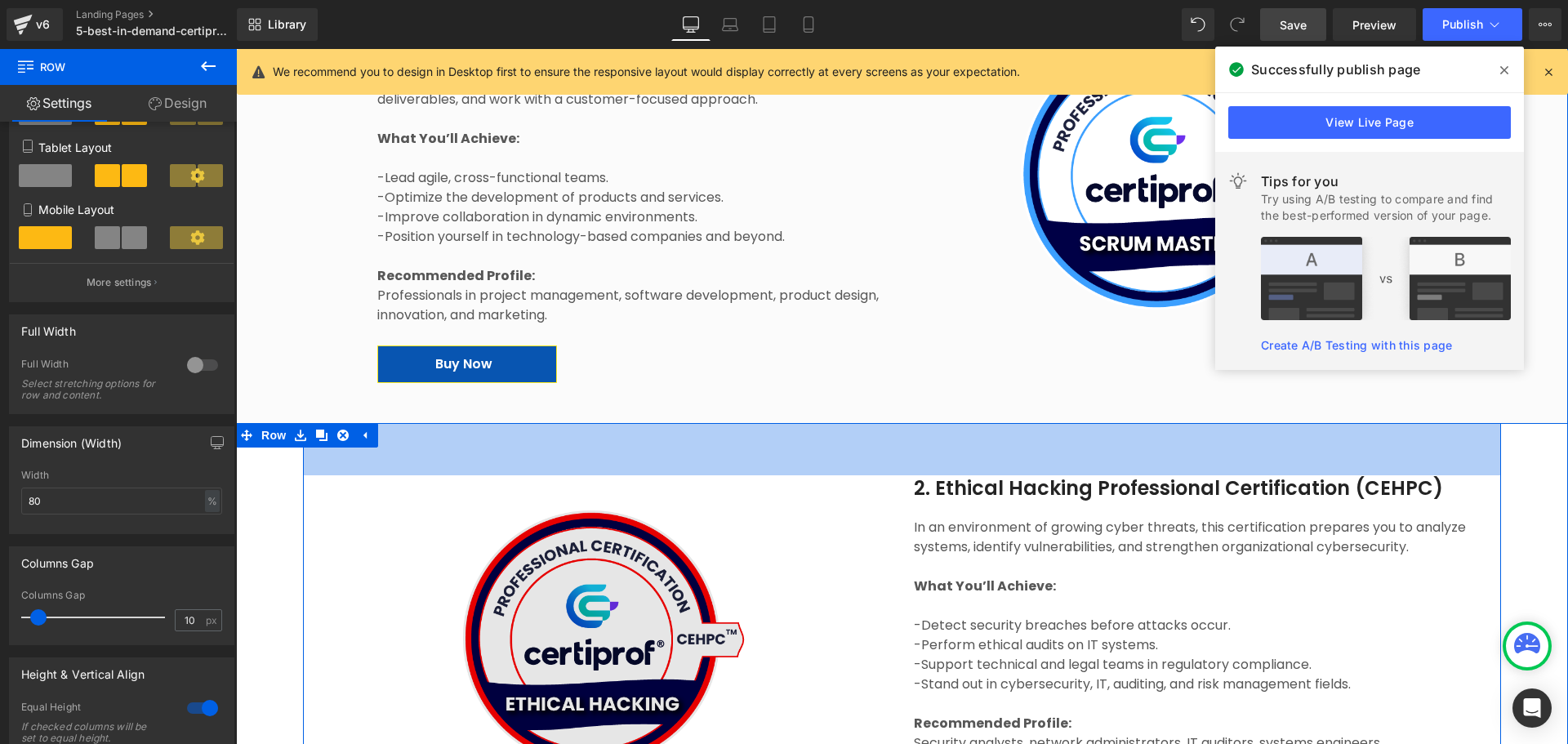
drag, startPoint x: 857, startPoint y: 401, endPoint x: 430, endPoint y: 525, distance: 444.6
click at [857, 423] on div "64px" at bounding box center [902, 448] width 1199 height 52
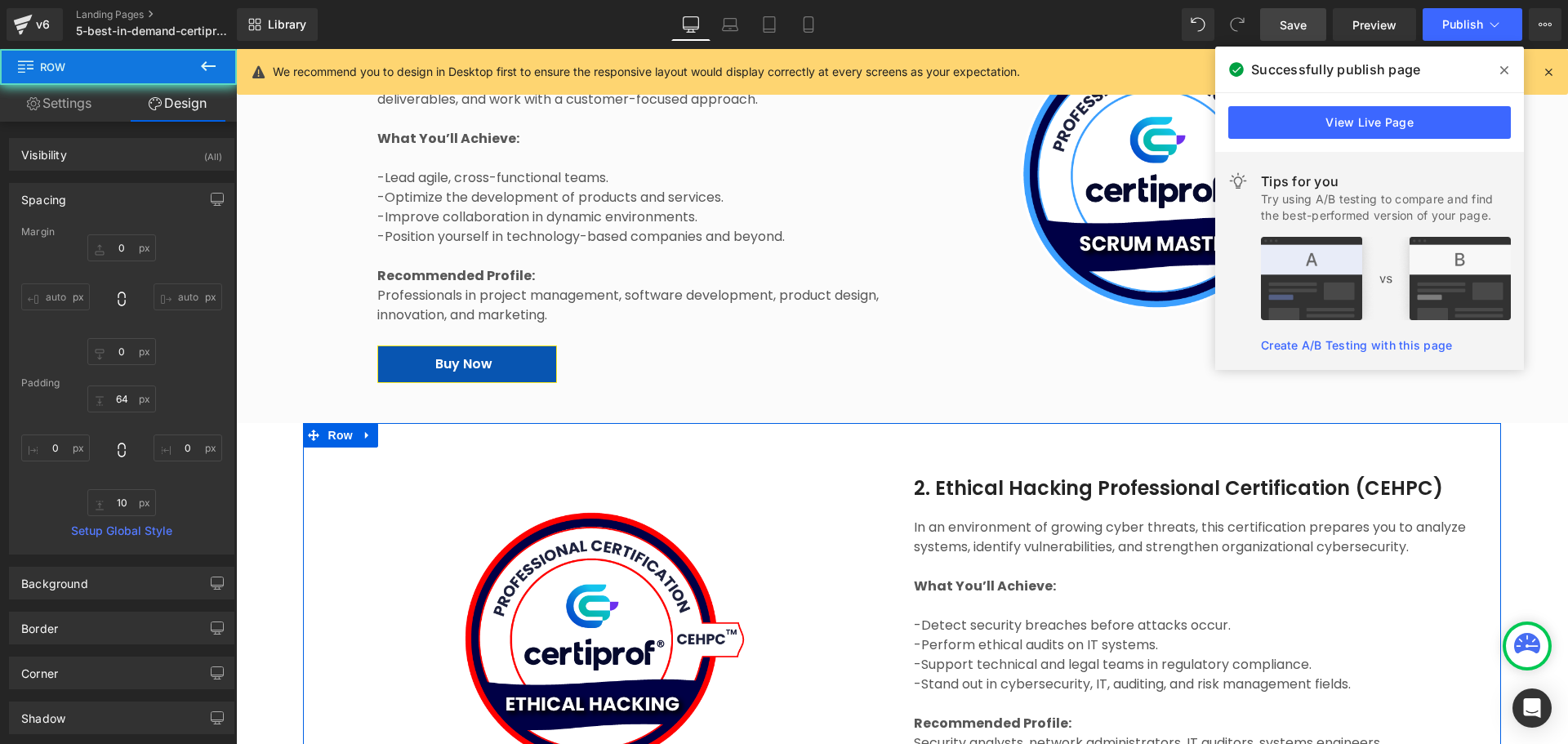
click at [72, 109] on link "Settings" at bounding box center [59, 102] width 118 height 36
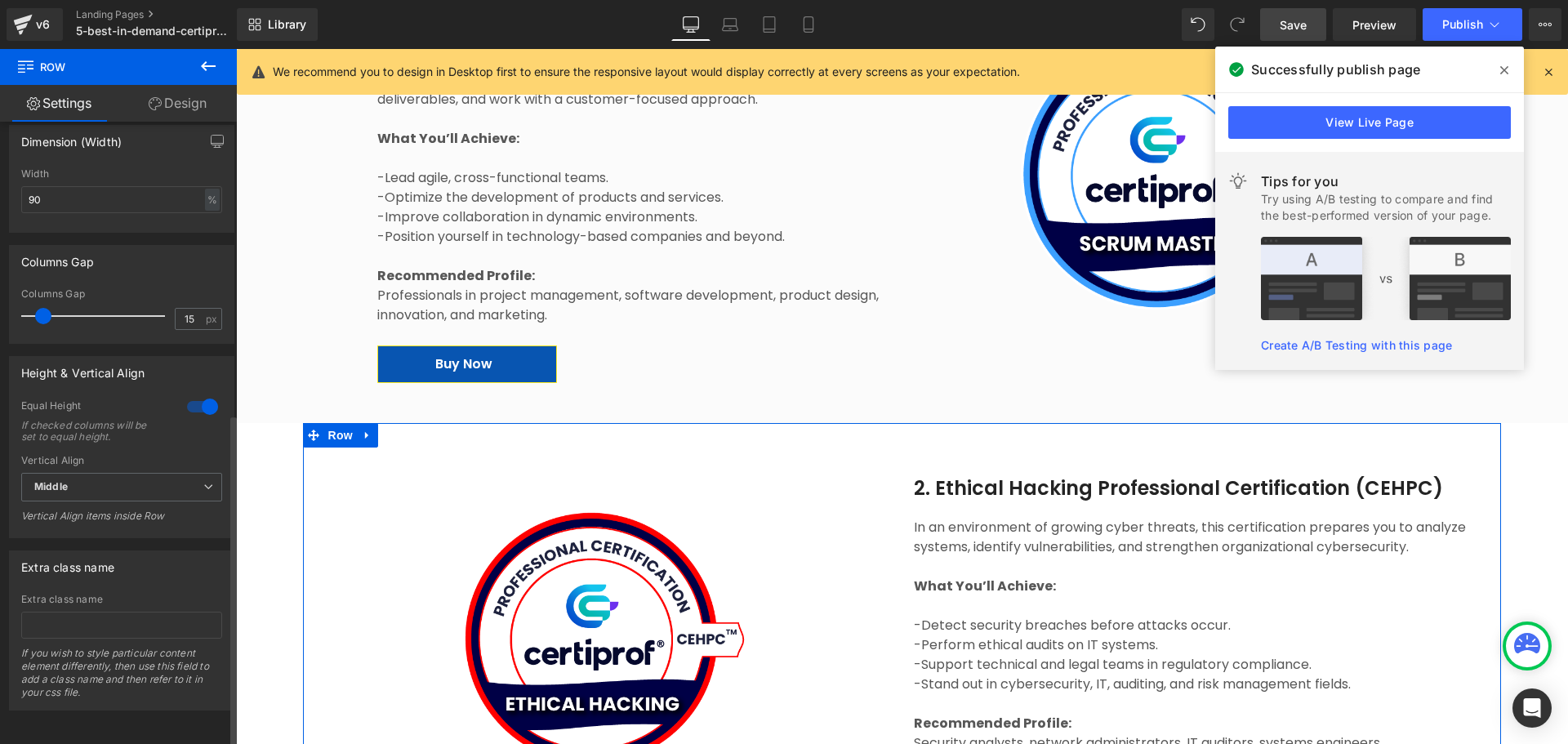
scroll to position [558, 0]
click at [186, 309] on input "15" at bounding box center [190, 318] width 29 height 21
drag, startPoint x: 194, startPoint y: 307, endPoint x: 115, endPoint y: 310, distance: 79.1
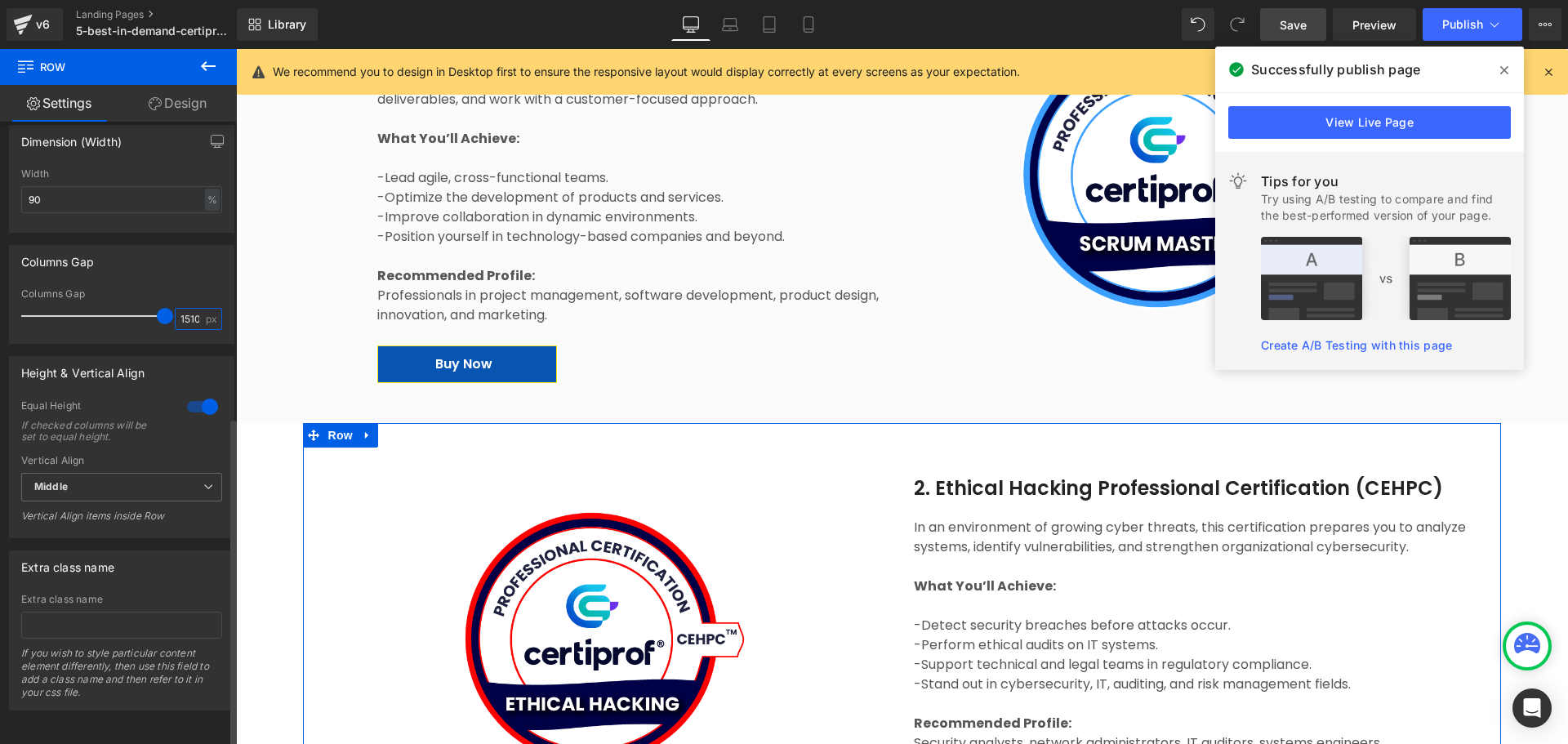
click at [115, 310] on div "Columns Gap 1510 px" at bounding box center [122, 315] width 201 height 55
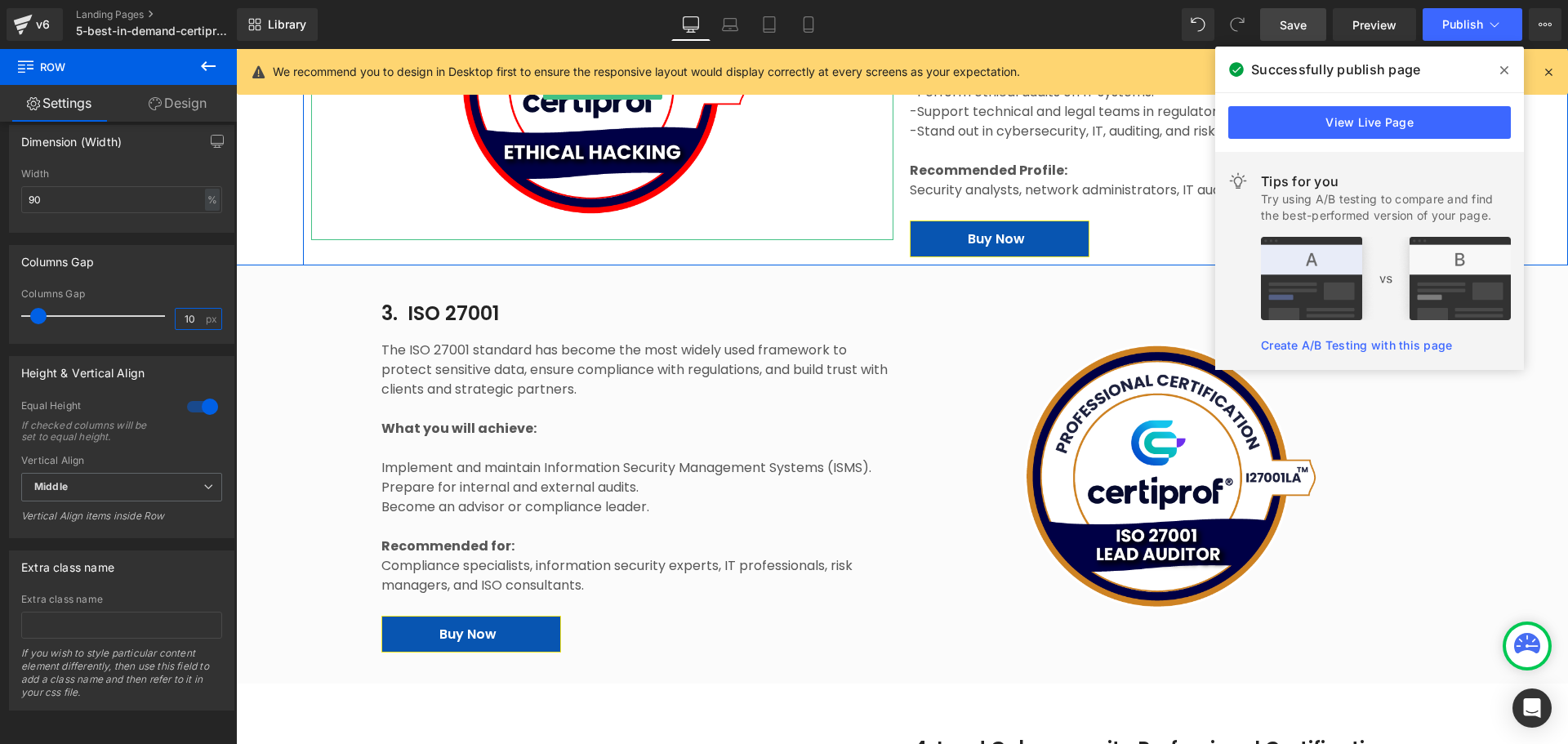
scroll to position [1960, 0]
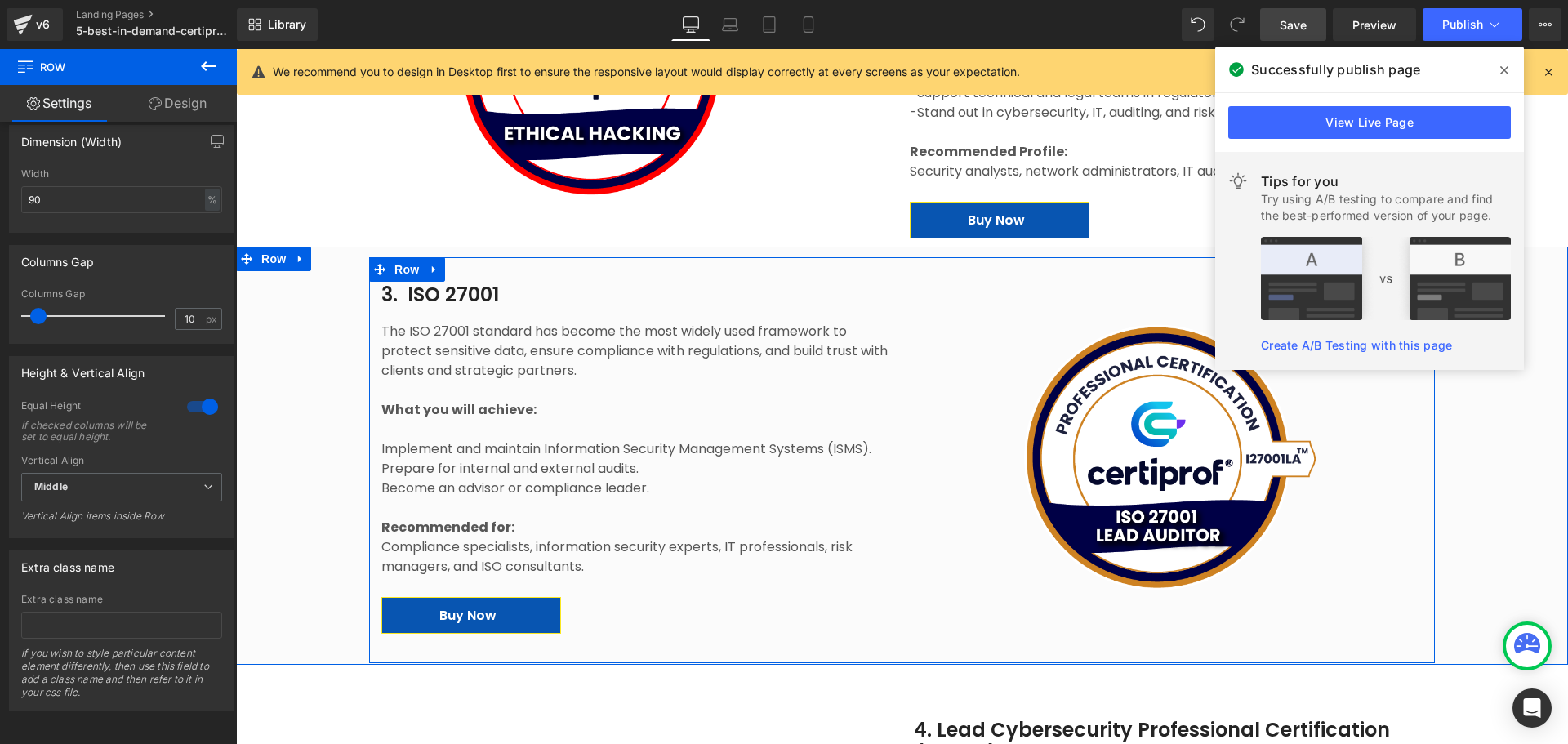
click at [909, 258] on div "Image 3. ISO 27001 Heading The ISO 27001 standard has become the most widely us…" at bounding box center [902, 460] width 1066 height 405
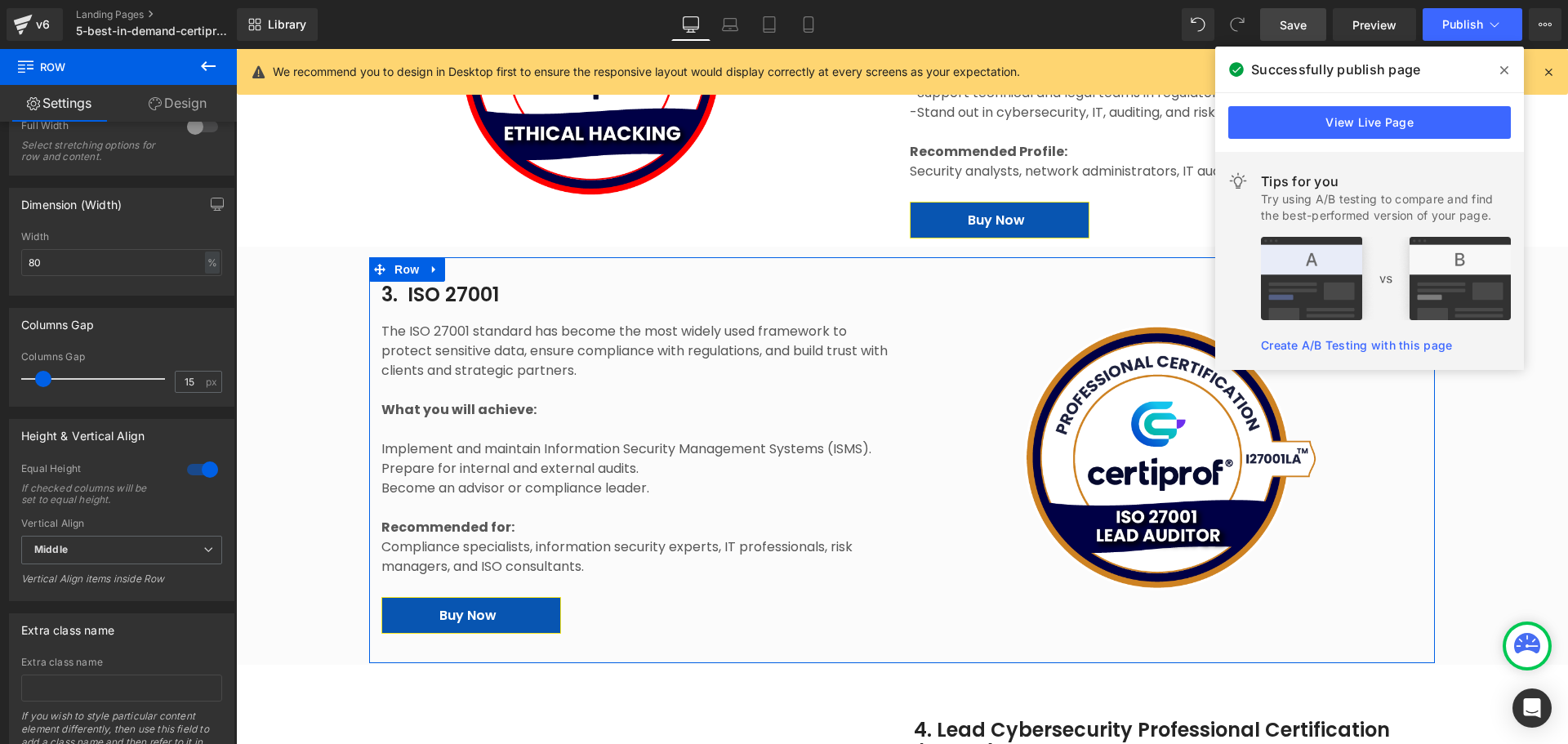
scroll to position [489, 0]
click at [181, 370] on input "15" at bounding box center [190, 374] width 29 height 21
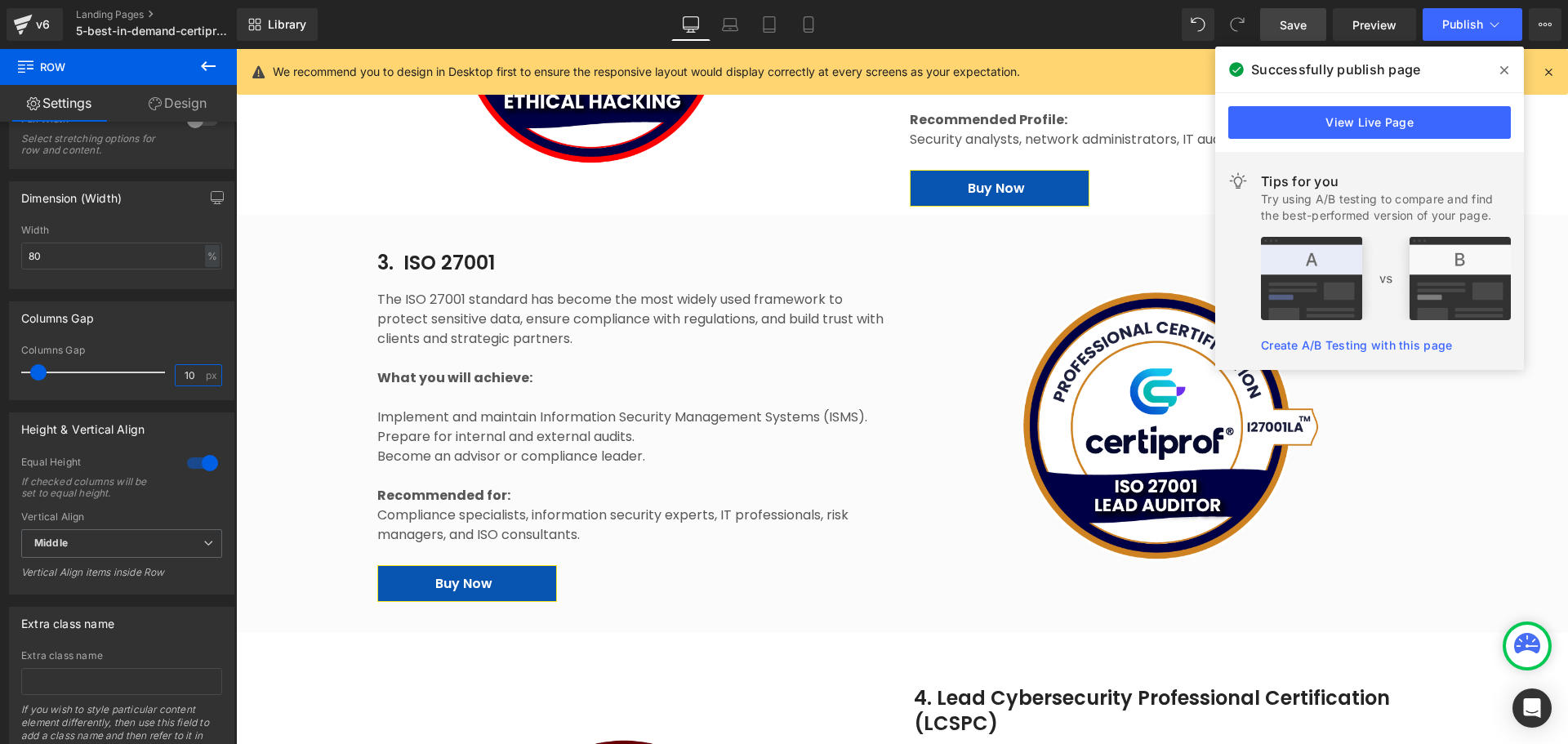
scroll to position [2123, 0]
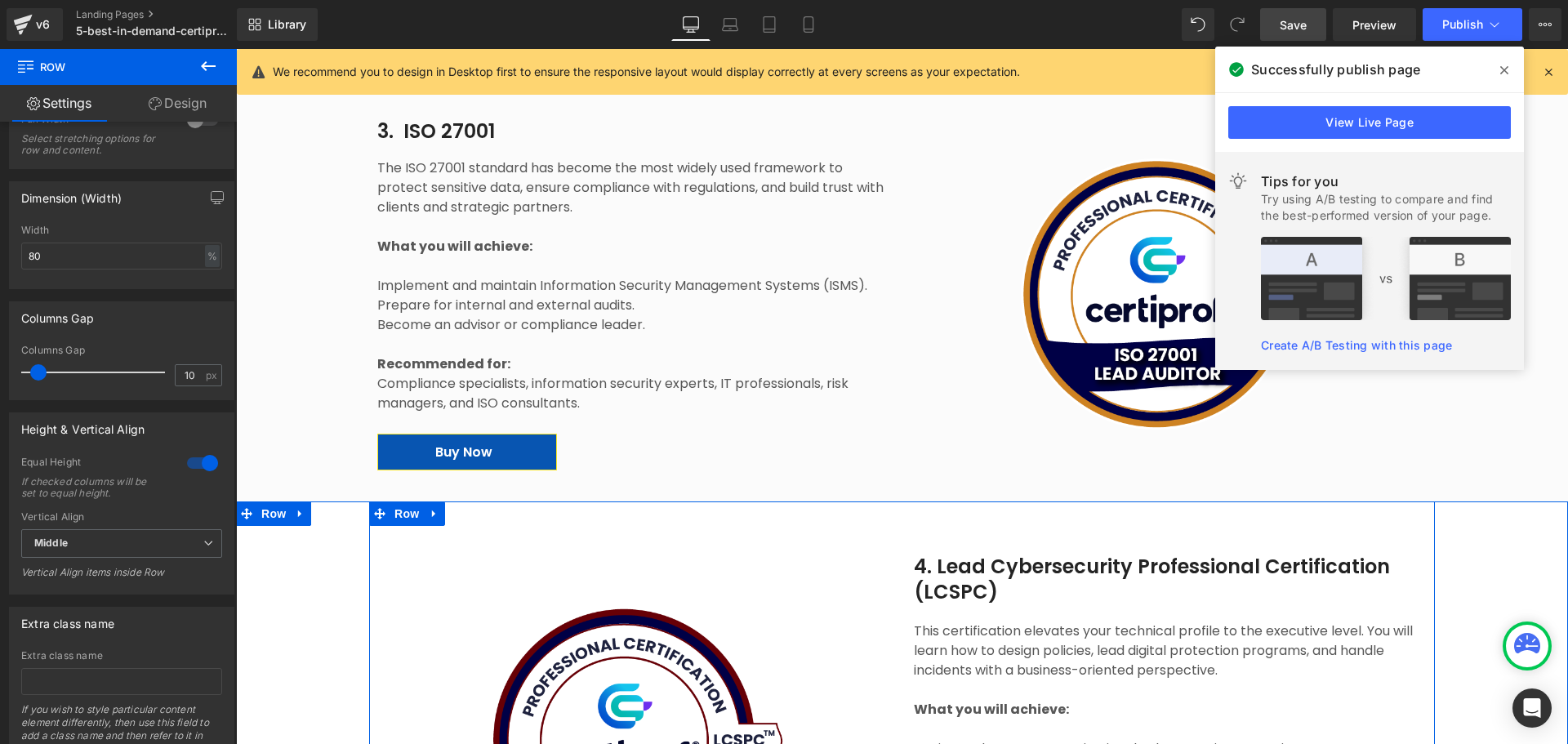
click at [871, 501] on div "4. Lead Cybersecurity Professional Certification (LCSPC) Heading This certifica…" at bounding box center [902, 721] width 1066 height 441
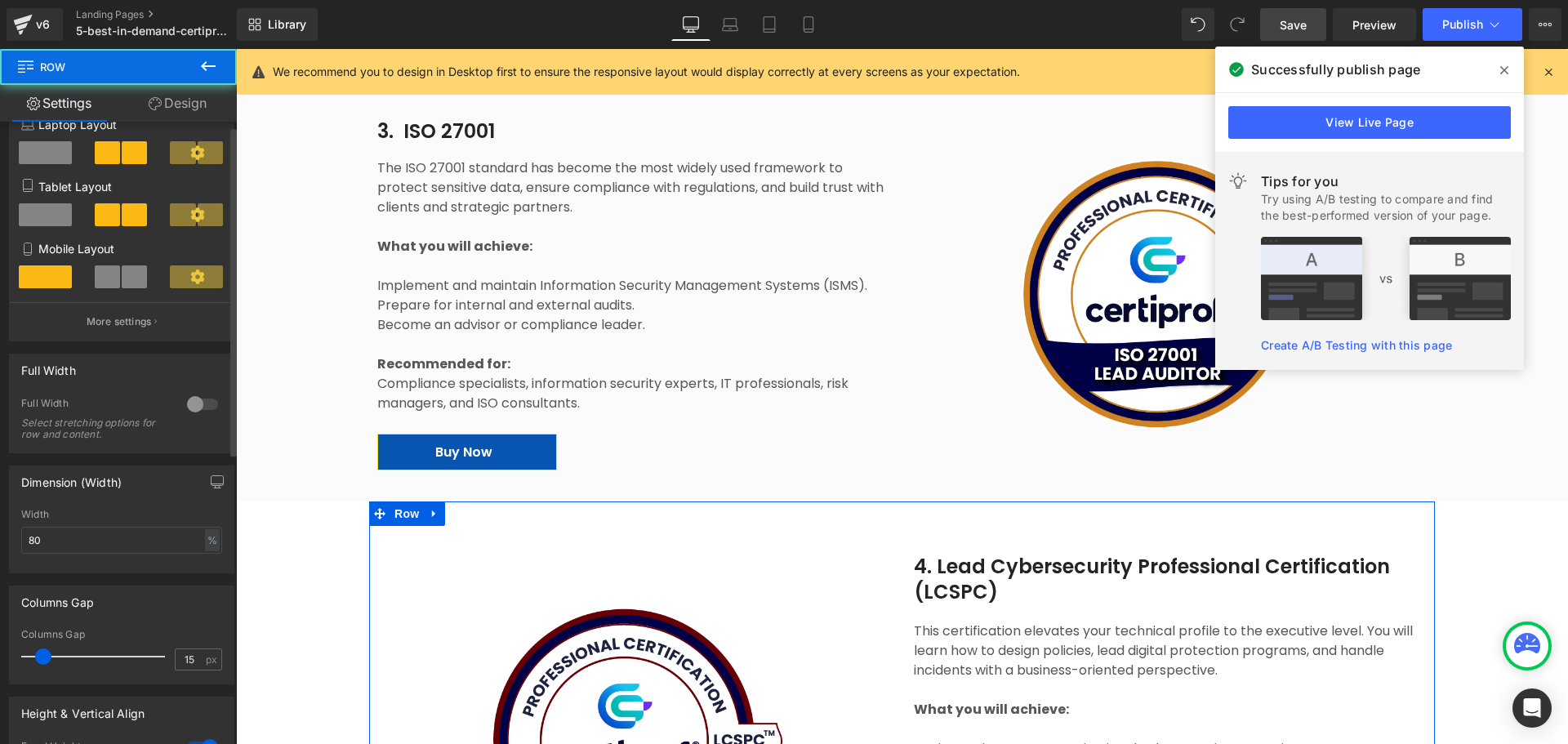
scroll to position [245, 0]
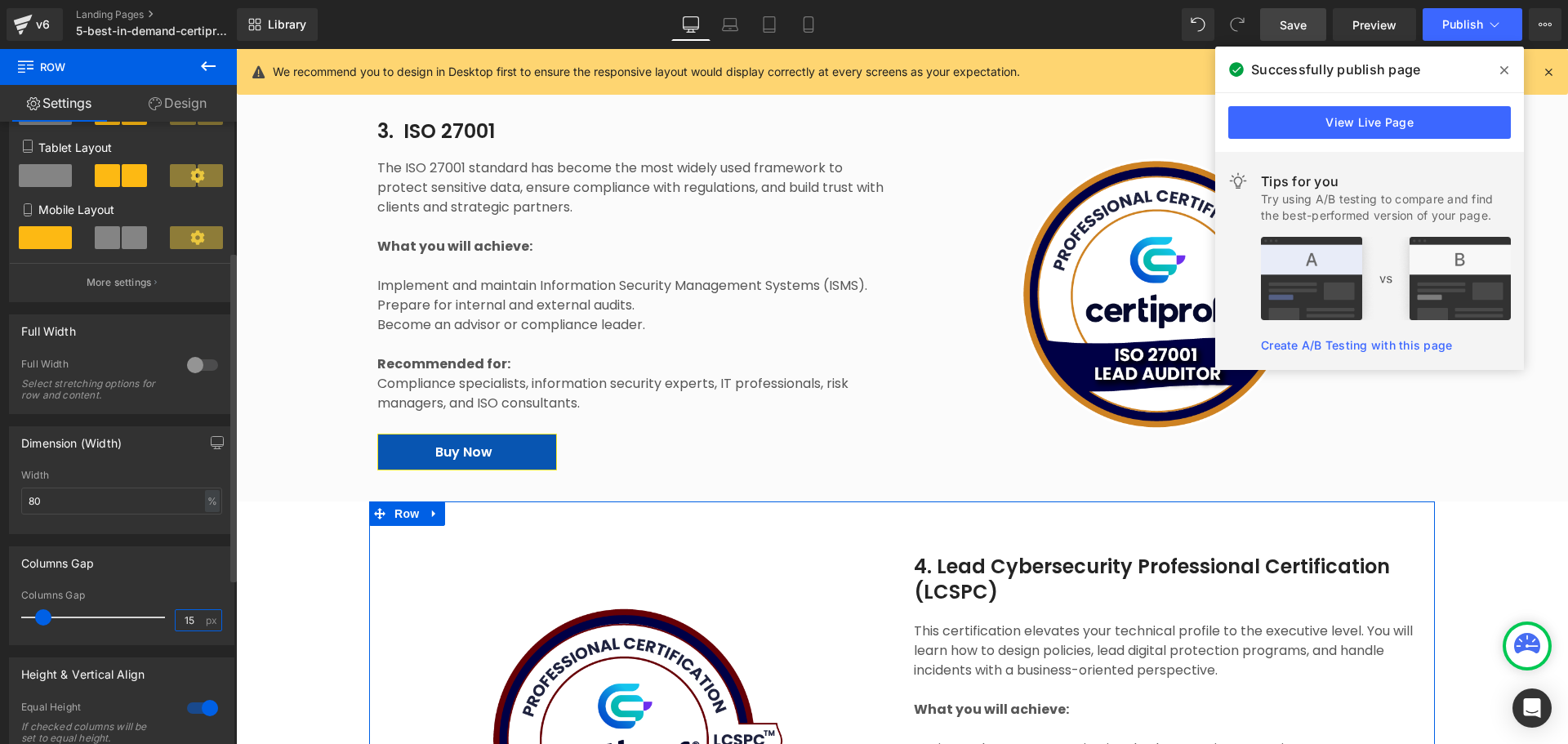
click at [188, 567] on input "15" at bounding box center [190, 620] width 29 height 21
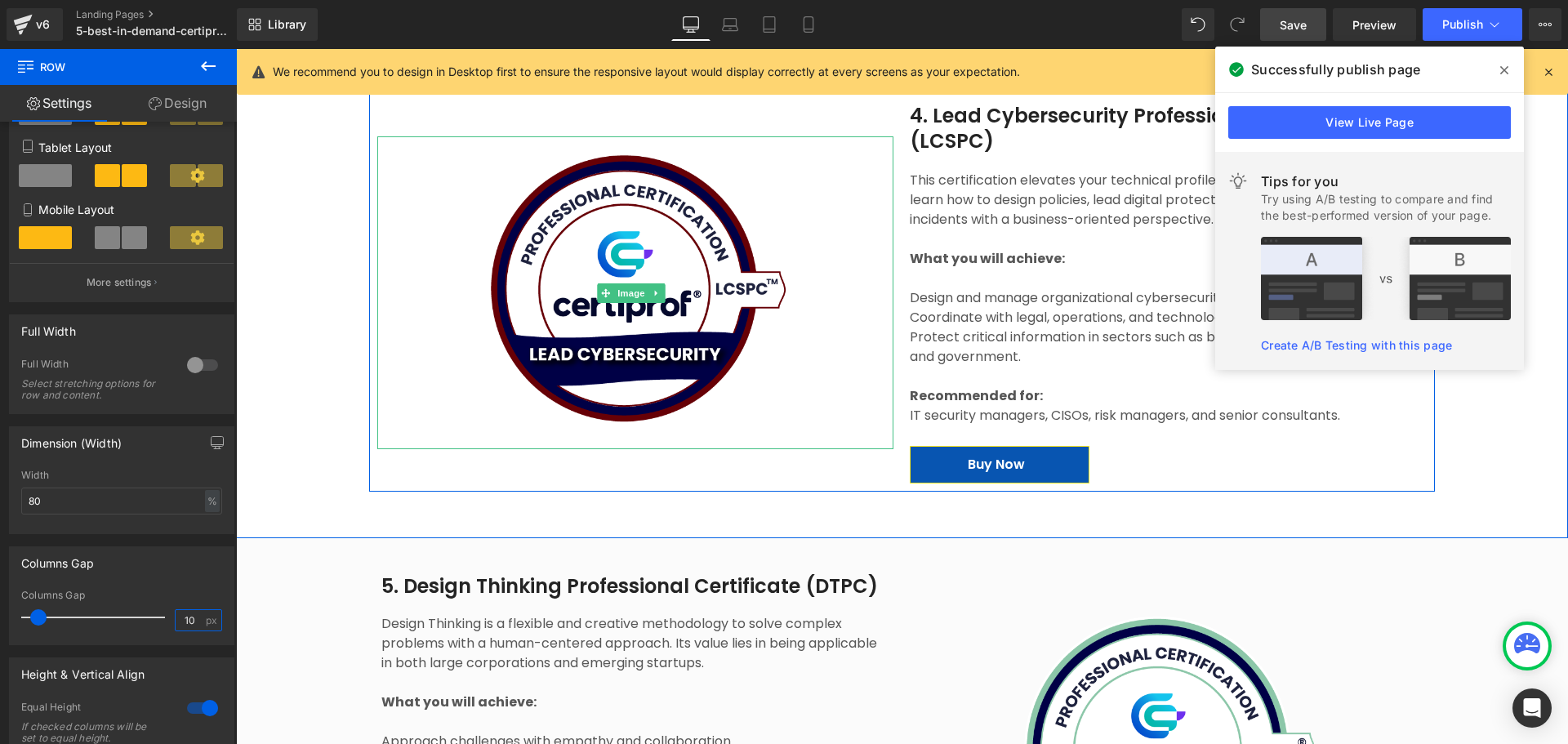
scroll to position [2613, 0]
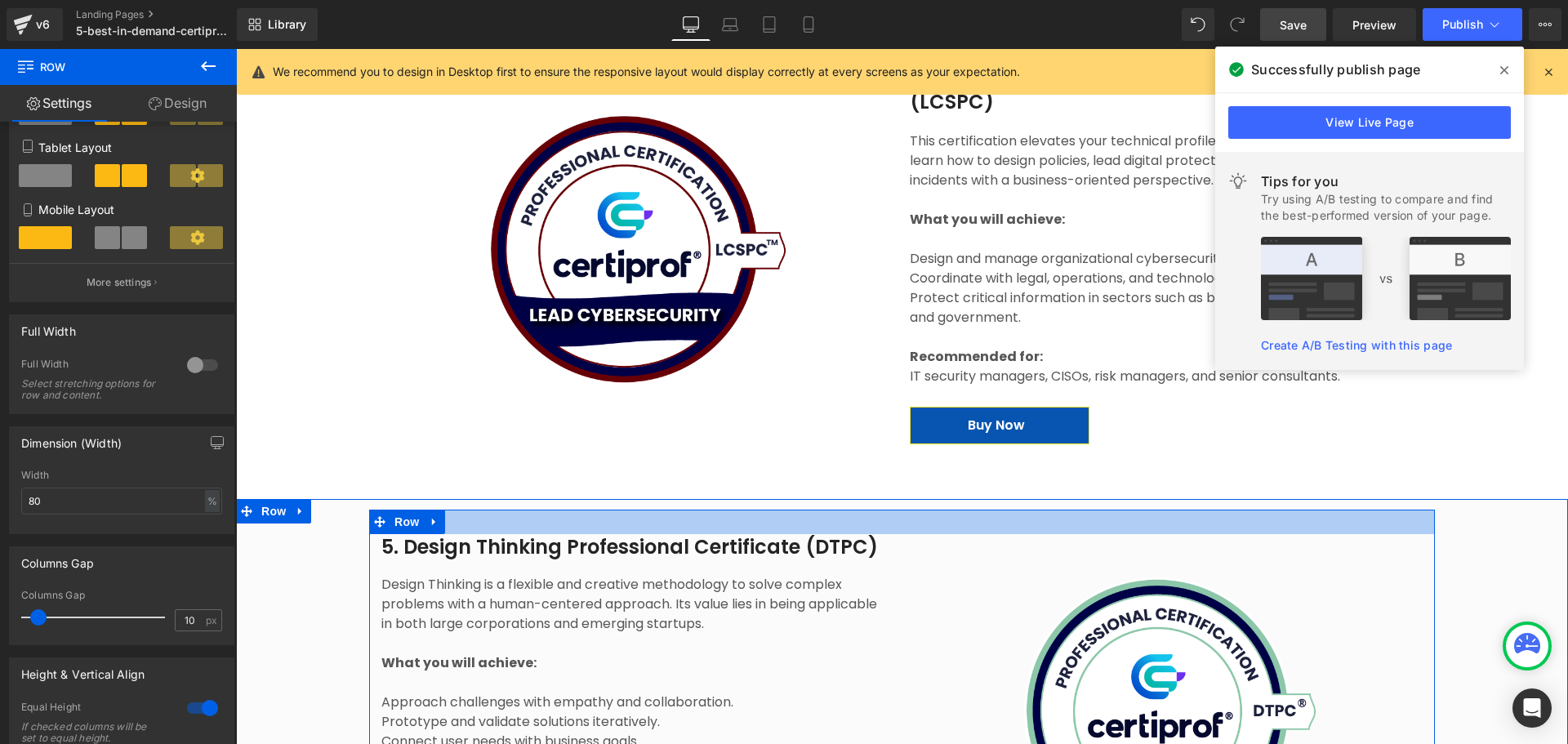
click at [899, 509] on div at bounding box center [902, 521] width 1066 height 25
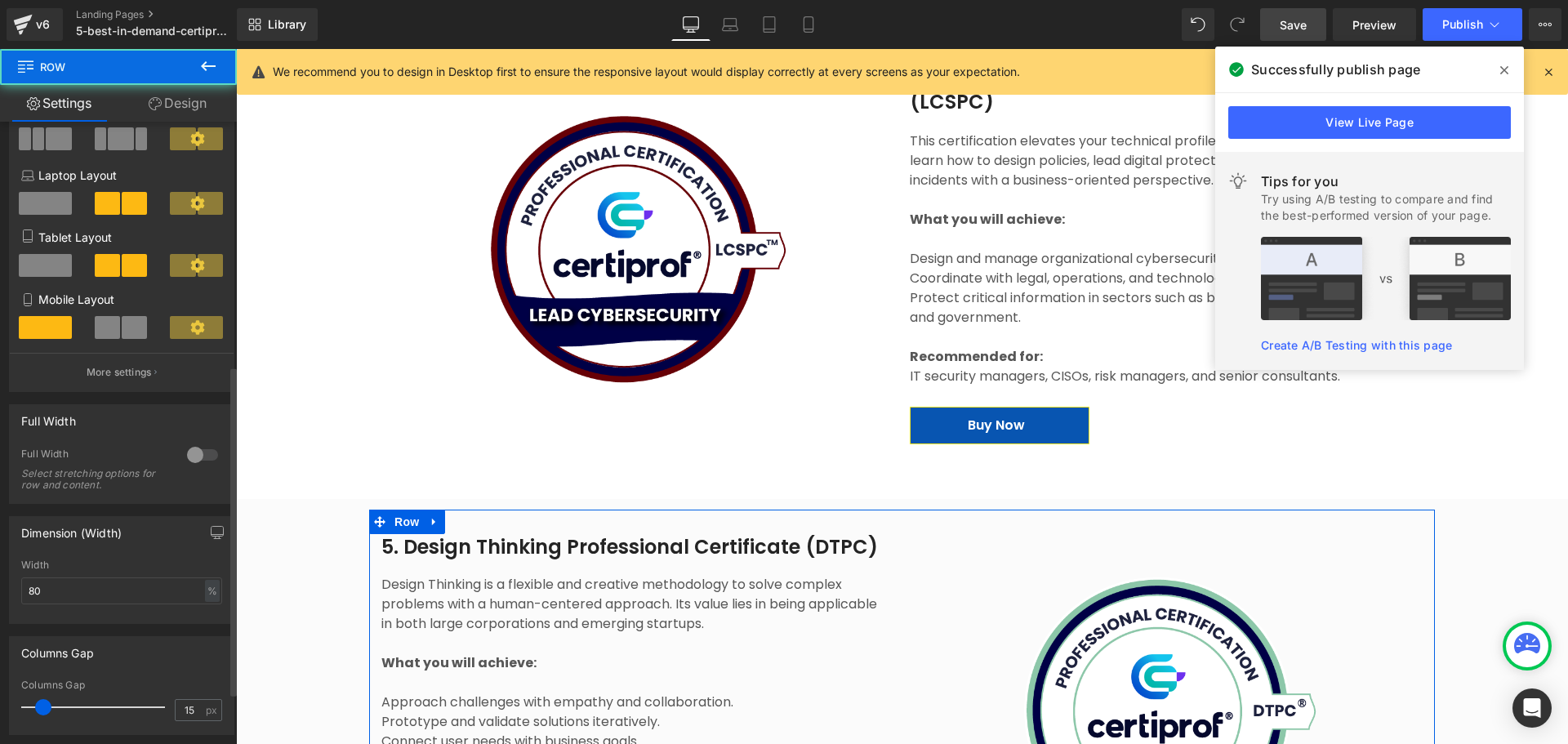
scroll to position [489, 0]
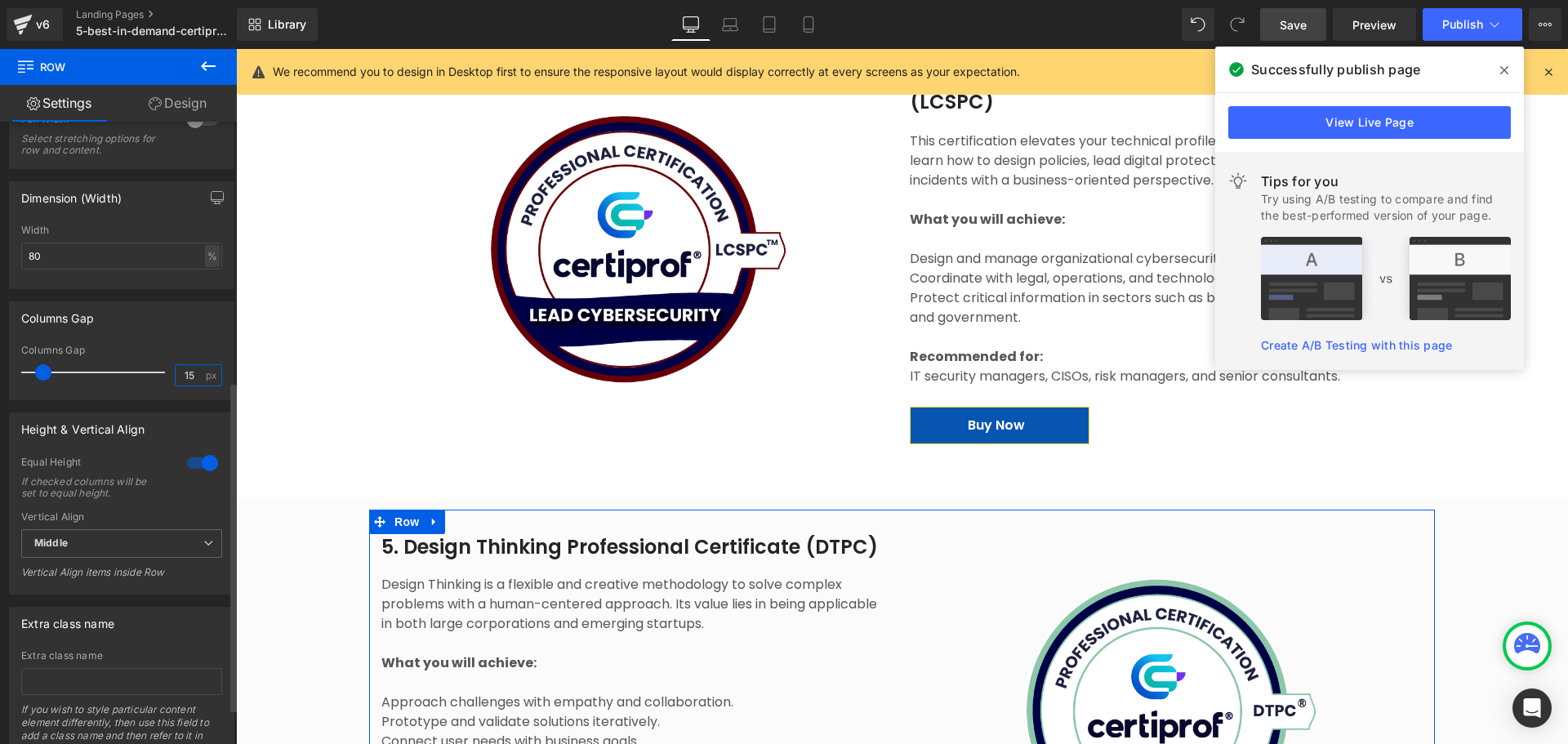
click at [184, 374] on input "15" at bounding box center [190, 374] width 29 height 21
click at [184, 373] on input "15" at bounding box center [190, 374] width 29 height 21
click at [767, 567] on div "Design Thinking is a flexible and creative methodology to solve complex problem…" at bounding box center [635, 713] width 508 height 275
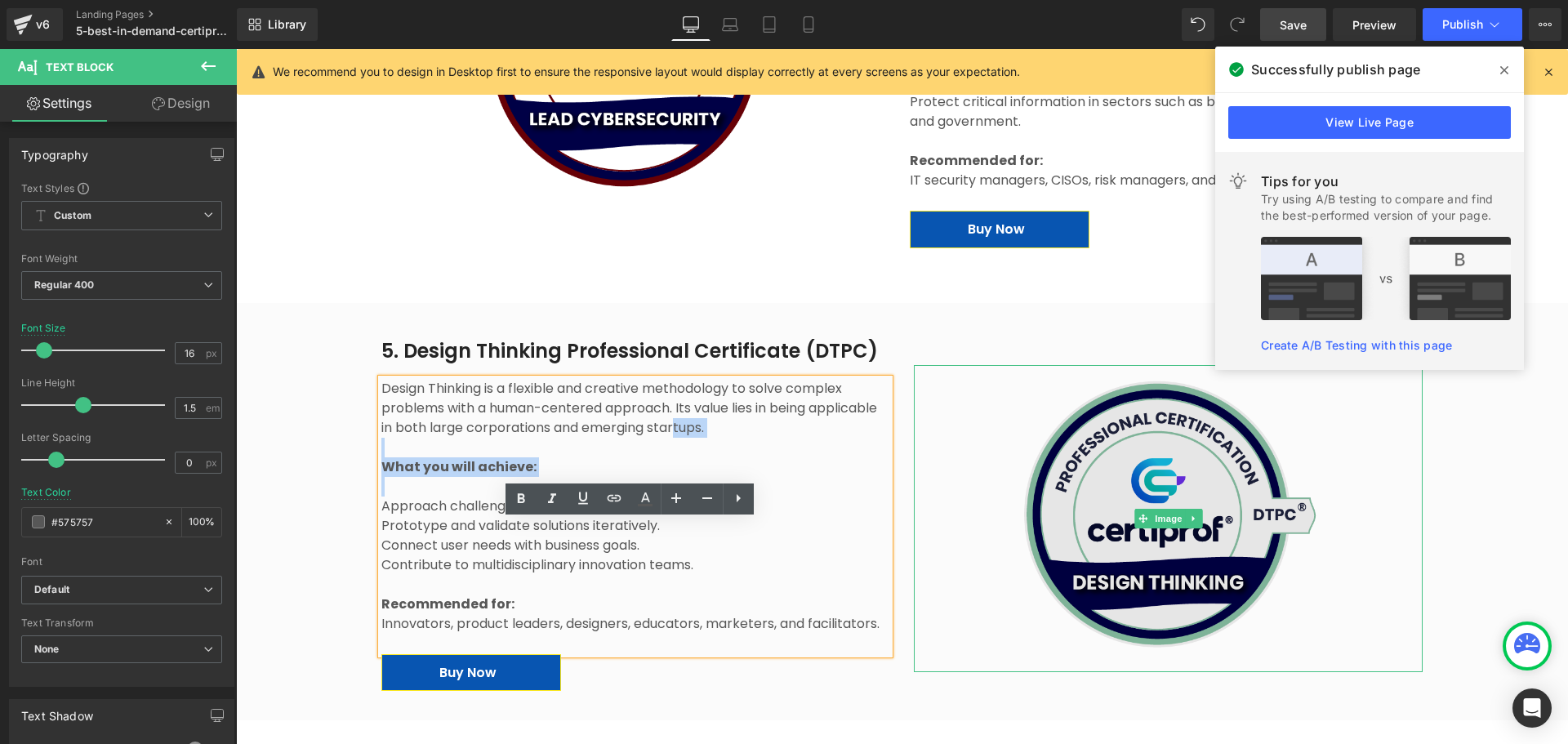
scroll to position [2858, 0]
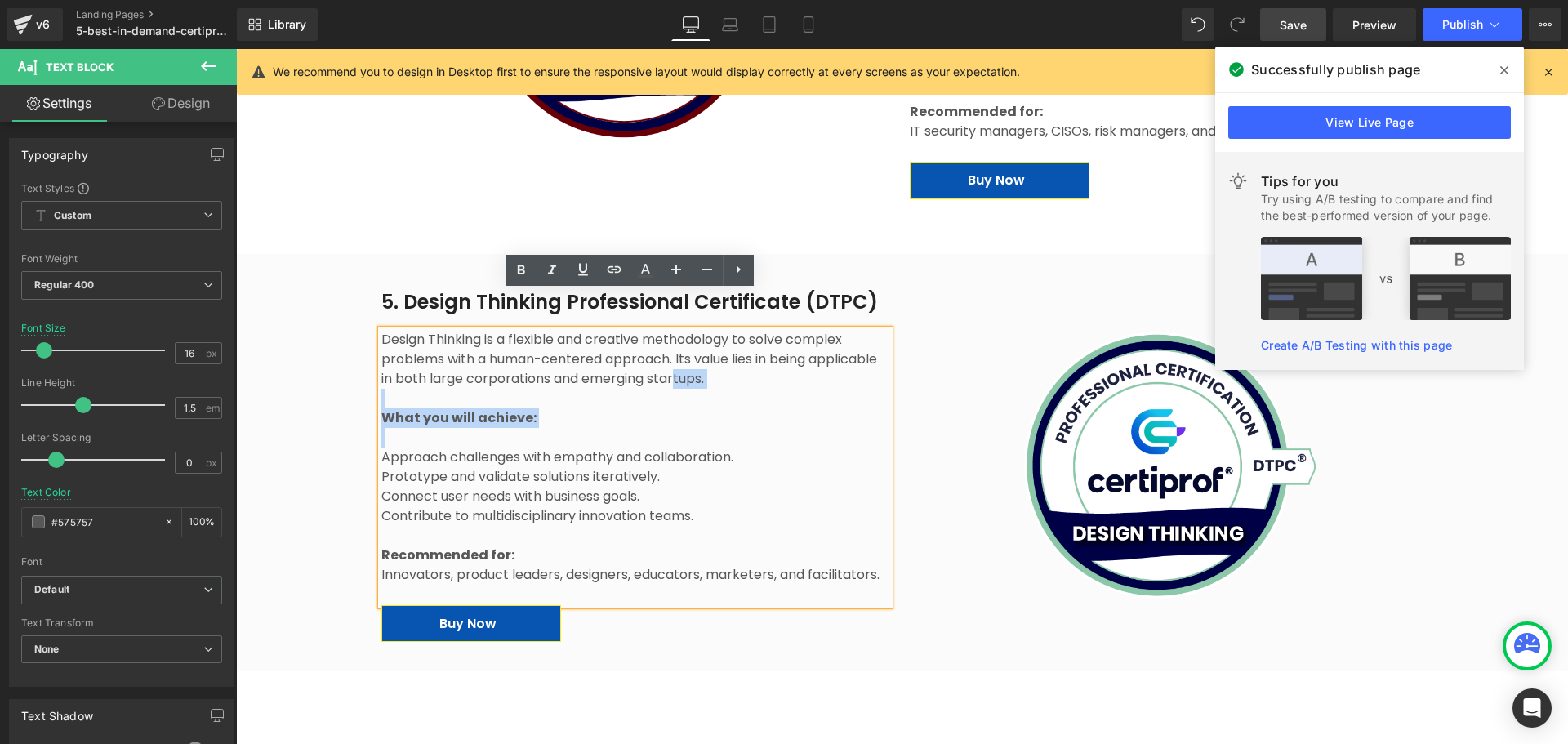
click at [775, 567] on div "5. Design Thinking Professional Certificate (DTPC) Heading Design Thinking is a…" at bounding box center [635, 469] width 508 height 361
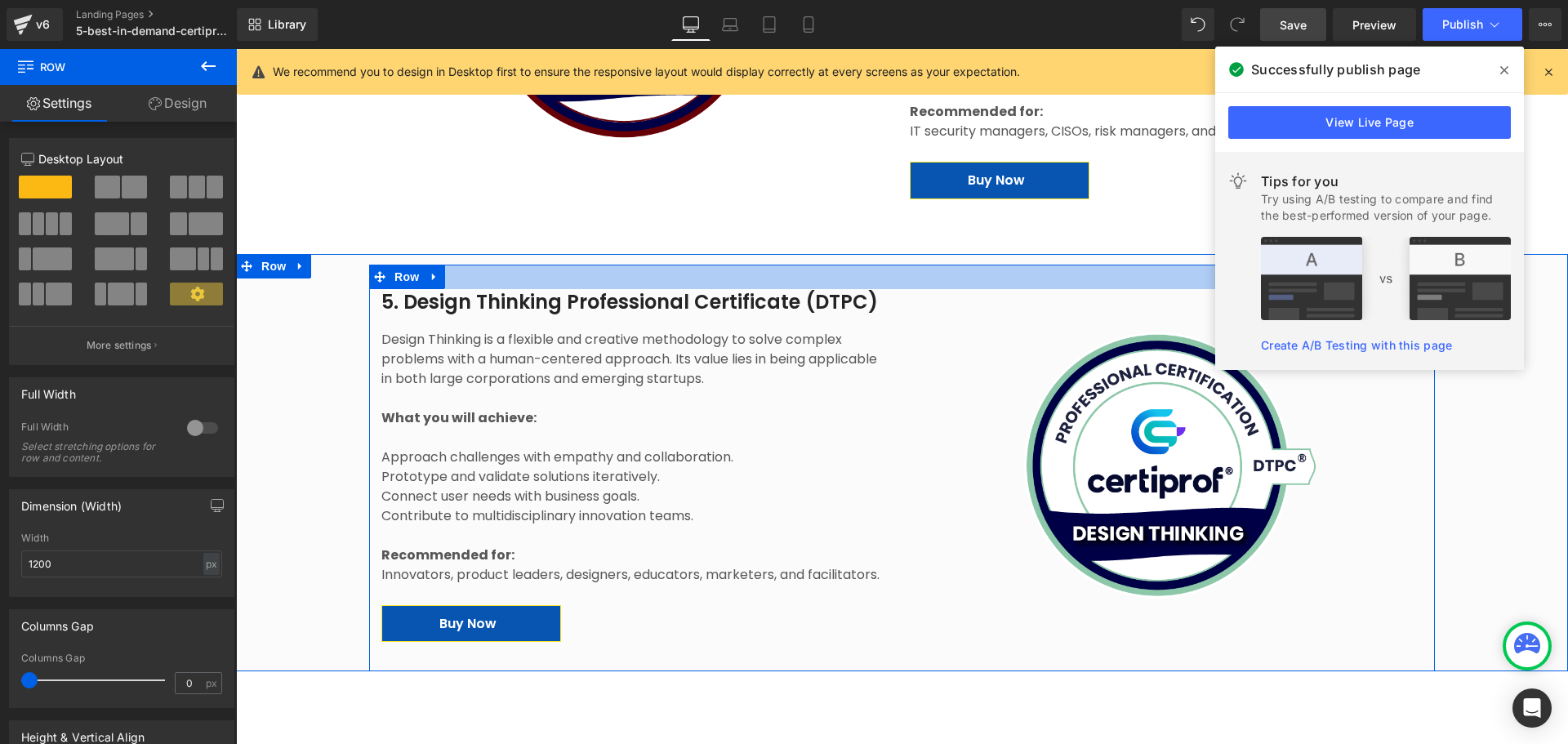
click at [886, 264] on div at bounding box center [902, 276] width 1066 height 25
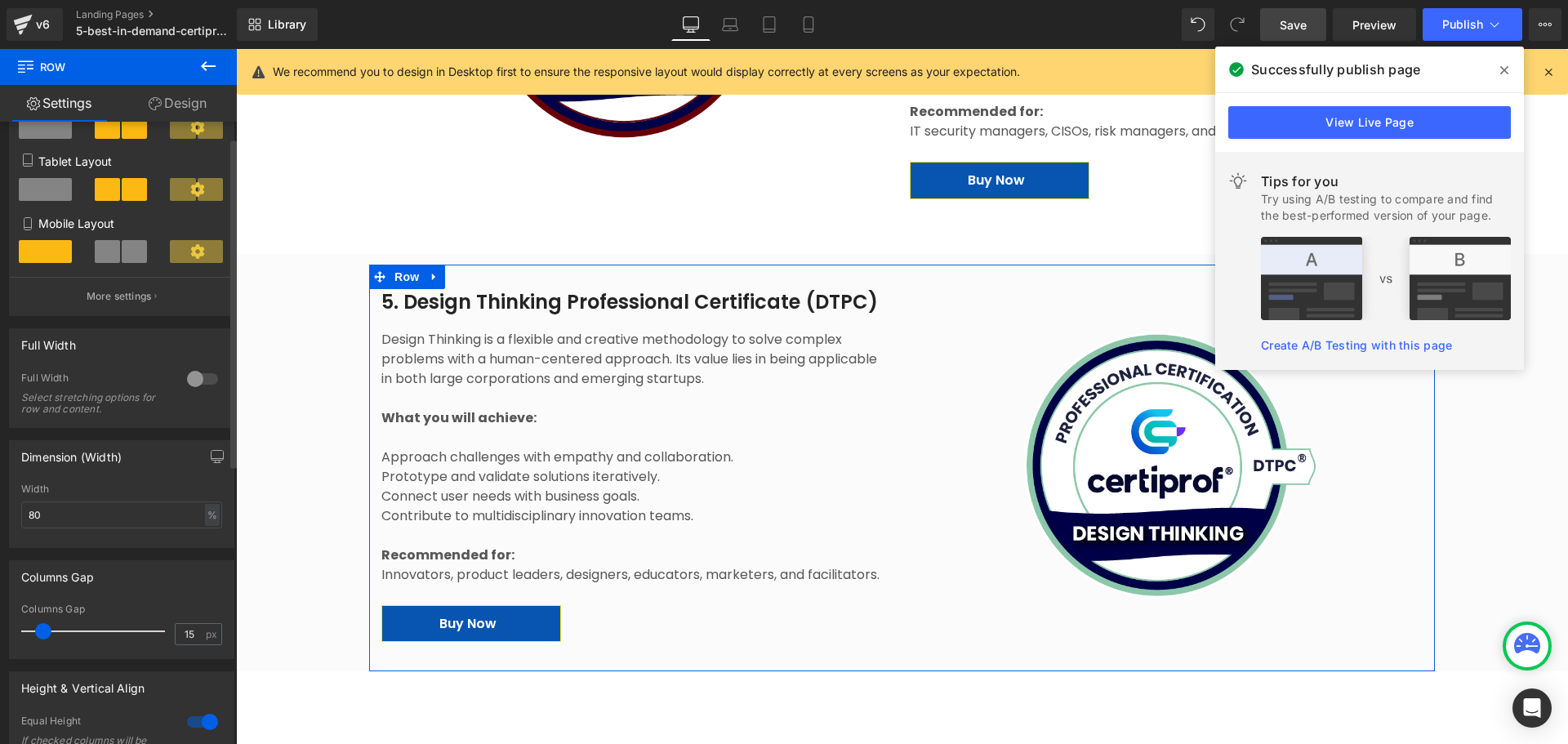
scroll to position [326, 0]
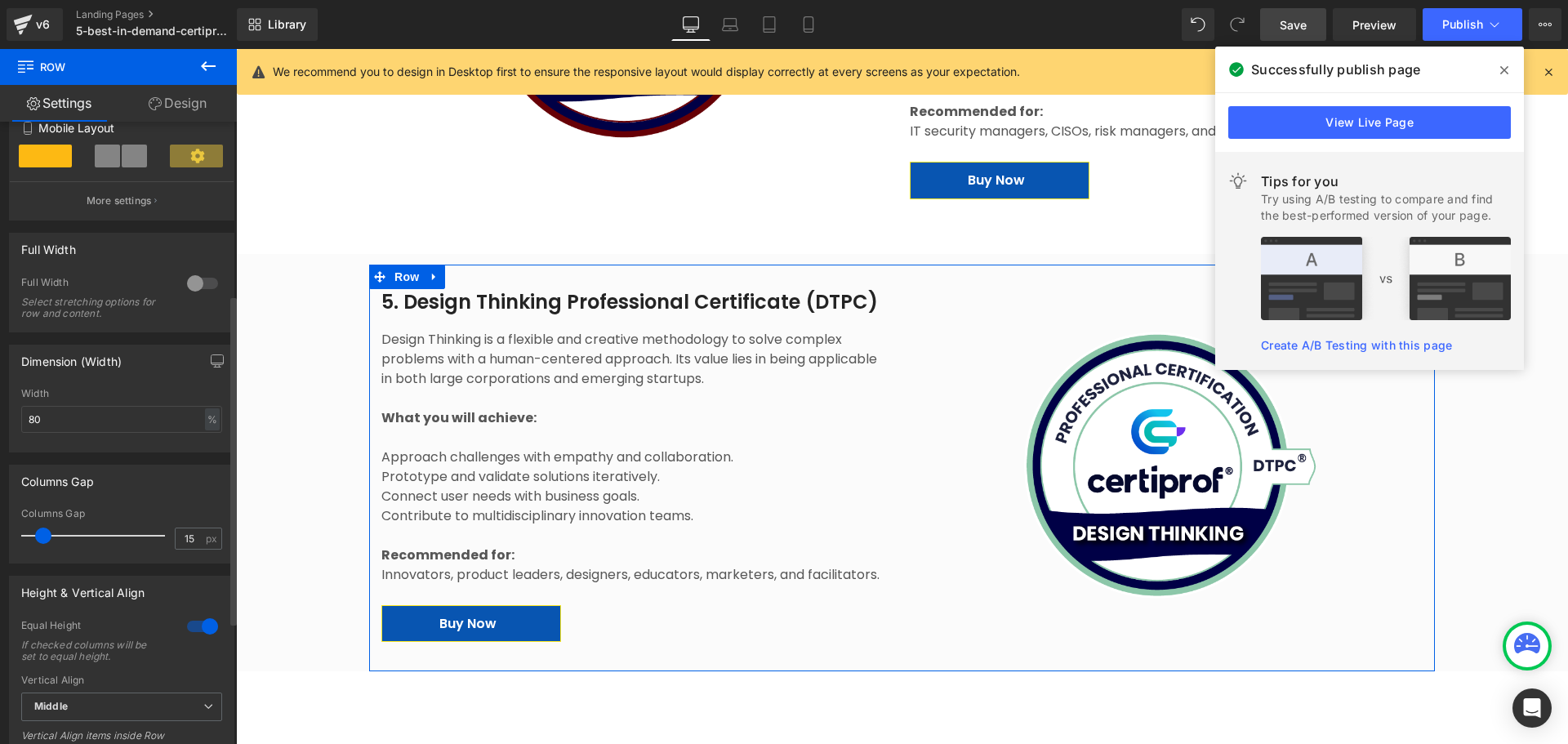
click at [187, 526] on div "Columns Gap 15 px" at bounding box center [122, 536] width 201 height 55
click at [189, 538] on input "15" at bounding box center [190, 539] width 29 height 21
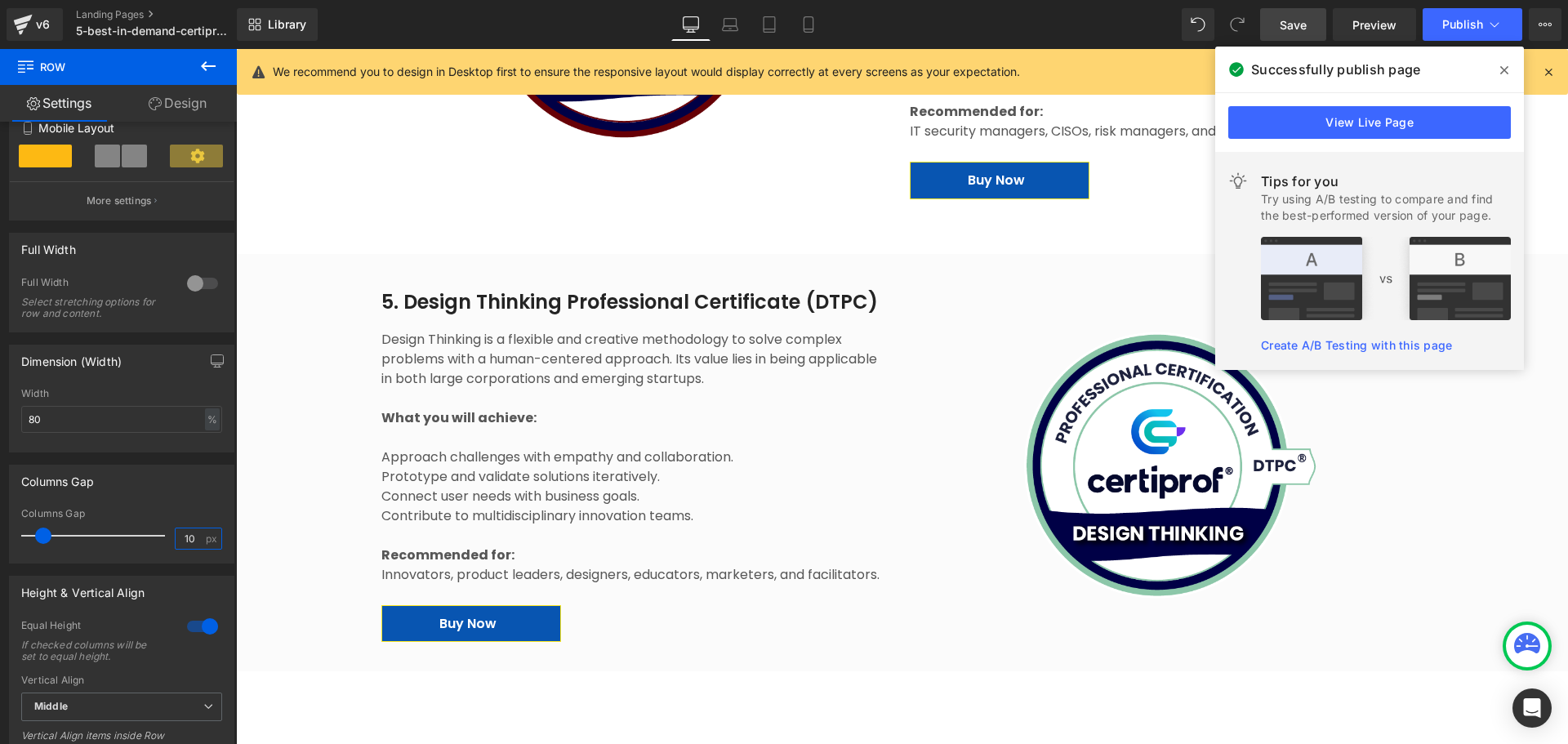
drag, startPoint x: 425, startPoint y: 587, endPoint x: 694, endPoint y: 670, distance: 281.5
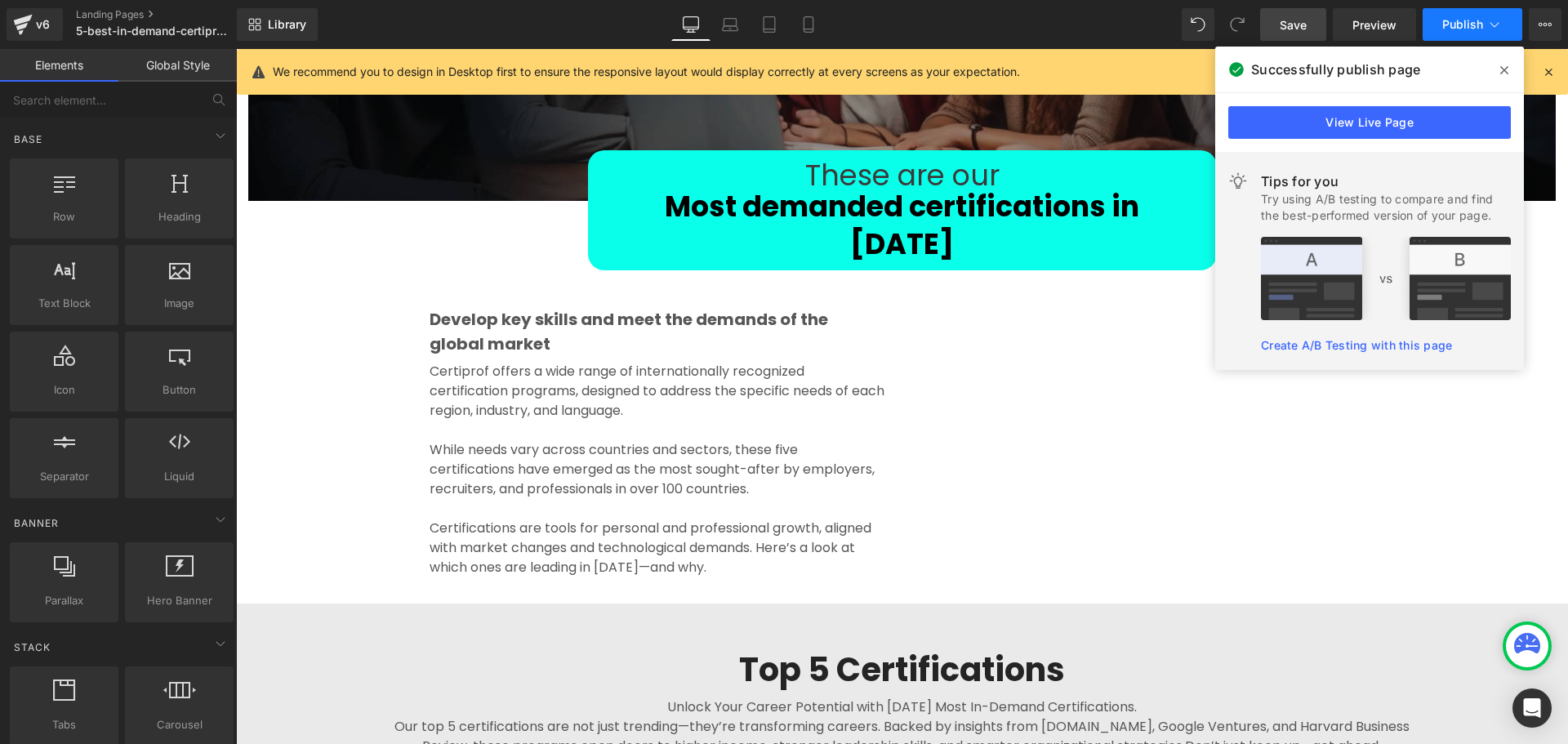
click at [1253, 26] on button "Publish" at bounding box center [1472, 24] width 99 height 32
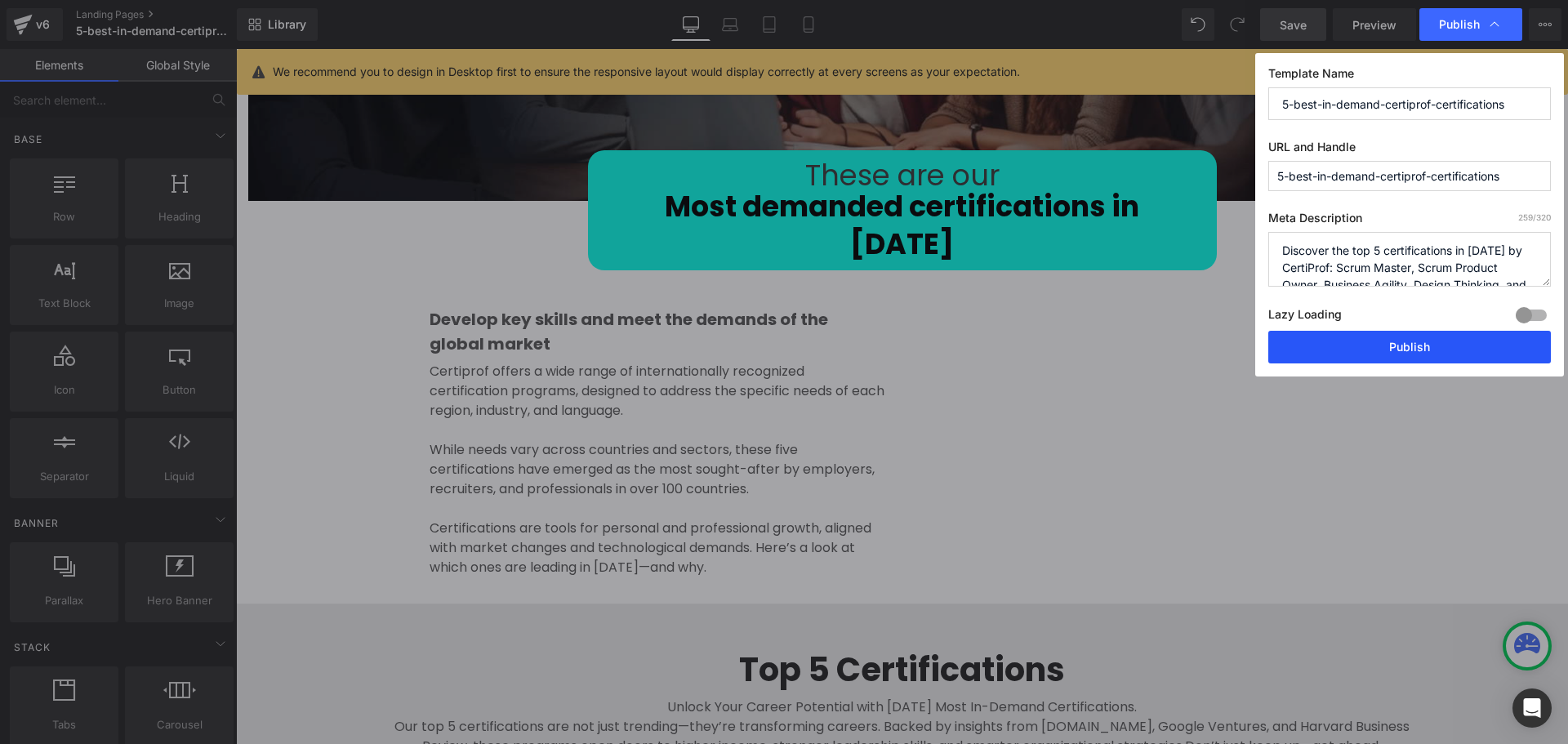
click at [1253, 355] on button "Publish" at bounding box center [1409, 346] width 282 height 32
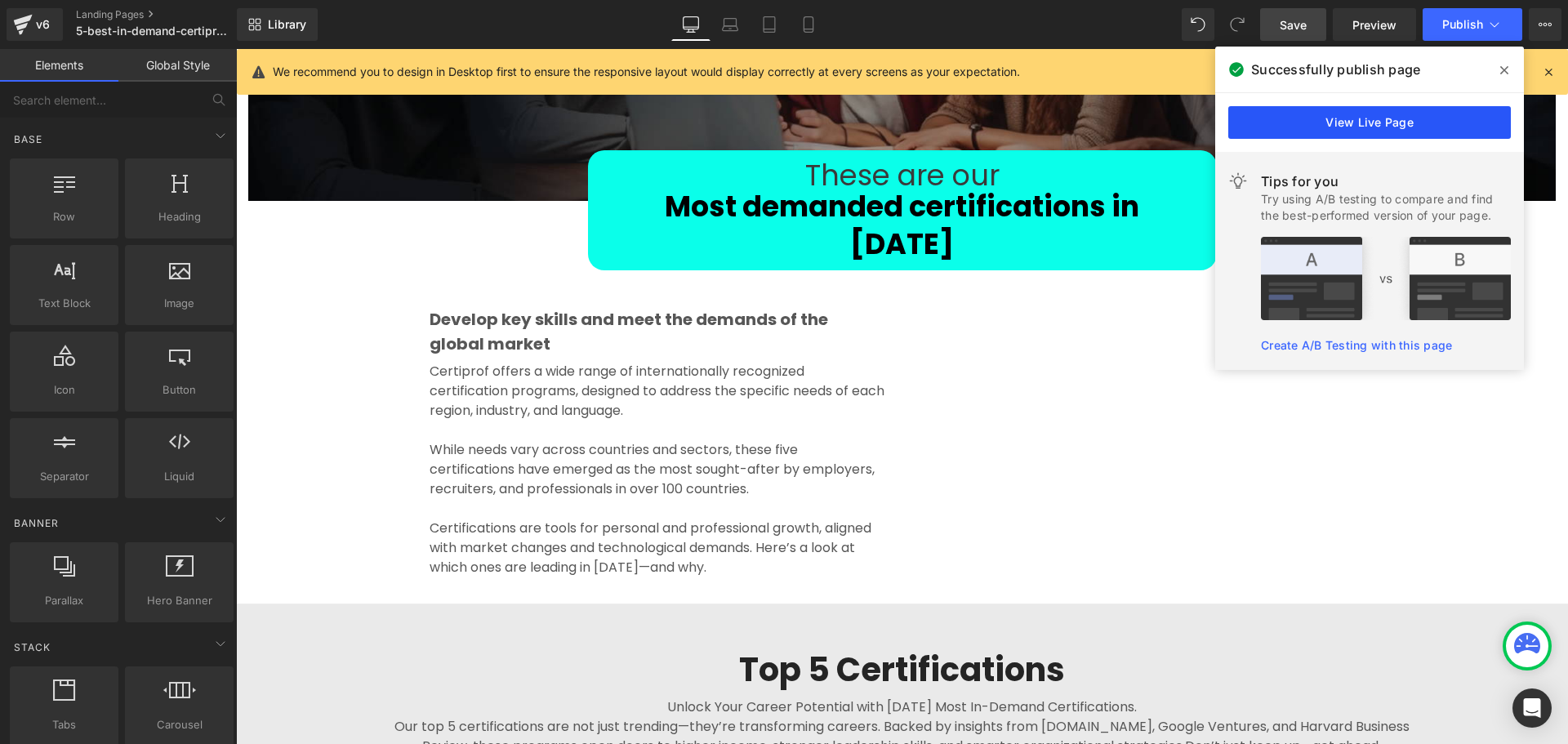
click at [1253, 116] on link "View Live Page" at bounding box center [1369, 122] width 282 height 32
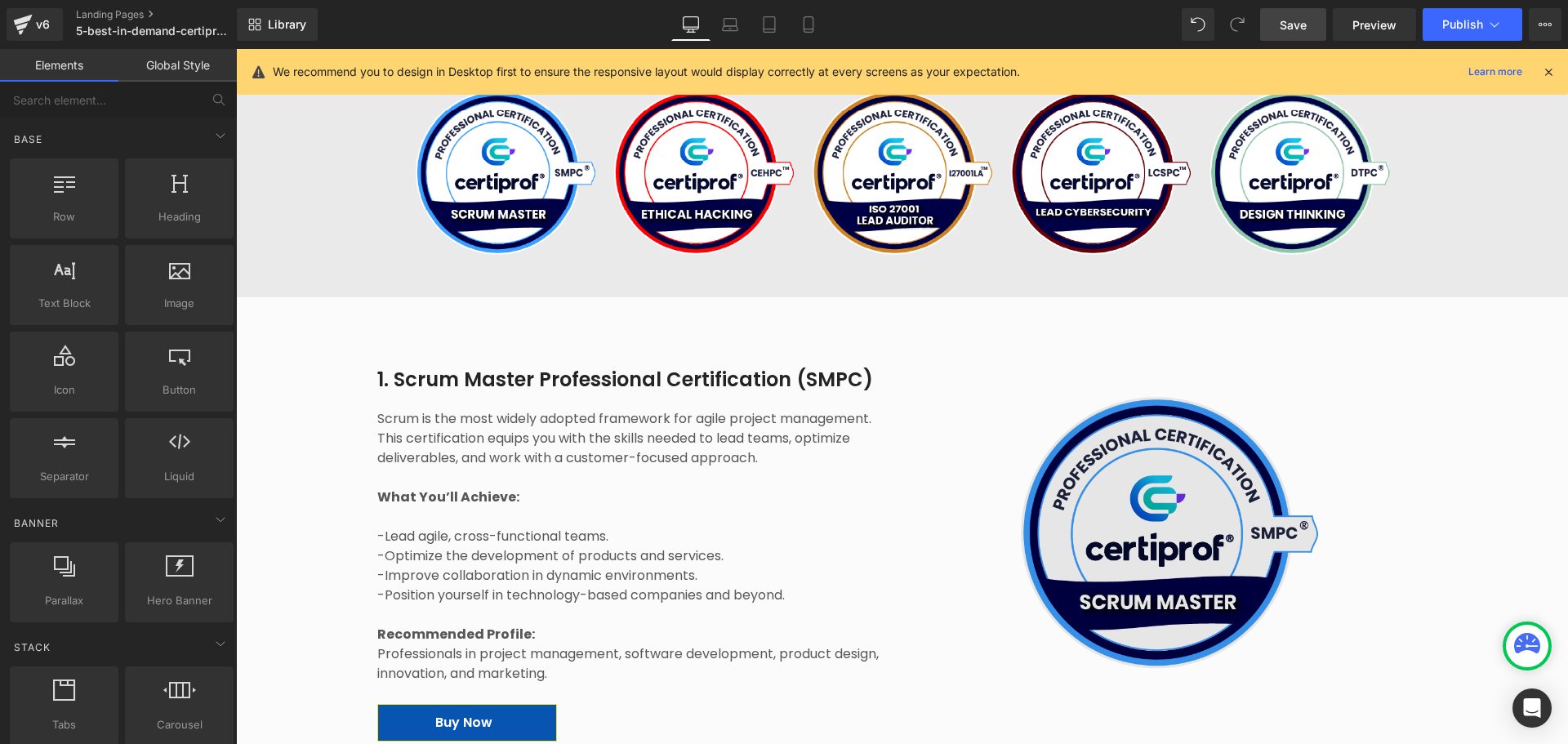
scroll to position [1061, 0]
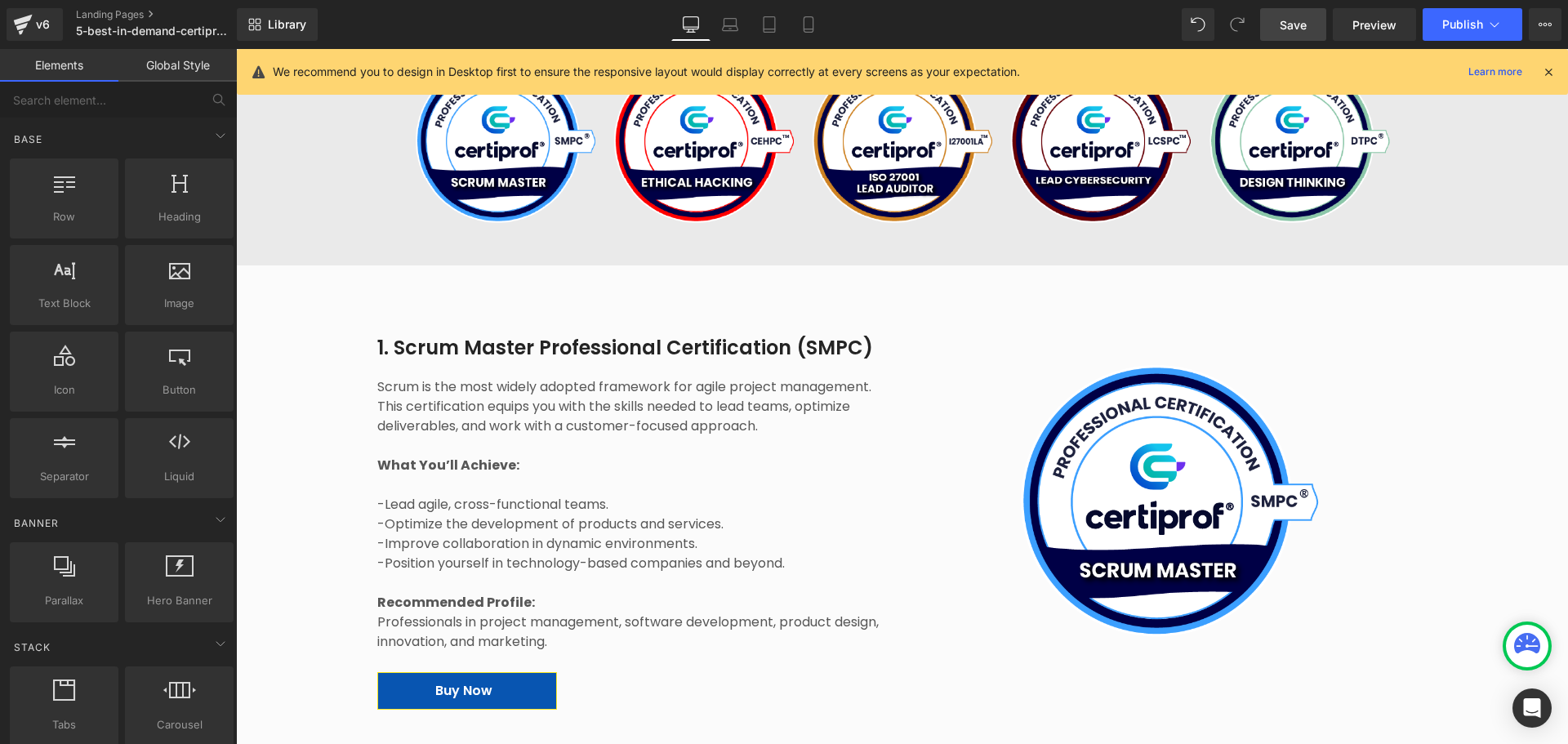
click at [1145, 470] on div "Image" at bounding box center [1168, 505] width 516 height 313
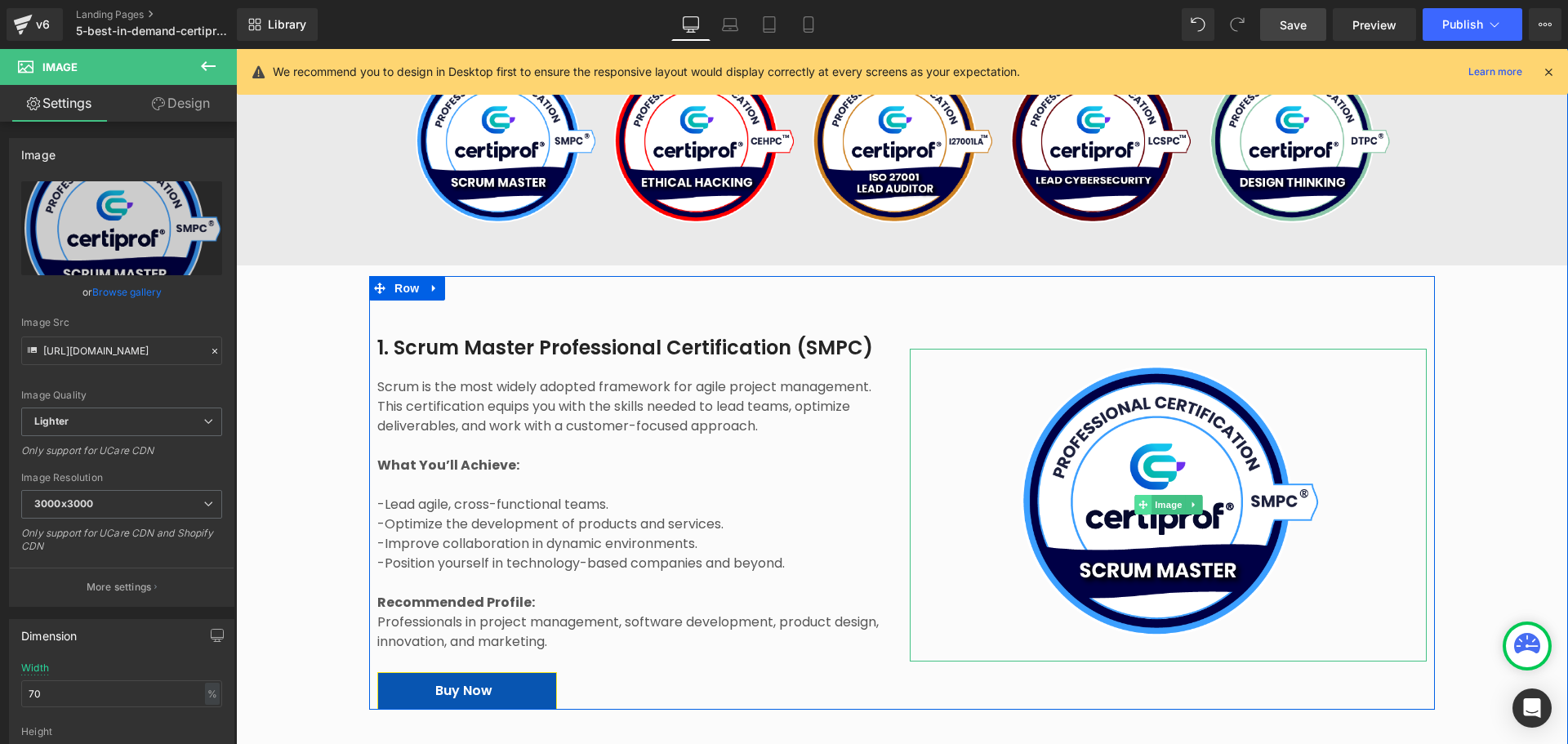
click at [1145, 494] on span at bounding box center [1142, 504] width 17 height 20
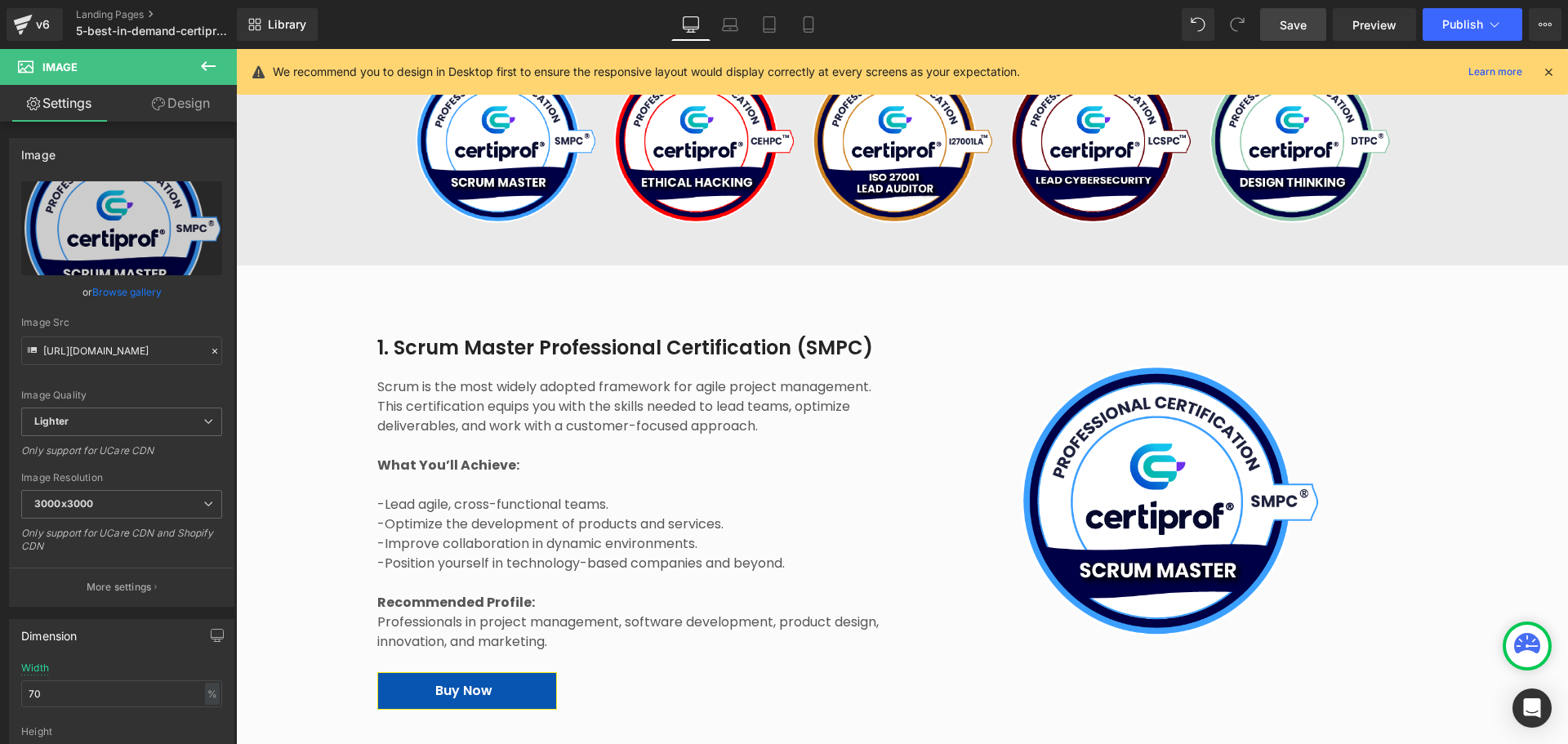
click at [218, 59] on button at bounding box center [208, 67] width 57 height 36
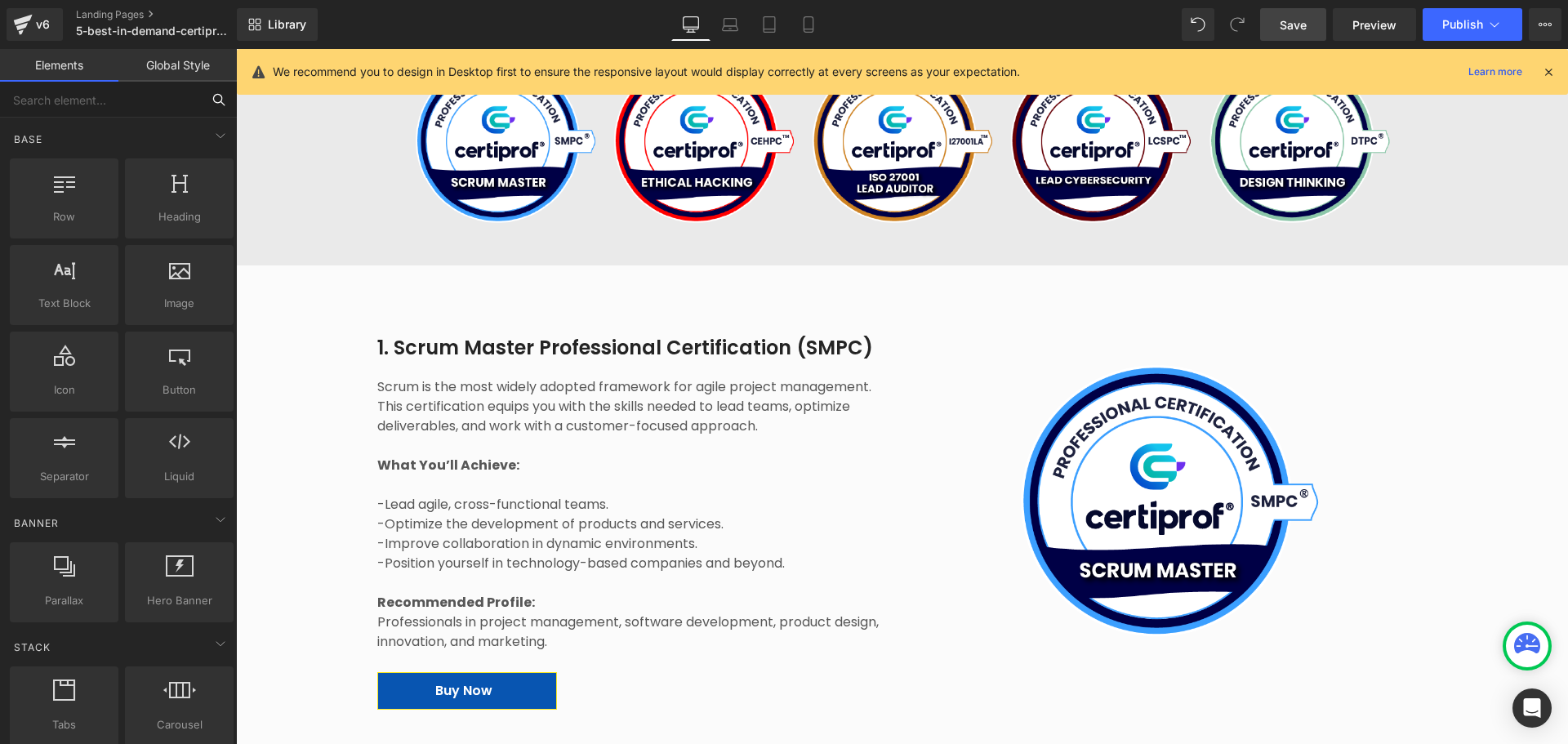
click at [104, 87] on input "text" at bounding box center [100, 99] width 201 height 36
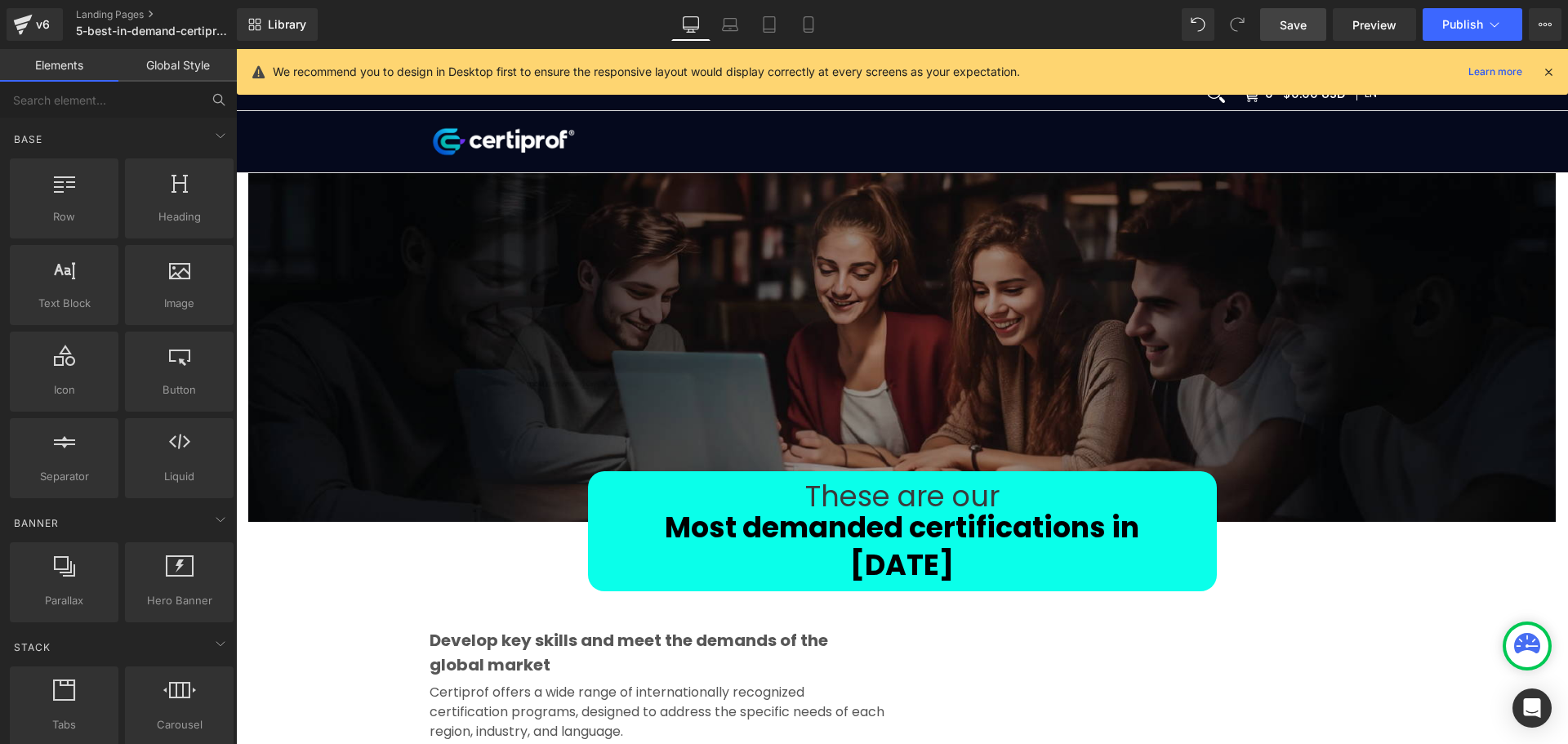
scroll to position [0, 0]
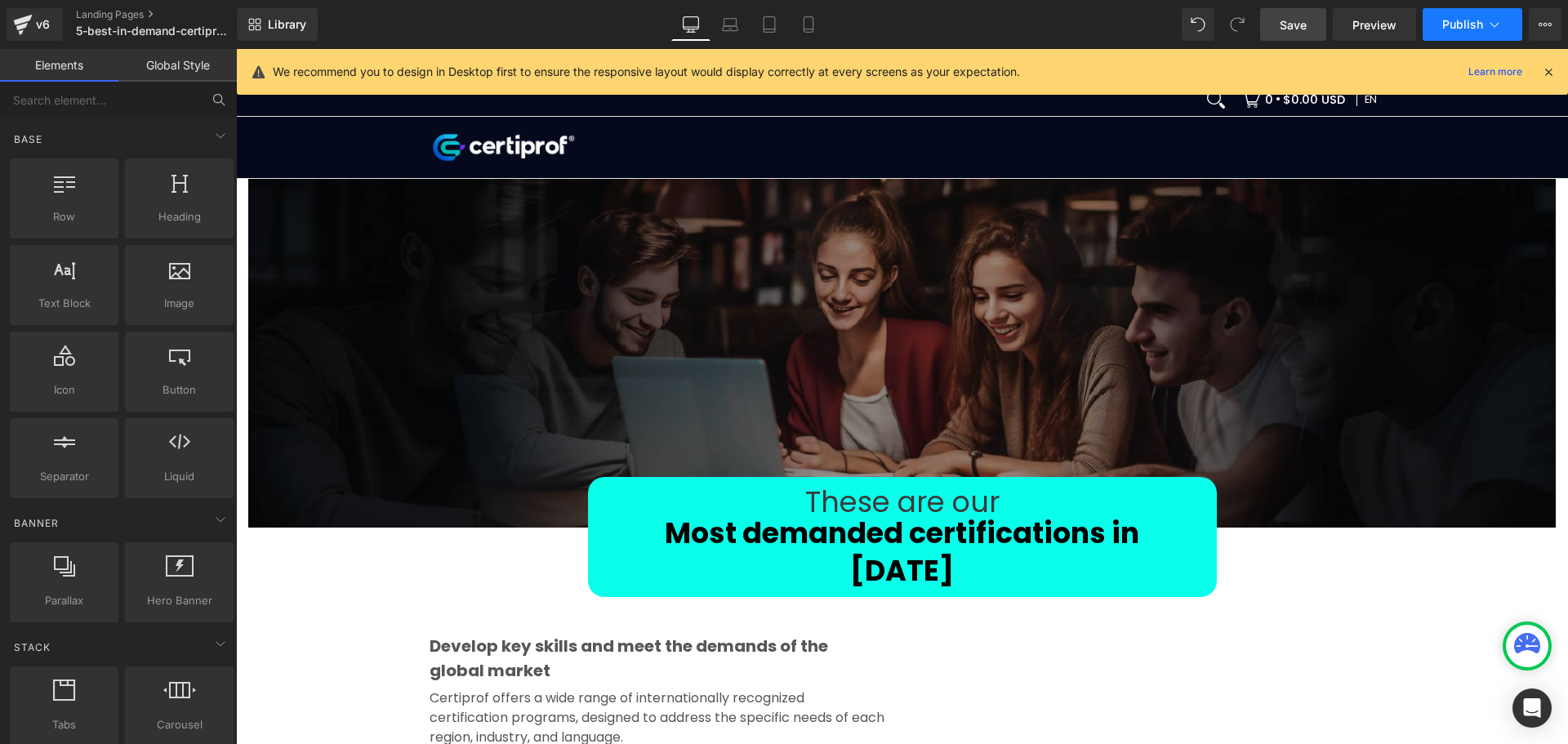
click at [1253, 30] on span "Publish" at bounding box center [1463, 24] width 41 height 13
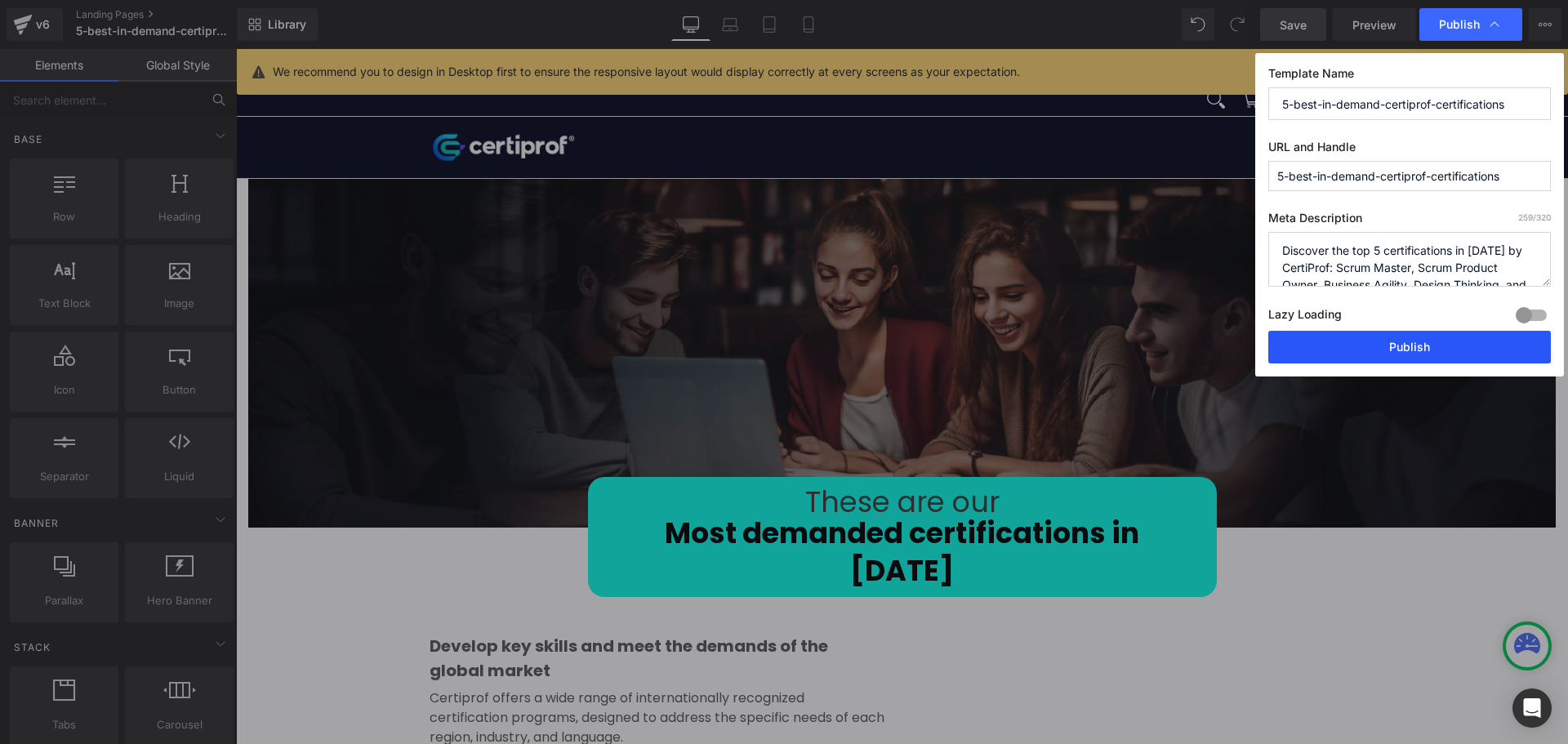
click at [1253, 347] on button "Publish" at bounding box center [1409, 346] width 282 height 32
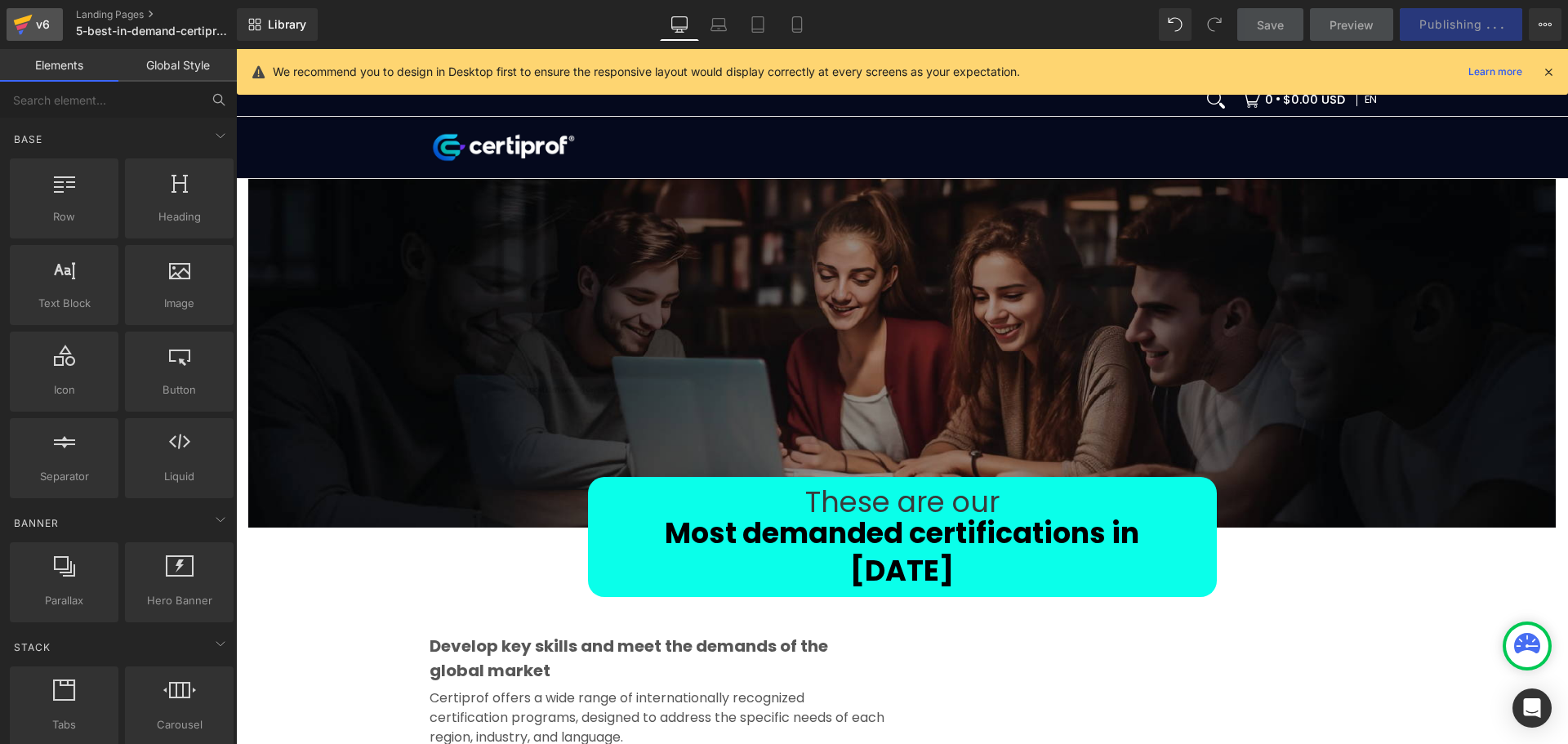
click at [46, 35] on link "v6" at bounding box center [34, 24] width 56 height 32
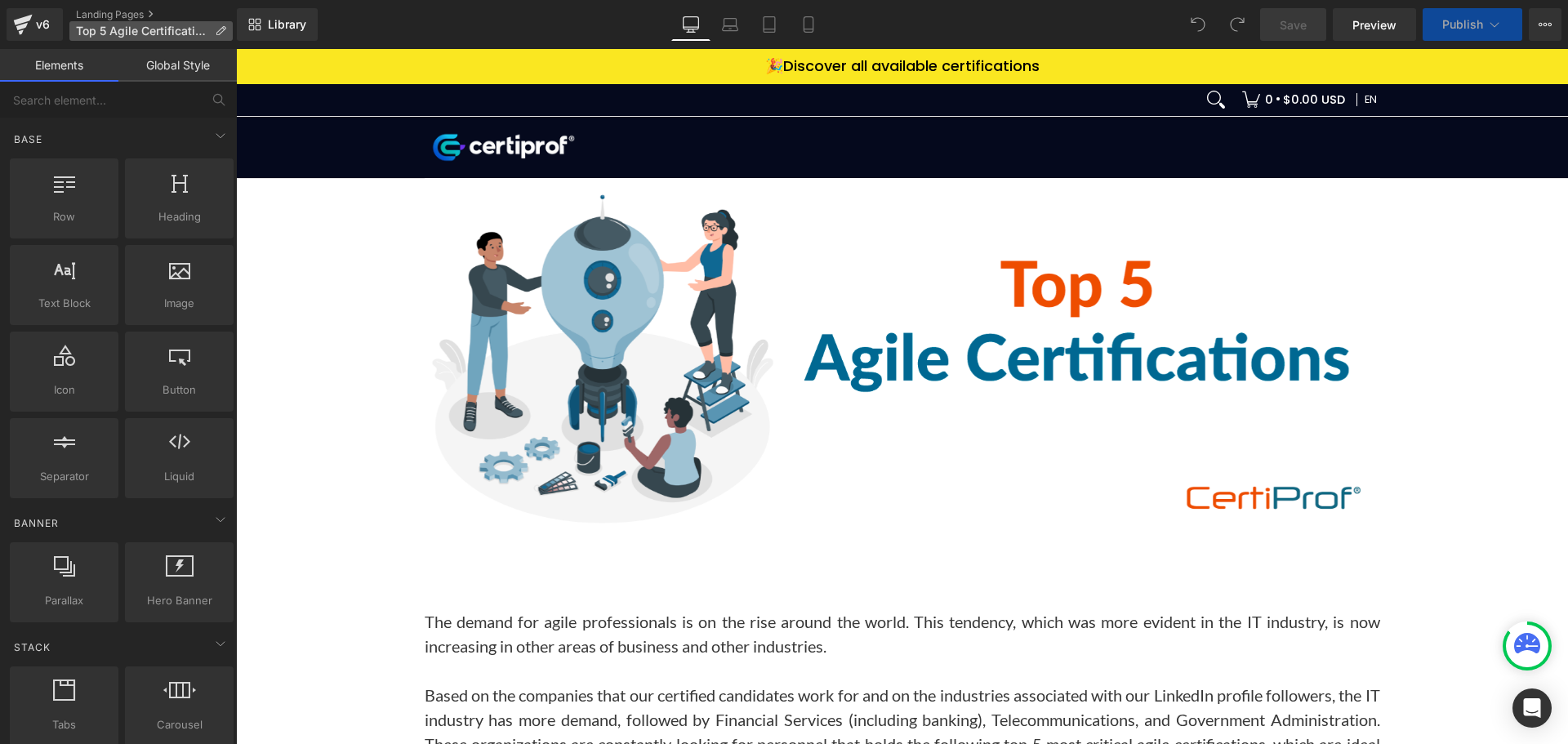
click at [214, 36] on p "Top 5 Agile Certifications" at bounding box center [151, 31] width 163 height 20
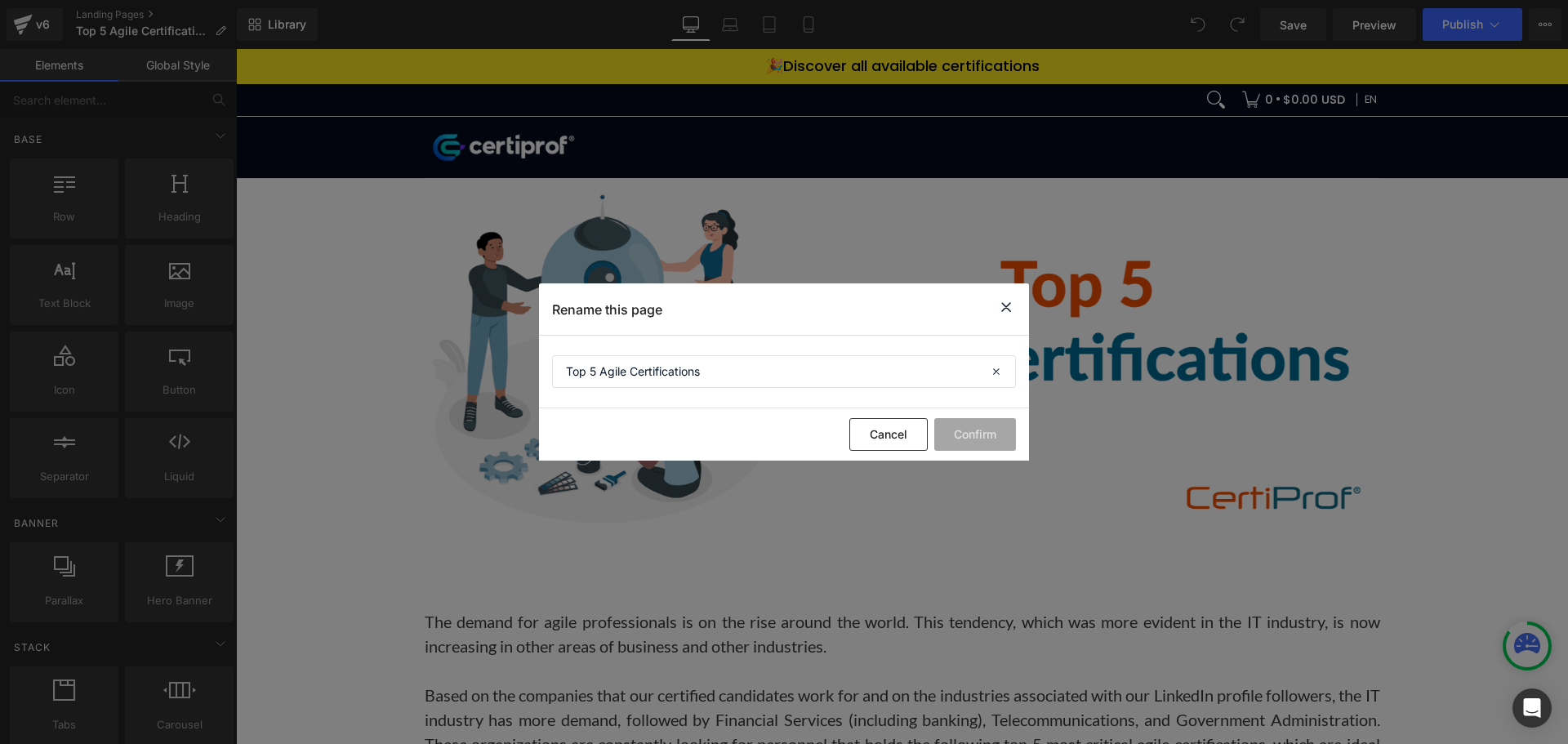
click at [1006, 308] on icon at bounding box center [1007, 307] width 20 height 21
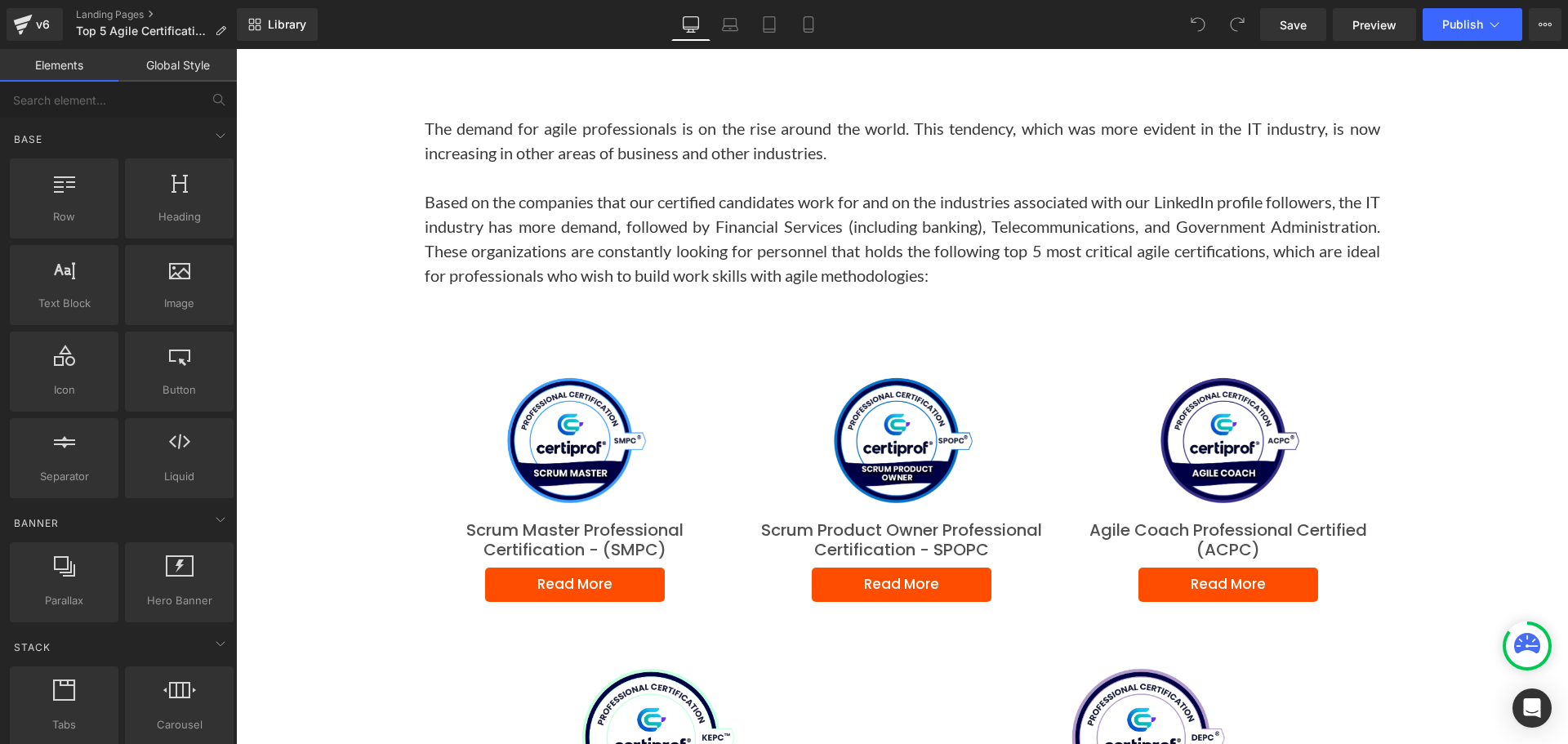
scroll to position [817, 0]
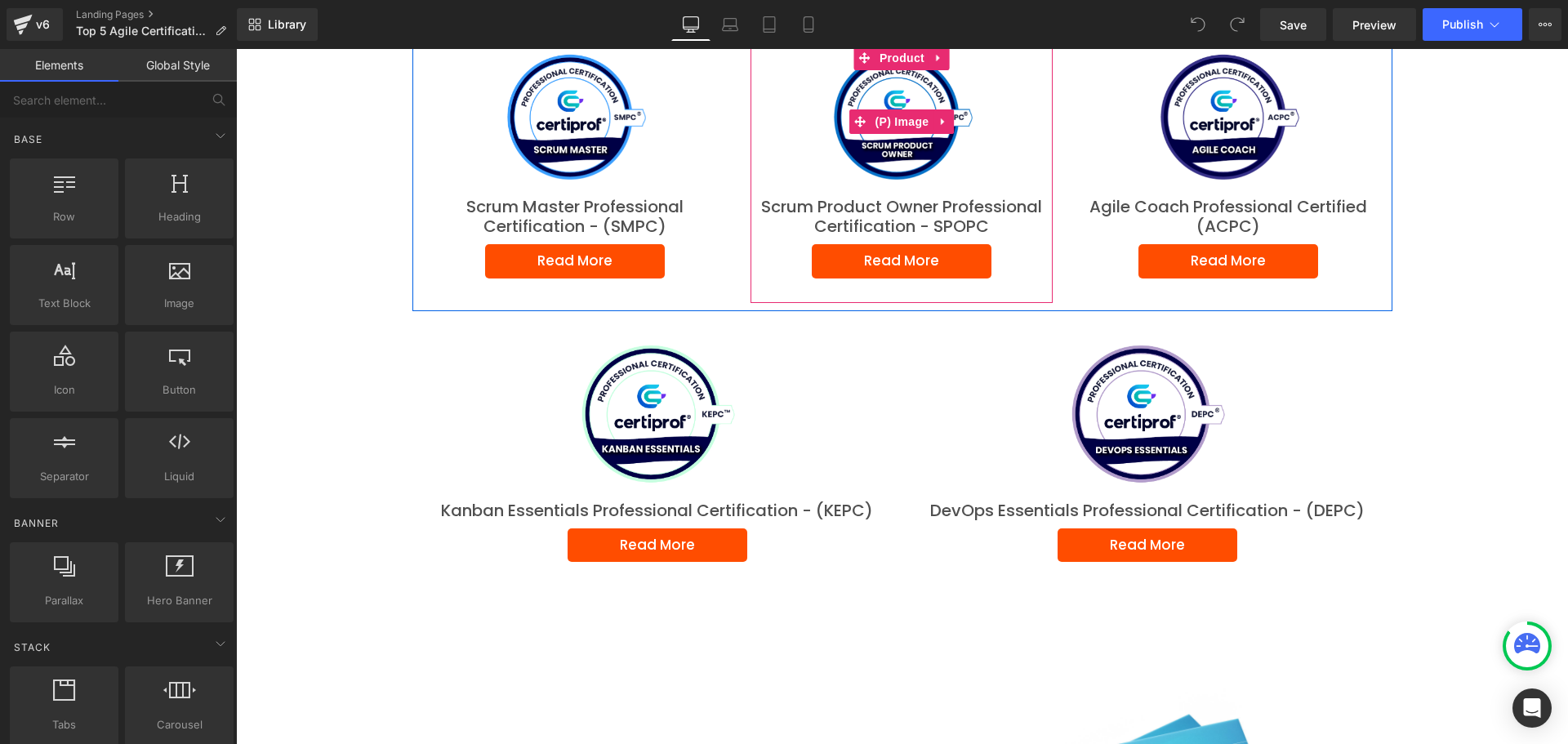
click at [920, 149] on img at bounding box center [901, 117] width 143 height 143
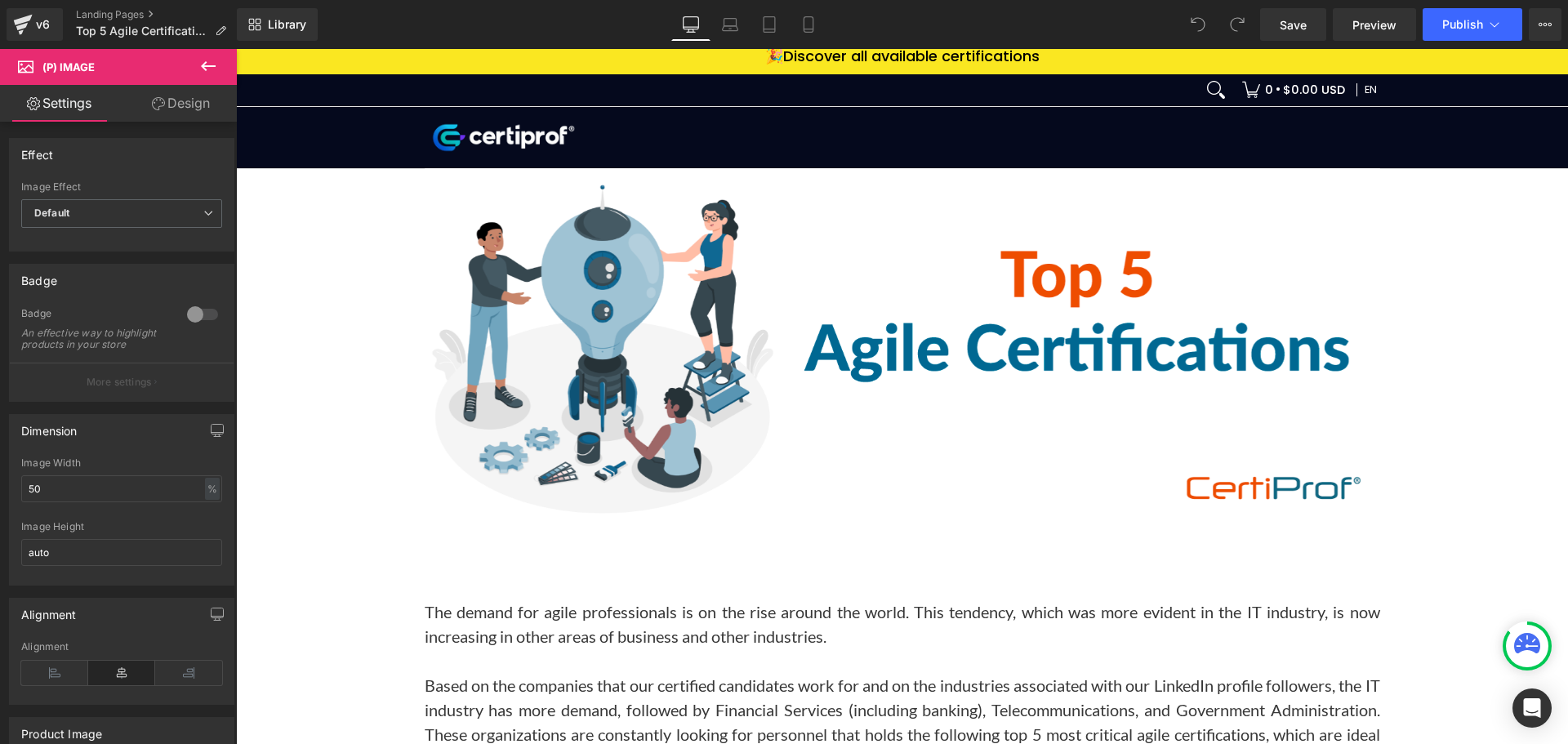
scroll to position [0, 0]
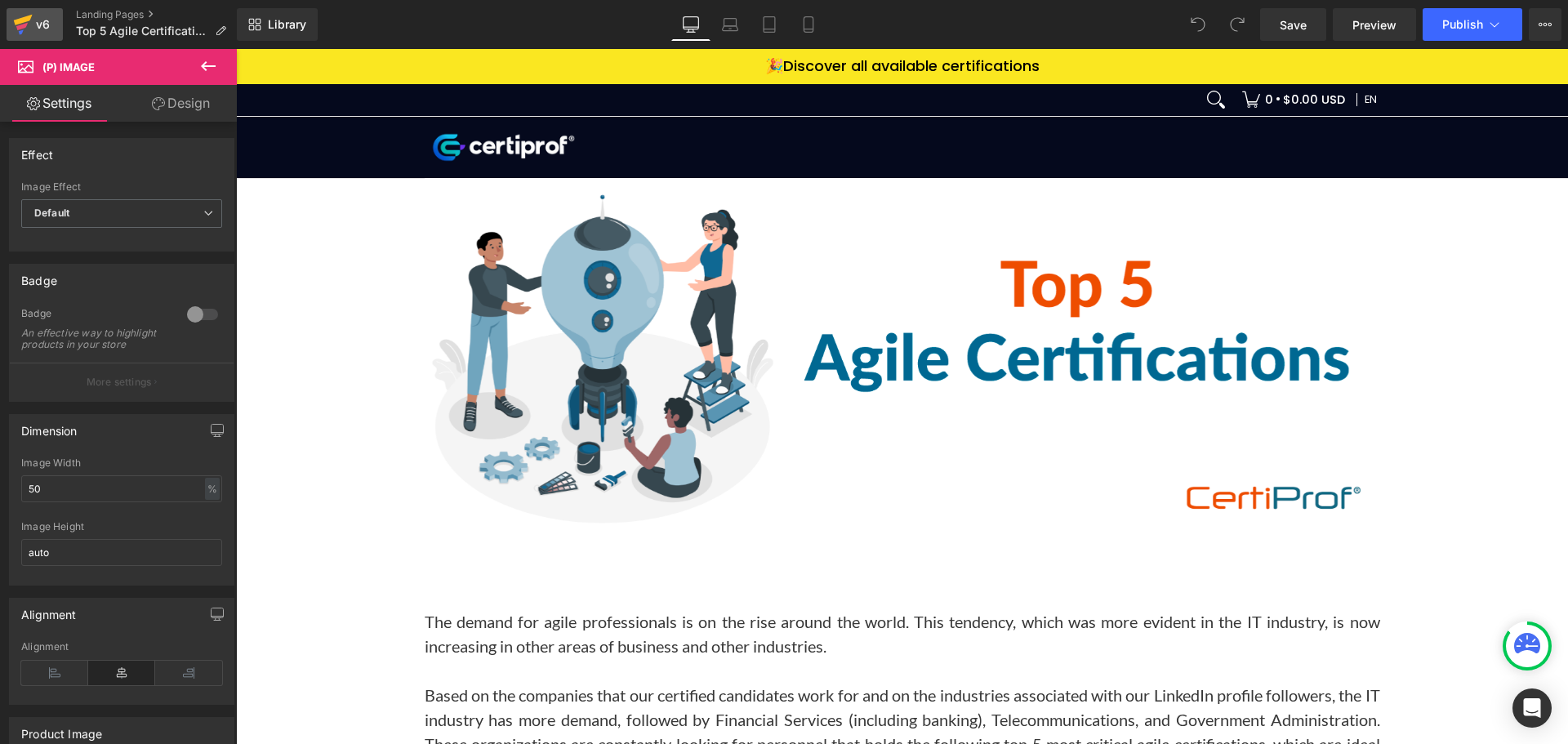
click at [36, 27] on div "v6" at bounding box center [42, 25] width 21 height 22
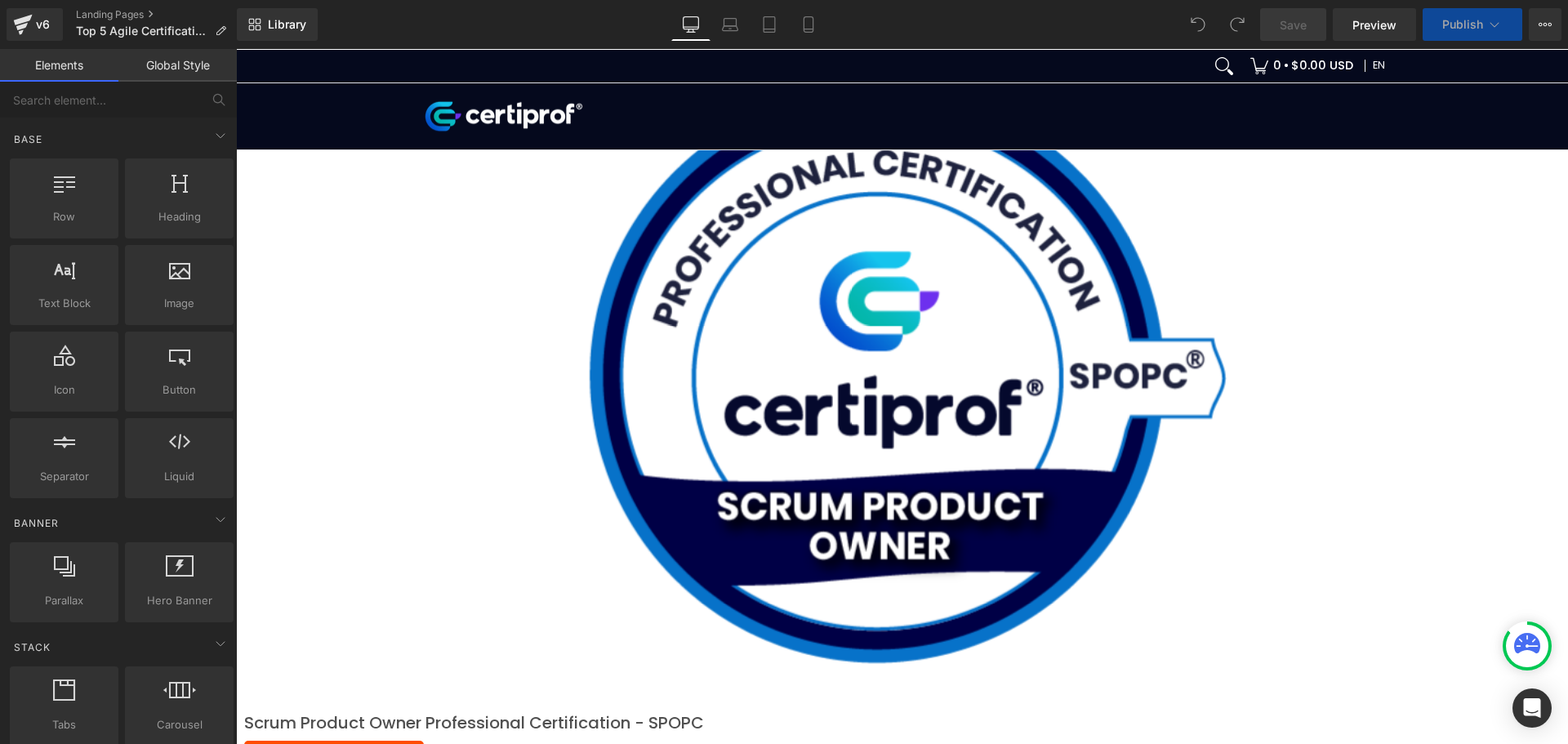
scroll to position [1763, 0]
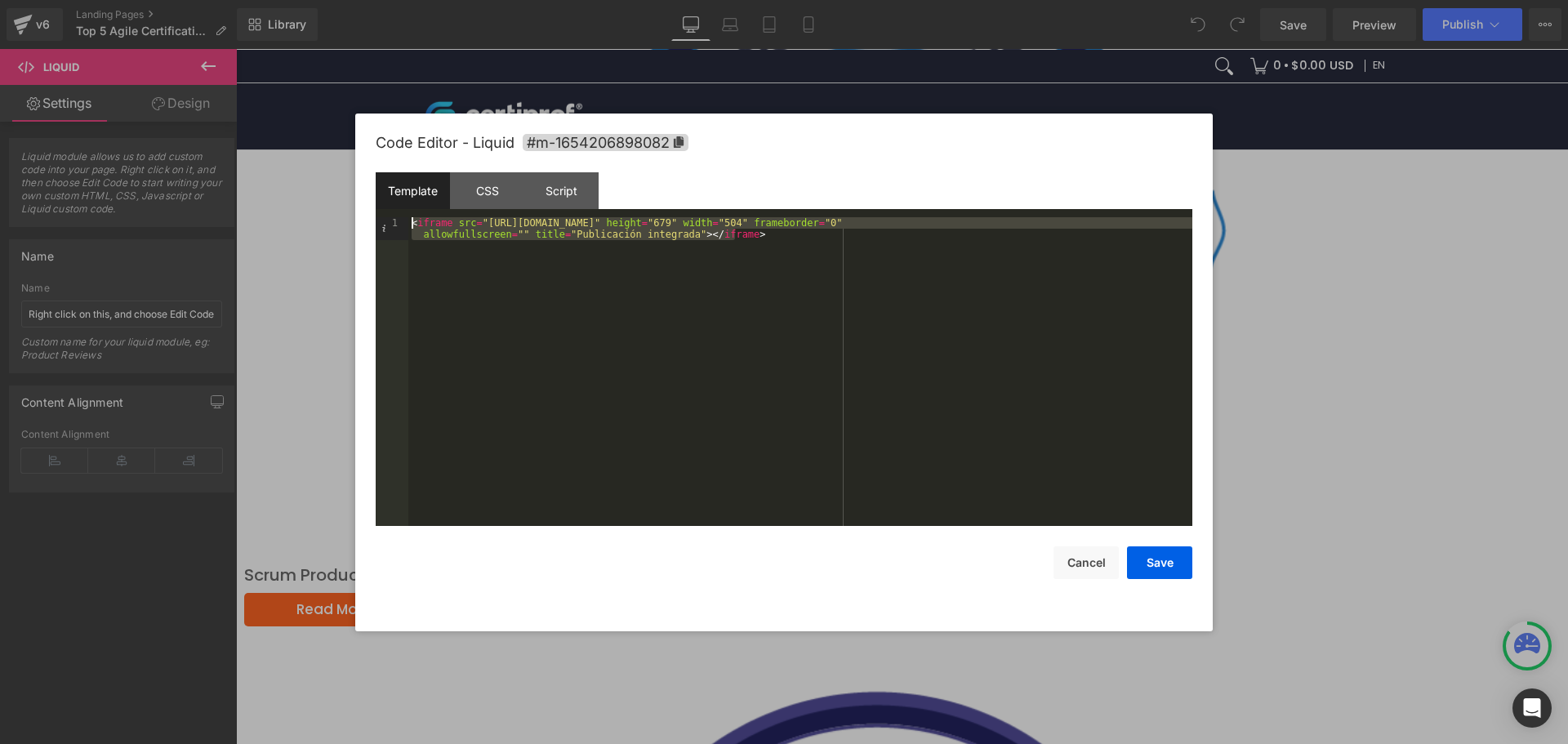
drag, startPoint x: 781, startPoint y: 242, endPoint x: 409, endPoint y: 215, distance: 373.0
click at [409, 215] on div "Template CSS Script Data 1 < iframe src = "https://www.linkedin.com/embed/feed/…" at bounding box center [784, 349] width 817 height 354
